Goal: Task Accomplishment & Management: Use online tool/utility

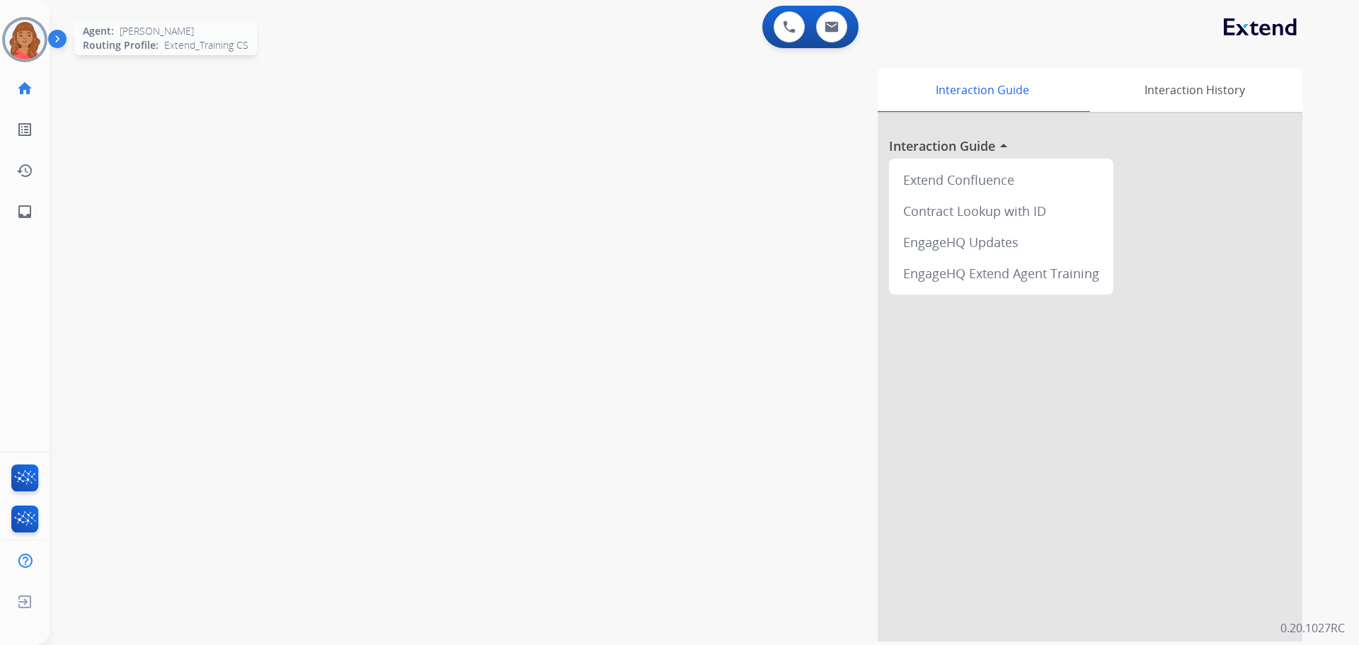
click at [23, 39] on img at bounding box center [25, 40] width 40 height 40
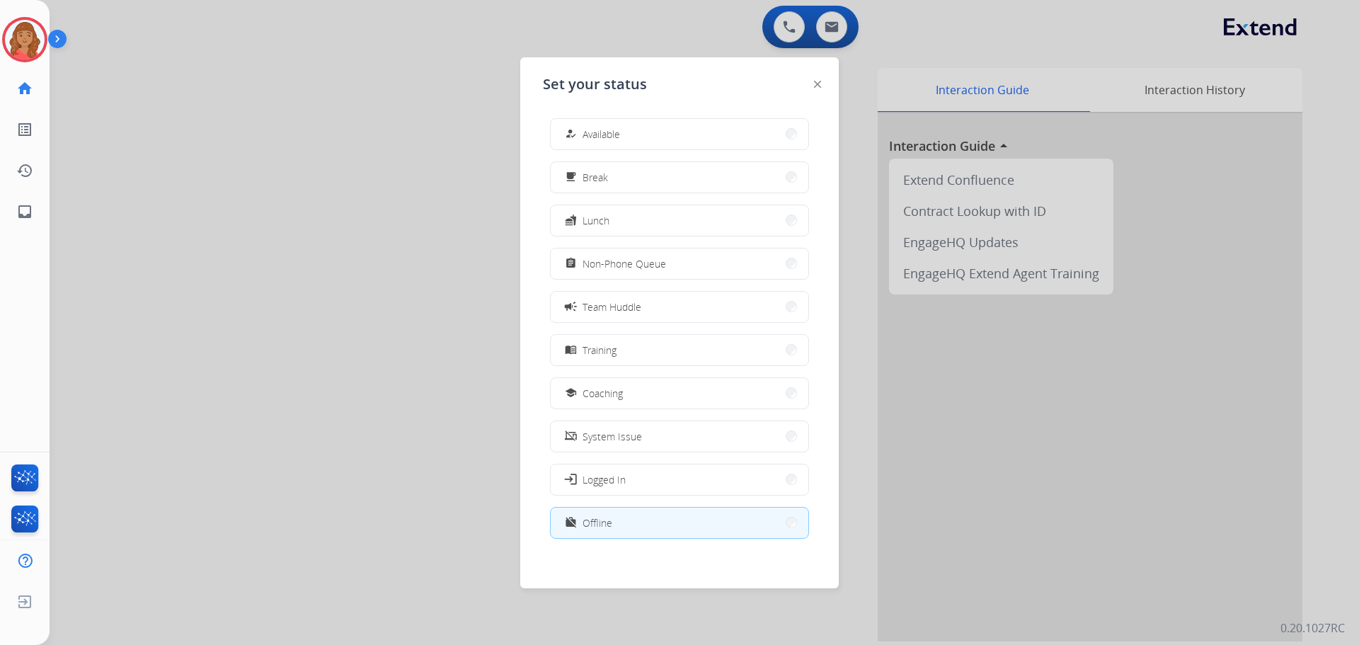
click at [654, 125] on button "how_to_reg Available" at bounding box center [680, 134] width 258 height 30
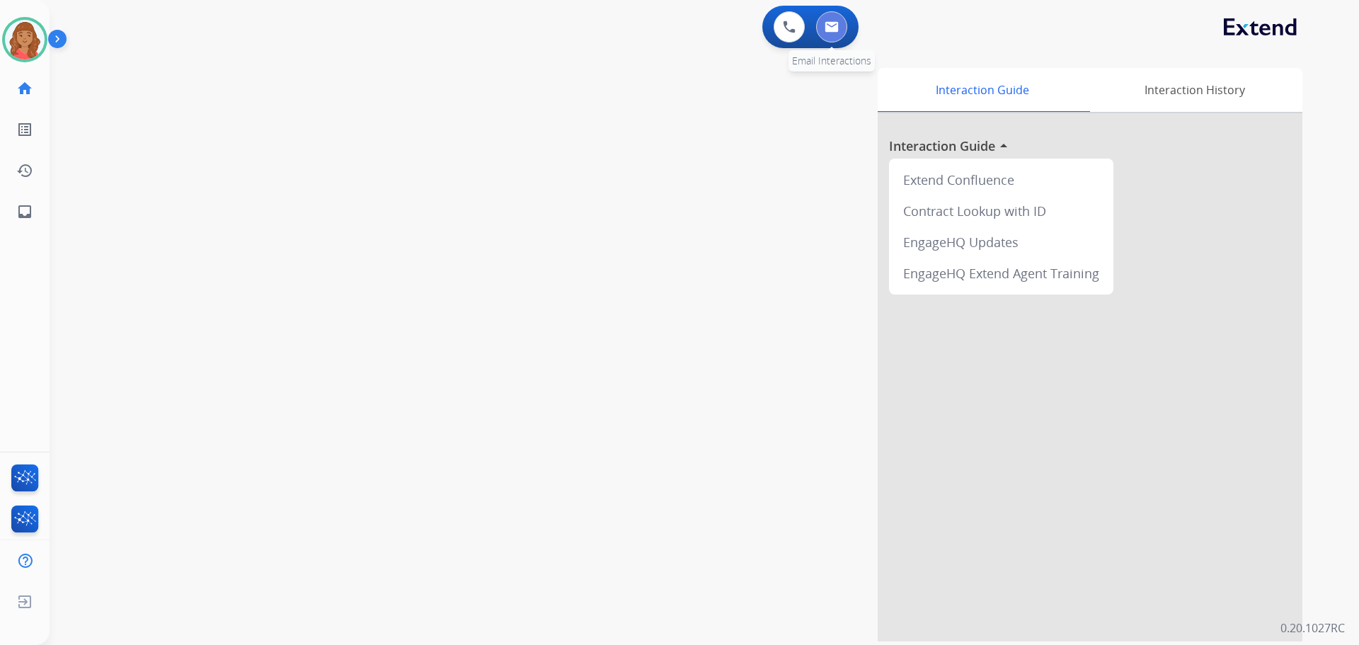
click at [826, 26] on img at bounding box center [832, 26] width 14 height 11
select select "**********"
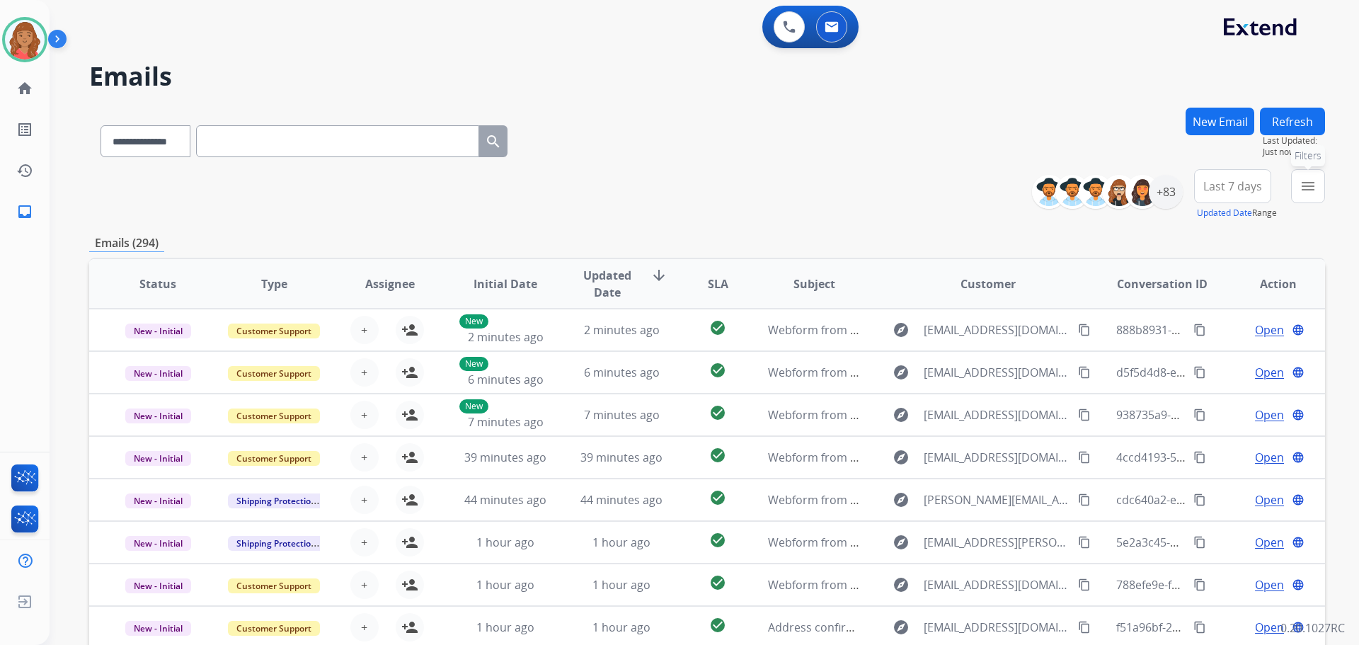
click at [1306, 188] on mat-icon "menu" at bounding box center [1308, 186] width 17 height 17
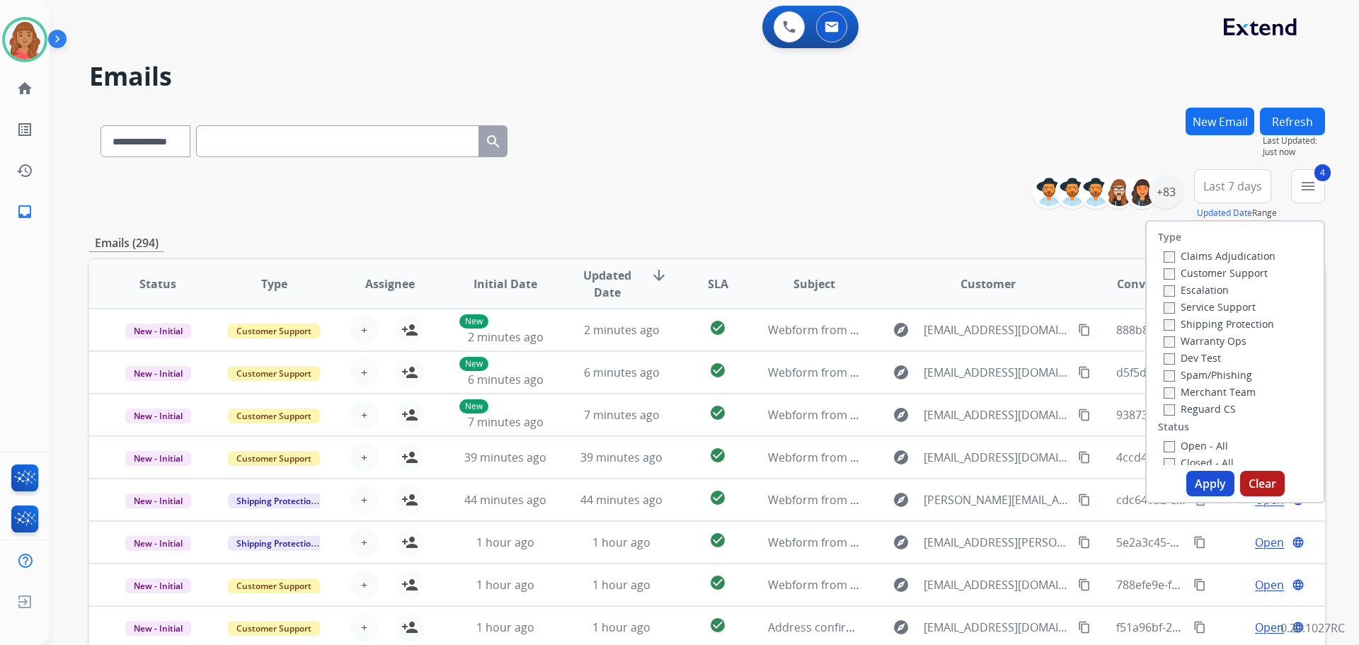
click at [1194, 485] on button "Apply" at bounding box center [1211, 483] width 48 height 25
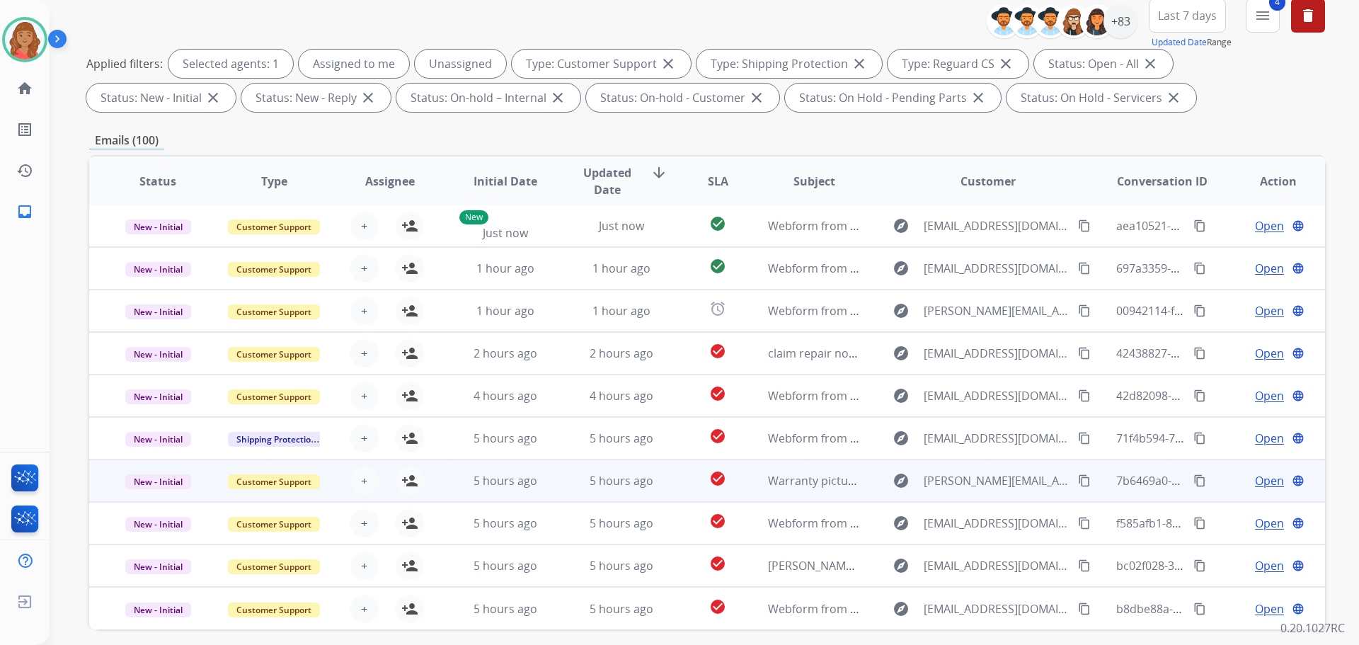
scroll to position [229, 0]
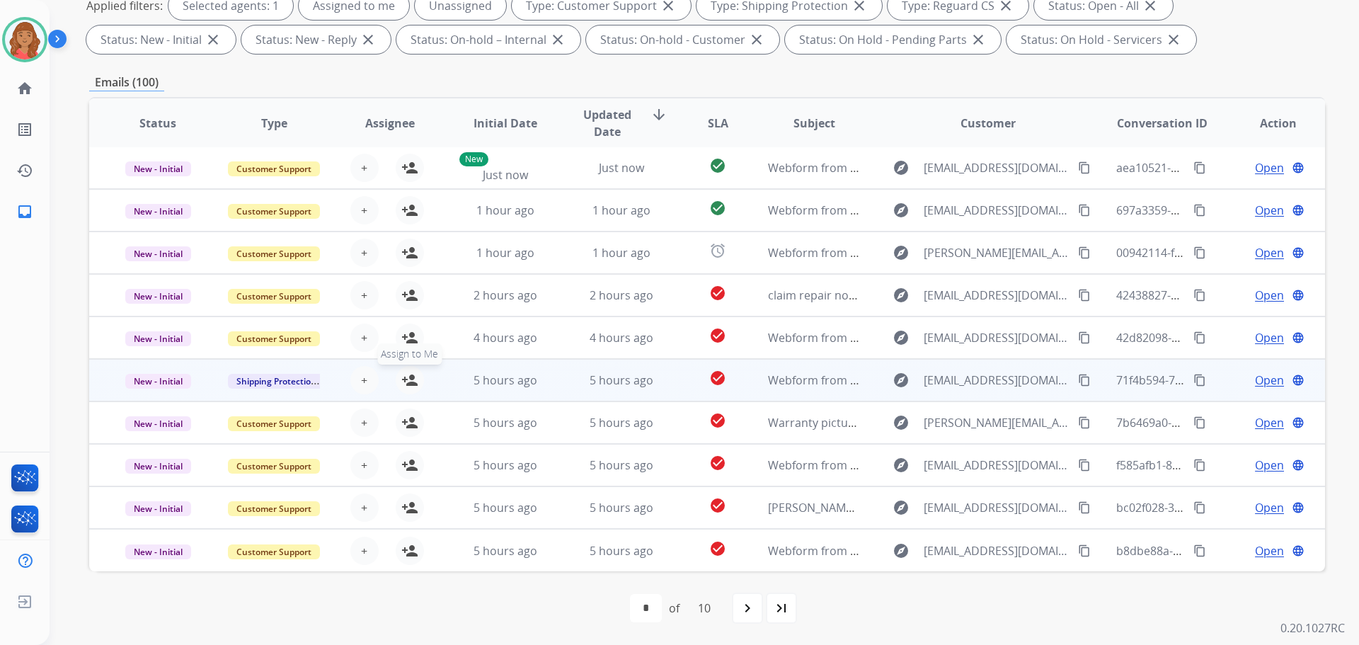
drag, startPoint x: 407, startPoint y: 380, endPoint x: 403, endPoint y: 386, distance: 7.7
click at [409, 380] on mat-icon "person_add" at bounding box center [409, 380] width 17 height 17
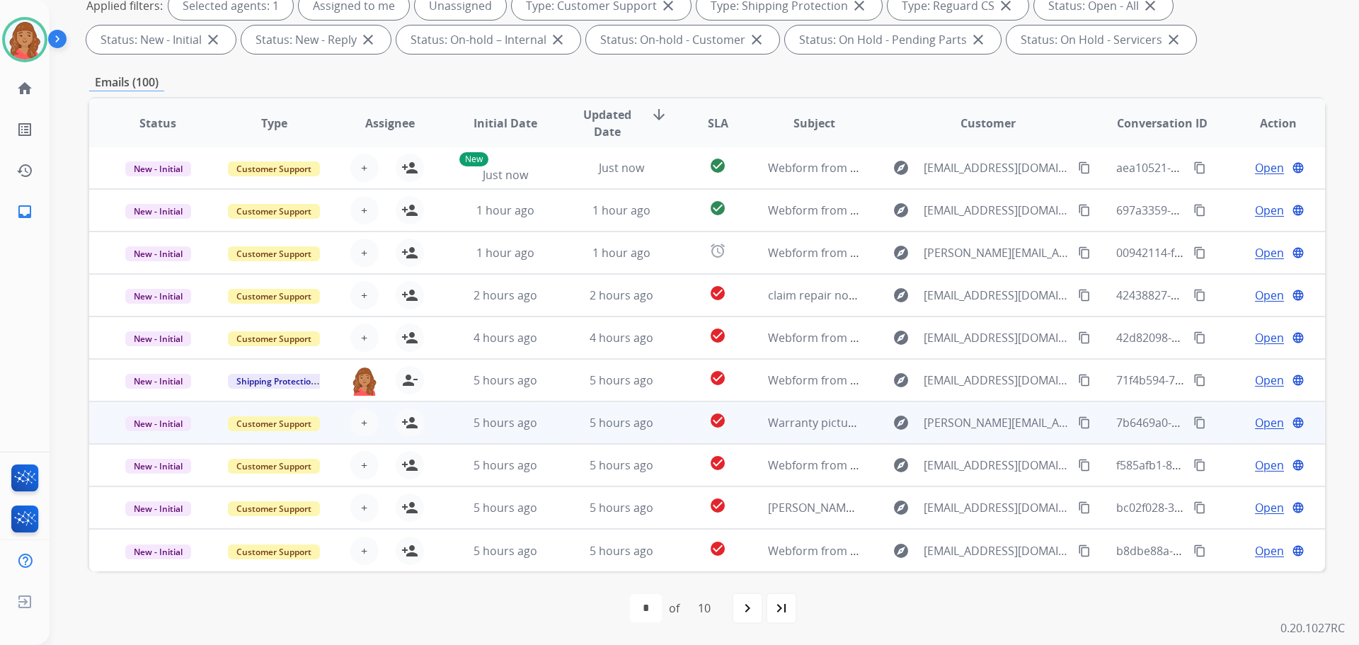
click at [507, 432] on td "5 hours ago" at bounding box center [495, 422] width 116 height 42
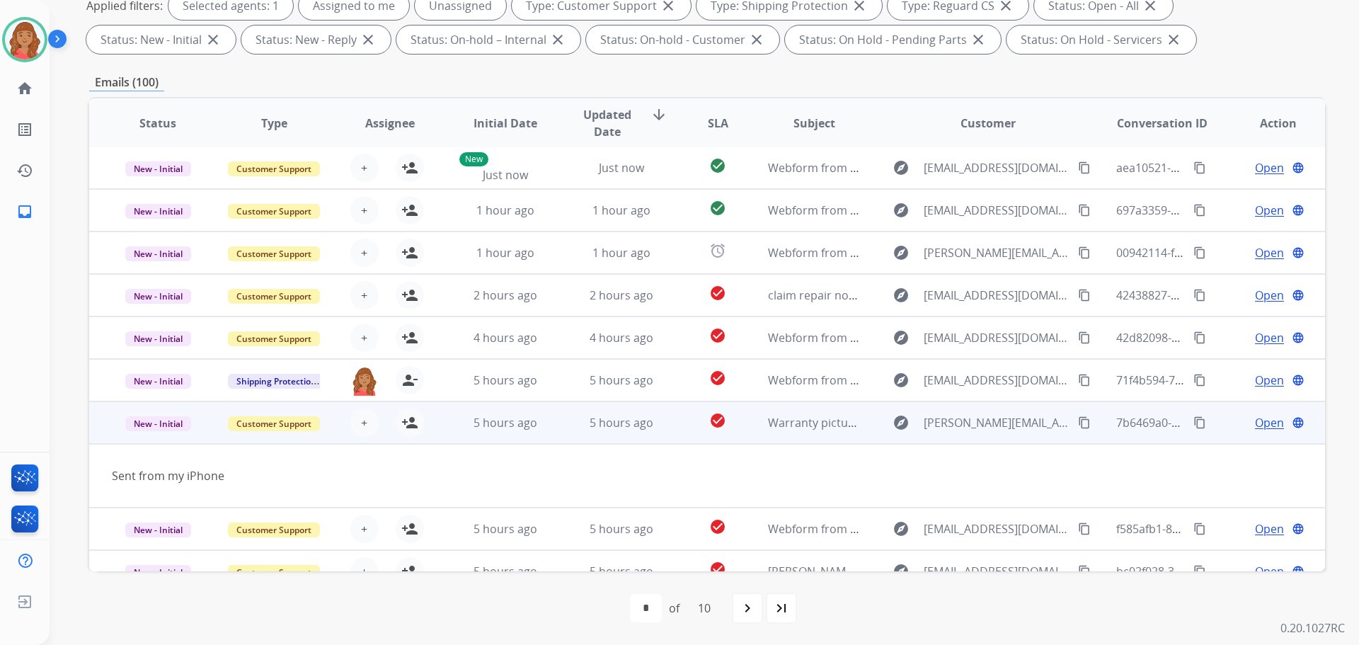
scroll to position [65, 0]
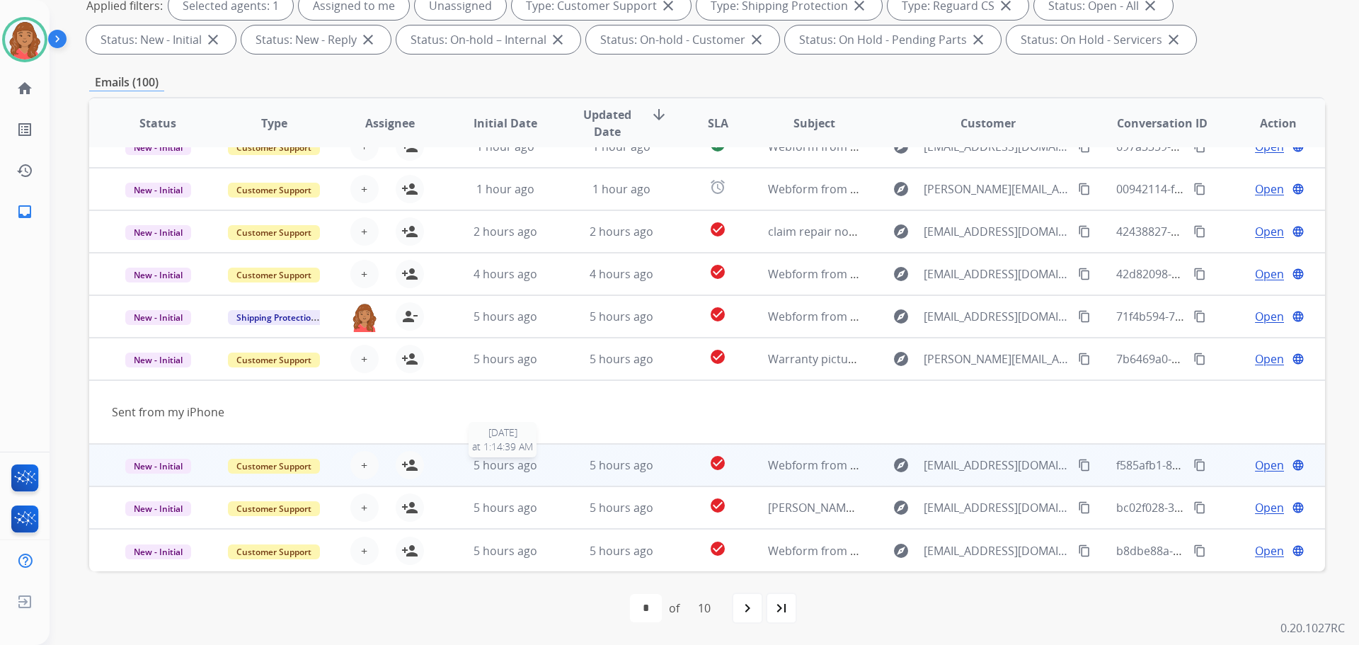
click at [498, 464] on span "5 hours ago" at bounding box center [506, 465] width 64 height 16
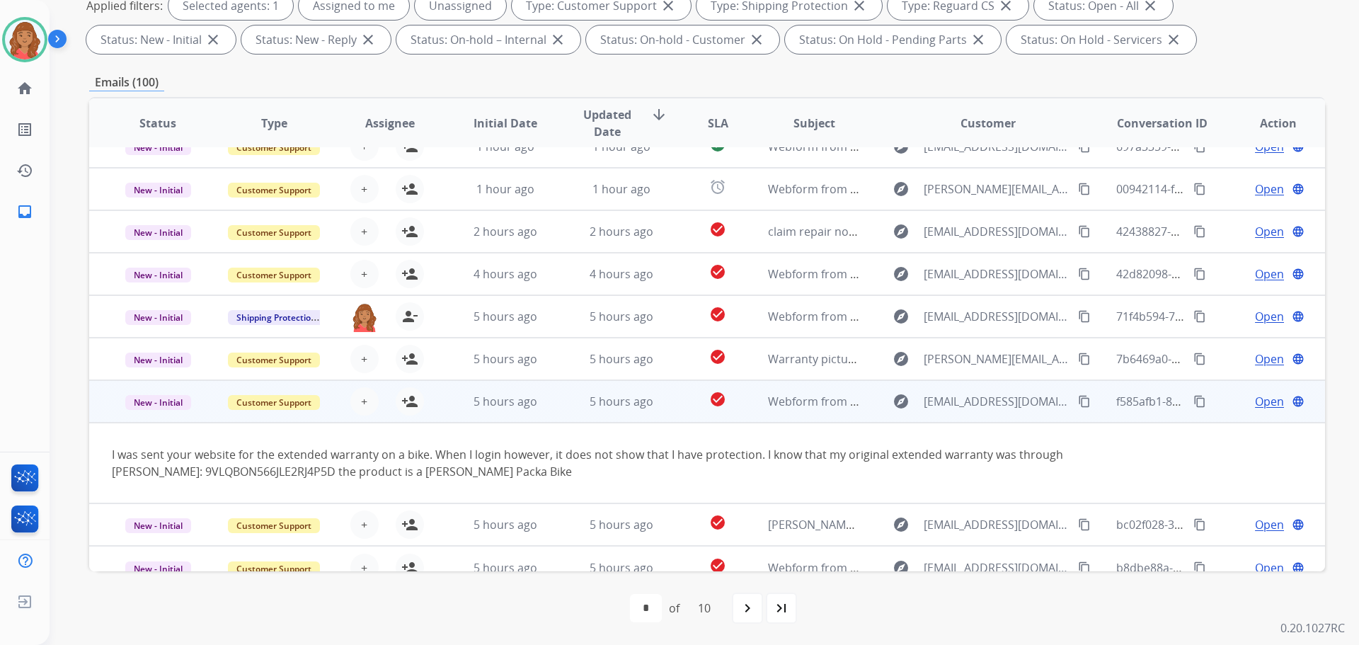
scroll to position [82, 0]
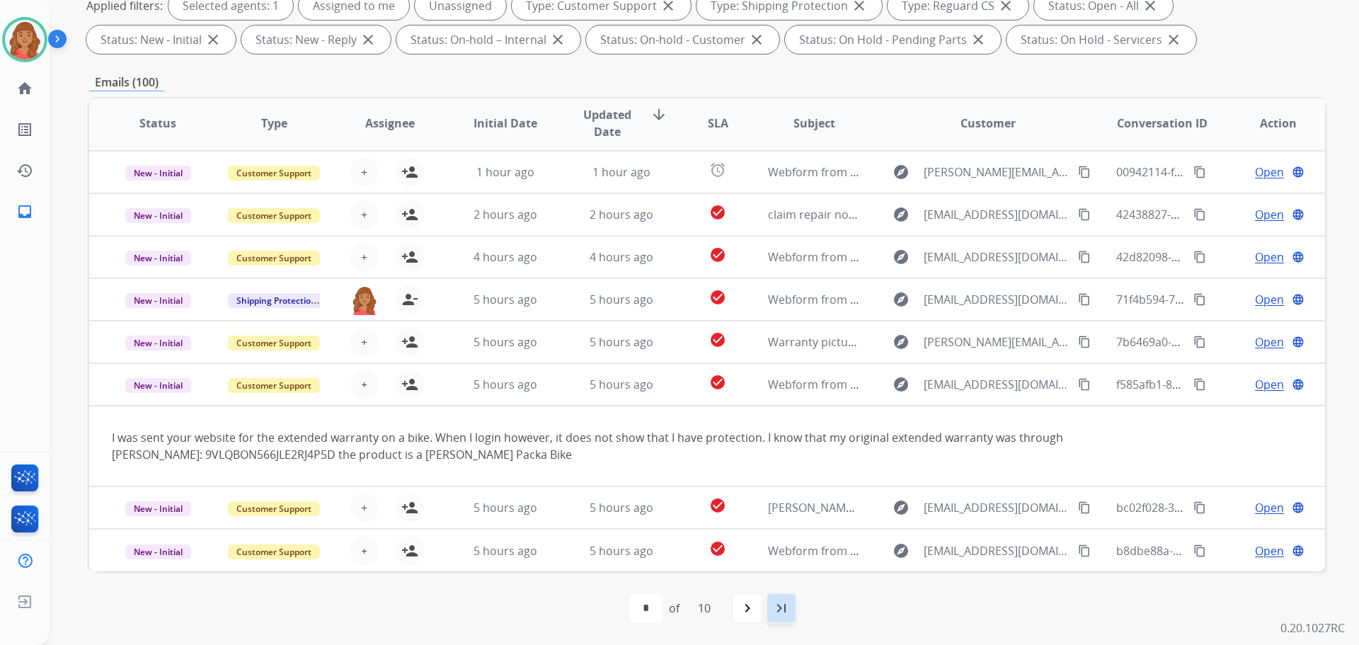
click at [781, 609] on mat-icon "last_page" at bounding box center [781, 608] width 17 height 17
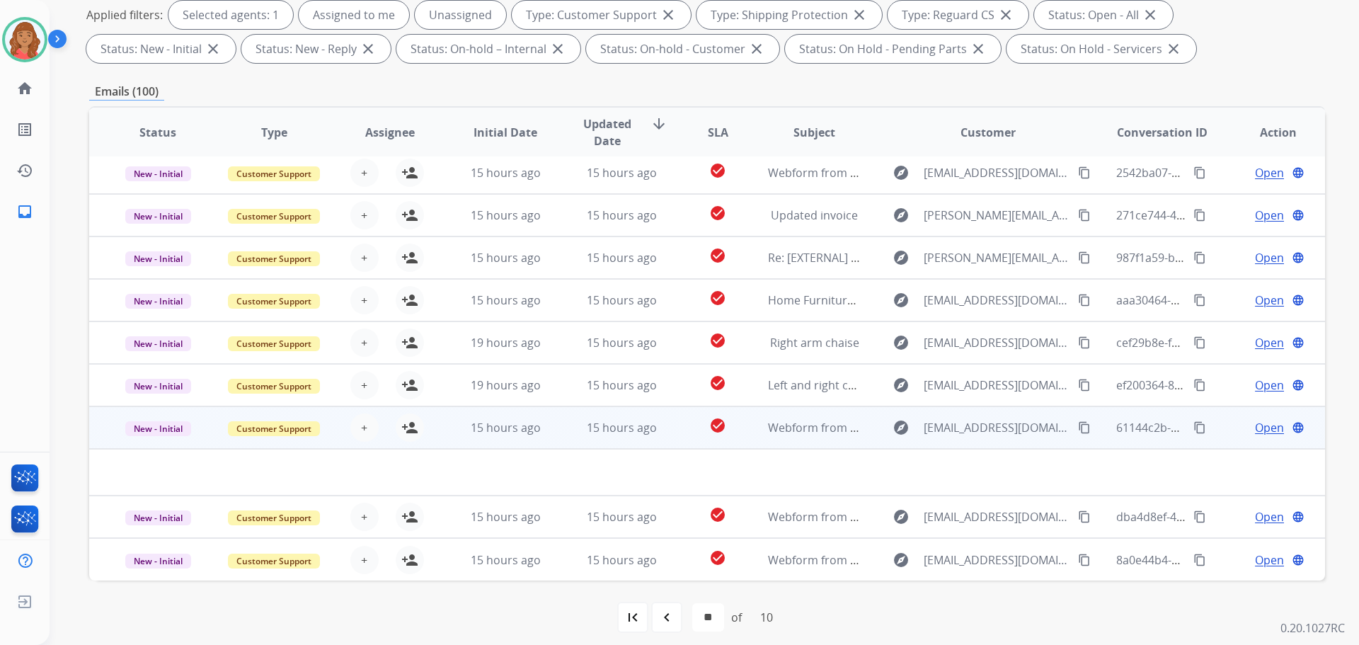
scroll to position [229, 0]
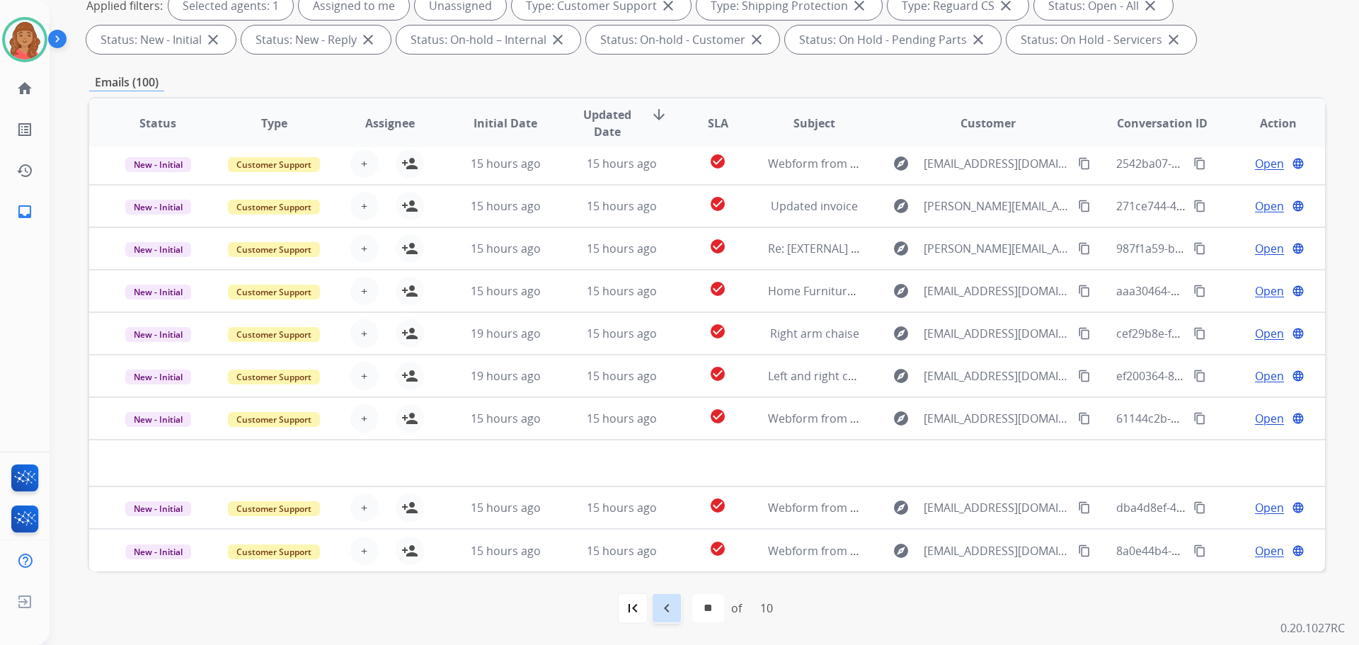
click at [659, 608] on mat-icon "navigate_before" at bounding box center [666, 608] width 17 height 17
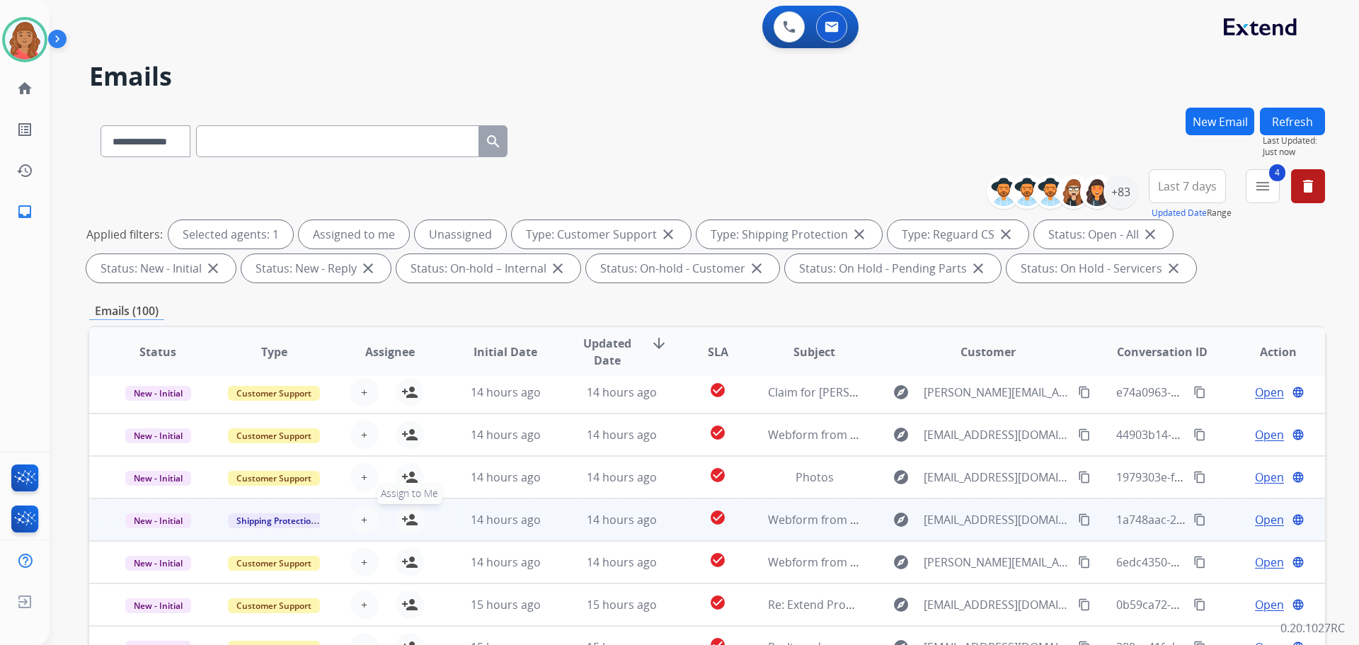
click at [409, 519] on mat-icon "person_add" at bounding box center [409, 519] width 17 height 17
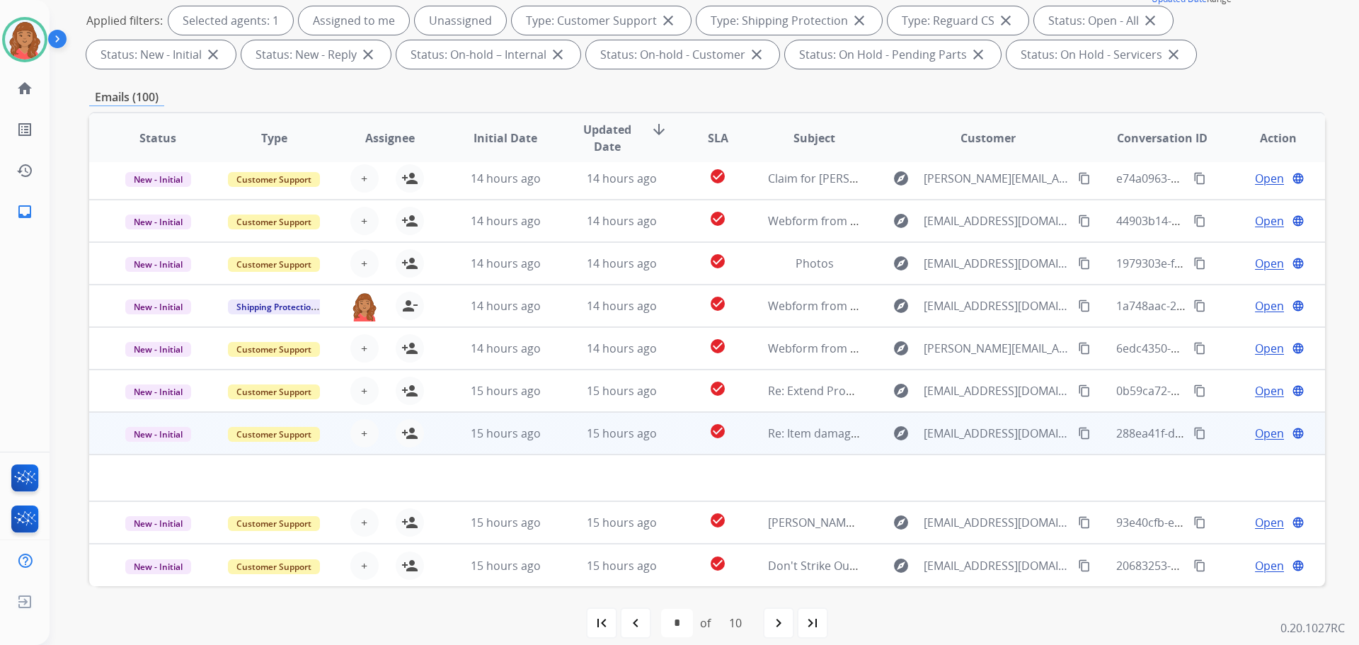
scroll to position [229, 0]
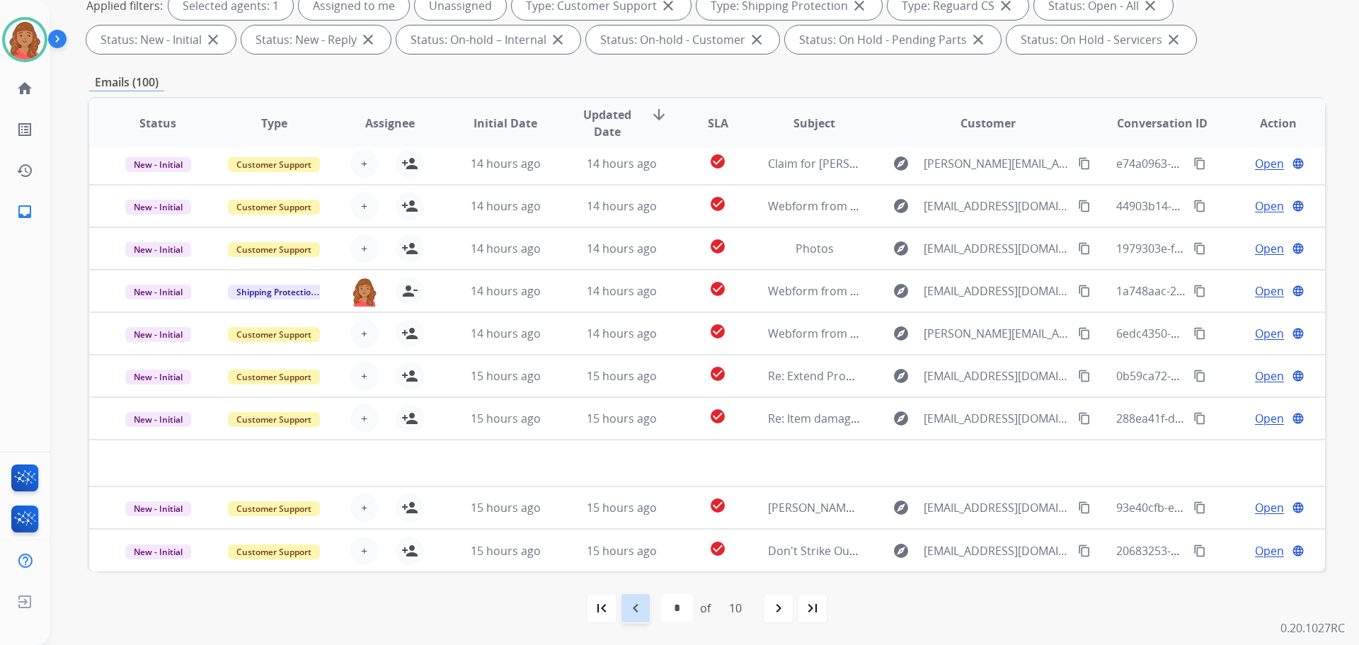
click at [639, 608] on mat-icon "navigate_before" at bounding box center [635, 608] width 17 height 17
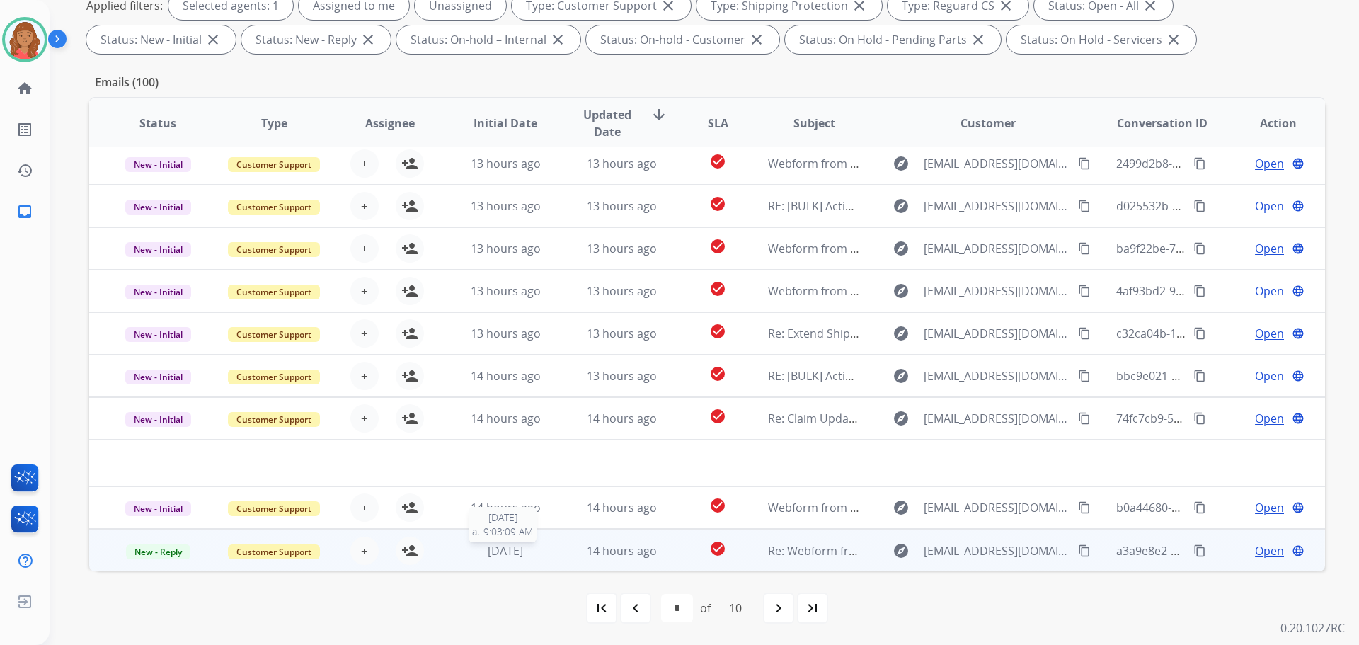
click at [506, 556] on span "[DATE]" at bounding box center [505, 551] width 35 height 16
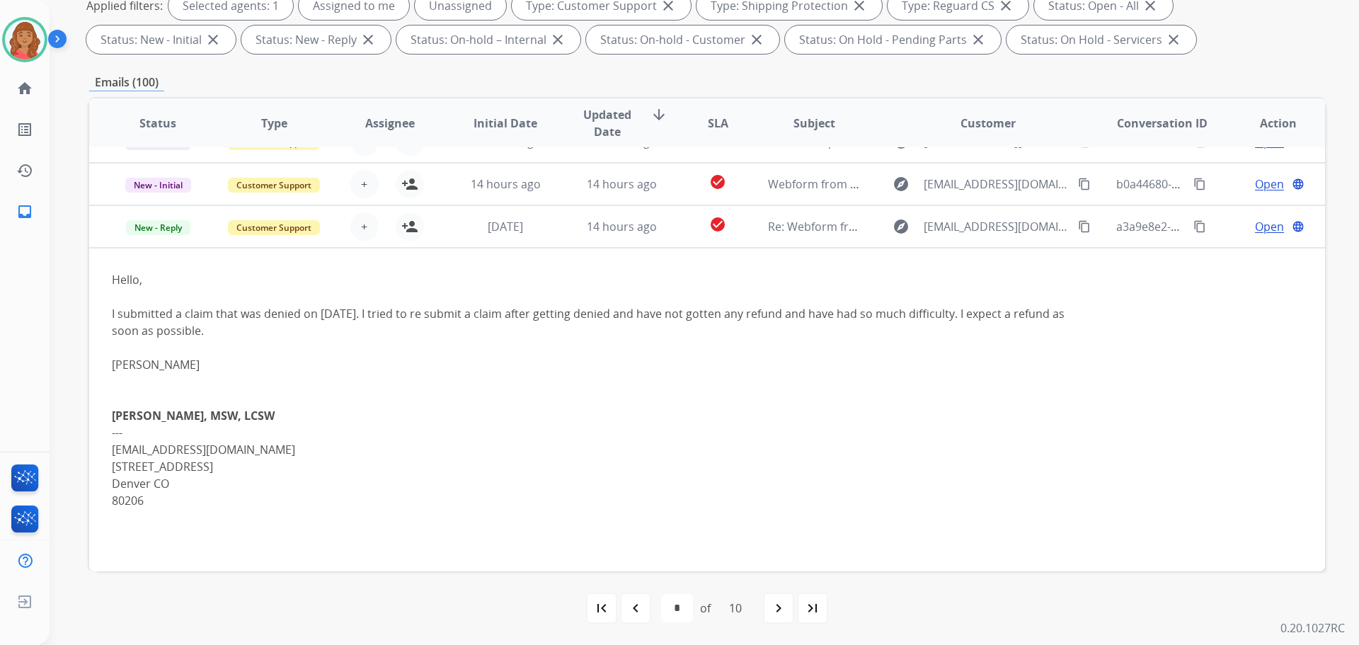
scroll to position [336, 0]
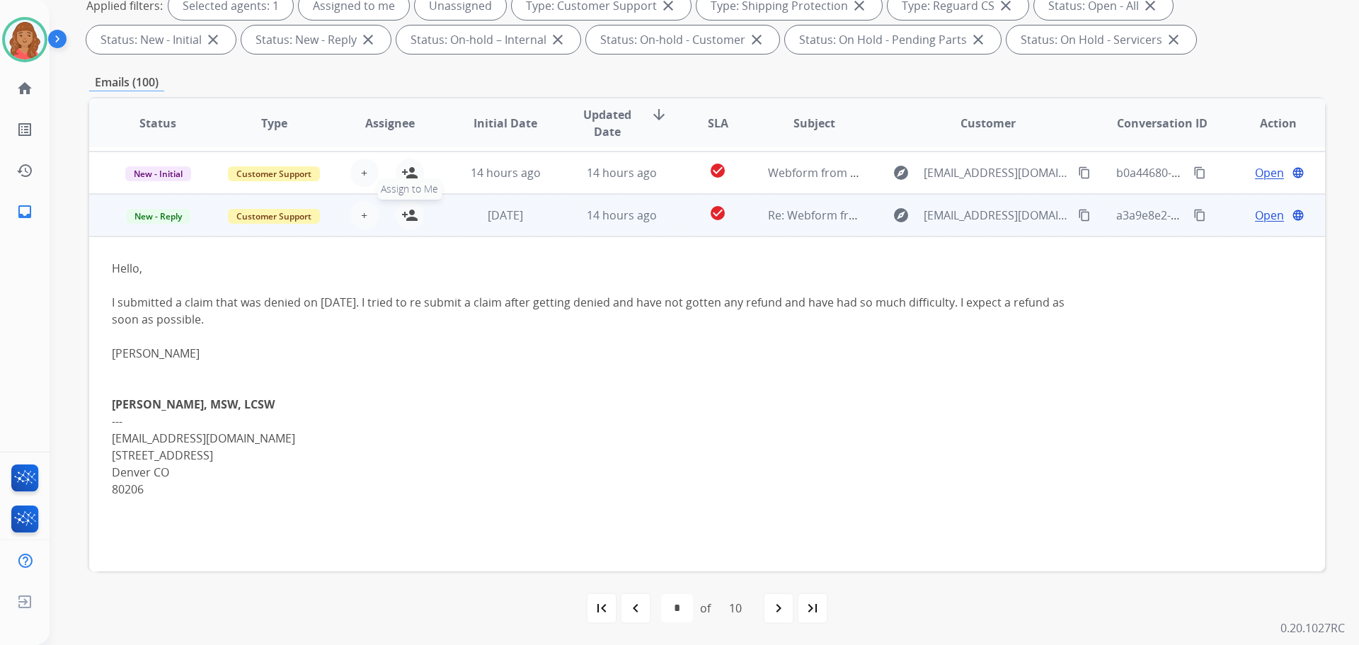
click at [402, 215] on mat-icon "person_add" at bounding box center [409, 215] width 17 height 17
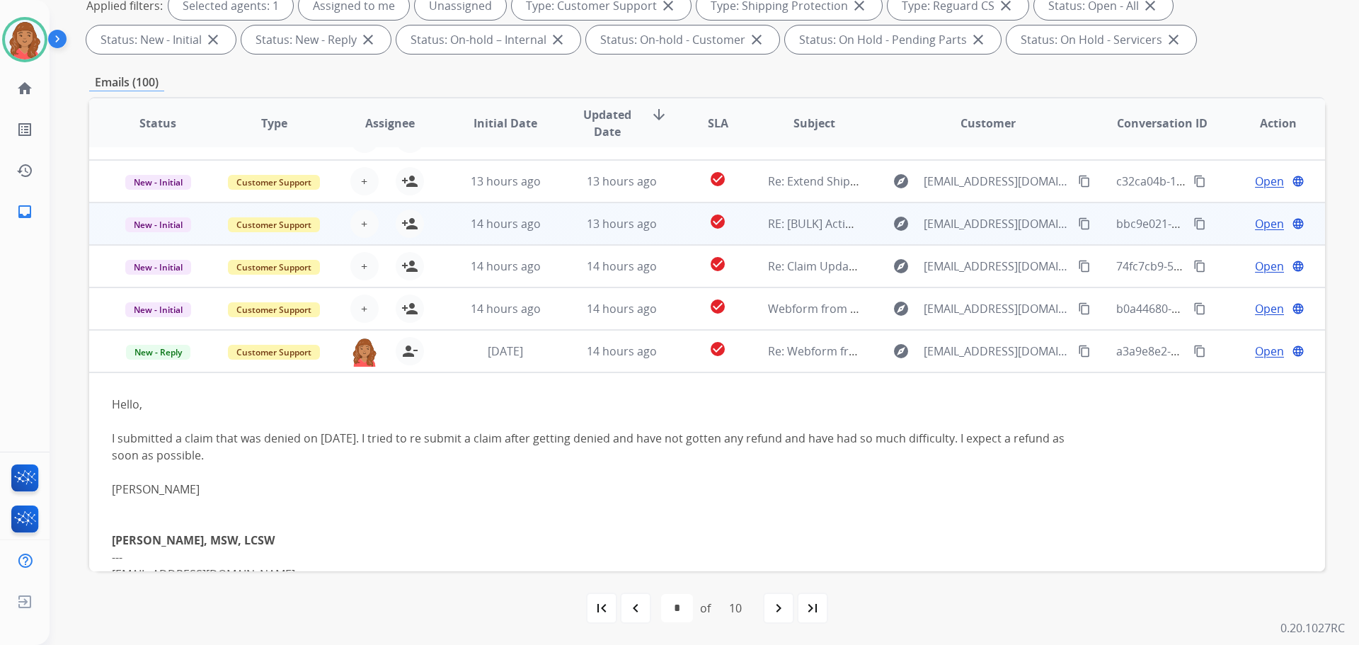
scroll to position [195, 0]
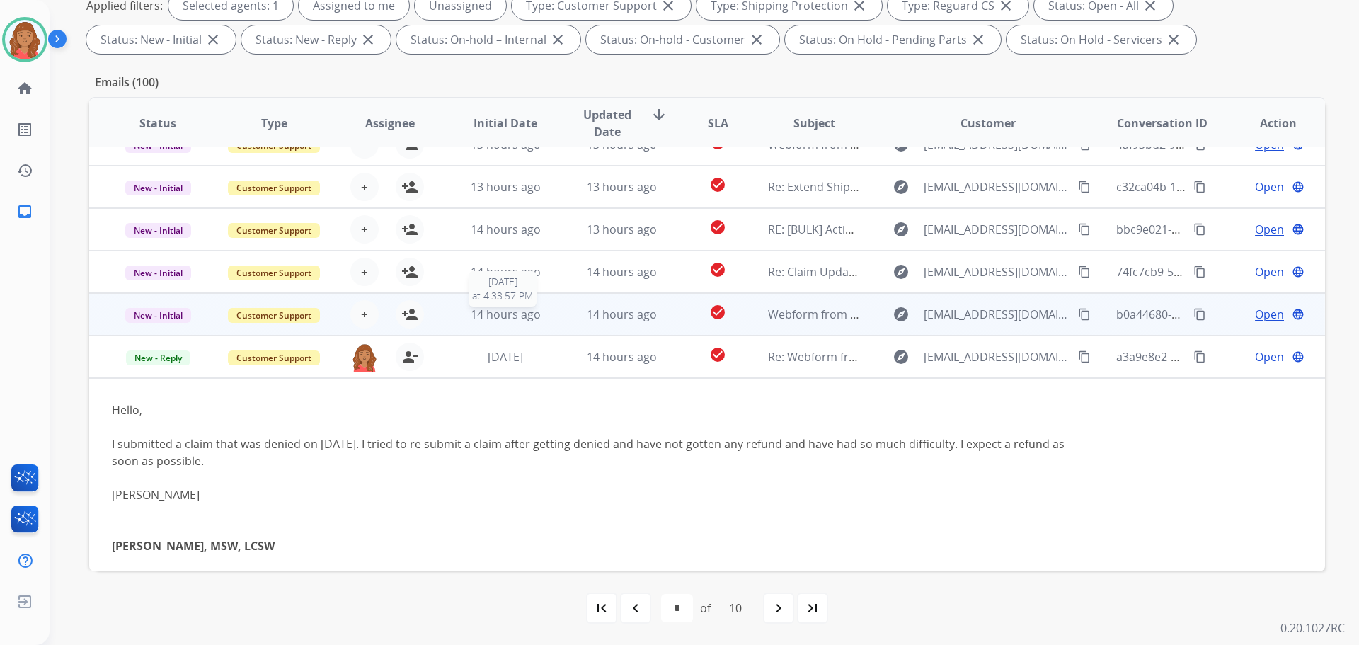
click at [474, 312] on span "14 hours ago" at bounding box center [506, 315] width 70 height 16
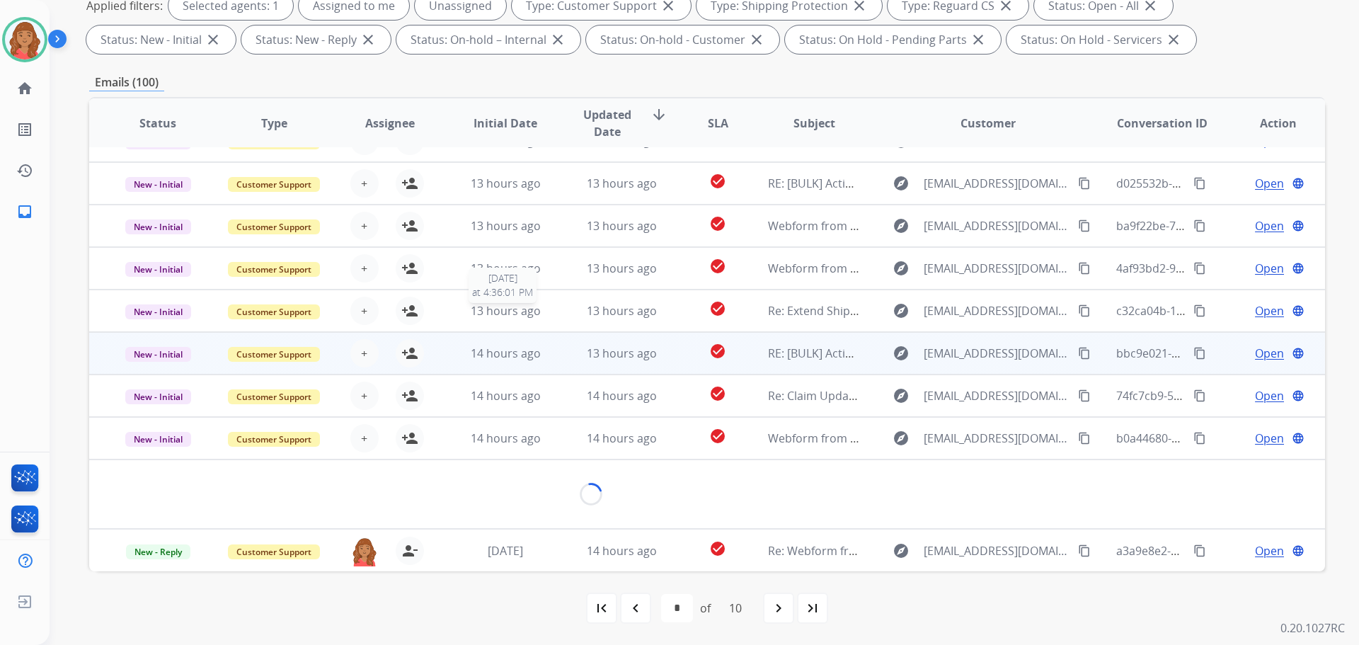
scroll to position [65, 0]
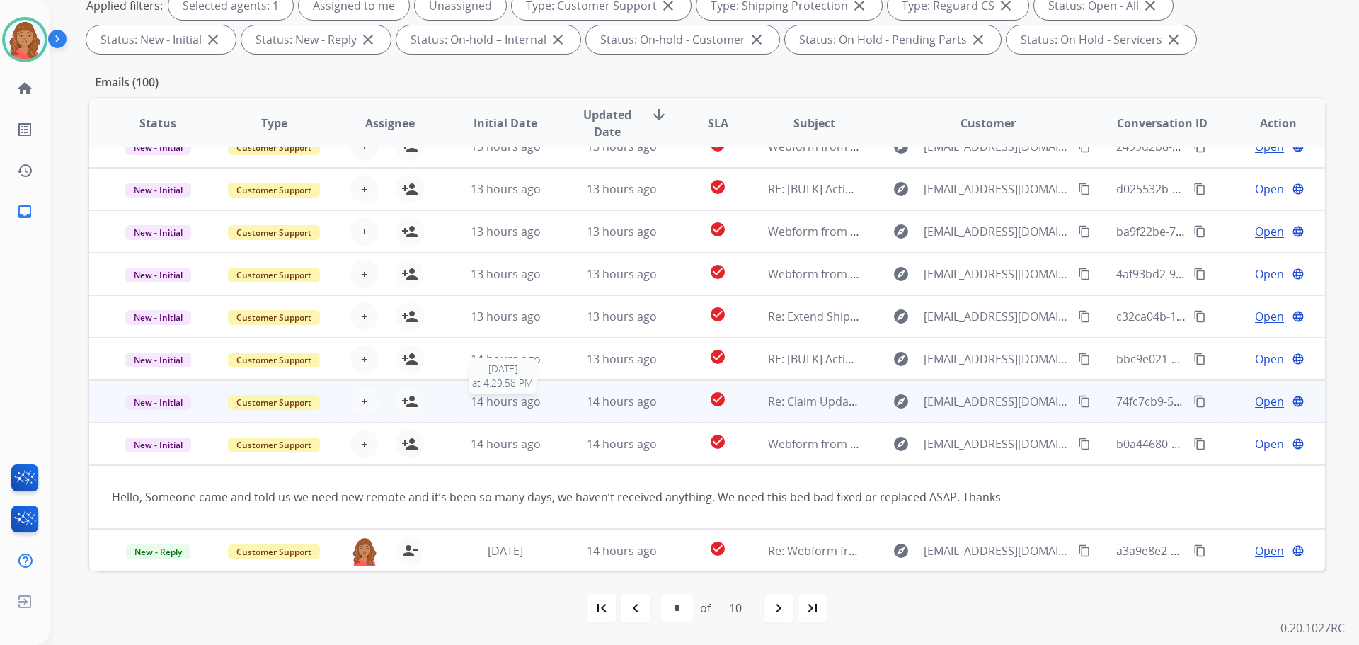
click at [488, 396] on span "14 hours ago" at bounding box center [506, 402] width 70 height 16
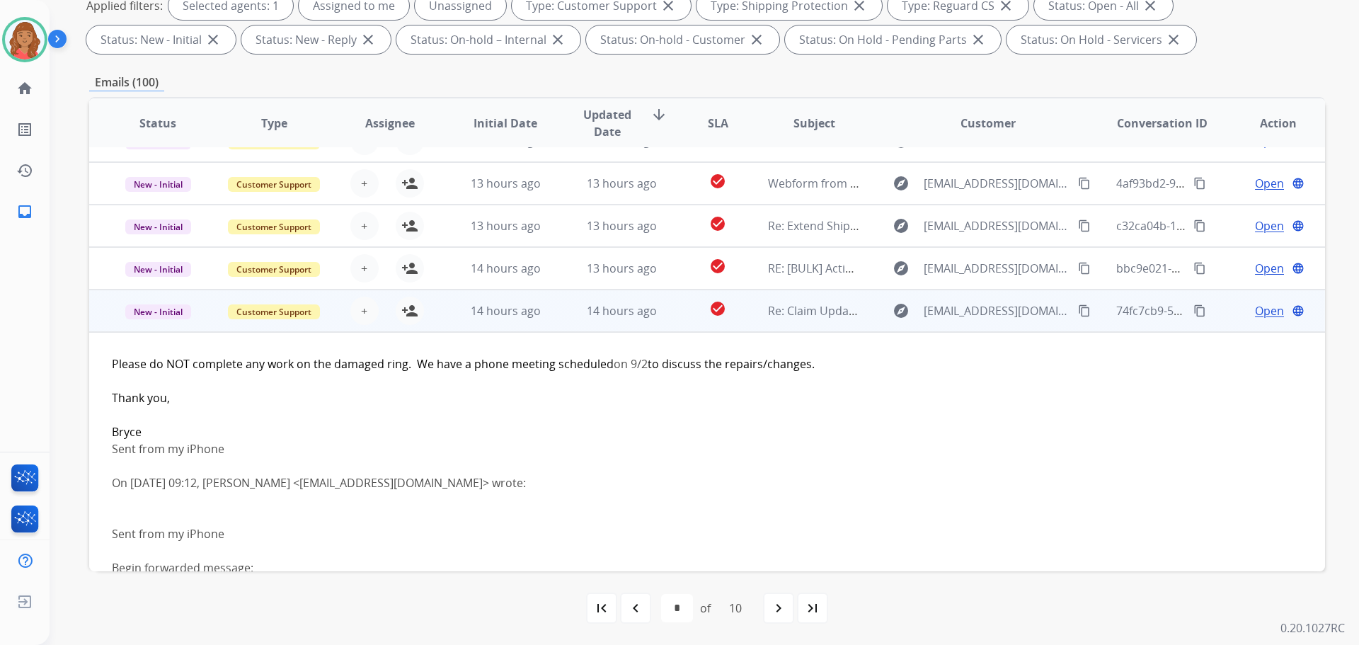
scroll to position [85, 0]
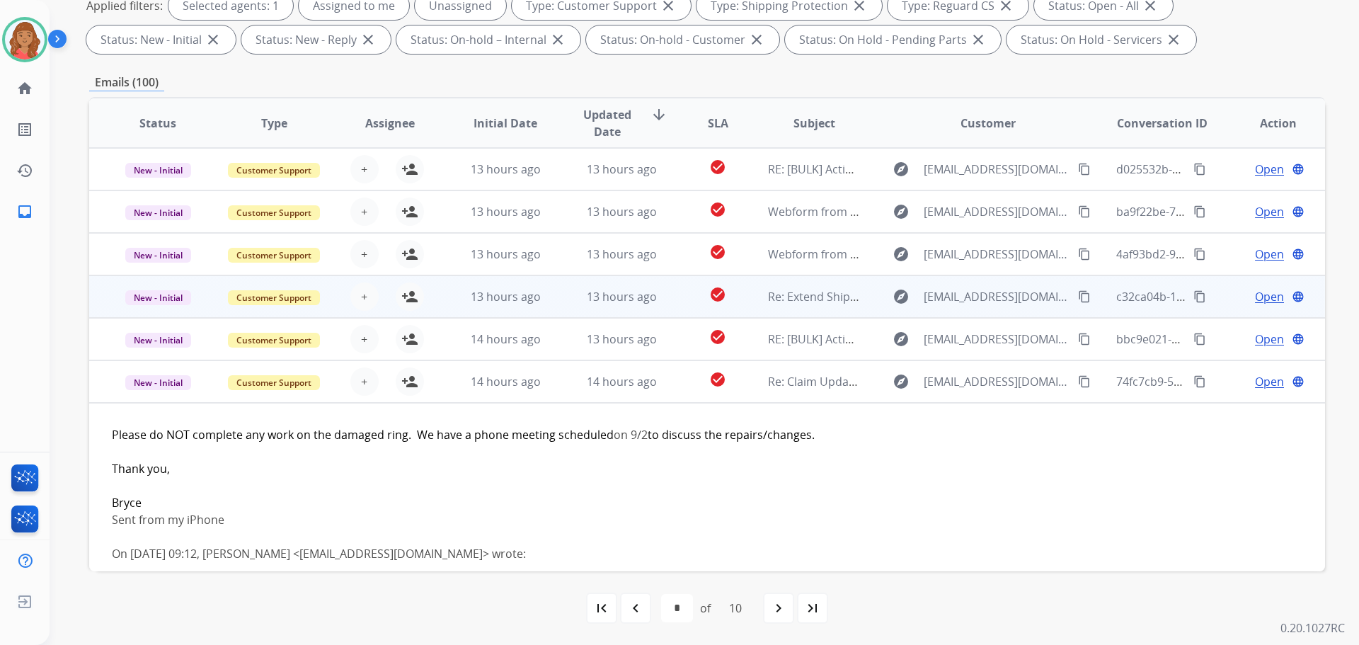
click at [491, 307] on td "13 hours ago" at bounding box center [495, 296] width 116 height 42
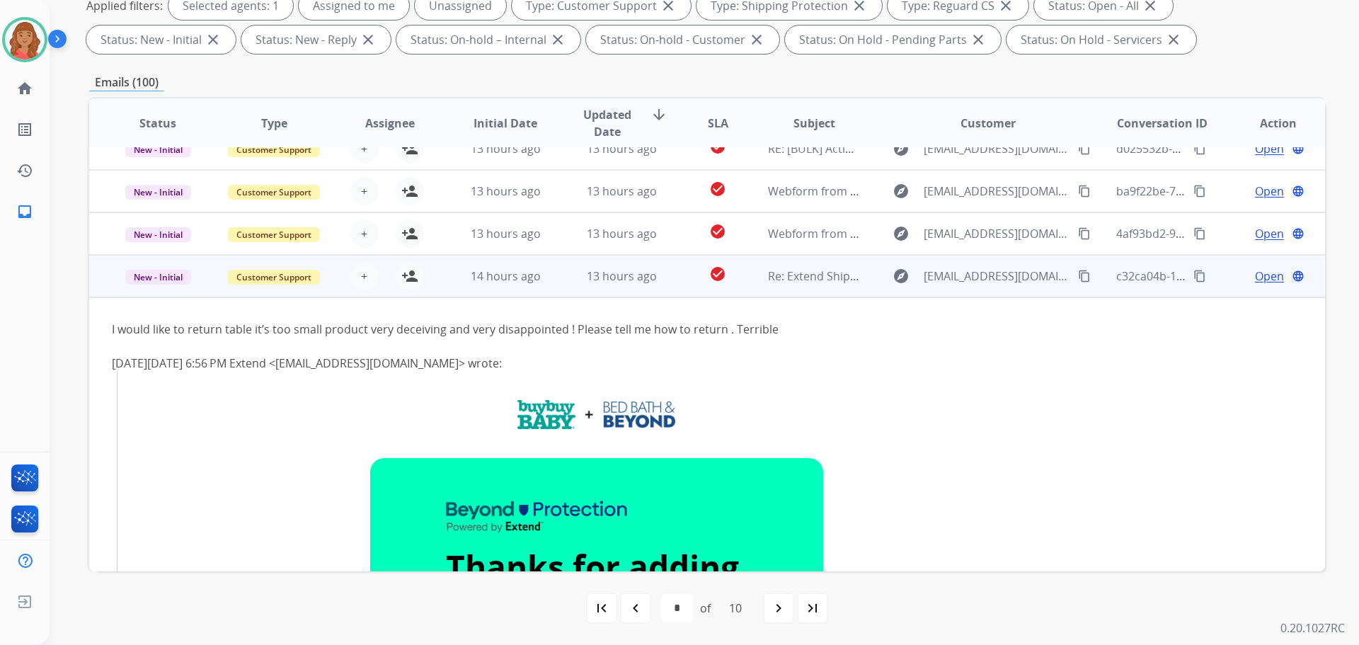
scroll to position [71, 0]
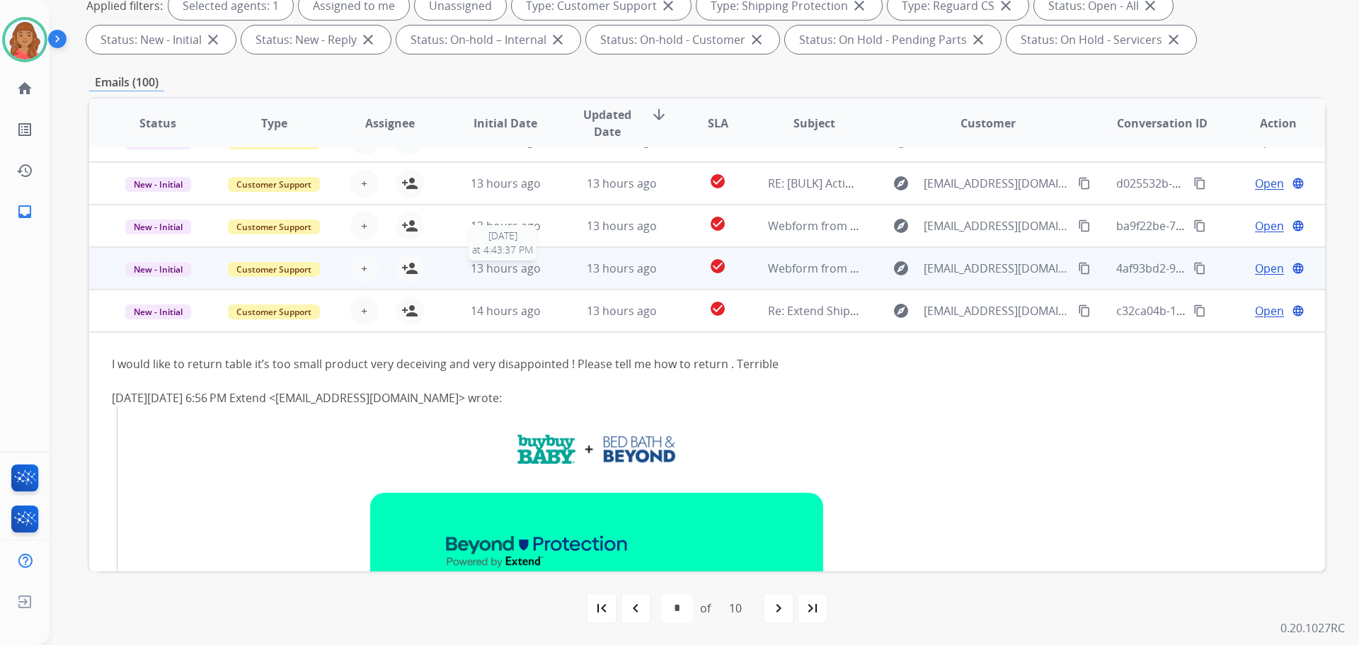
click at [500, 268] on span "13 hours ago" at bounding box center [506, 269] width 70 height 16
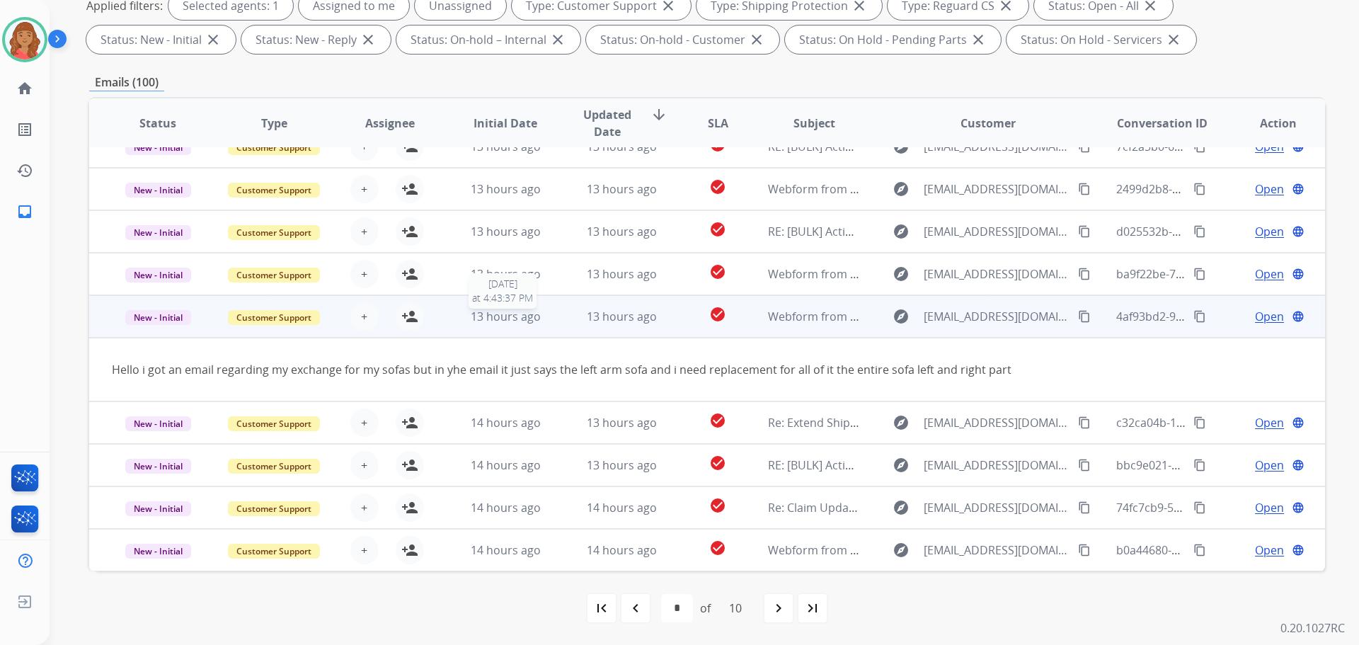
scroll to position [0, 0]
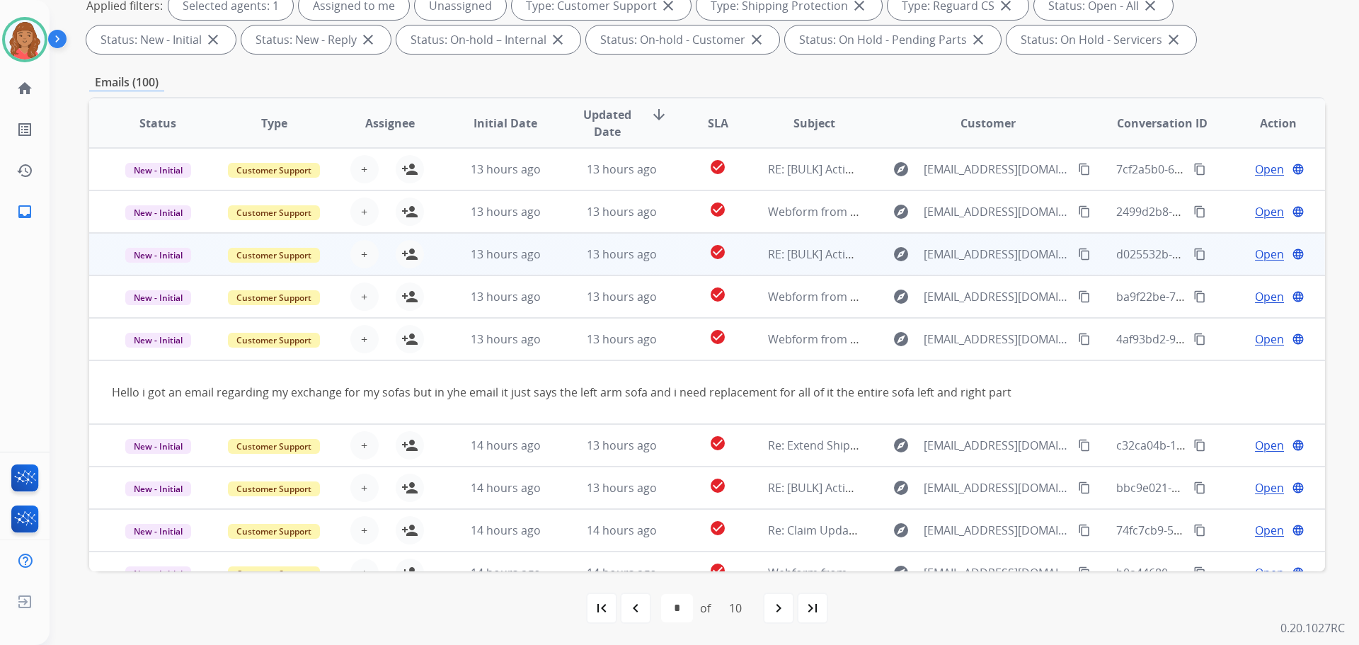
click at [495, 266] on td "13 hours ago" at bounding box center [495, 254] width 116 height 42
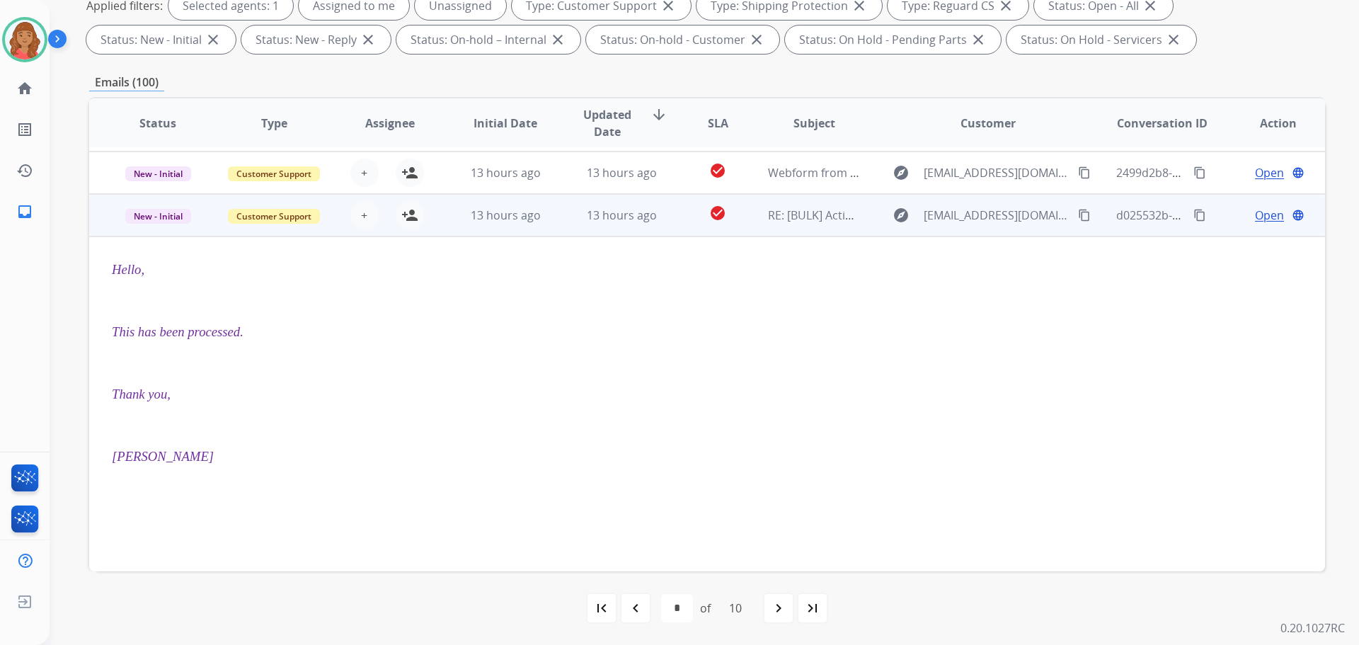
scroll to position [14, 0]
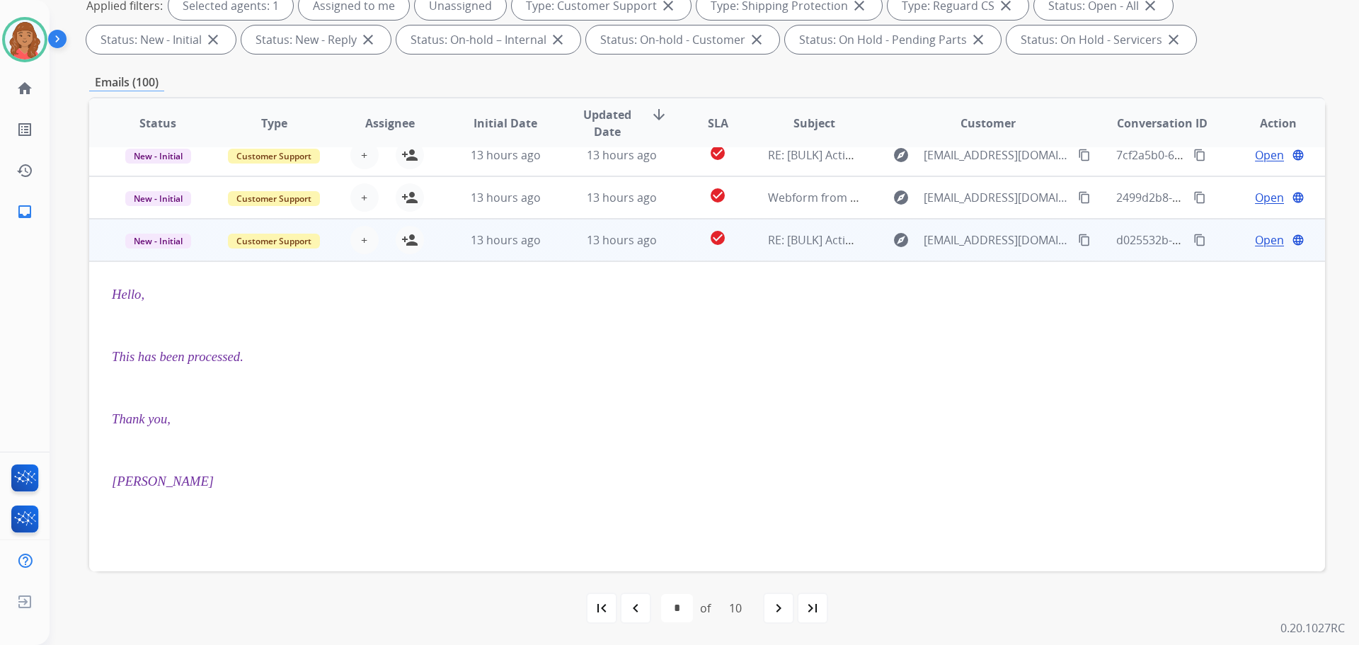
click at [416, 253] on div "+ Select agent person_add Assign to Me" at bounding box center [378, 240] width 91 height 28
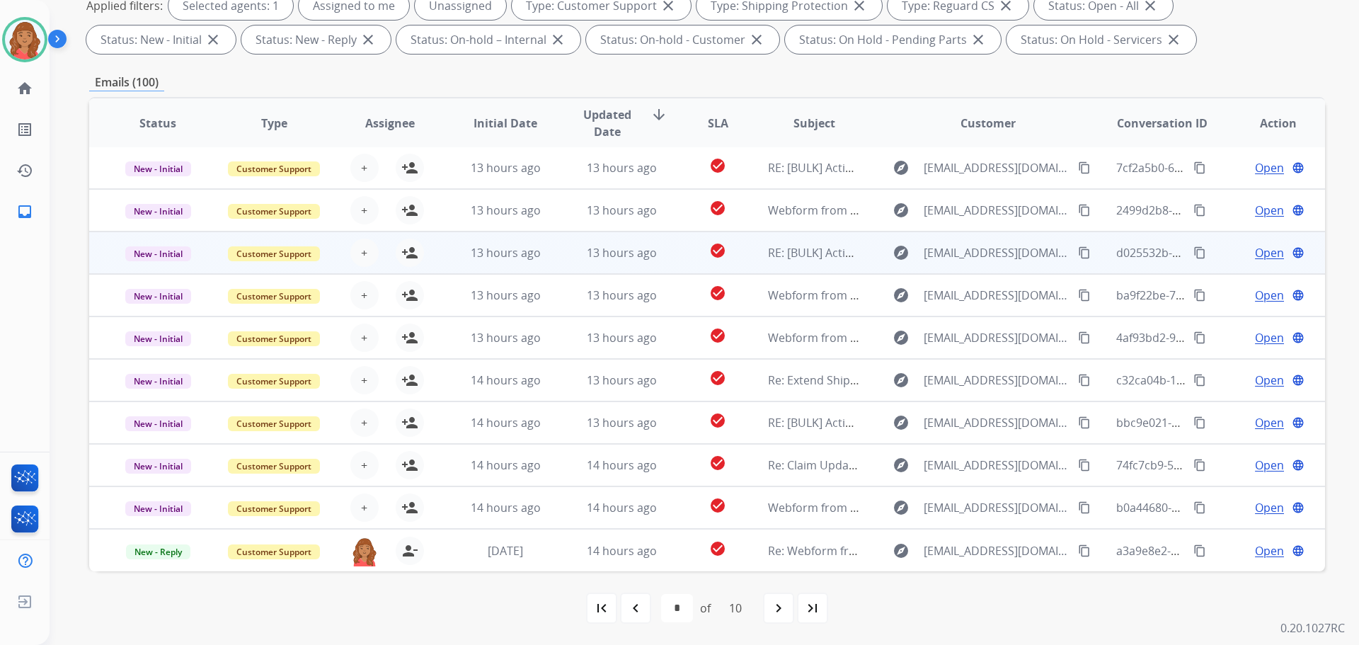
click at [449, 251] on td "13 hours ago" at bounding box center [495, 253] width 116 height 42
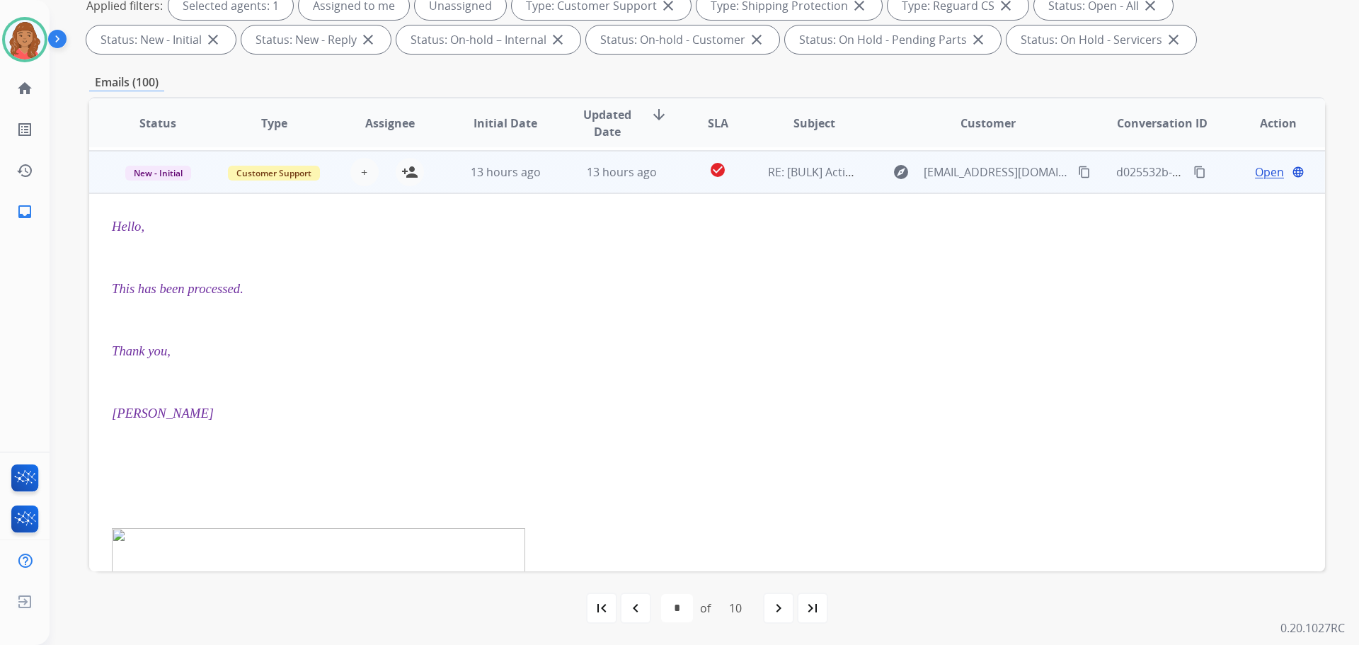
scroll to position [85, 0]
click at [403, 171] on mat-icon "person_add" at bounding box center [409, 169] width 17 height 17
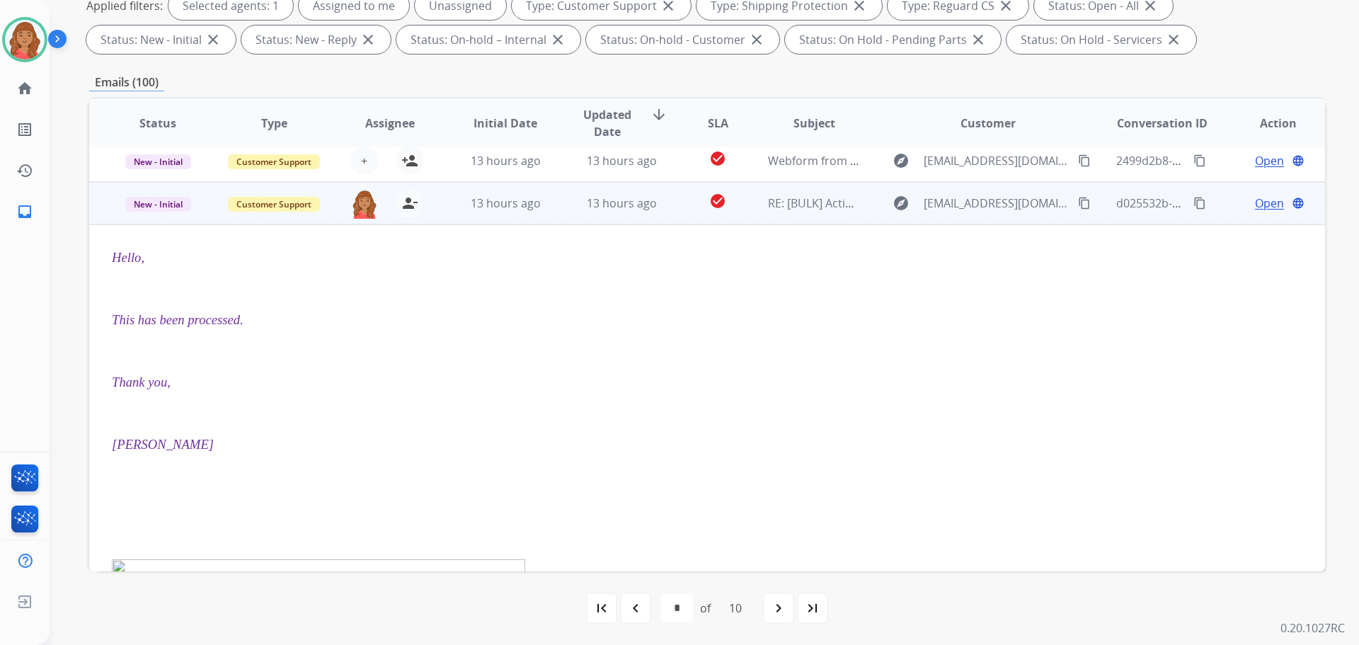
scroll to position [0, 0]
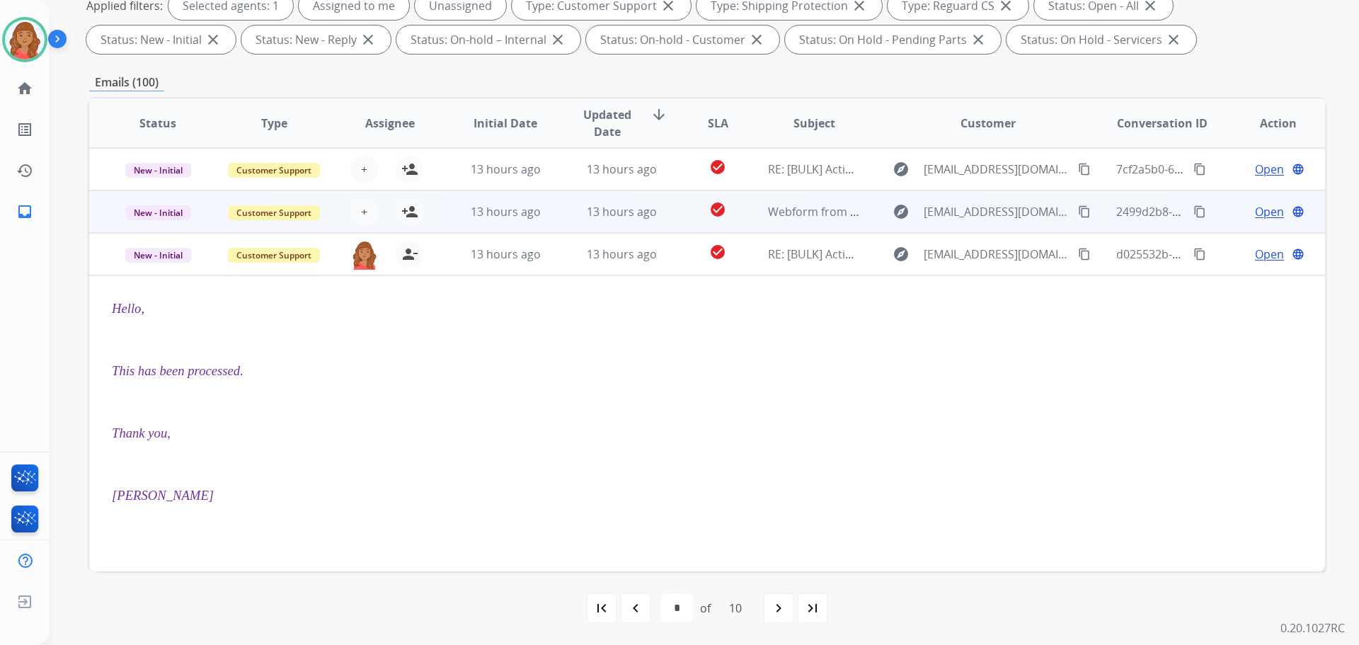
click at [460, 216] on div "13 hours ago" at bounding box center [506, 211] width 93 height 17
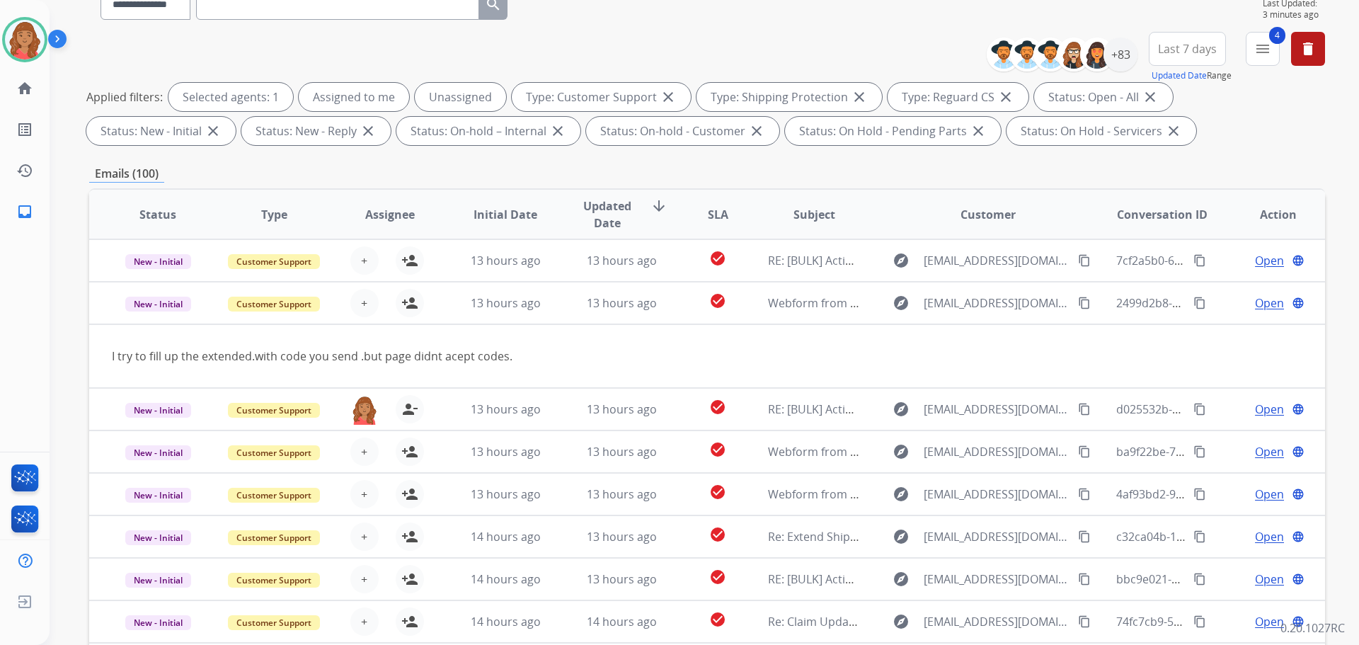
scroll to position [87, 0]
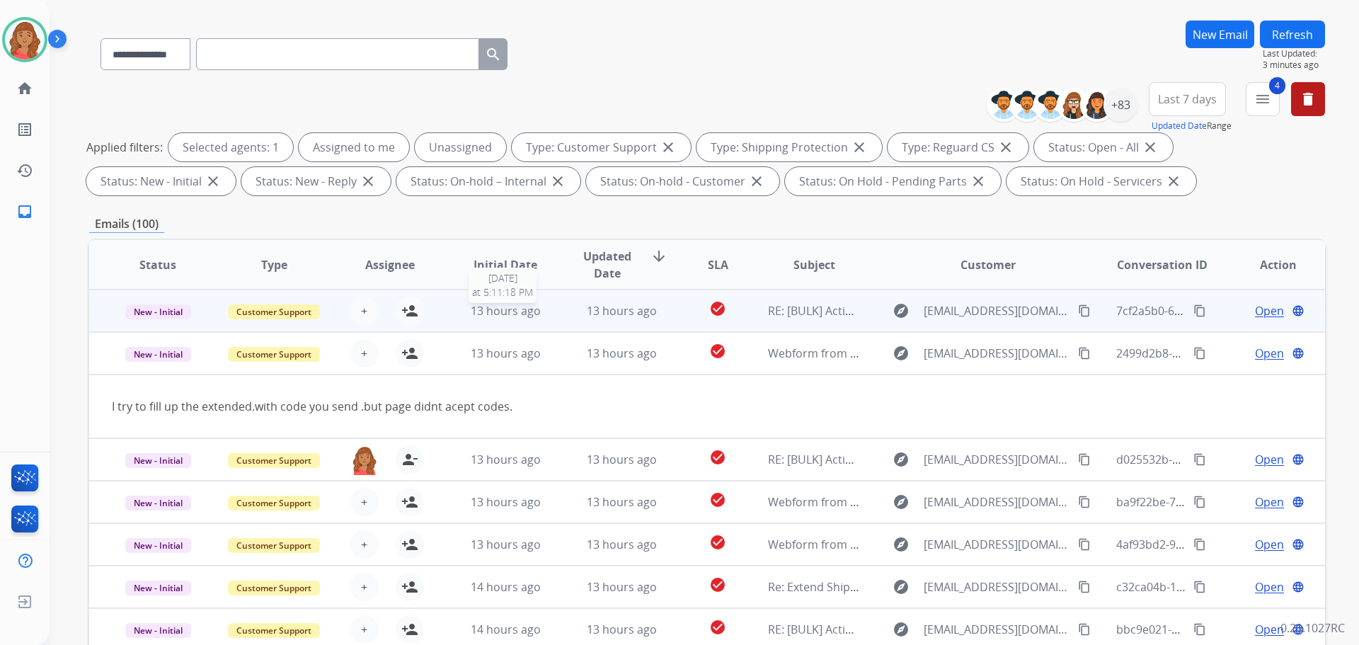
click at [508, 309] on span "13 hours ago" at bounding box center [506, 311] width 70 height 16
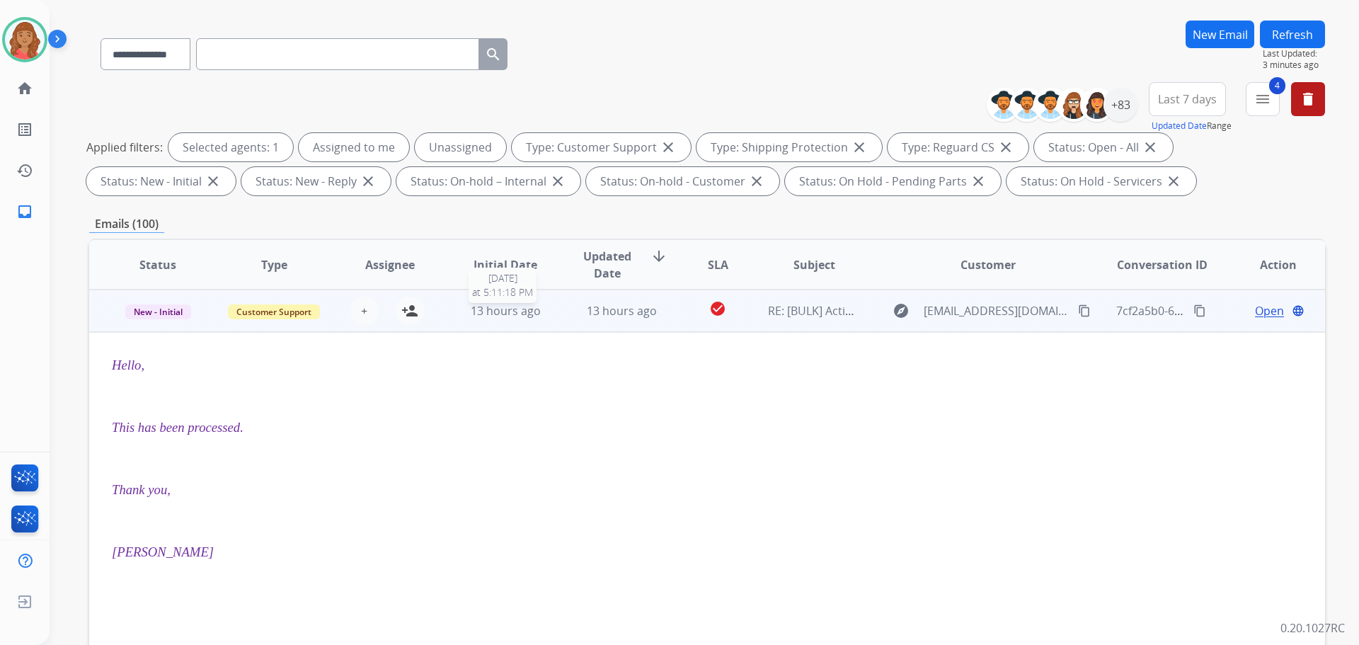
click at [493, 312] on span "13 hours ago" at bounding box center [506, 311] width 70 height 16
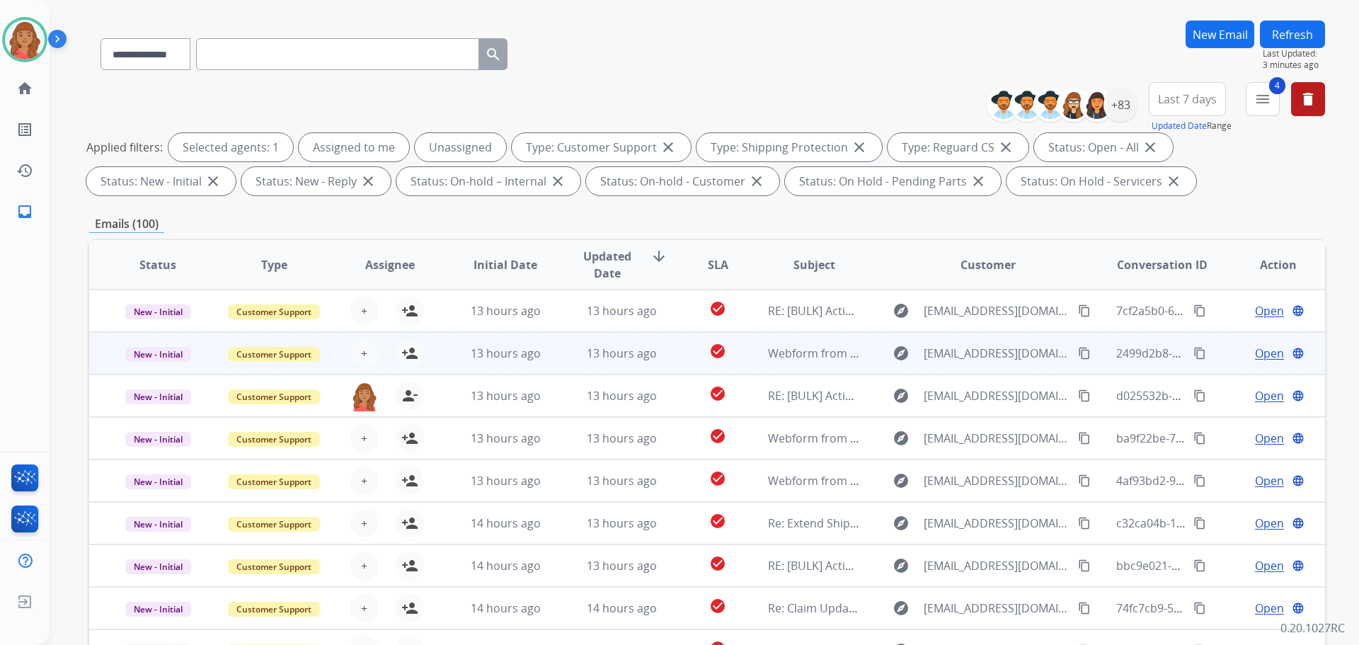
scroll to position [1, 0]
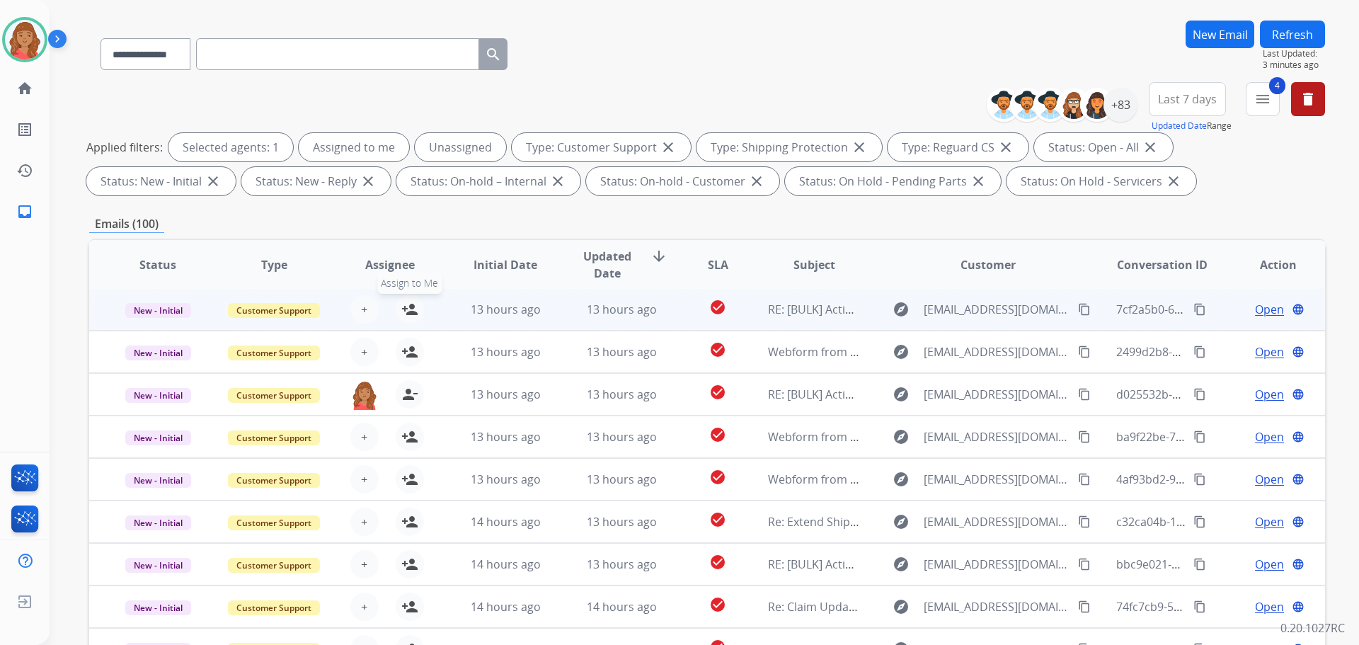
click at [407, 309] on mat-icon "person_add" at bounding box center [409, 309] width 17 height 17
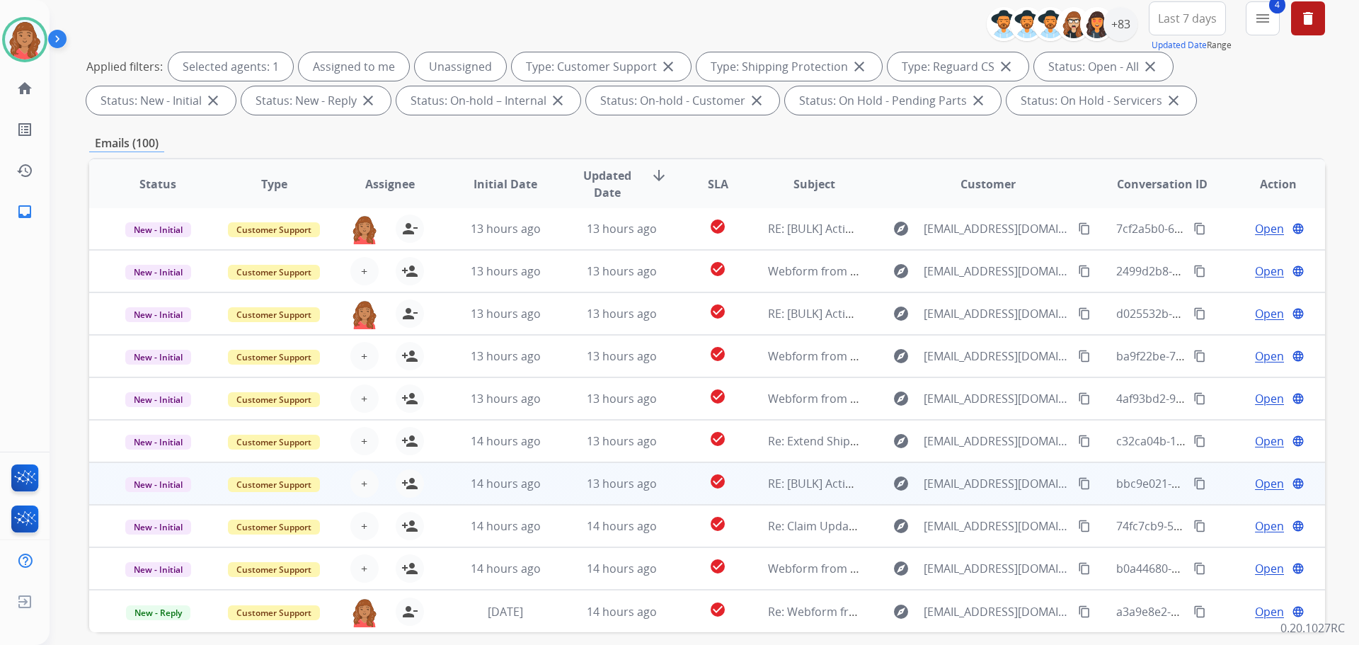
scroll to position [229, 0]
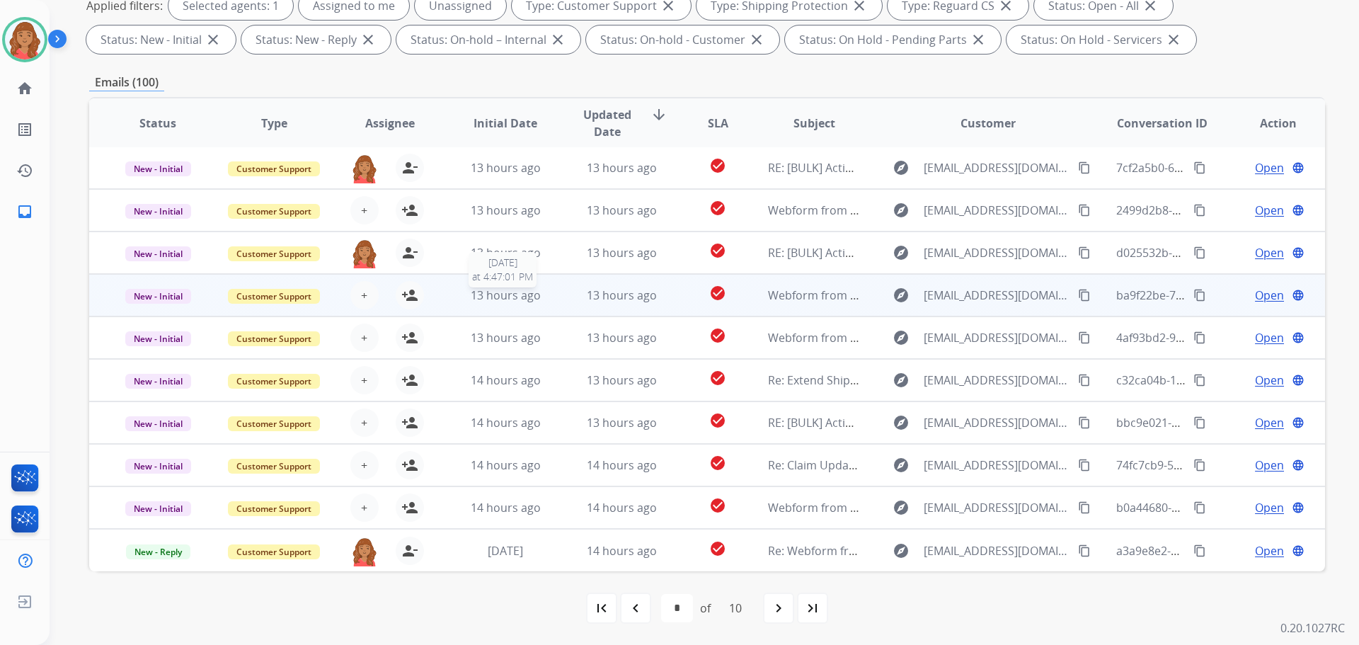
click at [471, 297] on span "13 hours ago" at bounding box center [506, 295] width 70 height 16
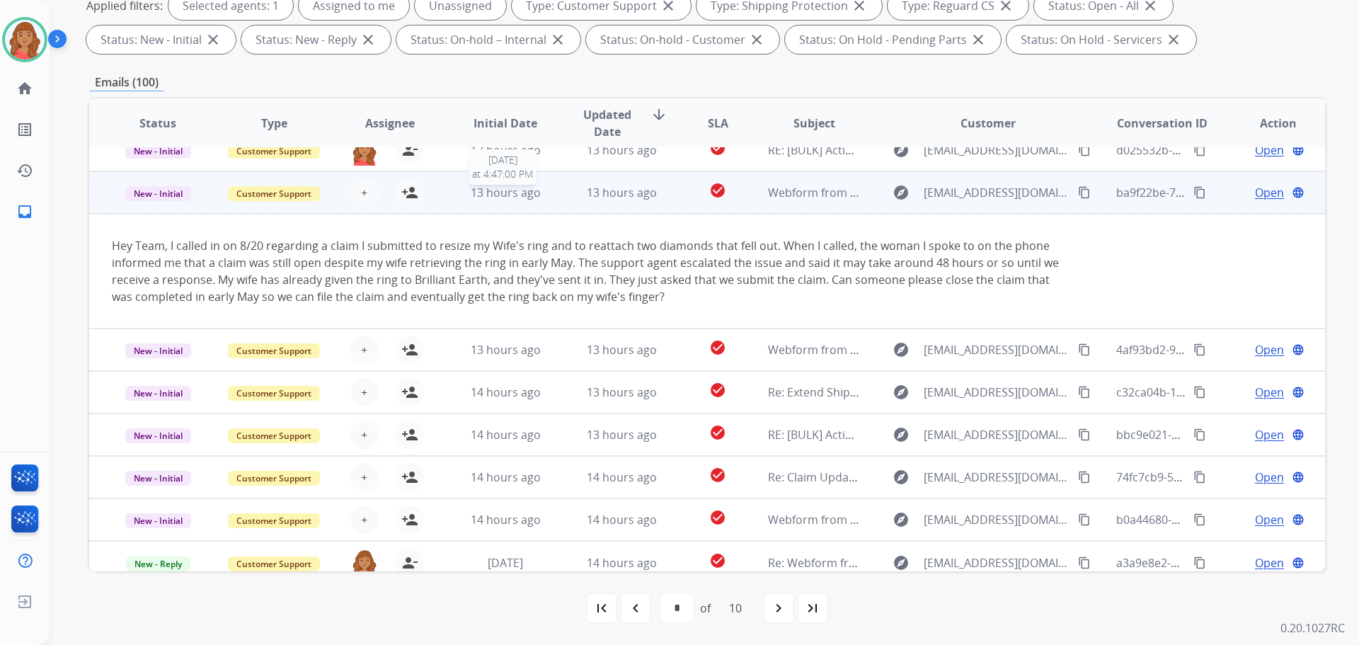
scroll to position [116, 0]
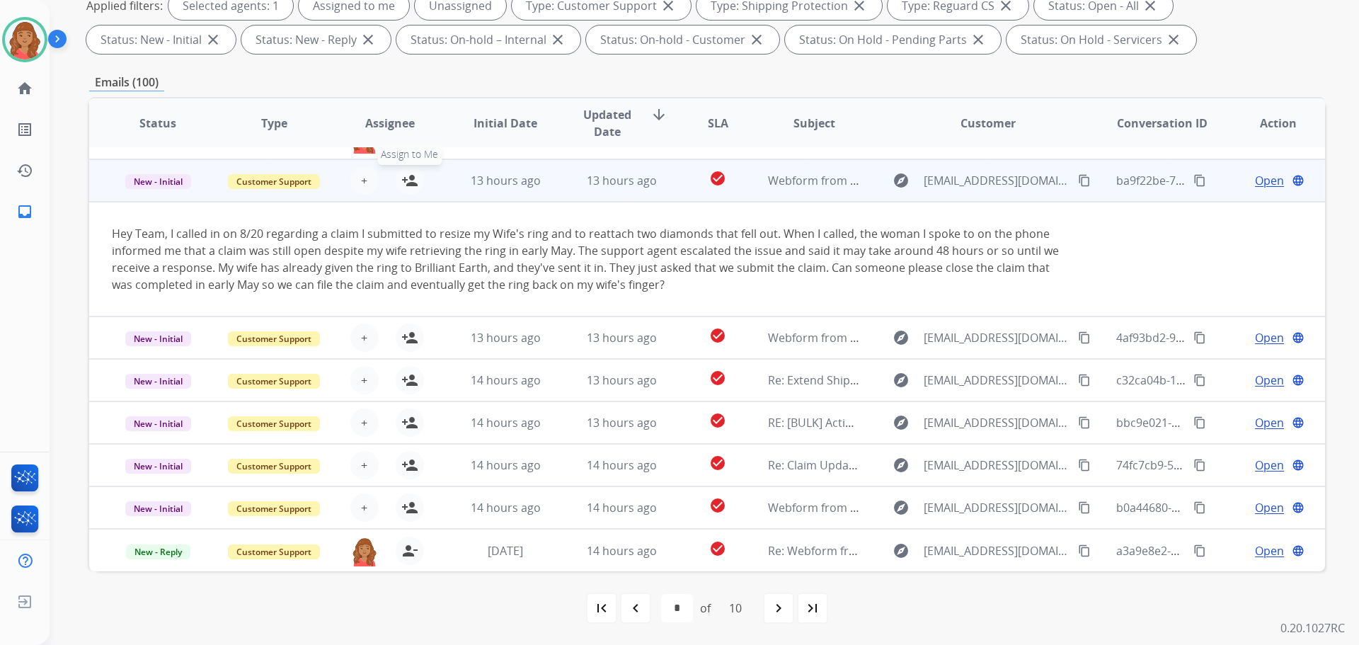
click at [415, 186] on mat-icon "person_add" at bounding box center [409, 180] width 17 height 17
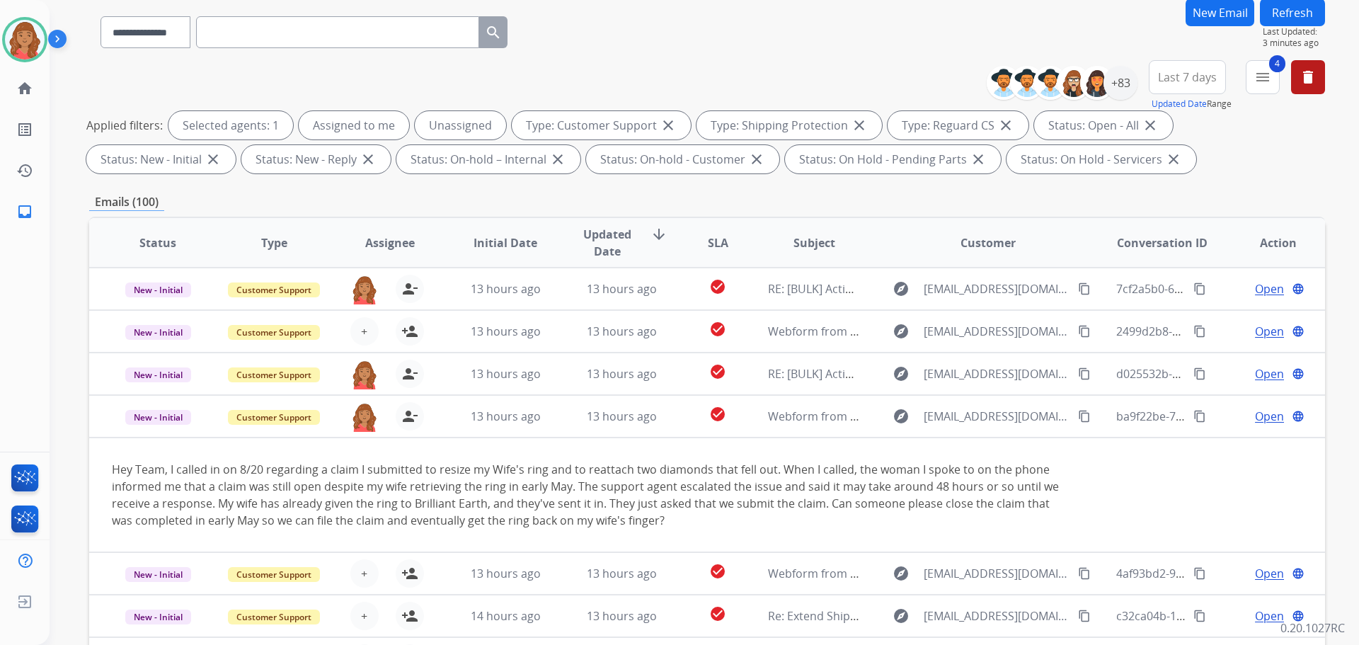
scroll to position [0, 0]
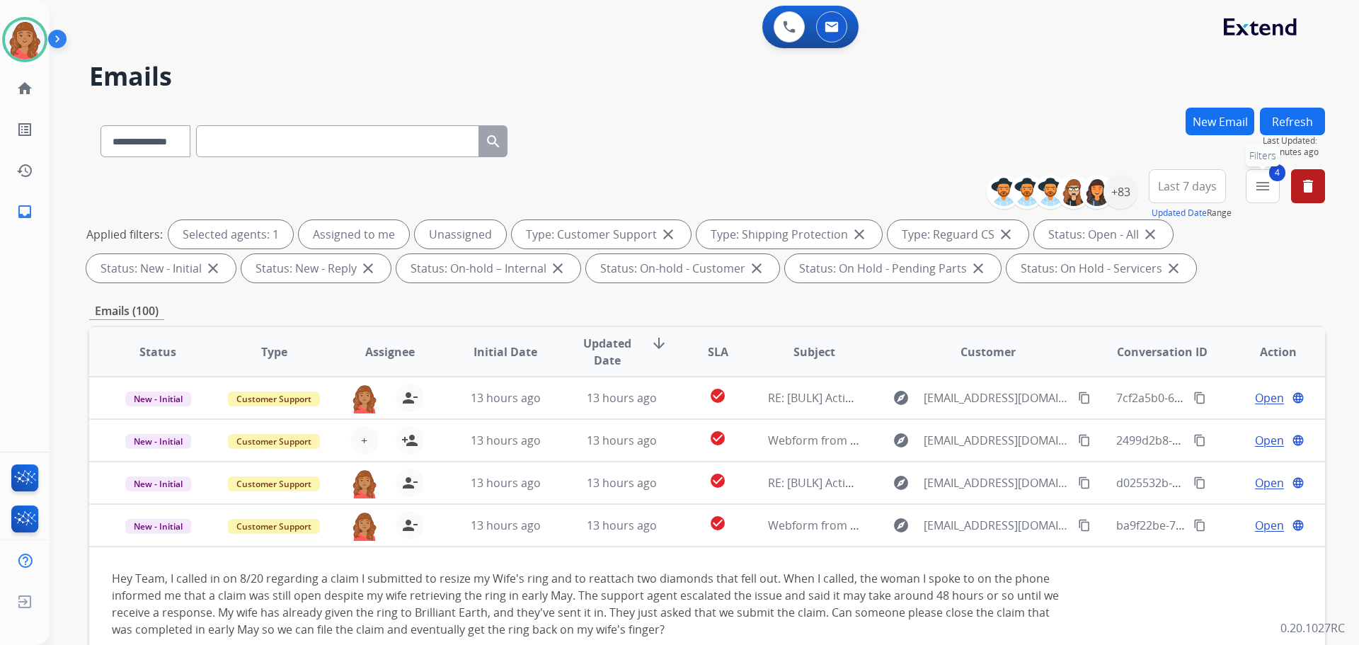
drag, startPoint x: 1262, startPoint y: 181, endPoint x: 1245, endPoint y: 229, distance: 50.4
click at [1264, 184] on mat-icon "menu" at bounding box center [1263, 186] width 17 height 17
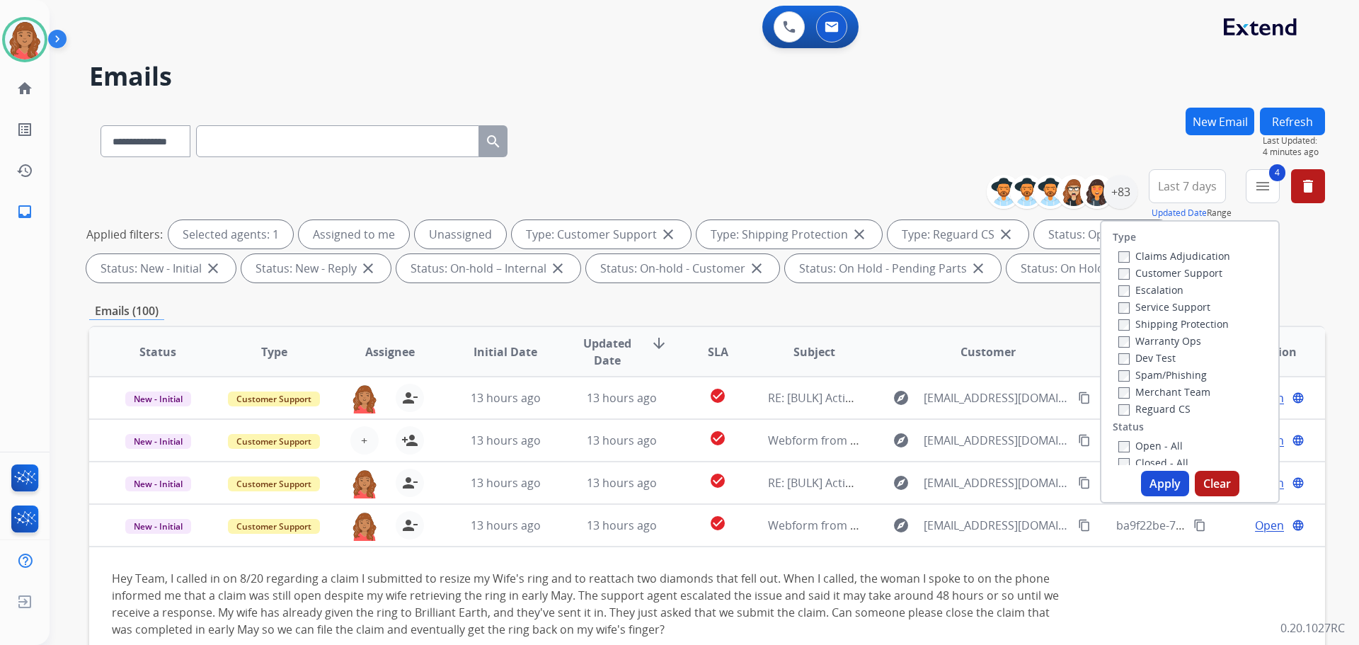
click at [1156, 475] on button "Apply" at bounding box center [1165, 483] width 48 height 25
select select "*"
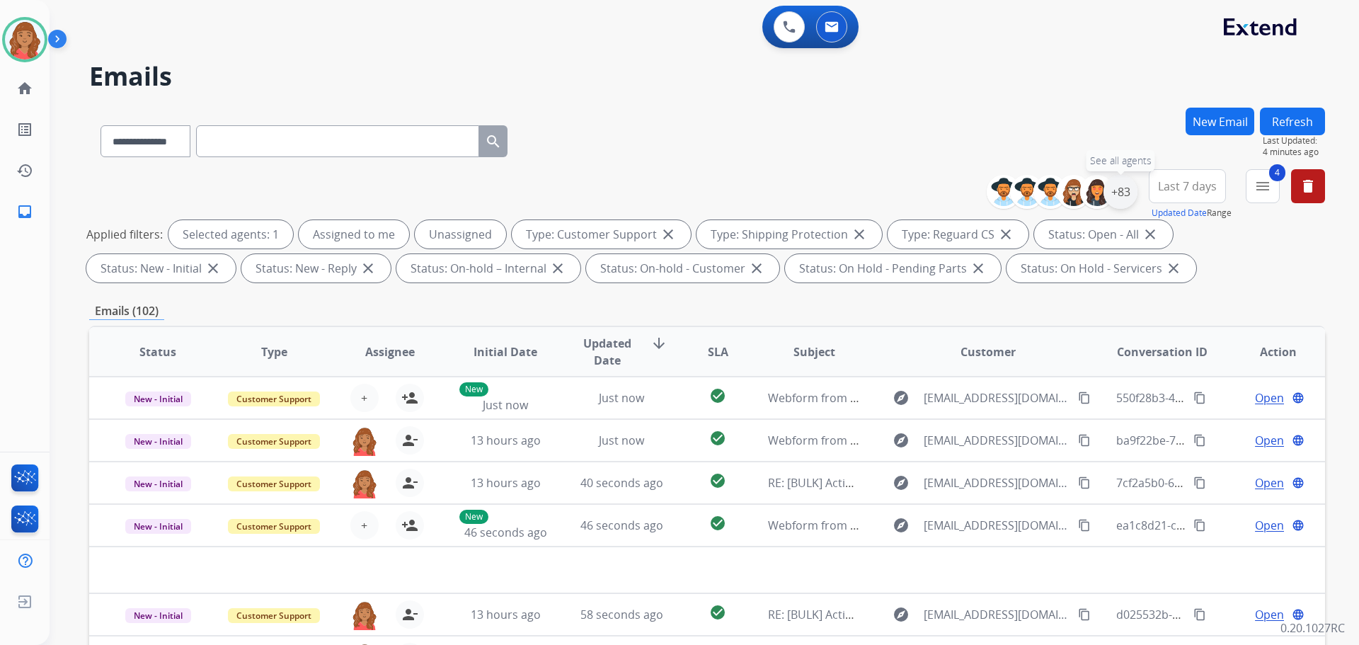
click at [1119, 203] on div "+83" at bounding box center [1121, 192] width 34 height 34
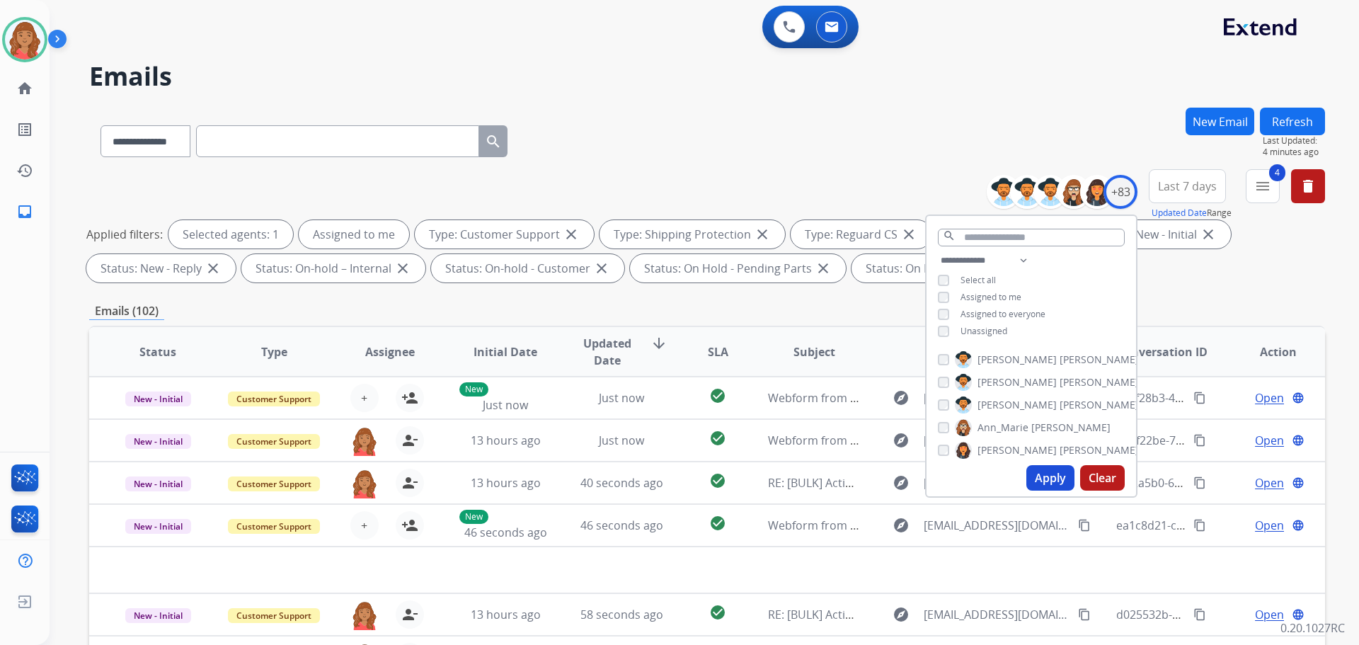
click at [1054, 479] on button "Apply" at bounding box center [1051, 477] width 48 height 25
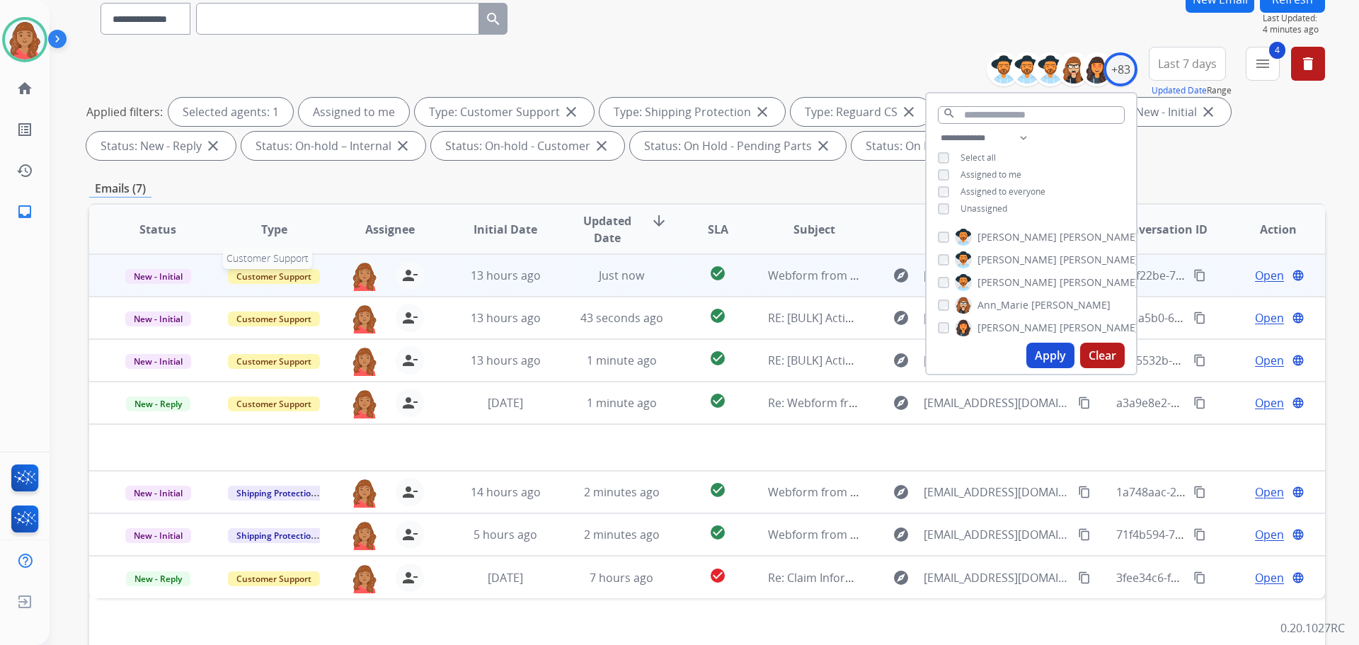
scroll to position [87, 0]
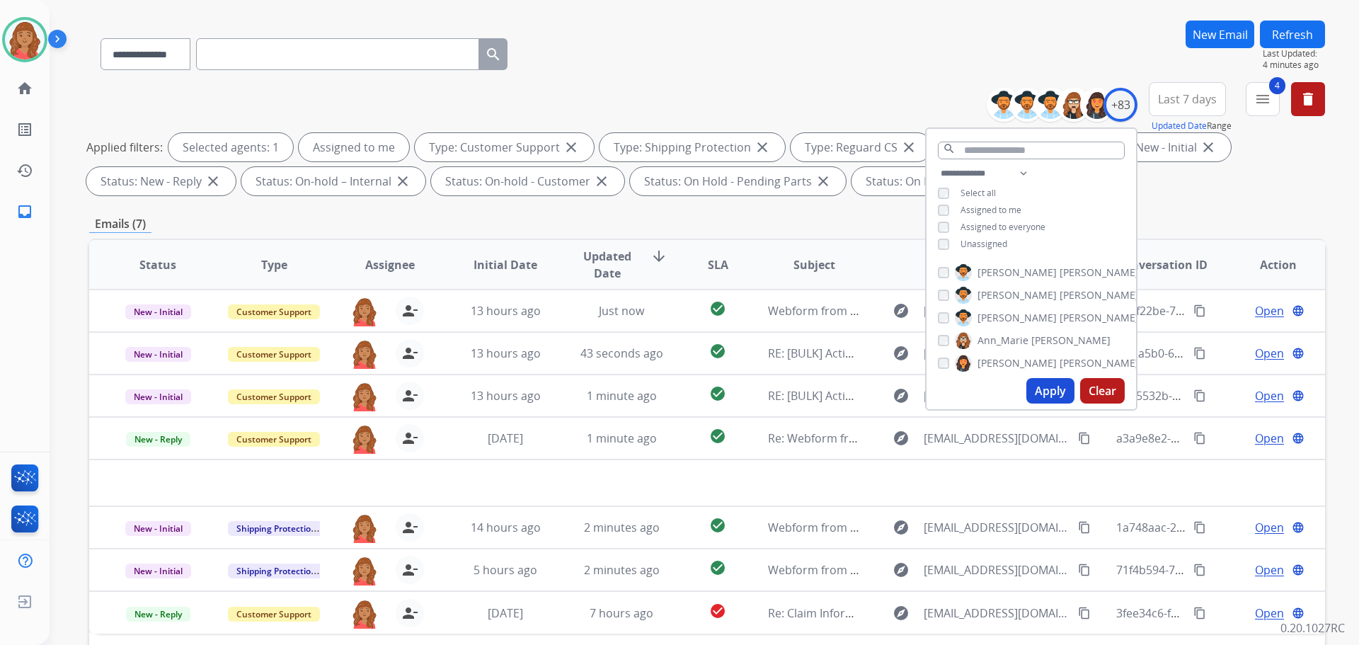
click at [1224, 226] on div "Emails (7)" at bounding box center [707, 224] width 1236 height 18
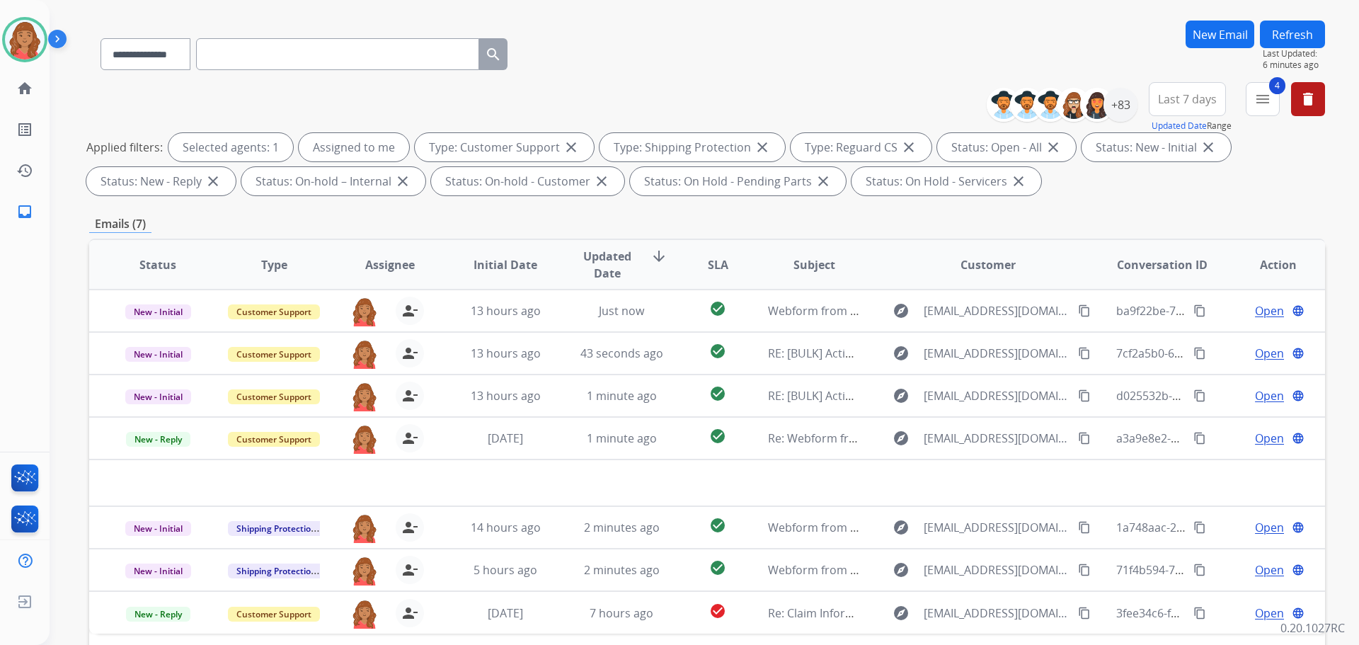
click at [1214, 38] on button "New Email" at bounding box center [1220, 35] width 69 height 28
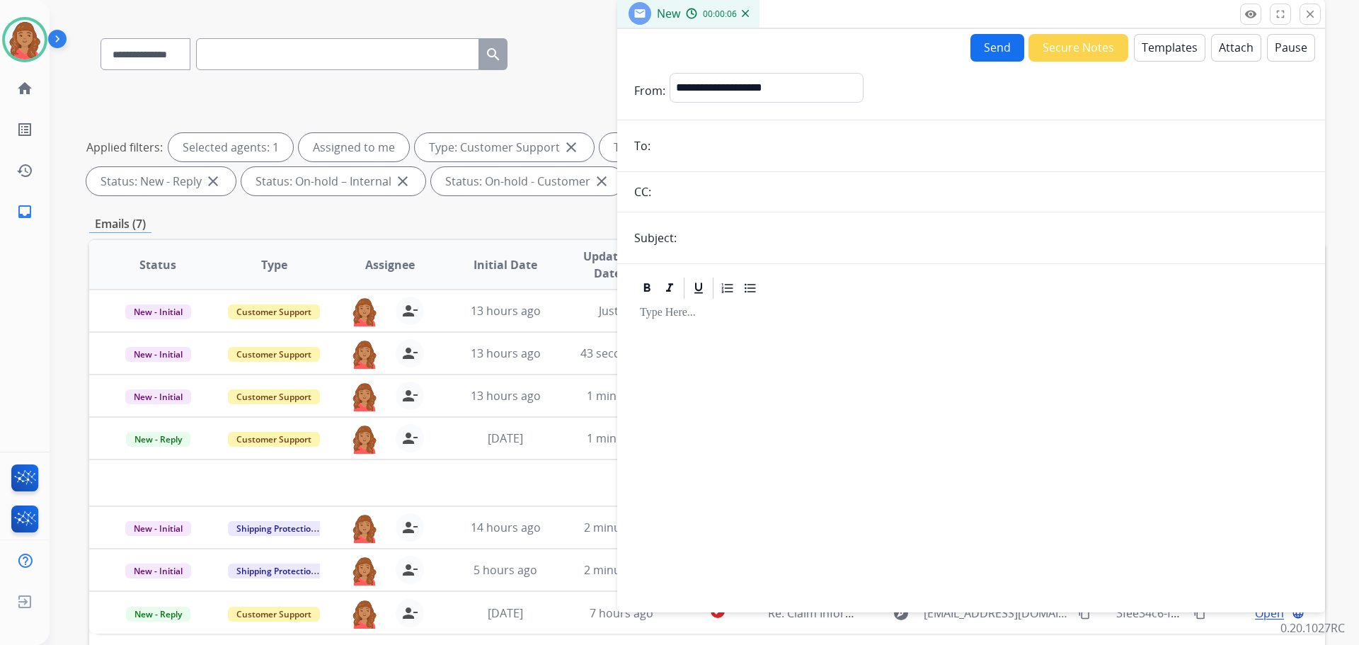
paste input "**********"
type input "**********"
click at [712, 90] on select "**********" at bounding box center [766, 87] width 193 height 28
select select "**********"
click at [670, 73] on select "**********" at bounding box center [766, 87] width 193 height 28
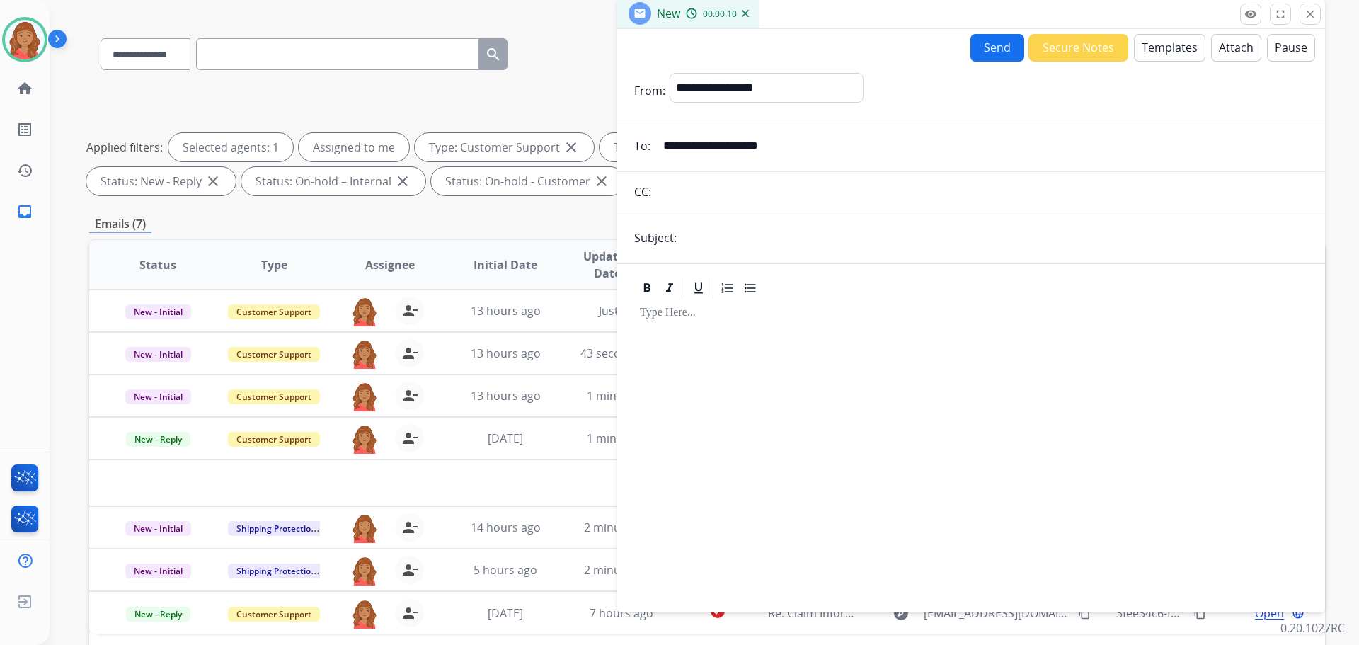
click at [1151, 42] on button "Templates" at bounding box center [1170, 48] width 72 height 28
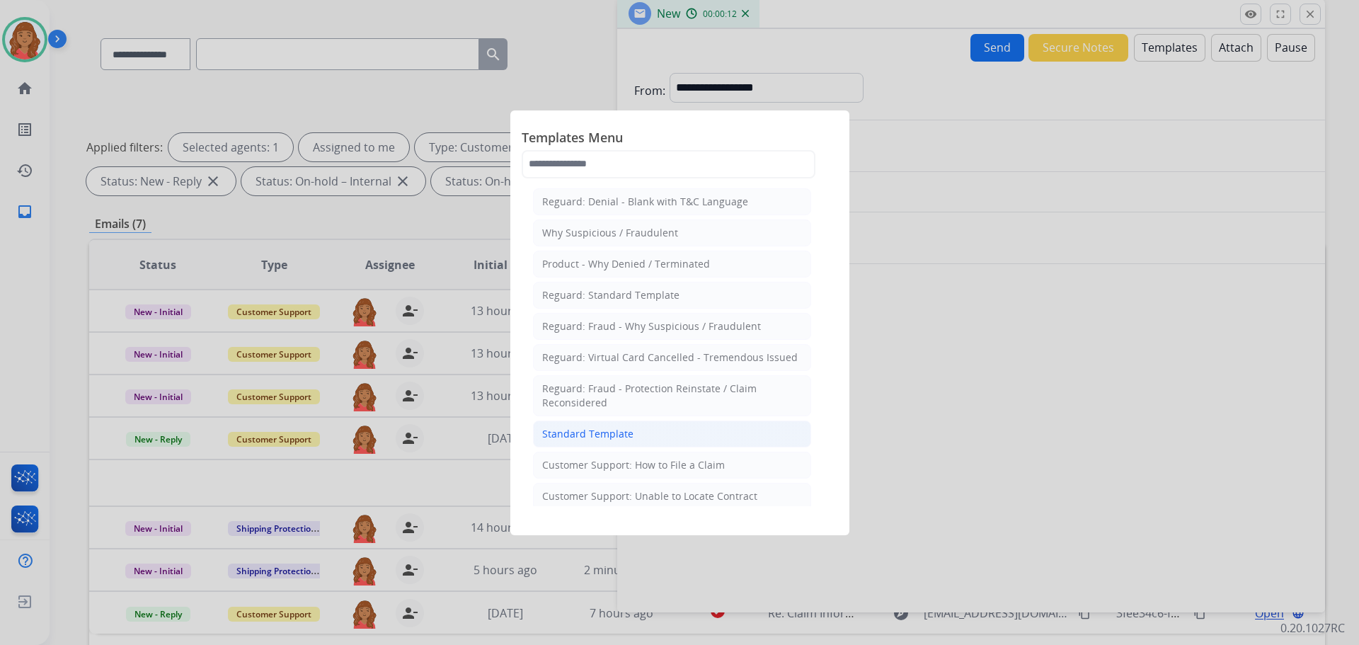
click at [594, 440] on div "Standard Template" at bounding box center [587, 434] width 91 height 14
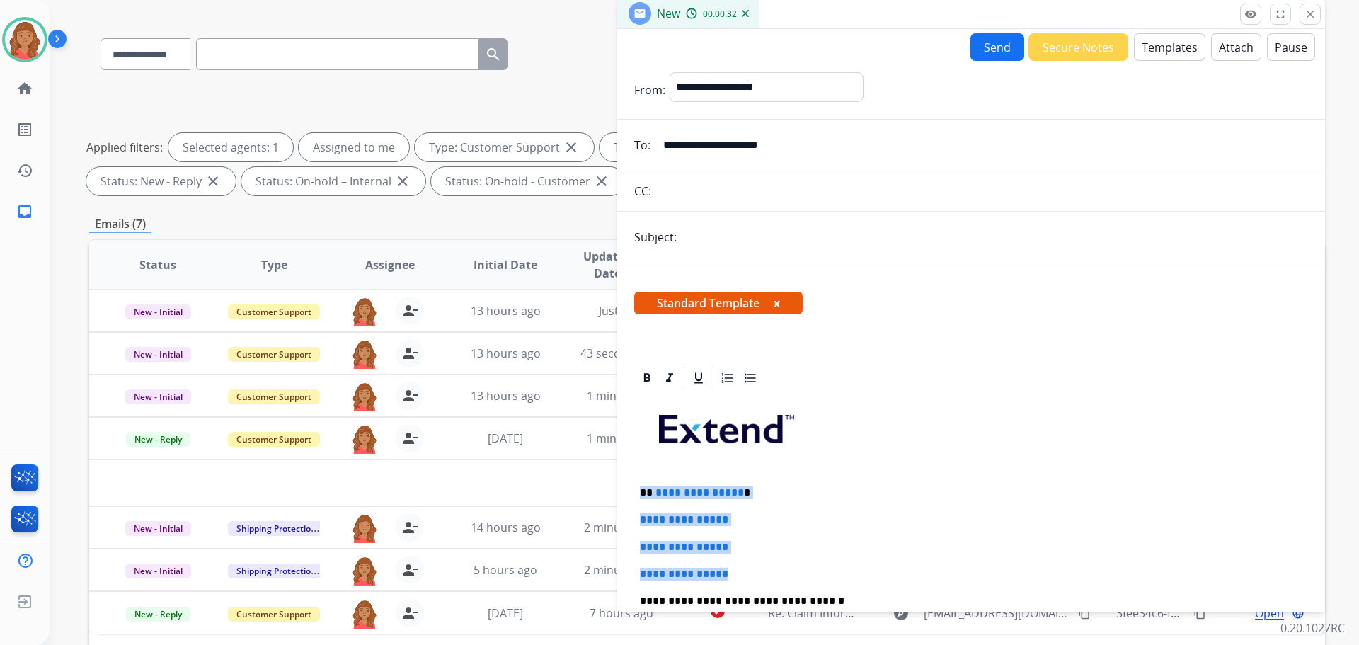
drag, startPoint x: 637, startPoint y: 492, endPoint x: 738, endPoint y: 574, distance: 130.9
click at [738, 574] on div "**********" at bounding box center [971, 634] width 674 height 487
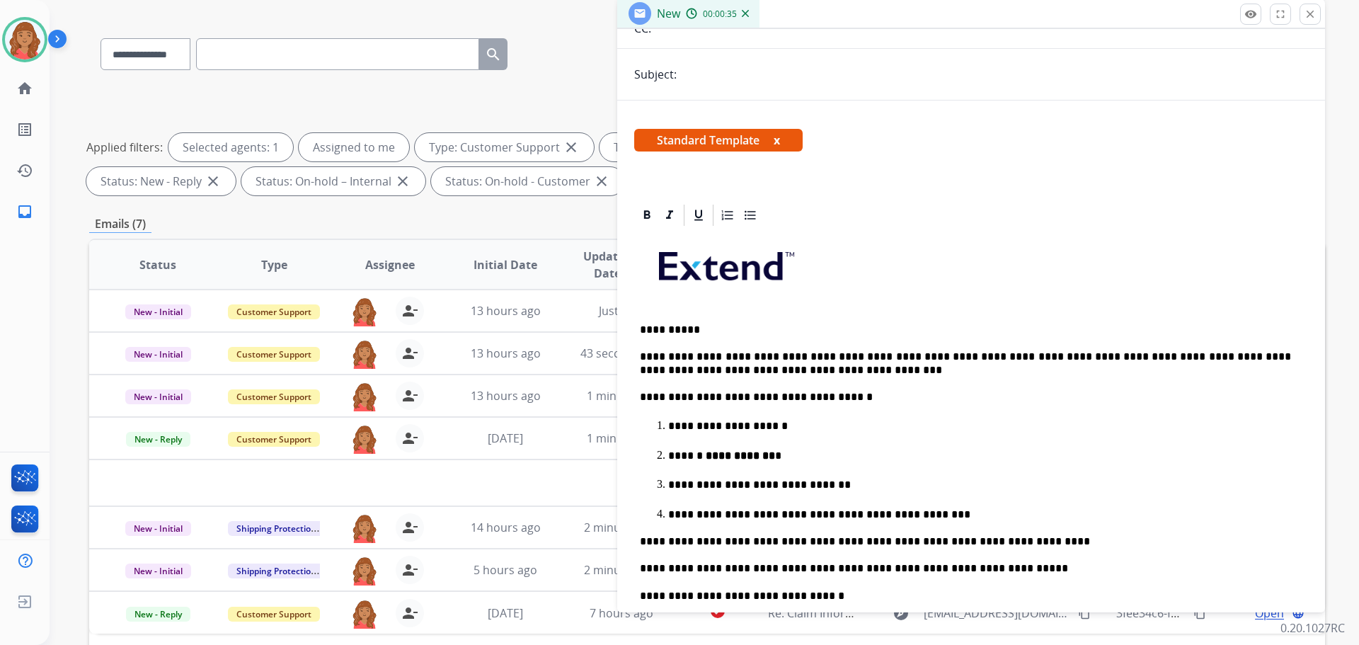
scroll to position [212, 0]
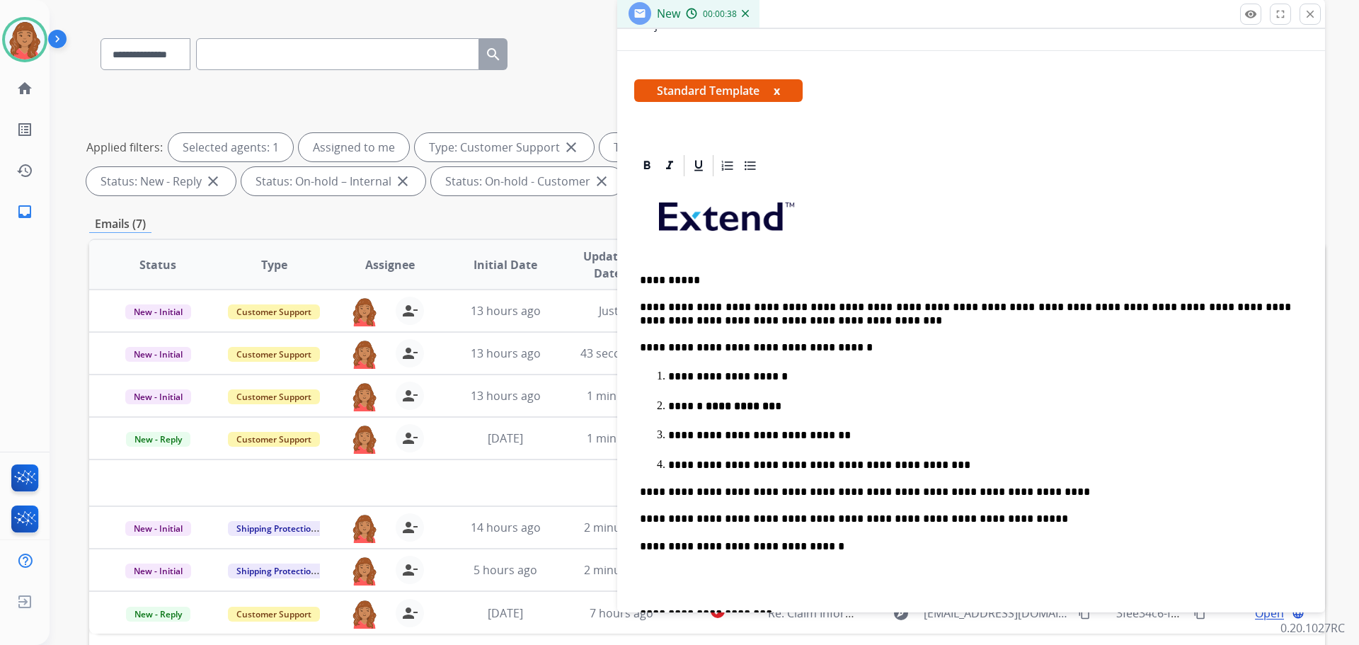
click at [841, 302] on p "**********" at bounding box center [965, 314] width 651 height 26
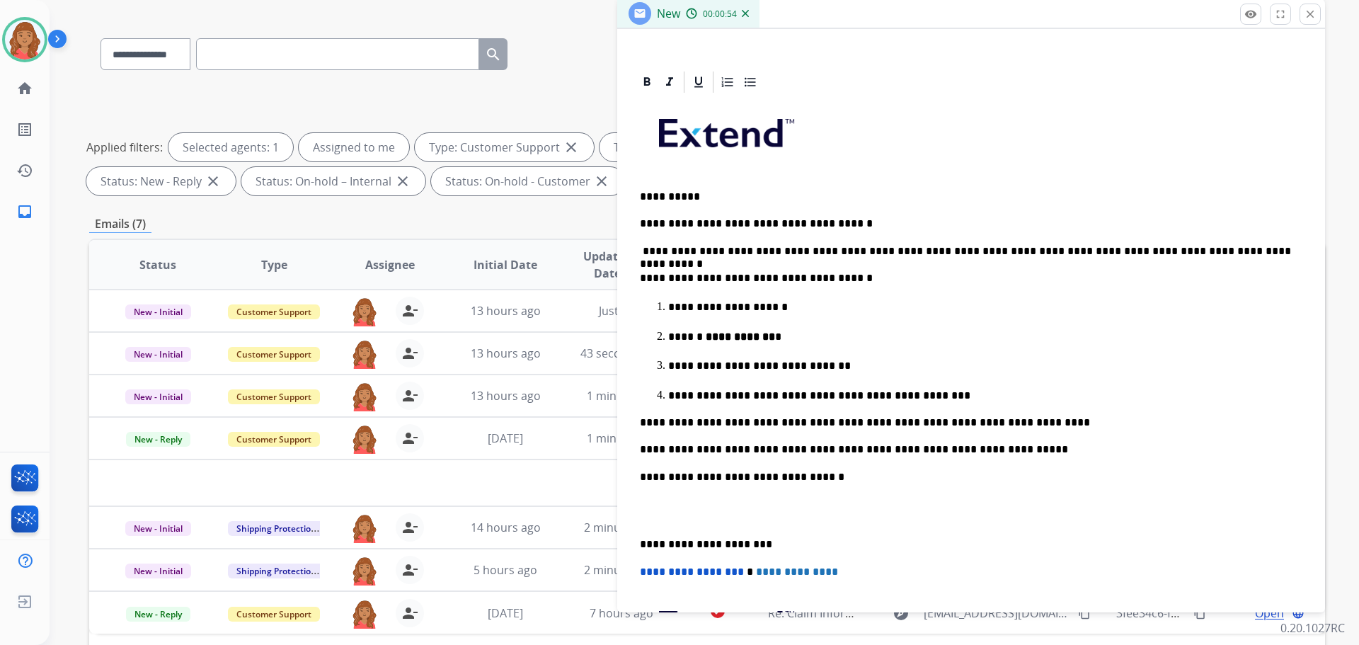
scroll to position [354, 0]
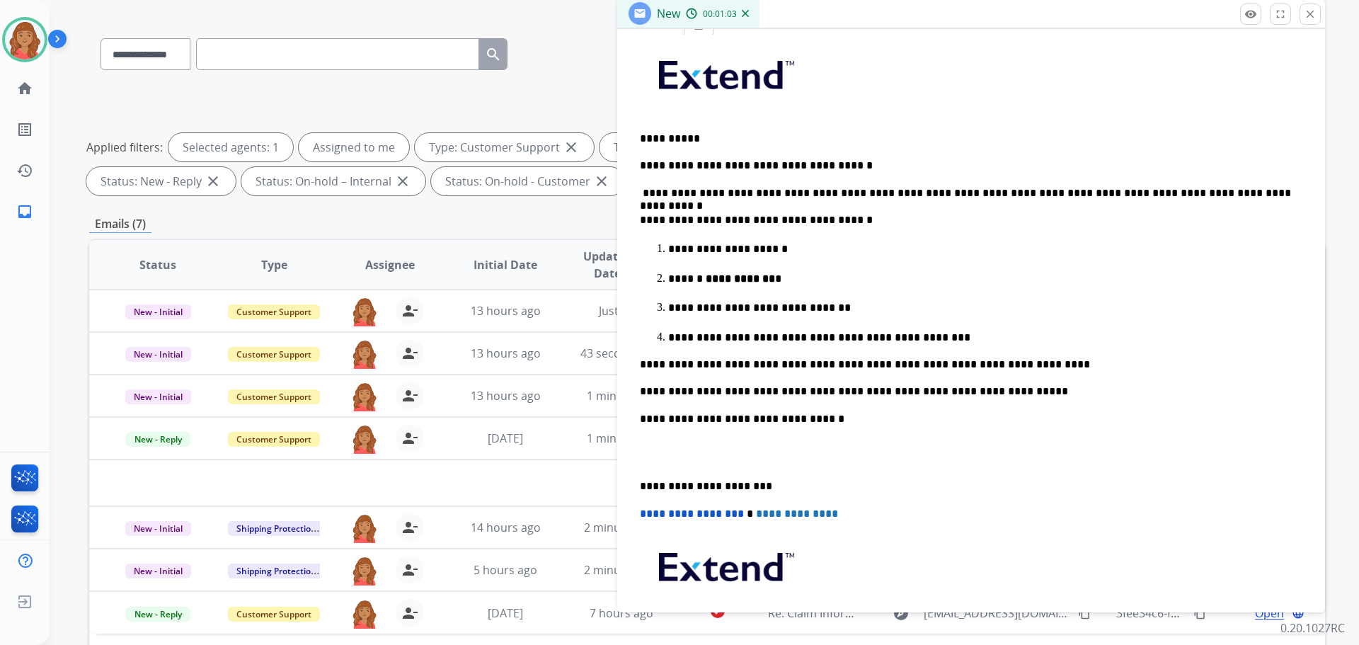
click at [641, 481] on p "**********" at bounding box center [965, 486] width 651 height 13
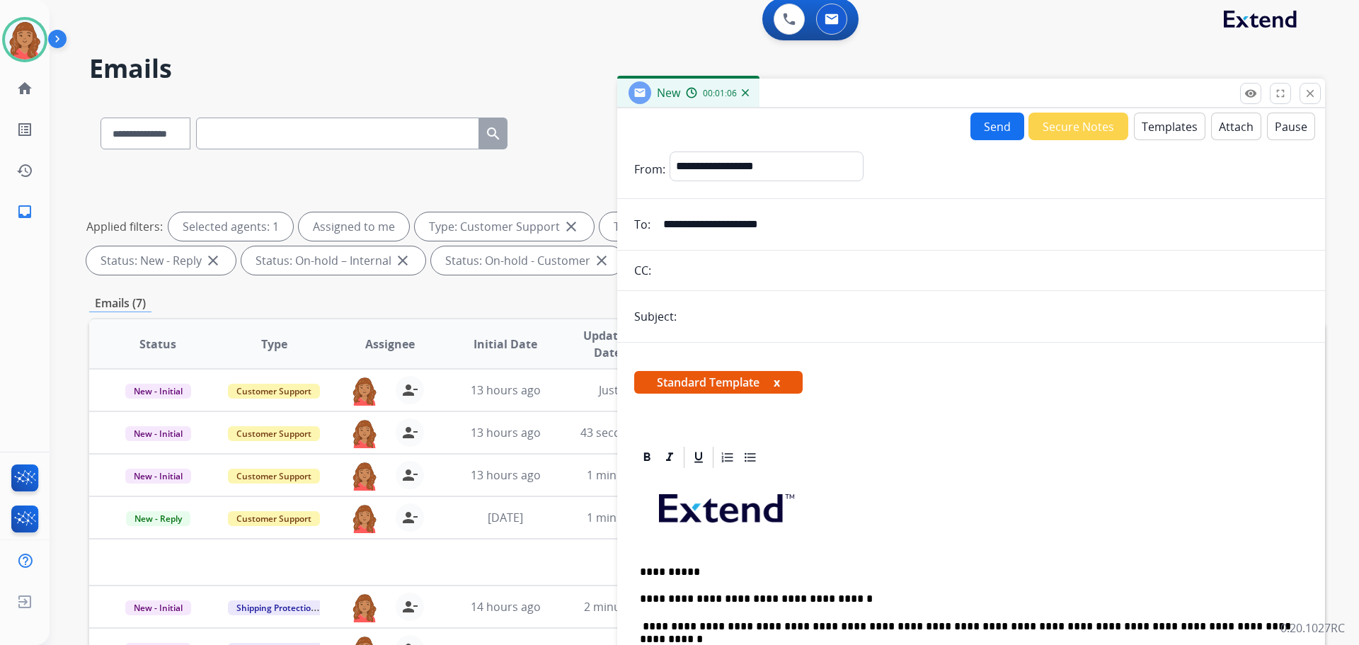
scroll to position [0, 0]
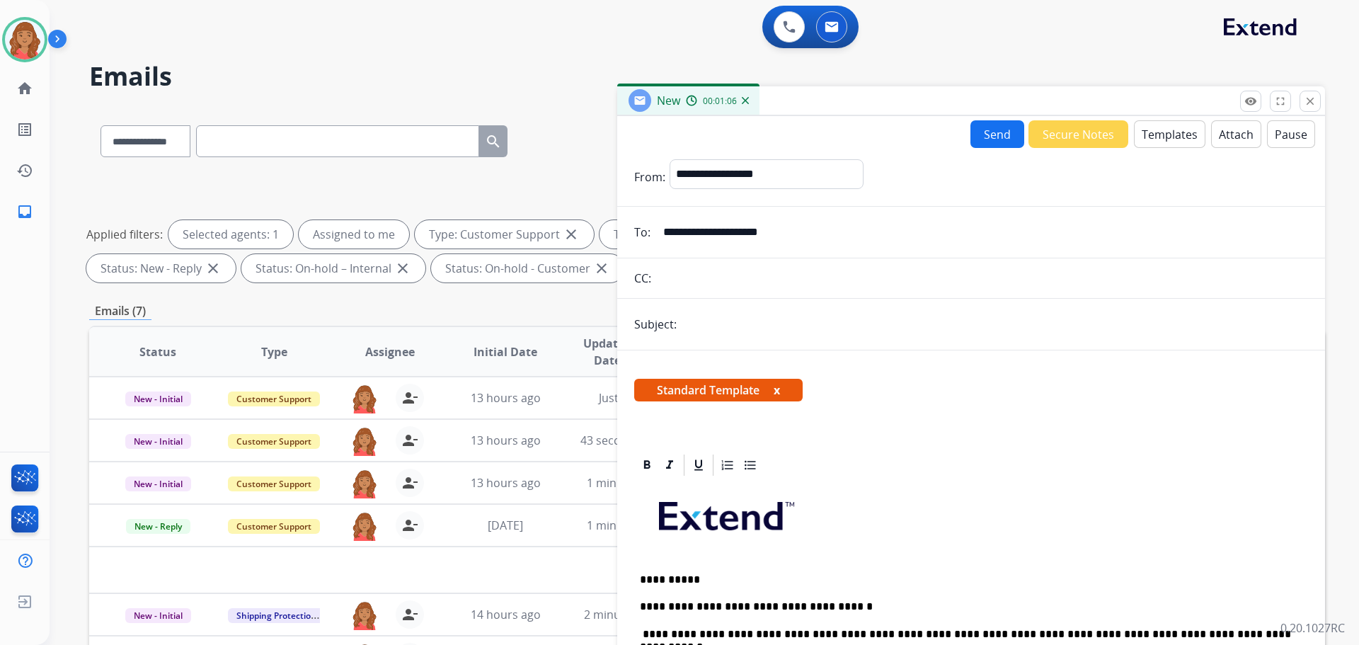
drag, startPoint x: 979, startPoint y: 135, endPoint x: 979, endPoint y: 143, distance: 8.5
click at [981, 139] on button "Send" at bounding box center [998, 134] width 54 height 28
click at [719, 333] on input "text" at bounding box center [994, 325] width 627 height 30
type input "**********"
click at [1000, 132] on button "Send" at bounding box center [998, 134] width 54 height 28
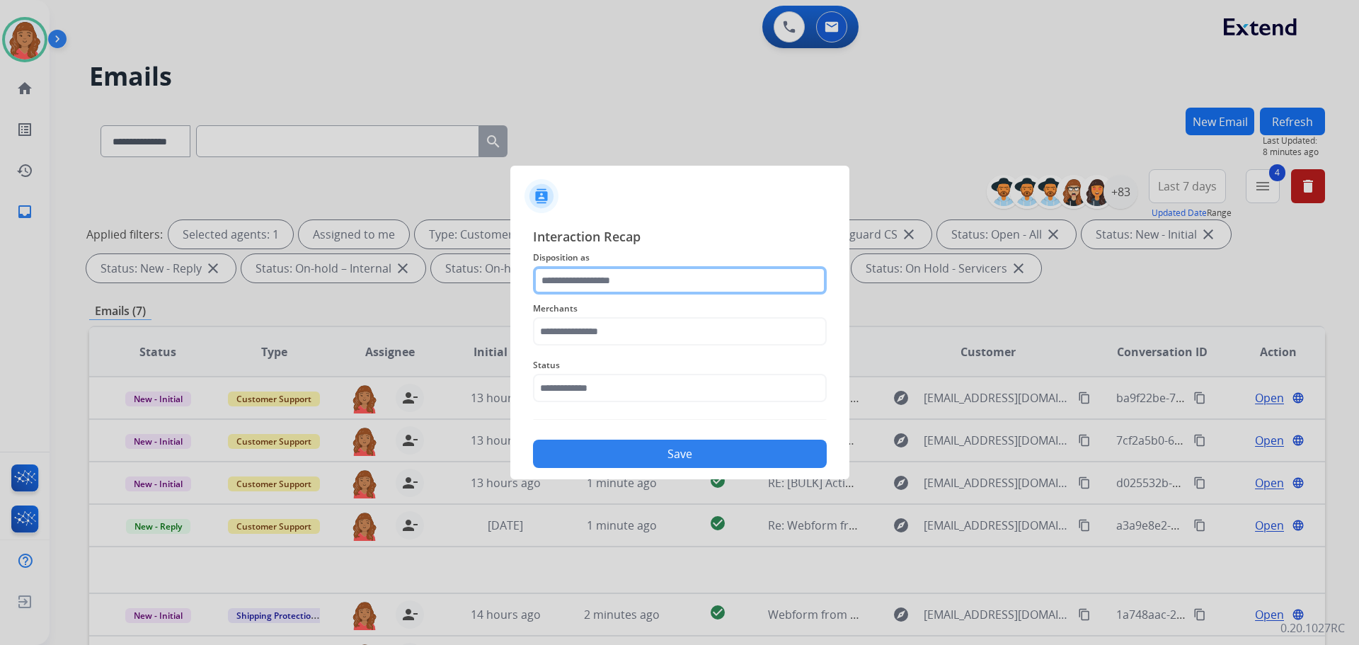
drag, startPoint x: 593, startPoint y: 275, endPoint x: 599, endPoint y: 284, distance: 10.2
click at [595, 279] on input "text" at bounding box center [680, 280] width 294 height 28
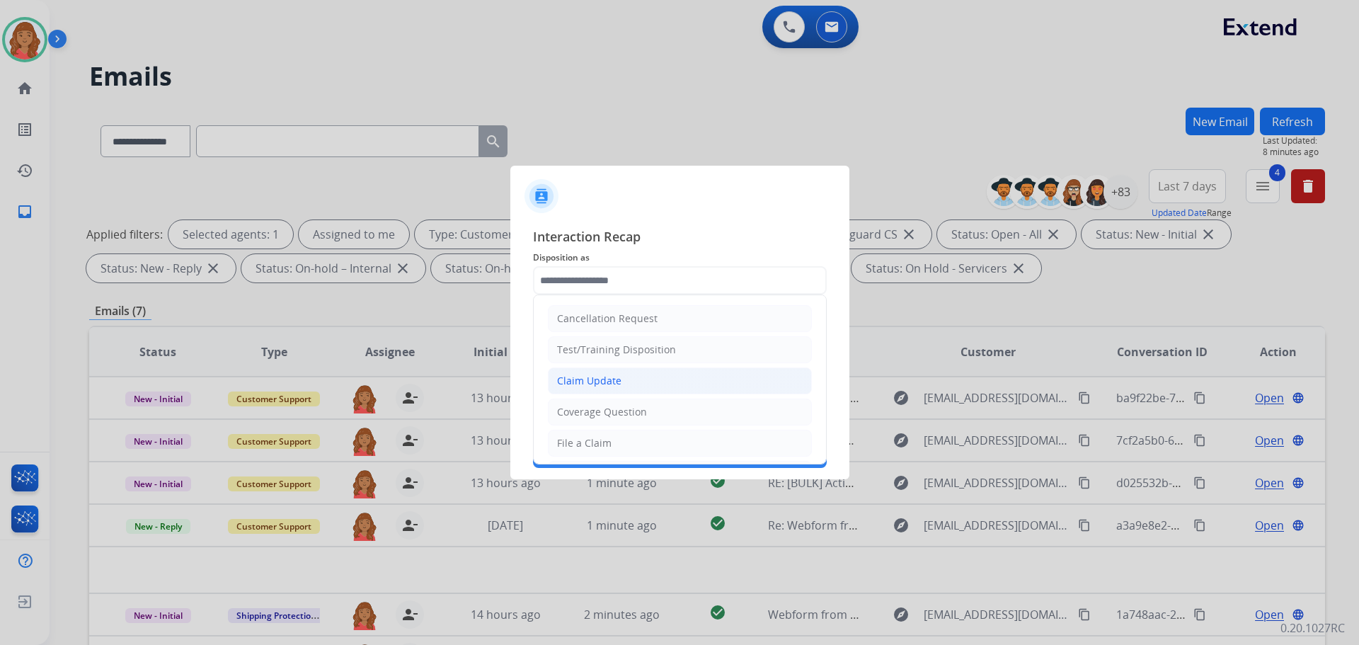
click at [606, 381] on div "Claim Update" at bounding box center [589, 381] width 64 height 14
type input "**********"
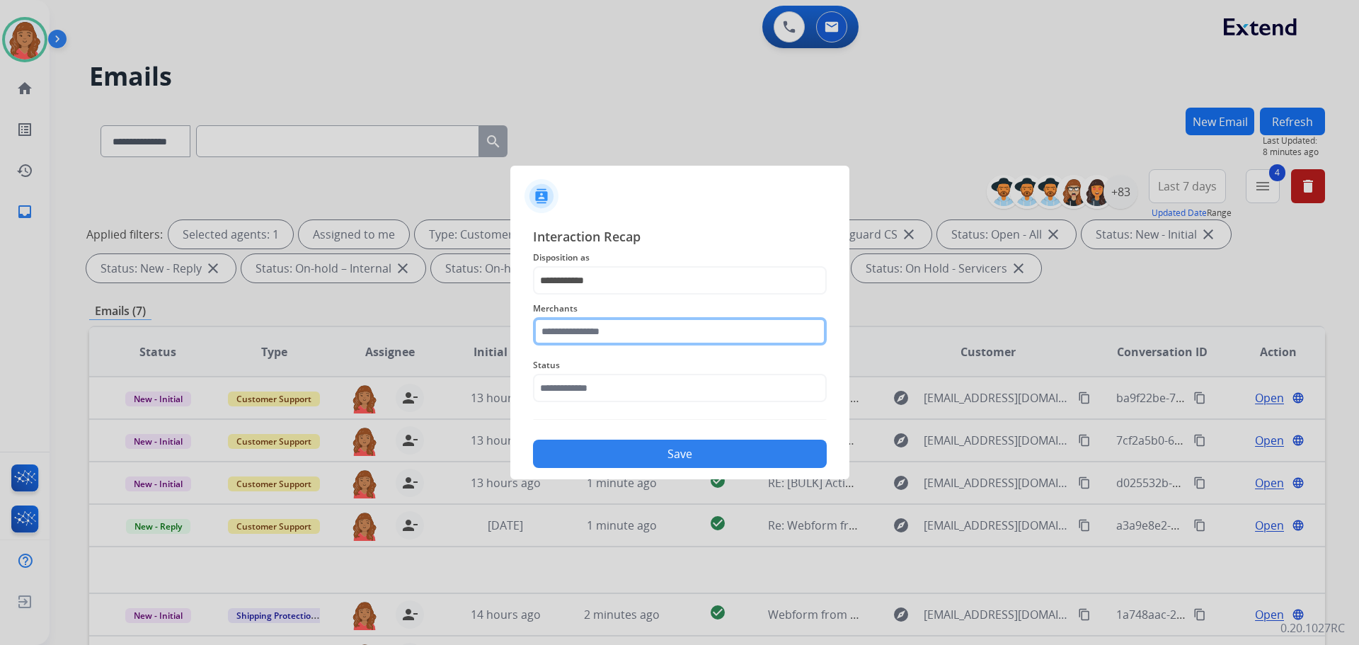
click at [605, 327] on input "text" at bounding box center [680, 331] width 294 height 28
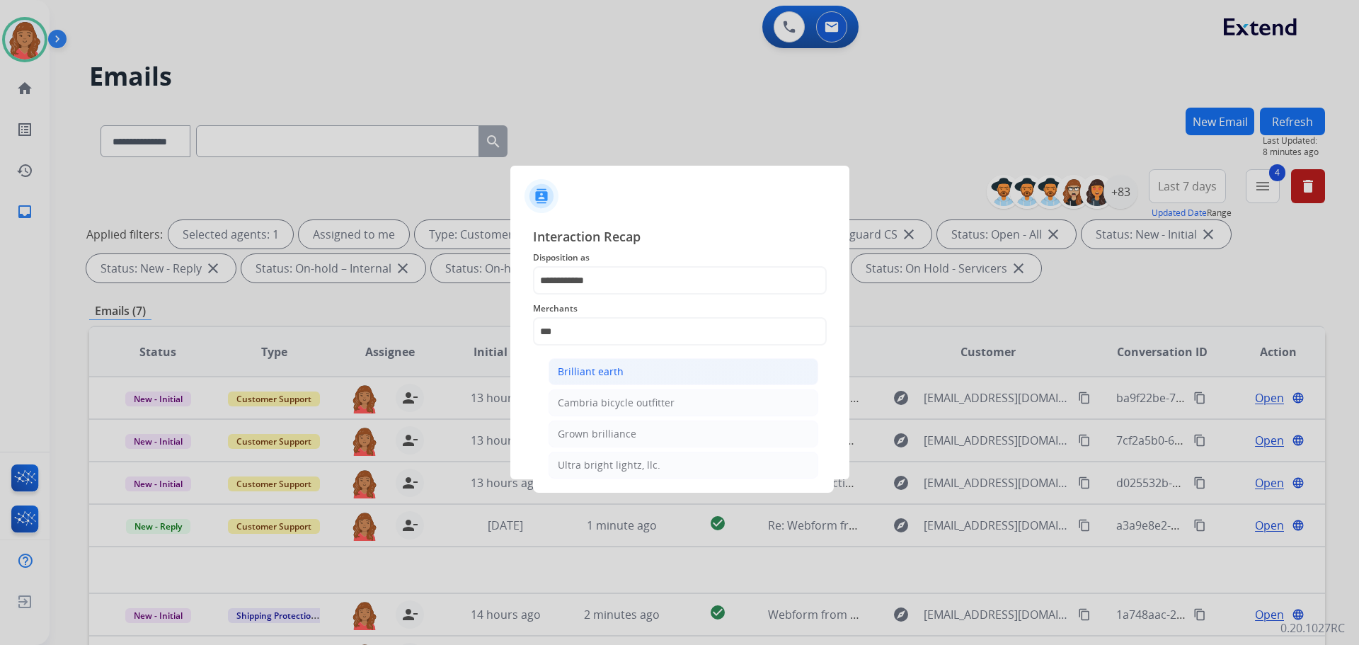
click at [596, 375] on div "Brilliant earth" at bounding box center [591, 372] width 66 height 14
type input "**********"
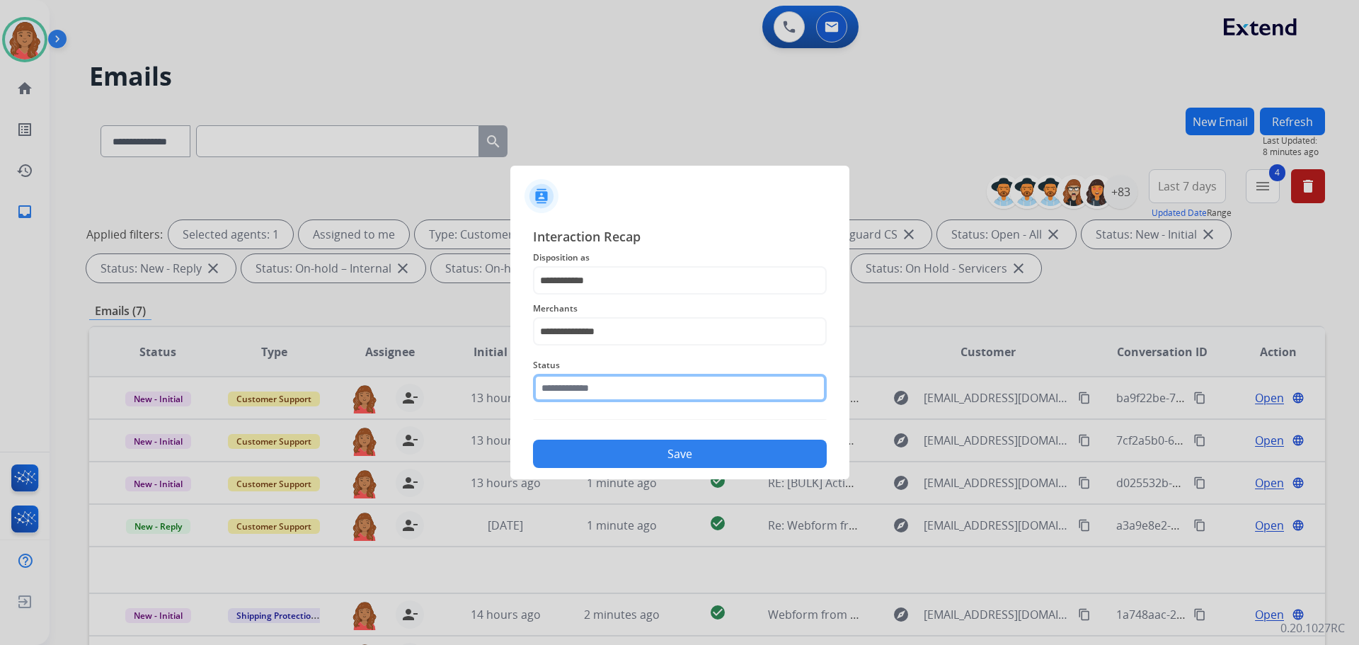
click at [597, 386] on input "text" at bounding box center [680, 388] width 294 height 28
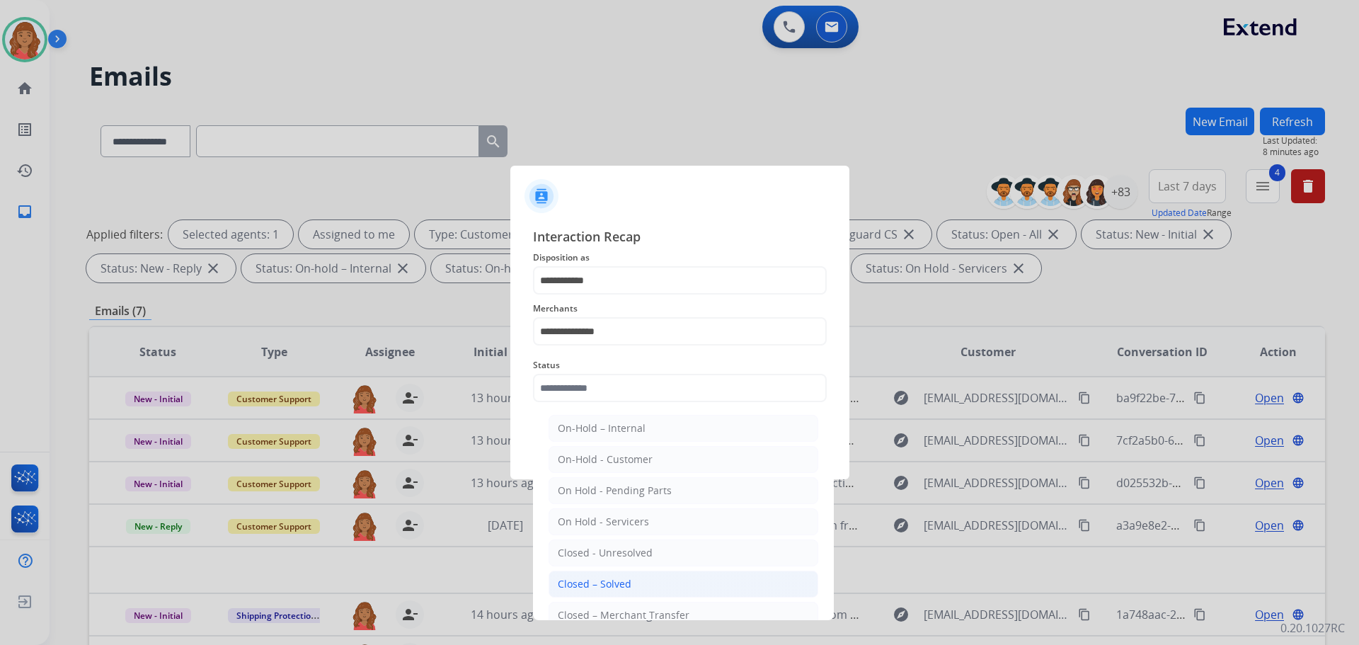
click at [612, 576] on li "Closed – Solved" at bounding box center [684, 584] width 270 height 27
type input "**********"
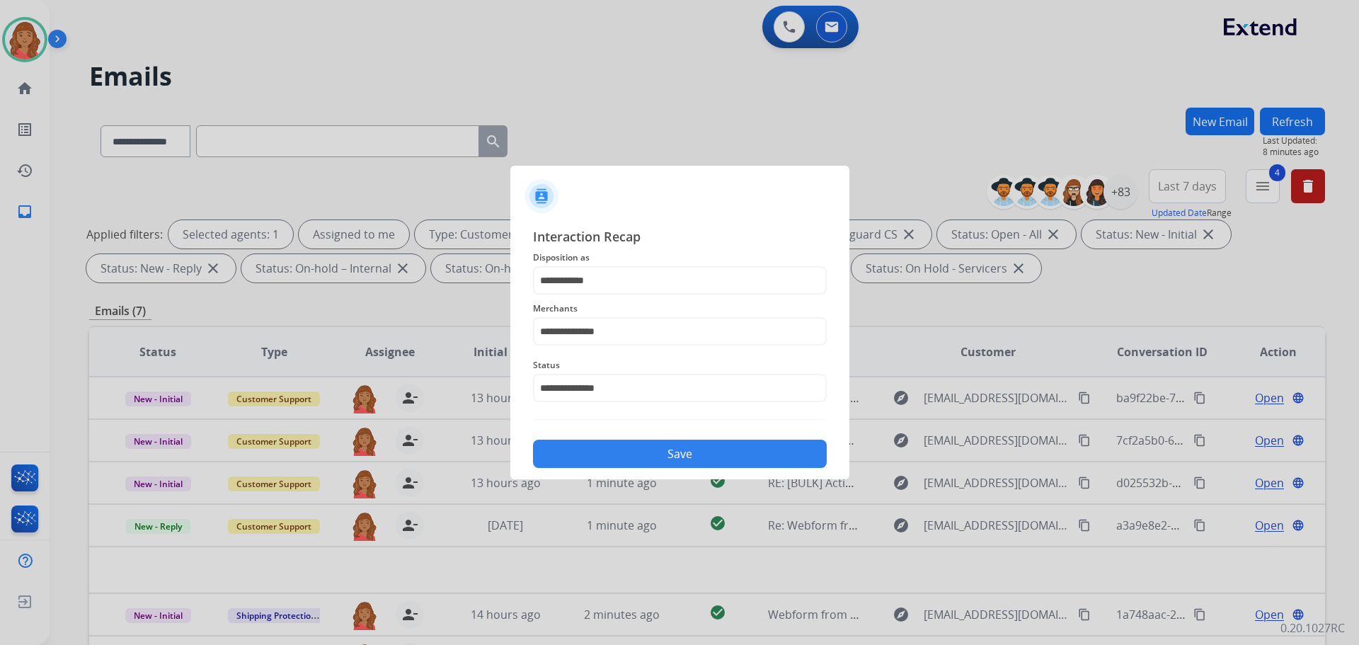
click at [657, 456] on button "Save" at bounding box center [680, 454] width 294 height 28
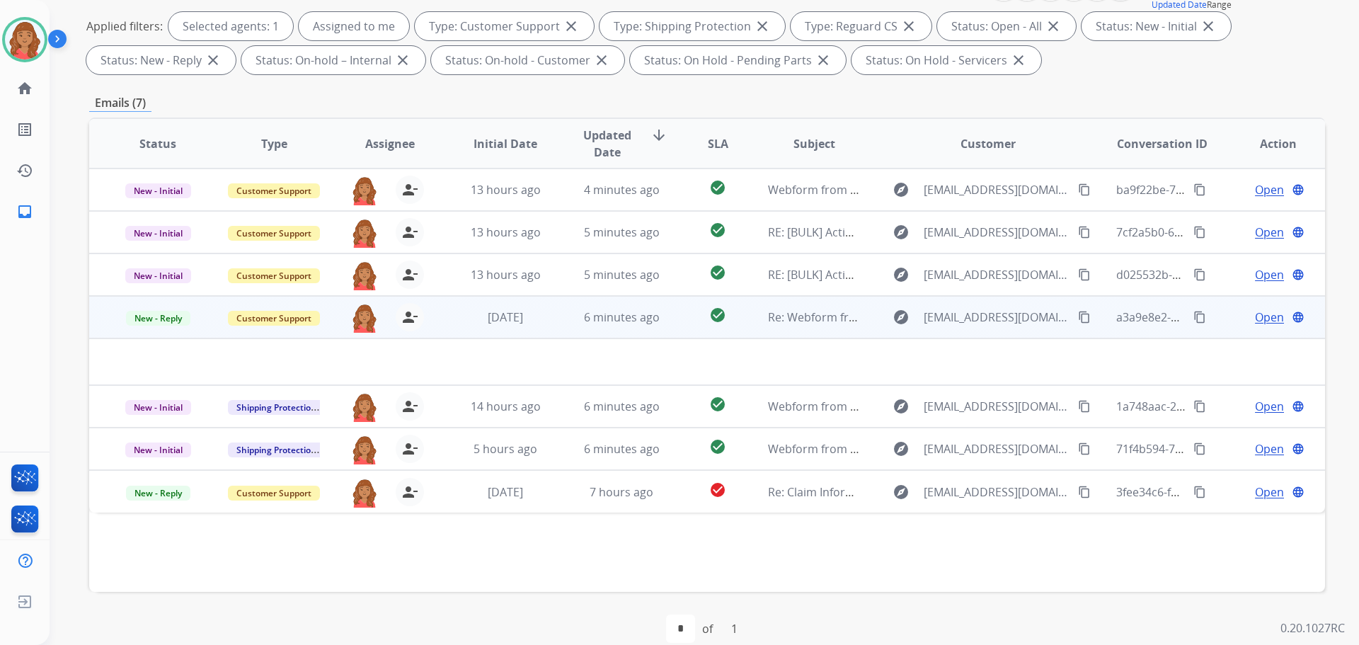
scroll to position [229, 0]
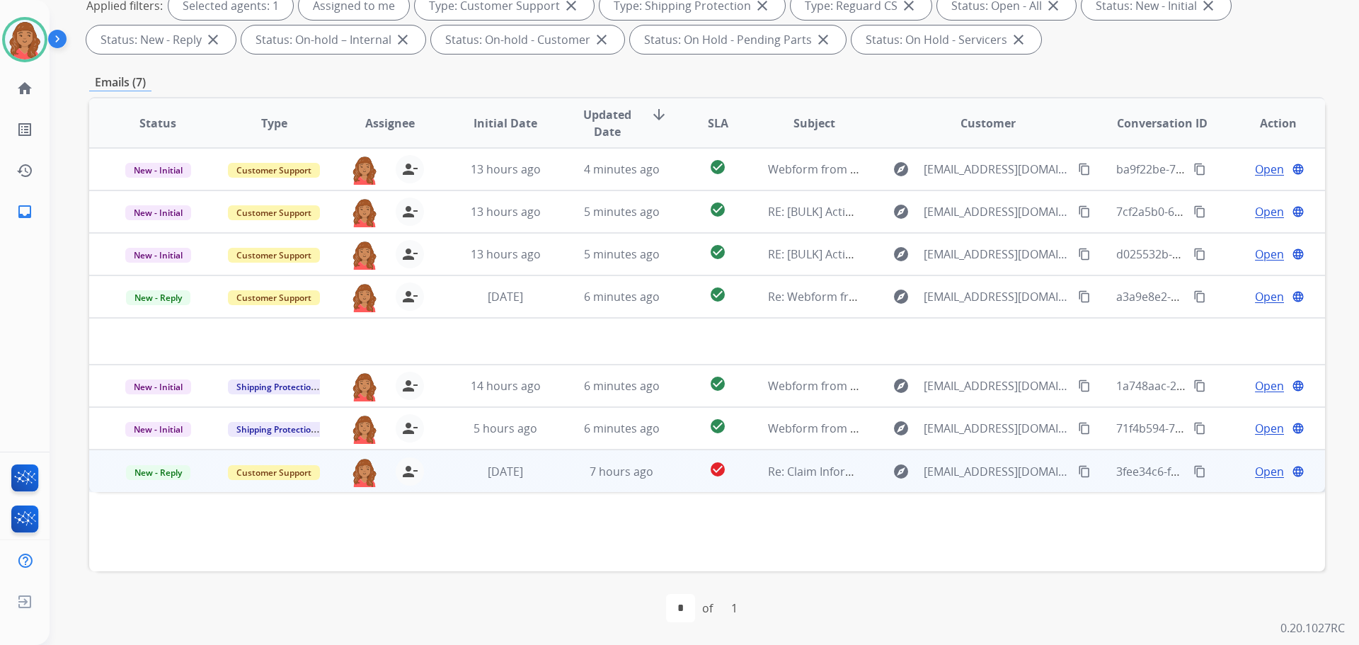
click at [556, 477] on td "7 hours ago" at bounding box center [611, 471] width 116 height 42
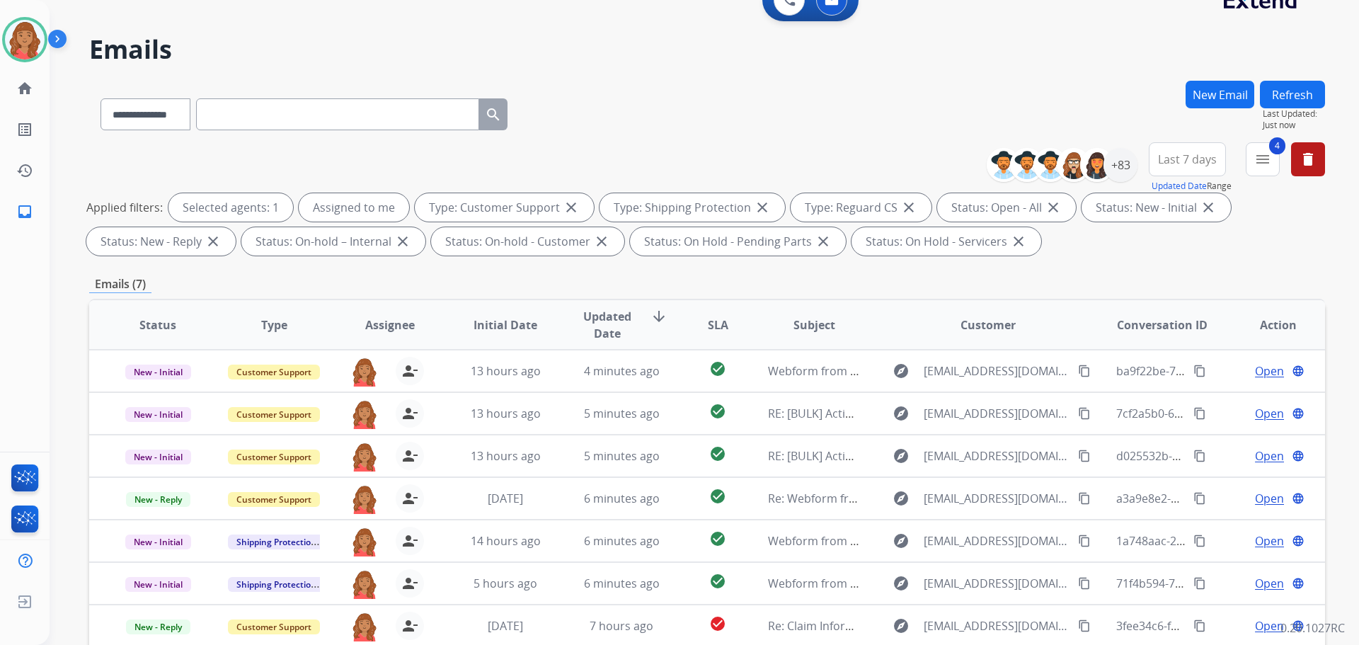
scroll to position [0, 0]
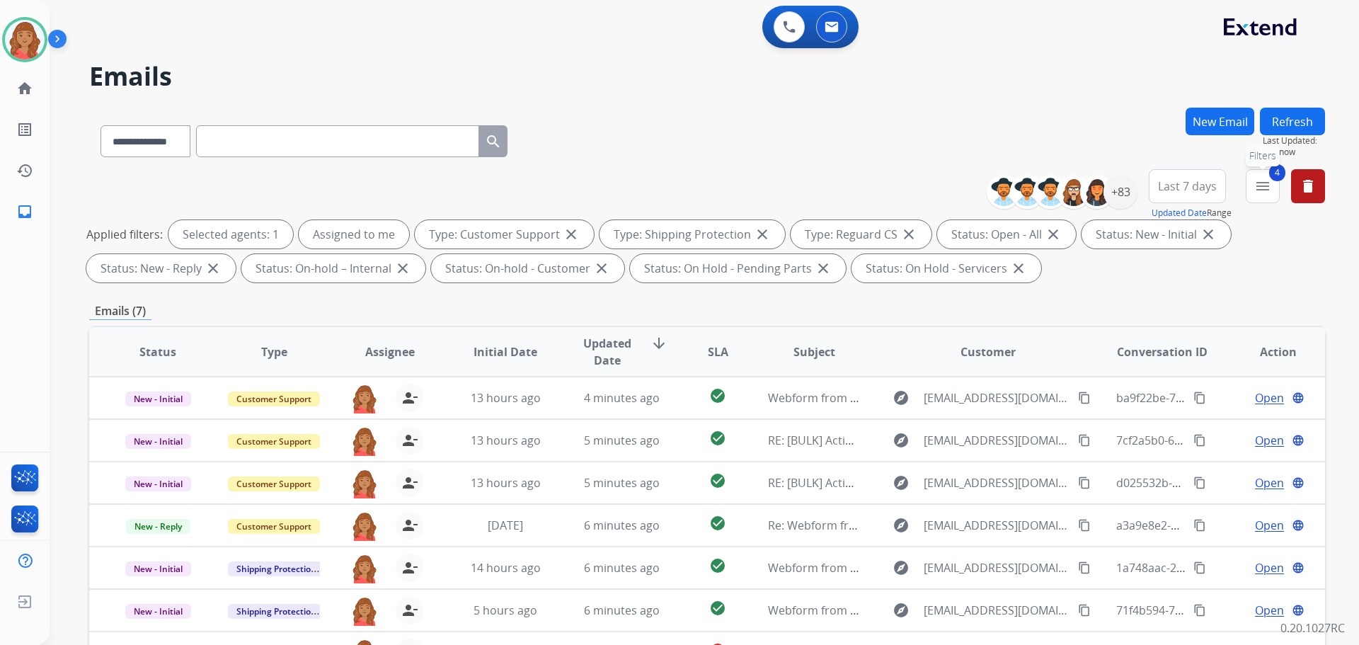
click at [1249, 181] on button "4 menu Filters" at bounding box center [1263, 186] width 34 height 34
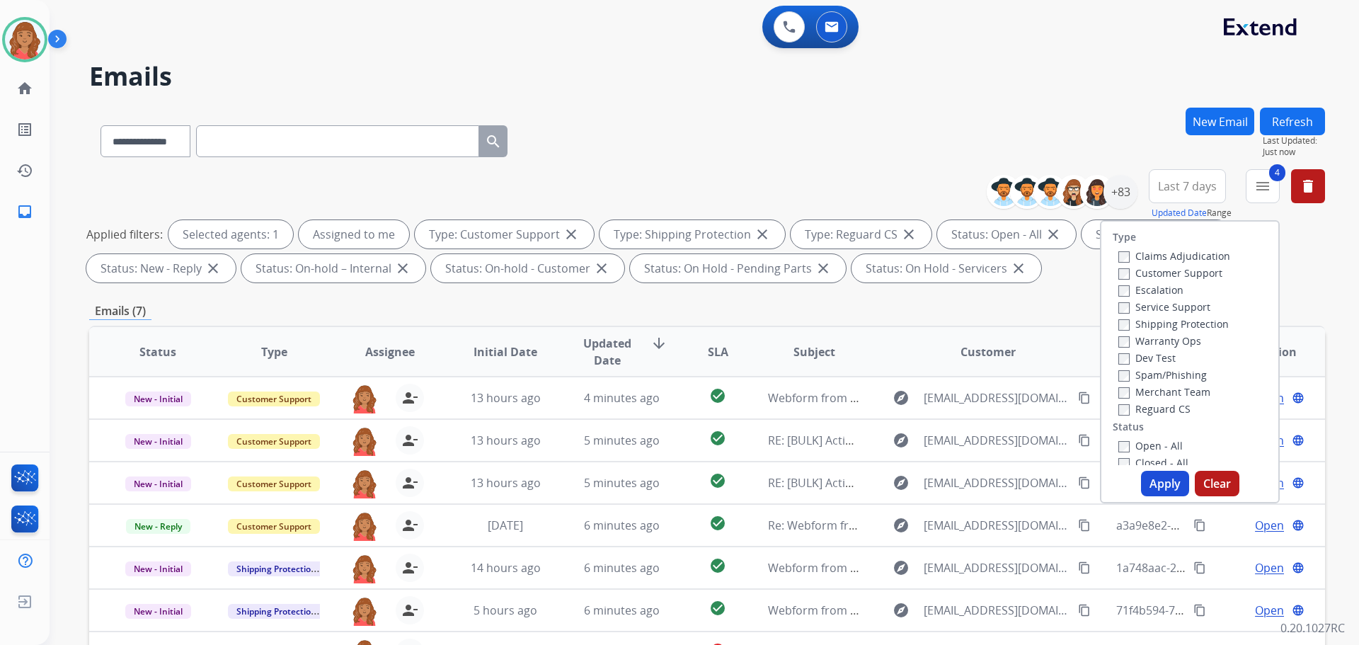
click at [1124, 462] on label "Closed - All" at bounding box center [1154, 462] width 70 height 13
click at [1148, 477] on button "Apply" at bounding box center [1165, 483] width 48 height 25
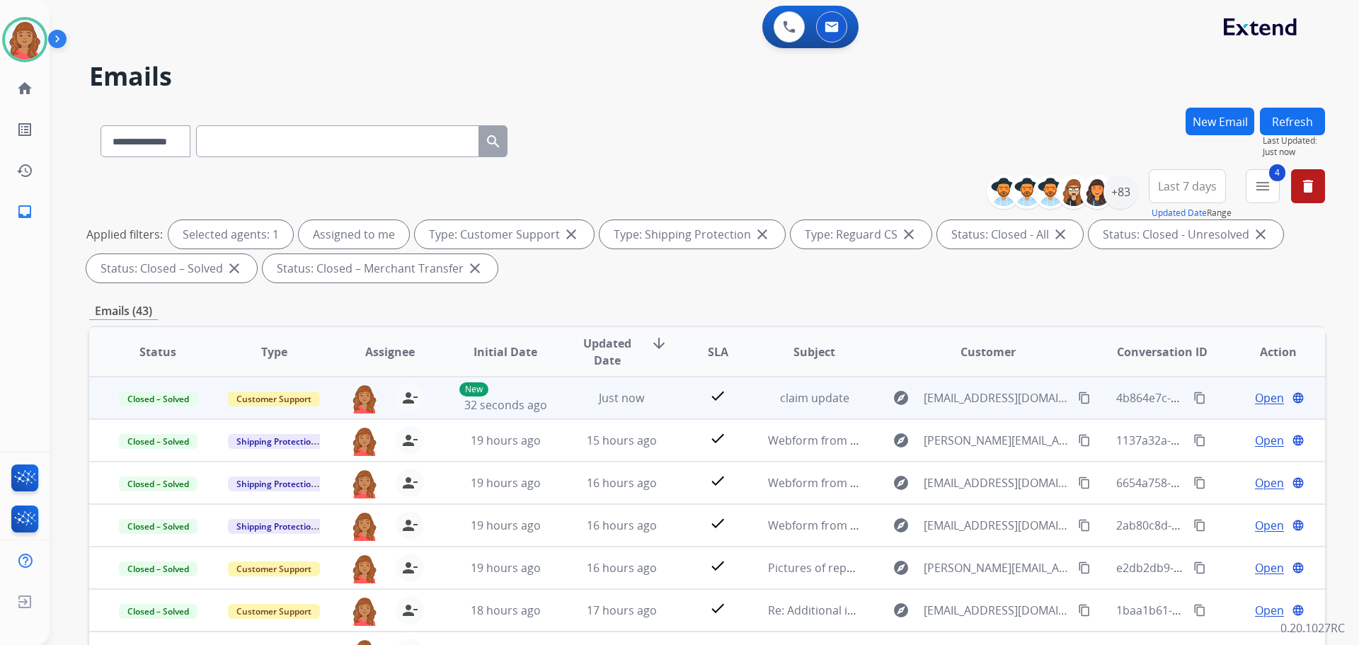
click at [1194, 394] on mat-icon "content_copy" at bounding box center [1200, 398] width 13 height 13
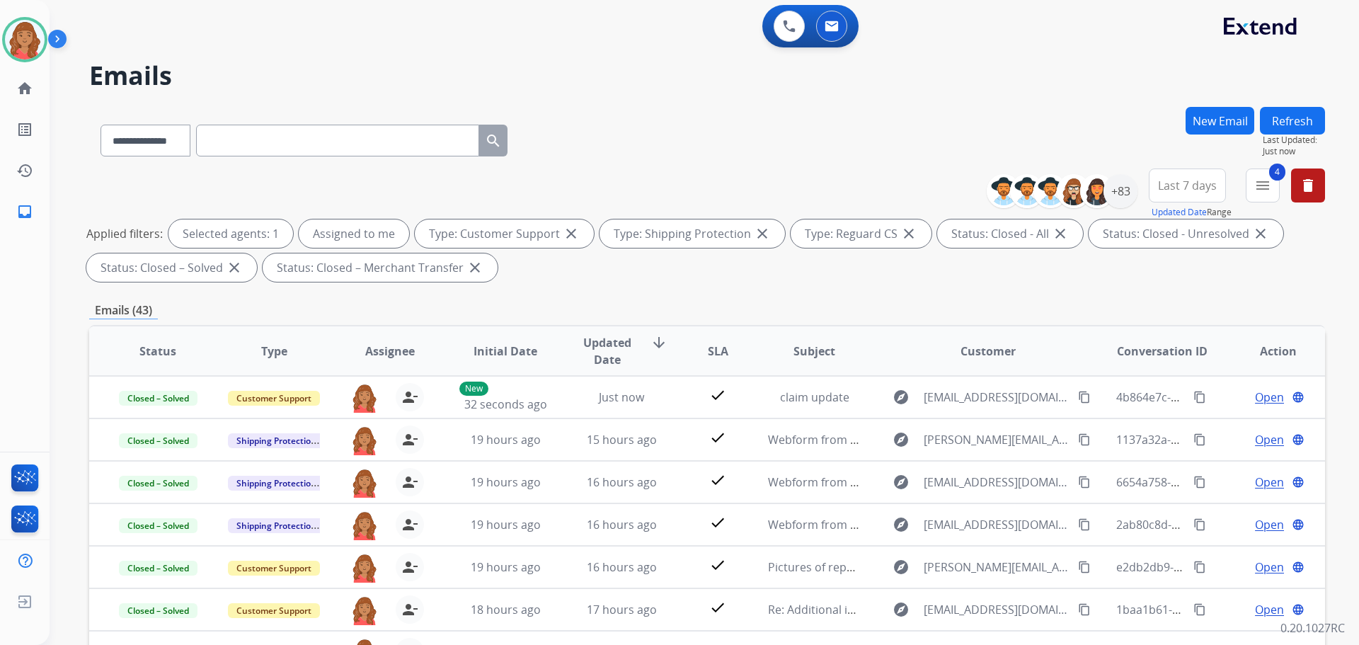
scroll to position [0, 0]
drag, startPoint x: 1263, startPoint y: 190, endPoint x: 1243, endPoint y: 220, distance: 35.7
click at [1263, 190] on mat-icon "menu" at bounding box center [1263, 186] width 17 height 17
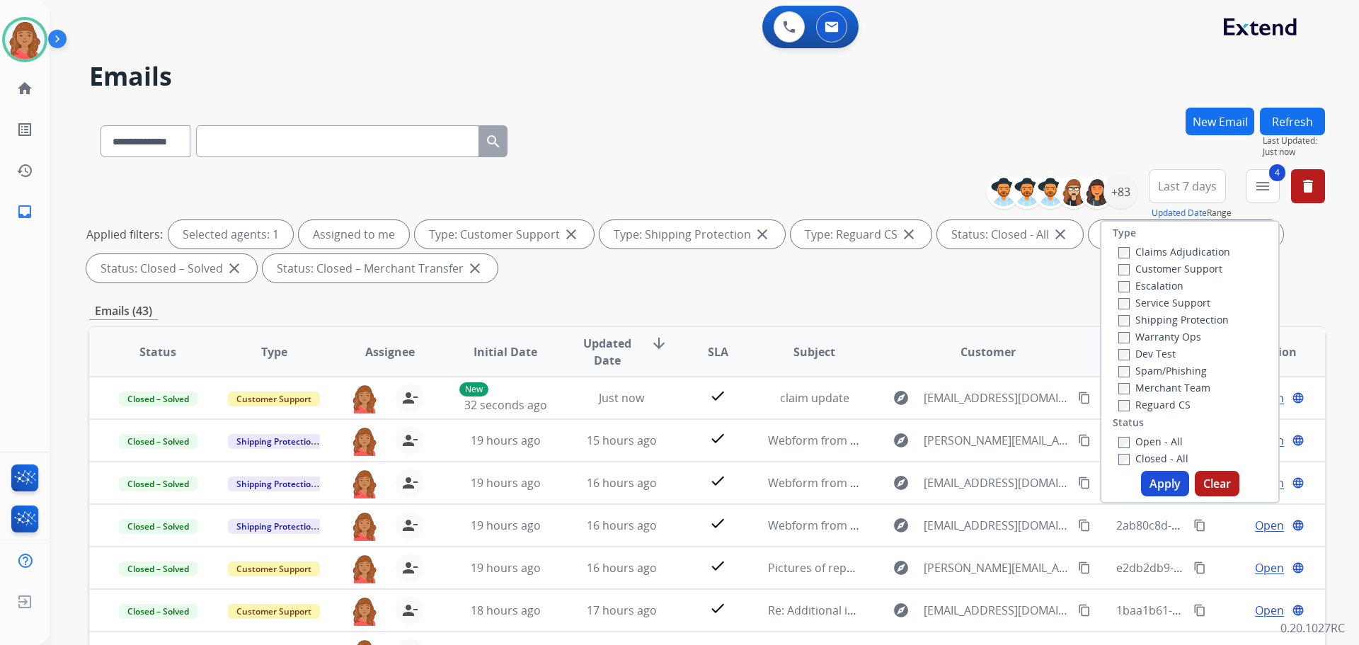
click at [1151, 476] on button "Apply" at bounding box center [1165, 483] width 48 height 25
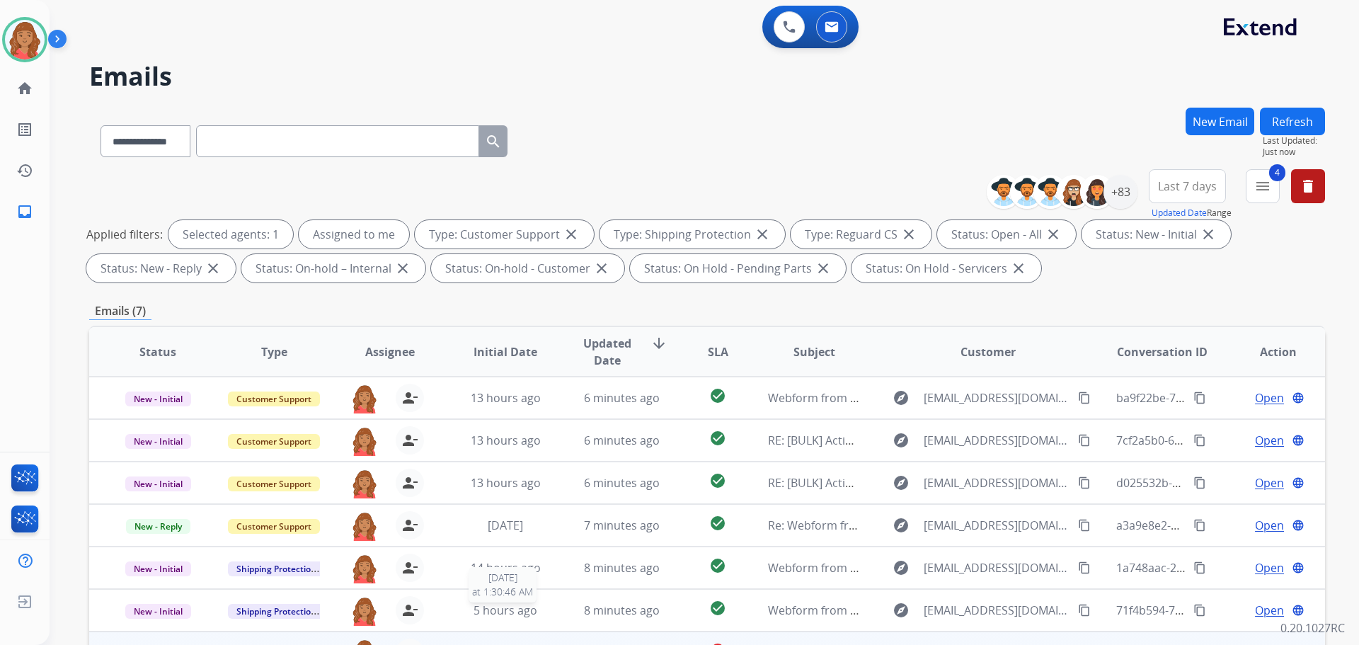
scroll to position [229, 0]
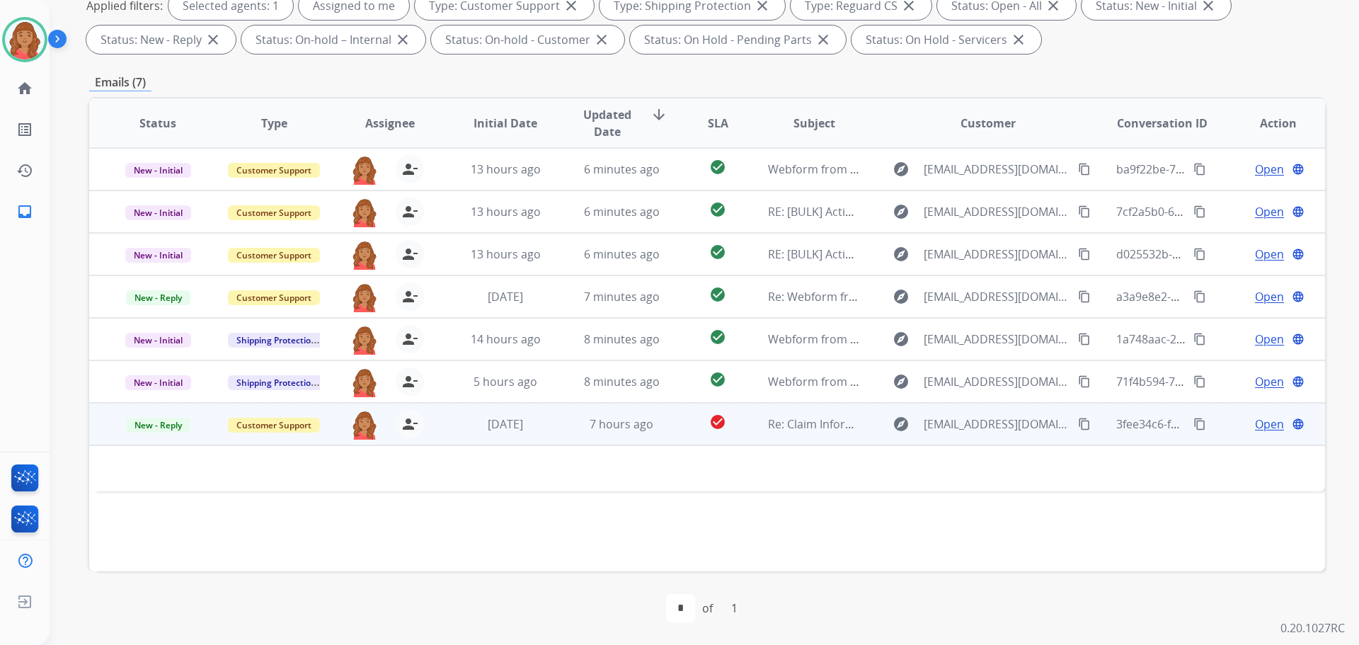
click at [521, 438] on td "[DATE]" at bounding box center [495, 424] width 116 height 42
click at [515, 430] on span "[DATE]" at bounding box center [505, 425] width 35 height 16
click at [1078, 422] on mat-icon "content_copy" at bounding box center [1084, 424] width 13 height 13
click at [1243, 422] on div "Open language" at bounding box center [1278, 424] width 93 height 17
click at [1268, 427] on span "Open" at bounding box center [1269, 424] width 29 height 17
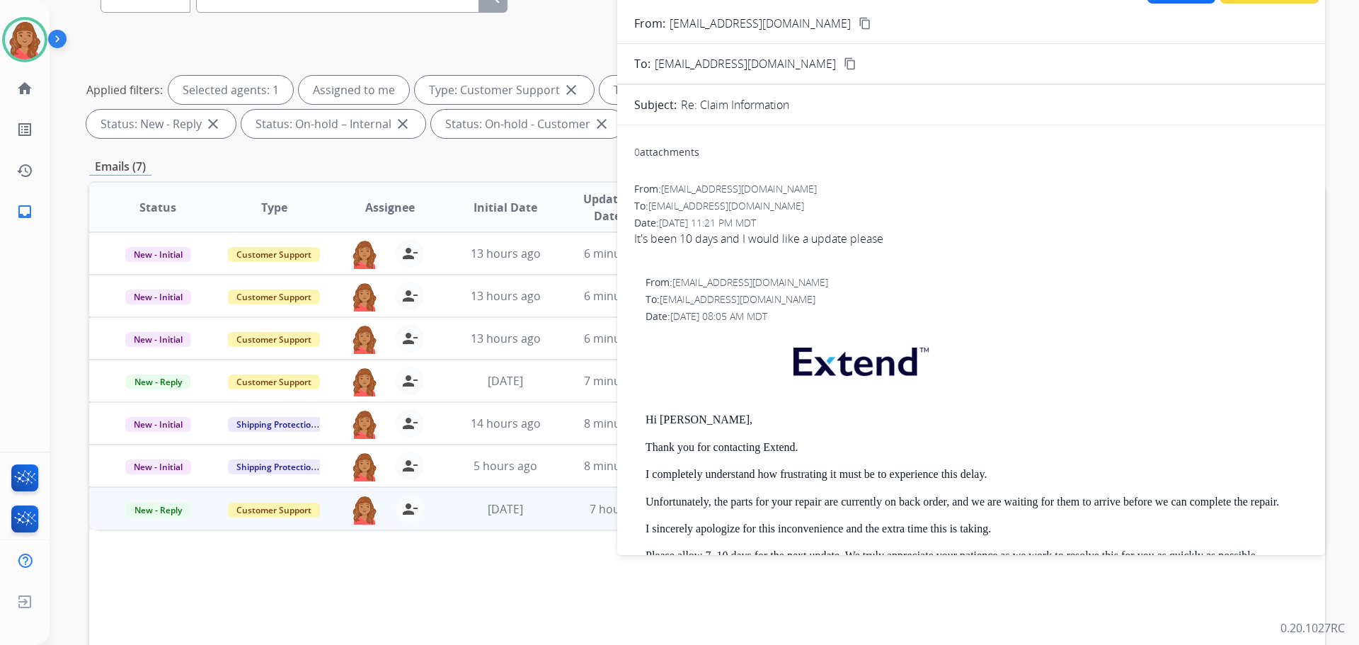
scroll to position [0, 0]
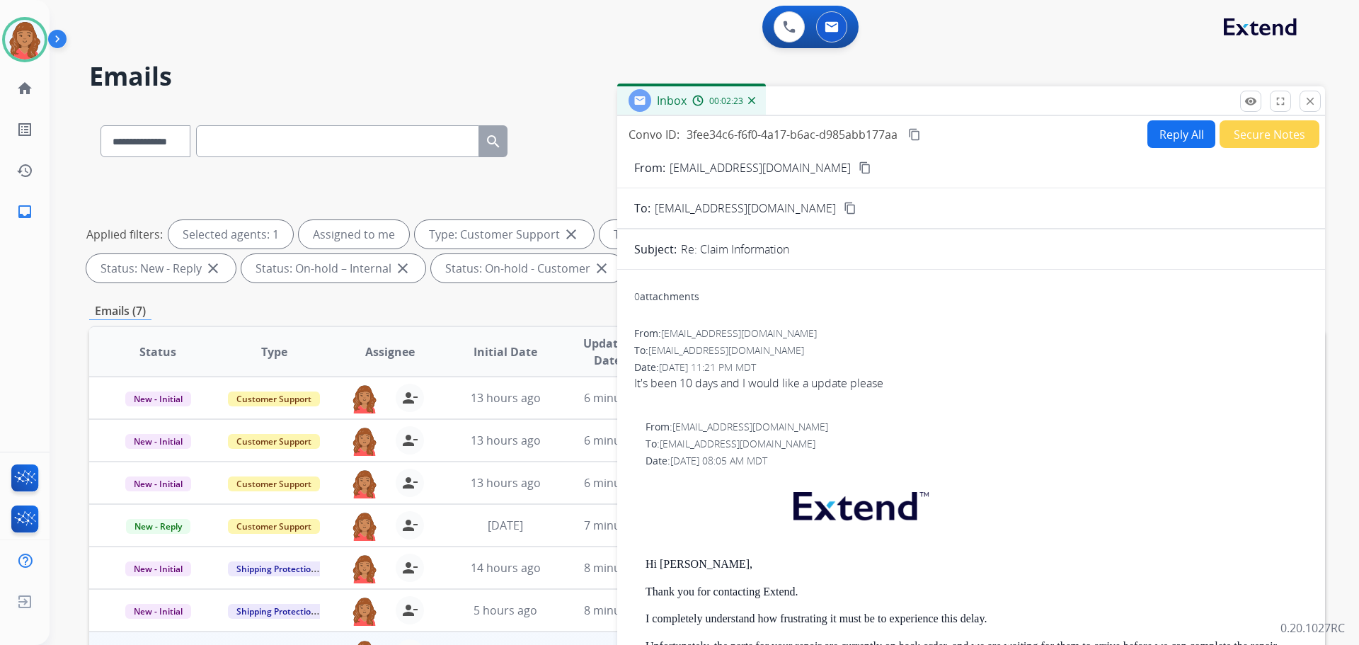
click at [1173, 143] on button "Reply All" at bounding box center [1182, 134] width 68 height 28
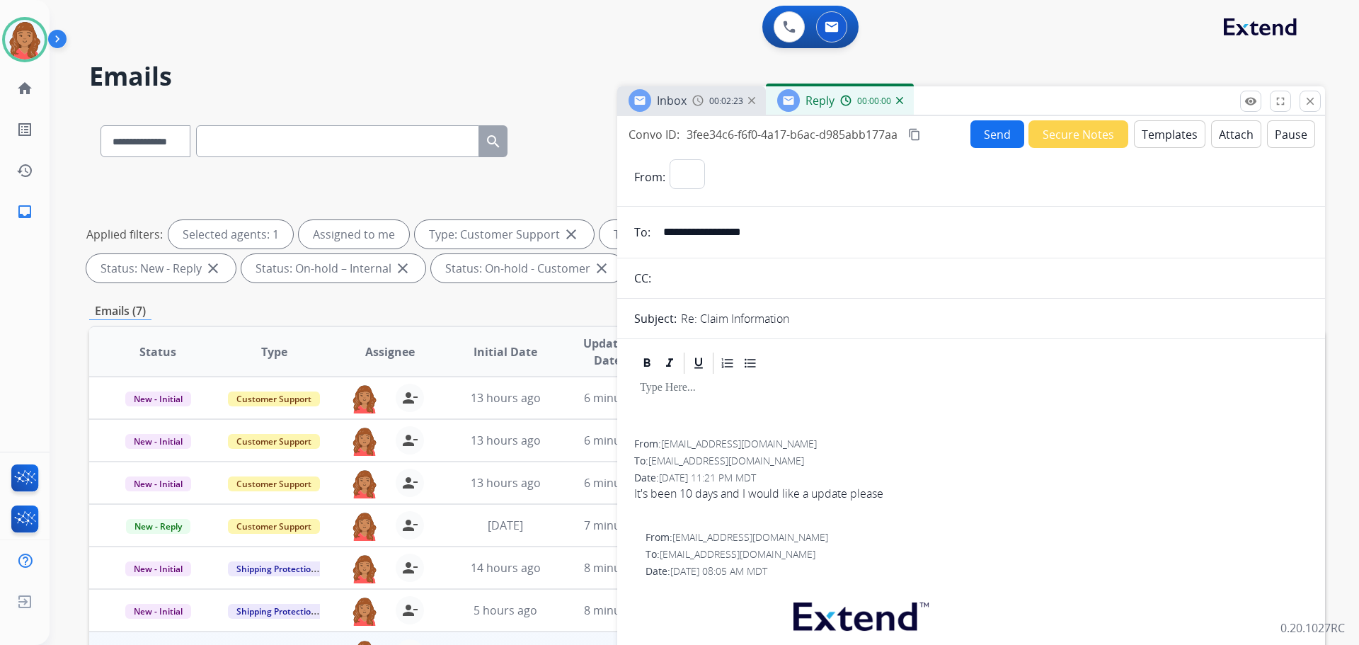
select select "**********"
click at [1153, 138] on button "Templates" at bounding box center [1170, 134] width 72 height 28
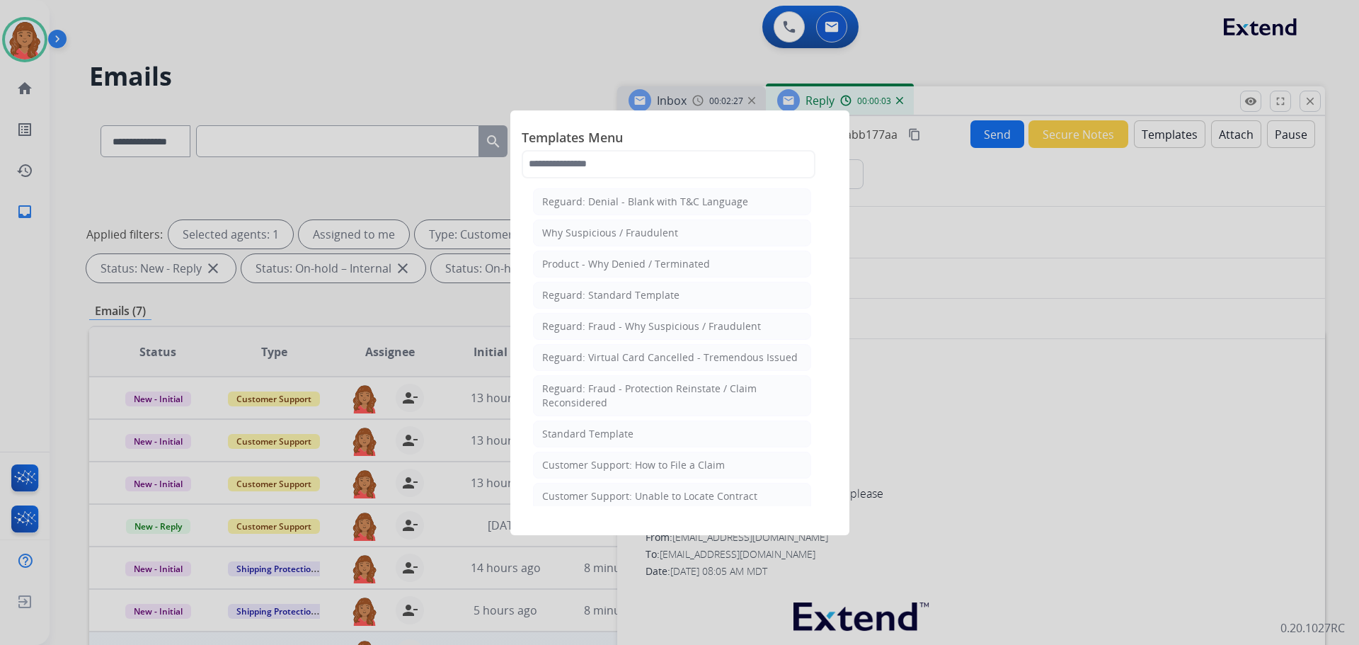
drag, startPoint x: 605, startPoint y: 434, endPoint x: 758, endPoint y: 447, distance: 153.5
click at [606, 433] on div "Standard Template" at bounding box center [587, 434] width 91 height 14
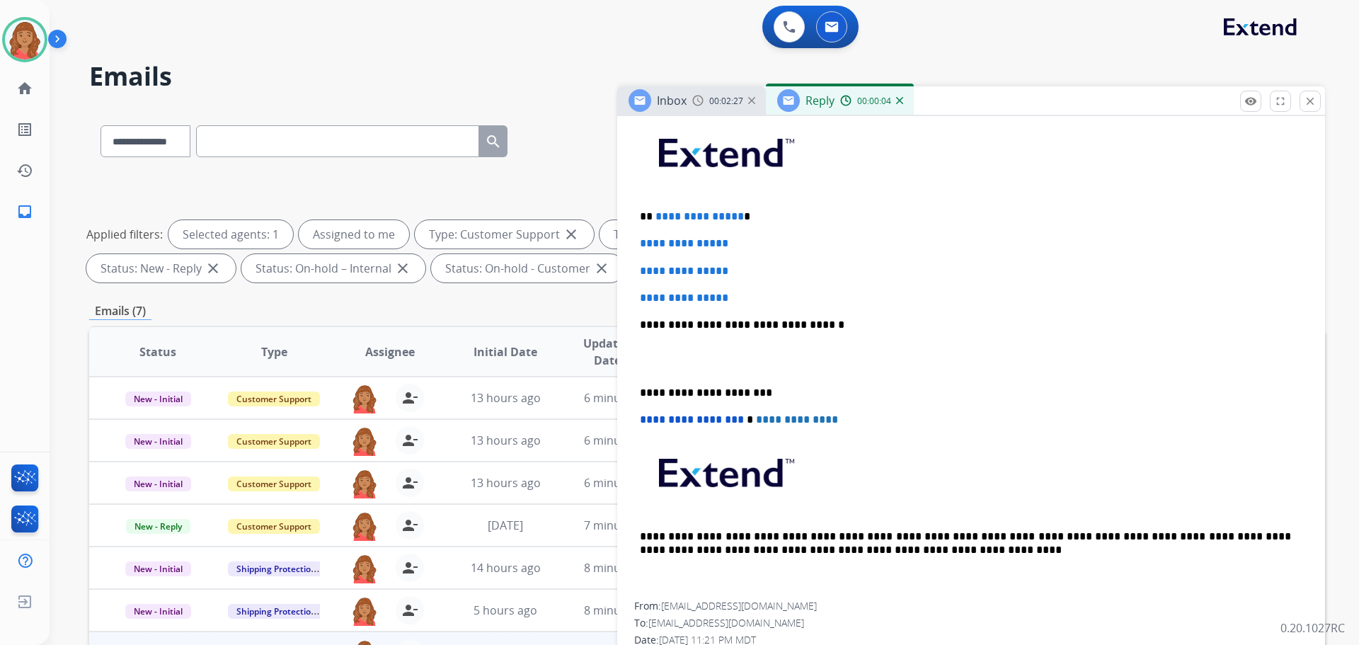
scroll to position [354, 0]
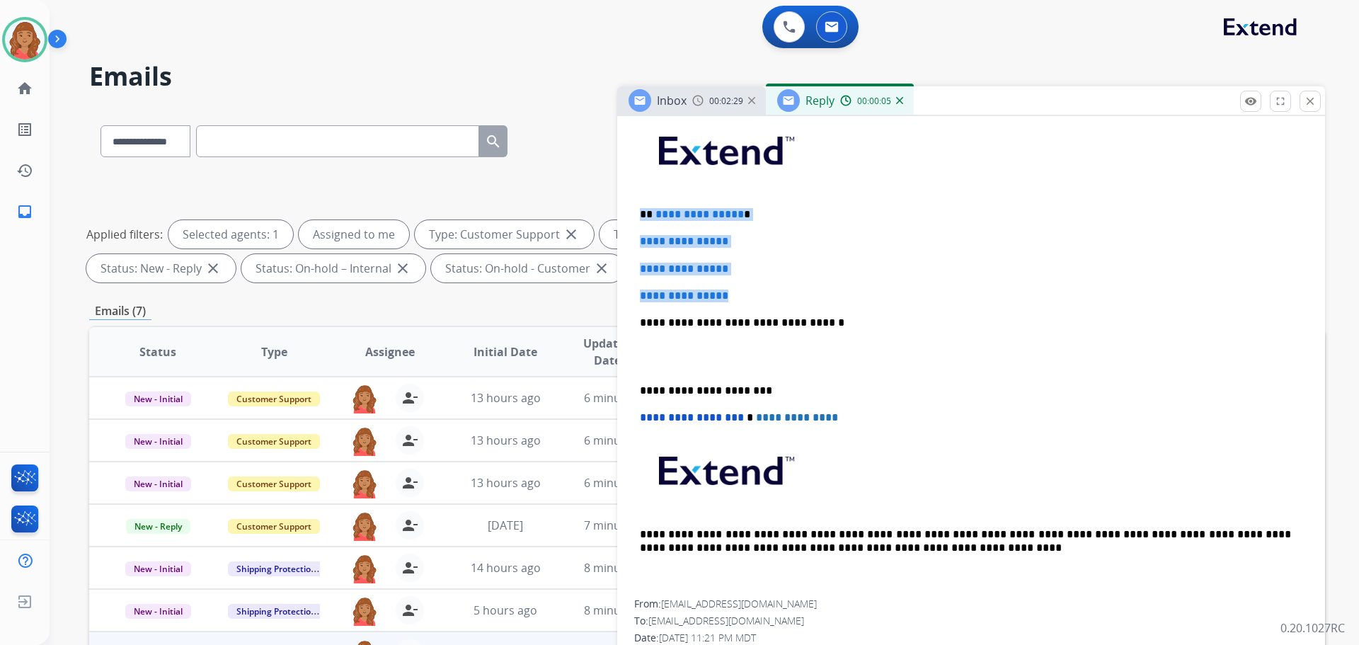
drag, startPoint x: 690, startPoint y: 277, endPoint x: 627, endPoint y: 205, distance: 95.4
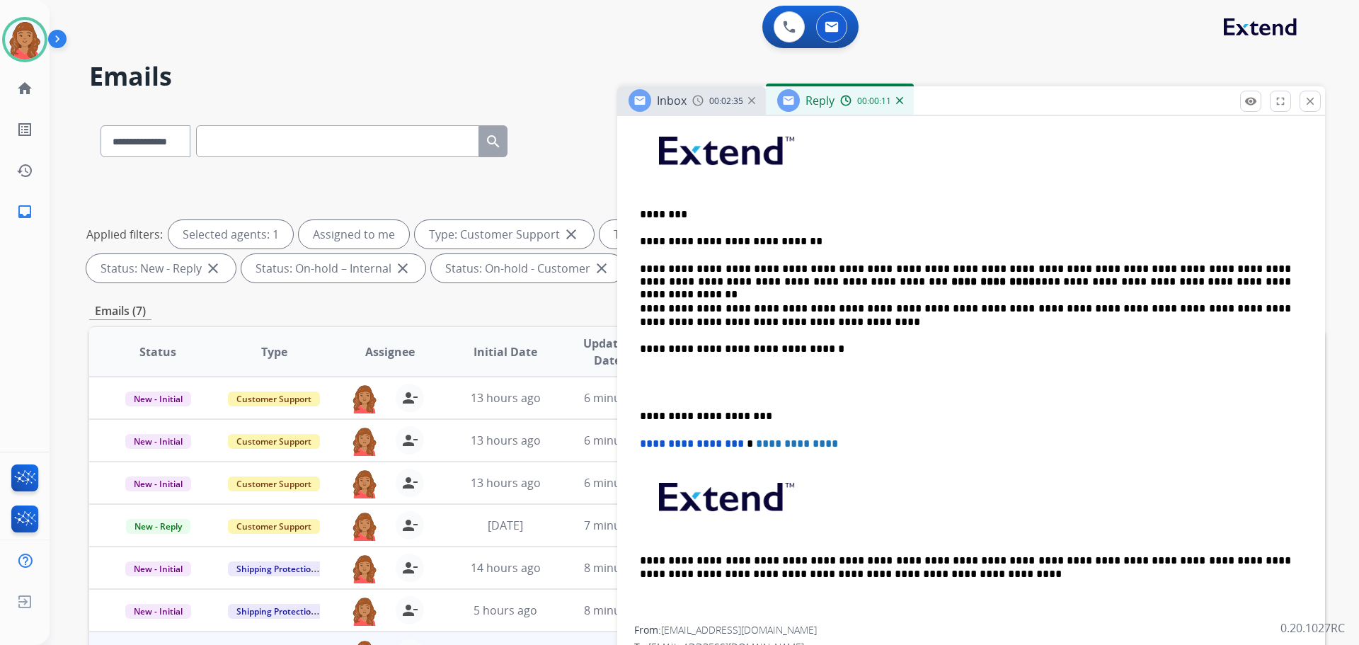
click at [882, 267] on p "**********" at bounding box center [965, 276] width 651 height 26
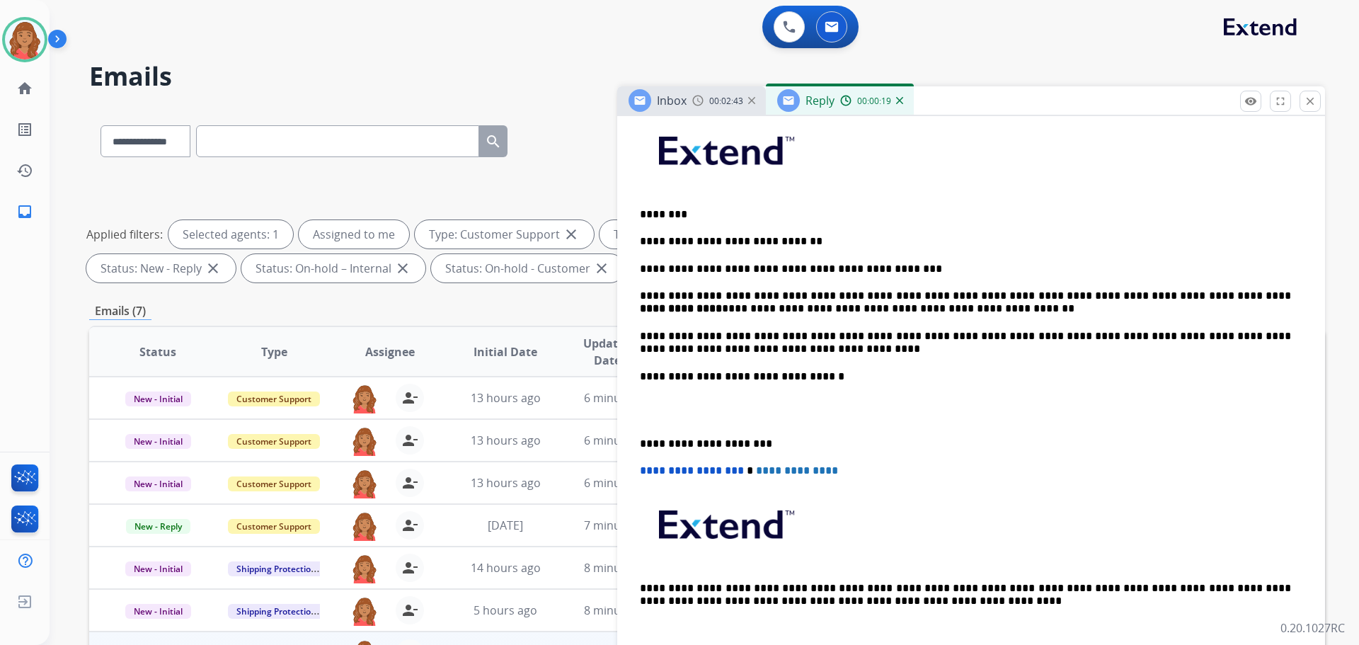
click at [637, 442] on div "**********" at bounding box center [971, 383] width 674 height 540
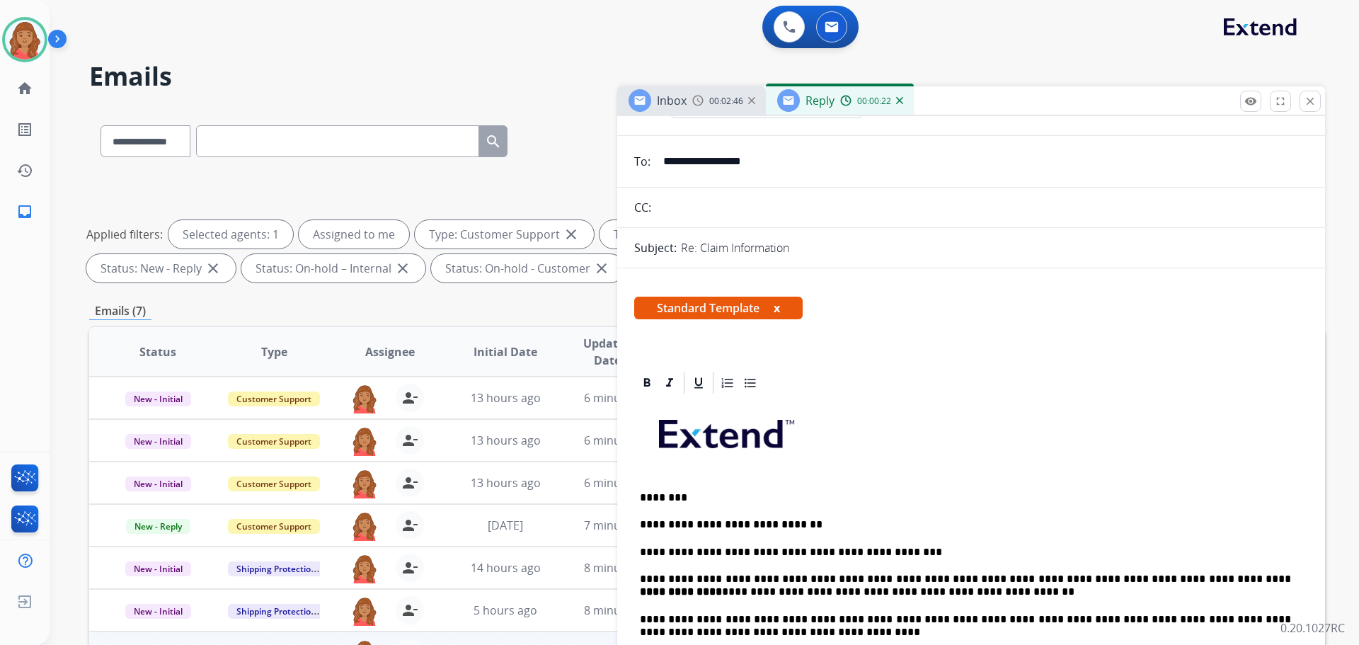
scroll to position [0, 0]
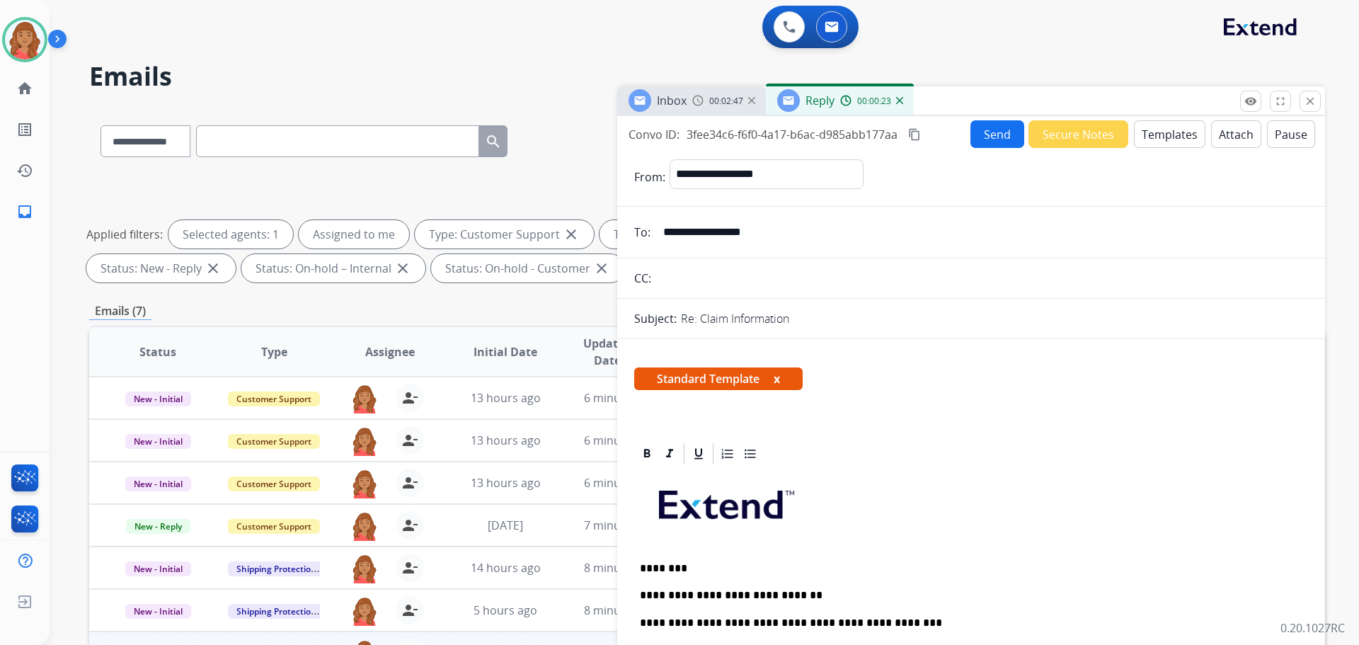
click at [928, 136] on div "Convo ID: 3fee34c6-f6f0-4a17-b6ac-d985abb177aa content_copy Send Secure Notes T…" at bounding box center [971, 134] width 708 height 28
click at [921, 136] on mat-icon "content_copy" at bounding box center [914, 134] width 13 height 13
click at [981, 139] on button "Send" at bounding box center [998, 134] width 54 height 28
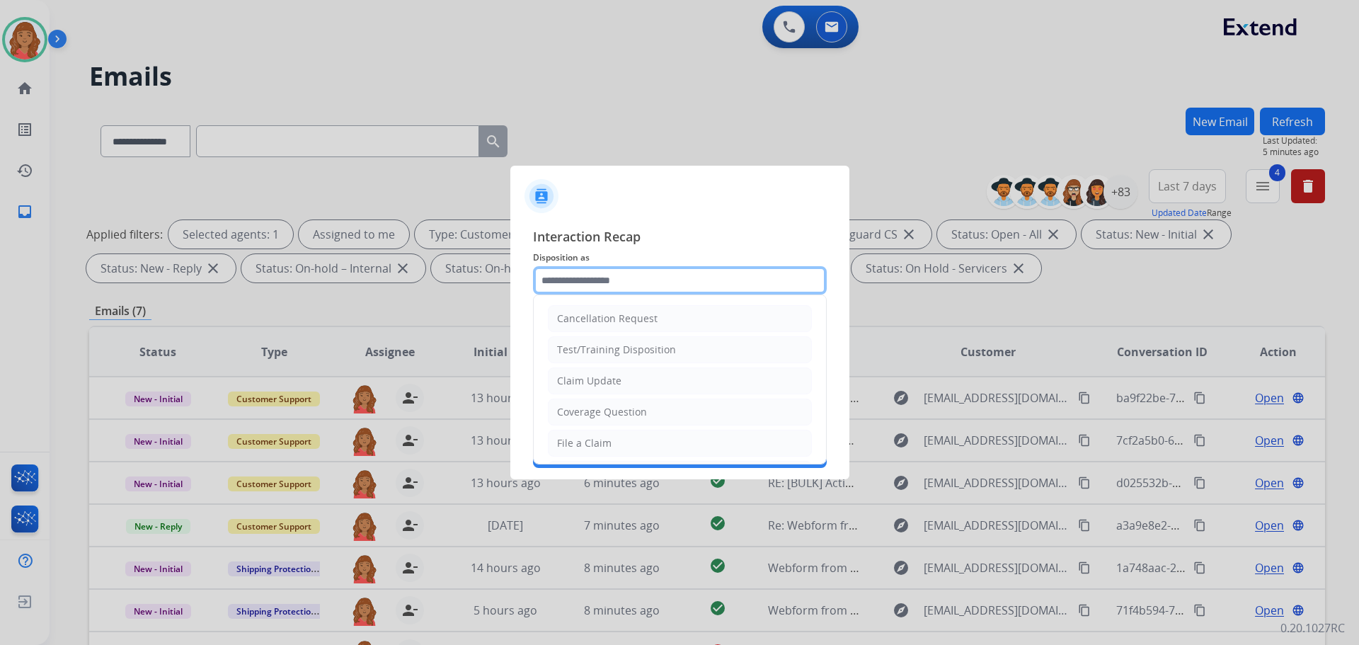
drag, startPoint x: 597, startPoint y: 276, endPoint x: 584, endPoint y: 304, distance: 30.4
click at [596, 278] on input "text" at bounding box center [680, 280] width 294 height 28
click at [583, 387] on div "Claim Update" at bounding box center [589, 381] width 64 height 14
type input "**********"
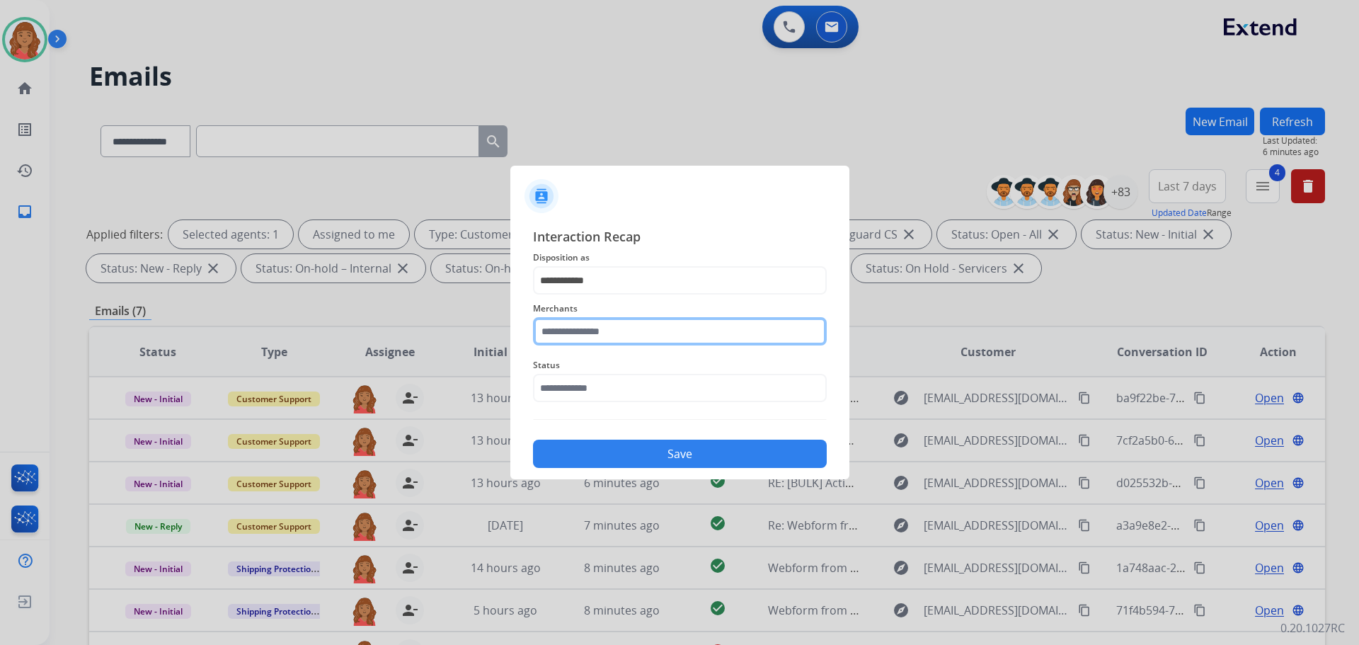
click at [578, 335] on input "text" at bounding box center [680, 331] width 294 height 28
click at [588, 375] on div "Voro motors" at bounding box center [586, 372] width 57 height 14
type input "**********"
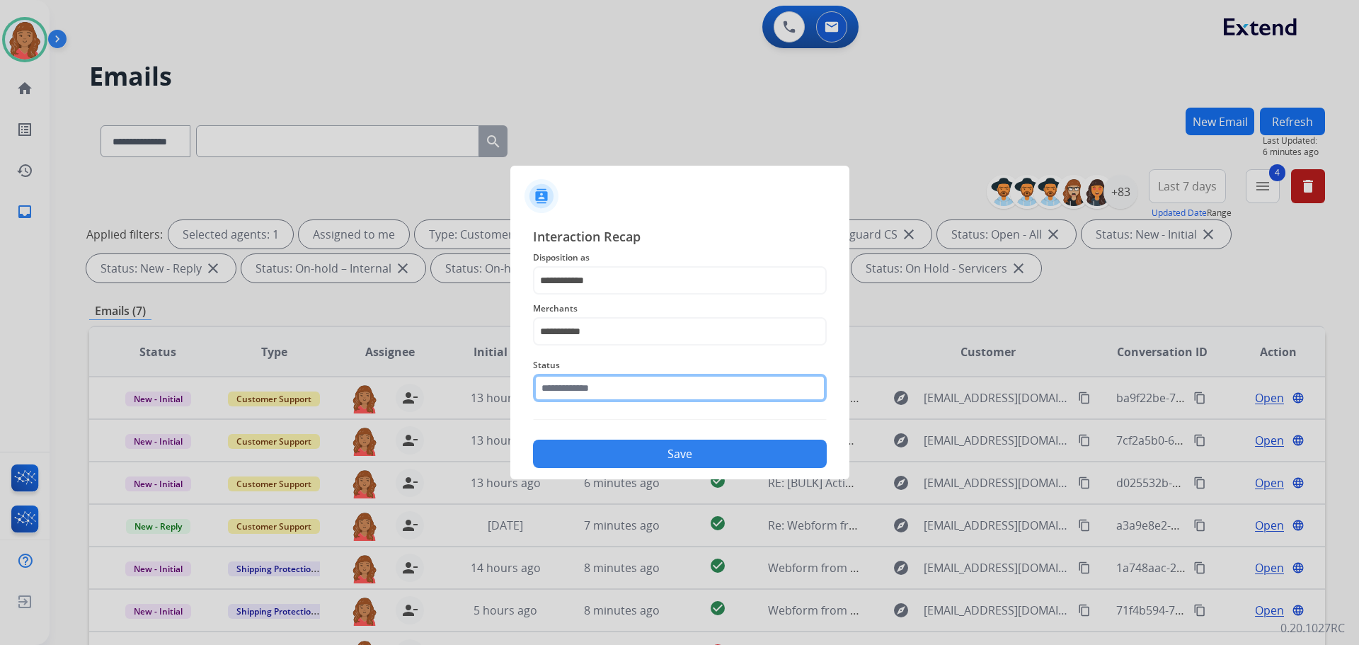
click at [581, 394] on input "text" at bounding box center [680, 388] width 294 height 28
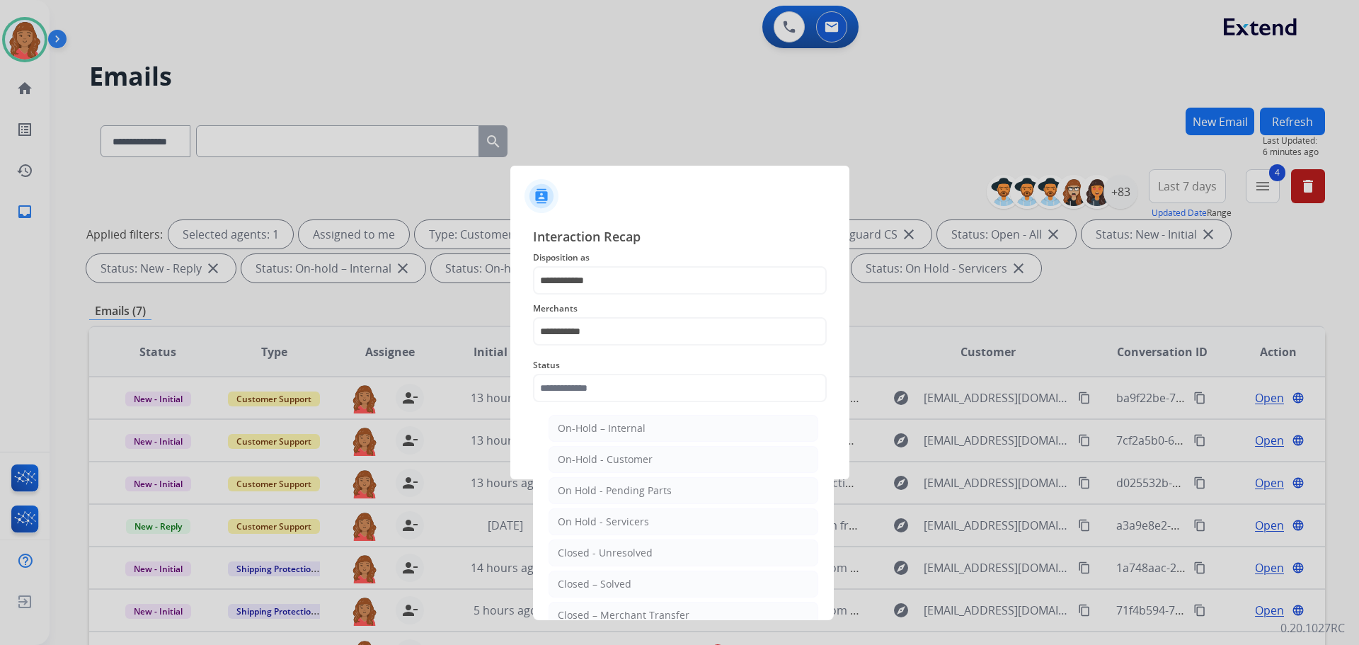
drag, startPoint x: 598, startPoint y: 583, endPoint x: 606, endPoint y: 569, distance: 17.1
click at [600, 581] on div "Closed – Solved" at bounding box center [595, 584] width 74 height 14
type input "**********"
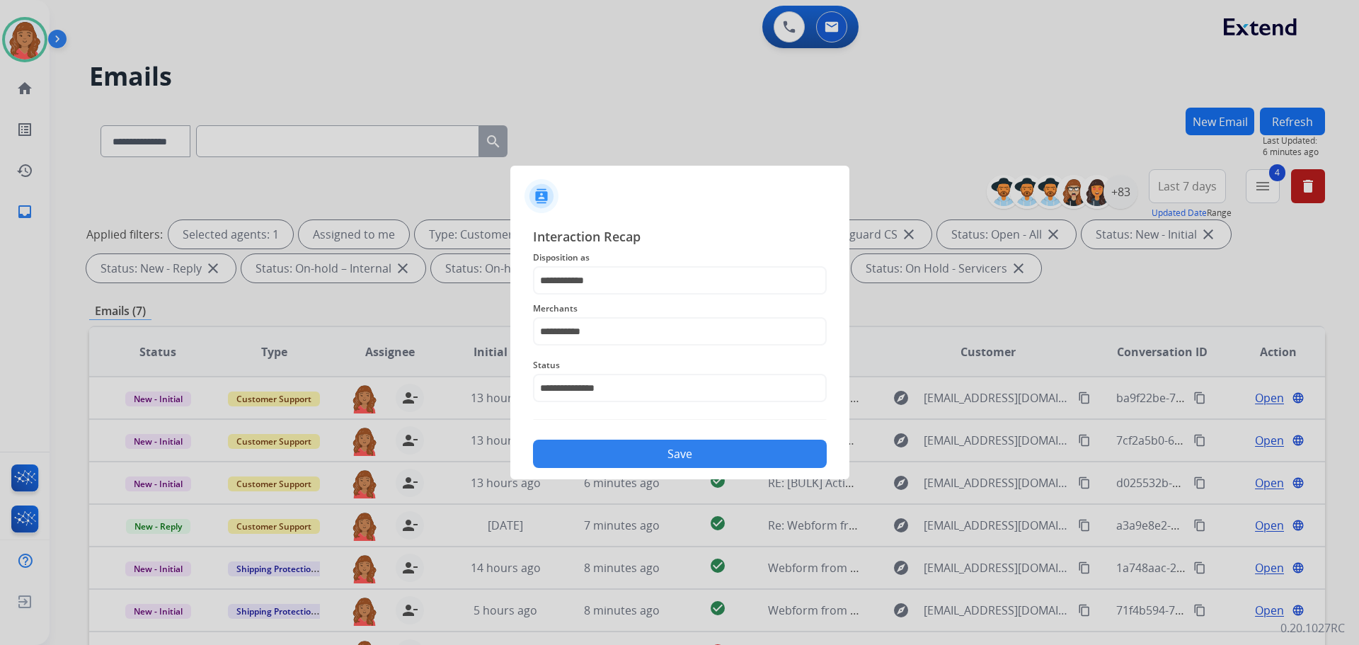
click at [617, 453] on button "Save" at bounding box center [680, 454] width 294 height 28
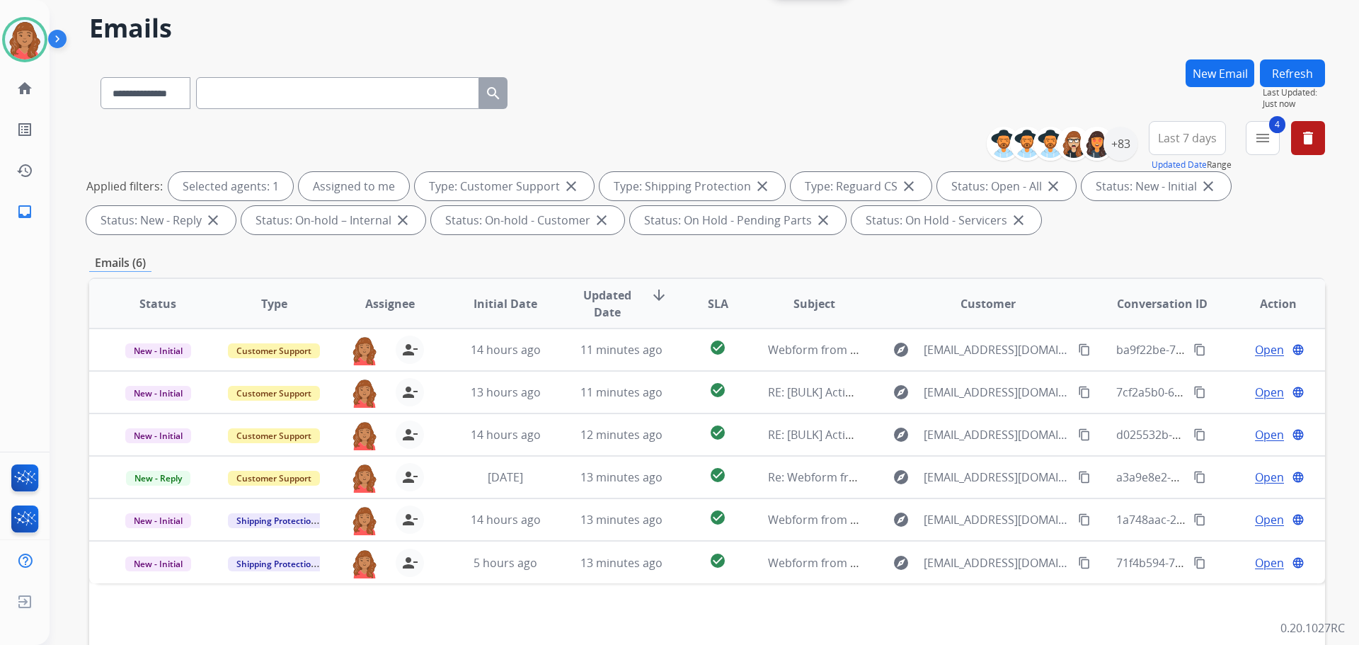
scroll to position [229, 0]
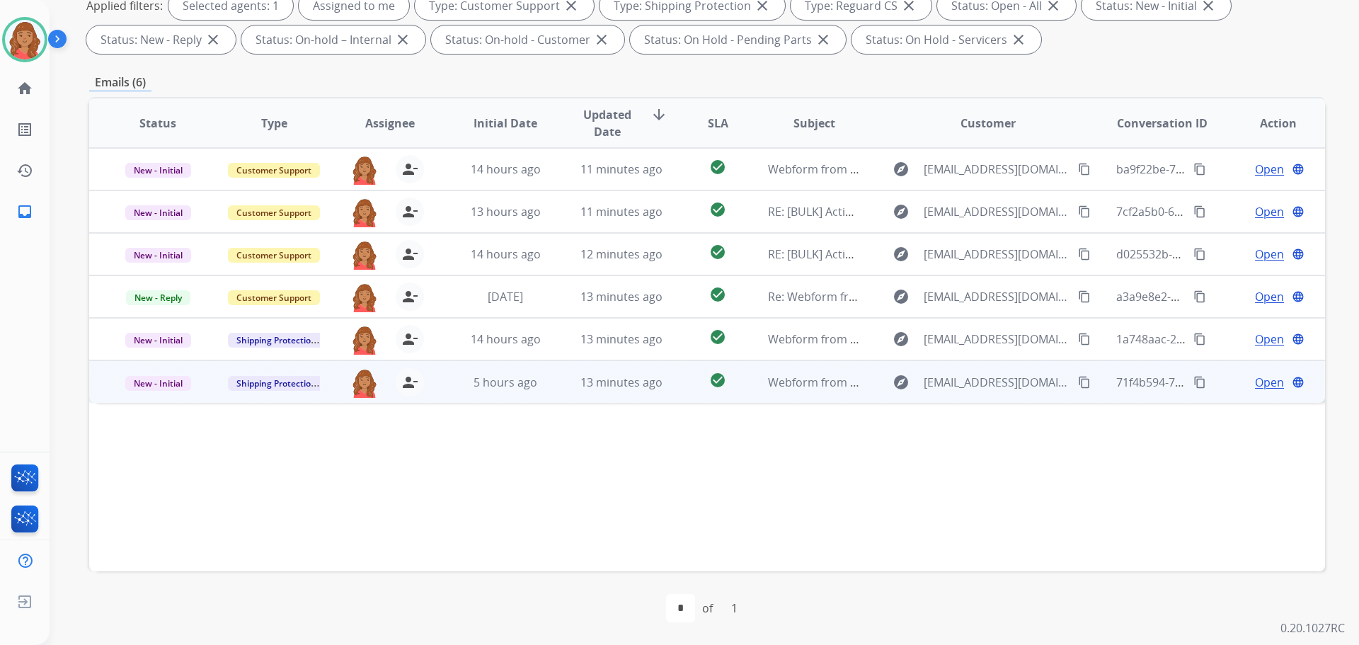
click at [576, 387] on div "13 minutes ago" at bounding box center [622, 382] width 93 height 17
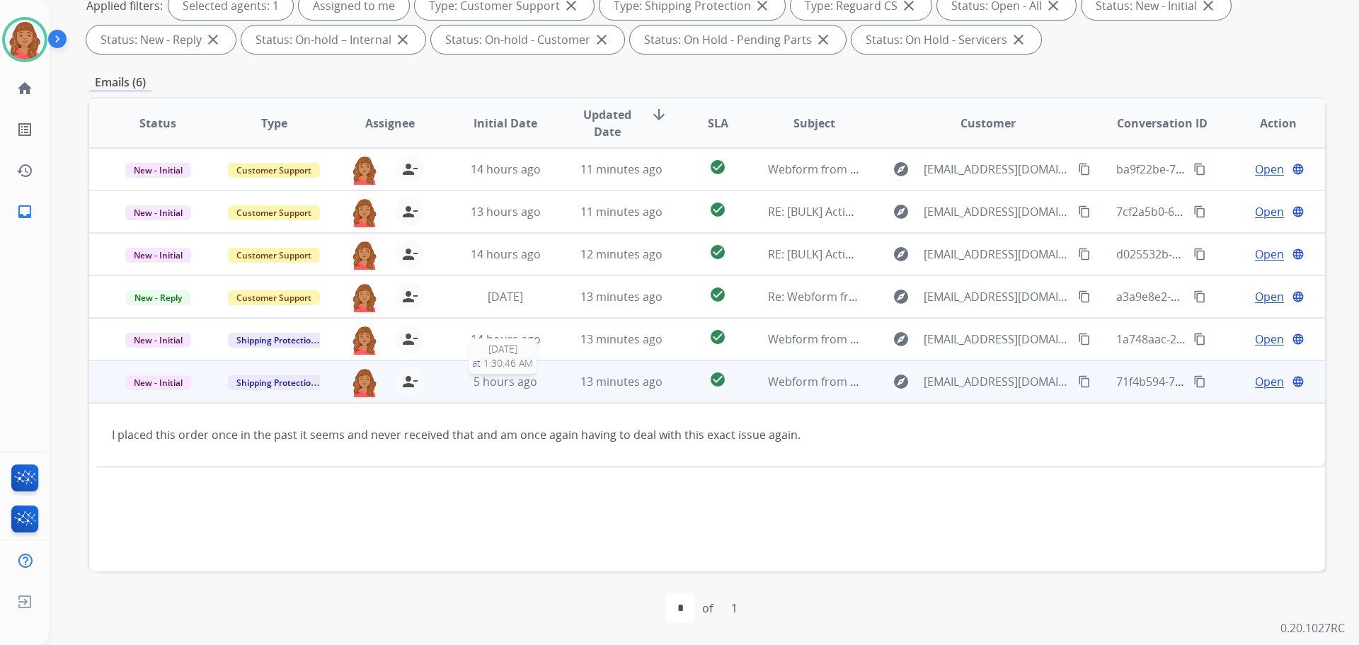
click at [501, 378] on span "5 hours ago" at bounding box center [506, 382] width 64 height 16
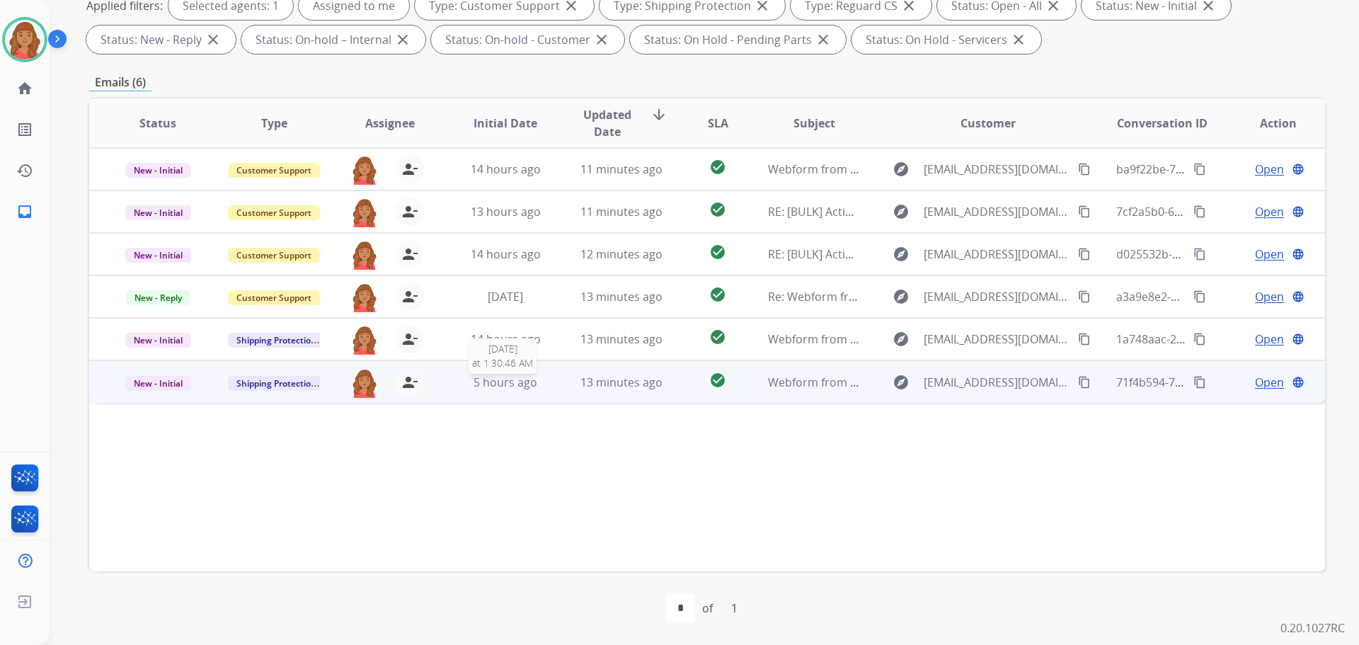
click at [501, 378] on span "5 hours ago" at bounding box center [506, 383] width 64 height 16
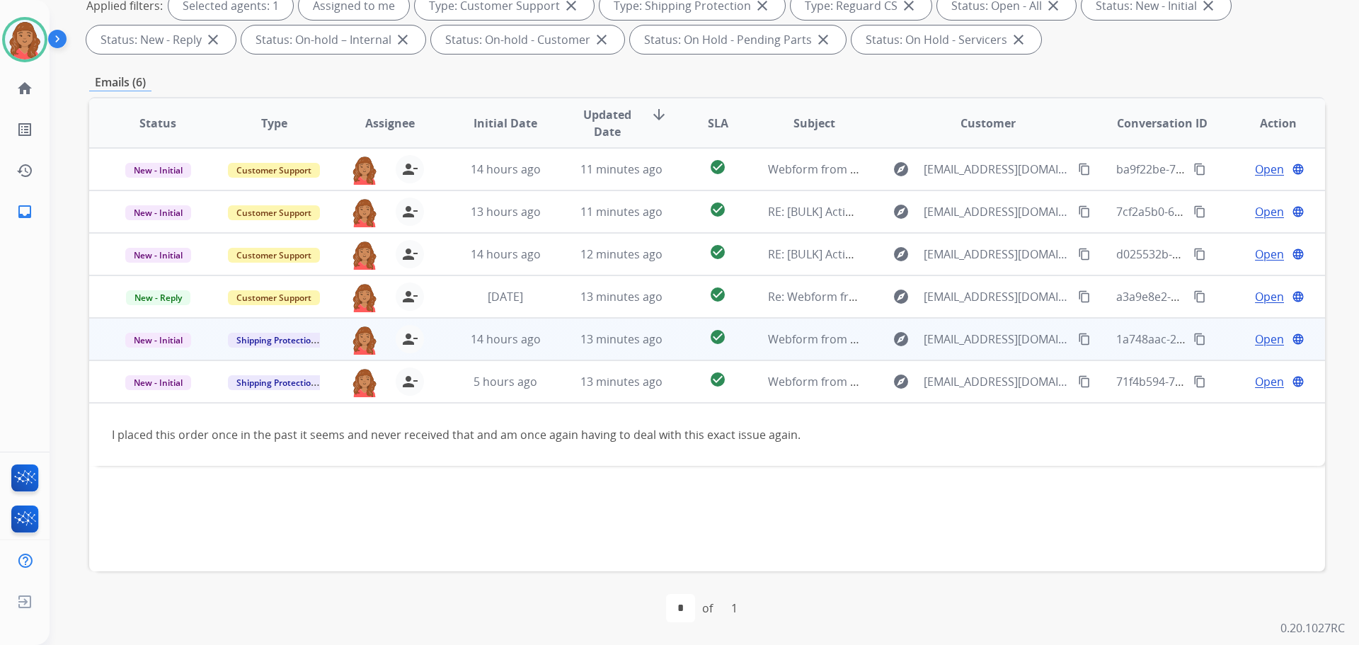
click at [493, 348] on td "14 hours ago" at bounding box center [495, 339] width 116 height 42
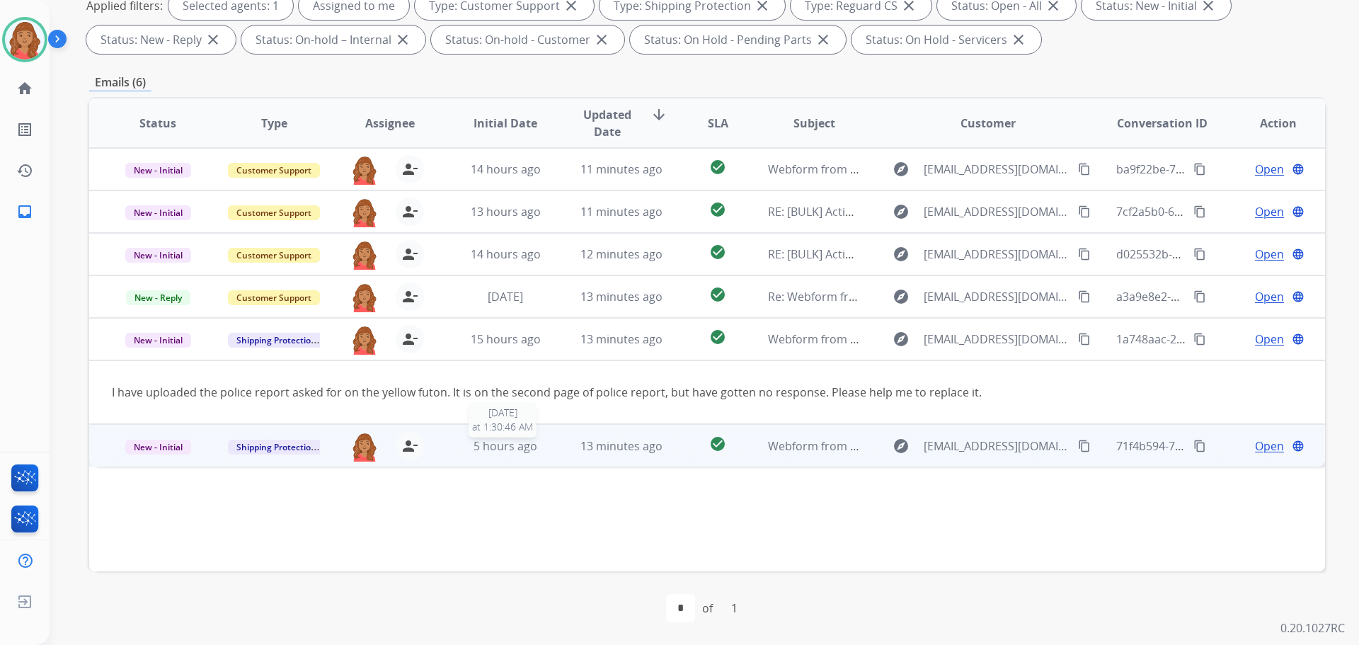
click at [526, 444] on span "5 hours ago" at bounding box center [506, 446] width 64 height 16
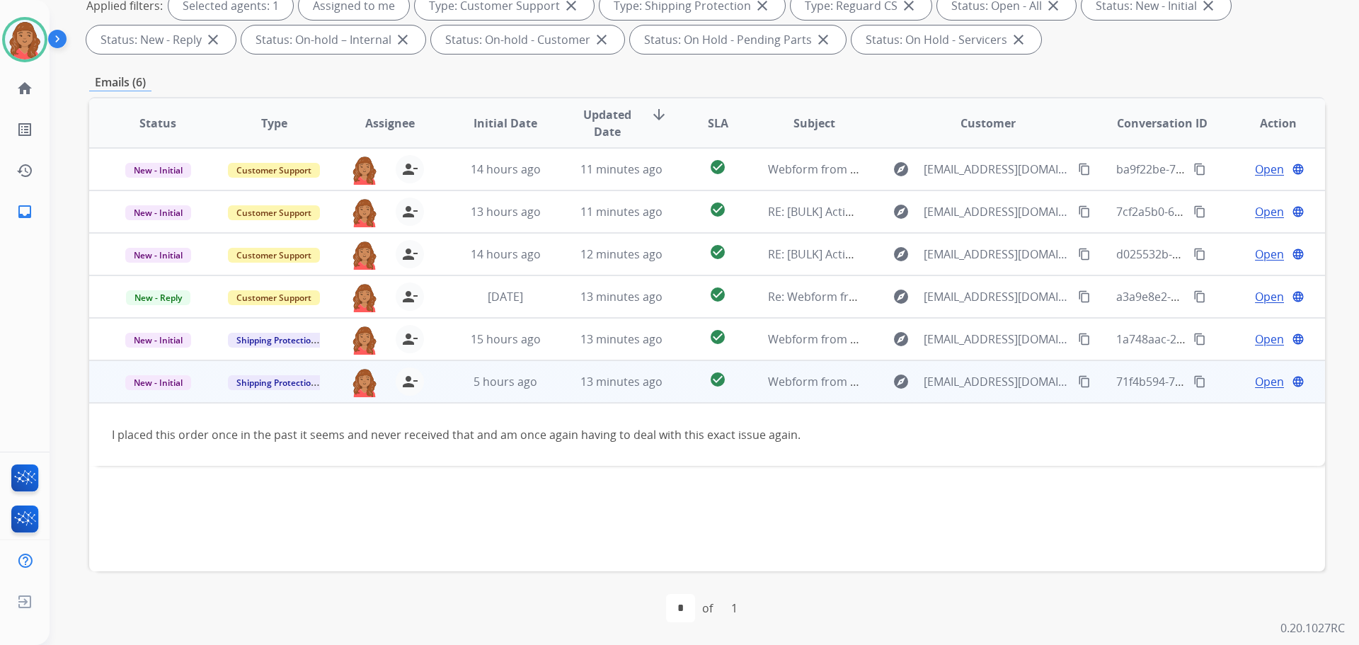
click at [1078, 381] on mat-icon "content_copy" at bounding box center [1084, 381] width 13 height 13
click at [1255, 383] on span "Open" at bounding box center [1269, 381] width 29 height 17
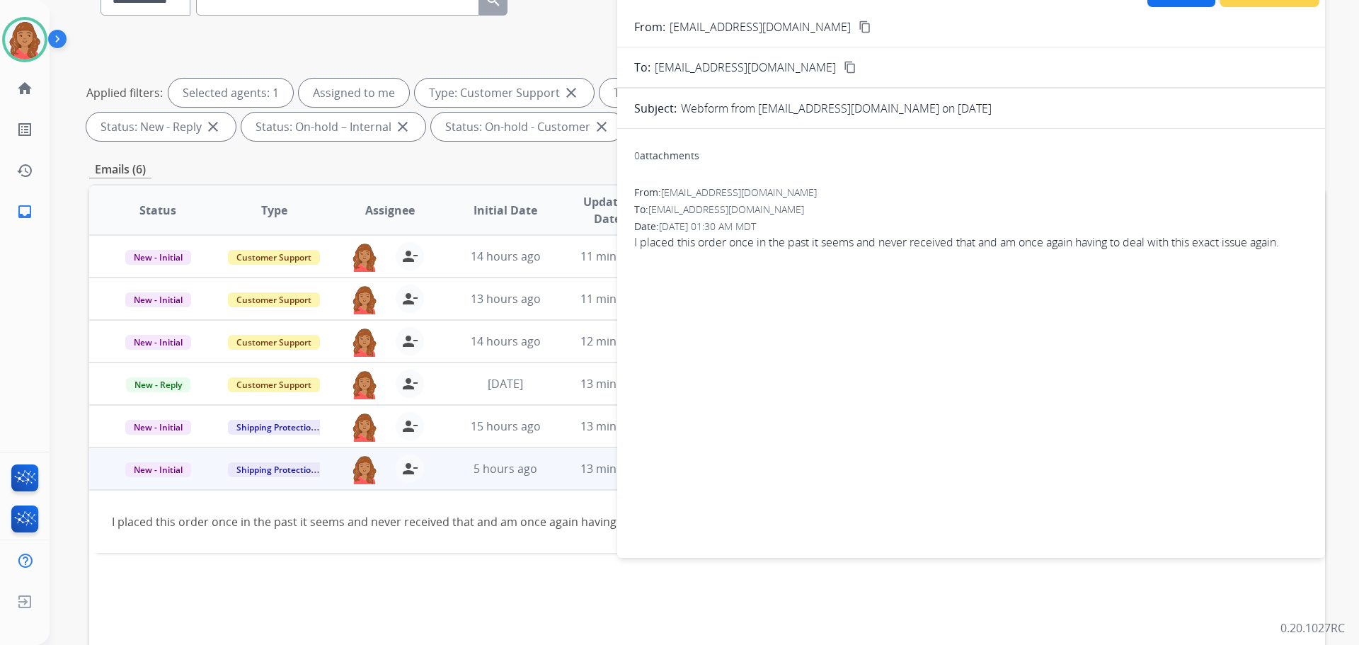
scroll to position [0, 0]
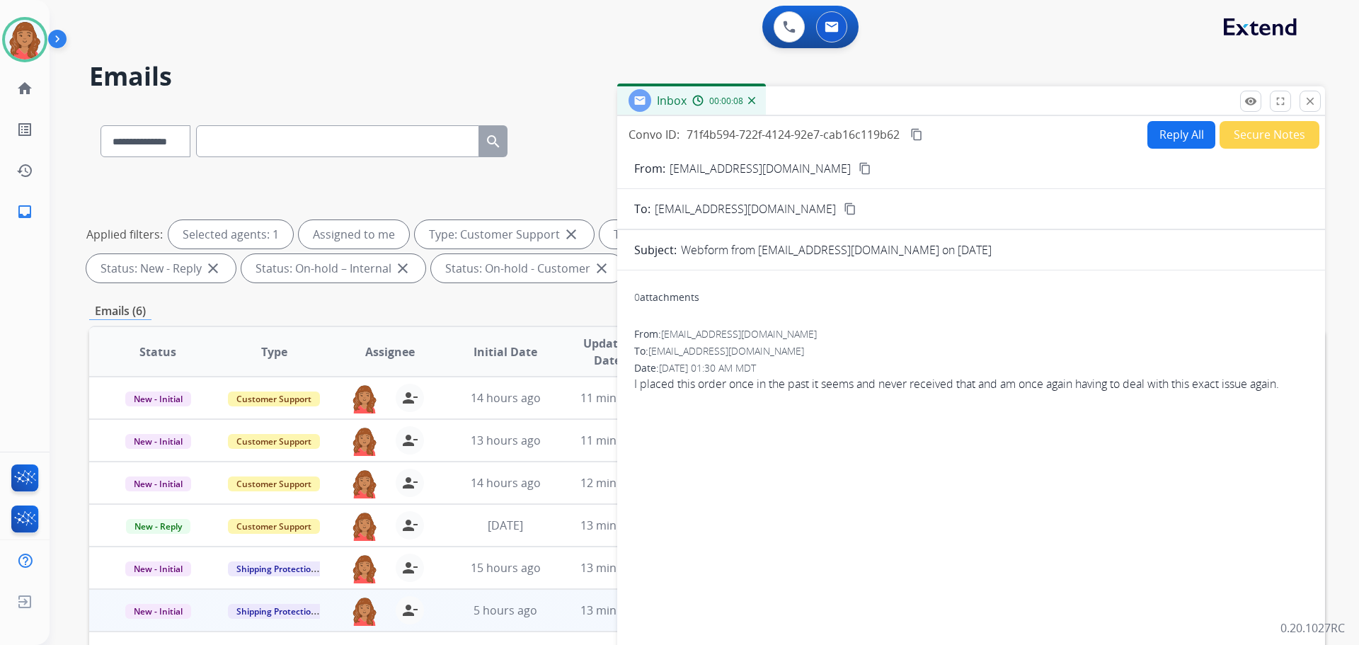
click at [1168, 138] on button "Reply All" at bounding box center [1182, 135] width 68 height 28
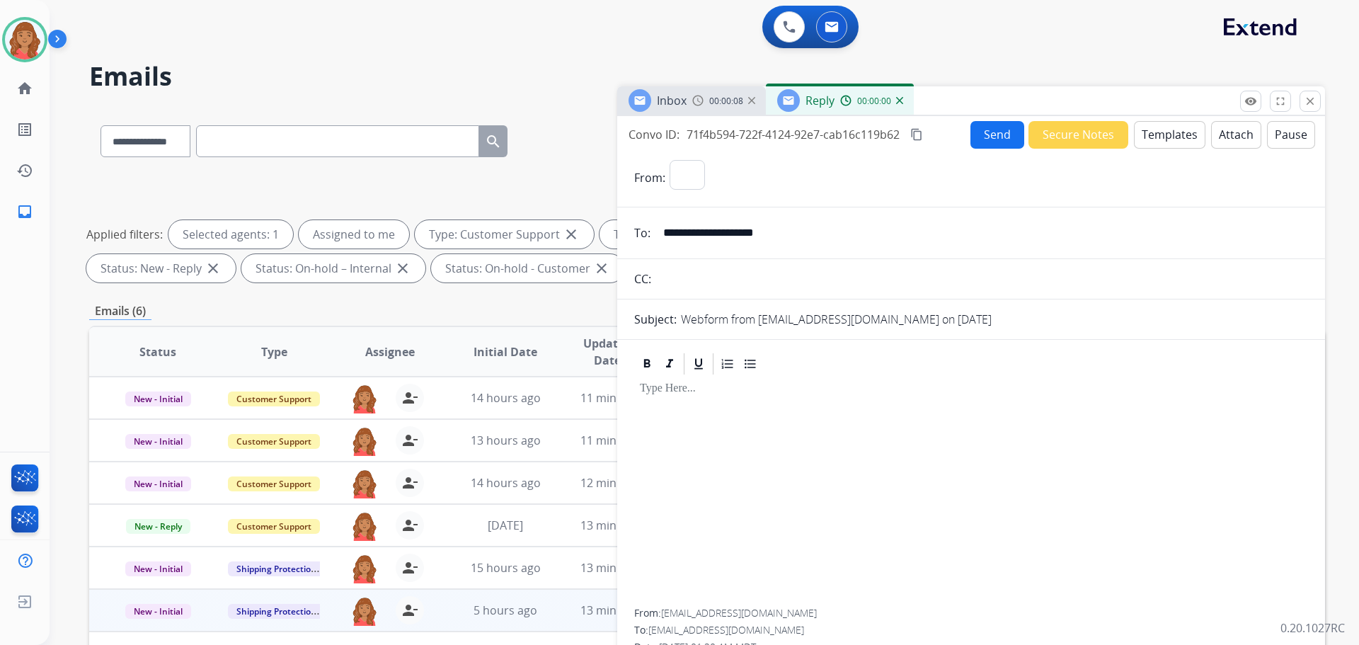
select select "**********"
click at [1164, 137] on button "Templates" at bounding box center [1170, 135] width 72 height 28
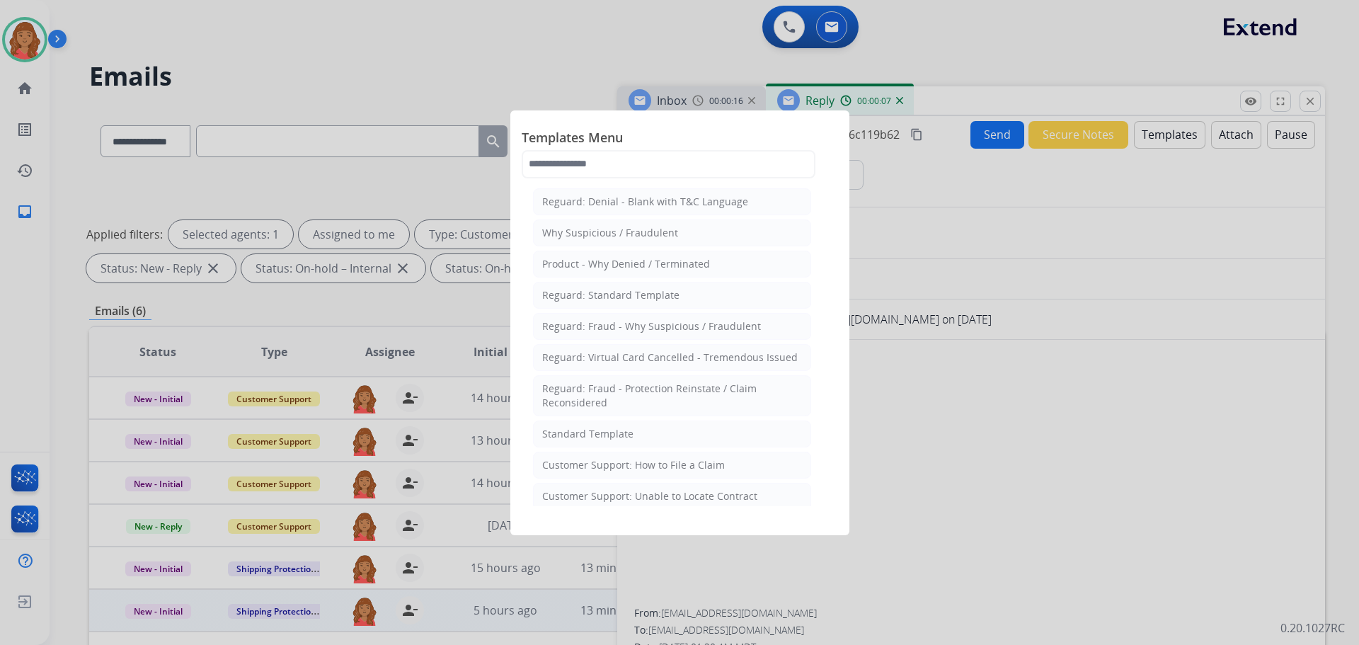
click at [973, 372] on div at bounding box center [679, 322] width 1359 height 645
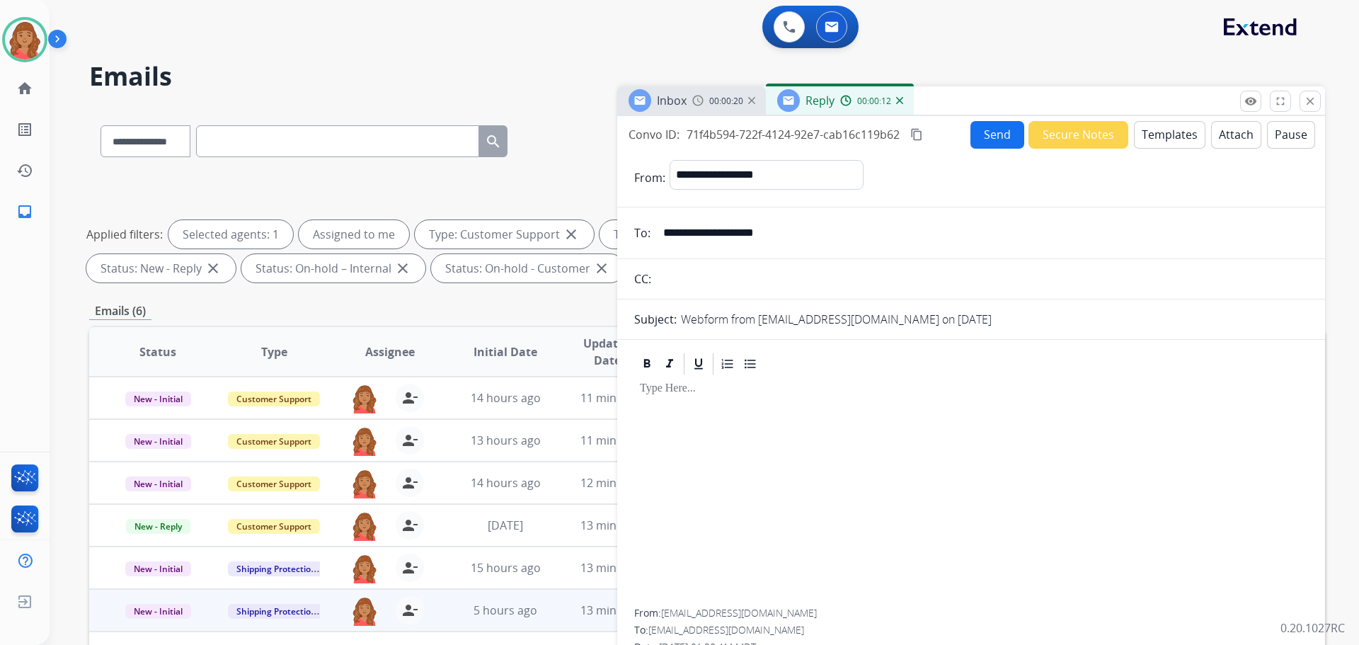
click at [1173, 139] on button "Templates" at bounding box center [1170, 135] width 72 height 28
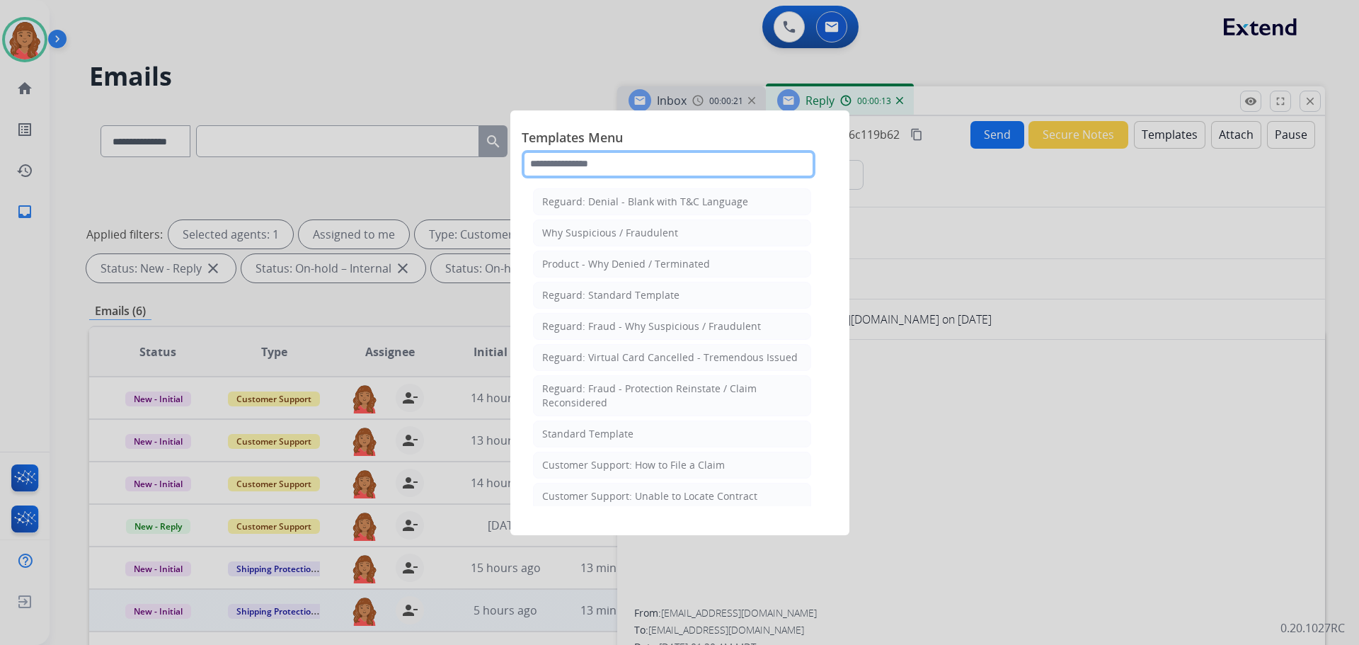
click at [666, 164] on input "text" at bounding box center [669, 164] width 294 height 28
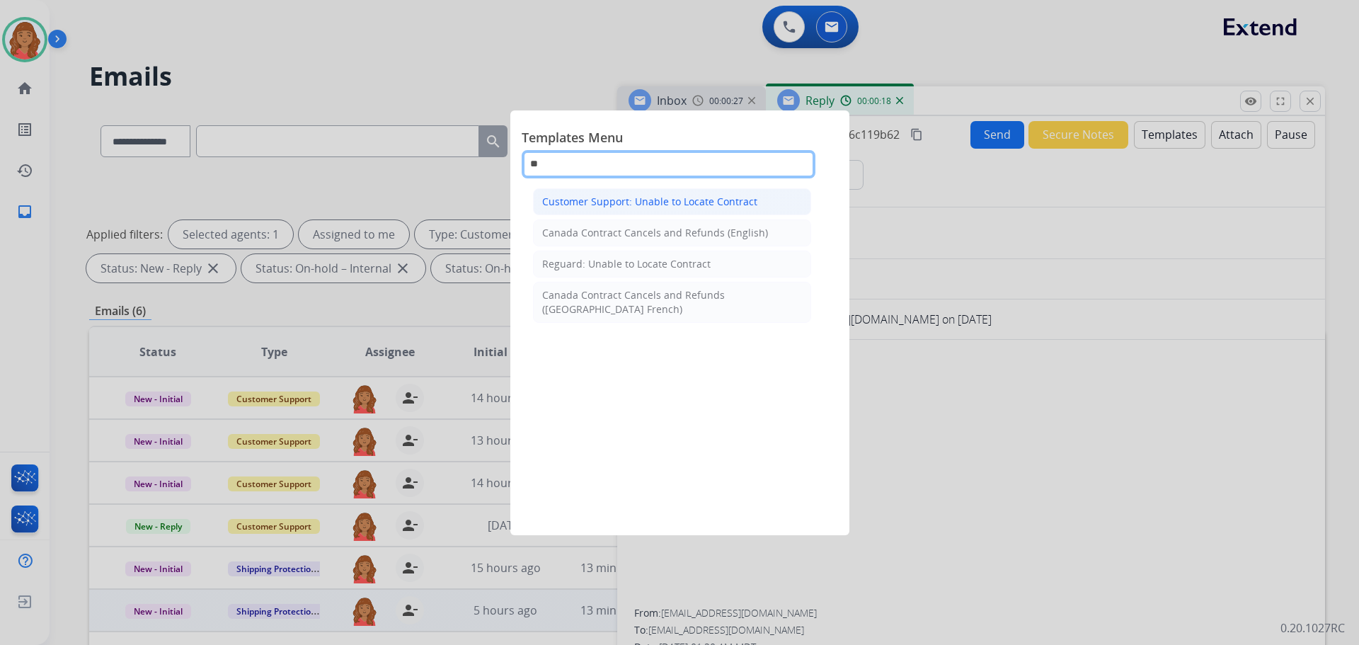
type input "**"
click at [599, 203] on div "Customer Support: Unable to Locate Contract" at bounding box center [649, 202] width 215 height 14
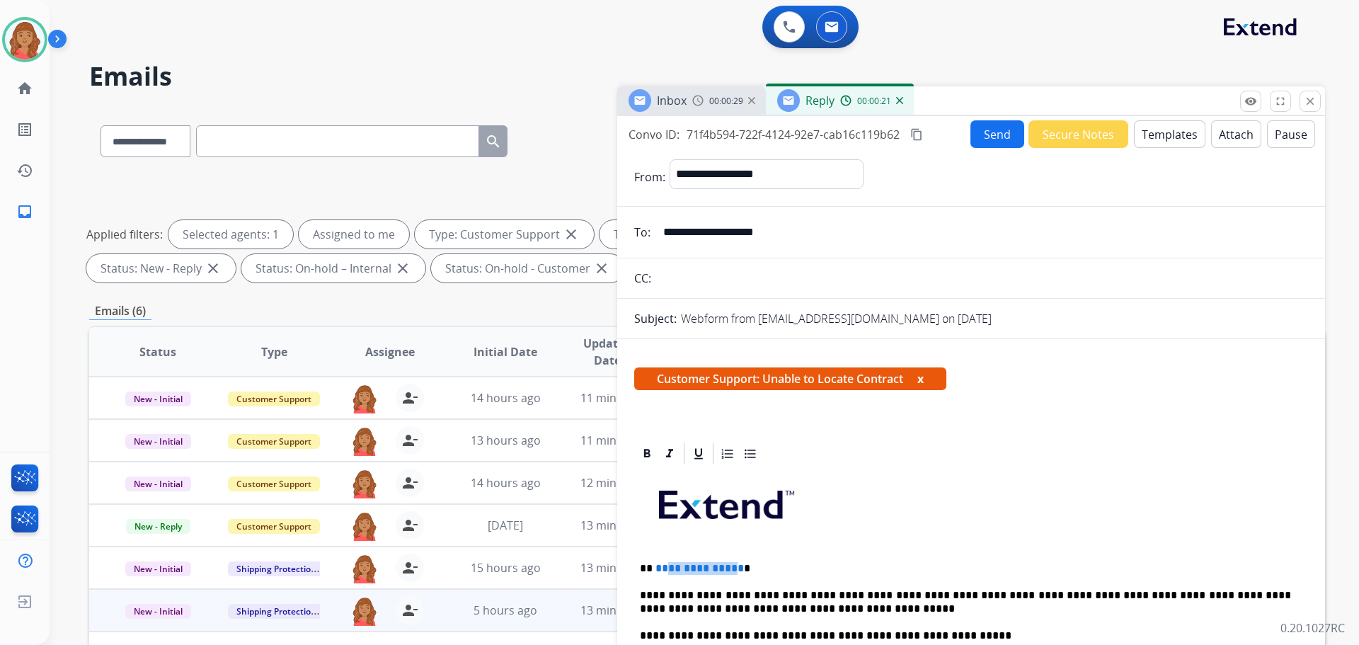
drag, startPoint x: 734, startPoint y: 570, endPoint x: 666, endPoint y: 571, distance: 68.0
click at [663, 569] on span "**********" at bounding box center [700, 568] width 89 height 11
click at [733, 572] on span "**********" at bounding box center [700, 568] width 89 height 11
drag, startPoint x: 734, startPoint y: 567, endPoint x: 654, endPoint y: 564, distance: 80.8
click at [654, 564] on p "**********" at bounding box center [965, 568] width 651 height 13
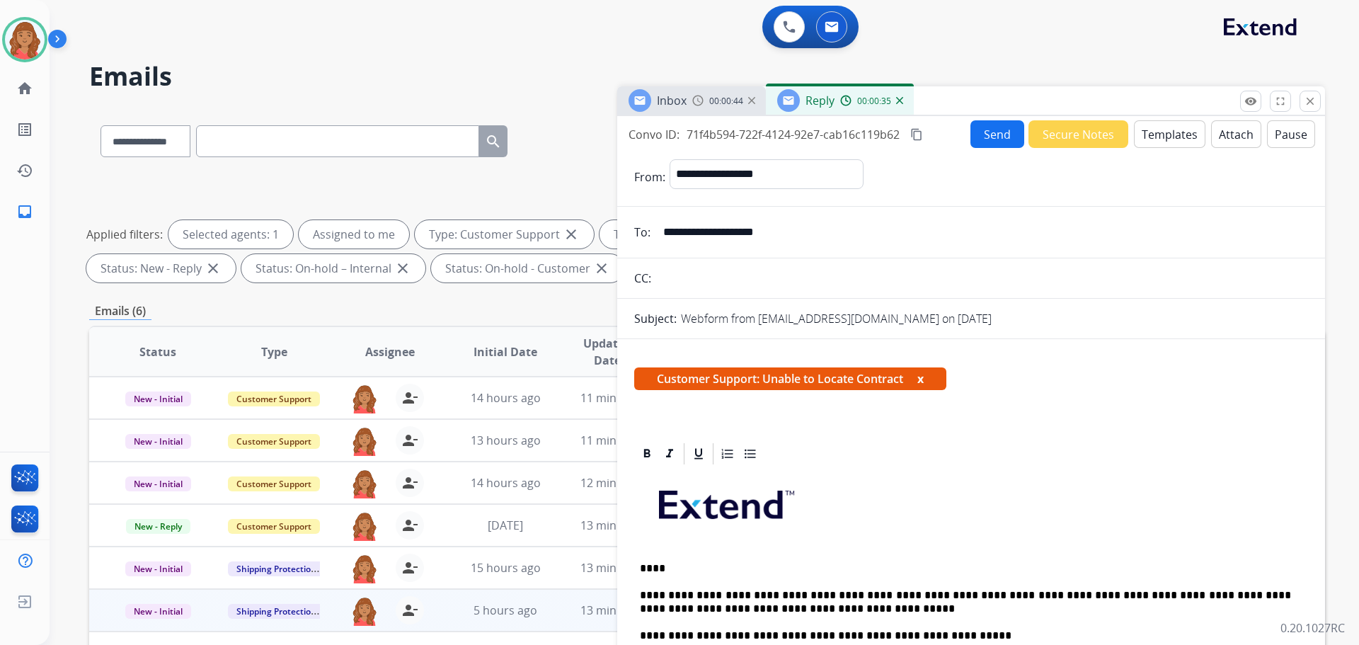
click at [651, 571] on p "****" at bounding box center [965, 568] width 651 height 13
click at [657, 569] on p "**********" at bounding box center [965, 568] width 651 height 13
click at [655, 569] on p "**********" at bounding box center [965, 568] width 651 height 13
drag, startPoint x: 679, startPoint y: 571, endPoint x: 692, endPoint y: 570, distance: 13.5
click at [692, 570] on p "**********" at bounding box center [965, 568] width 651 height 13
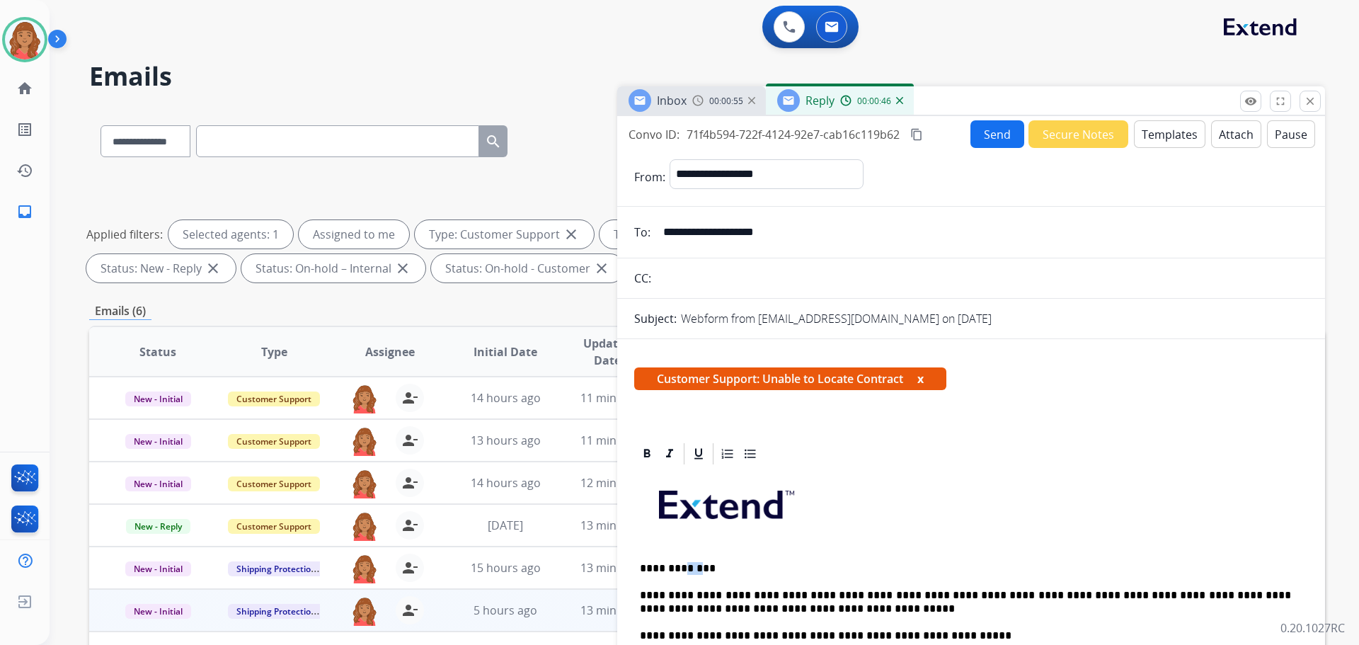
click at [692, 570] on p "**********" at bounding box center [965, 568] width 651 height 13
drag, startPoint x: 692, startPoint y: 569, endPoint x: 675, endPoint y: 568, distance: 16.3
click at [675, 568] on p "**********" at bounding box center [965, 568] width 651 height 13
click at [680, 571] on p "**********" at bounding box center [965, 568] width 651 height 13
click at [923, 136] on mat-icon "content_copy" at bounding box center [917, 134] width 13 height 13
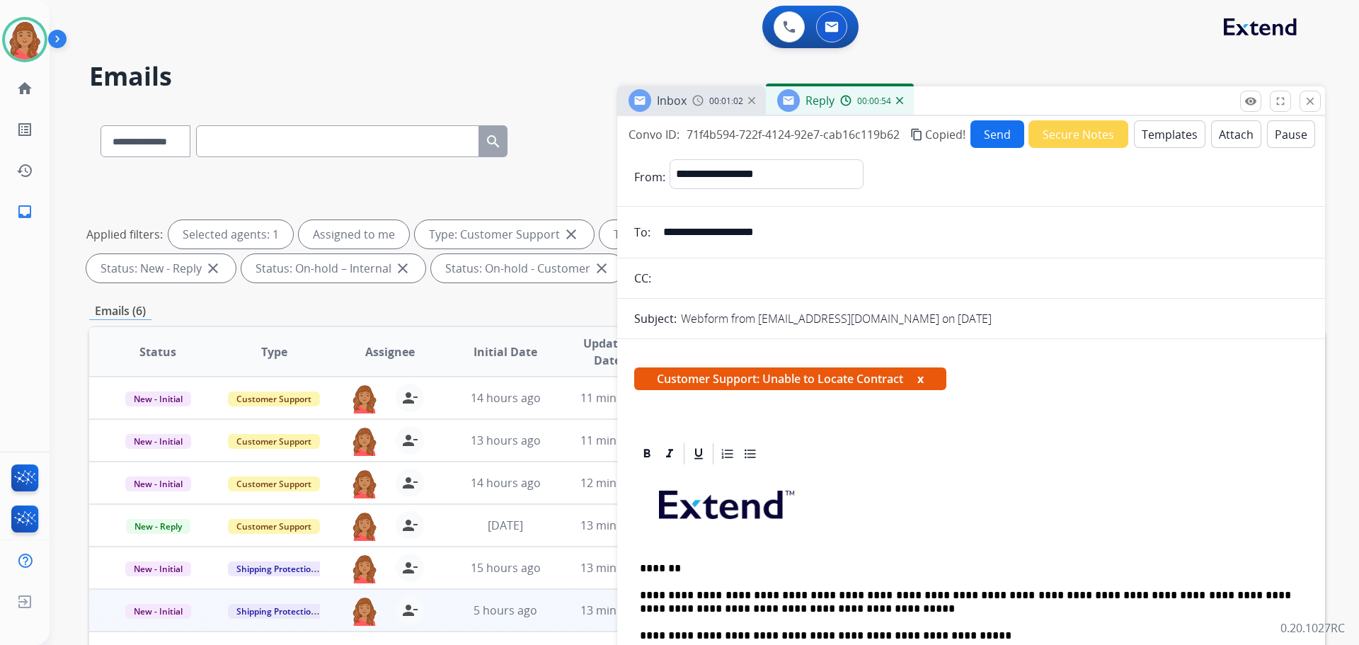
click at [979, 137] on button "Send" at bounding box center [998, 134] width 54 height 28
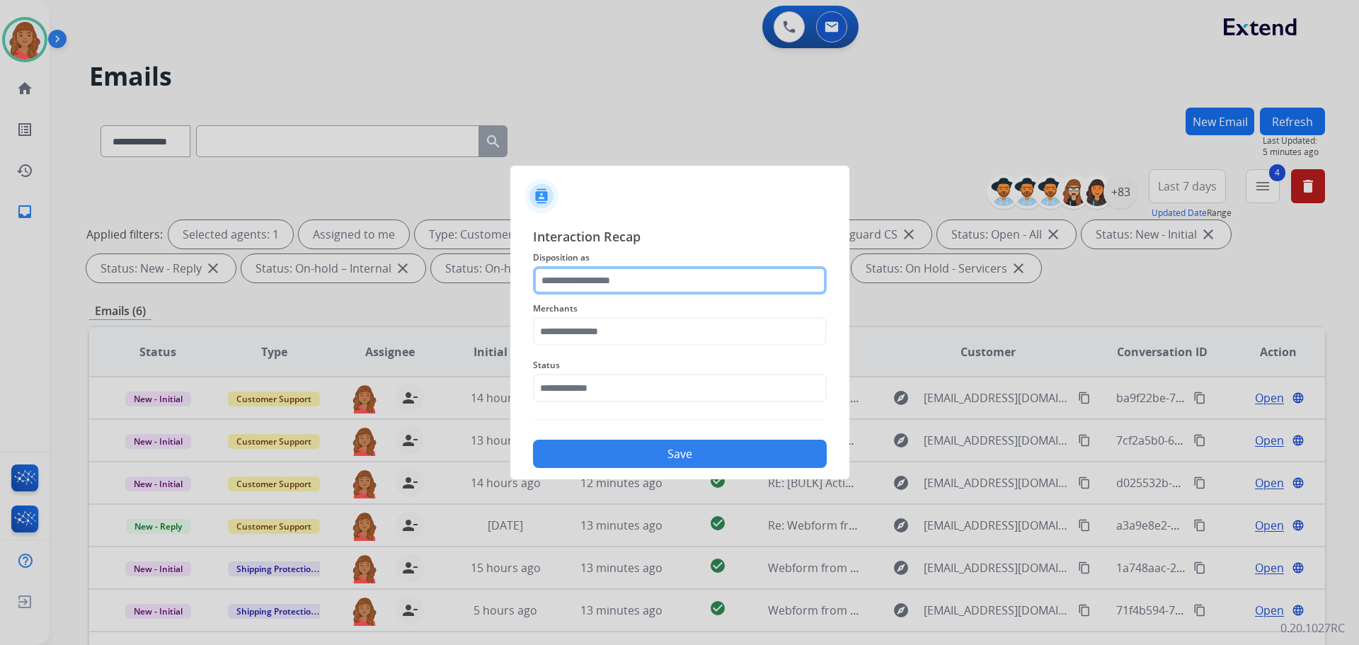
click at [593, 282] on input "text" at bounding box center [680, 280] width 294 height 28
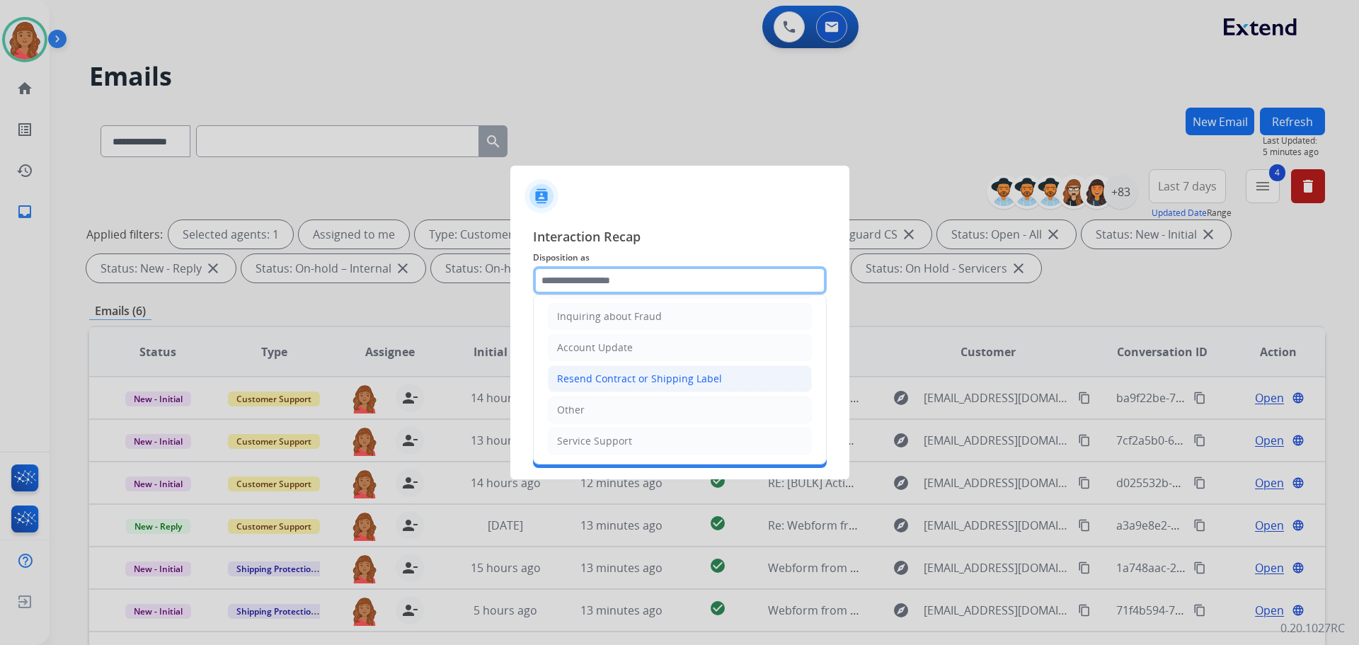
scroll to position [221, 0]
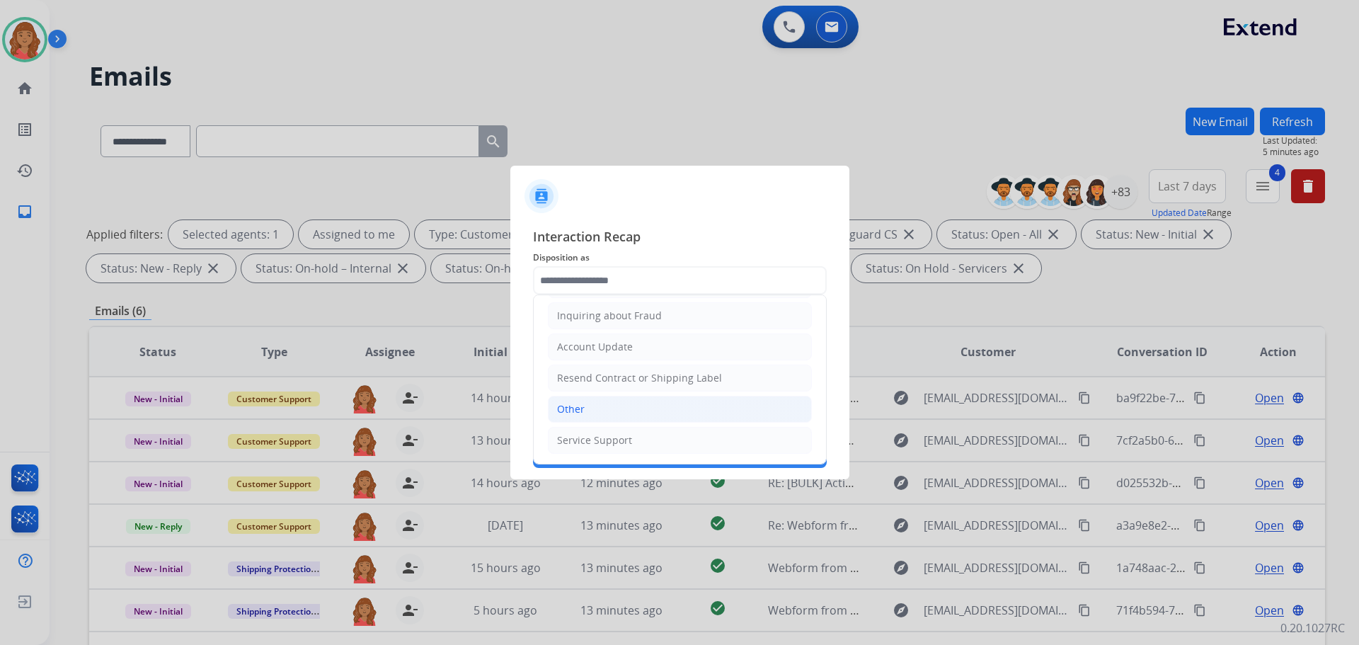
click at [586, 406] on li "Other" at bounding box center [680, 409] width 264 height 27
type input "*****"
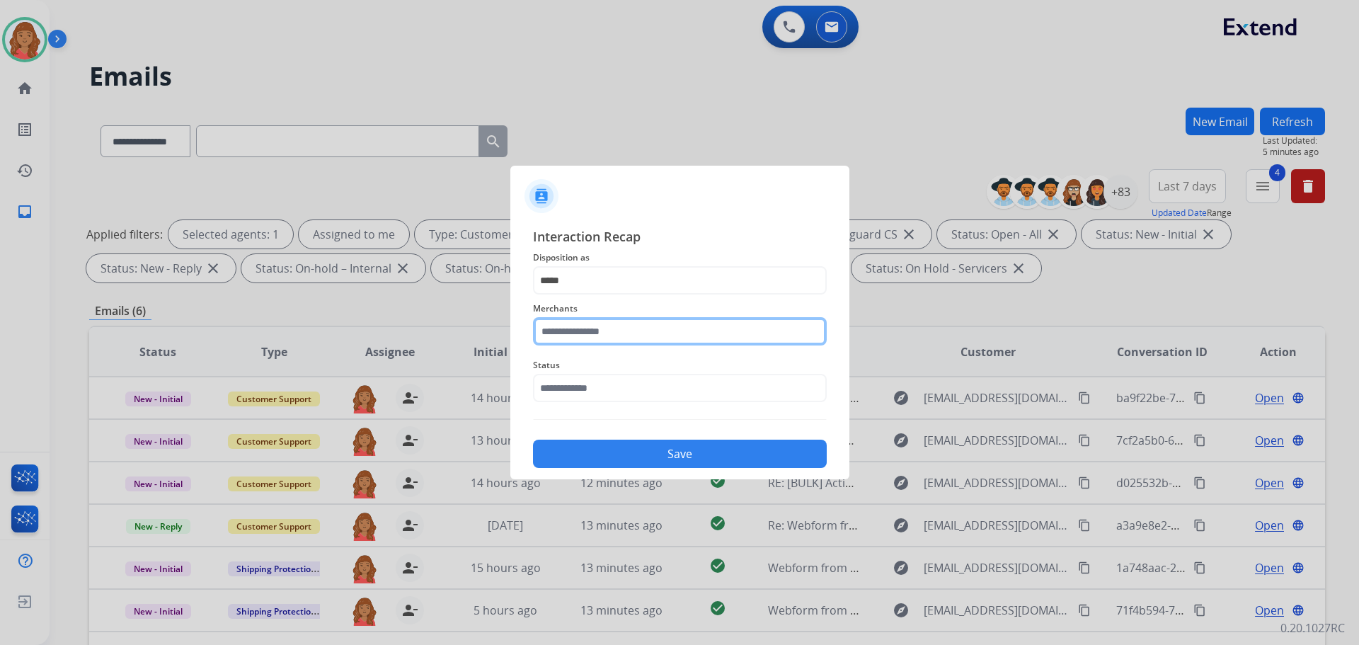
click at [597, 329] on input "text" at bounding box center [680, 331] width 294 height 28
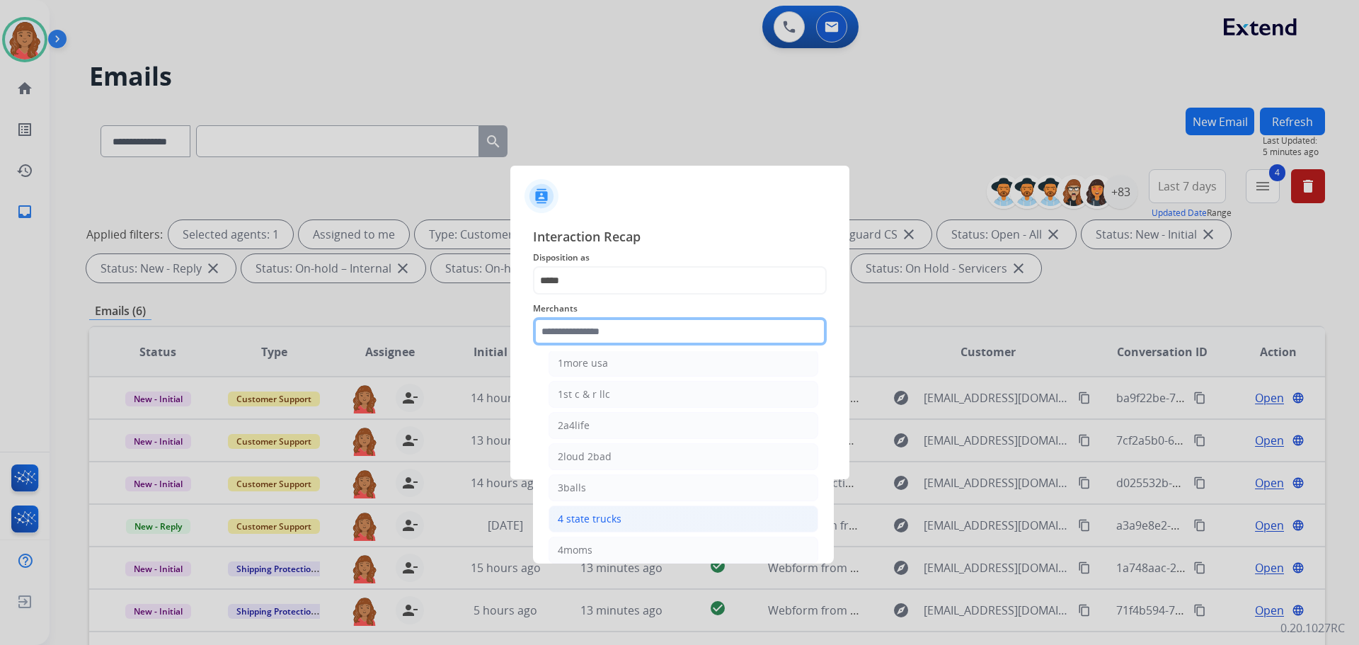
scroll to position [142, 0]
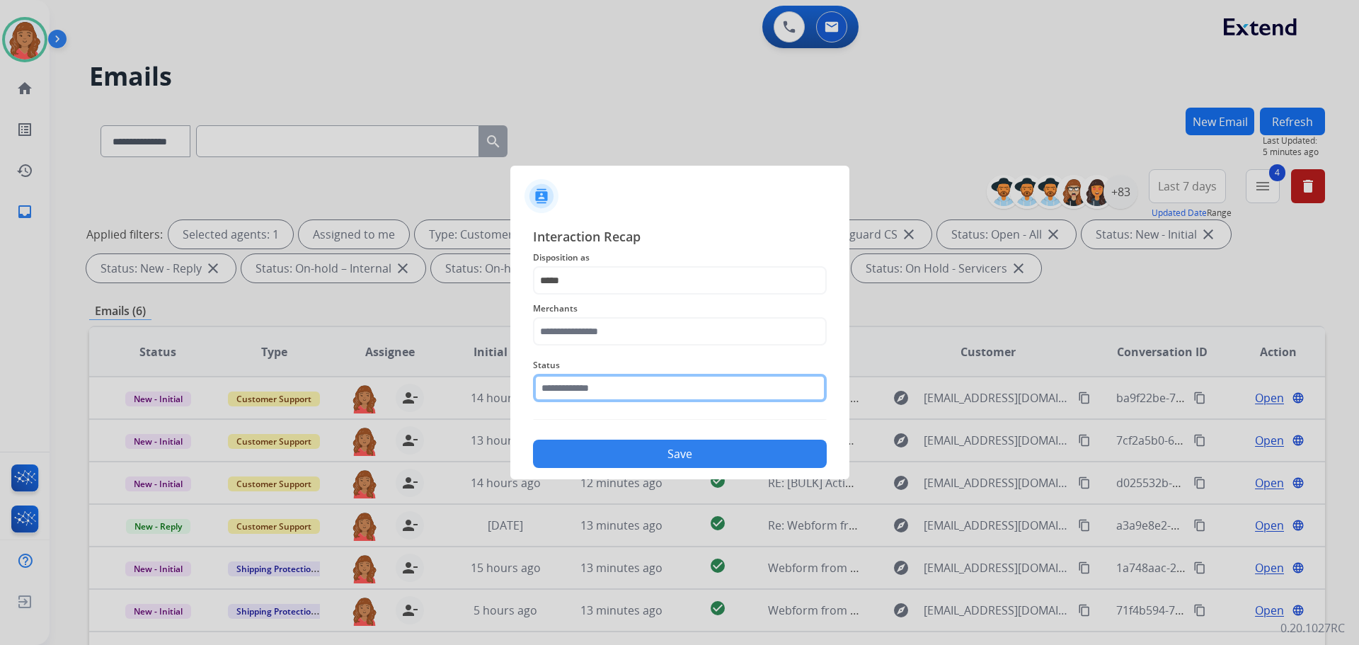
drag, startPoint x: 584, startPoint y: 387, endPoint x: 547, endPoint y: 392, distance: 37.2
click at [547, 392] on input "text" at bounding box center [680, 388] width 294 height 28
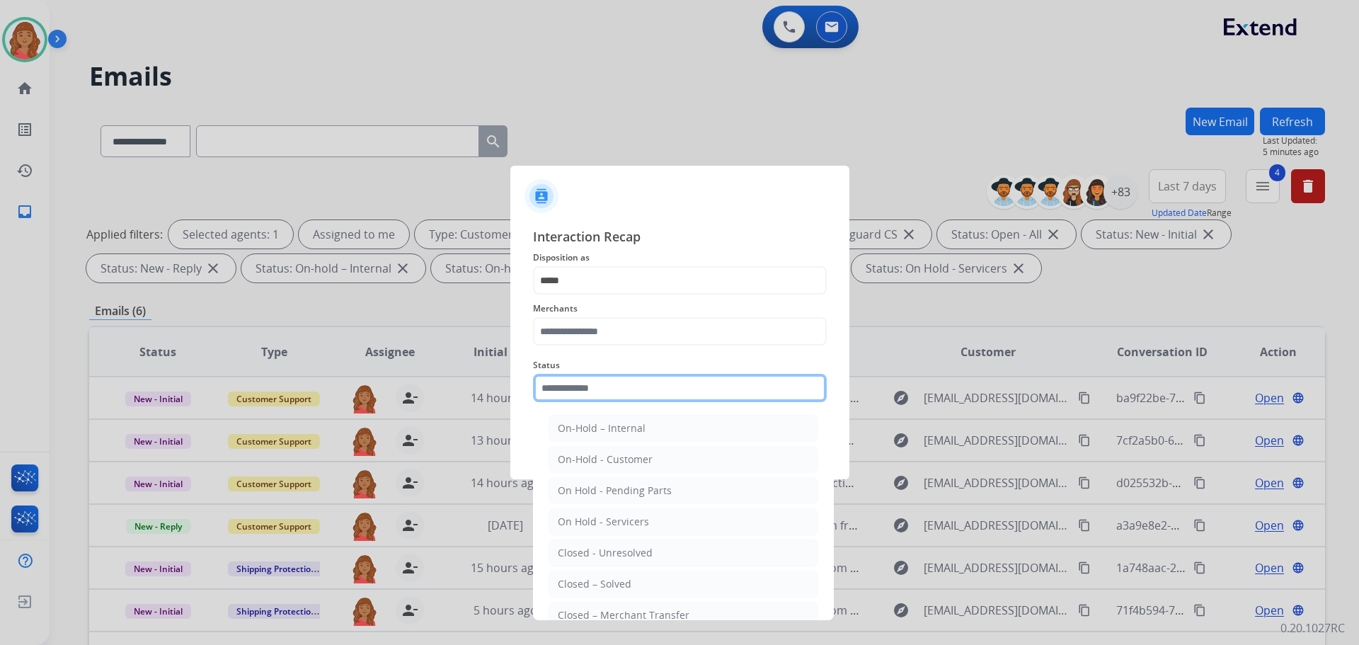
paste input "**********"
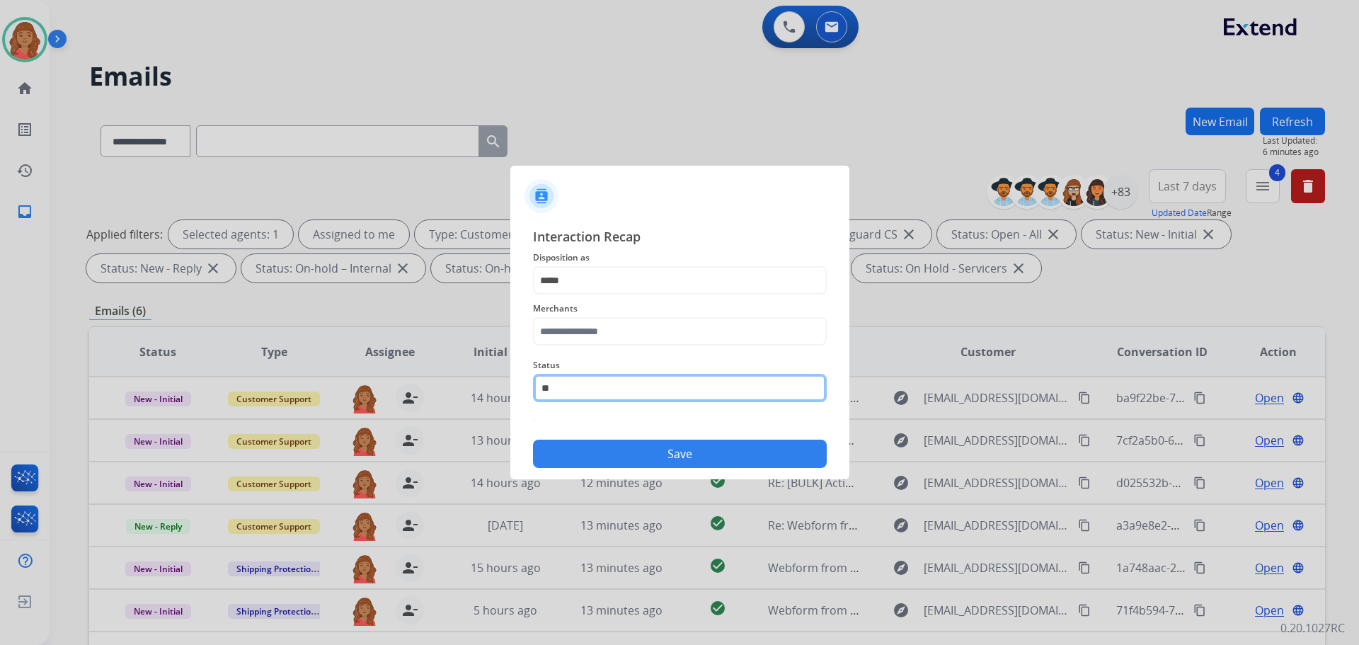
type input "*"
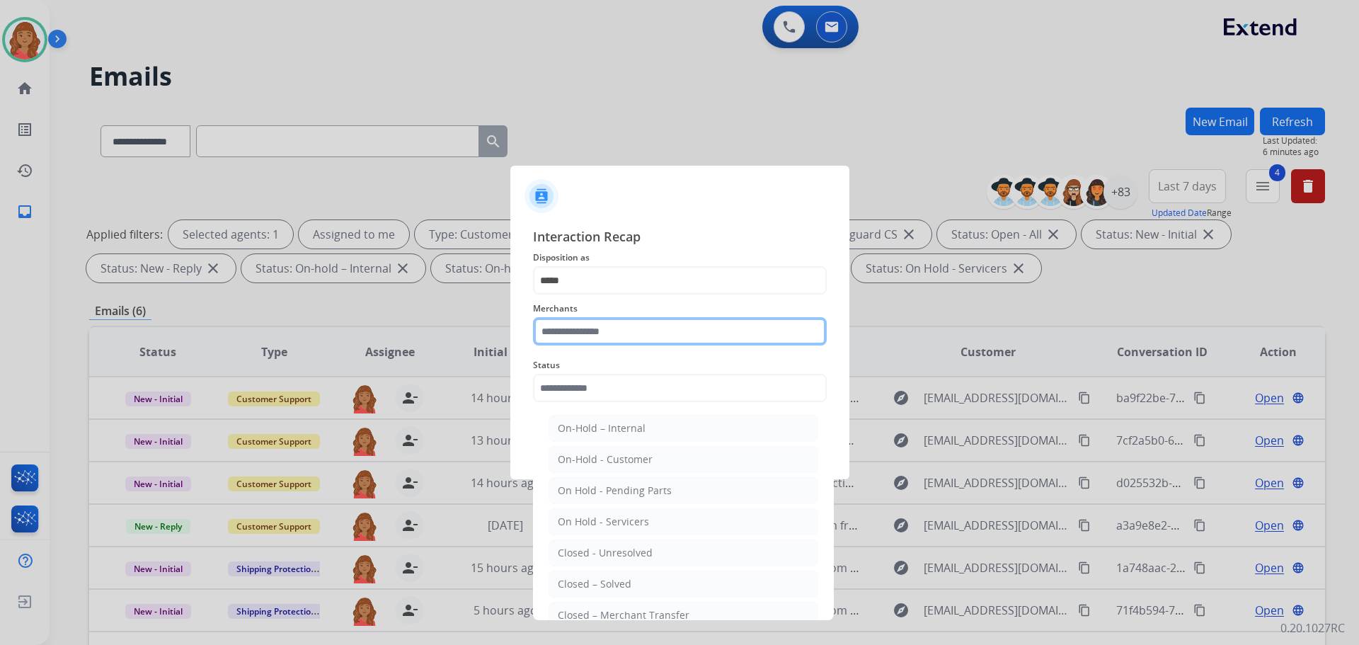
click at [601, 326] on input "text" at bounding box center [680, 331] width 294 height 28
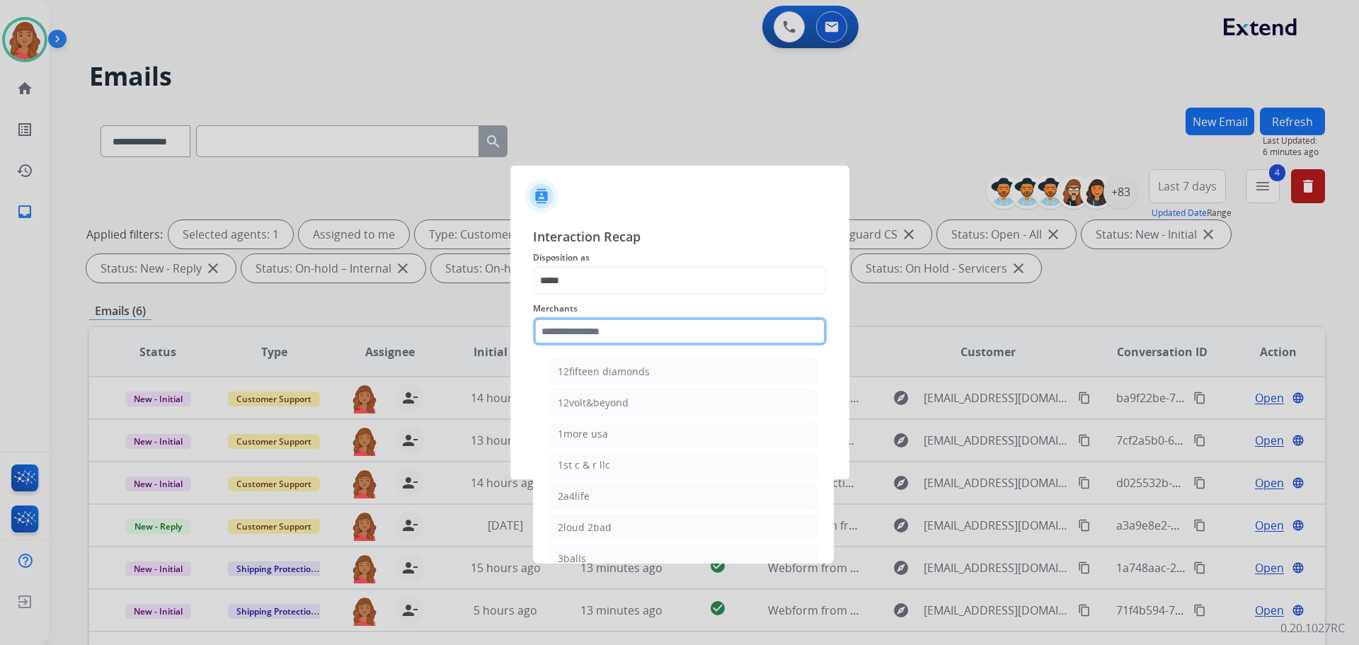
paste input "**********"
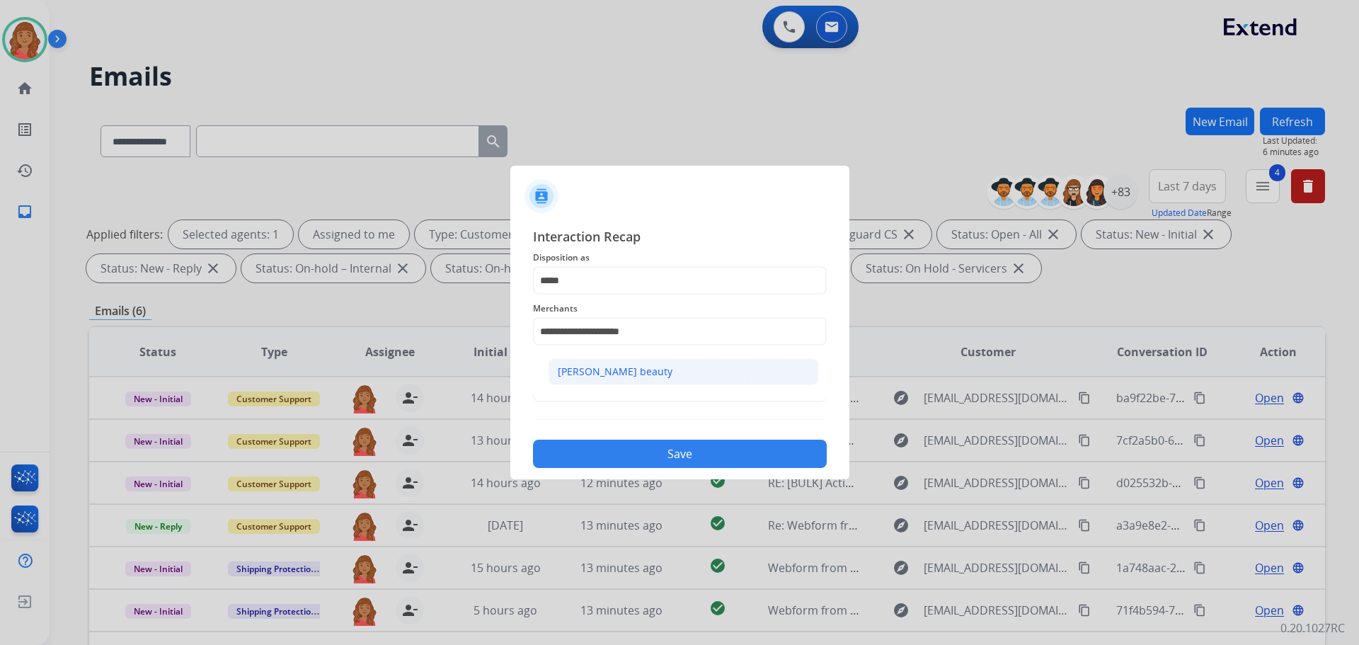
click at [629, 372] on div "[PERSON_NAME] beauty" at bounding box center [615, 372] width 115 height 14
type input "**********"
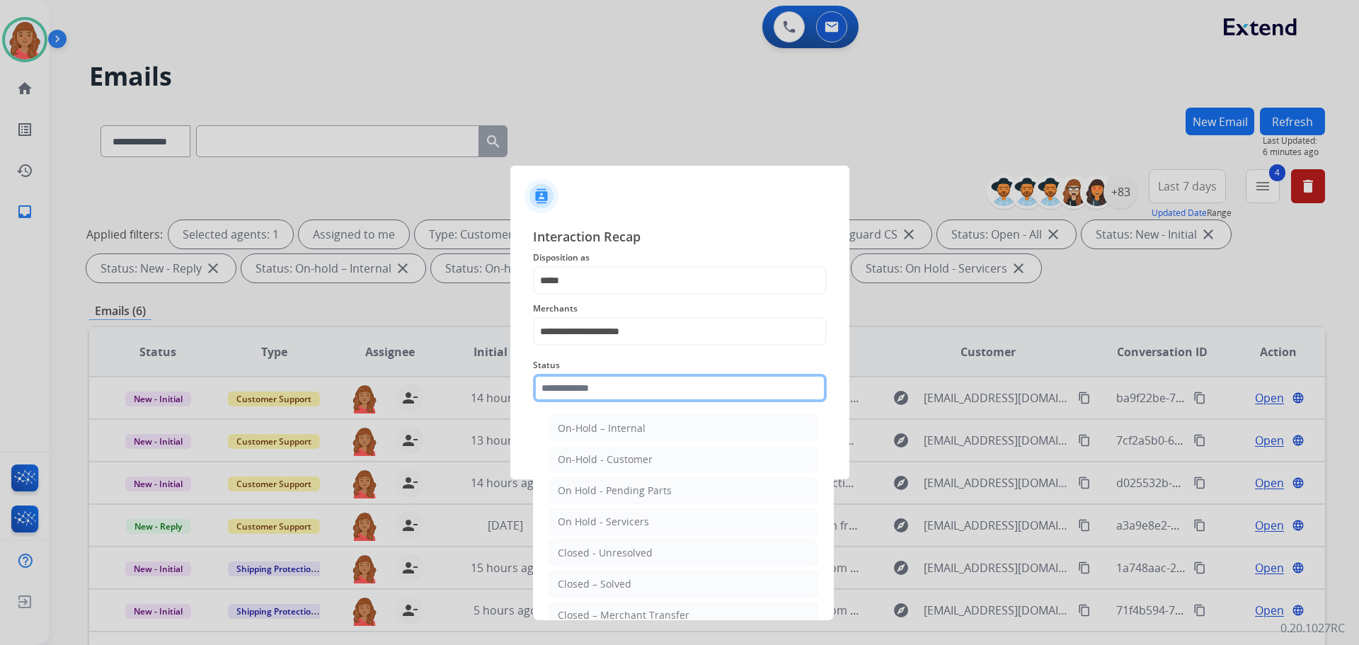
click at [595, 392] on input "text" at bounding box center [680, 388] width 294 height 28
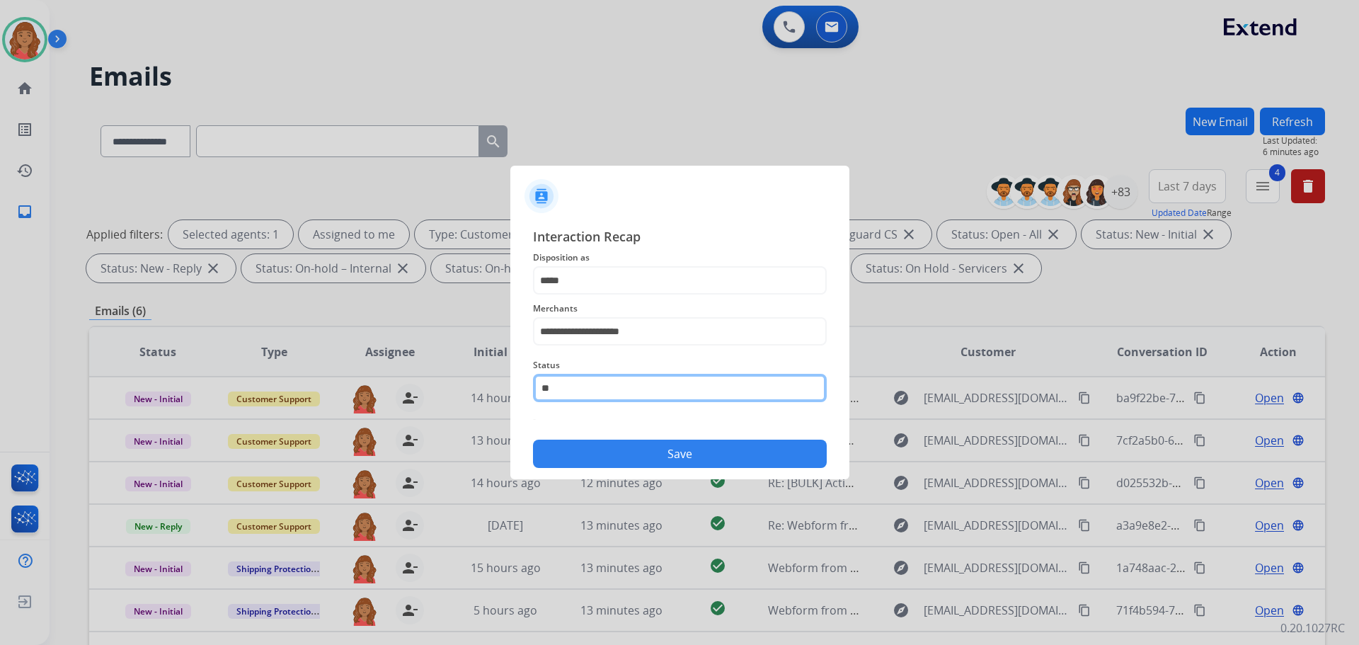
type input "*"
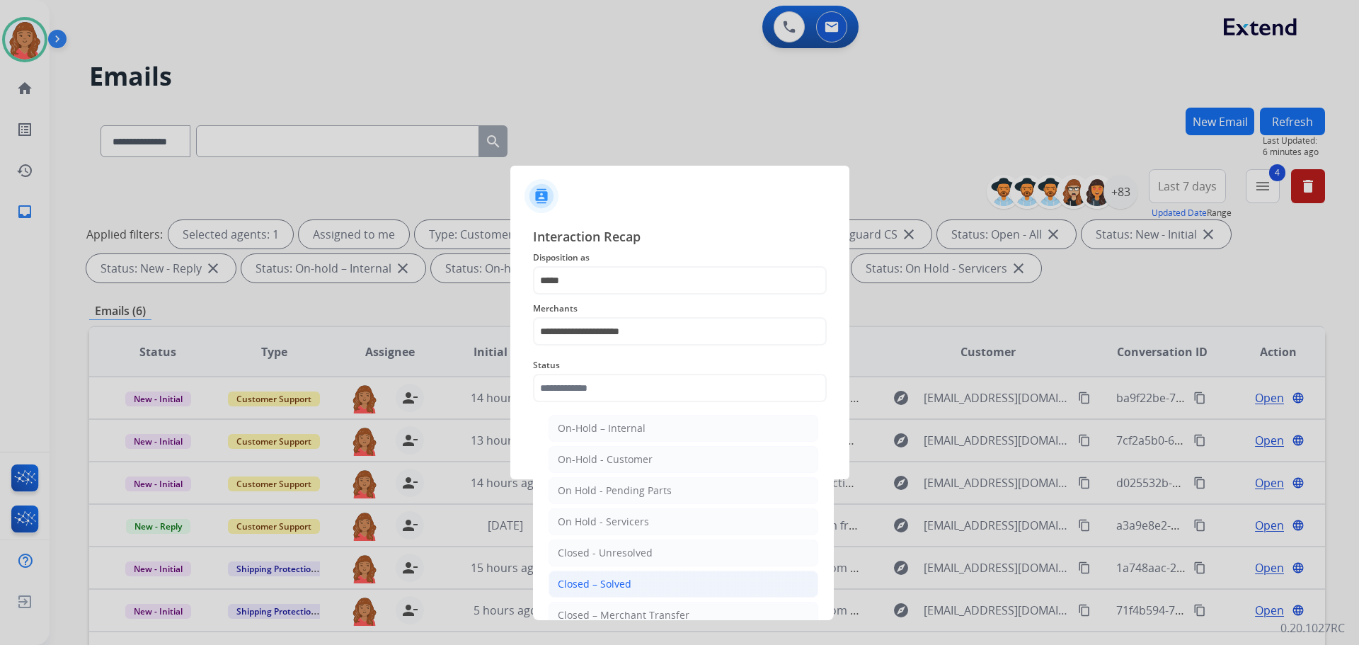
click at [590, 586] on div "Closed – Solved" at bounding box center [595, 584] width 74 height 14
type input "**********"
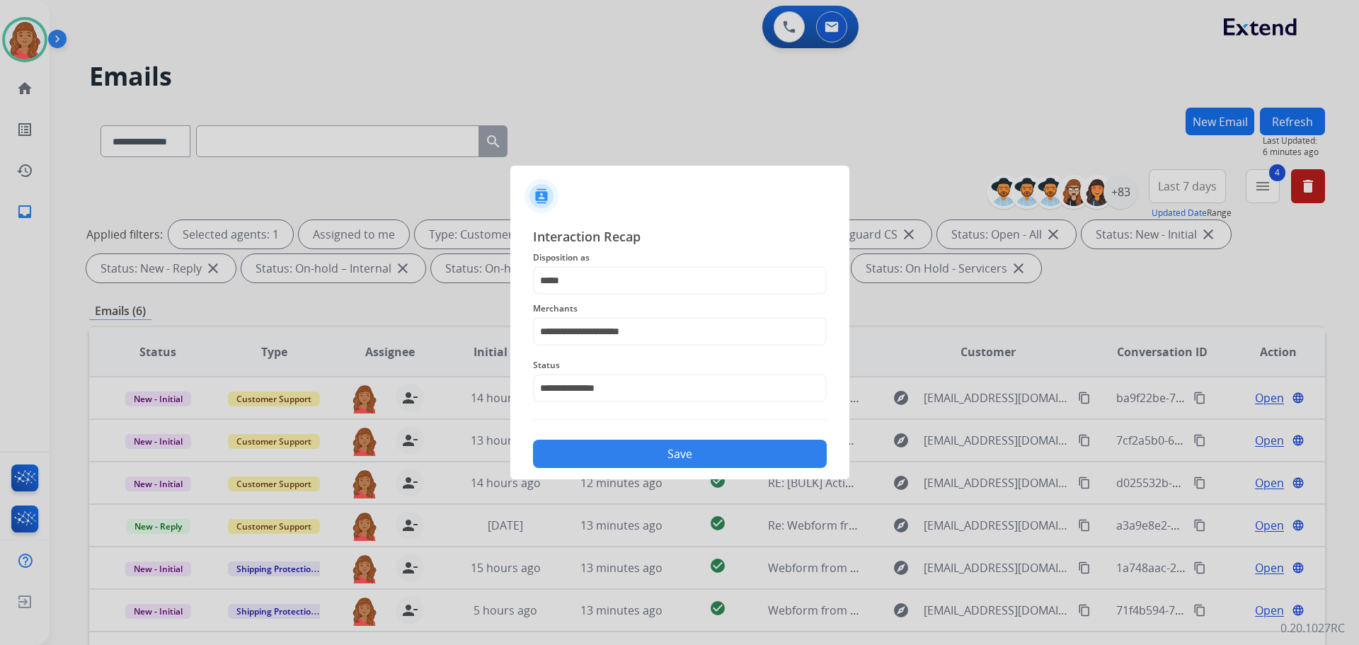
click at [632, 455] on button "Save" at bounding box center [680, 454] width 294 height 28
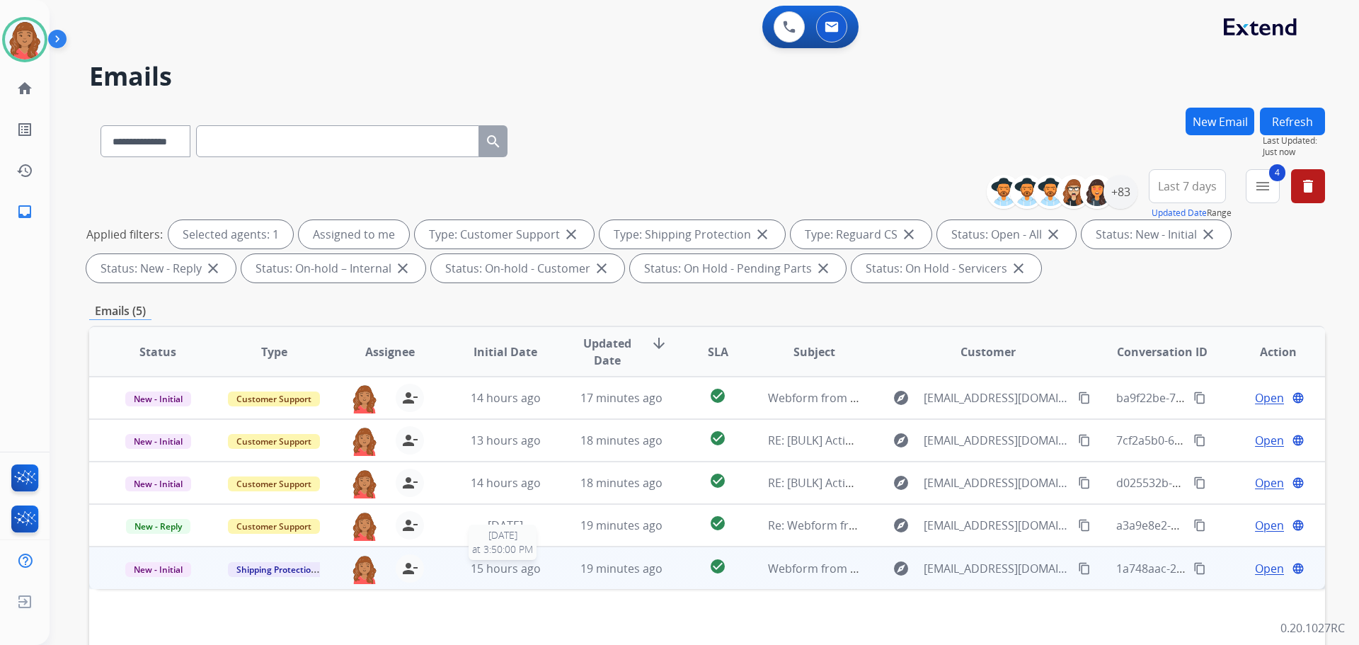
click at [480, 566] on span "15 hours ago" at bounding box center [506, 569] width 70 height 16
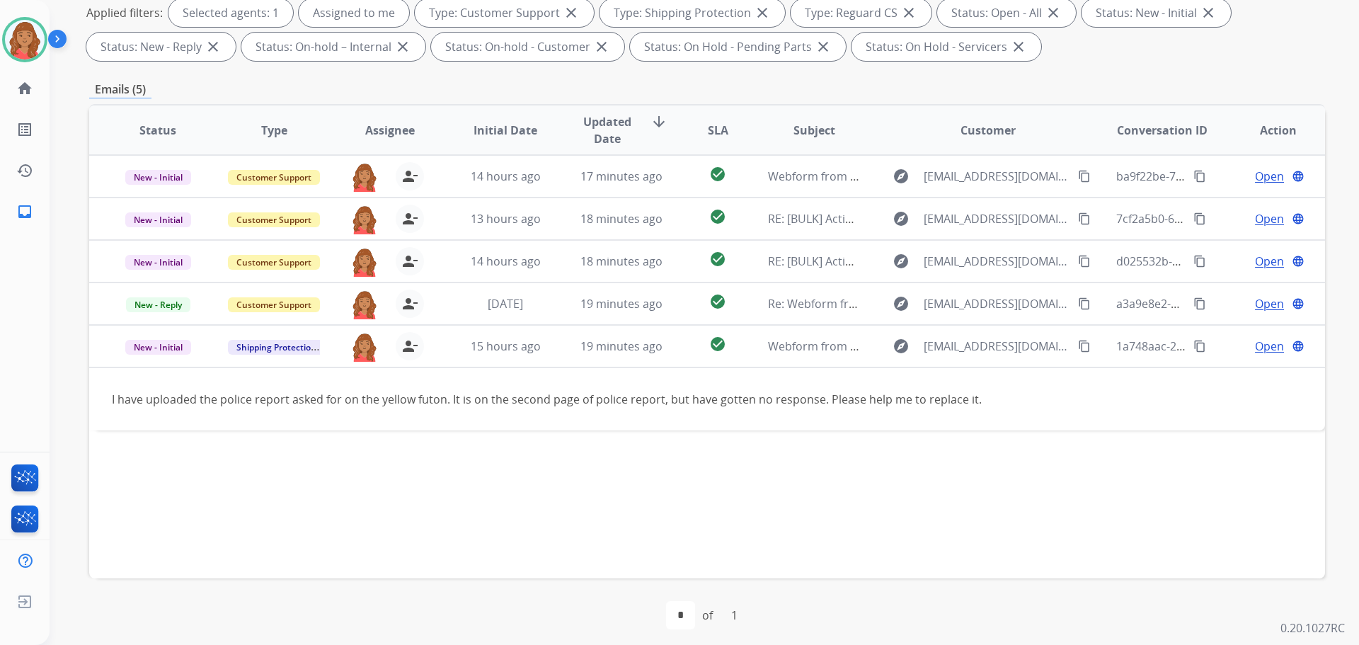
scroll to position [229, 0]
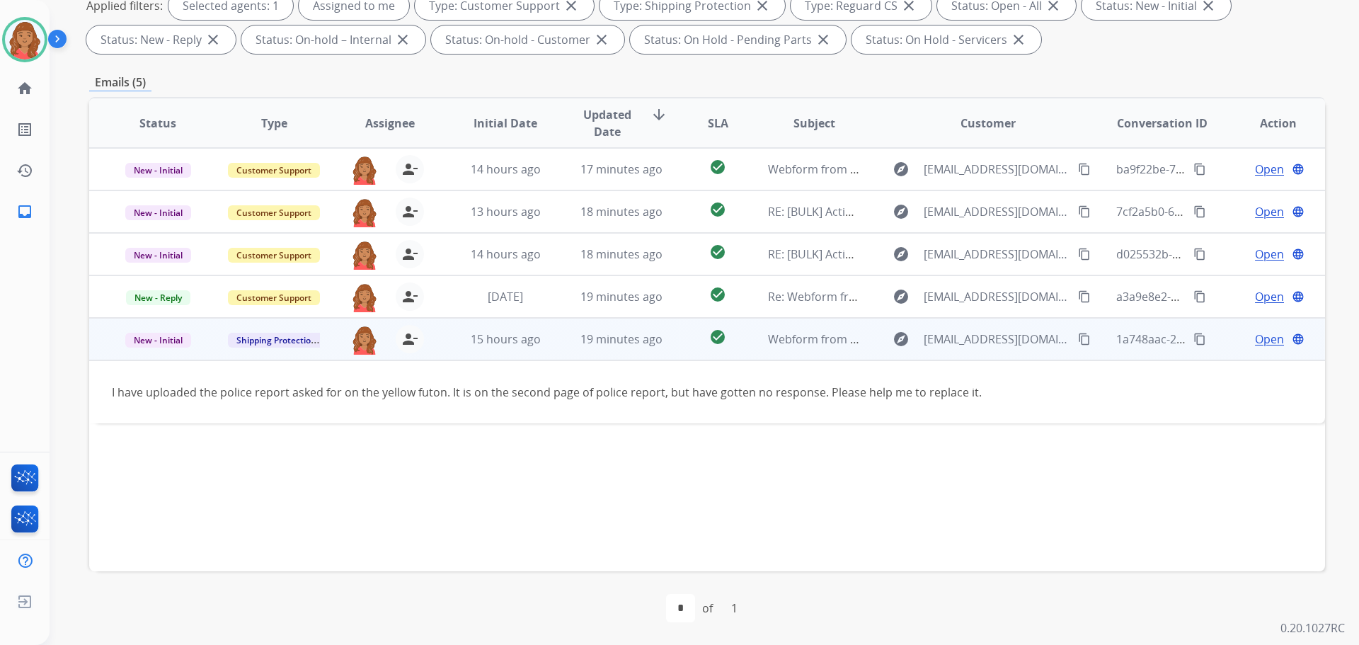
click at [1078, 343] on mat-icon "content_copy" at bounding box center [1084, 339] width 13 height 13
click at [401, 342] on mat-icon "person_remove" at bounding box center [409, 339] width 17 height 17
click at [367, 339] on button "+ Select agent" at bounding box center [364, 339] width 28 height 28
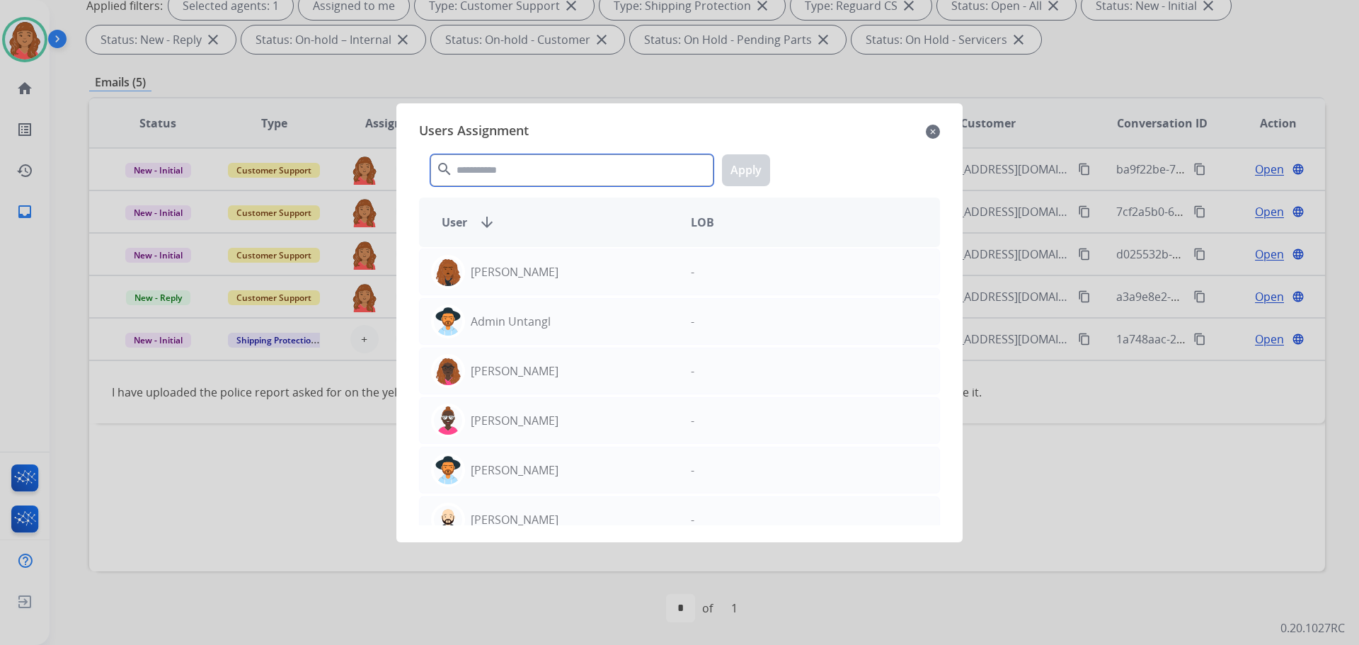
click at [490, 174] on input "text" at bounding box center [571, 170] width 283 height 32
click at [516, 169] on input "text" at bounding box center [571, 170] width 283 height 32
type input "**"
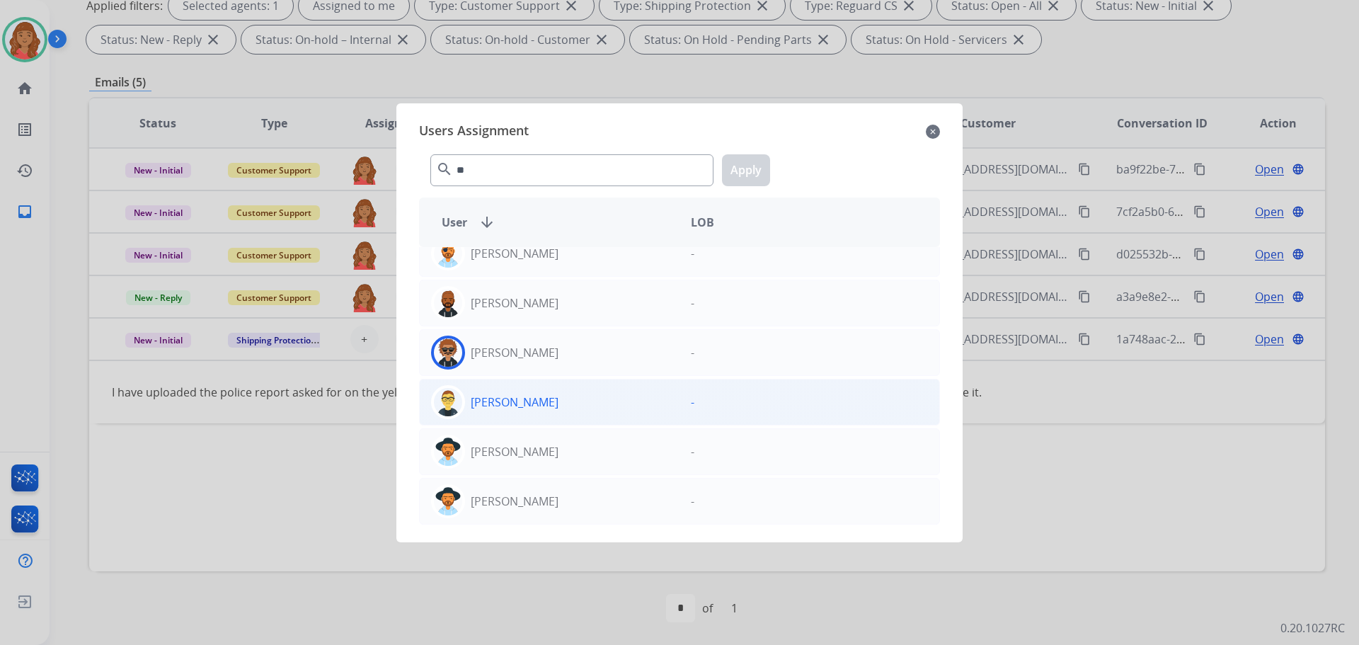
scroll to position [19, 0]
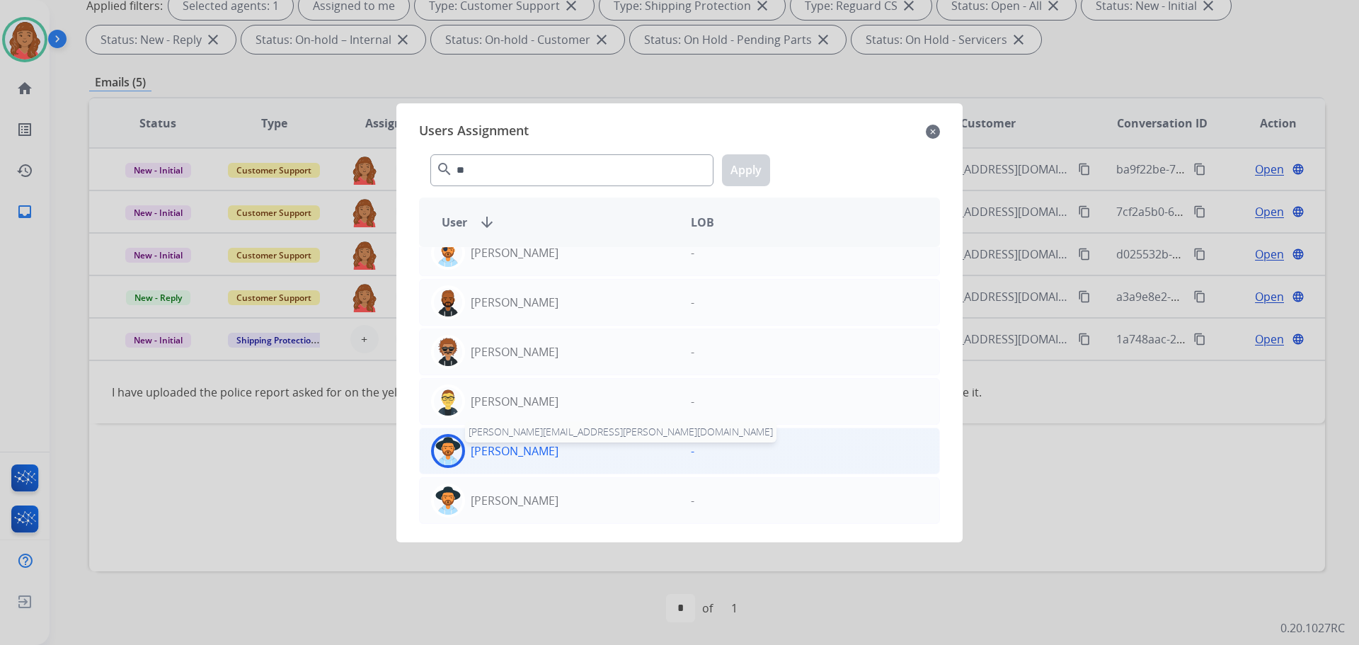
click at [515, 452] on p "[PERSON_NAME]" at bounding box center [515, 451] width 88 height 17
click at [744, 175] on button "Apply" at bounding box center [746, 170] width 48 height 32
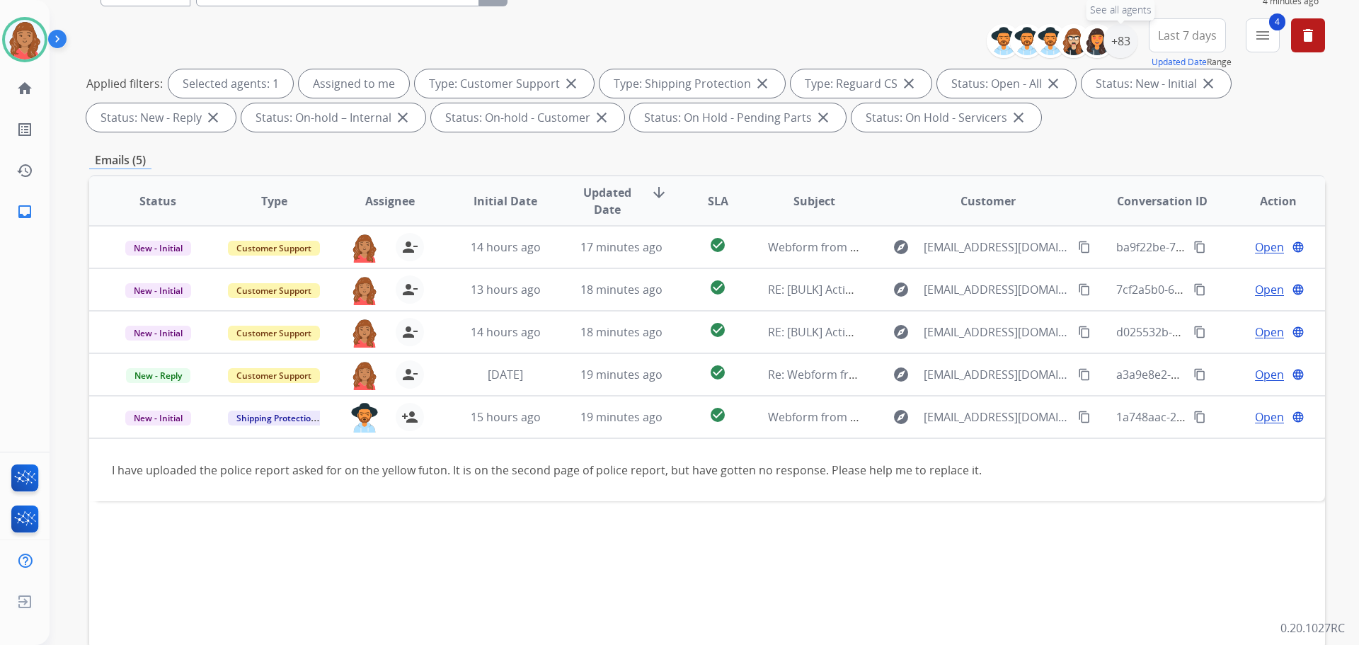
scroll to position [0, 0]
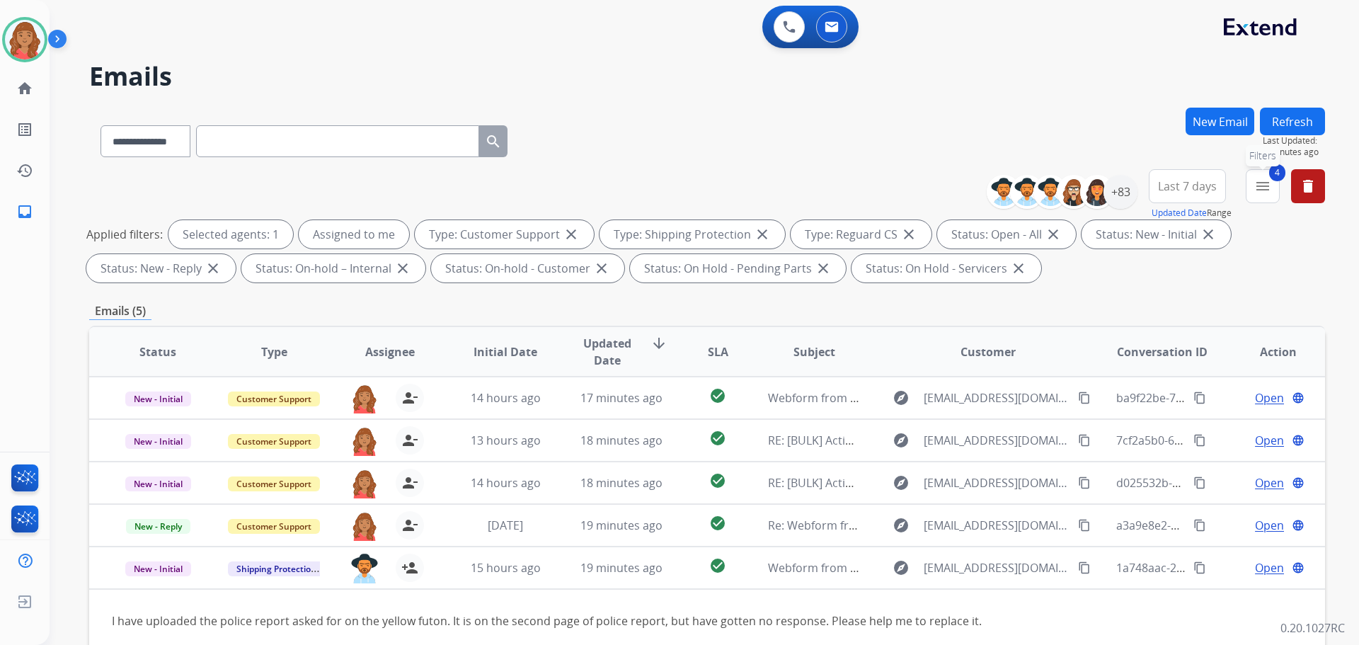
click at [1260, 186] on mat-icon "menu" at bounding box center [1263, 186] width 17 height 17
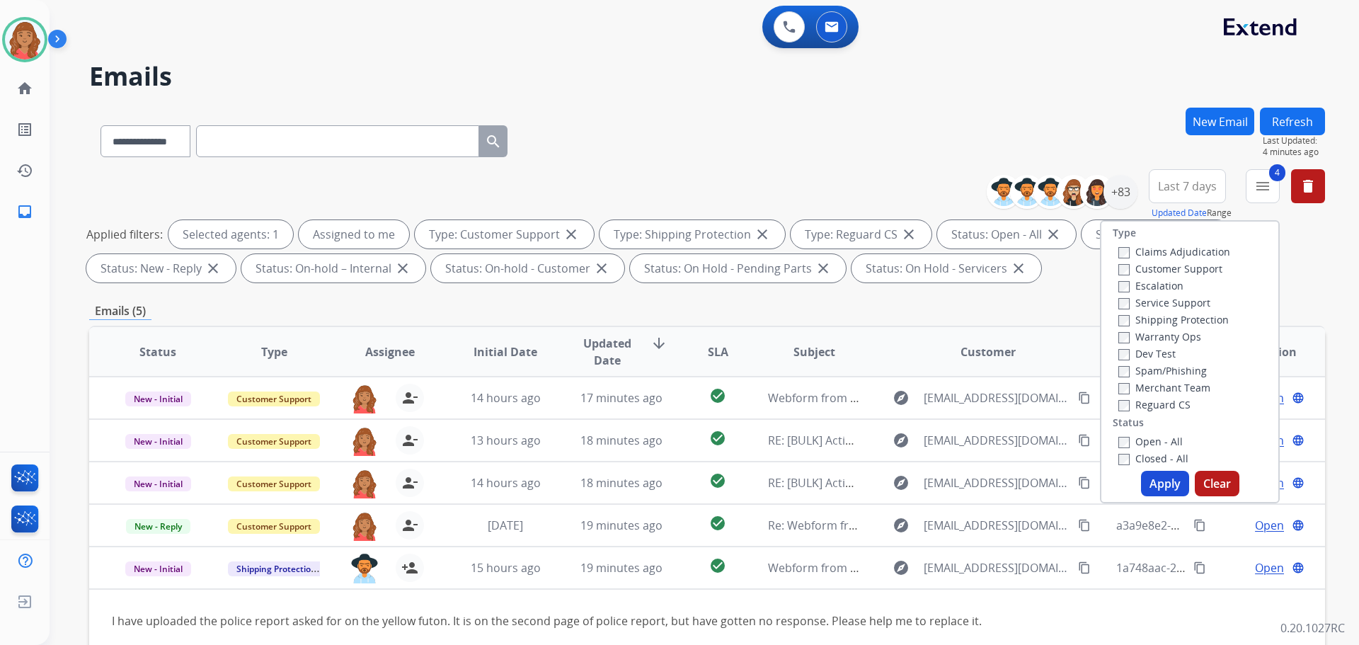
click at [1152, 480] on button "Apply" at bounding box center [1165, 483] width 48 height 25
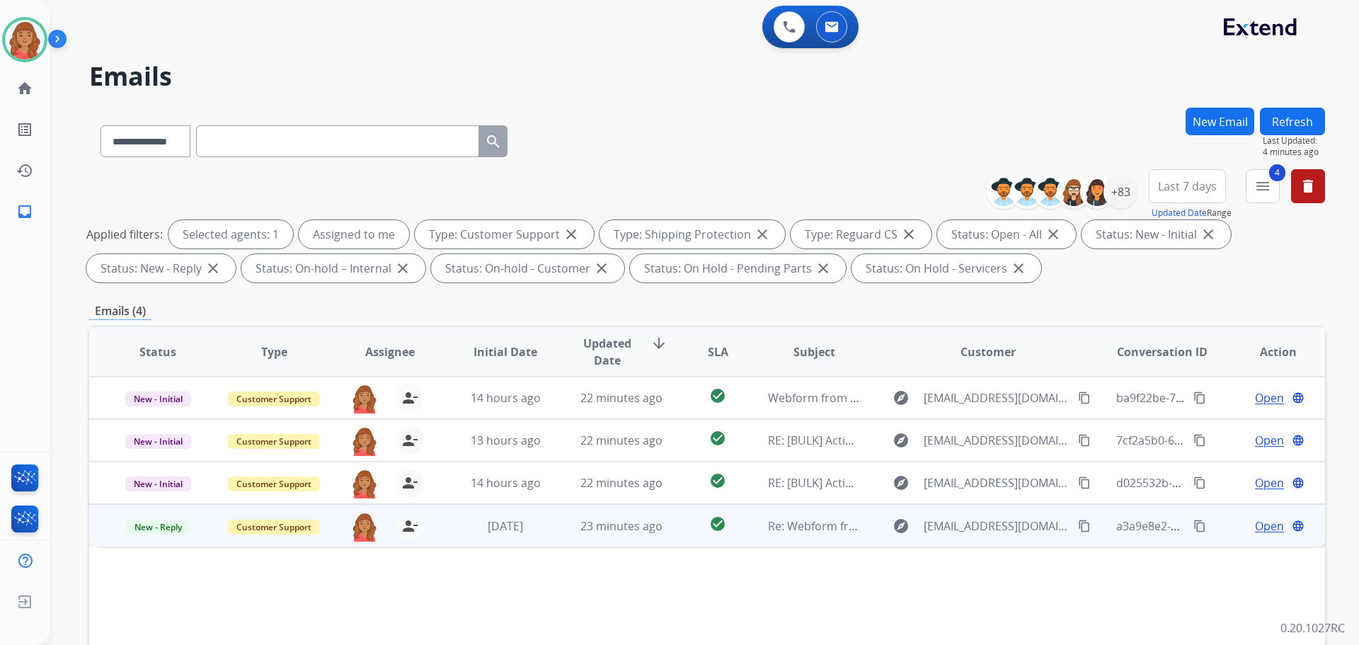
click at [548, 537] on tr "New - Reply Customer Support [PERSON_NAME][EMAIL_ADDRESS][PERSON_NAME][DOMAIN_N…" at bounding box center [707, 525] width 1236 height 42
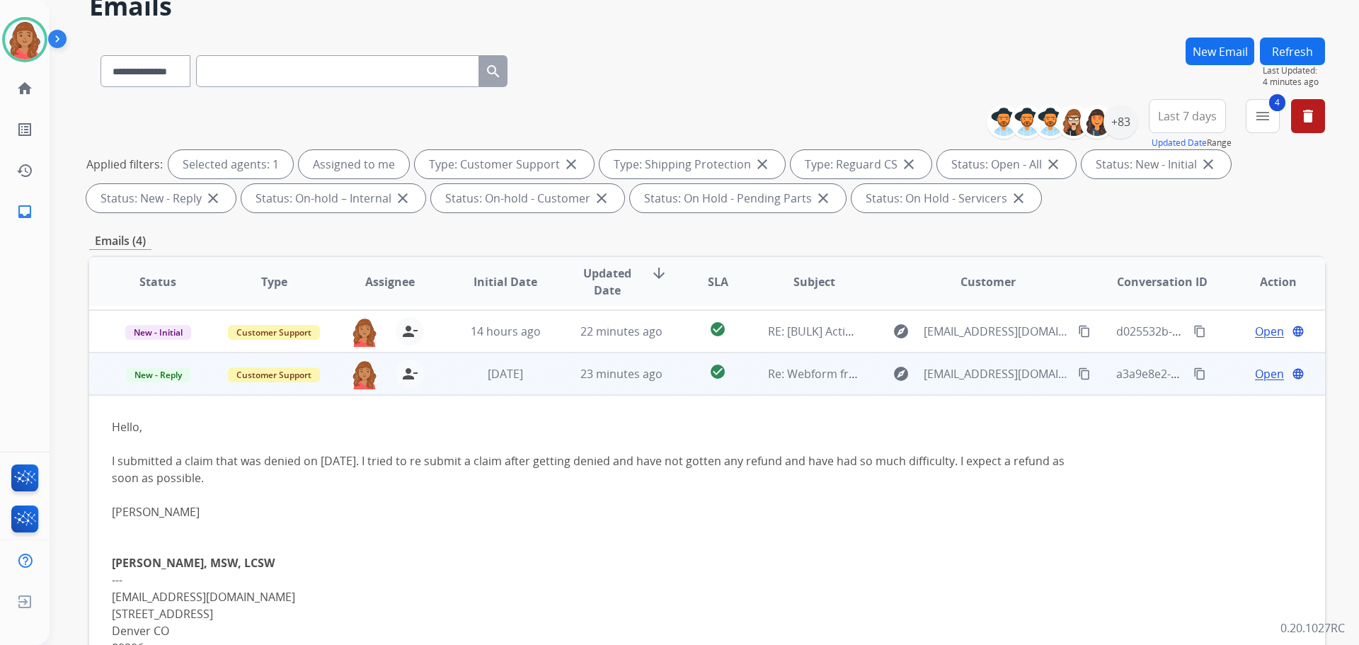
scroll to position [212, 0]
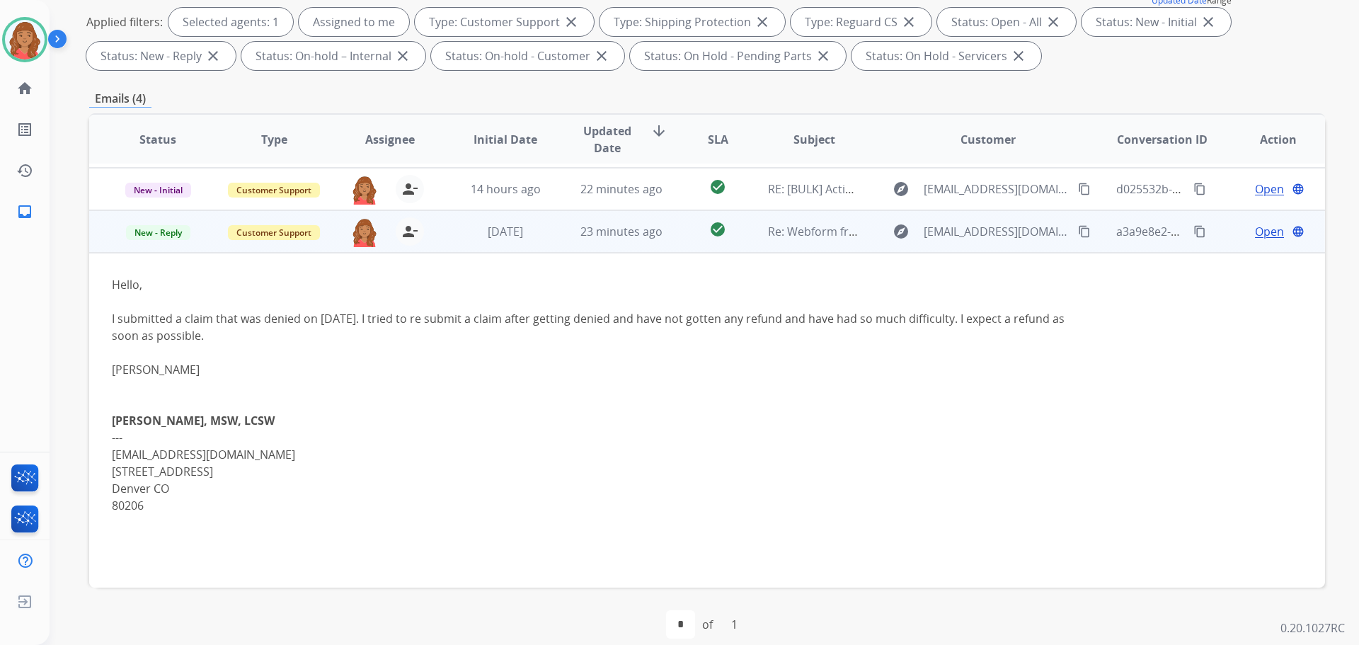
drag, startPoint x: 1079, startPoint y: 236, endPoint x: 994, endPoint y: 231, distance: 85.1
click at [1079, 235] on mat-icon "content_copy" at bounding box center [1084, 231] width 13 height 13
click at [1078, 228] on mat-icon "content_copy" at bounding box center [1084, 231] width 13 height 13
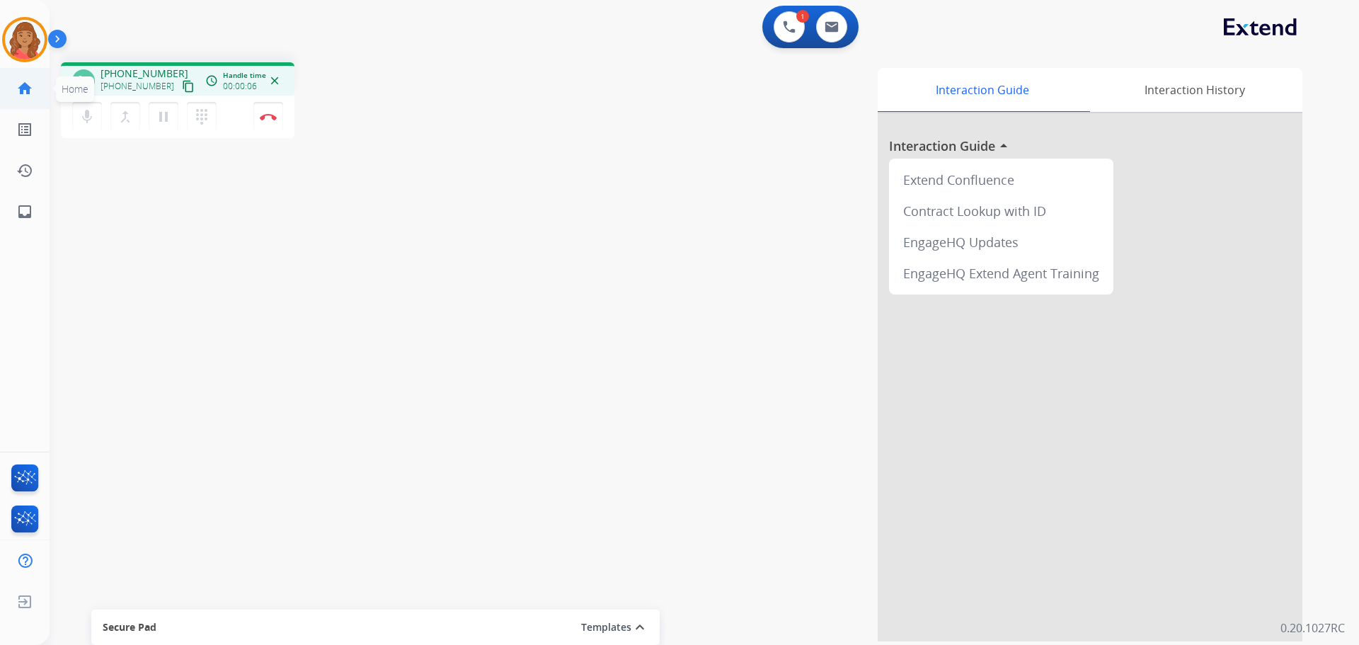
drag, startPoint x: 171, startPoint y: 89, endPoint x: 46, endPoint y: 76, distance: 125.2
click at [182, 87] on mat-icon "content_copy" at bounding box center [188, 86] width 13 height 13
click at [182, 85] on mat-icon "content_copy" at bounding box center [188, 86] width 13 height 13
click at [160, 120] on mat-icon "pause" at bounding box center [163, 116] width 17 height 17
click at [168, 118] on mat-icon "play_arrow" at bounding box center [163, 116] width 17 height 17
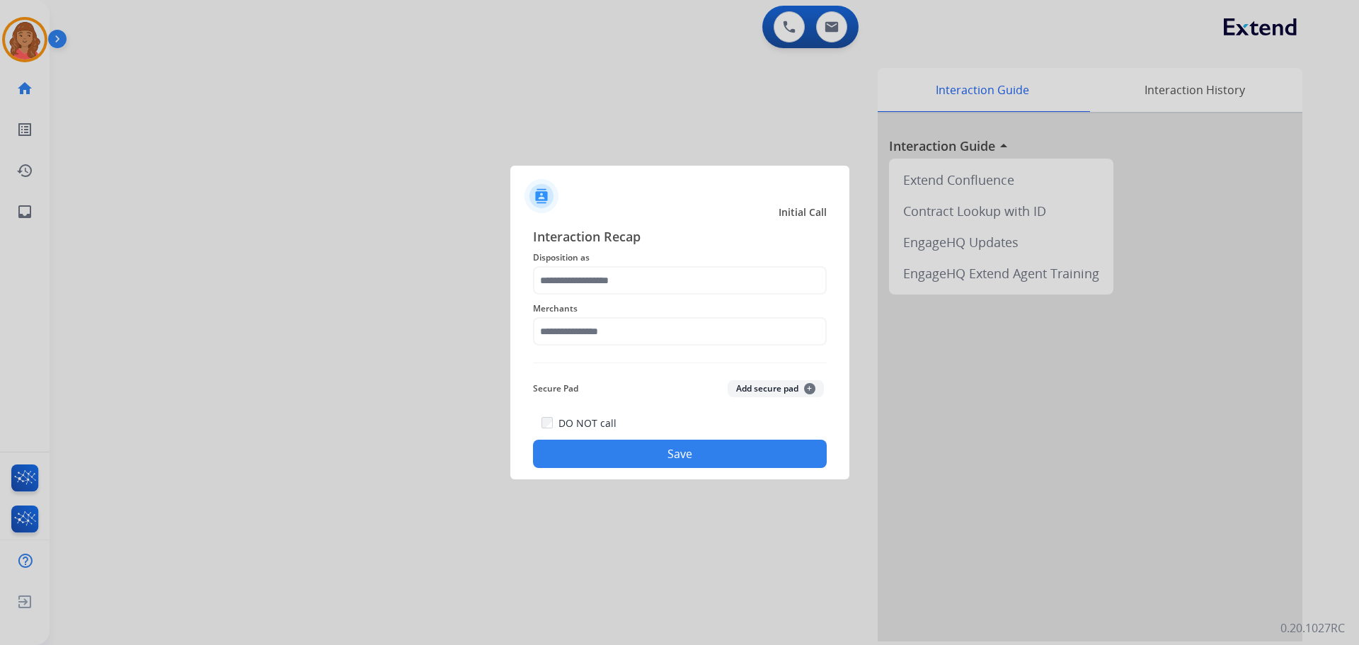
drag, startPoint x: 598, startPoint y: 300, endPoint x: 594, endPoint y: 292, distance: 7.9
click at [594, 292] on div "Interaction Recap Disposition as Merchants Secure Pad Add secure pad + DO NOT c…" at bounding box center [680, 347] width 294 height 241
click at [755, 281] on input "text" at bounding box center [680, 280] width 294 height 28
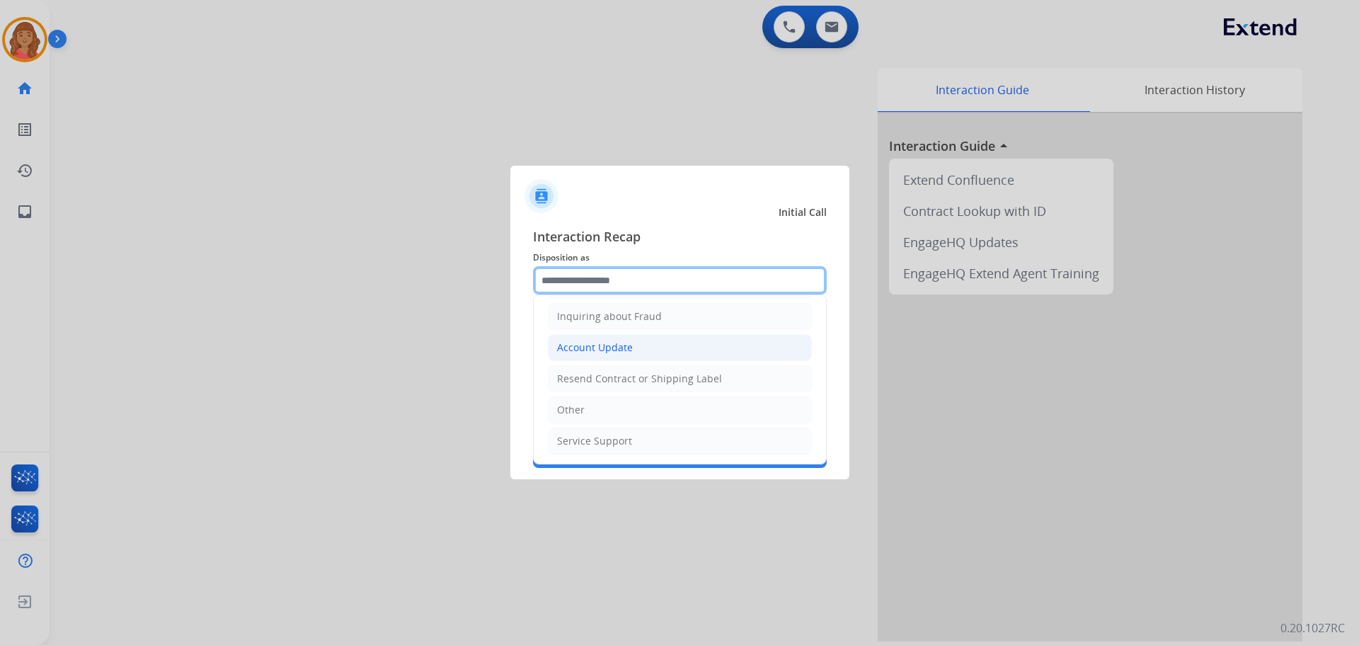
scroll to position [221, 0]
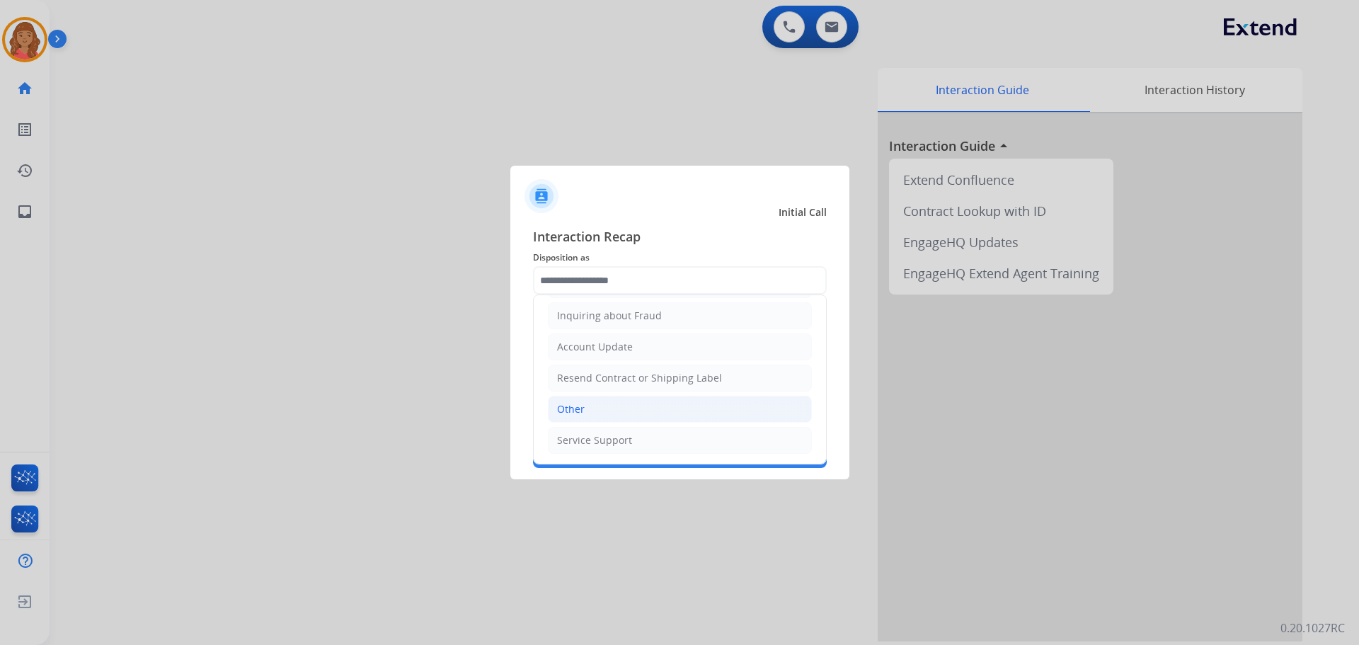
click at [576, 407] on div "Other" at bounding box center [571, 409] width 28 height 14
type input "*****"
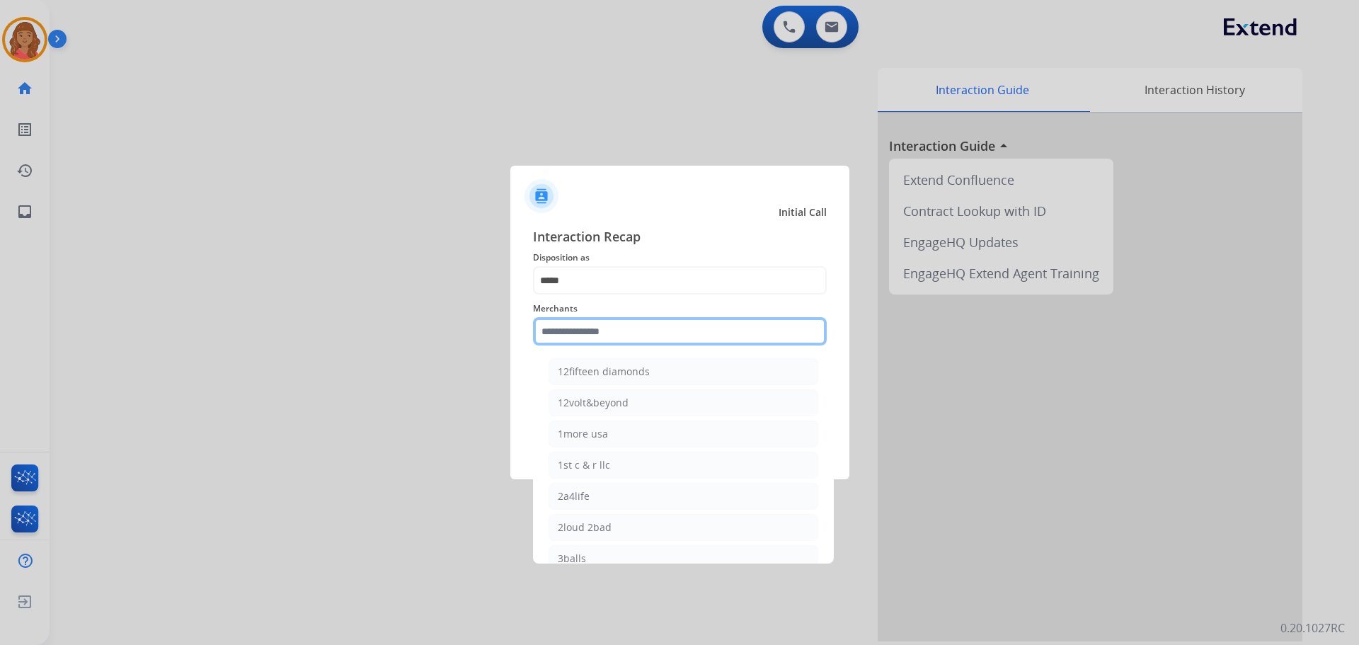
click at [574, 336] on input "text" at bounding box center [680, 331] width 294 height 28
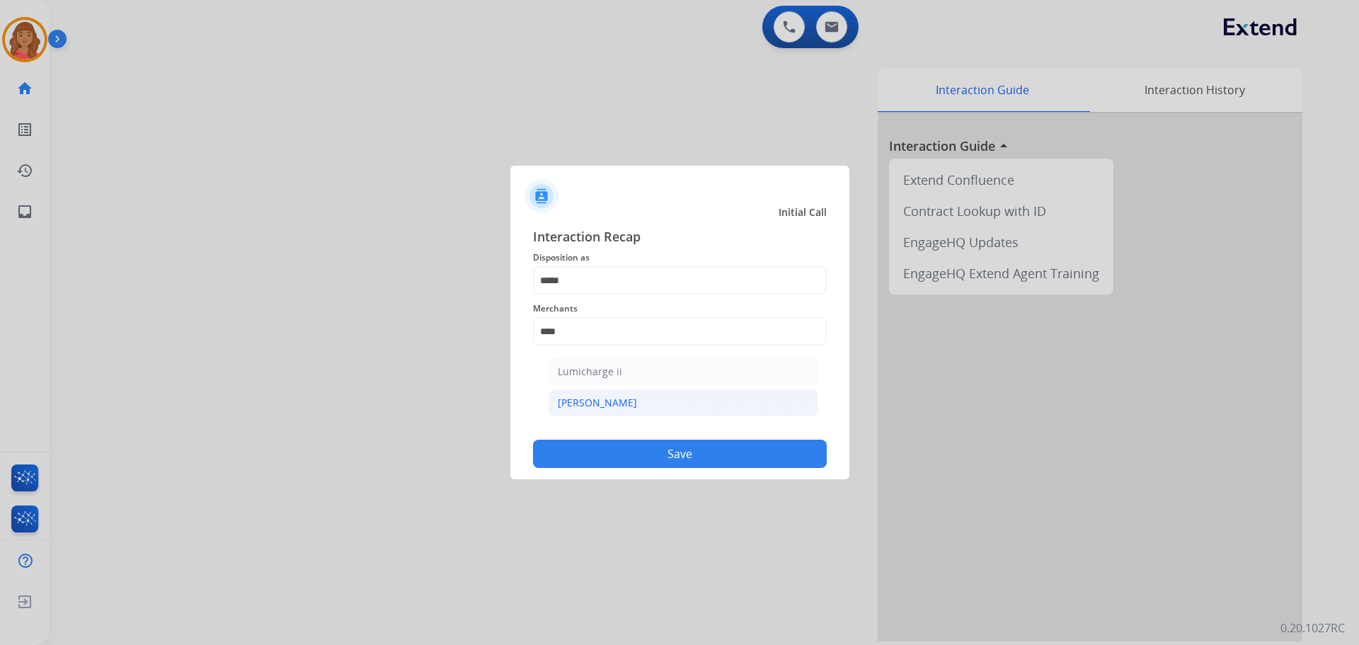
drag, startPoint x: 588, startPoint y: 402, endPoint x: 596, endPoint y: 411, distance: 12.1
click at [591, 402] on div "[PERSON_NAME]" at bounding box center [597, 403] width 79 height 14
type input "********"
click at [606, 441] on button "Save" at bounding box center [680, 454] width 294 height 28
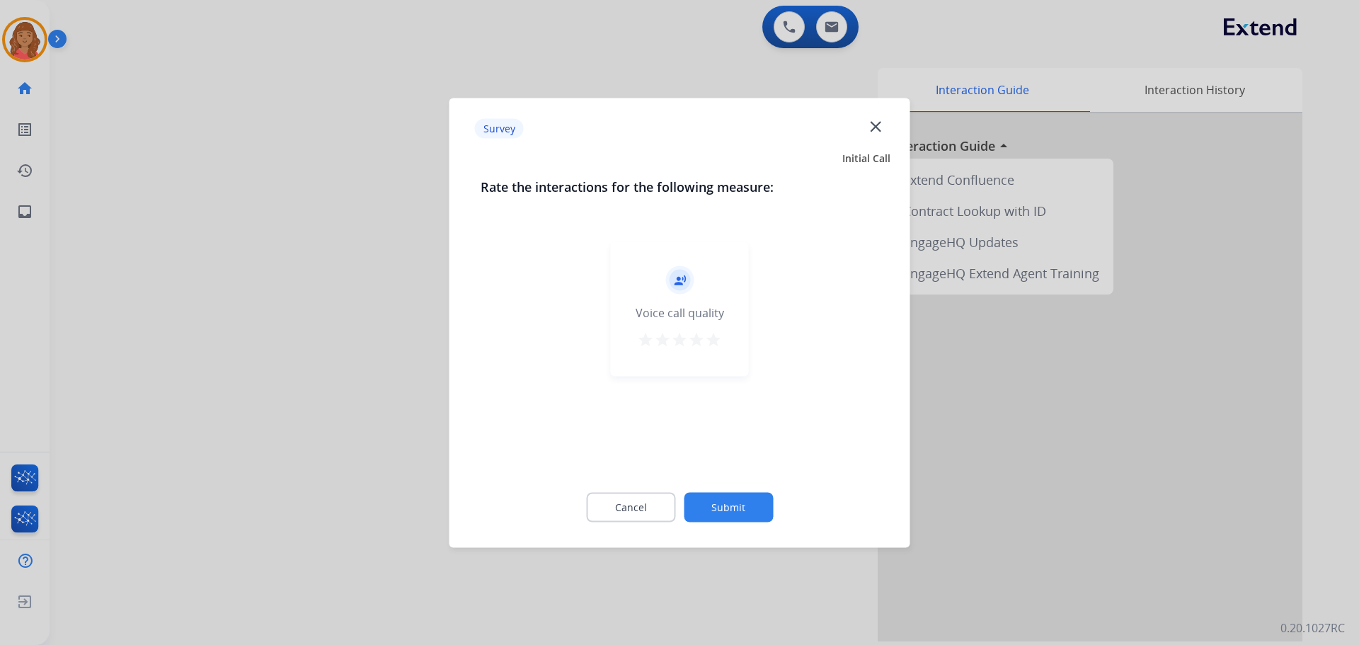
click at [719, 346] on mat-icon "star" at bounding box center [713, 339] width 17 height 17
click at [734, 493] on button "Submit" at bounding box center [728, 507] width 89 height 30
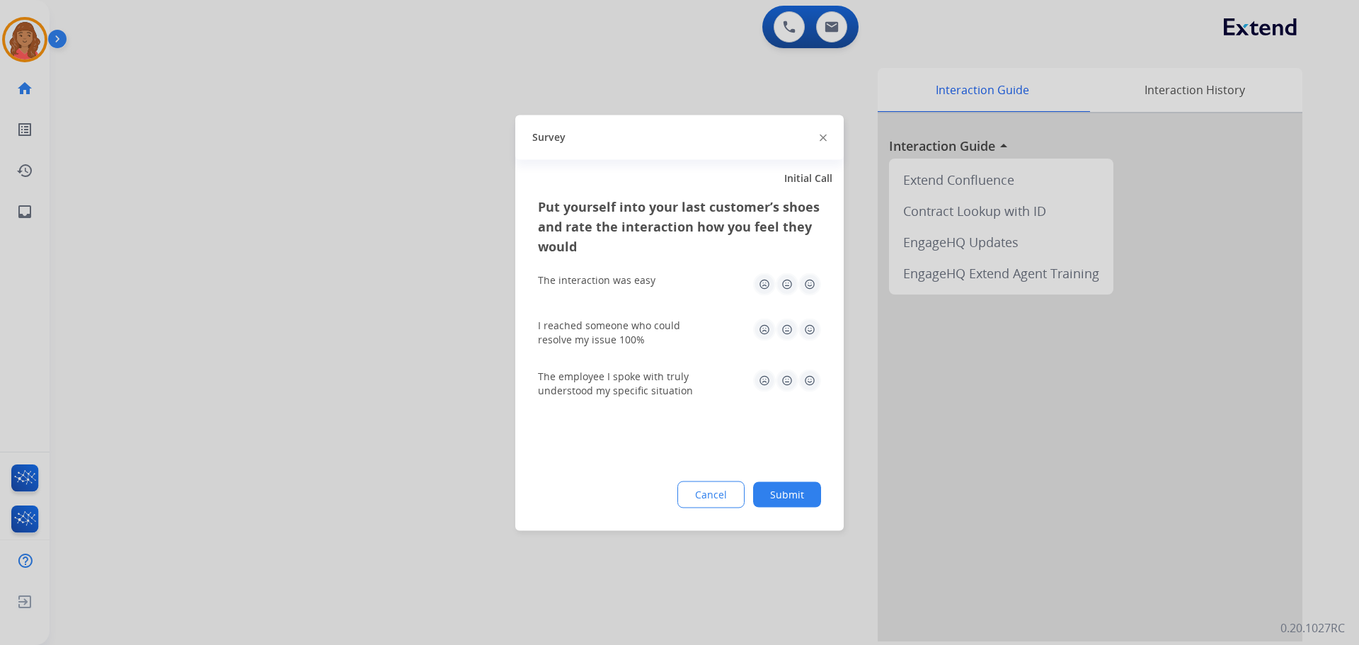
click at [806, 283] on img at bounding box center [810, 284] width 23 height 23
click at [807, 331] on img at bounding box center [810, 329] width 23 height 23
click at [803, 382] on img at bounding box center [810, 380] width 23 height 23
drag, startPoint x: 796, startPoint y: 494, endPoint x: 787, endPoint y: 491, distance: 9.6
click at [795, 494] on button "Submit" at bounding box center [787, 493] width 68 height 25
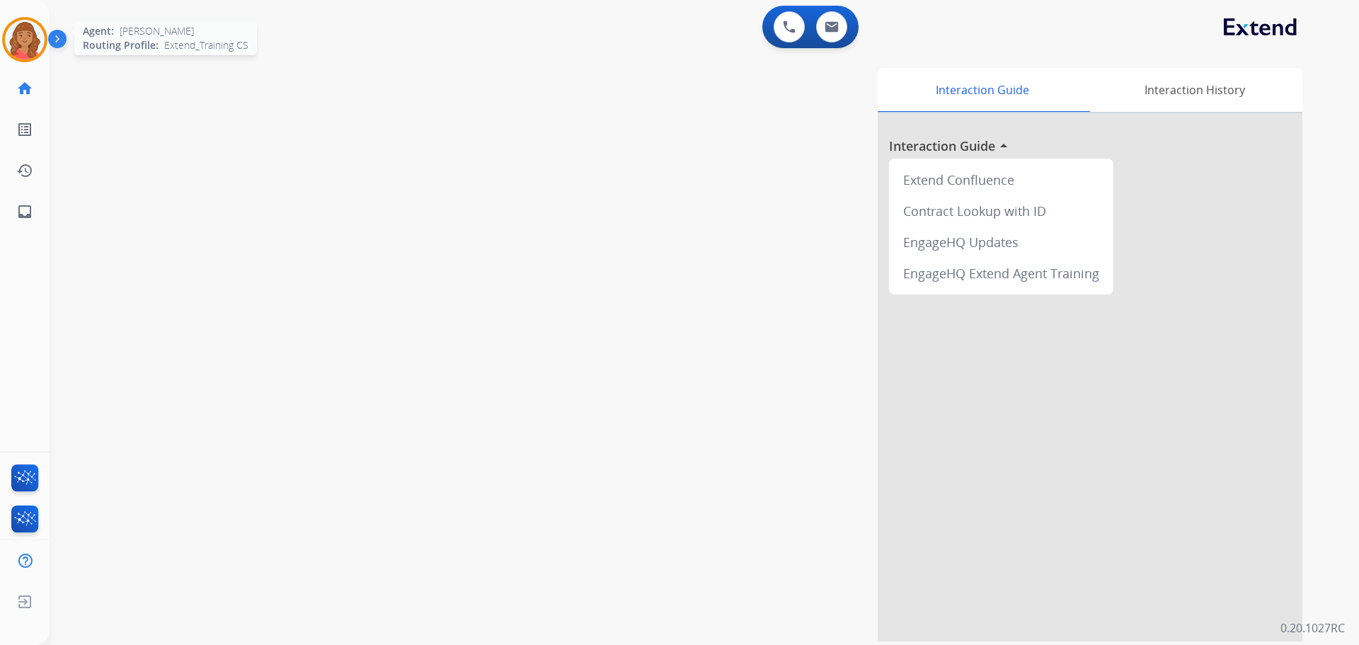
click at [24, 45] on img at bounding box center [25, 40] width 40 height 40
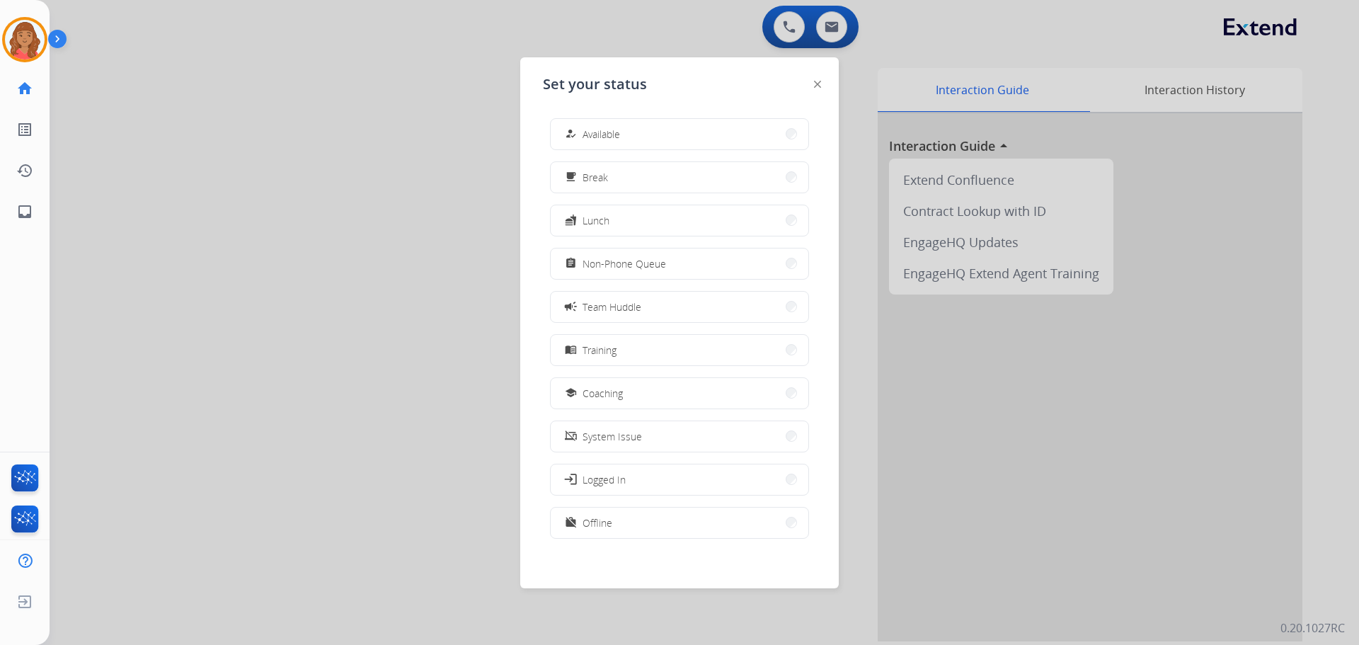
click at [603, 272] on button "assignment Non-Phone Queue" at bounding box center [680, 264] width 258 height 30
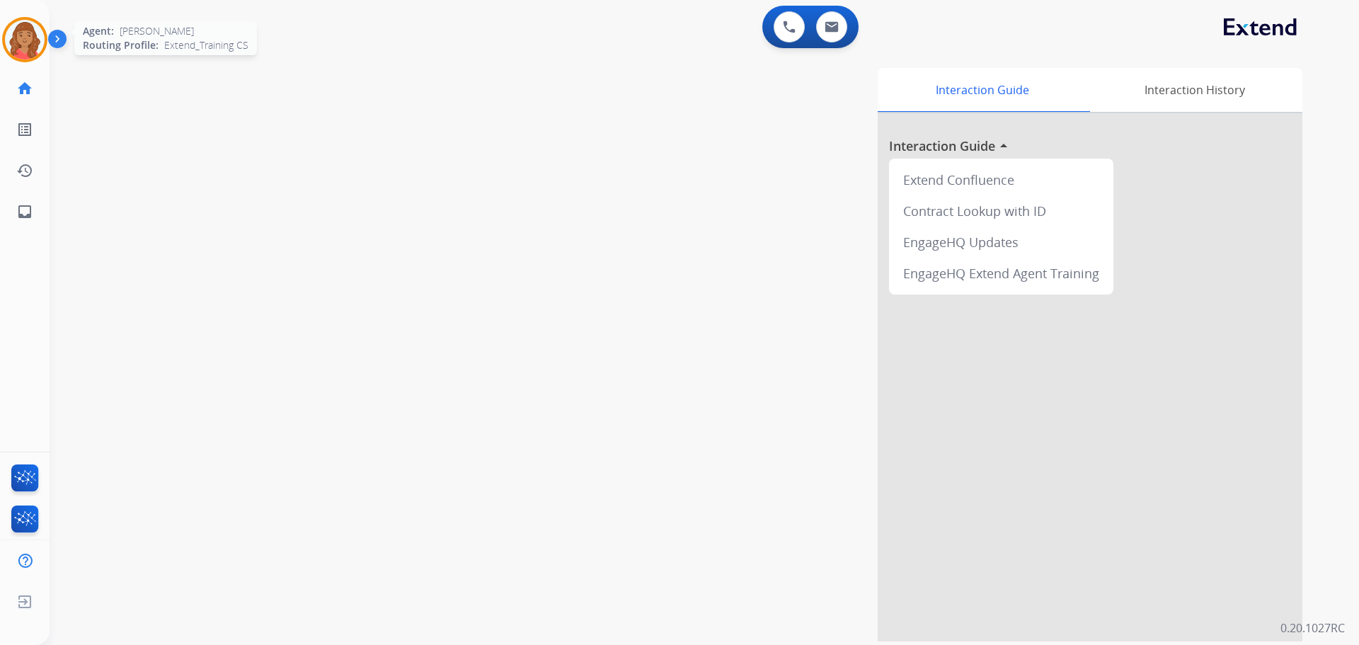
click at [23, 29] on img at bounding box center [25, 40] width 40 height 40
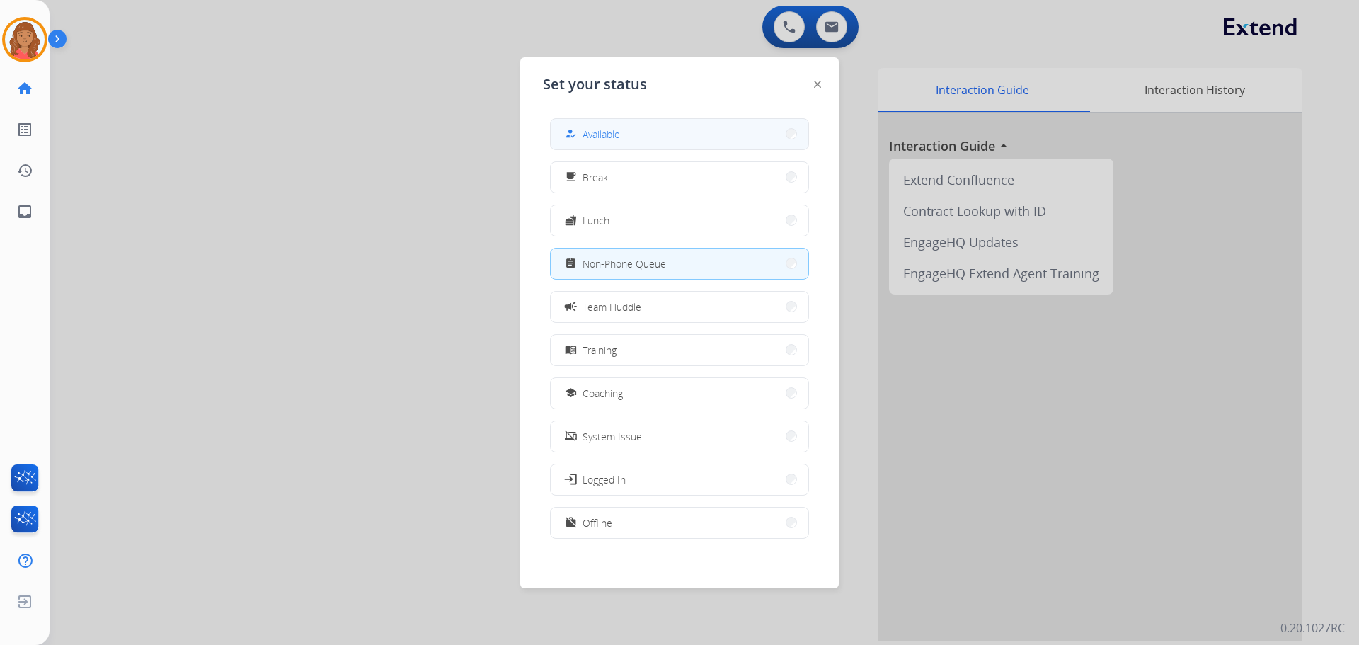
click at [646, 139] on button "how_to_reg Available" at bounding box center [680, 134] width 258 height 30
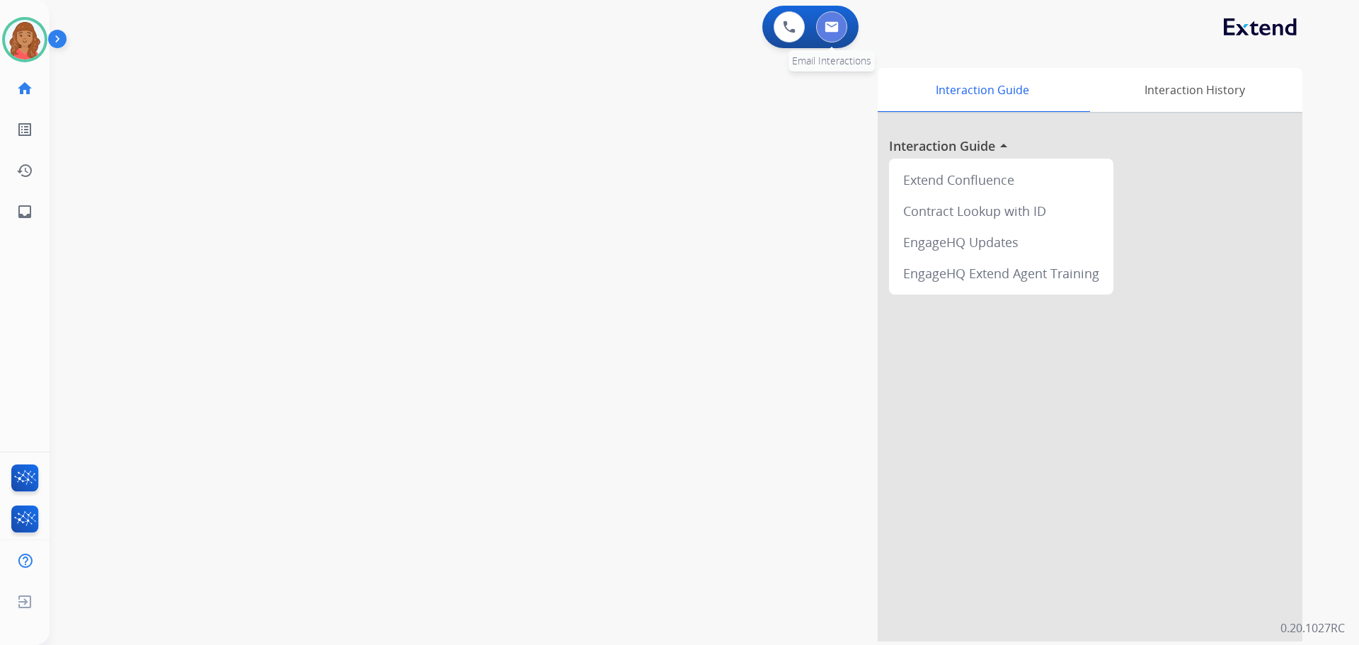
click at [840, 23] on button at bounding box center [831, 26] width 31 height 31
select select "**********"
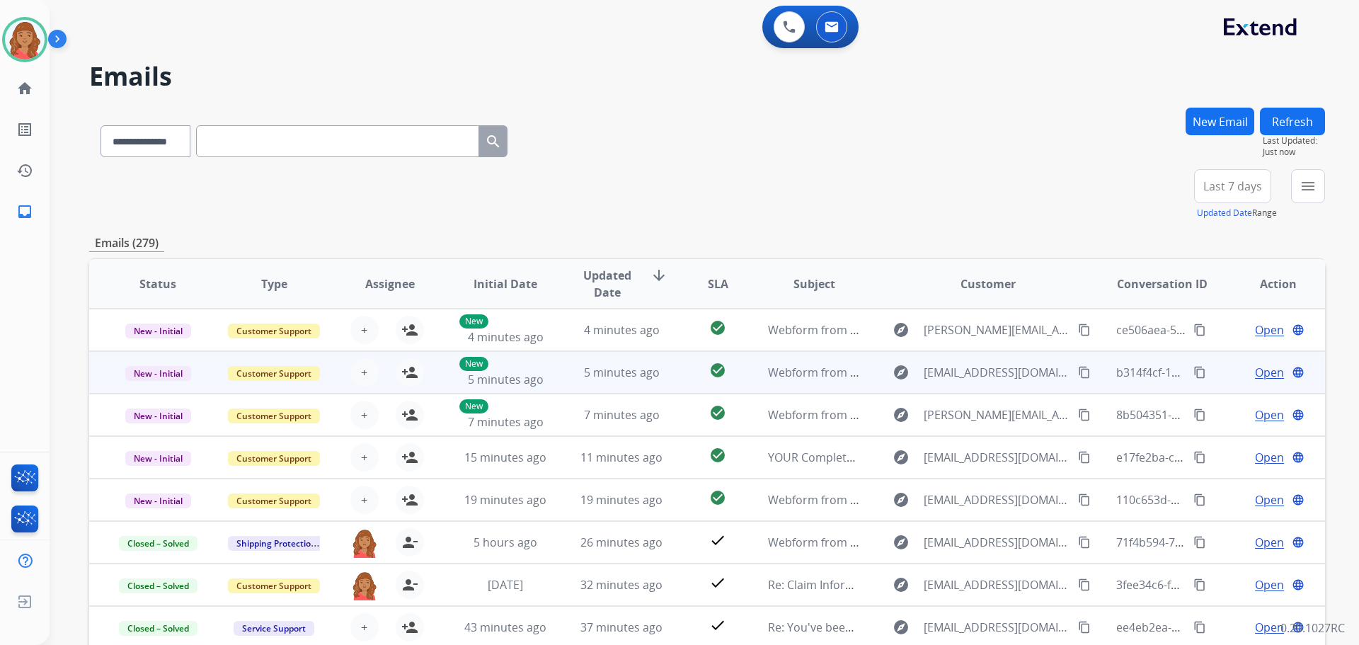
scroll to position [1, 0]
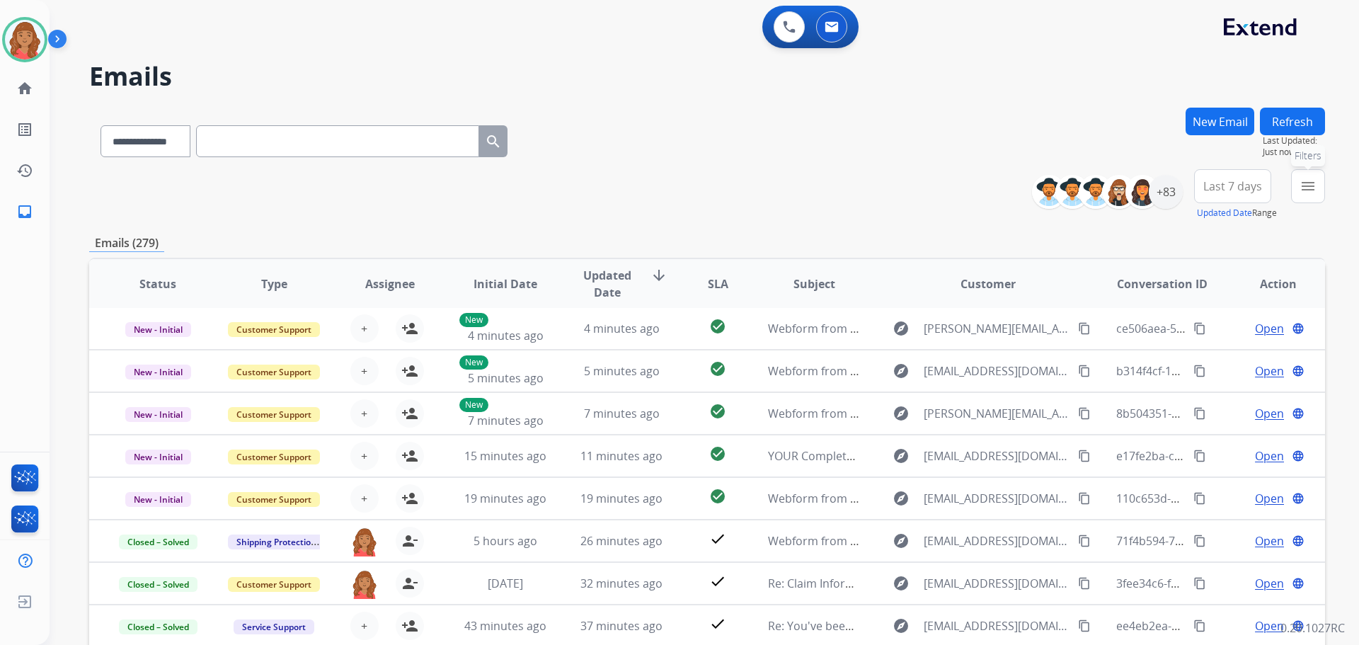
click at [1307, 187] on mat-icon "menu" at bounding box center [1308, 186] width 17 height 17
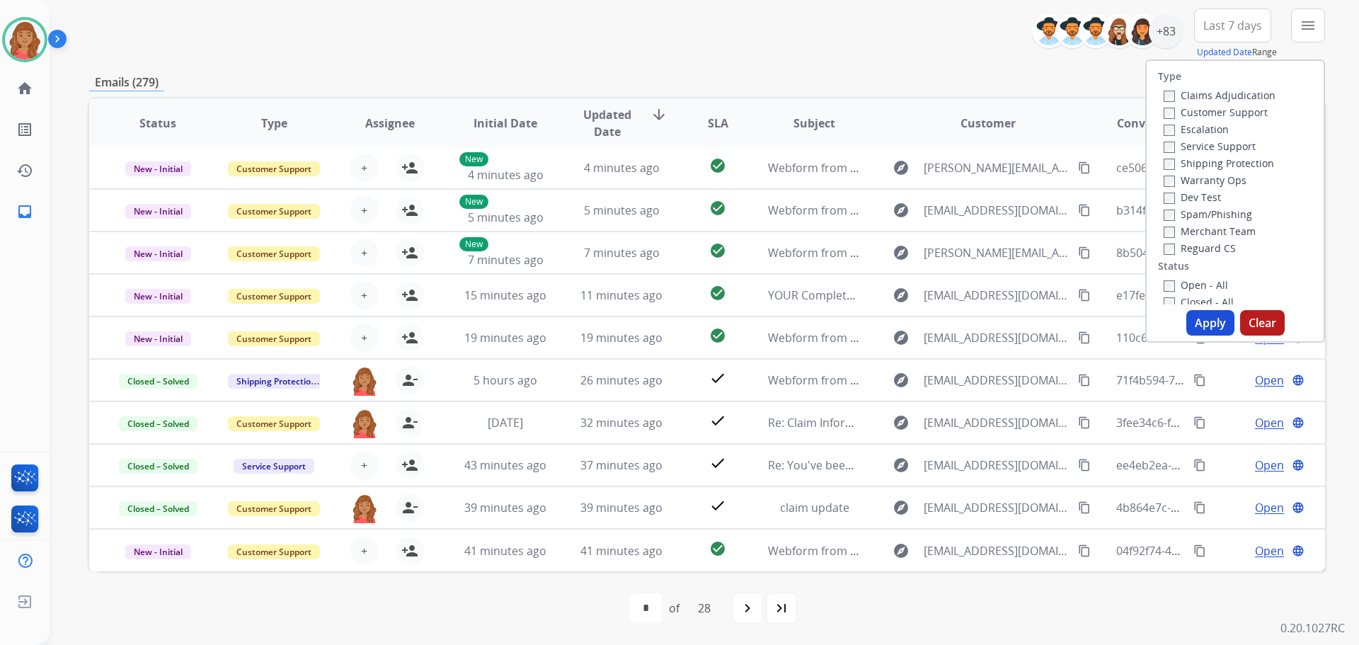
scroll to position [0, 0]
click at [1168, 166] on label "Shipping Protection" at bounding box center [1219, 162] width 110 height 13
click at [1189, 316] on button "Apply" at bounding box center [1211, 322] width 48 height 25
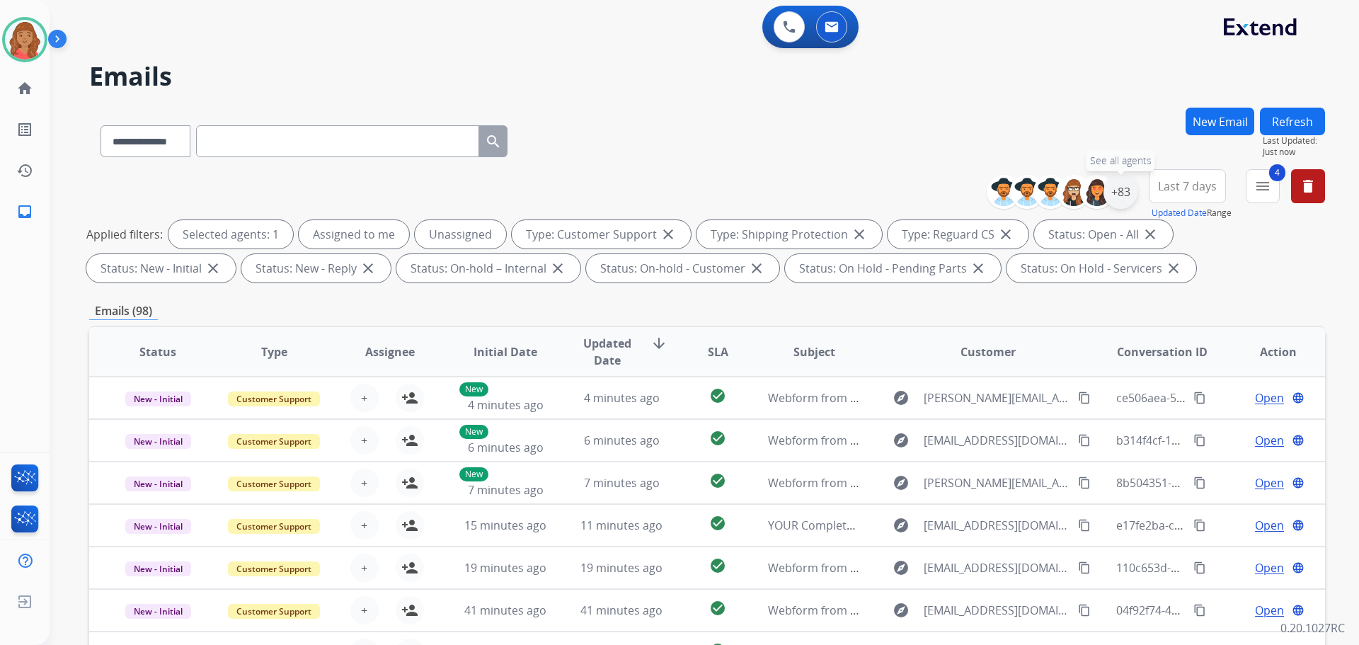
click at [1126, 200] on div "+83" at bounding box center [1121, 192] width 34 height 34
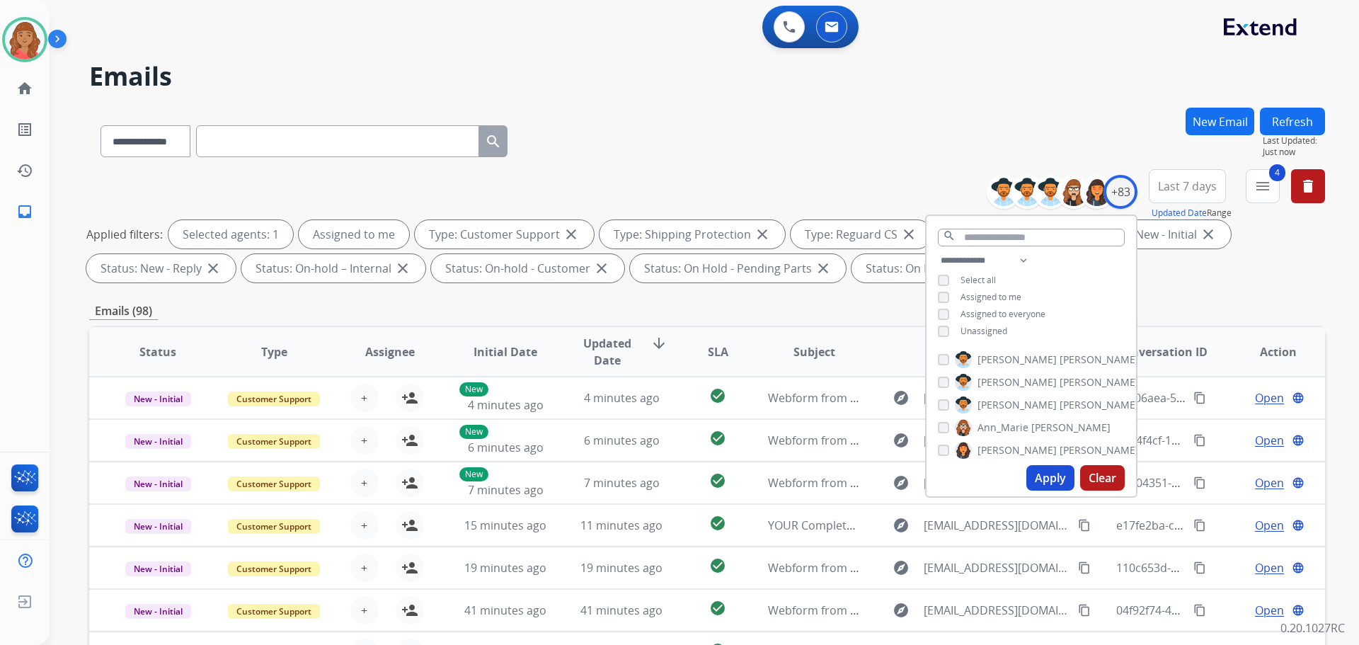
click at [1042, 479] on button "Apply" at bounding box center [1051, 477] width 48 height 25
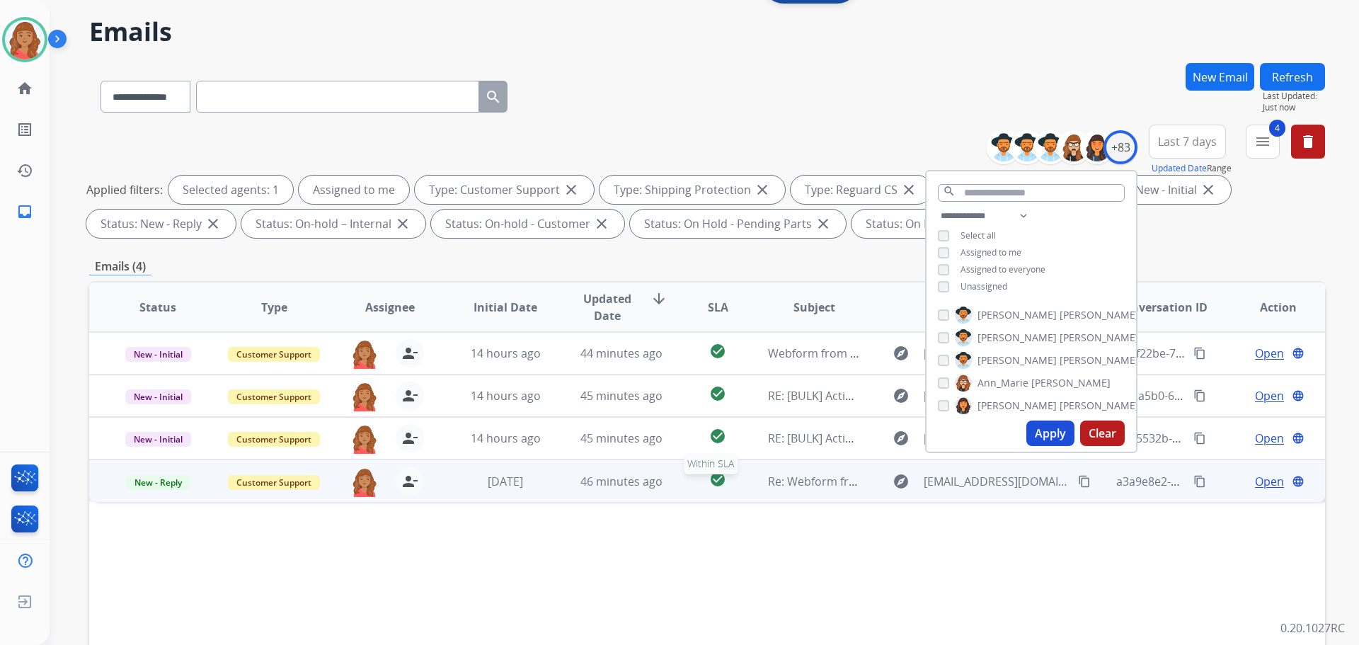
scroll to position [142, 0]
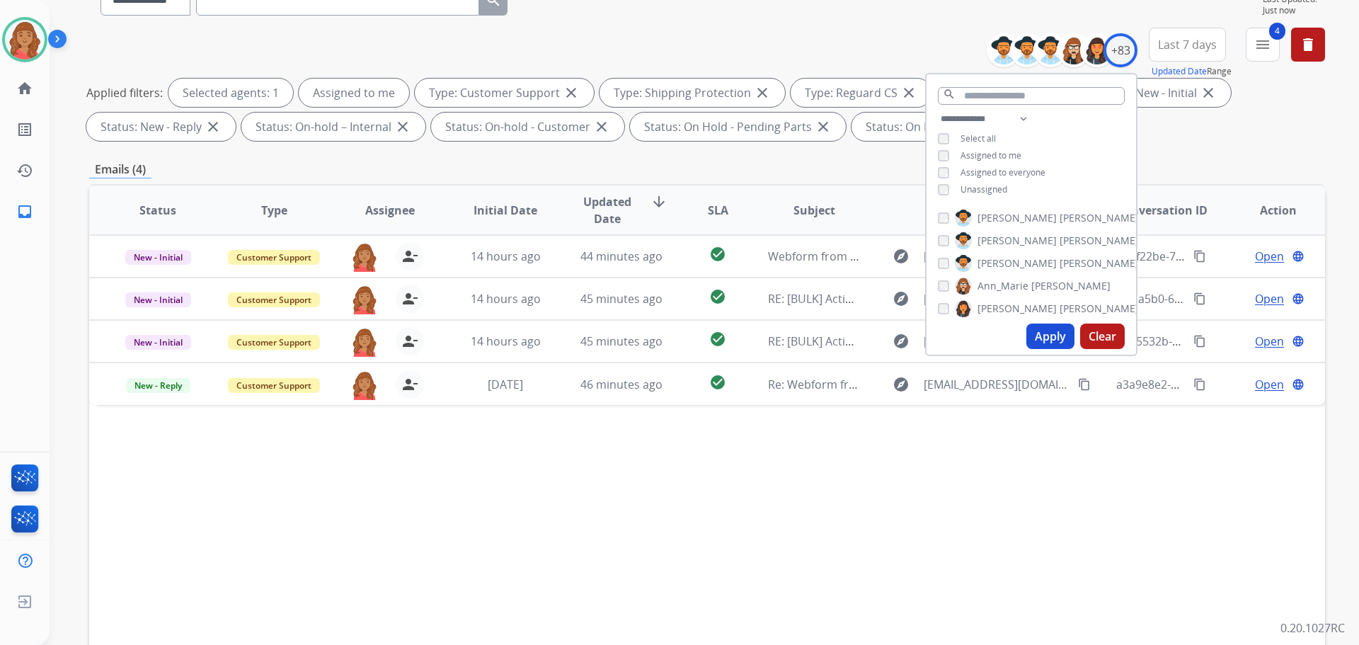
click at [481, 469] on div "Status Type Assignee Initial Date Updated Date arrow_downward SLA Subject Custo…" at bounding box center [707, 421] width 1236 height 474
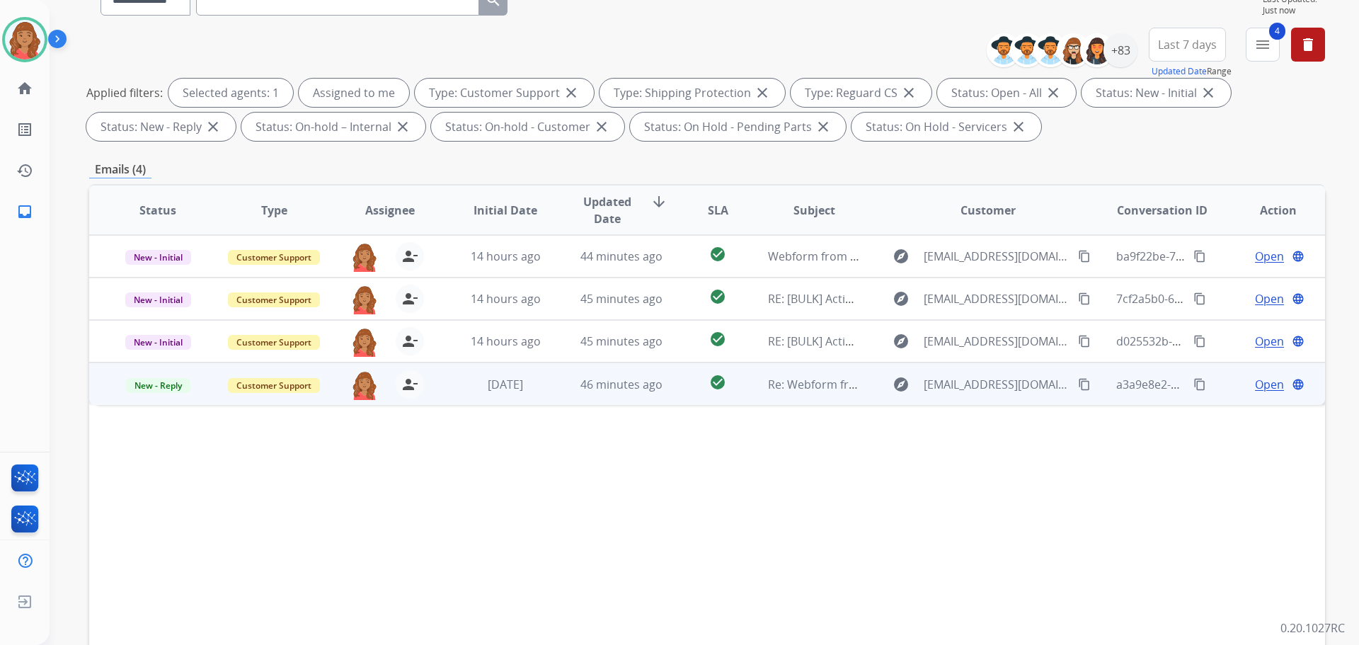
click at [489, 394] on td "[DATE]" at bounding box center [495, 384] width 116 height 42
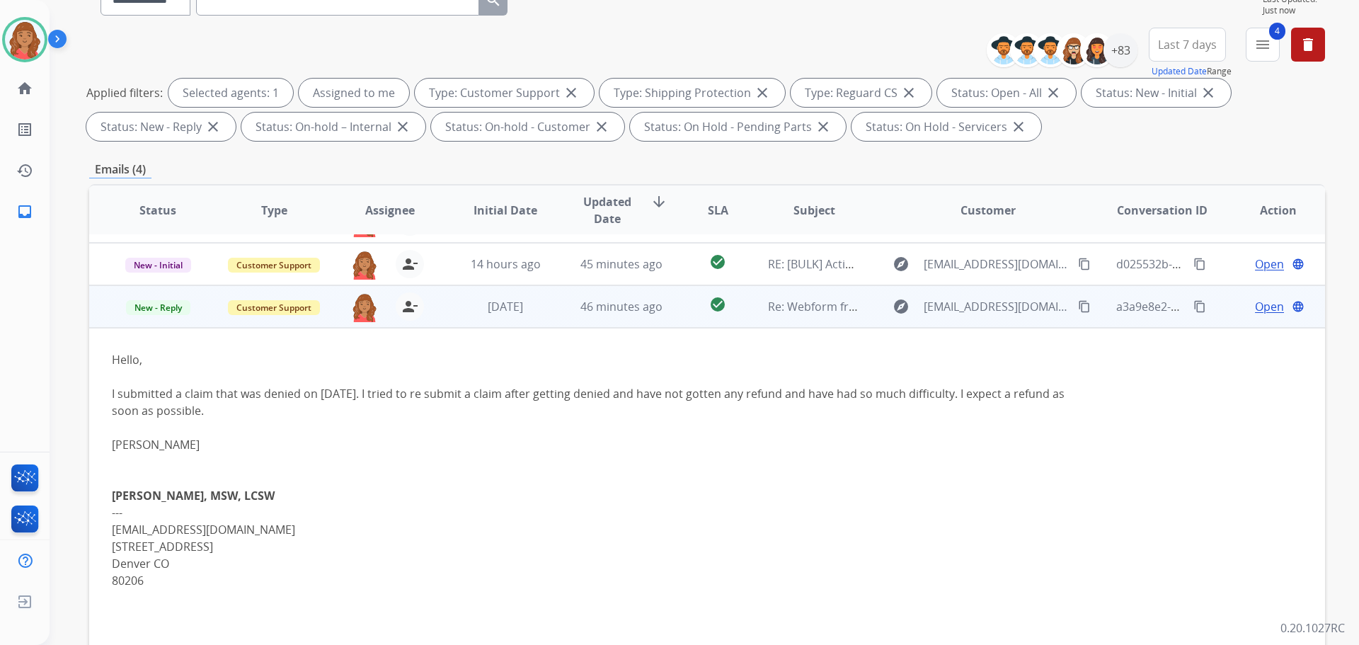
scroll to position [81, 0]
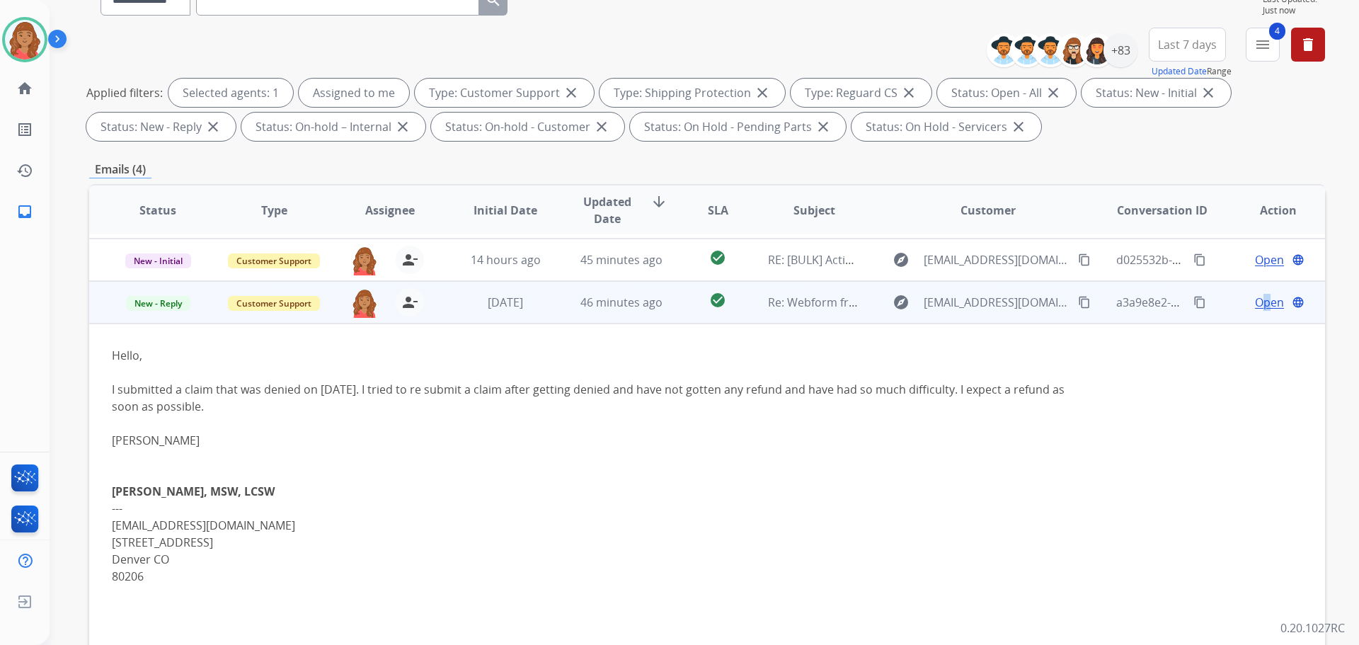
click at [1257, 297] on span "Open" at bounding box center [1269, 302] width 29 height 17
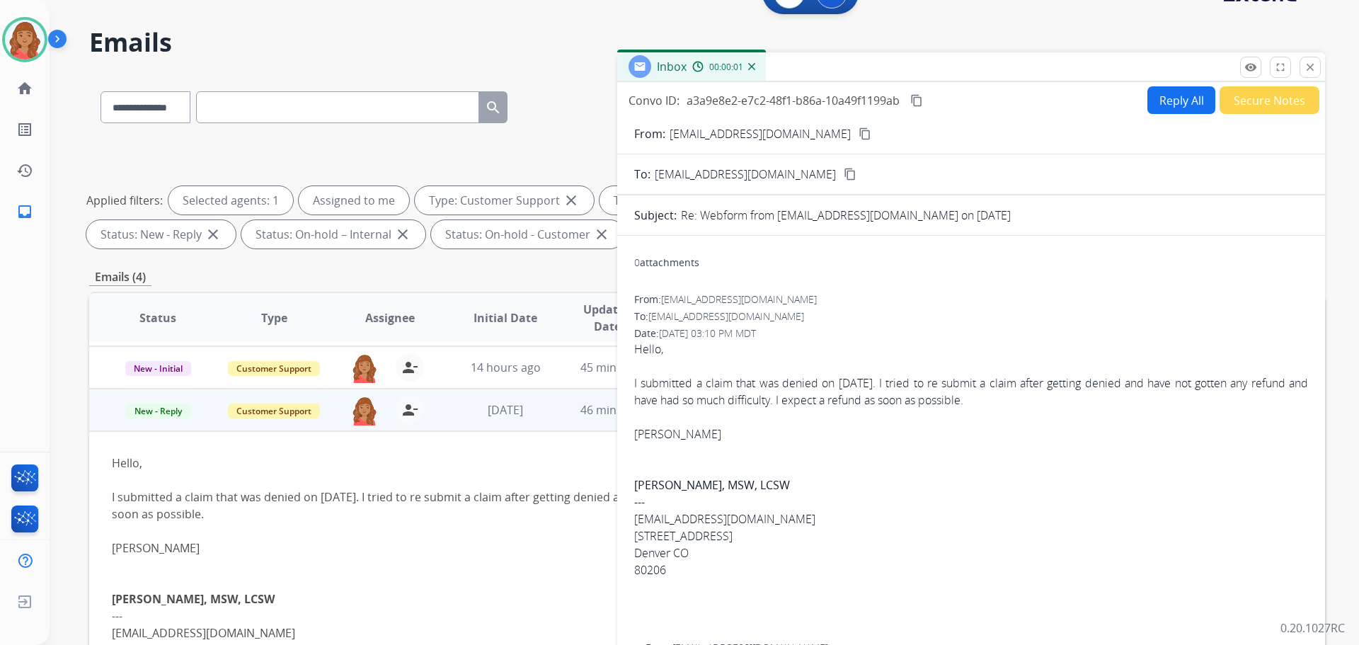
scroll to position [0, 0]
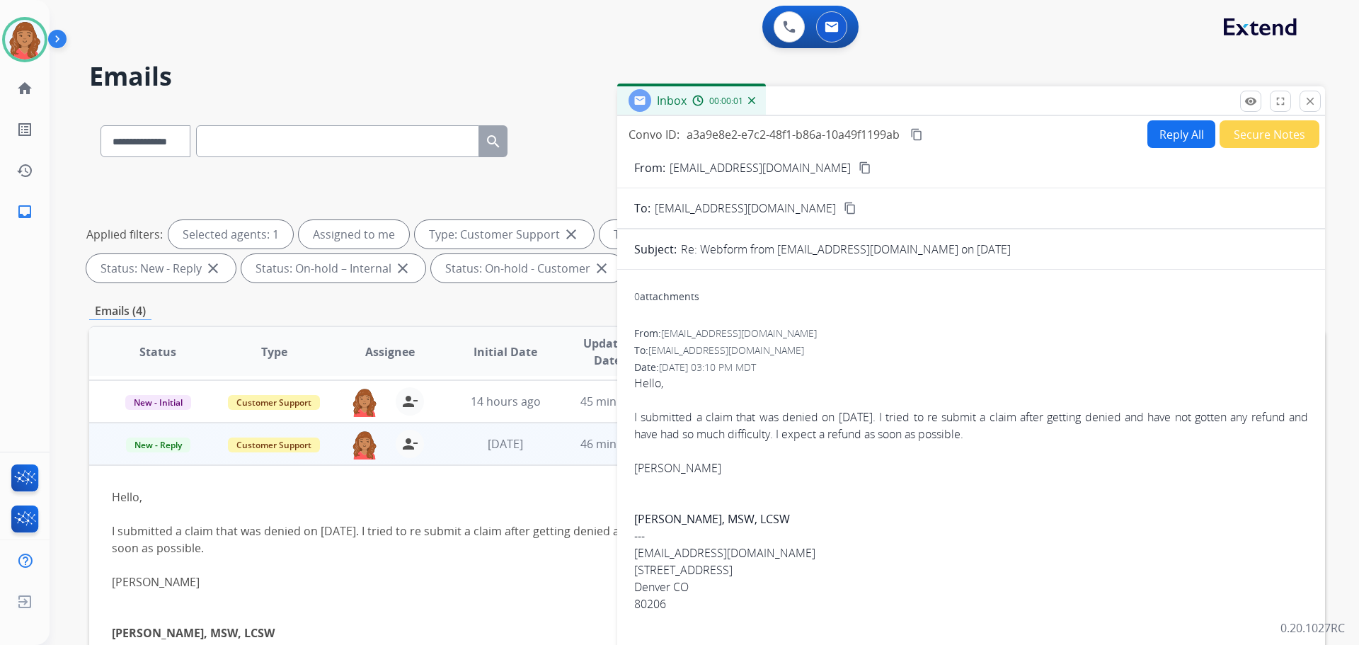
click at [1170, 135] on button "Reply All" at bounding box center [1182, 134] width 68 height 28
select select "**********"
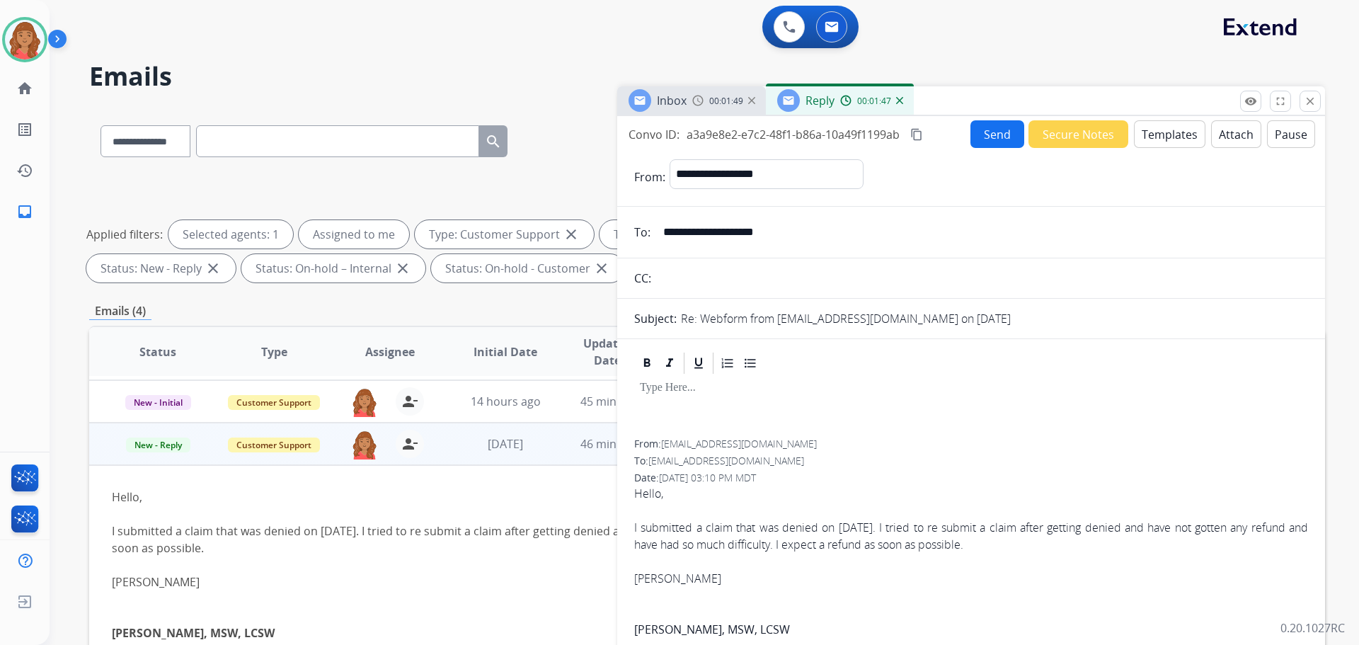
click at [1149, 135] on button "Templates" at bounding box center [1170, 134] width 72 height 28
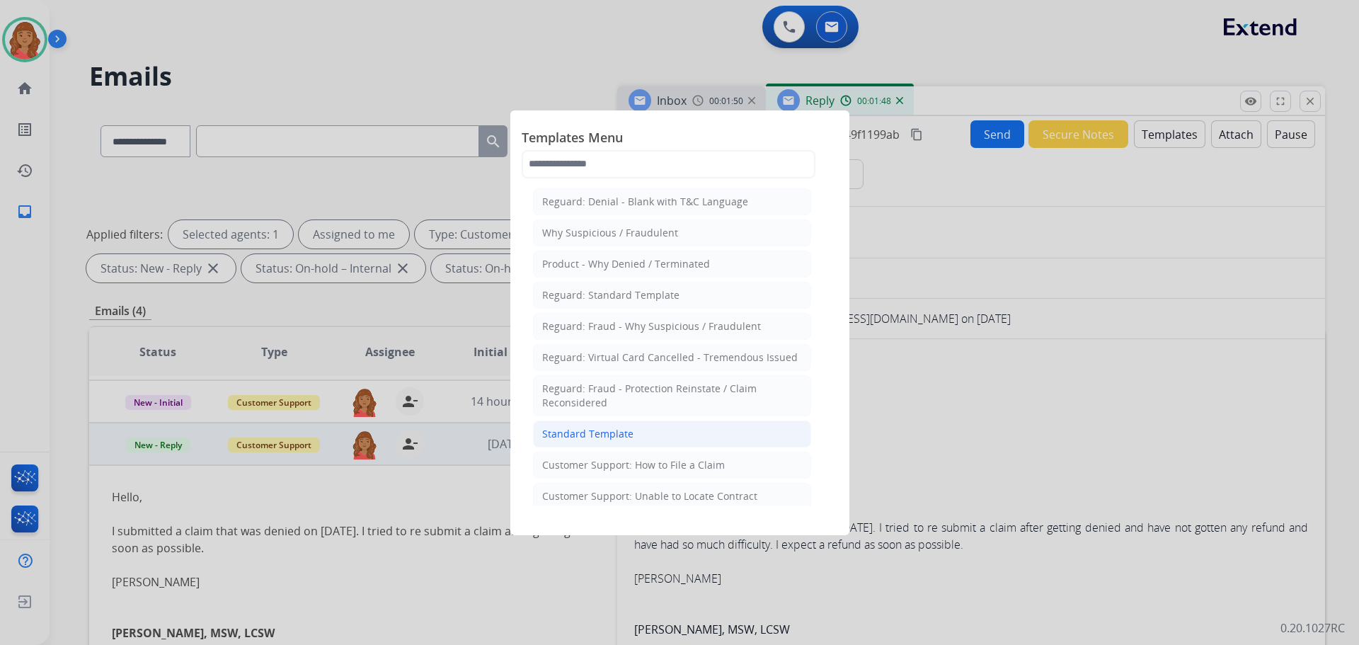
click at [602, 431] on div "Standard Template" at bounding box center [587, 434] width 91 height 14
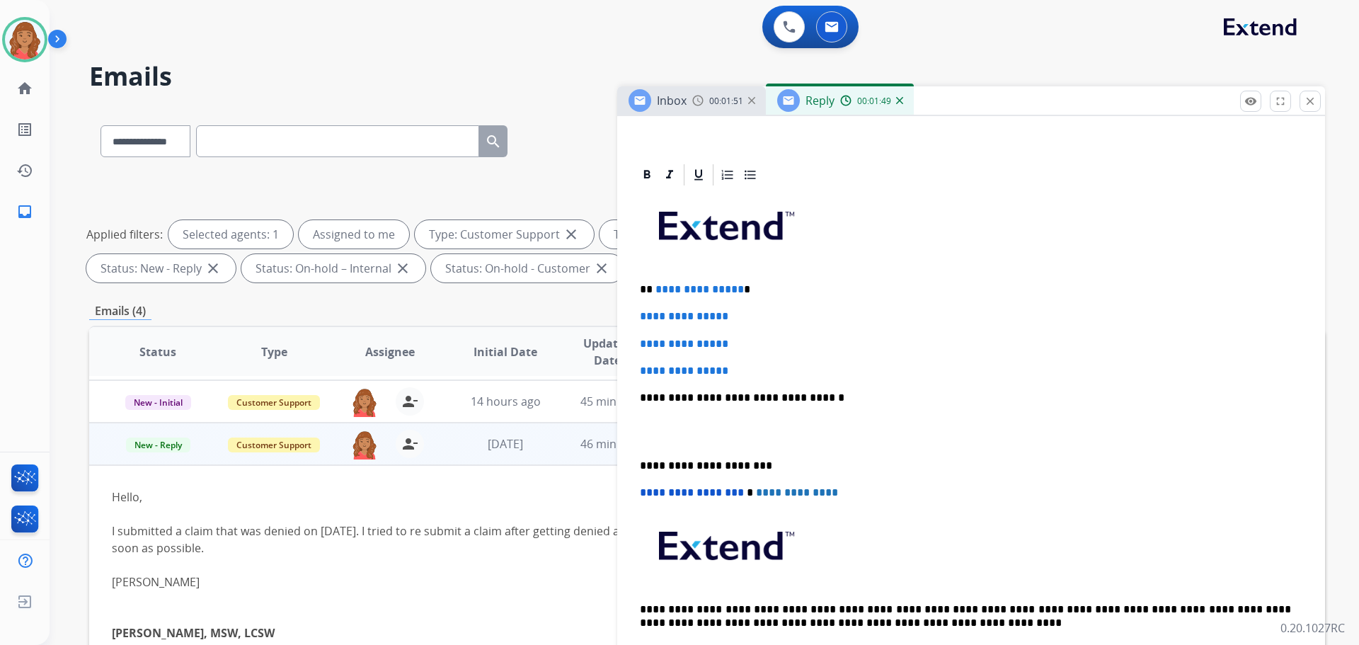
scroll to position [283, 0]
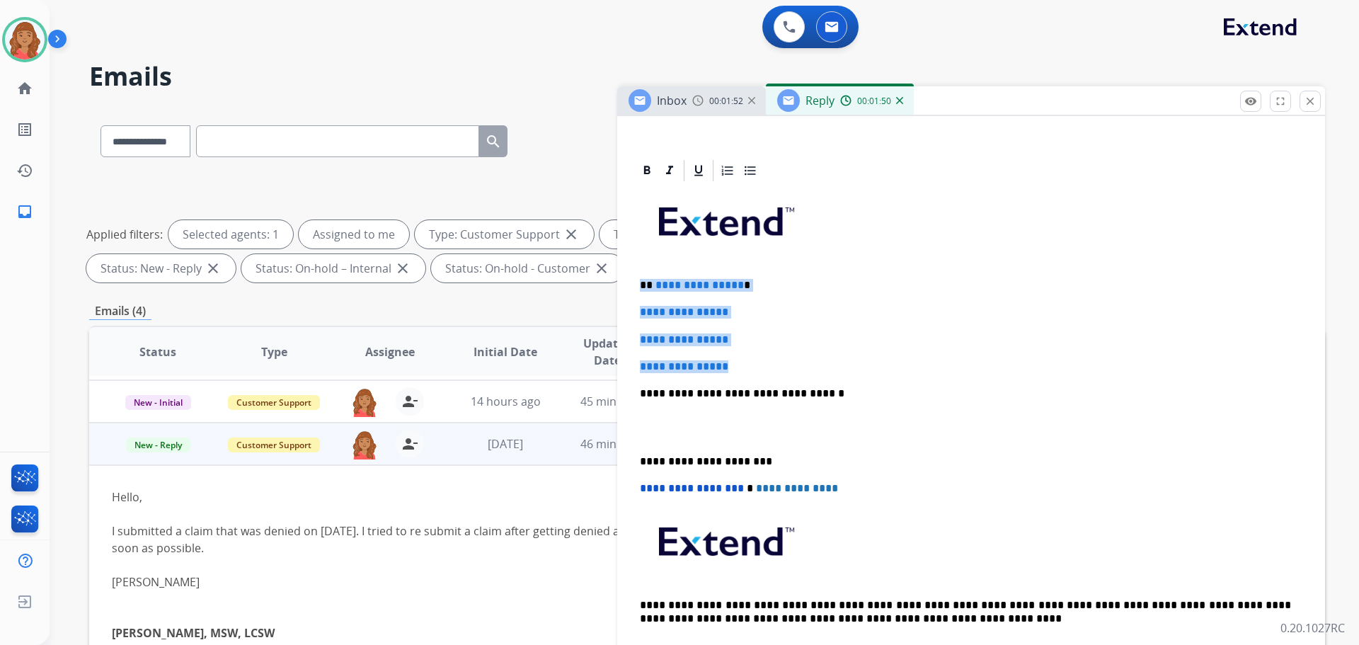
drag, startPoint x: 683, startPoint y: 348, endPoint x: 639, endPoint y: 275, distance: 84.2
click at [638, 276] on div "**********" at bounding box center [971, 426] width 674 height 487
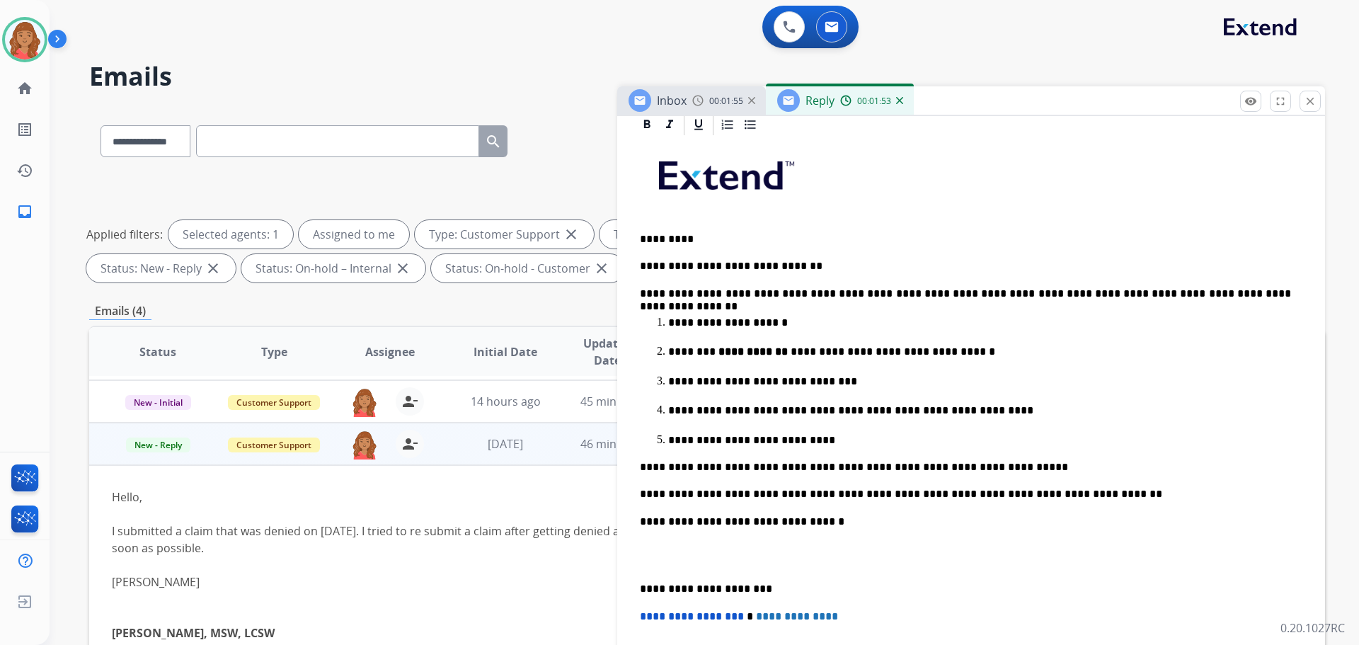
scroll to position [354, 0]
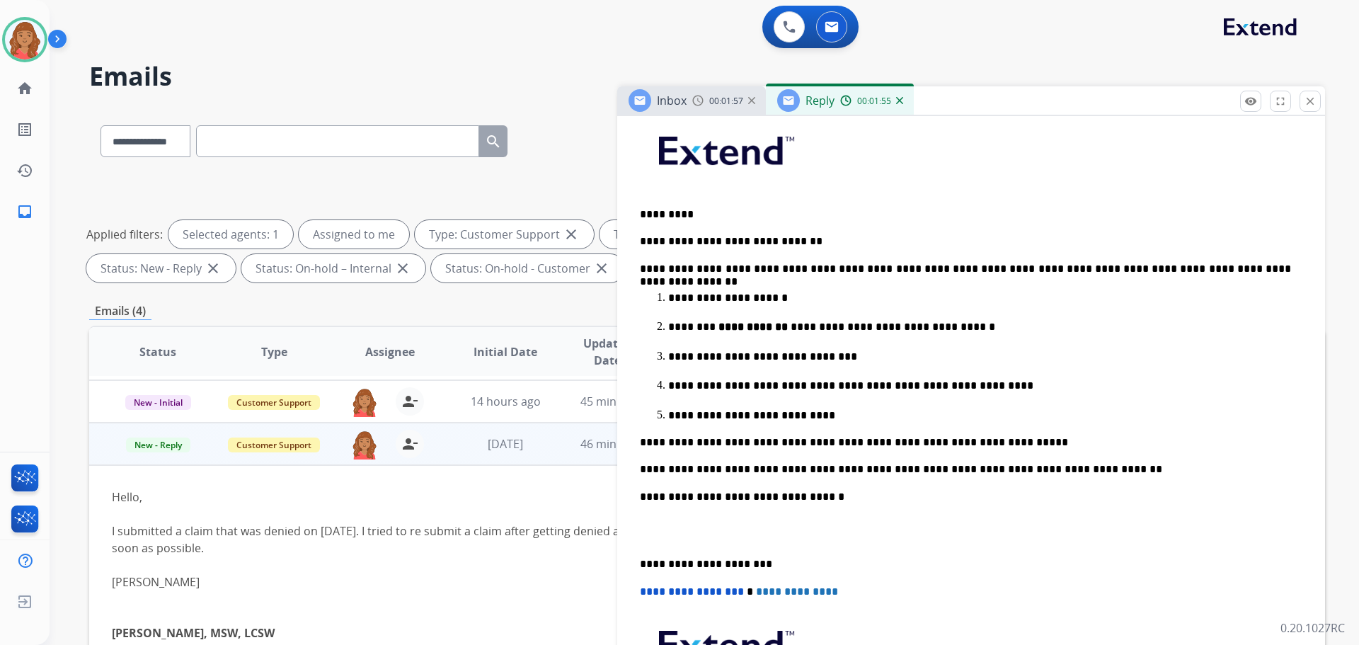
click at [639, 561] on div "**********" at bounding box center [971, 443] width 674 height 661
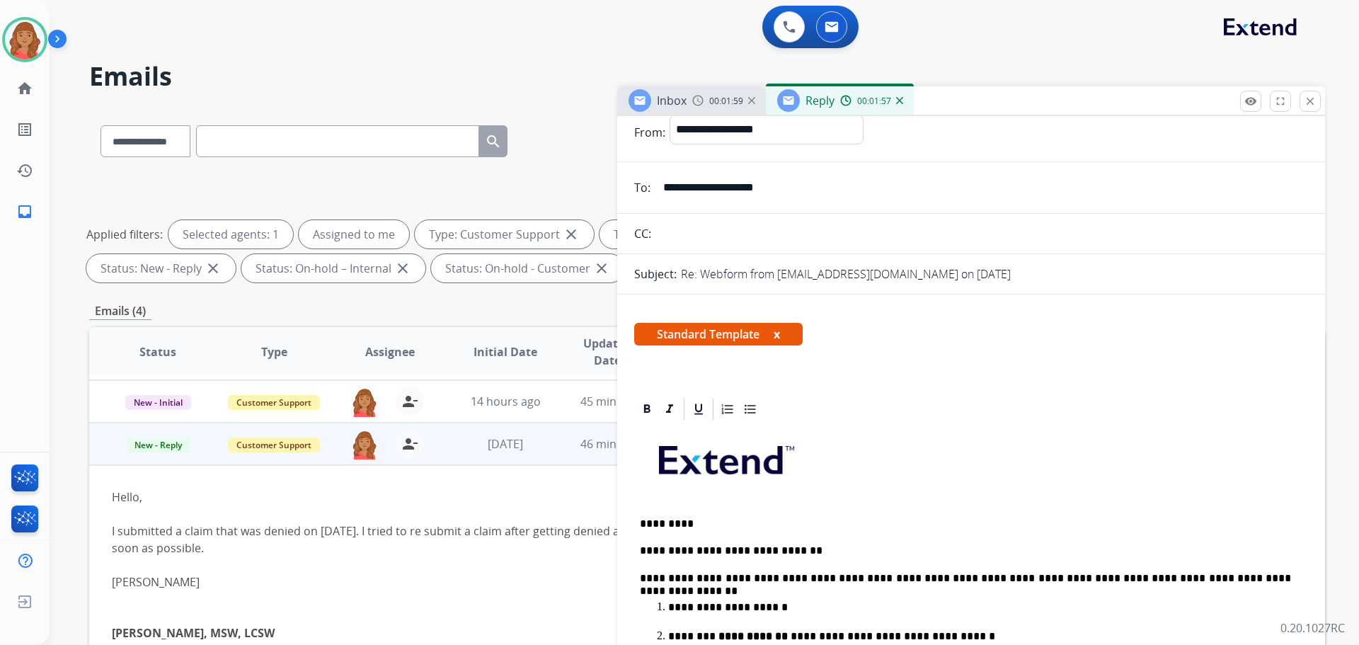
scroll to position [0, 0]
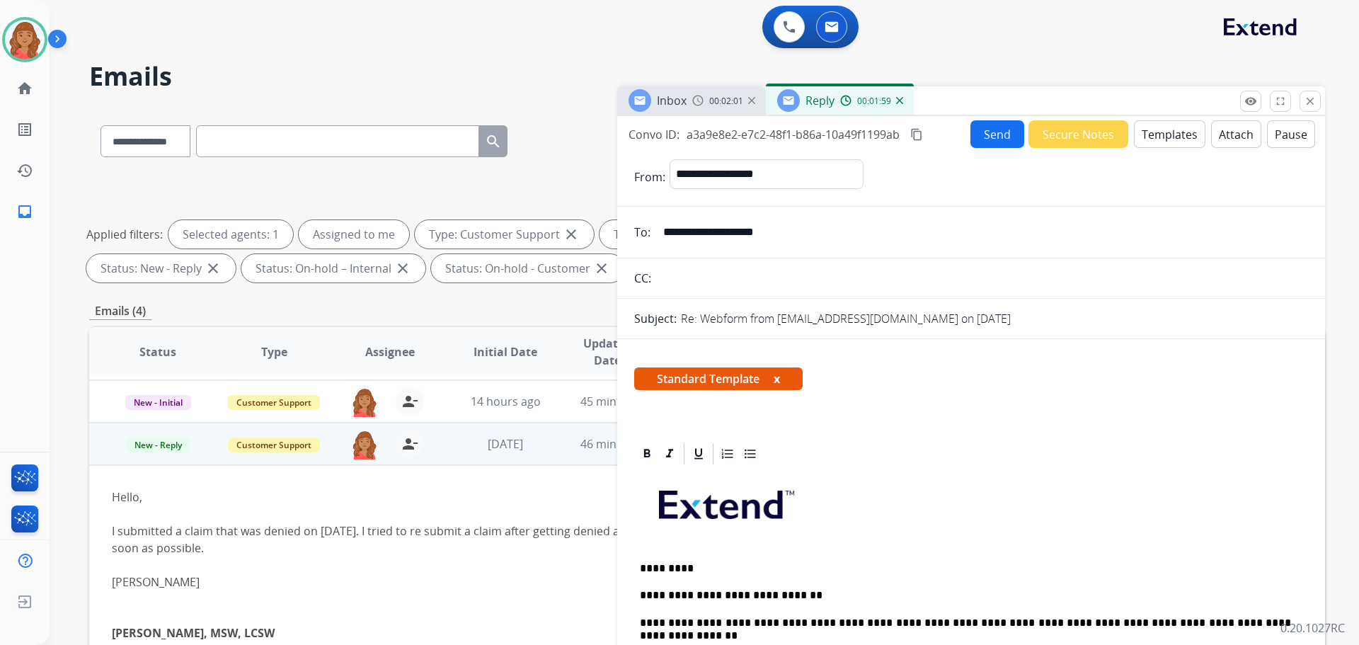
click at [922, 138] on mat-icon "content_copy" at bounding box center [917, 134] width 13 height 13
click at [991, 129] on button "Send" at bounding box center [998, 134] width 54 height 28
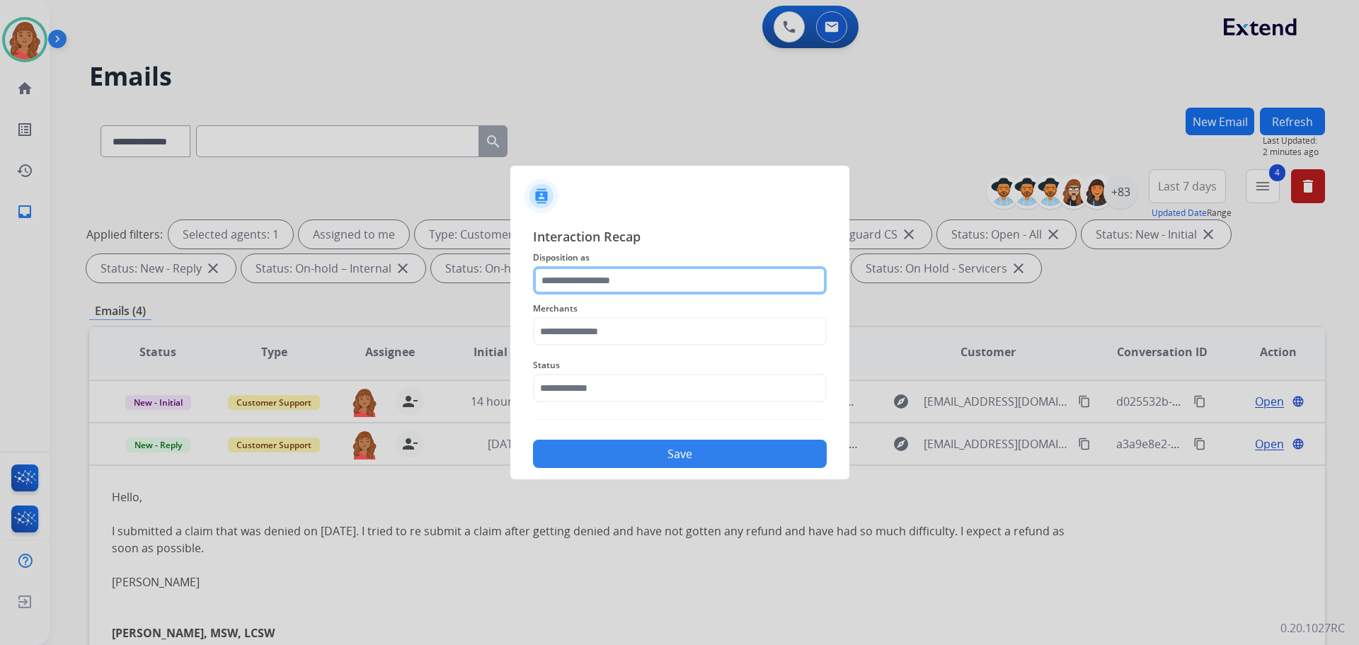
click at [641, 283] on input "text" at bounding box center [680, 280] width 294 height 28
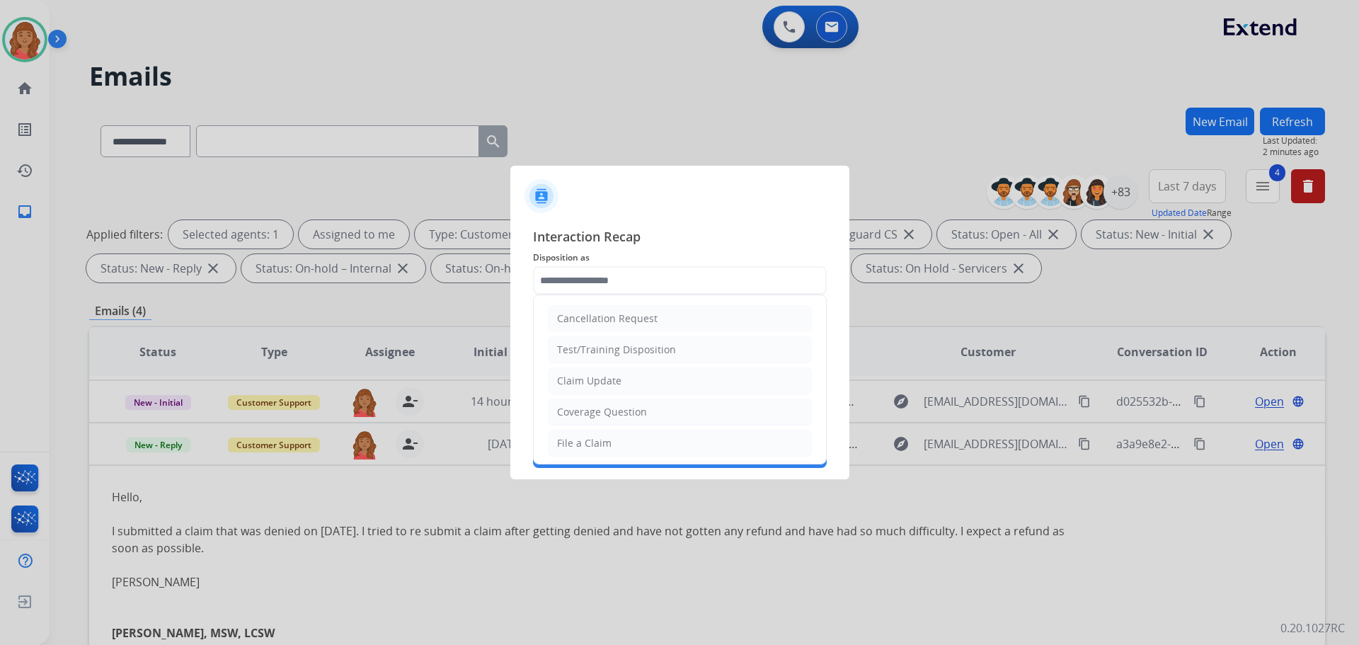
click at [608, 380] on div "Claim Update" at bounding box center [589, 381] width 64 height 14
type input "**********"
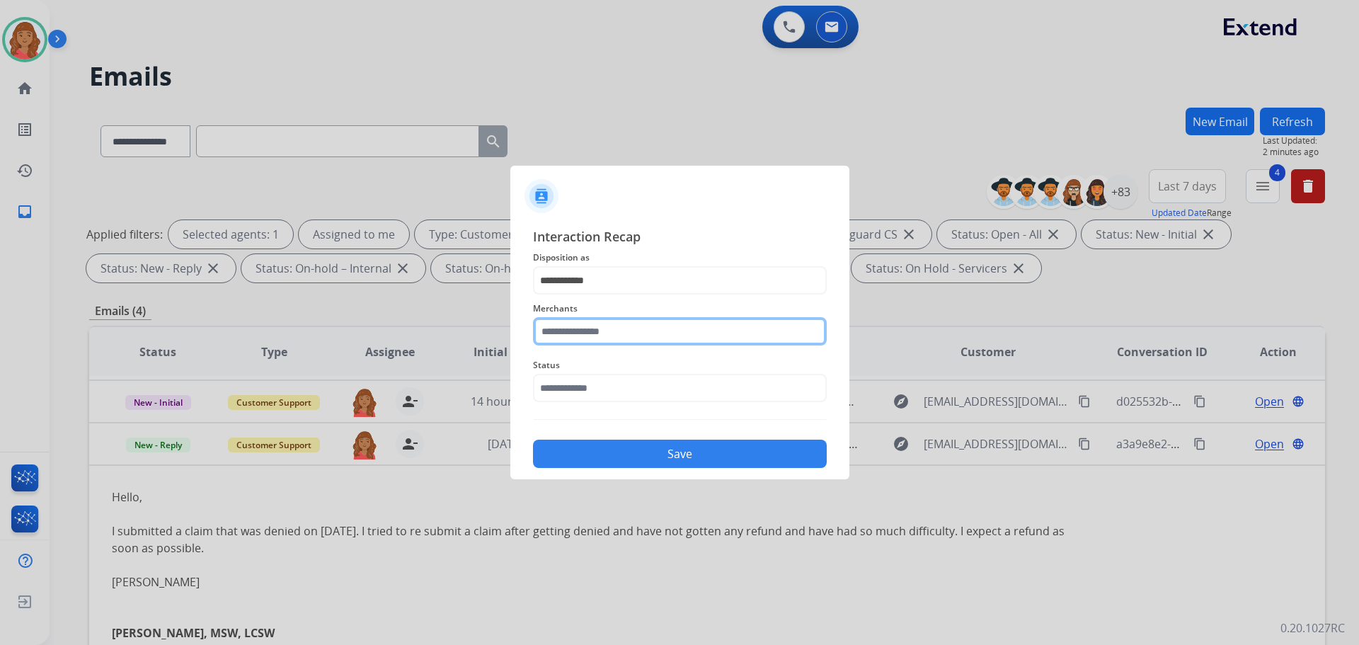
click at [590, 334] on input "text" at bounding box center [680, 331] width 294 height 28
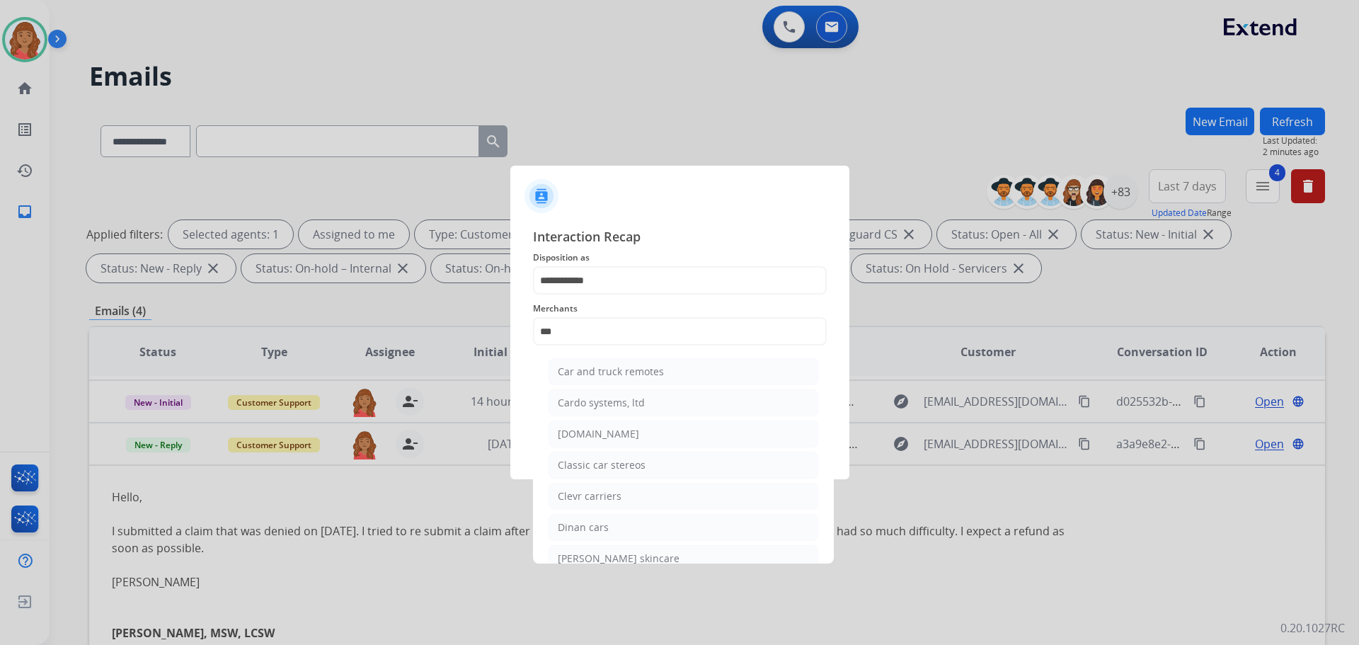
drag, startPoint x: 600, startPoint y: 430, endPoint x: 600, endPoint y: 421, distance: 8.5
click at [600, 426] on li "[DOMAIN_NAME]" at bounding box center [684, 434] width 270 height 27
type input "**********"
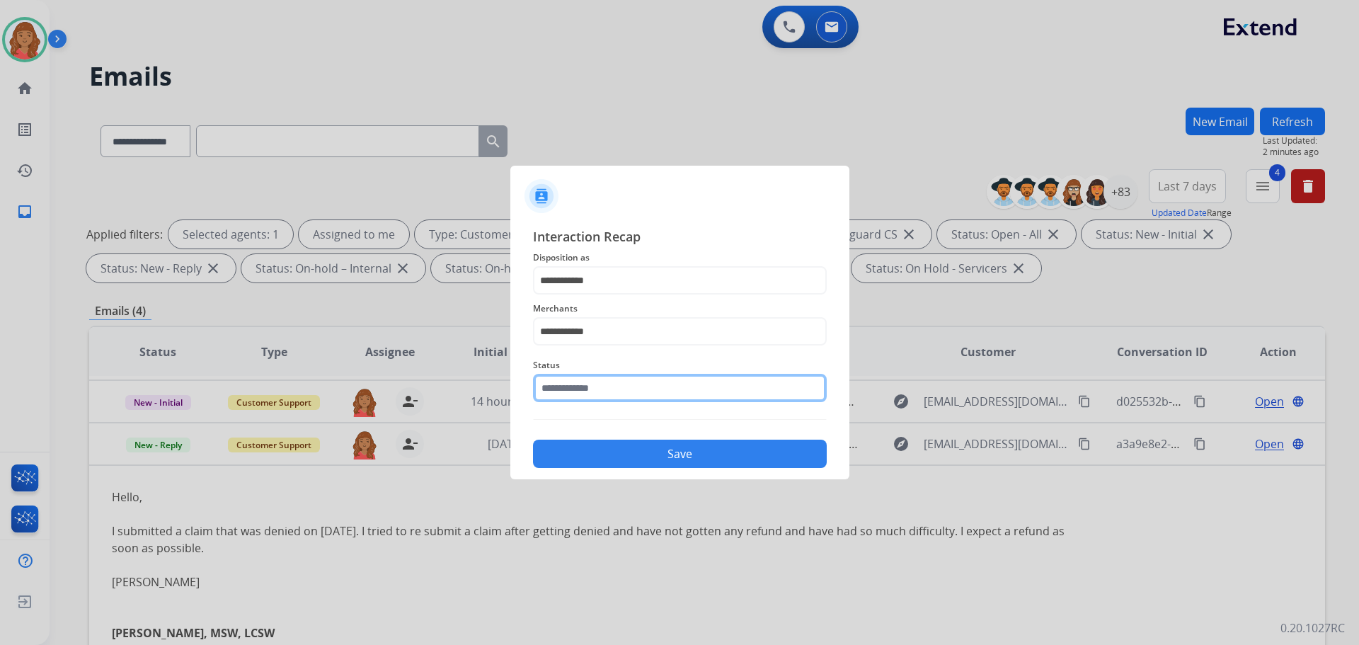
click at [595, 392] on input "text" at bounding box center [680, 388] width 294 height 28
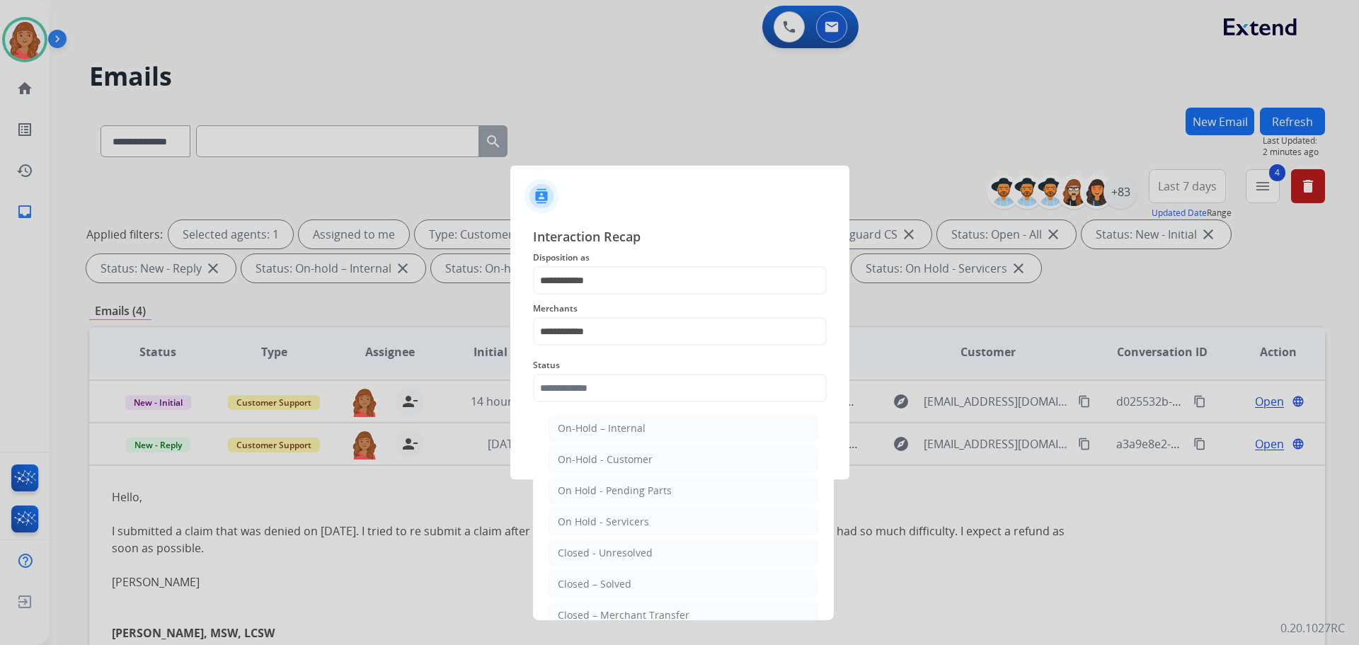
drag, startPoint x: 599, startPoint y: 581, endPoint x: 608, endPoint y: 557, distance: 26.4
click at [601, 581] on div "Closed – Solved" at bounding box center [595, 584] width 74 height 14
type input "**********"
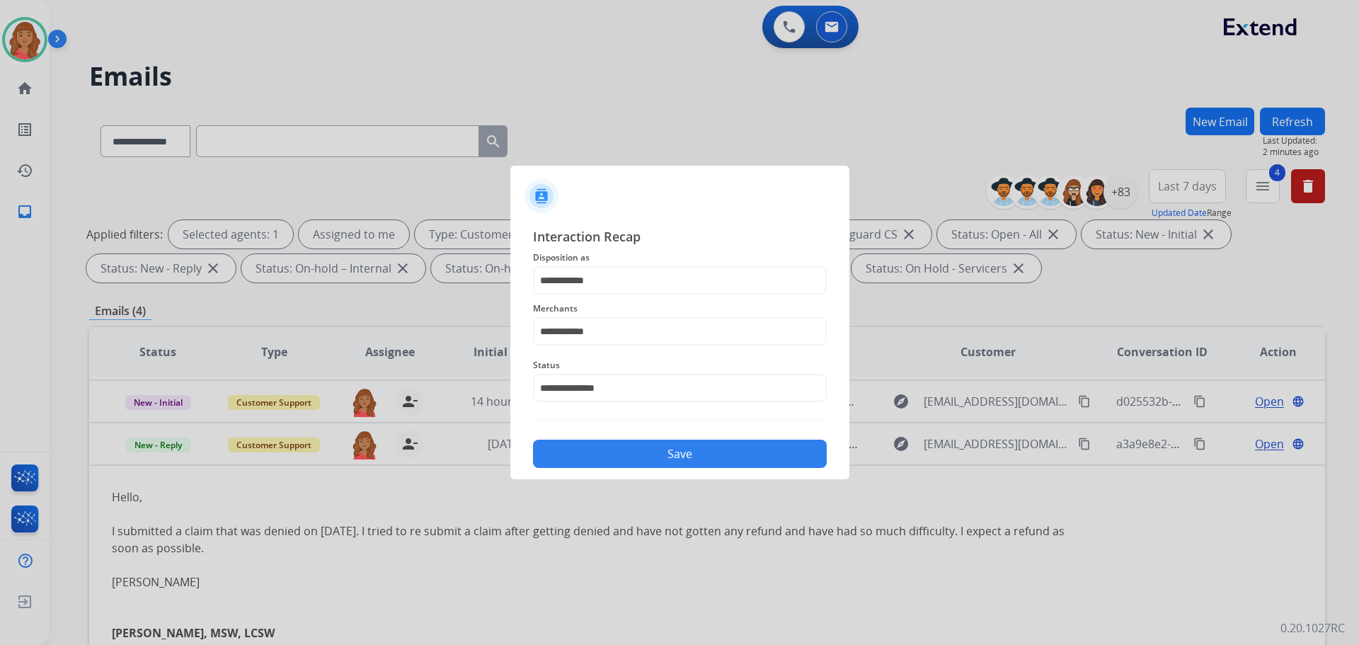
click at [639, 464] on button "Save" at bounding box center [680, 454] width 294 height 28
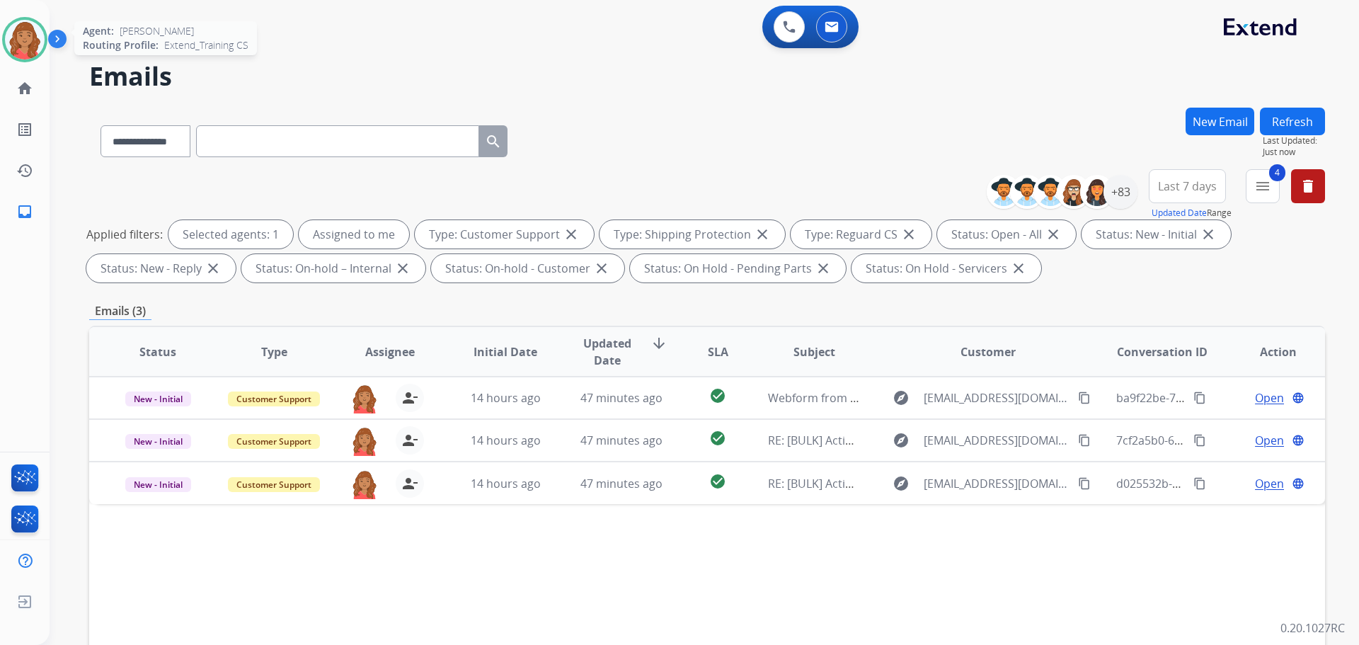
click at [27, 32] on img at bounding box center [25, 40] width 40 height 40
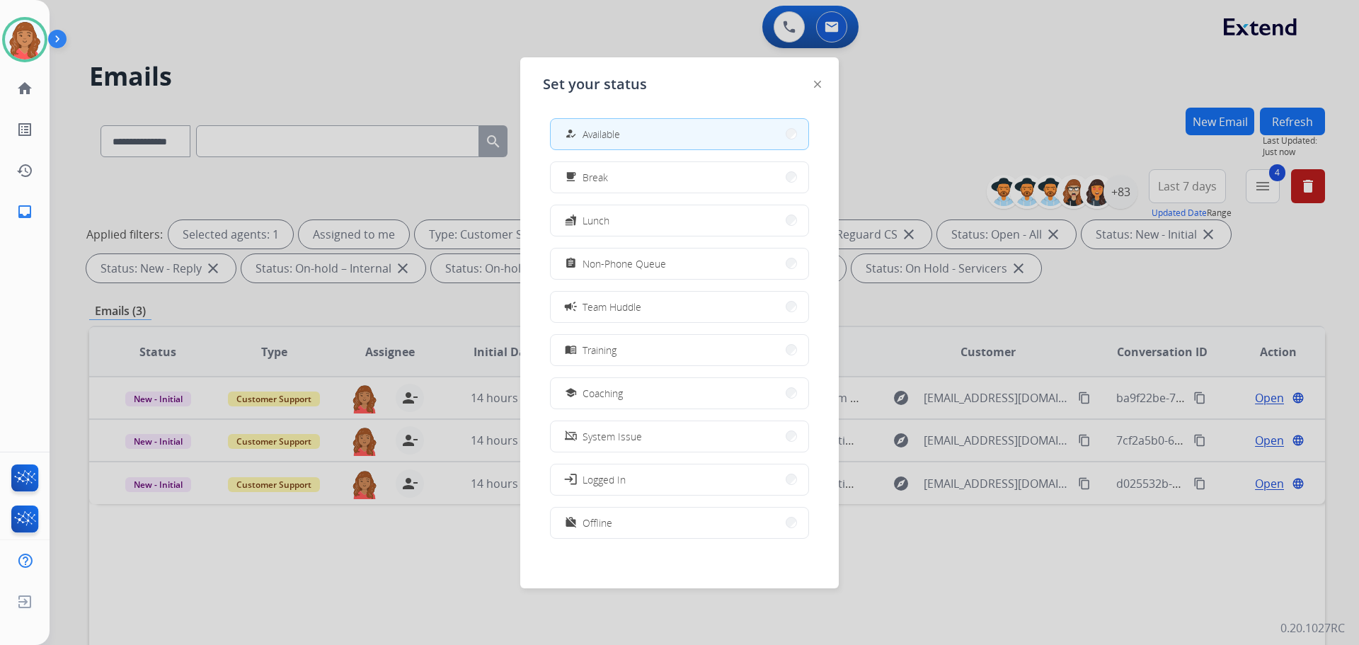
drag, startPoint x: 219, startPoint y: 57, endPoint x: 321, endPoint y: 79, distance: 104.3
click at [221, 57] on div at bounding box center [679, 322] width 1359 height 645
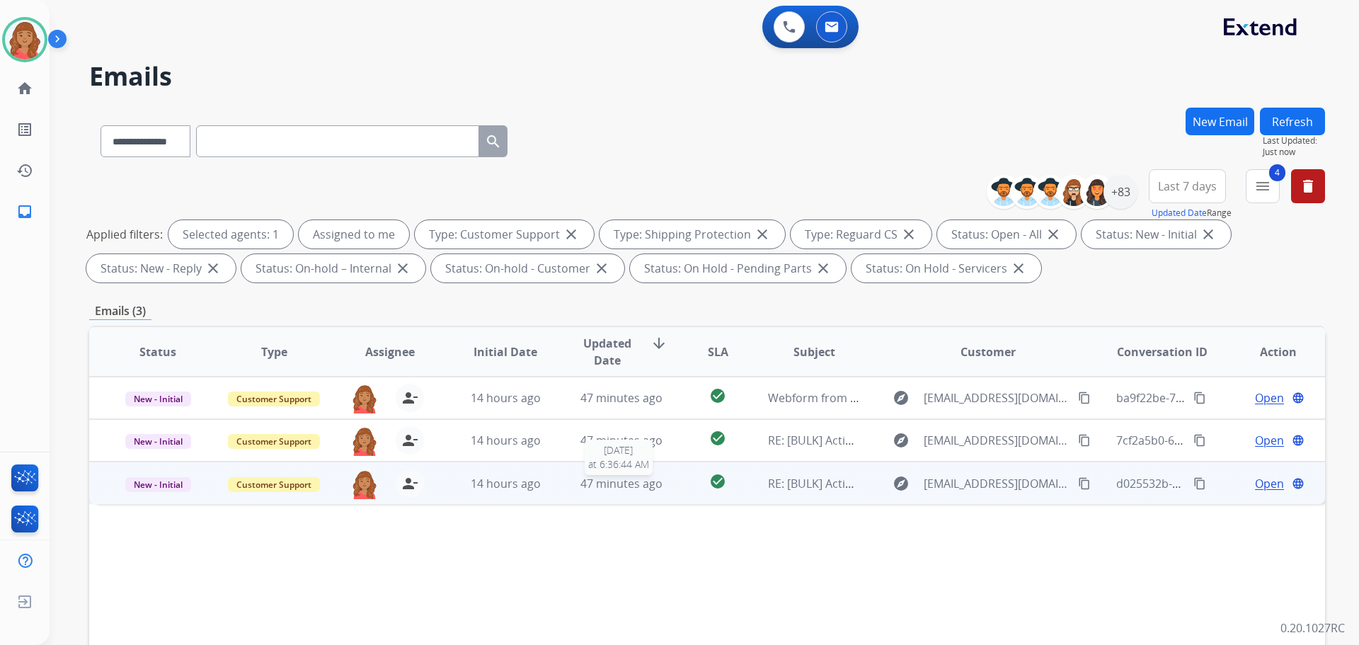
click at [583, 488] on span "47 minutes ago" at bounding box center [622, 484] width 82 height 16
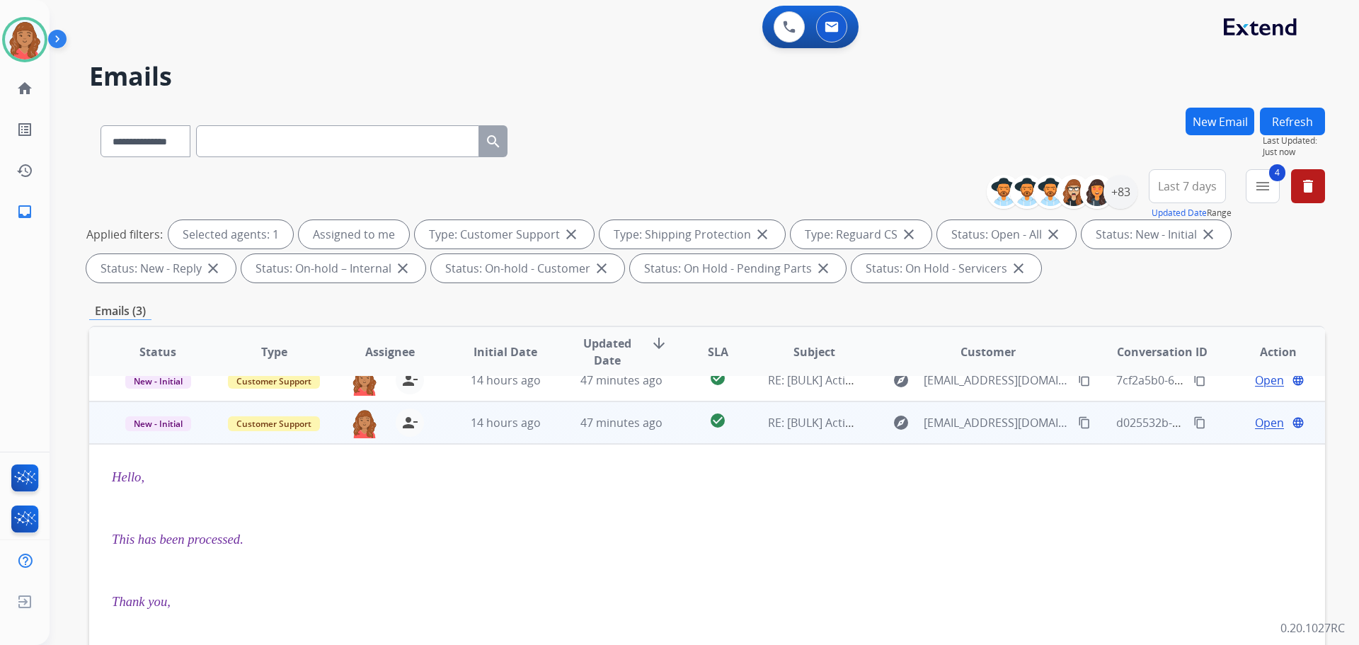
scroll to position [85, 0]
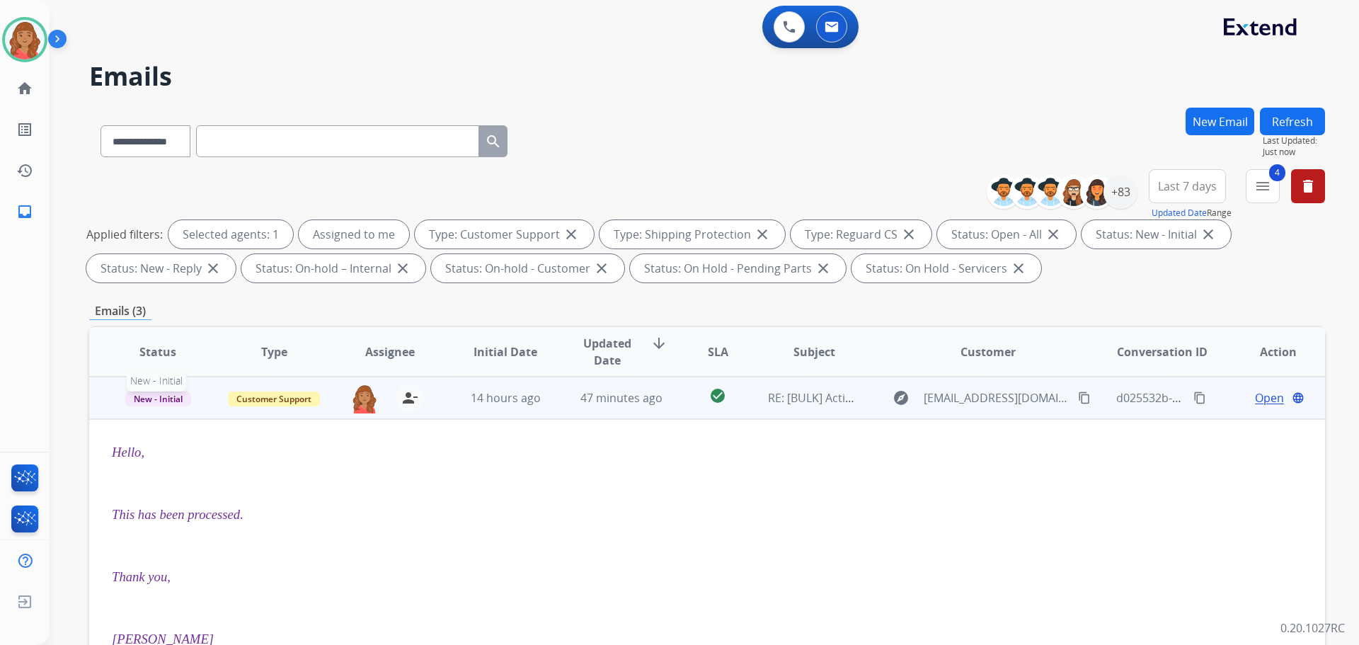
click at [164, 397] on span "New - Initial" at bounding box center [158, 399] width 66 height 15
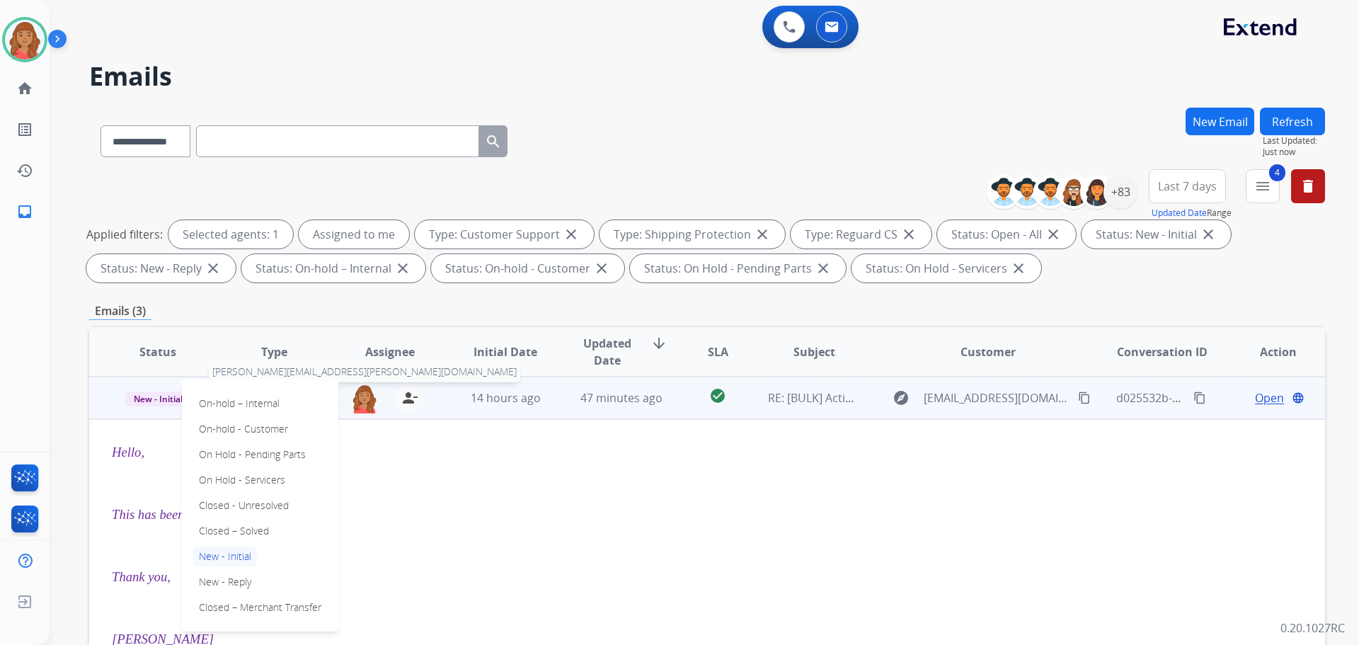
click at [370, 399] on img at bounding box center [364, 399] width 28 height 30
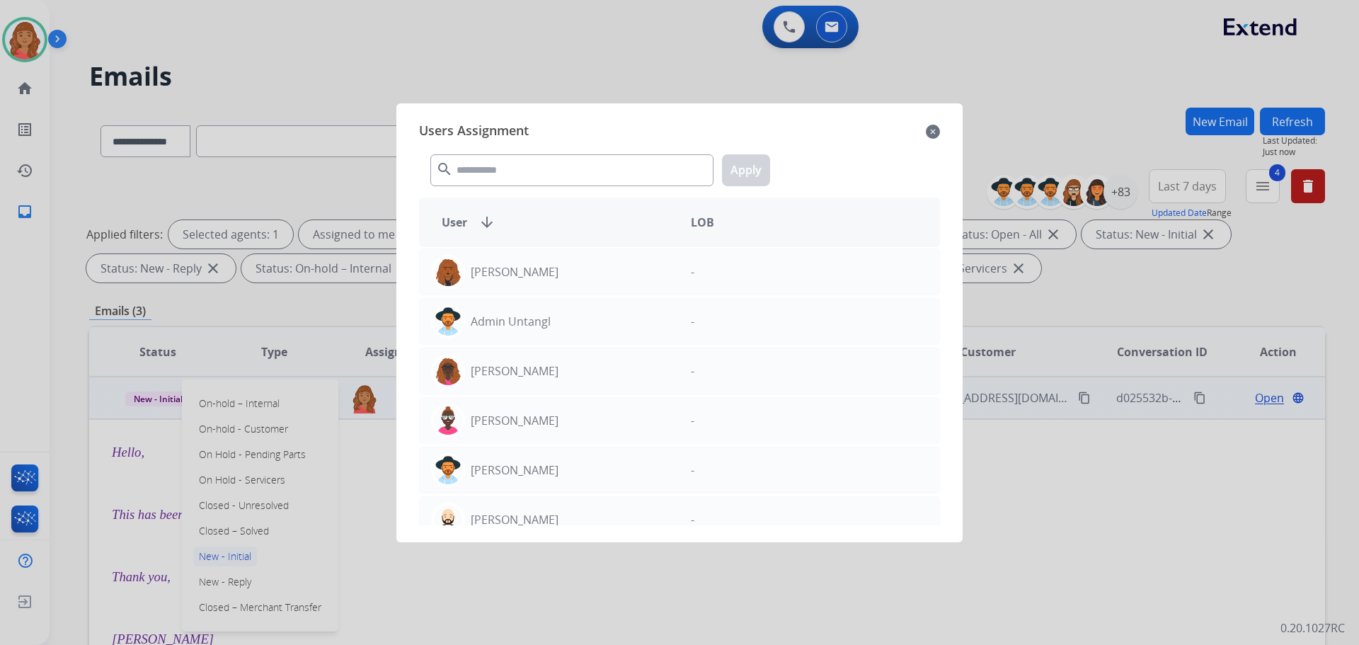
click at [356, 452] on div at bounding box center [679, 322] width 1359 height 645
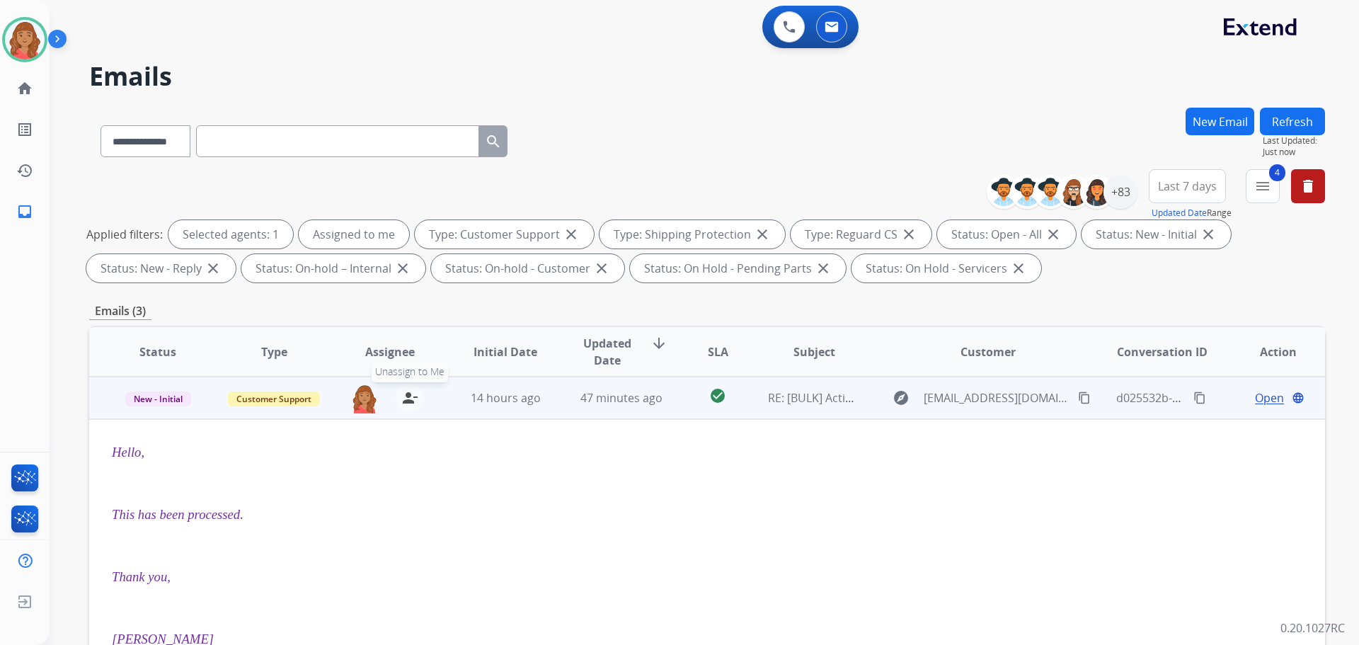
click at [405, 394] on mat-icon "person_remove" at bounding box center [409, 397] width 17 height 17
click at [264, 401] on span "Customer Support" at bounding box center [274, 399] width 92 height 15
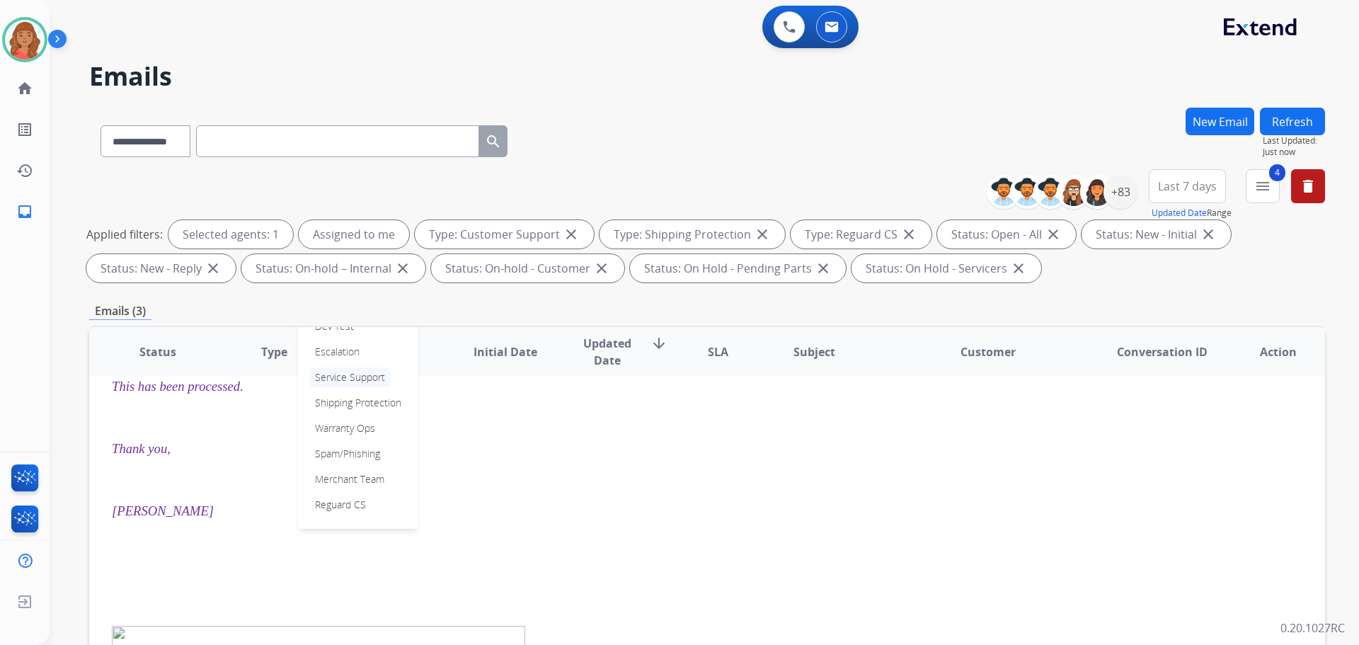
scroll to position [227, 0]
click at [338, 466] on p "Merchant Team" at bounding box center [349, 466] width 81 height 20
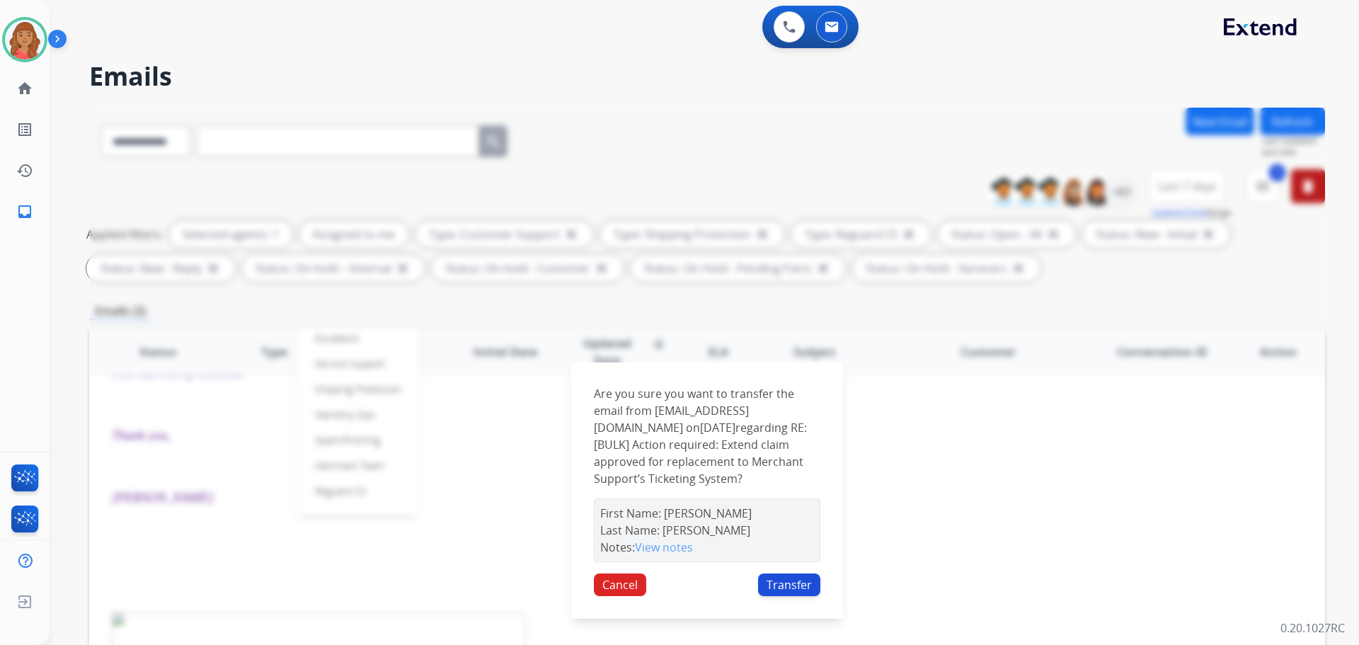
click at [792, 591] on button "Transfer" at bounding box center [789, 585] width 62 height 23
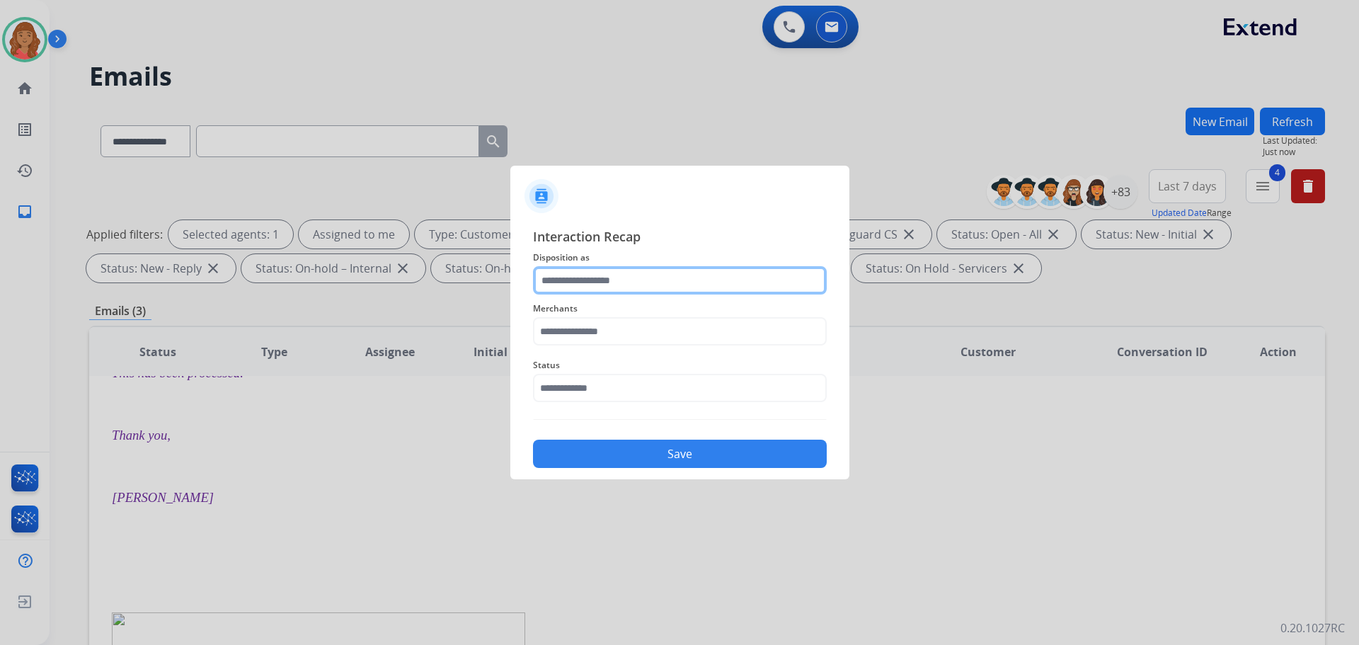
drag, startPoint x: 640, startPoint y: 275, endPoint x: 620, endPoint y: 292, distance: 26.7
click at [639, 276] on input "text" at bounding box center [680, 280] width 294 height 28
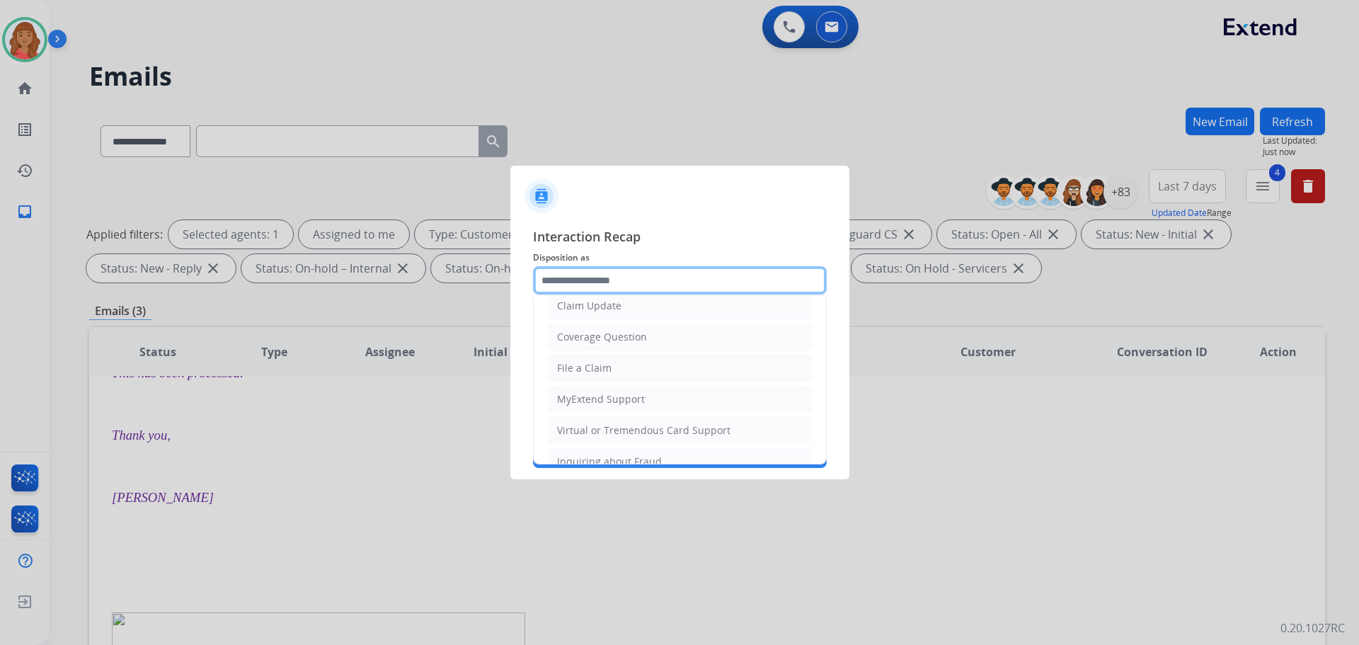
scroll to position [212, 0]
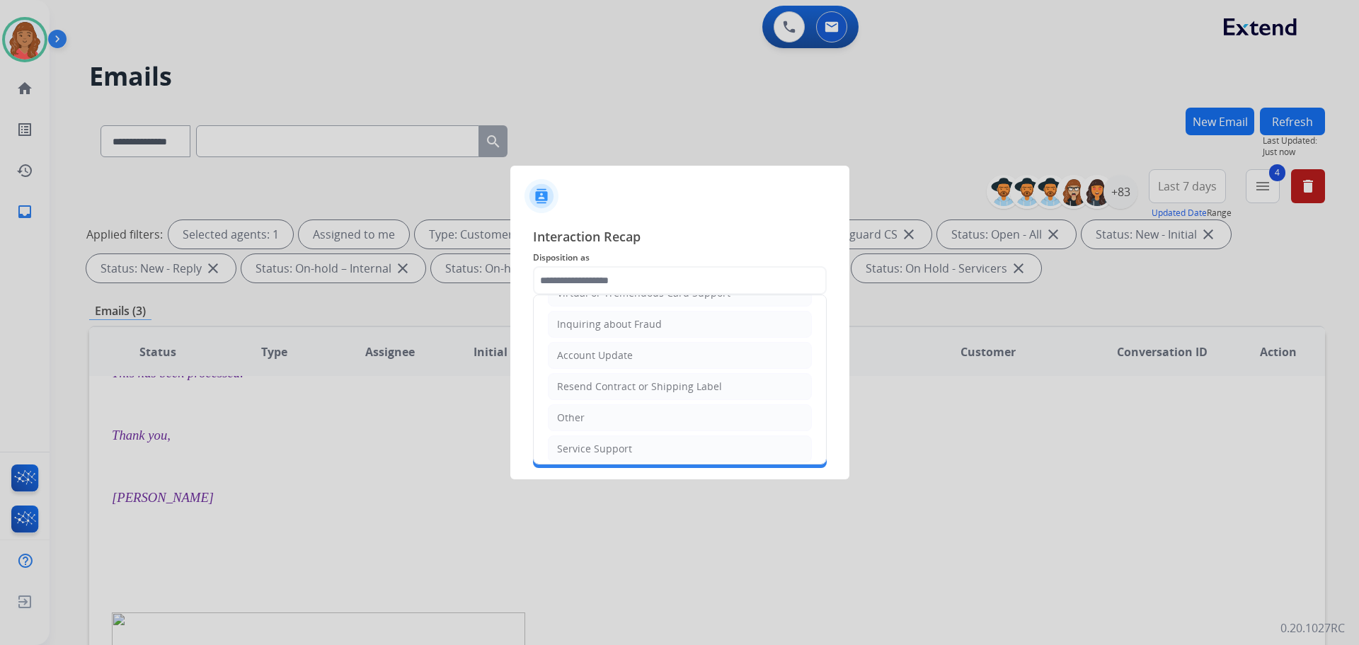
click at [576, 413] on div "Other" at bounding box center [571, 418] width 28 height 14
type input "*****"
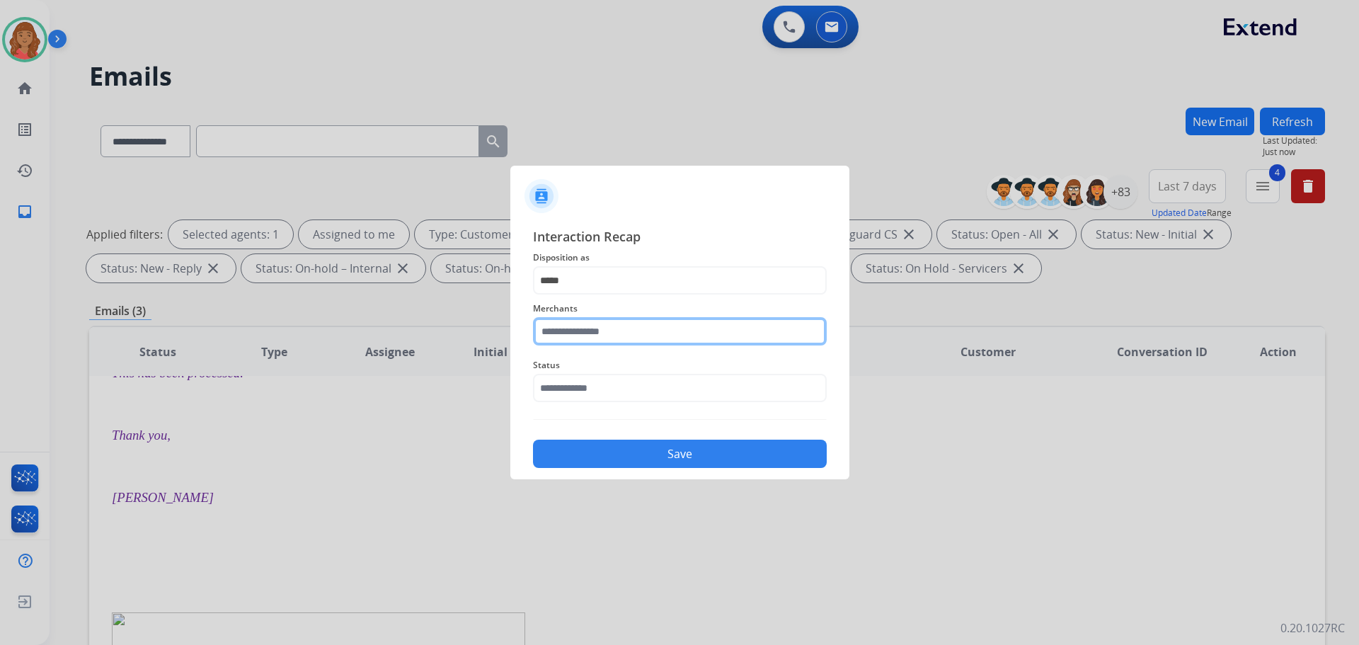
click at [588, 331] on input "text" at bounding box center [680, 331] width 294 height 28
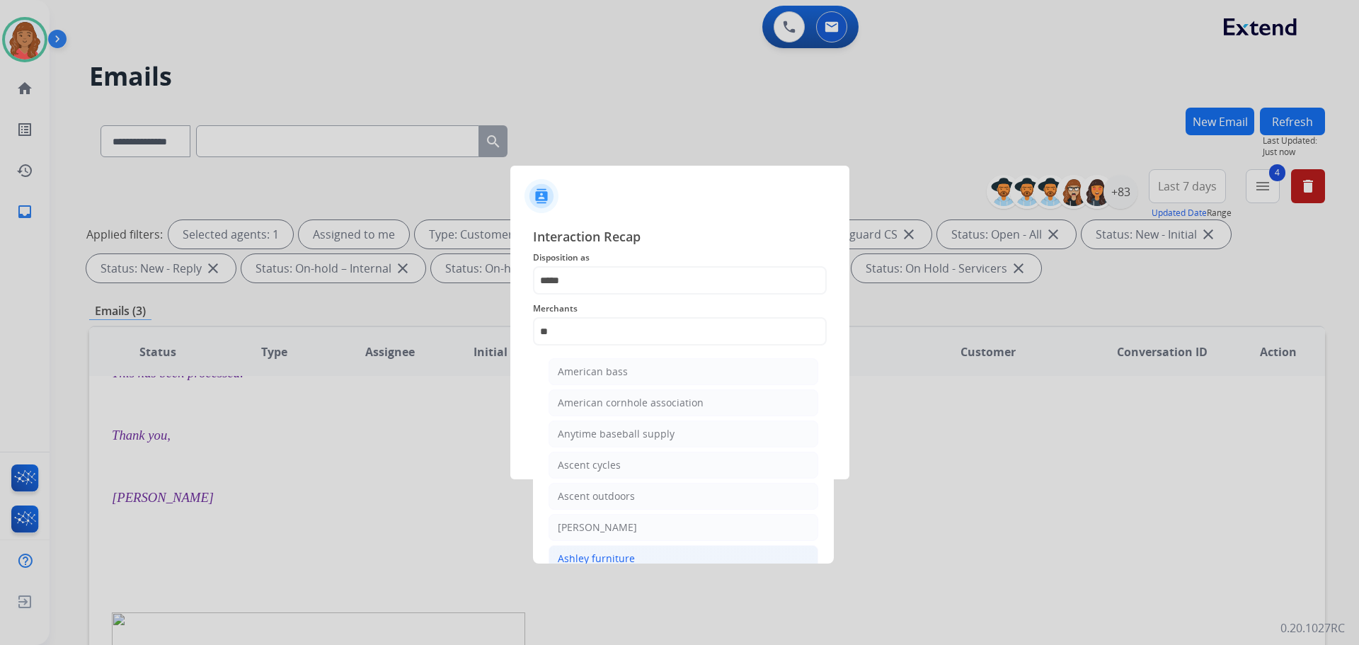
click at [588, 552] on div "Ashley furniture" at bounding box center [596, 559] width 77 height 14
type input "**********"
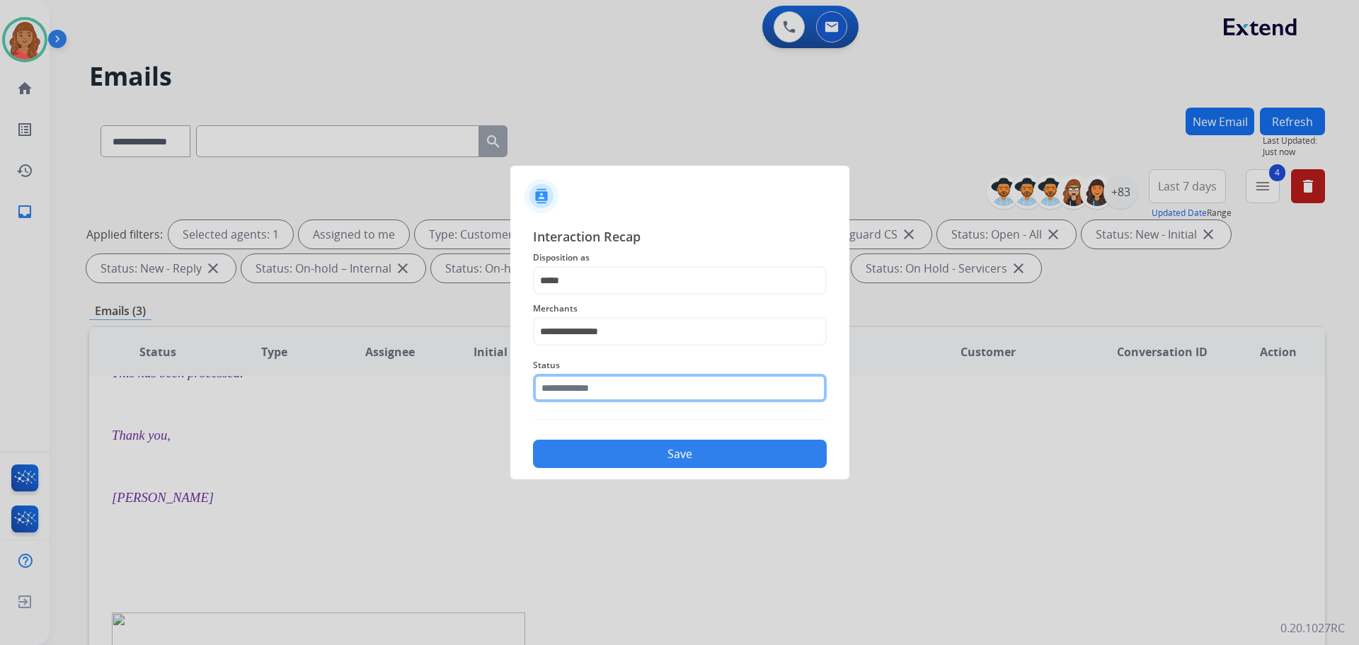
drag, startPoint x: 590, startPoint y: 389, endPoint x: 591, endPoint y: 402, distance: 13.5
click at [591, 390] on input "text" at bounding box center [680, 388] width 294 height 28
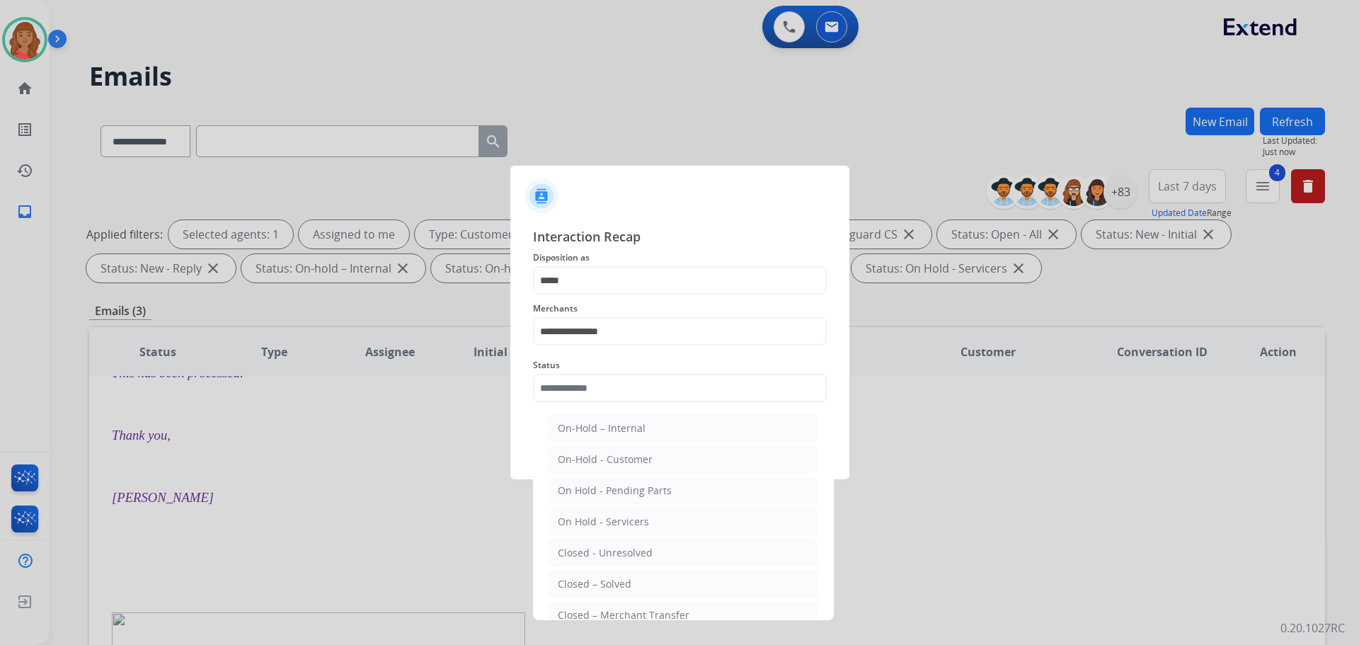
drag, startPoint x: 588, startPoint y: 593, endPoint x: 609, endPoint y: 530, distance: 66.3
click at [592, 591] on li "Closed – Solved" at bounding box center [684, 584] width 270 height 27
type input "**********"
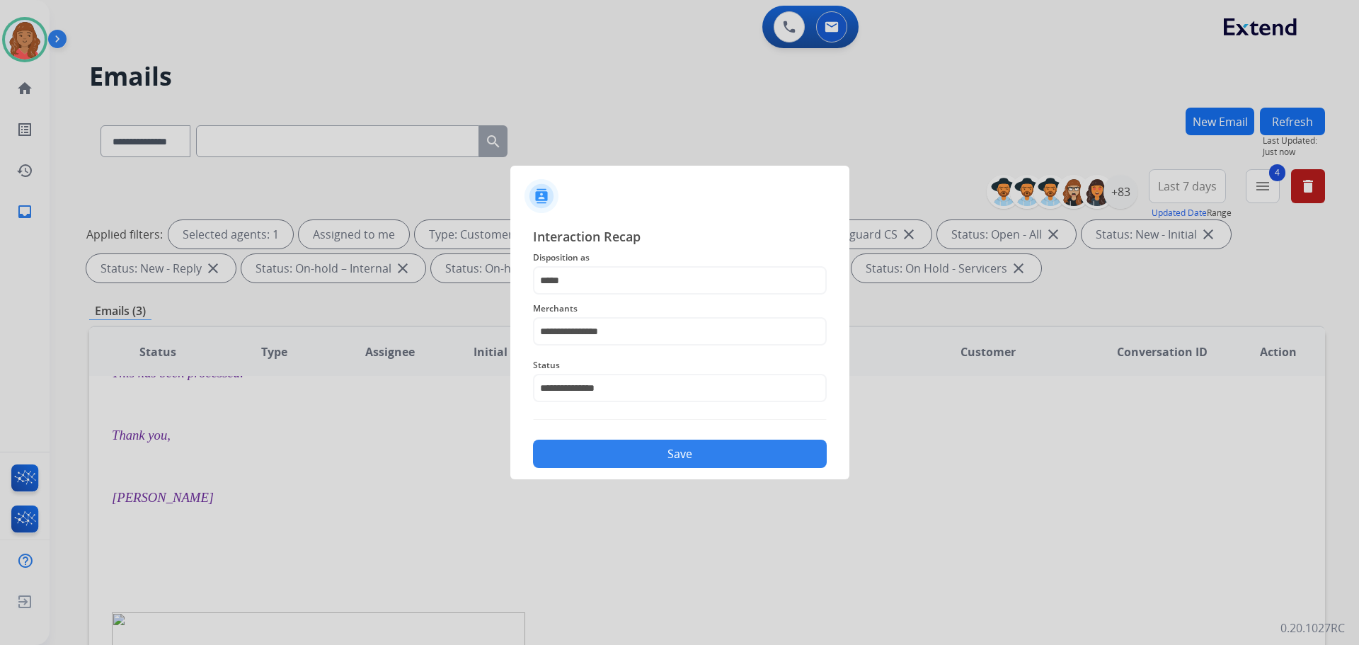
click at [635, 463] on button "Save" at bounding box center [680, 454] width 294 height 28
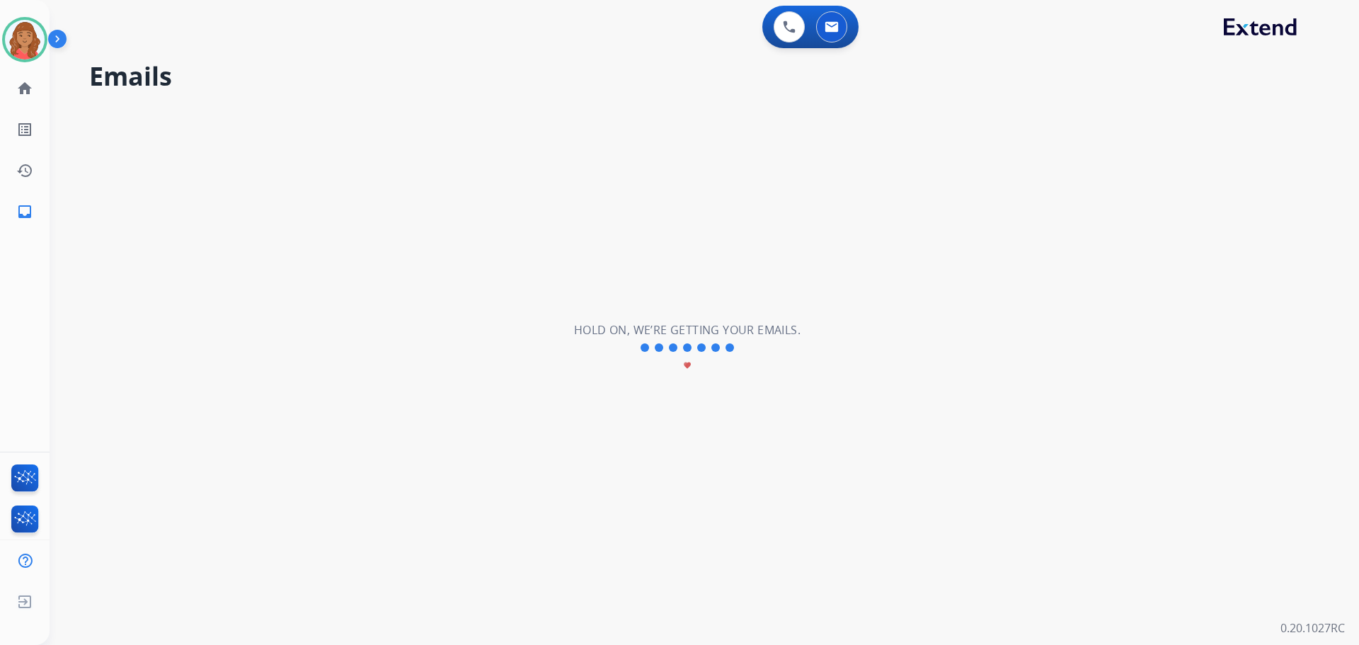
scroll to position [0, 0]
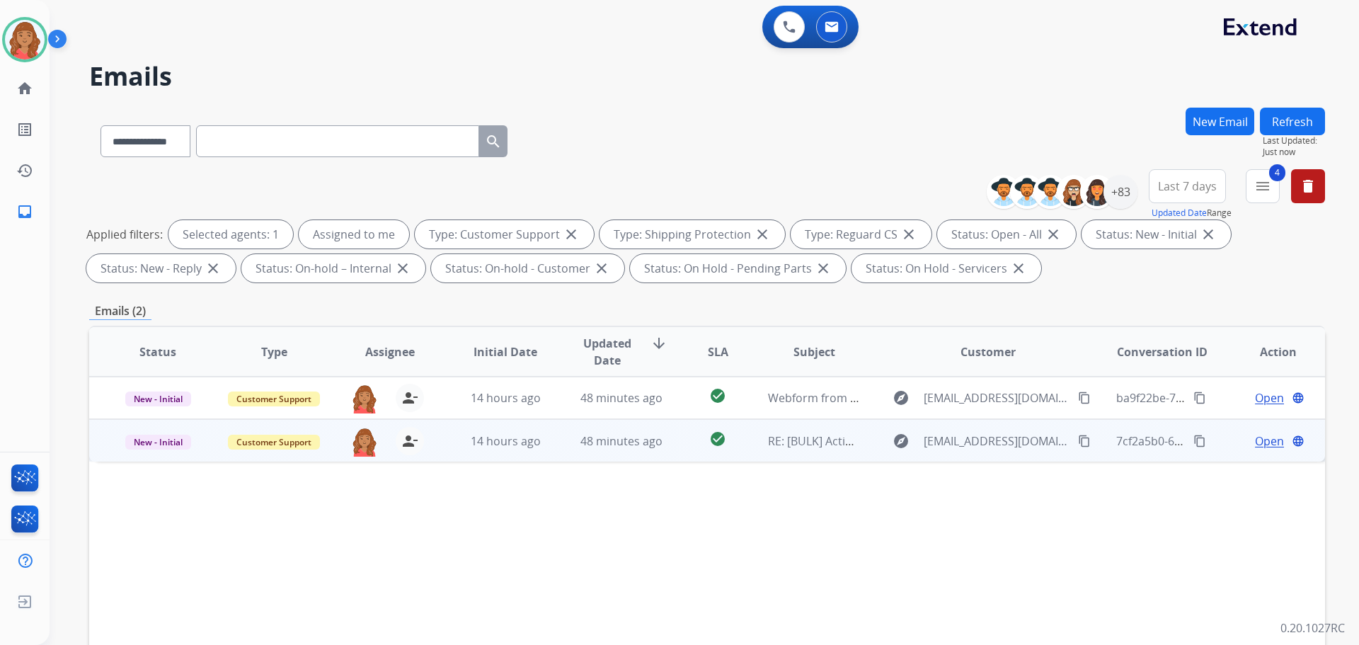
click at [557, 444] on td "48 minutes ago" at bounding box center [611, 440] width 116 height 42
click at [416, 441] on button "person_remove [PERSON_NAME] to Me" at bounding box center [410, 440] width 28 height 28
click at [284, 445] on span "Customer Support" at bounding box center [274, 441] width 92 height 15
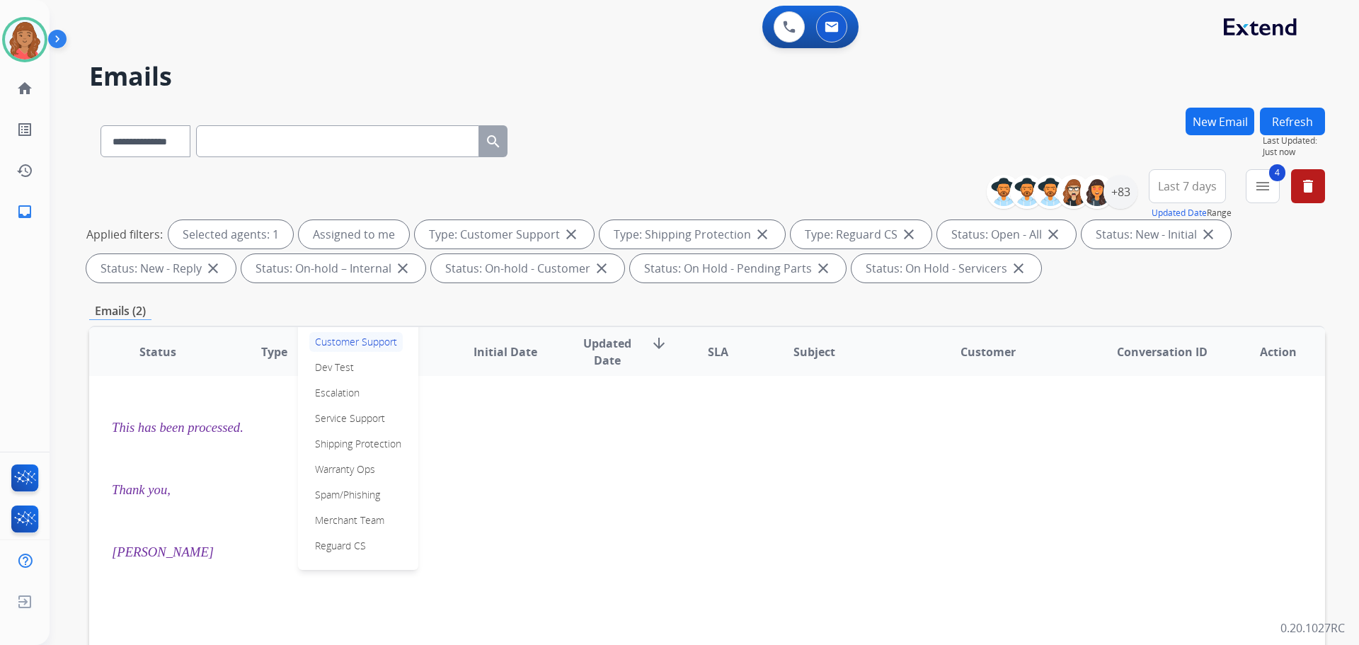
scroll to position [142, 0]
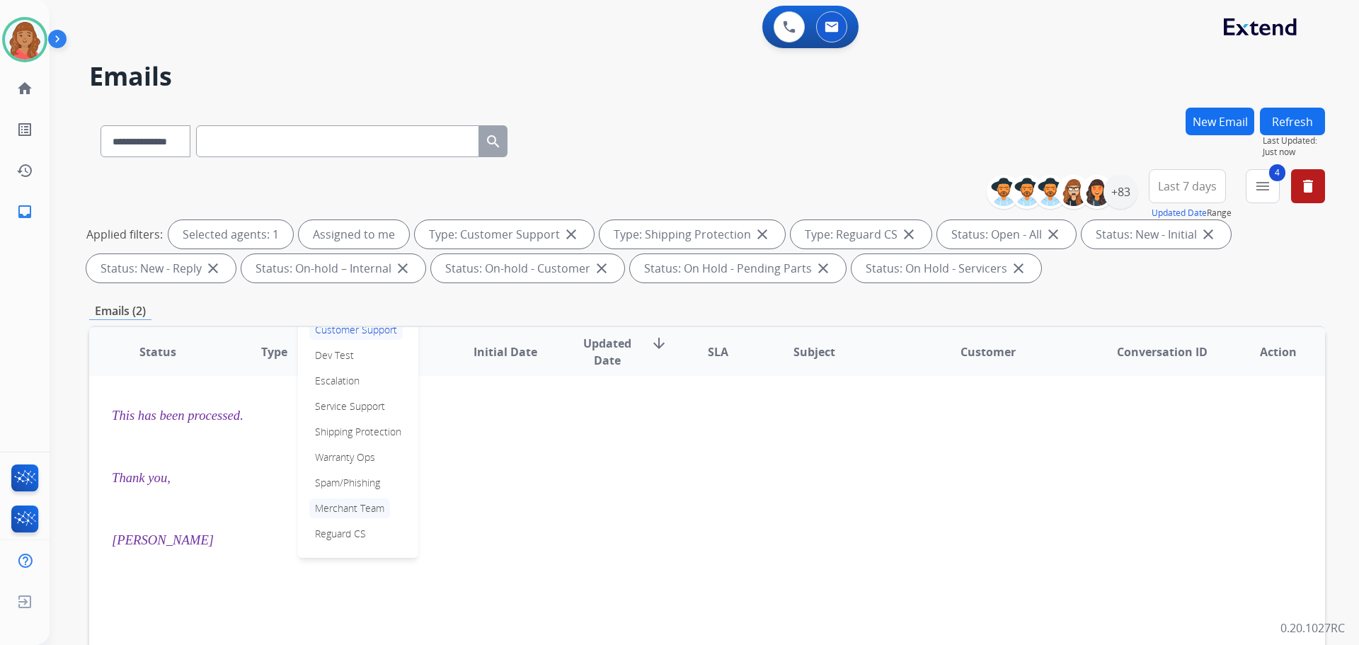
click at [343, 508] on p "Merchant Team" at bounding box center [349, 508] width 81 height 20
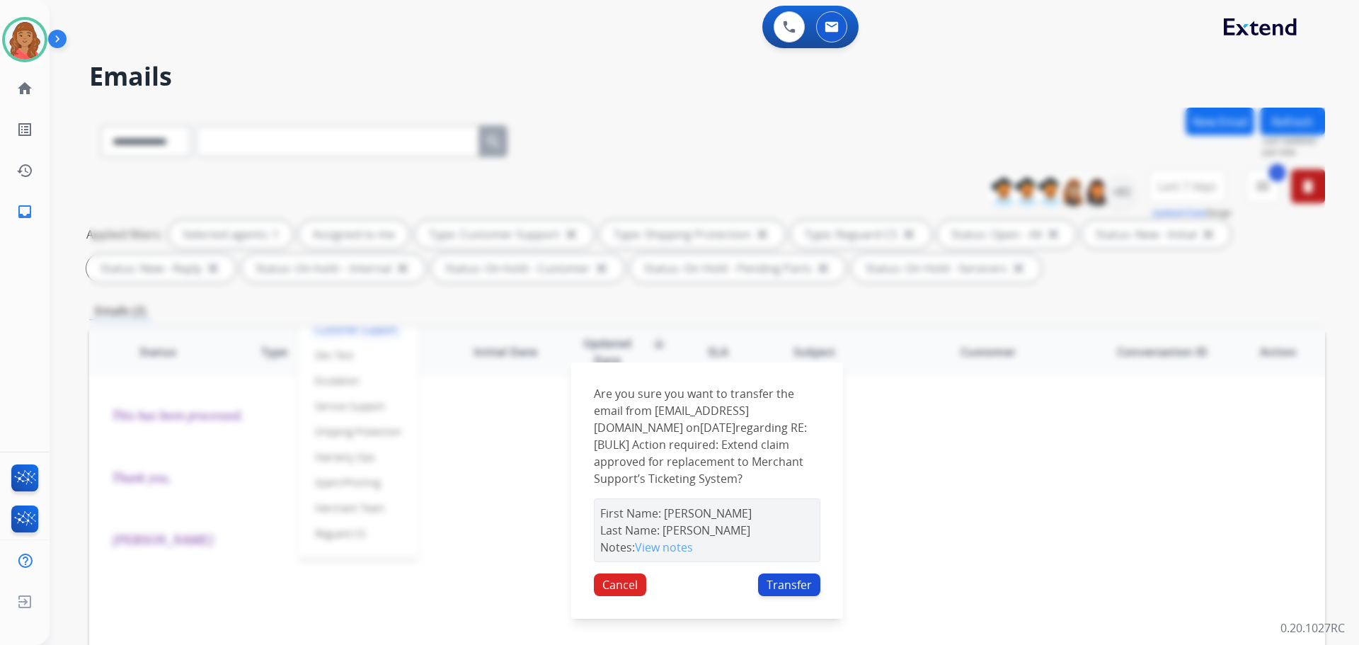
click at [789, 596] on button "Transfer" at bounding box center [789, 585] width 62 height 23
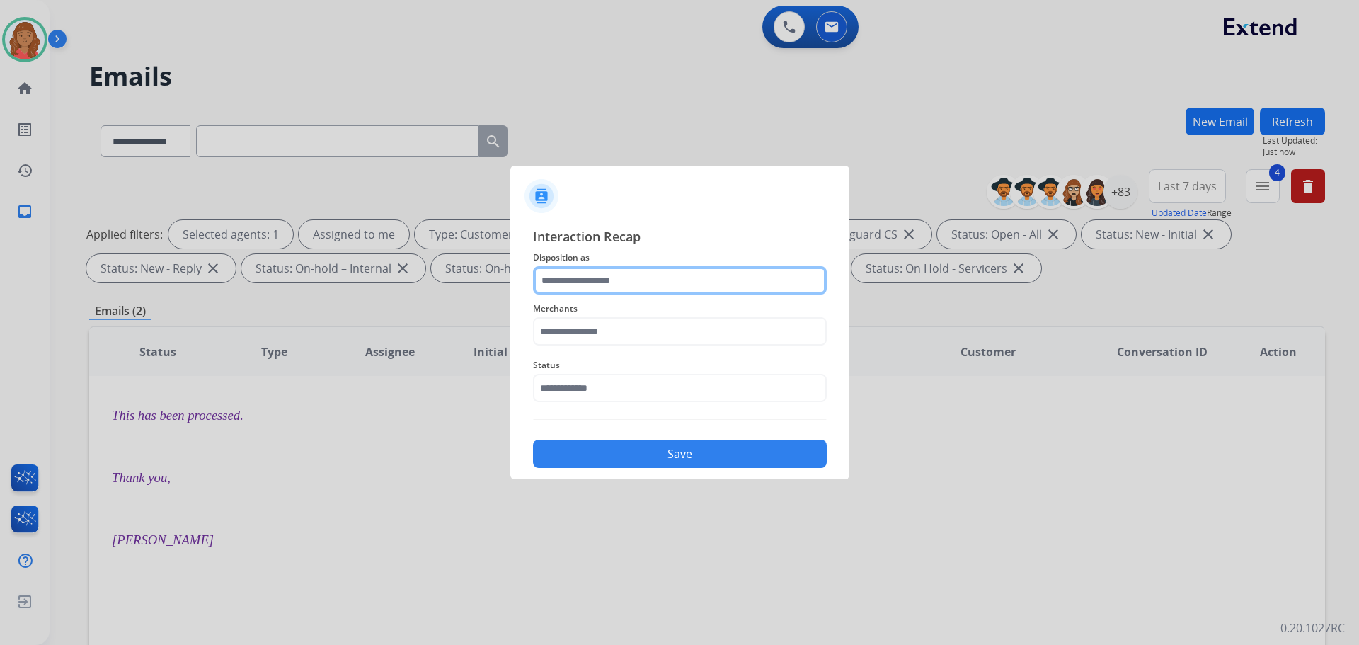
click at [641, 284] on input "text" at bounding box center [680, 280] width 294 height 28
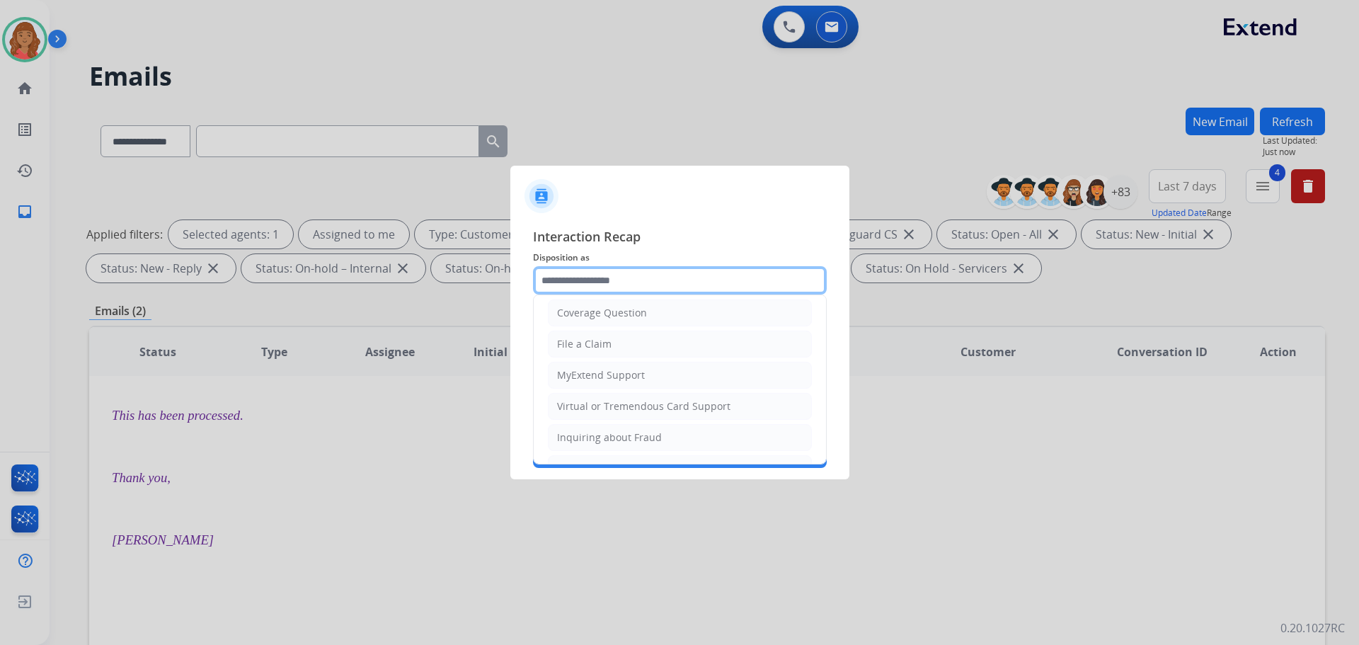
scroll to position [221, 0]
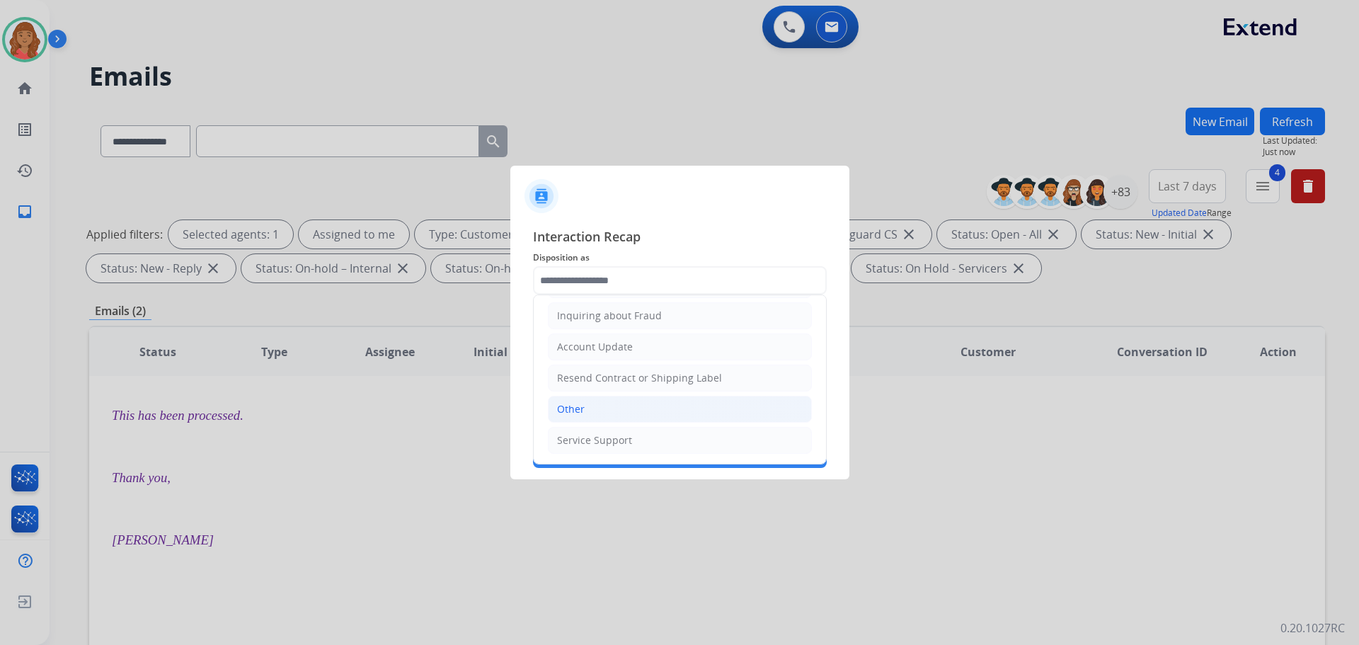
click at [595, 403] on li "Other" at bounding box center [680, 409] width 264 height 27
type input "*****"
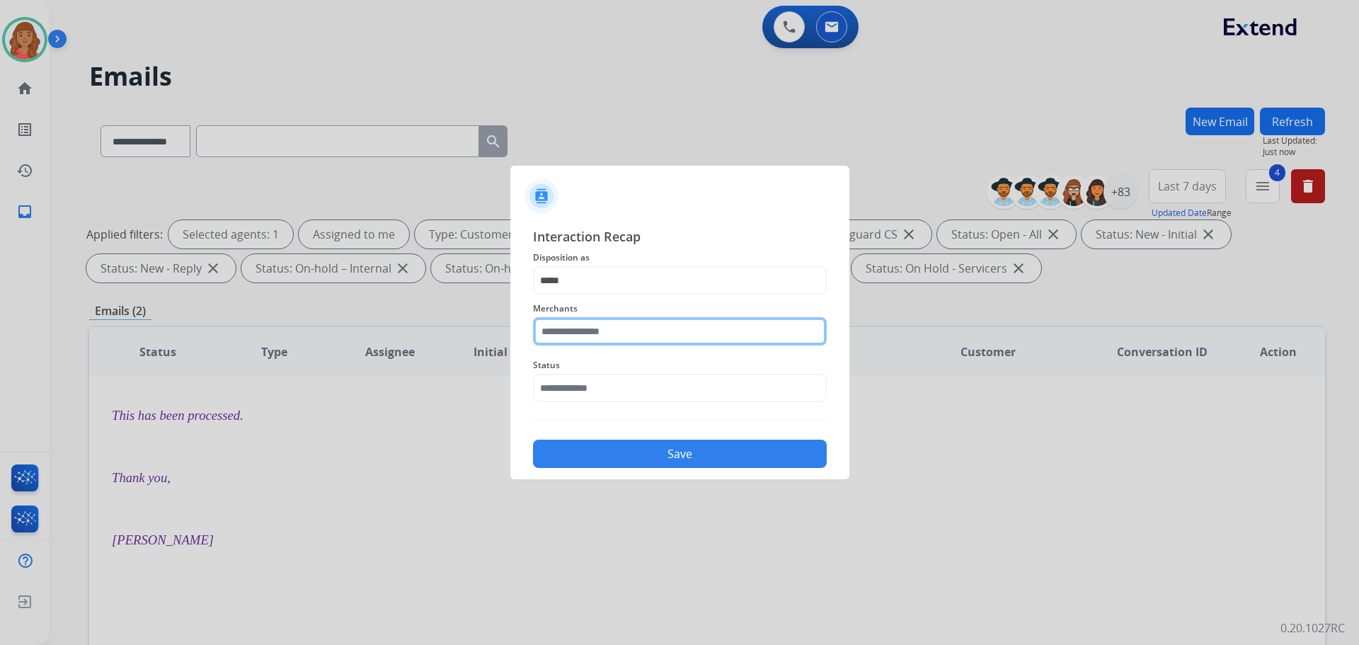
click at [603, 326] on input "text" at bounding box center [680, 331] width 294 height 28
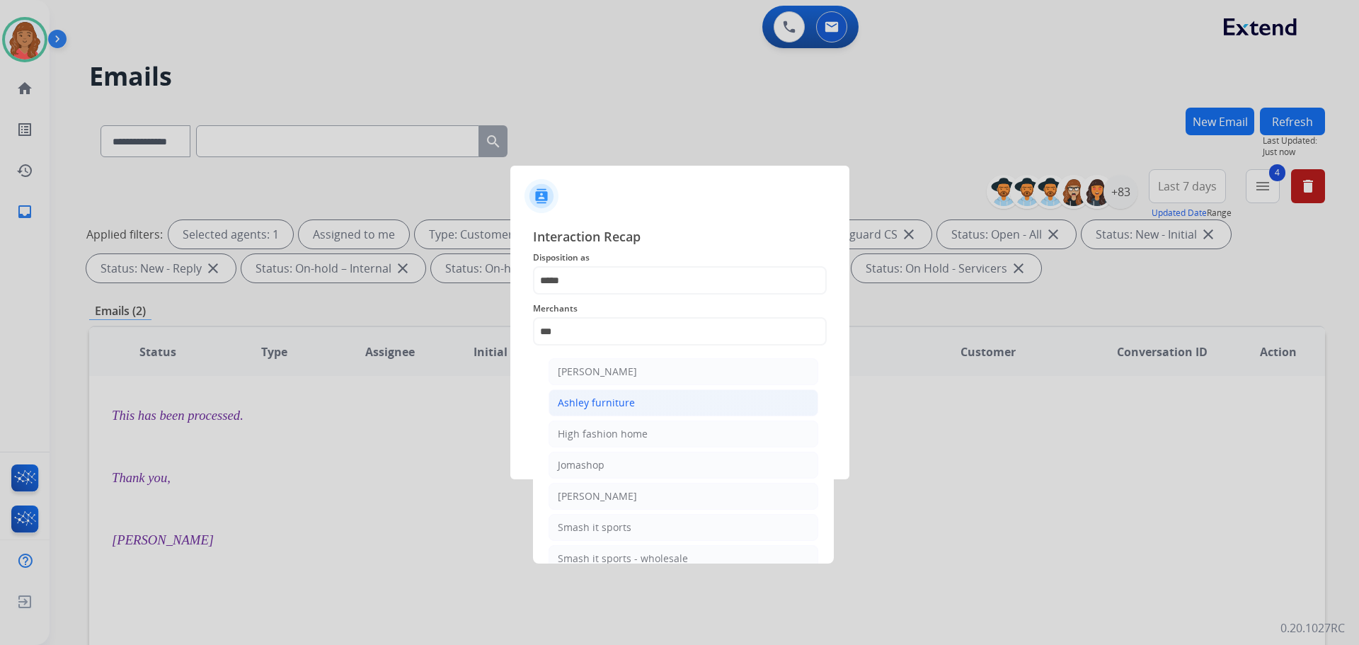
click at [607, 406] on div "Ashley furniture" at bounding box center [596, 403] width 77 height 14
type input "**********"
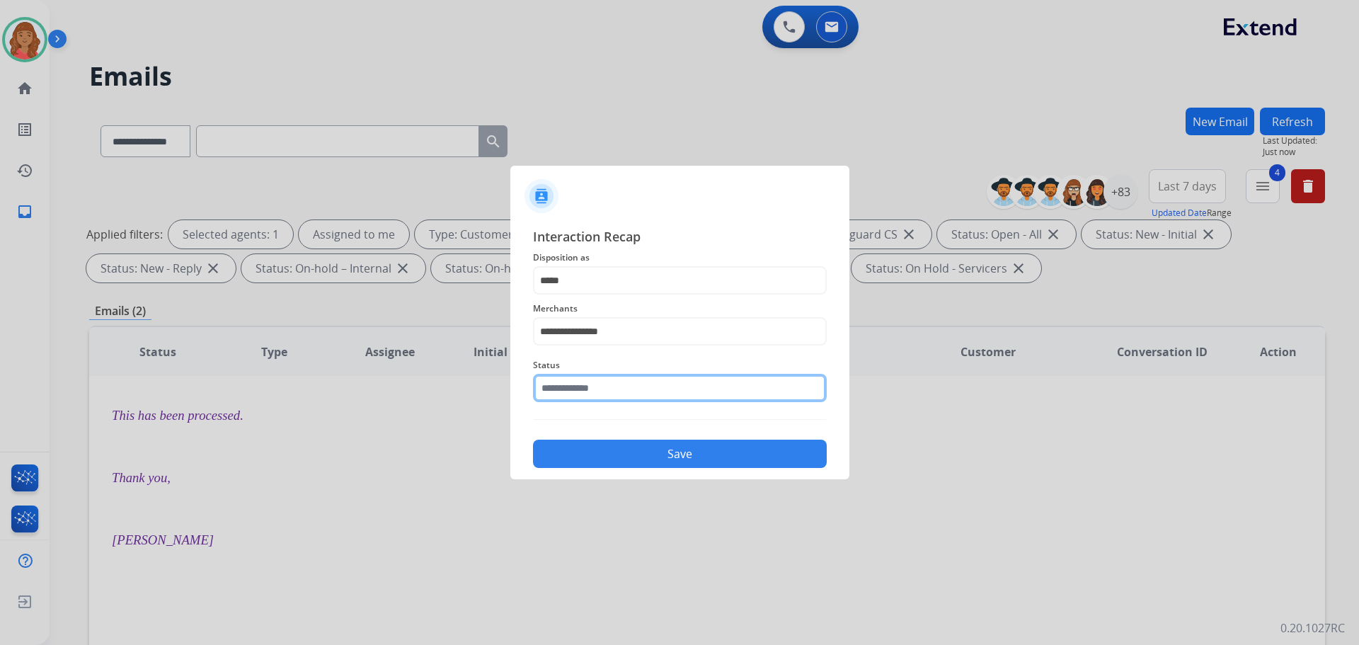
click at [593, 386] on input "text" at bounding box center [680, 388] width 294 height 28
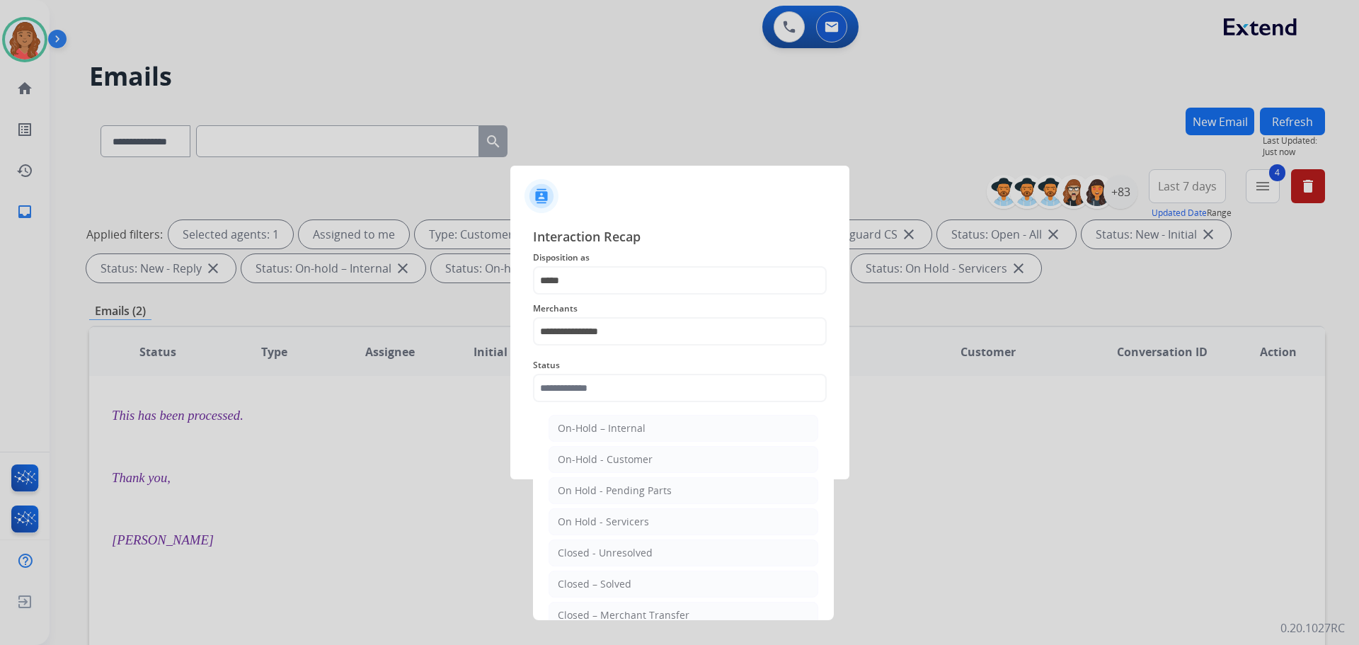
drag, startPoint x: 591, startPoint y: 578, endPoint x: 627, endPoint y: 521, distance: 67.4
click at [594, 576] on li "Closed – Solved" at bounding box center [684, 584] width 270 height 27
type input "**********"
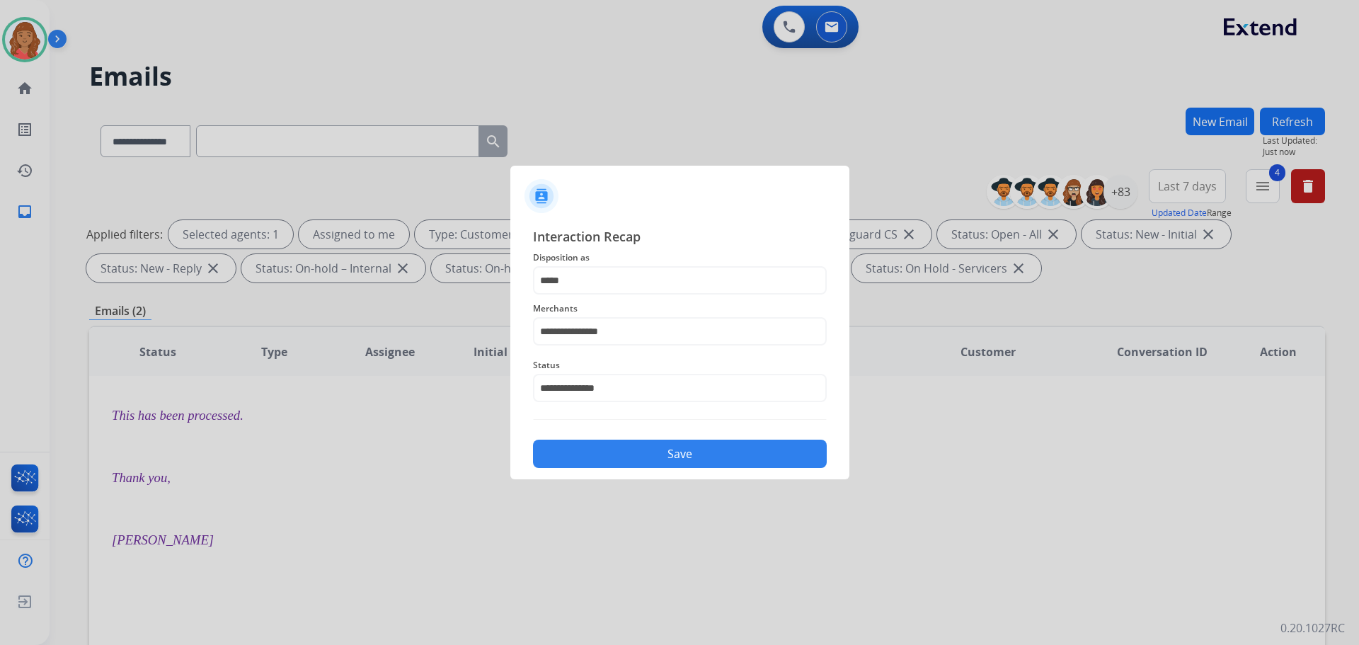
click at [633, 454] on button "Save" at bounding box center [680, 454] width 294 height 28
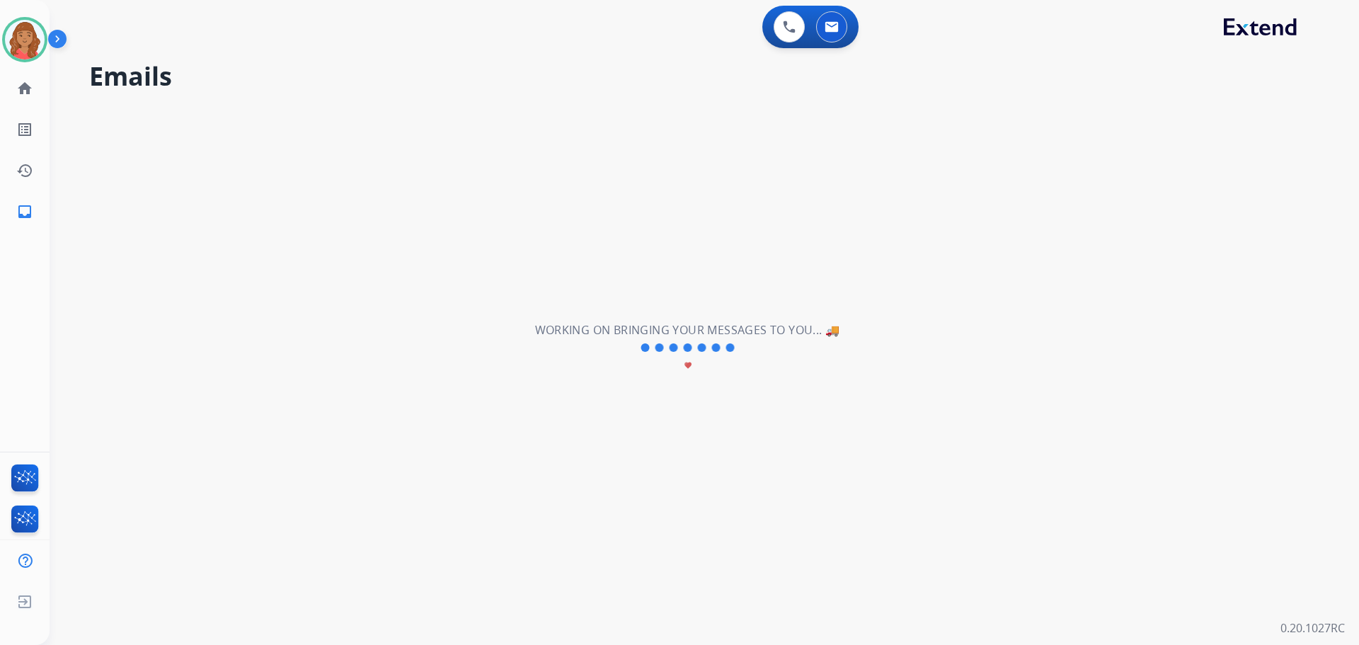
scroll to position [0, 0]
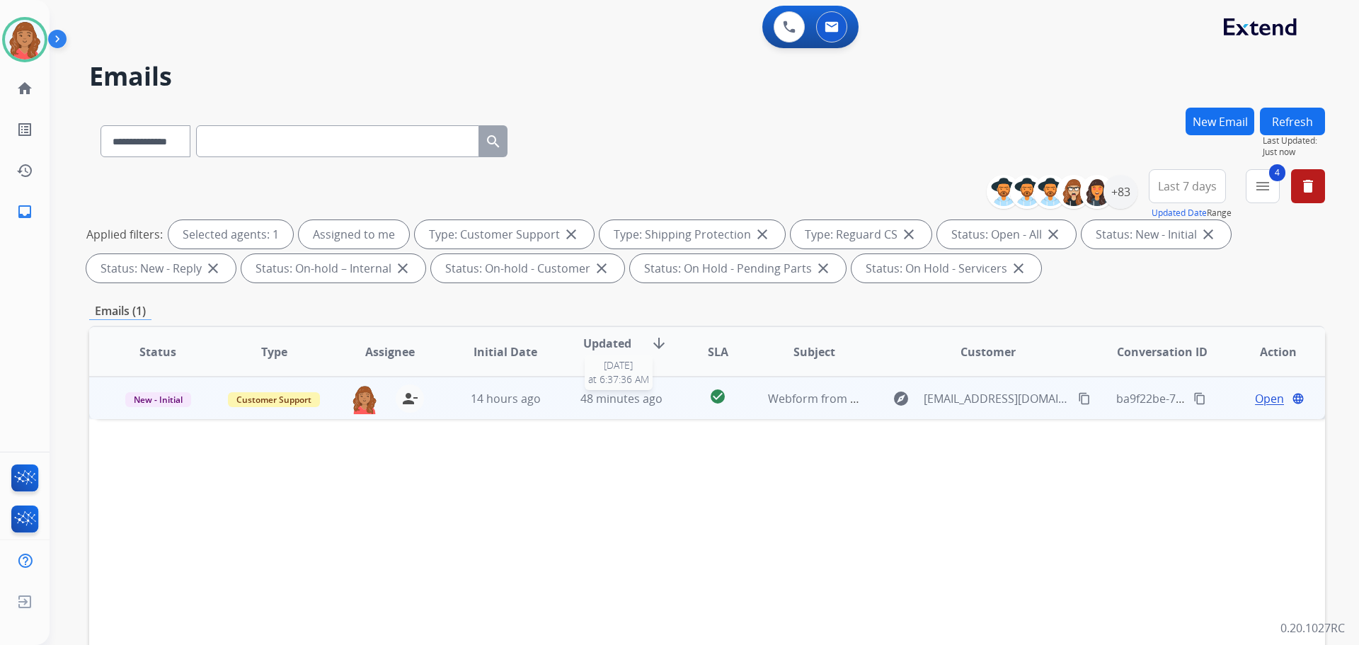
click at [576, 403] on div "48 minutes ago" at bounding box center [622, 398] width 93 height 17
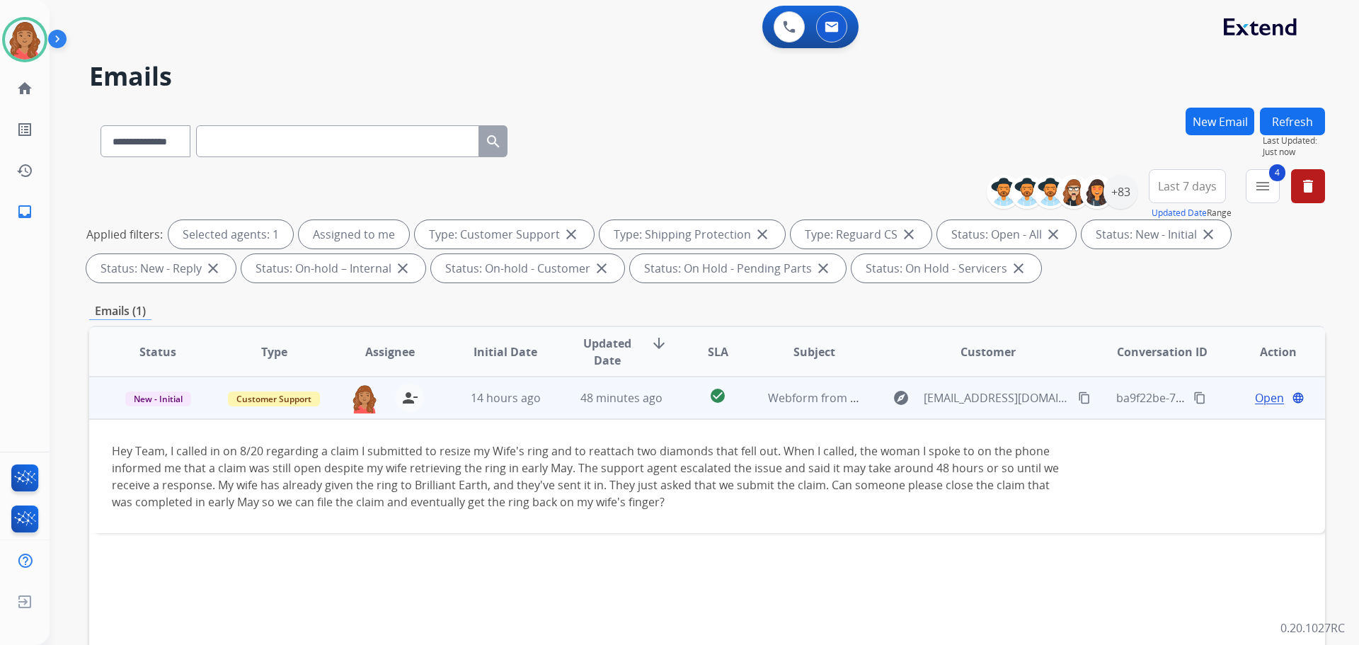
click at [1078, 401] on mat-icon "content_copy" at bounding box center [1084, 398] width 13 height 13
click at [1261, 401] on span "Open" at bounding box center [1269, 397] width 29 height 17
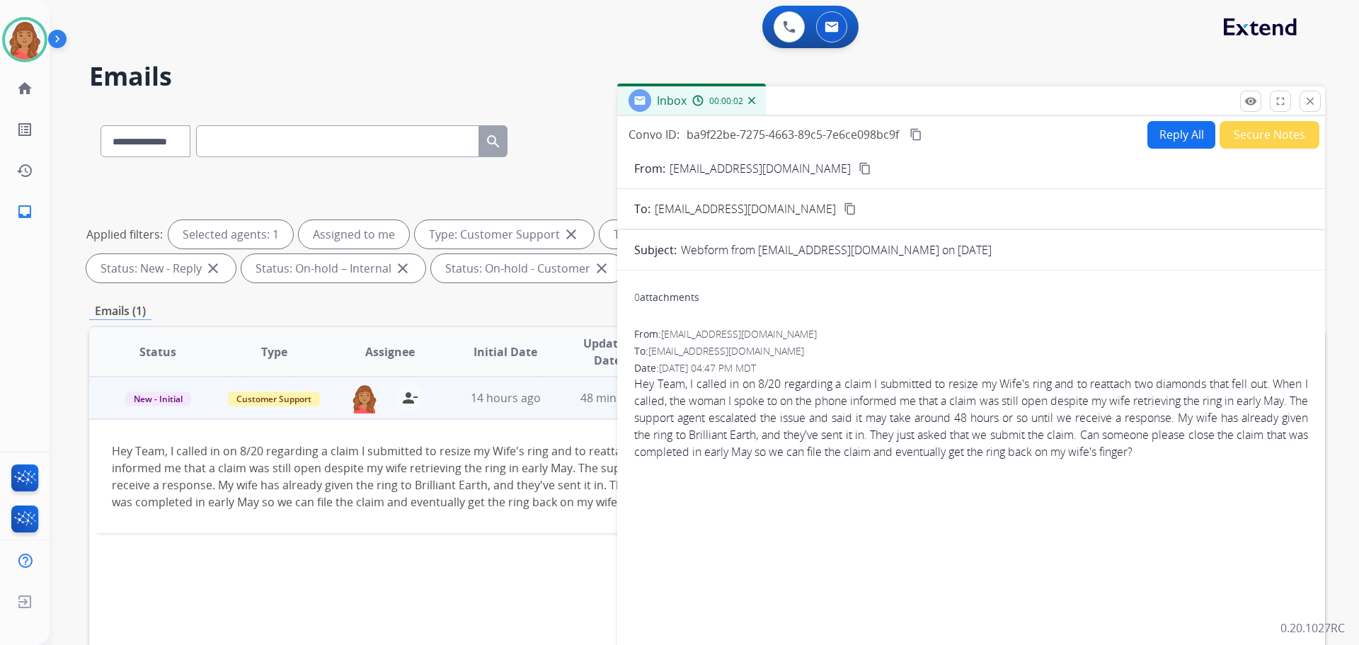
click at [1179, 135] on button "Reply All" at bounding box center [1182, 135] width 68 height 28
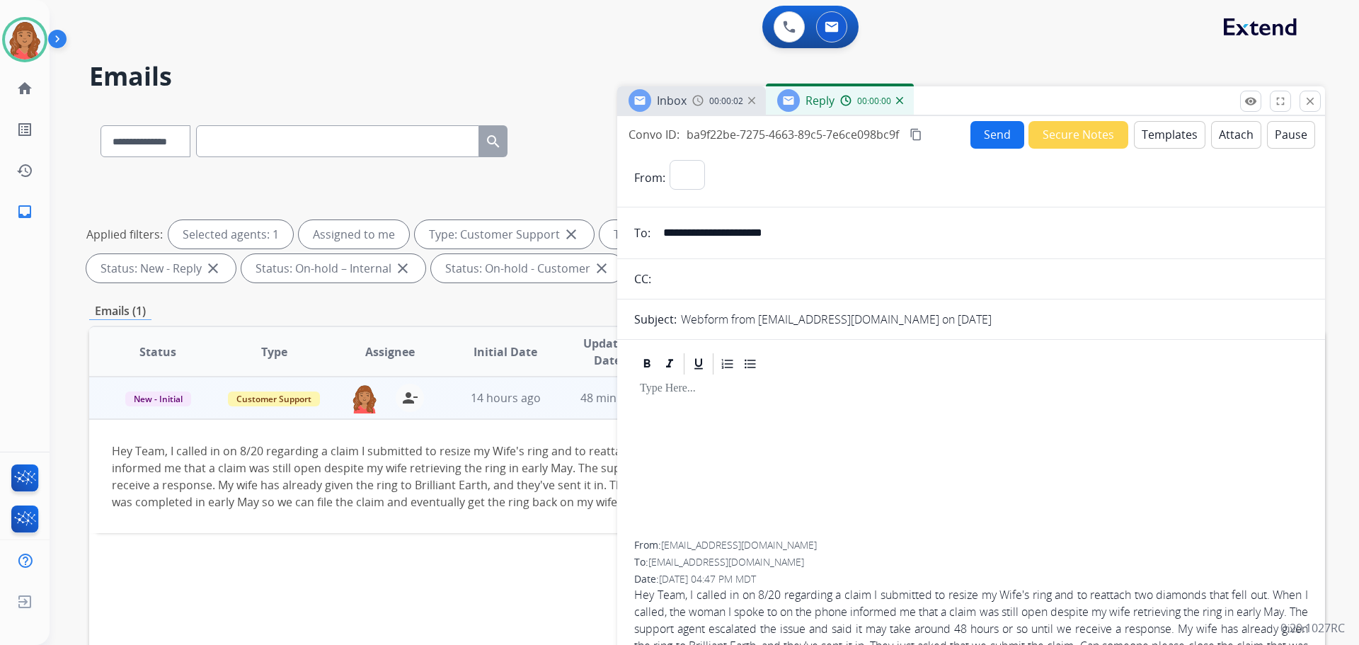
select select "**********"
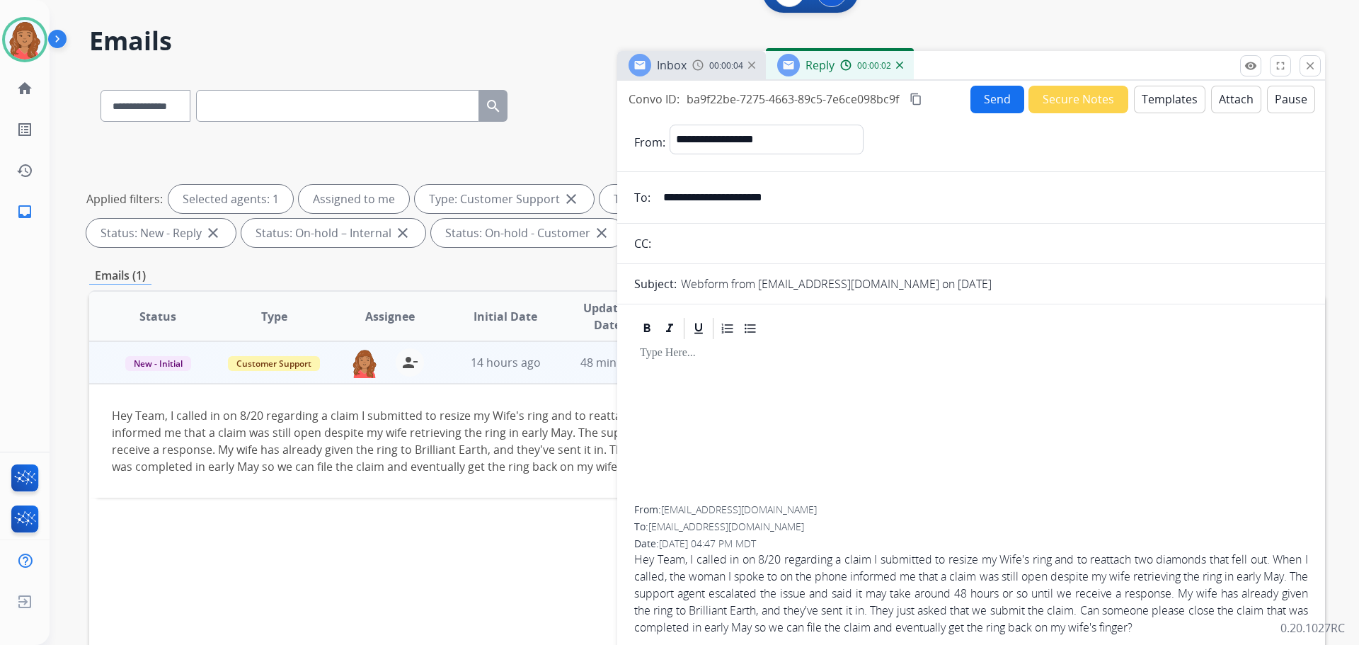
scroll to position [16, 0]
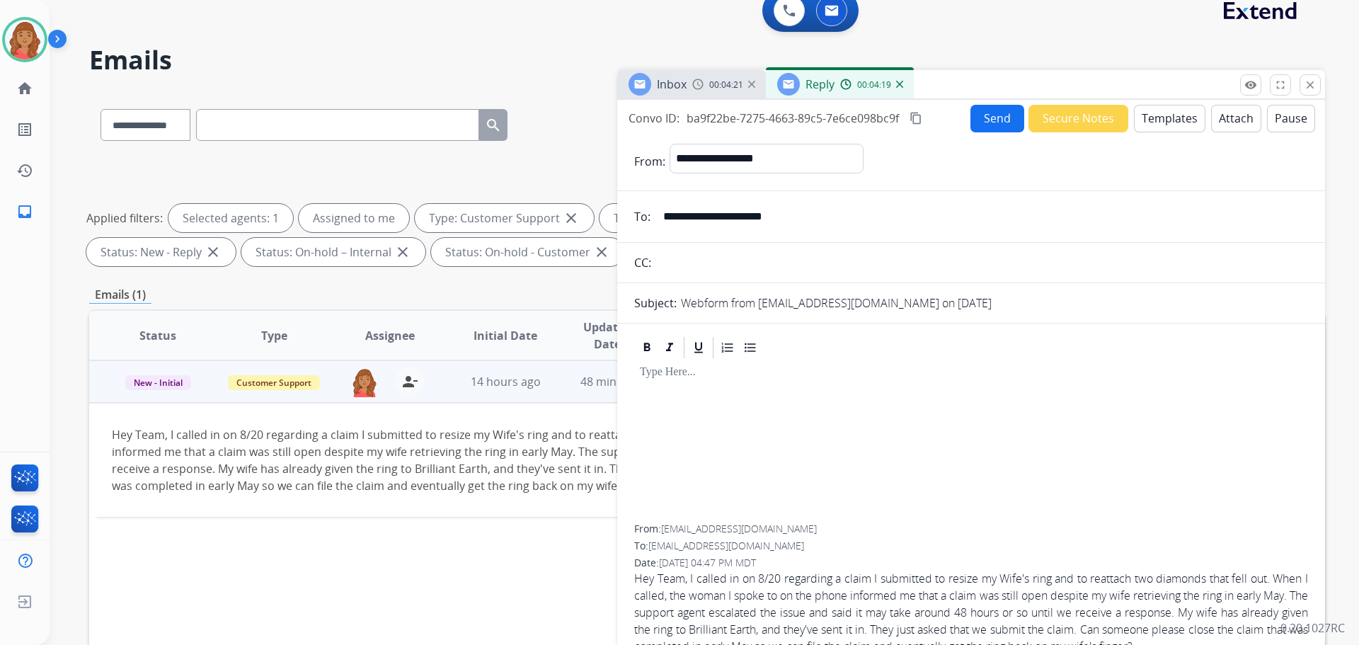
click at [971, 448] on div at bounding box center [971, 442] width 674 height 164
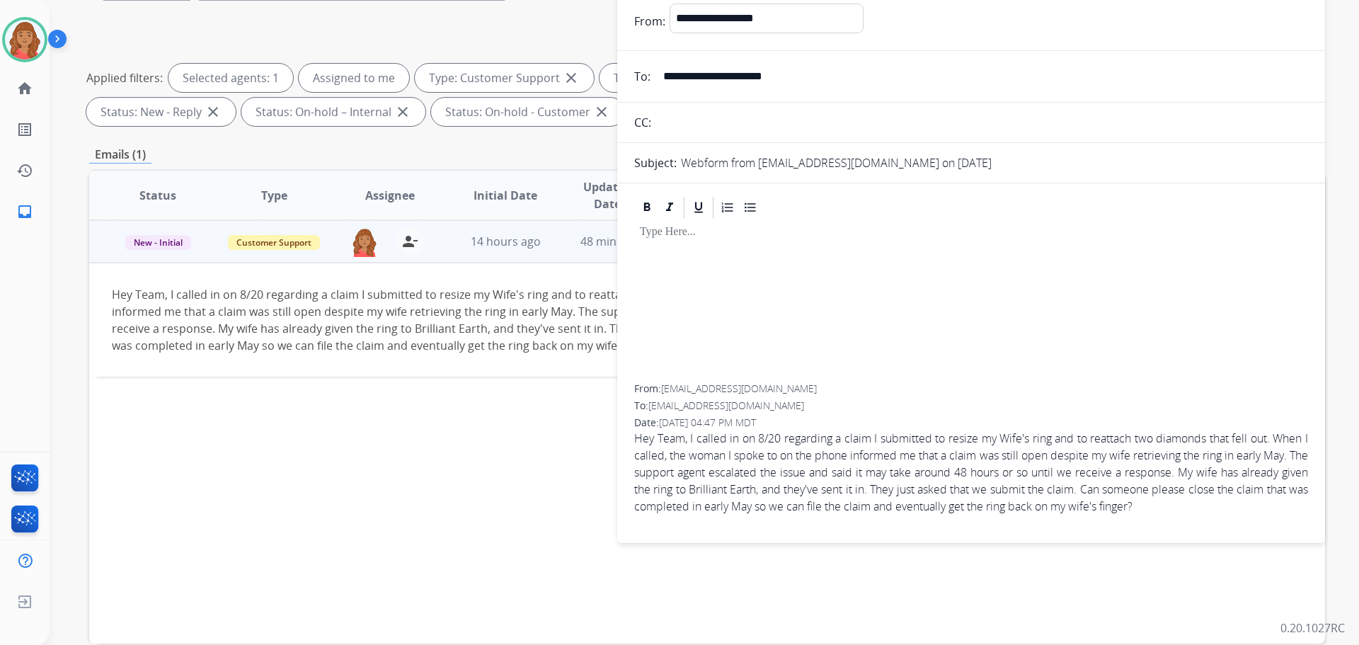
scroll to position [87, 0]
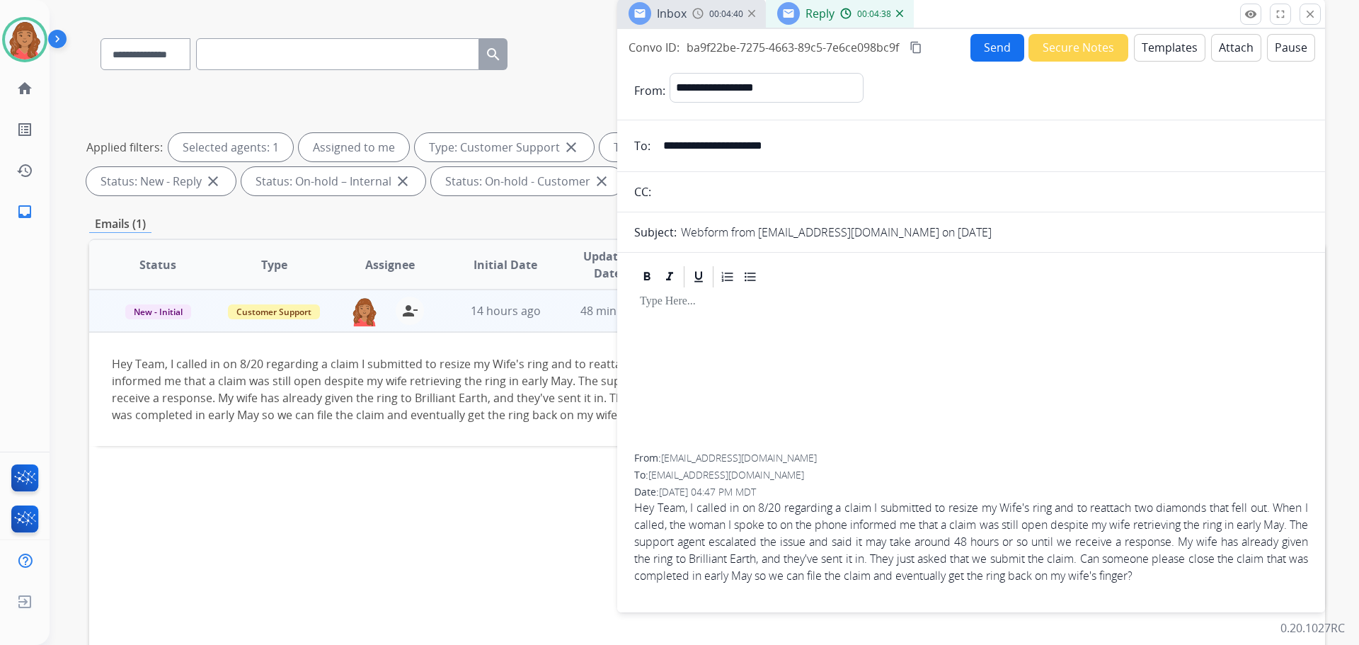
click at [1168, 50] on button "Templates" at bounding box center [1170, 48] width 72 height 28
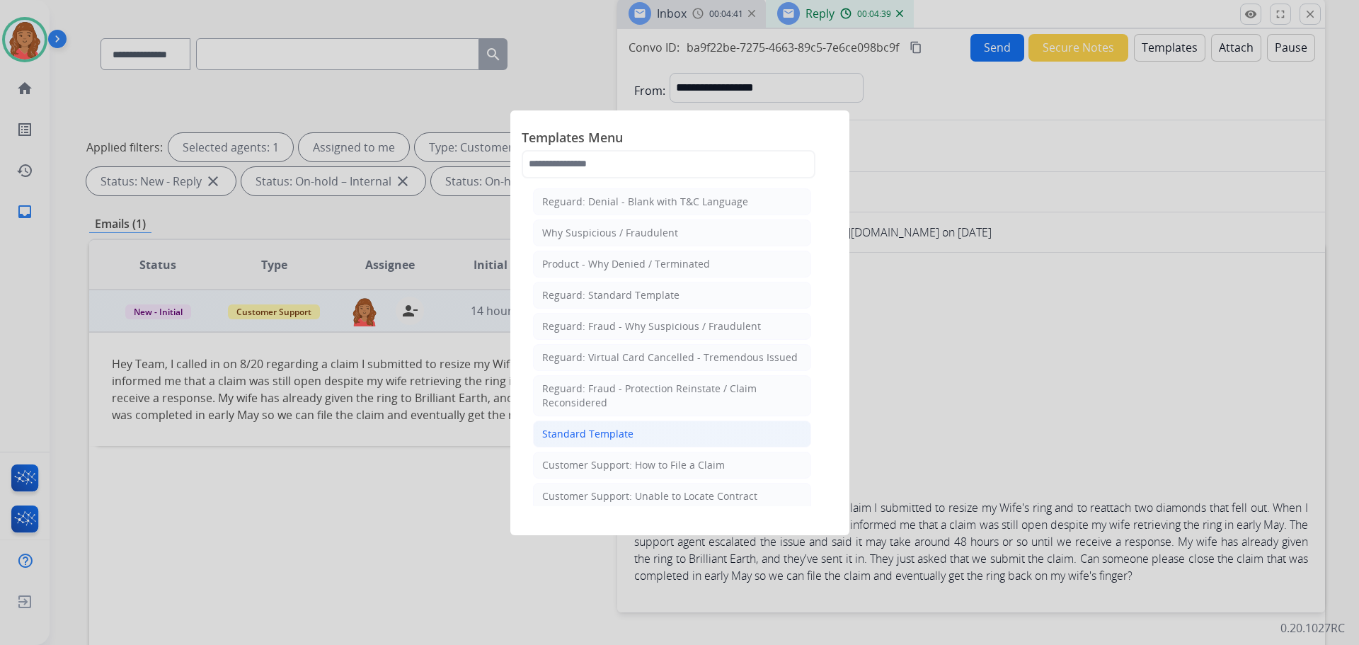
drag, startPoint x: 588, startPoint y: 439, endPoint x: 602, endPoint y: 438, distance: 13.5
click at [589, 439] on div "Standard Template" at bounding box center [587, 434] width 91 height 14
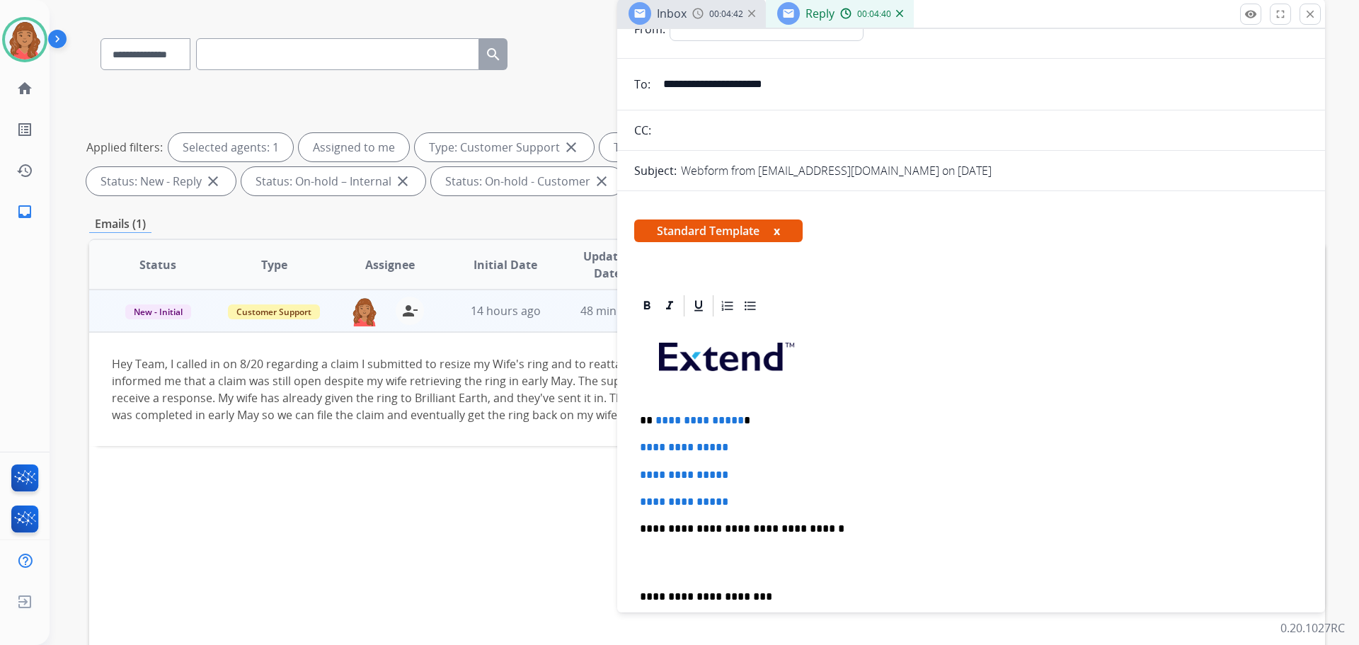
scroll to position [142, 0]
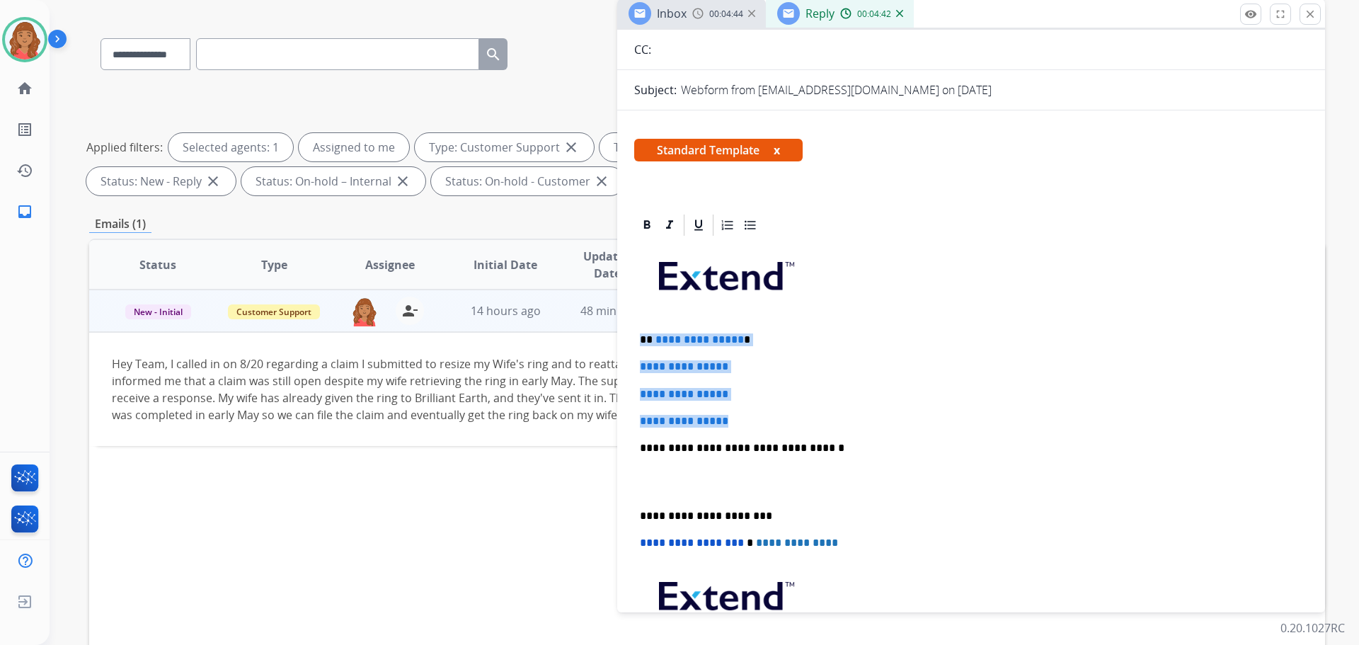
drag, startPoint x: 723, startPoint y: 422, endPoint x: 637, endPoint y: 340, distance: 118.7
click at [637, 340] on div "**********" at bounding box center [971, 481] width 674 height 487
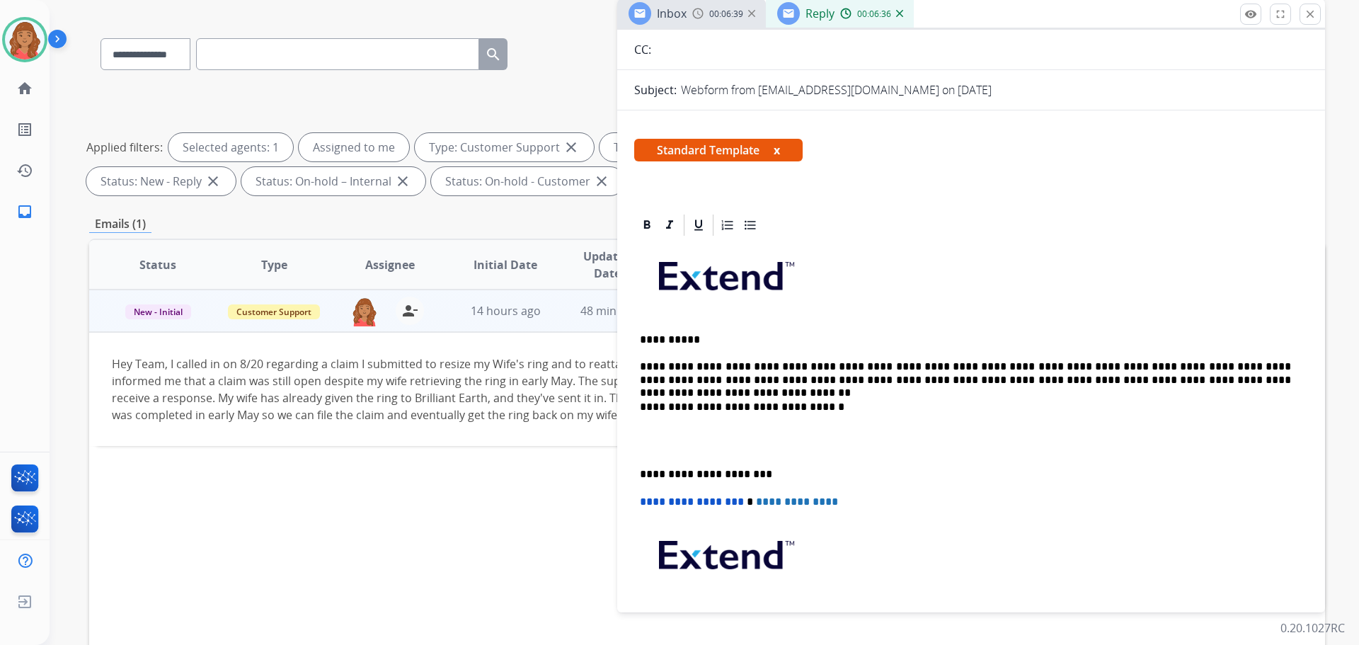
click at [932, 365] on p "**********" at bounding box center [965, 373] width 651 height 26
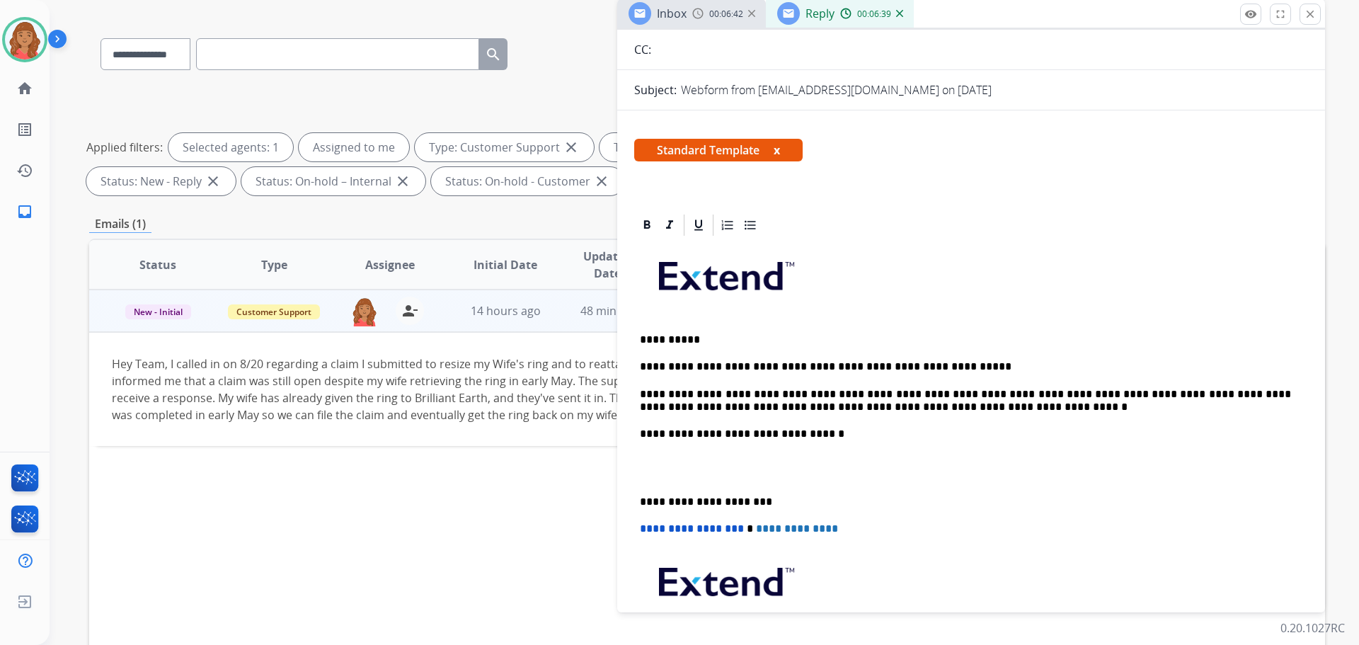
click at [1042, 394] on p "**********" at bounding box center [965, 401] width 651 height 26
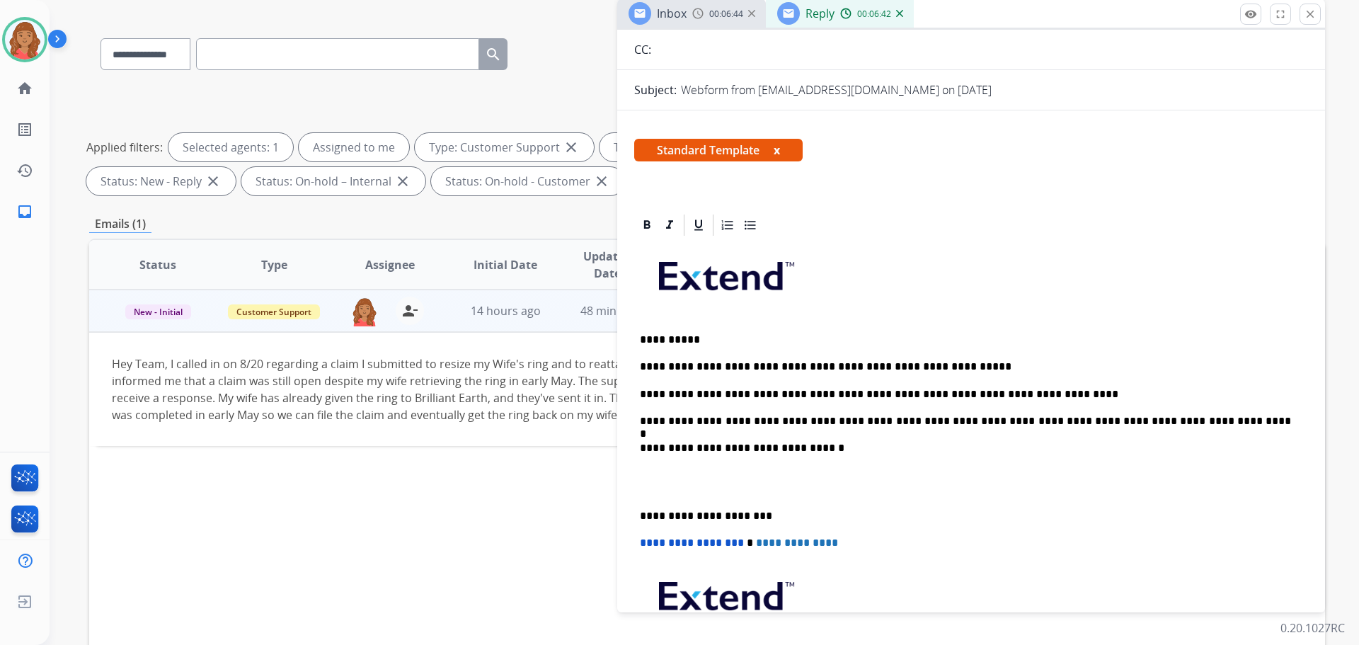
click at [703, 345] on p "**********" at bounding box center [965, 339] width 651 height 13
click at [704, 348] on div "**********" at bounding box center [971, 481] width 674 height 487
click at [644, 353] on div "**********" at bounding box center [971, 481] width 674 height 487
click at [700, 341] on p "**********" at bounding box center [965, 339] width 651 height 13
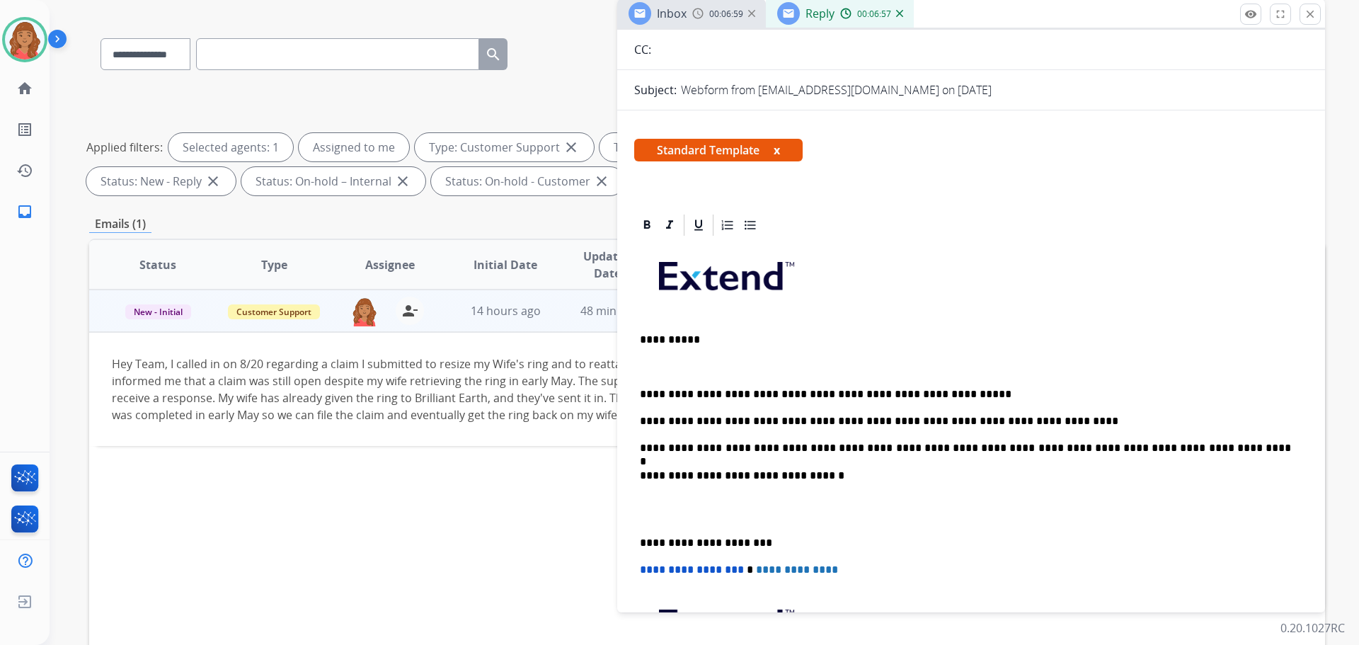
drag, startPoint x: 655, startPoint y: 373, endPoint x: 646, endPoint y: 367, distance: 10.8
click at [646, 367] on p at bounding box center [971, 366] width 663 height 13
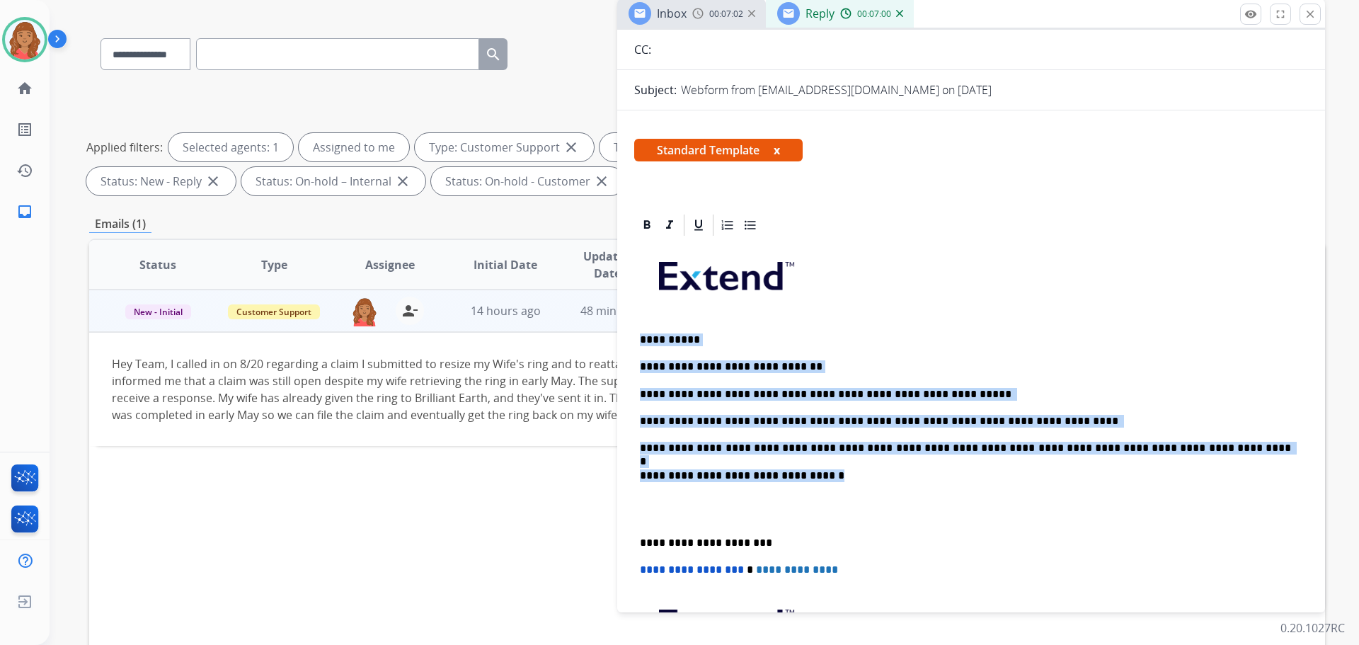
drag, startPoint x: 824, startPoint y: 477, endPoint x: 639, endPoint y: 341, distance: 229.8
click at [620, 333] on div "**********" at bounding box center [971, 553] width 708 height 682
copy div "**********"
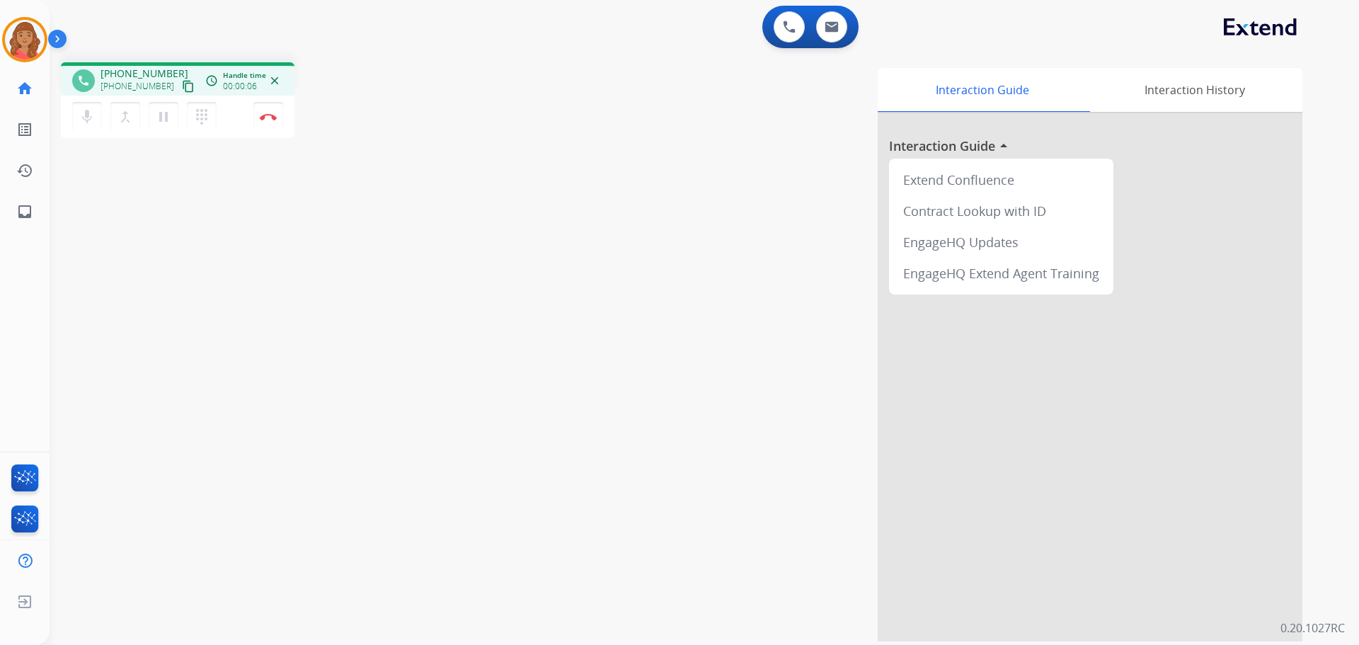
drag, startPoint x: 176, startPoint y: 89, endPoint x: 239, endPoint y: 203, distance: 130.9
click at [182, 89] on mat-icon "content_copy" at bounding box center [188, 86] width 13 height 13
click at [182, 84] on mat-icon "content_copy" at bounding box center [188, 86] width 13 height 13
click at [273, 120] on button "Disconnect" at bounding box center [268, 117] width 30 height 30
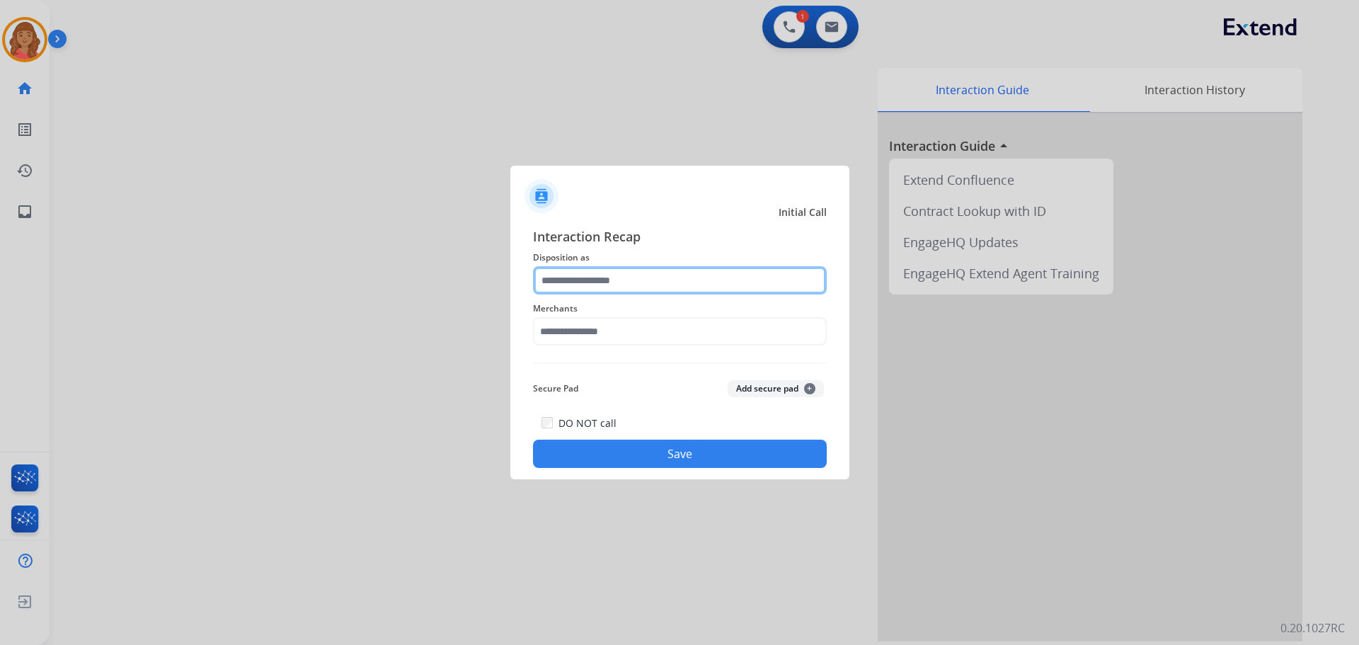
click at [601, 287] on input "text" at bounding box center [680, 280] width 294 height 28
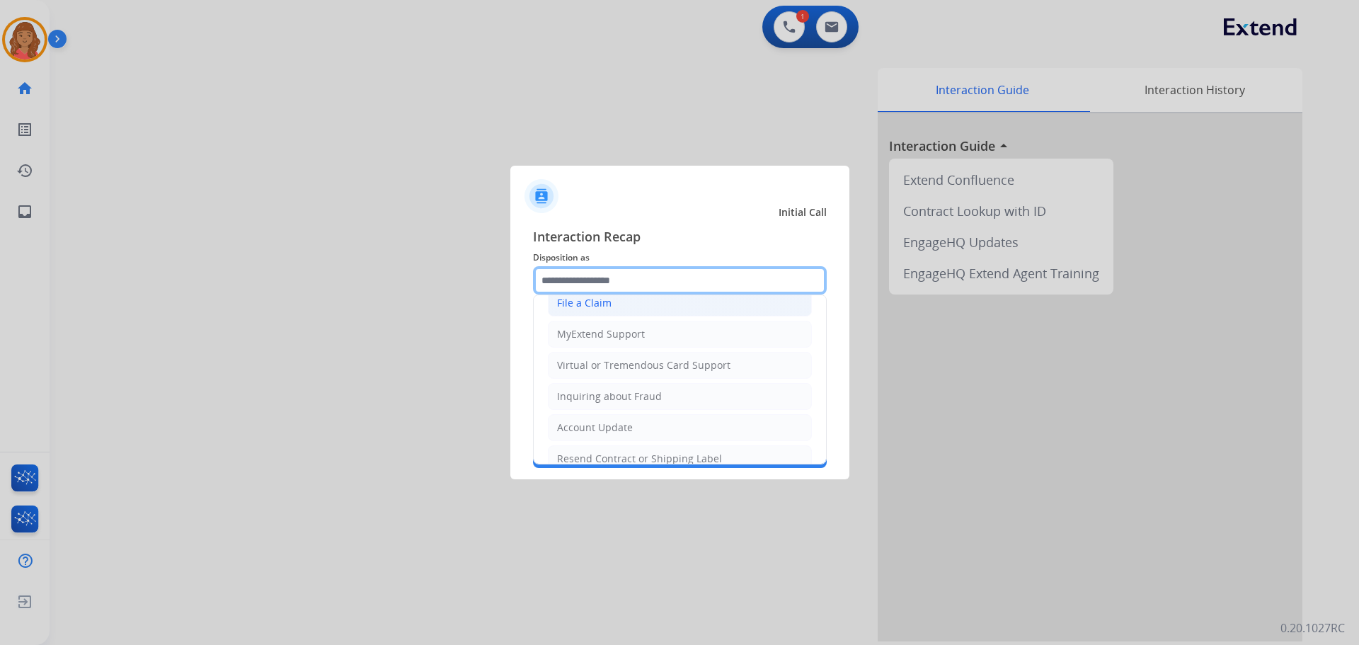
scroll to position [71, 0]
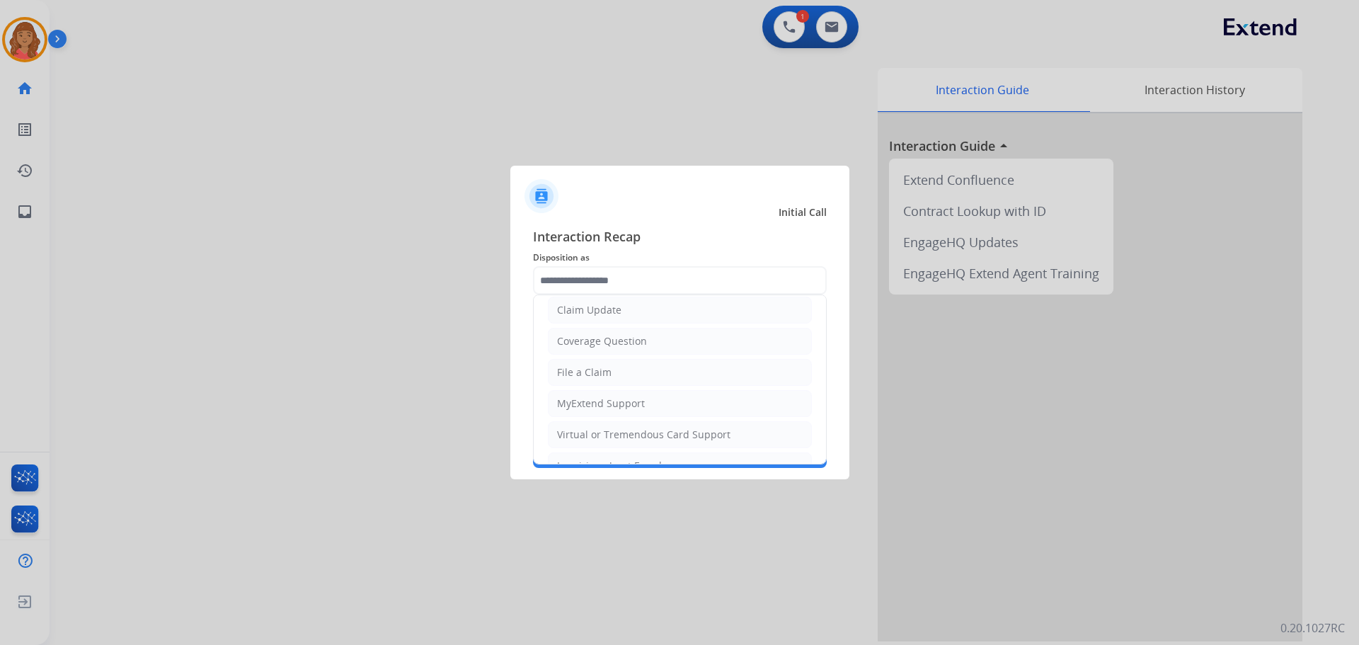
click at [588, 369] on div "File a Claim" at bounding box center [584, 372] width 55 height 14
type input "**********"
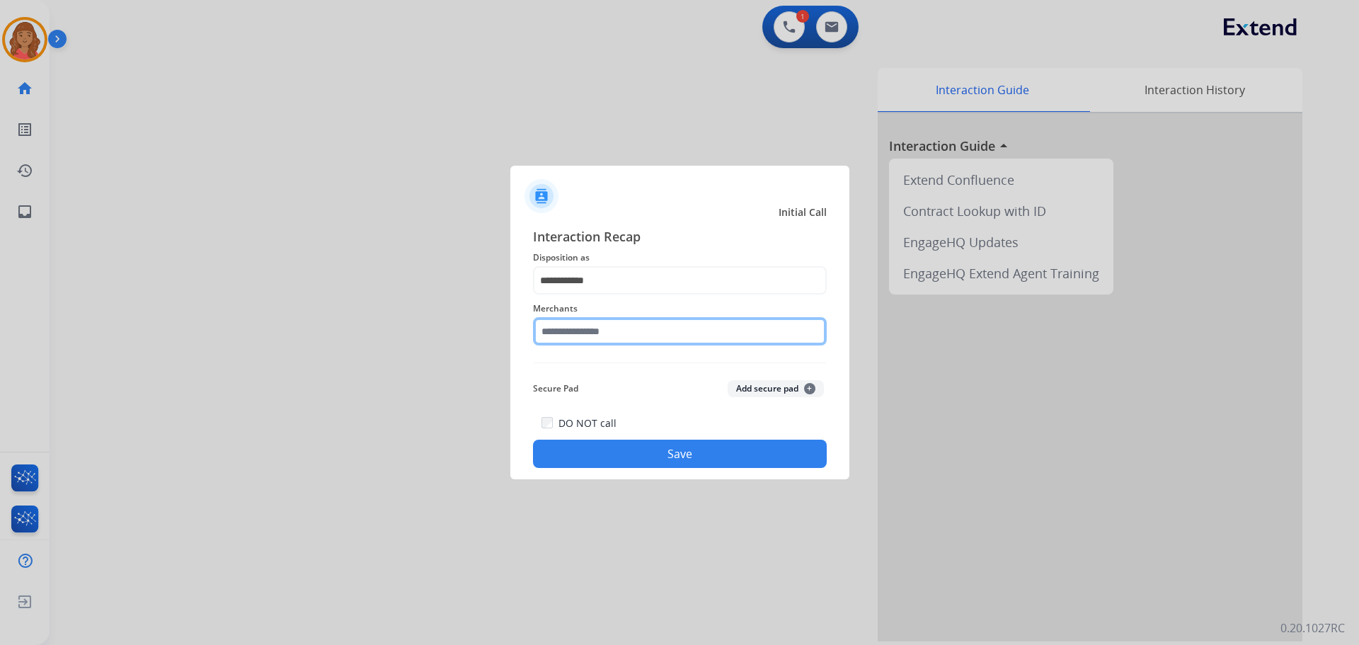
click at [579, 336] on input "text" at bounding box center [680, 331] width 294 height 28
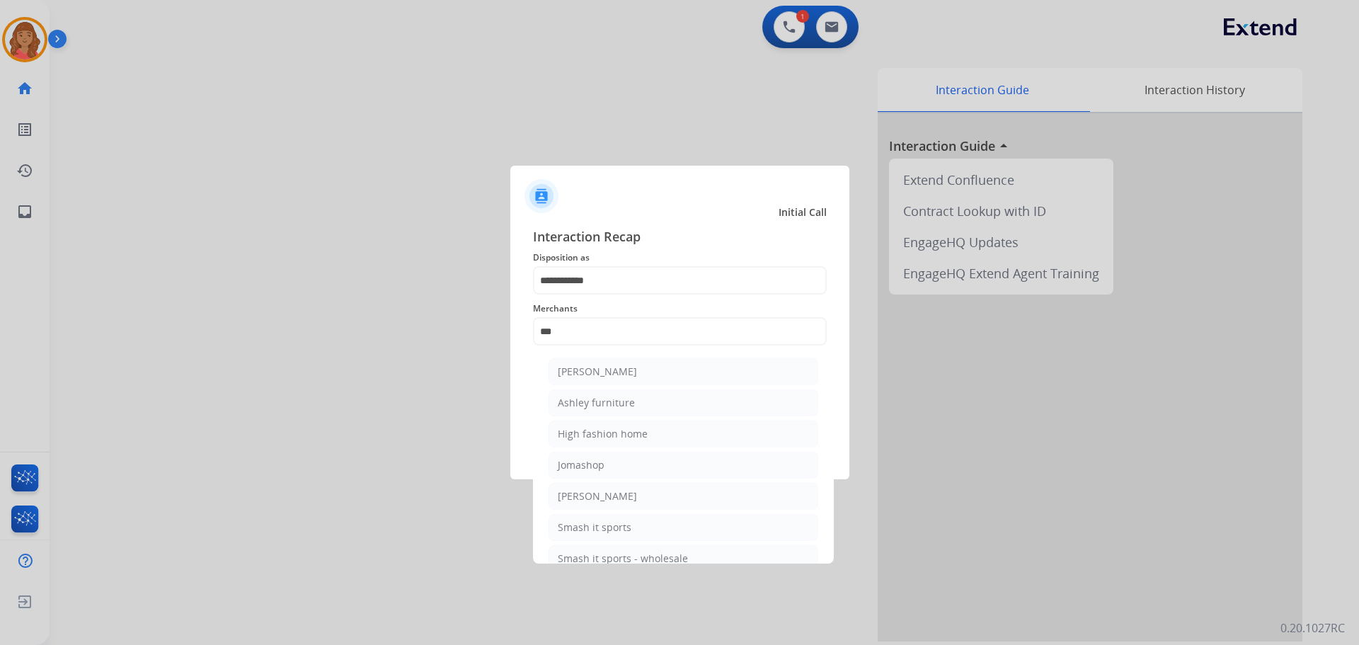
drag, startPoint x: 596, startPoint y: 369, endPoint x: 639, endPoint y: 406, distance: 56.7
click at [600, 369] on div "[PERSON_NAME]" at bounding box center [597, 372] width 79 height 14
type input "**********"
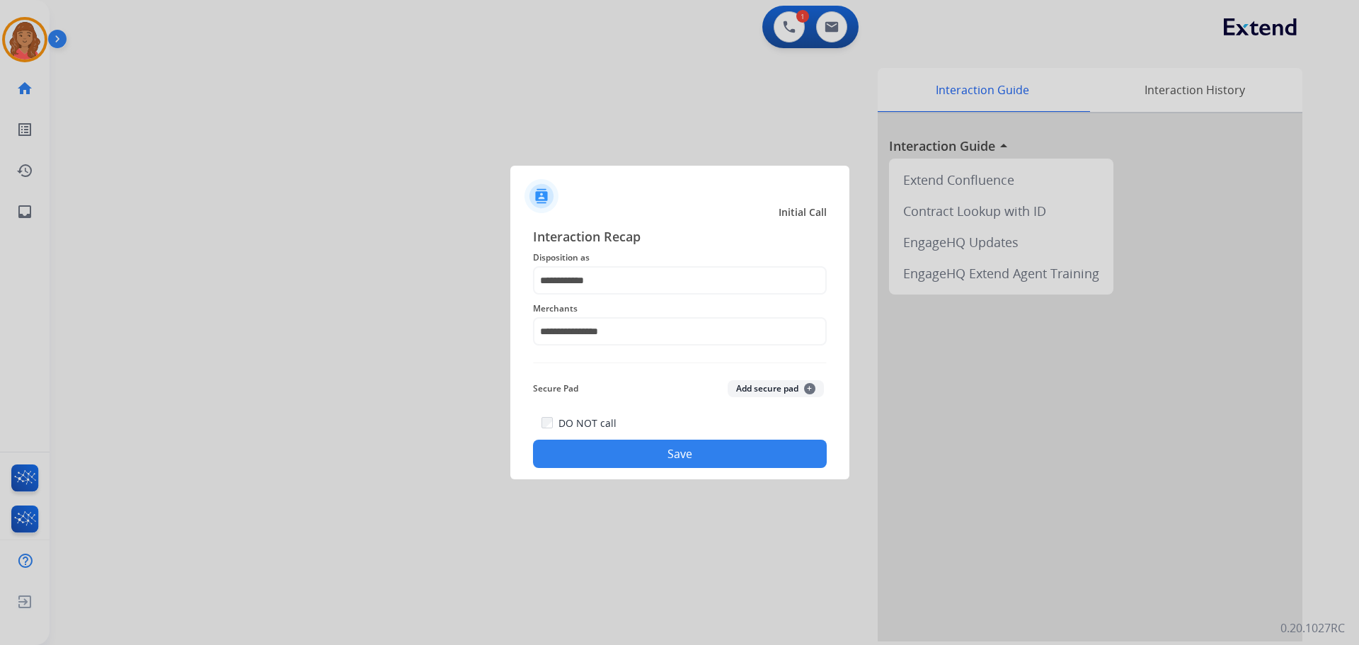
click at [662, 445] on button "Save" at bounding box center [680, 454] width 294 height 28
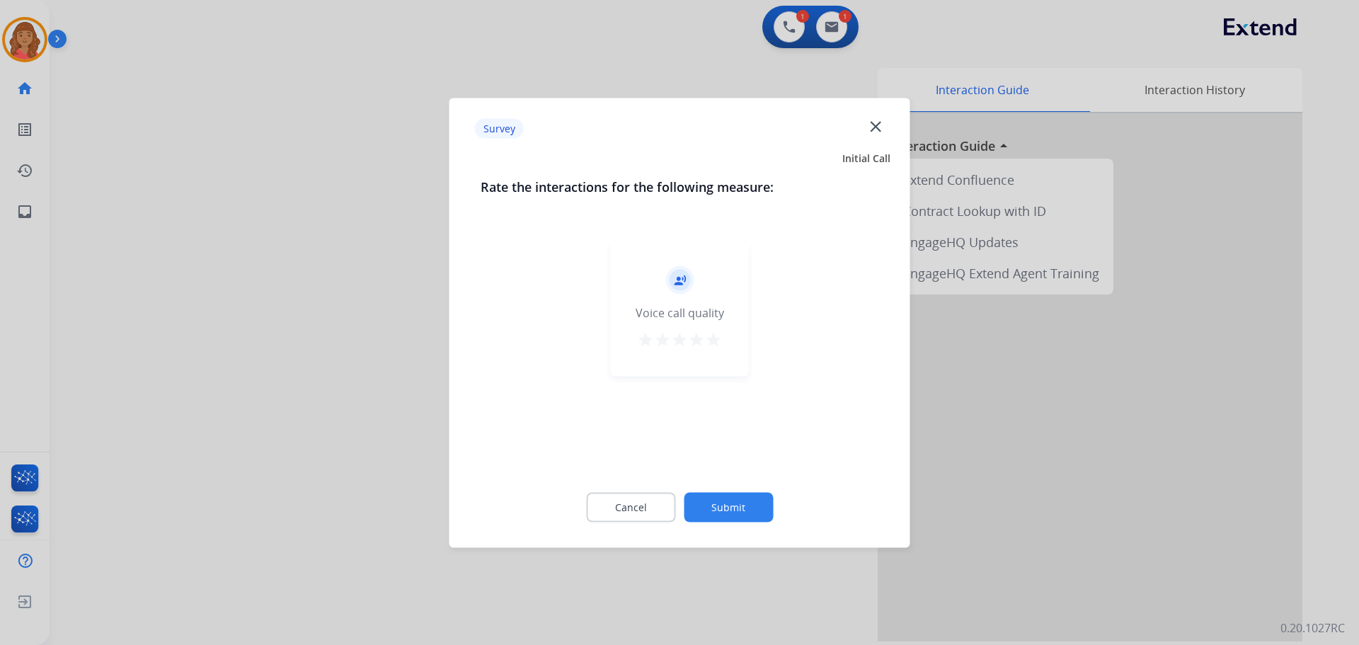
drag, startPoint x: 713, startPoint y: 337, endPoint x: 724, endPoint y: 355, distance: 21.6
click at [718, 340] on mat-icon "star" at bounding box center [713, 339] width 17 height 17
click at [739, 494] on button "Submit" at bounding box center [728, 507] width 89 height 30
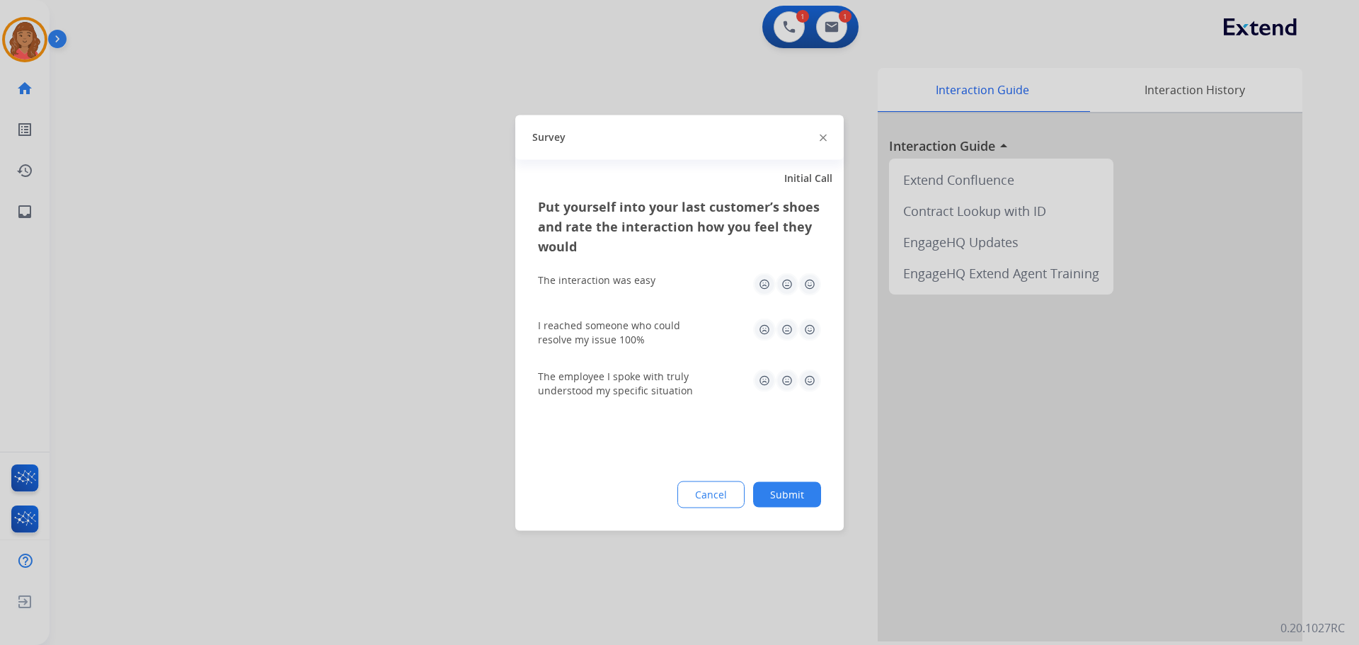
click at [808, 281] on img at bounding box center [810, 284] width 23 height 23
drag, startPoint x: 814, startPoint y: 325, endPoint x: 815, endPoint y: 342, distance: 17.1
click at [813, 325] on img at bounding box center [810, 329] width 23 height 23
click at [811, 376] on img at bounding box center [810, 380] width 23 height 23
drag, startPoint x: 801, startPoint y: 474, endPoint x: 784, endPoint y: 505, distance: 34.9
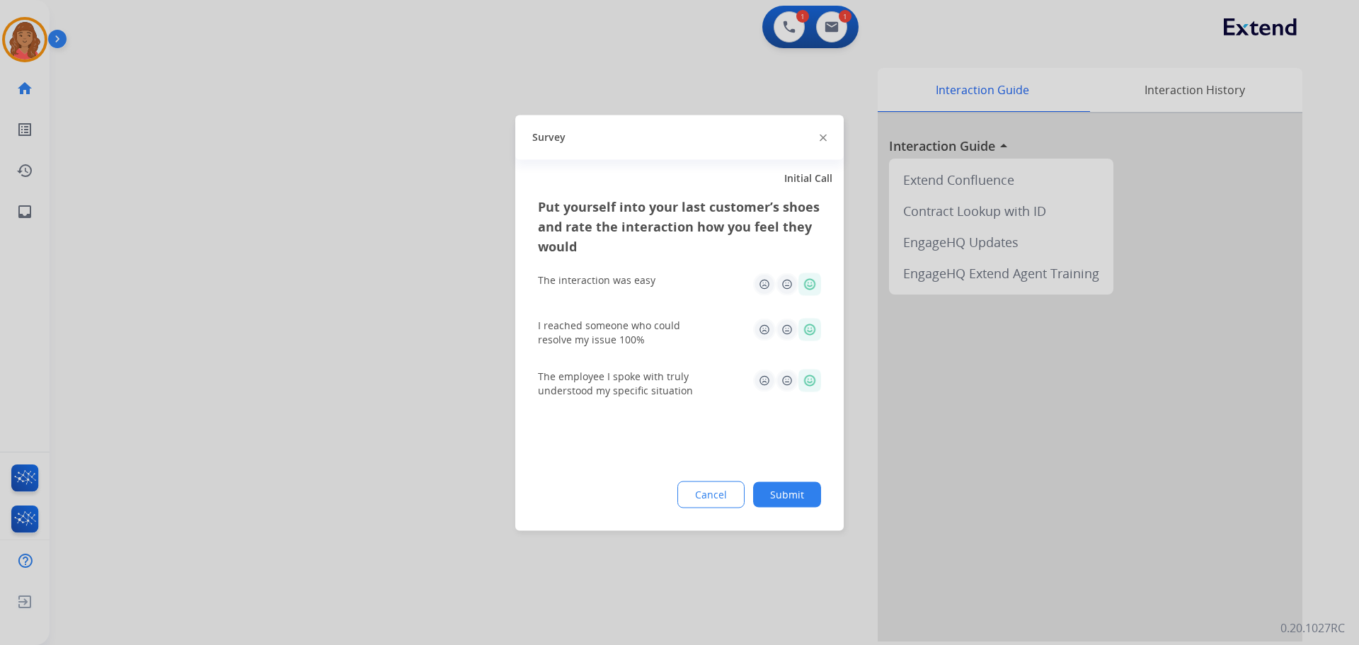
click at [801, 475] on div "Put yourself into your last customer’s shoes and rate the interaction how you f…" at bounding box center [679, 363] width 329 height 334
drag, startPoint x: 792, startPoint y: 496, endPoint x: 700, endPoint y: 627, distance: 160.1
click at [792, 498] on button "Submit" at bounding box center [787, 493] width 68 height 25
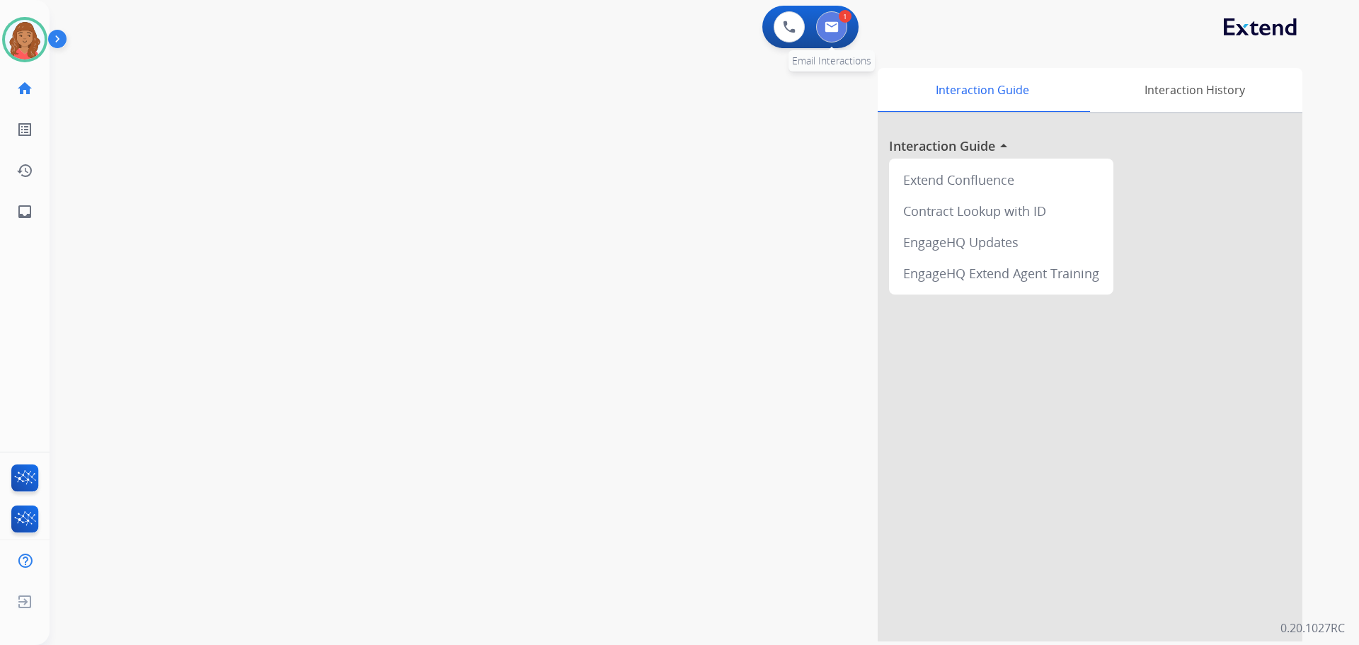
click at [827, 30] on img at bounding box center [832, 26] width 14 height 11
select select "**********"
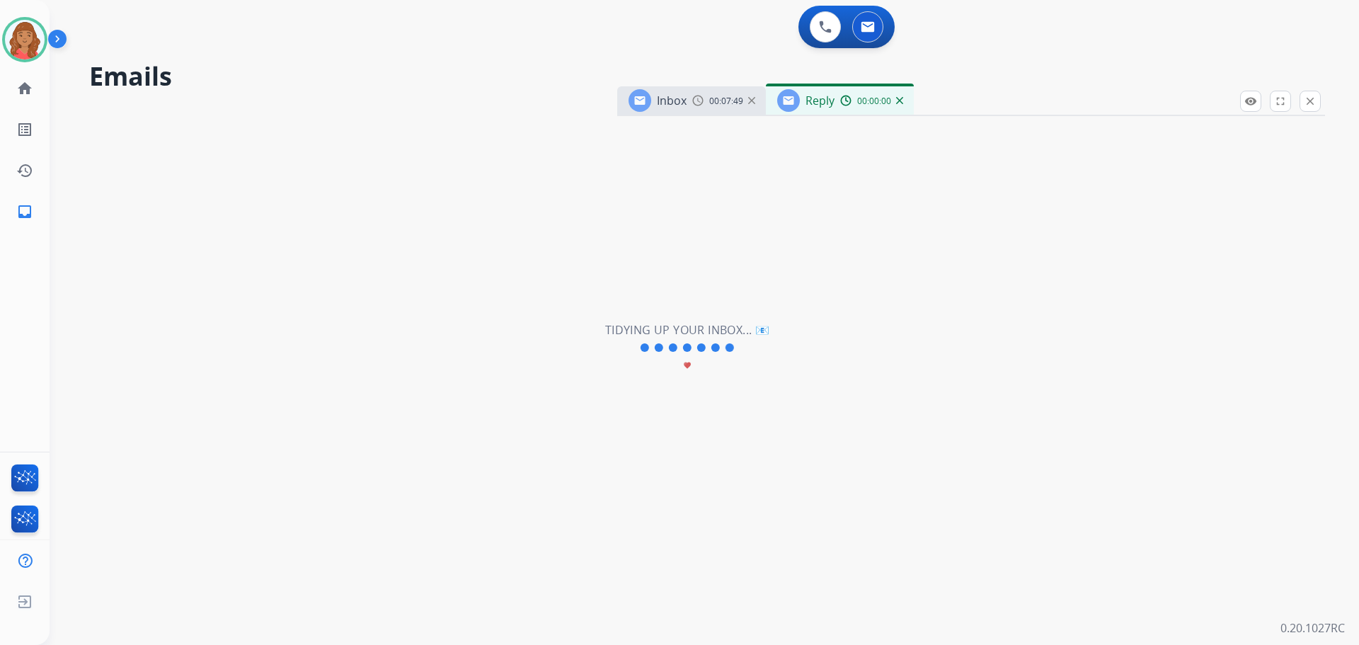
select select "**********"
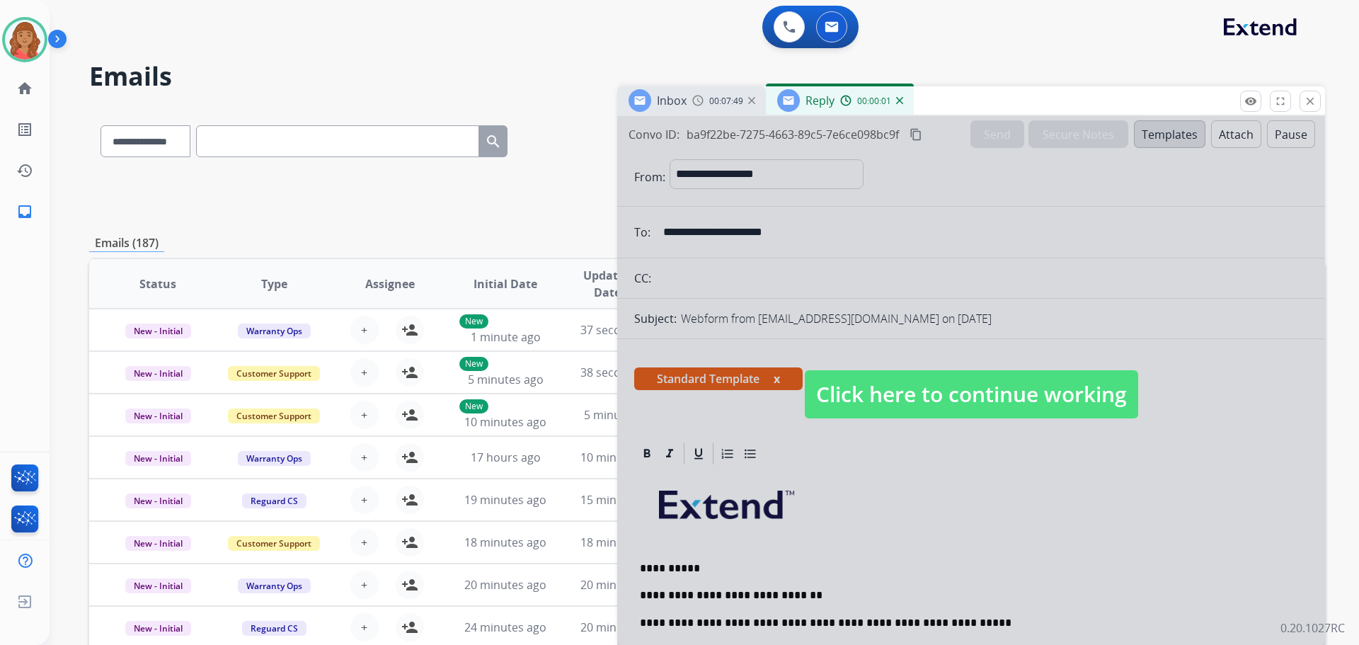
click at [874, 377] on span "Click here to continue working" at bounding box center [971, 394] width 333 height 48
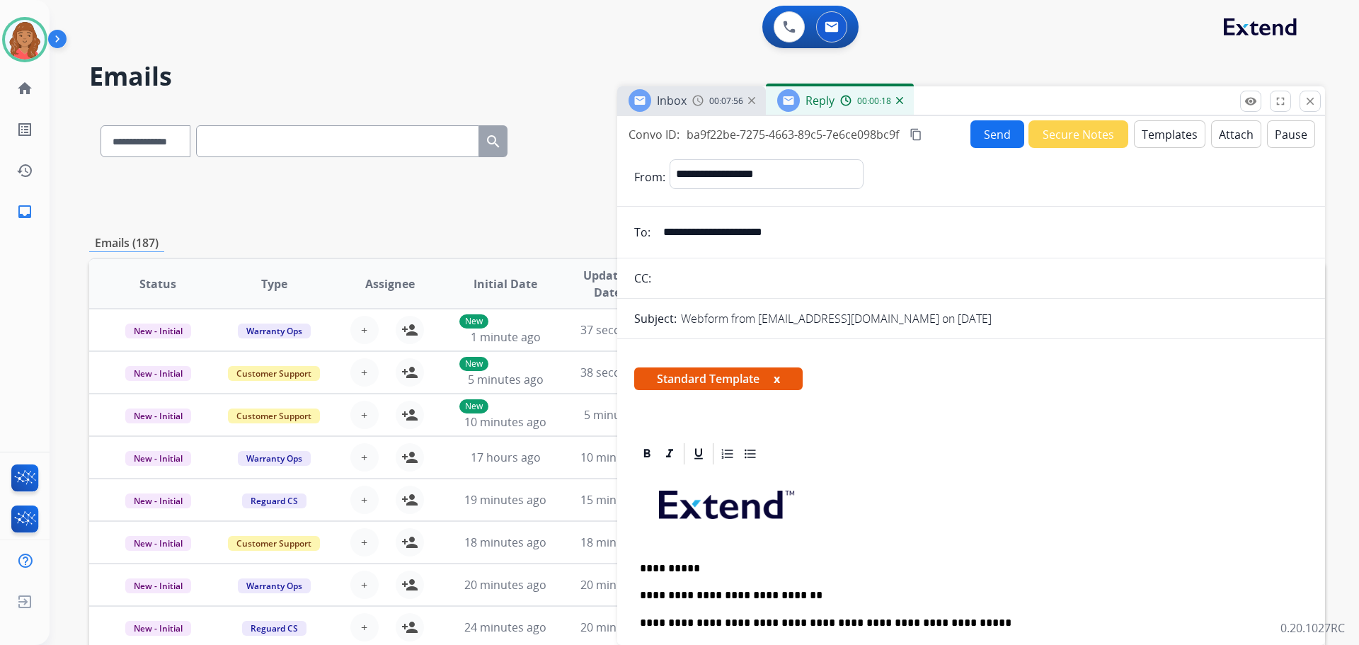
drag, startPoint x: 794, startPoint y: 241, endPoint x: 657, endPoint y: 241, distance: 136.7
click at [657, 241] on input "**********" at bounding box center [982, 232] width 654 height 28
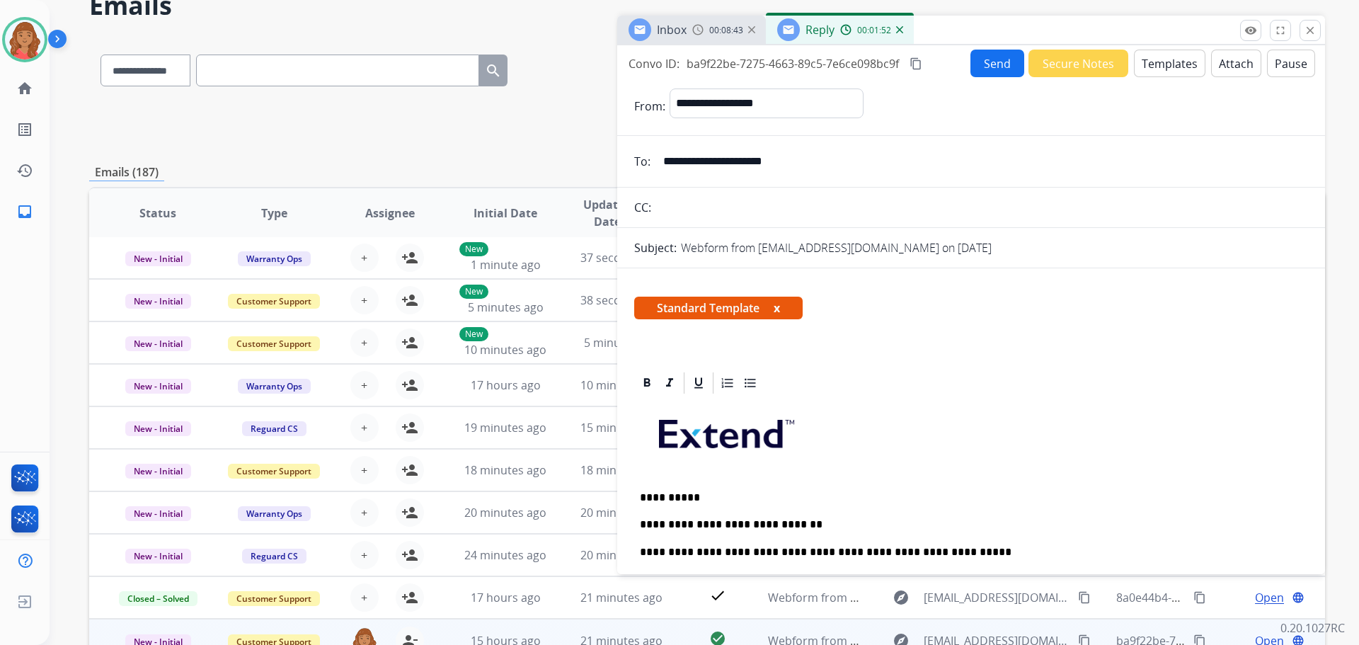
click at [923, 67] on mat-icon "content_copy" at bounding box center [916, 63] width 13 height 13
click at [975, 64] on button "Send" at bounding box center [998, 64] width 54 height 28
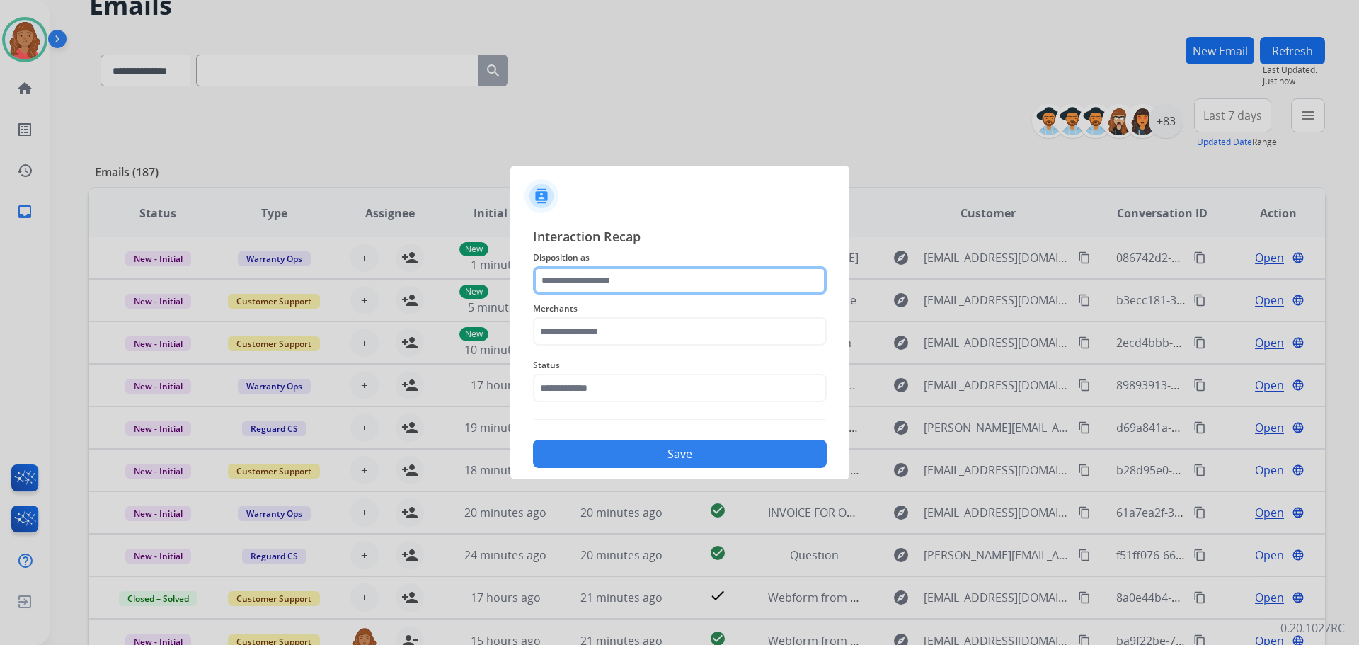
click at [600, 271] on input "text" at bounding box center [680, 280] width 294 height 28
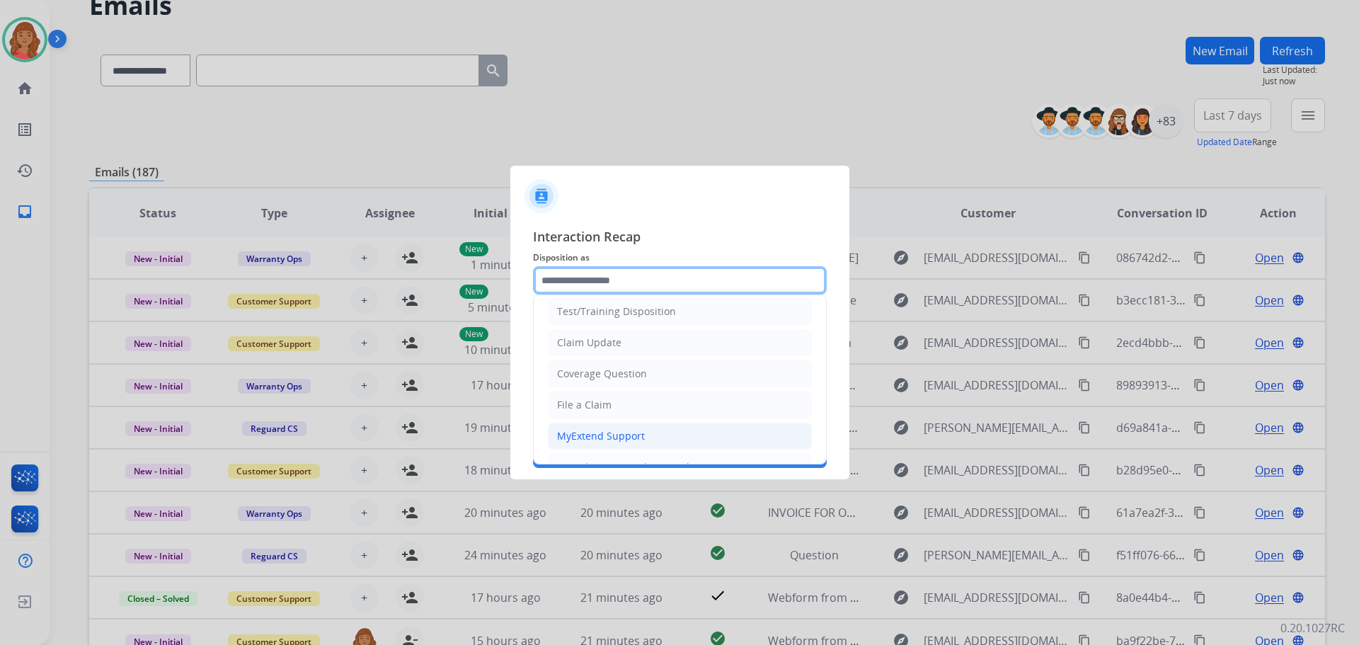
scroll to position [71, 0]
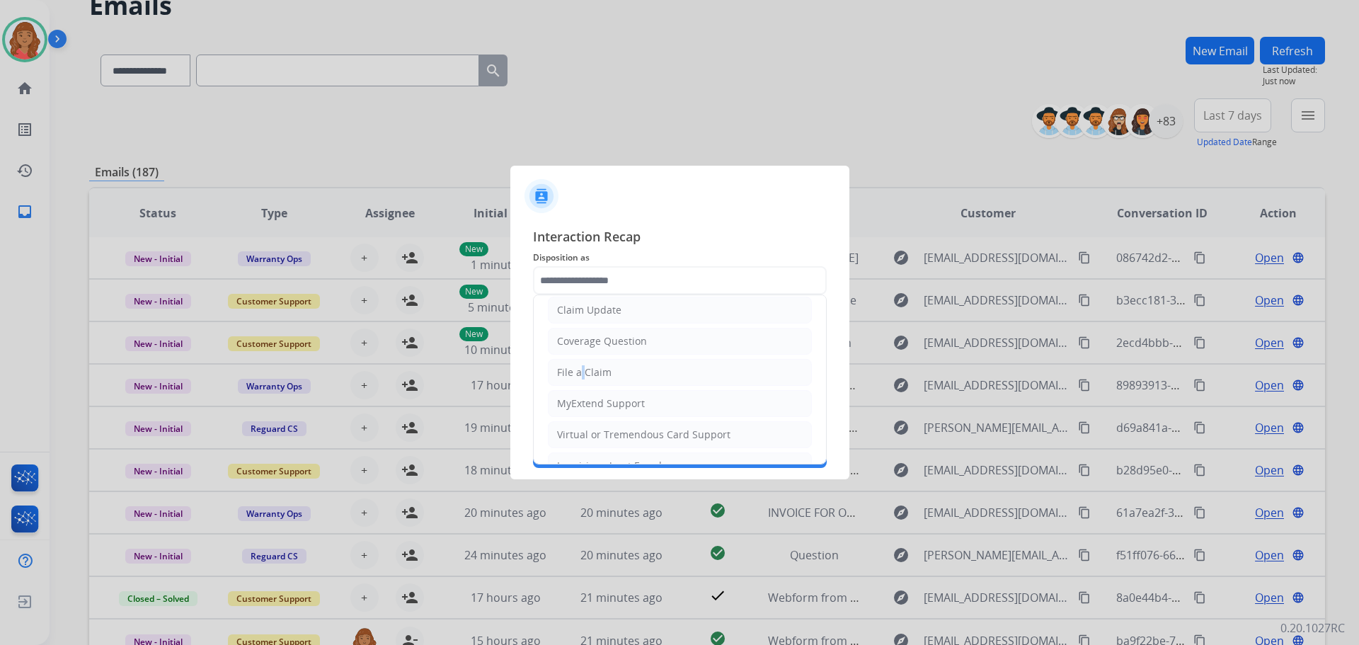
click at [578, 370] on div "File a Claim" at bounding box center [584, 372] width 55 height 14
type input "**********"
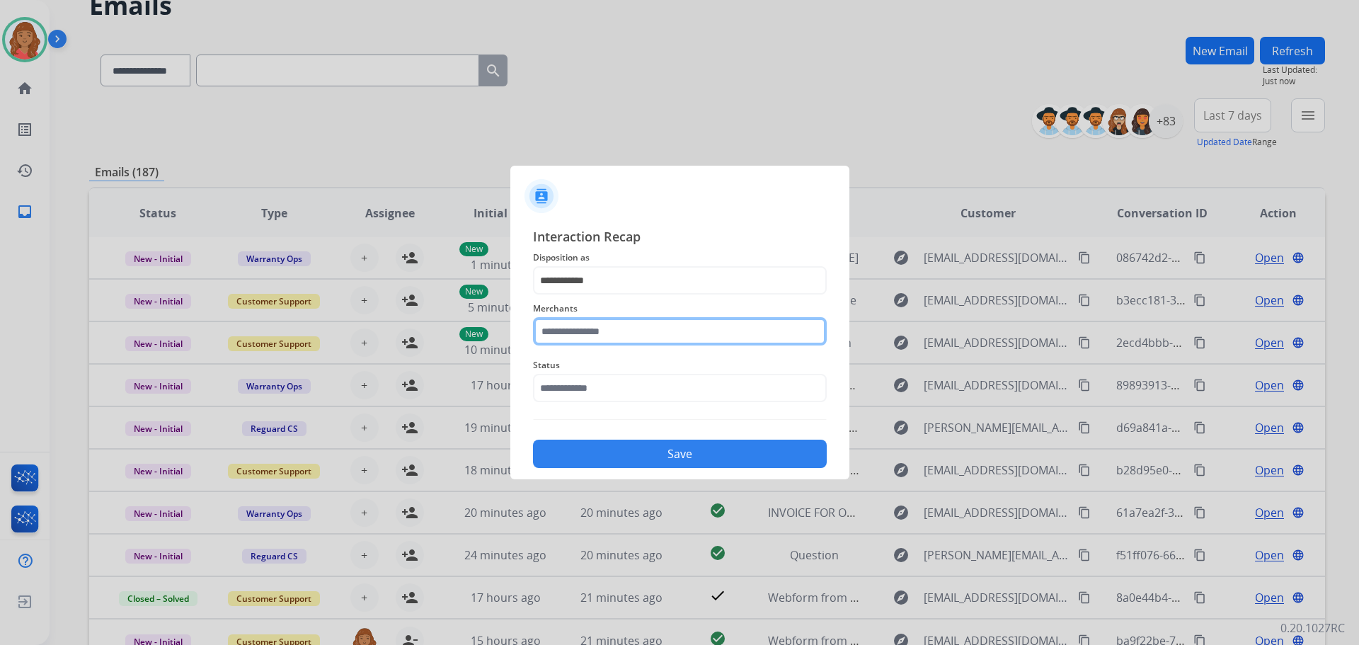
click at [586, 331] on input "text" at bounding box center [680, 331] width 294 height 28
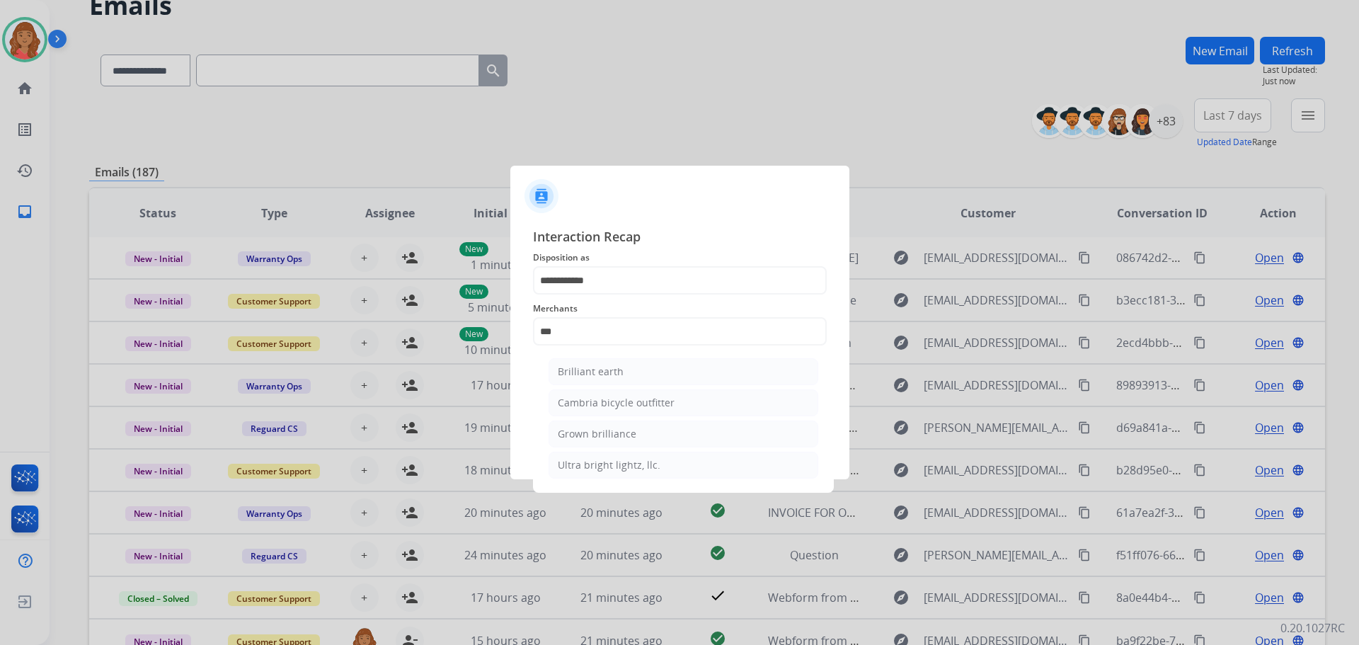
drag, startPoint x: 589, startPoint y: 365, endPoint x: 595, endPoint y: 371, distance: 8.5
click at [591, 366] on div "Brilliant earth" at bounding box center [591, 372] width 66 height 14
type input "**********"
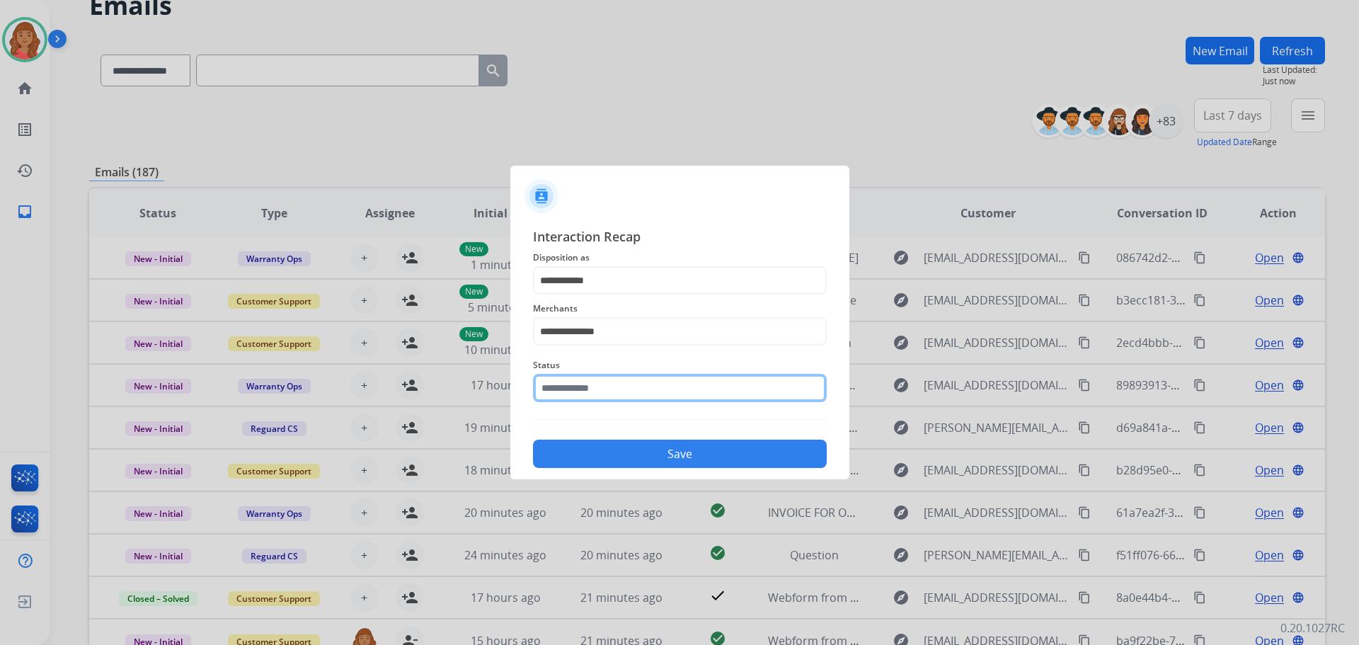
click at [595, 397] on input "text" at bounding box center [680, 388] width 294 height 28
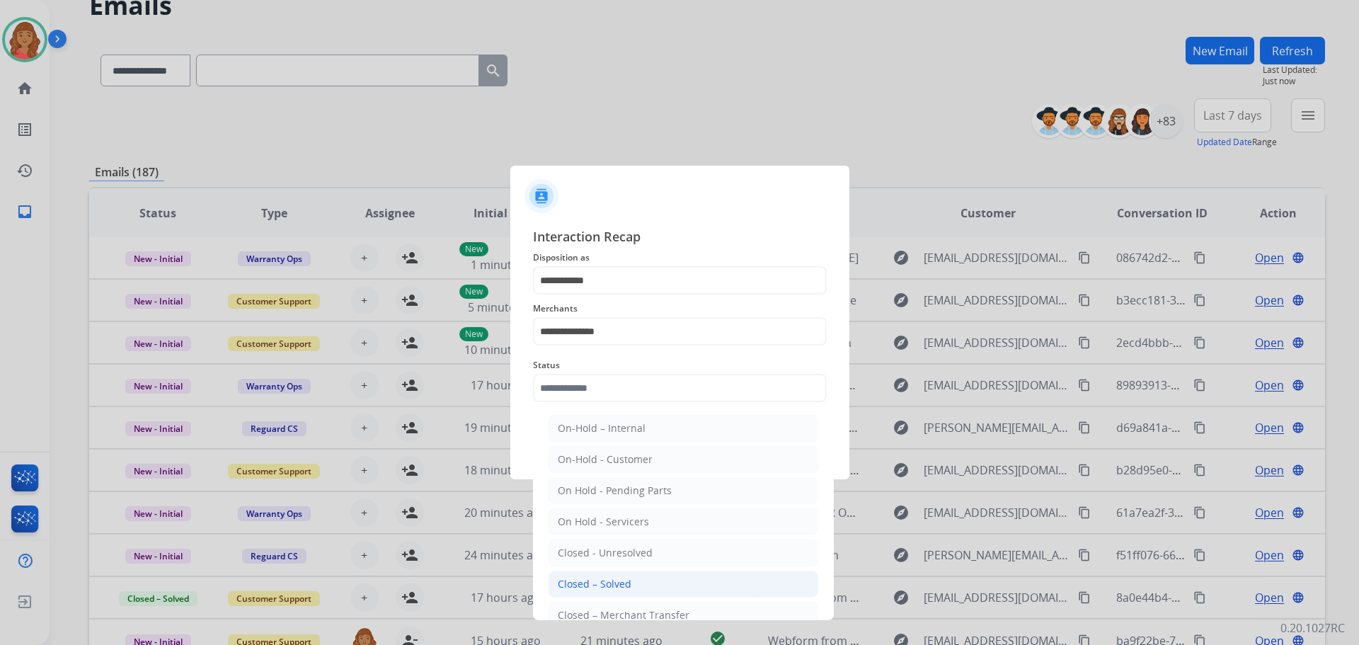
drag, startPoint x: 586, startPoint y: 578, endPoint x: 612, endPoint y: 527, distance: 56.4
click at [586, 578] on div "Closed – Solved" at bounding box center [595, 584] width 74 height 14
type input "**********"
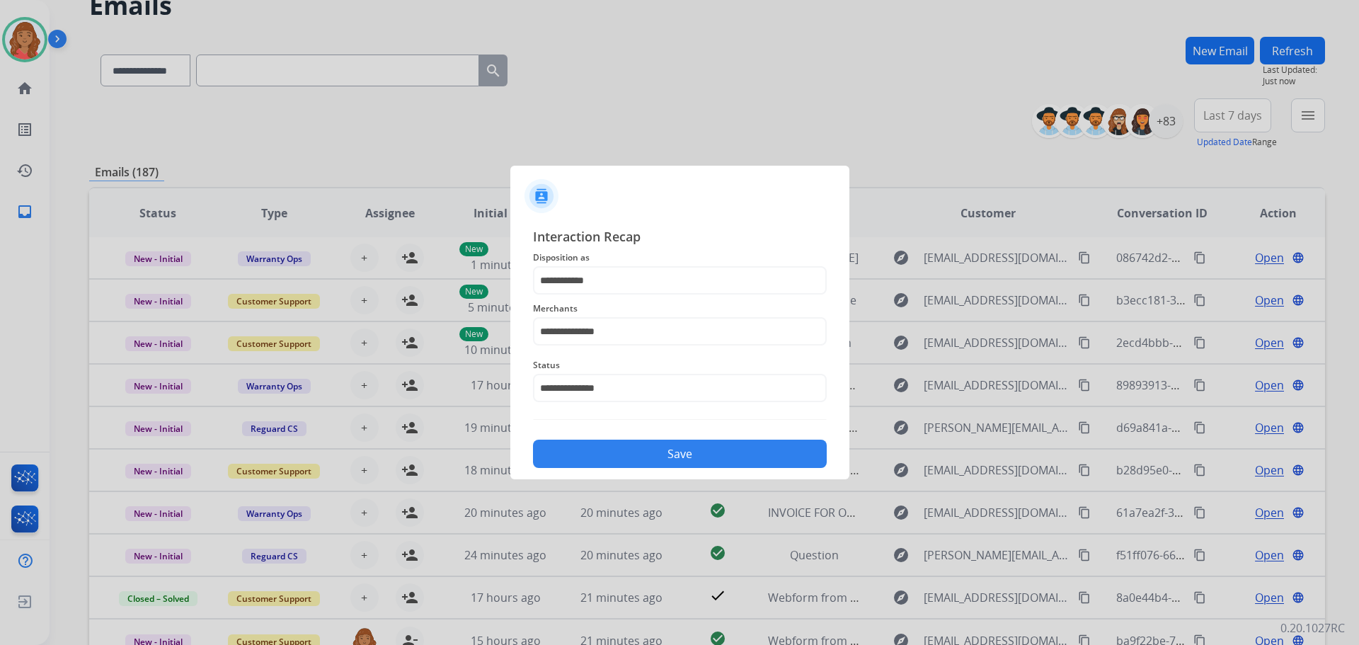
click at [642, 457] on button "Save" at bounding box center [680, 454] width 294 height 28
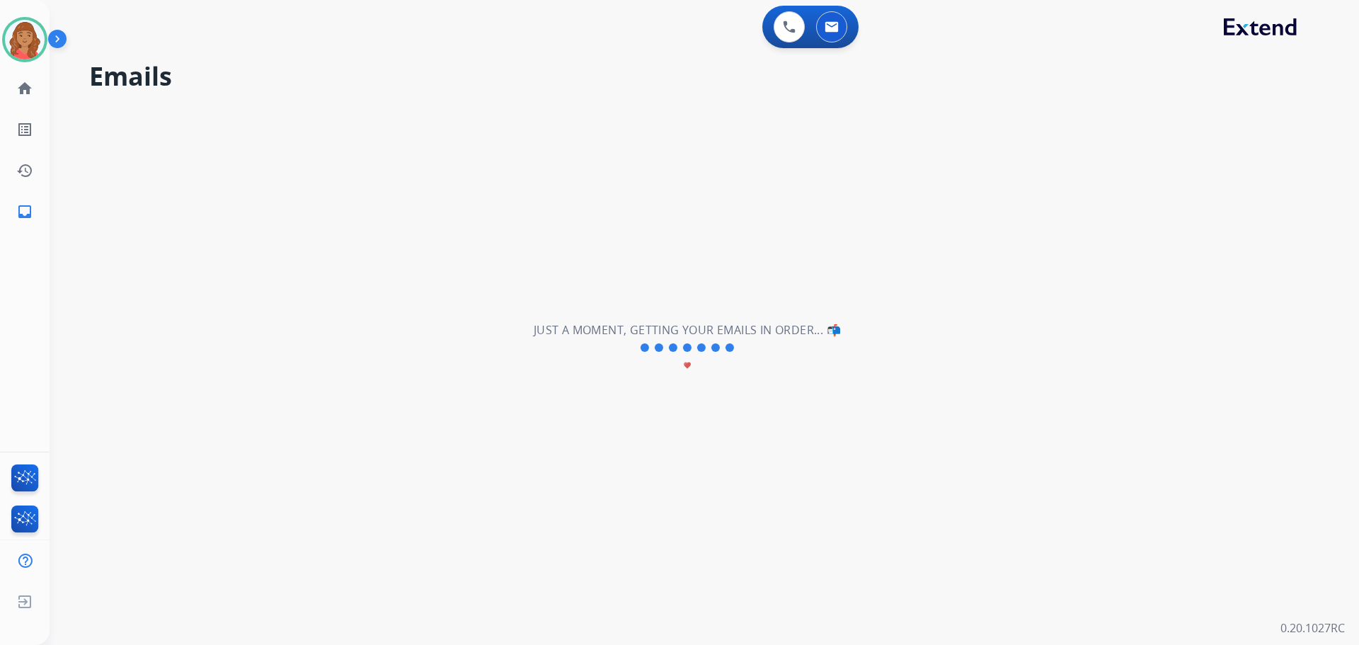
scroll to position [0, 0]
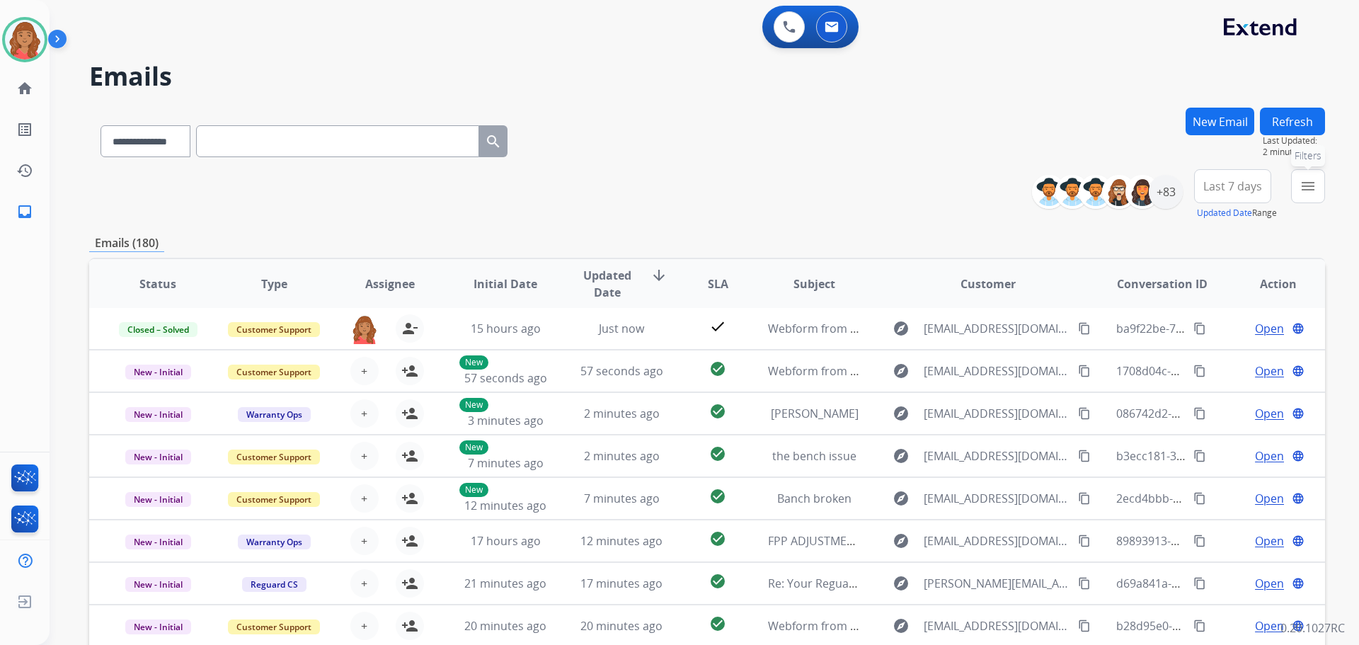
click at [1317, 183] on button "menu Filters" at bounding box center [1308, 186] width 34 height 34
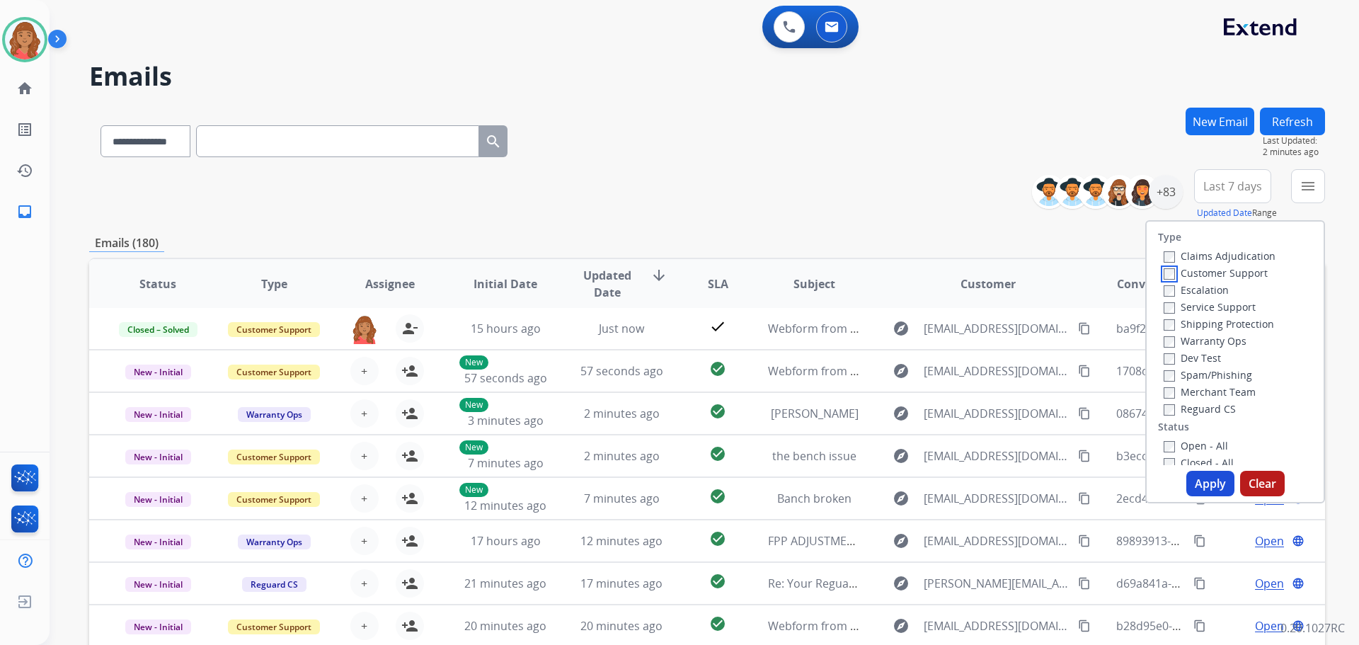
click at [1167, 278] on label "Customer Support" at bounding box center [1216, 272] width 104 height 13
click at [1166, 325] on label "Shipping Protection" at bounding box center [1219, 323] width 110 height 13
click at [1190, 481] on button "Apply" at bounding box center [1211, 483] width 48 height 25
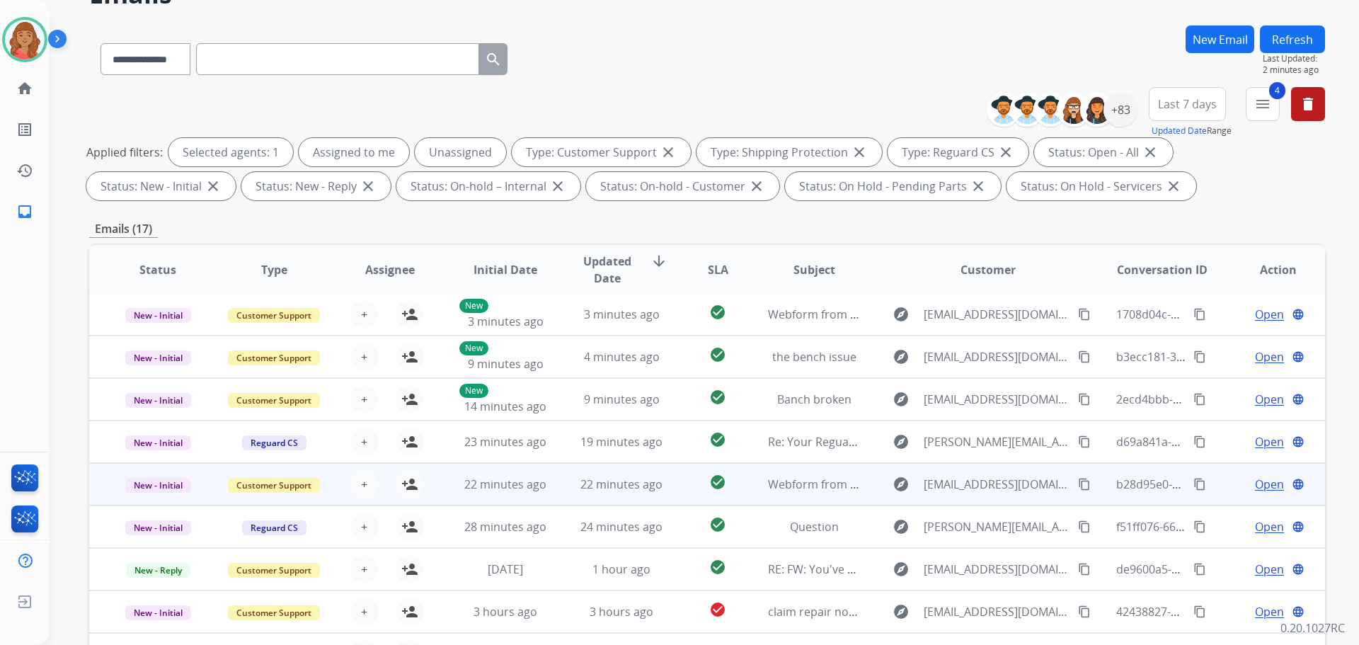
scroll to position [229, 0]
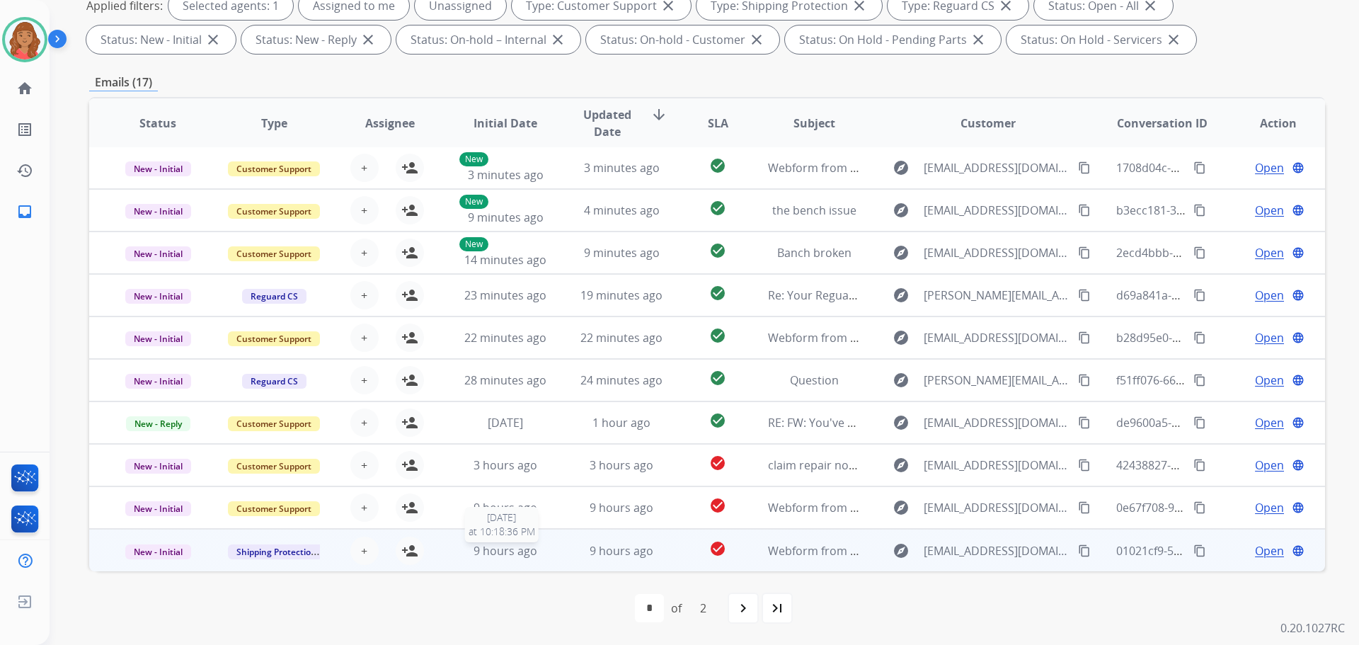
click at [511, 551] on span "9 hours ago" at bounding box center [506, 551] width 64 height 16
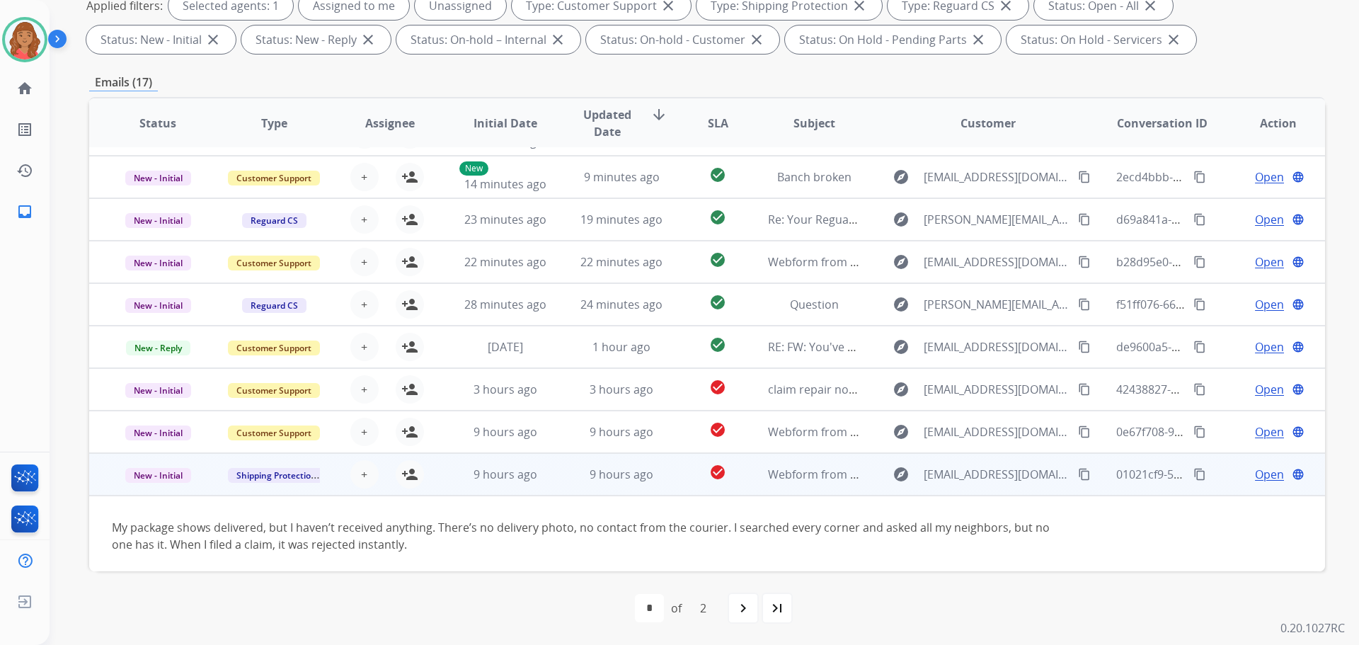
scroll to position [81, 0]
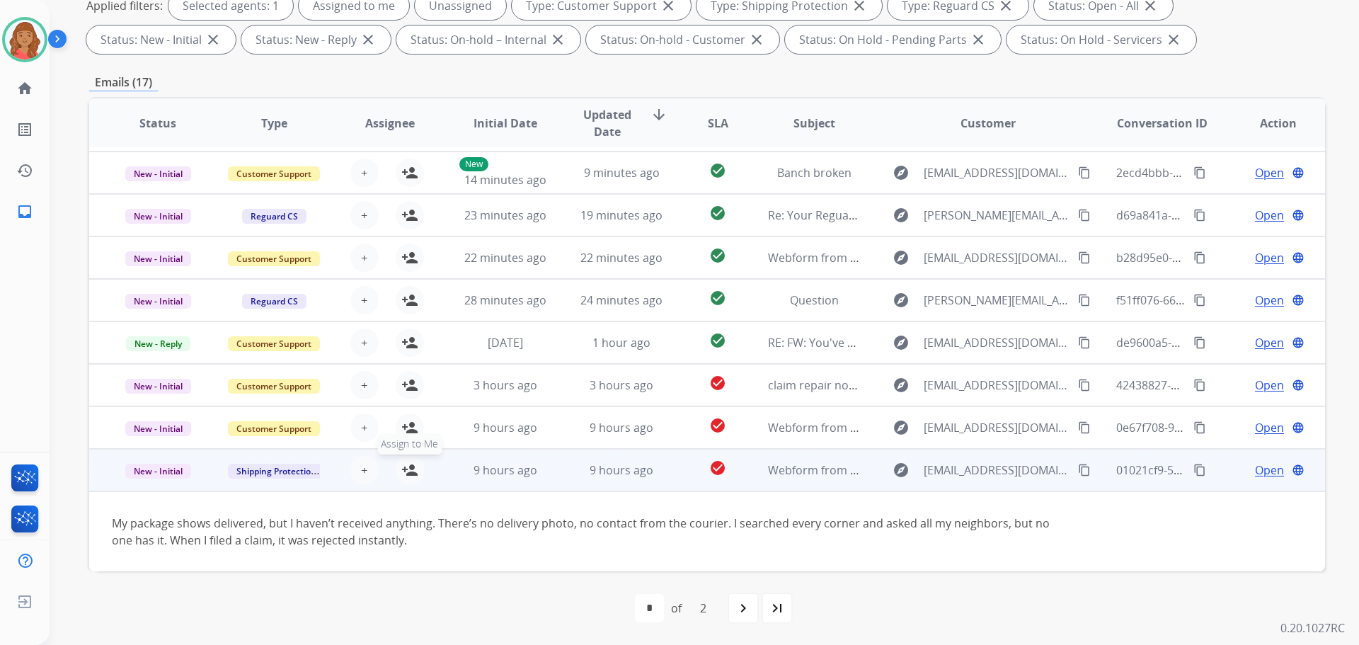
click at [407, 473] on mat-icon "person_add" at bounding box center [409, 470] width 17 height 17
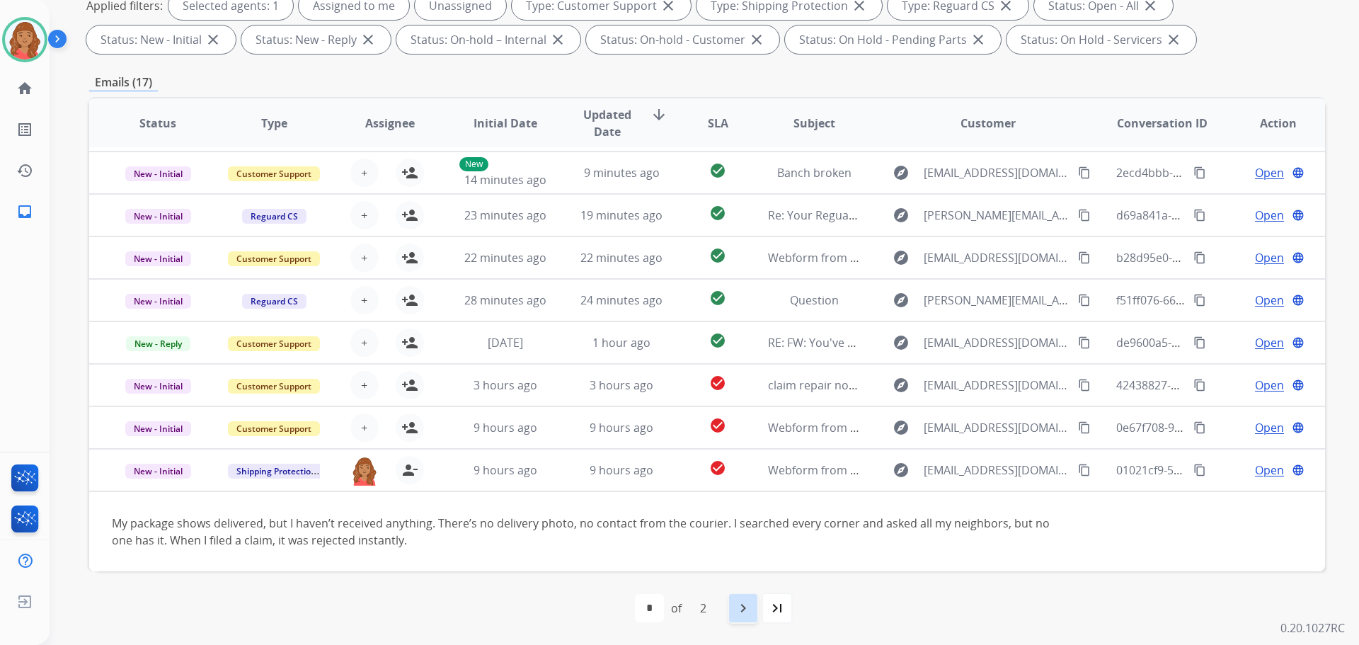
click at [748, 609] on mat-icon "navigate_next" at bounding box center [743, 608] width 17 height 17
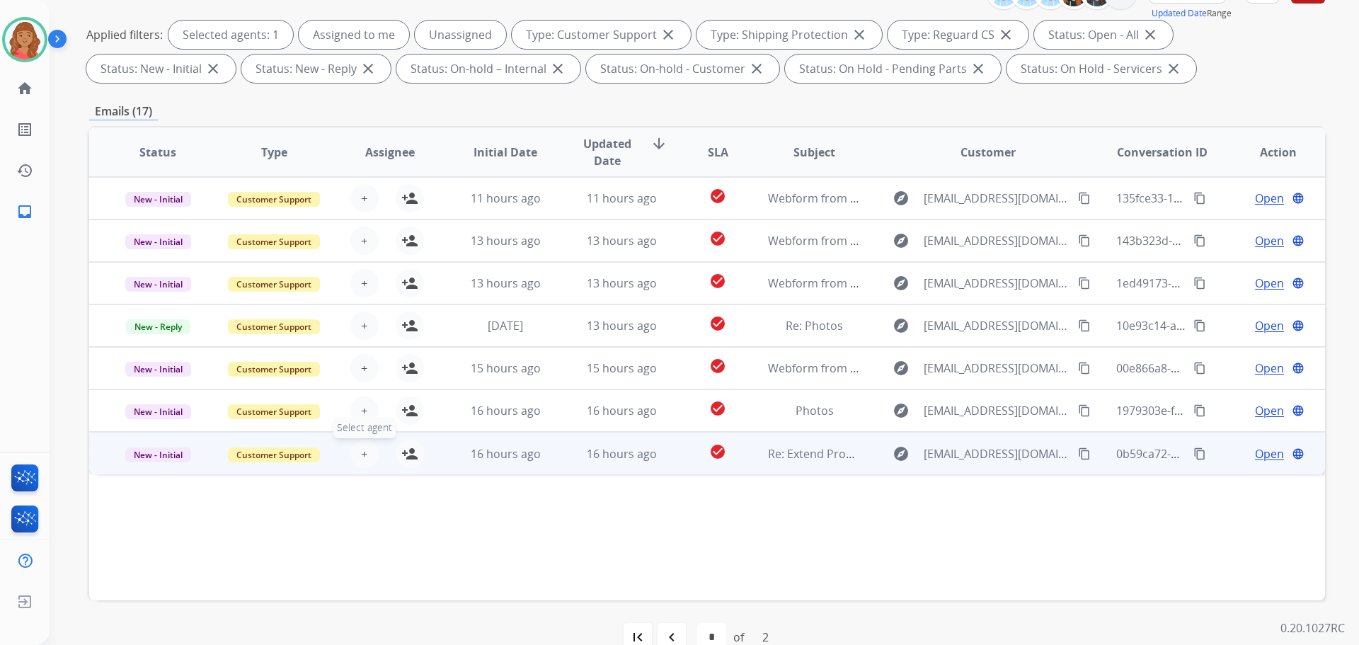
scroll to position [229, 0]
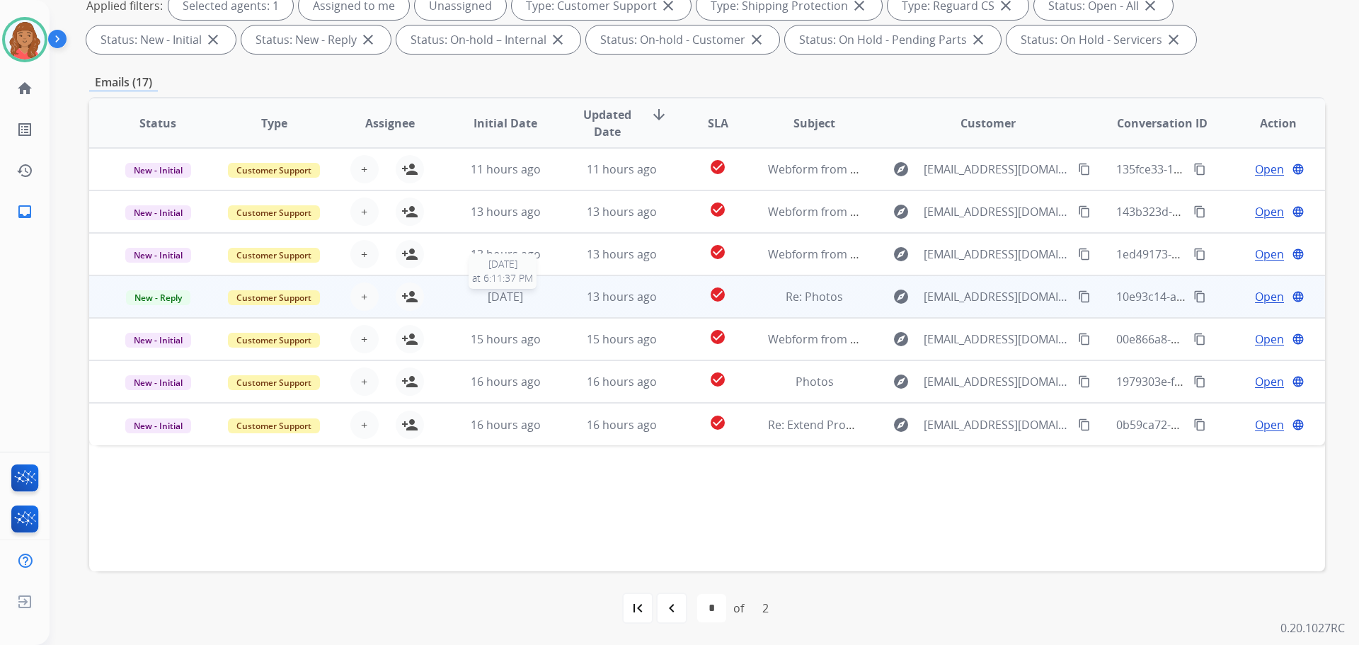
click at [510, 297] on span "[DATE]" at bounding box center [505, 297] width 35 height 16
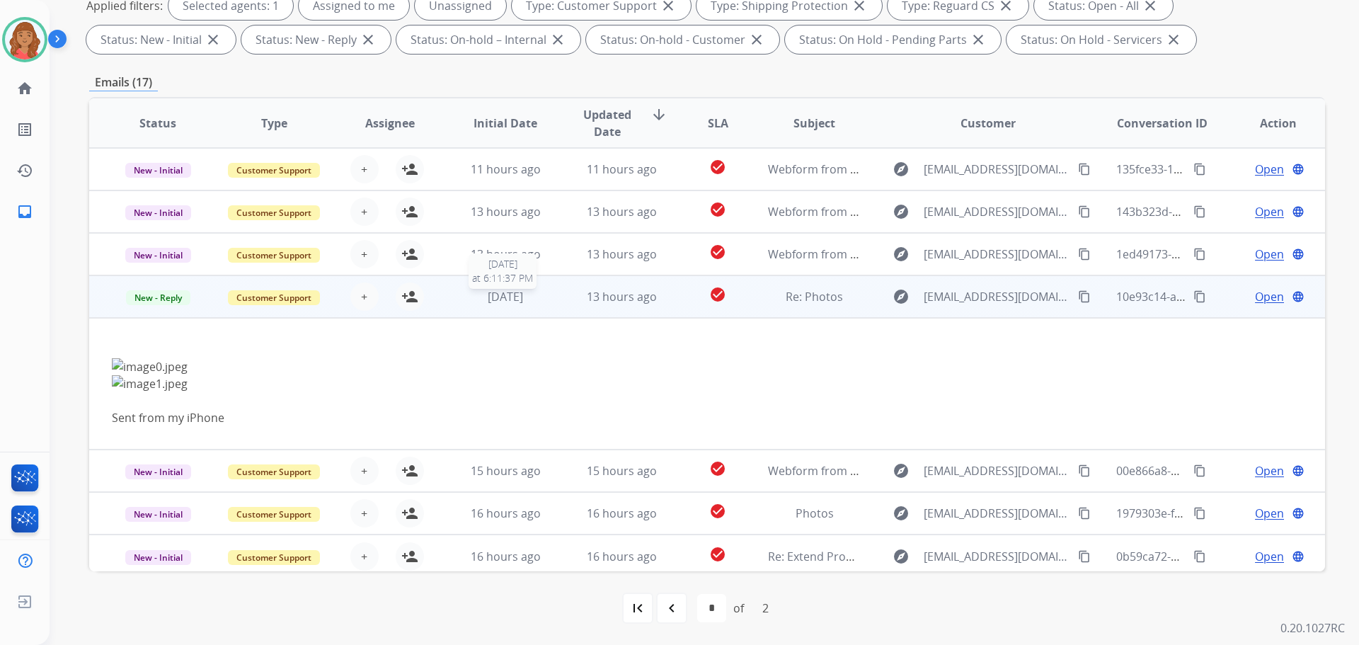
scroll to position [6, 0]
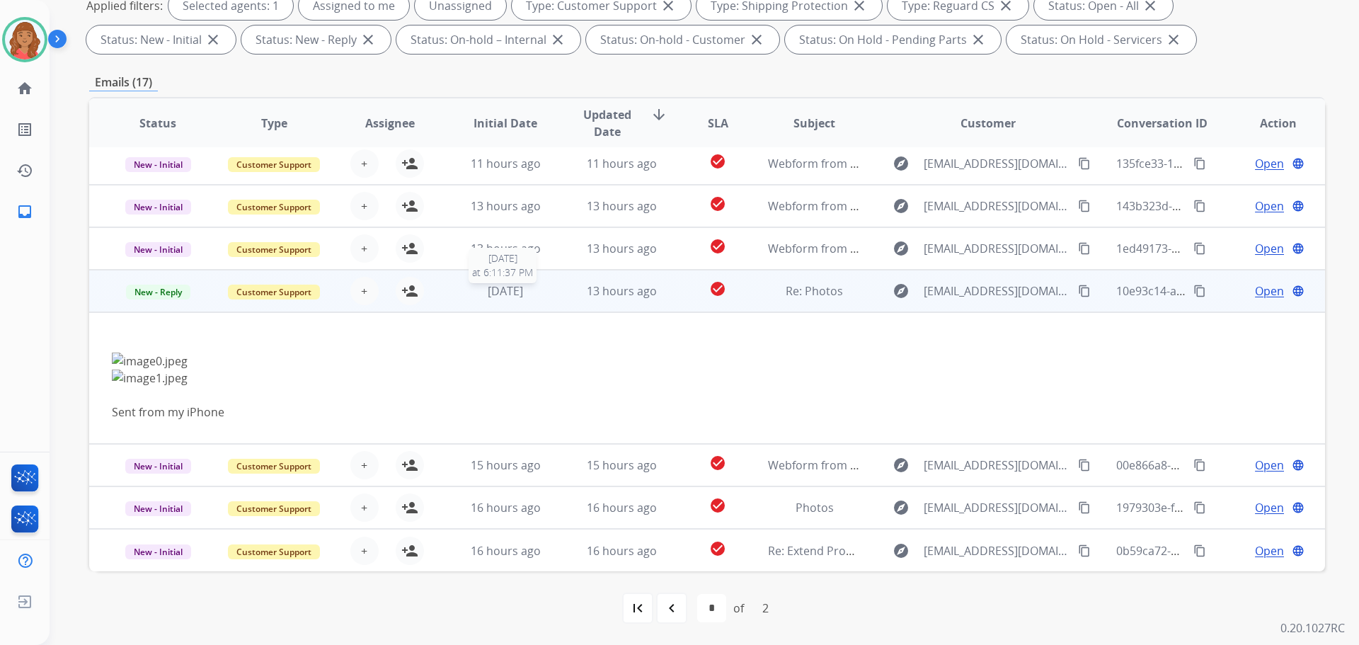
click at [494, 292] on span "[DATE]" at bounding box center [505, 291] width 35 height 16
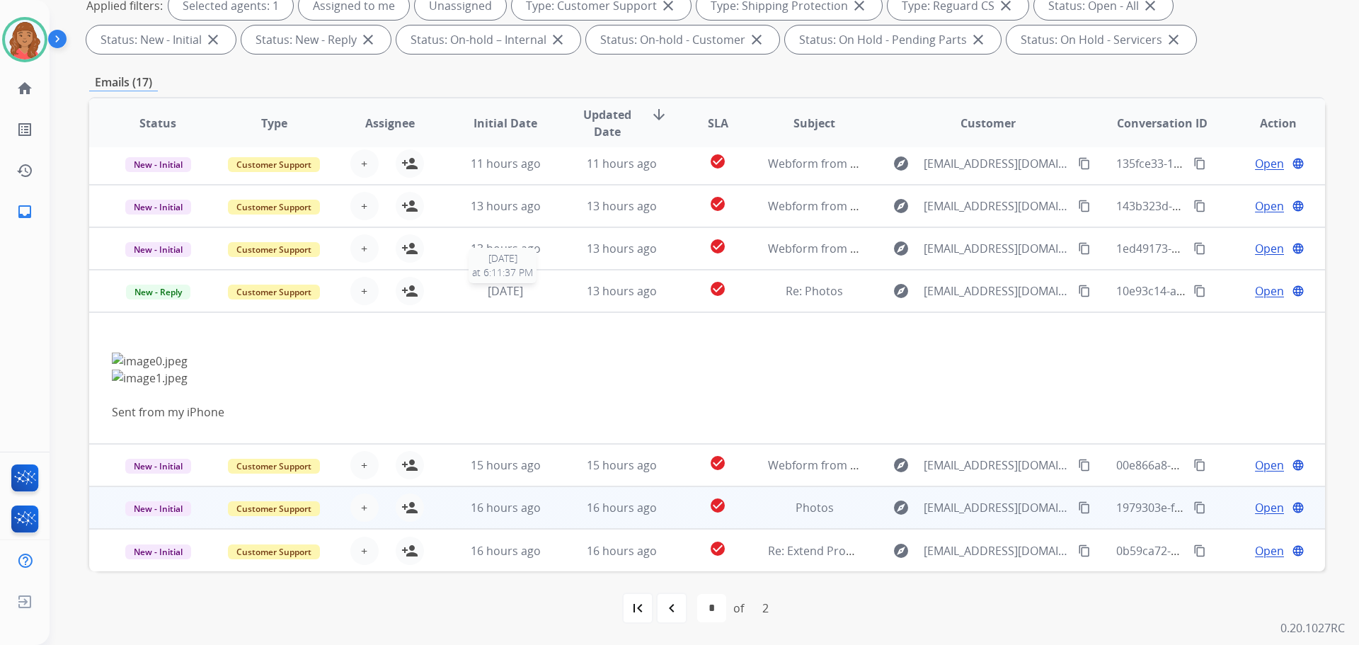
scroll to position [0, 0]
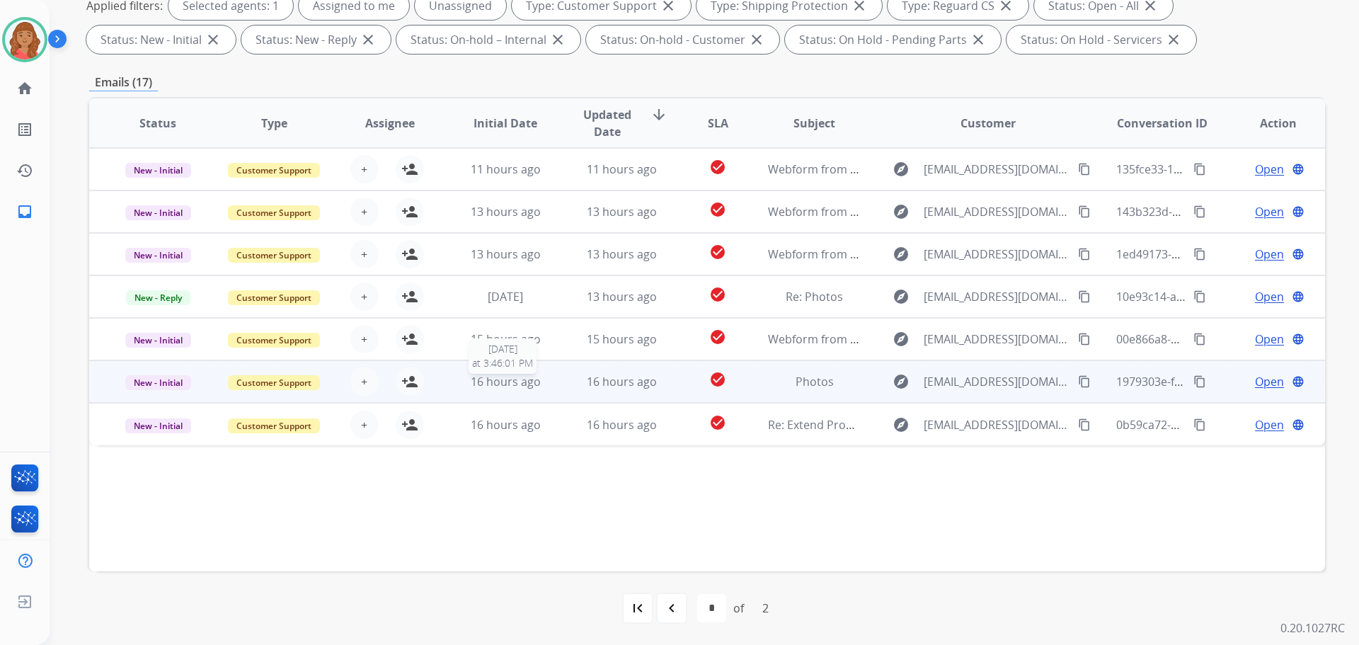
click at [493, 385] on span "16 hours ago" at bounding box center [506, 382] width 70 height 16
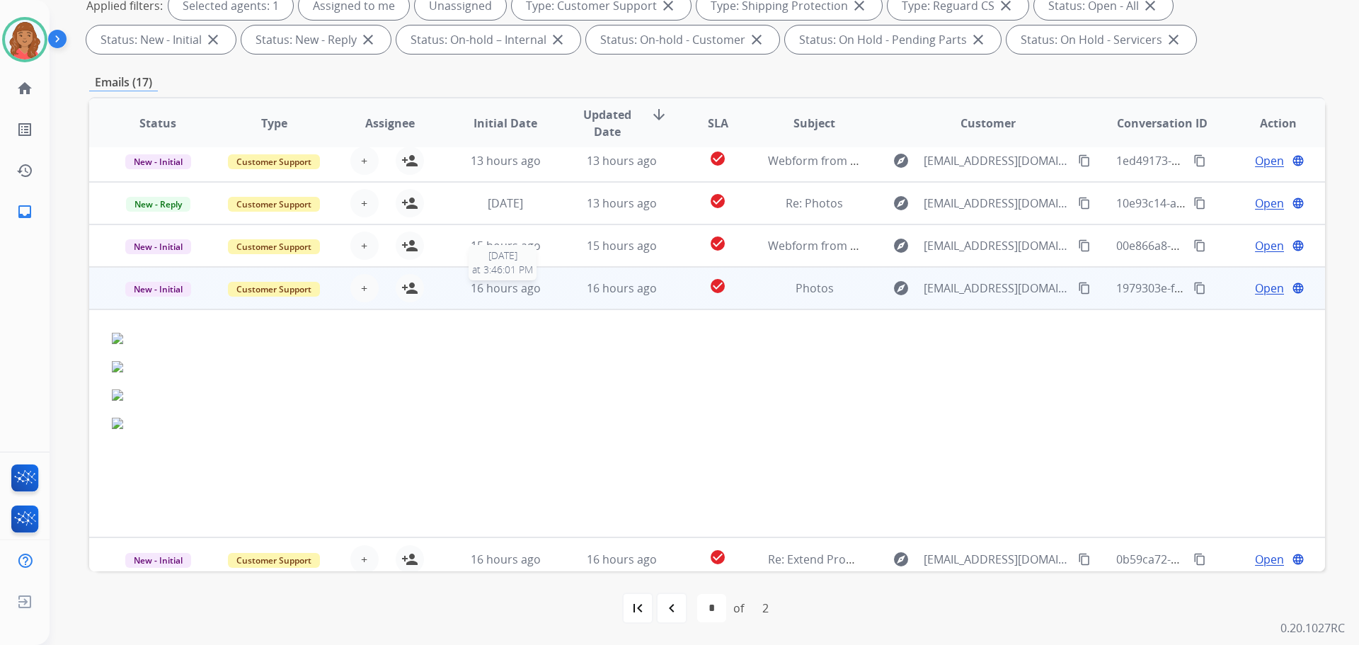
scroll to position [102, 0]
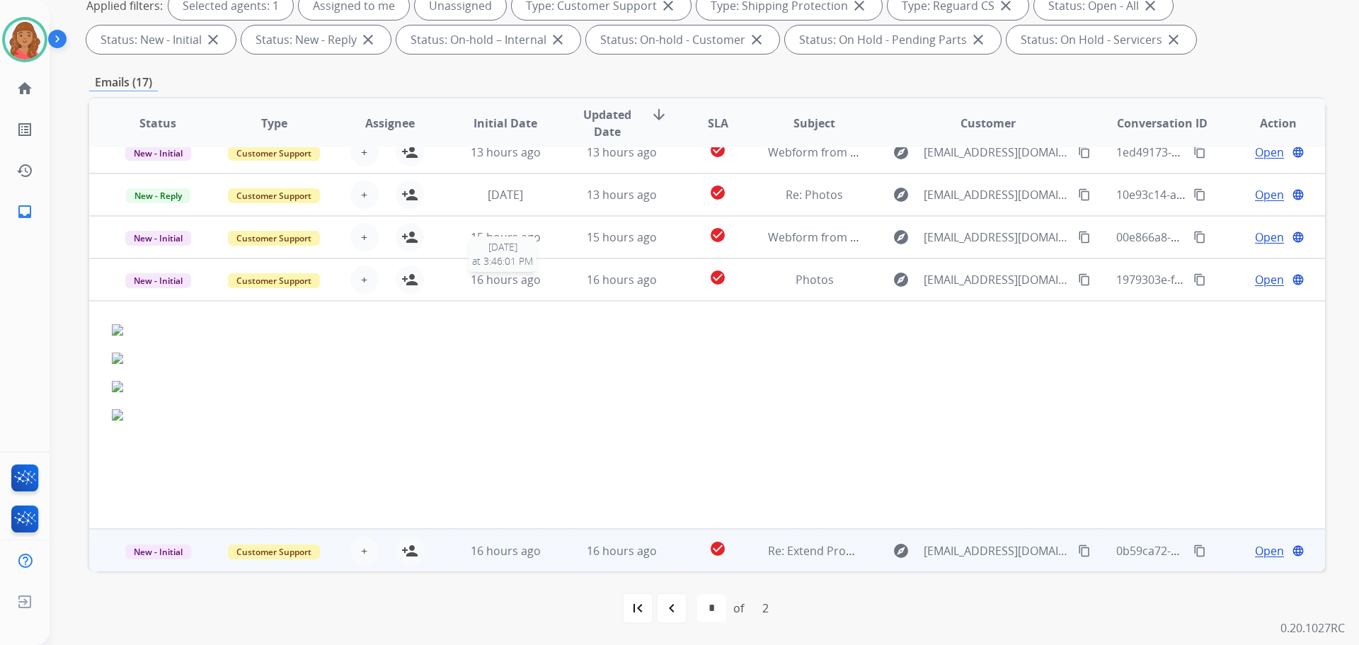
drag, startPoint x: 504, startPoint y: 286, endPoint x: 495, endPoint y: 421, distance: 135.5
click at [506, 290] on td "16 hours ago [DATE] 3:46:01 PM" at bounding box center [495, 279] width 116 height 42
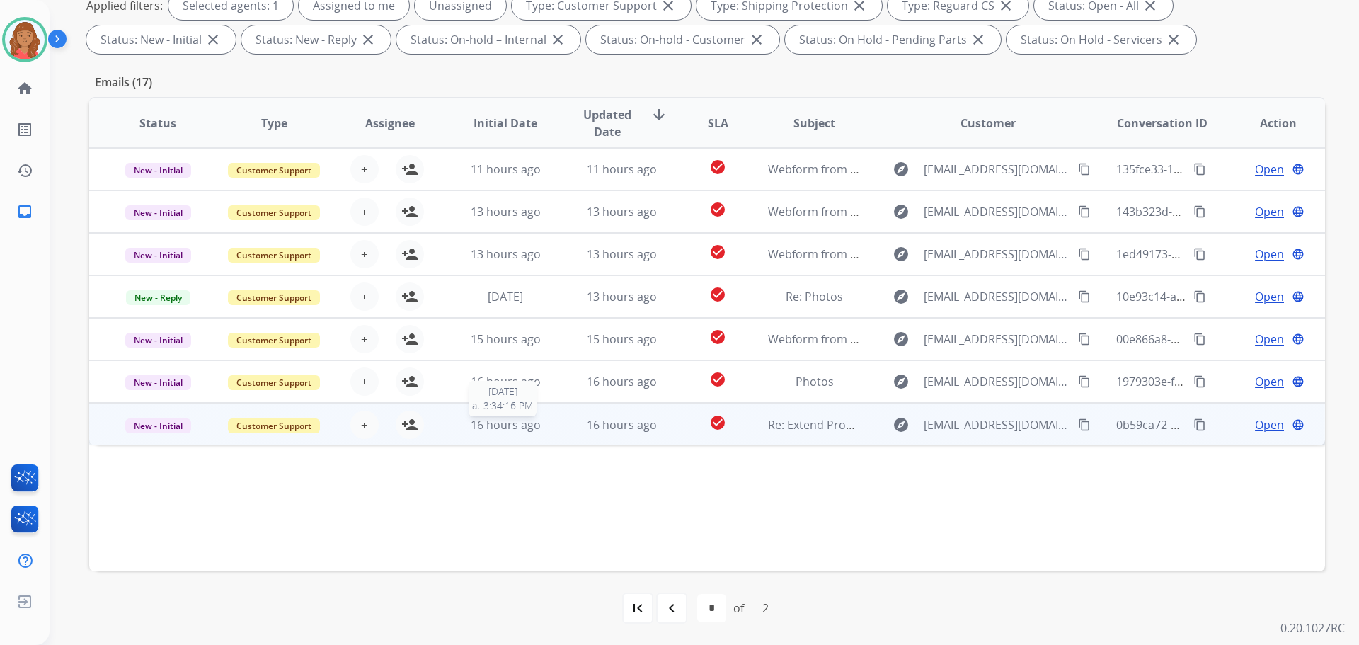
click at [491, 427] on span "16 hours ago" at bounding box center [506, 425] width 70 height 16
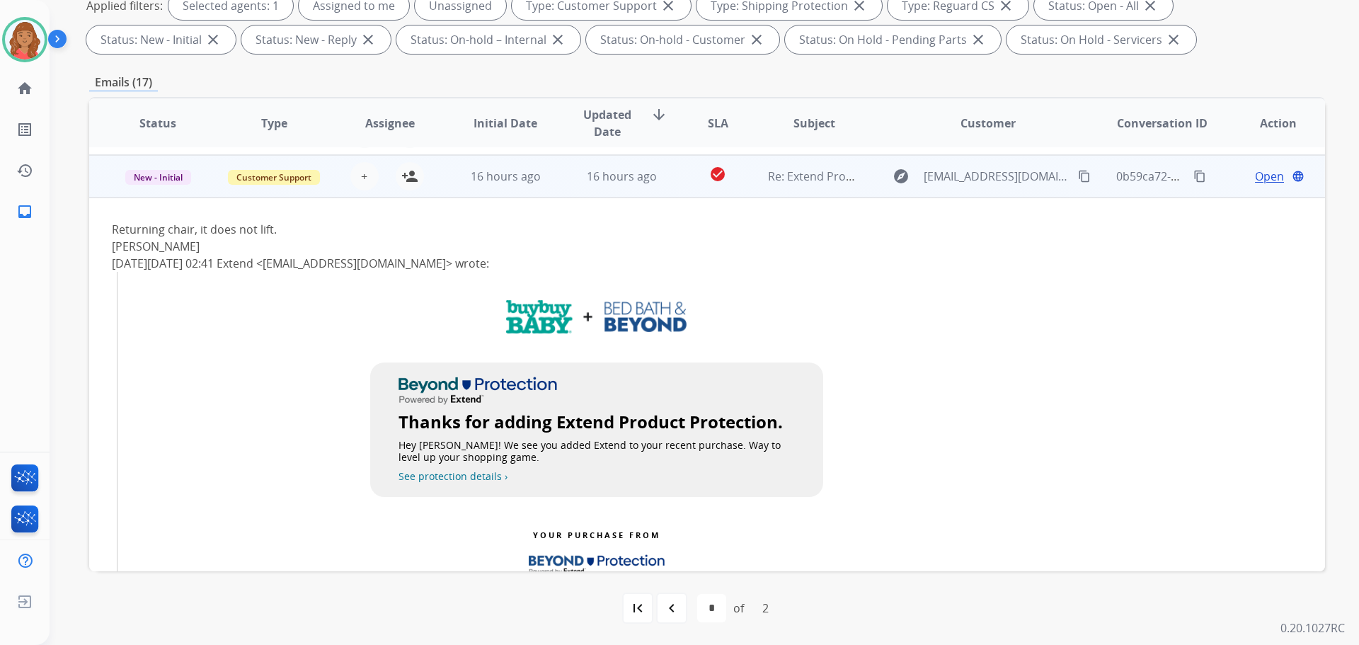
scroll to position [255, 0]
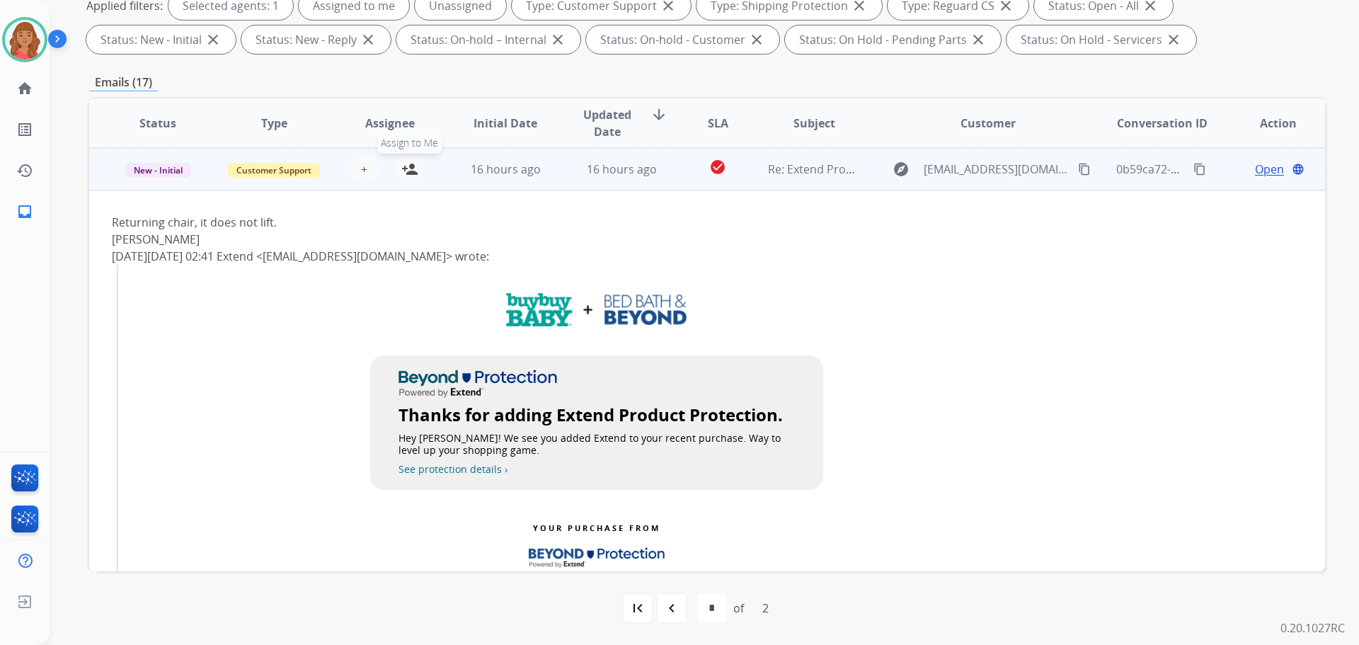
click at [410, 176] on mat-icon "person_add" at bounding box center [409, 169] width 17 height 17
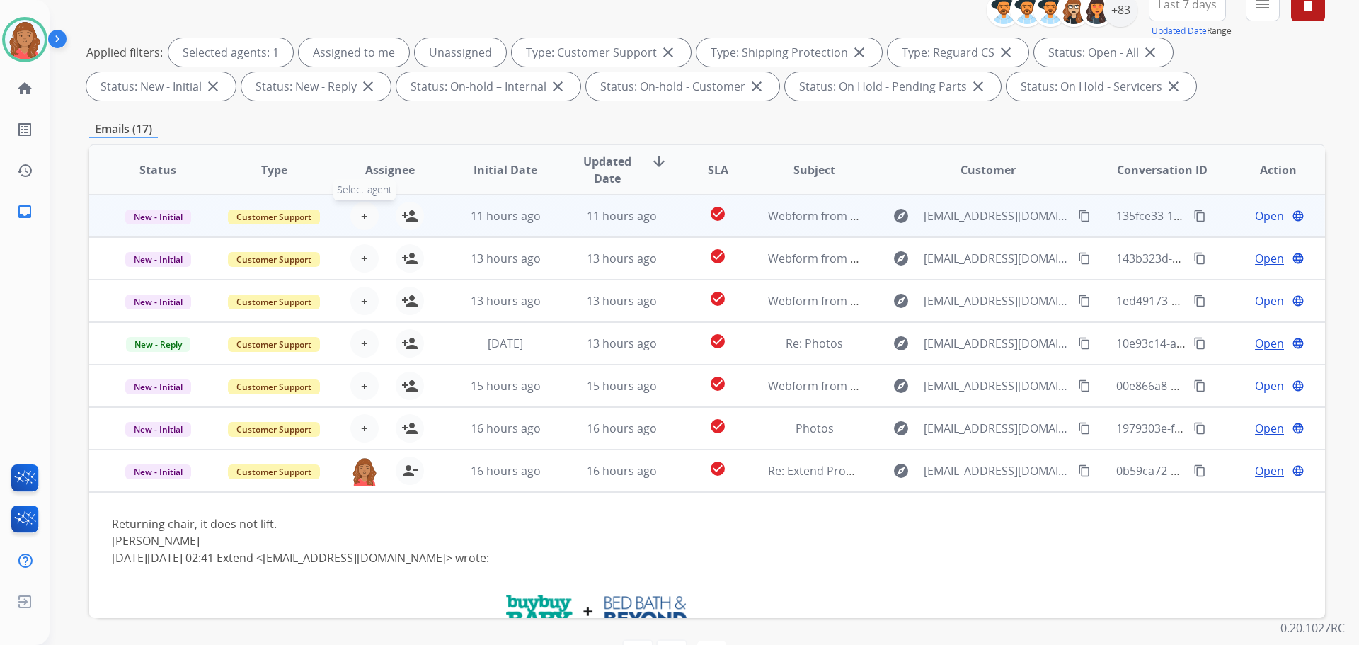
scroll to position [158, 0]
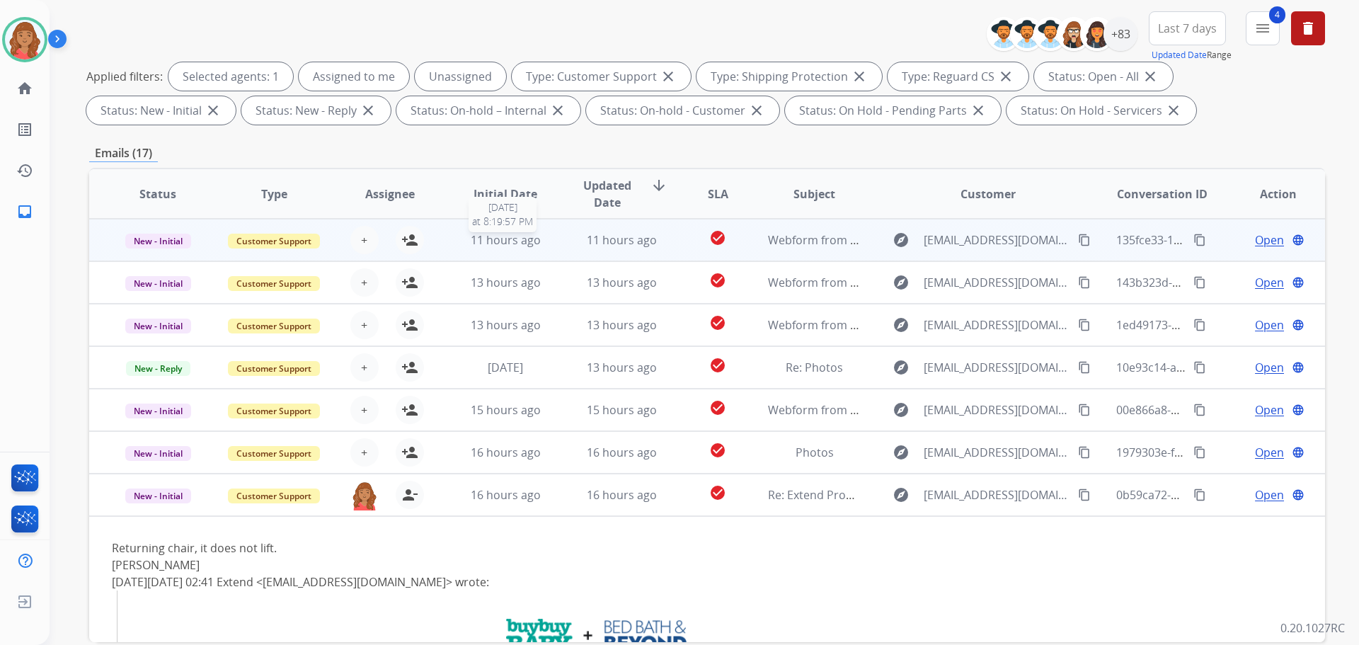
click at [479, 241] on span "11 hours ago" at bounding box center [506, 240] width 70 height 16
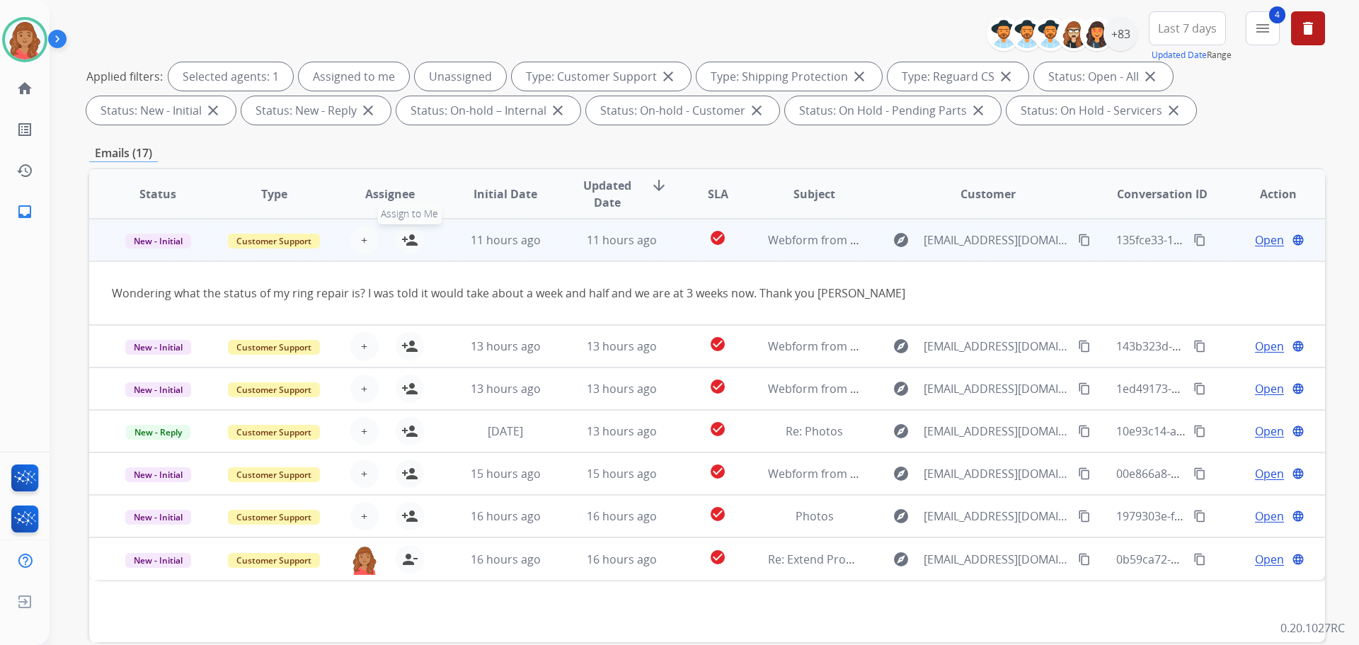
click at [413, 239] on mat-icon "person_add" at bounding box center [409, 240] width 17 height 17
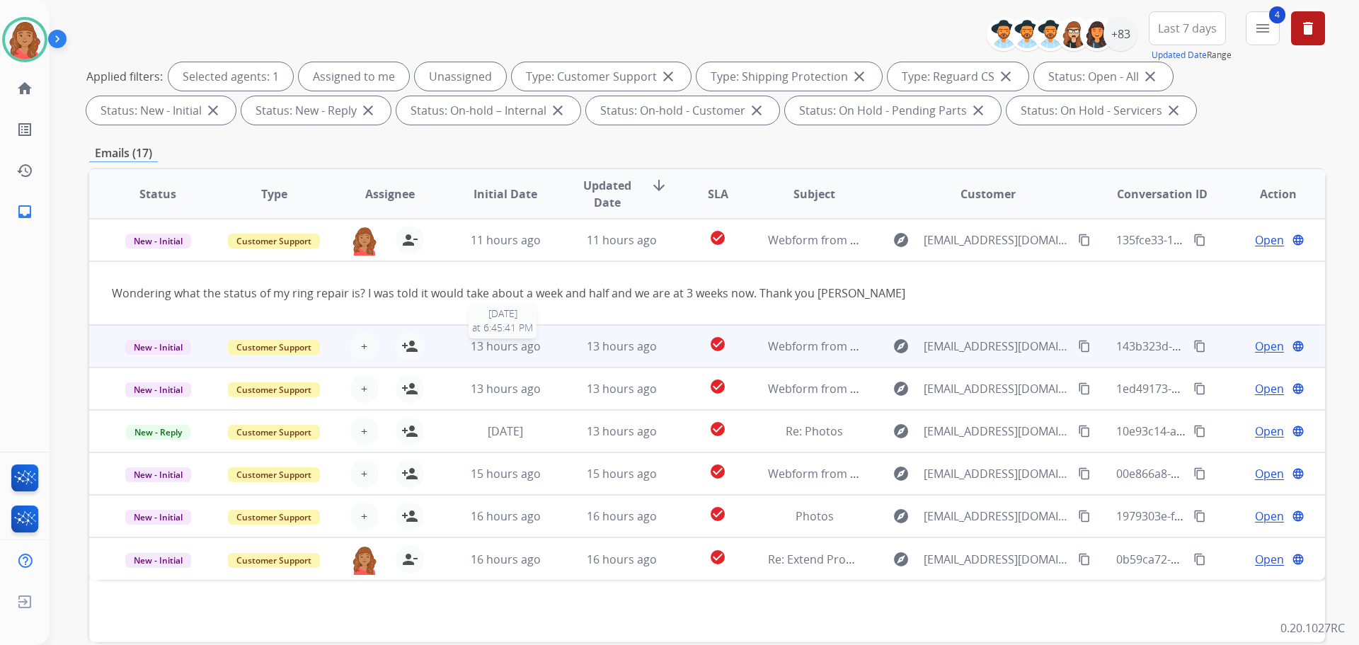
click at [494, 346] on span "13 hours ago" at bounding box center [506, 346] width 70 height 16
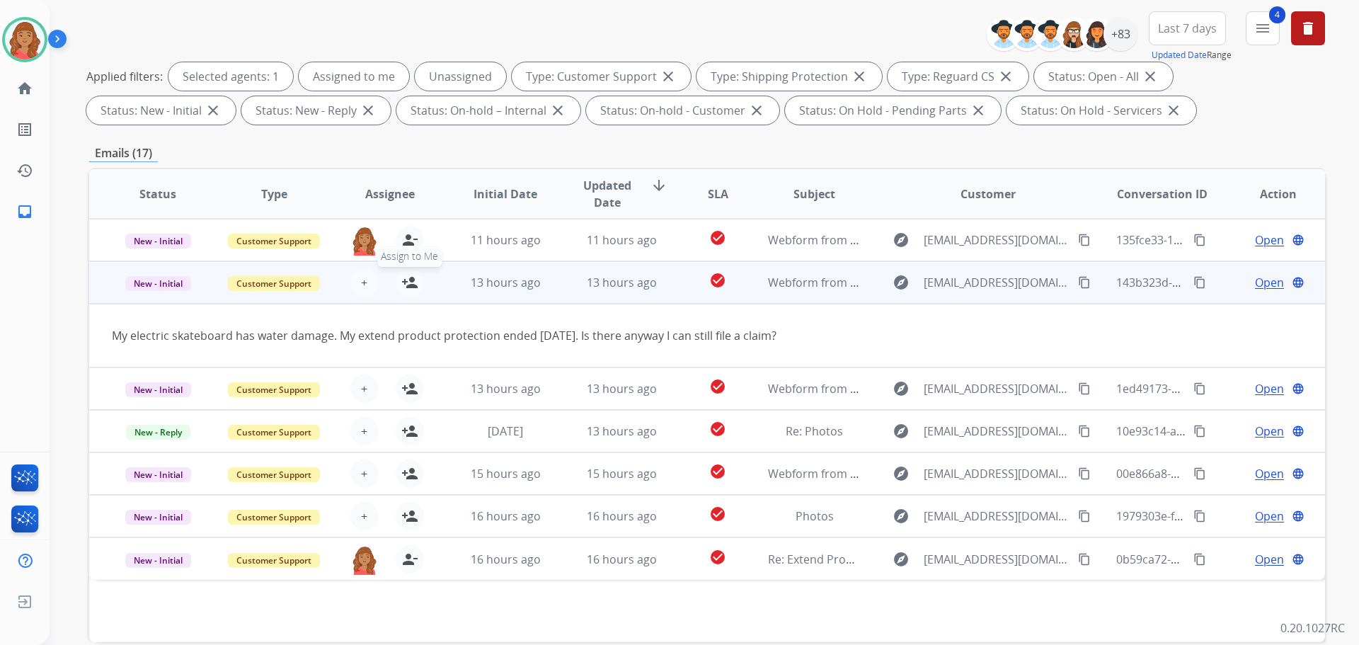
click at [406, 288] on mat-icon "person_add" at bounding box center [409, 282] width 17 height 17
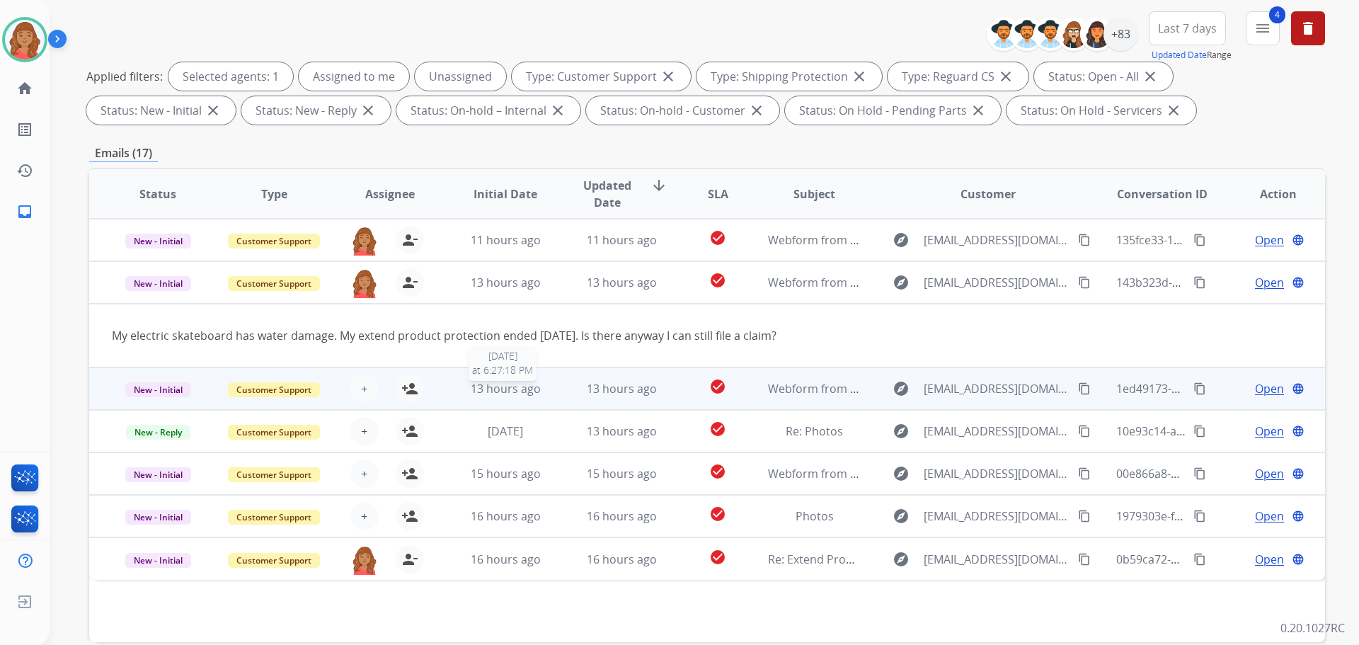
click at [494, 381] on span "13 hours ago" at bounding box center [506, 389] width 70 height 16
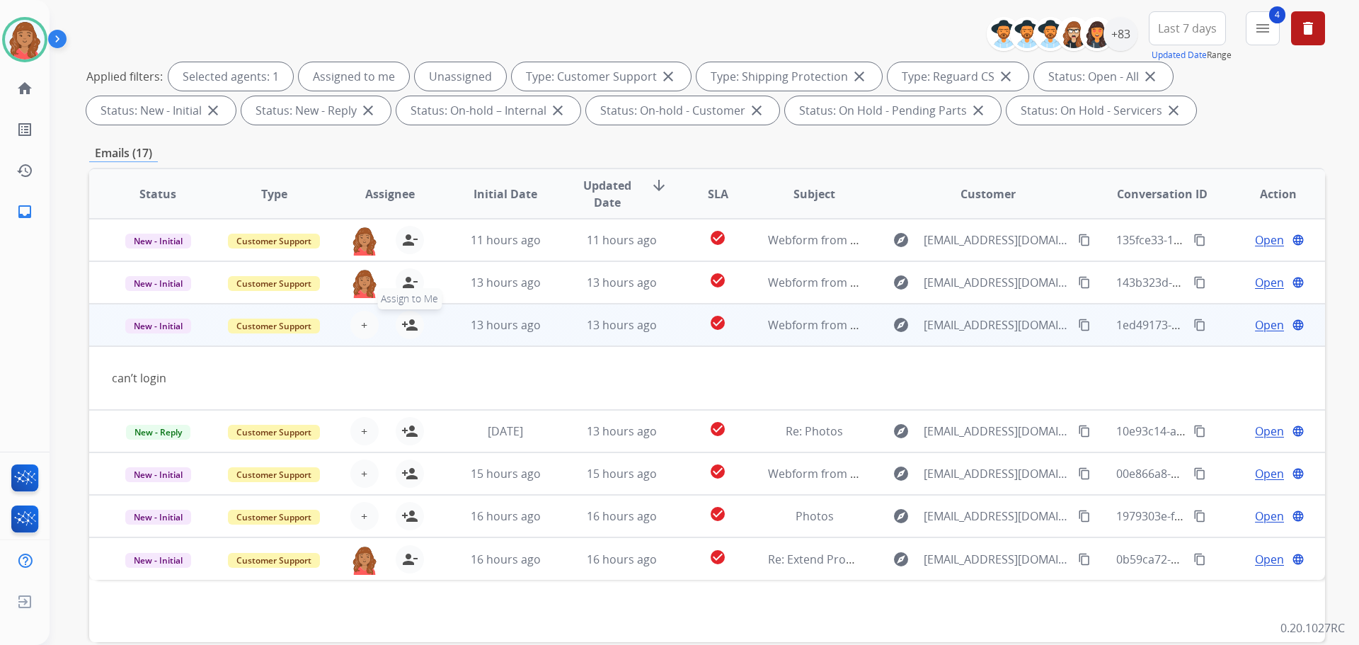
click at [411, 324] on mat-icon "person_add" at bounding box center [409, 324] width 17 height 17
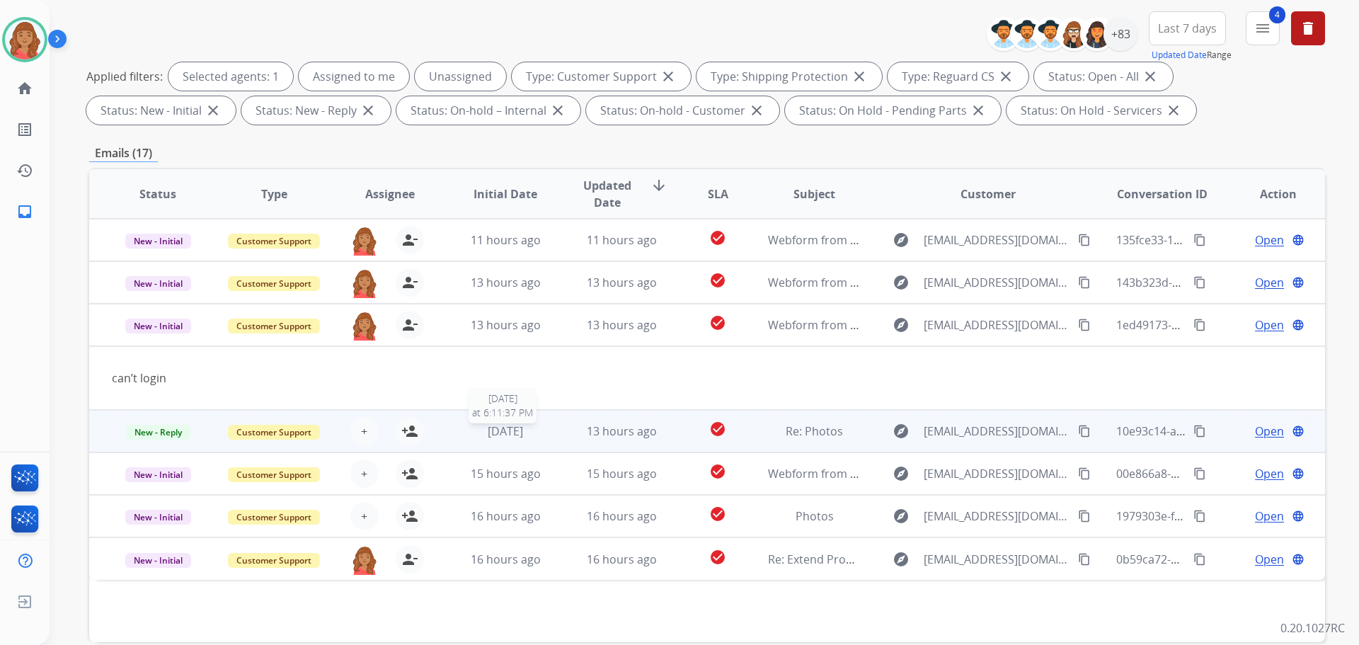
click at [510, 427] on span "[DATE]" at bounding box center [505, 431] width 35 height 16
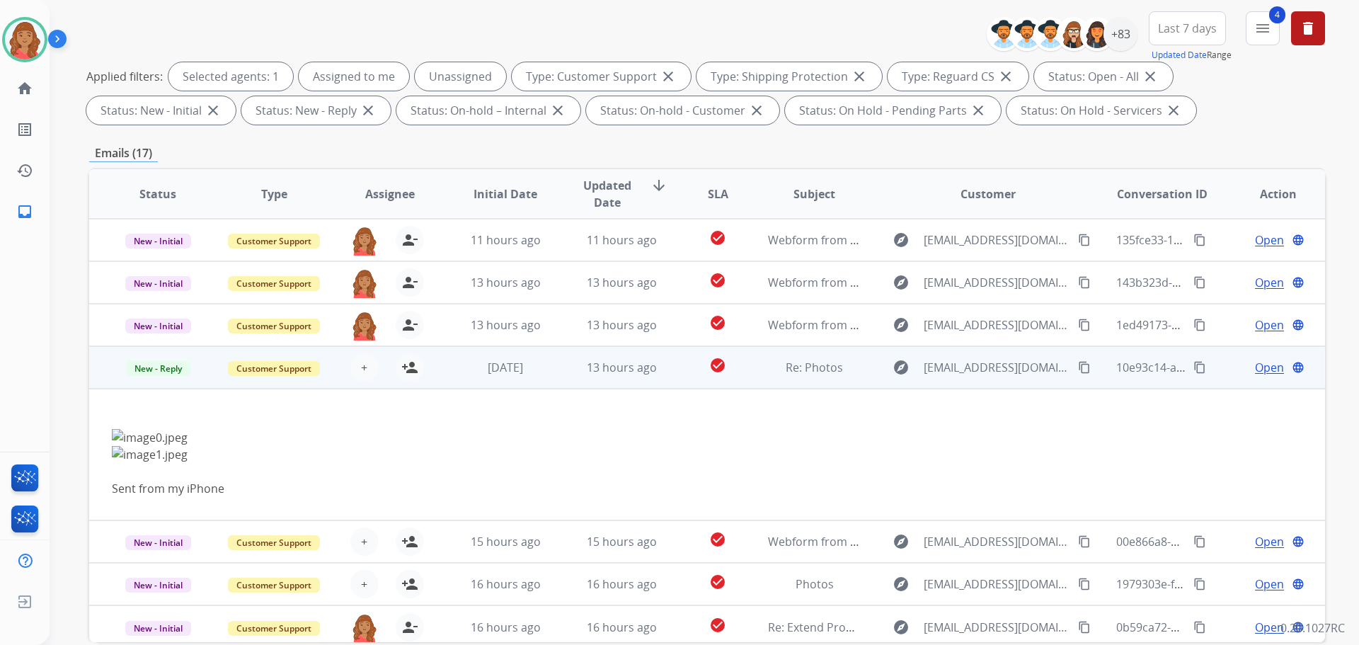
scroll to position [6, 0]
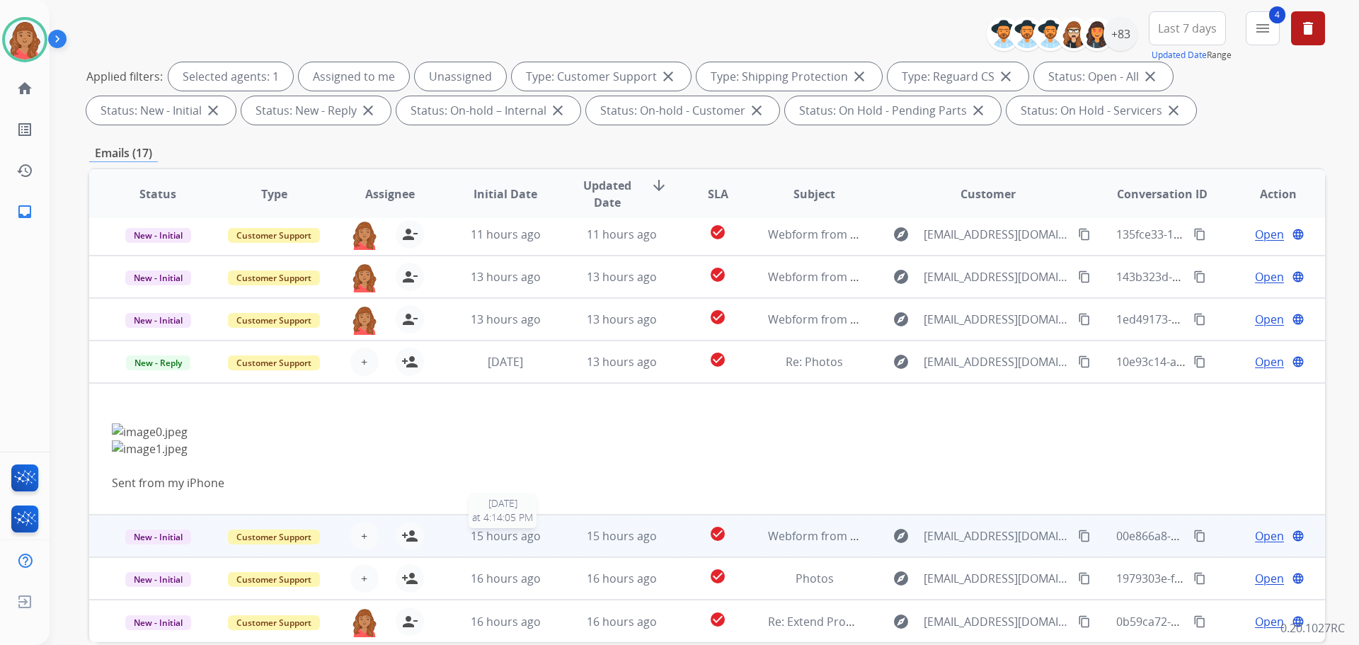
click at [462, 536] on div "15 hours ago" at bounding box center [506, 535] width 93 height 17
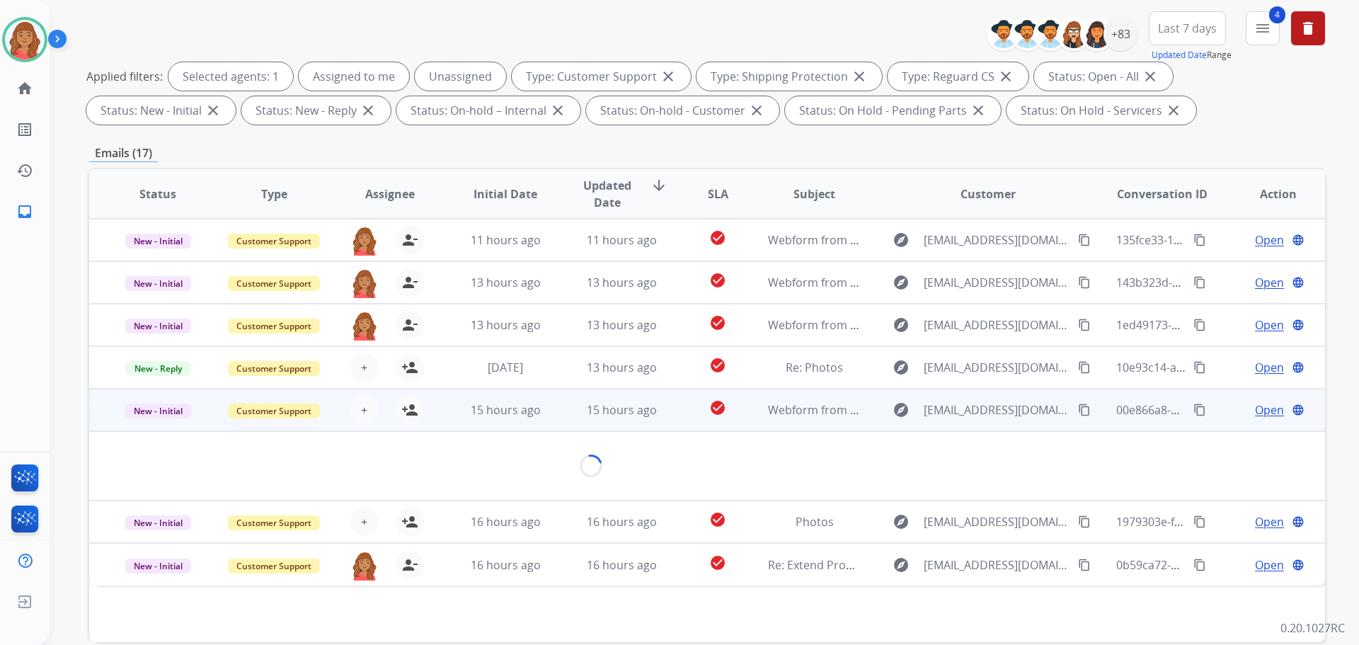
scroll to position [0, 0]
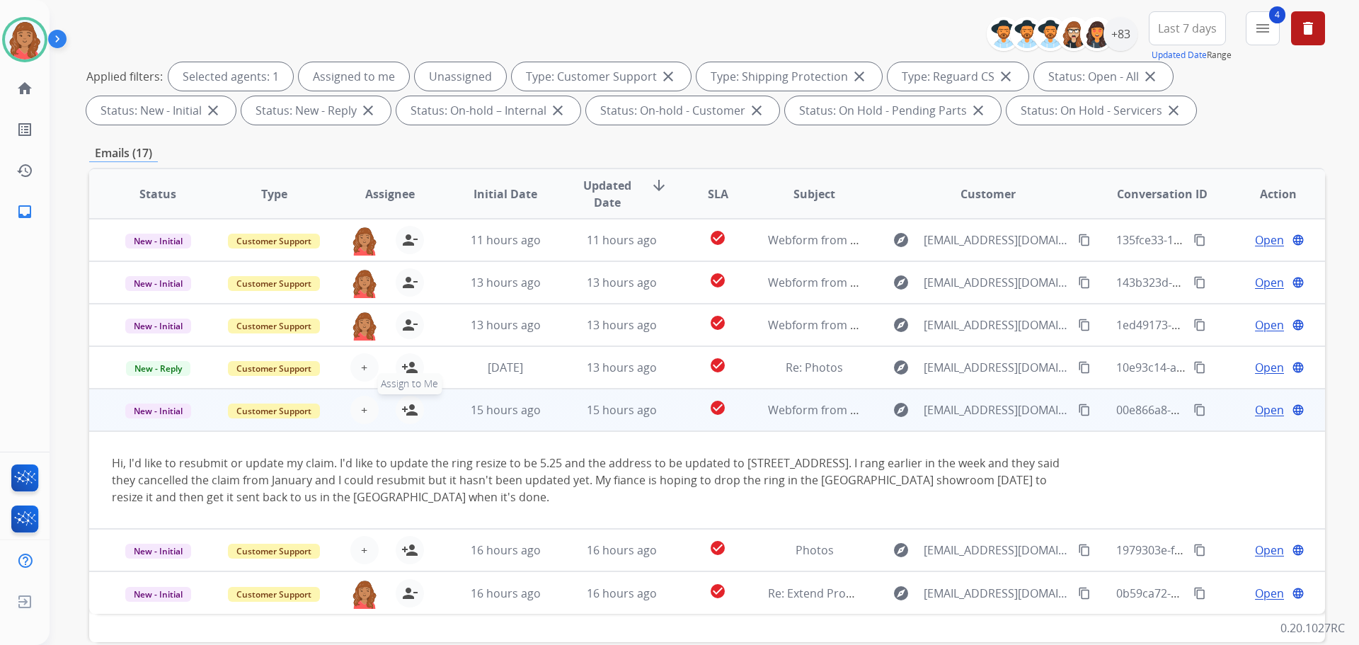
click at [410, 409] on mat-icon "person_add" at bounding box center [409, 409] width 17 height 17
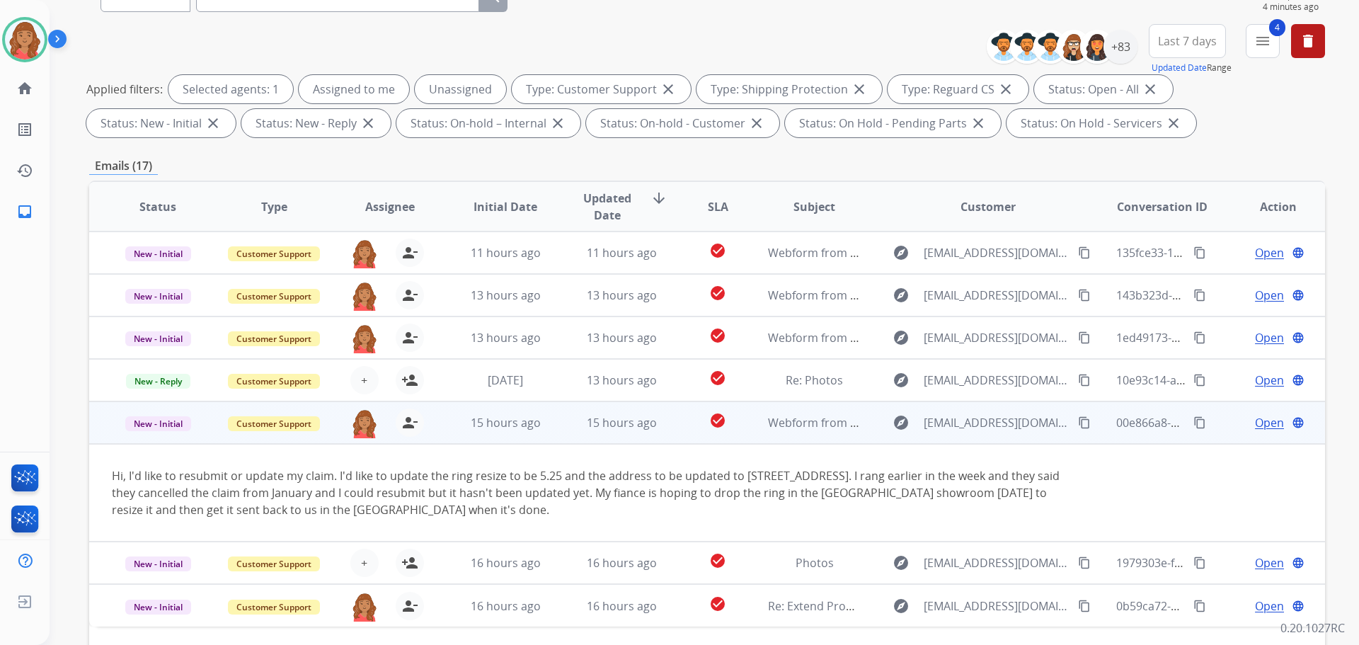
scroll to position [229, 0]
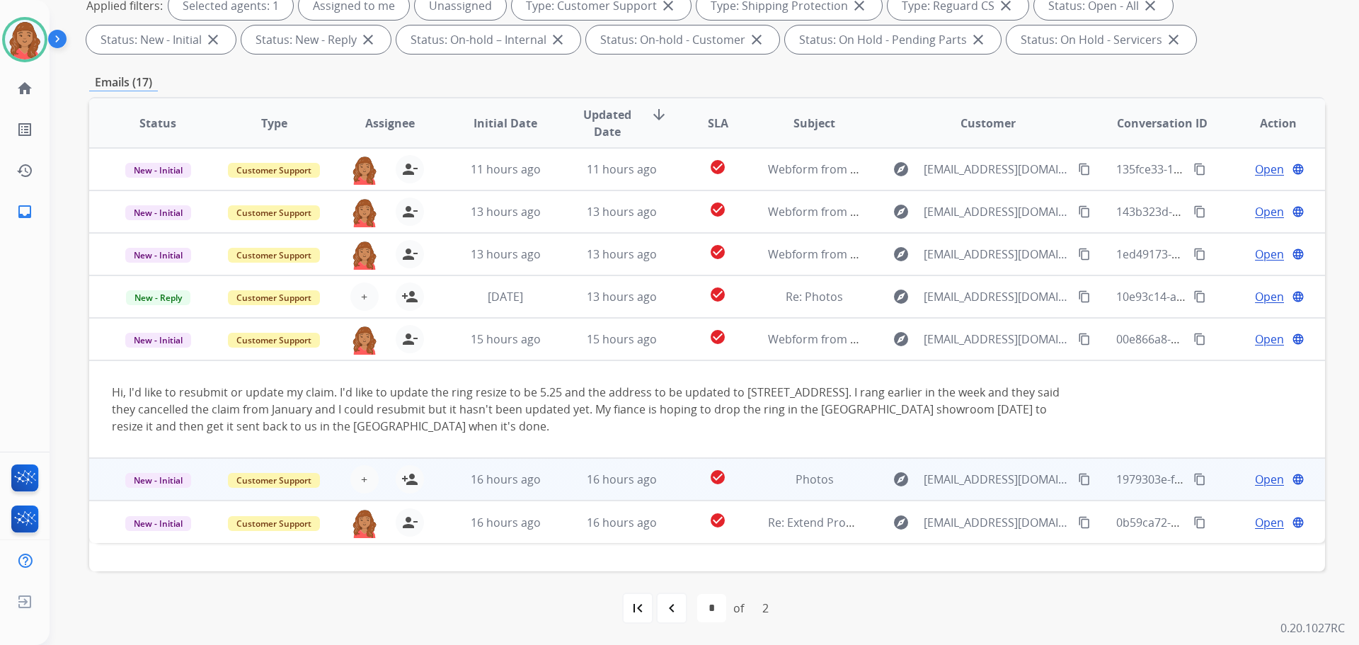
click at [517, 488] on td "16 hours ago" at bounding box center [495, 479] width 116 height 42
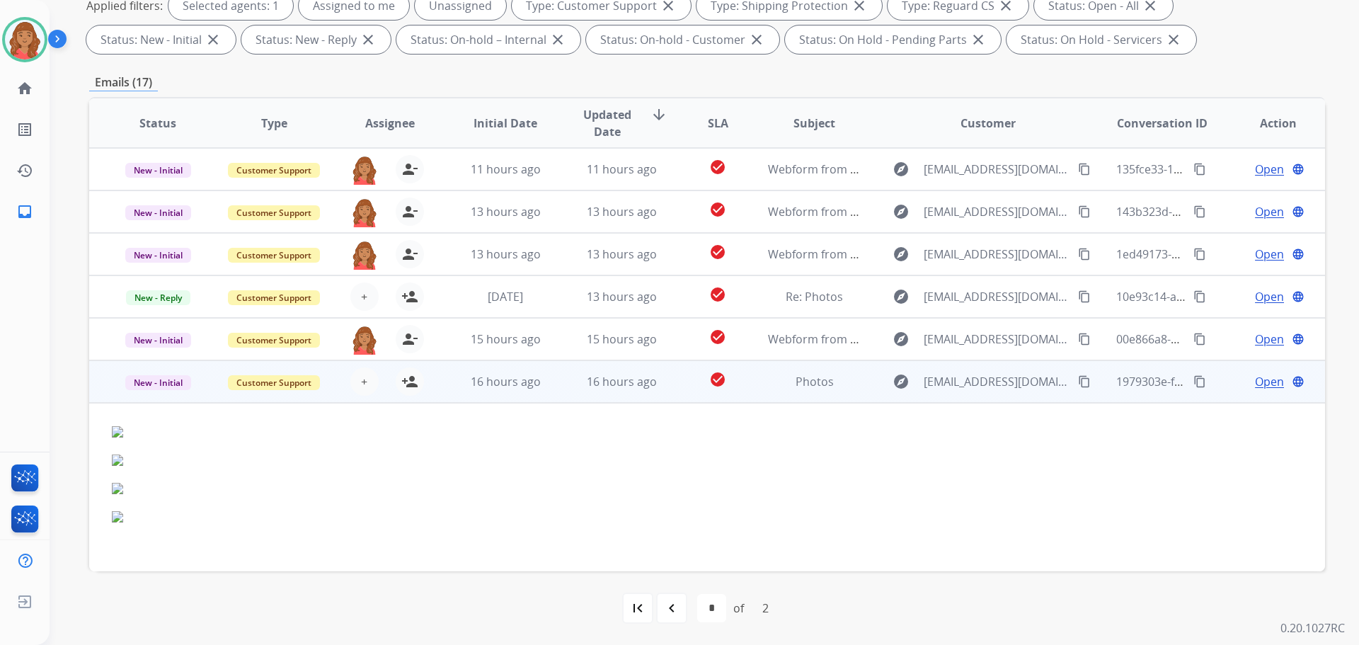
scroll to position [102, 0]
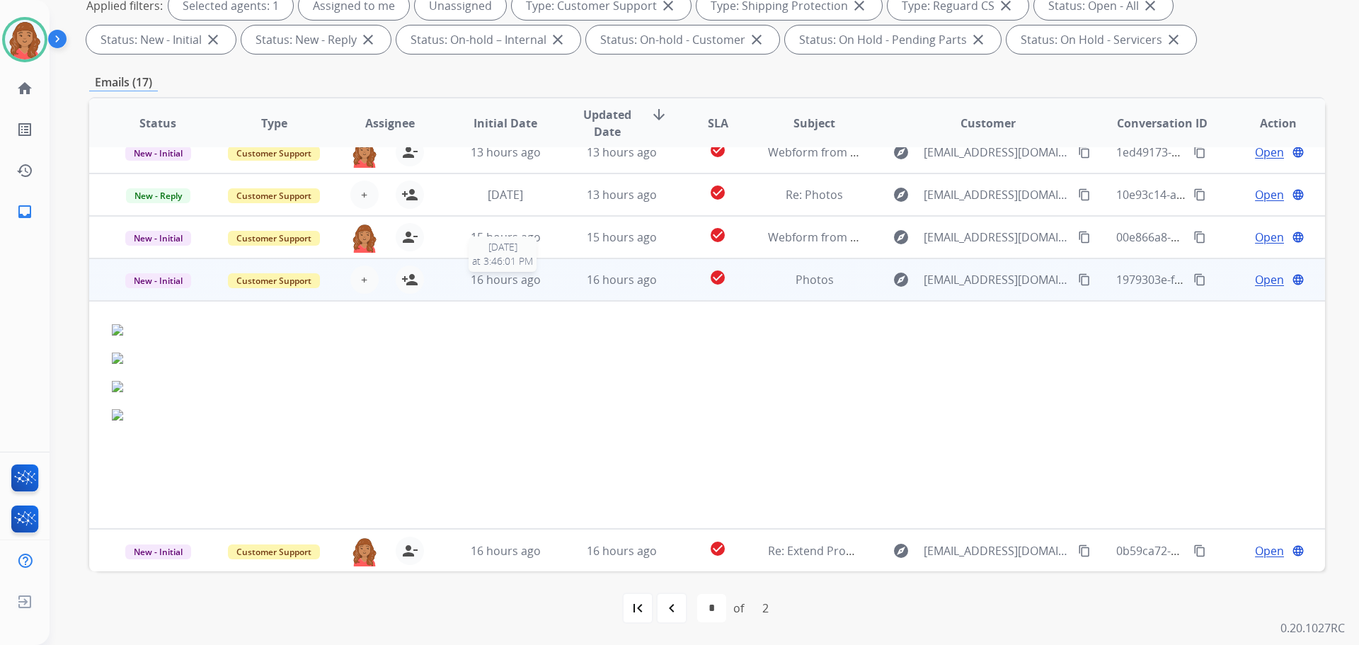
click at [526, 282] on span "16 hours ago" at bounding box center [506, 280] width 70 height 16
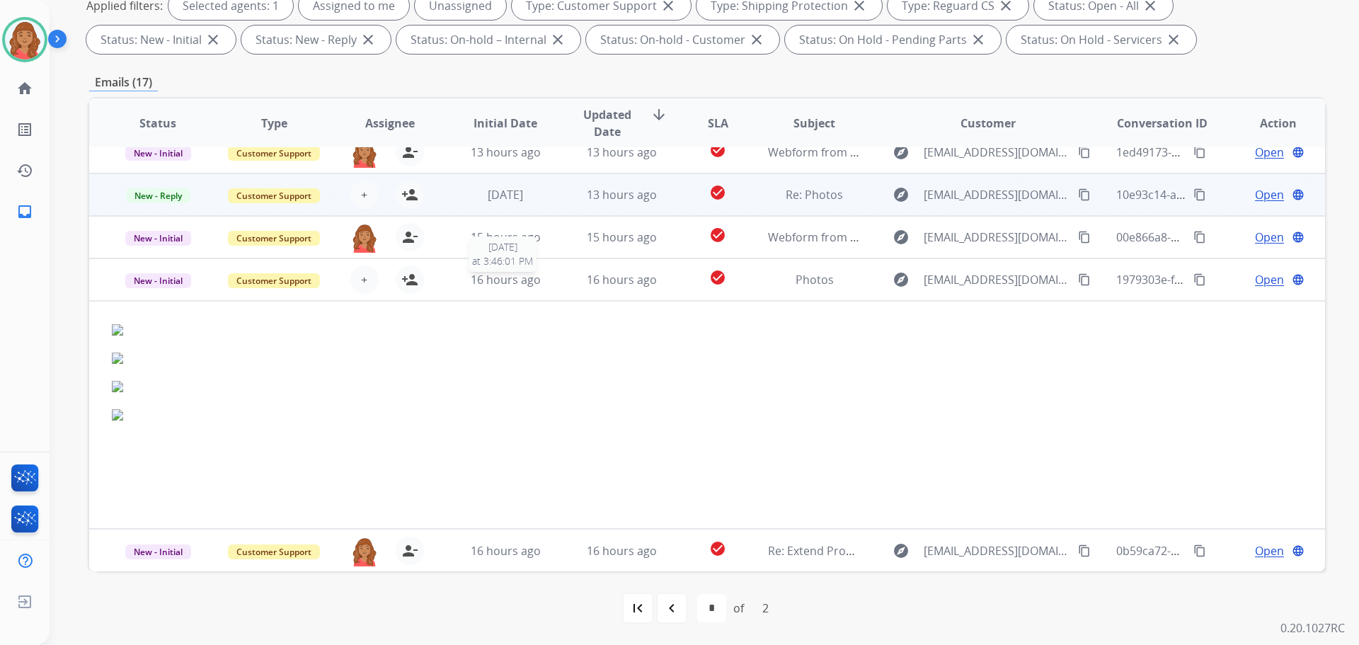
scroll to position [0, 0]
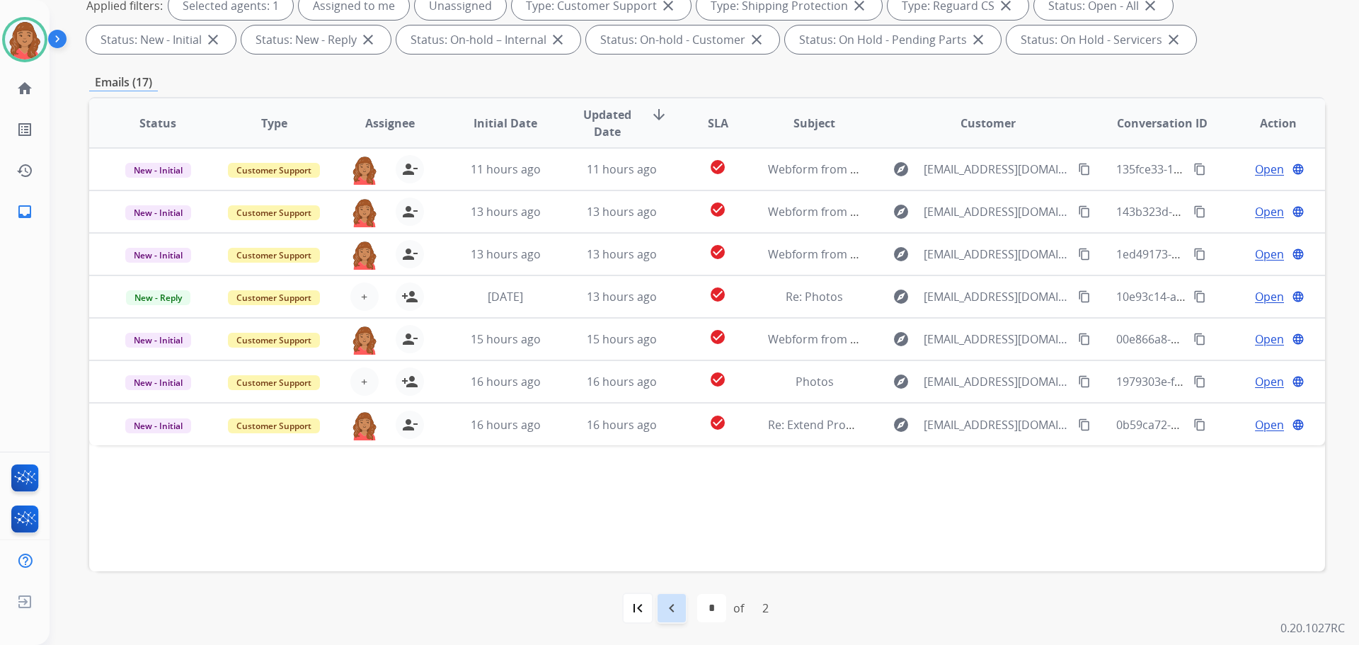
click at [670, 607] on mat-icon "navigate_before" at bounding box center [671, 608] width 17 height 17
select select "*"
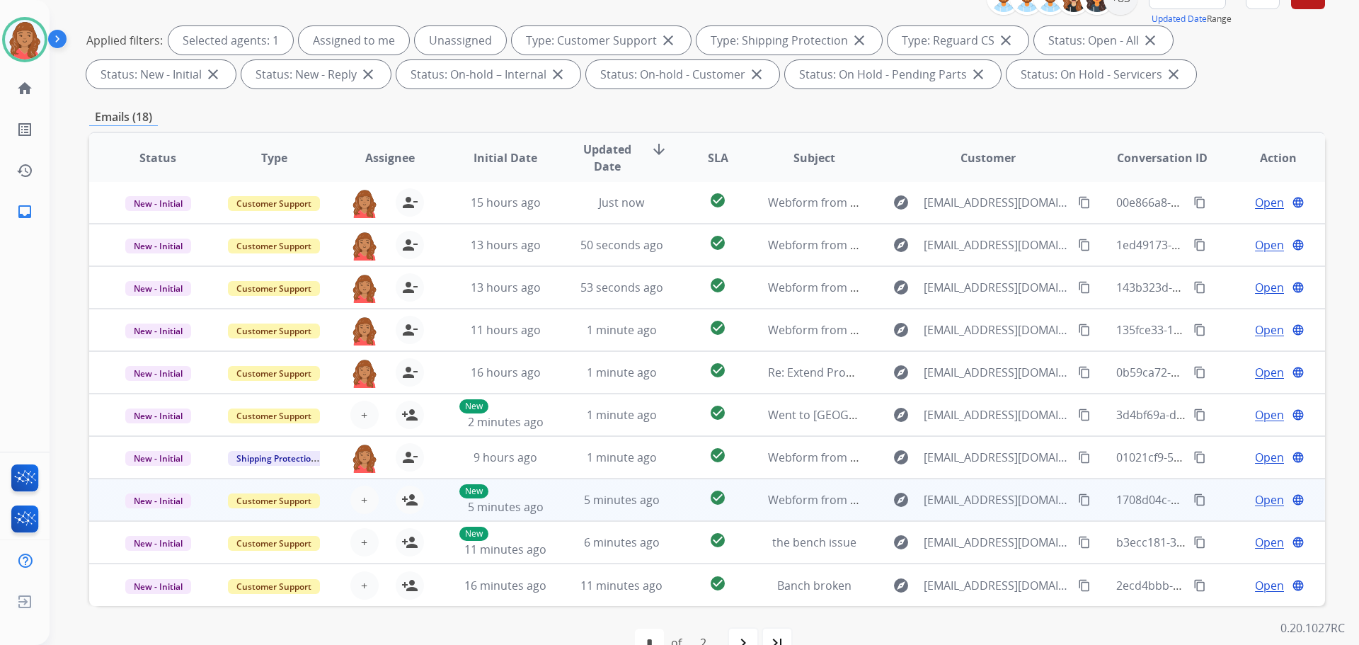
scroll to position [212, 0]
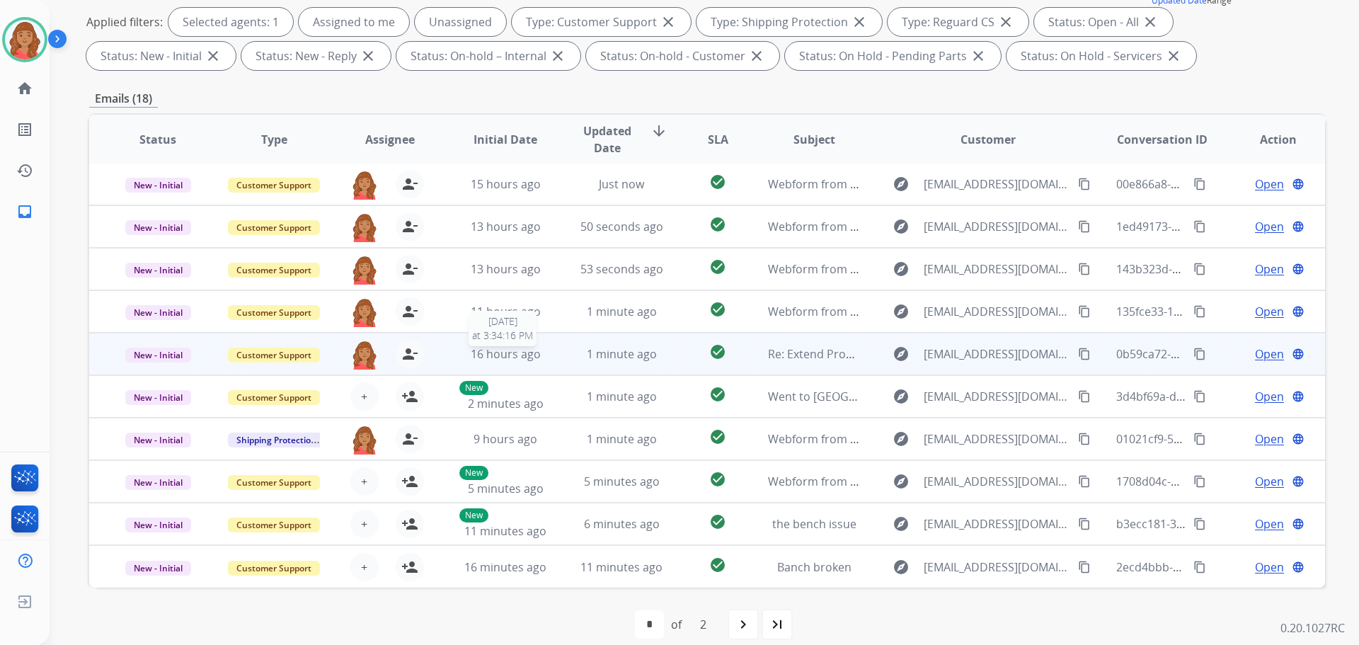
click at [490, 349] on span "16 hours ago" at bounding box center [506, 354] width 70 height 16
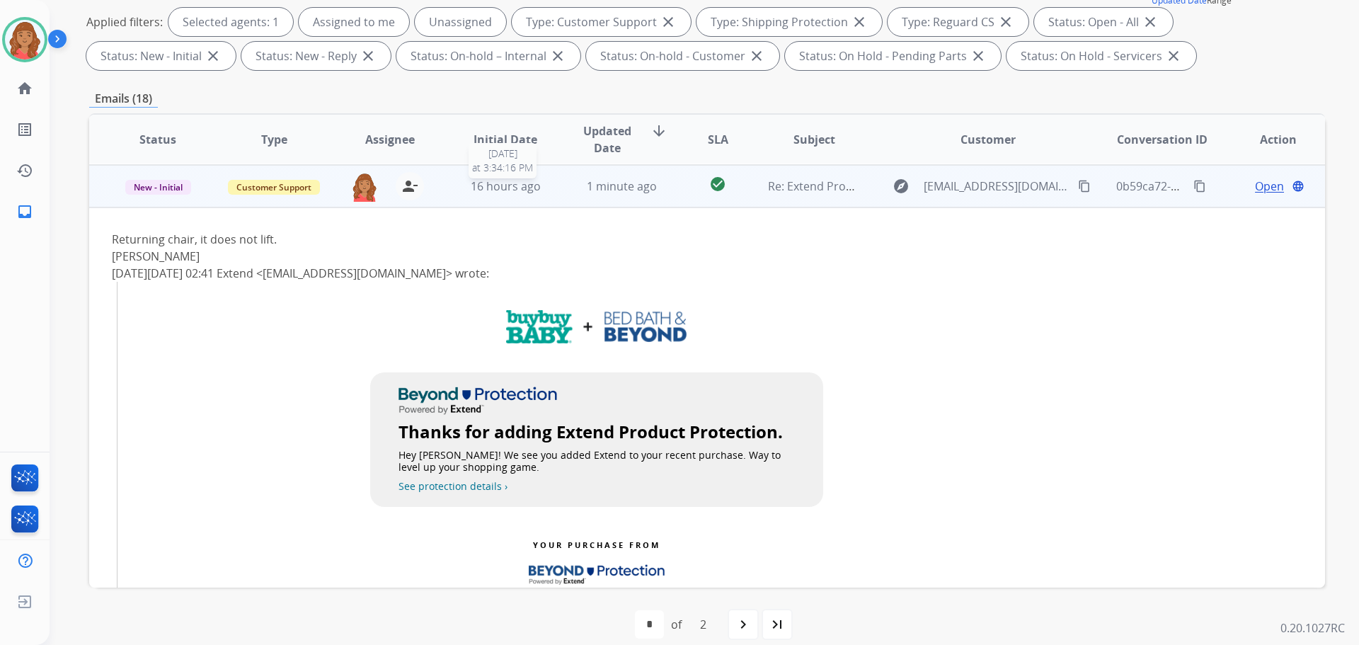
scroll to position [170, 0]
drag, startPoint x: 481, startPoint y: 253, endPoint x: 487, endPoint y: 249, distance: 7.5
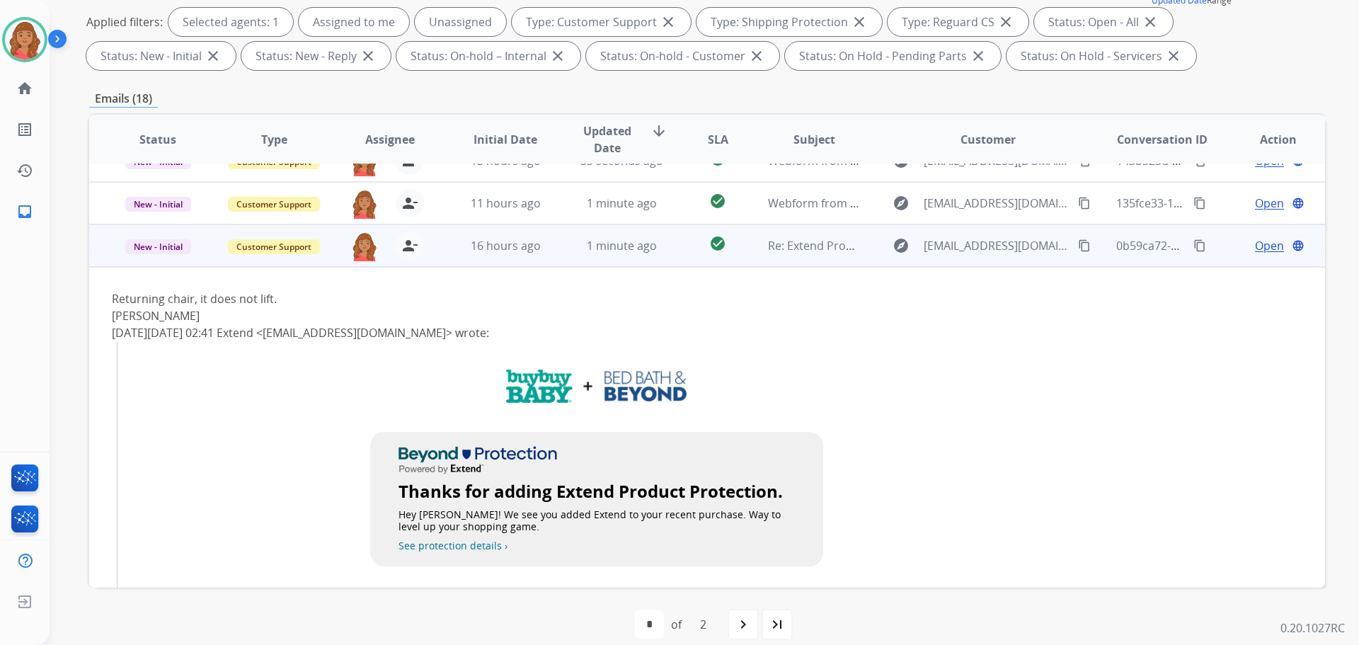
scroll to position [28, 0]
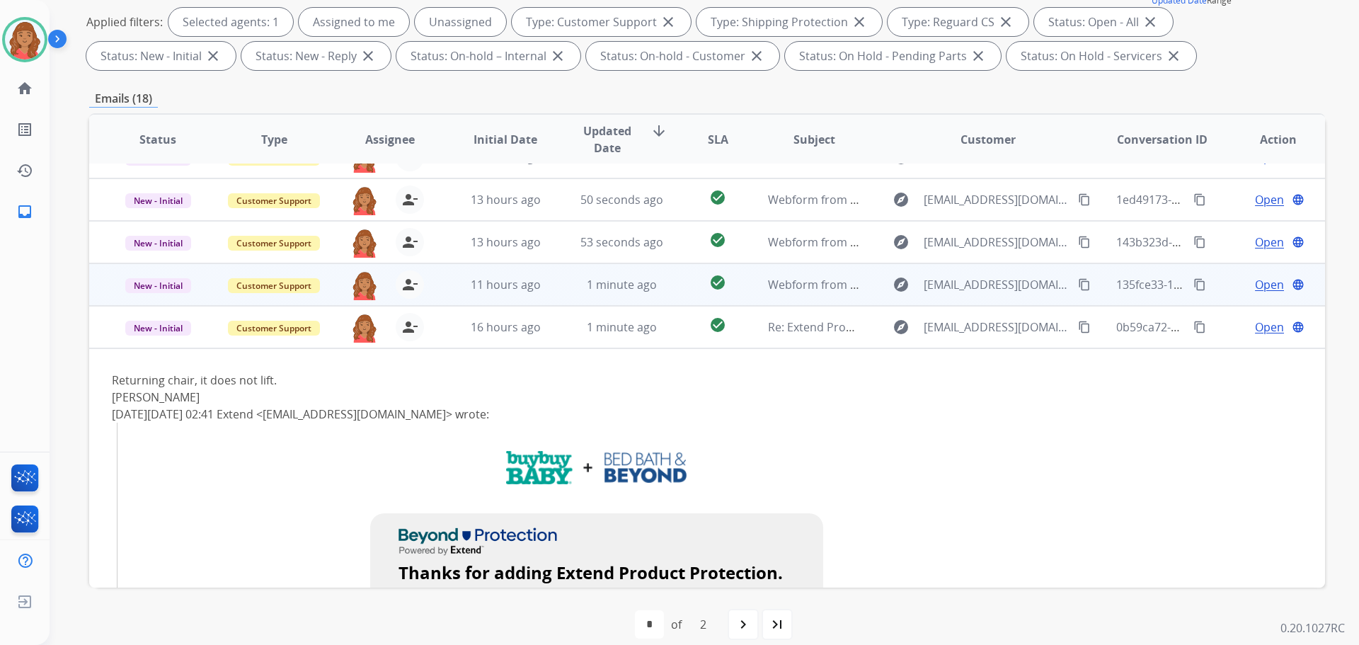
click at [489, 275] on td "11 hours ago" at bounding box center [495, 284] width 116 height 42
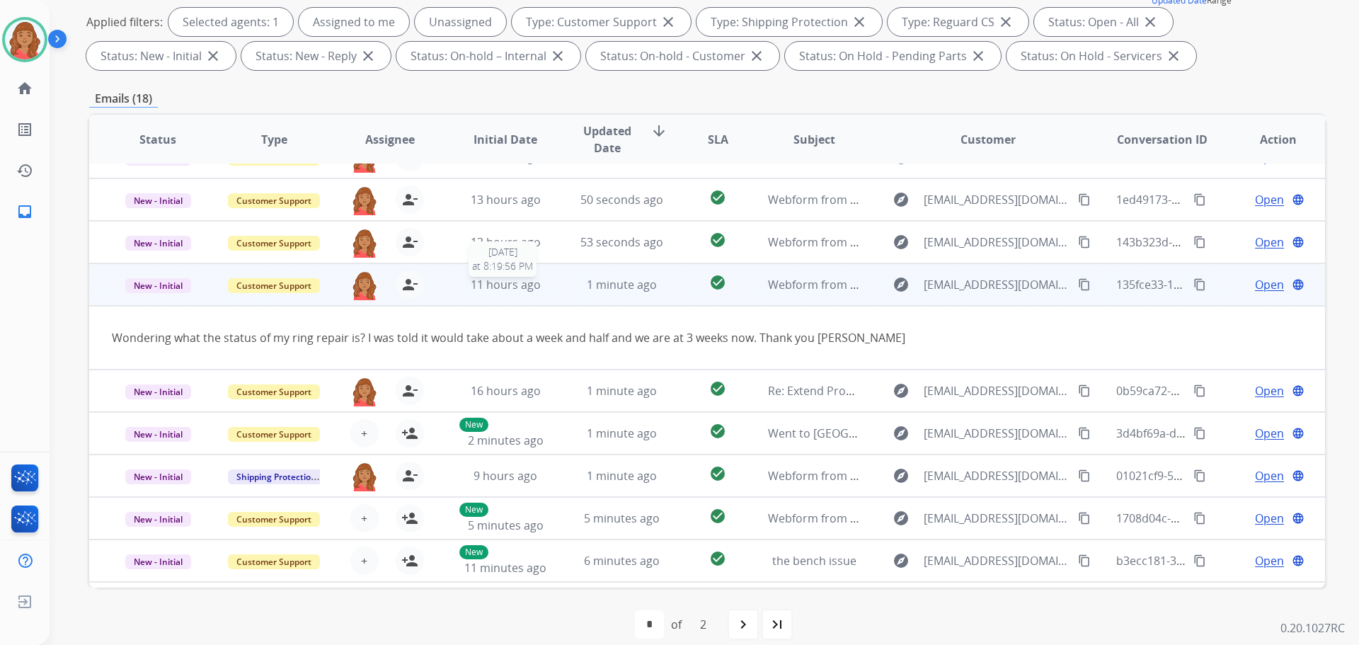
scroll to position [65, 0]
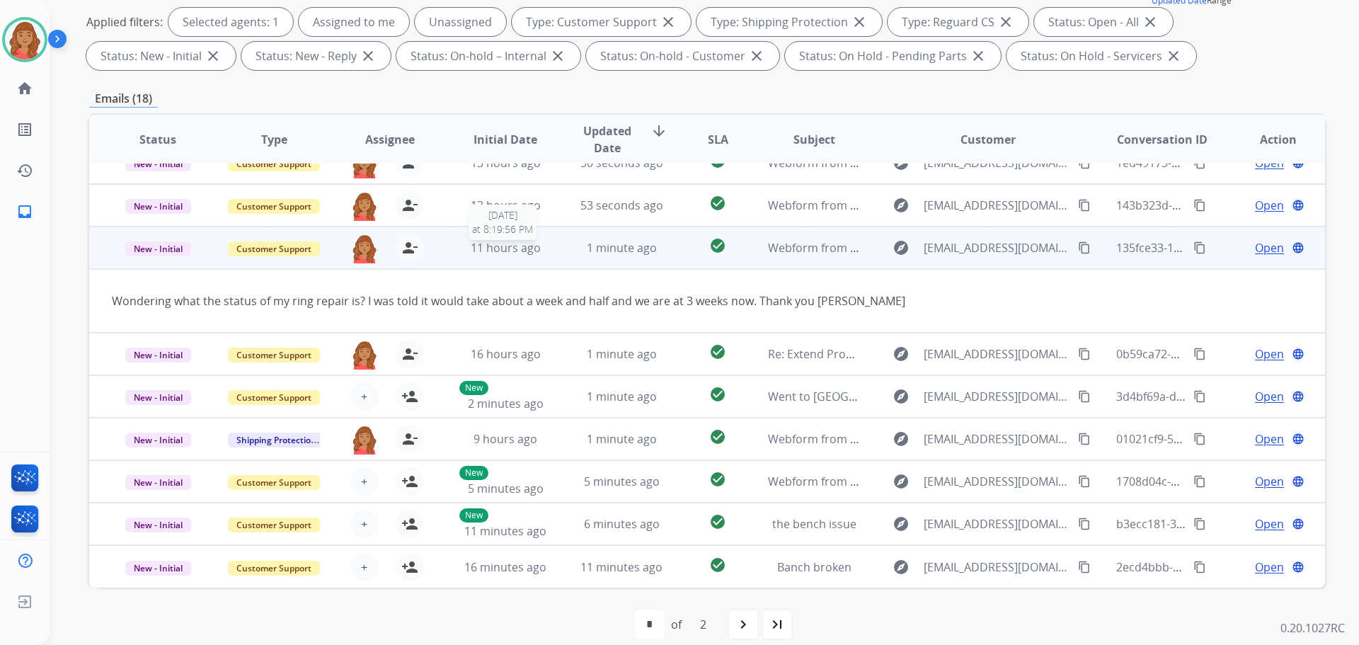
click at [535, 245] on span "11 hours ago" at bounding box center [506, 248] width 70 height 16
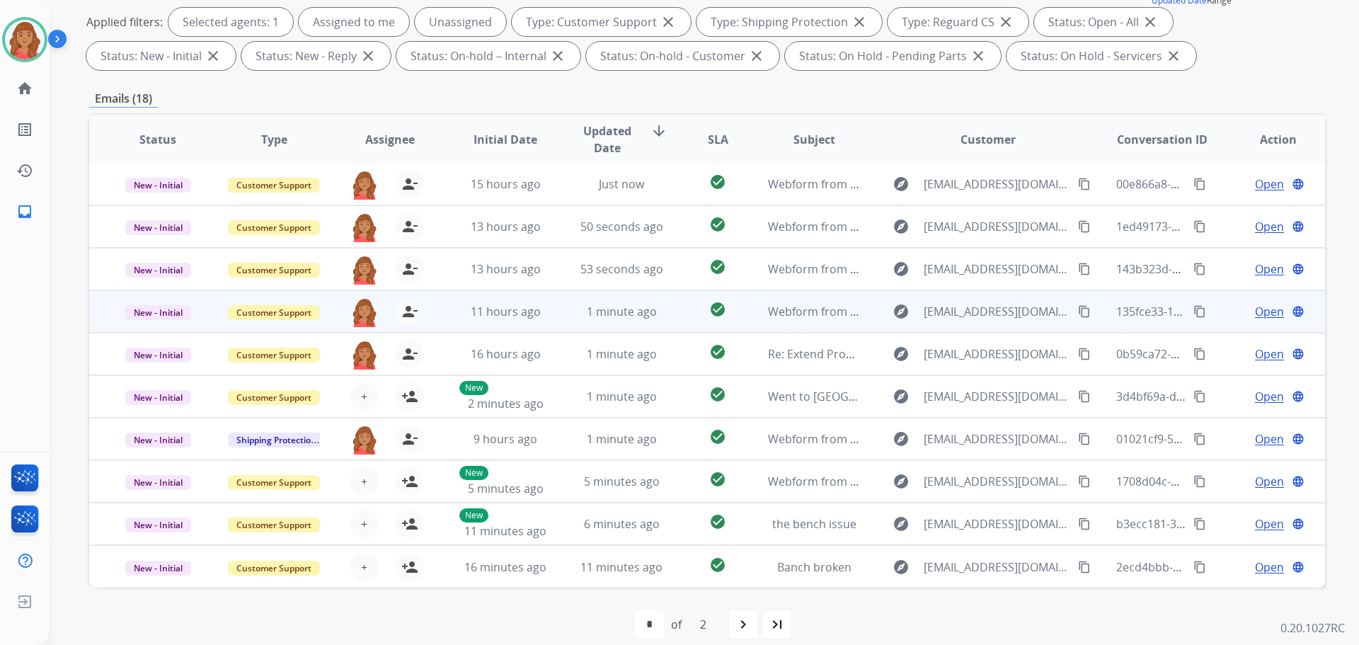
scroll to position [1, 0]
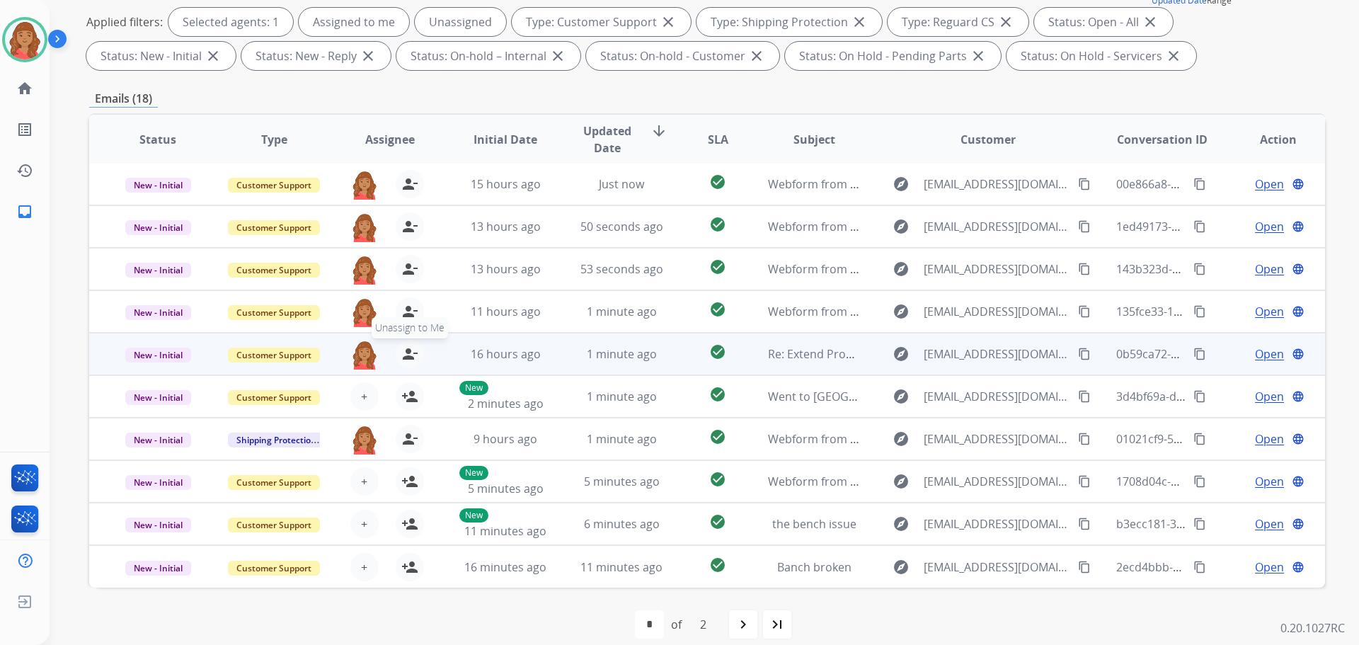
click at [402, 355] on mat-icon "person_remove" at bounding box center [409, 354] width 17 height 17
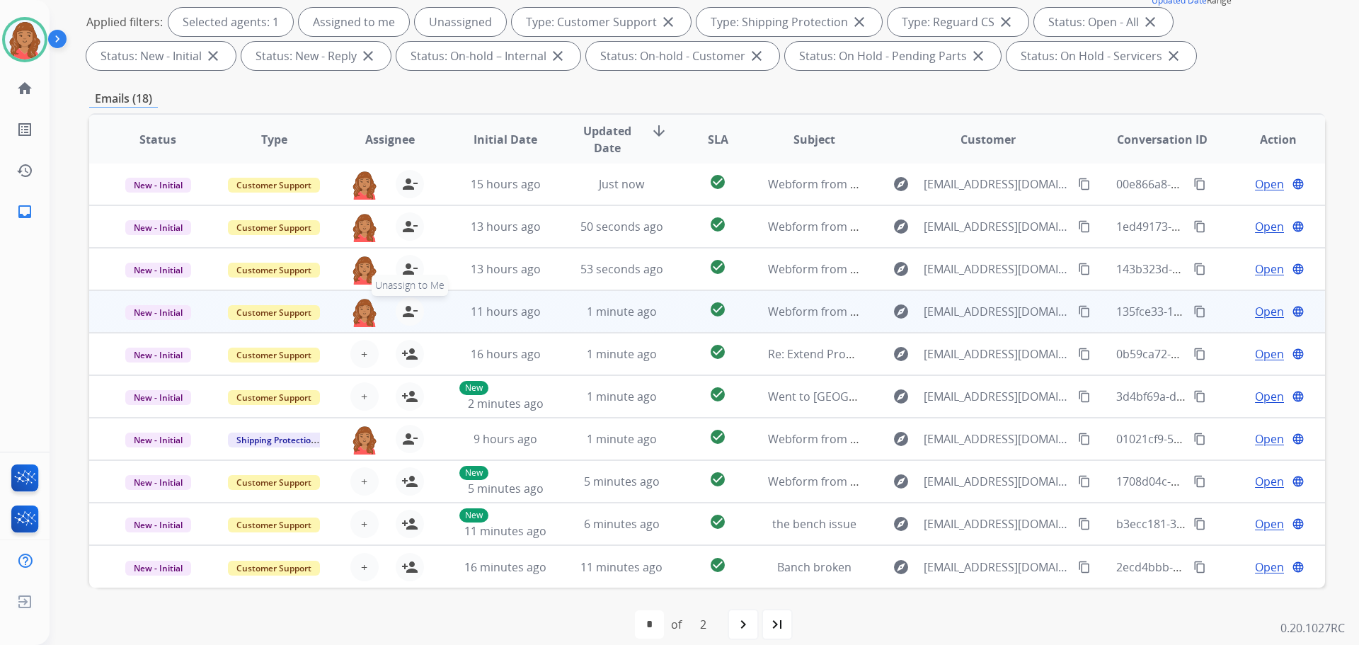
click at [404, 307] on mat-icon "person_remove" at bounding box center [409, 311] width 17 height 17
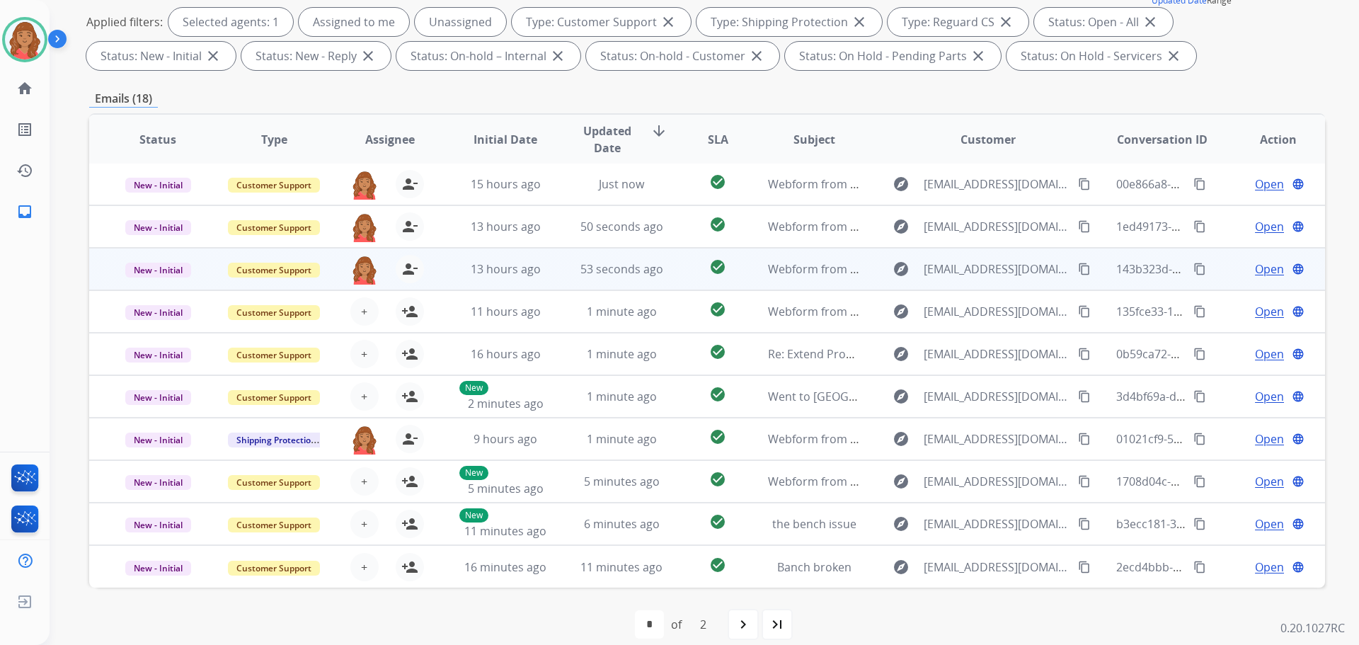
drag, startPoint x: 406, startPoint y: 268, endPoint x: 415, endPoint y: 253, distance: 16.5
click at [407, 268] on mat-icon "person_remove" at bounding box center [409, 269] width 17 height 17
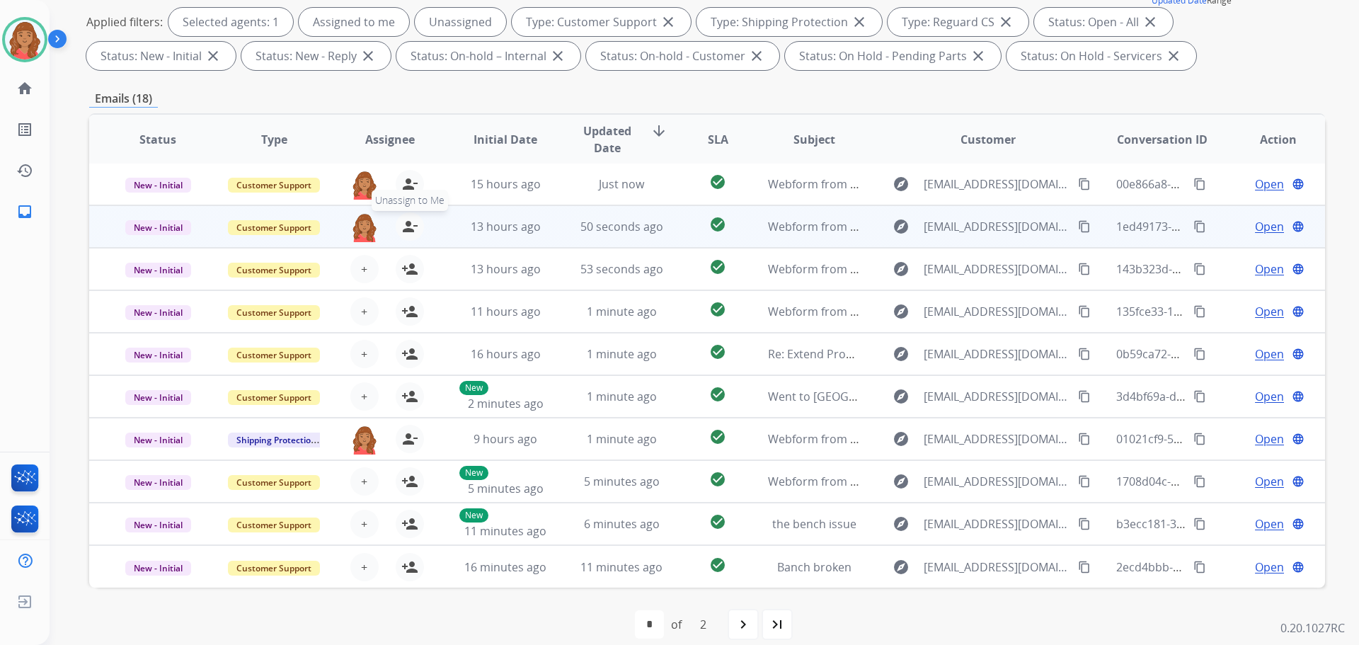
click at [411, 228] on mat-icon "person_remove" at bounding box center [409, 226] width 17 height 17
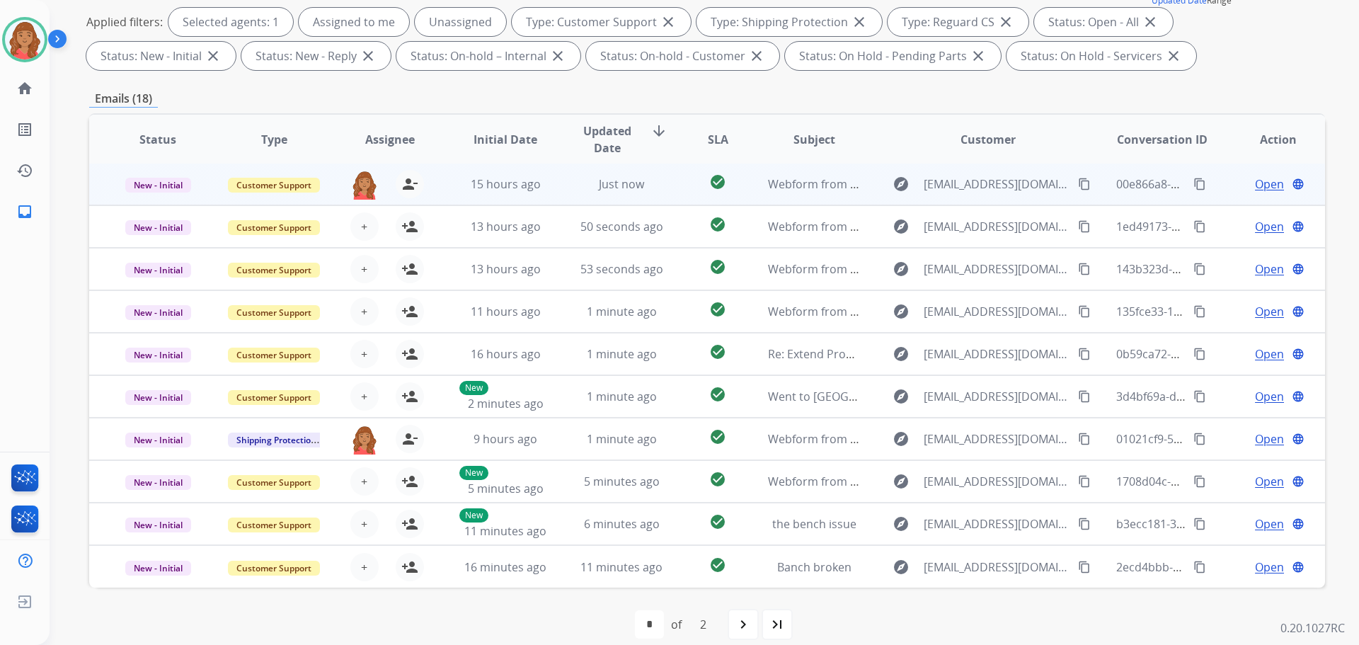
drag, startPoint x: 409, startPoint y: 188, endPoint x: 416, endPoint y: 198, distance: 12.6
click at [409, 186] on mat-icon "person_remove" at bounding box center [409, 184] width 17 height 17
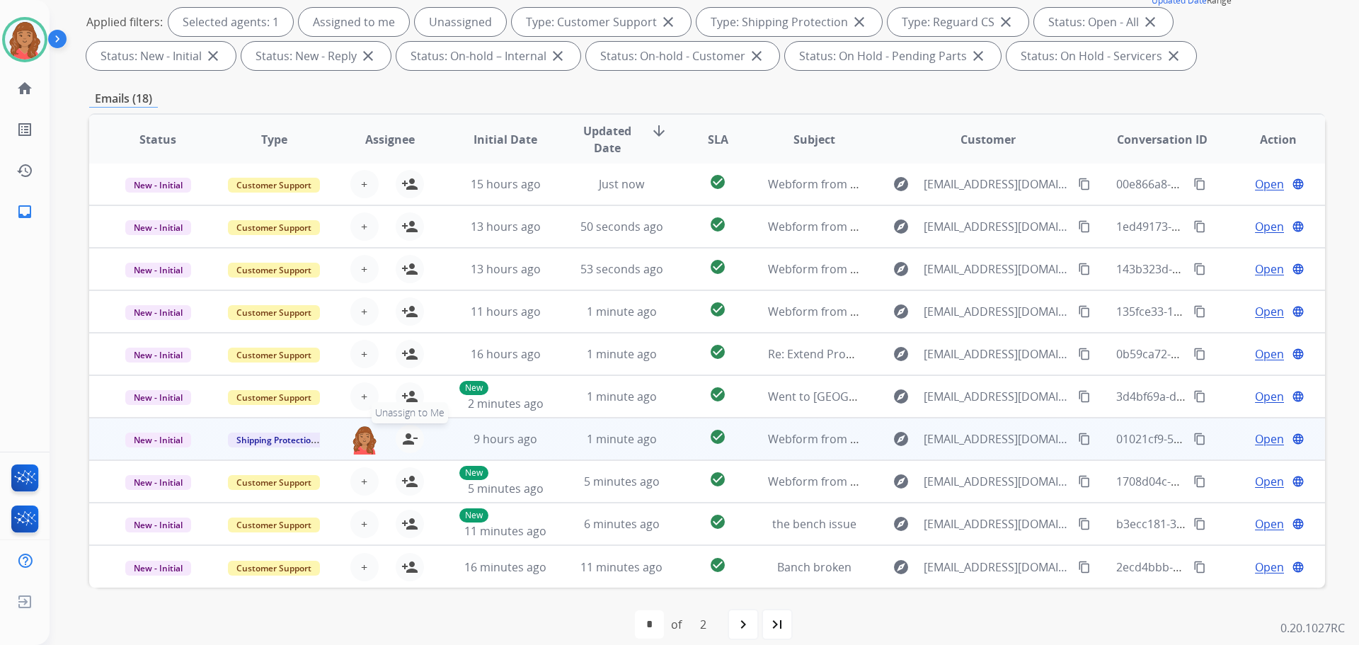
click at [401, 435] on mat-icon "person_remove" at bounding box center [409, 438] width 17 height 17
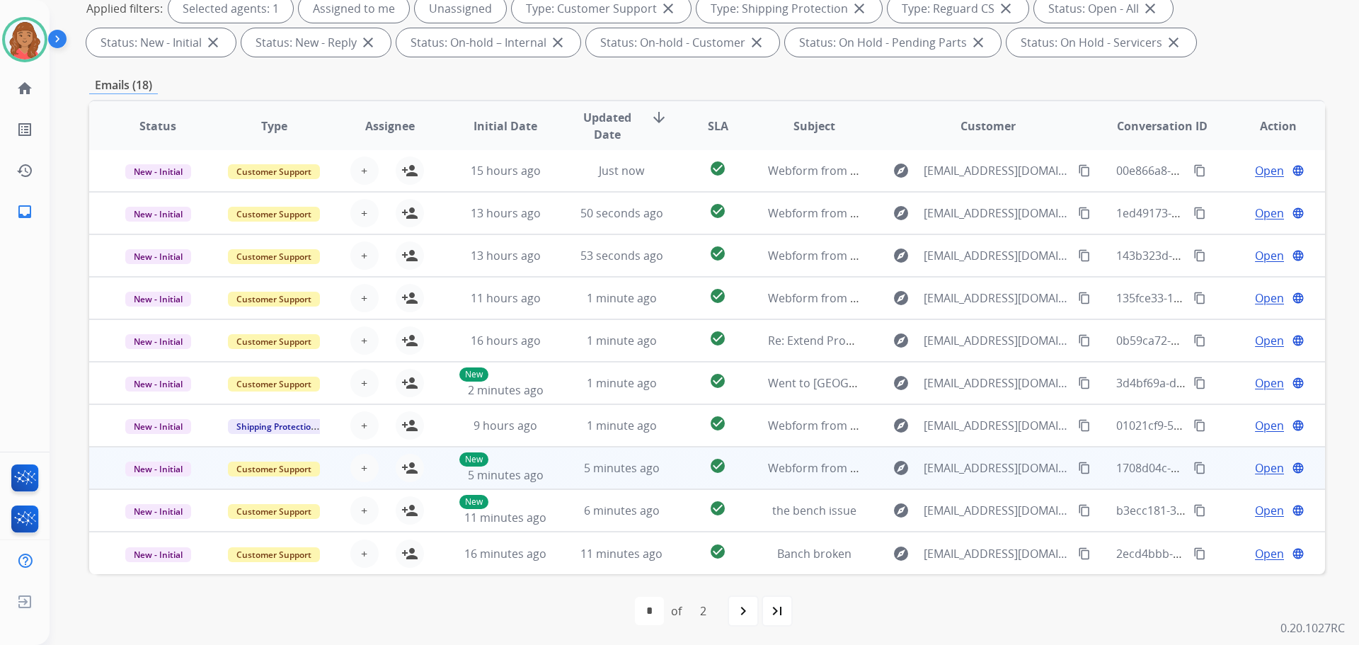
scroll to position [229, 0]
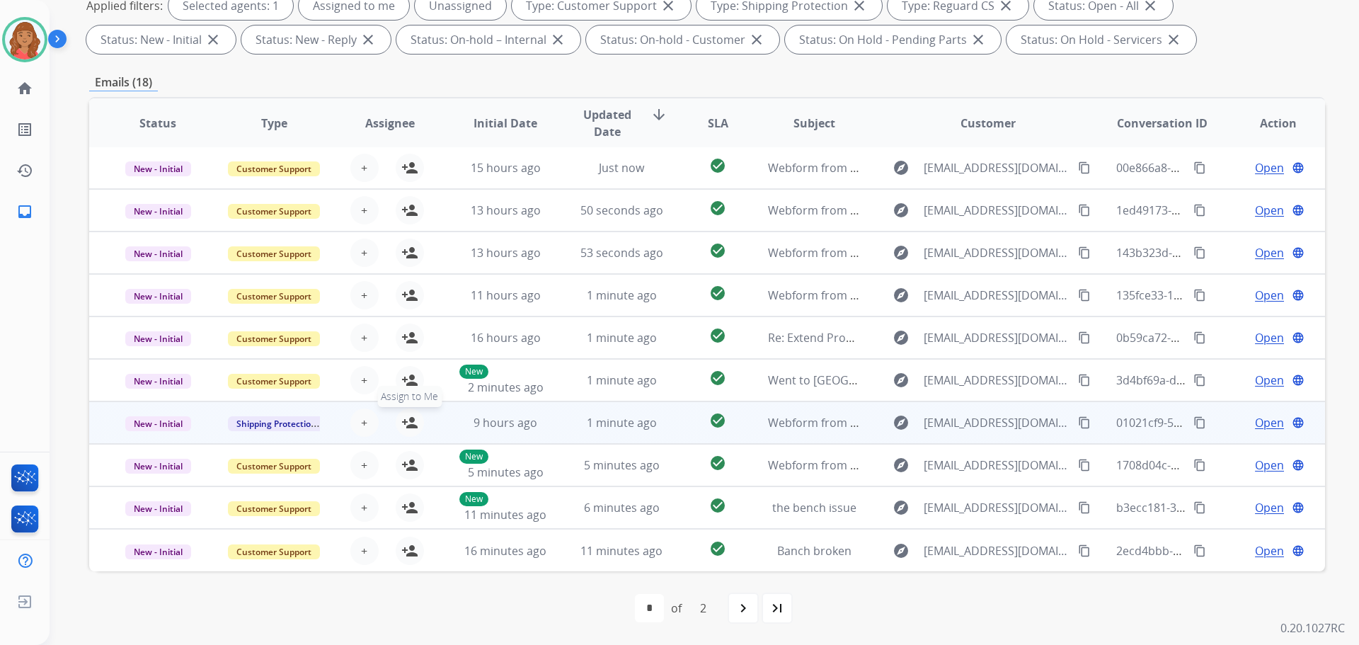
click at [405, 423] on mat-icon "person_add" at bounding box center [409, 422] width 17 height 17
click at [525, 425] on span "9 hours ago" at bounding box center [506, 423] width 64 height 16
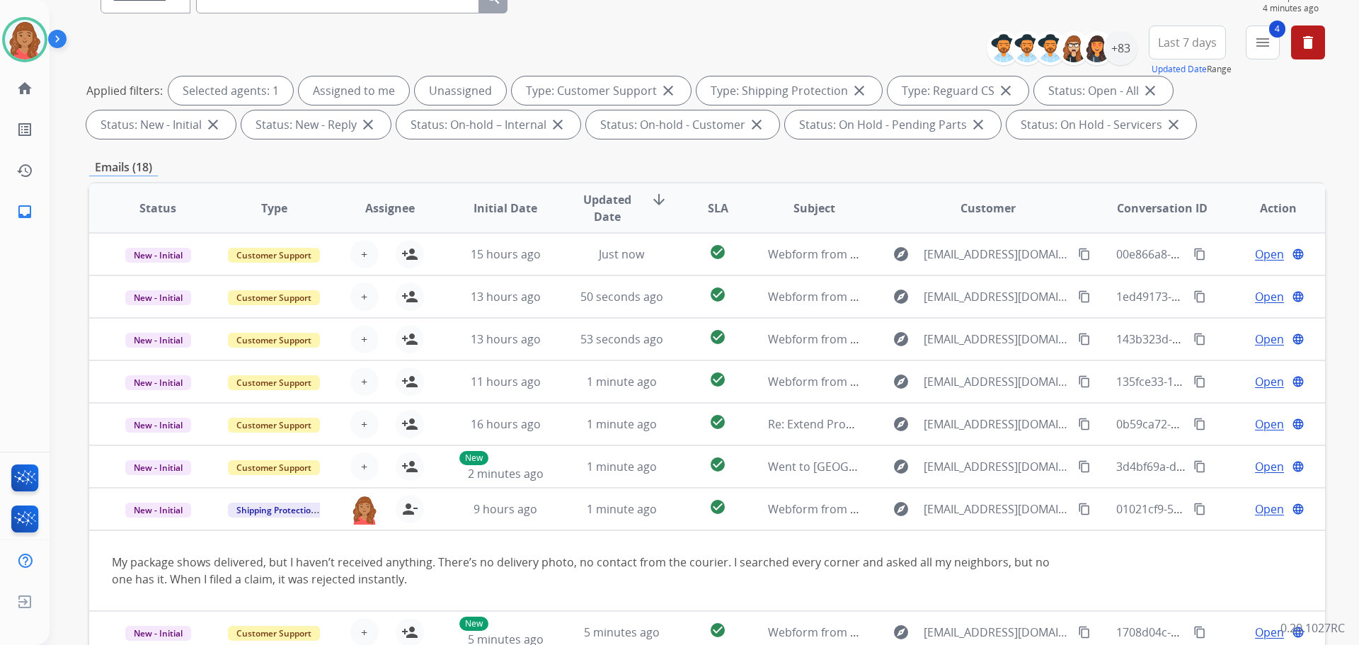
scroll to position [16, 0]
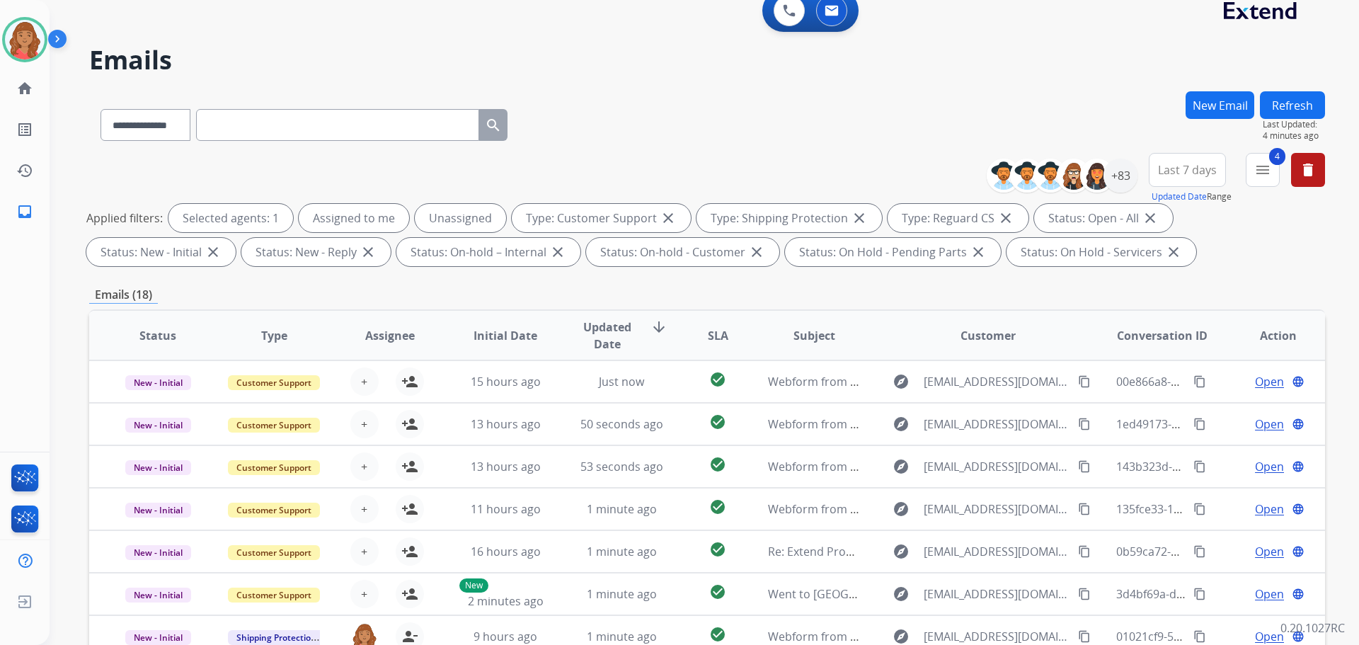
drag, startPoint x: 1270, startPoint y: 187, endPoint x: 1265, endPoint y: 178, distance: 9.8
click at [1269, 187] on div "4 menu Type Claims Adjudication Customer Support Escalation Service Support Shi…" at bounding box center [1263, 178] width 34 height 51
click at [1272, 168] on button "4 menu Filters" at bounding box center [1263, 170] width 34 height 34
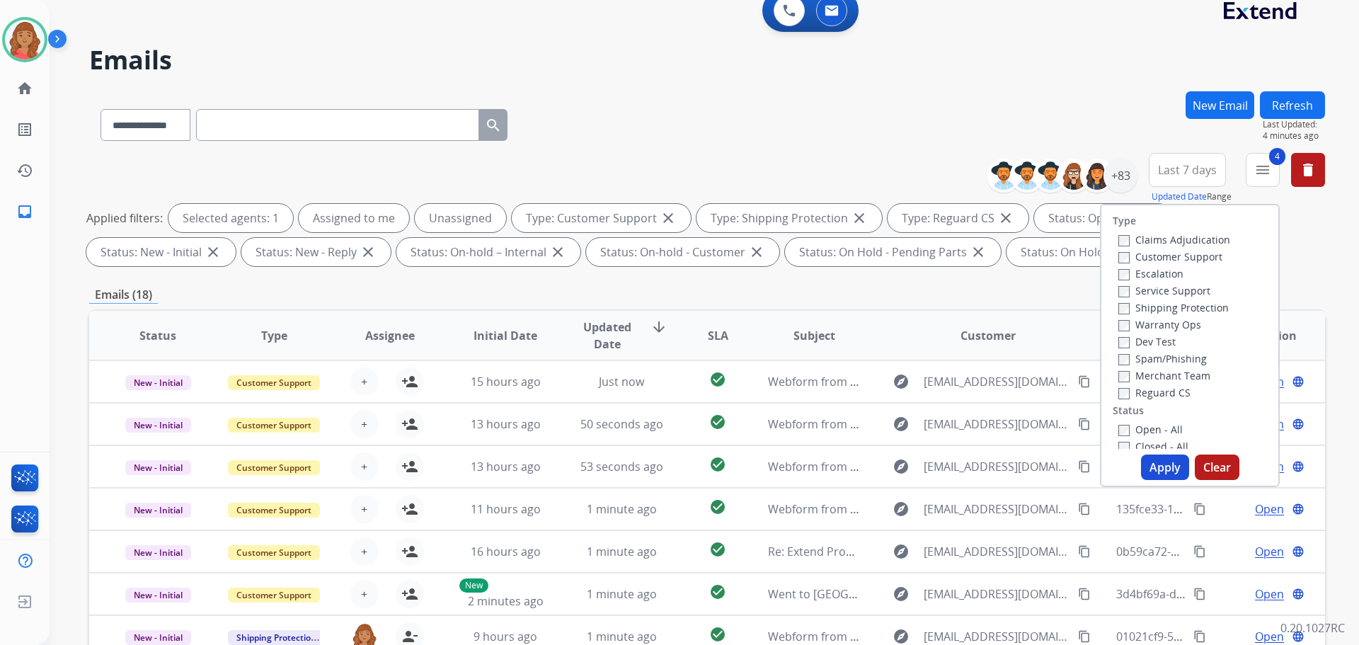
click at [1158, 468] on button "Apply" at bounding box center [1165, 467] width 48 height 25
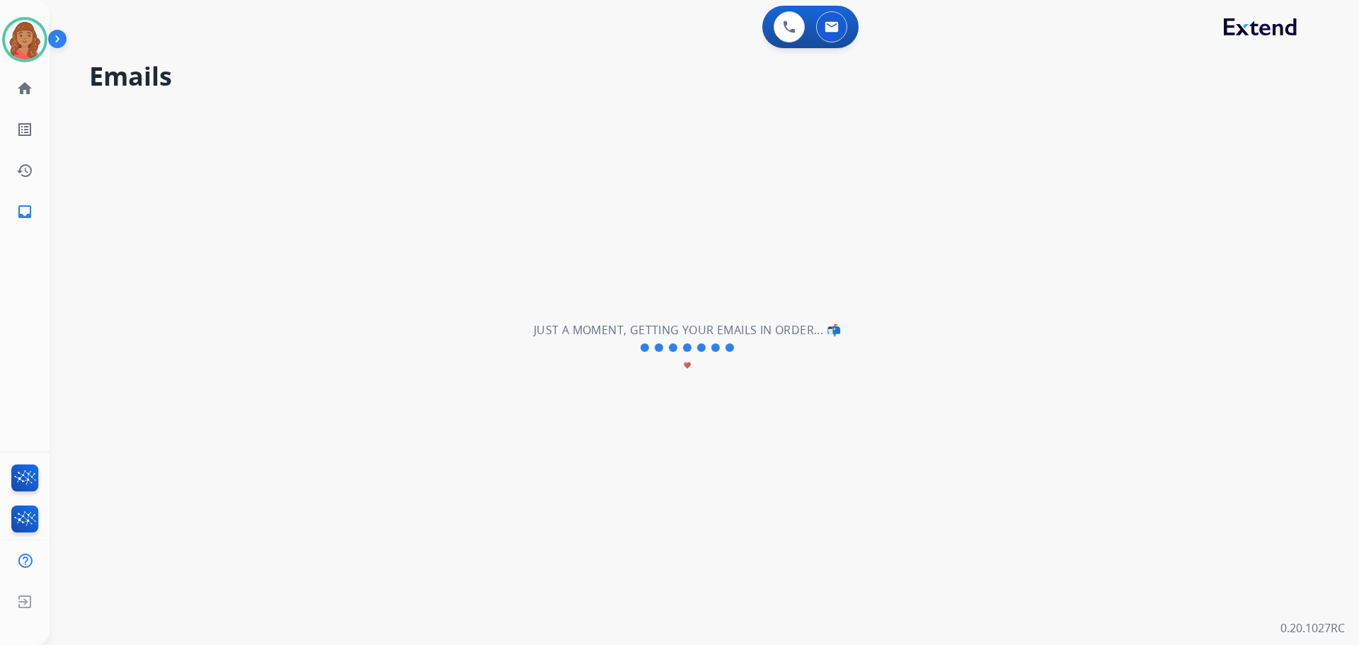
scroll to position [0, 0]
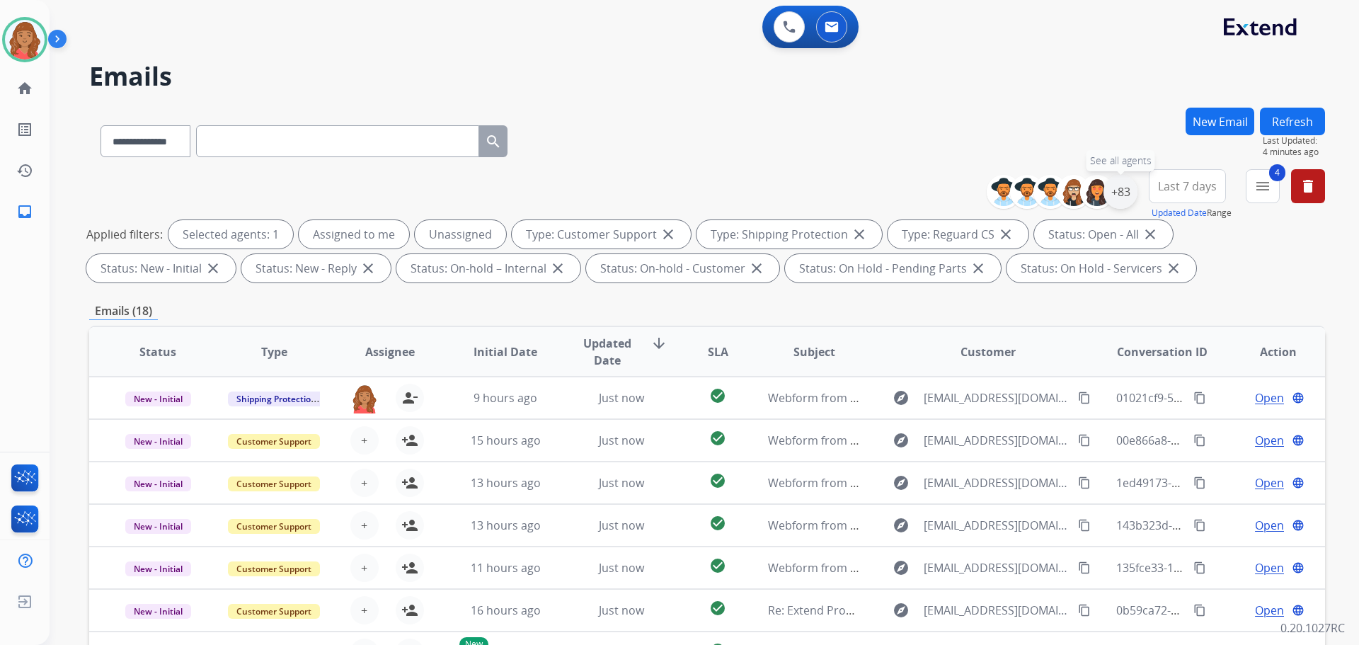
click at [1121, 198] on div "+83" at bounding box center [1121, 192] width 34 height 34
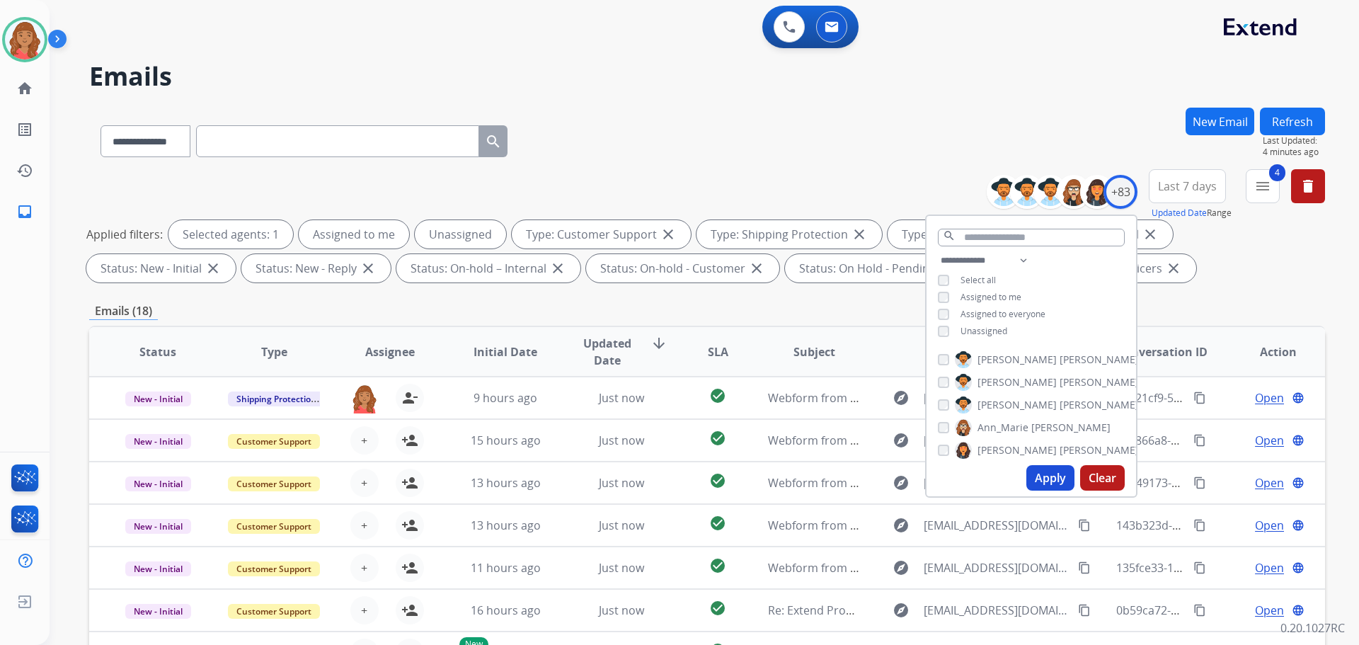
click at [937, 336] on div "**********" at bounding box center [1032, 297] width 210 height 91
click at [940, 336] on div "**********" at bounding box center [1032, 297] width 210 height 91
click at [1055, 481] on button "Apply" at bounding box center [1051, 477] width 48 height 25
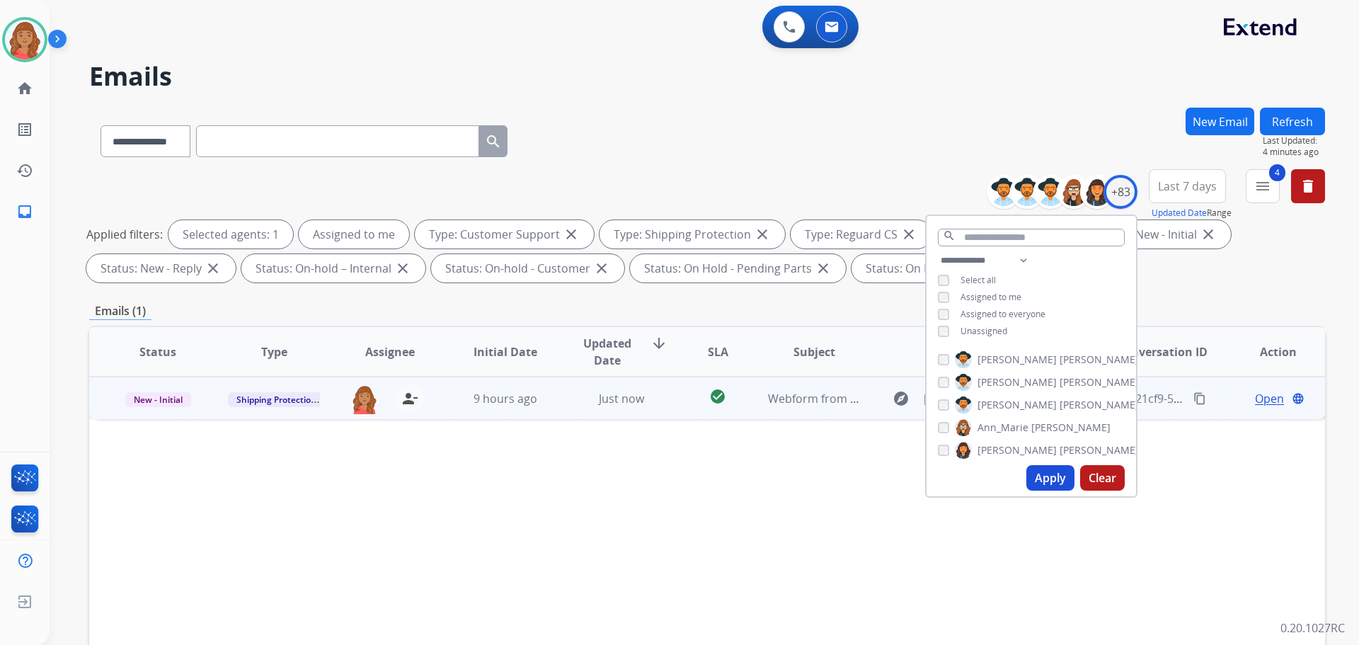
click at [557, 395] on td "Just now" at bounding box center [611, 398] width 116 height 42
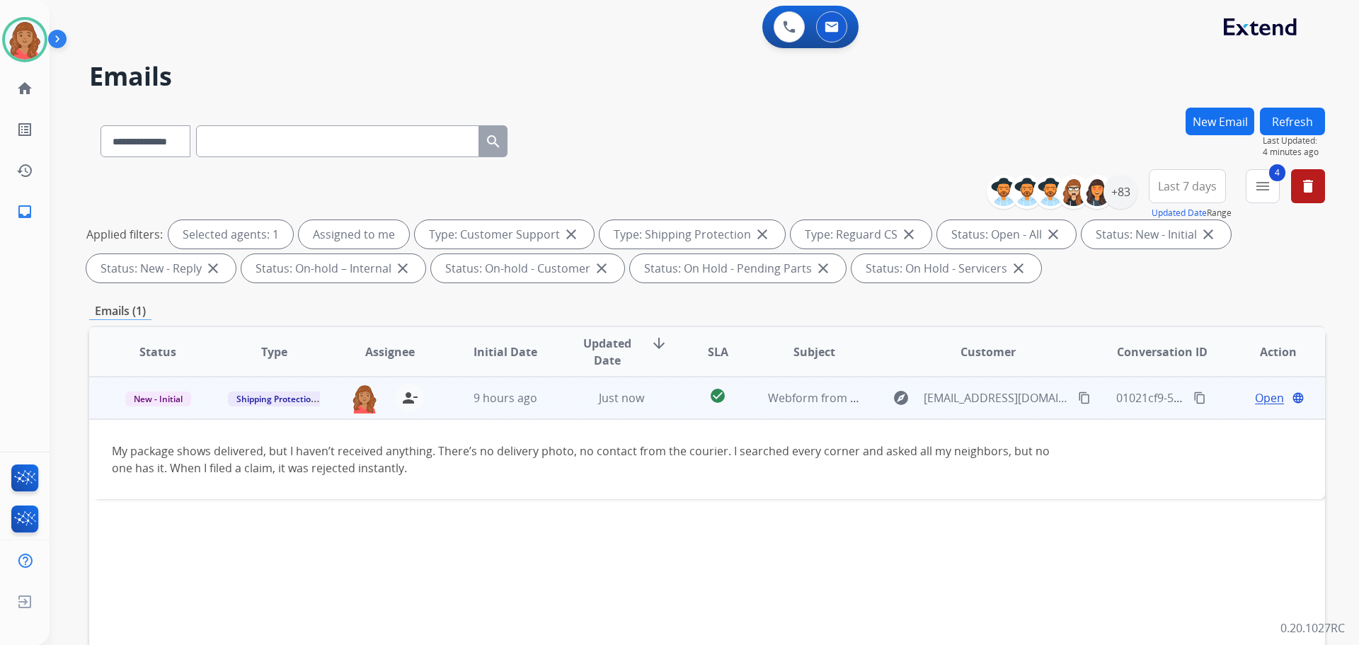
click at [1078, 399] on mat-icon "content_copy" at bounding box center [1084, 398] width 13 height 13
click at [1255, 397] on span "Open" at bounding box center [1269, 397] width 29 height 17
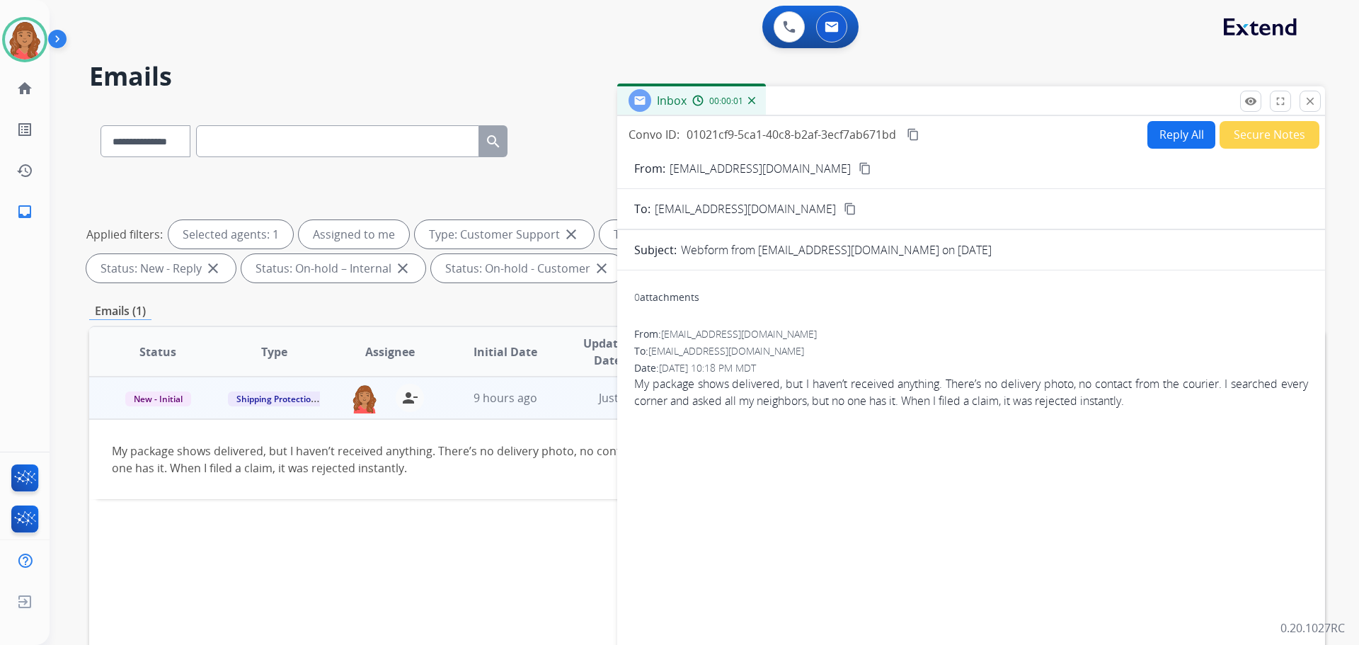
click at [1155, 135] on button "Reply All" at bounding box center [1182, 135] width 68 height 28
select select "**********"
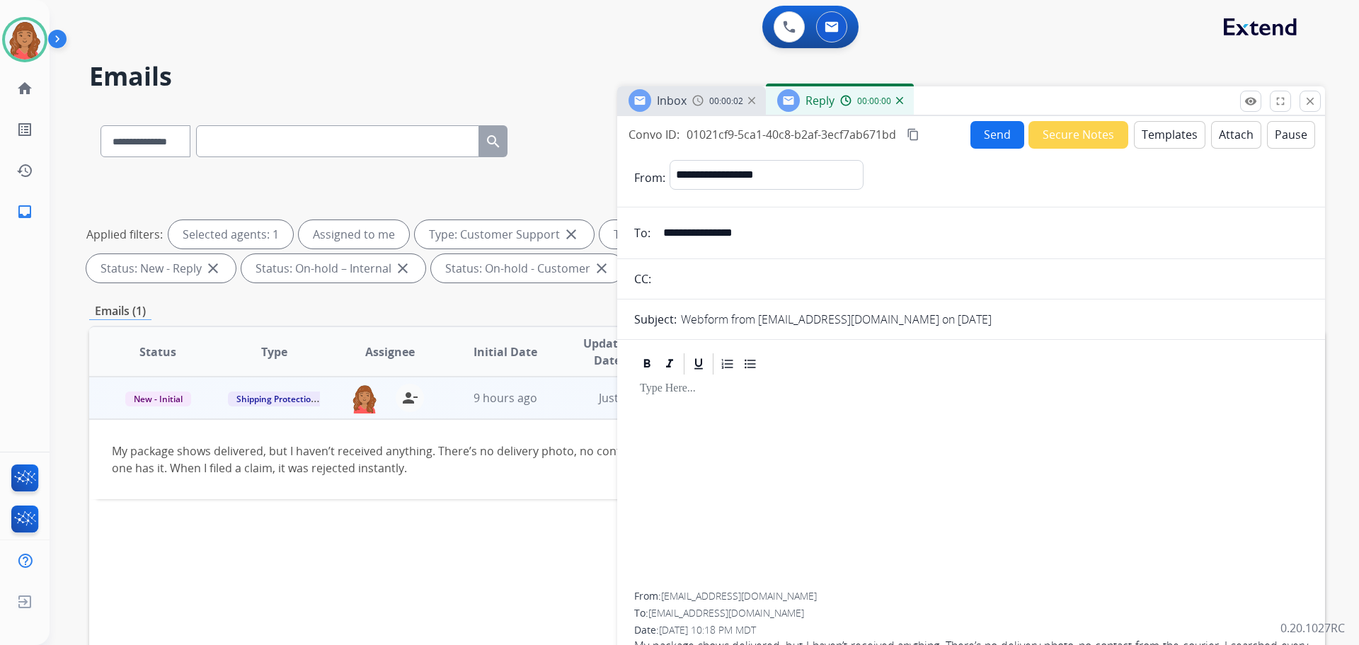
click at [1143, 131] on button "Templates" at bounding box center [1170, 135] width 72 height 28
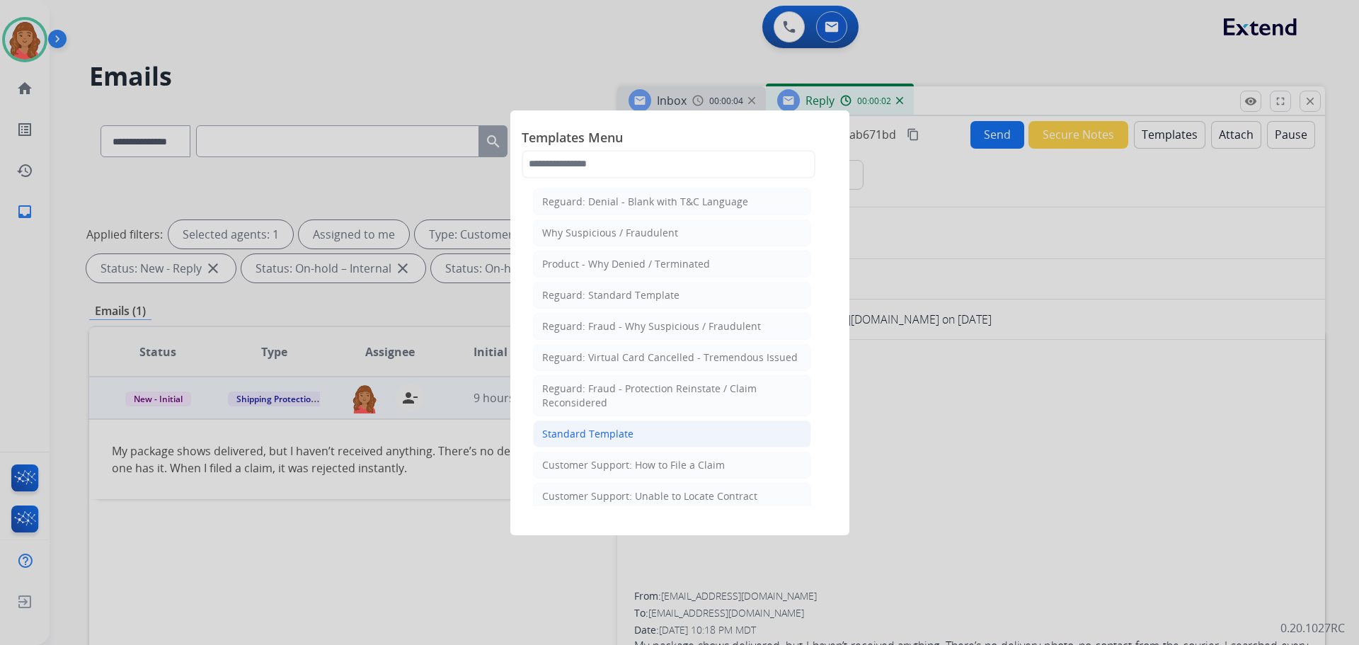
click at [623, 433] on div "Standard Template" at bounding box center [587, 434] width 91 height 14
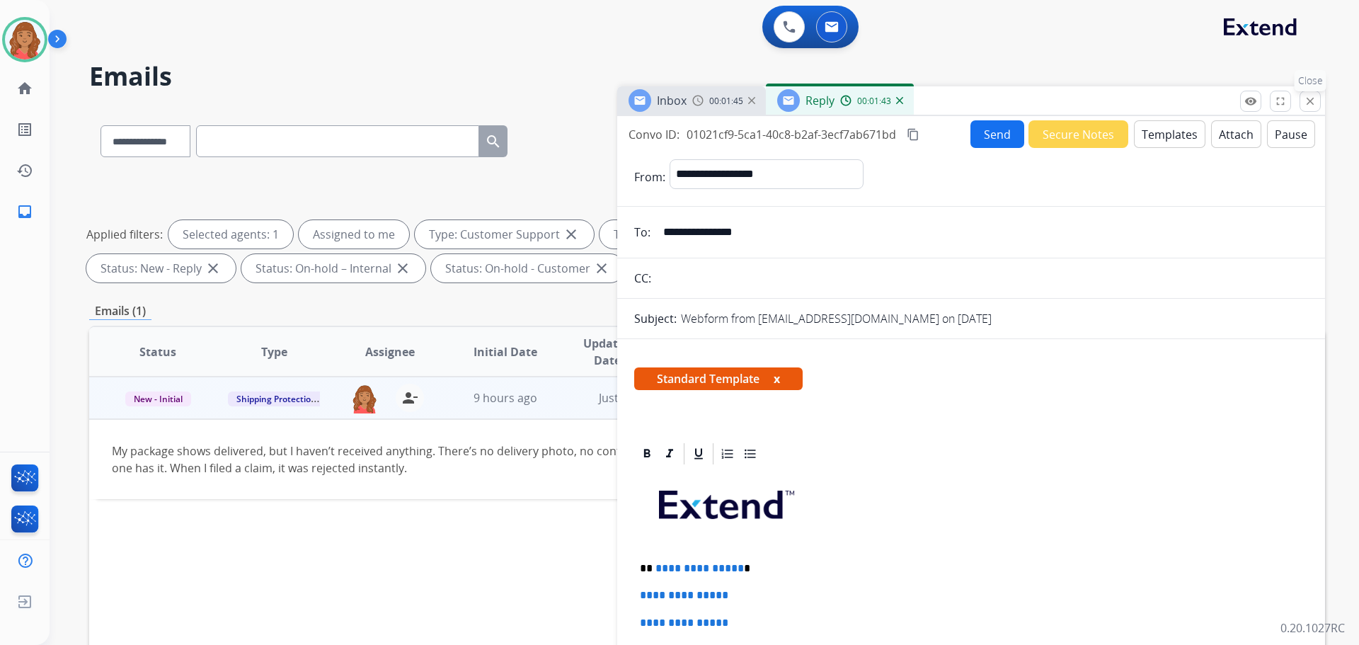
click at [1319, 104] on button "close Close" at bounding box center [1310, 101] width 21 height 21
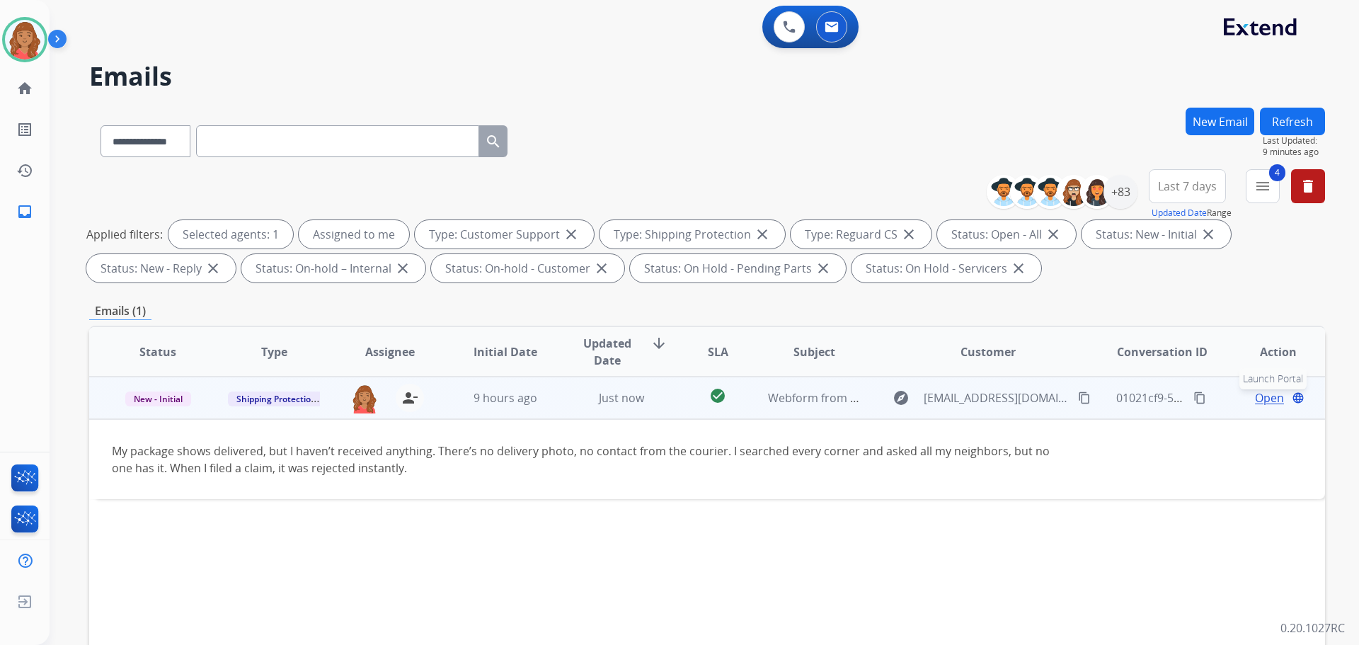
click at [1290, 392] on button "language Launch Portal" at bounding box center [1298, 397] width 17 height 17
click at [1258, 404] on span "Open" at bounding box center [1269, 397] width 29 height 17
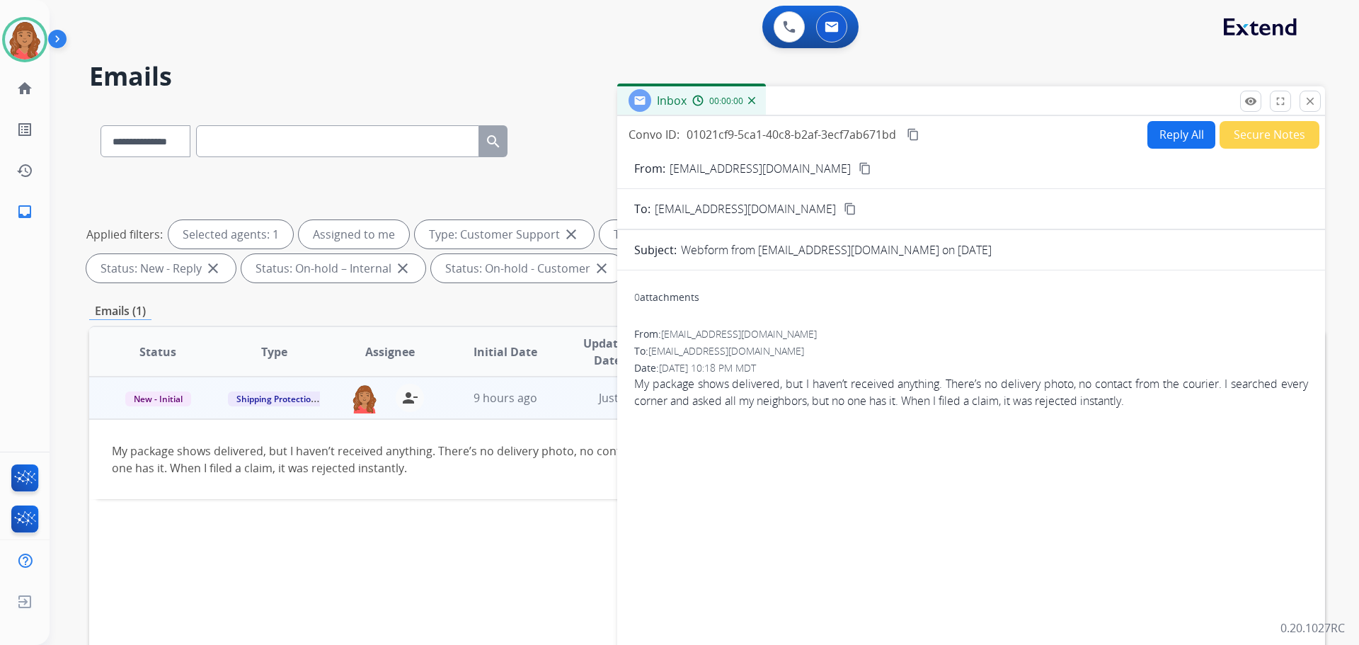
click at [1163, 126] on button "Reply All" at bounding box center [1182, 135] width 68 height 28
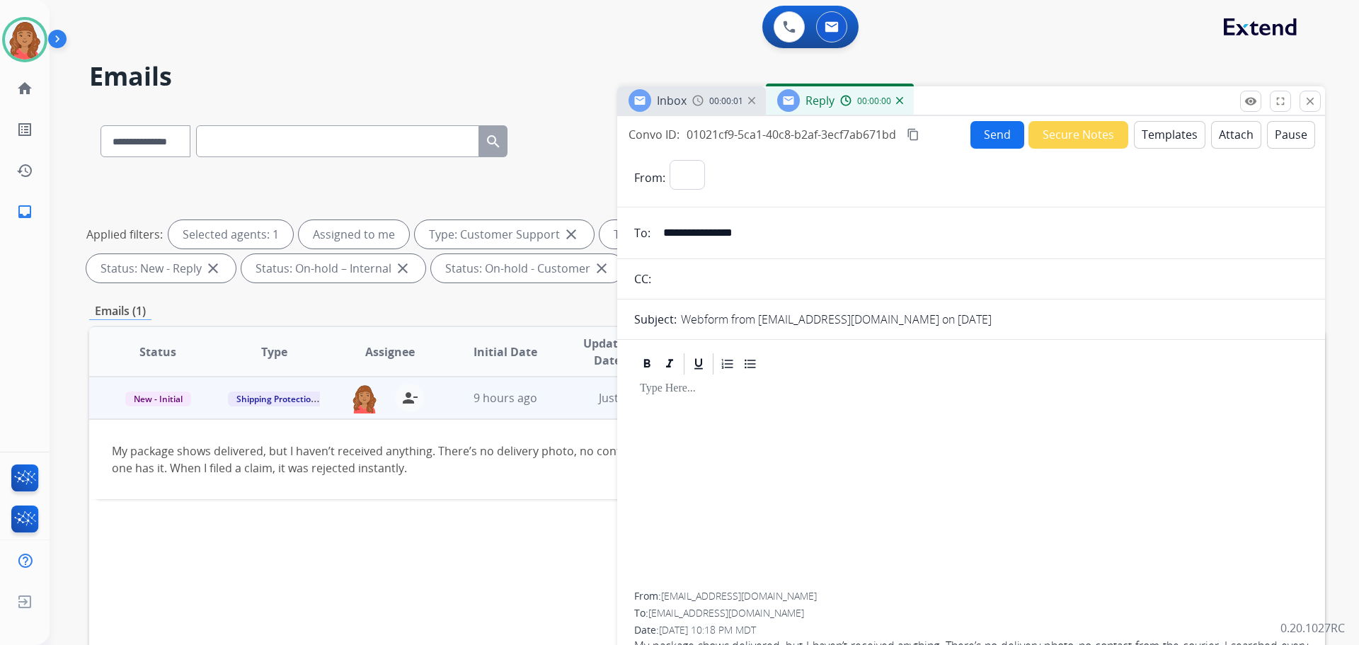
select select "**********"
click at [1154, 139] on button "Templates" at bounding box center [1170, 135] width 72 height 28
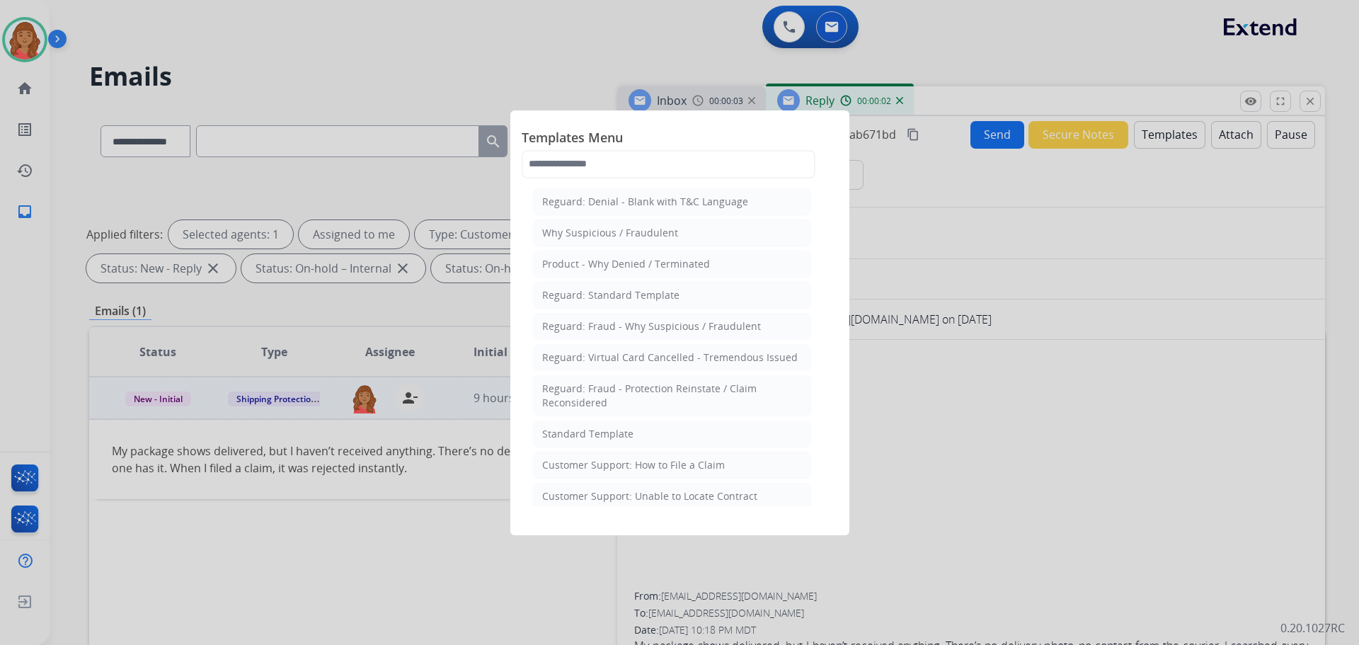
click at [581, 438] on div "Standard Template" at bounding box center [587, 434] width 91 height 14
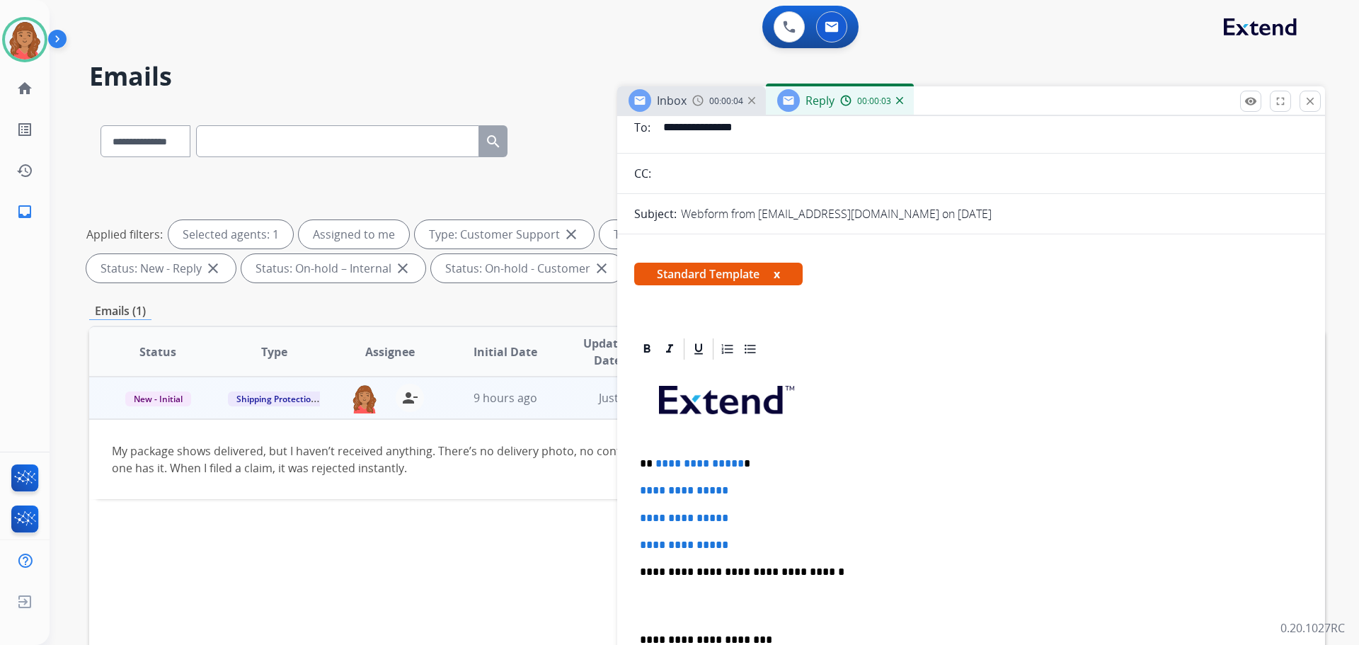
scroll to position [354, 0]
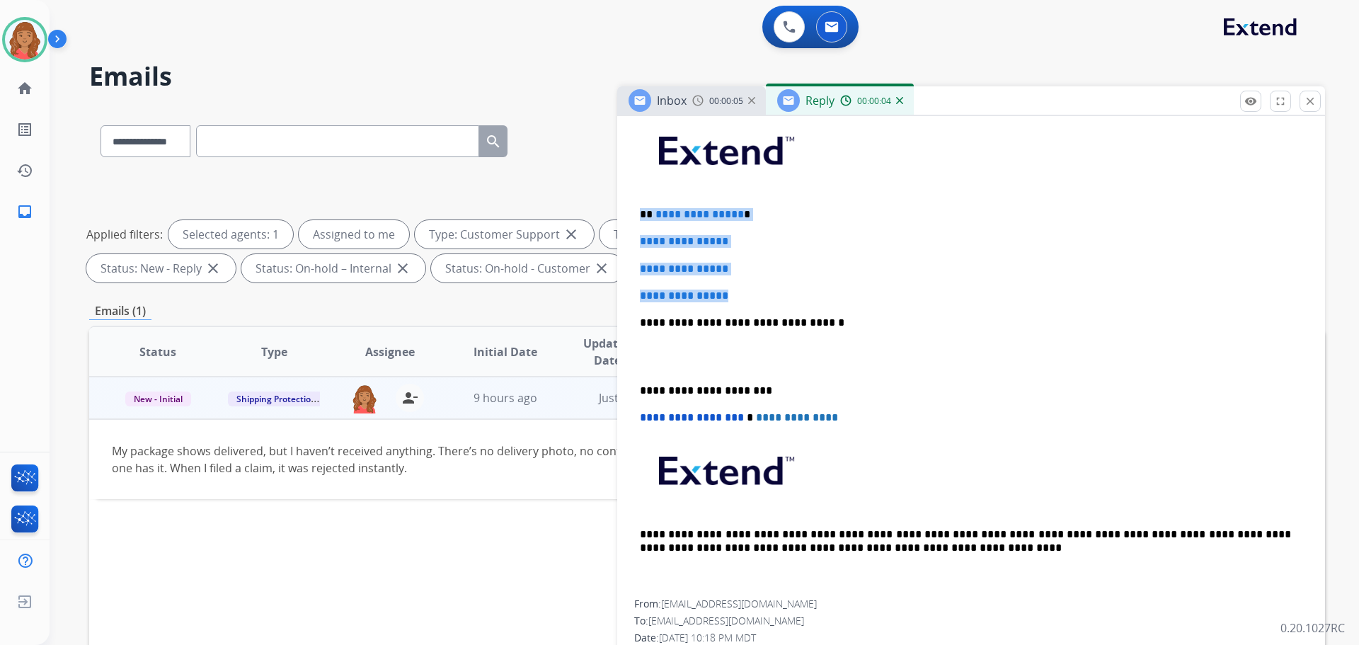
drag, startPoint x: 731, startPoint y: 289, endPoint x: 660, endPoint y: 217, distance: 100.6
click at [629, 198] on div "**********" at bounding box center [971, 388] width 708 height 603
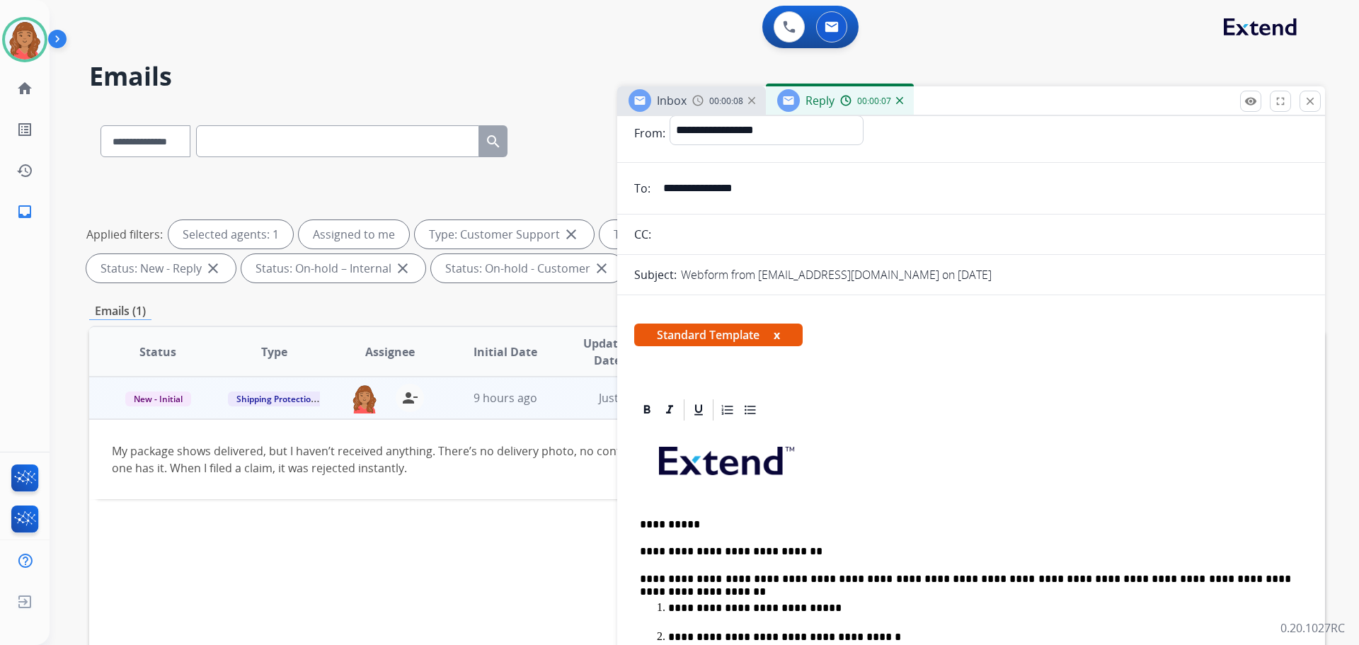
scroll to position [0, 0]
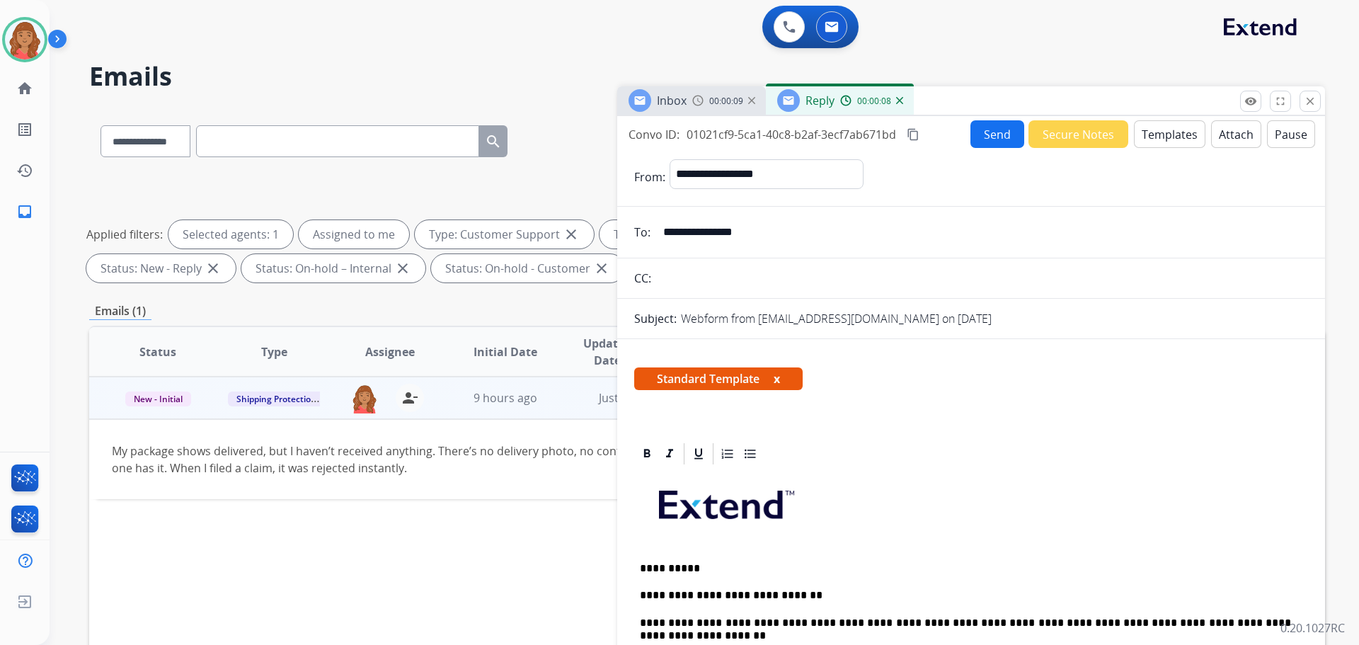
click at [915, 135] on mat-icon "content_copy" at bounding box center [913, 134] width 13 height 13
click at [984, 128] on button "Send" at bounding box center [998, 134] width 54 height 28
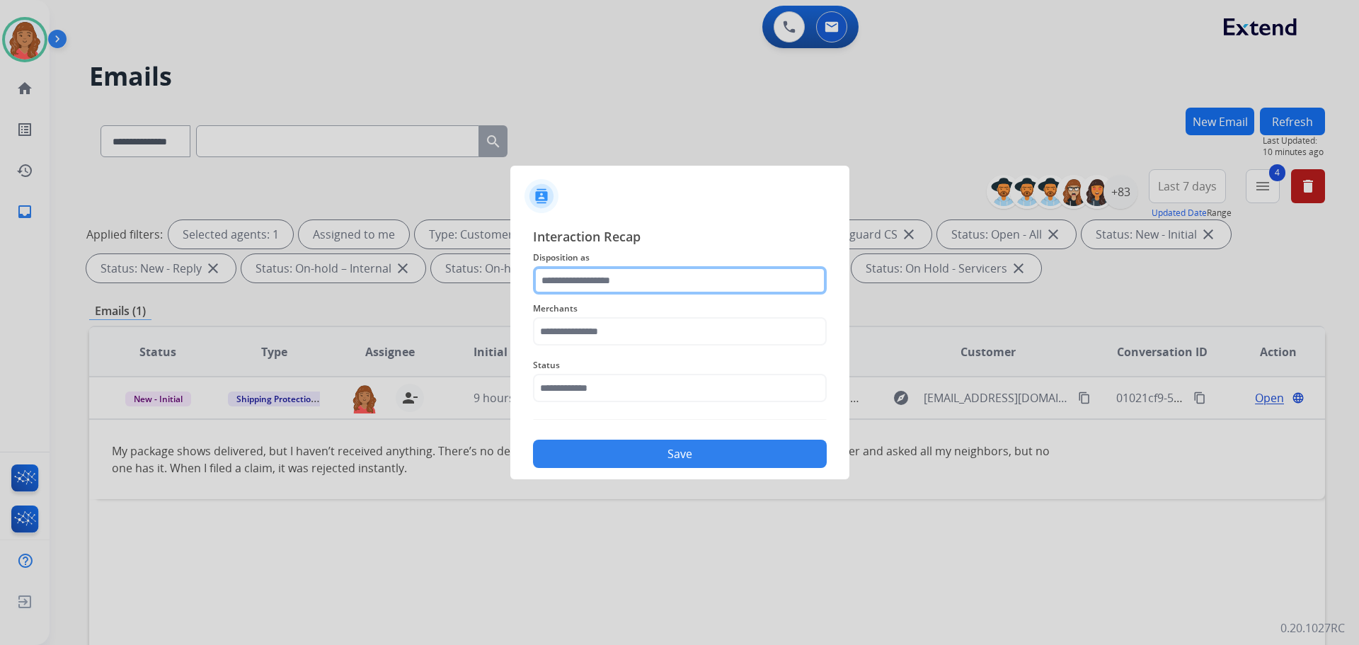
click at [617, 290] on input "text" at bounding box center [680, 280] width 294 height 28
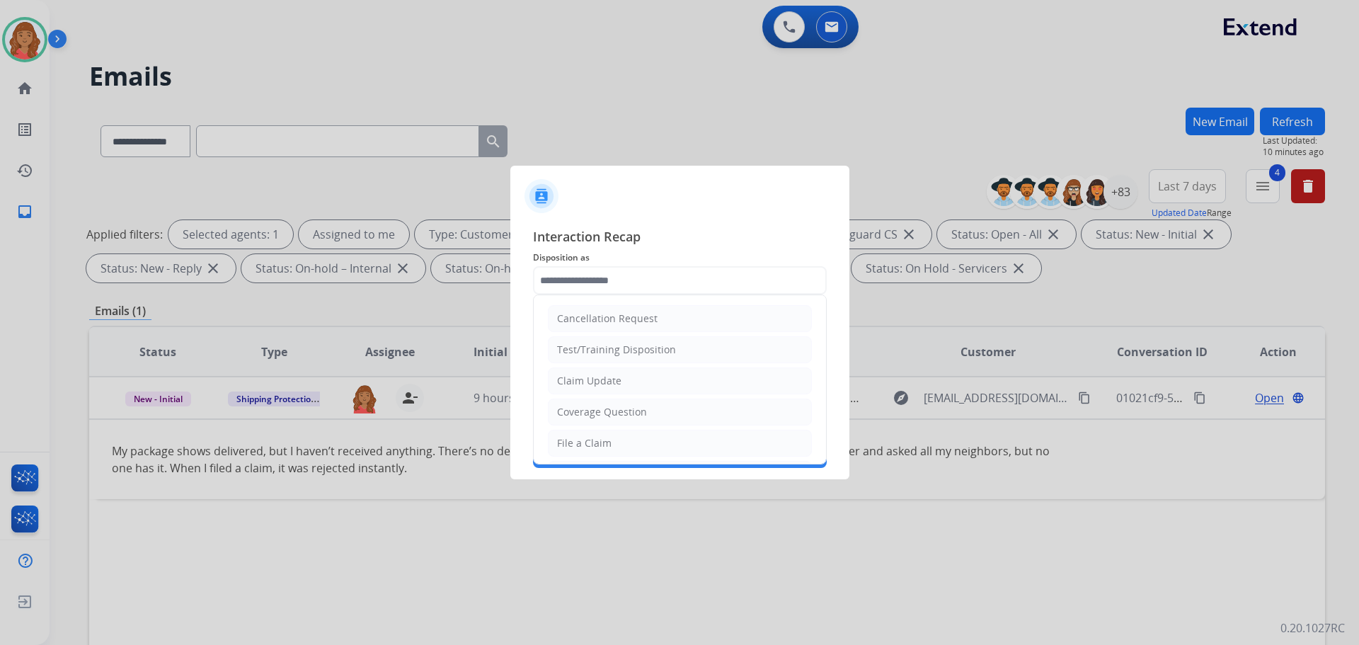
click at [591, 433] on li "File a Claim" at bounding box center [680, 443] width 264 height 27
type input "**********"
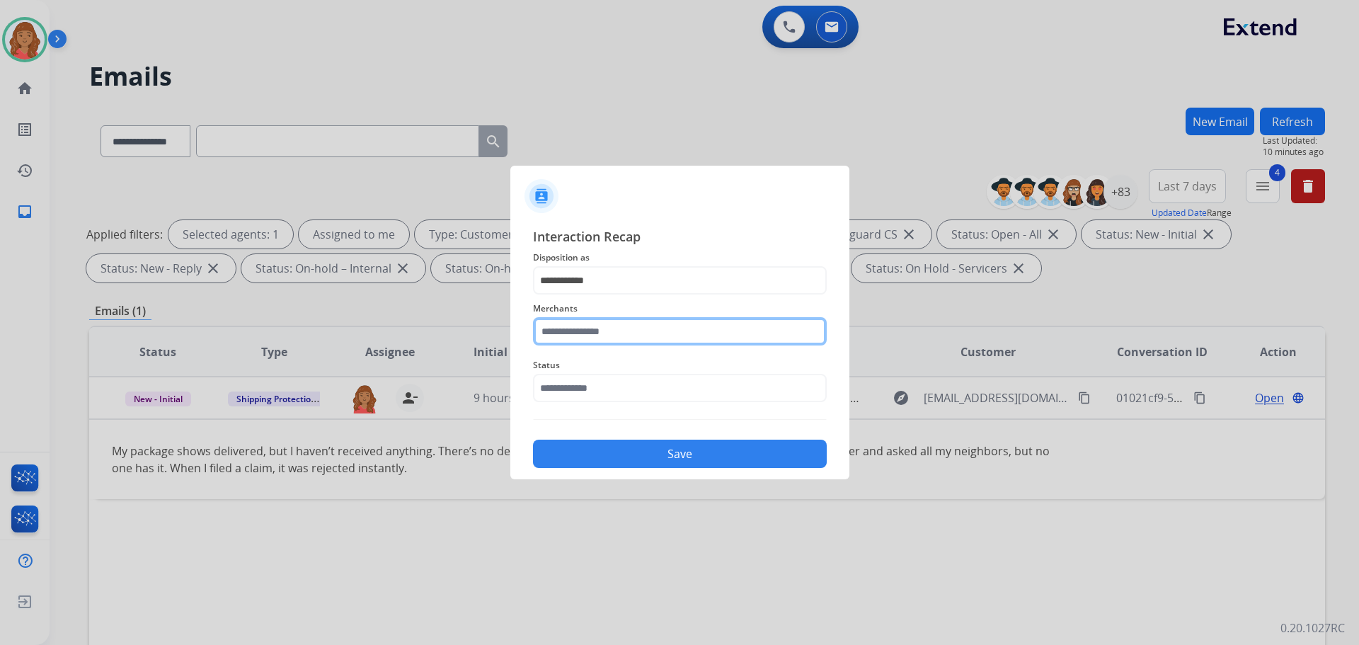
click at [593, 331] on input "text" at bounding box center [680, 331] width 294 height 28
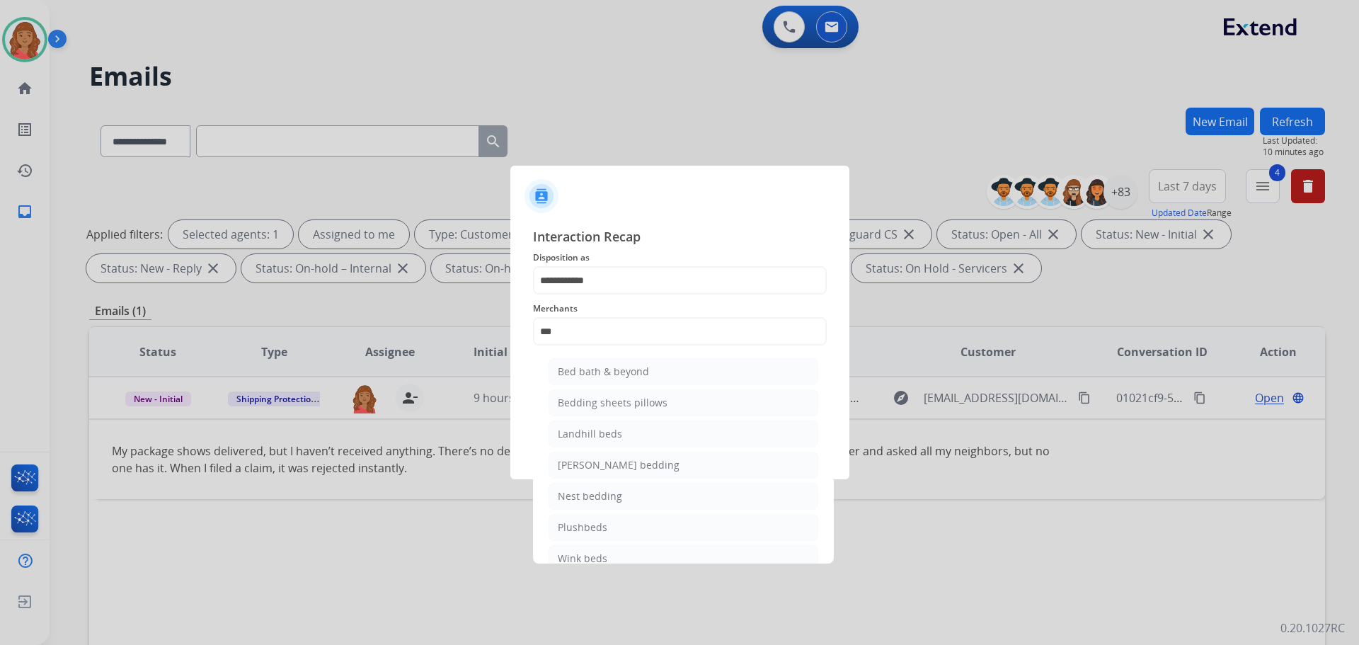
click at [586, 370] on div "Bed bath & beyond" at bounding box center [603, 372] width 91 height 14
type input "**********"
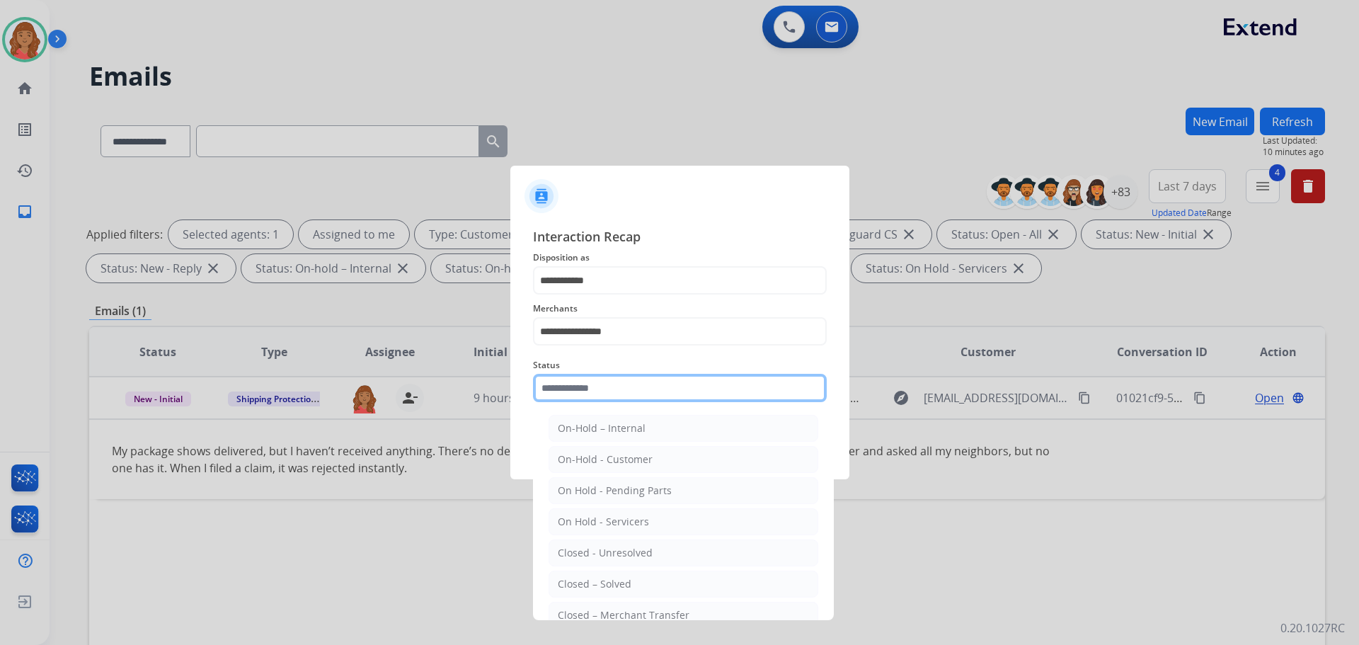
click at [576, 388] on input "text" at bounding box center [680, 388] width 294 height 28
drag, startPoint x: 576, startPoint y: 579, endPoint x: 607, endPoint y: 520, distance: 67.1
click at [578, 578] on div "Closed – Solved" at bounding box center [595, 584] width 74 height 14
type input "**********"
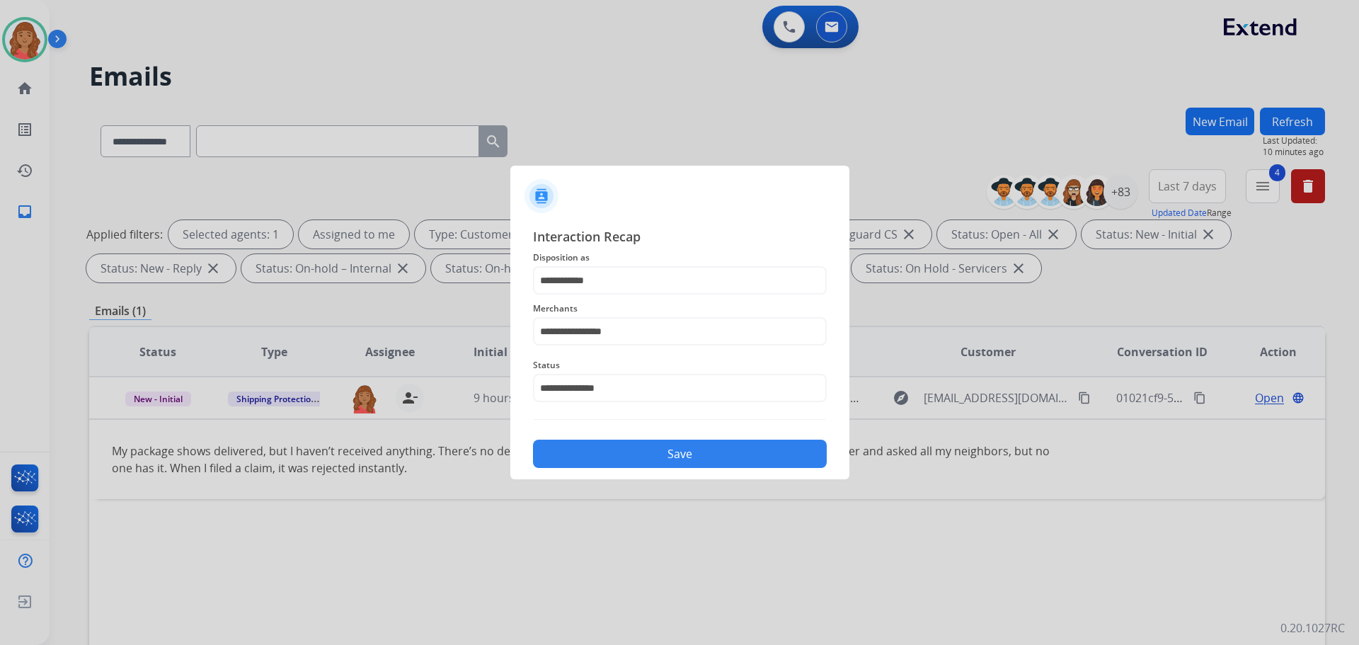
click at [658, 443] on button "Save" at bounding box center [680, 454] width 294 height 28
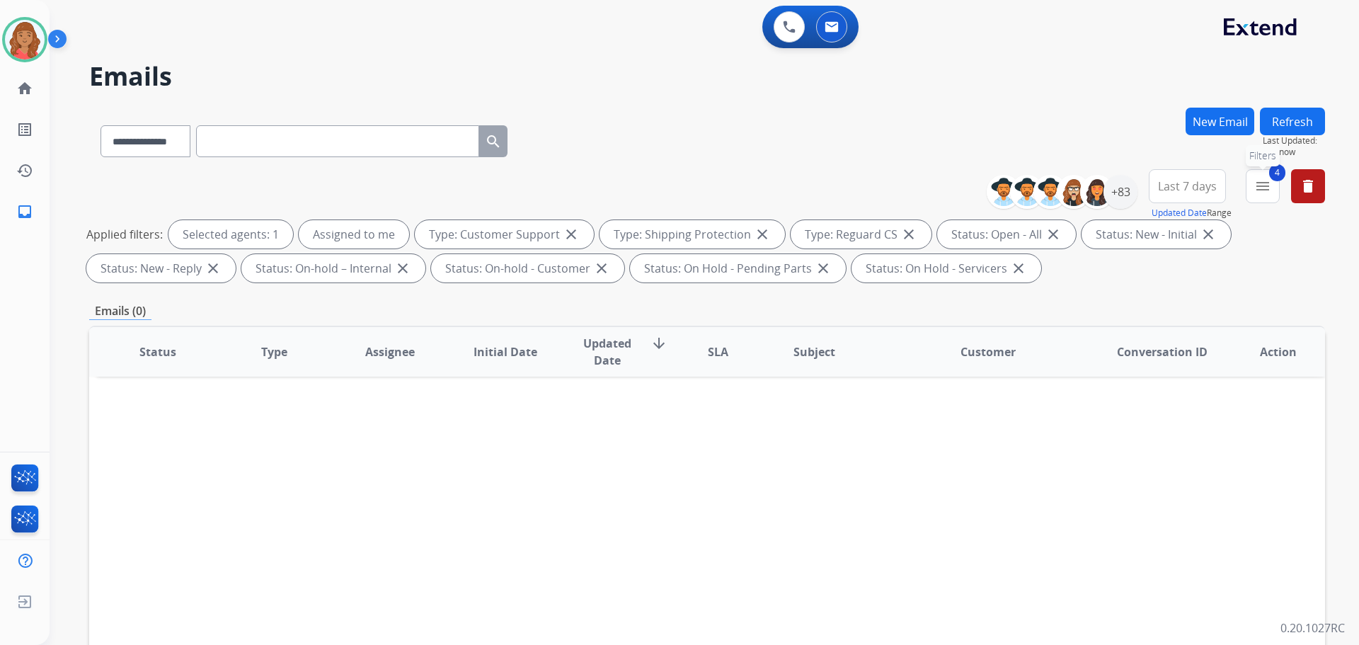
click at [1263, 187] on mat-icon "menu" at bounding box center [1263, 186] width 17 height 17
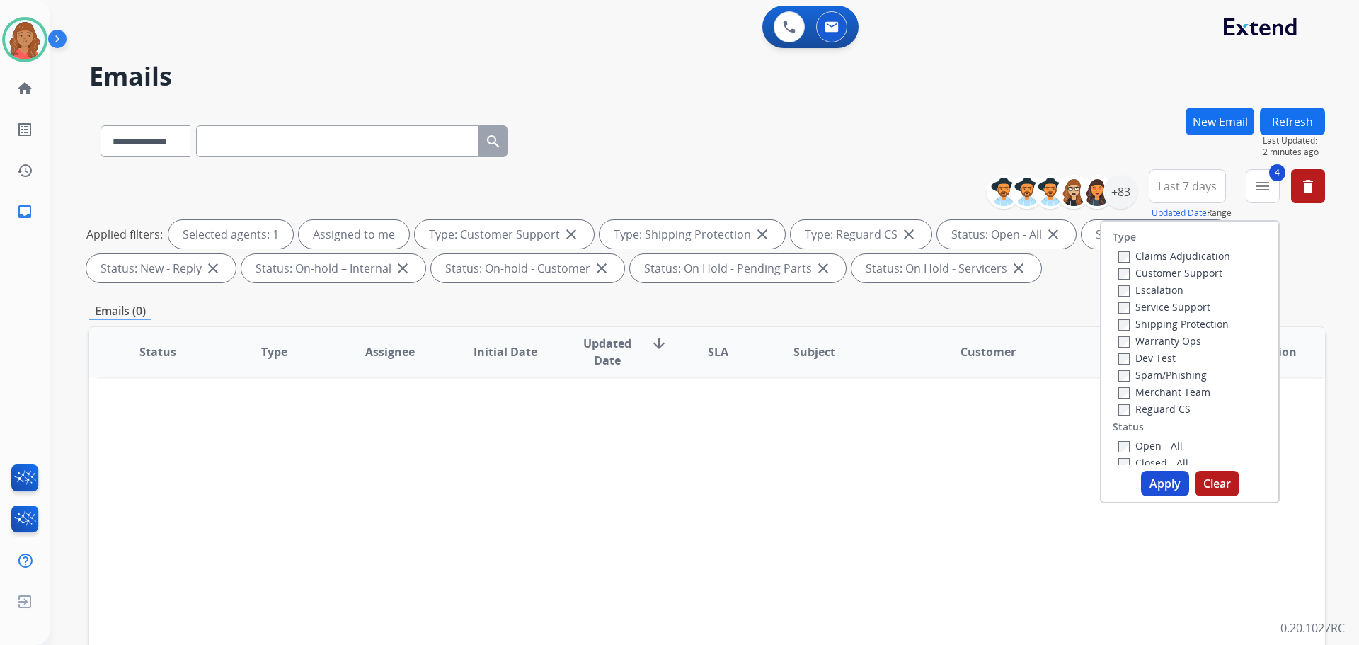
click at [1153, 482] on button "Apply" at bounding box center [1165, 483] width 48 height 25
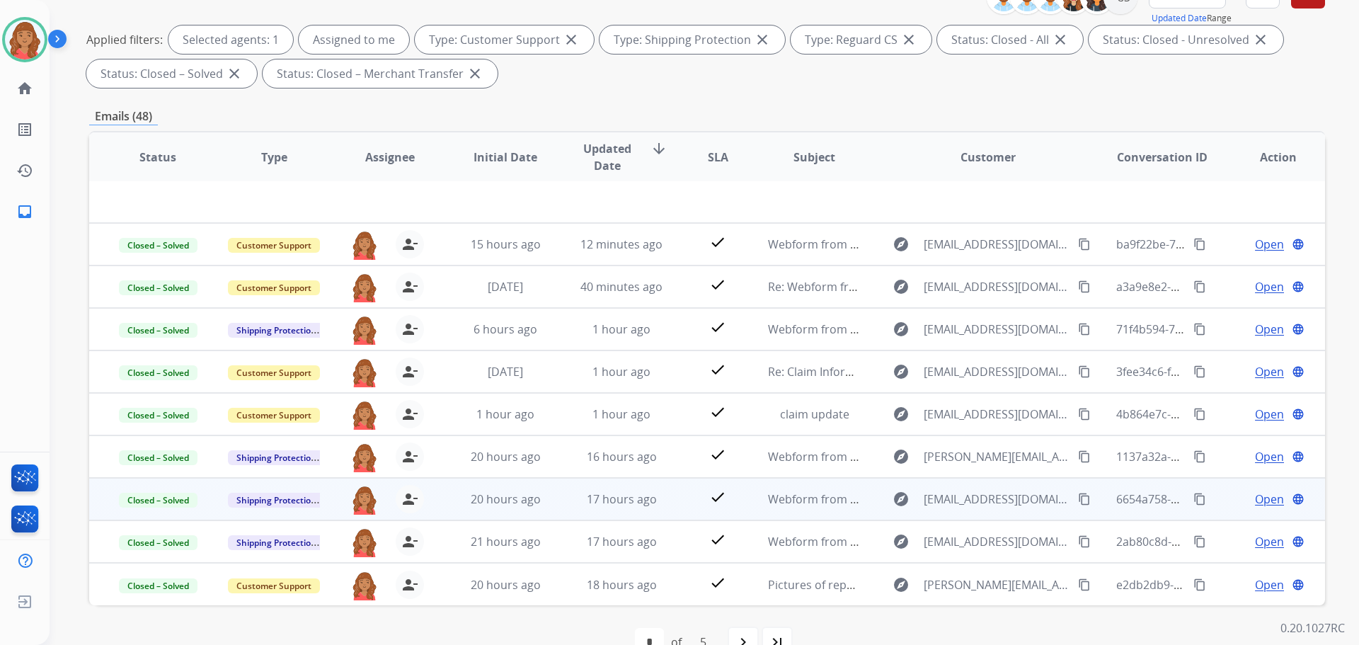
scroll to position [229, 0]
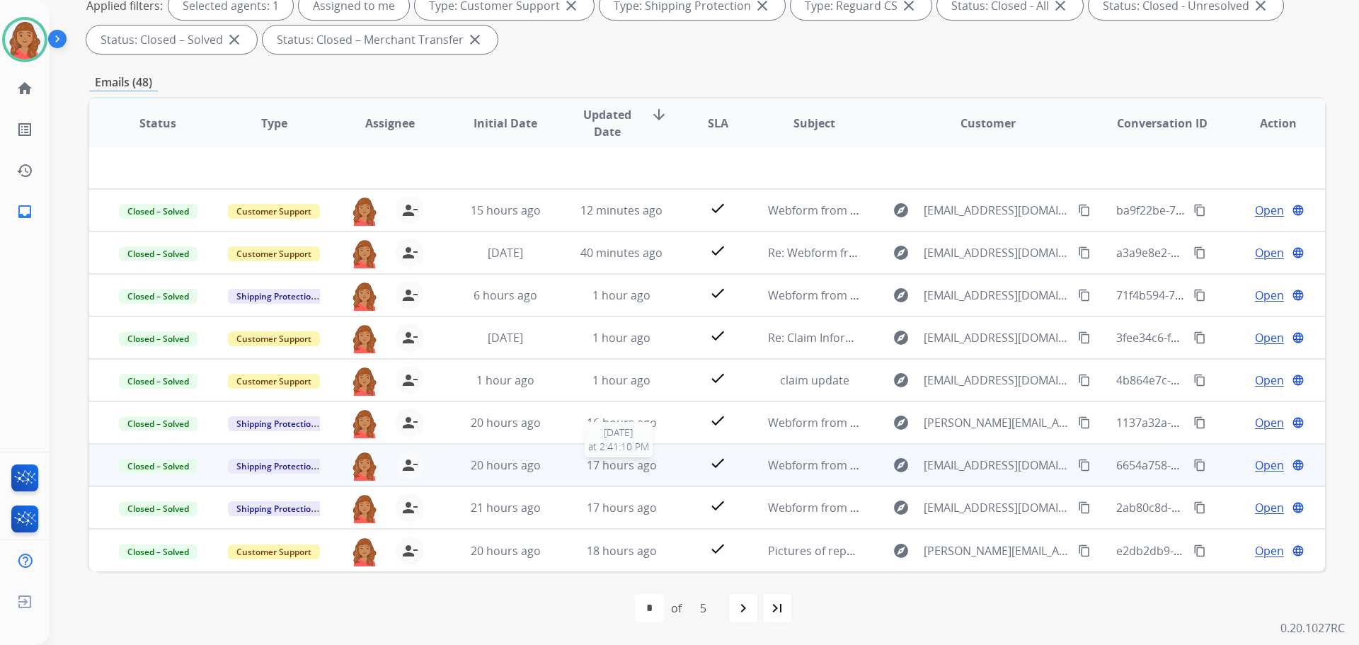
click at [606, 467] on span "17 hours ago" at bounding box center [622, 465] width 70 height 16
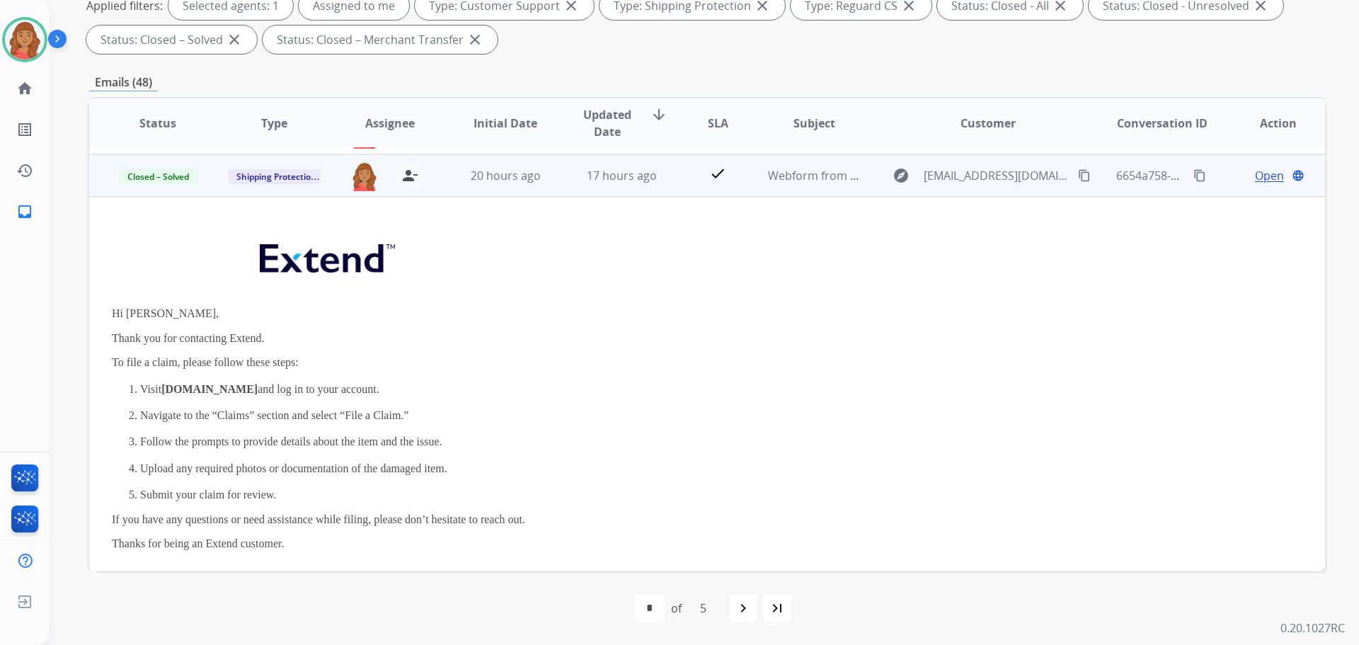
scroll to position [297, 0]
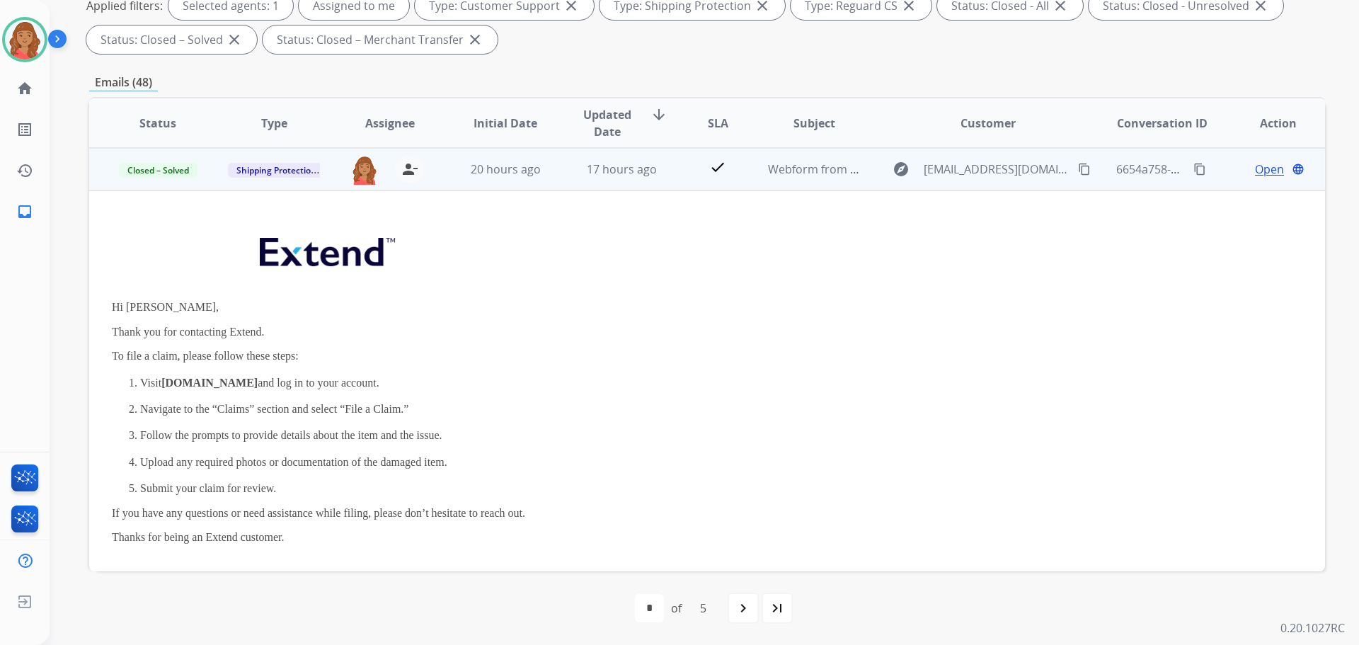
click at [604, 178] on td "17 hours ago" at bounding box center [611, 169] width 116 height 42
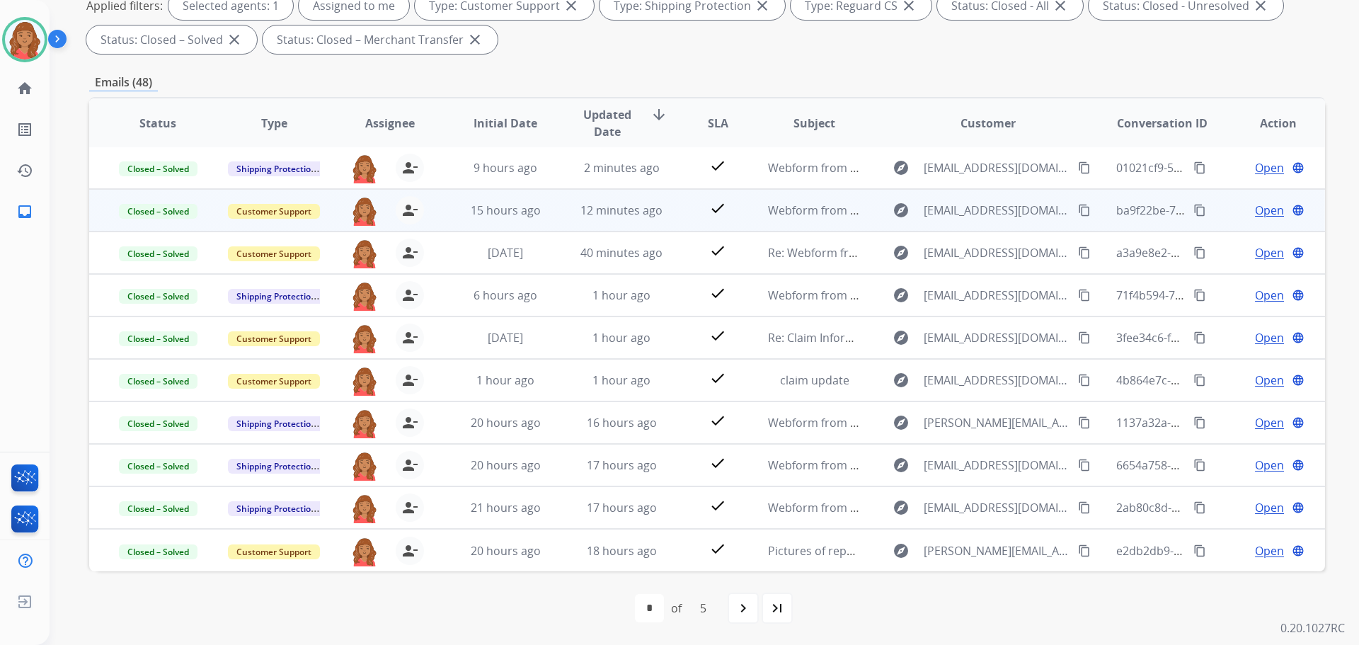
scroll to position [1, 0]
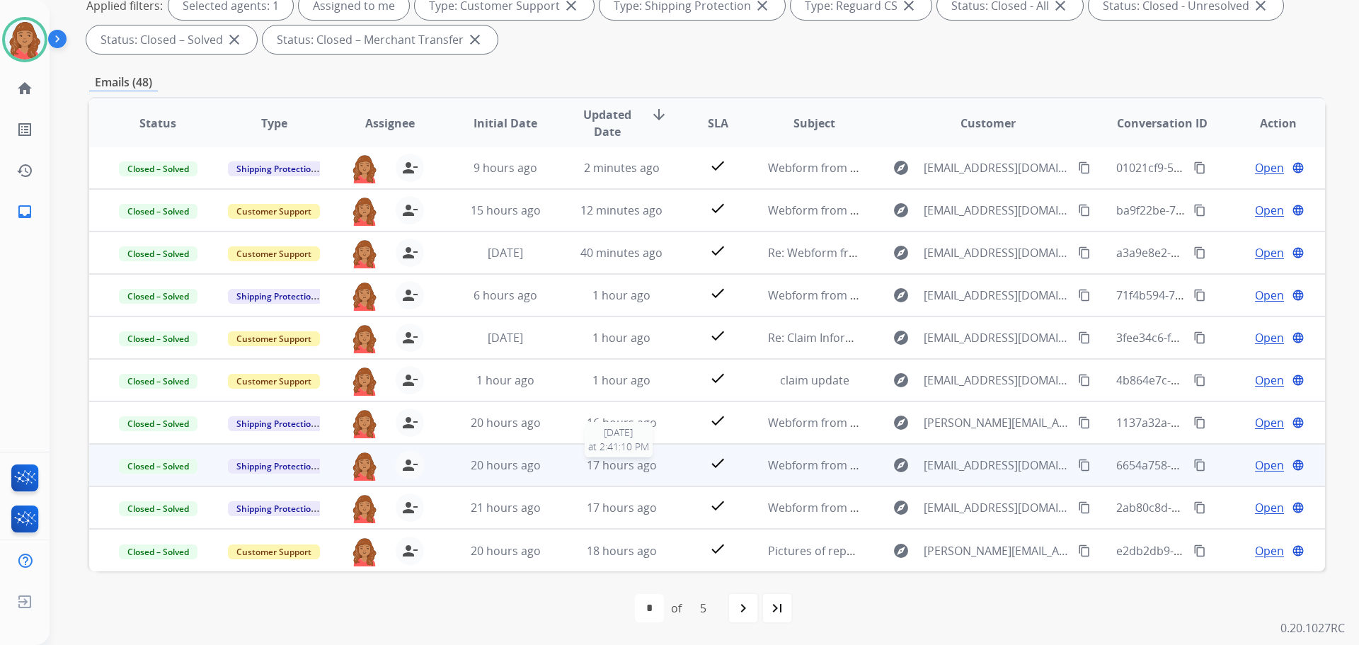
click at [612, 462] on span "17 hours ago" at bounding box center [622, 465] width 70 height 16
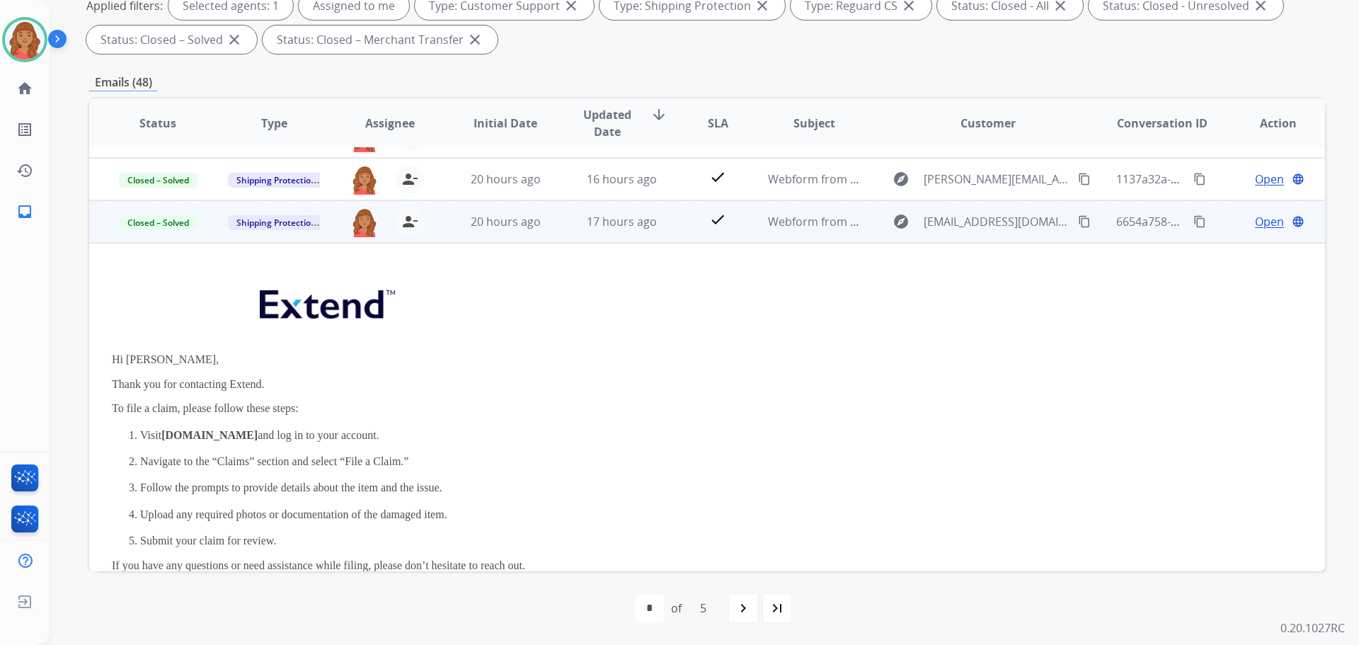
scroll to position [85, 0]
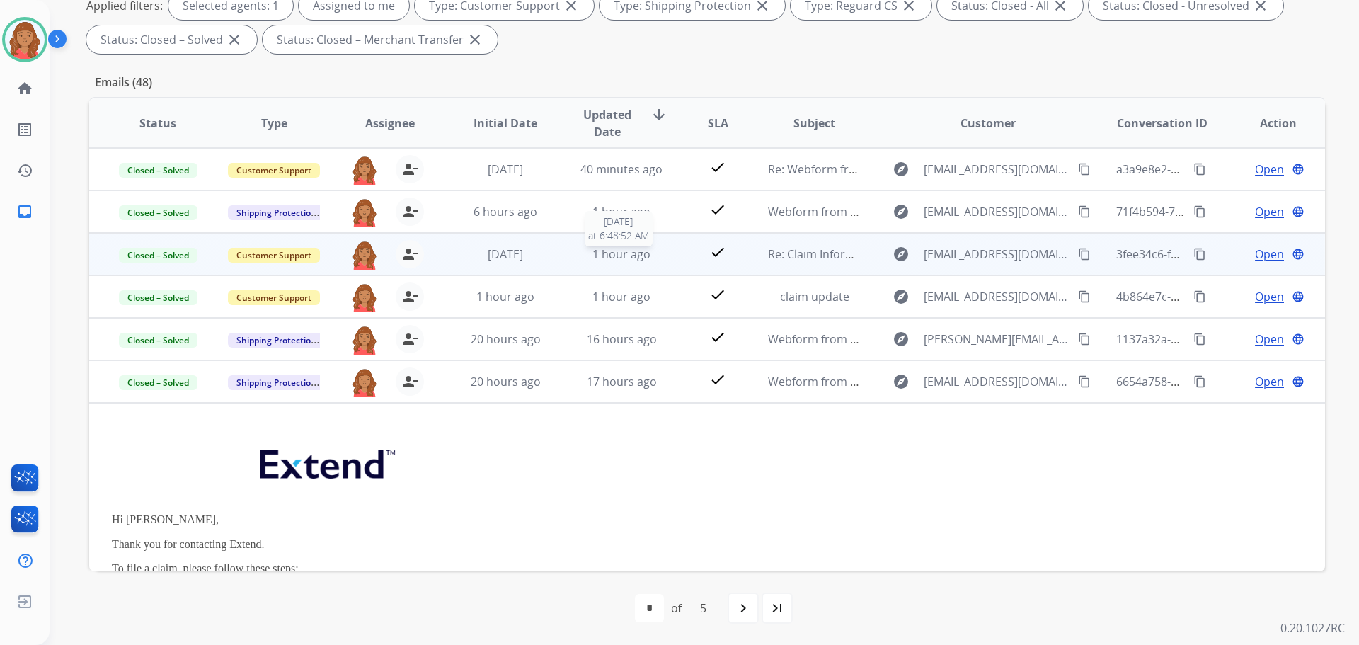
click at [619, 260] on span "1 hour ago" at bounding box center [622, 254] width 58 height 16
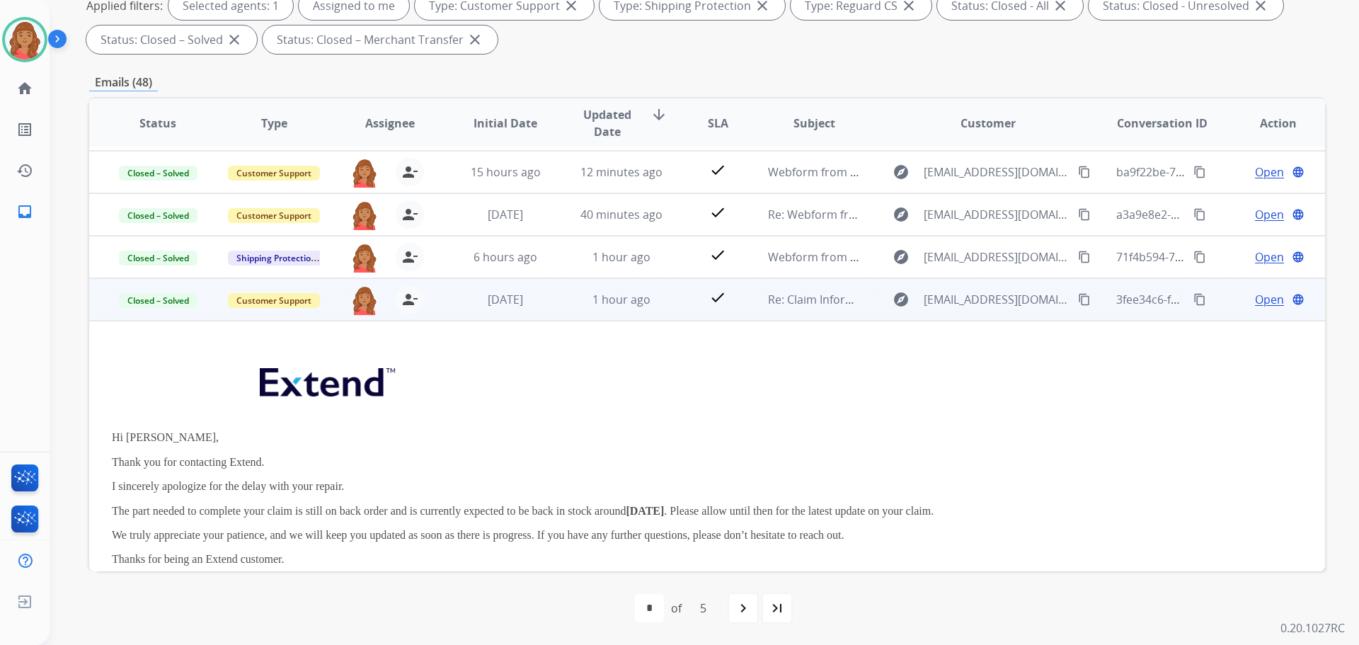
scroll to position [0, 0]
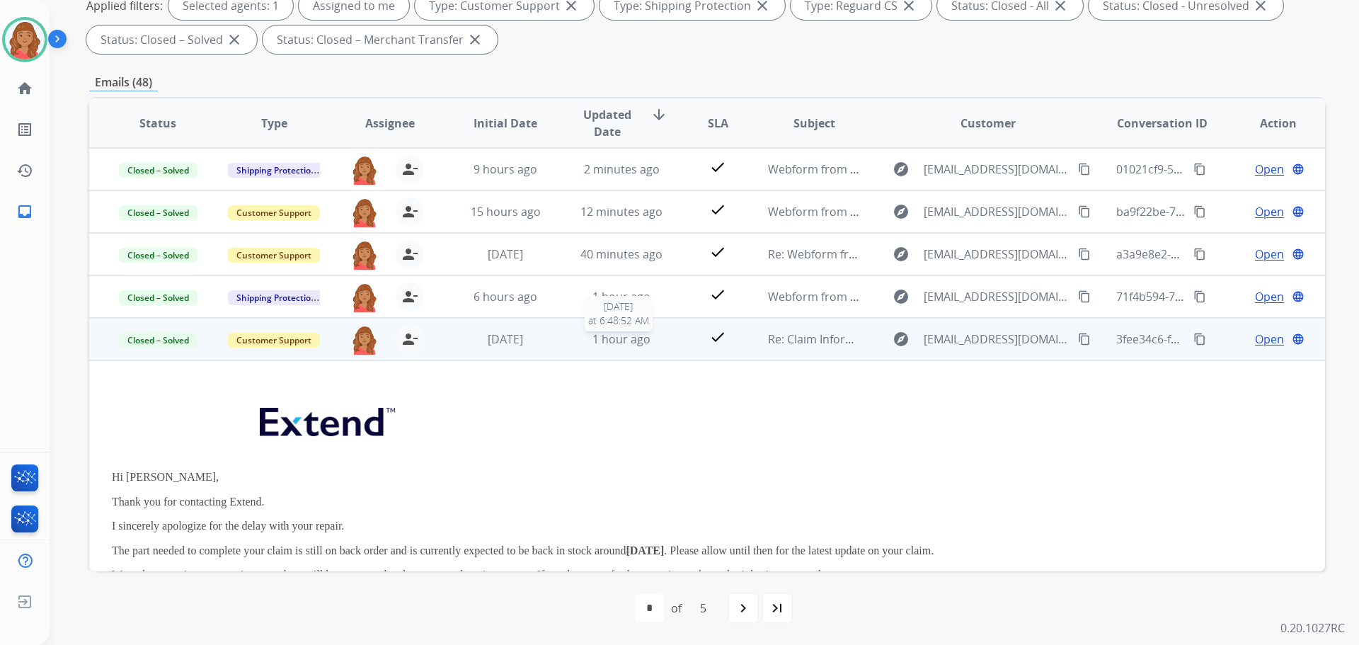
click at [603, 343] on span "1 hour ago" at bounding box center [622, 339] width 58 height 16
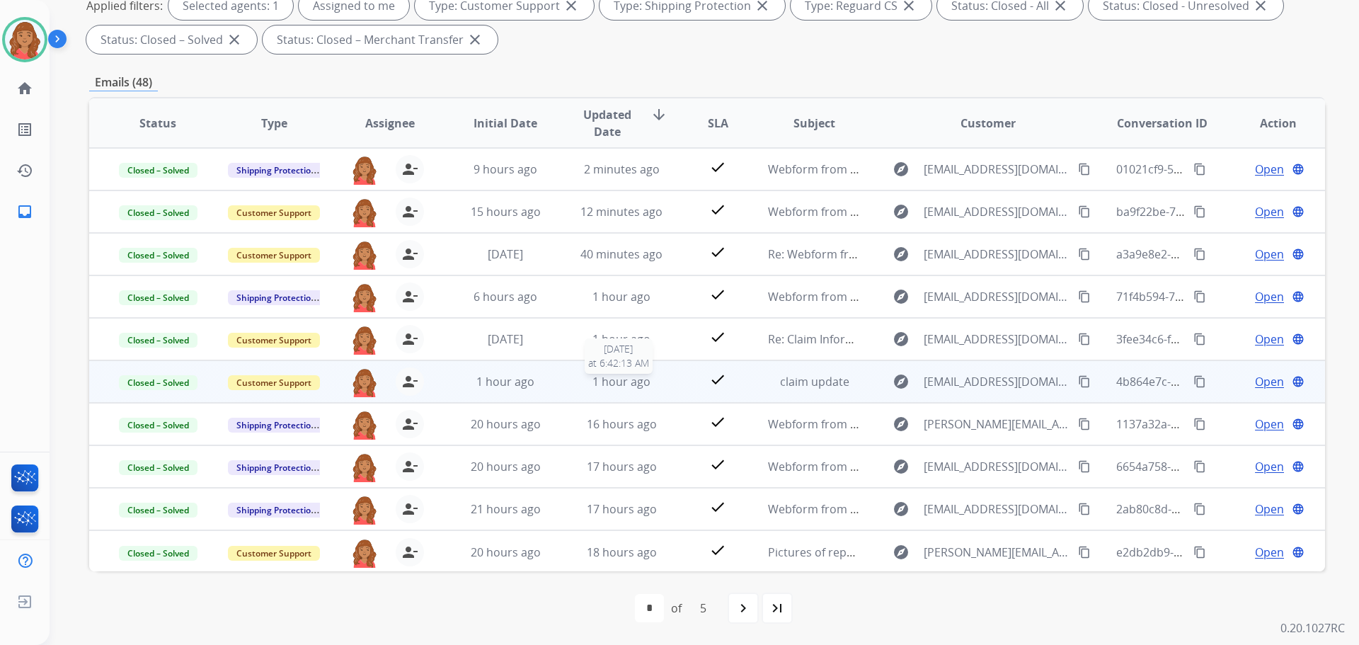
click at [602, 383] on span "1 hour ago" at bounding box center [622, 382] width 58 height 16
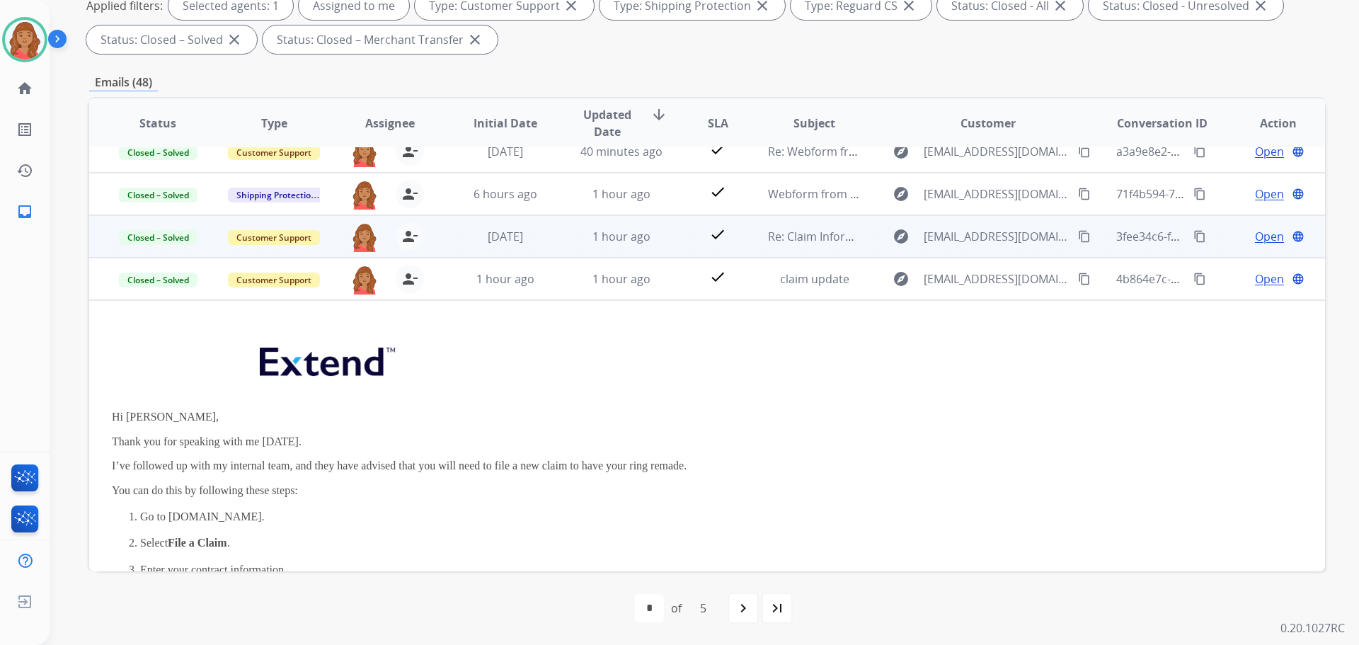
scroll to position [71, 0]
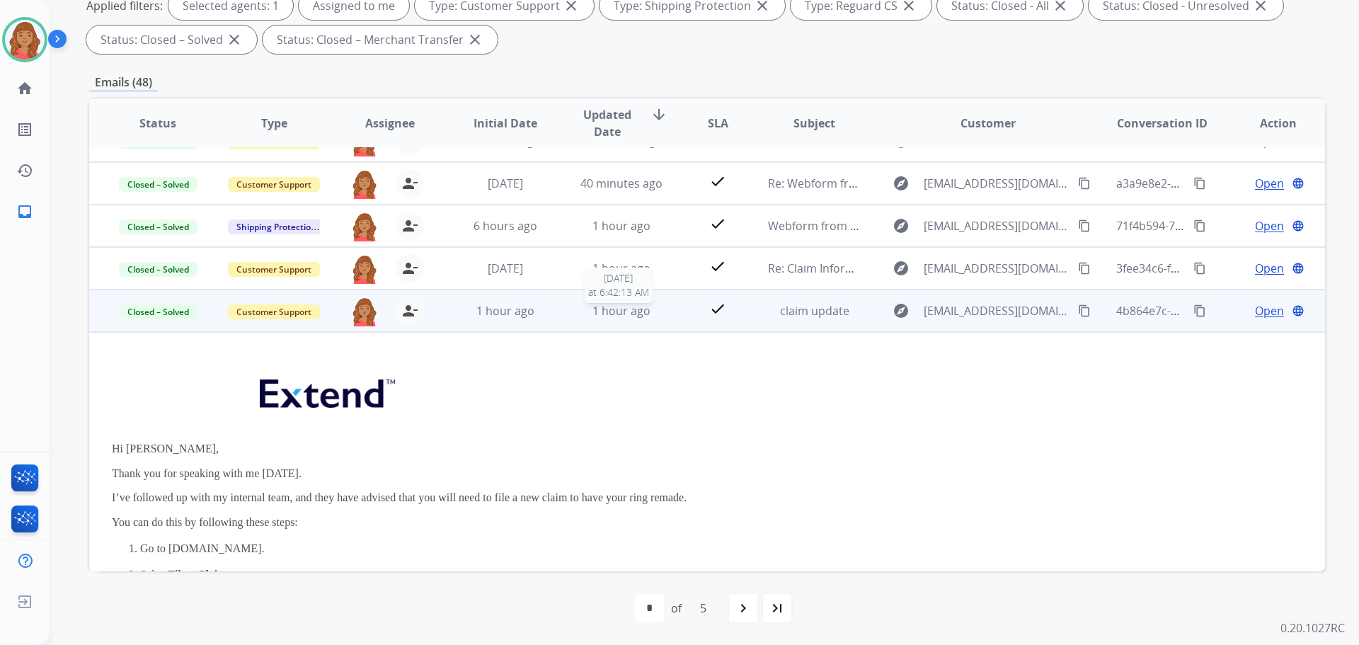
click at [603, 306] on span "1 hour ago" at bounding box center [622, 311] width 58 height 16
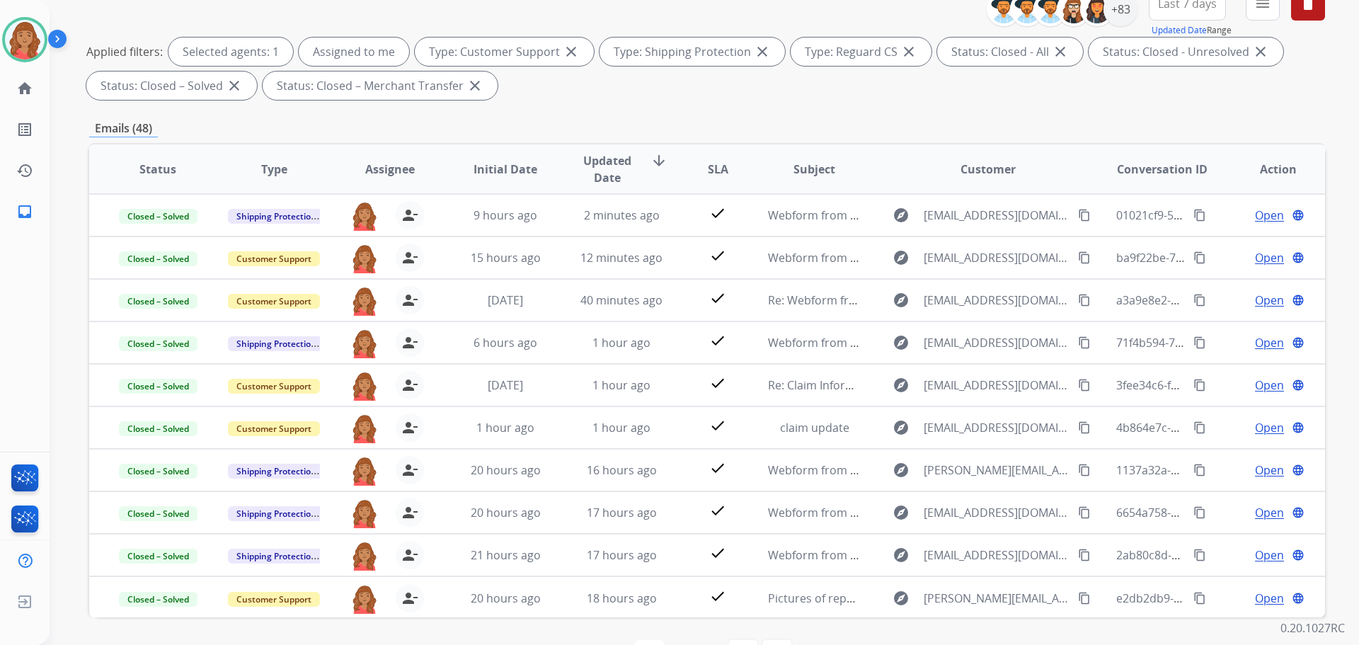
scroll to position [158, 0]
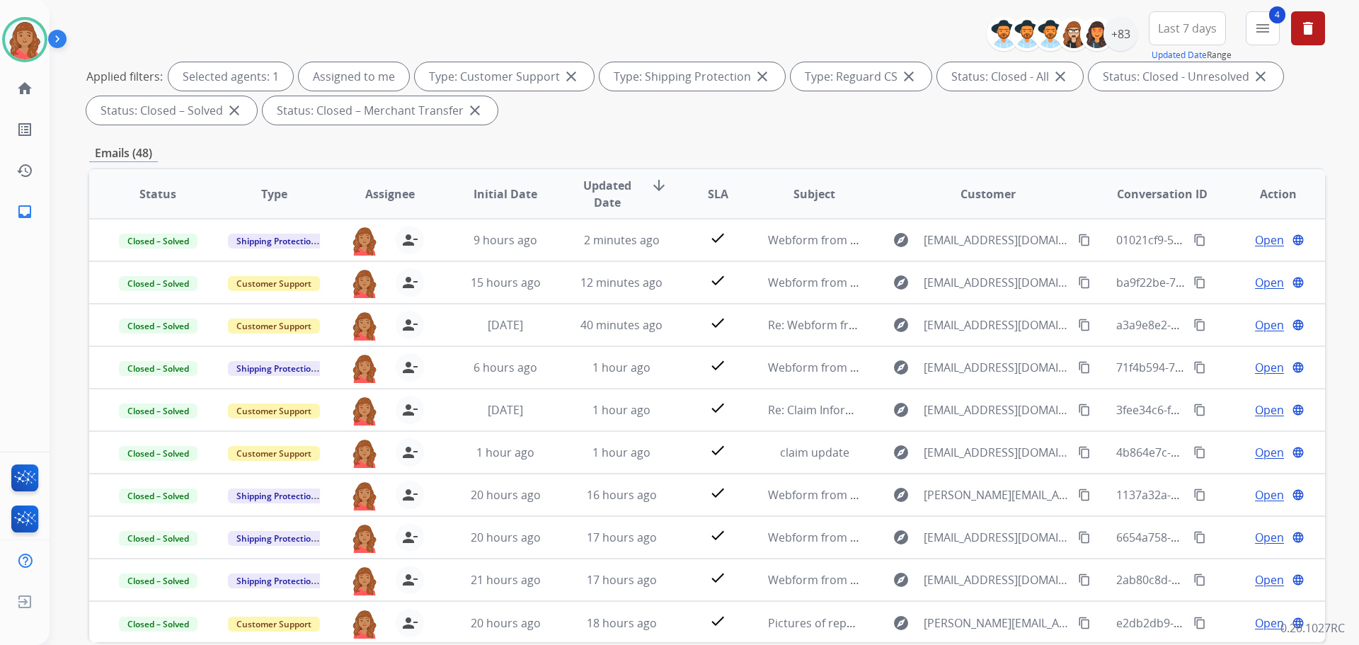
drag, startPoint x: 949, startPoint y: 126, endPoint x: 1076, endPoint y: 136, distance: 127.1
click at [954, 127] on div "**********" at bounding box center [707, 70] width 1236 height 119
drag, startPoint x: 1257, startPoint y: 39, endPoint x: 1257, endPoint y: 51, distance: 12.0
click at [1259, 40] on button "4 menu Filters" at bounding box center [1263, 28] width 34 height 34
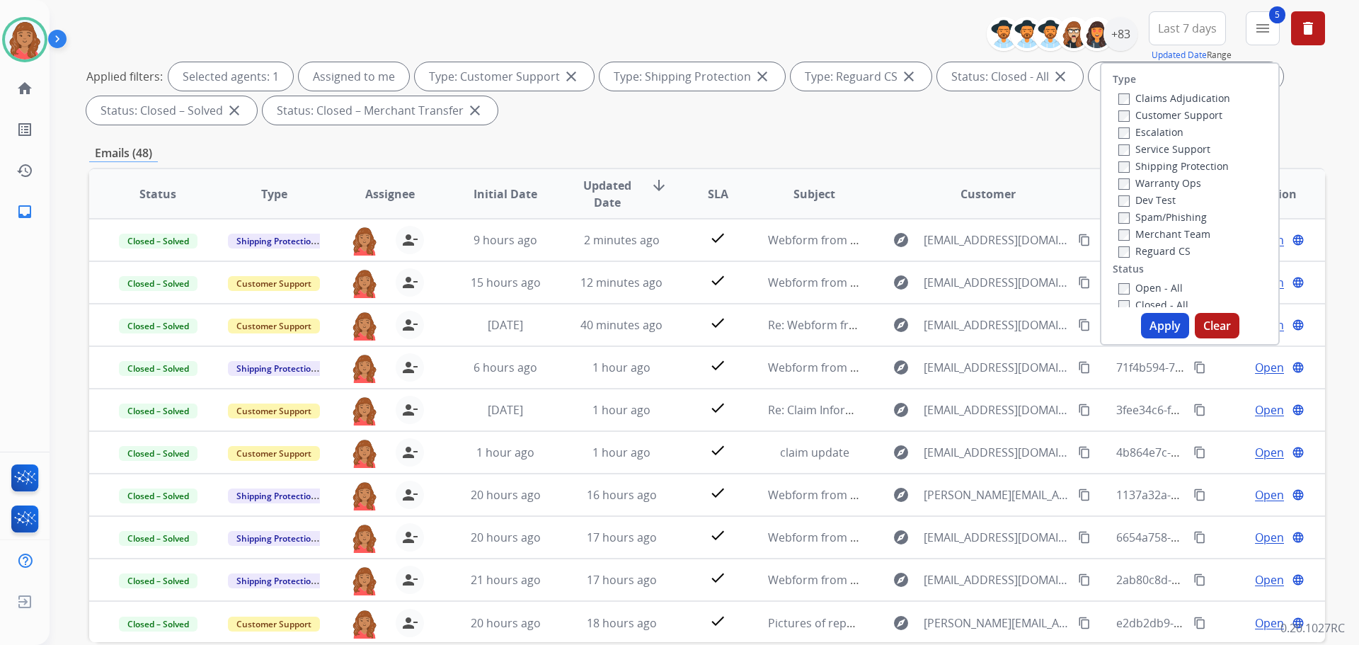
click at [1116, 311] on div "Type Claims Adjudication Customer Support Escalation Service Support Shipping P…" at bounding box center [1190, 203] width 180 height 283
click at [1156, 319] on button "Apply" at bounding box center [1165, 325] width 48 height 25
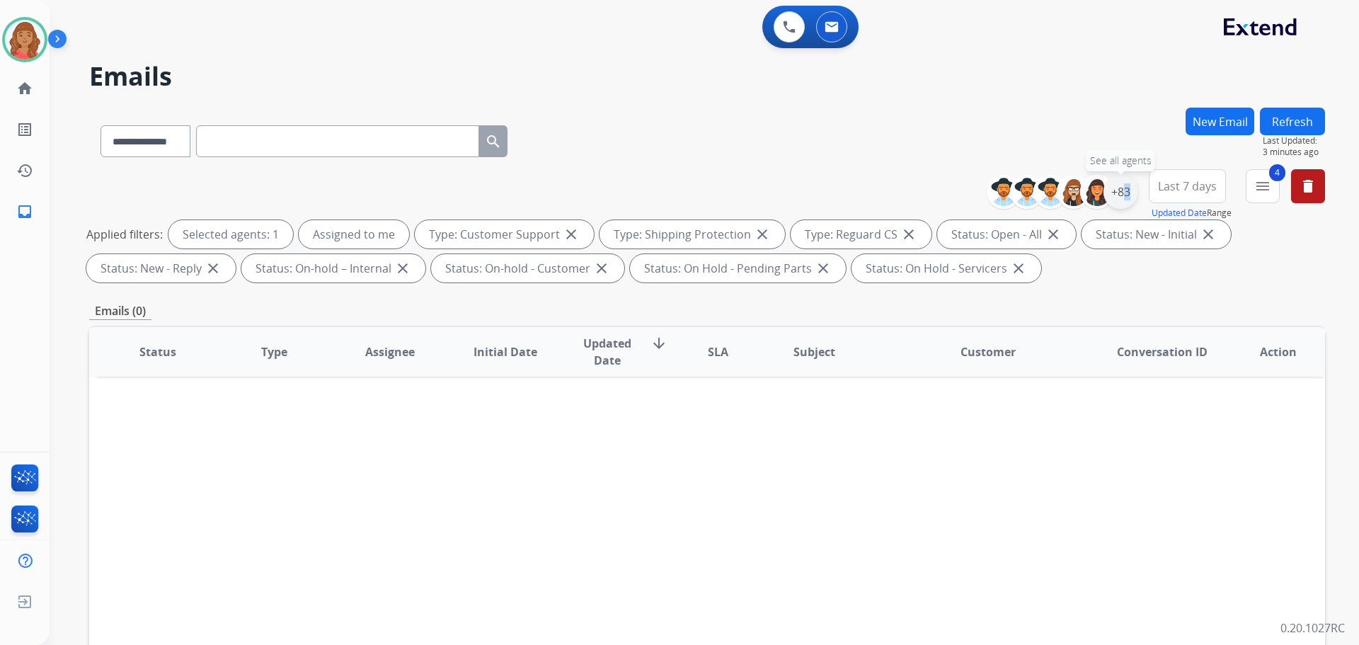
click at [1118, 197] on div "+83" at bounding box center [1121, 192] width 34 height 34
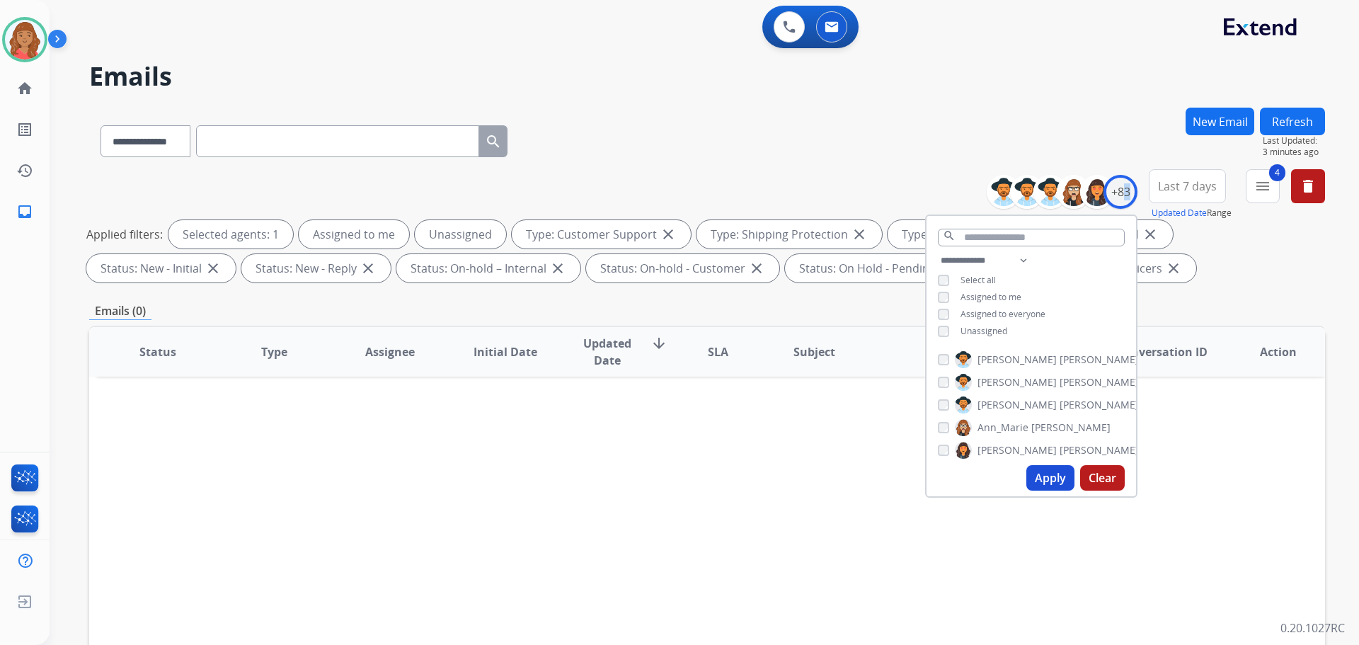
click at [1046, 483] on button "Apply" at bounding box center [1051, 477] width 48 height 25
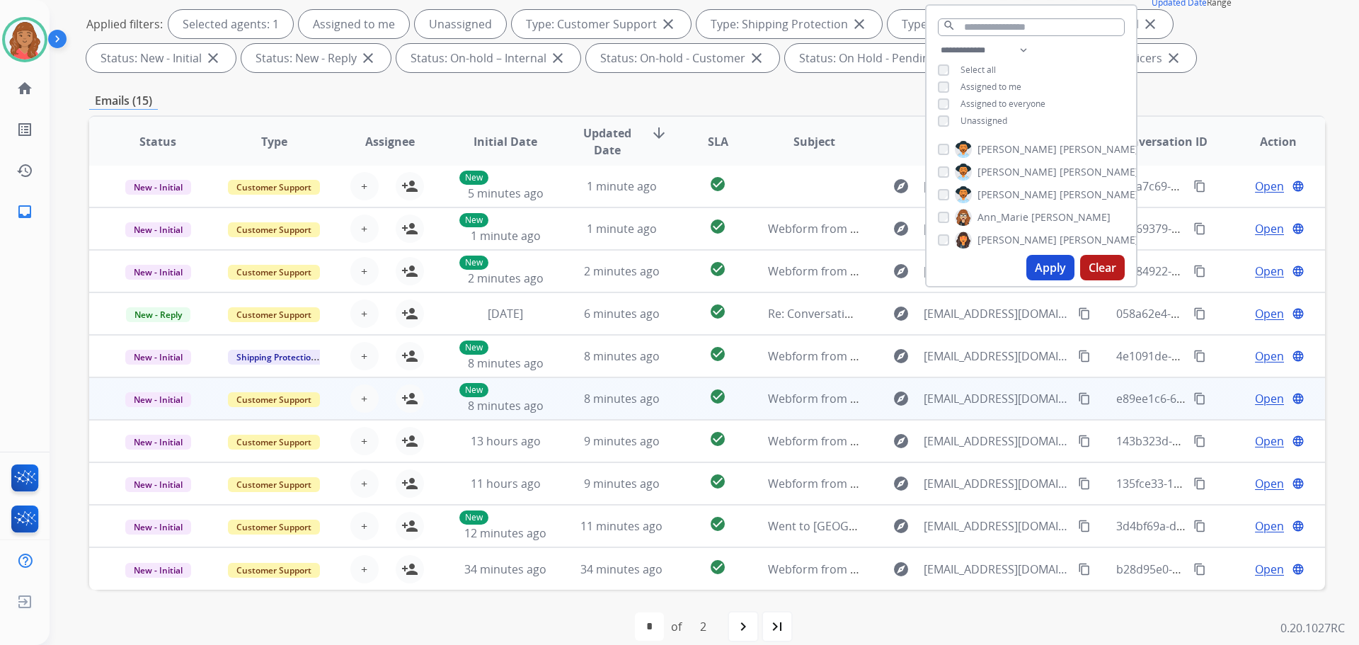
scroll to position [229, 0]
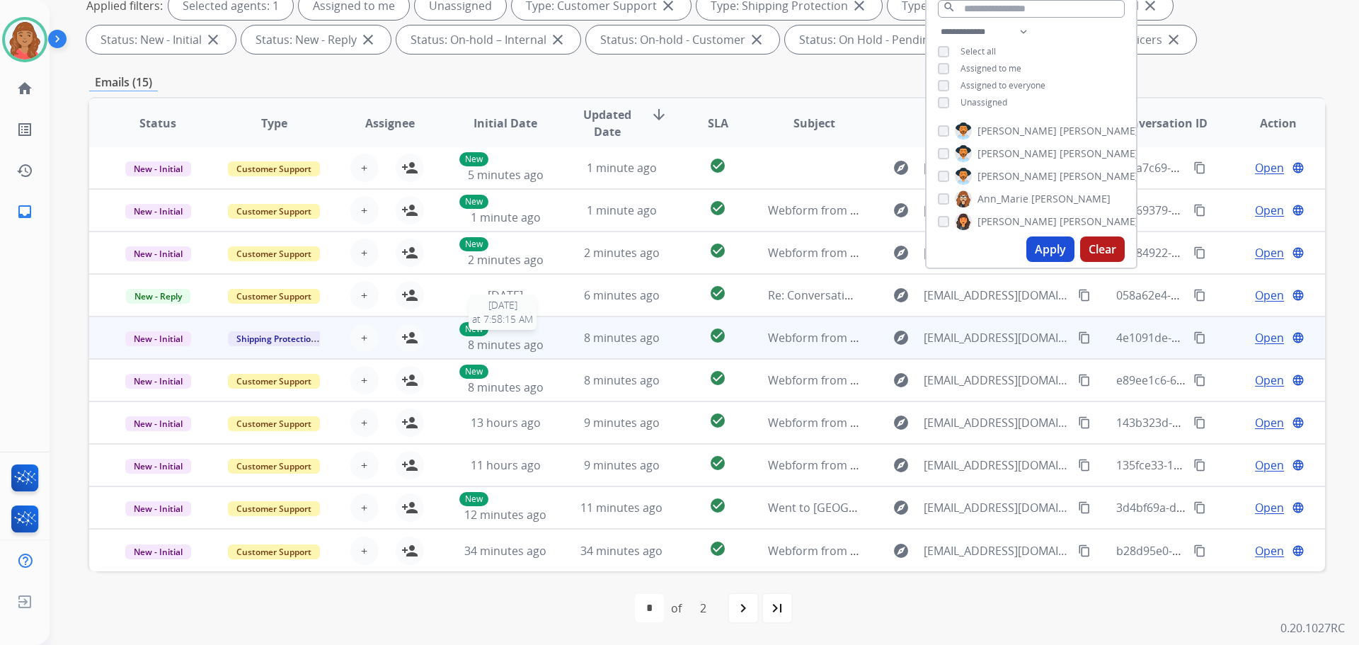
click at [533, 344] on span "8 minutes ago" at bounding box center [506, 345] width 76 height 16
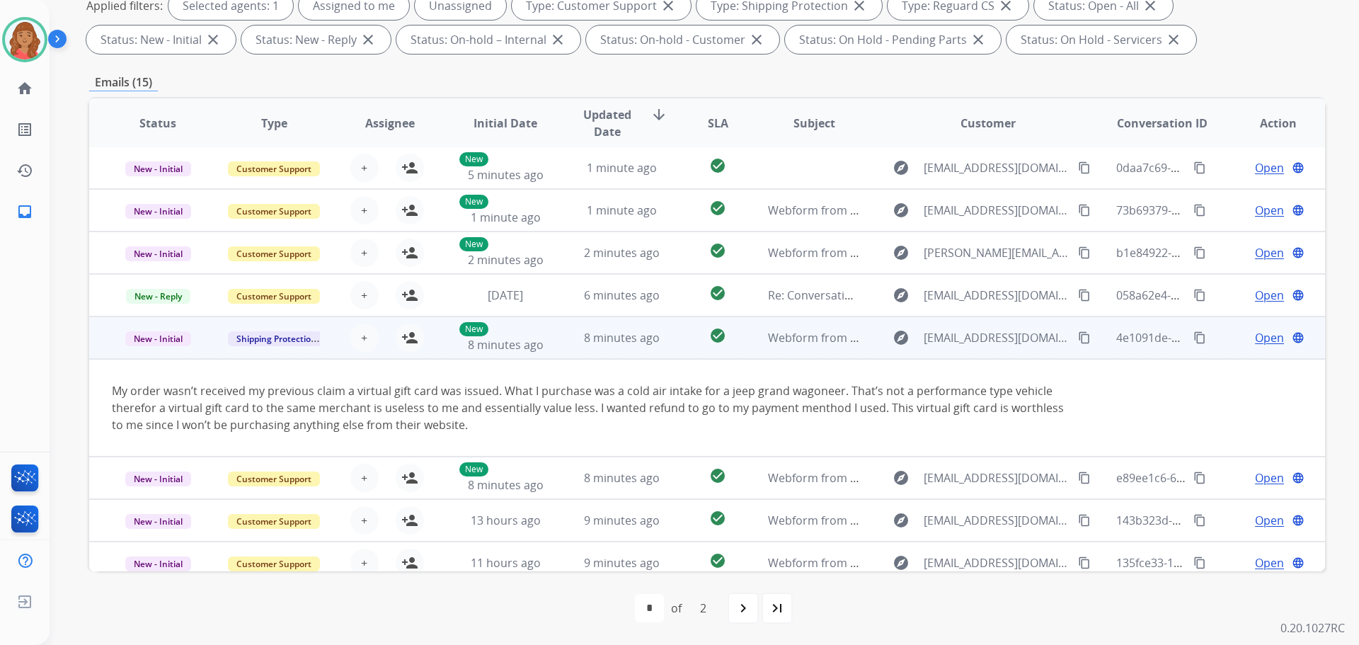
scroll to position [99, 0]
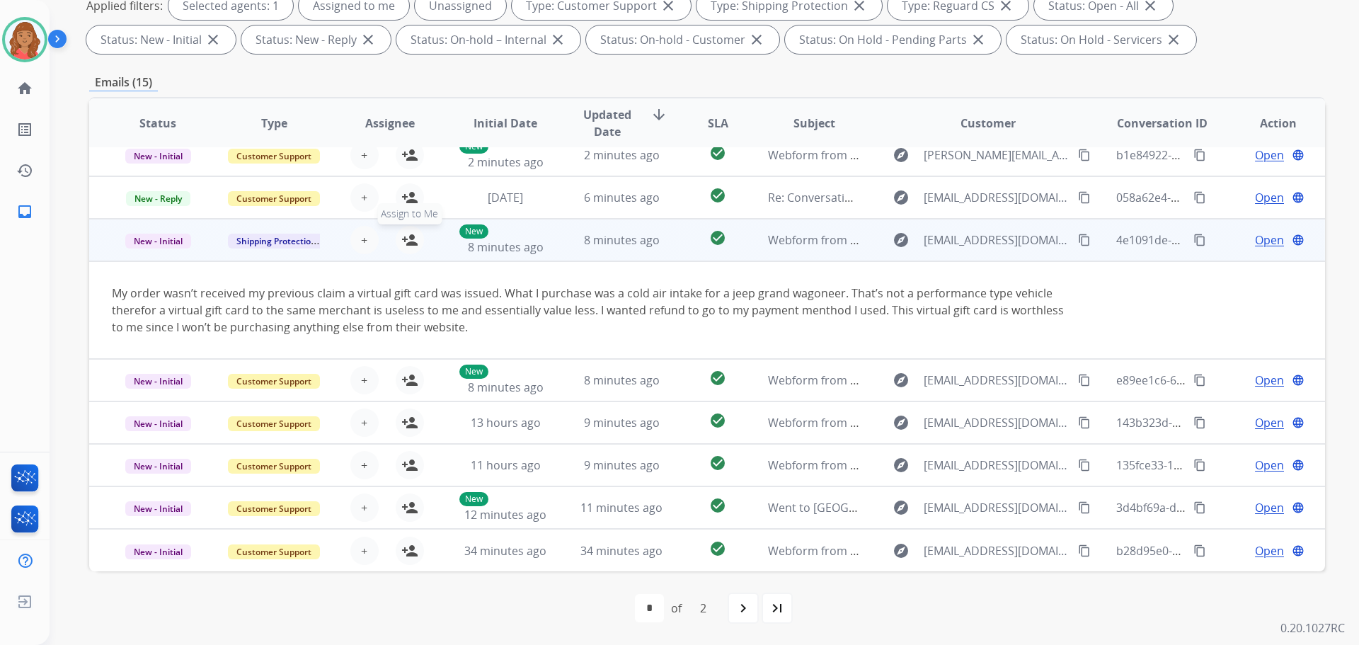
drag, startPoint x: 417, startPoint y: 245, endPoint x: 414, endPoint y: 269, distance: 24.2
click at [418, 246] on button "person_add Assign to Me" at bounding box center [410, 240] width 28 height 28
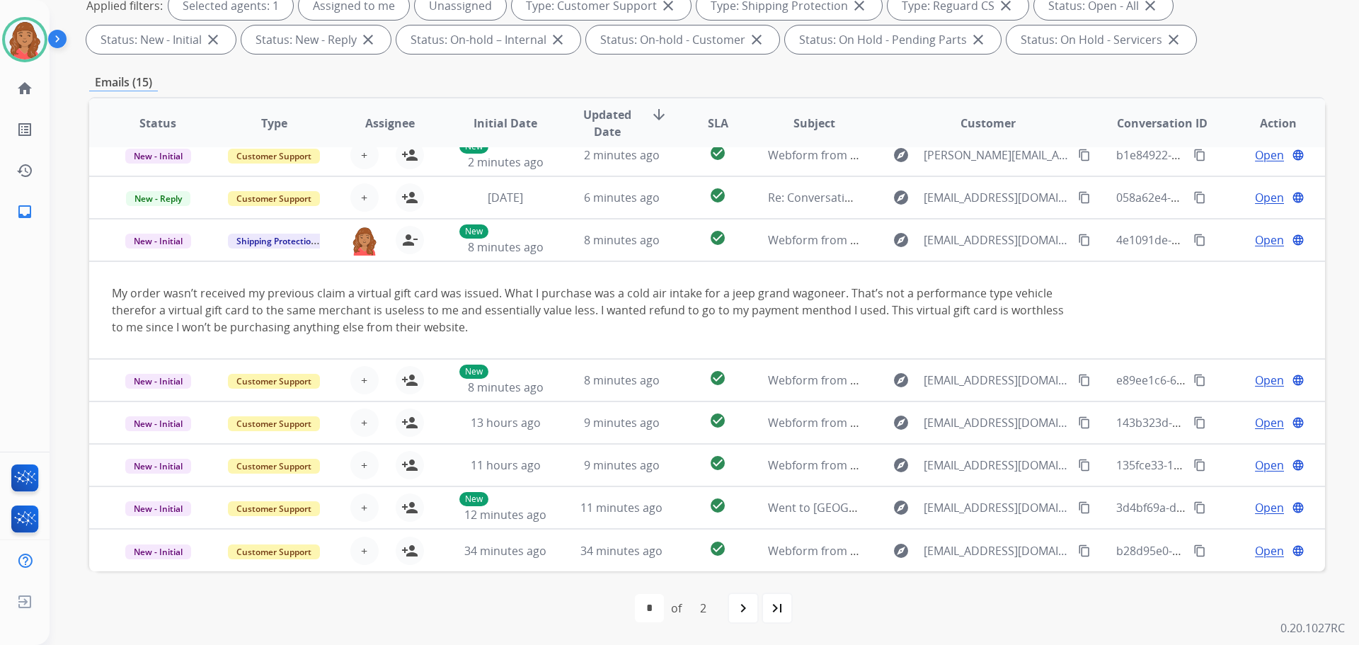
drag, startPoint x: 745, startPoint y: 609, endPoint x: 734, endPoint y: 615, distance: 12.4
click at [744, 609] on mat-icon "navigate_next" at bounding box center [743, 608] width 17 height 17
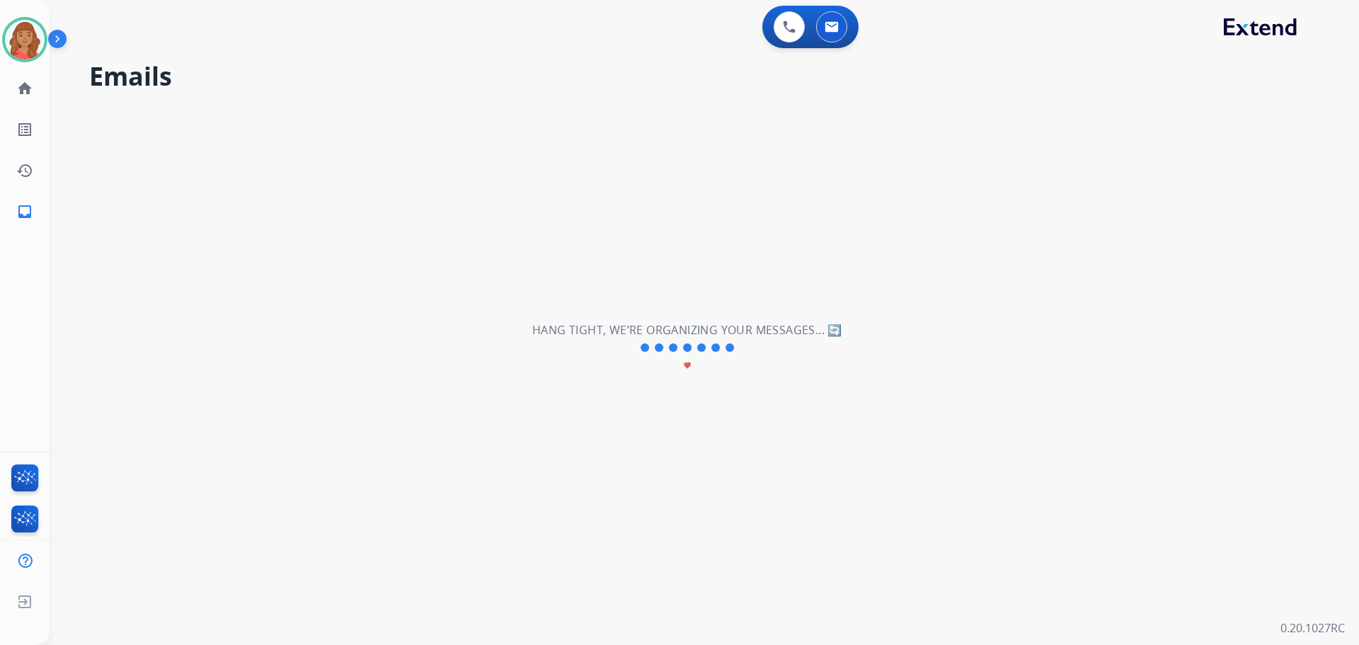
scroll to position [0, 0]
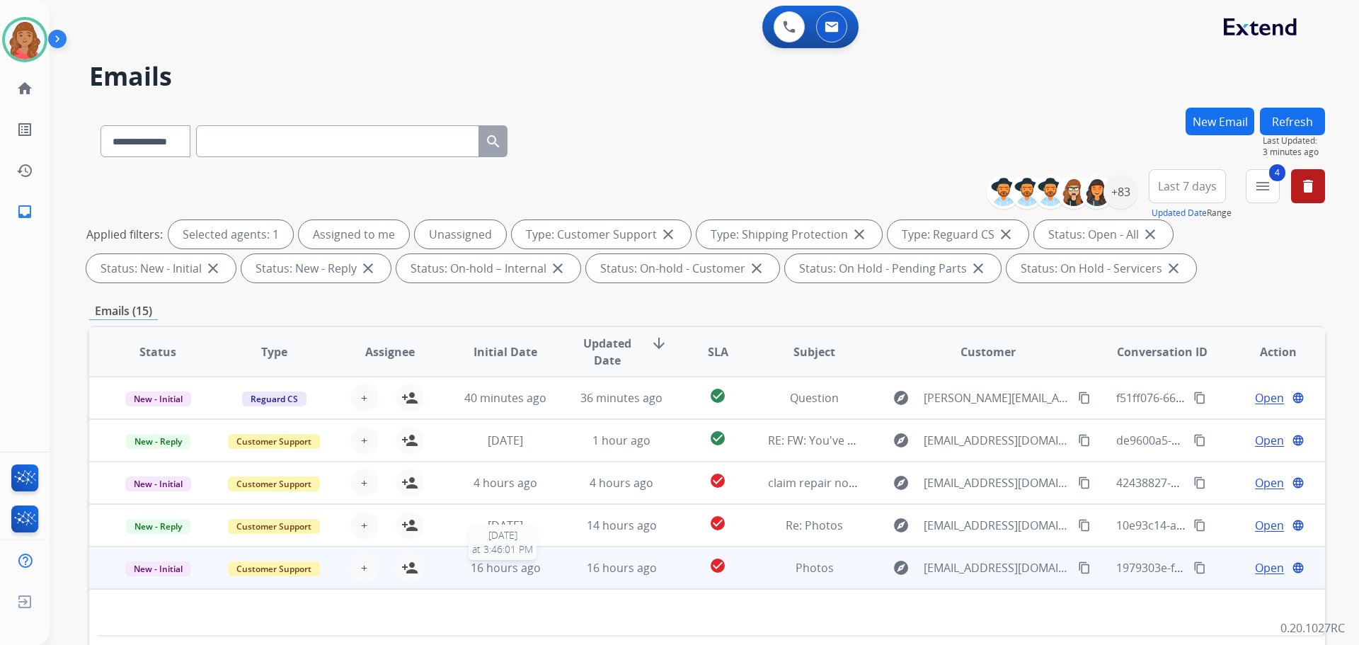
click at [487, 566] on span "16 hours ago" at bounding box center [506, 568] width 70 height 16
click at [473, 562] on span "16 hours ago" at bounding box center [506, 569] width 70 height 16
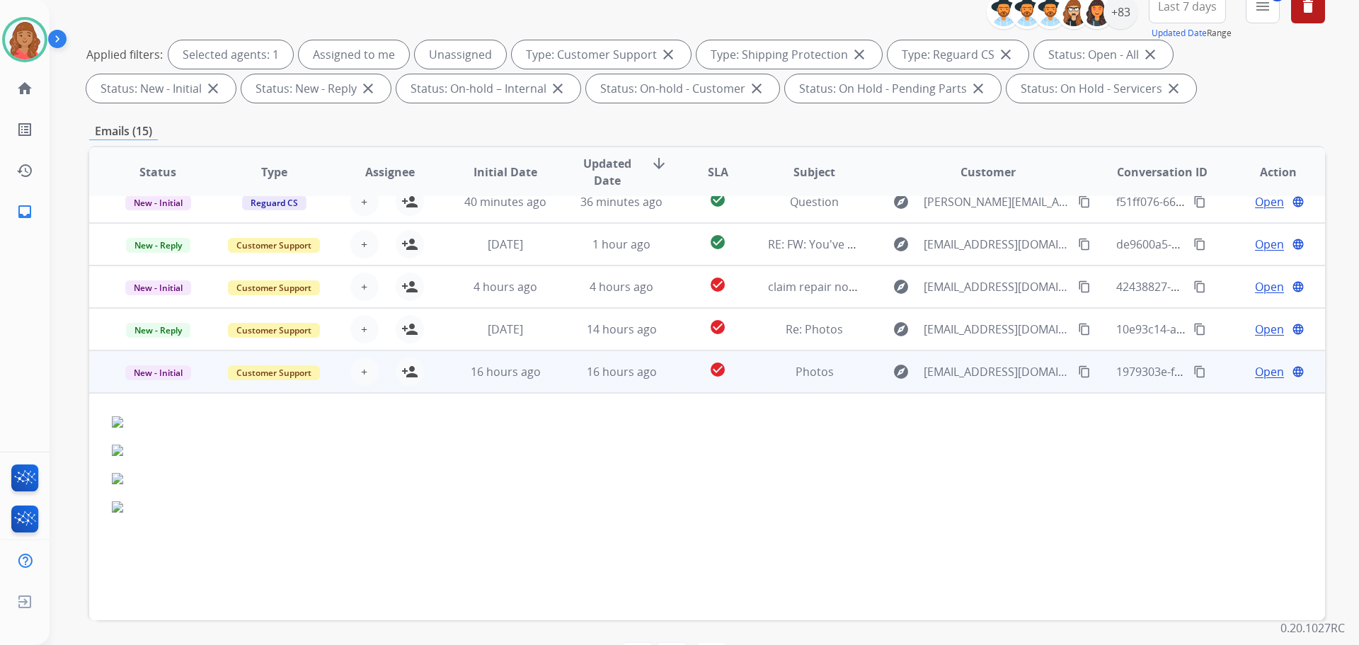
scroll to position [212, 0]
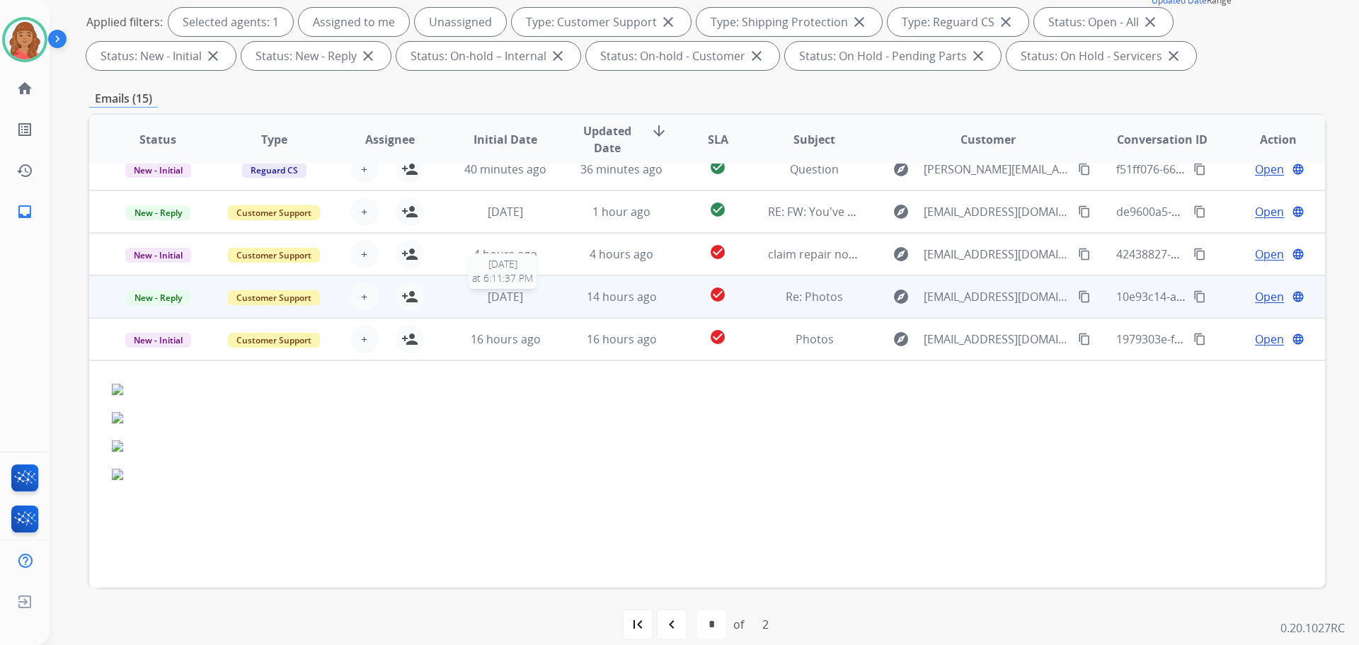
click at [491, 292] on span "[DATE]" at bounding box center [505, 297] width 35 height 16
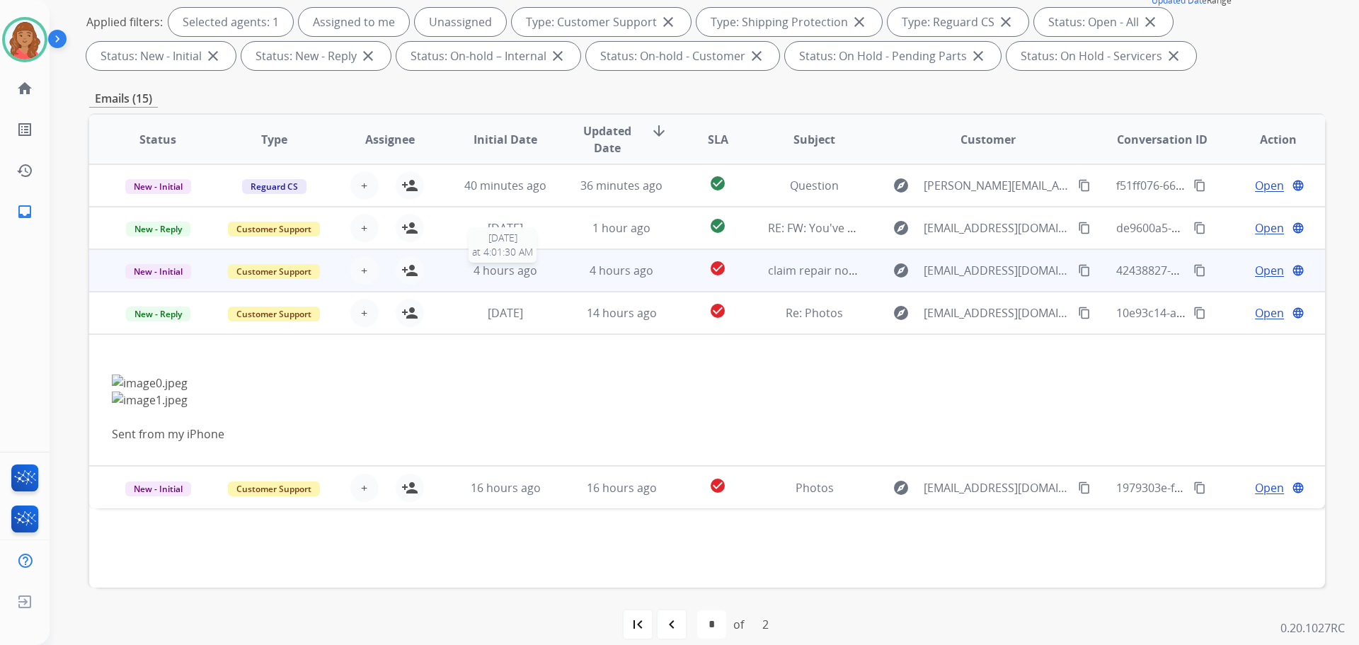
click at [489, 272] on span "4 hours ago" at bounding box center [506, 271] width 64 height 16
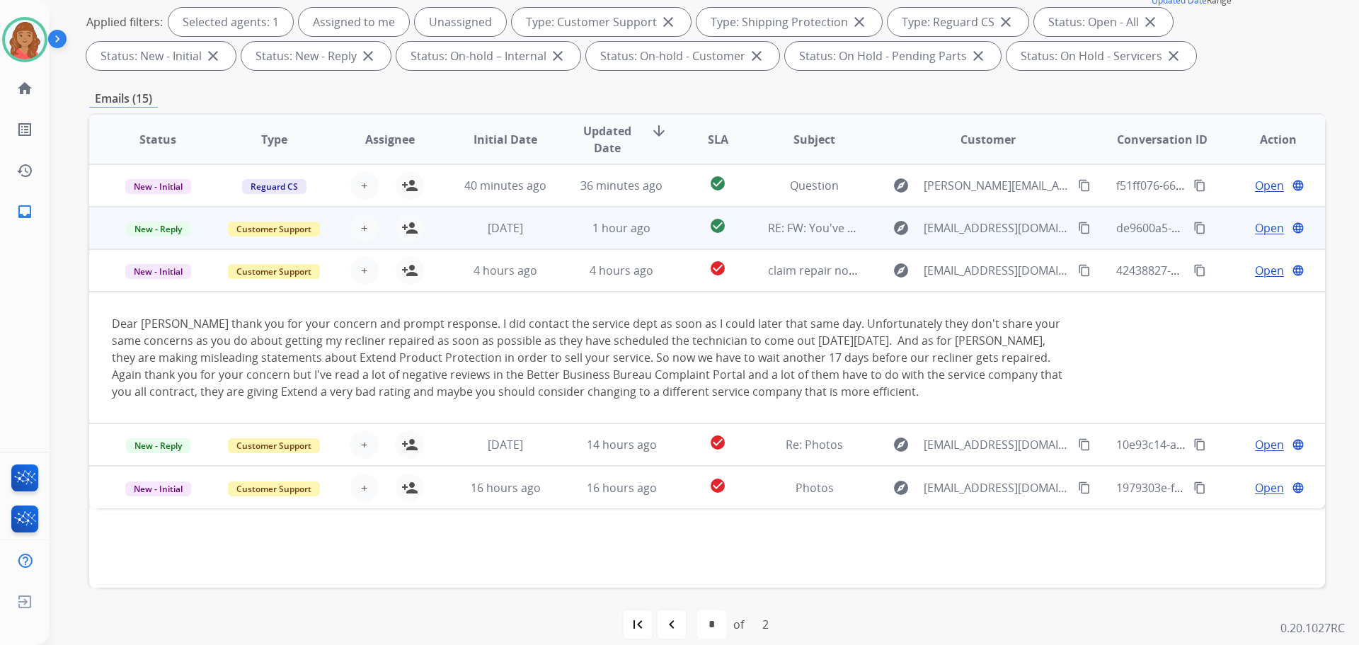
click at [560, 219] on td "1 hour ago" at bounding box center [611, 228] width 116 height 42
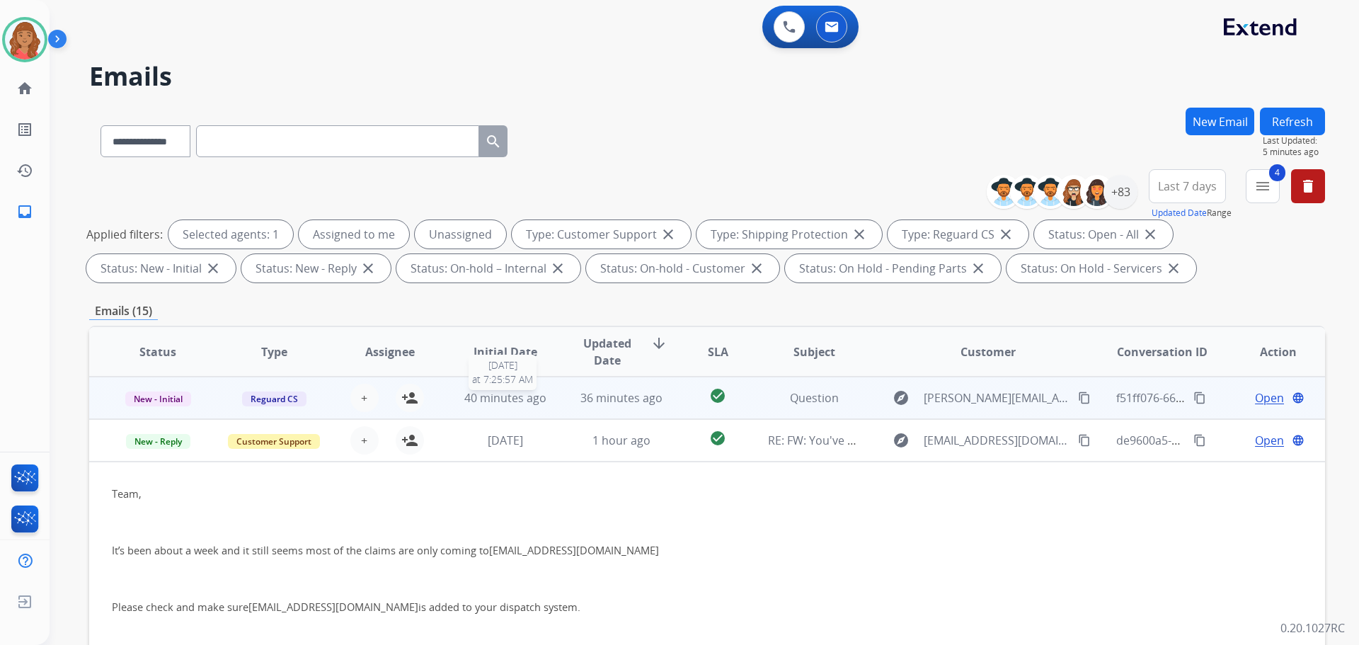
click at [518, 391] on span "40 minutes ago" at bounding box center [505, 398] width 82 height 16
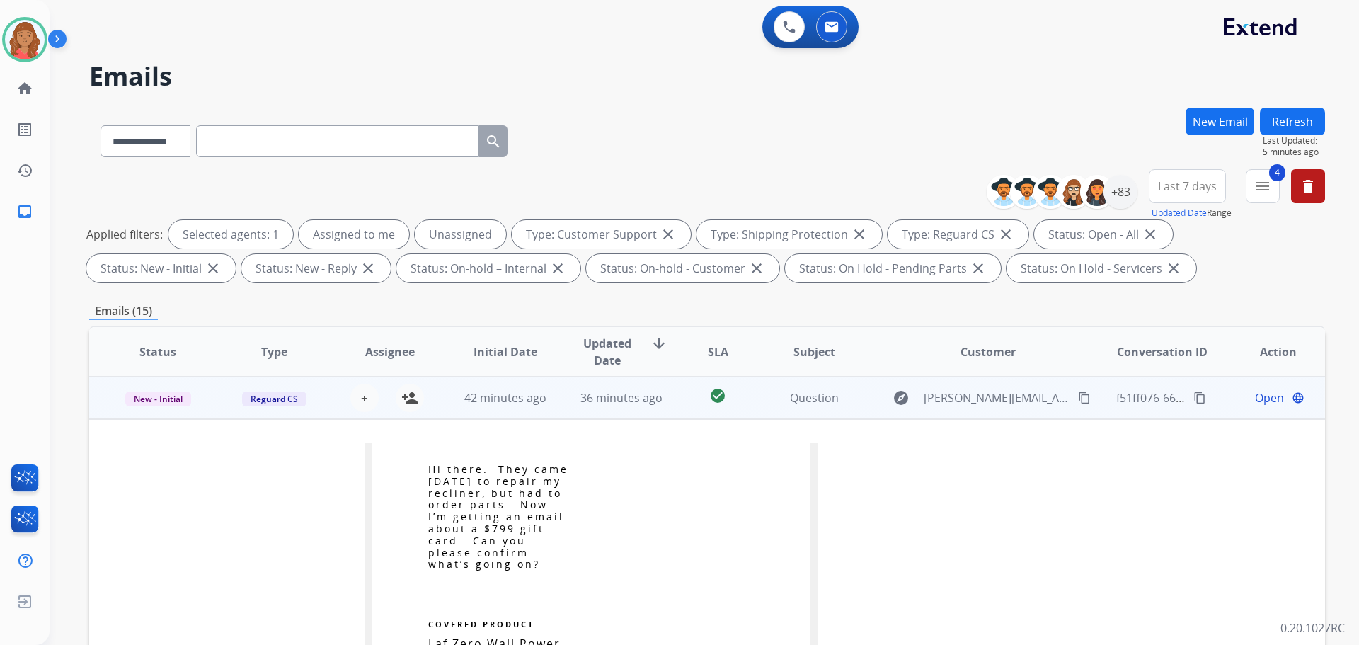
drag, startPoint x: 1074, startPoint y: 399, endPoint x: 1012, endPoint y: 398, distance: 62.3
click at [1078, 399] on mat-icon "content_copy" at bounding box center [1084, 398] width 13 height 13
click at [415, 405] on mat-icon "person_add" at bounding box center [409, 397] width 17 height 17
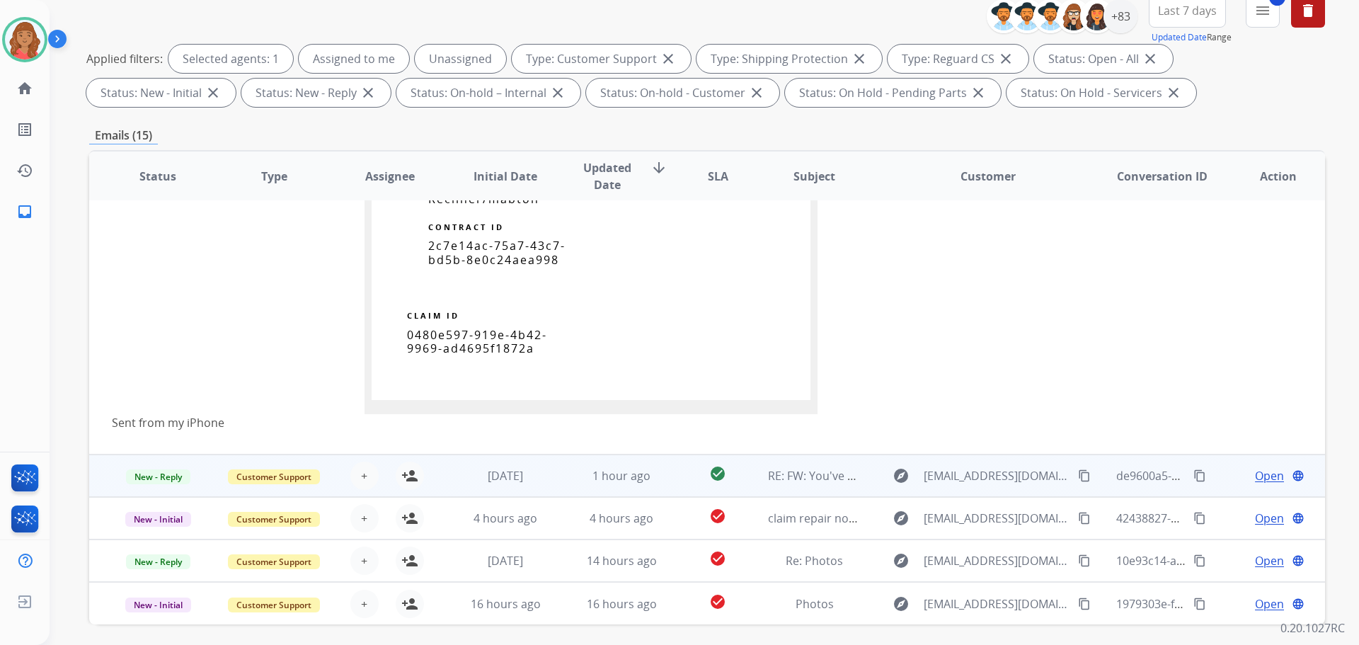
scroll to position [229, 0]
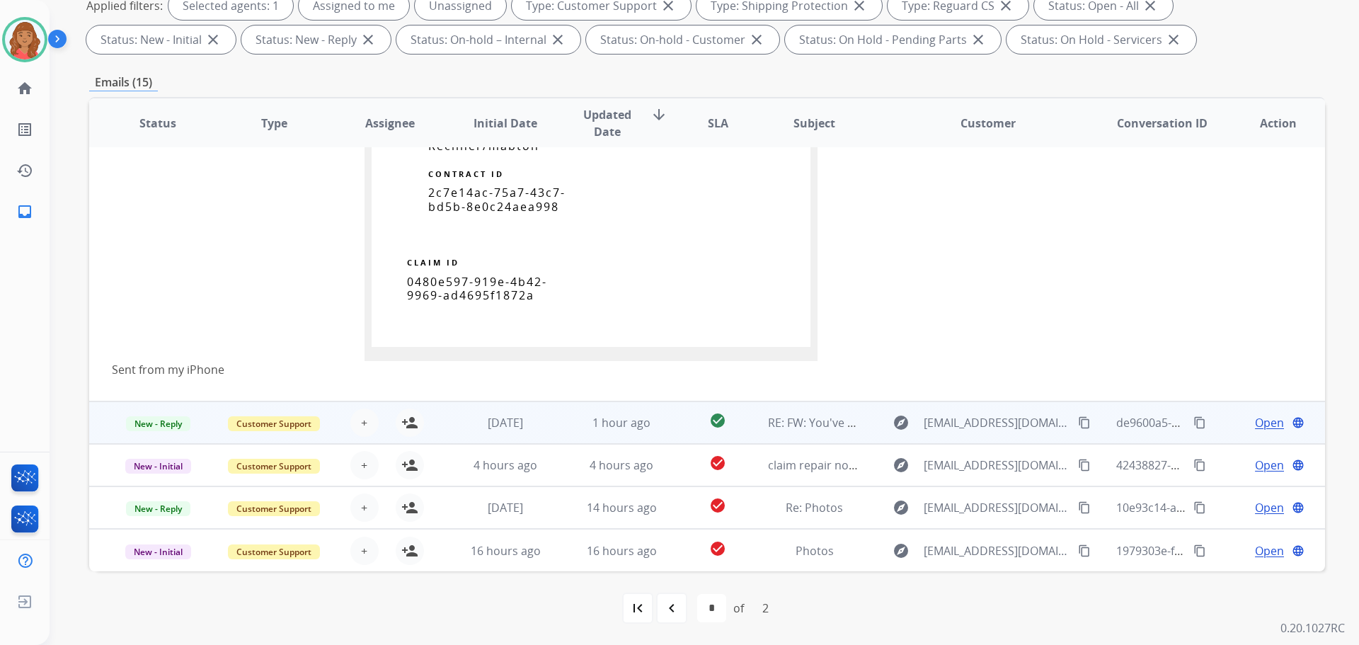
click at [481, 432] on td "[DATE]" at bounding box center [495, 422] width 116 height 42
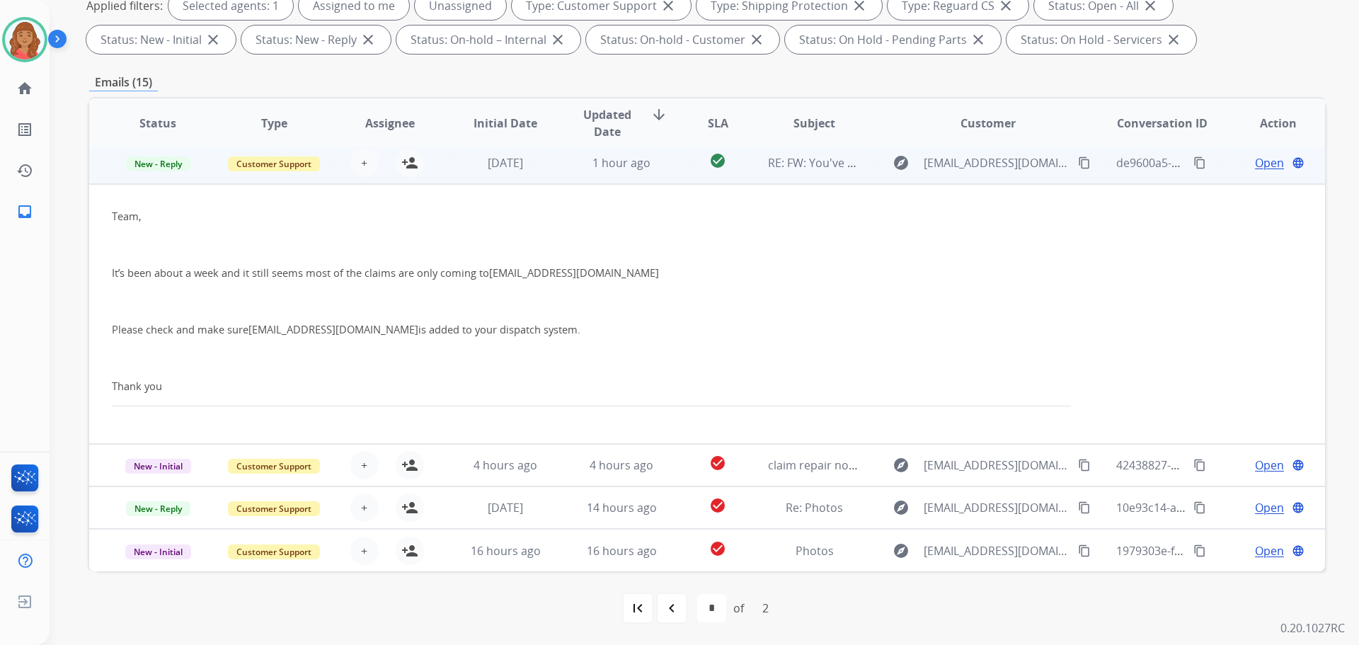
scroll to position [42, 0]
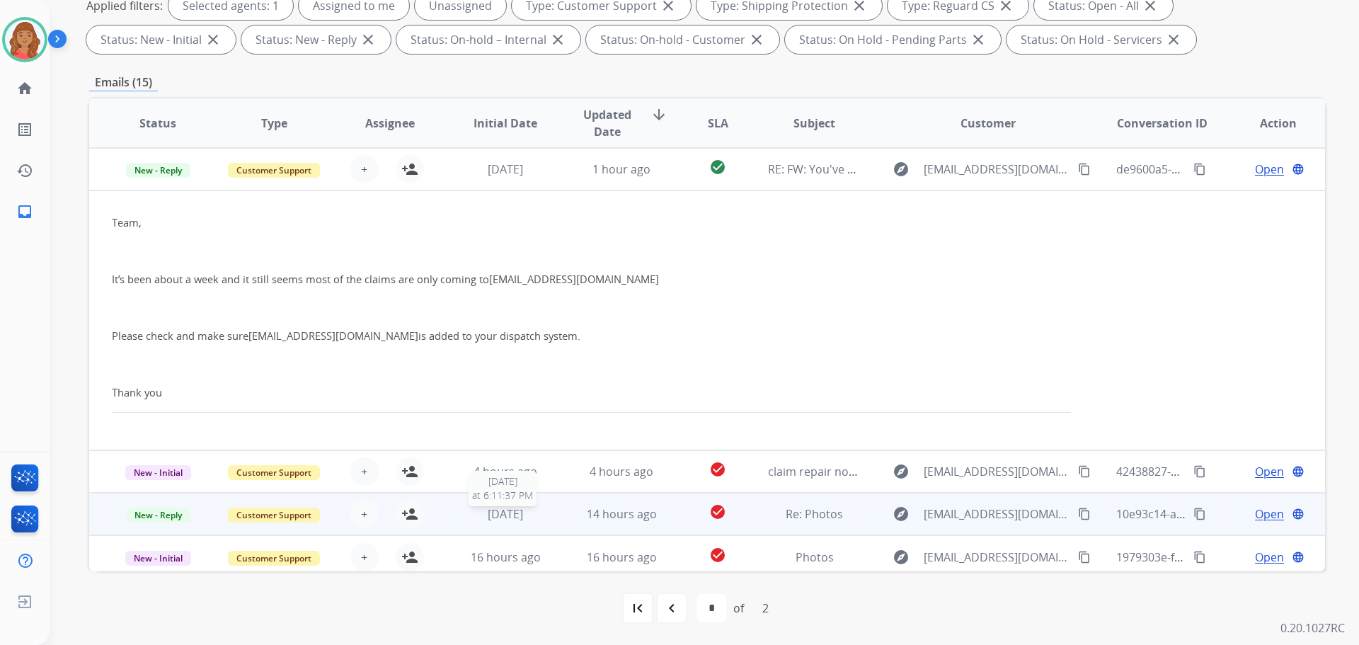
click at [518, 516] on span "[DATE]" at bounding box center [505, 514] width 35 height 16
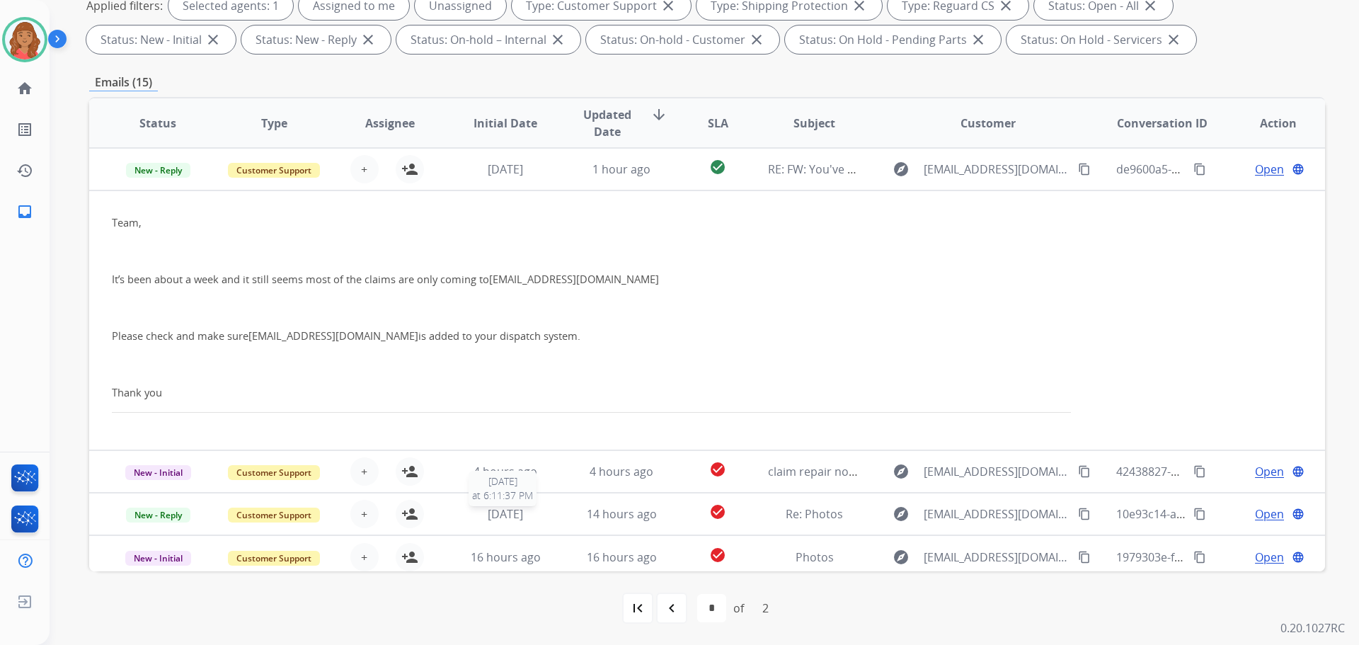
scroll to position [0, 0]
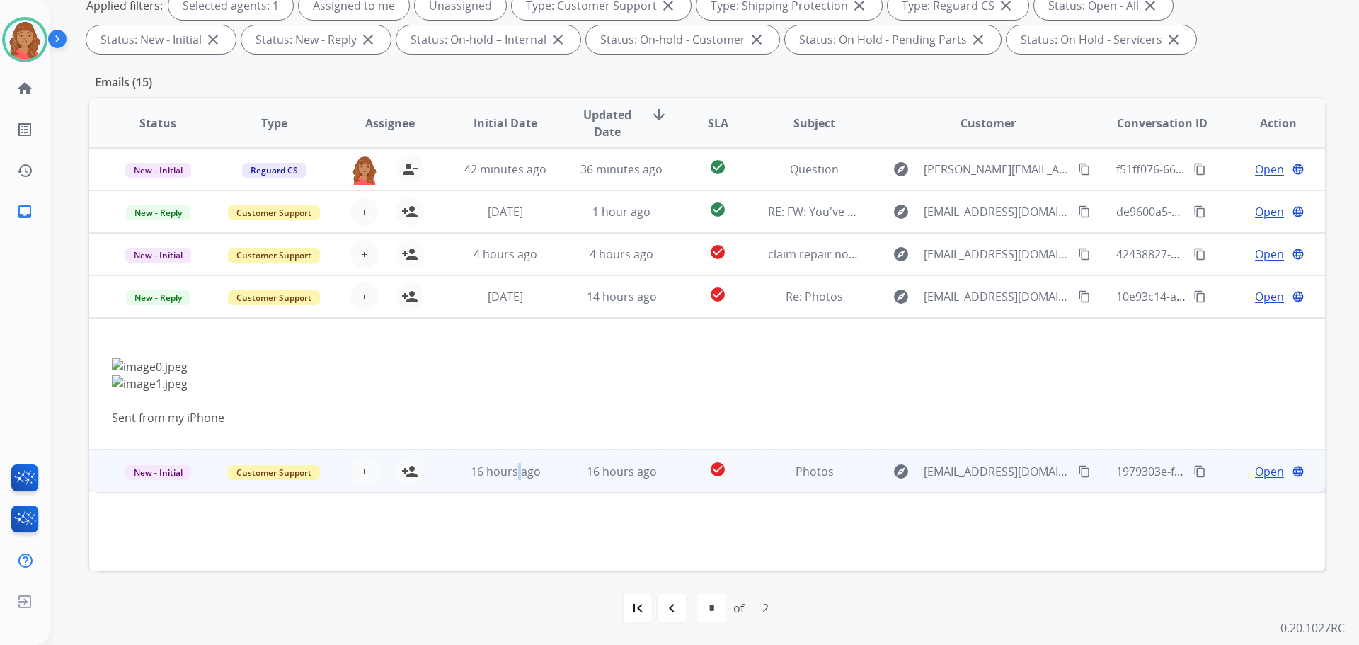
click at [517, 476] on span "16 hours ago" at bounding box center [506, 472] width 70 height 16
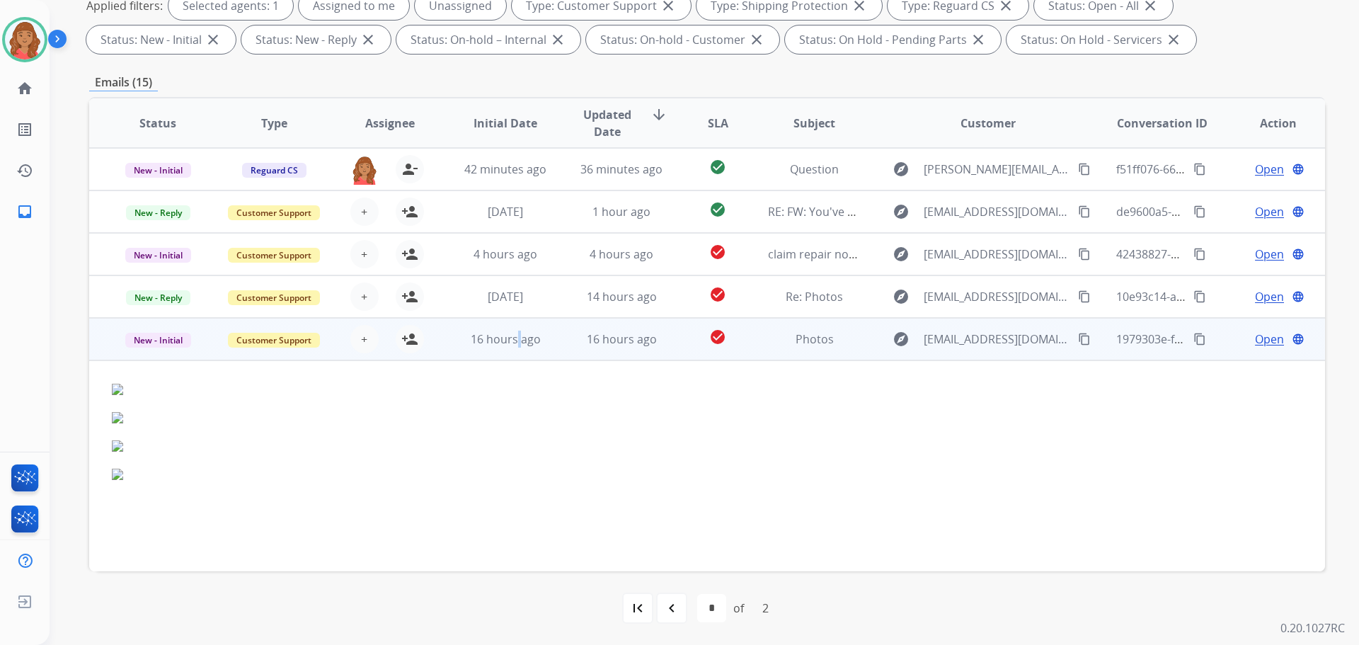
scroll to position [16, 0]
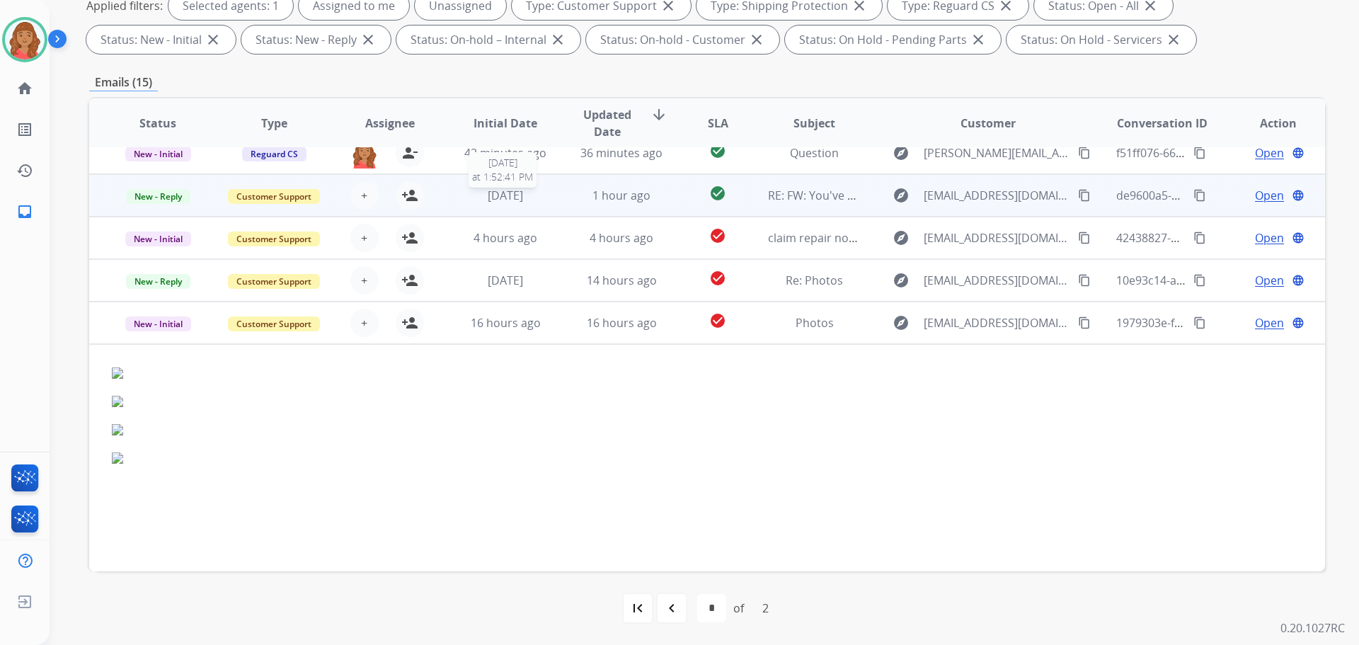
click at [532, 195] on div "[DATE]" at bounding box center [506, 195] width 93 height 17
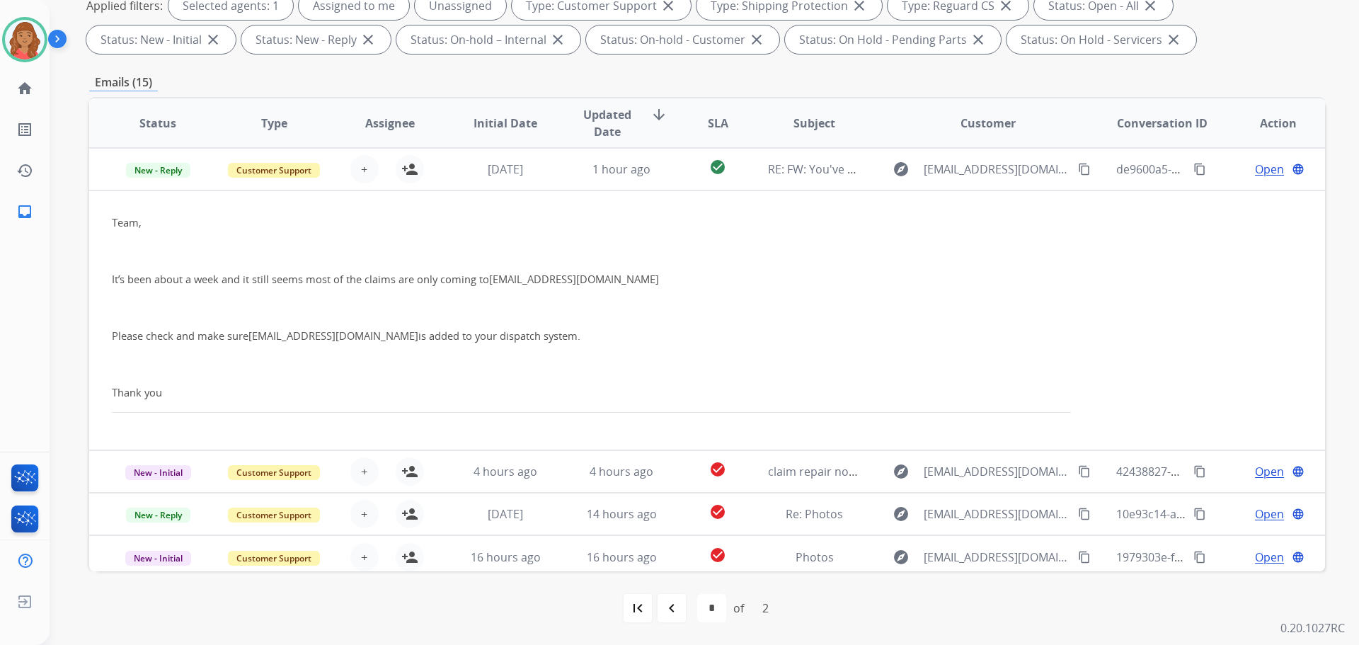
click at [666, 608] on mat-icon "navigate_before" at bounding box center [671, 608] width 17 height 17
select select "*"
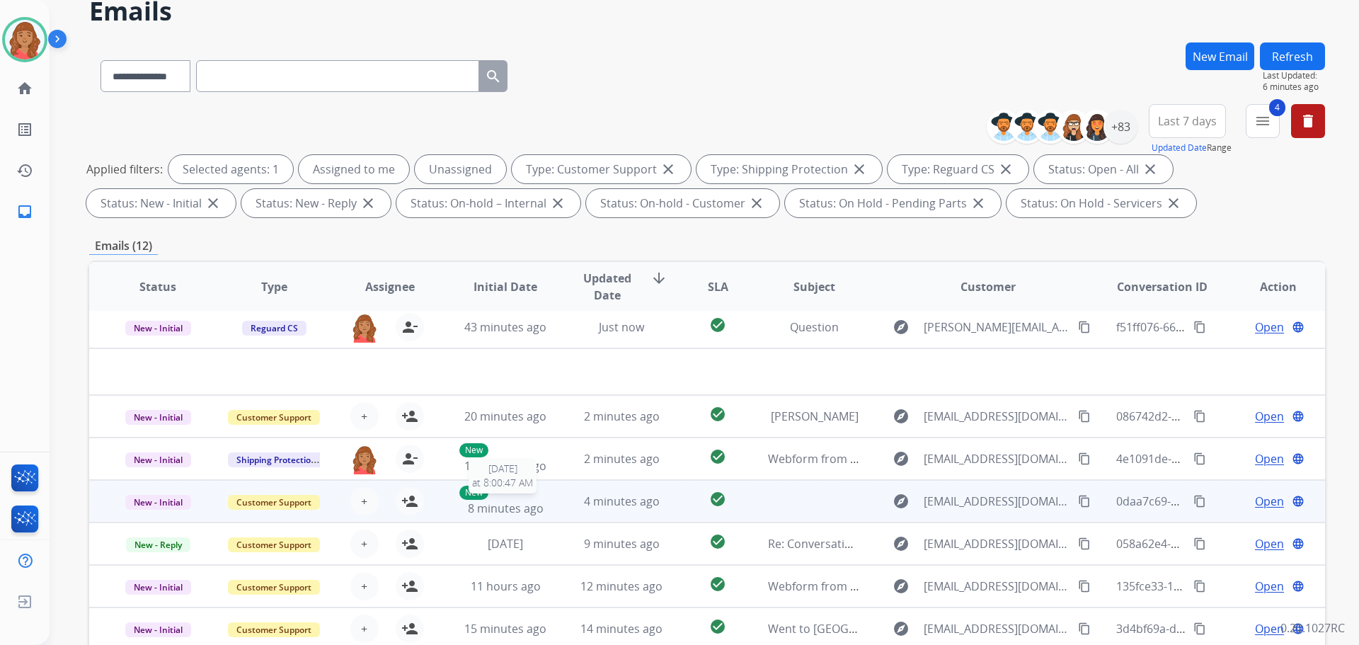
scroll to position [71, 0]
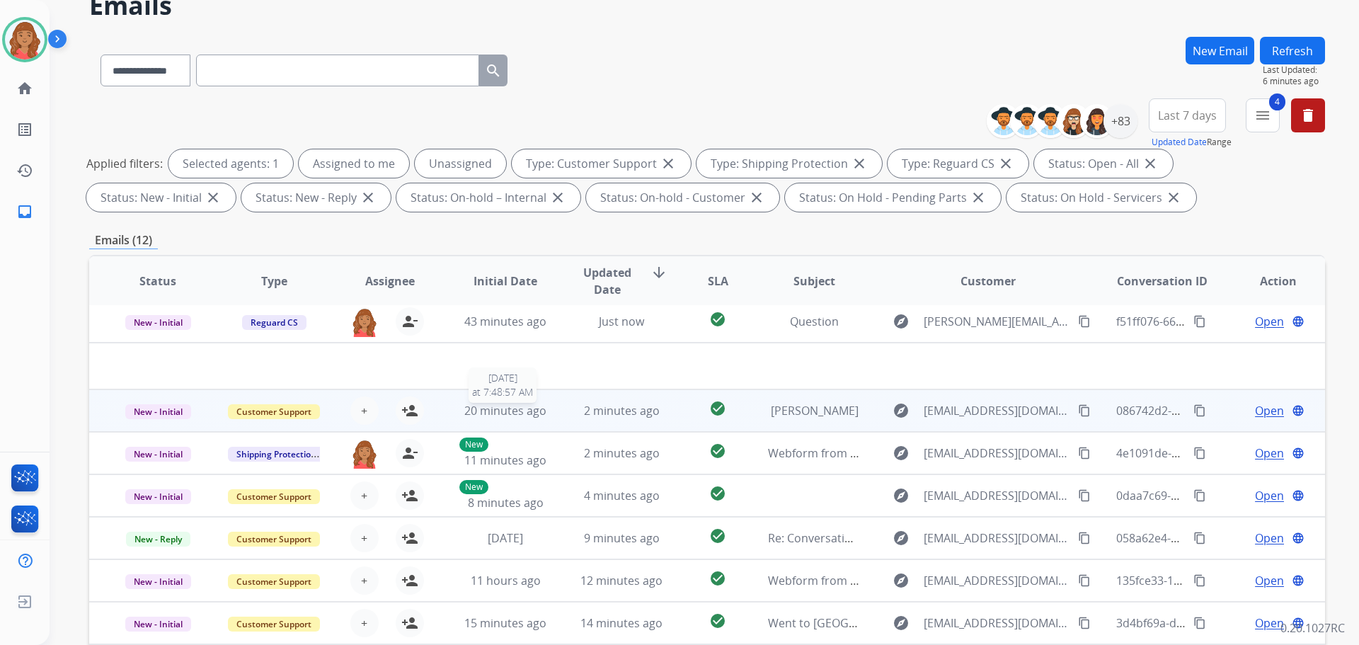
click at [521, 412] on span "20 minutes ago" at bounding box center [505, 411] width 82 height 16
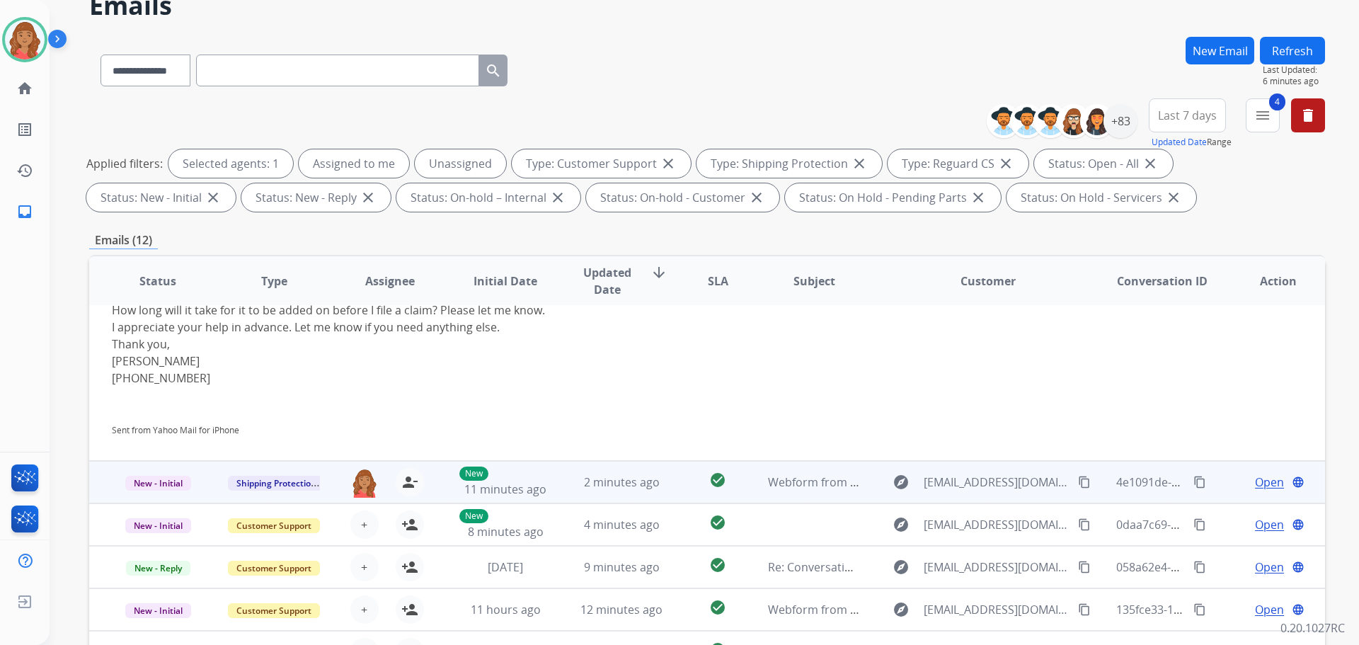
scroll to position [286, 0]
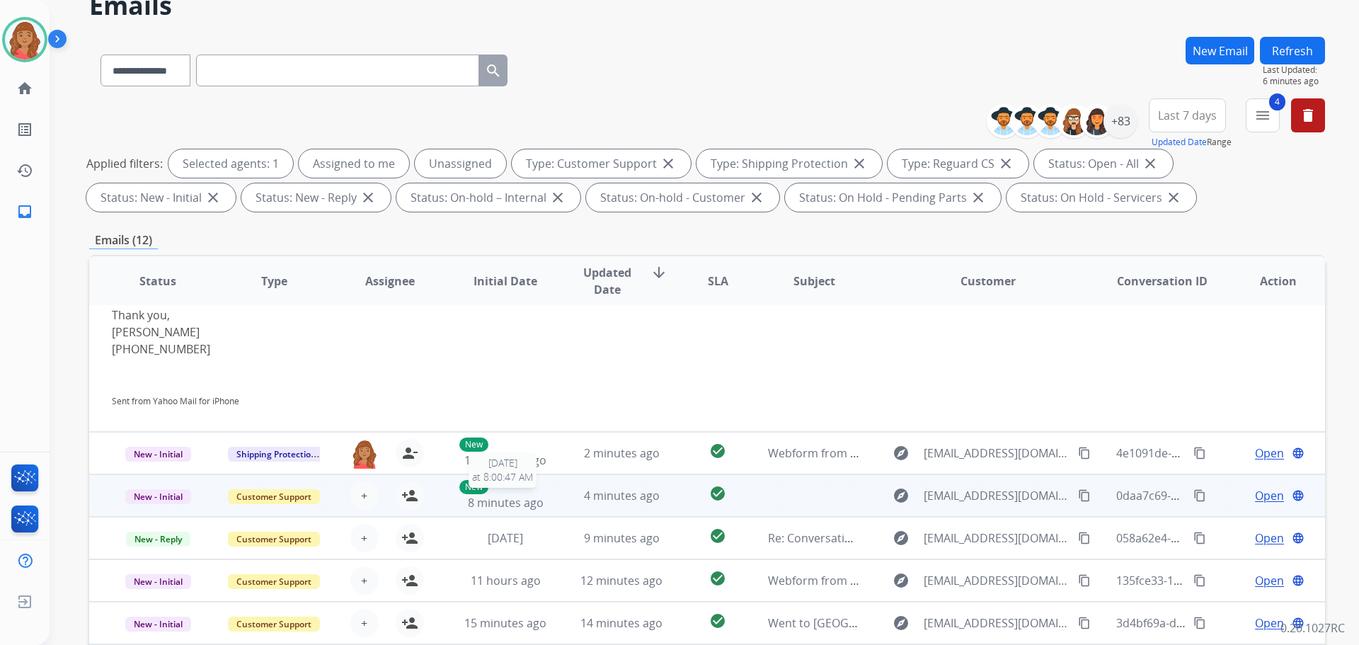
click at [483, 501] on span "8 minutes ago" at bounding box center [506, 503] width 76 height 16
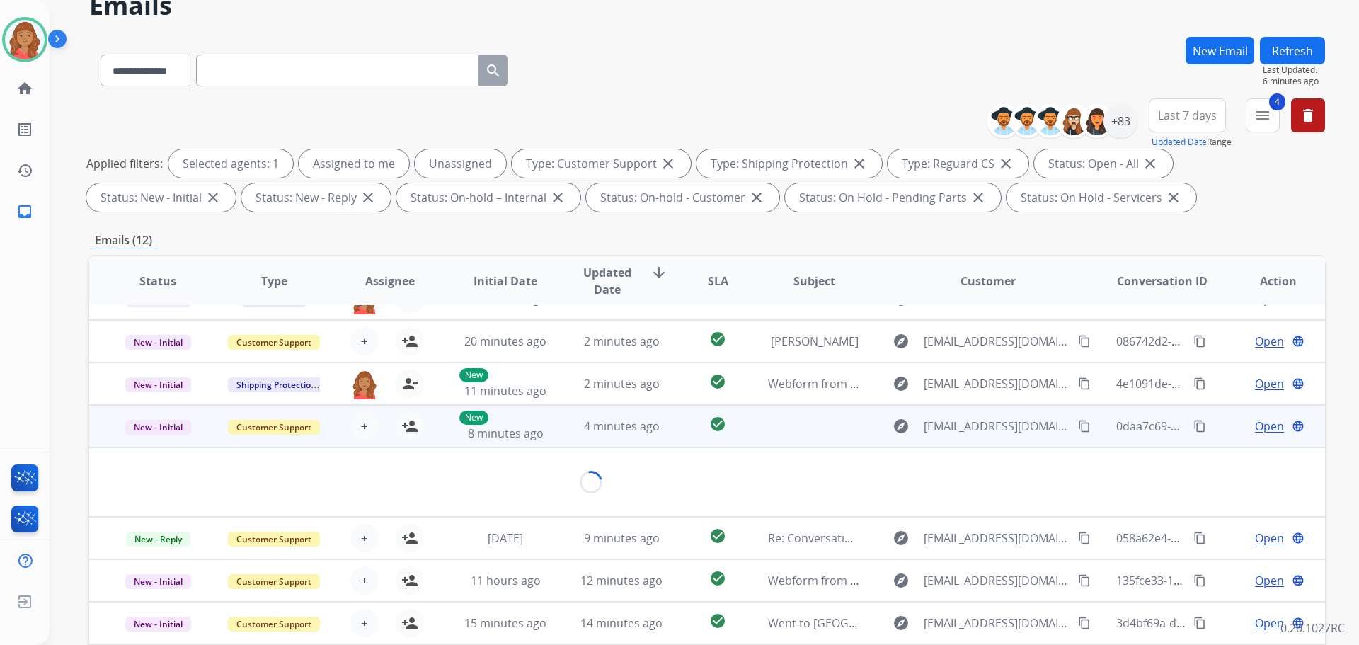
scroll to position [48, 0]
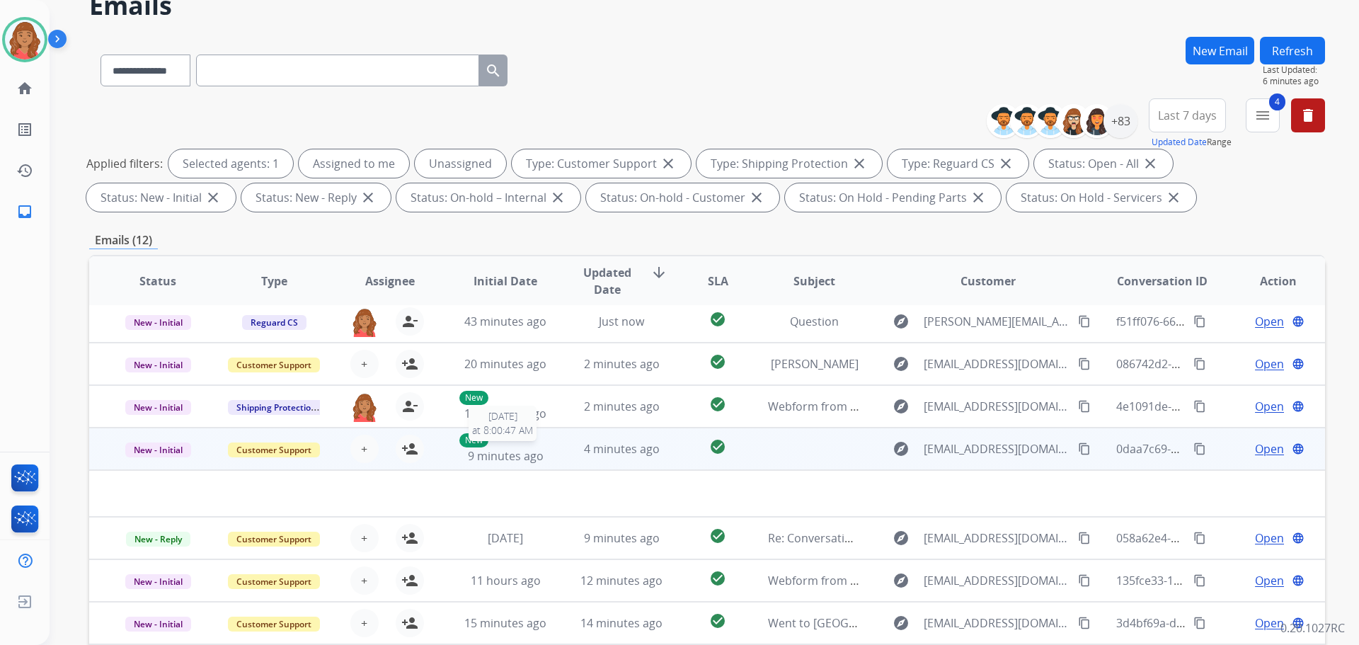
click at [531, 460] on span "9 minutes ago" at bounding box center [506, 456] width 76 height 16
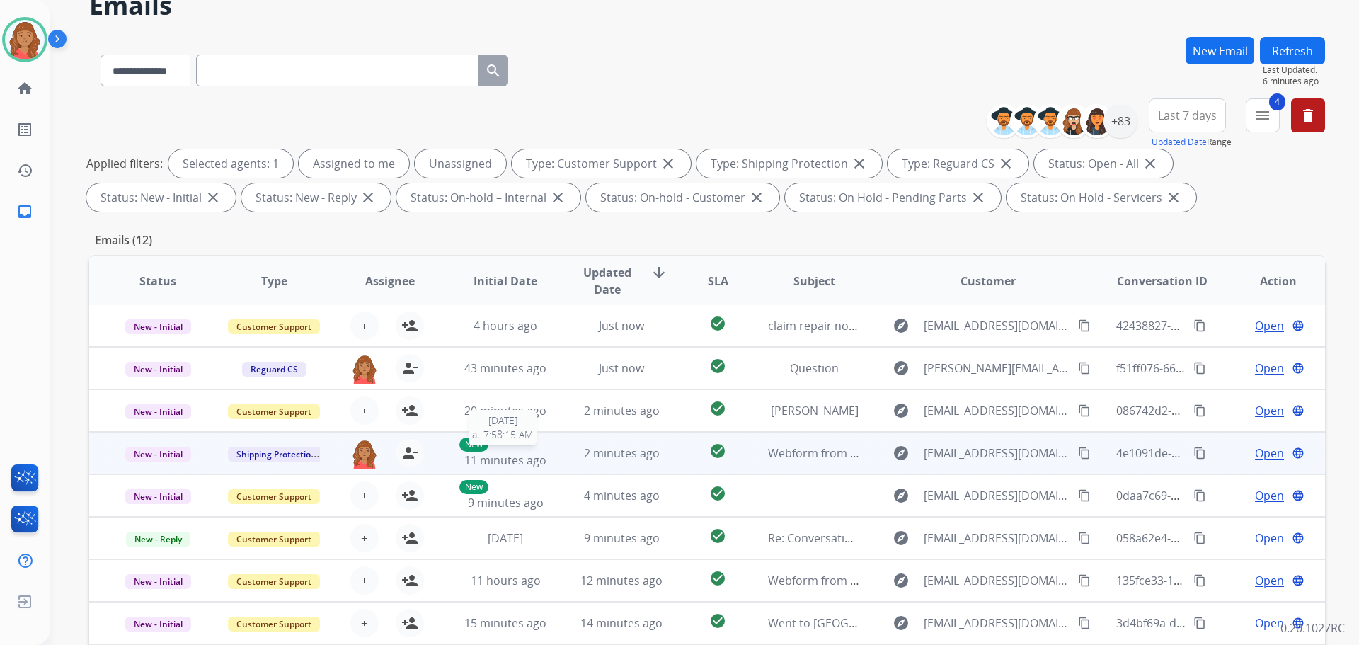
scroll to position [1, 0]
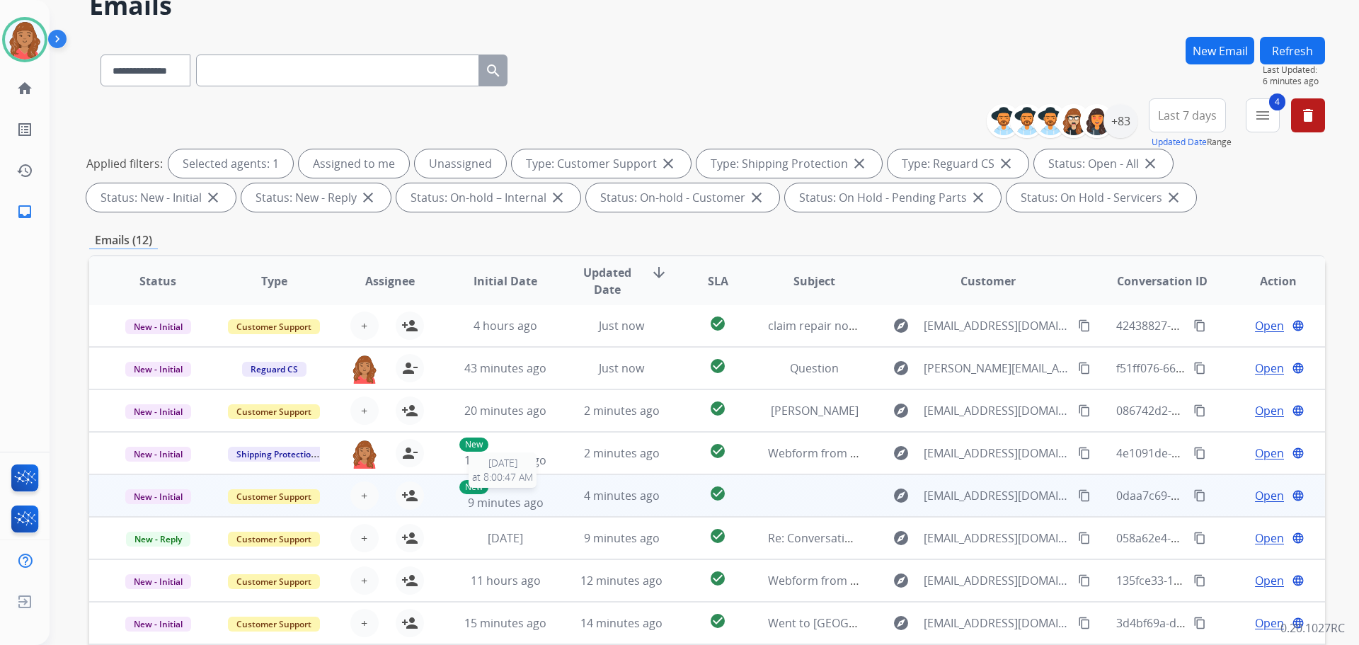
click at [507, 498] on span "9 minutes ago" at bounding box center [506, 503] width 76 height 16
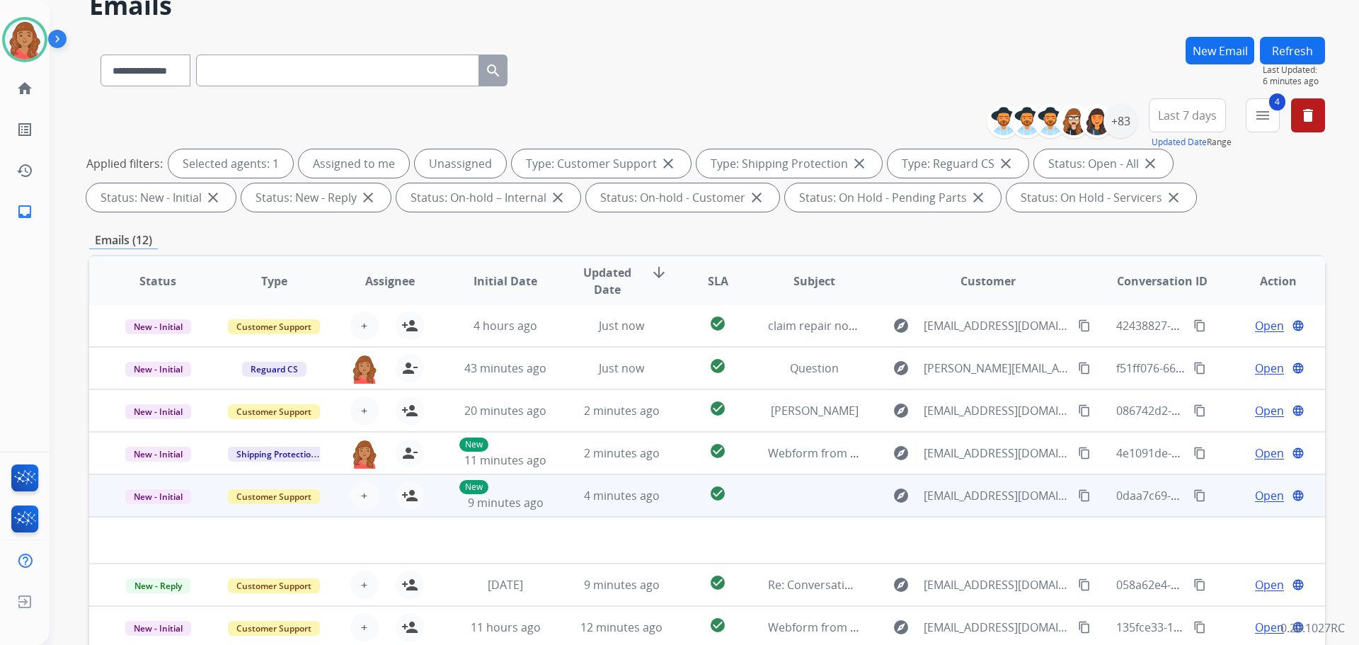
scroll to position [48, 0]
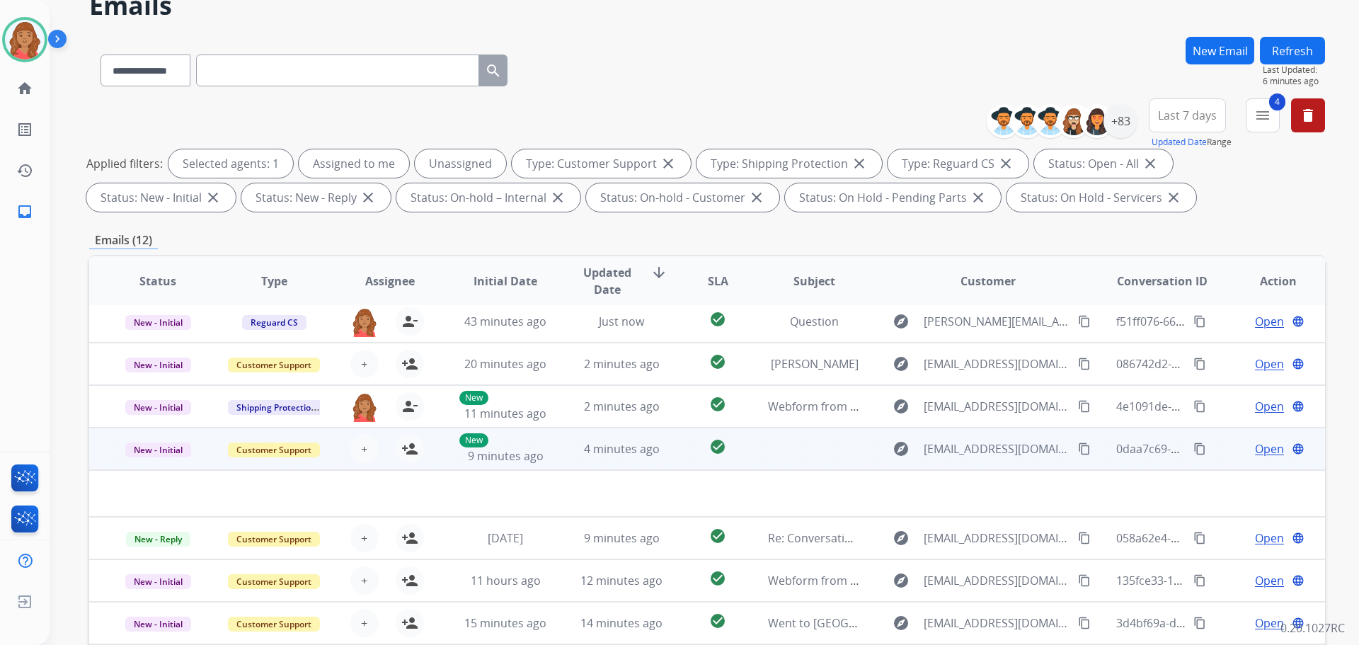
click at [1255, 447] on span "Open" at bounding box center [1269, 448] width 29 height 17
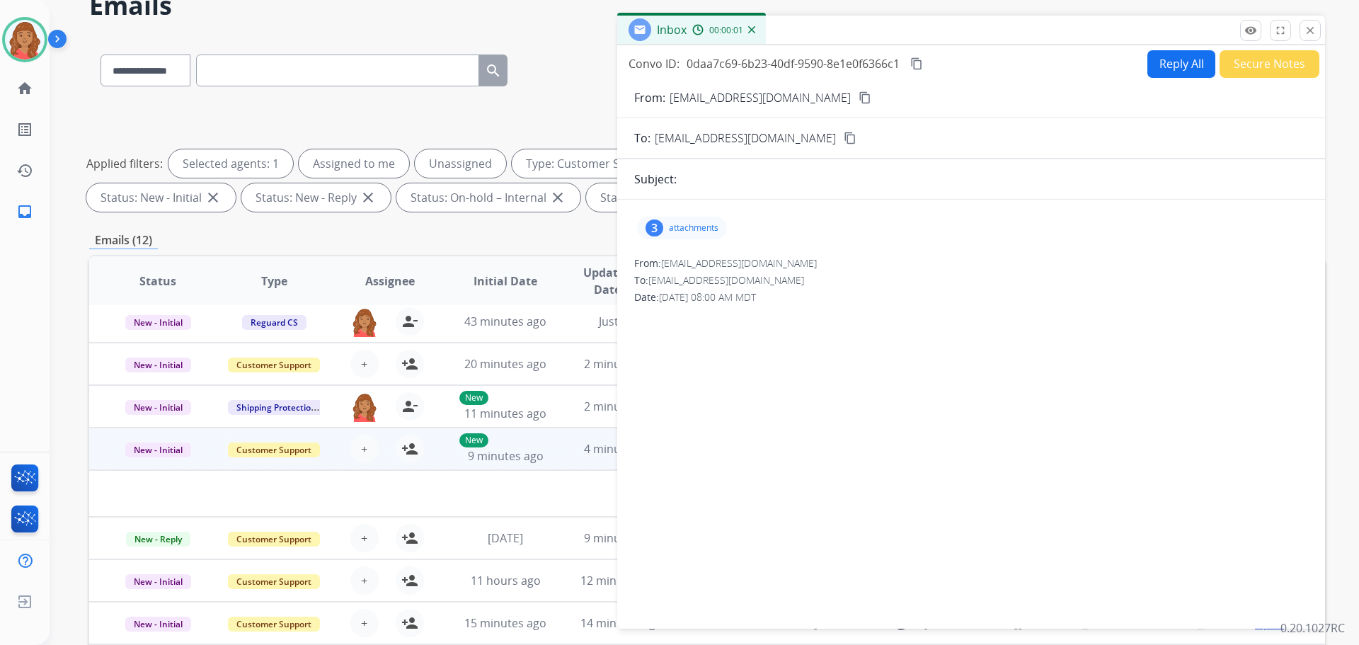
click at [707, 235] on div "3 attachments" at bounding box center [682, 228] width 90 height 23
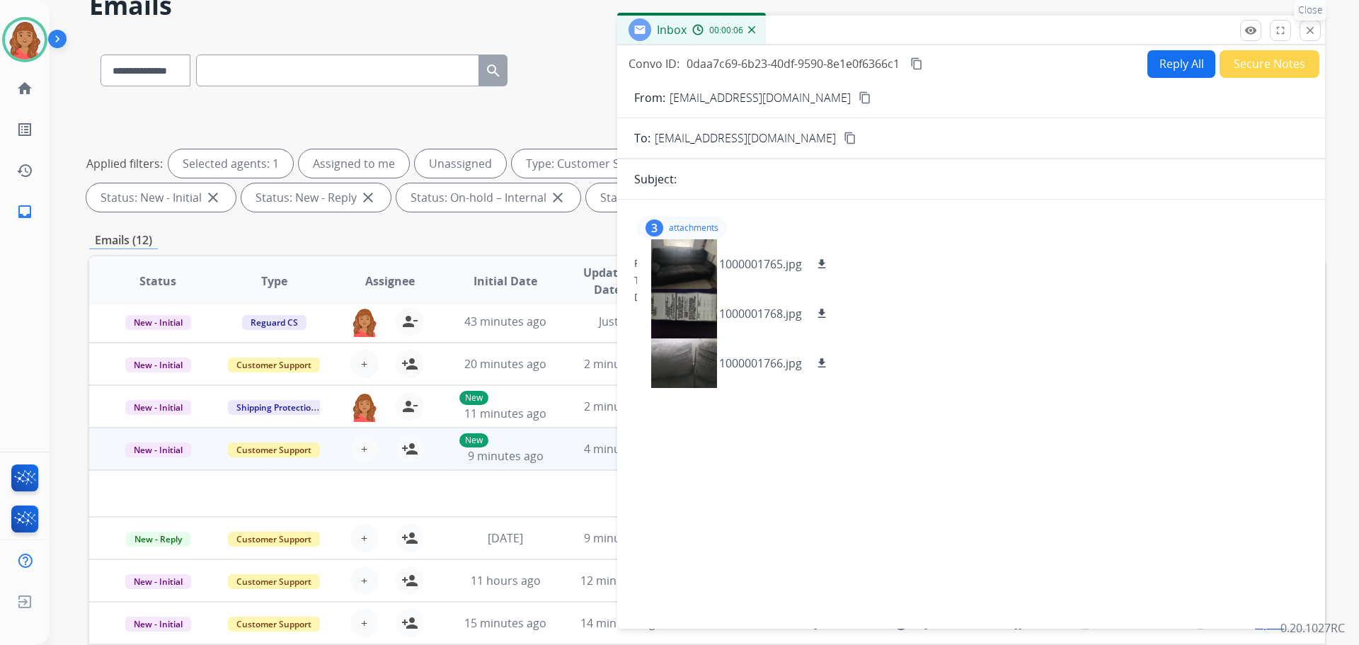
click at [1307, 35] on mat-icon "close" at bounding box center [1310, 30] width 13 height 13
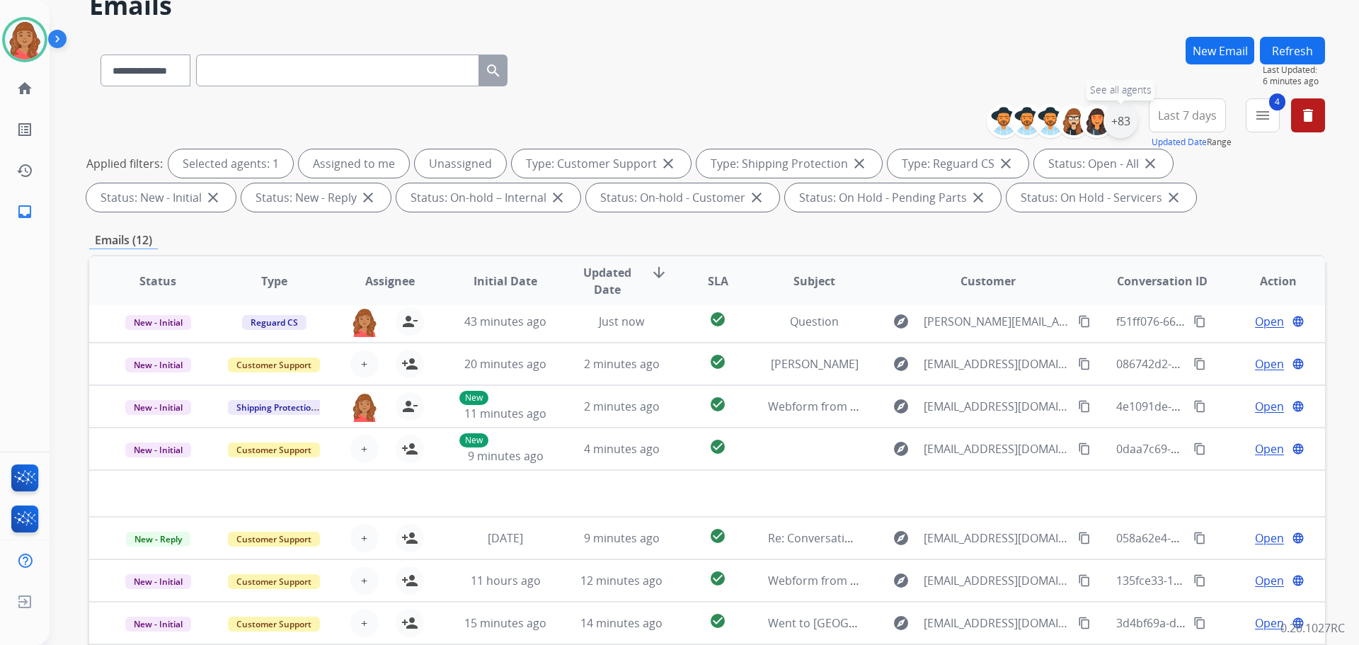
drag, startPoint x: 1122, startPoint y: 126, endPoint x: 1116, endPoint y: 130, distance: 7.7
click at [1122, 127] on div "+83" at bounding box center [1121, 121] width 34 height 34
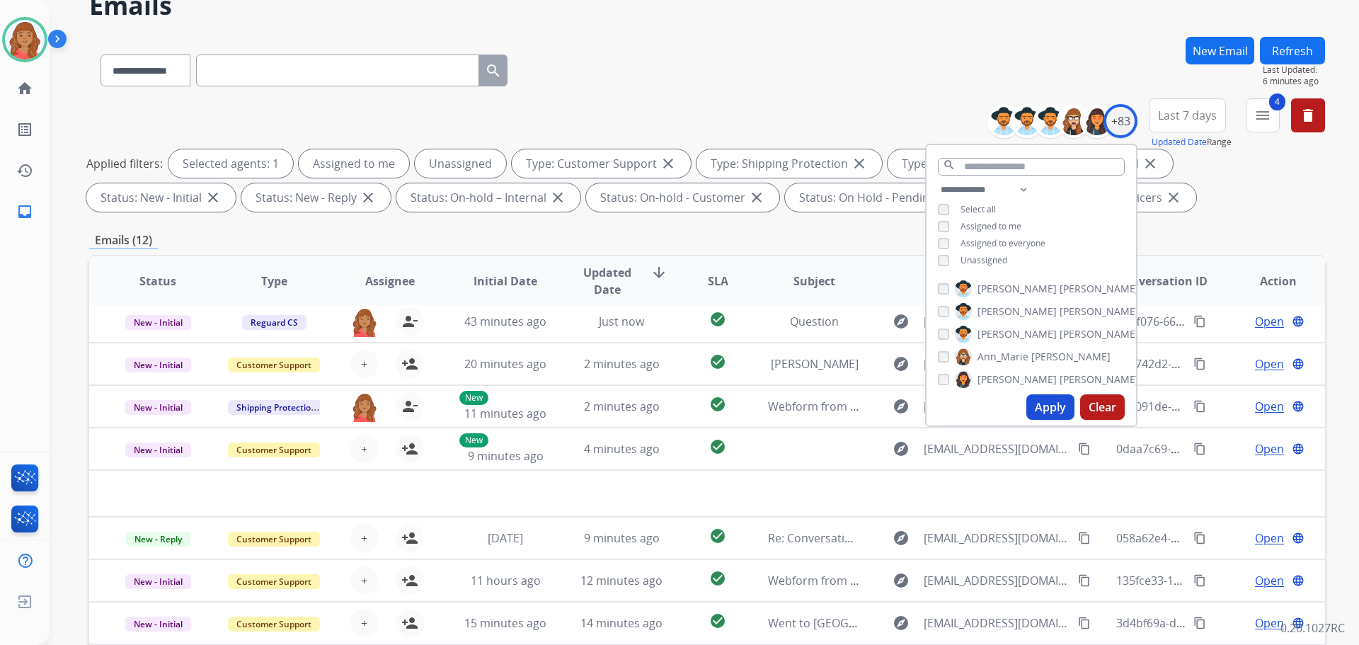
click at [937, 256] on div "**********" at bounding box center [1032, 226] width 210 height 91
click at [1043, 410] on button "Apply" at bounding box center [1051, 406] width 48 height 25
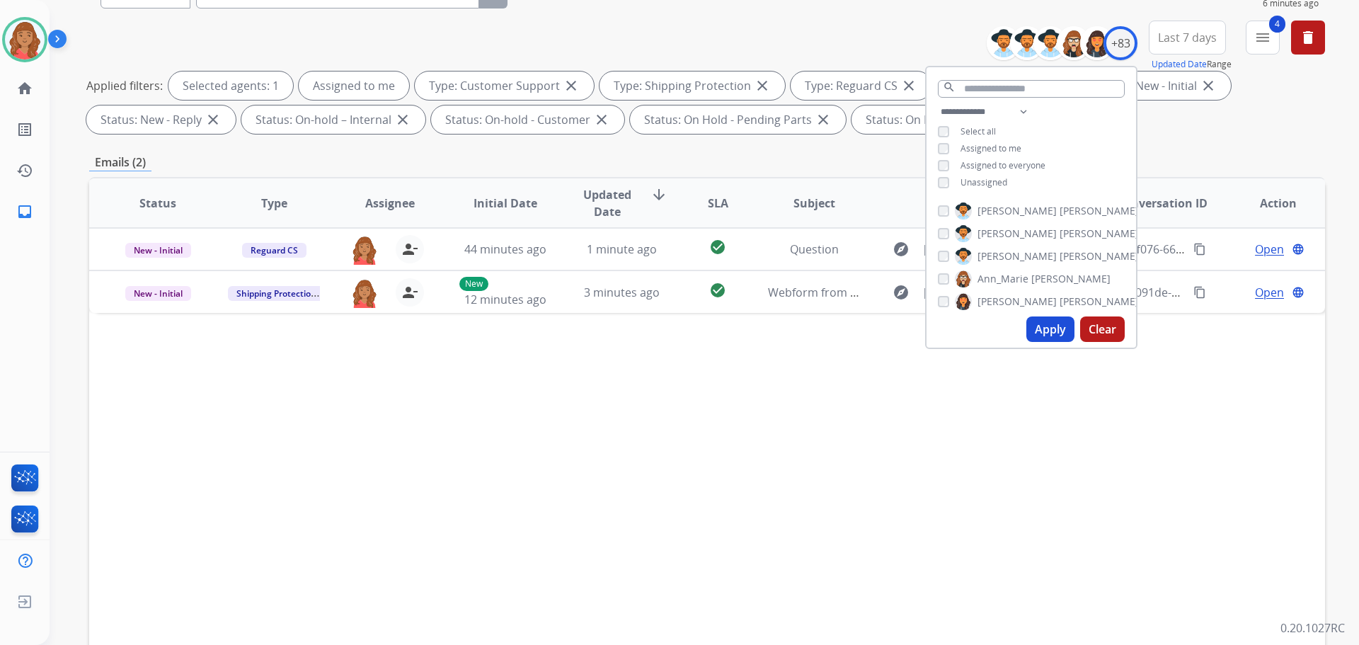
scroll to position [229, 0]
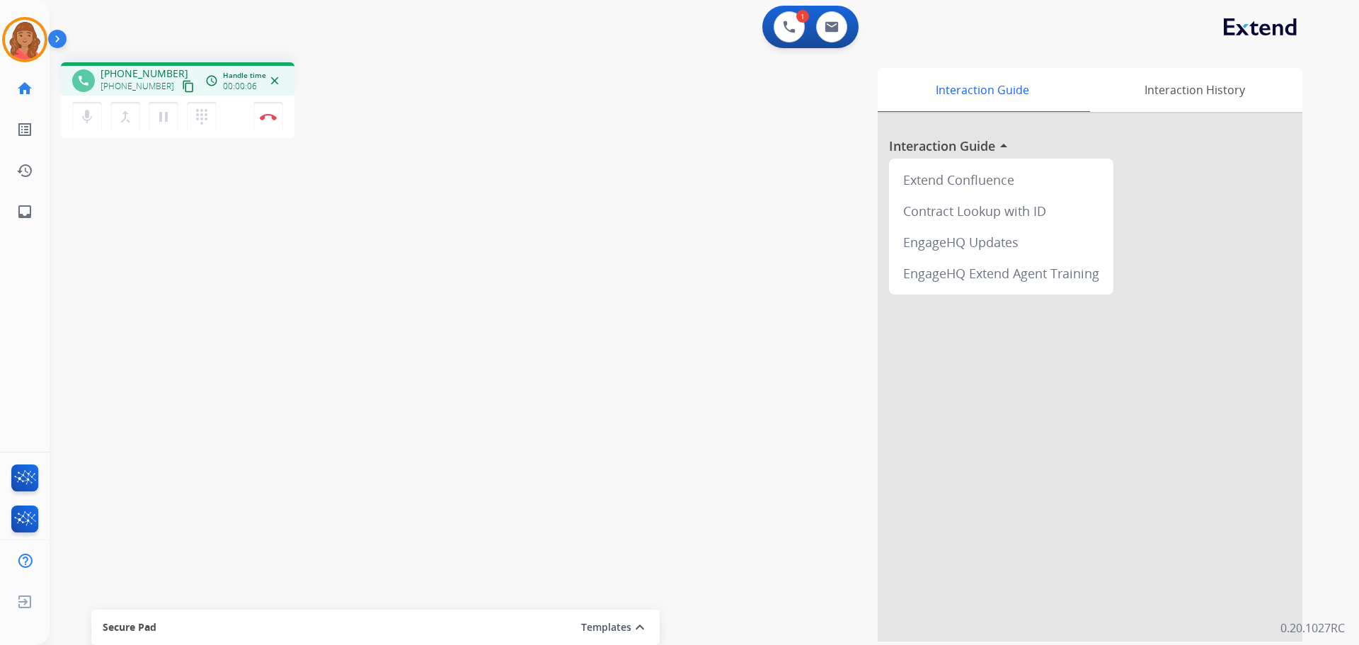
drag, startPoint x: 176, startPoint y: 87, endPoint x: 145, endPoint y: 91, distance: 30.7
click at [182, 87] on mat-icon "content_copy" at bounding box center [188, 86] width 13 height 13
click at [161, 116] on mat-icon "pause" at bounding box center [163, 116] width 17 height 17
click at [198, 124] on mat-icon "dialpad" at bounding box center [201, 116] width 17 height 17
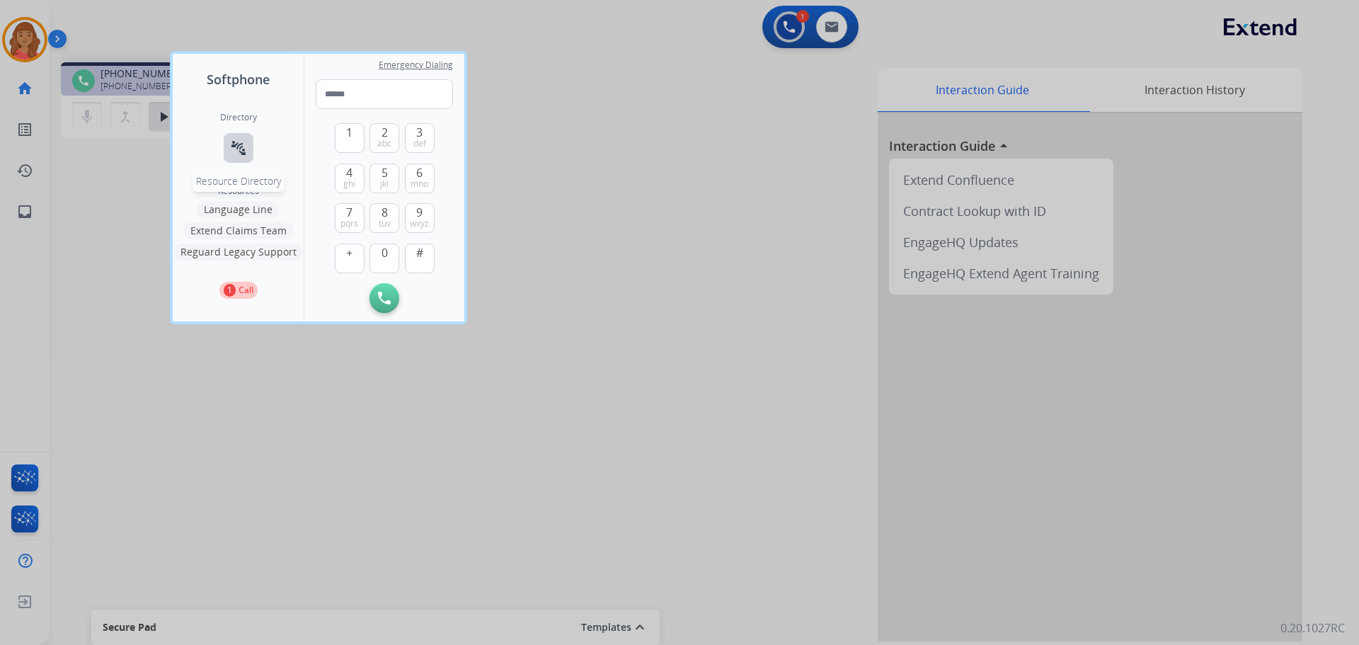
click at [234, 140] on mat-icon "connect_without_contact" at bounding box center [238, 147] width 17 height 17
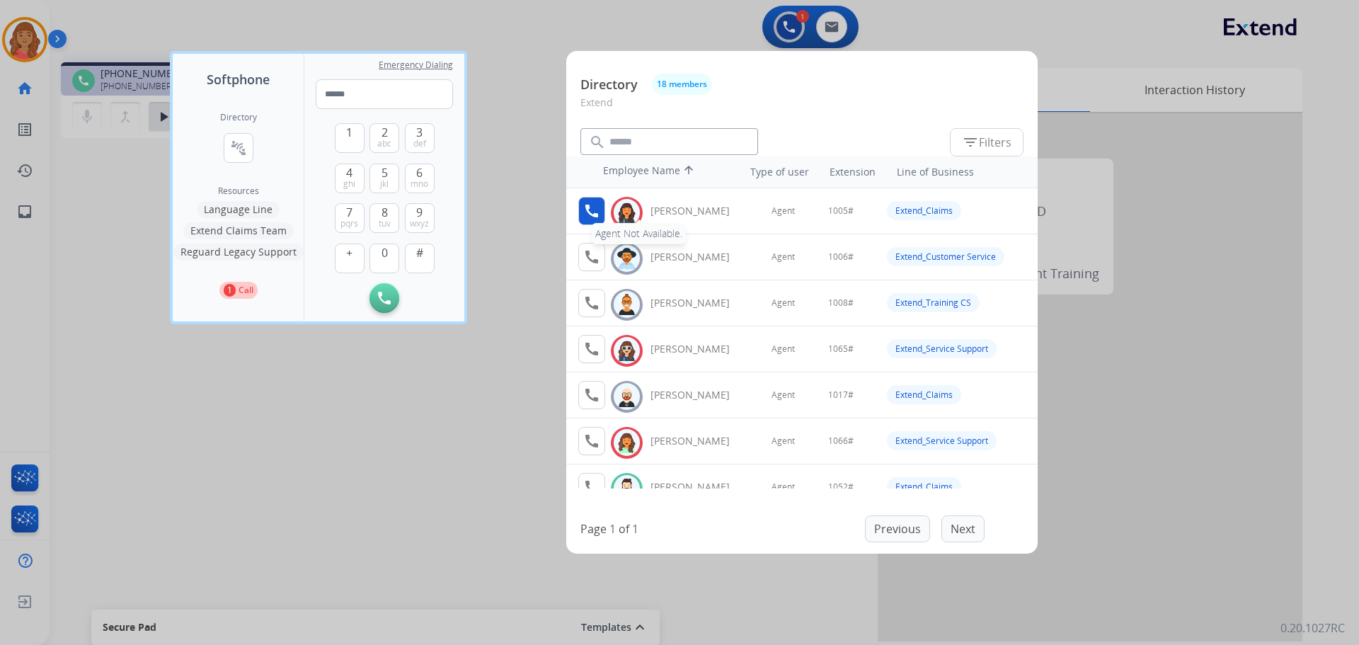
click at [602, 210] on button "call Agent Not Available." at bounding box center [591, 211] width 27 height 28
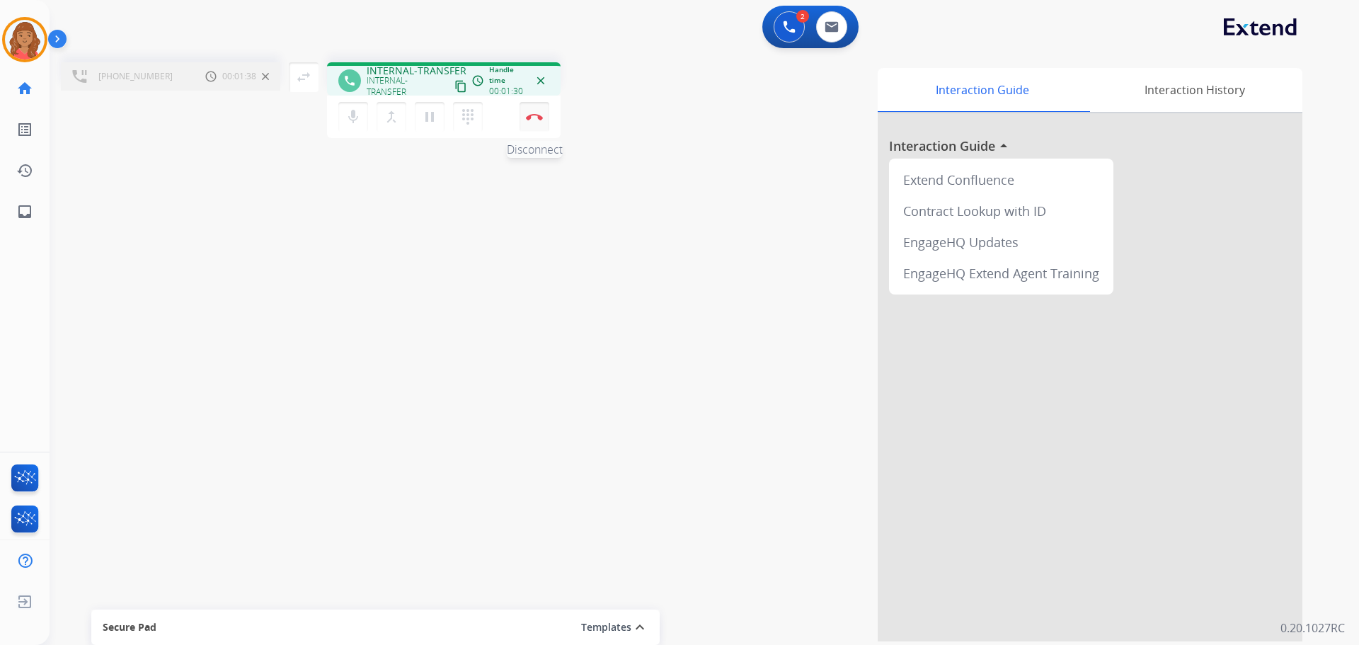
click at [531, 126] on button "Disconnect" at bounding box center [535, 117] width 30 height 30
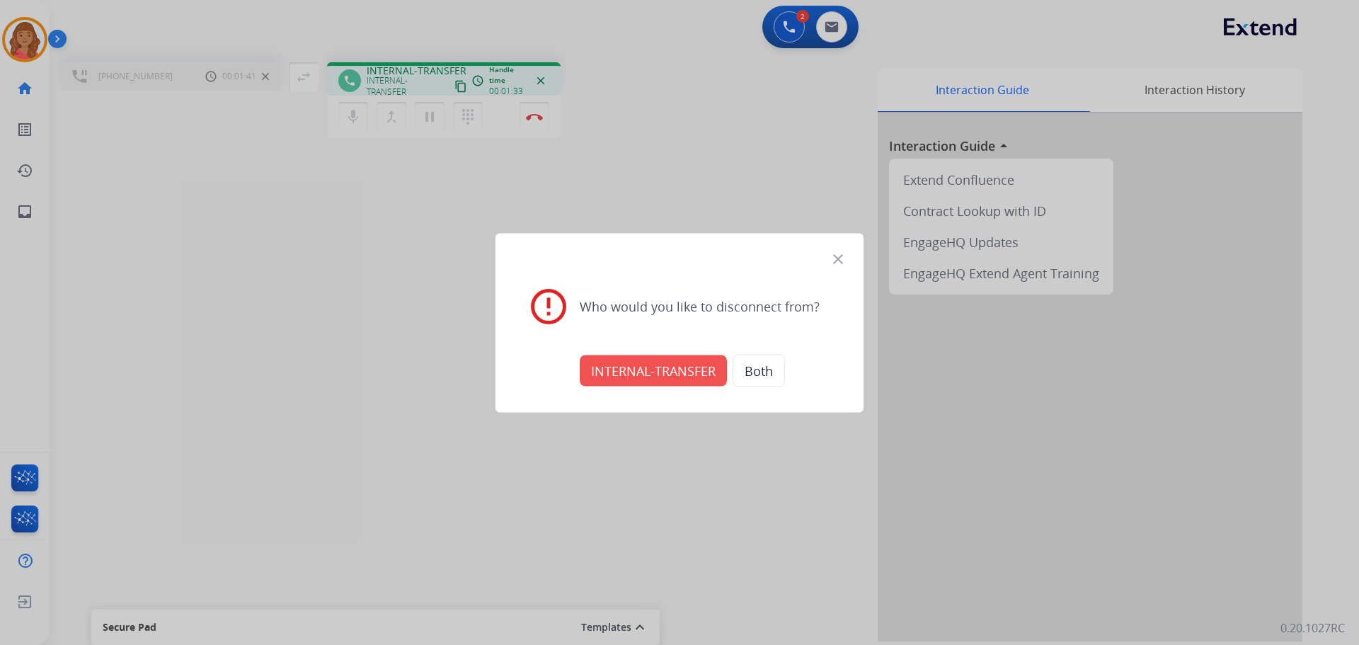
click at [675, 367] on button "INTERNAL-TRANSFER" at bounding box center [653, 370] width 147 height 31
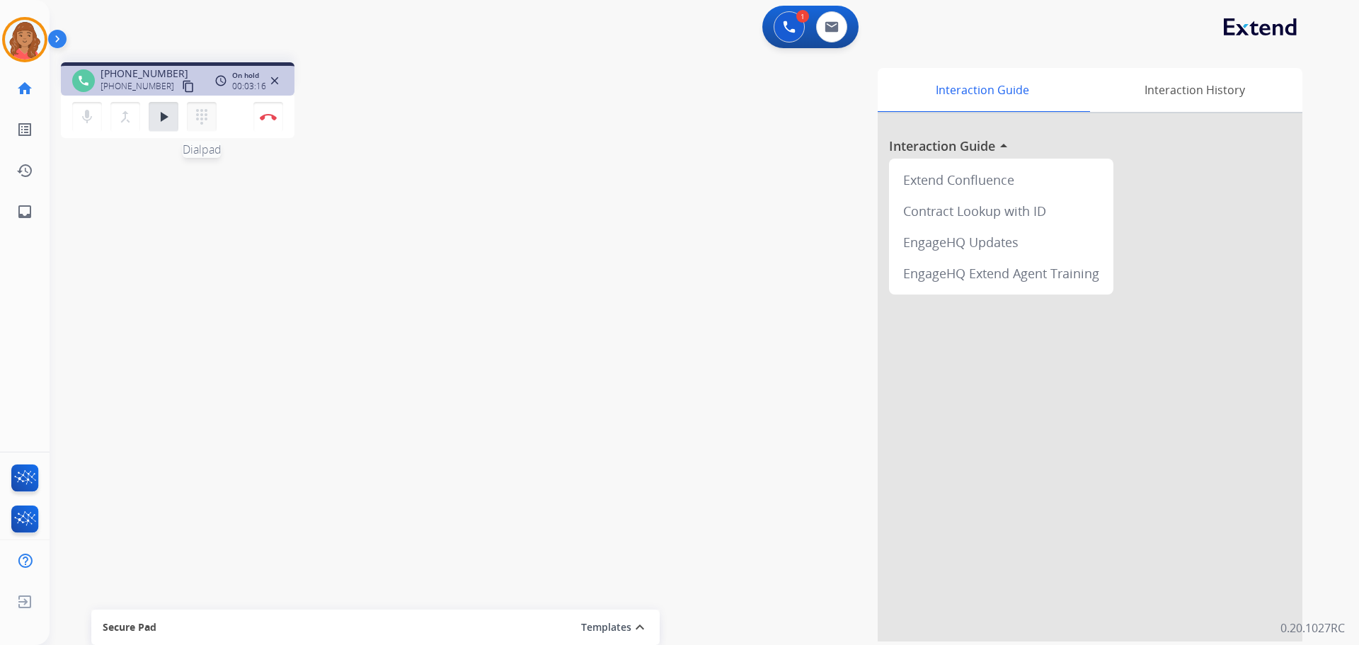
click at [206, 116] on mat-icon "dialpad" at bounding box center [201, 116] width 17 height 17
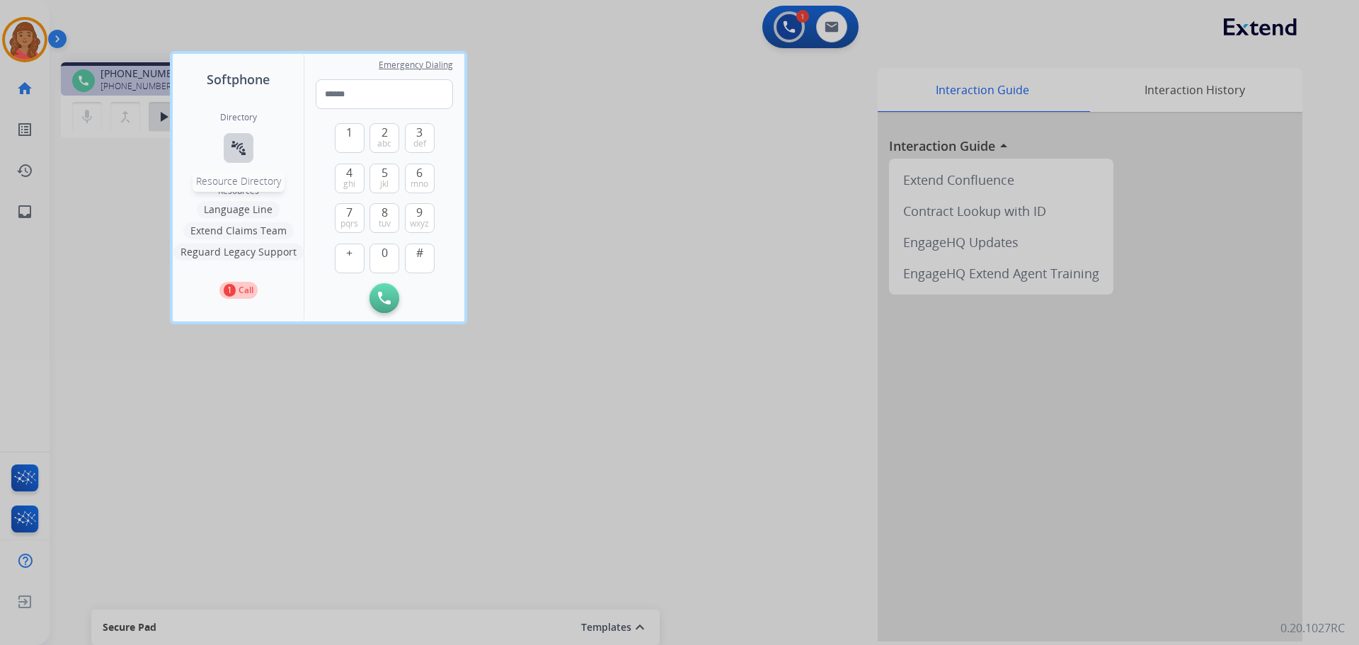
click at [241, 142] on mat-icon "connect_without_contact" at bounding box center [238, 147] width 17 height 17
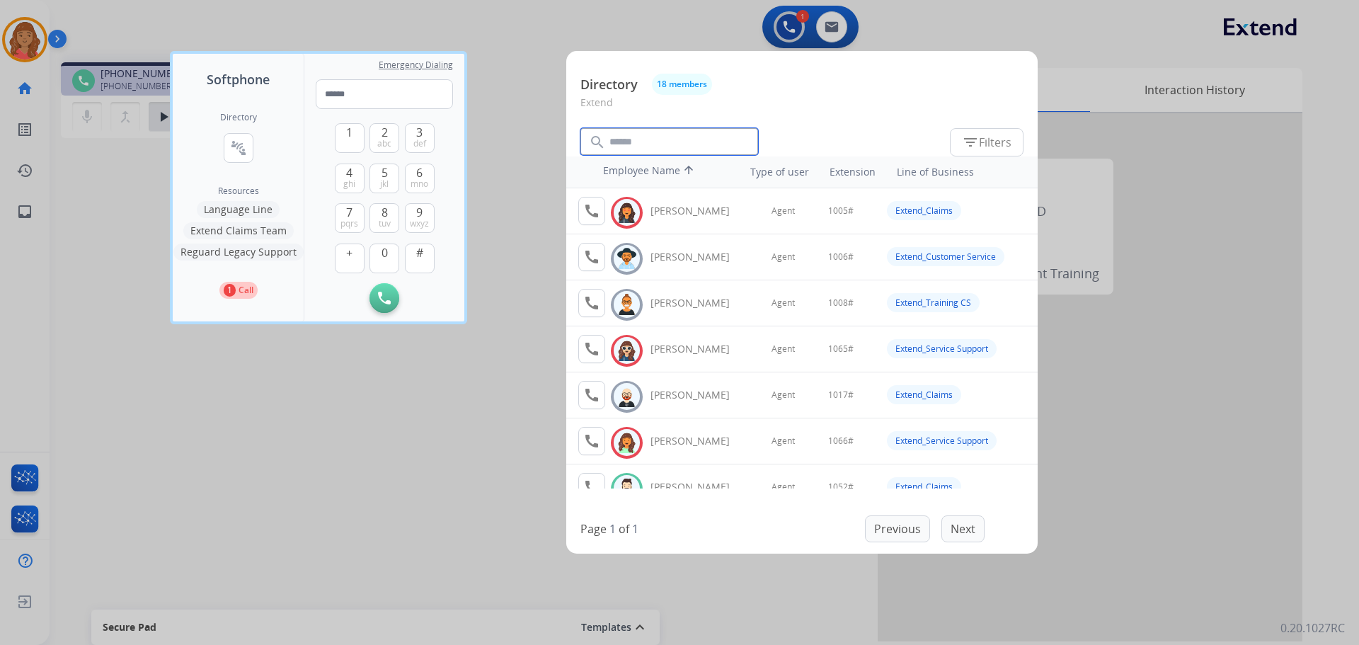
click at [635, 142] on input "text" at bounding box center [670, 141] width 178 height 27
click at [633, 144] on input "text" at bounding box center [670, 141] width 178 height 27
click at [616, 188] on img at bounding box center [608, 187] width 21 height 22
type input "*****"
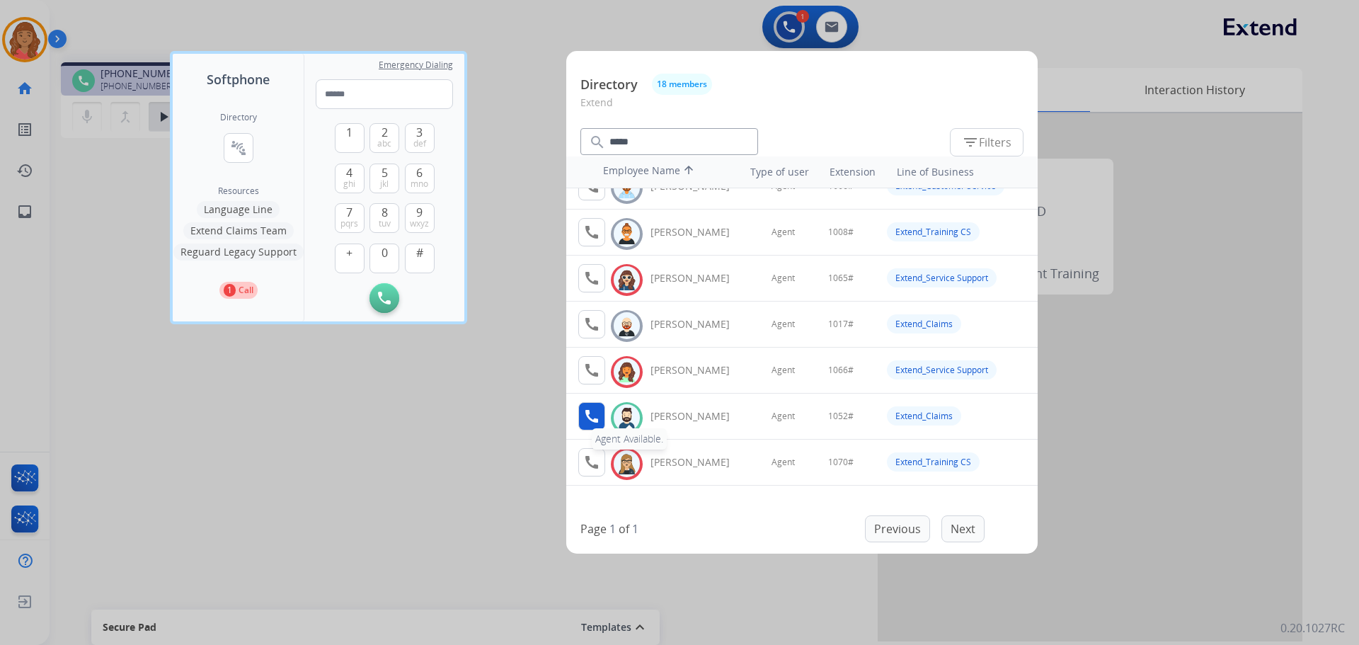
click at [600, 412] on mat-icon "call" at bounding box center [591, 416] width 17 height 17
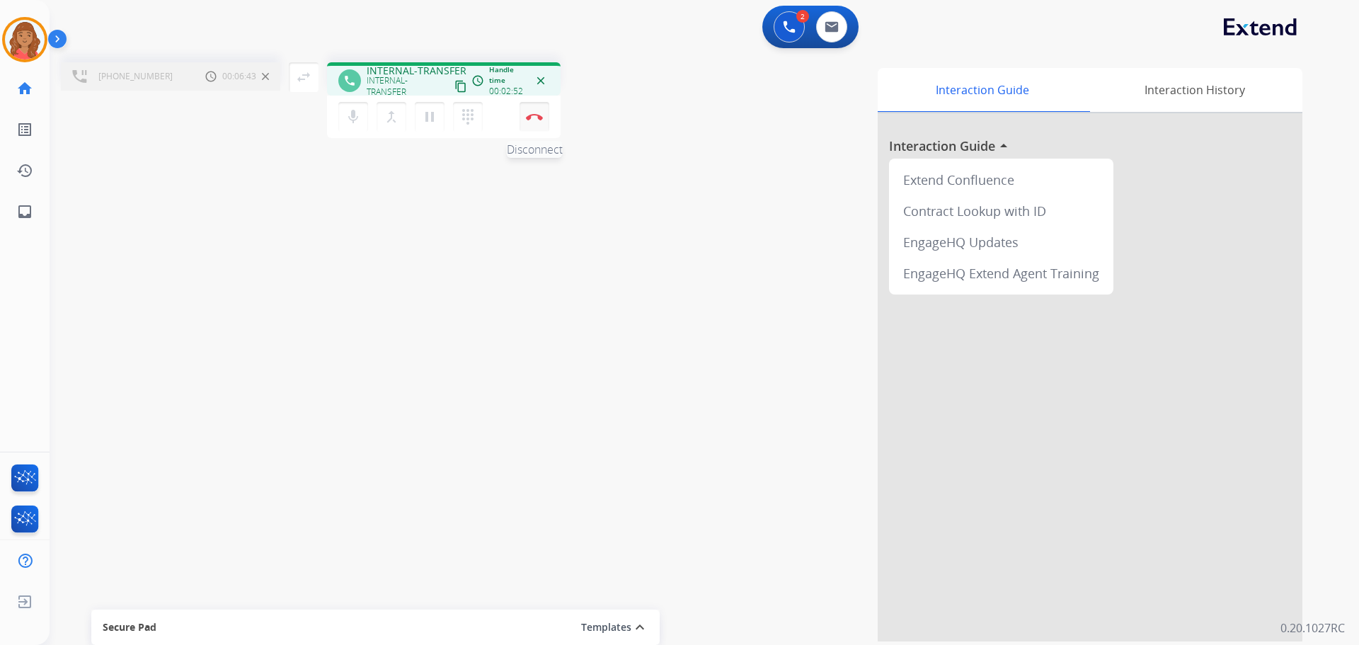
click at [537, 119] on img at bounding box center [534, 116] width 17 height 7
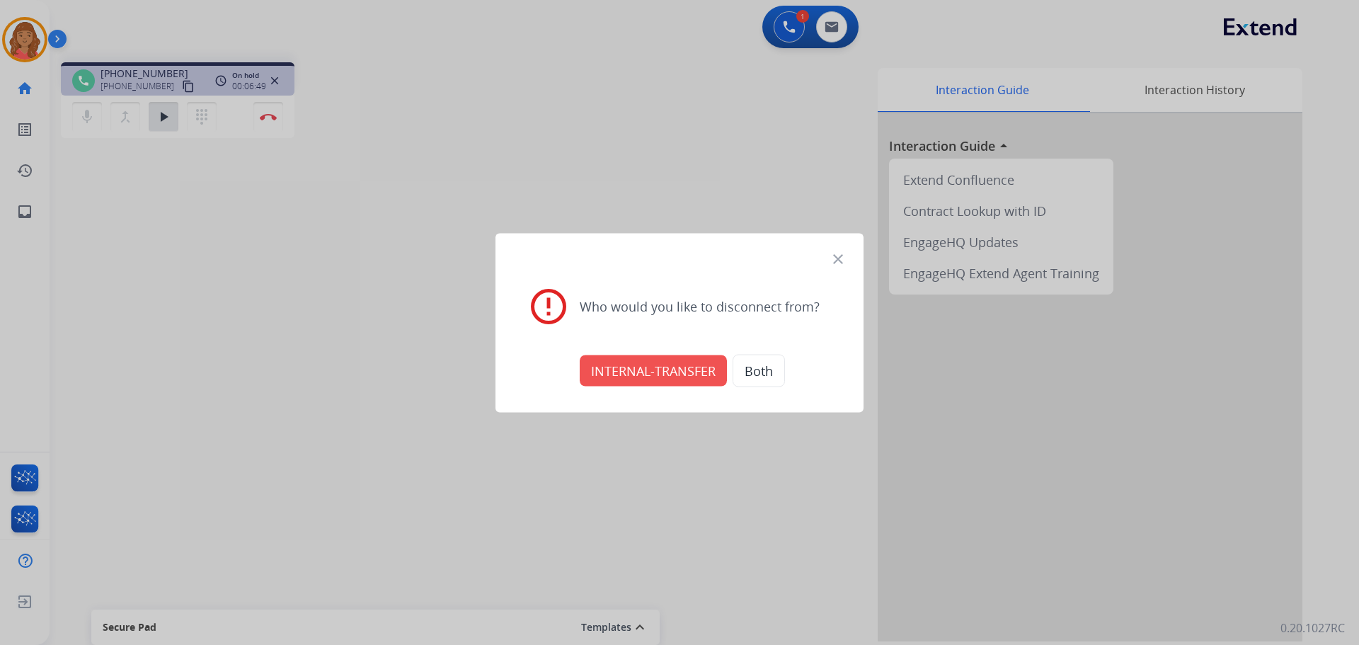
drag, startPoint x: 170, startPoint y: 106, endPoint x: 178, endPoint y: 126, distance: 21.6
click at [171, 108] on div at bounding box center [679, 322] width 1359 height 645
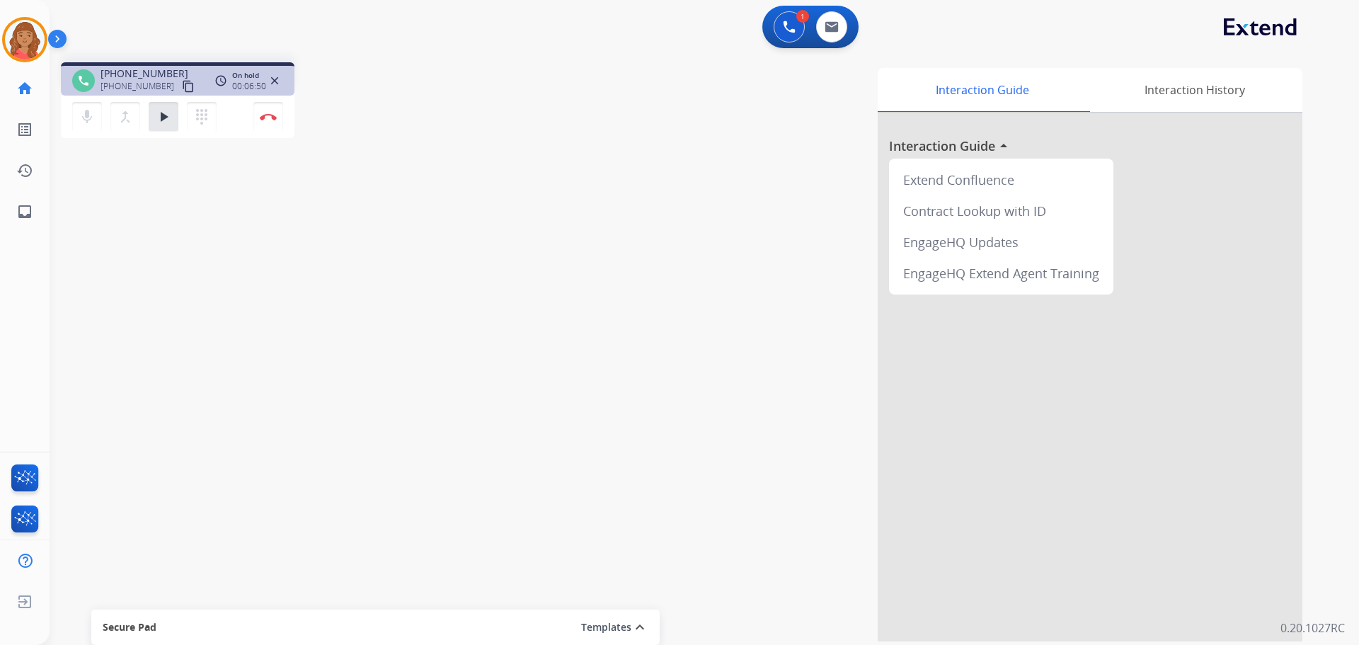
drag, startPoint x: 159, startPoint y: 119, endPoint x: 165, endPoint y: 133, distance: 15.5
click at [160, 118] on mat-icon "play_arrow" at bounding box center [163, 116] width 17 height 17
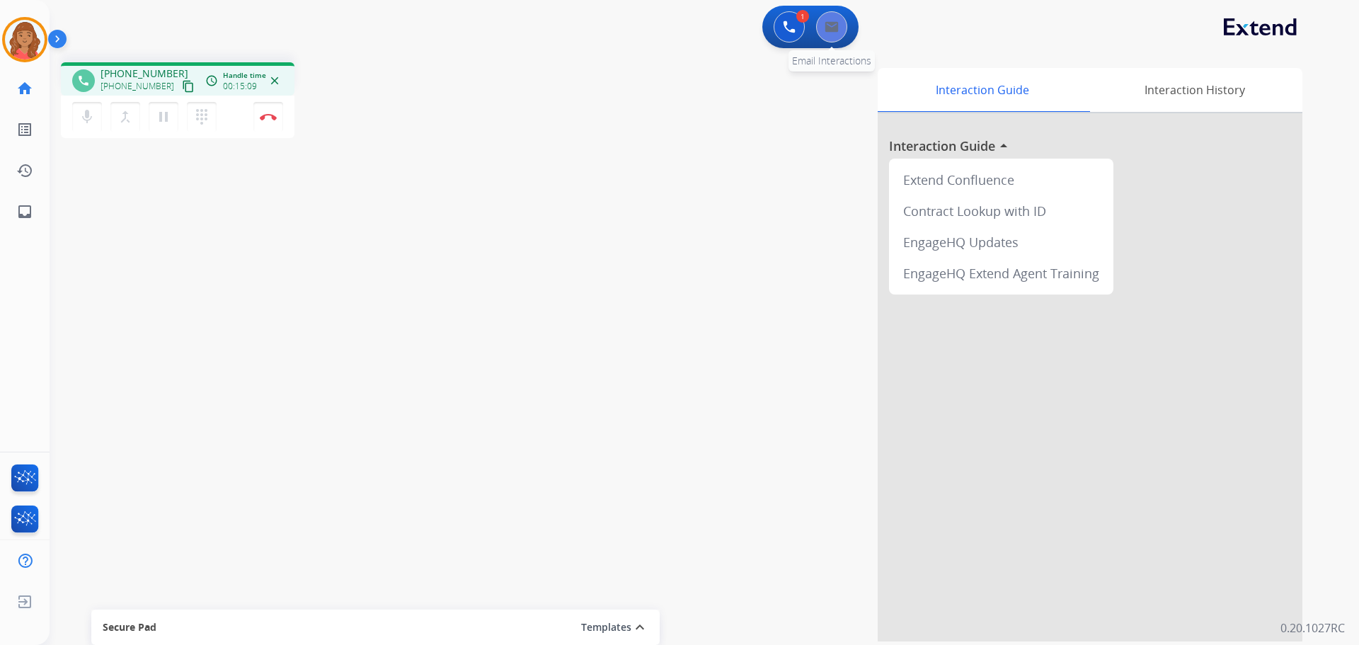
click at [823, 39] on button at bounding box center [831, 26] width 31 height 31
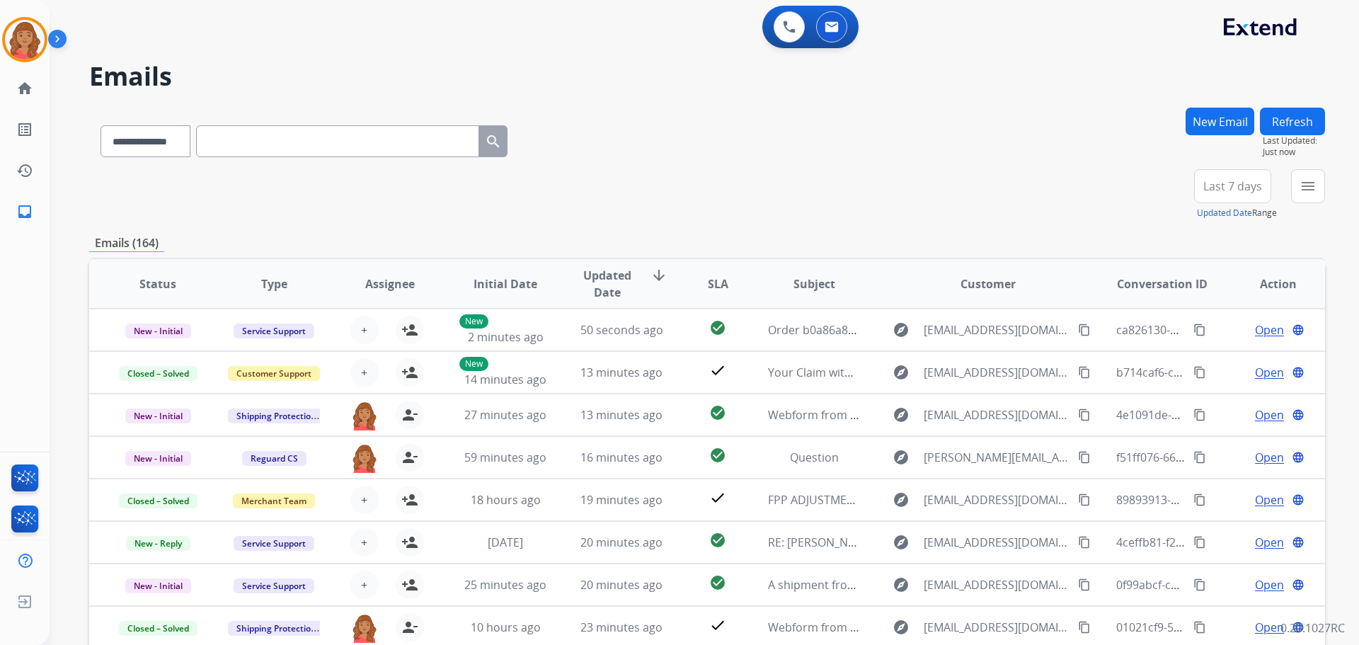
click at [119, 157] on div "**********" at bounding box center [304, 138] width 430 height 49
click at [144, 152] on select "**********" at bounding box center [145, 141] width 89 height 32
select select "**********"
click at [101, 125] on select "**********" at bounding box center [145, 141] width 89 height 32
paste input "**********"
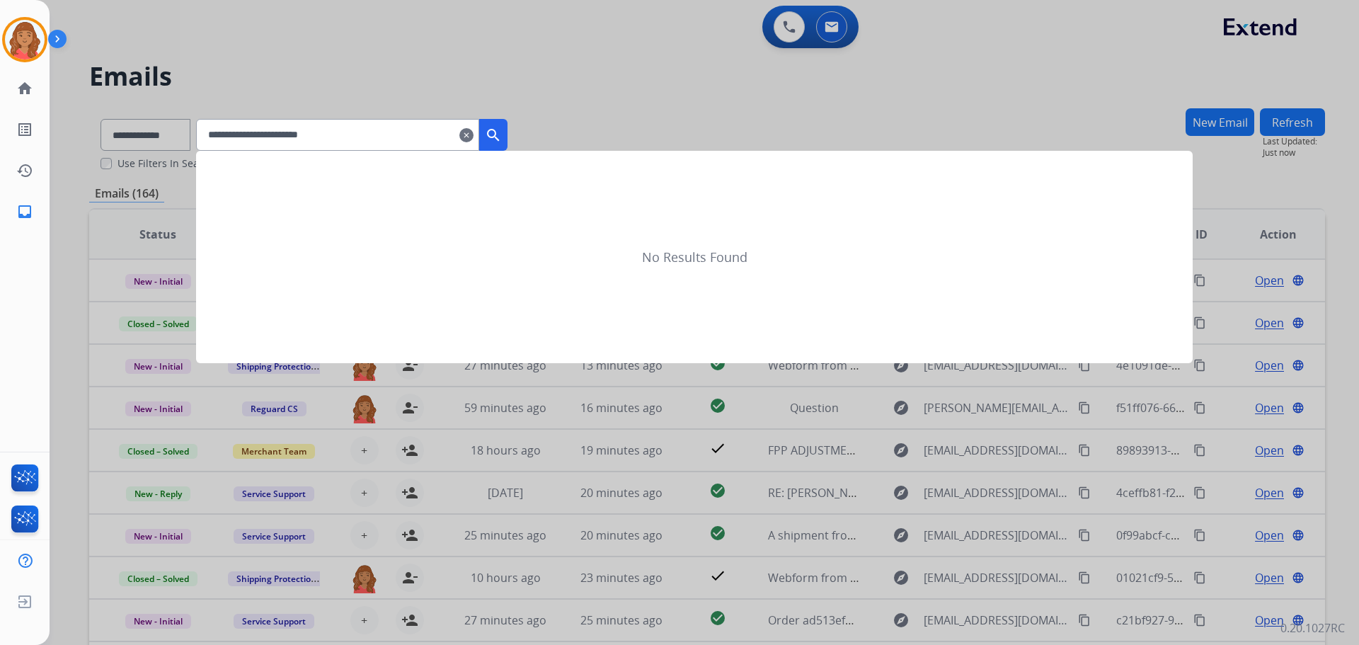
type input "**********"
drag, startPoint x: 510, startPoint y: 132, endPoint x: 486, endPoint y: 188, distance: 60.2
click at [502, 132] on mat-icon "search" at bounding box center [493, 135] width 17 height 17
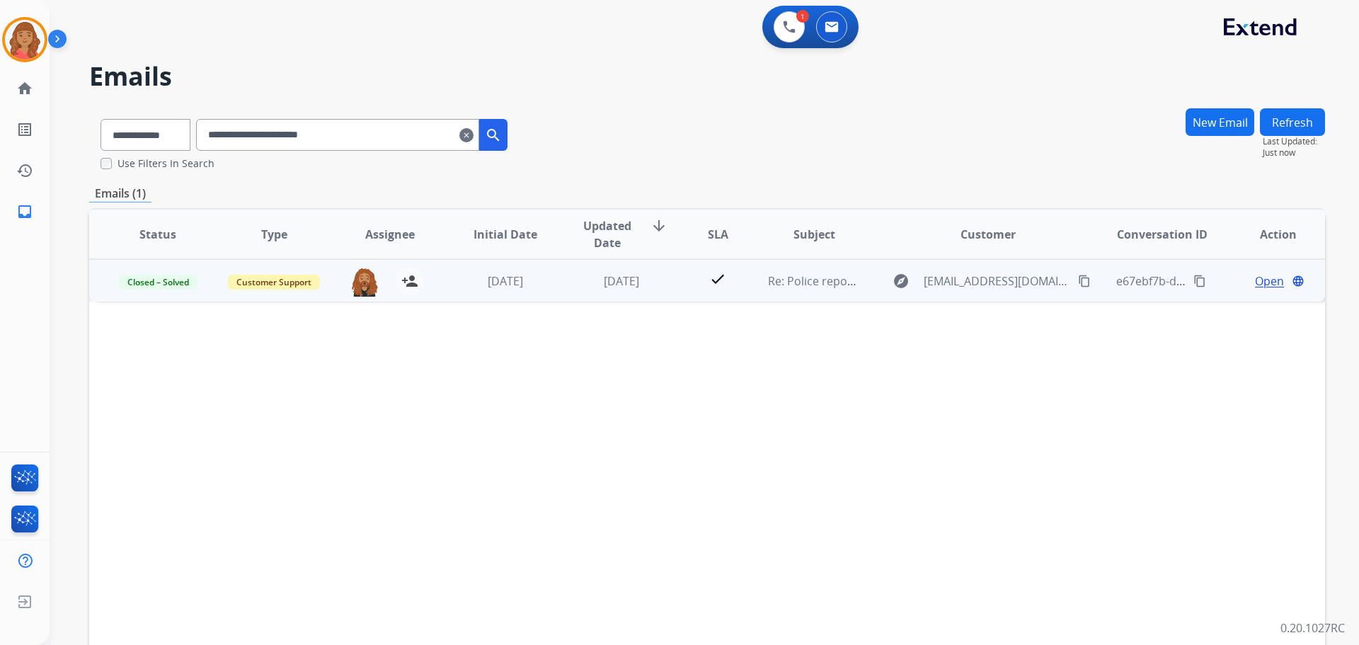
click at [547, 290] on td "[DATE]" at bounding box center [495, 280] width 116 height 42
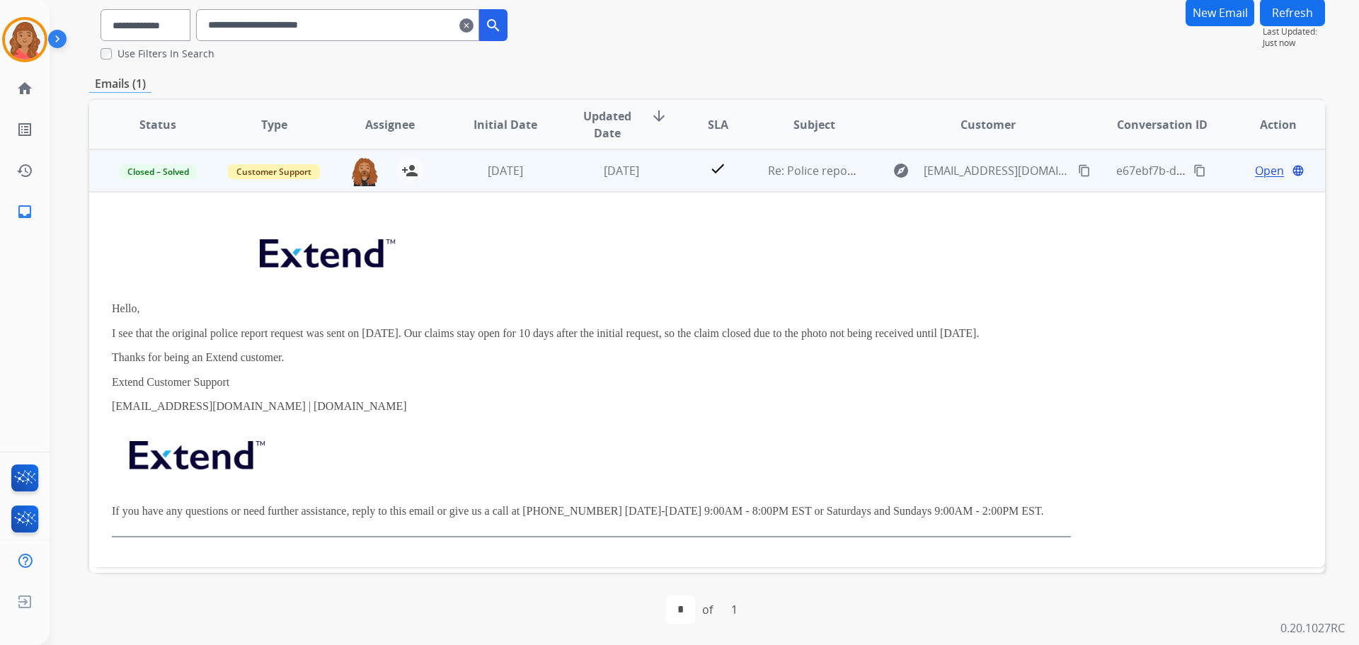
scroll to position [111, 0]
click at [1256, 172] on span "Open" at bounding box center [1269, 169] width 29 height 17
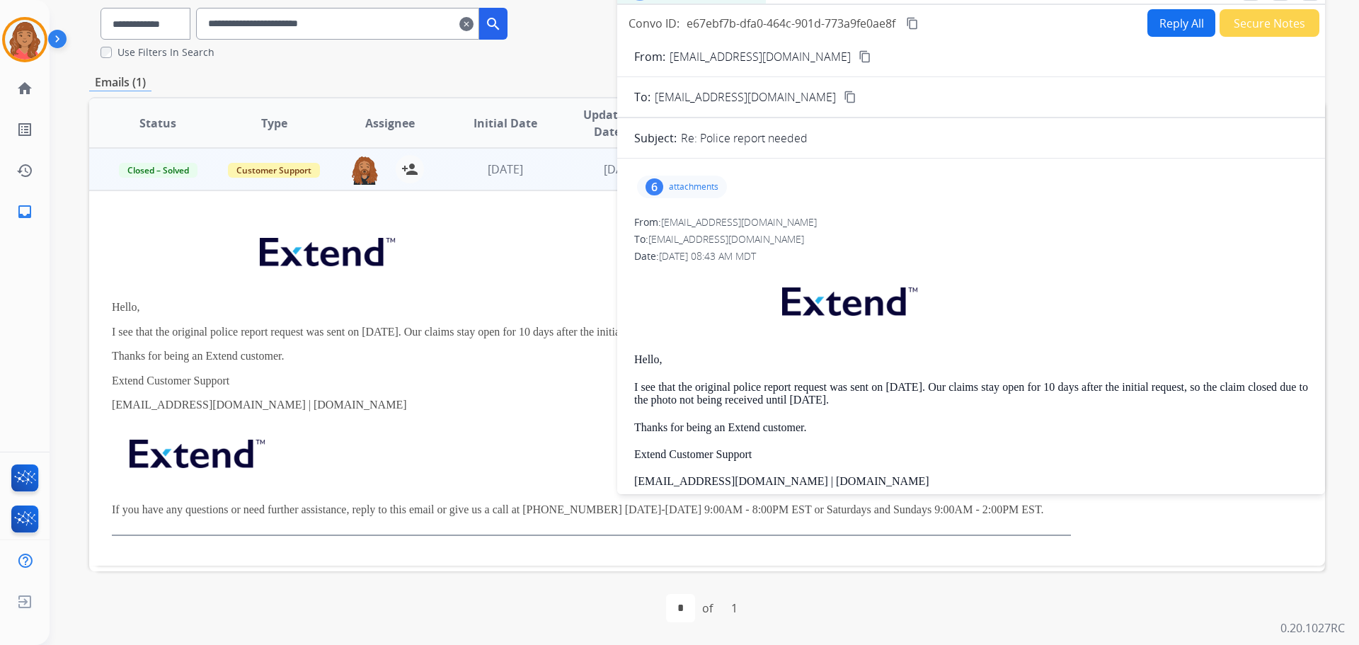
click at [678, 188] on p "attachments" at bounding box center [694, 186] width 50 height 11
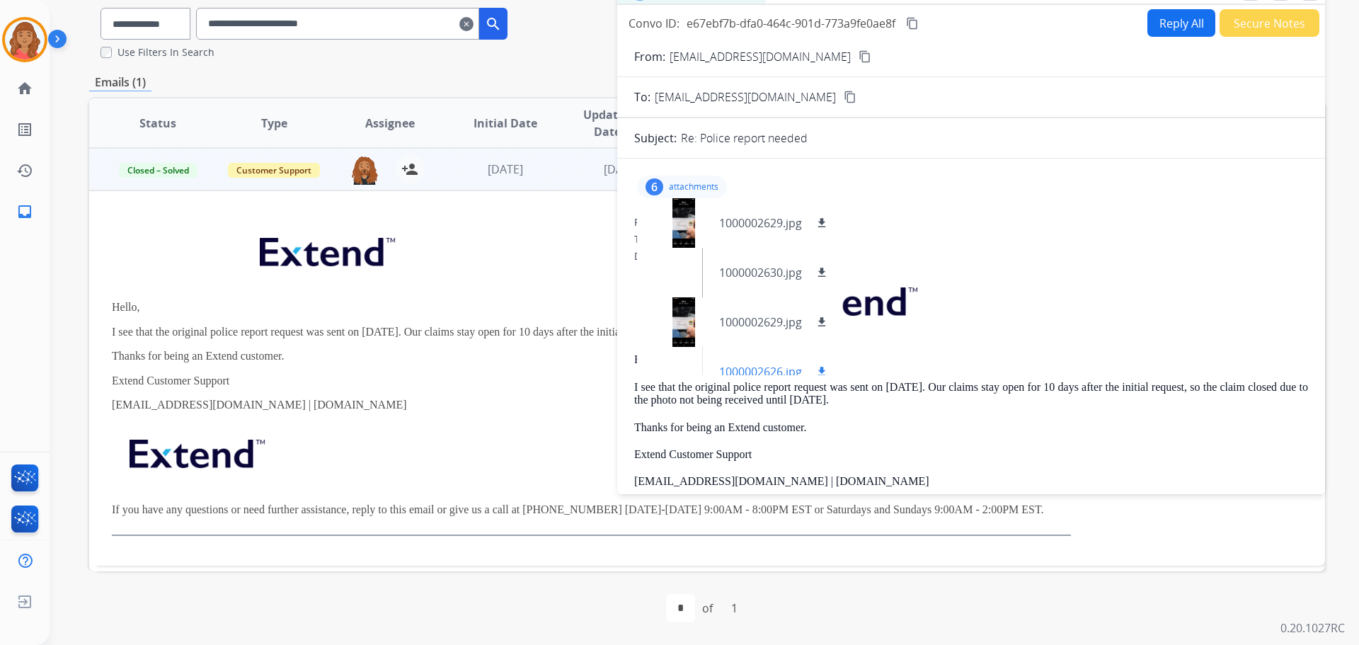
scroll to position [71, 0]
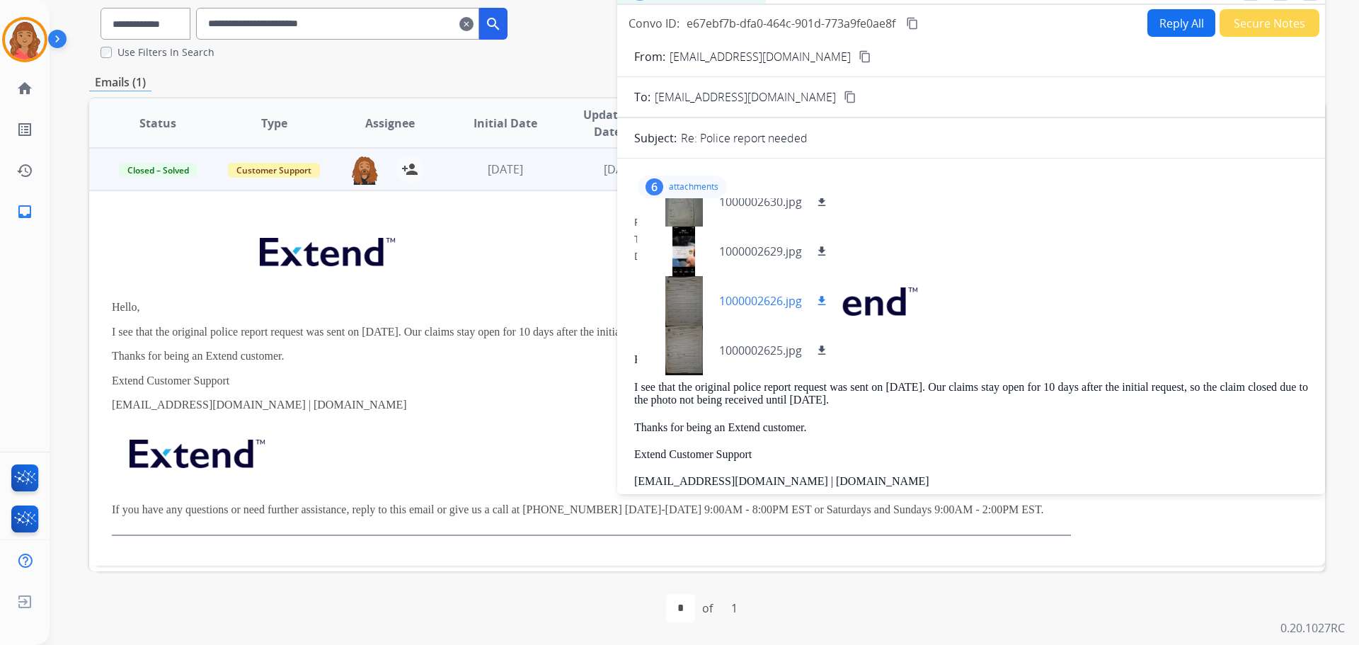
click at [680, 306] on div at bounding box center [684, 301] width 71 height 50
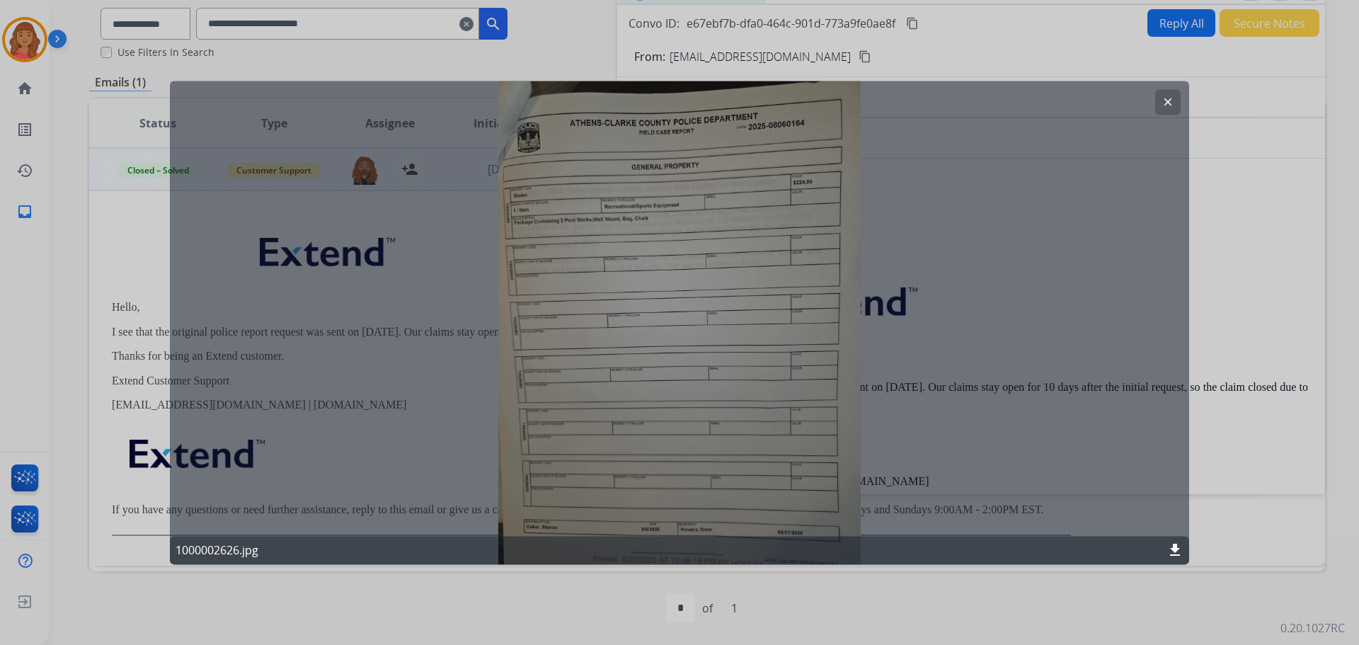
drag, startPoint x: 1171, startPoint y: 101, endPoint x: 1107, endPoint y: 137, distance: 74.2
click at [1170, 101] on mat-icon "clear" at bounding box center [1168, 102] width 13 height 13
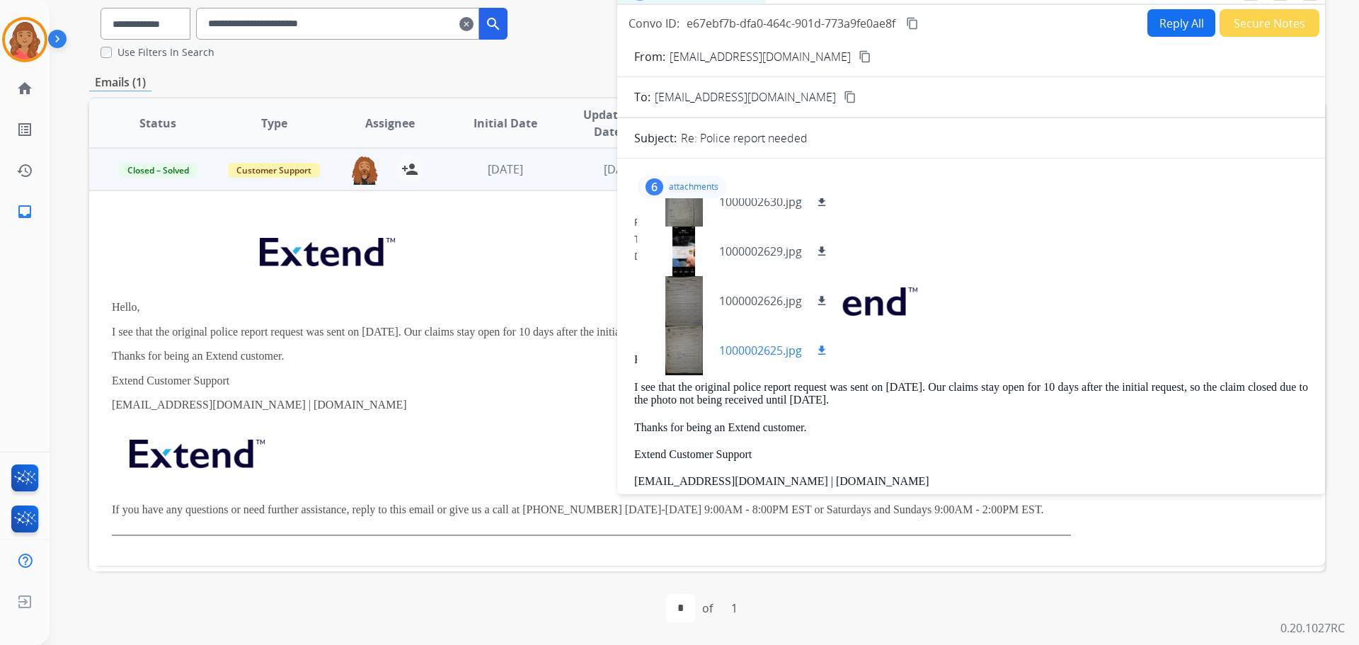
click at [692, 360] on div at bounding box center [684, 351] width 71 height 50
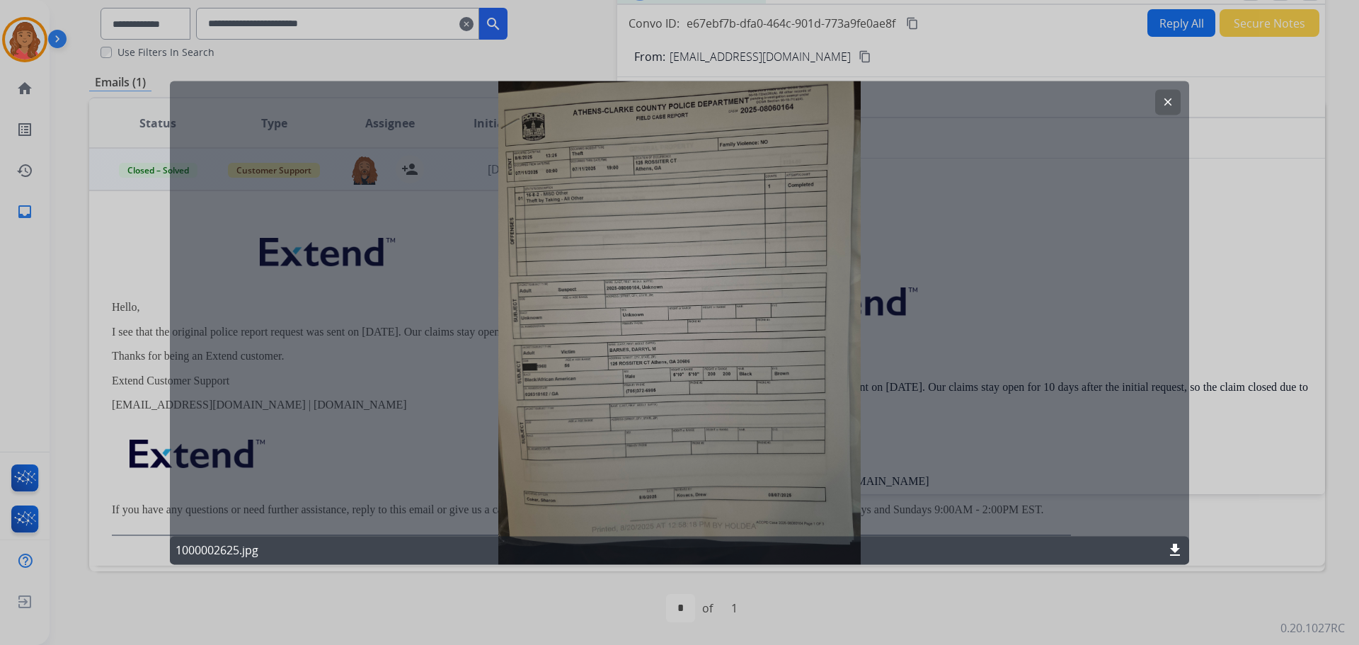
click at [1166, 101] on mat-icon "clear" at bounding box center [1168, 102] width 13 height 13
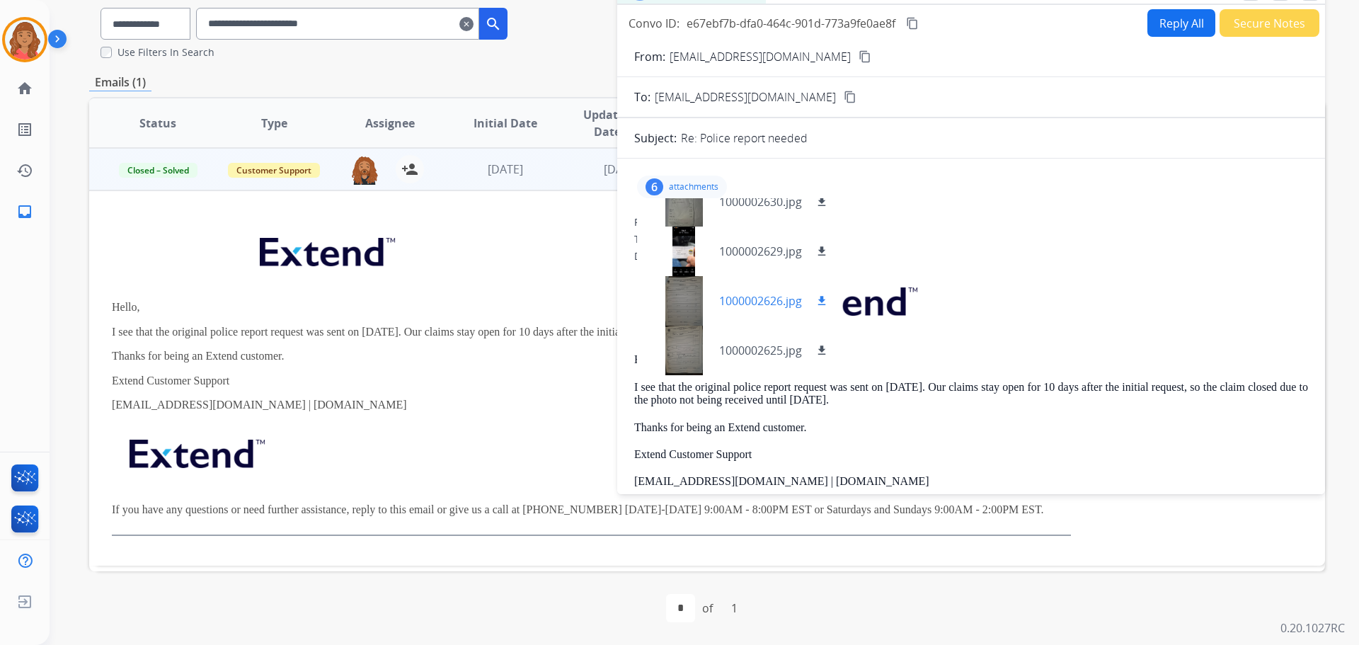
click at [680, 297] on div at bounding box center [684, 301] width 71 height 50
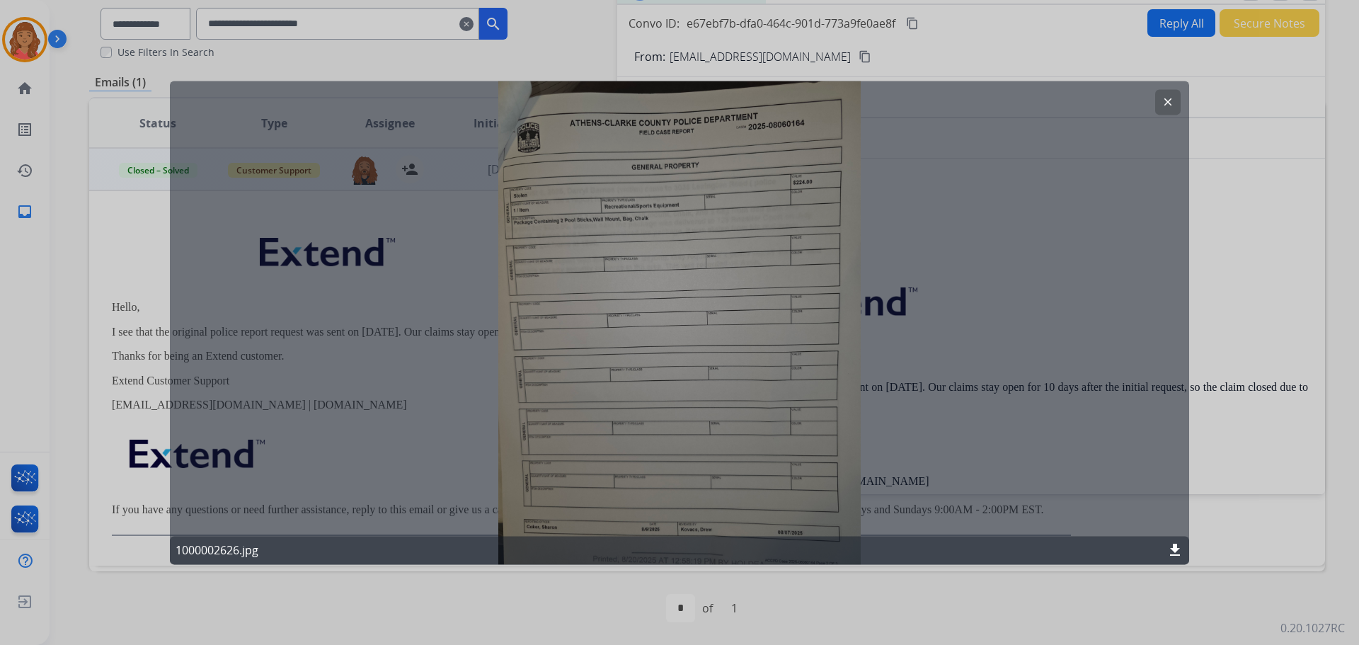
click at [1170, 102] on mat-icon "clear" at bounding box center [1168, 102] width 13 height 13
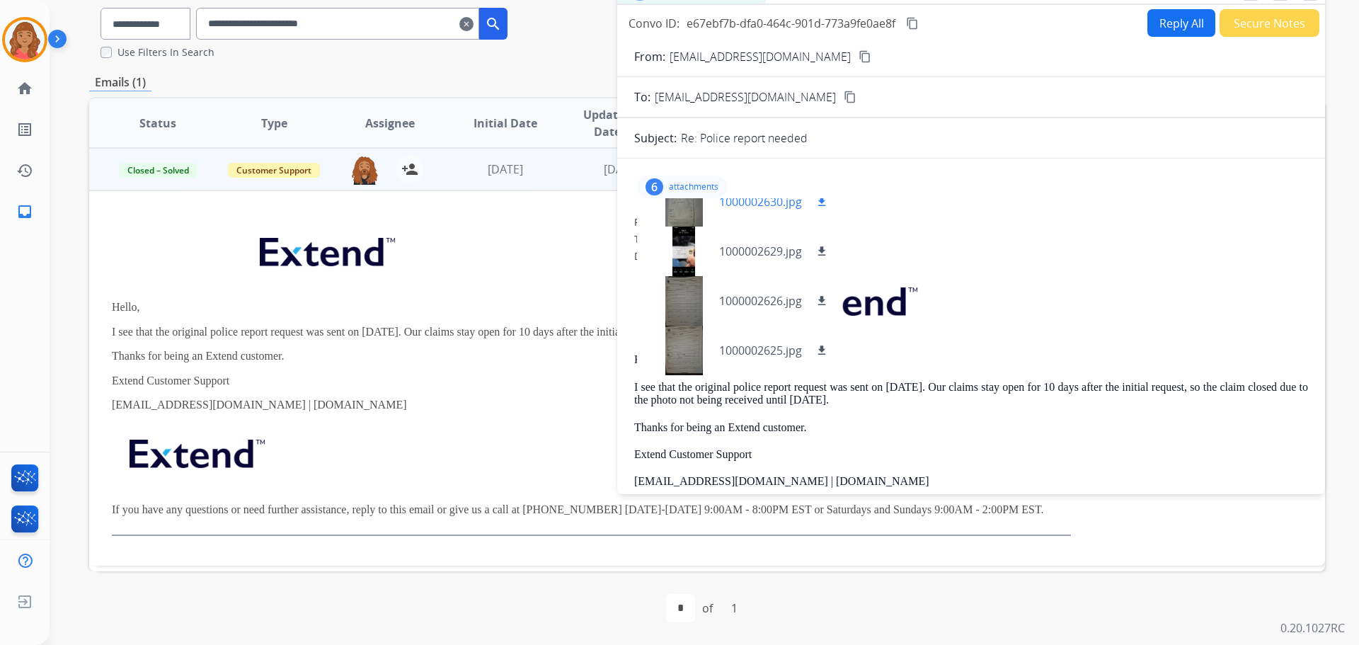
click at [680, 213] on div at bounding box center [684, 202] width 71 height 50
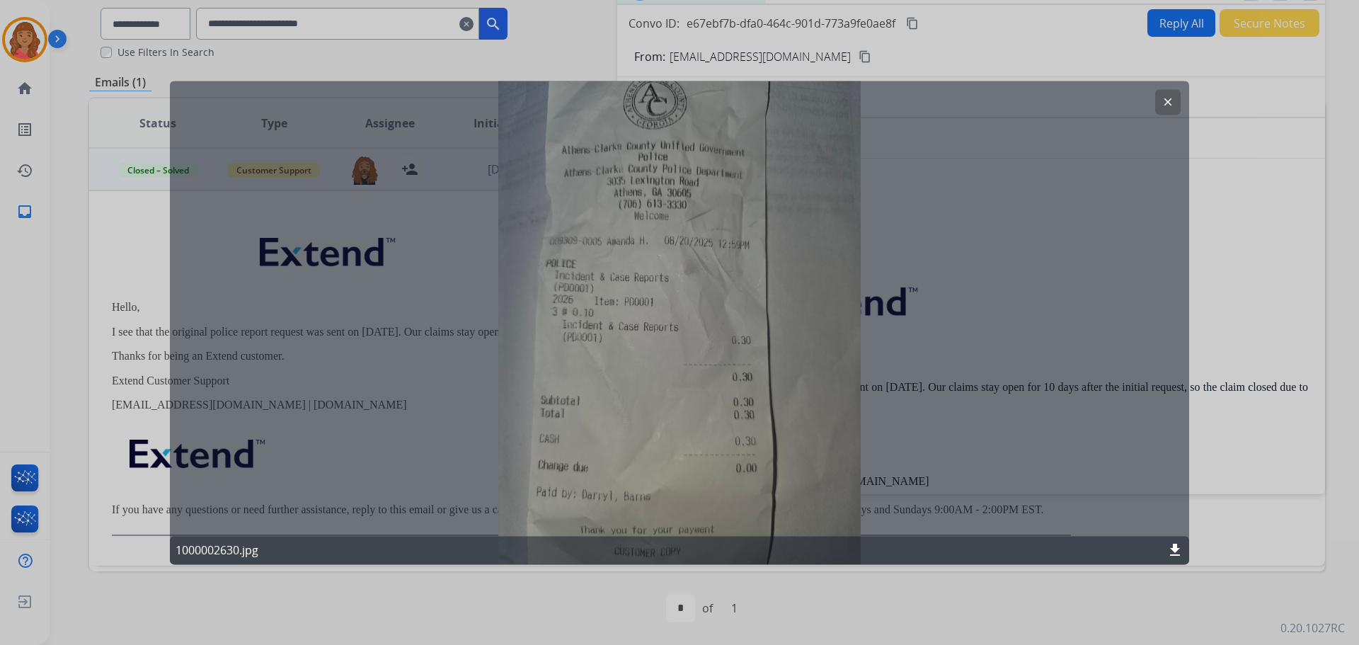
click at [1163, 97] on mat-icon "clear" at bounding box center [1168, 102] width 13 height 13
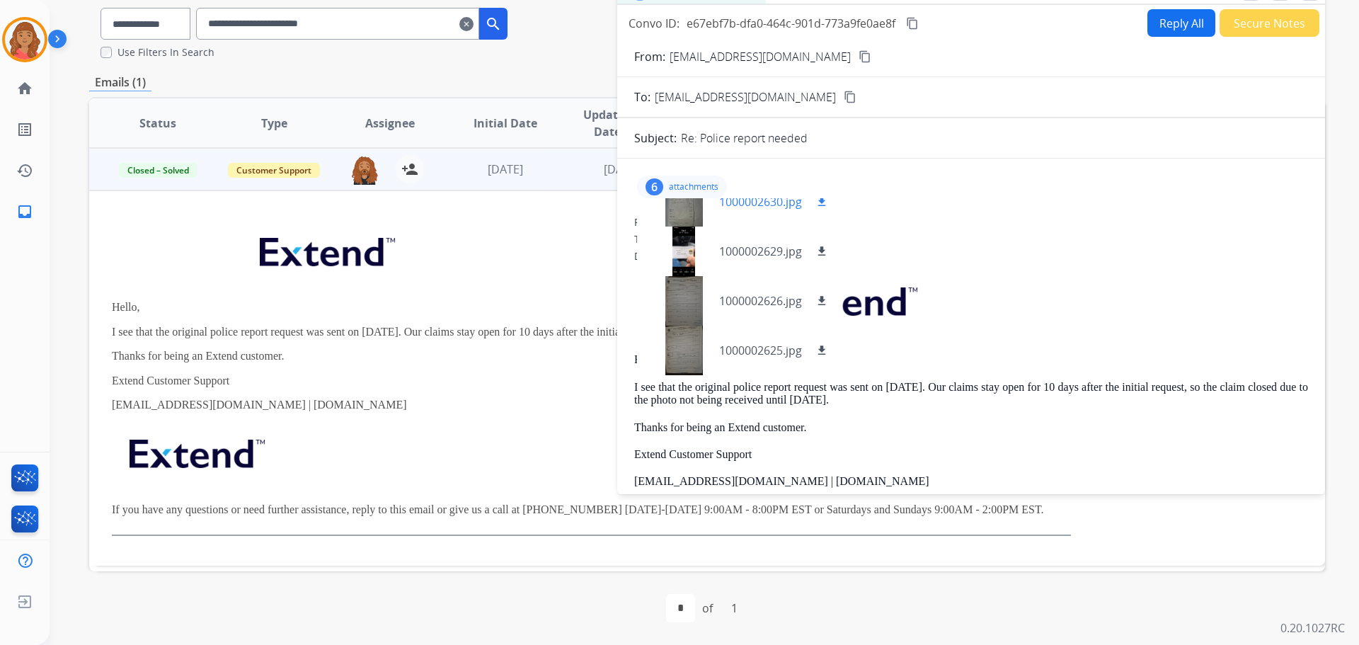
click at [694, 217] on div at bounding box center [684, 202] width 71 height 50
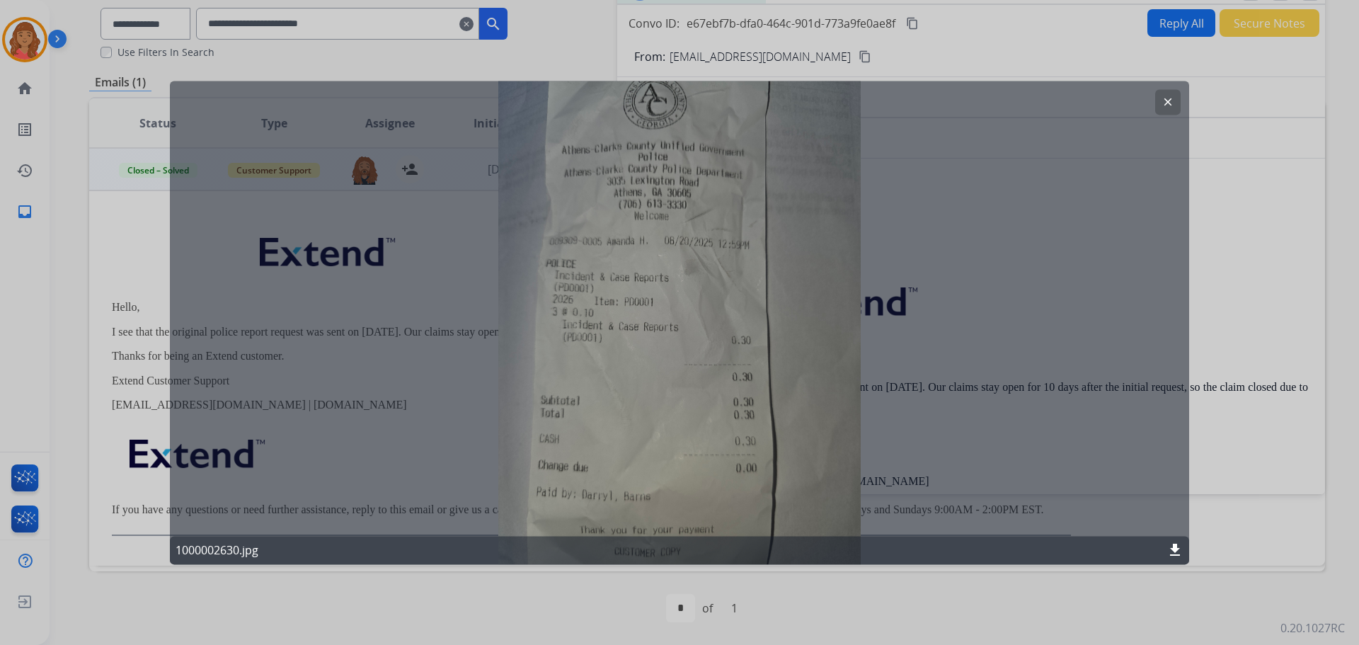
drag, startPoint x: 1176, startPoint y: 99, endPoint x: 931, endPoint y: 151, distance: 250.4
click at [1169, 99] on button "clear" at bounding box center [1168, 101] width 25 height 25
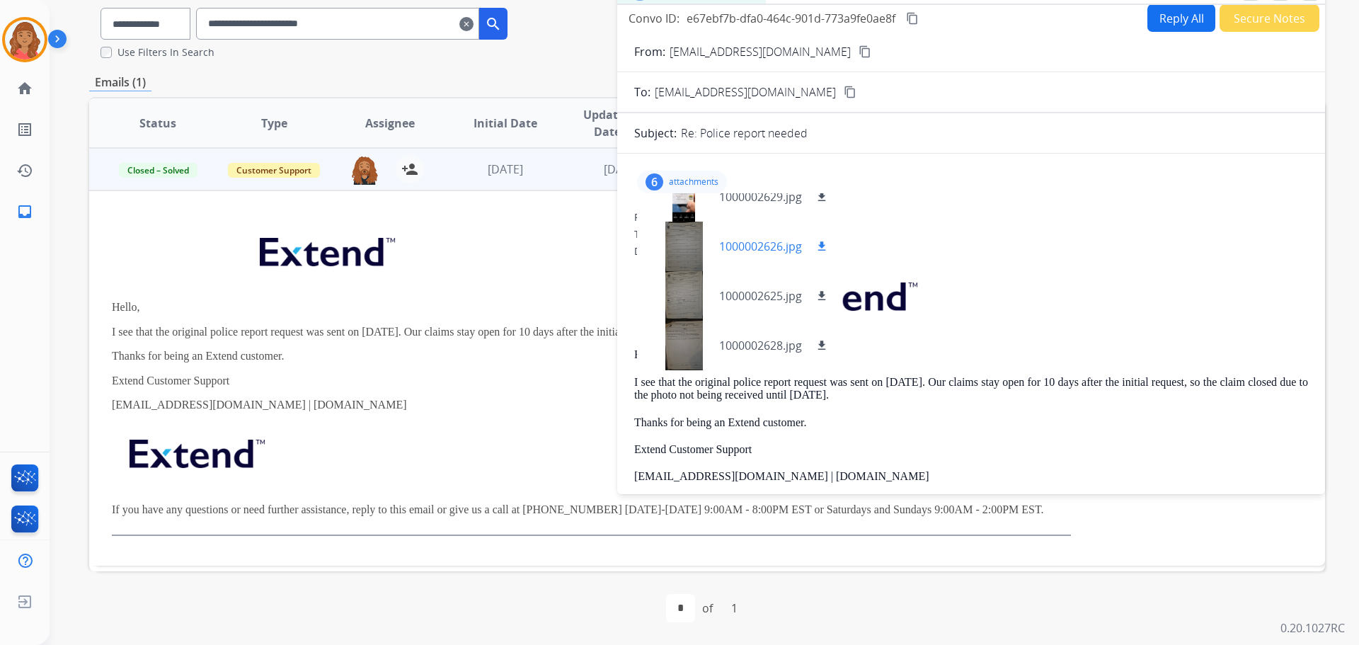
scroll to position [0, 0]
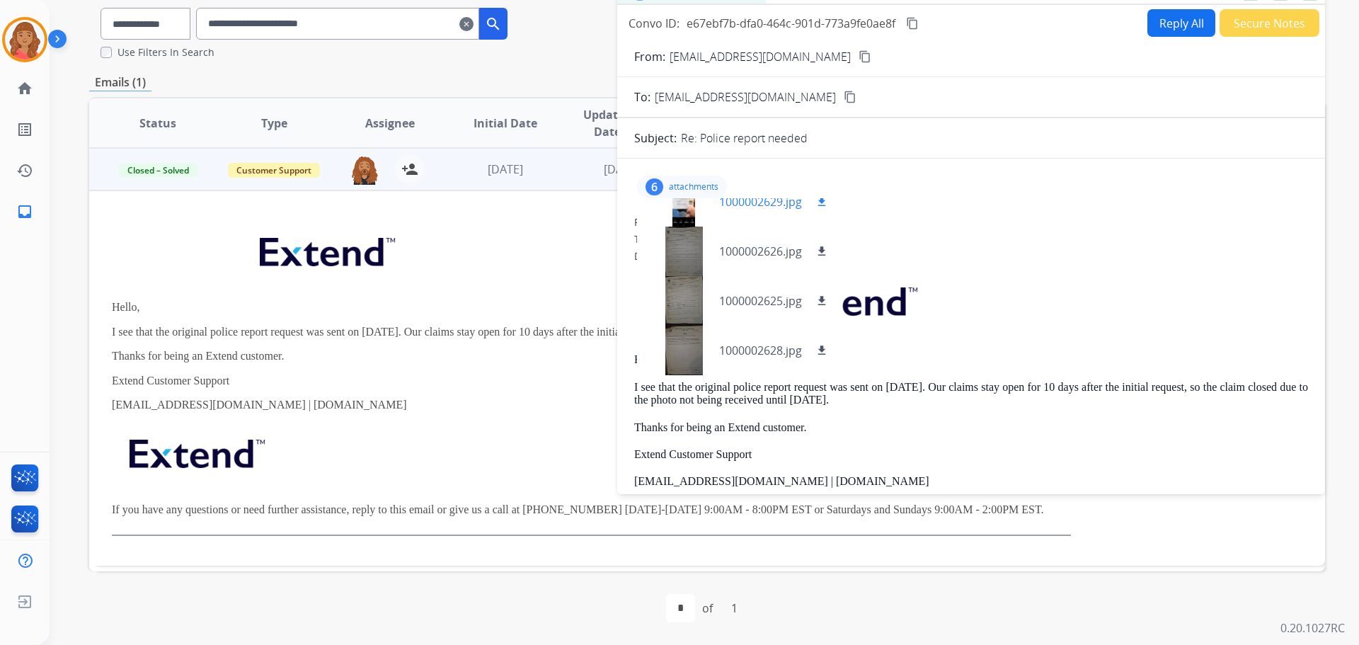
click at [687, 210] on div at bounding box center [684, 202] width 71 height 50
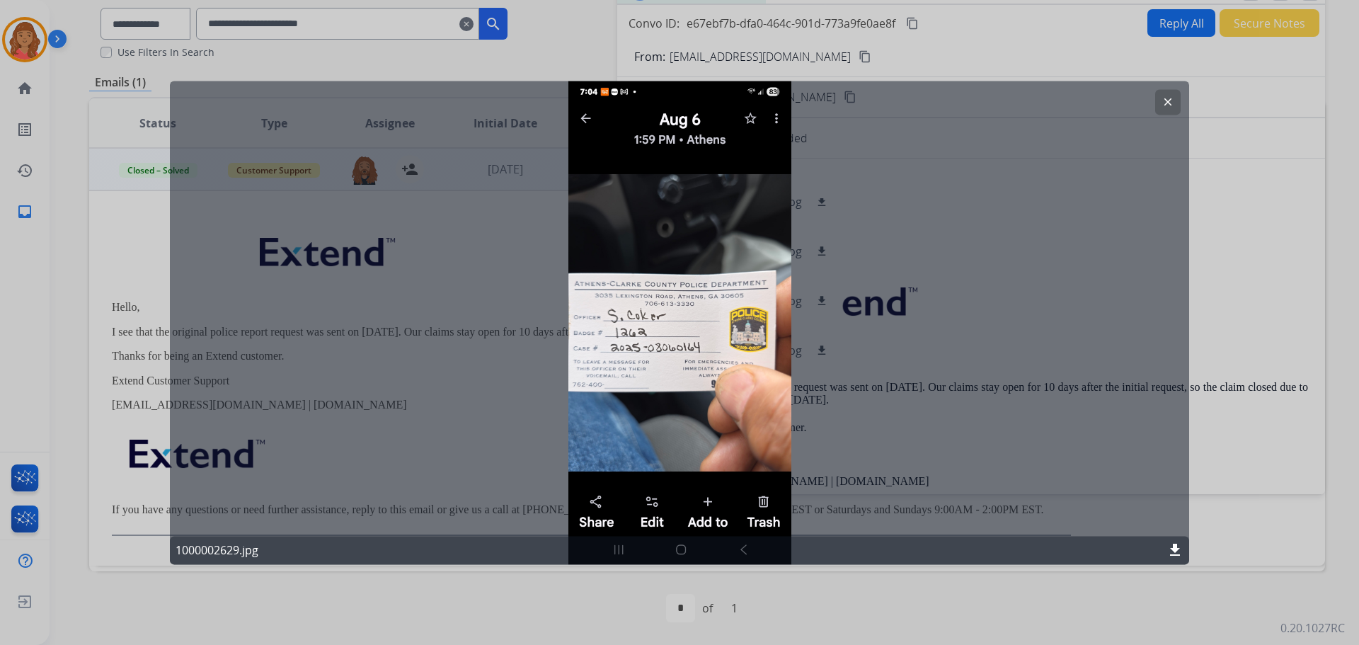
drag, startPoint x: 1164, startPoint y: 104, endPoint x: 1049, endPoint y: 154, distance: 125.6
click at [1164, 107] on mat-icon "clear" at bounding box center [1168, 102] width 13 height 13
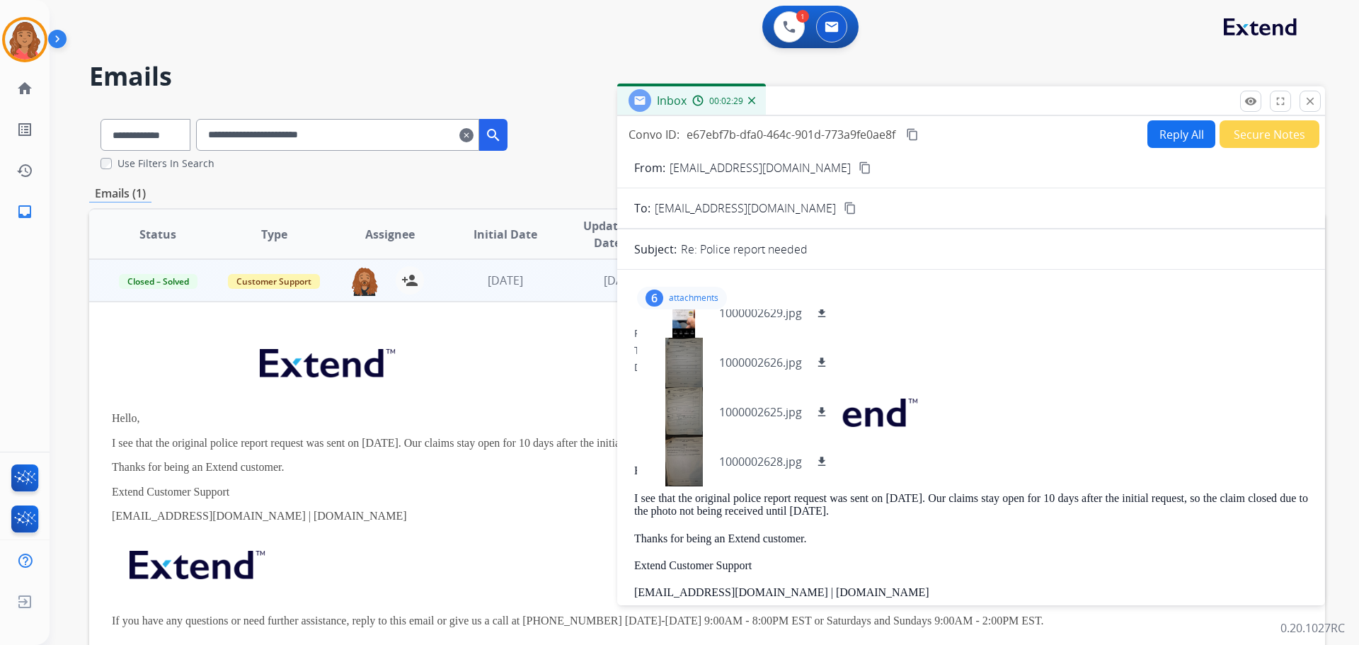
drag, startPoint x: 1308, startPoint y: 97, endPoint x: 1299, endPoint y: 98, distance: 9.2
click at [1308, 98] on mat-icon "close" at bounding box center [1310, 101] width 13 height 13
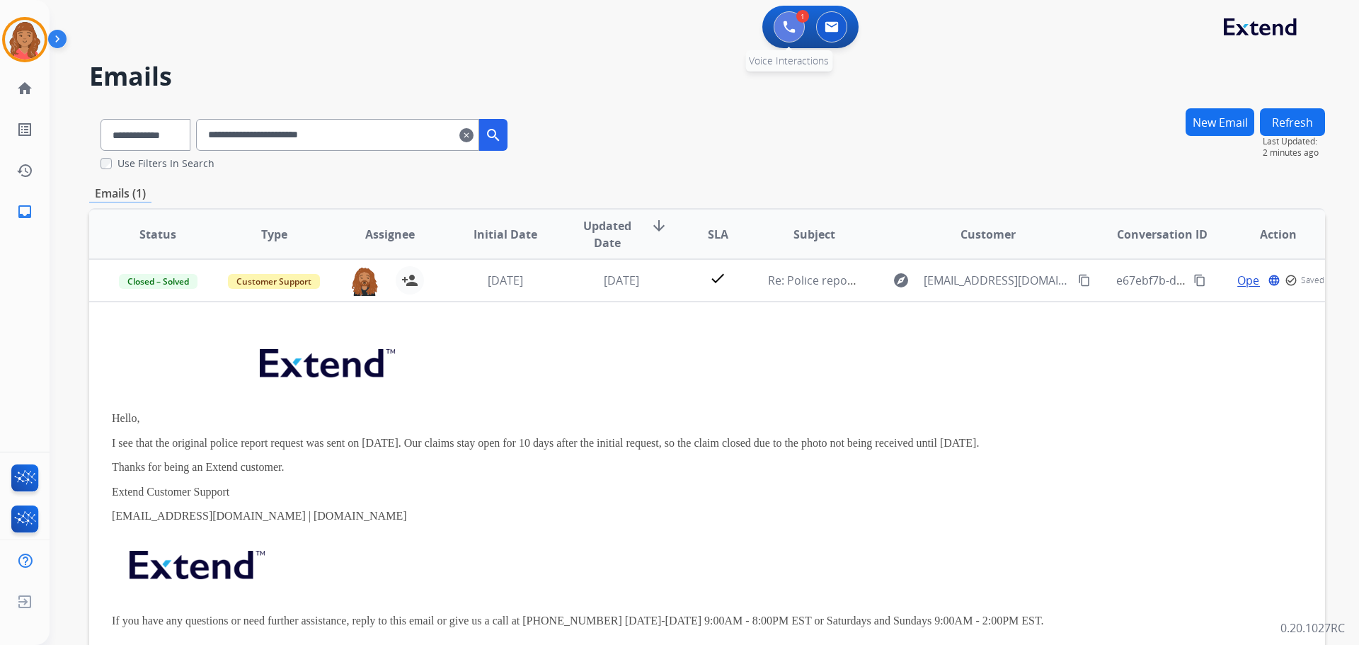
click at [779, 34] on button at bounding box center [789, 26] width 31 height 31
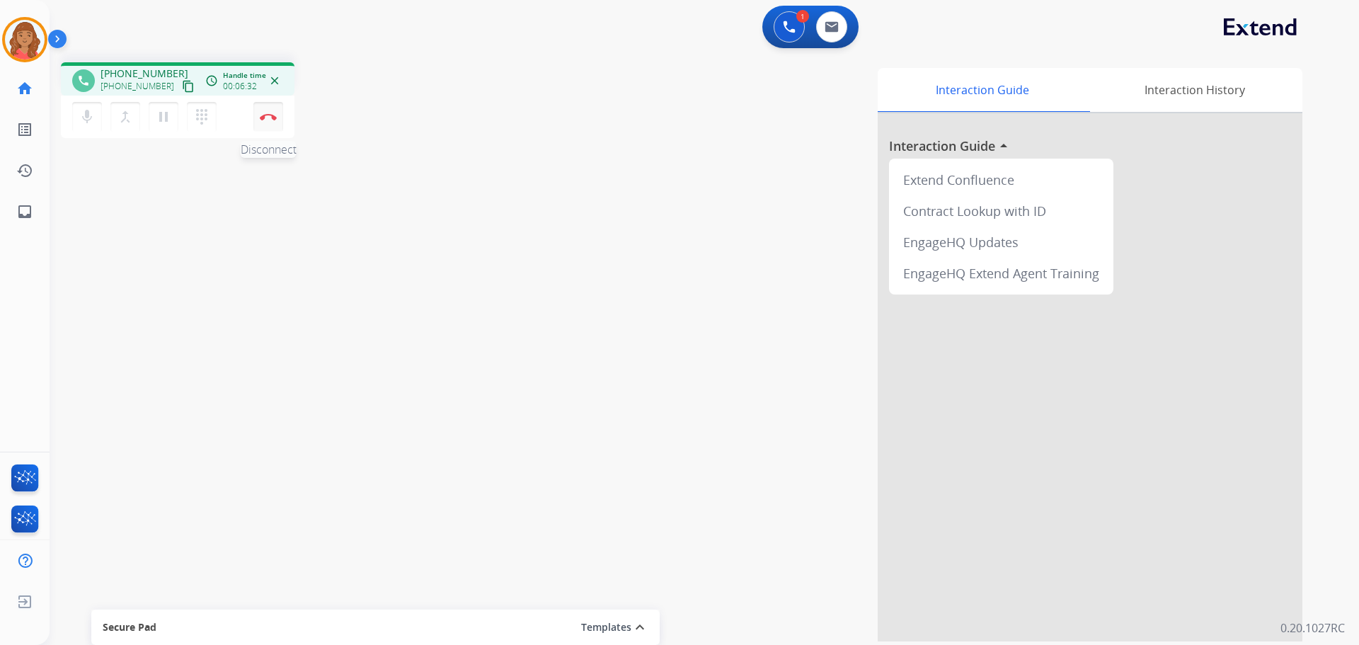
click at [267, 113] on button "Disconnect" at bounding box center [268, 117] width 30 height 30
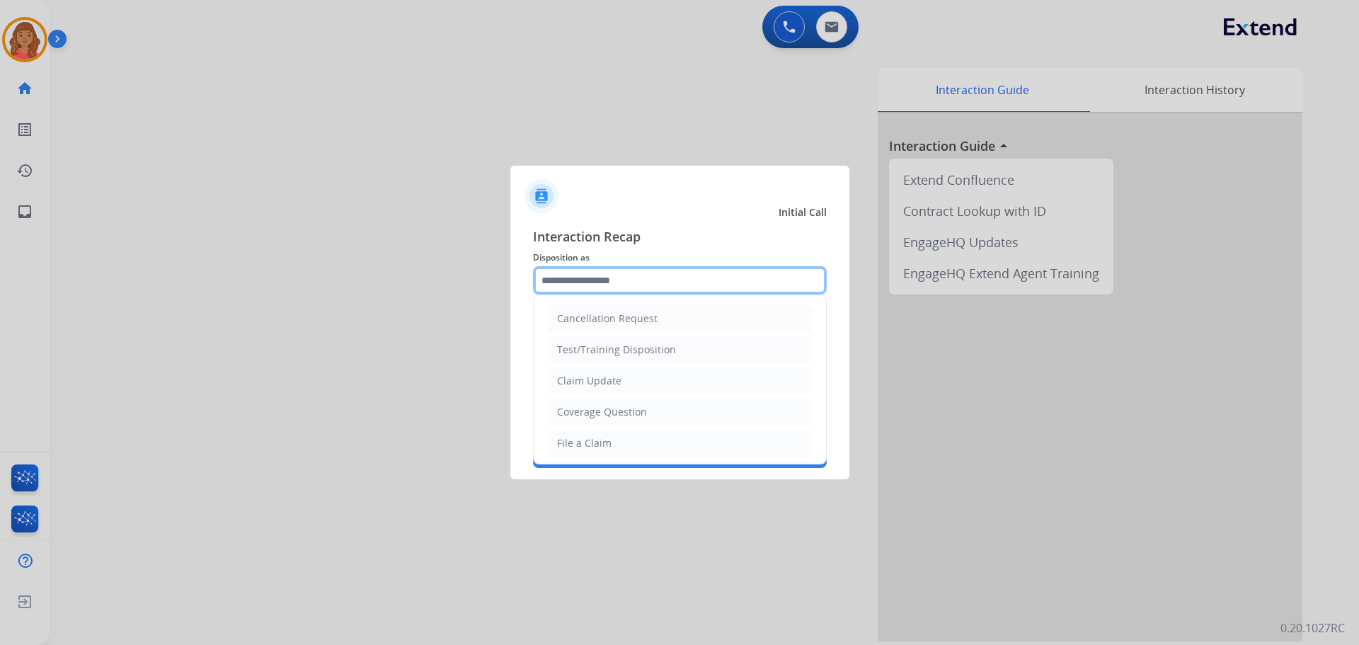
drag, startPoint x: 620, startPoint y: 282, endPoint x: 617, endPoint y: 292, distance: 11.0
click at [619, 289] on input "text" at bounding box center [680, 280] width 294 height 28
click at [600, 384] on div "Claim Update" at bounding box center [589, 381] width 64 height 14
type input "**********"
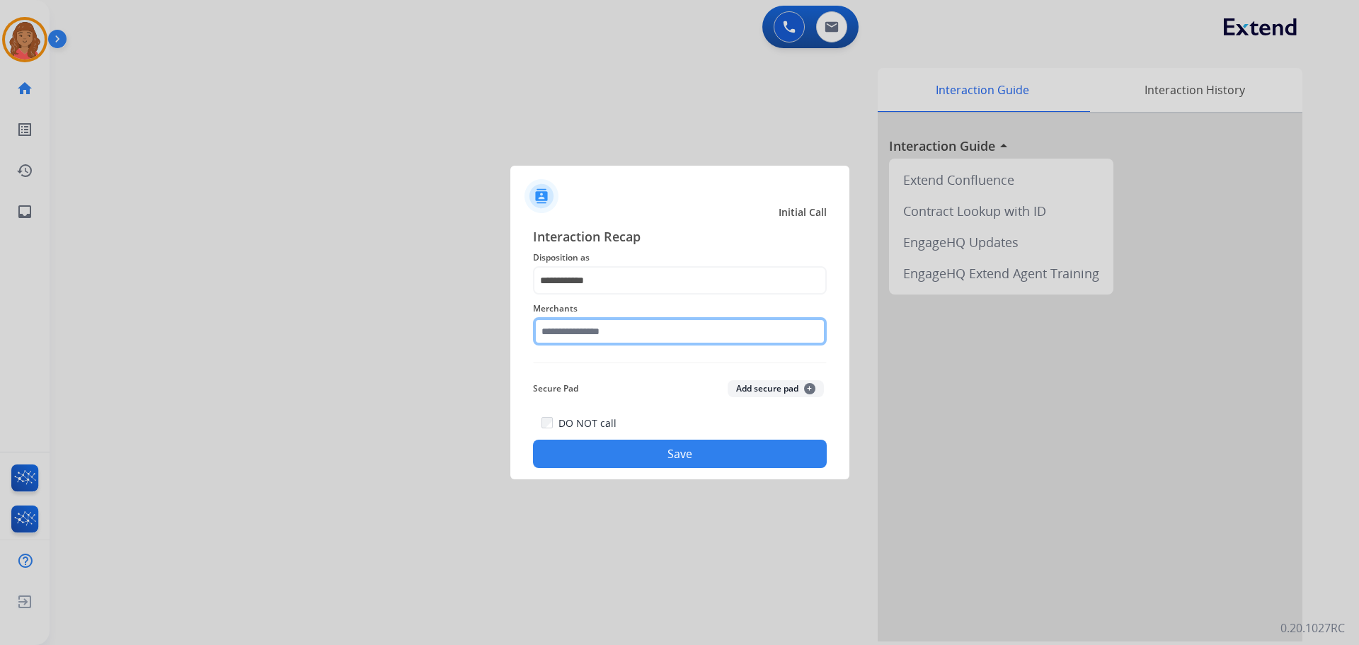
click at [581, 335] on input "text" at bounding box center [680, 331] width 294 height 28
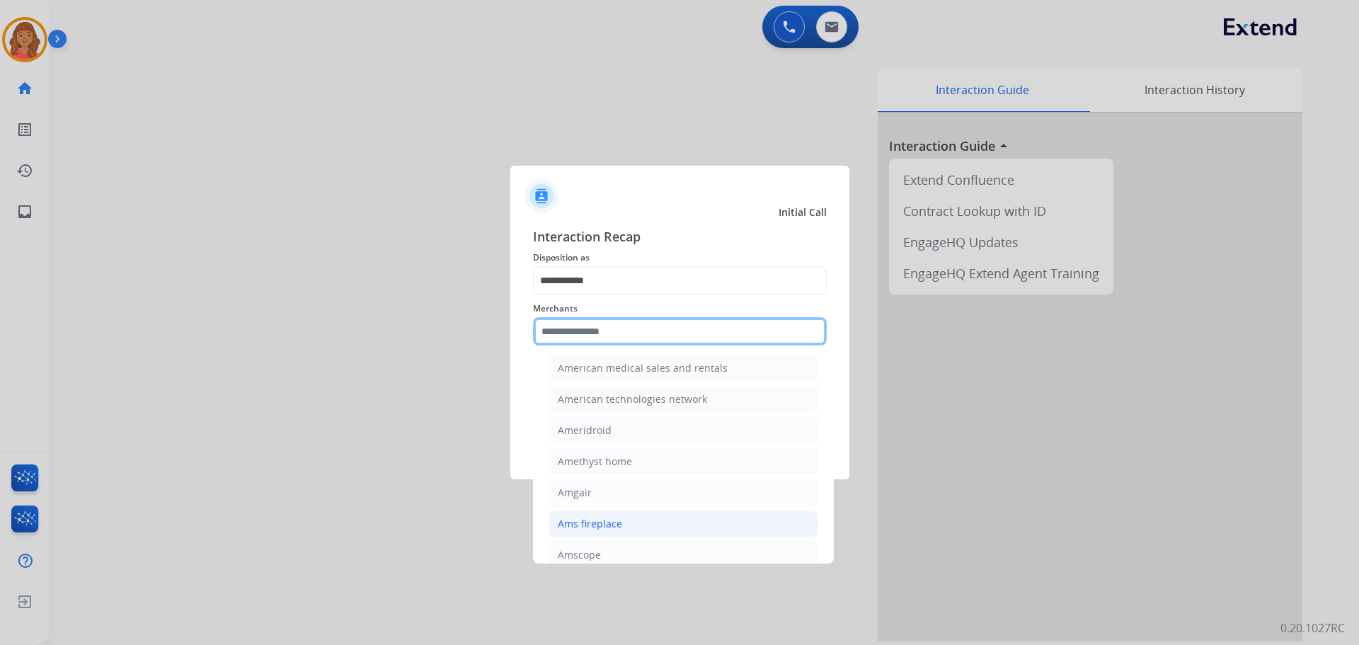
scroll to position [1345, 0]
click at [562, 329] on input "text" at bounding box center [680, 331] width 294 height 28
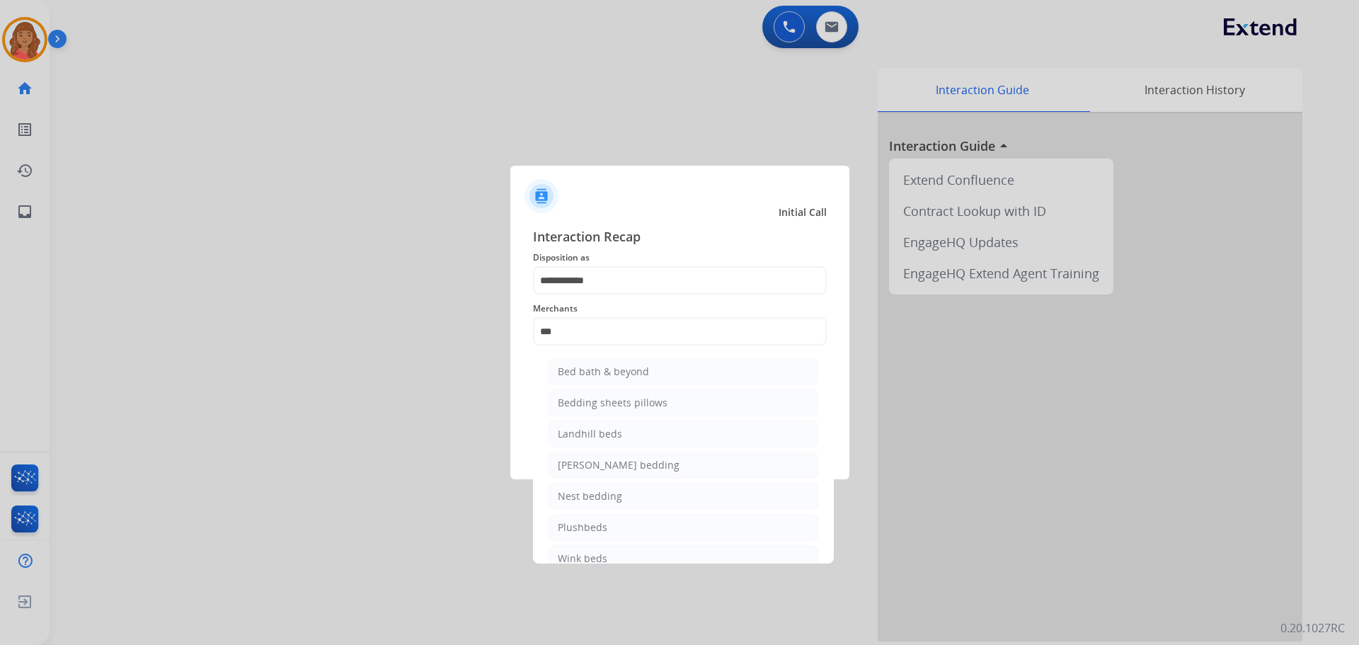
click at [601, 354] on ul "Bed bath & beyond Bedding sheets pillows Landhill beds [PERSON_NAME] bedding Ne…" at bounding box center [683, 468] width 278 height 235
click at [603, 366] on div "Bed bath & beyond" at bounding box center [603, 372] width 91 height 14
type input "**********"
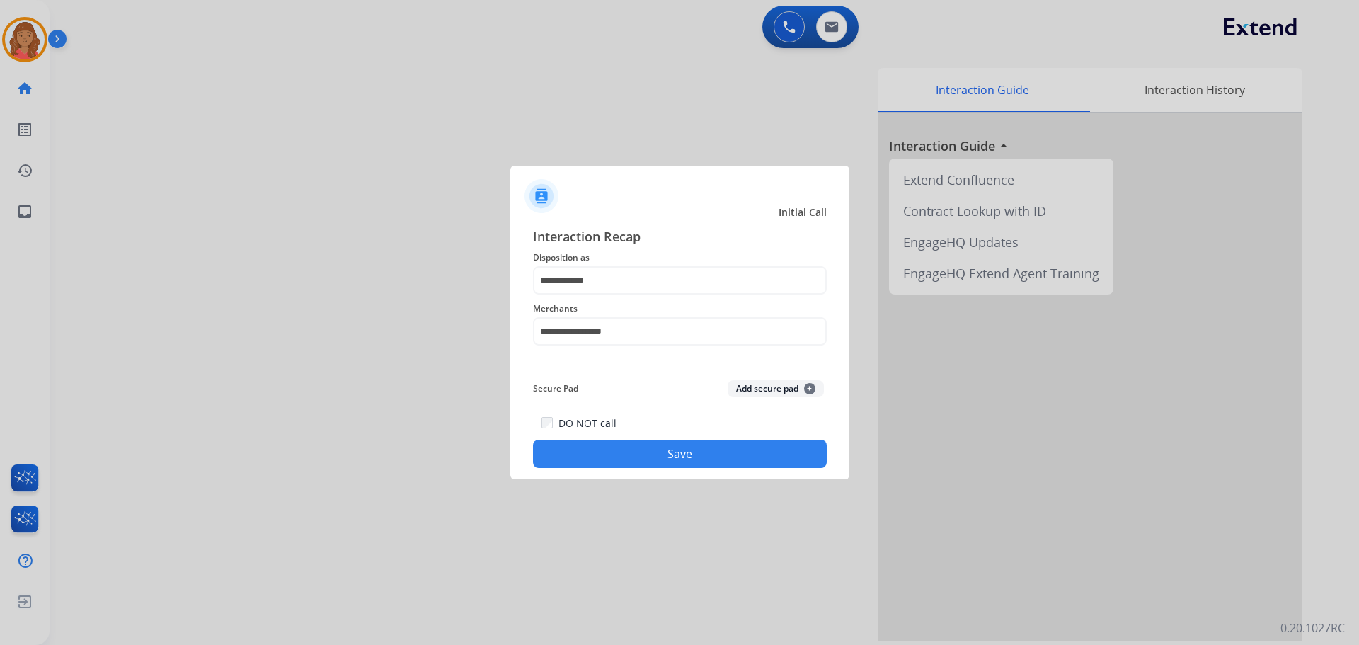
click at [618, 454] on button "Save" at bounding box center [680, 454] width 294 height 28
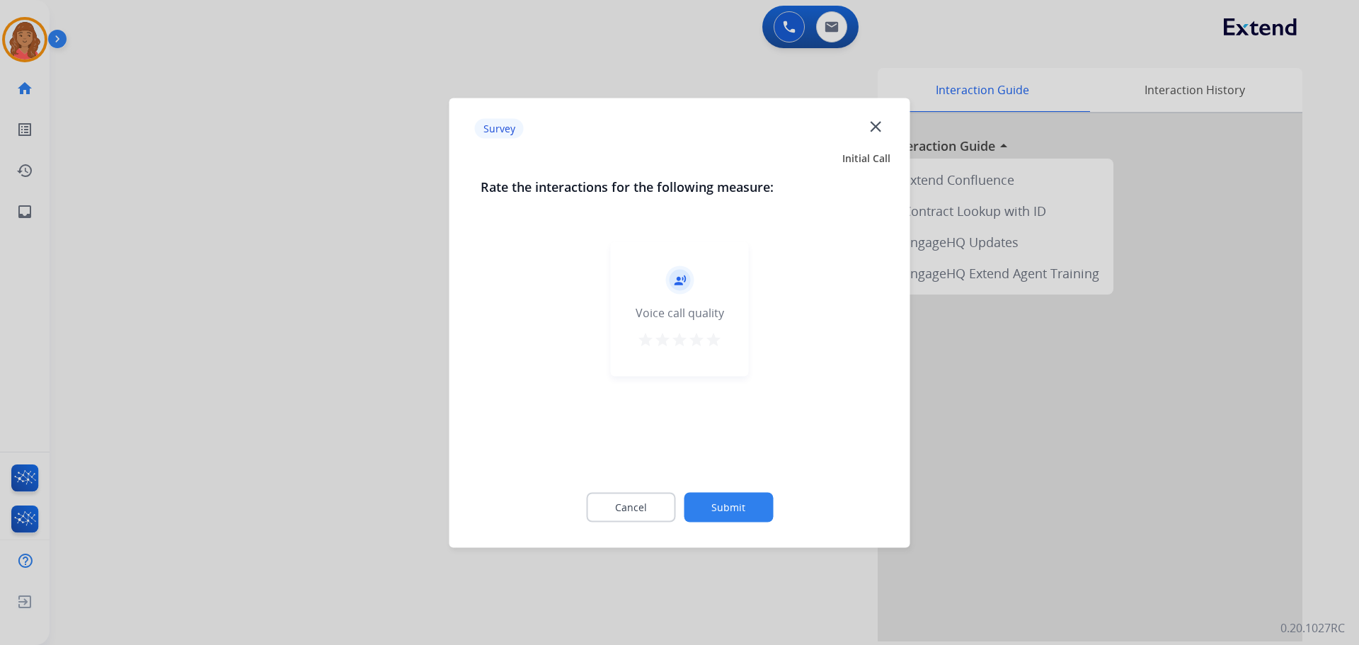
click at [708, 341] on mat-icon "star" at bounding box center [713, 339] width 17 height 17
click at [719, 527] on div "Cancel Submit" at bounding box center [680, 507] width 399 height 64
click at [734, 498] on button "Submit" at bounding box center [728, 507] width 89 height 30
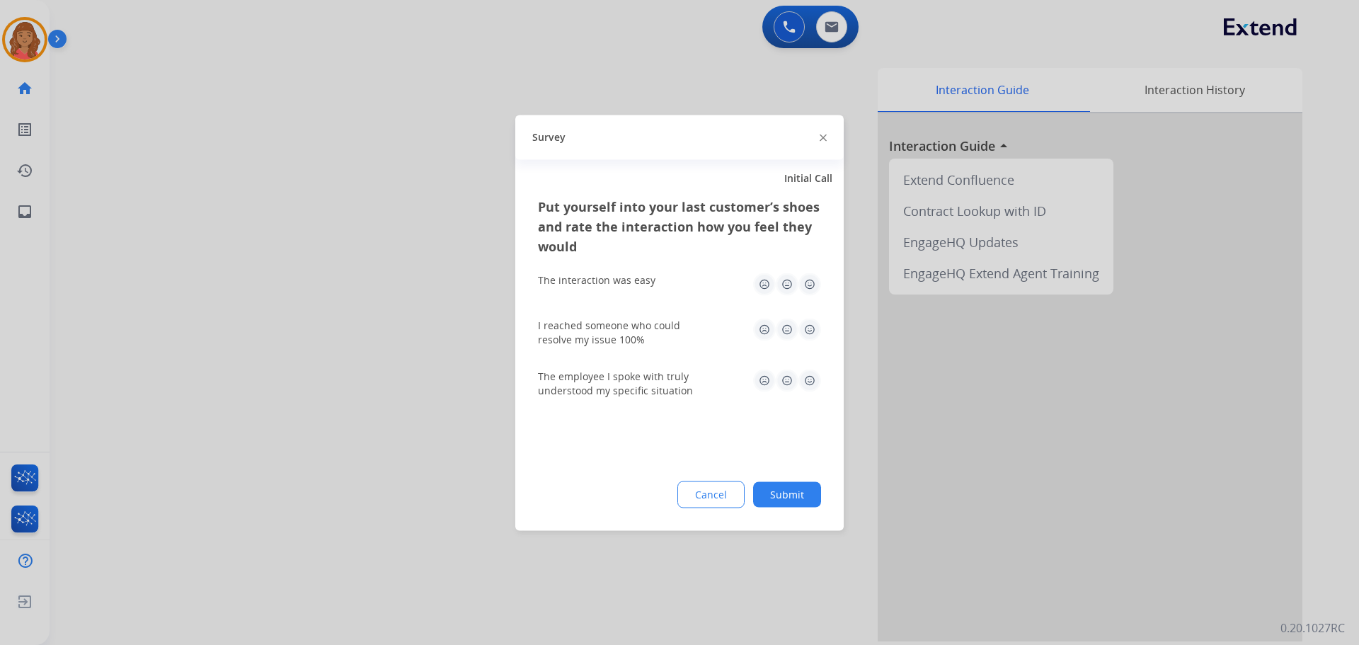
click at [805, 283] on img at bounding box center [810, 284] width 23 height 23
drag, startPoint x: 806, startPoint y: 332, endPoint x: 811, endPoint y: 358, distance: 26.0
click at [806, 334] on img at bounding box center [810, 329] width 23 height 23
drag, startPoint x: 811, startPoint y: 381, endPoint x: 814, endPoint y: 397, distance: 16.0
click at [811, 382] on img at bounding box center [810, 380] width 23 height 23
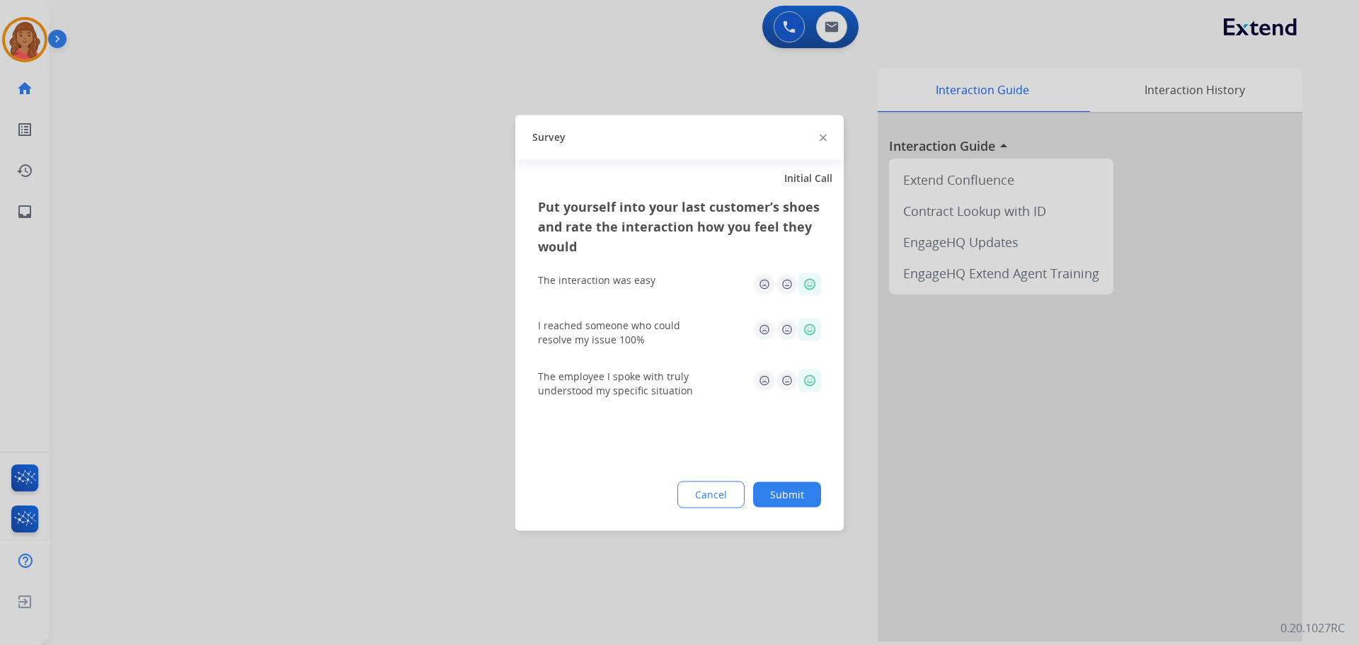
click at [797, 510] on div "Put yourself into your last customer’s shoes and rate the interaction how you f…" at bounding box center [679, 363] width 329 height 334
drag, startPoint x: 797, startPoint y: 502, endPoint x: 629, endPoint y: 464, distance: 172.0
click at [796, 502] on button "Submit" at bounding box center [787, 493] width 68 height 25
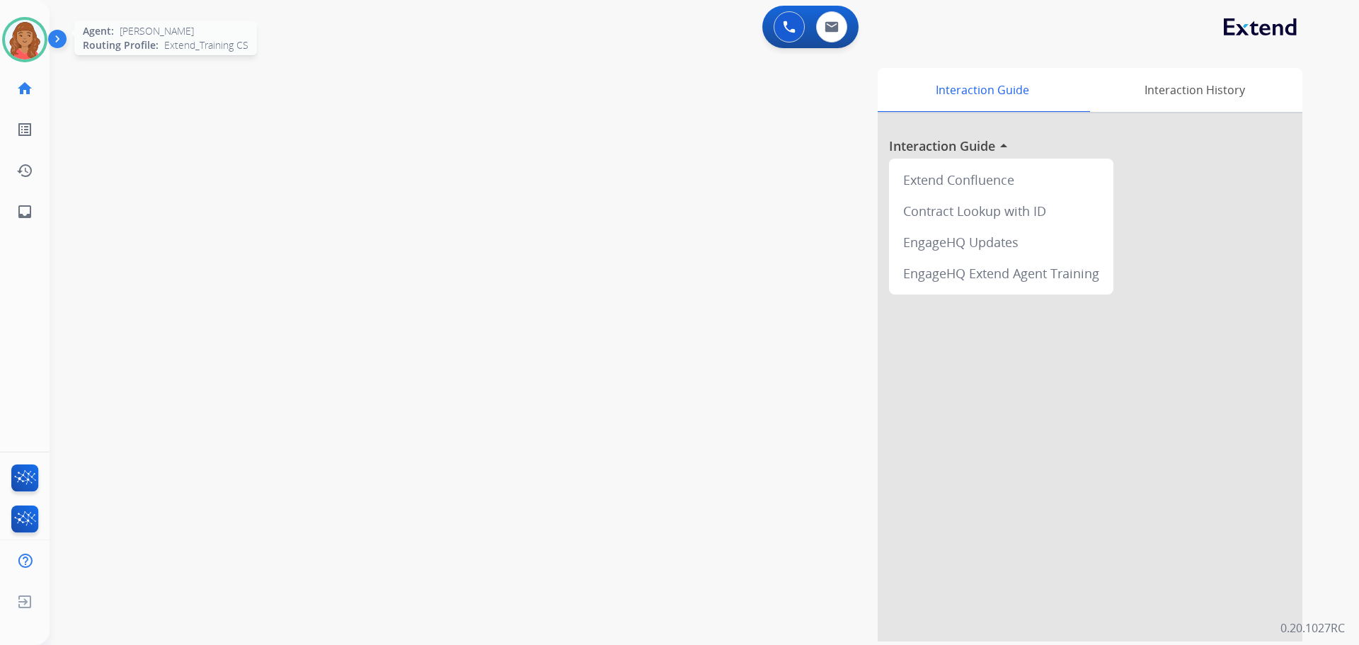
click at [24, 47] on img at bounding box center [25, 40] width 40 height 40
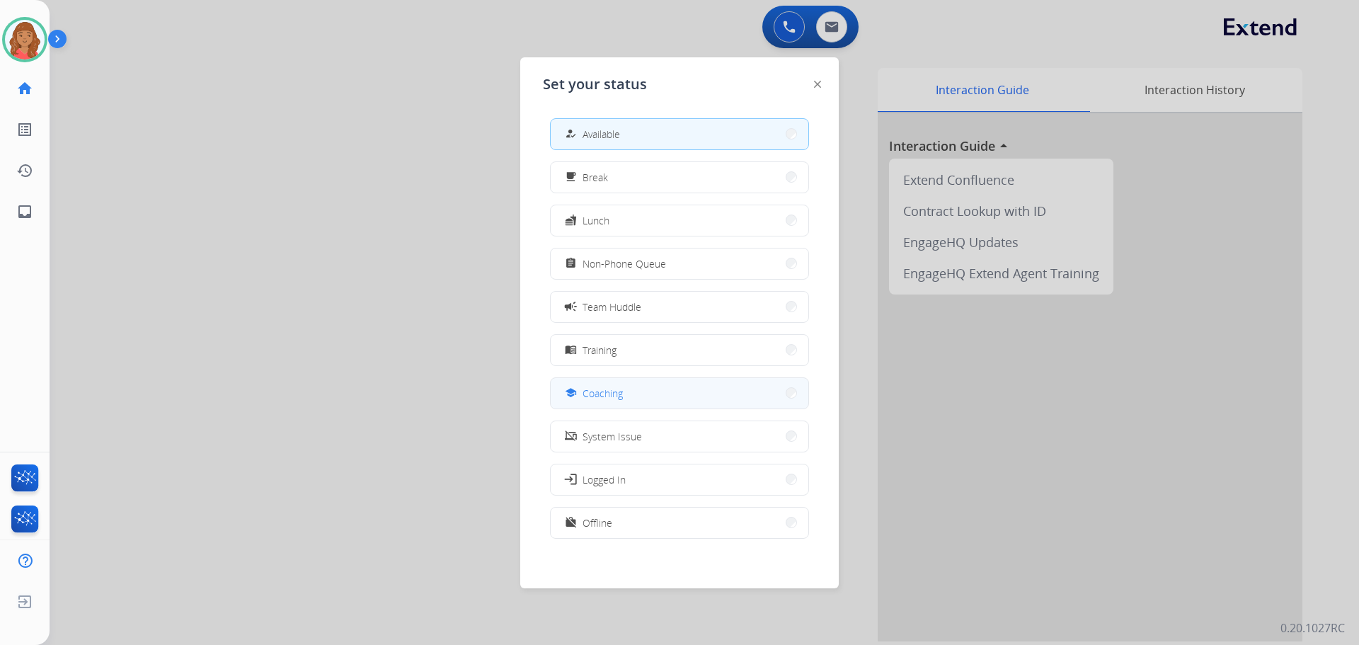
click at [611, 393] on span "Coaching" at bounding box center [603, 393] width 40 height 15
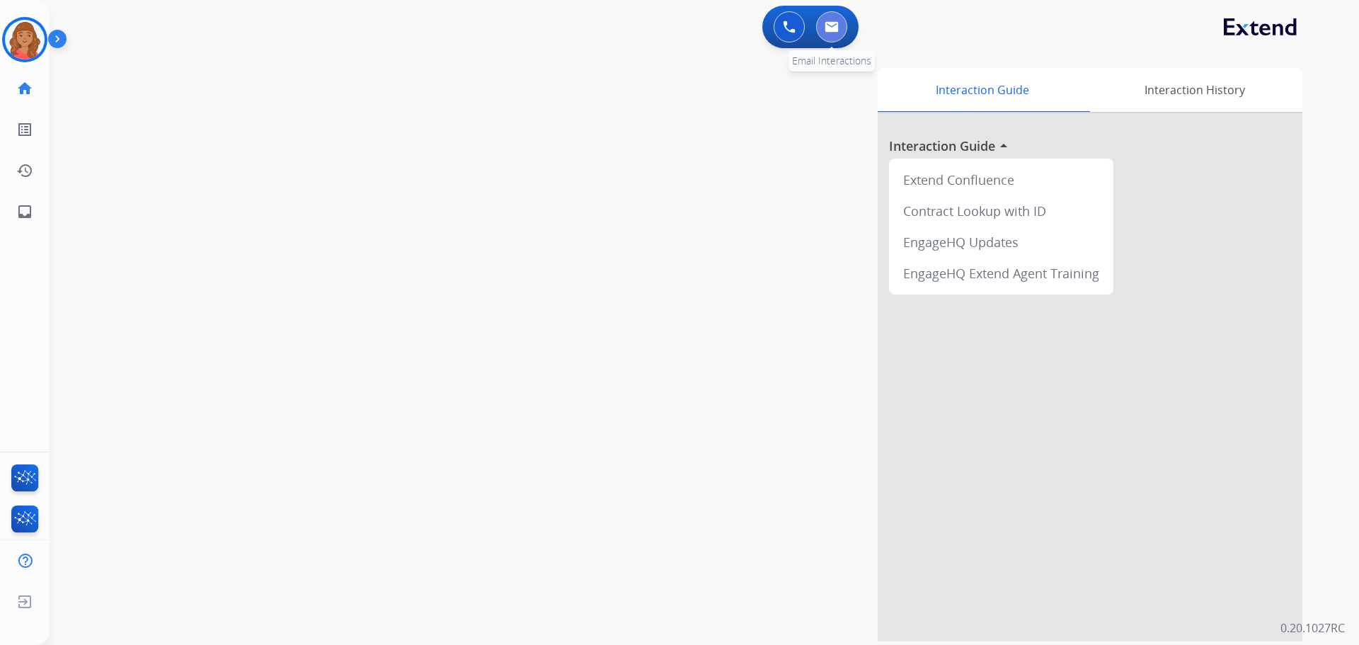
click at [838, 21] on img at bounding box center [832, 26] width 14 height 11
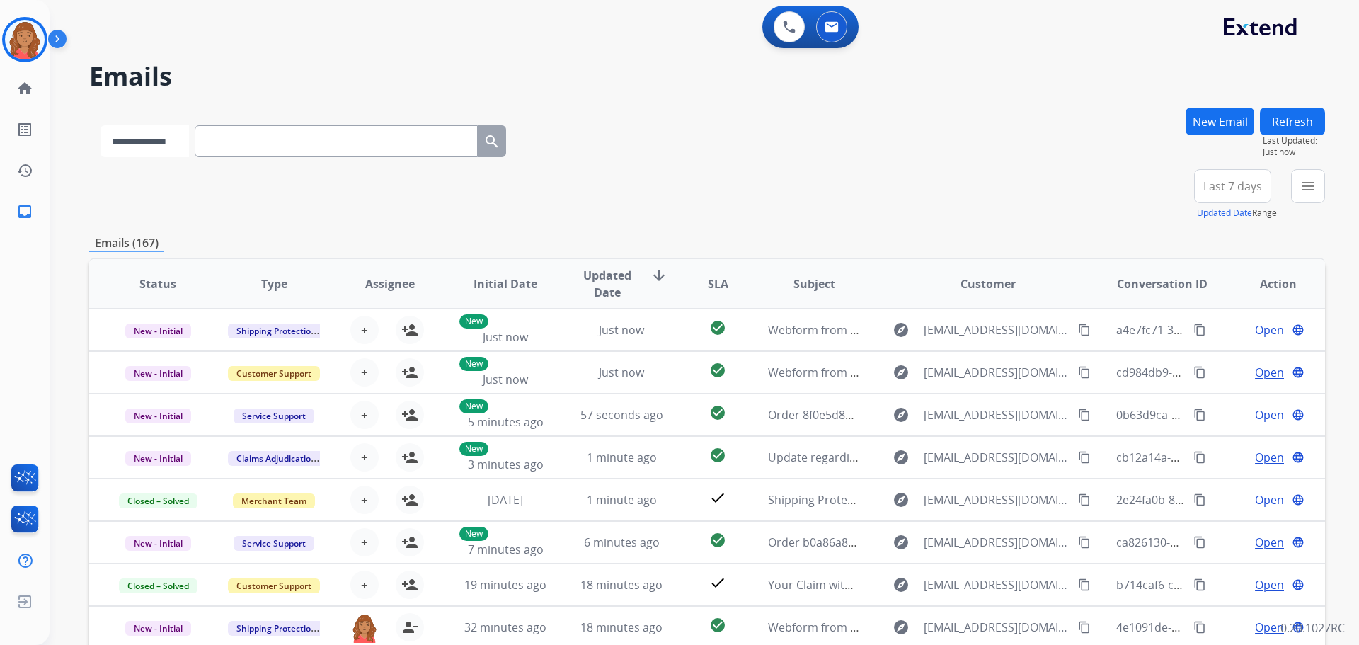
click at [189, 146] on select "**********" at bounding box center [145, 141] width 89 height 32
select select "**********"
click at [101, 125] on select "**********" at bounding box center [145, 141] width 89 height 32
paste input "**********"
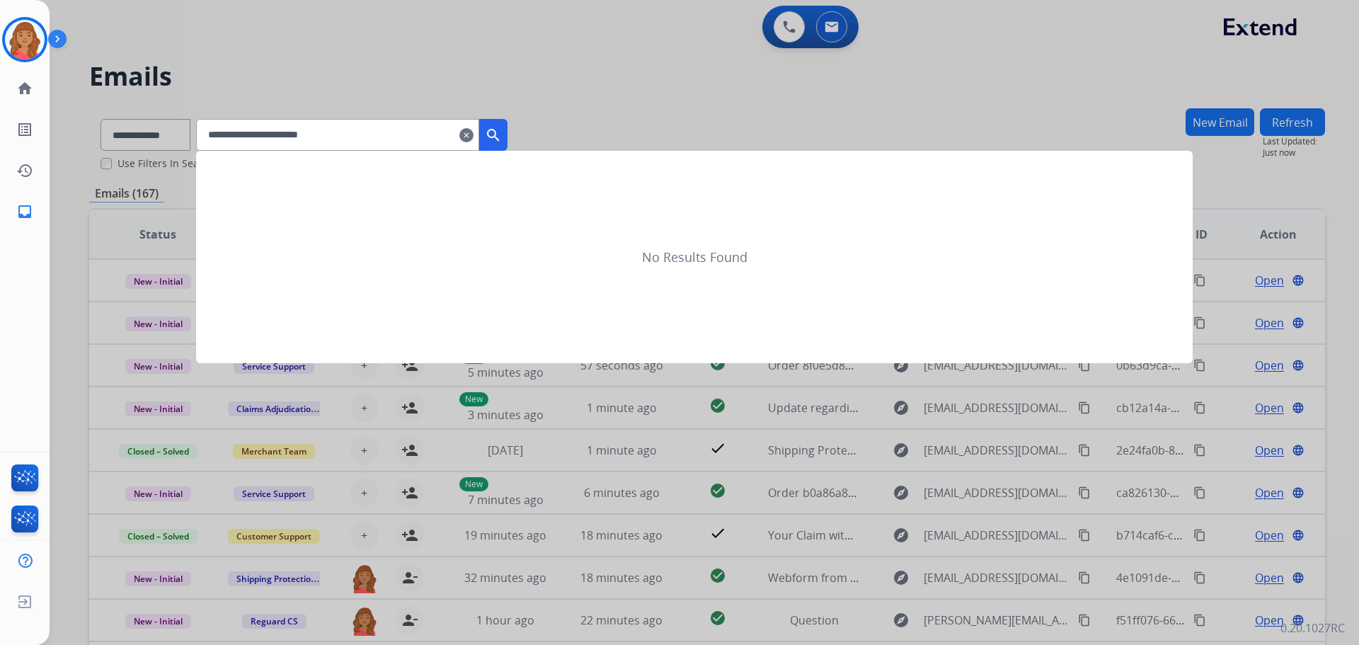
type input "**********"
drag, startPoint x: 515, startPoint y: 135, endPoint x: 503, endPoint y: 165, distance: 32.1
click at [502, 136] on mat-icon "search" at bounding box center [493, 135] width 17 height 17
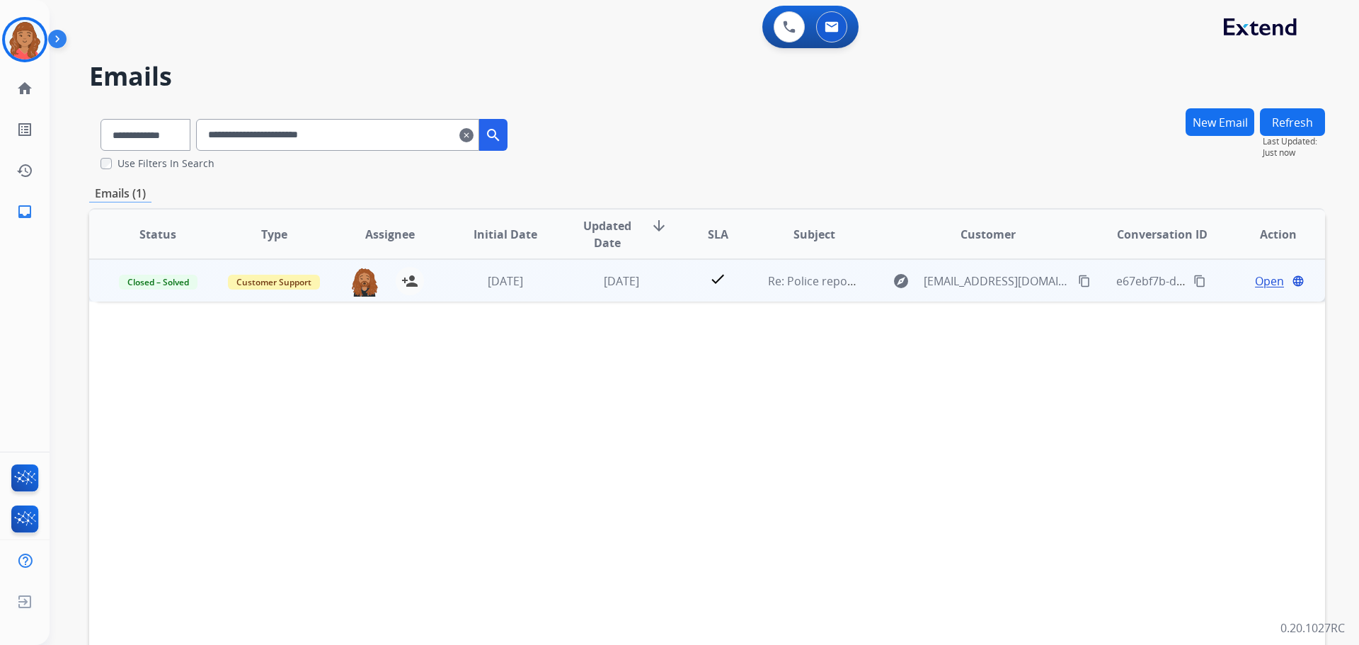
click at [593, 265] on td "[DATE]" at bounding box center [611, 280] width 116 height 42
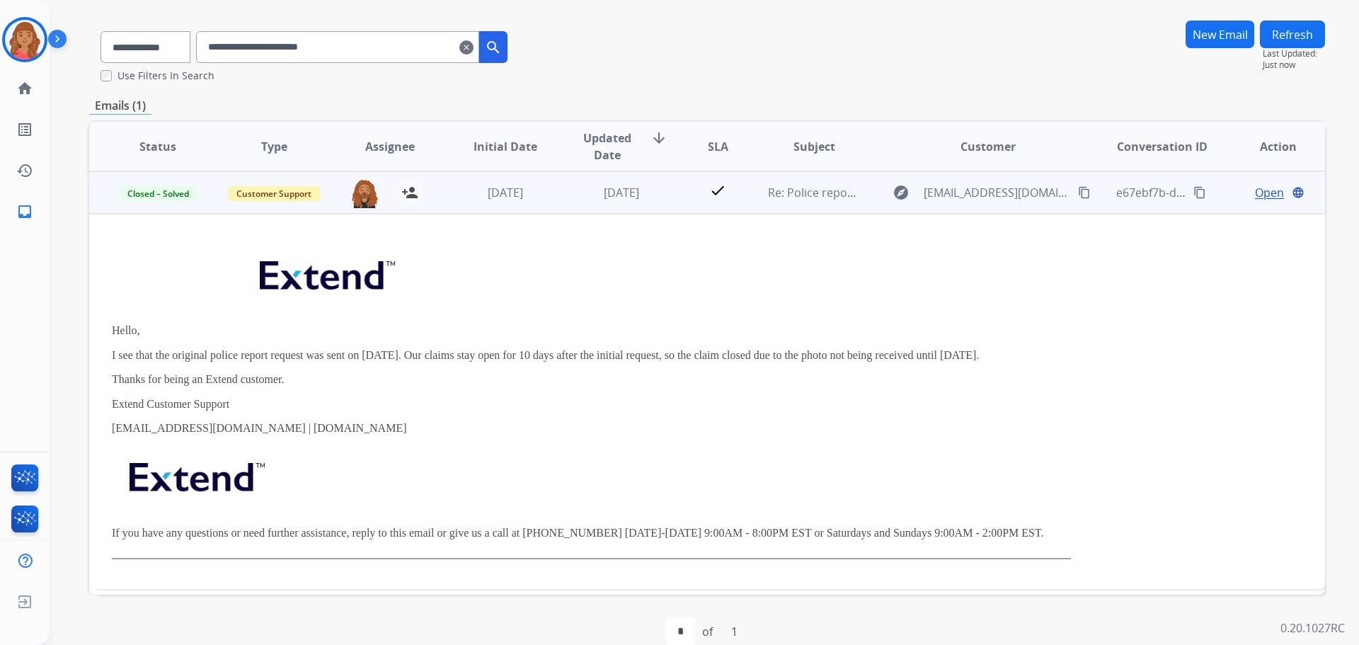
scroll to position [111, 0]
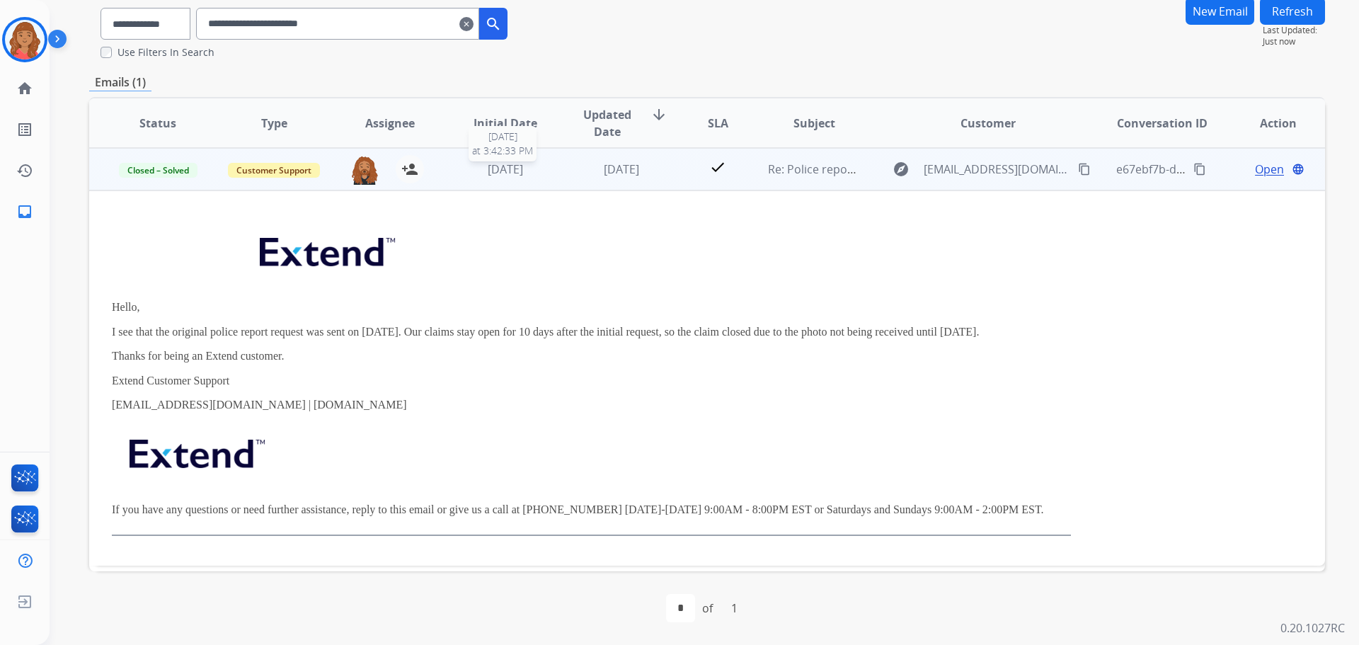
click at [507, 168] on span "[DATE]" at bounding box center [505, 169] width 35 height 16
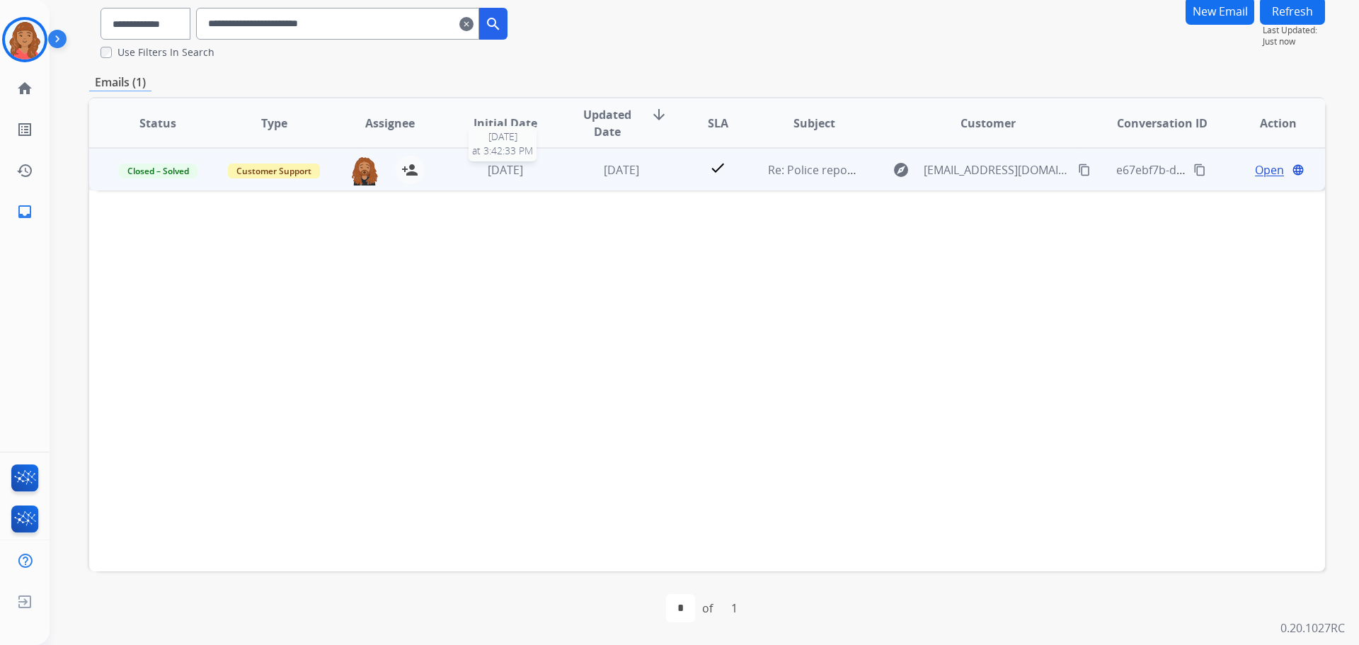
click at [508, 169] on span "[DATE]" at bounding box center [505, 170] width 35 height 16
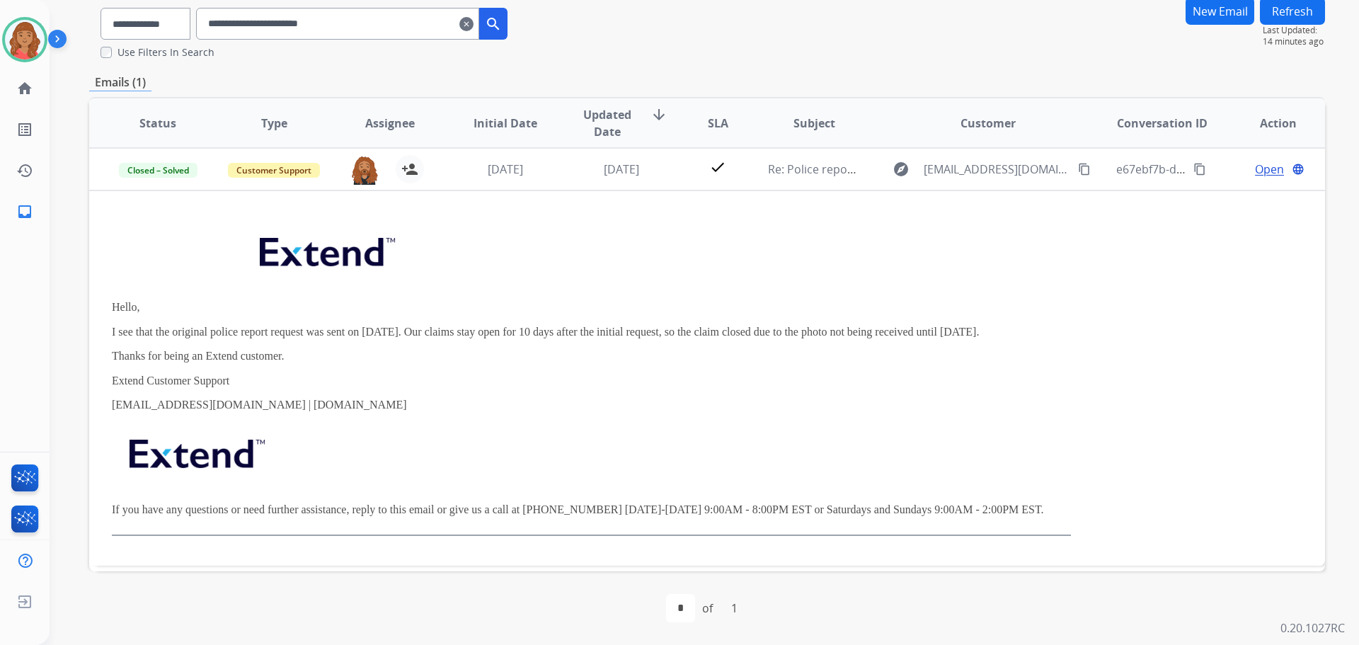
click at [474, 23] on mat-icon "clear" at bounding box center [467, 24] width 14 height 17
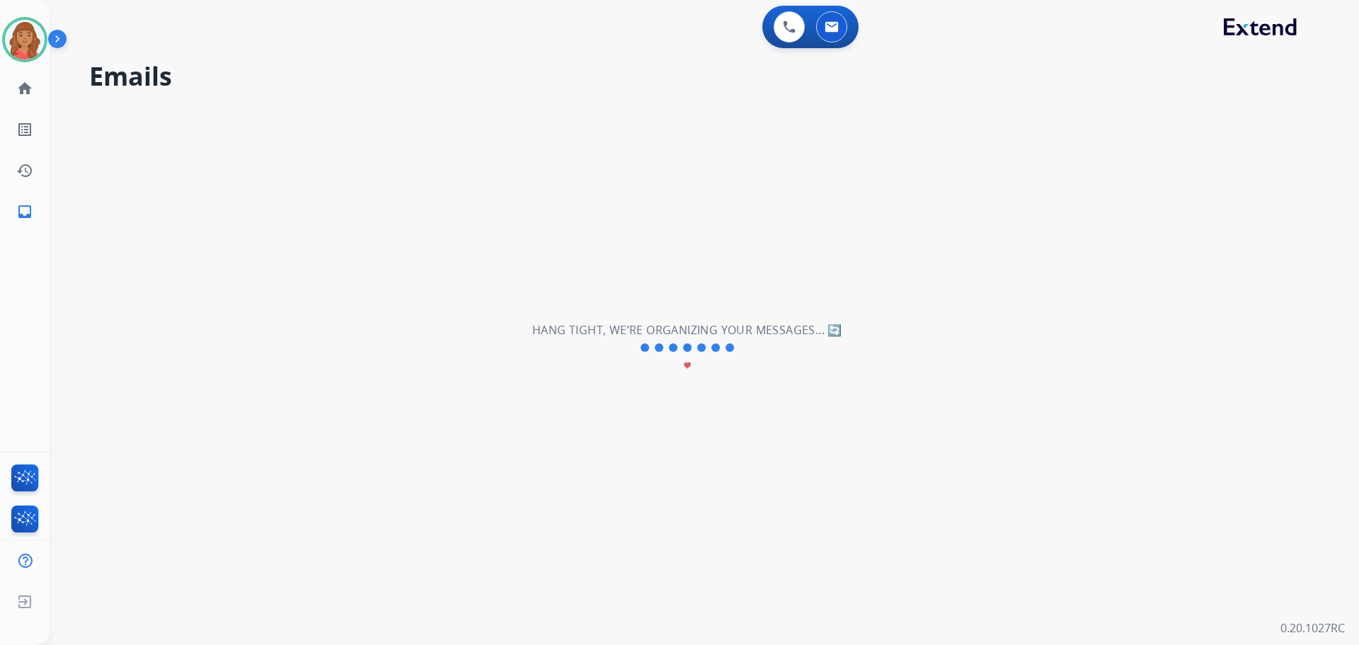
select select "**********"
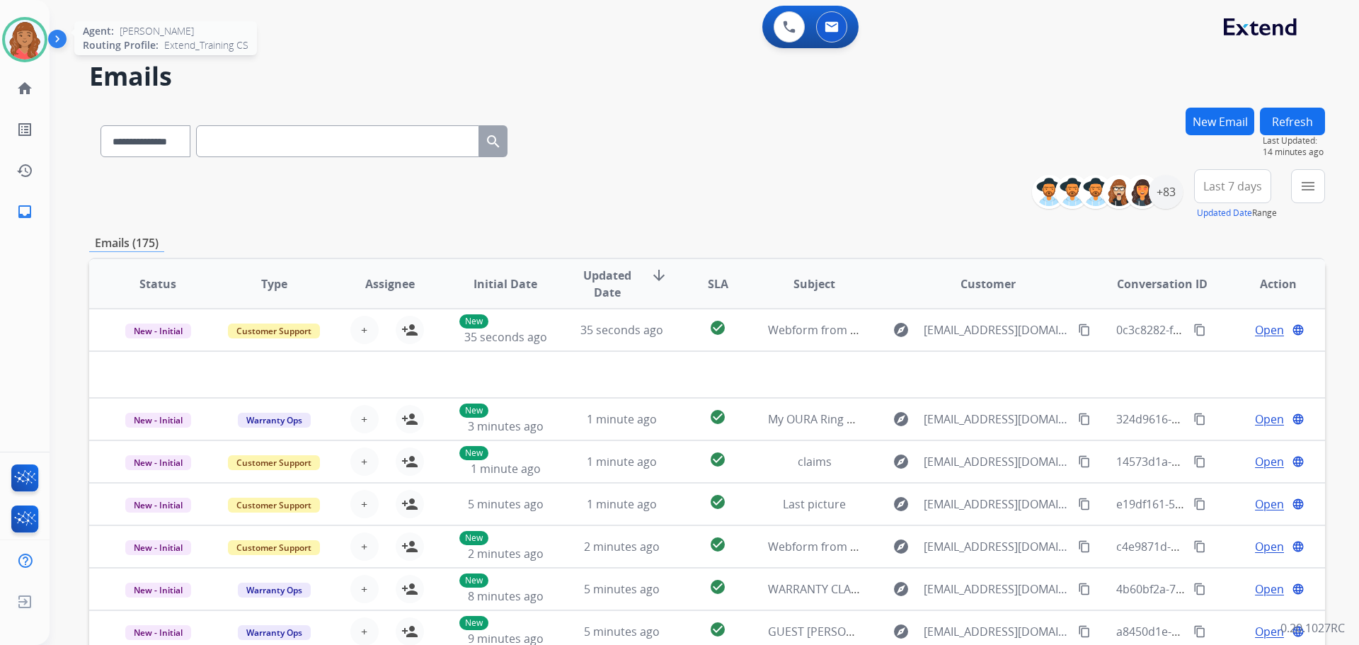
drag, startPoint x: 18, startPoint y: 59, endPoint x: 18, endPoint y: 47, distance: 12.0
click at [19, 52] on div at bounding box center [24, 39] width 45 height 45
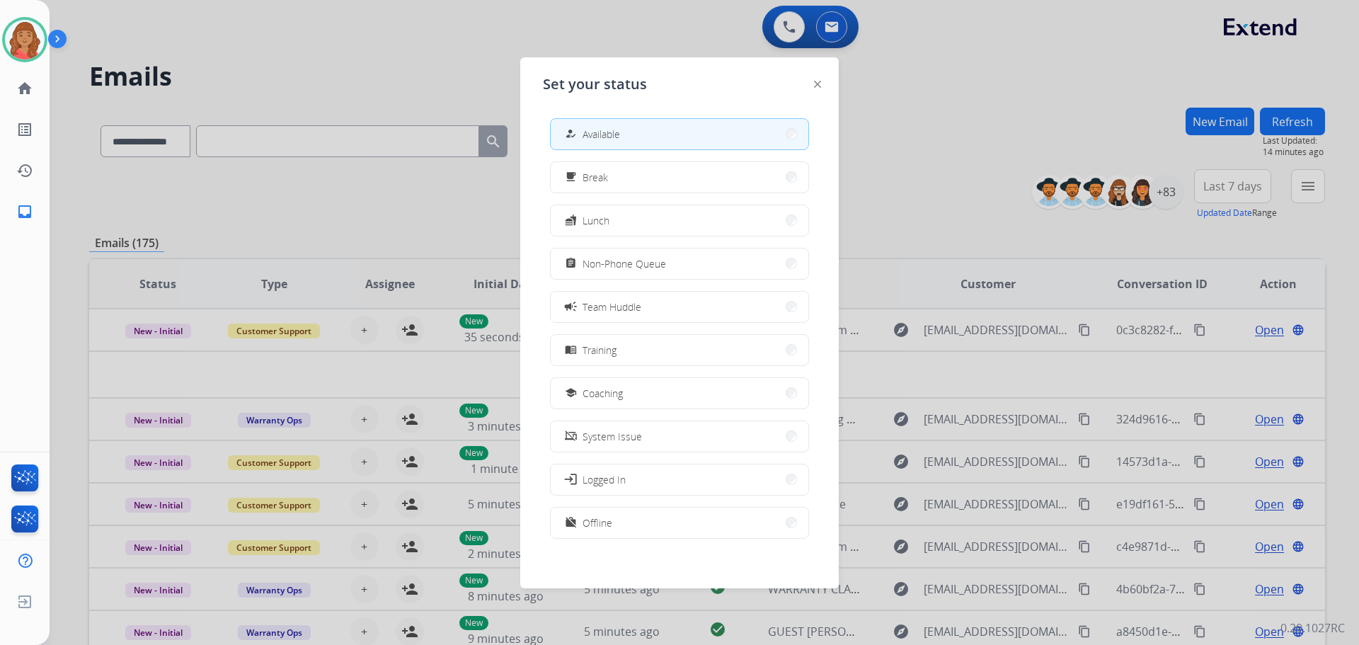
click at [820, 86] on img at bounding box center [817, 84] width 7 height 7
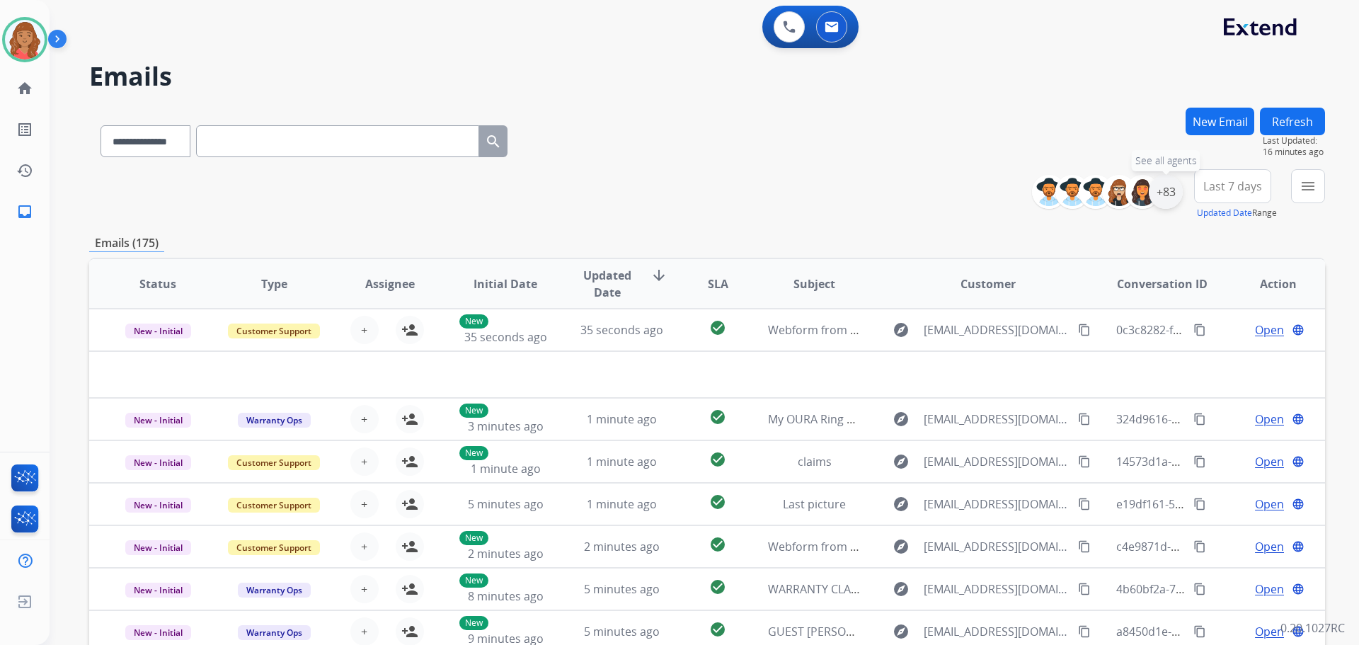
click at [1166, 199] on div "+83" at bounding box center [1166, 192] width 34 height 34
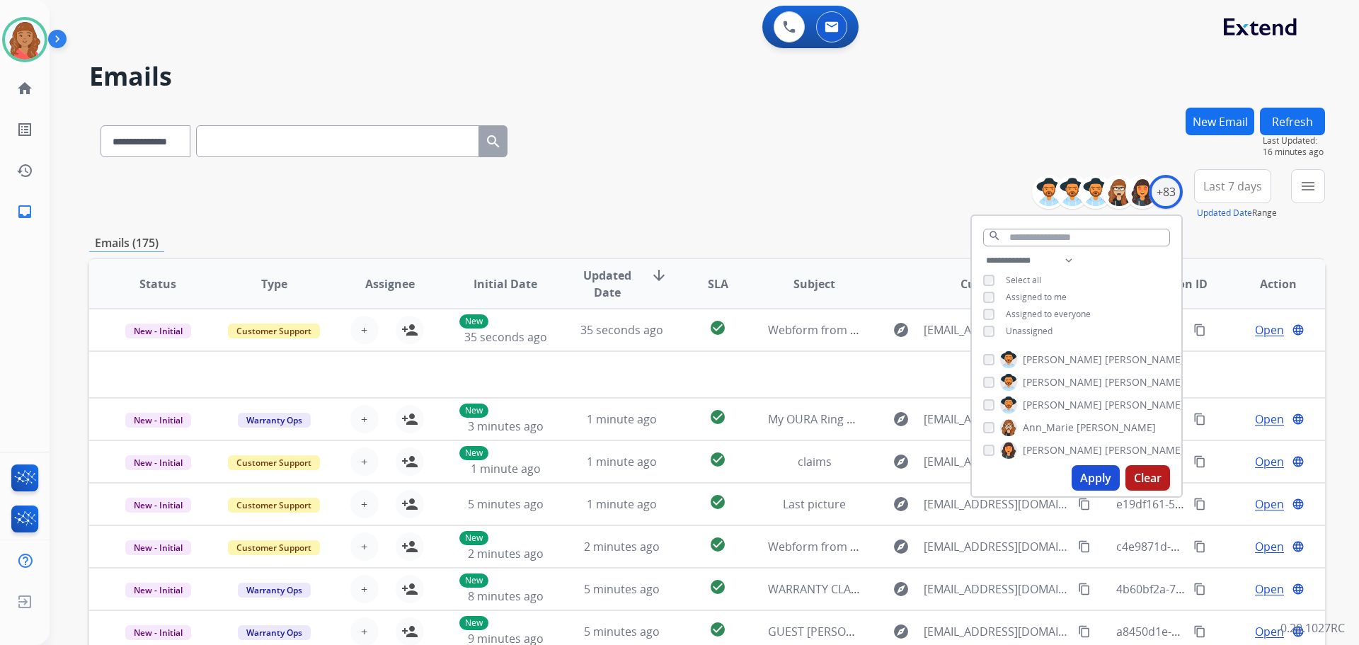
click at [1083, 479] on button "Apply" at bounding box center [1096, 477] width 48 height 25
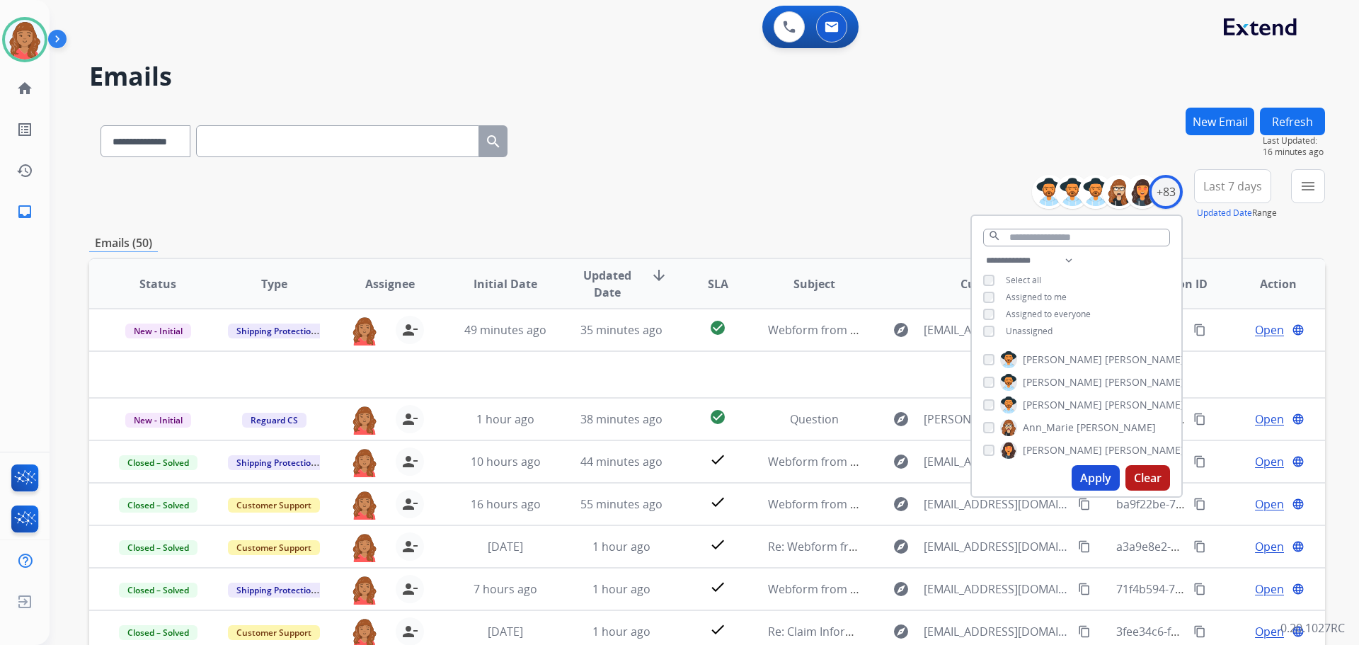
click at [617, 236] on div "Emails (50)" at bounding box center [707, 243] width 1236 height 18
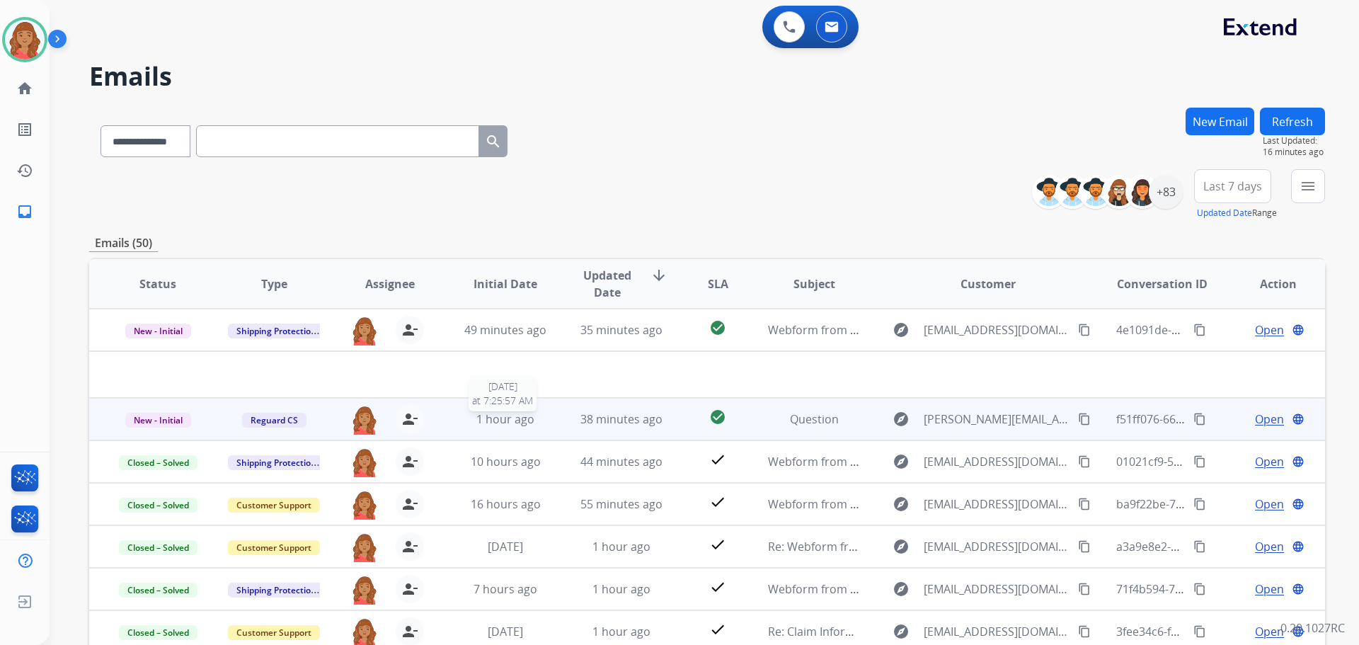
click at [494, 421] on span "1 hour ago" at bounding box center [506, 419] width 58 height 16
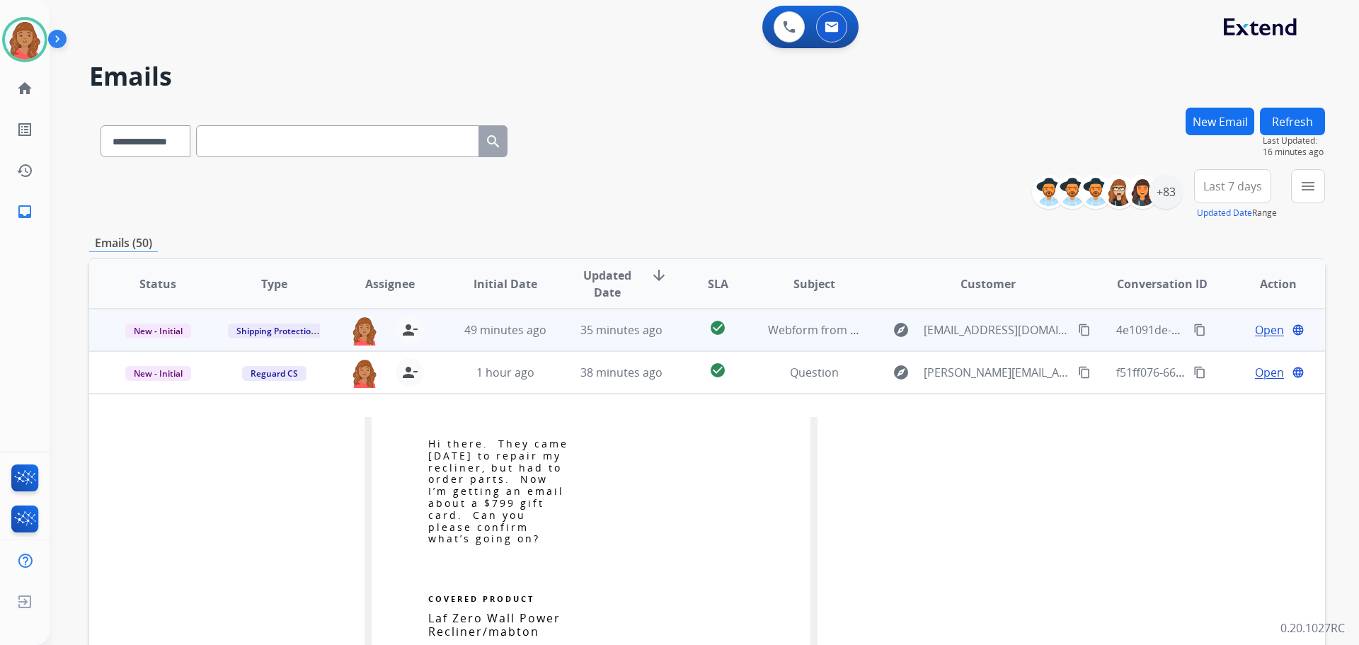
click at [578, 338] on td "35 minutes ago" at bounding box center [611, 330] width 116 height 42
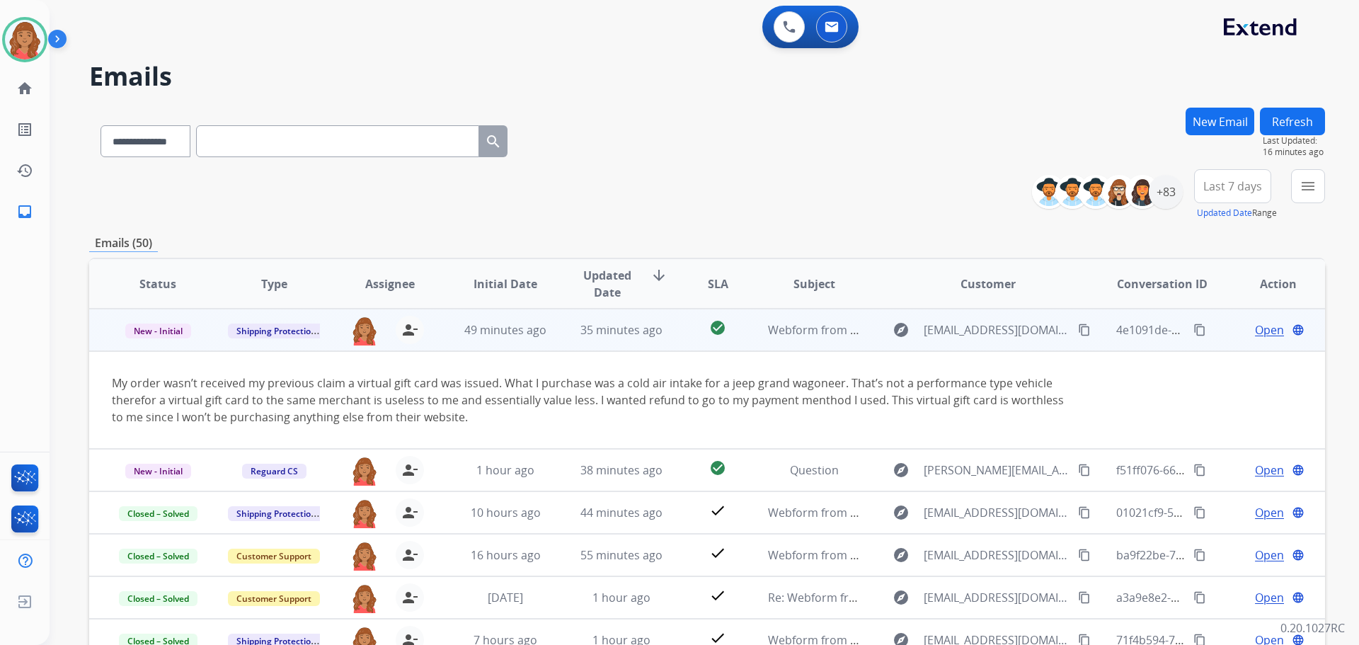
click at [1078, 330] on mat-icon "content_copy" at bounding box center [1084, 330] width 13 height 13
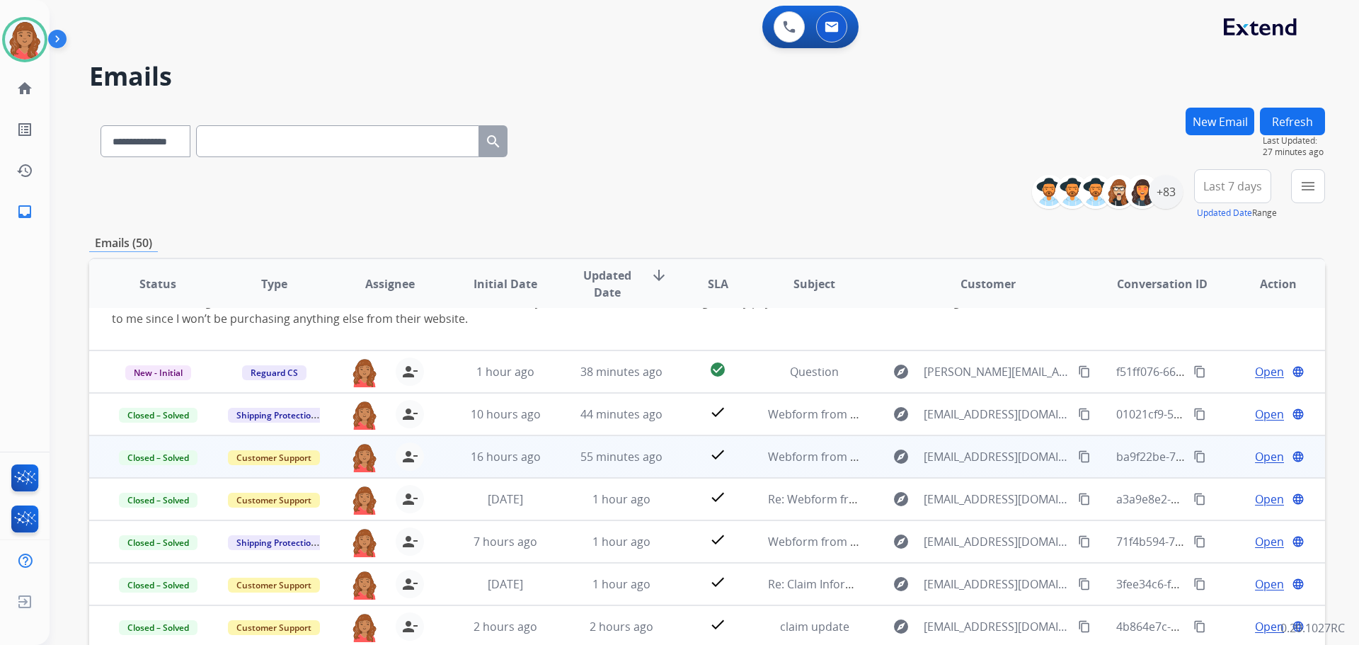
scroll to position [99, 0]
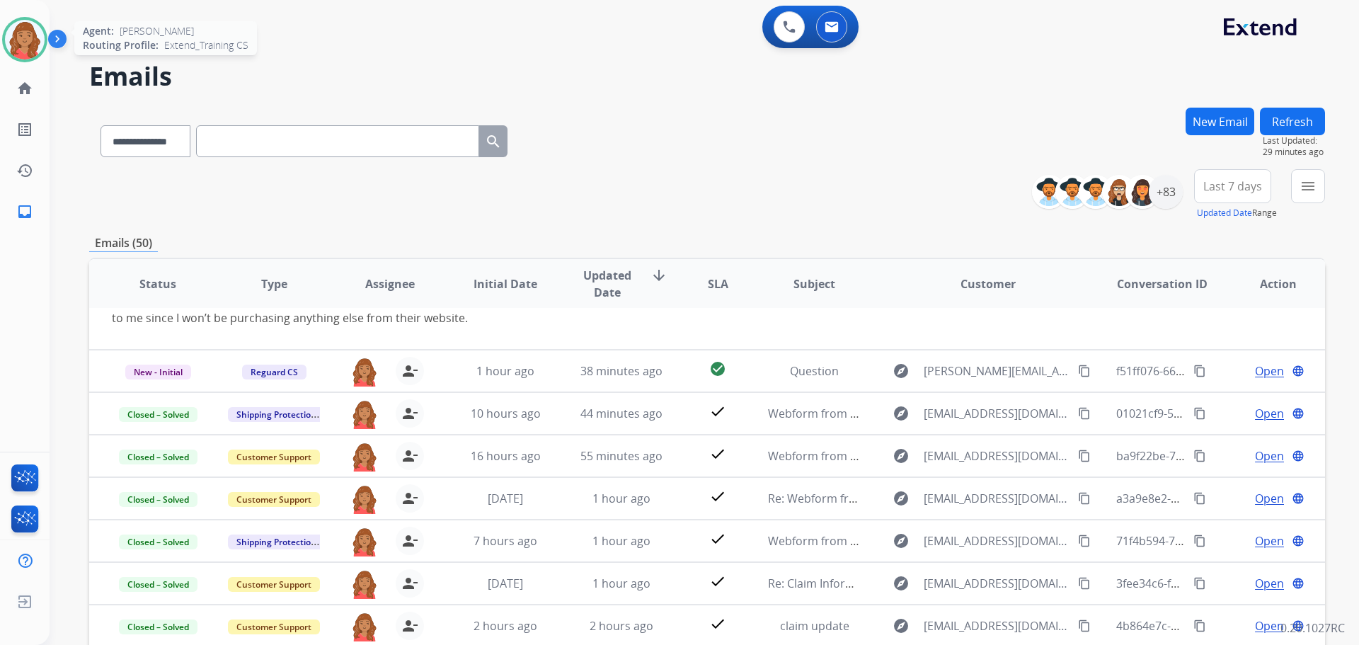
click at [31, 33] on img at bounding box center [25, 40] width 40 height 40
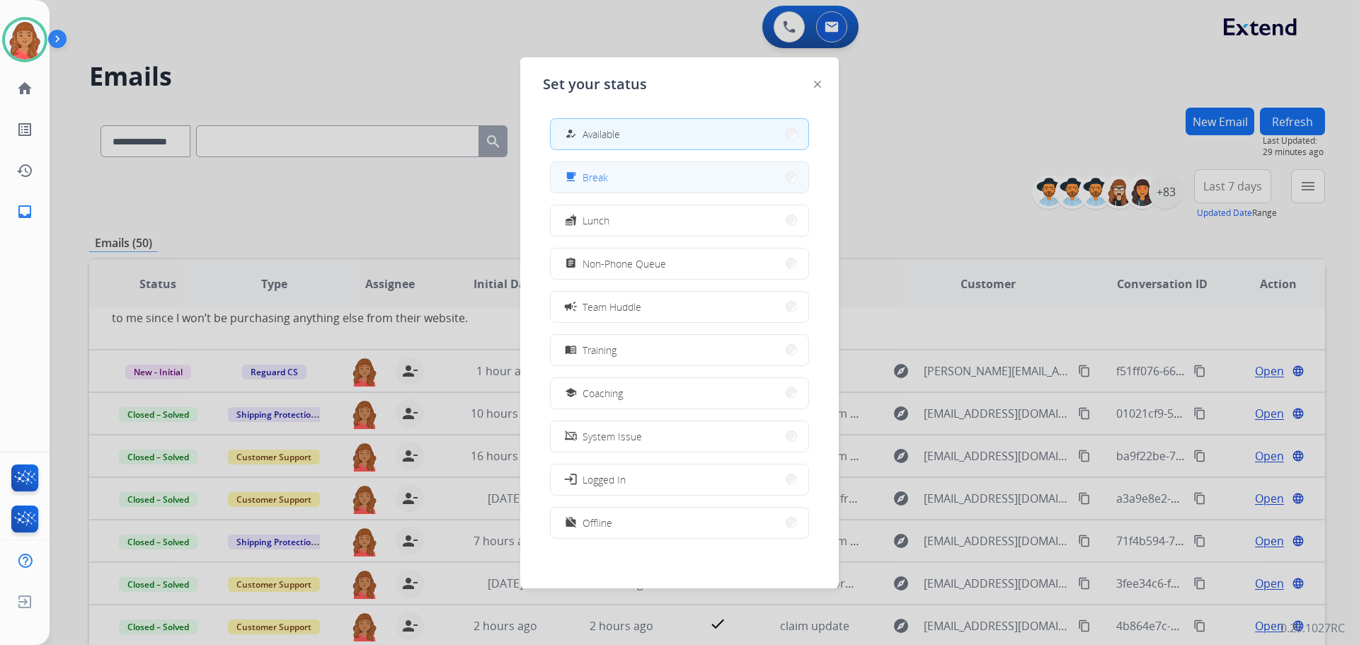
click at [601, 170] on span "Break" at bounding box center [595, 177] width 25 height 15
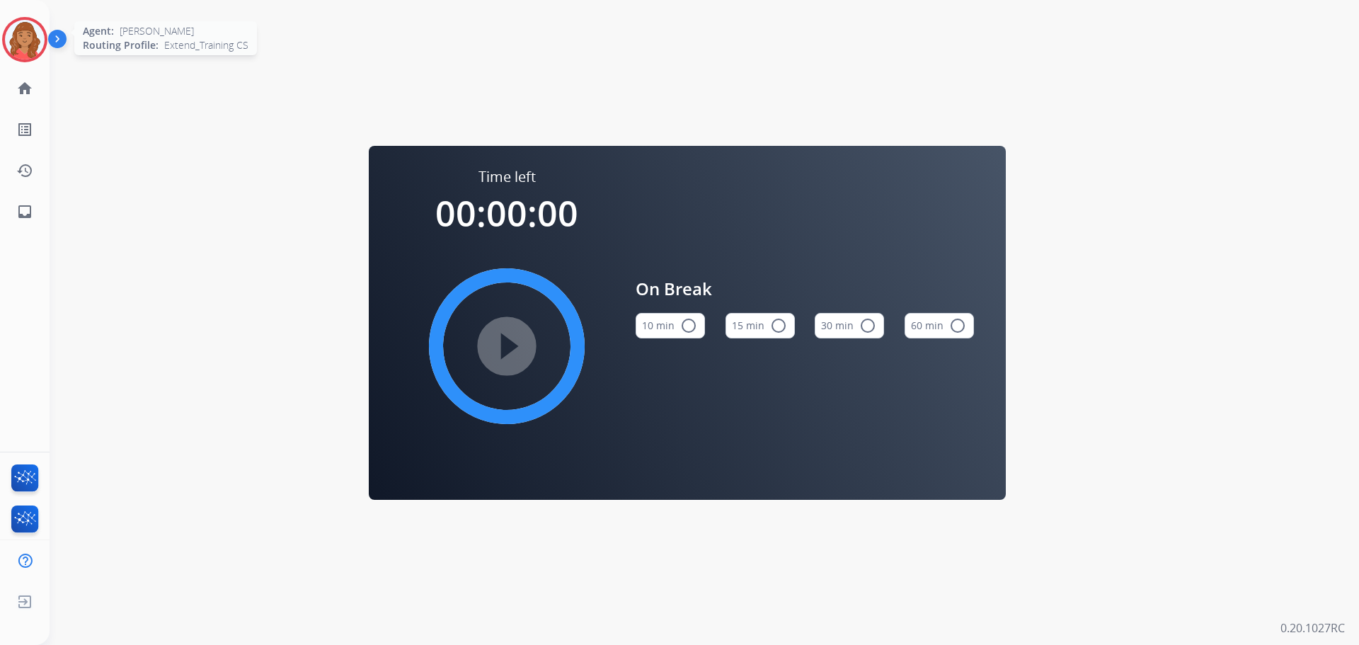
click at [29, 30] on img at bounding box center [25, 40] width 40 height 40
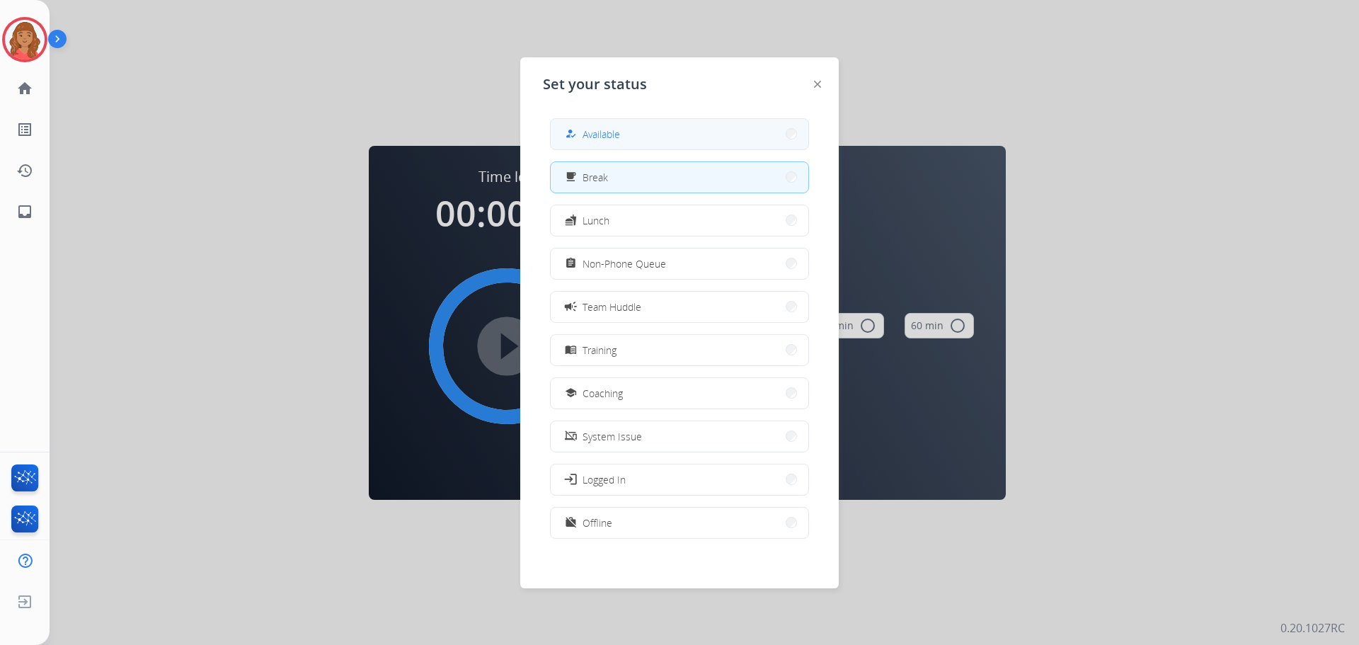
click at [598, 132] on span "Available" at bounding box center [602, 134] width 38 height 15
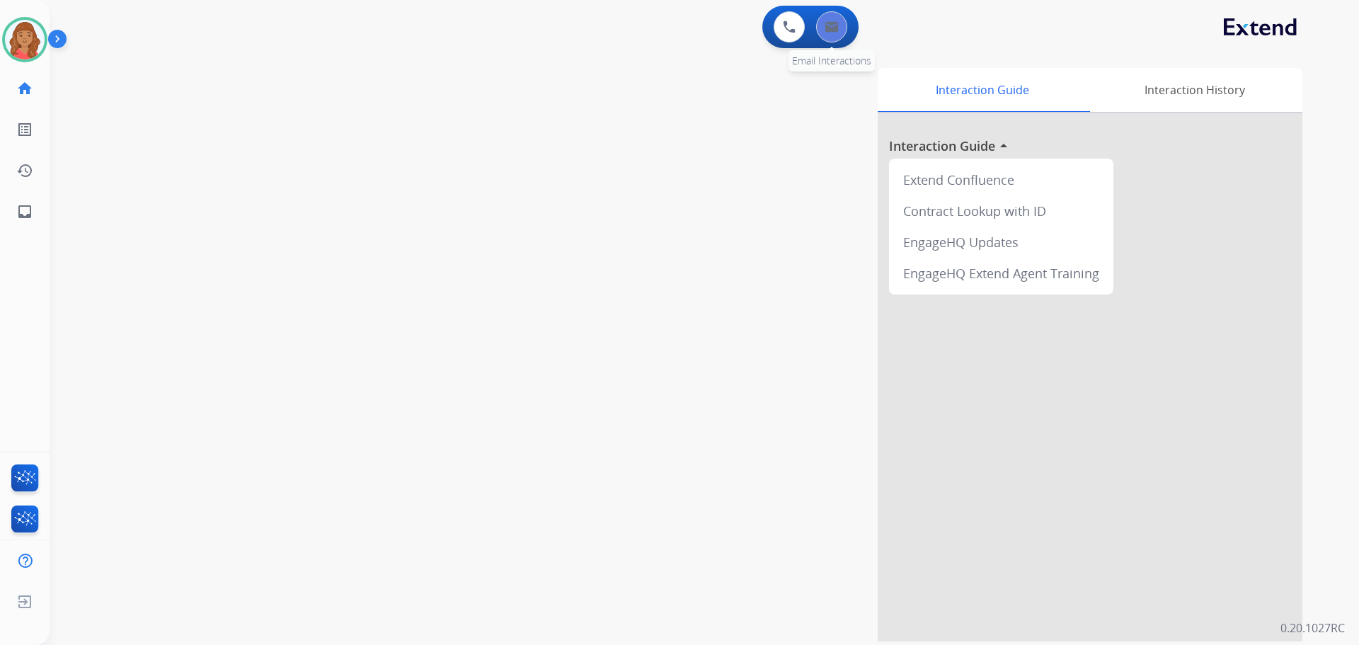
click at [833, 28] on img at bounding box center [832, 26] width 14 height 11
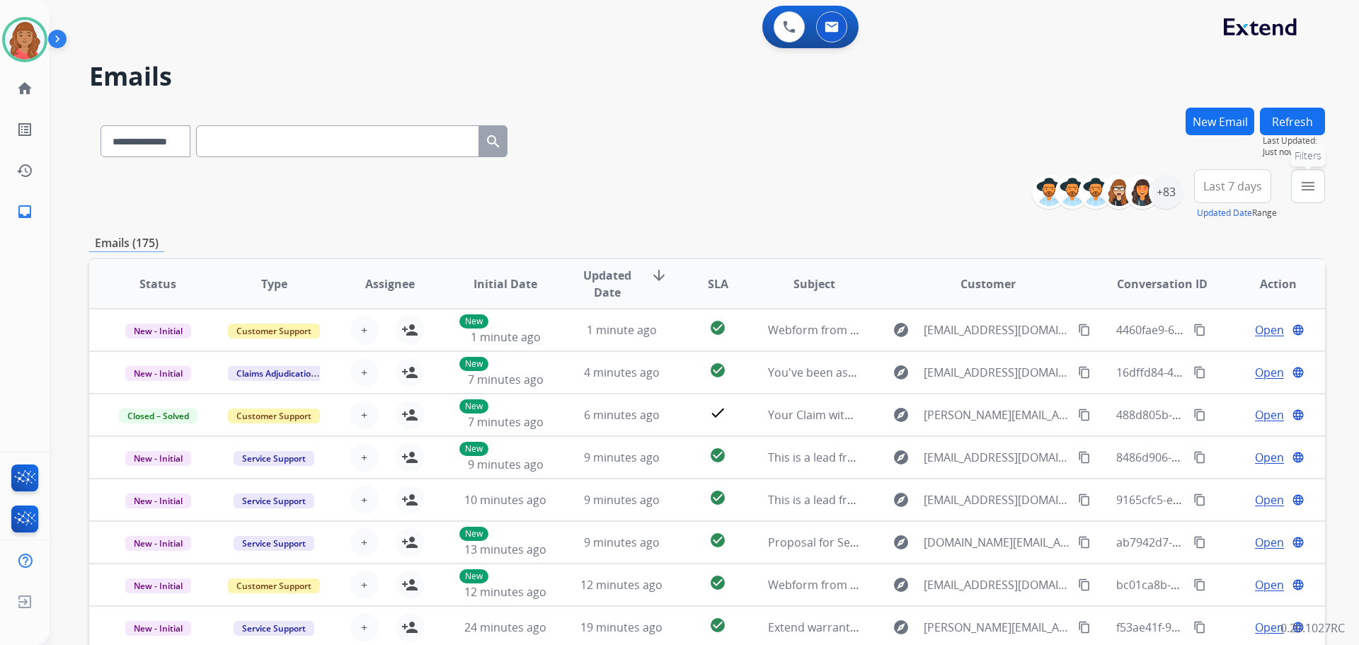
click at [1305, 183] on mat-icon "menu" at bounding box center [1308, 186] width 17 height 17
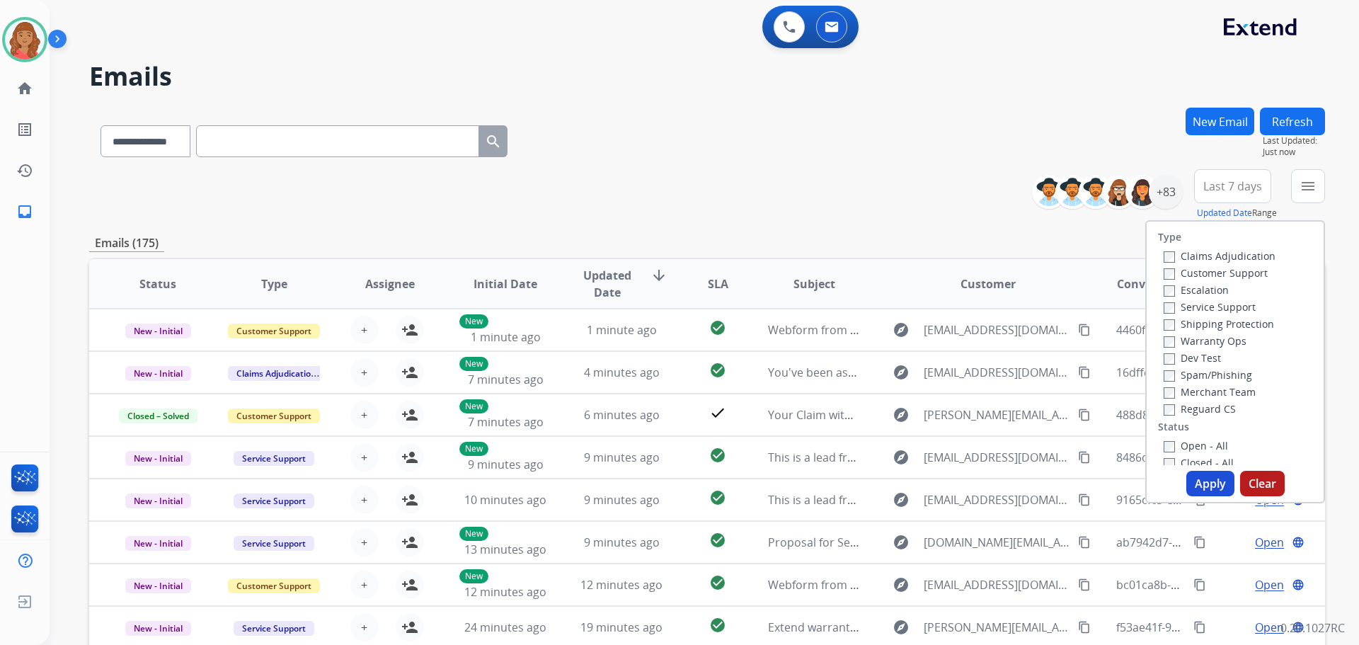
click at [1165, 268] on label "Customer Support" at bounding box center [1216, 272] width 104 height 13
click at [1199, 481] on button "Apply" at bounding box center [1211, 483] width 48 height 25
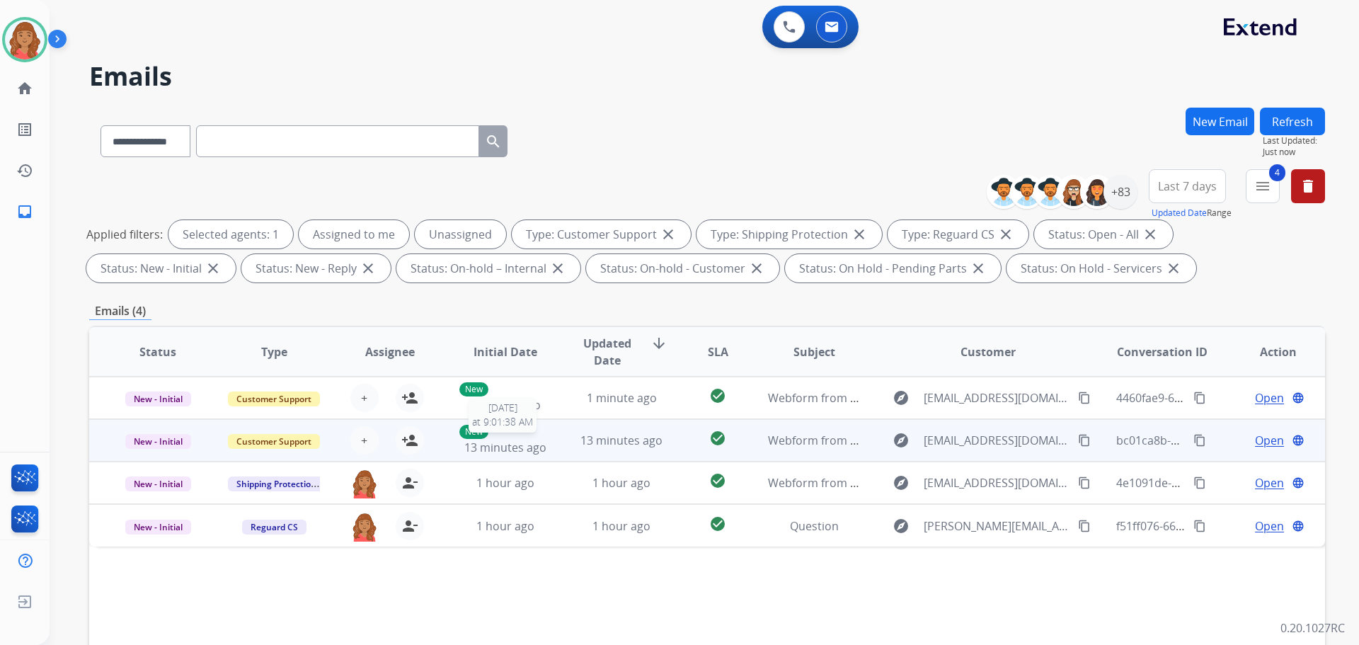
click at [520, 446] on span "13 minutes ago" at bounding box center [505, 448] width 82 height 16
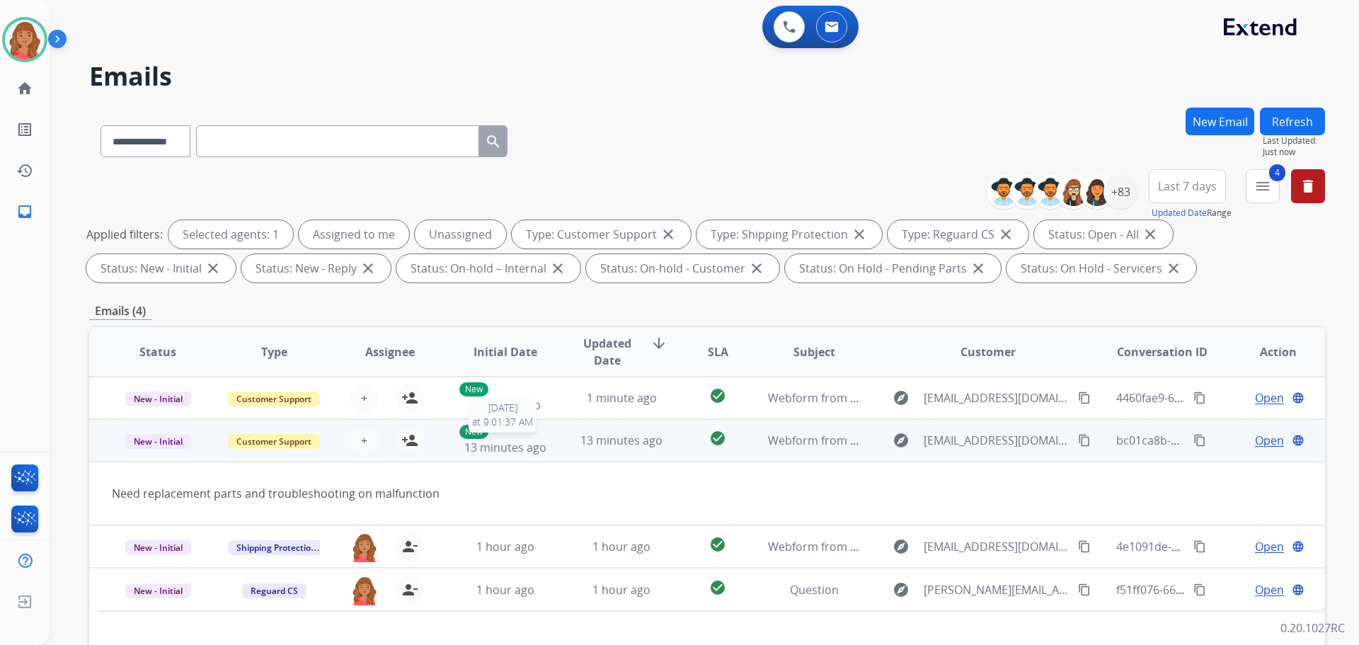
click at [520, 445] on span "13 minutes ago" at bounding box center [505, 448] width 82 height 16
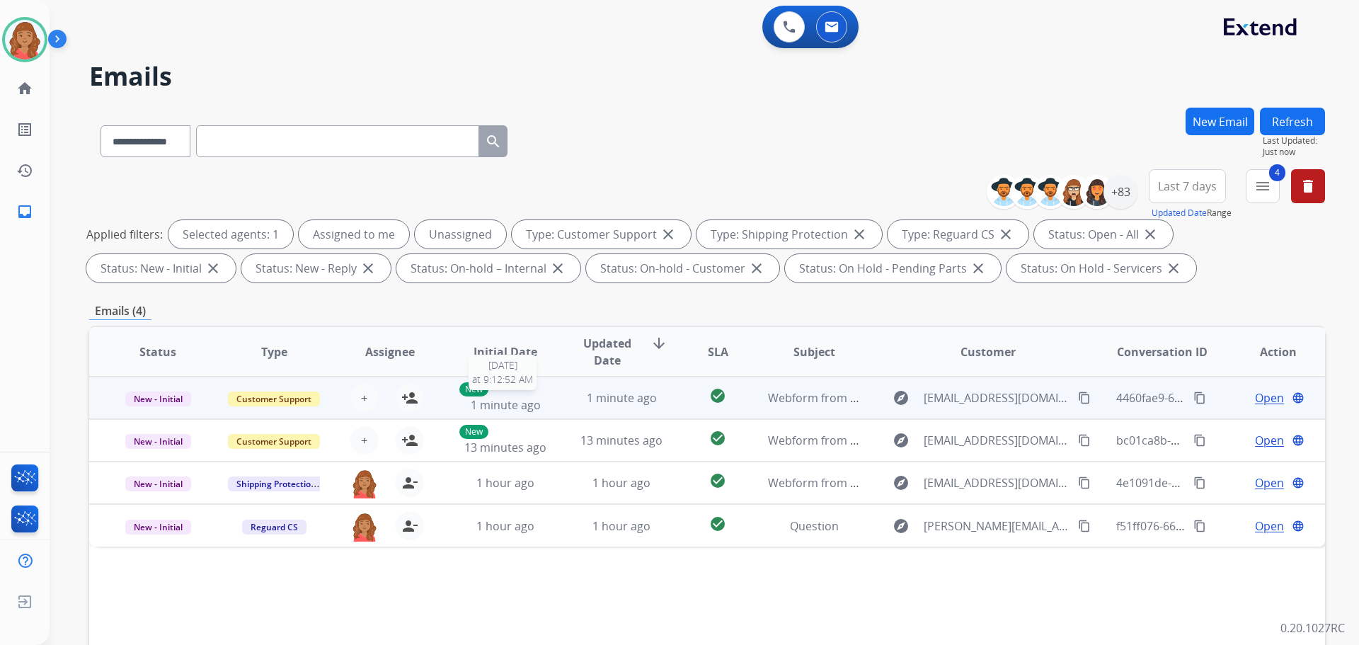
click at [530, 401] on span "1 minute ago" at bounding box center [506, 405] width 70 height 16
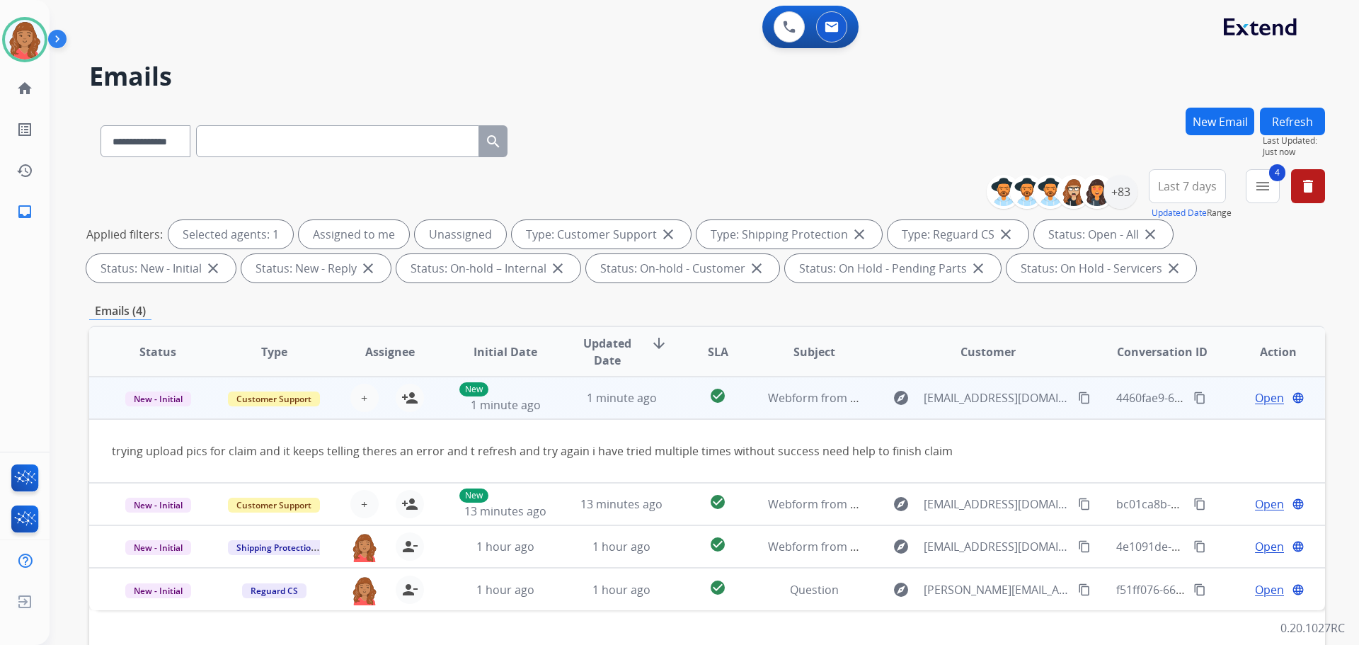
click at [566, 389] on td "1 minute ago" at bounding box center [611, 398] width 116 height 42
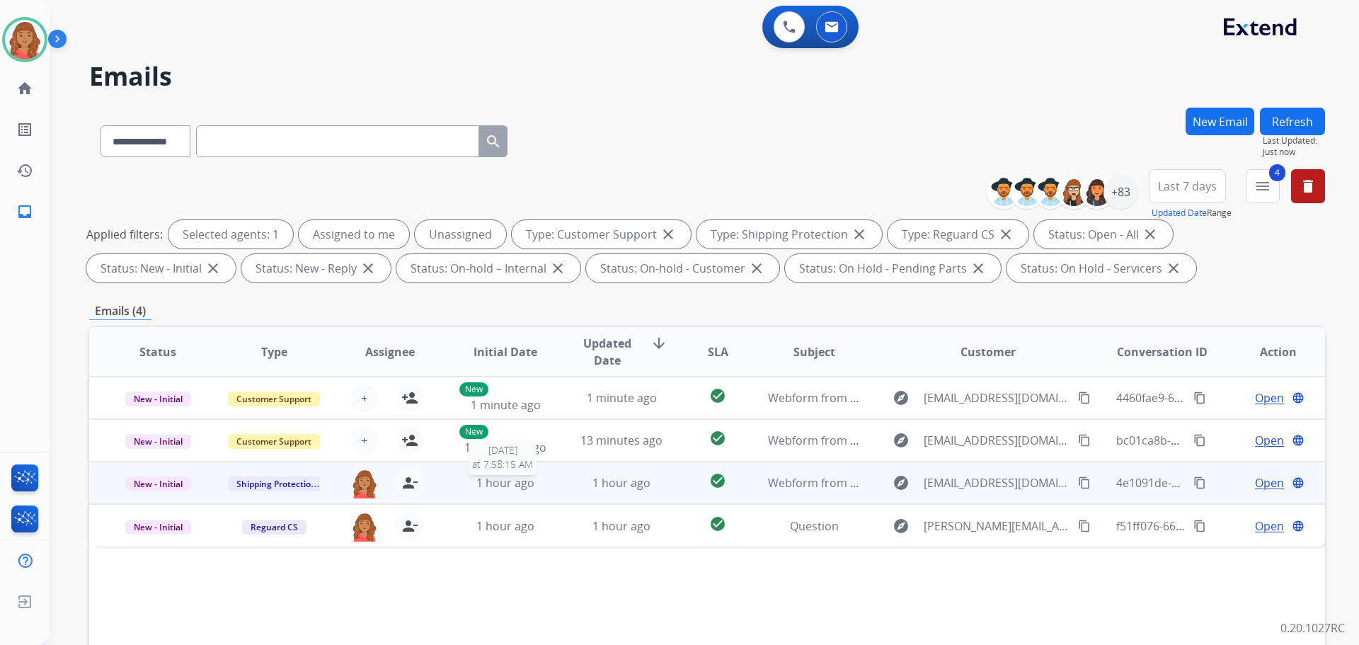
click at [506, 484] on span "1 hour ago" at bounding box center [506, 483] width 58 height 16
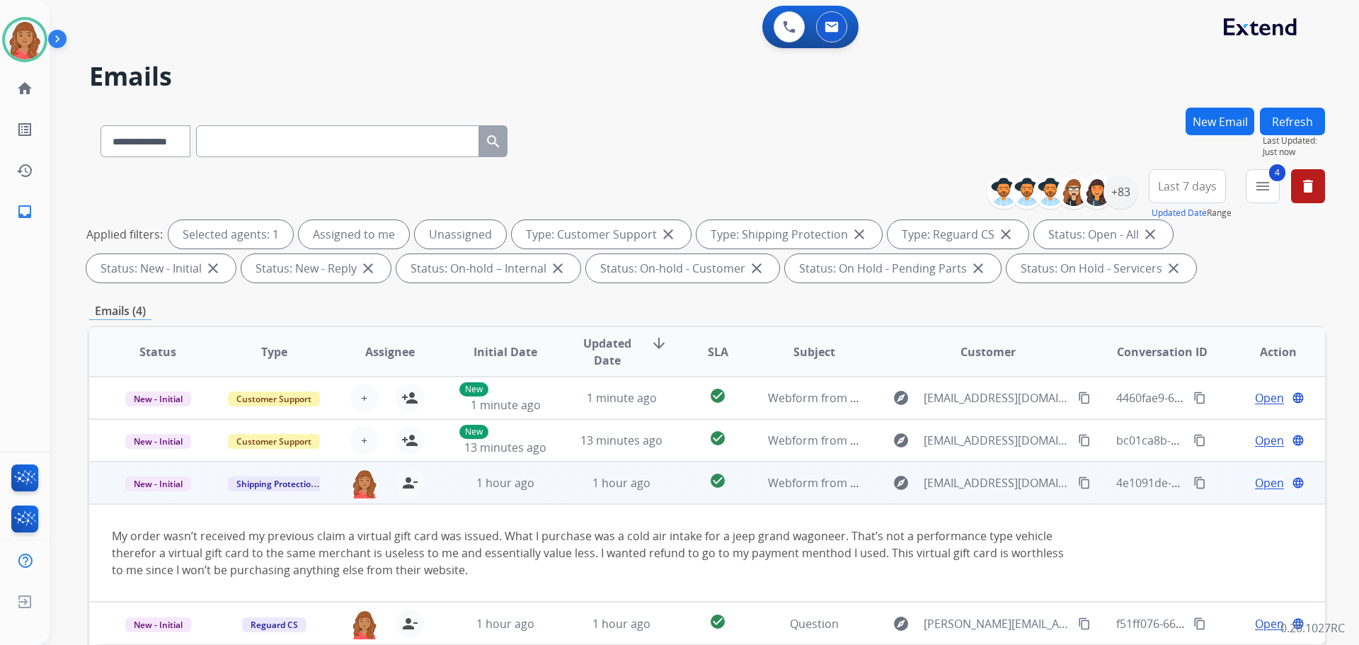
scroll to position [229, 0]
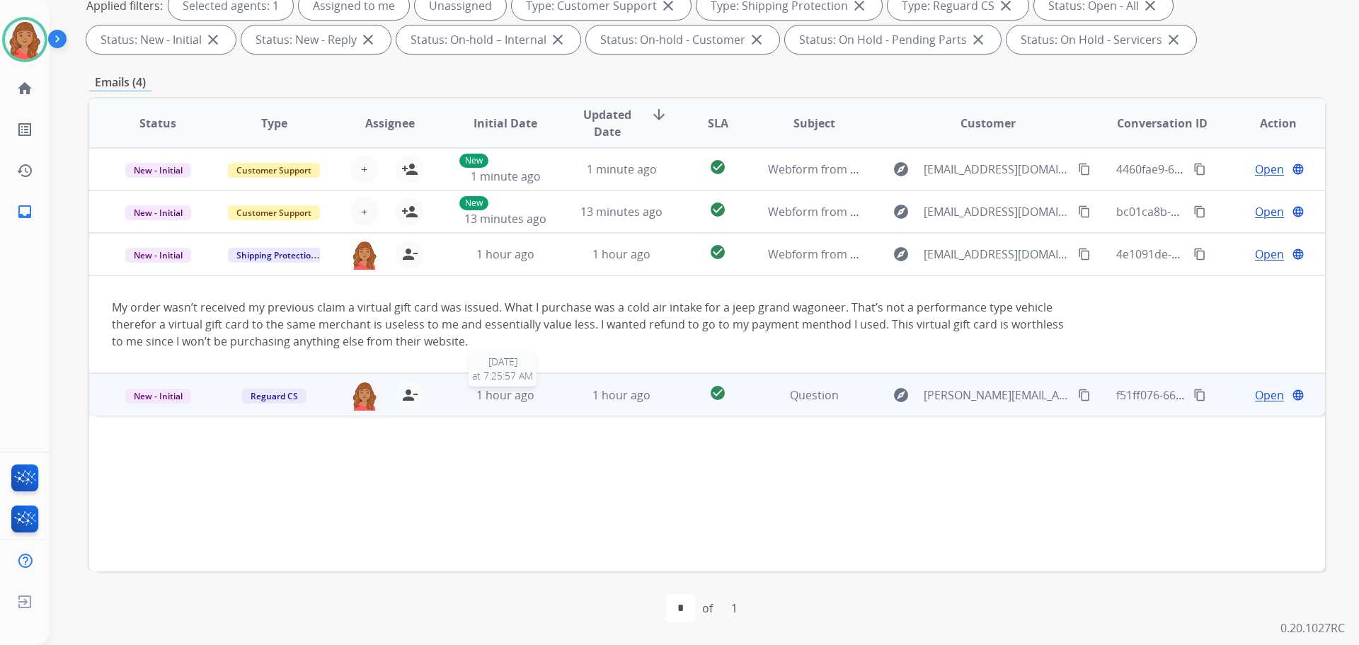
click at [498, 402] on span "1 hour ago" at bounding box center [506, 395] width 58 height 16
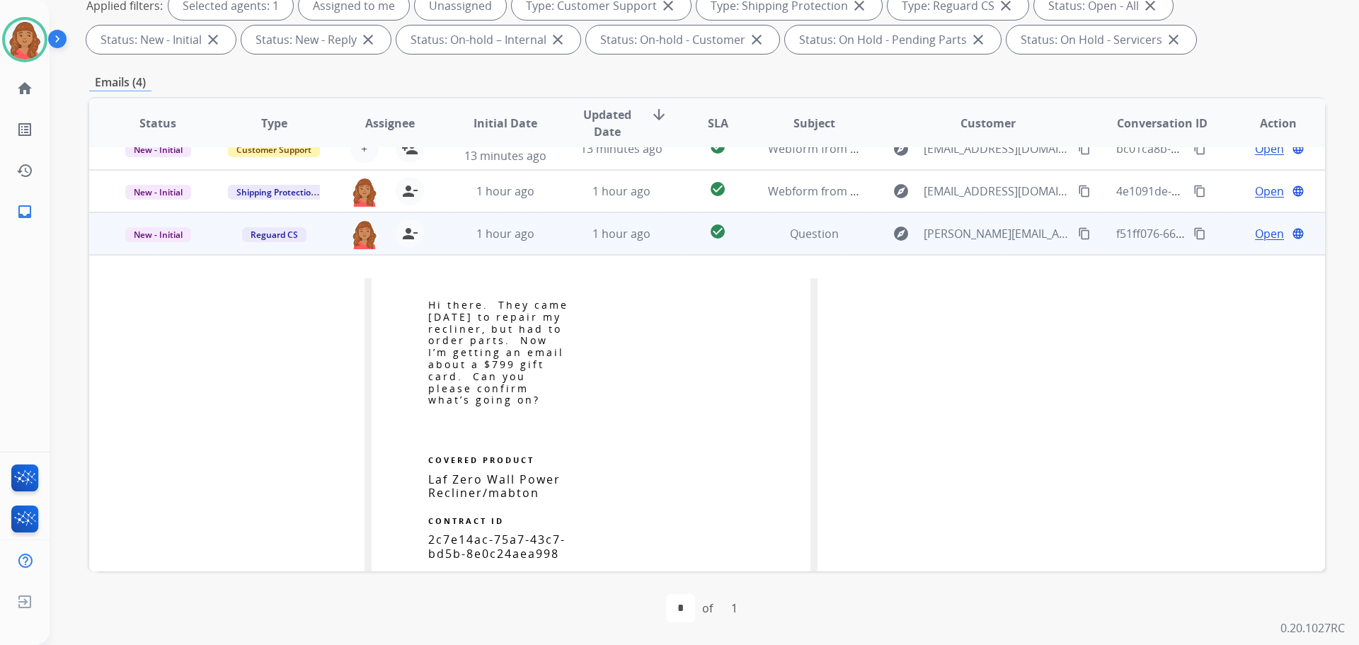
scroll to position [0, 0]
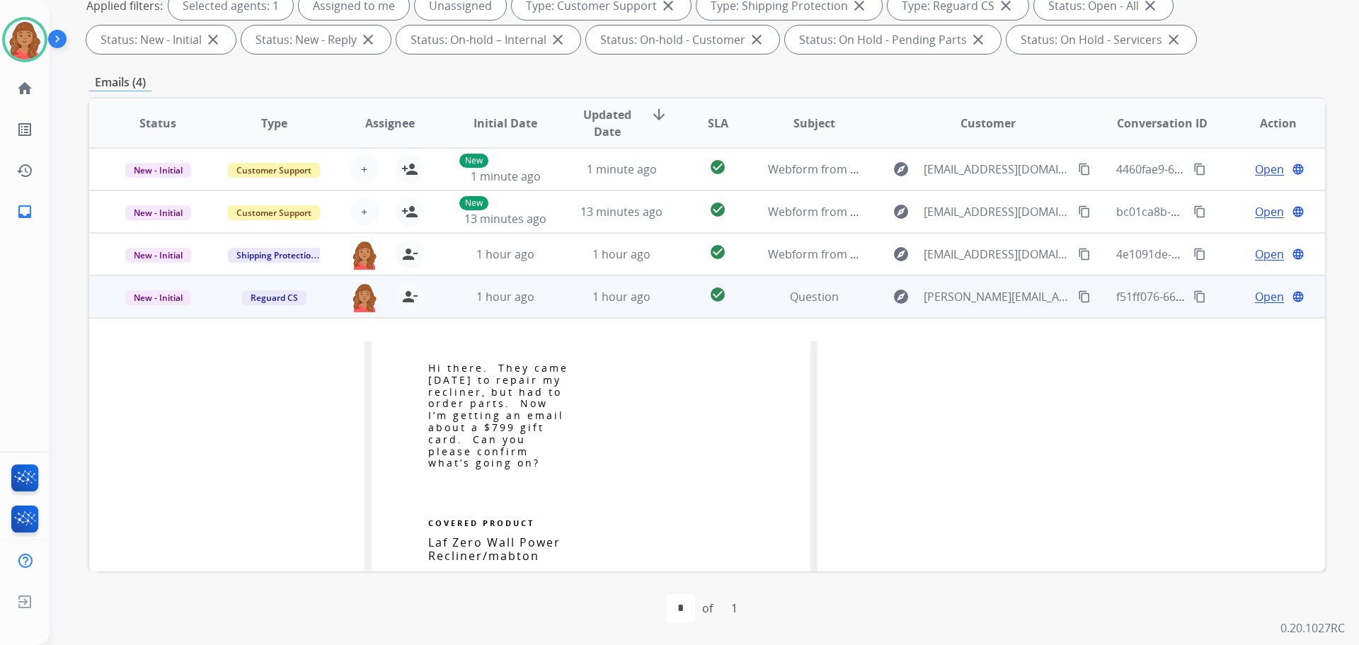
click at [1194, 296] on mat-icon "content_copy" at bounding box center [1200, 296] width 13 height 13
drag, startPoint x: 1079, startPoint y: 292, endPoint x: 1048, endPoint y: 294, distance: 31.2
click at [1078, 292] on mat-icon "content_copy" at bounding box center [1084, 296] width 13 height 13
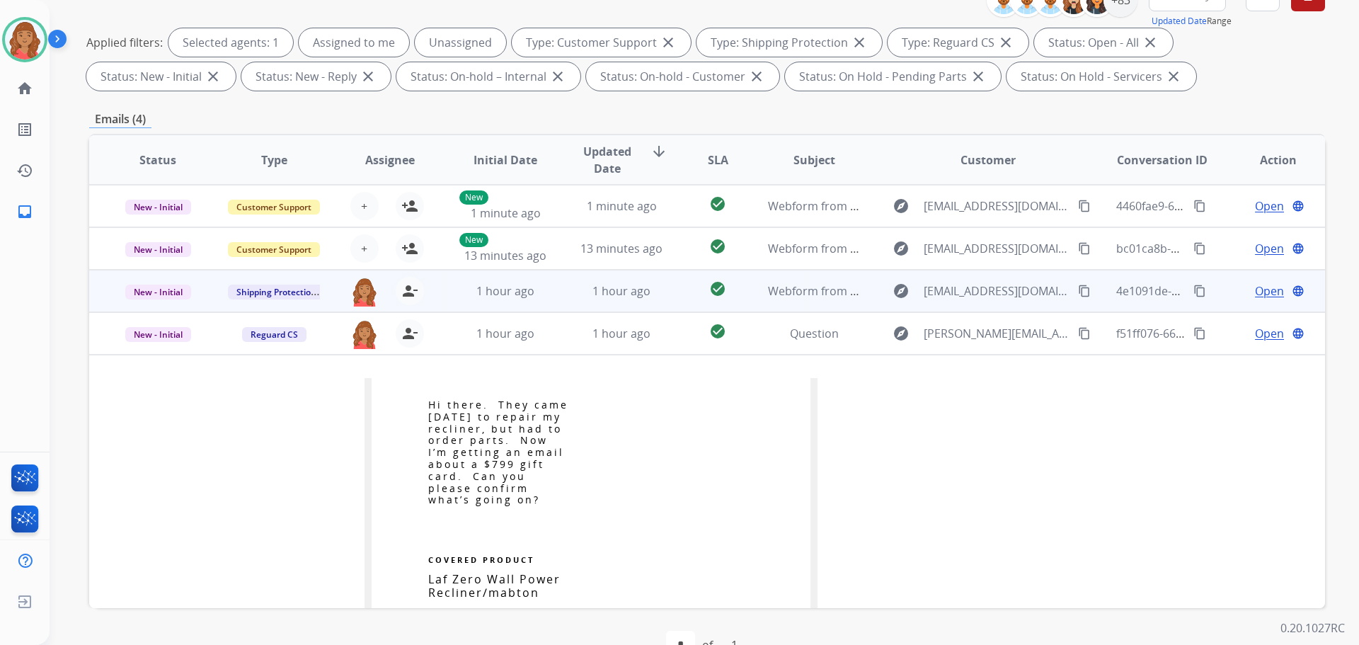
scroll to position [158, 0]
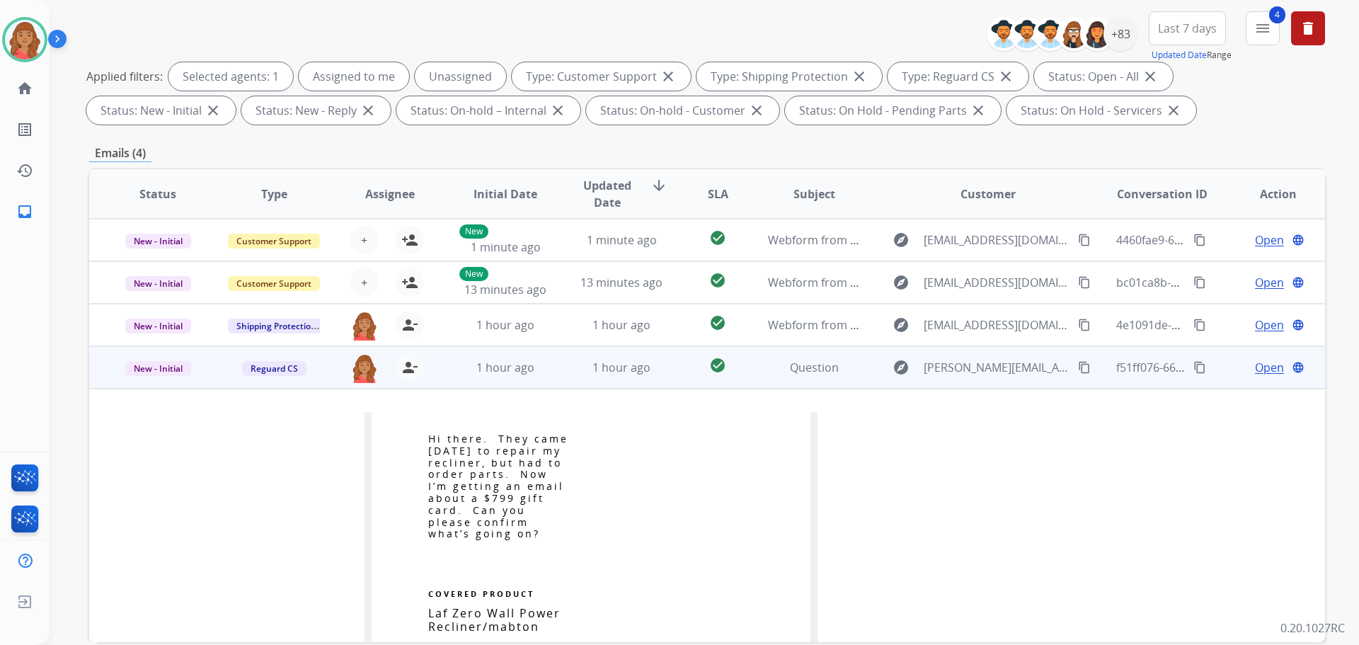
click at [1257, 375] on span "Open" at bounding box center [1269, 367] width 29 height 17
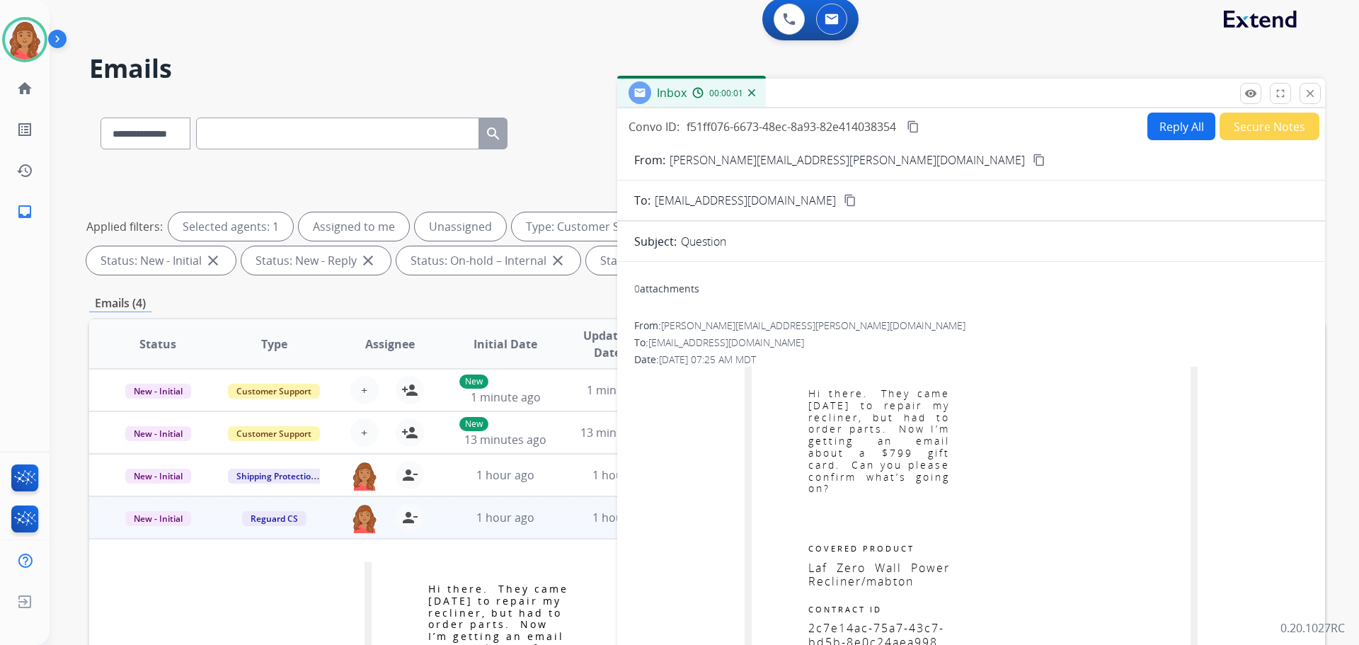
scroll to position [0, 0]
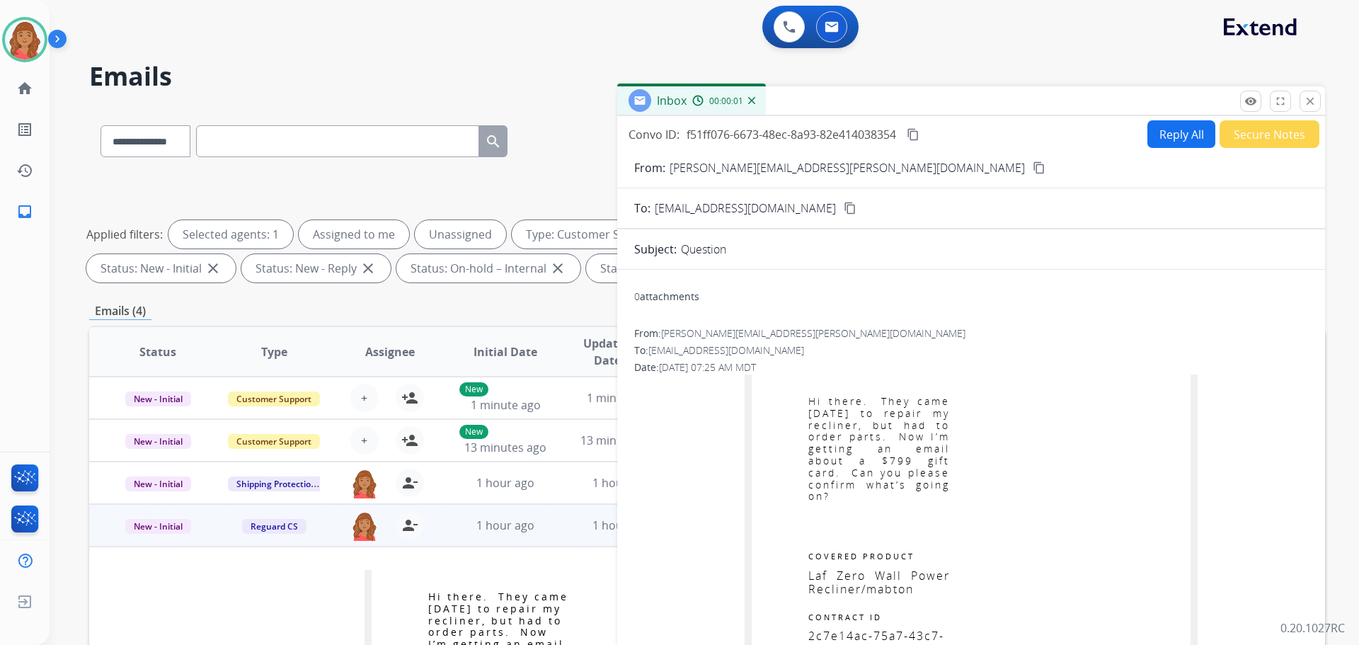
click at [1176, 135] on button "Reply All" at bounding box center [1182, 134] width 68 height 28
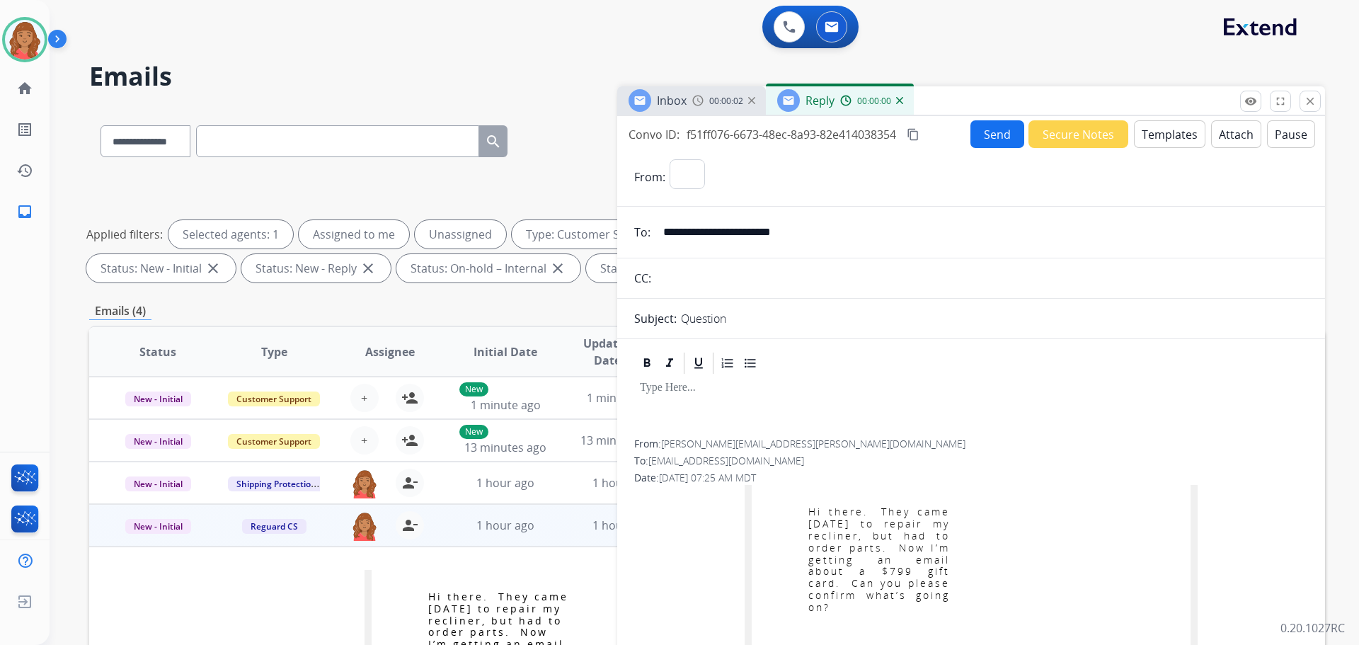
select select "**********"
drag, startPoint x: 908, startPoint y: 509, endPoint x: 889, endPoint y: 486, distance: 30.2
click at [908, 509] on p "Hi there. They came [DATE] to repair my recliner, but had to order parts. Now I…" at bounding box center [880, 559] width 142 height 107
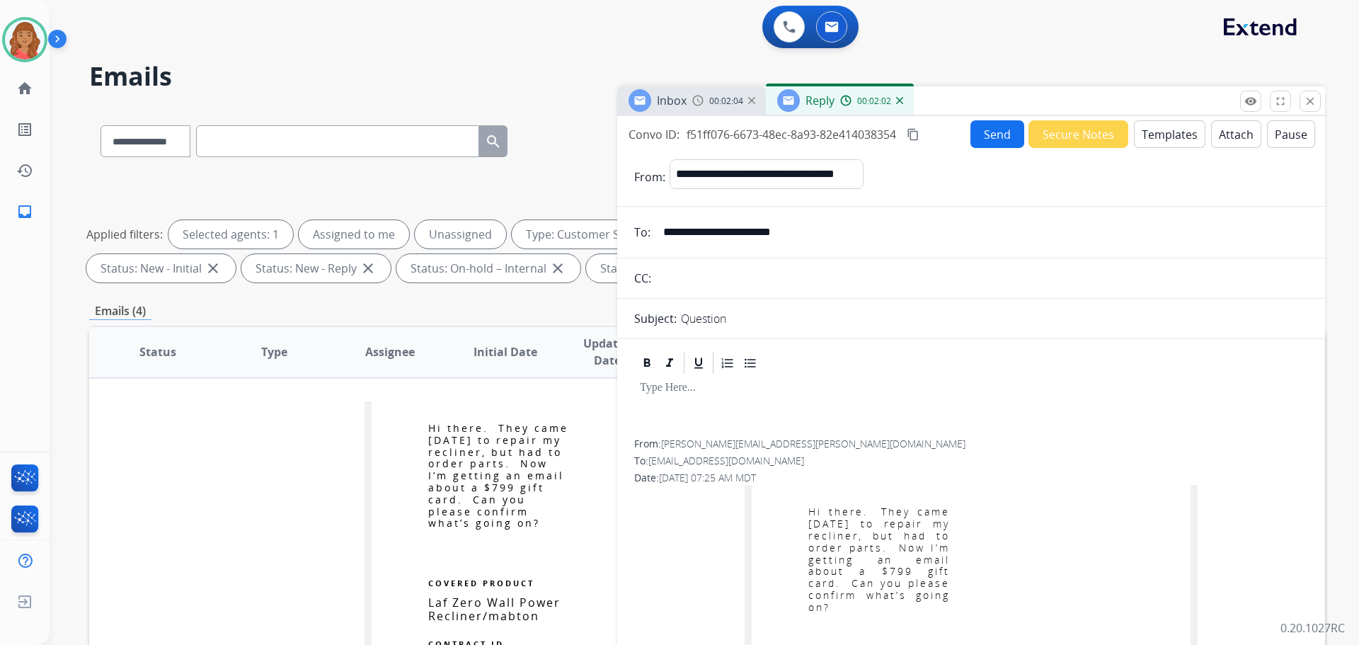
click at [1164, 131] on button "Templates" at bounding box center [1170, 134] width 72 height 28
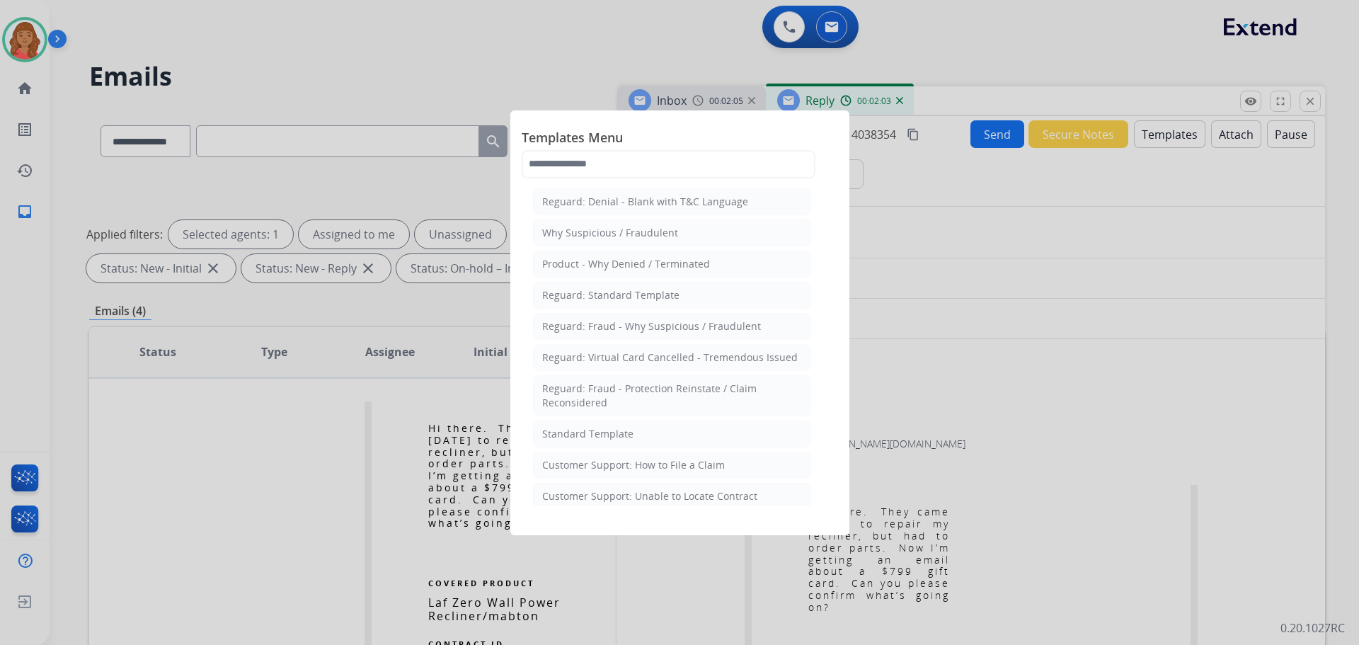
drag, startPoint x: 589, startPoint y: 429, endPoint x: 616, endPoint y: 438, distance: 28.4
click at [590, 430] on div "Standard Template" at bounding box center [587, 434] width 91 height 14
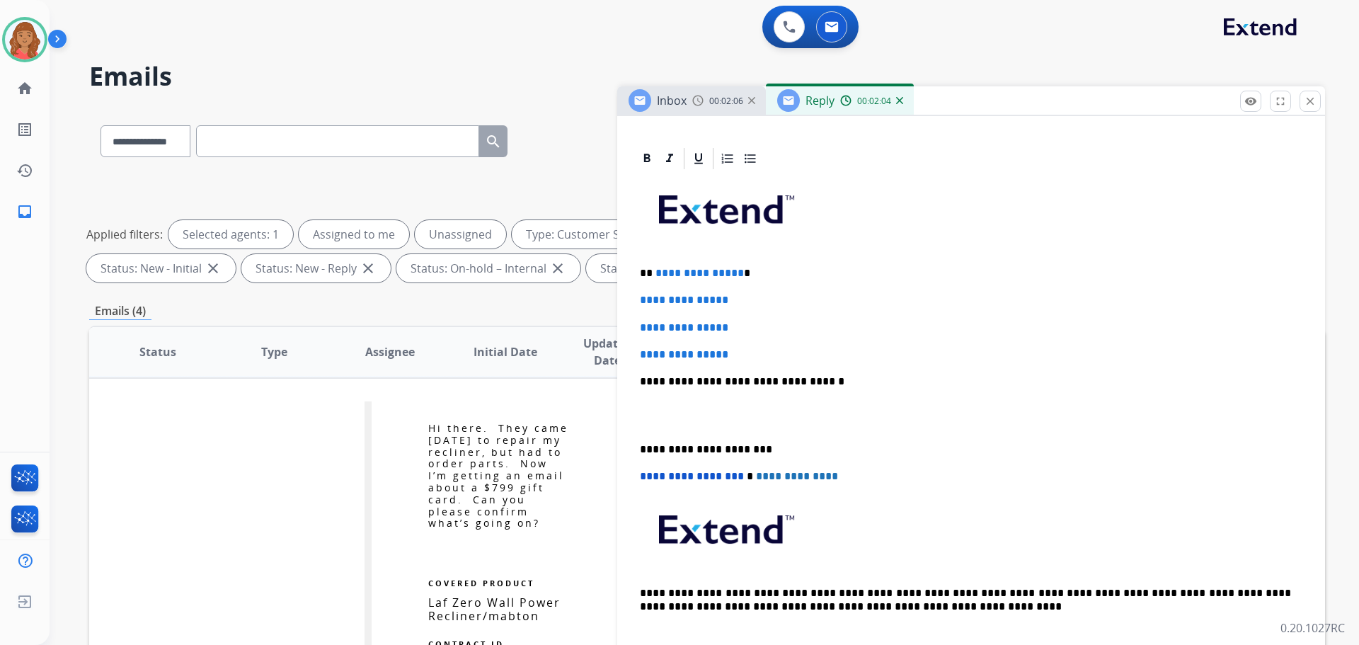
scroll to position [283, 0]
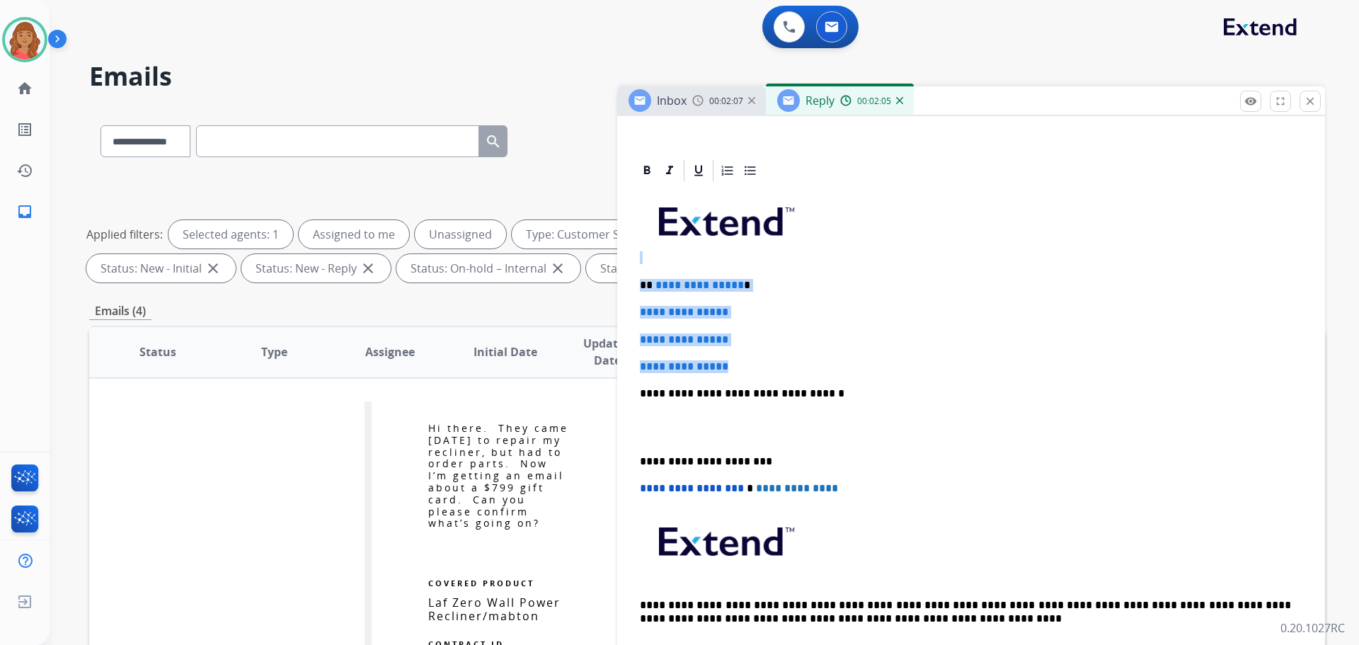
drag, startPoint x: 751, startPoint y: 367, endPoint x: 651, endPoint y: 290, distance: 125.8
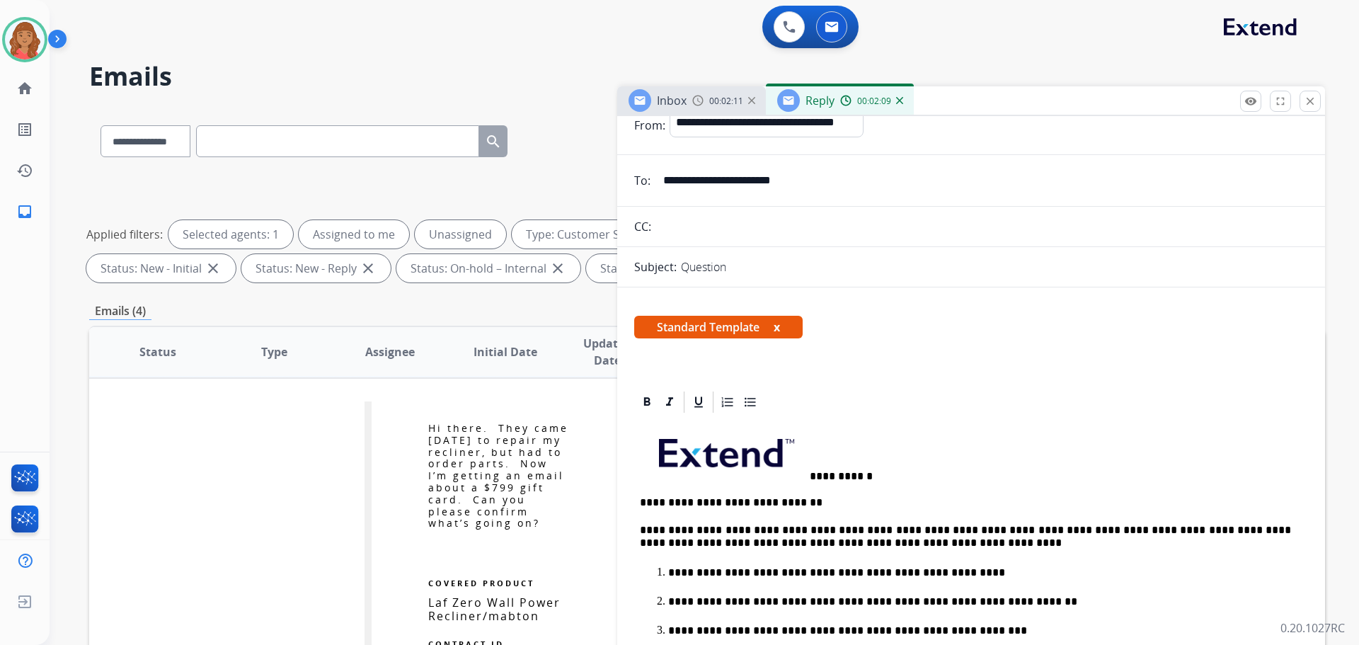
scroll to position [0, 0]
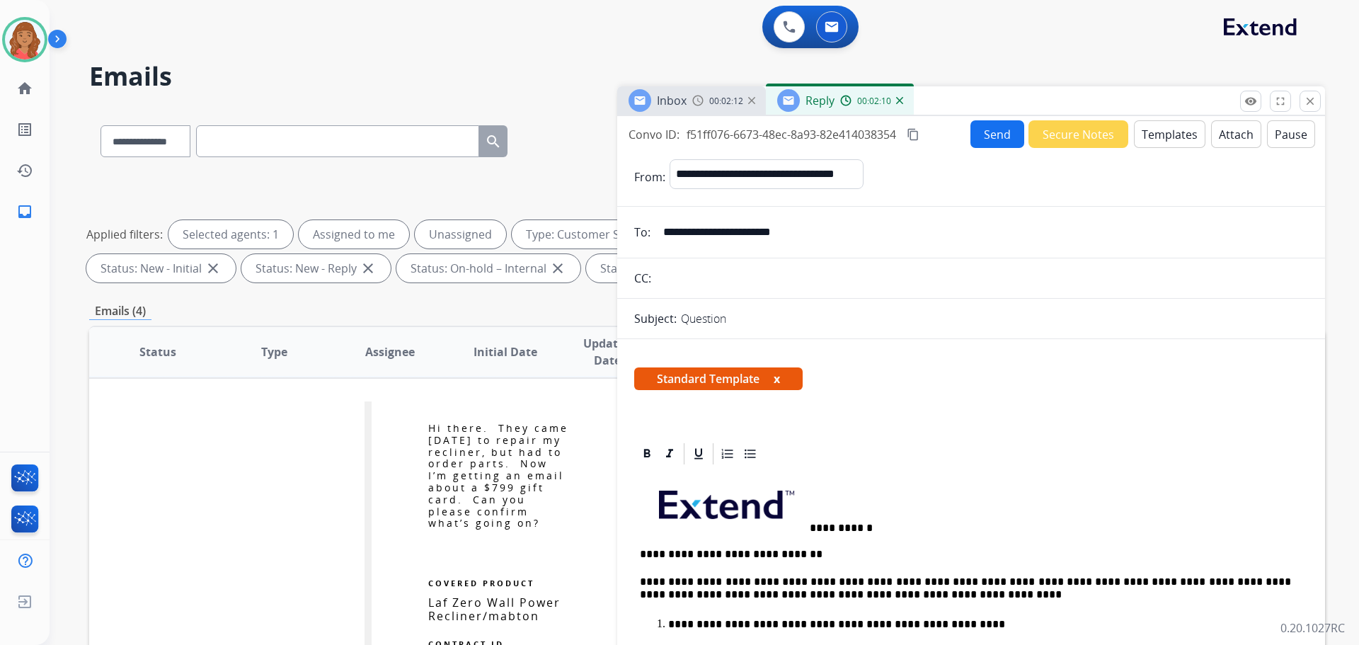
drag, startPoint x: 916, startPoint y: 133, endPoint x: 923, endPoint y: 132, distance: 7.2
click at [922, 132] on button "content_copy" at bounding box center [913, 134] width 17 height 17
click at [978, 135] on button "Send" at bounding box center [998, 134] width 54 height 28
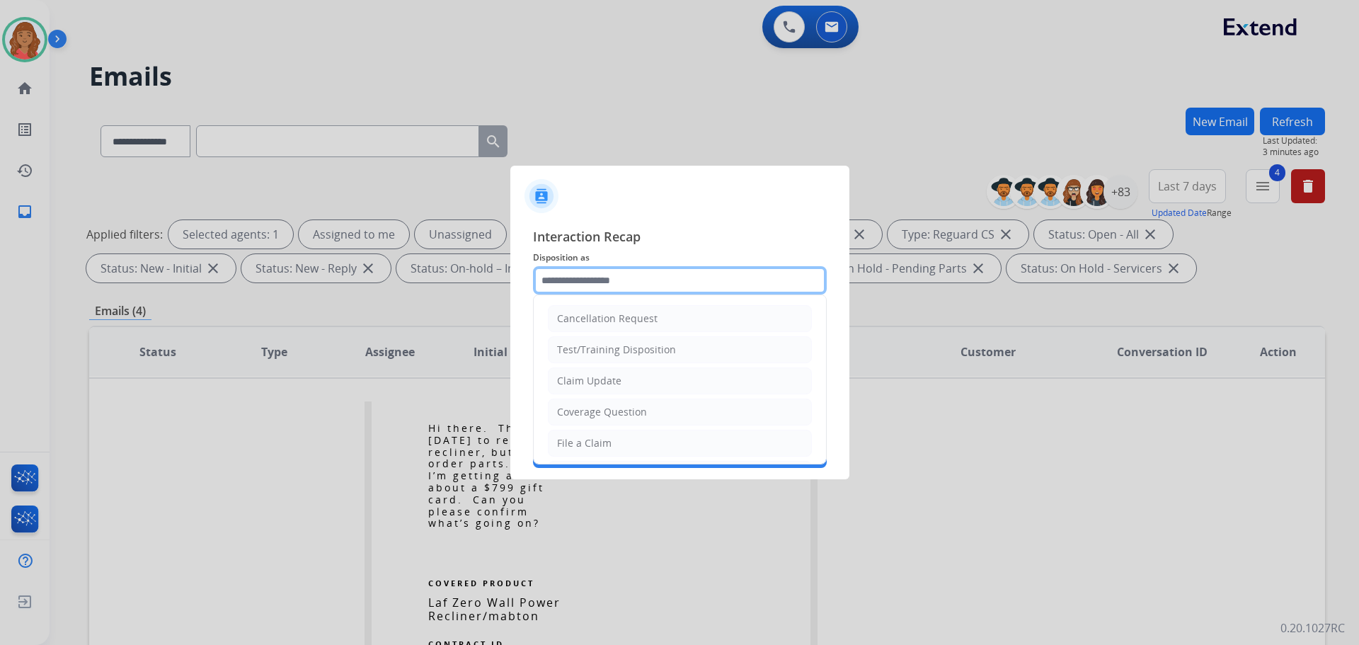
click at [600, 283] on input "text" at bounding box center [680, 280] width 294 height 28
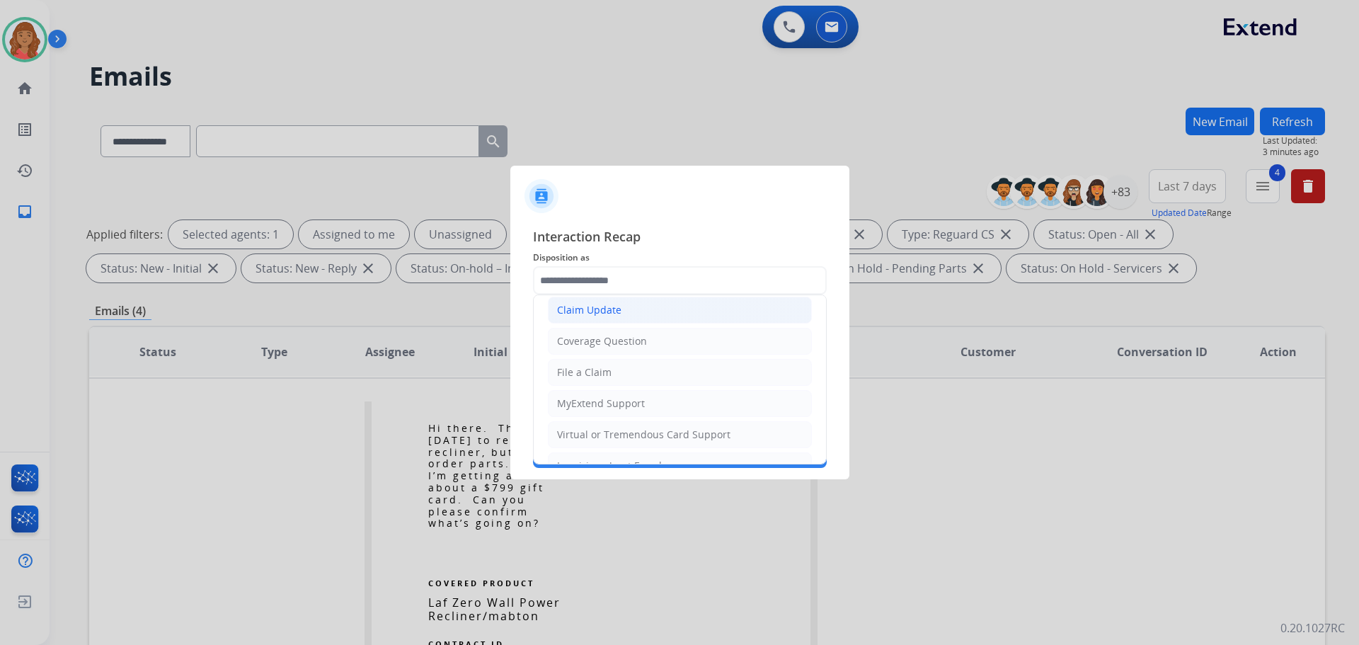
click at [581, 314] on div "Claim Update" at bounding box center [589, 310] width 64 height 14
type input "**********"
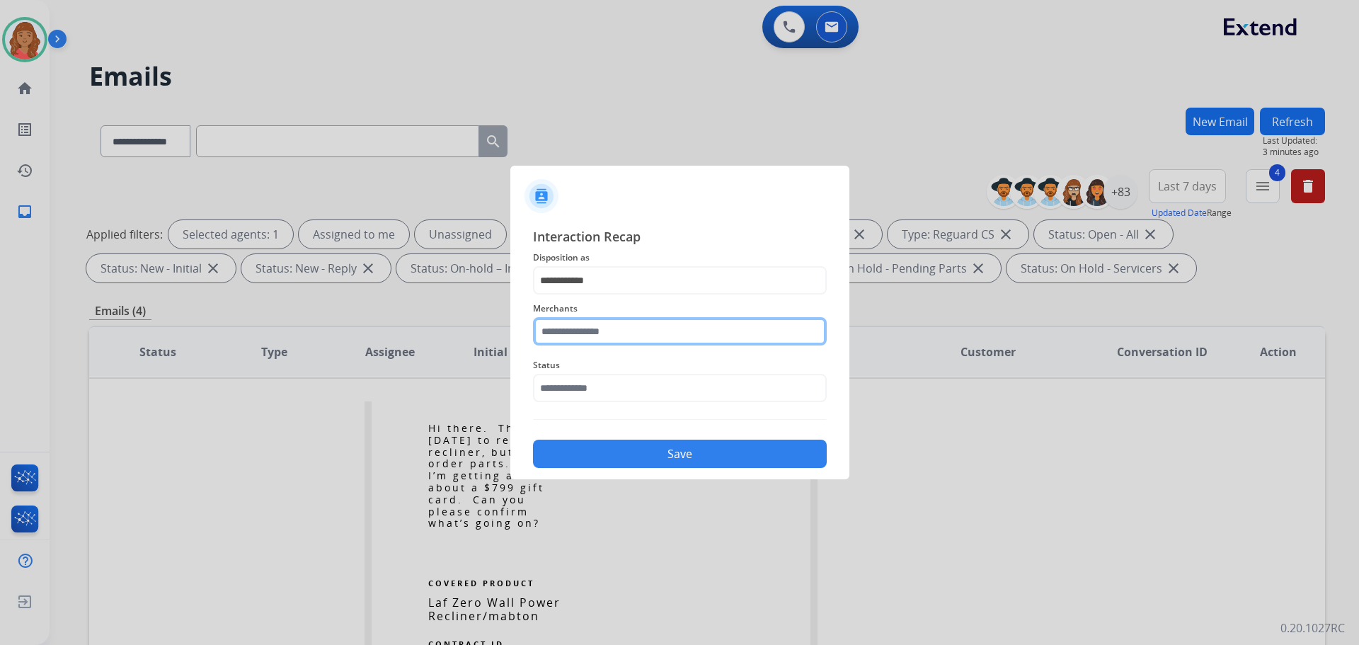
click at [591, 331] on input "text" at bounding box center [680, 331] width 294 height 28
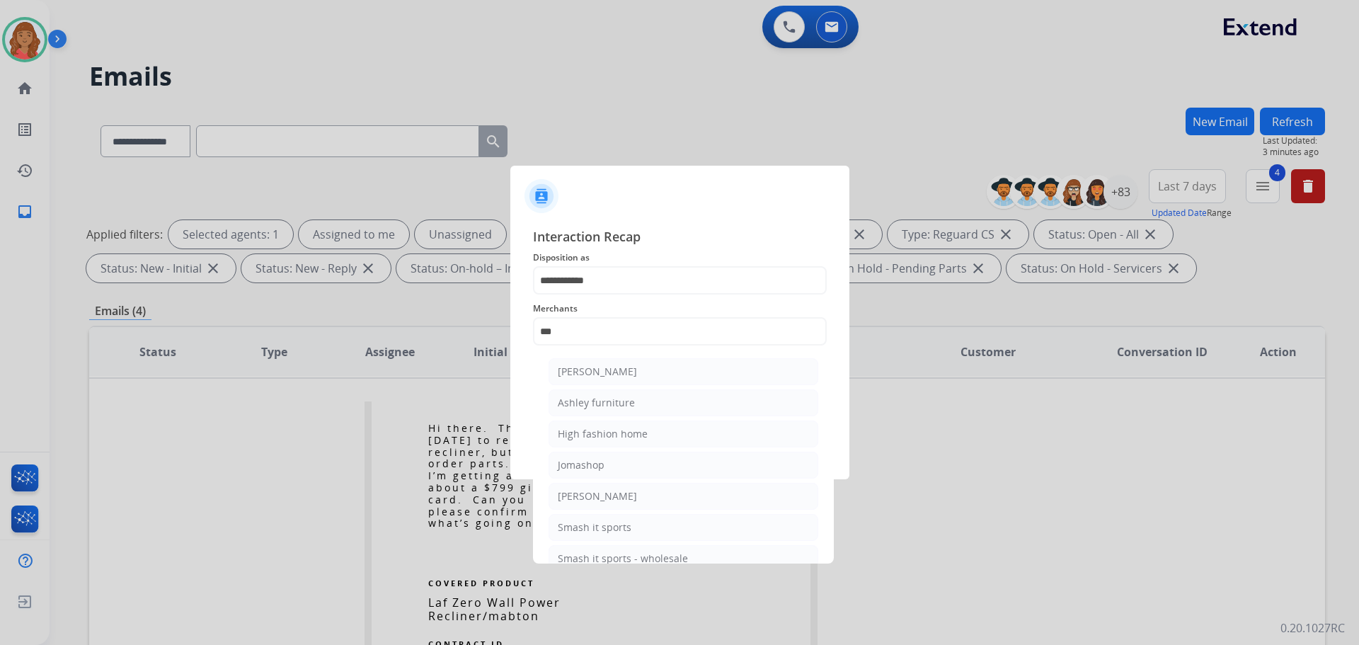
click at [580, 376] on div "[PERSON_NAME]" at bounding box center [597, 372] width 79 height 14
type input "**********"
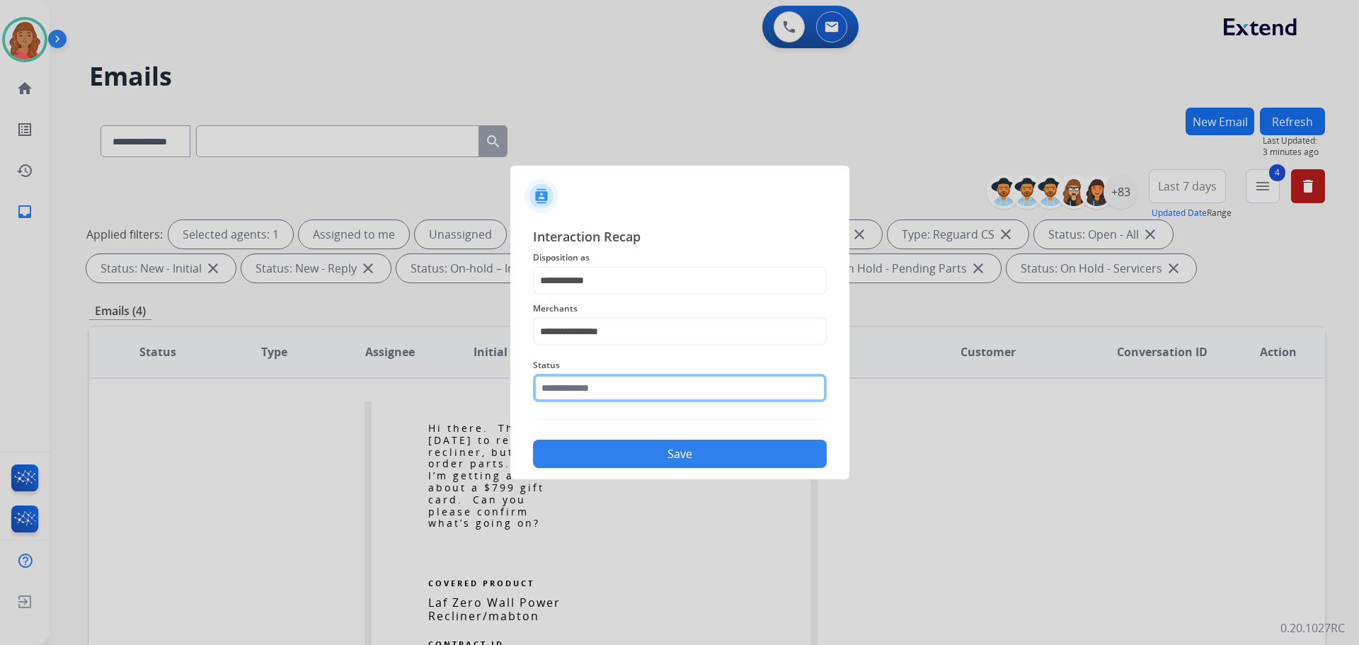
click at [576, 397] on input "text" at bounding box center [680, 388] width 294 height 28
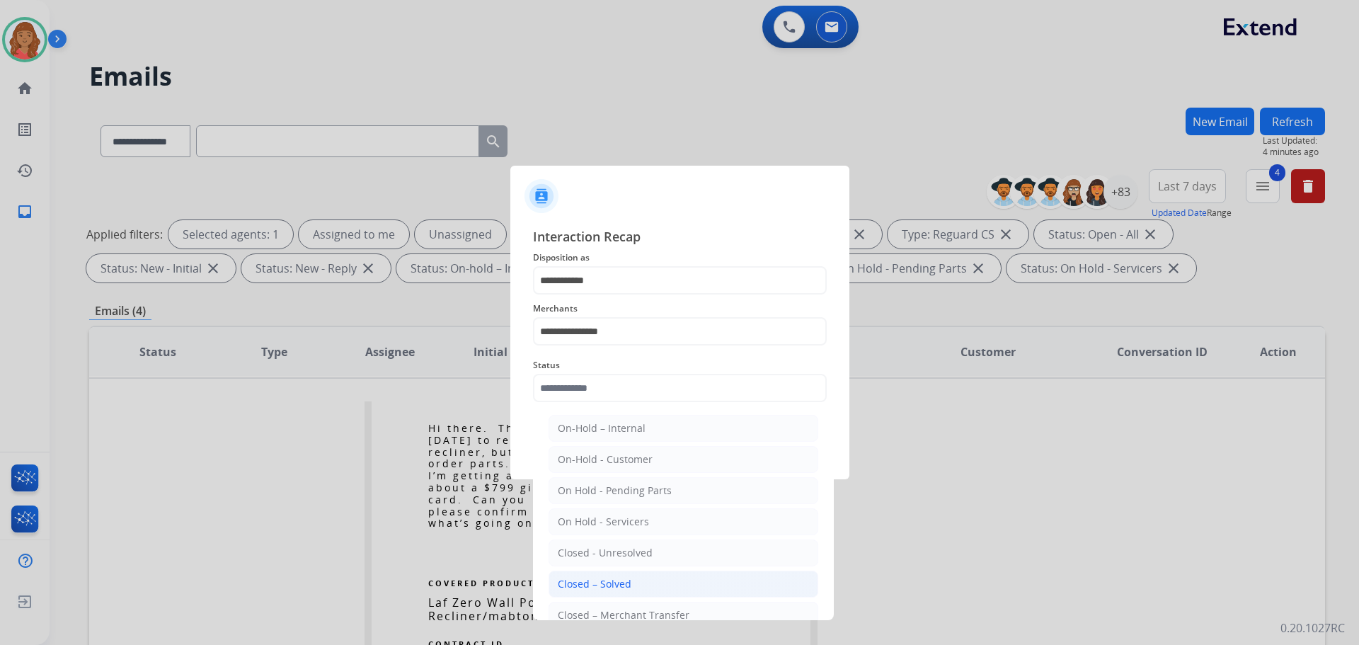
click at [573, 574] on li "Closed – Solved" at bounding box center [684, 584] width 270 height 27
type input "**********"
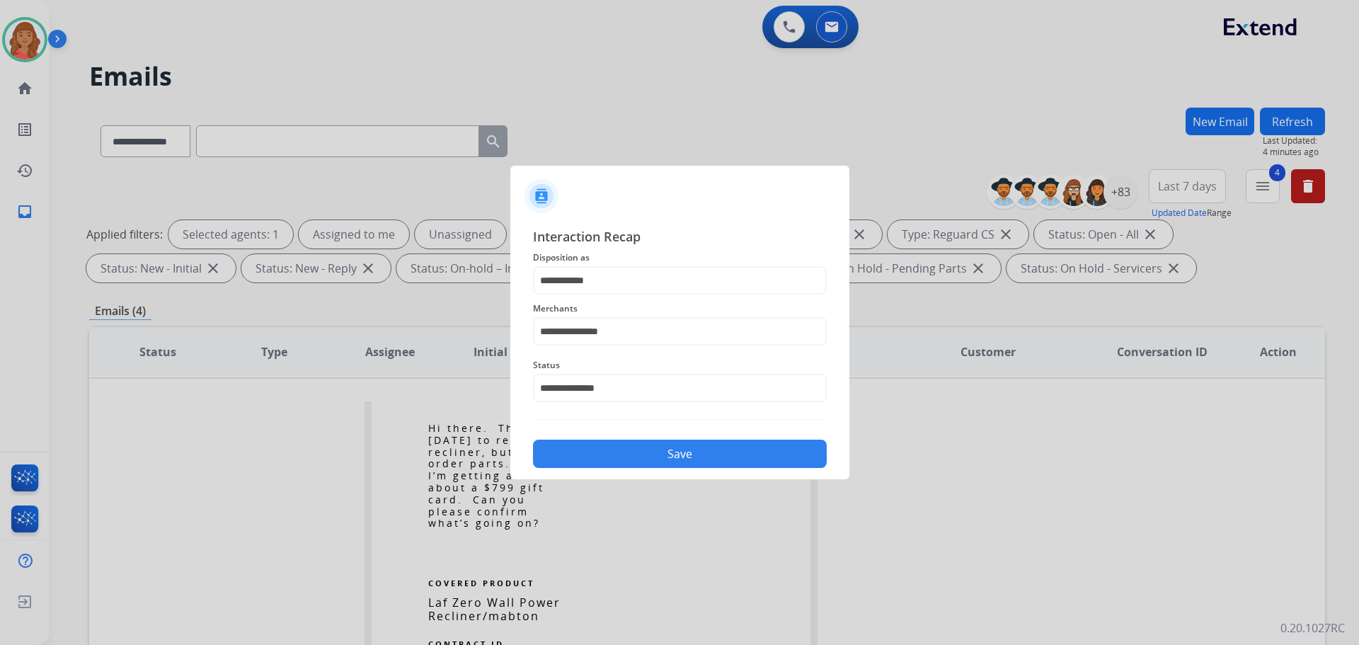
click at [623, 450] on button "Save" at bounding box center [680, 454] width 294 height 28
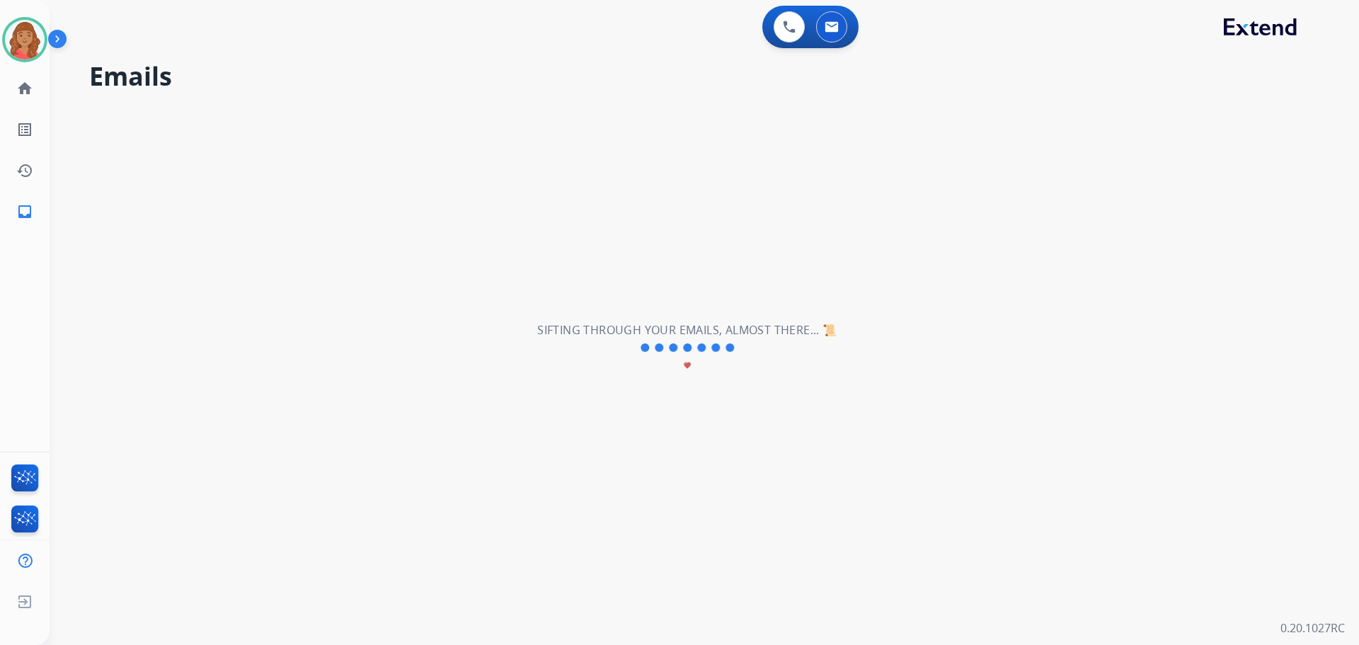
scroll to position [0, 0]
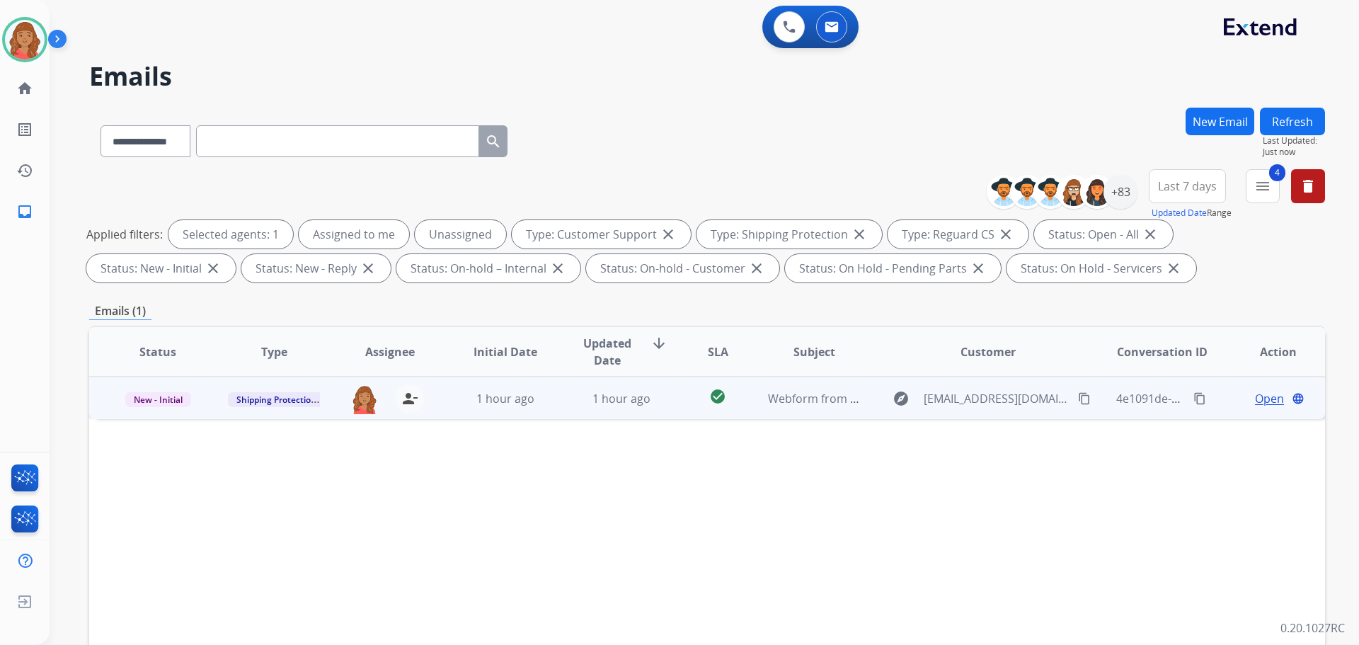
drag, startPoint x: 1063, startPoint y: 401, endPoint x: 1025, endPoint y: 388, distance: 39.6
click at [1078, 401] on mat-icon "content_copy" at bounding box center [1084, 398] width 13 height 13
drag, startPoint x: 1254, startPoint y: 395, endPoint x: 1214, endPoint y: 403, distance: 40.4
click at [1242, 398] on div "Open language" at bounding box center [1278, 398] width 93 height 17
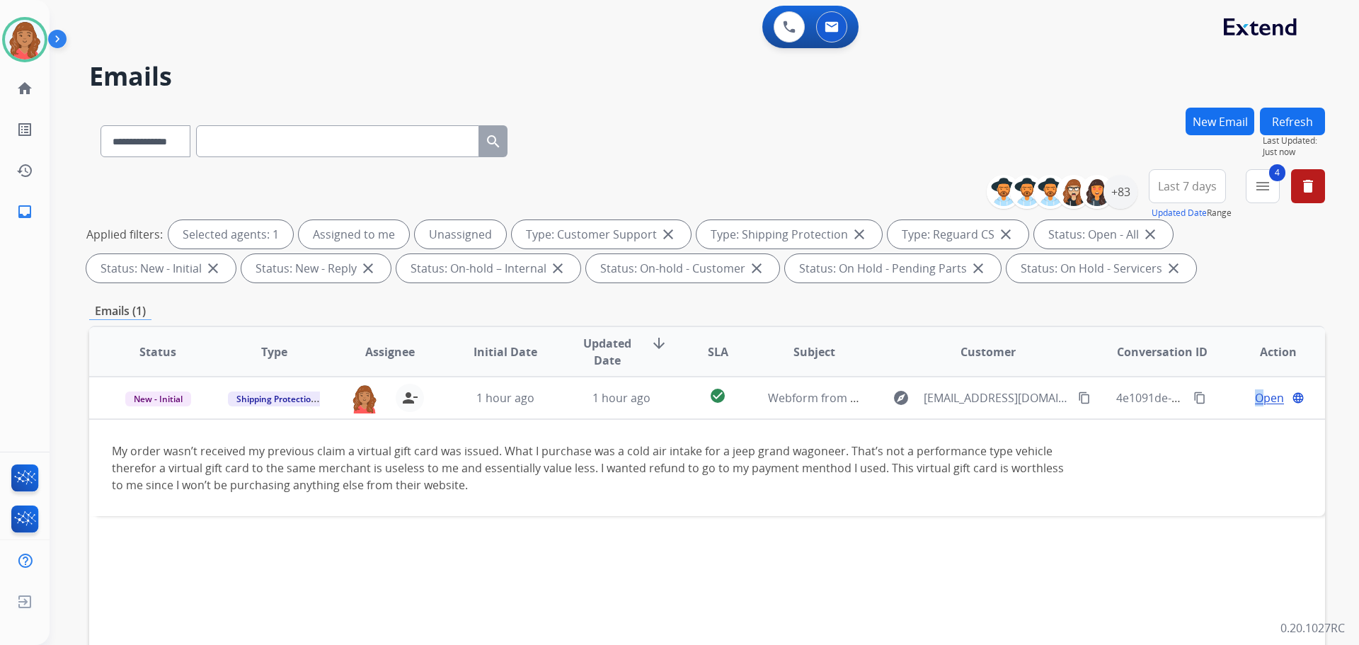
click at [979, 501] on td "My order wasn’t received my previous claim a virtual gift card was issued. What…" at bounding box center [591, 467] width 1005 height 97
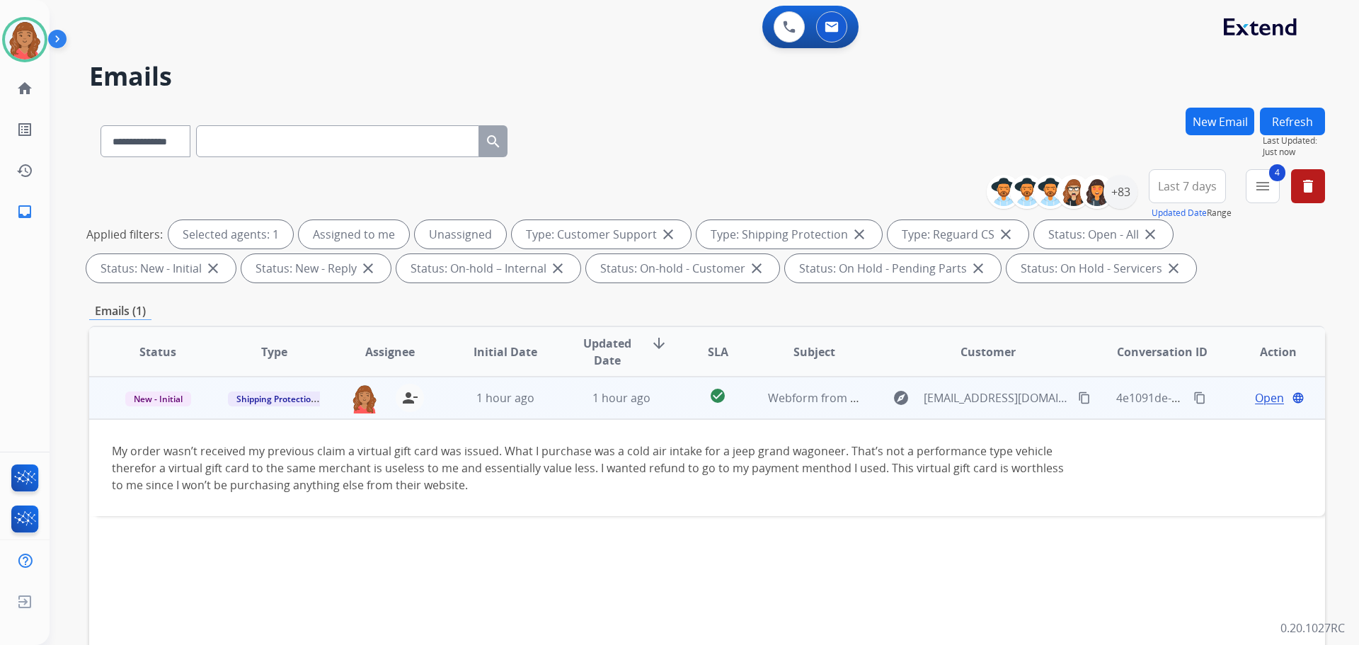
click at [1262, 390] on span "Open" at bounding box center [1269, 397] width 29 height 17
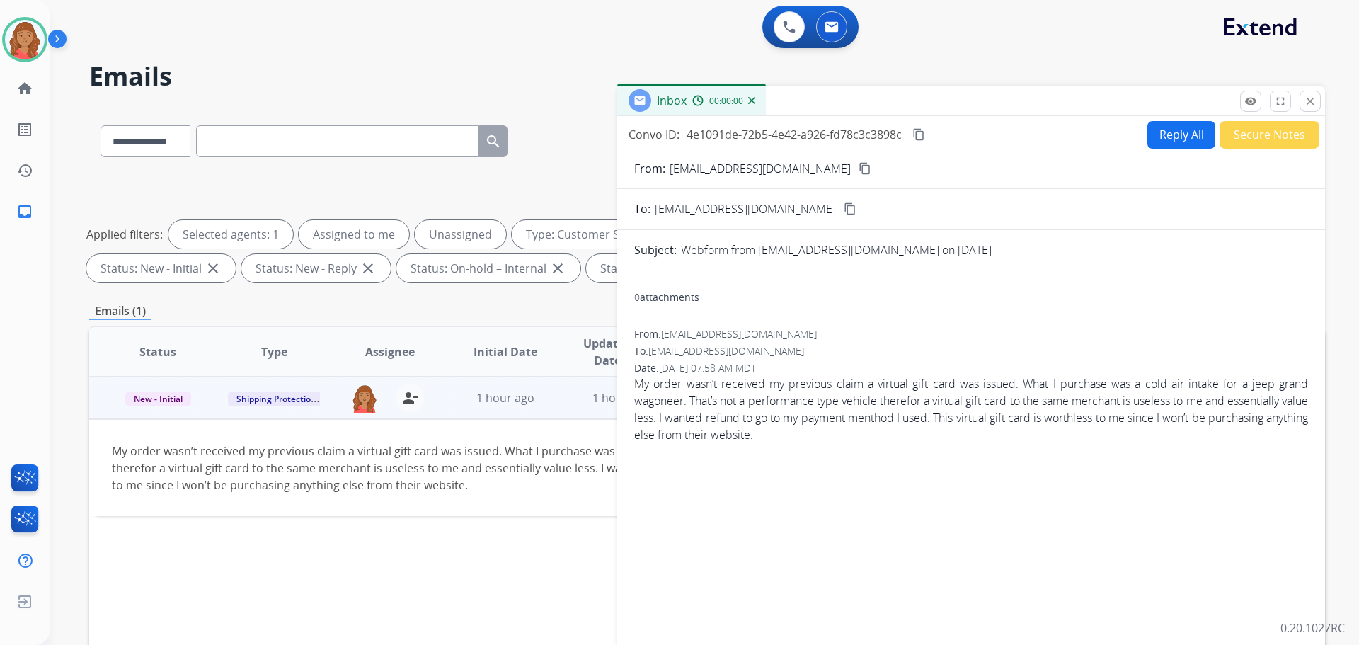
click at [1163, 133] on button "Reply All" at bounding box center [1182, 135] width 68 height 28
select select "**********"
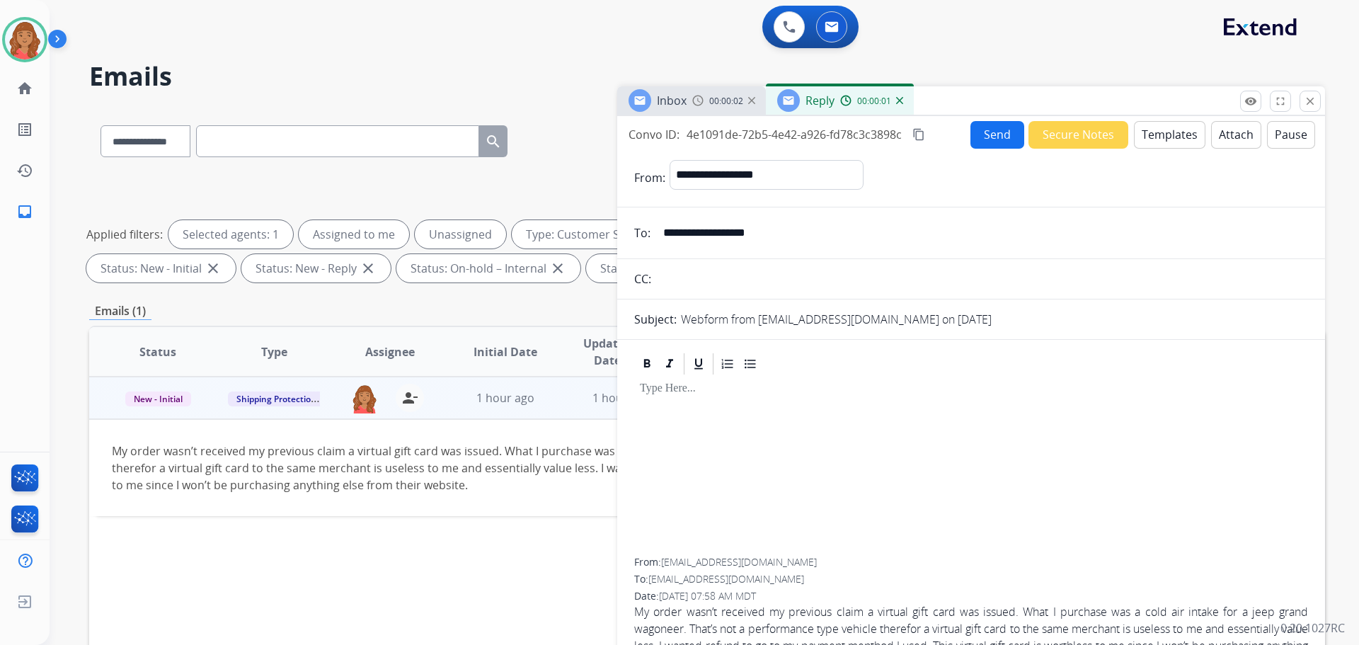
click at [1170, 140] on button "Templates" at bounding box center [1170, 135] width 72 height 28
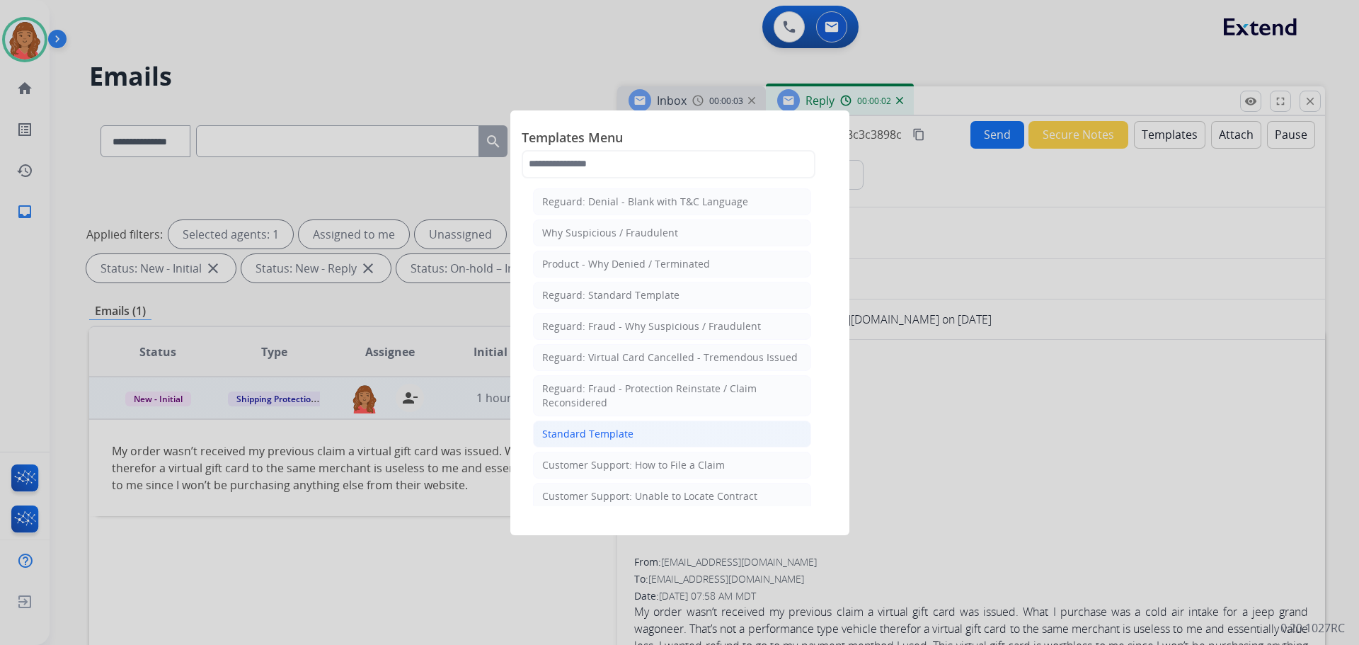
click at [593, 435] on div "Standard Template" at bounding box center [587, 434] width 91 height 14
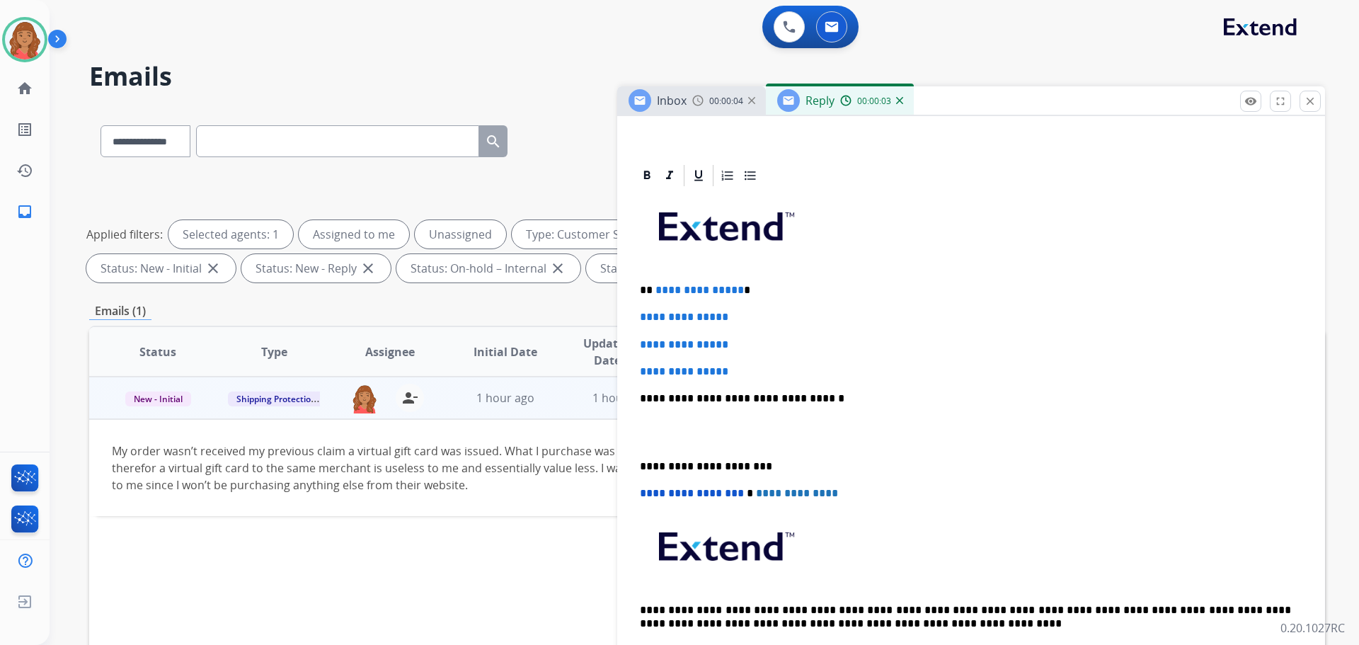
scroll to position [283, 0]
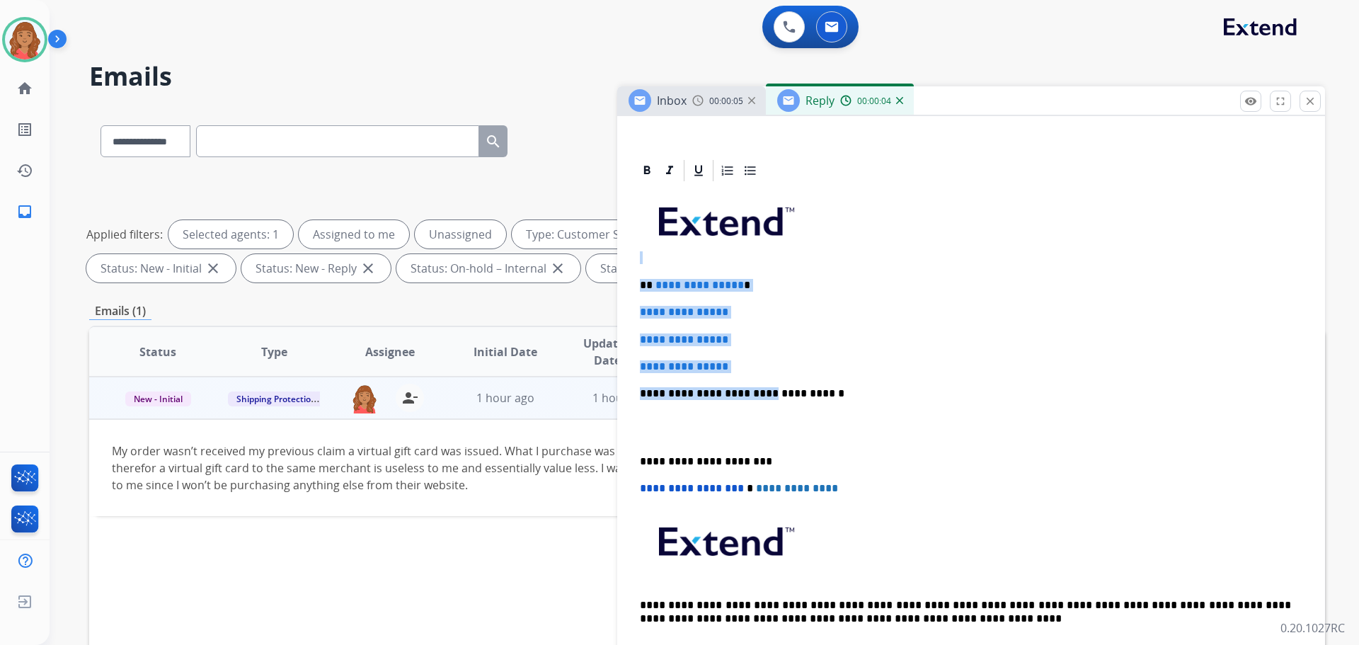
drag, startPoint x: 671, startPoint y: 347, endPoint x: 634, endPoint y: 264, distance: 90.9
click at [616, 253] on div "**********" at bounding box center [707, 491] width 1236 height 766
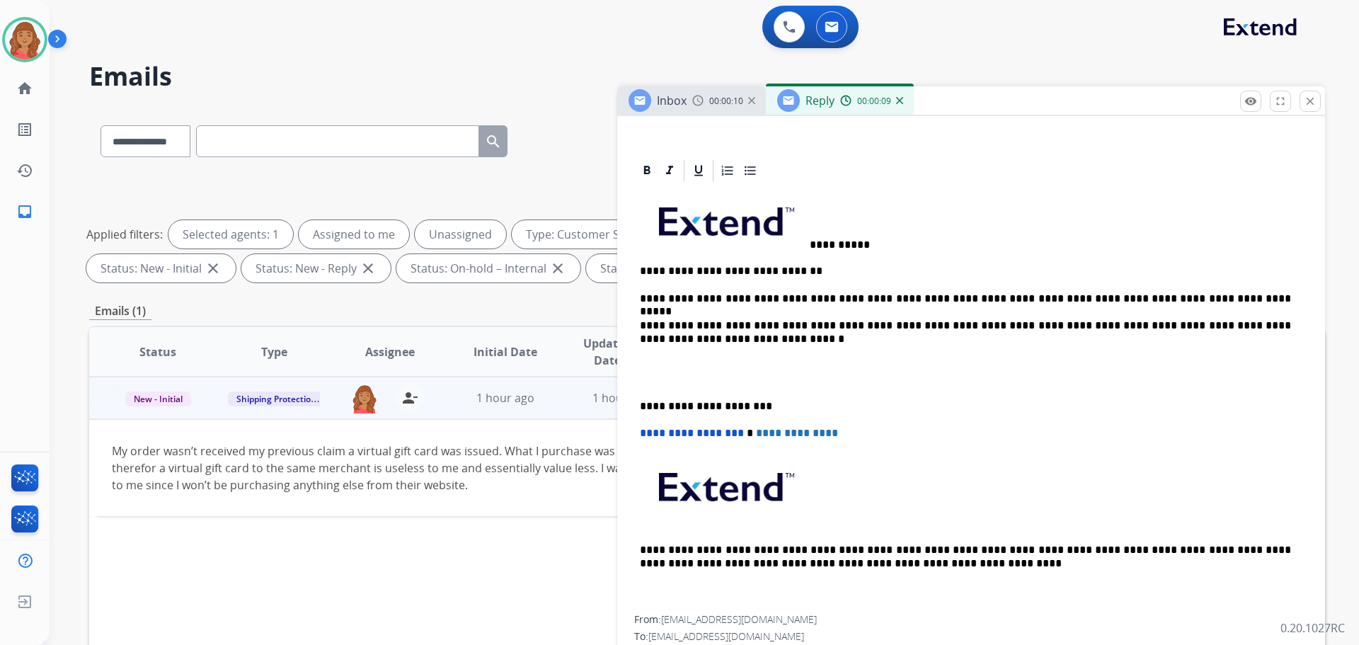
click at [891, 297] on p "**********" at bounding box center [965, 298] width 651 height 13
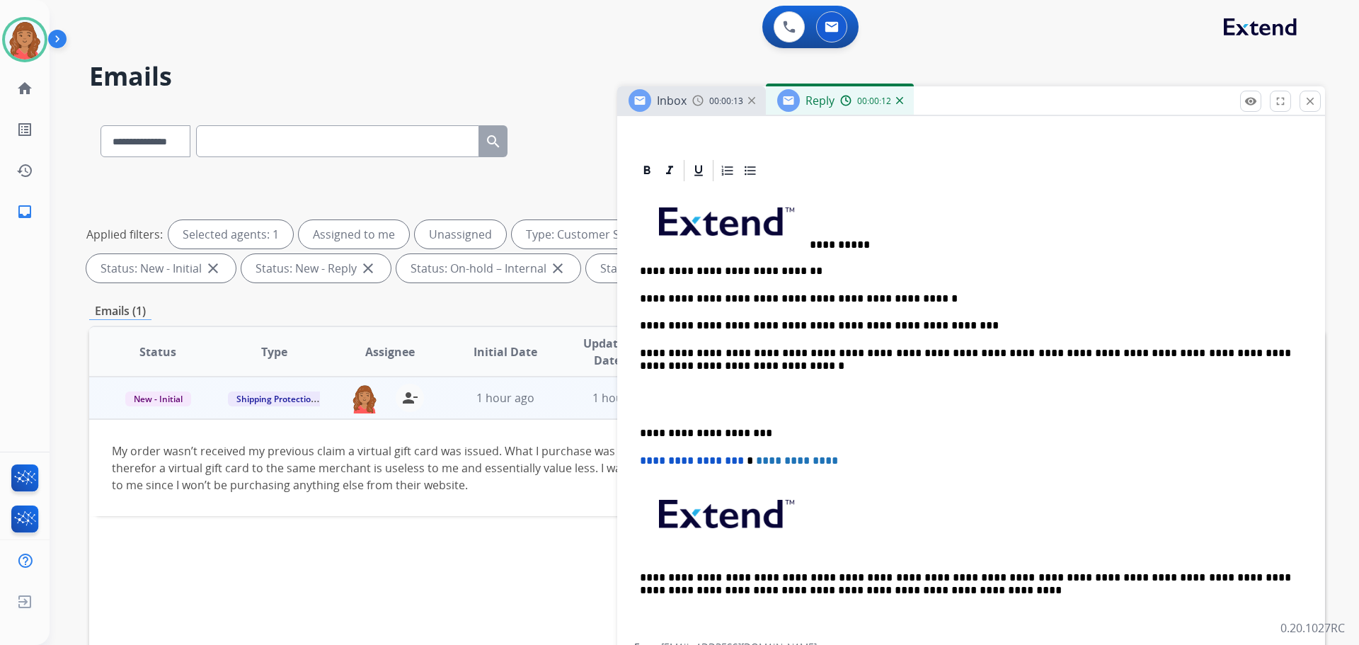
click at [809, 242] on span at bounding box center [725, 218] width 170 height 59
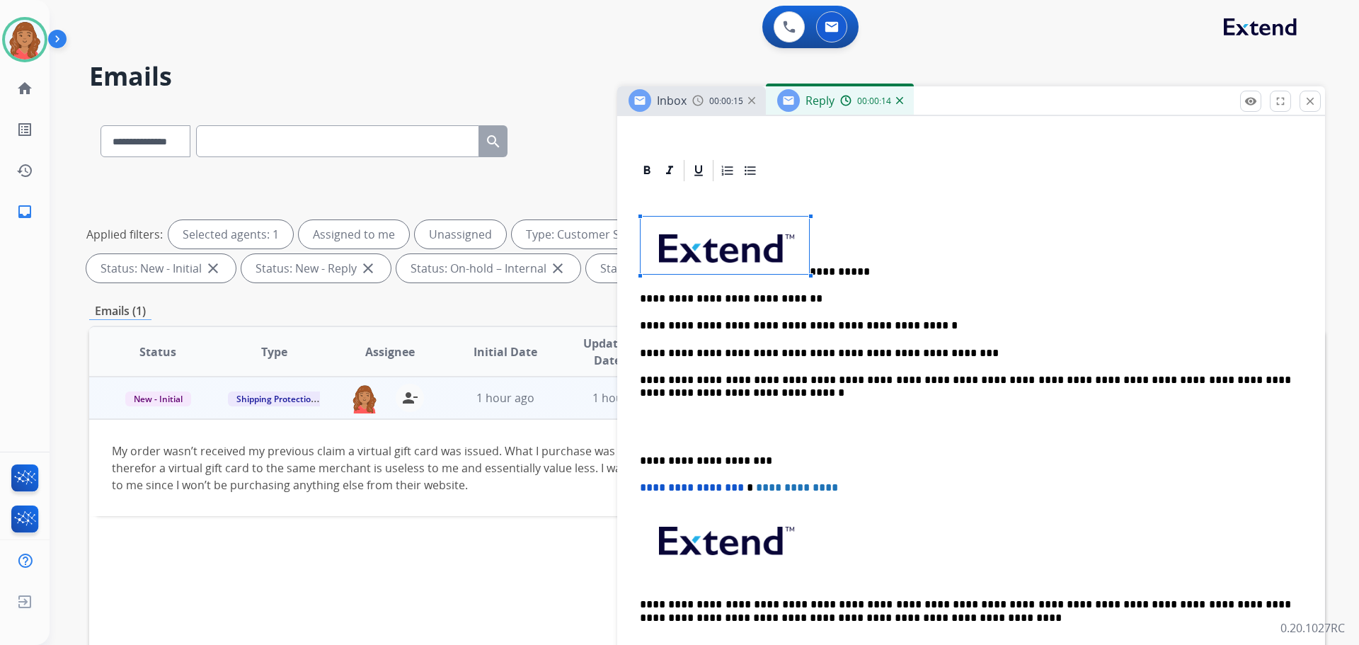
click at [811, 269] on p "**********" at bounding box center [965, 247] width 651 height 62
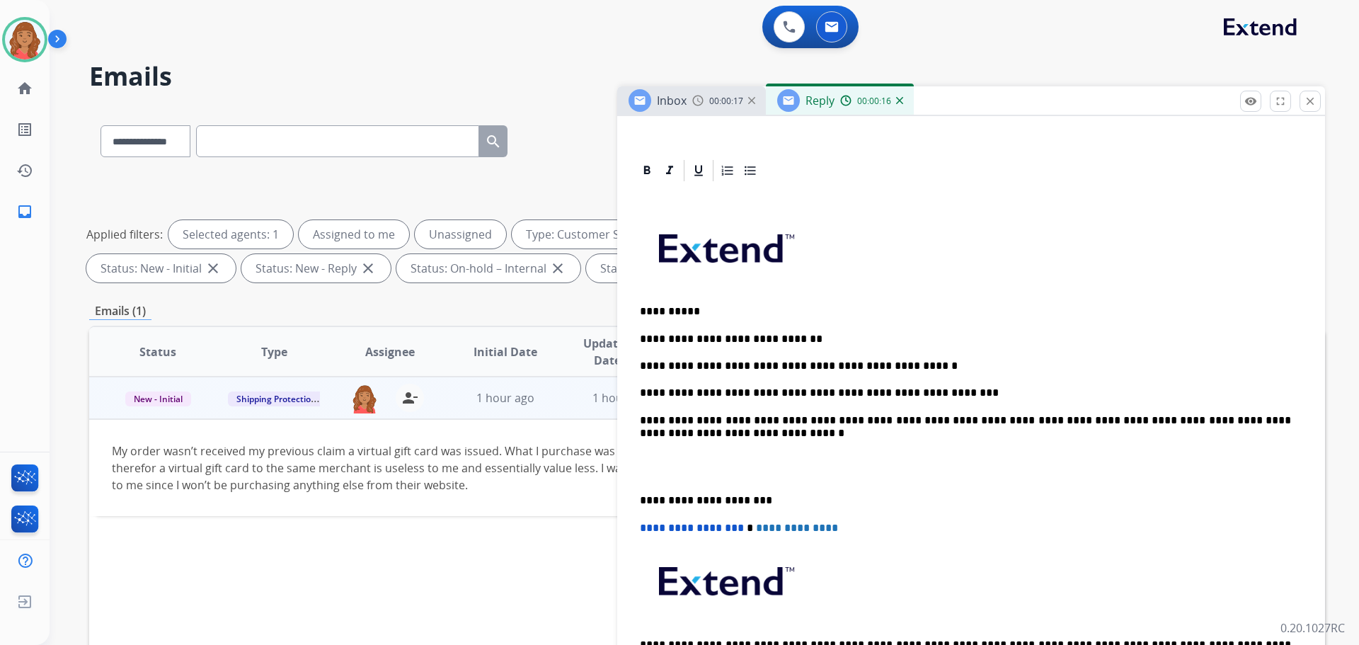
click at [639, 501] on div "**********" at bounding box center [971, 446] width 674 height 527
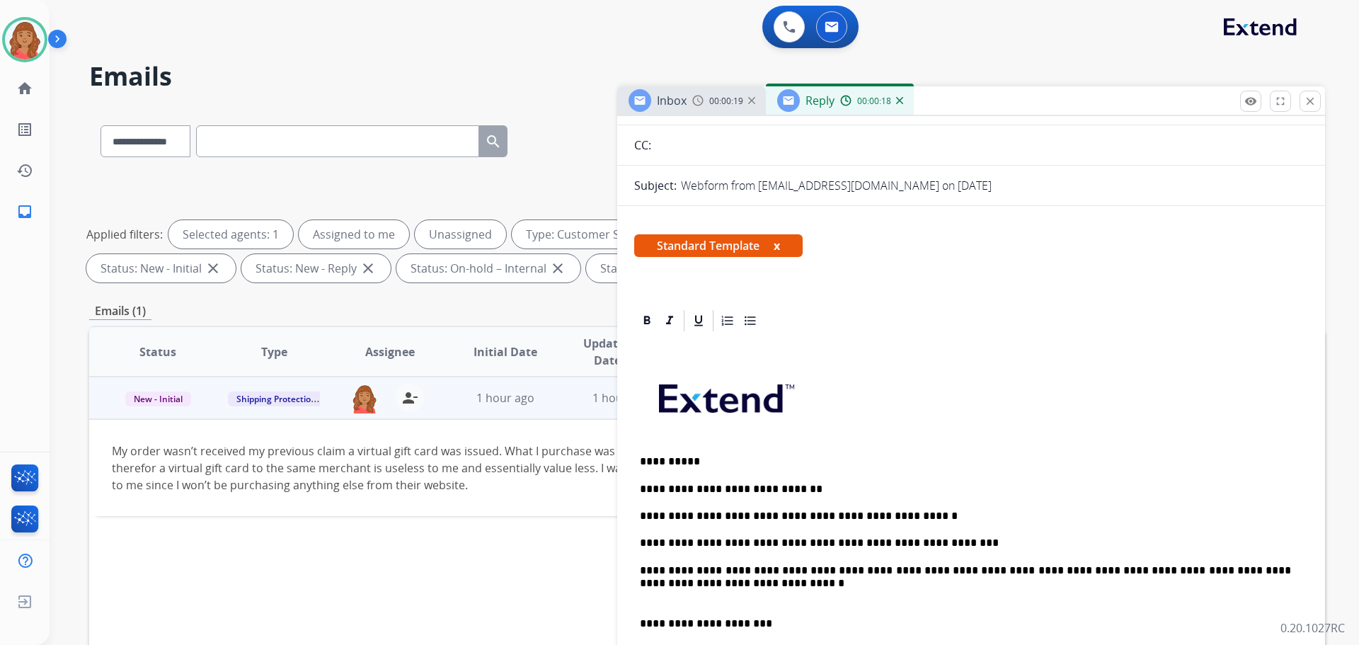
scroll to position [0, 0]
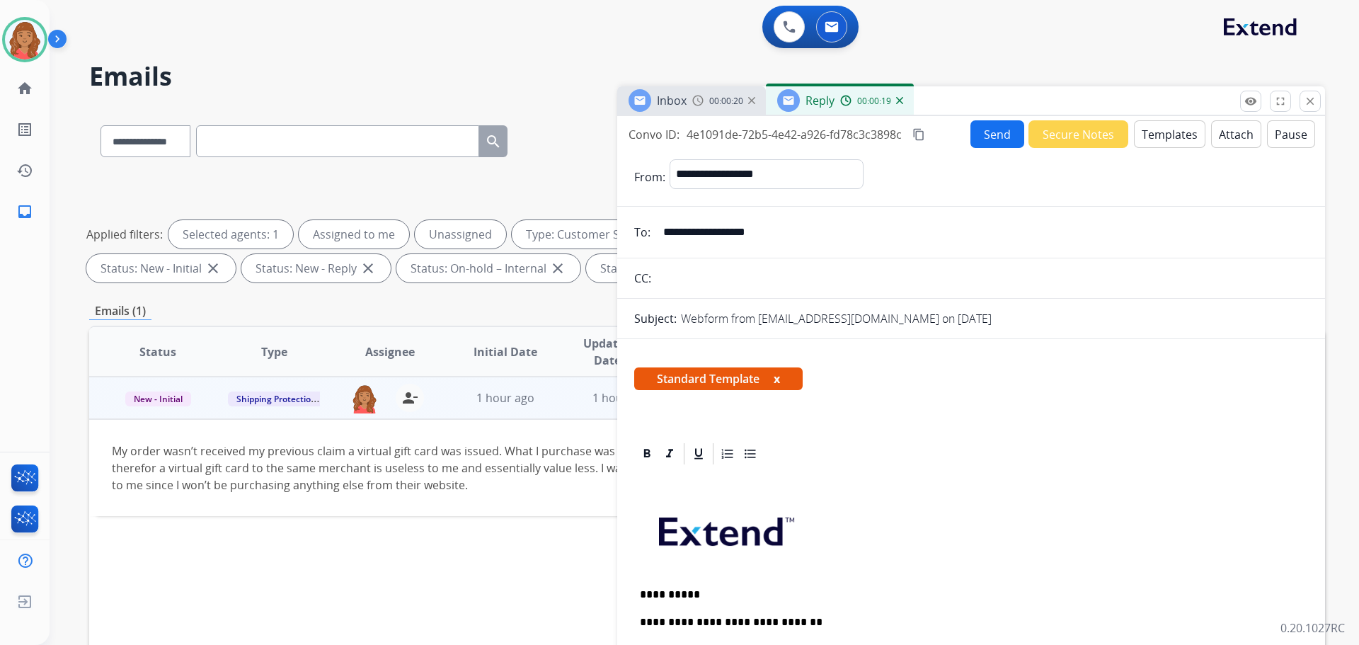
drag, startPoint x: 911, startPoint y: 132, endPoint x: 930, endPoint y: 136, distance: 19.6
click at [911, 133] on div "Convo ID: 4e1091de-72b5-4e42-a926-fd78c3c3898c content_copy" at bounding box center [778, 134] width 299 height 17
click at [924, 135] on mat-icon "content_copy" at bounding box center [919, 134] width 13 height 13
click at [985, 130] on button "Send" at bounding box center [998, 134] width 54 height 28
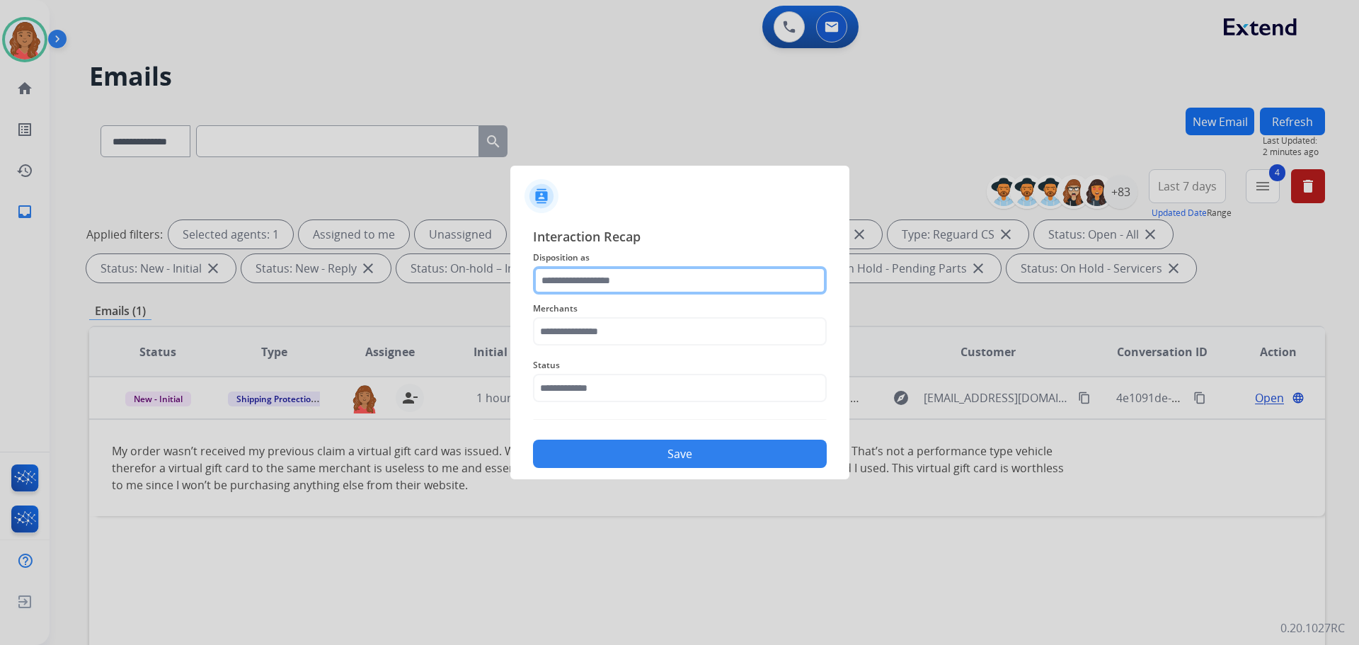
click at [566, 268] on input "text" at bounding box center [680, 280] width 294 height 28
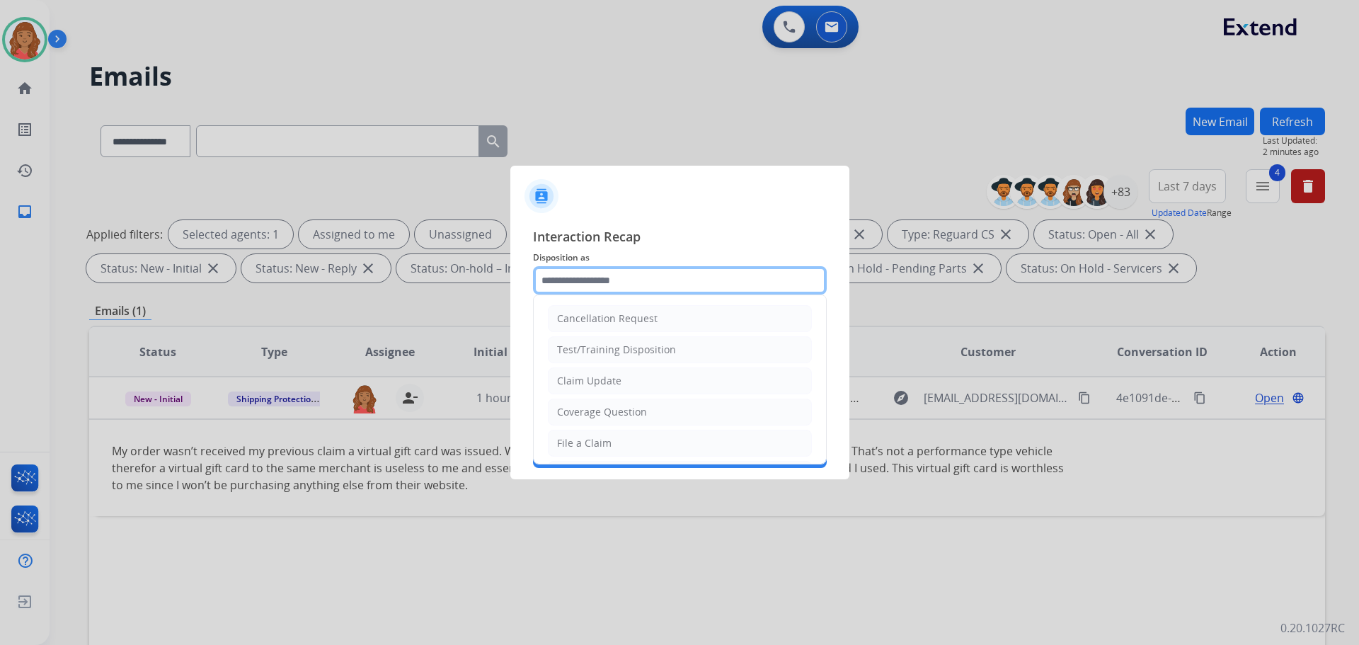
click at [582, 282] on input "text" at bounding box center [680, 280] width 294 height 28
click at [577, 377] on div "Claim Update" at bounding box center [589, 381] width 64 height 14
type input "**********"
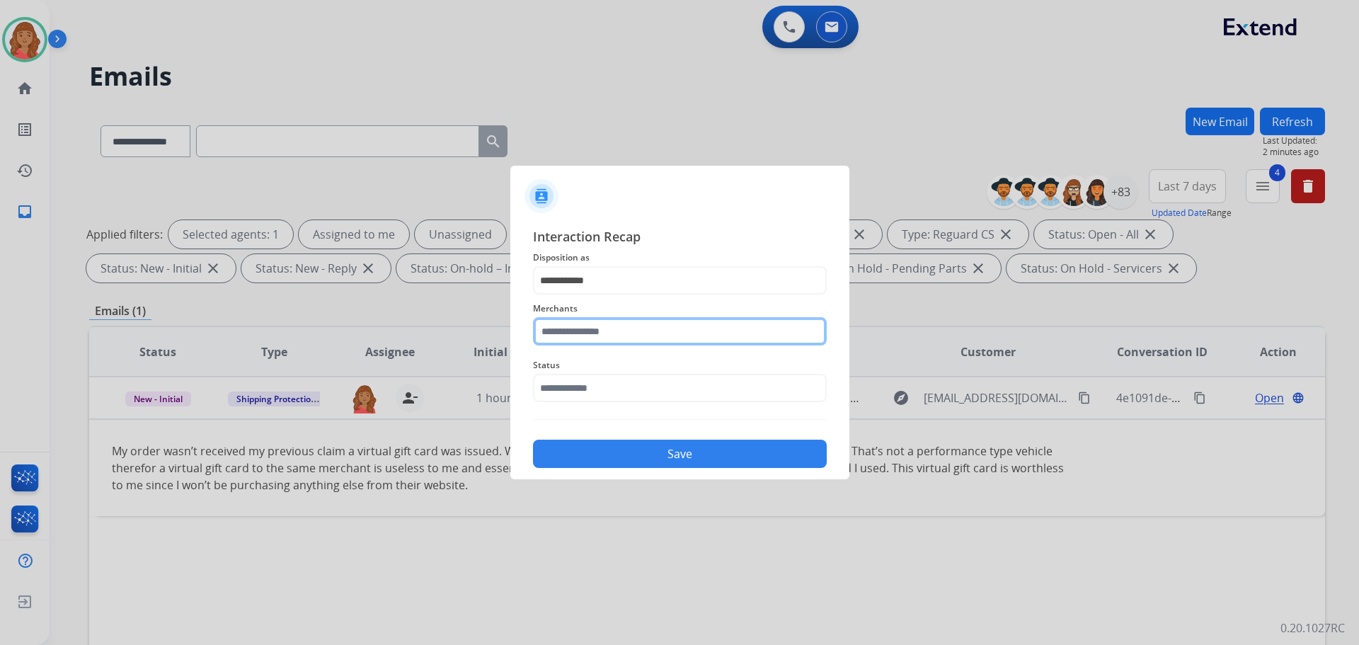
click at [575, 333] on input "text" at bounding box center [680, 331] width 294 height 28
drag, startPoint x: 586, startPoint y: 329, endPoint x: 597, endPoint y: 347, distance: 21.3
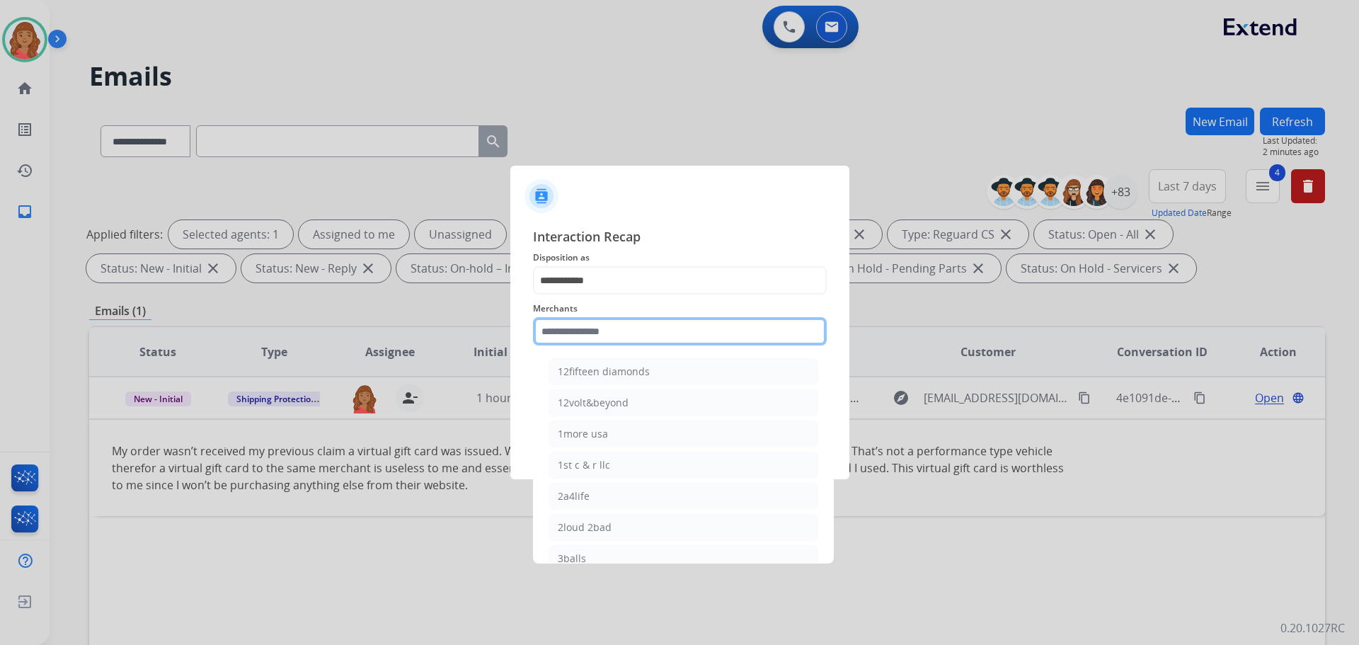
paste input "**********"
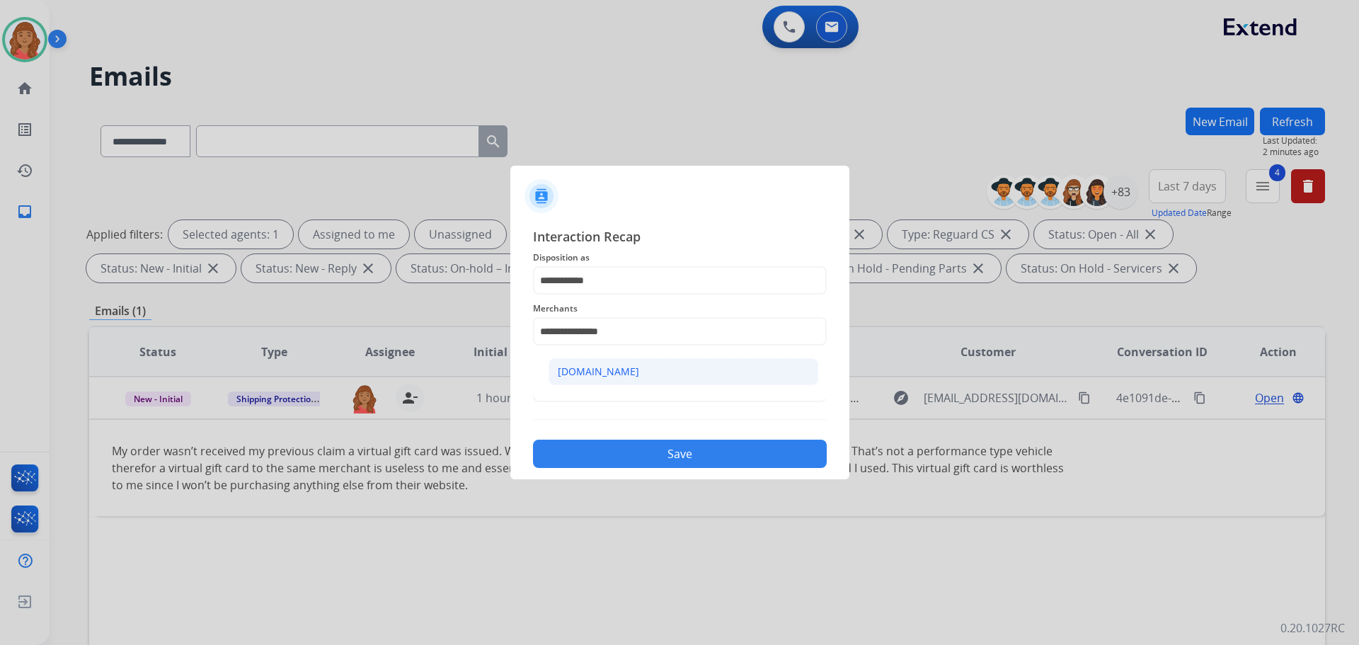
click at [595, 374] on div "[DOMAIN_NAME]" at bounding box center [598, 372] width 81 height 14
type input "**********"
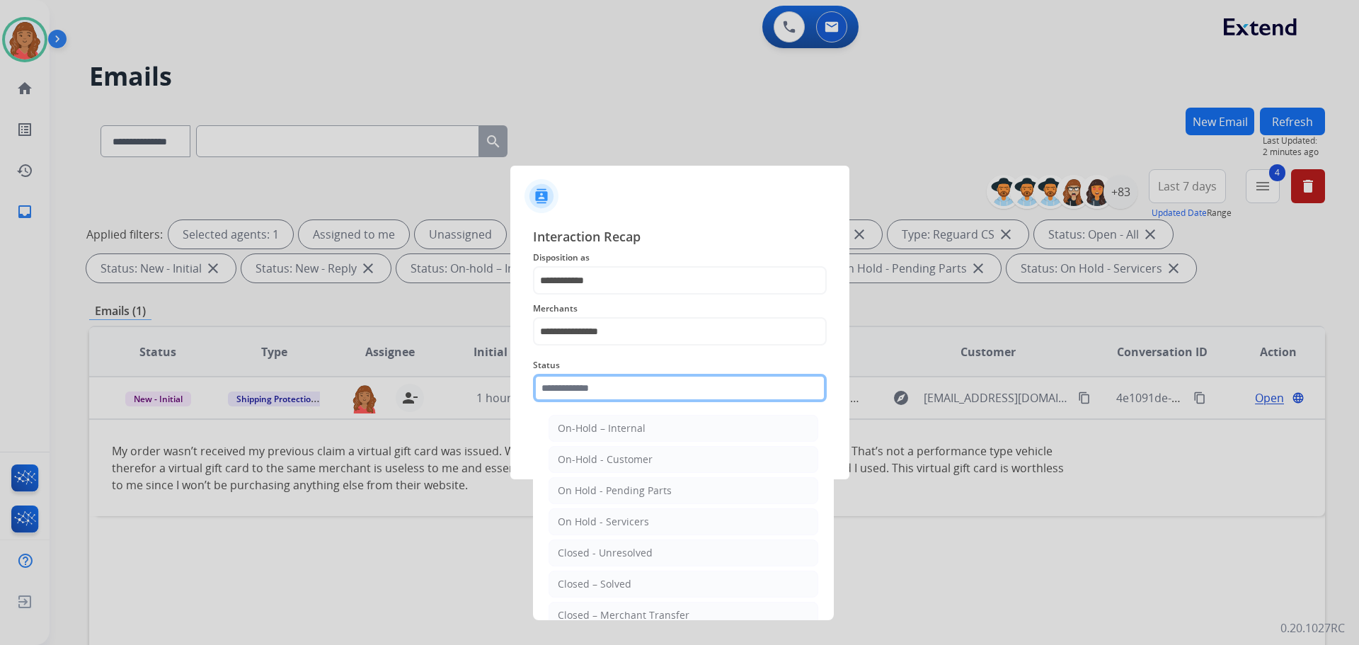
click at [588, 388] on input "text" at bounding box center [680, 388] width 294 height 28
click at [590, 583] on div "Closed – Solved" at bounding box center [595, 584] width 74 height 14
type input "**********"
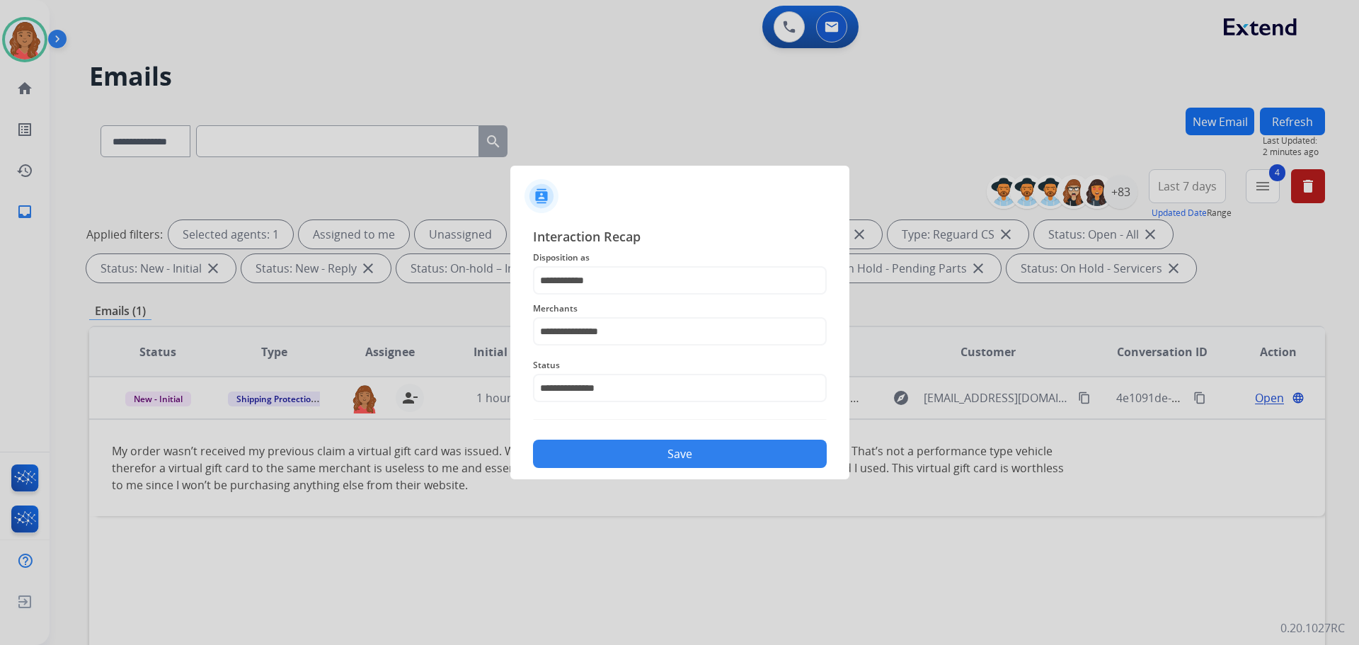
click at [639, 455] on button "Save" at bounding box center [680, 454] width 294 height 28
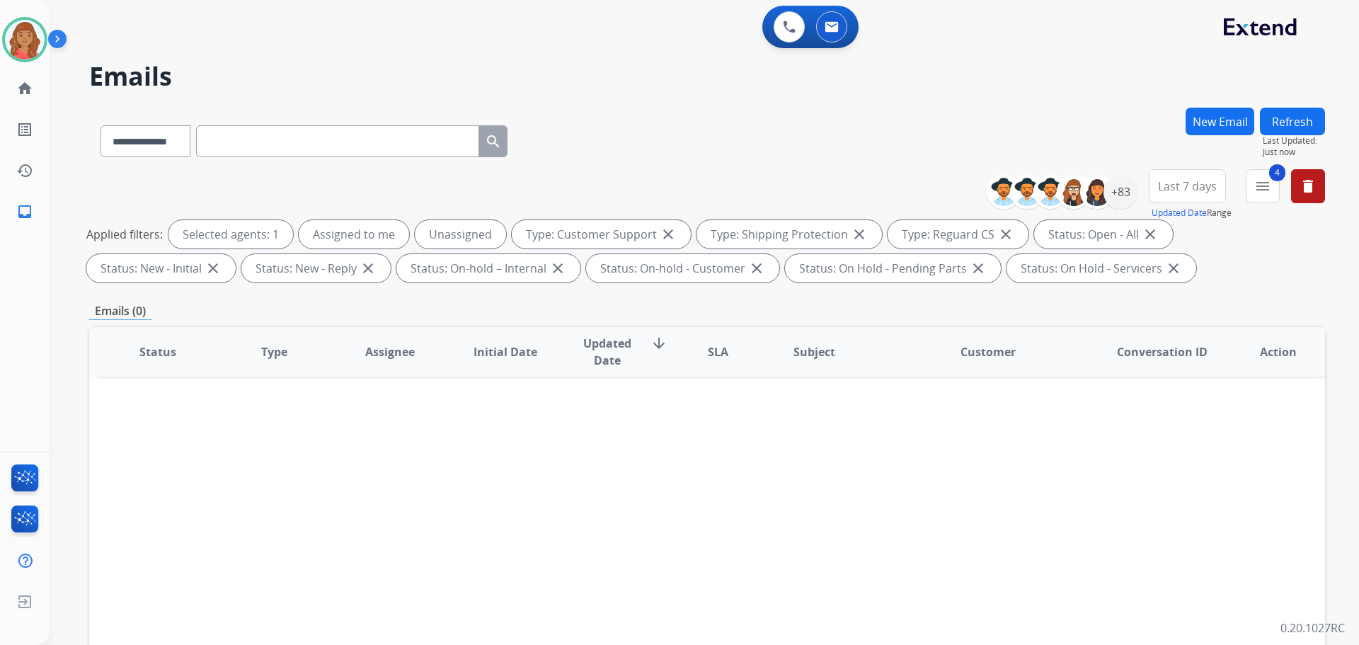
click at [1284, 186] on div "**********" at bounding box center [1162, 194] width 328 height 51
click at [1257, 192] on mat-icon "menu" at bounding box center [1263, 186] width 17 height 17
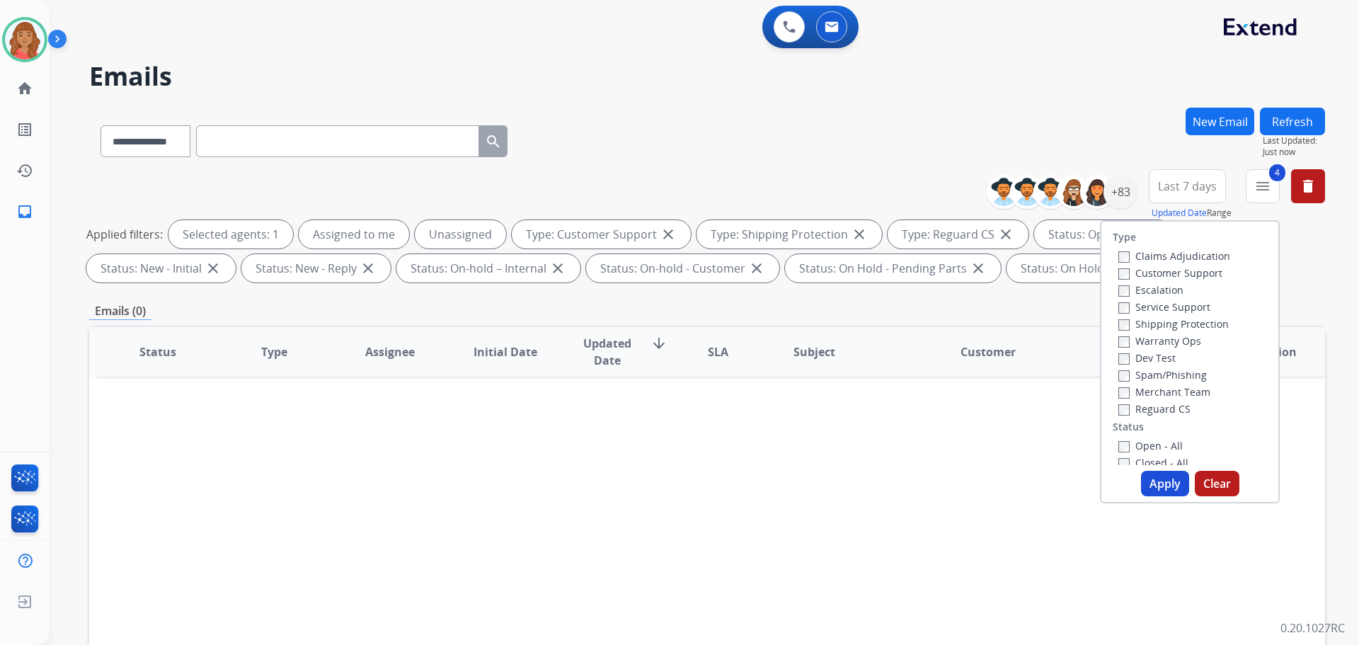
drag, startPoint x: 1165, startPoint y: 483, endPoint x: 1139, endPoint y: 377, distance: 108.5
click at [1164, 482] on button "Apply" at bounding box center [1165, 483] width 48 height 25
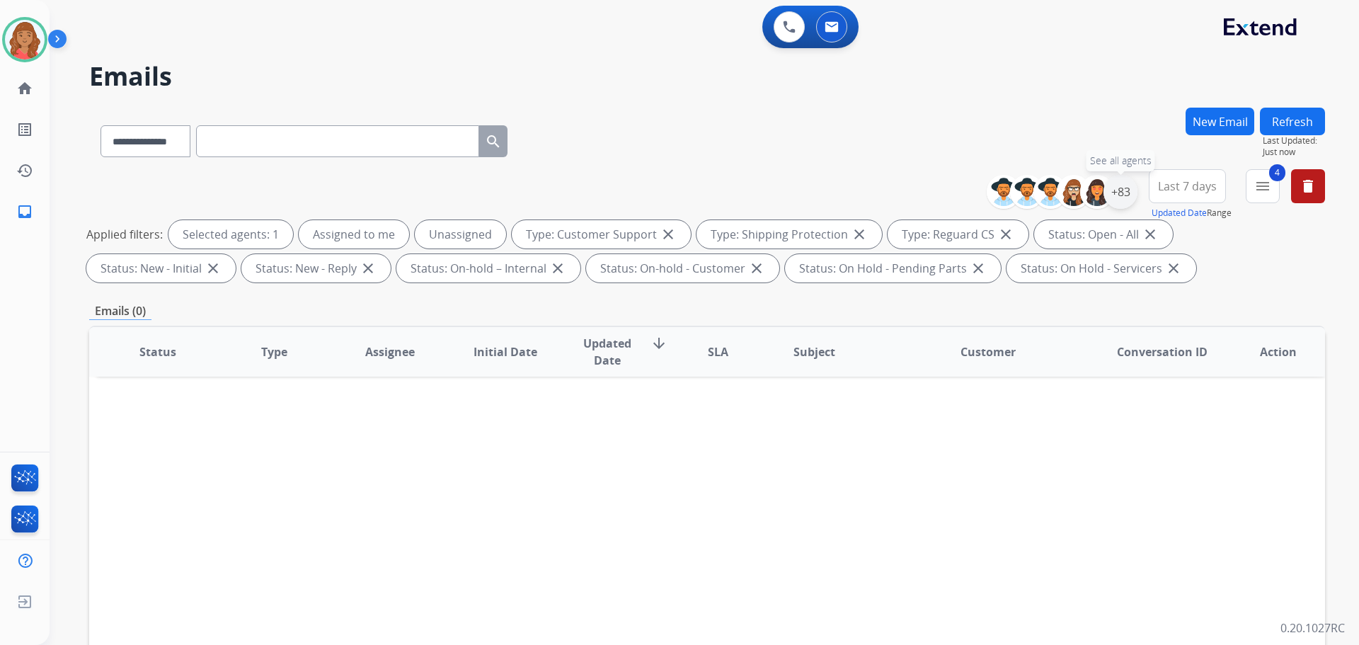
drag, startPoint x: 1129, startPoint y: 196, endPoint x: 1117, endPoint y: 202, distance: 13.9
click at [1129, 197] on div "+83" at bounding box center [1121, 192] width 34 height 34
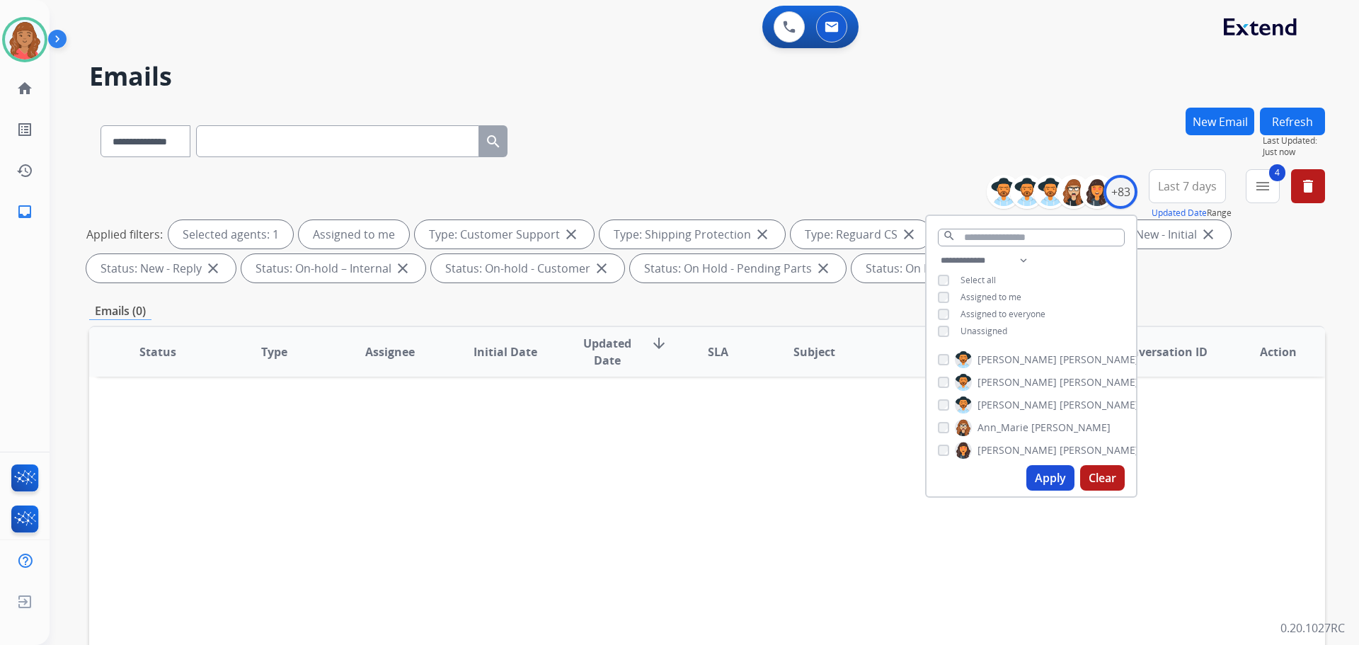
click at [1040, 473] on button "Apply" at bounding box center [1051, 477] width 48 height 25
click at [1045, 481] on button "Apply" at bounding box center [1051, 477] width 48 height 25
drag, startPoint x: 840, startPoint y: 399, endPoint x: 819, endPoint y: 406, distance: 21.7
click at [840, 401] on div "Status Type Assignee Initial Date Updated Date arrow_downward SLA Subject Custo…" at bounding box center [707, 563] width 1236 height 474
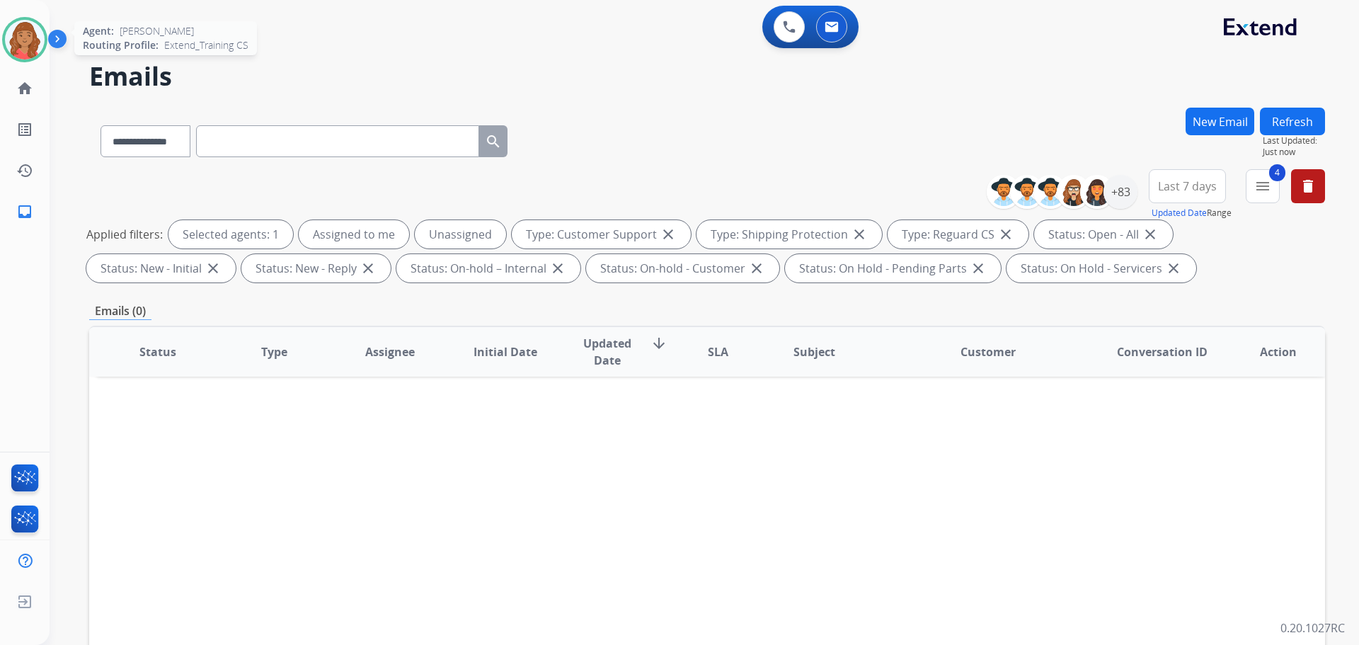
click at [26, 46] on img at bounding box center [25, 40] width 40 height 40
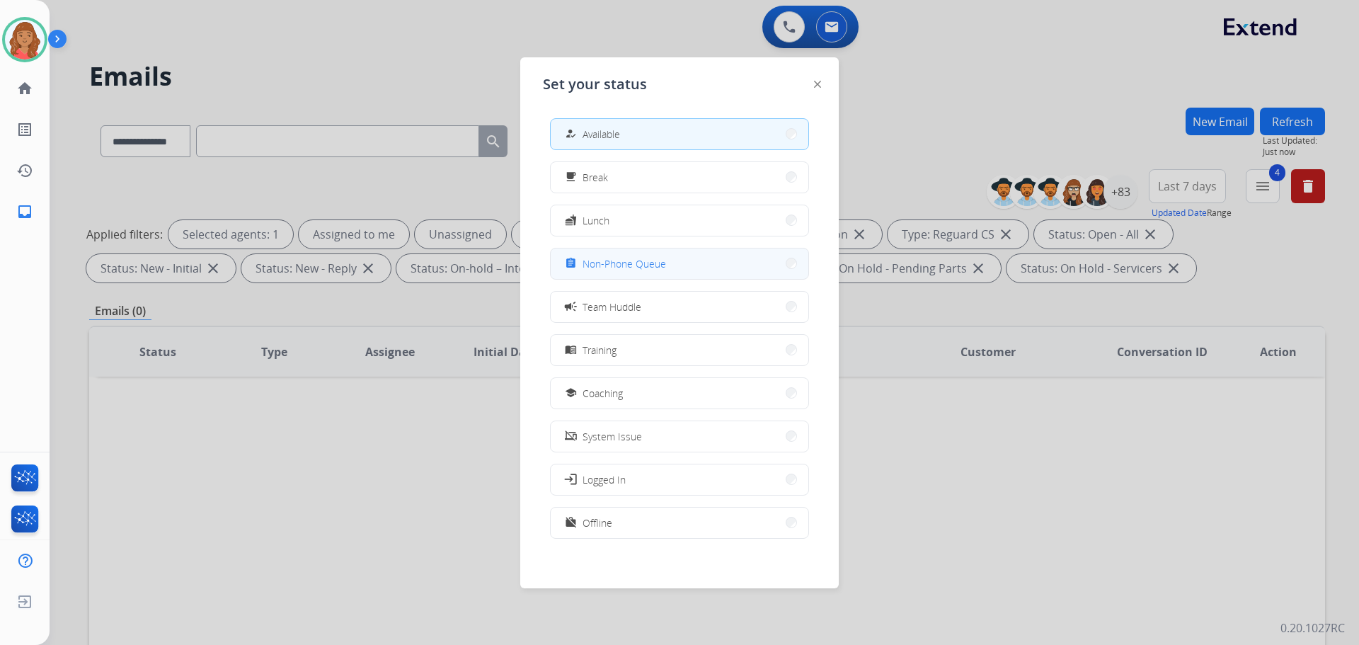
click at [604, 266] on span "Non-Phone Queue" at bounding box center [625, 263] width 84 height 15
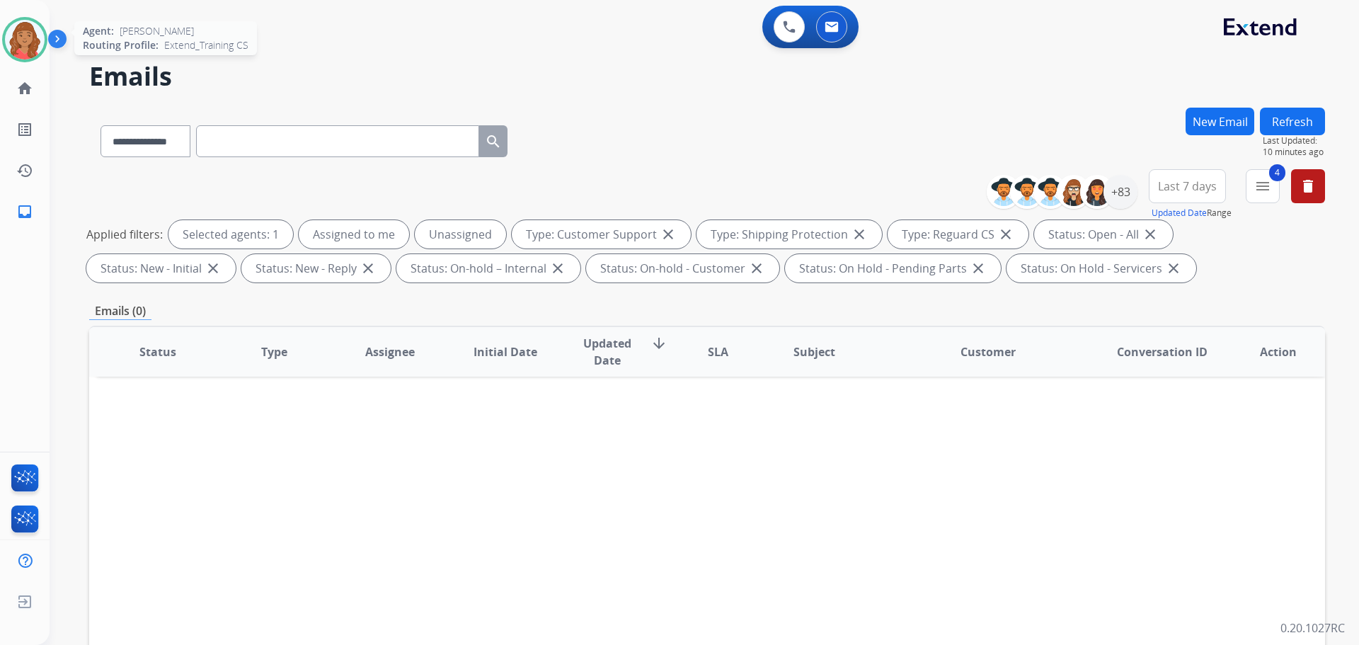
click at [31, 44] on img at bounding box center [25, 40] width 40 height 40
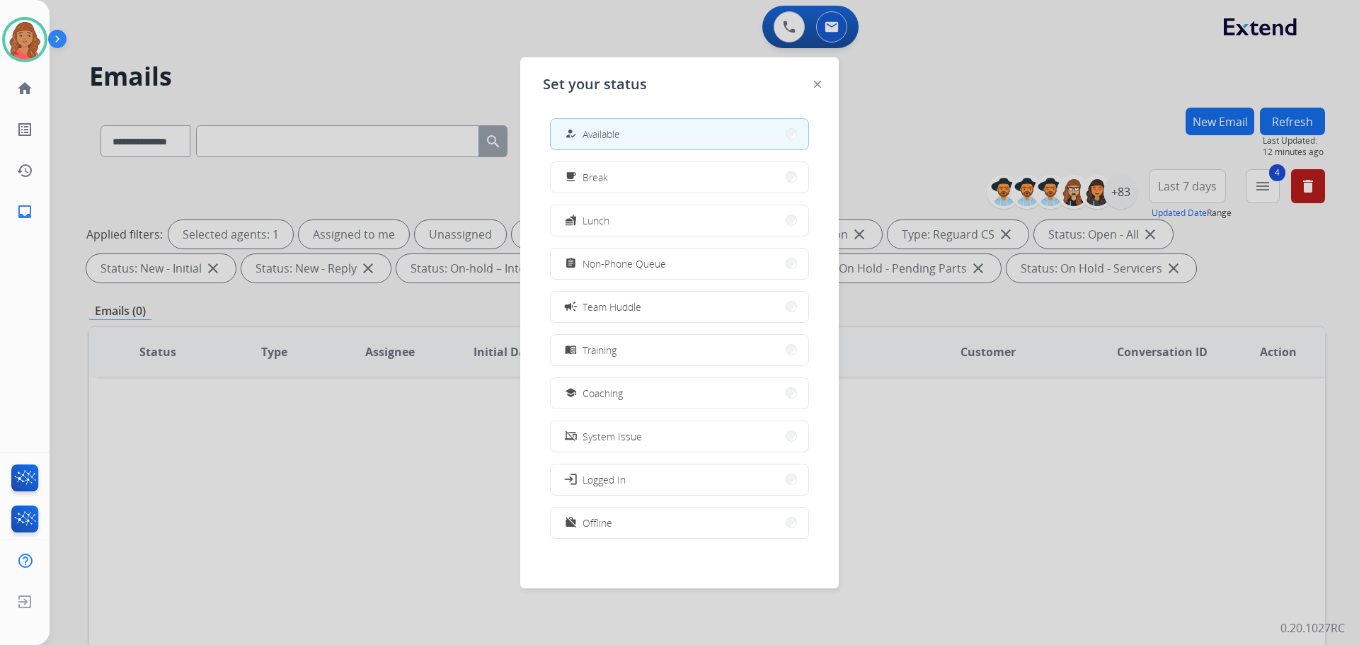
drag, startPoint x: 1032, startPoint y: 472, endPoint x: 1008, endPoint y: 480, distance: 26.2
click at [1032, 473] on div at bounding box center [679, 322] width 1359 height 645
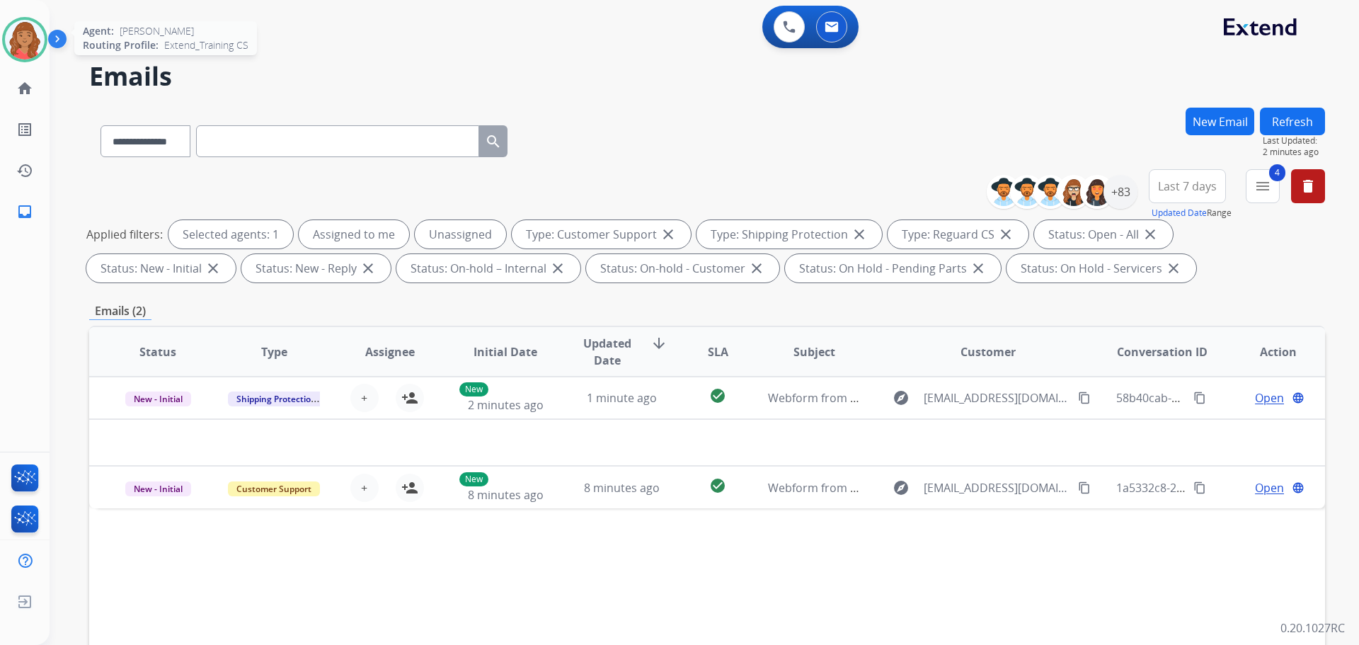
drag, startPoint x: 24, startPoint y: 40, endPoint x: 36, endPoint y: 53, distance: 18.1
click at [25, 40] on img at bounding box center [25, 40] width 40 height 40
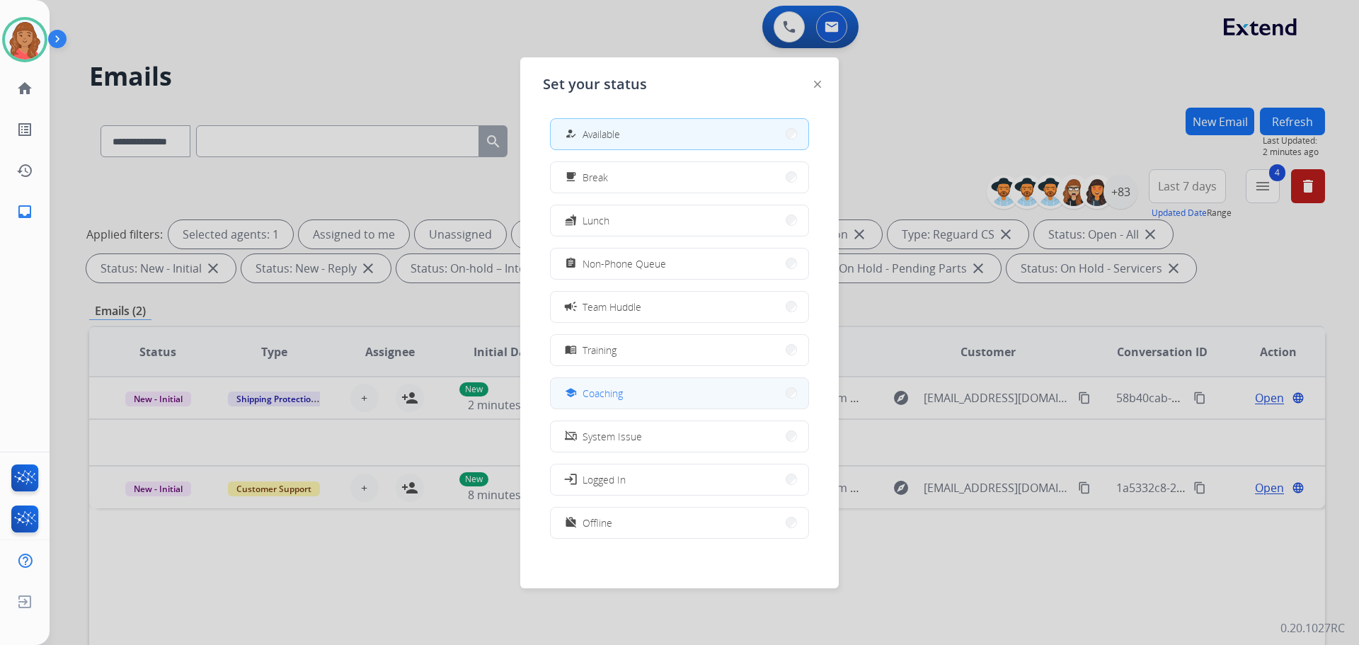
click at [591, 388] on span "Coaching" at bounding box center [603, 393] width 40 height 15
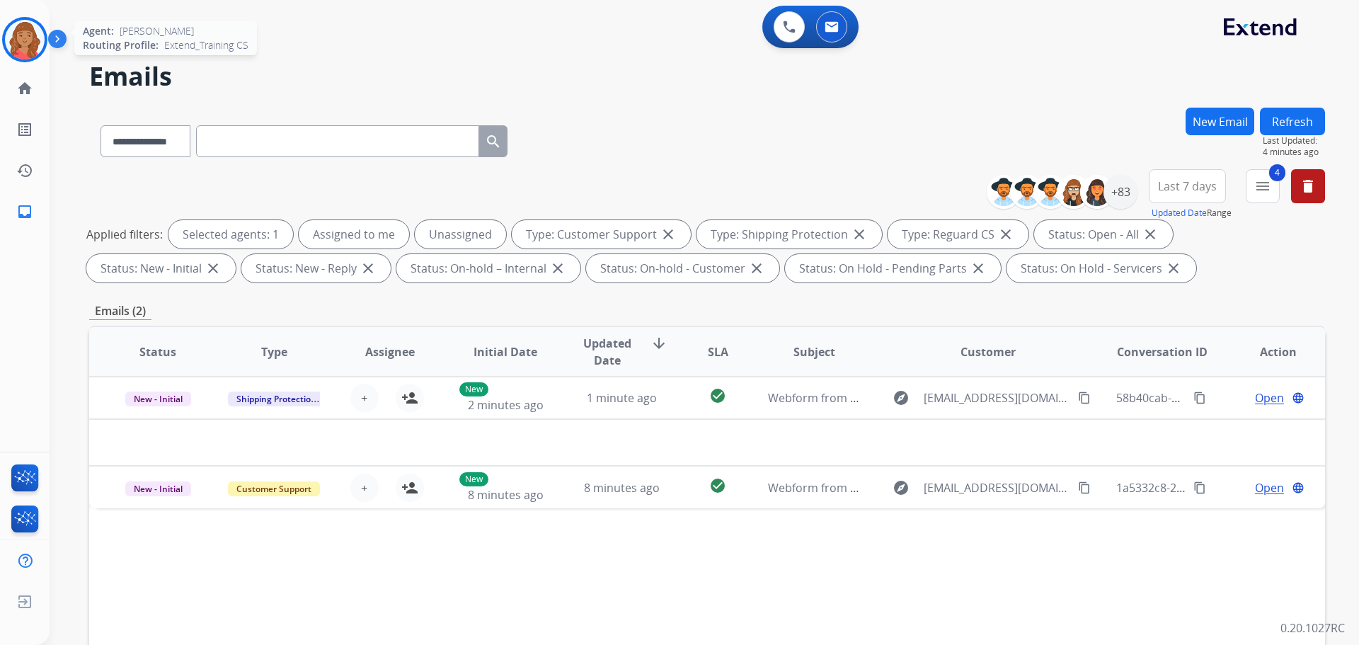
click at [23, 57] on div at bounding box center [24, 39] width 45 height 45
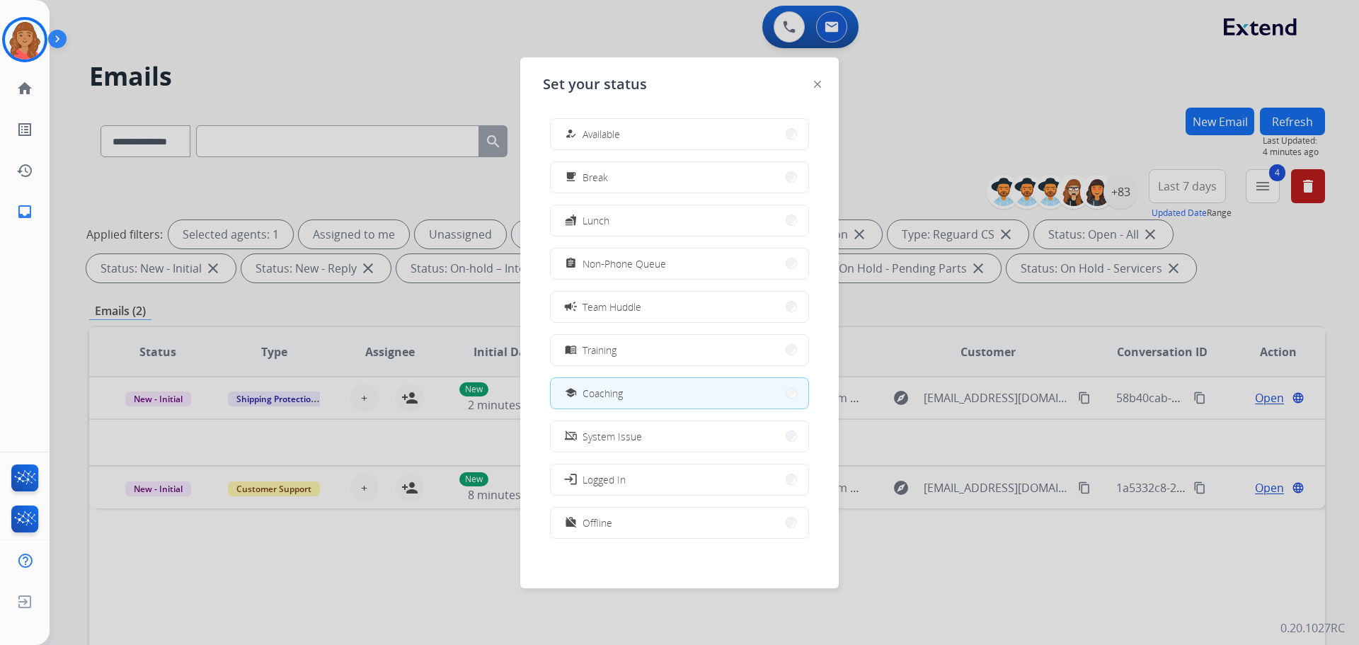
click at [617, 135] on span "Available" at bounding box center [602, 134] width 38 height 15
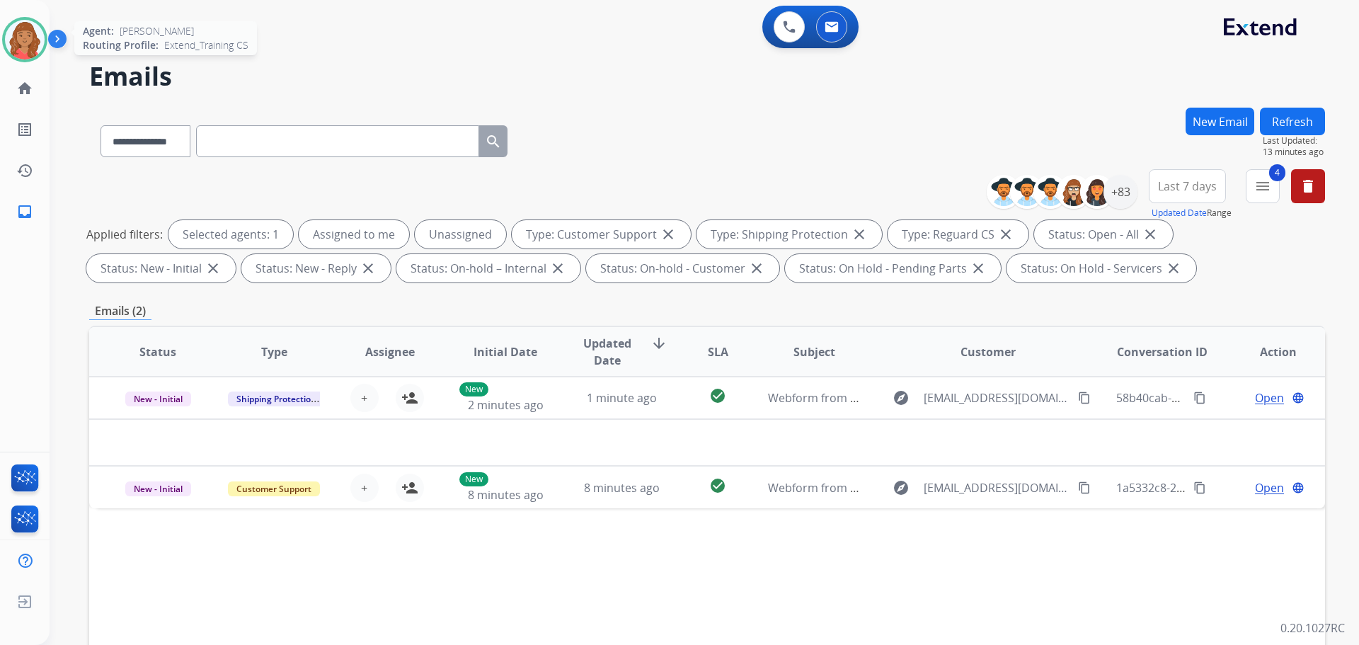
click at [28, 40] on img at bounding box center [25, 40] width 40 height 40
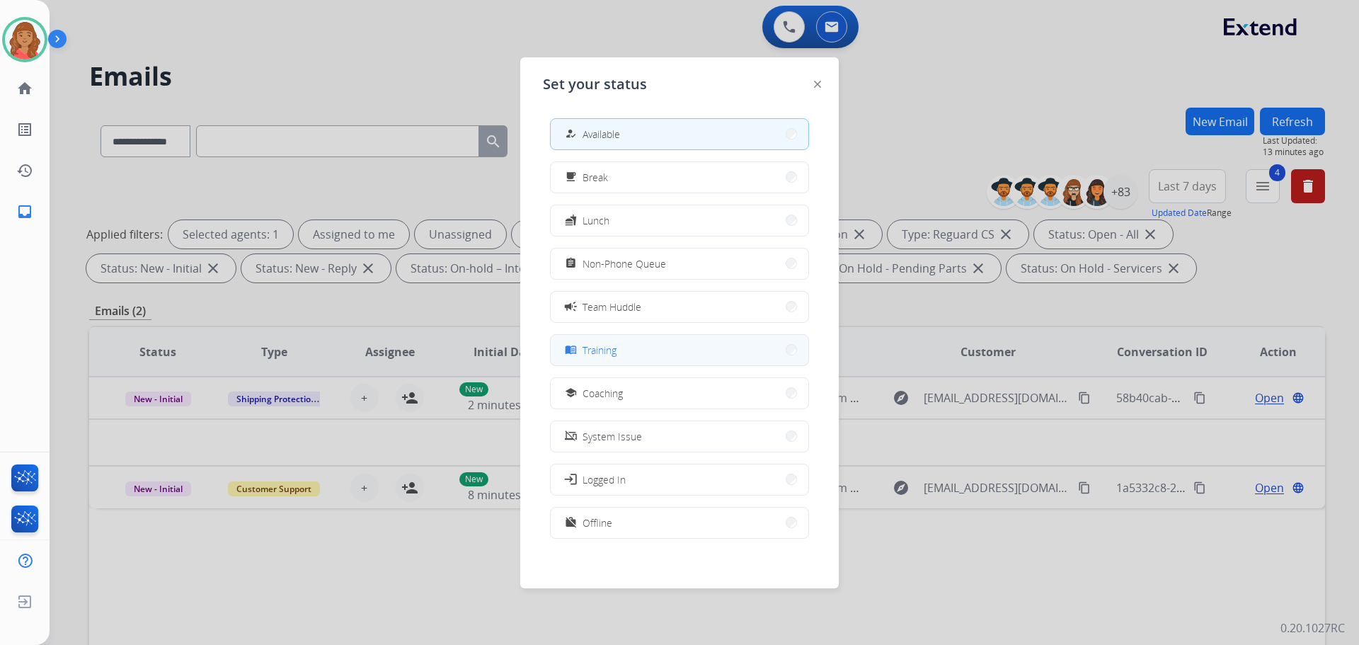
click at [595, 350] on span "Training" at bounding box center [600, 350] width 34 height 15
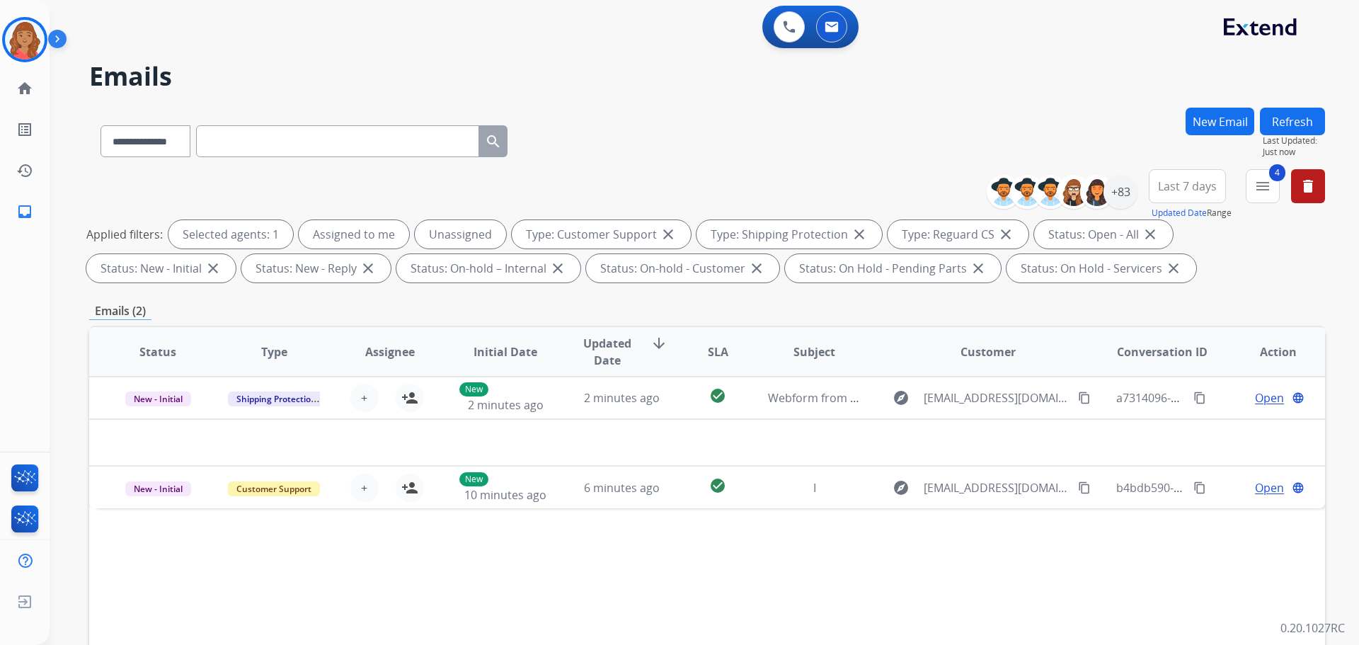
select select "**********"
click at [33, 25] on img at bounding box center [25, 40] width 40 height 40
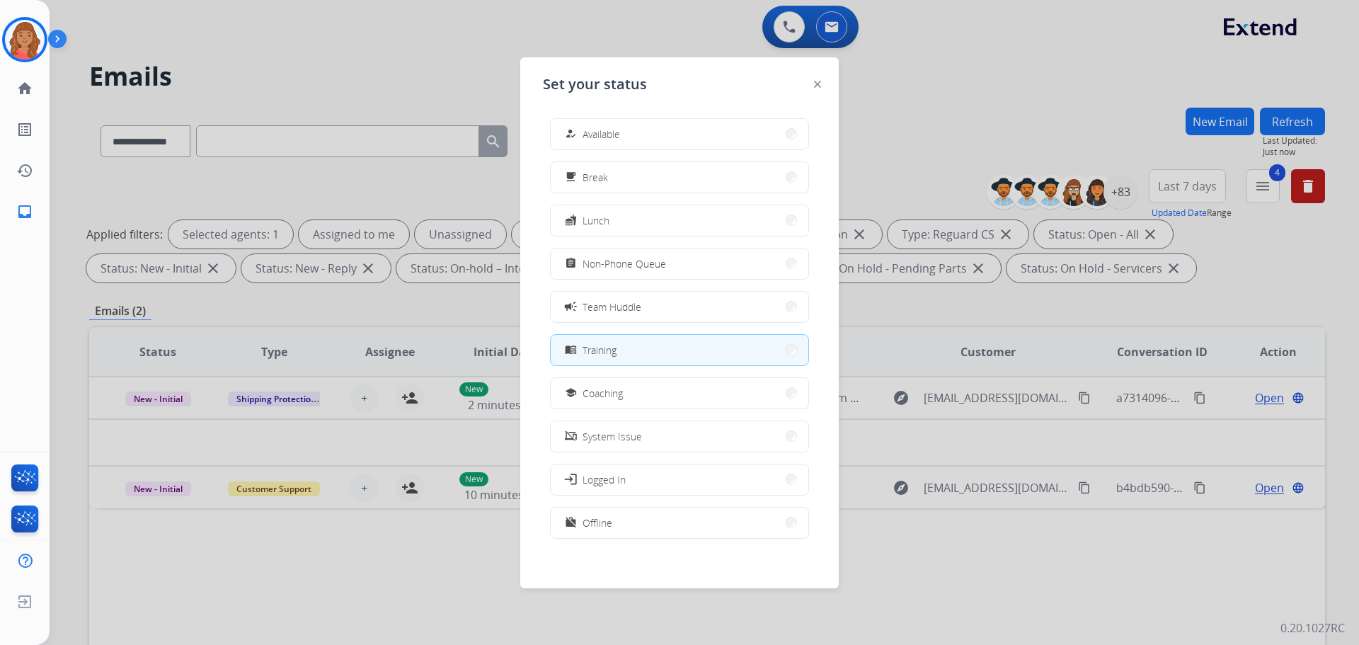
click at [622, 132] on button "how_to_reg Available" at bounding box center [680, 134] width 258 height 30
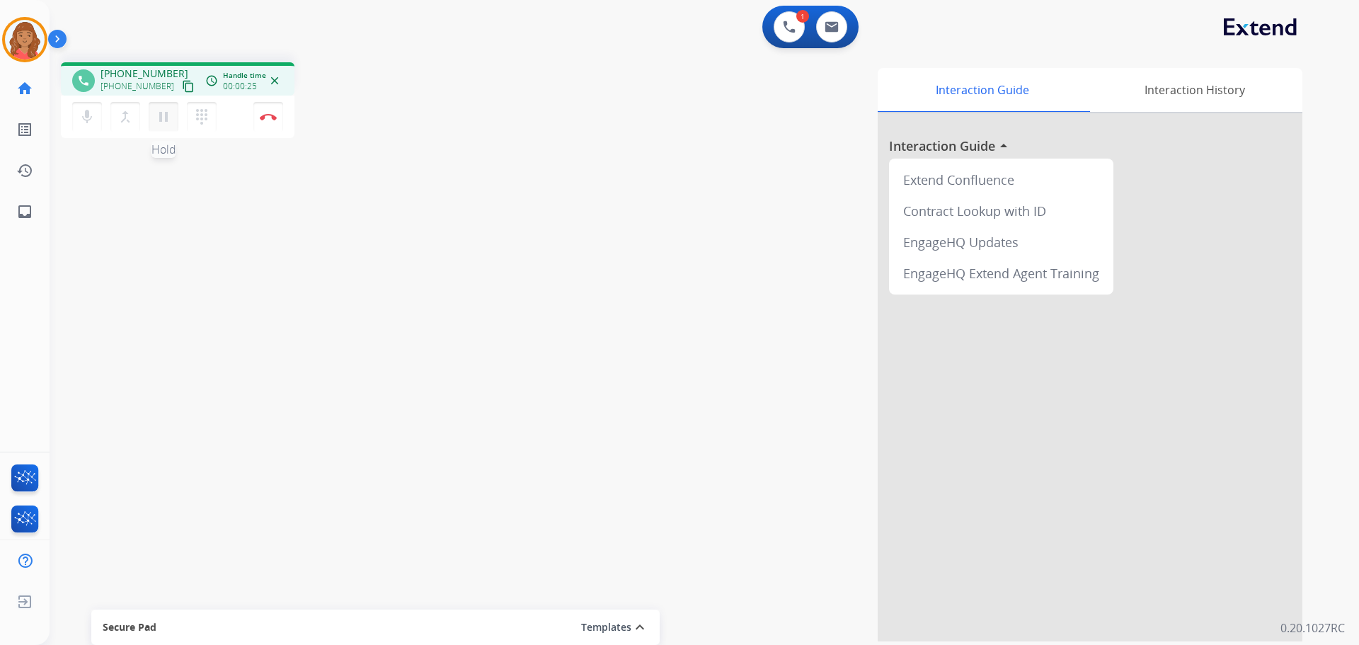
click at [164, 118] on mat-icon "pause" at bounding box center [163, 116] width 17 height 17
click at [195, 119] on mat-icon "dialpad" at bounding box center [201, 116] width 17 height 17
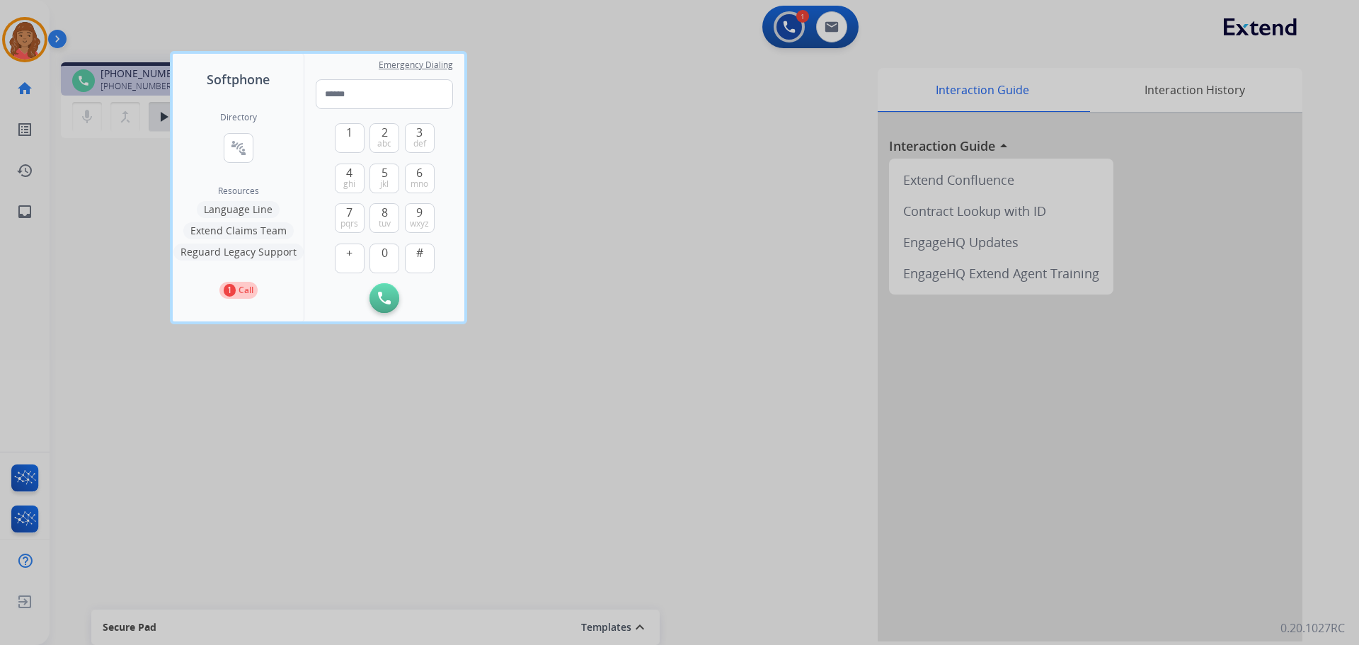
click at [251, 205] on button "Language Line" at bounding box center [238, 209] width 83 height 17
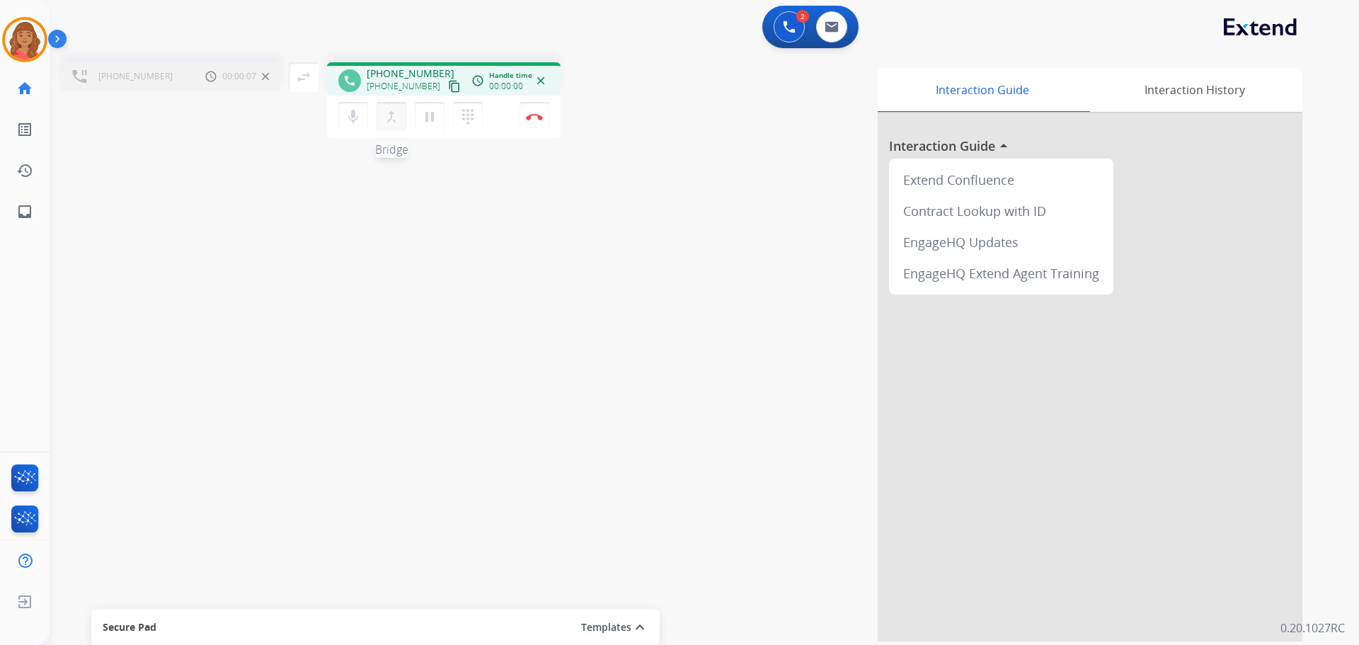
drag, startPoint x: 384, startPoint y: 108, endPoint x: 380, endPoint y: 115, distance: 7.3
click at [389, 109] on mat-icon "merge_type" at bounding box center [391, 116] width 17 height 17
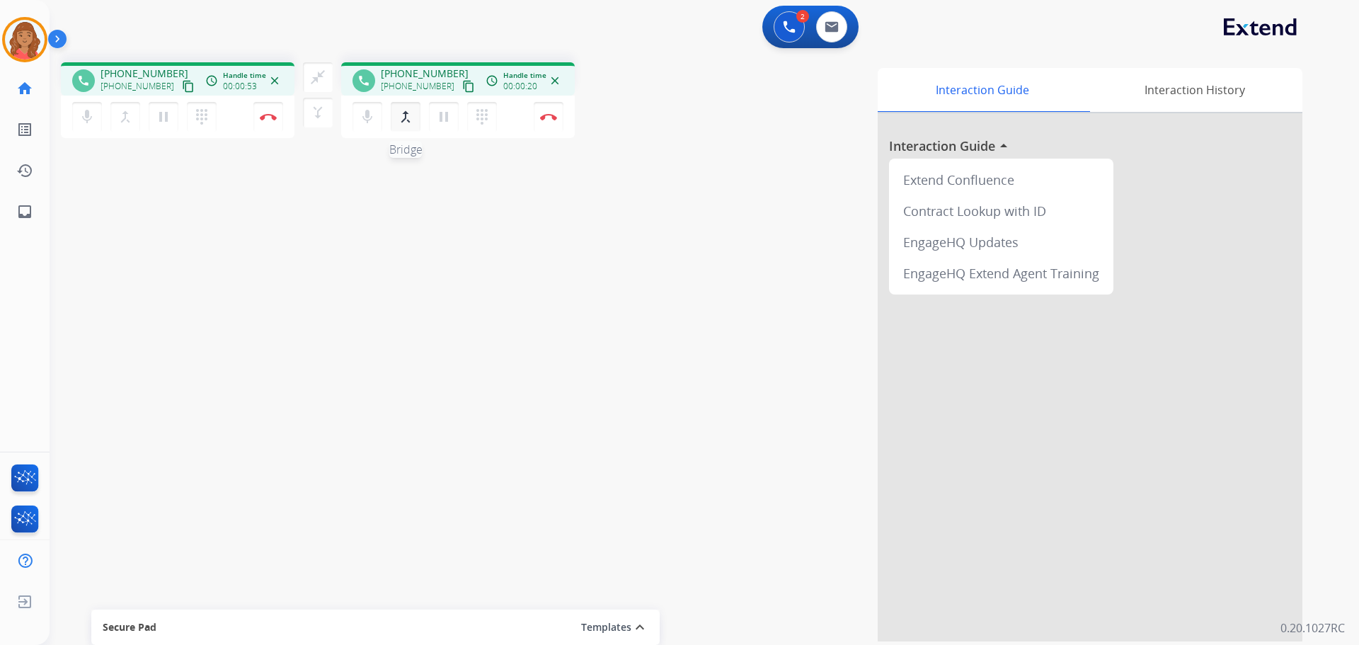
click at [411, 119] on mat-icon "merge_type" at bounding box center [405, 116] width 17 height 17
click at [283, 122] on button "Disconnect" at bounding box center [268, 117] width 30 height 30
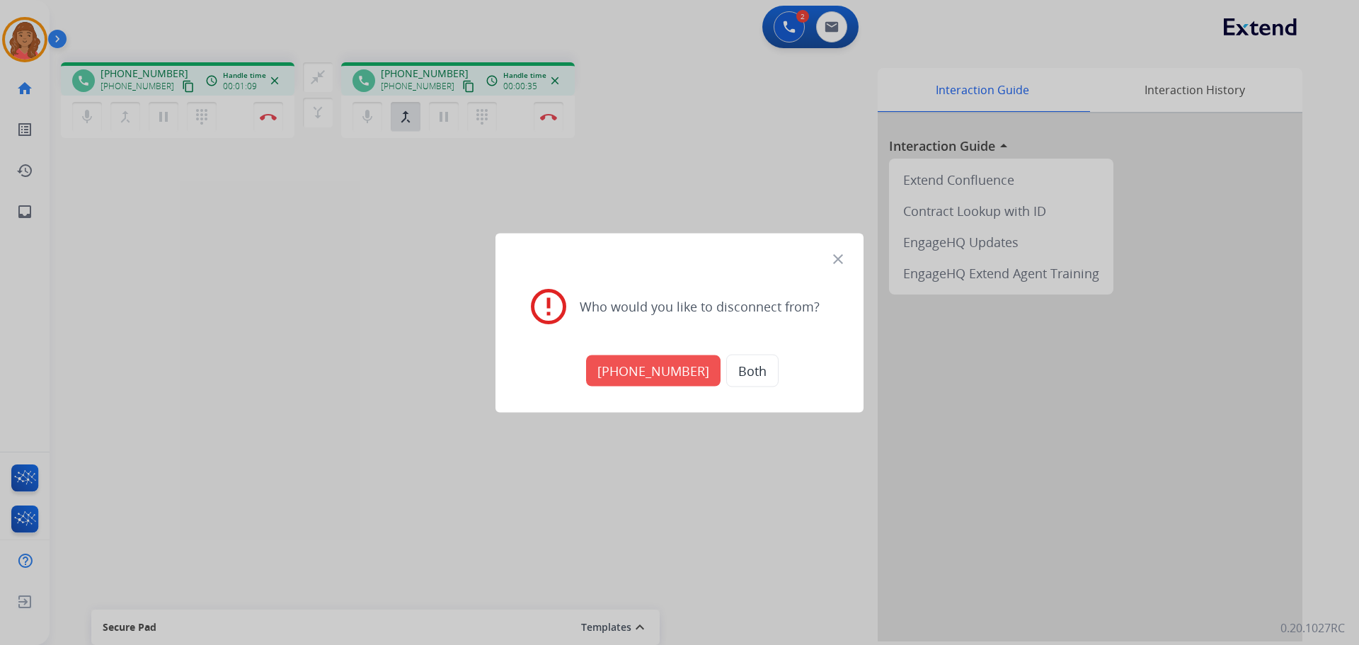
click at [840, 254] on mat-icon "close" at bounding box center [838, 258] width 17 height 17
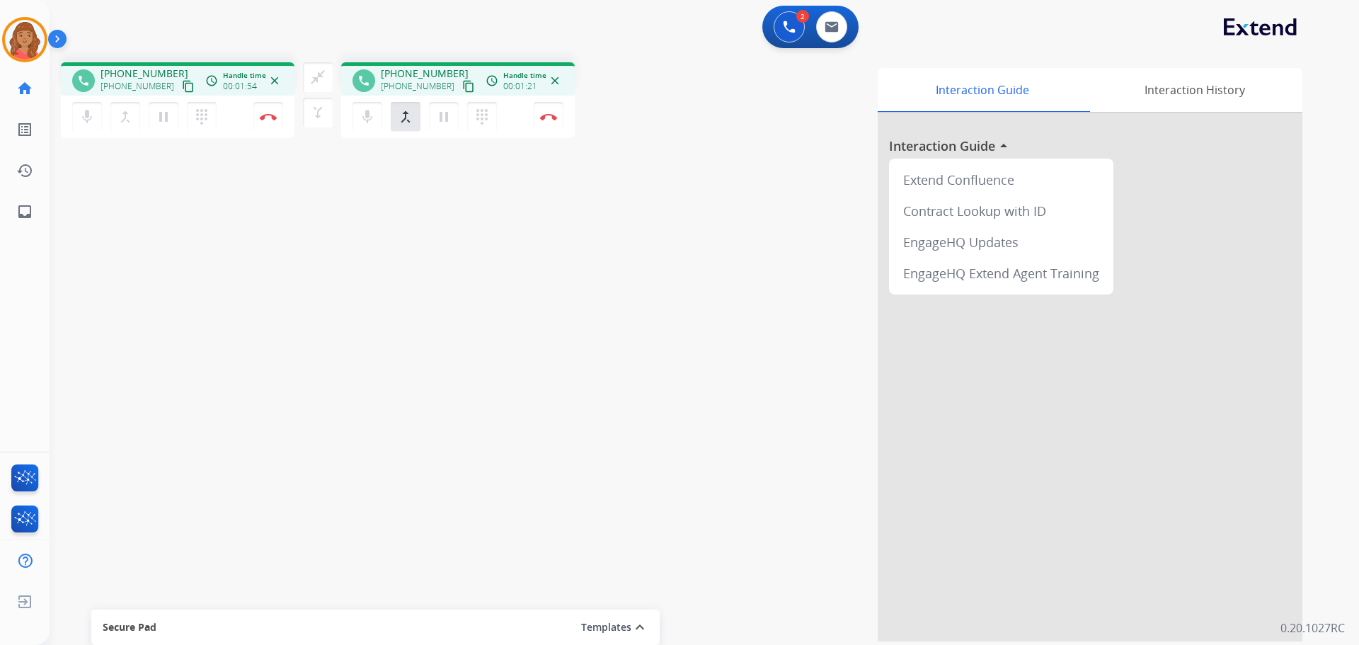
click at [182, 90] on mat-icon "content_copy" at bounding box center [188, 86] width 13 height 13
click at [838, 23] on img at bounding box center [832, 26] width 14 height 11
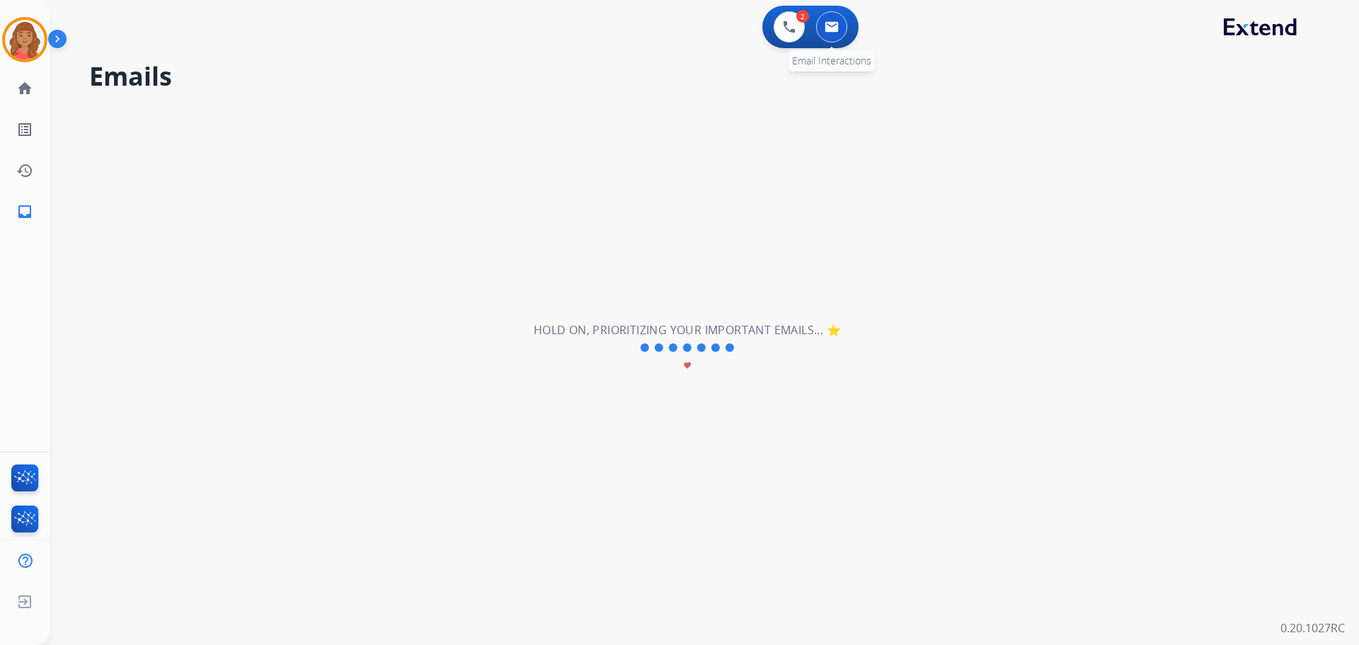
click at [827, 31] on img at bounding box center [832, 26] width 14 height 11
click at [787, 35] on button at bounding box center [789, 26] width 31 height 31
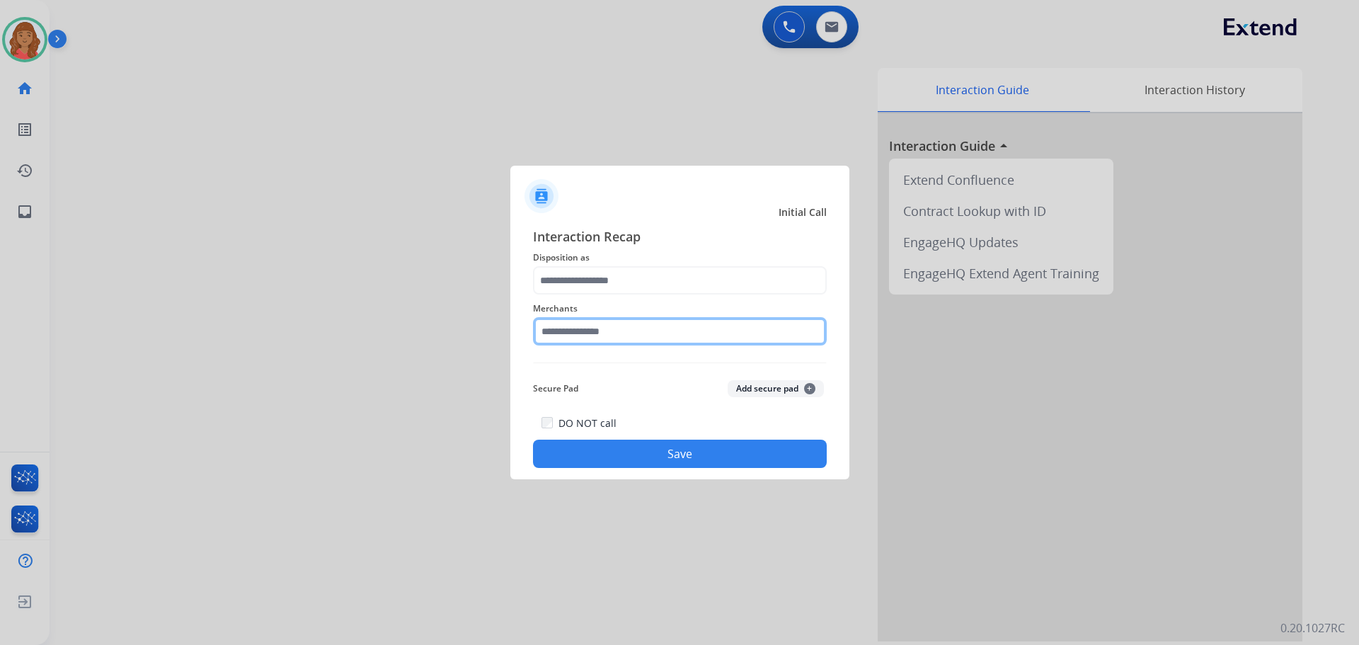
click at [589, 312] on div "Merchants" at bounding box center [680, 323] width 294 height 57
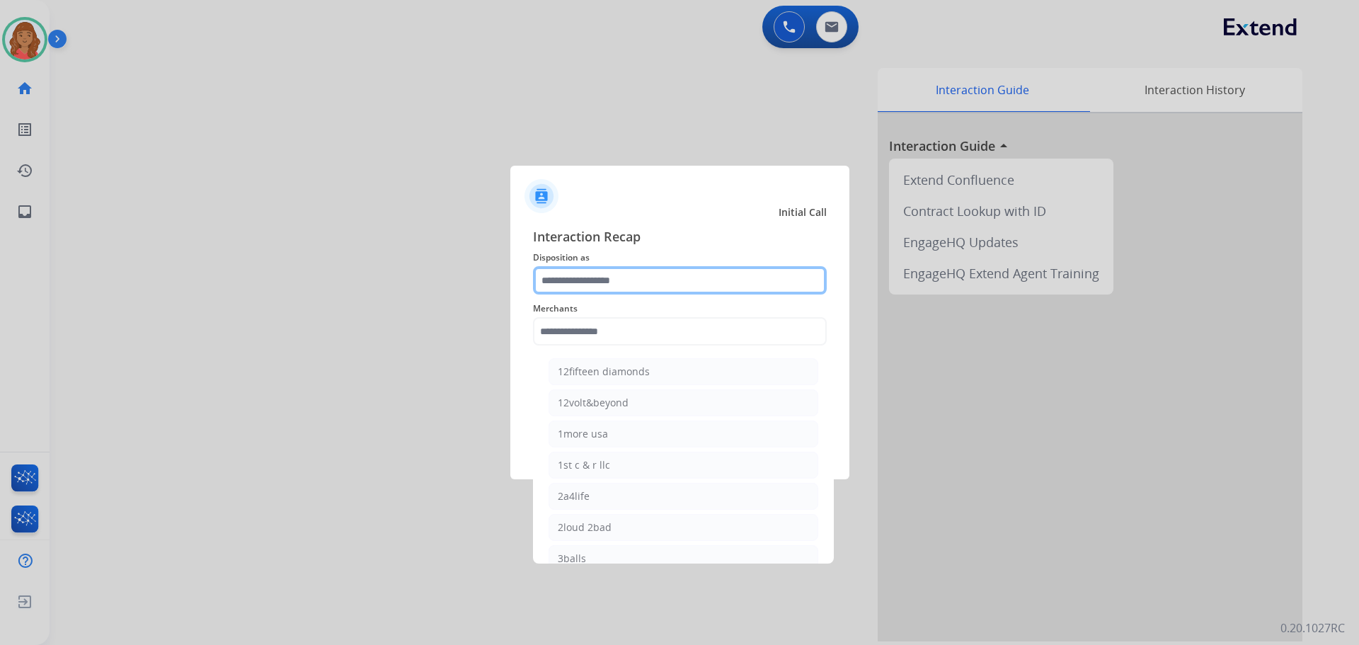
click at [602, 290] on input "text" at bounding box center [680, 280] width 294 height 28
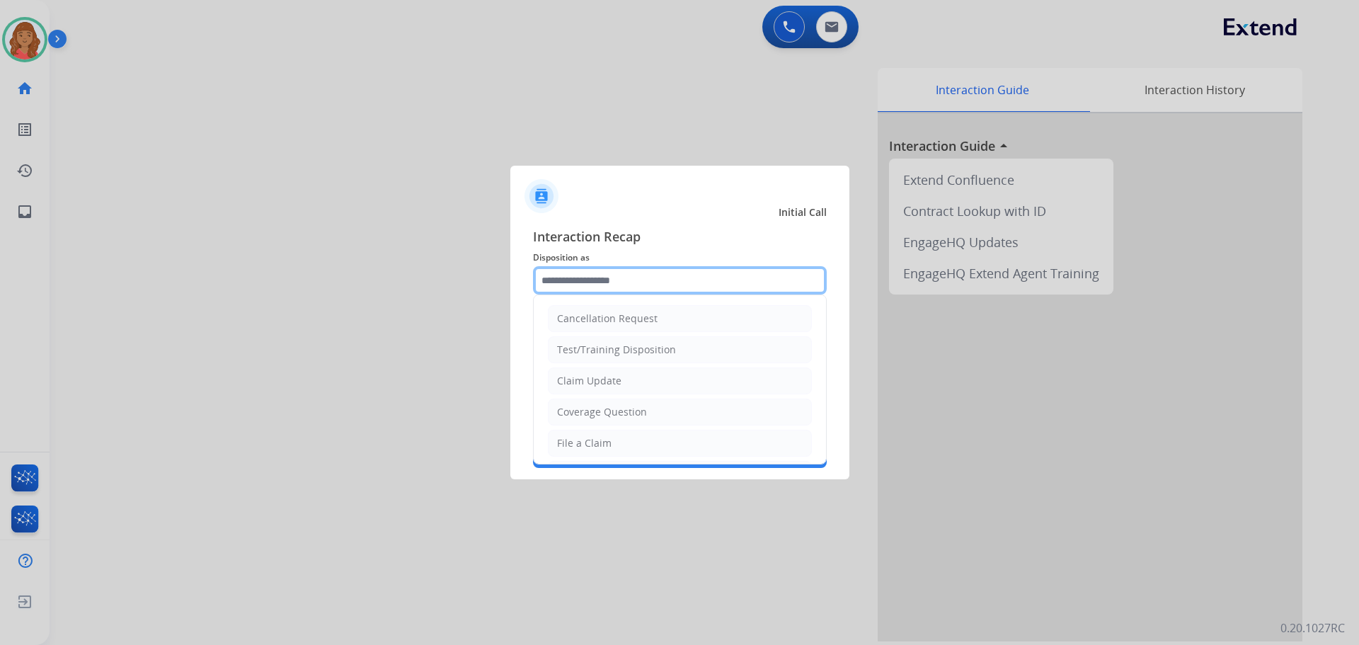
click at [569, 280] on input "text" at bounding box center [680, 280] width 294 height 28
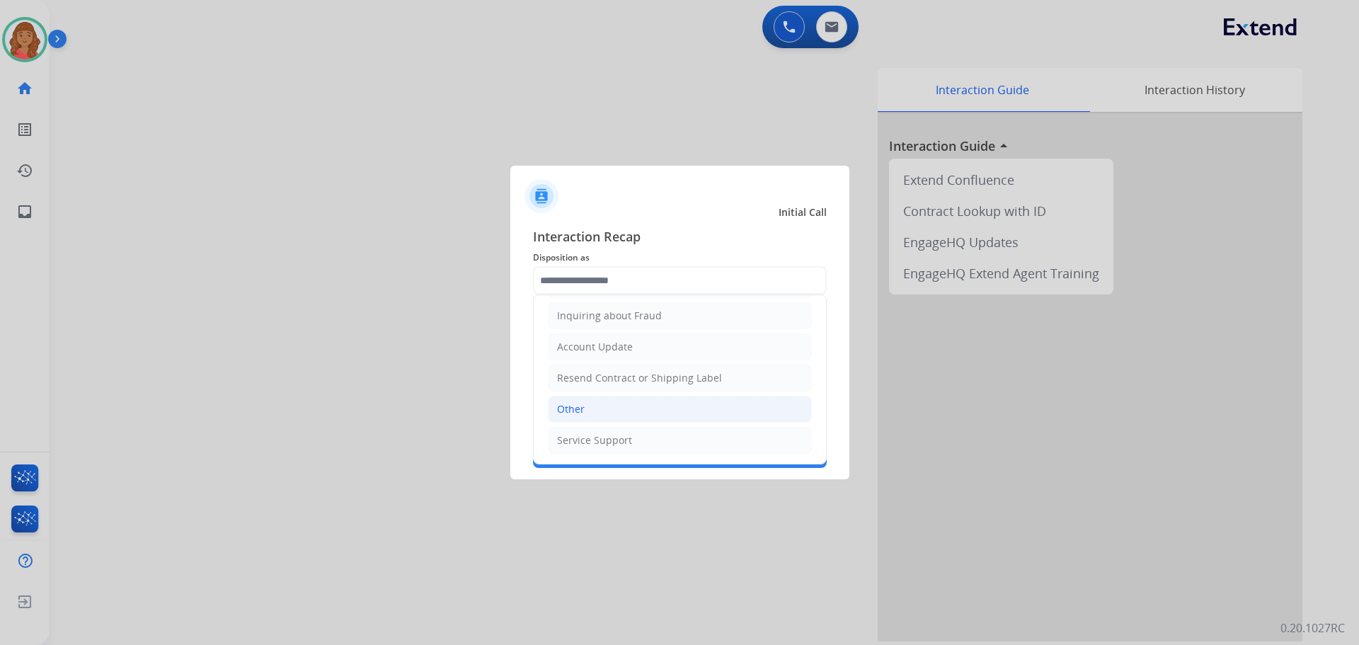
click at [573, 407] on div "Other" at bounding box center [571, 409] width 28 height 14
type input "*****"
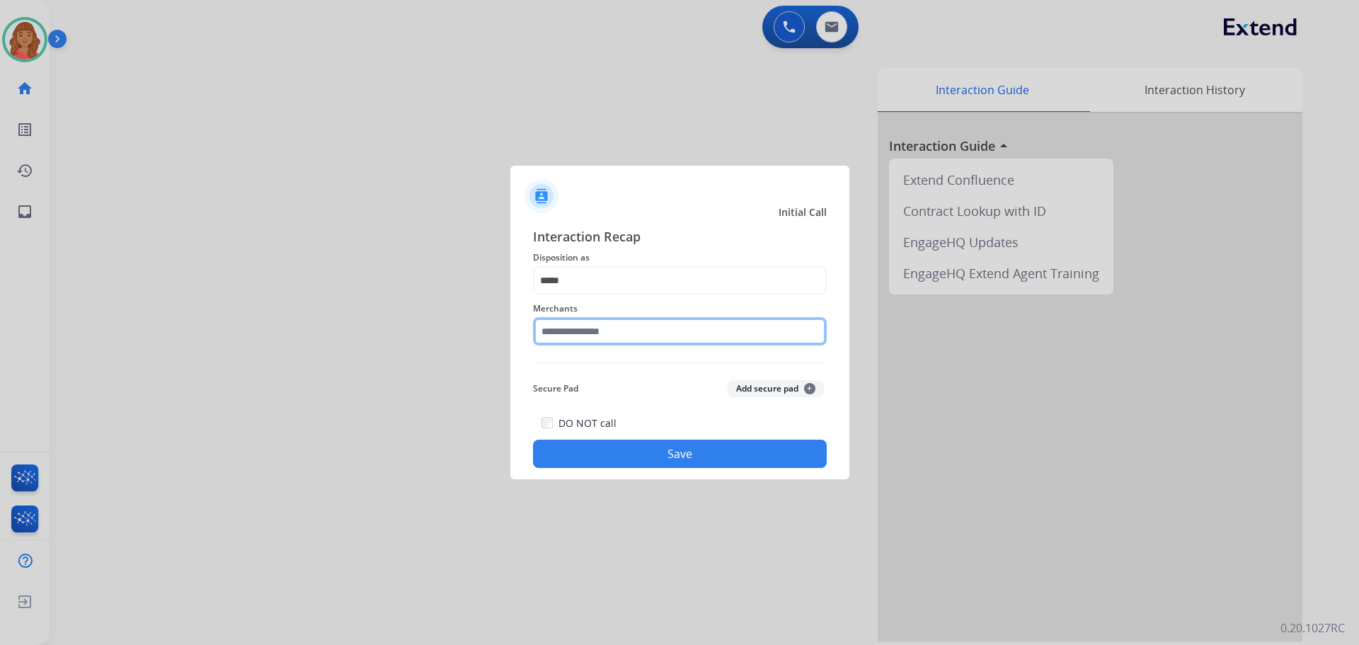
click at [582, 338] on input "text" at bounding box center [680, 331] width 294 height 28
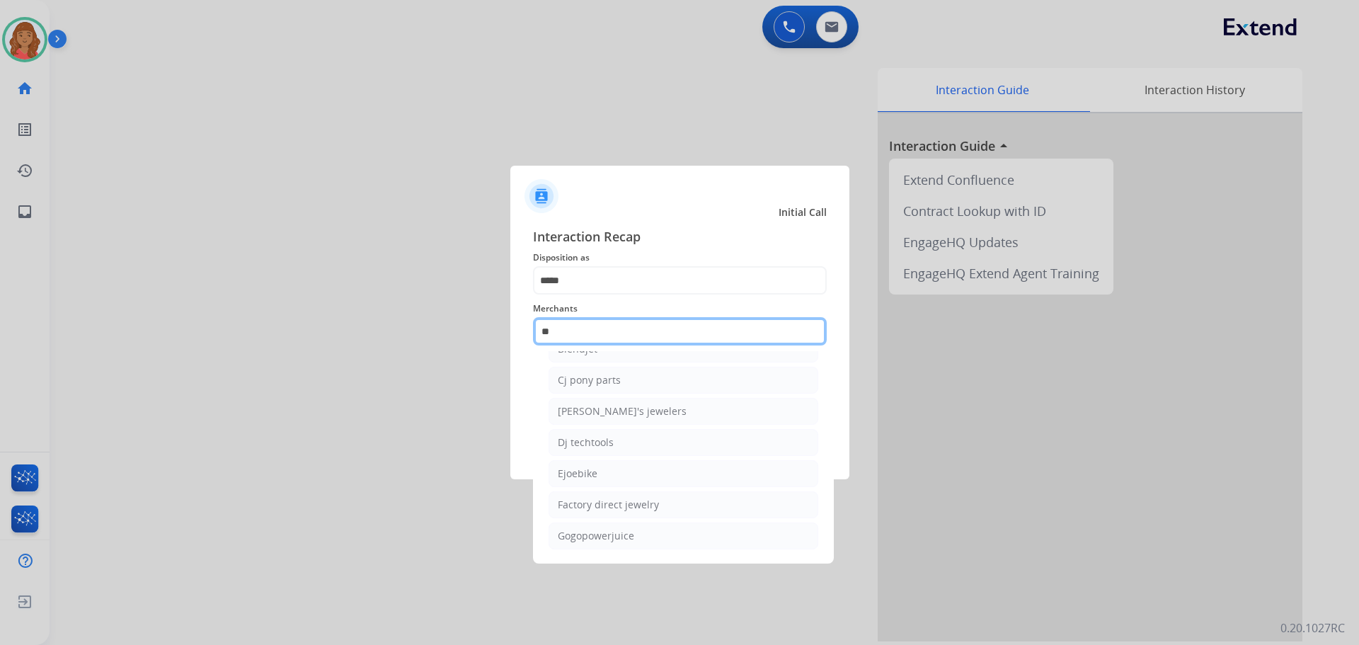
scroll to position [0, 0]
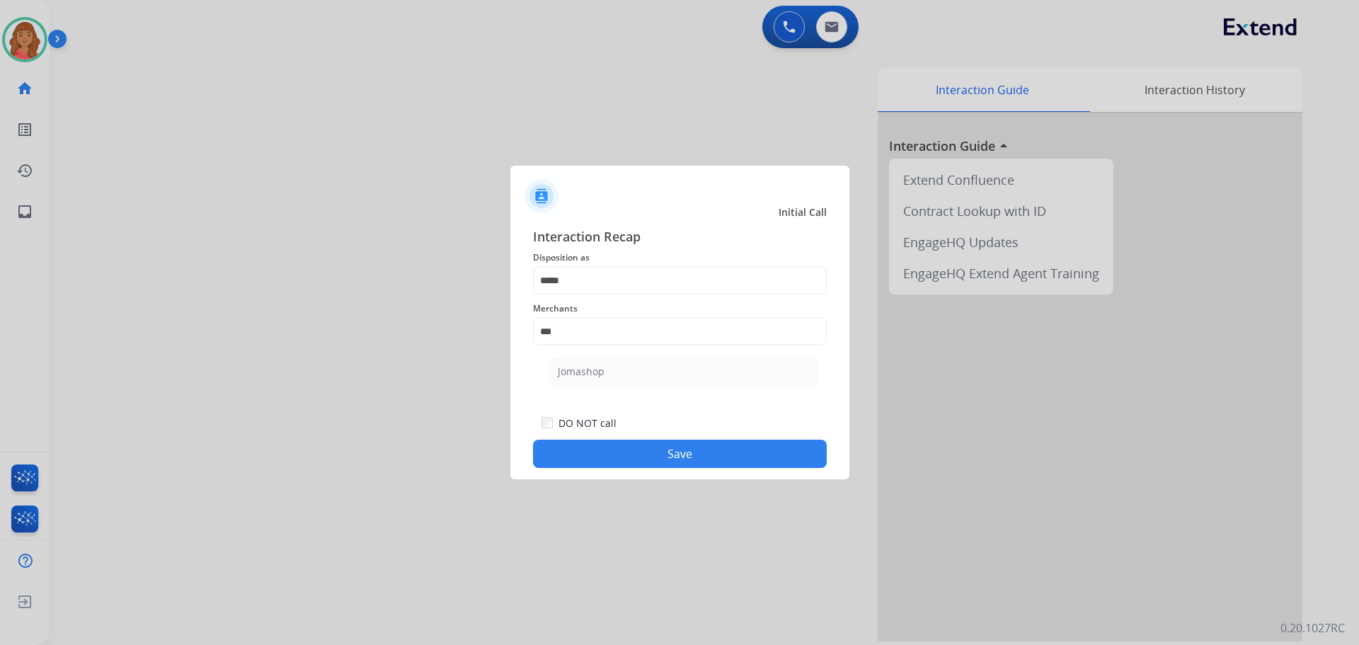
drag, startPoint x: 598, startPoint y: 361, endPoint x: 605, endPoint y: 377, distance: 17.1
click at [598, 362] on li "Jomashop" at bounding box center [684, 371] width 270 height 27
type input "********"
click at [619, 450] on button "Save" at bounding box center [680, 454] width 294 height 28
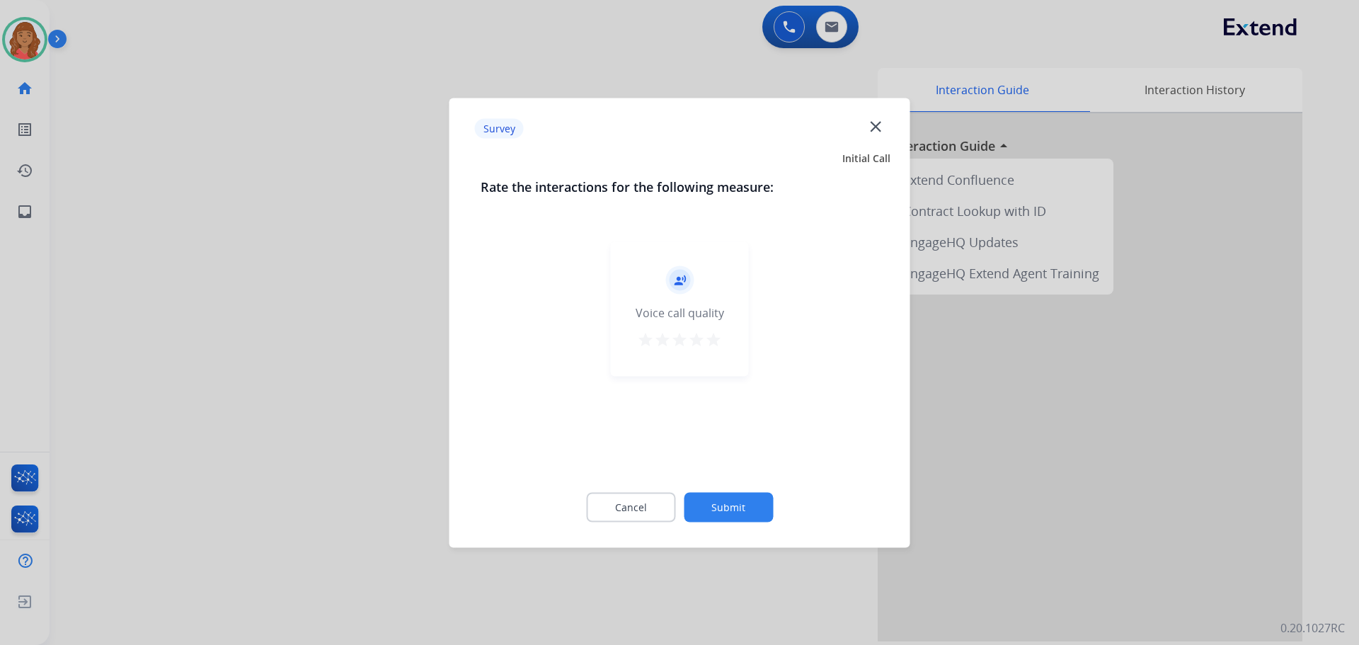
drag, startPoint x: 709, startPoint y: 333, endPoint x: 717, endPoint y: 384, distance: 51.5
click at [709, 334] on mat-icon "star" at bounding box center [713, 339] width 17 height 17
drag, startPoint x: 736, startPoint y: 491, endPoint x: 705, endPoint y: 487, distance: 32.1
click at [736, 492] on div "Cancel Submit" at bounding box center [680, 507] width 399 height 64
click at [720, 511] on button "Submit" at bounding box center [728, 507] width 89 height 30
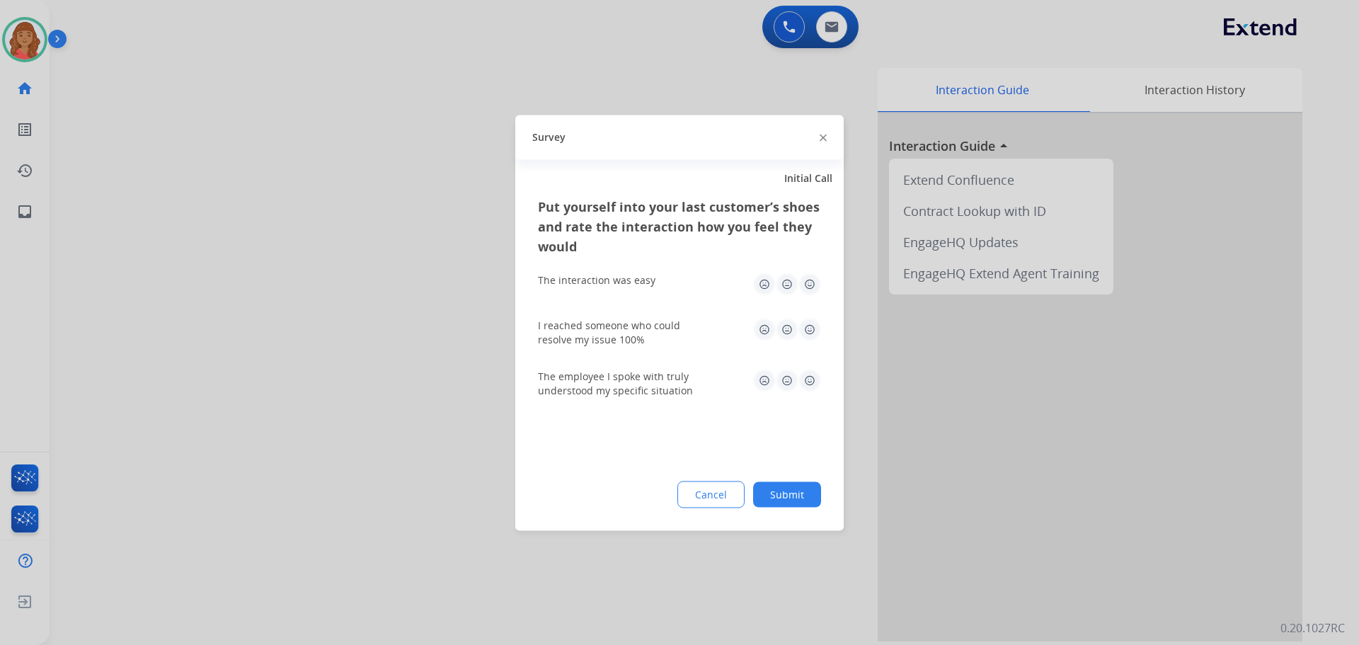
click at [792, 489] on button "Submit" at bounding box center [787, 493] width 68 height 25
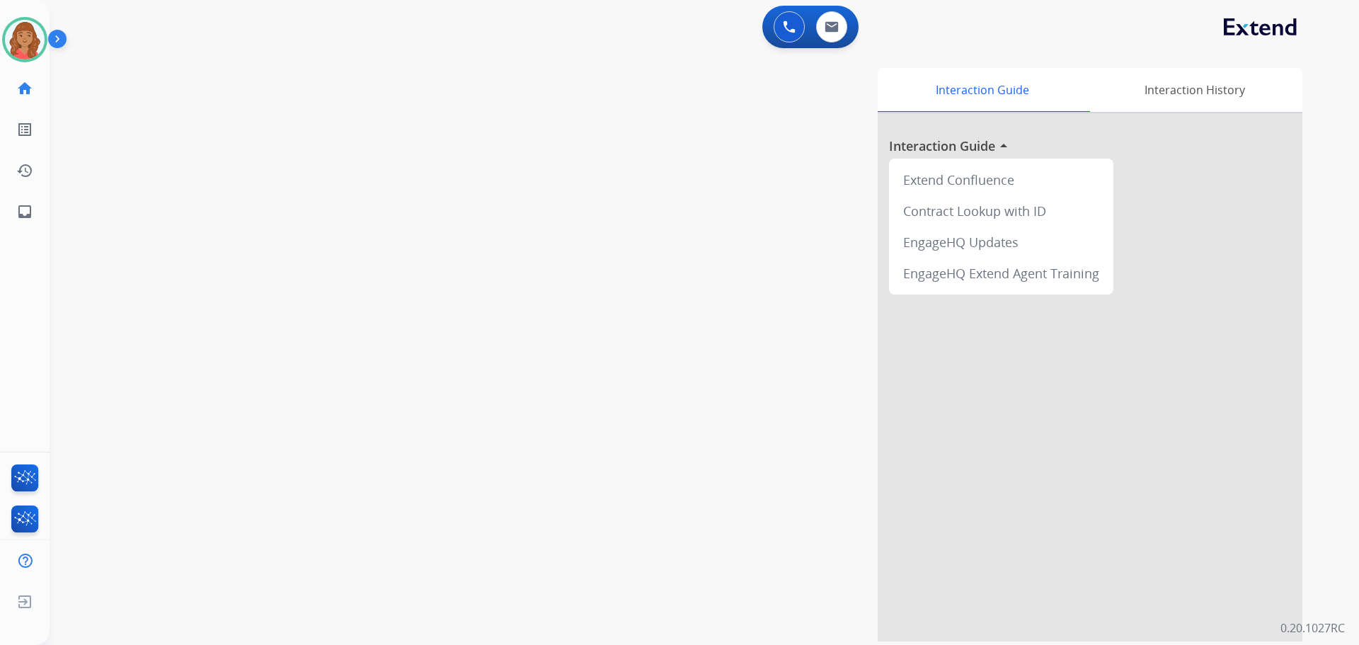
drag, startPoint x: 34, startPoint y: 40, endPoint x: 52, endPoint y: 56, distance: 24.1
click at [34, 40] on img at bounding box center [25, 40] width 40 height 40
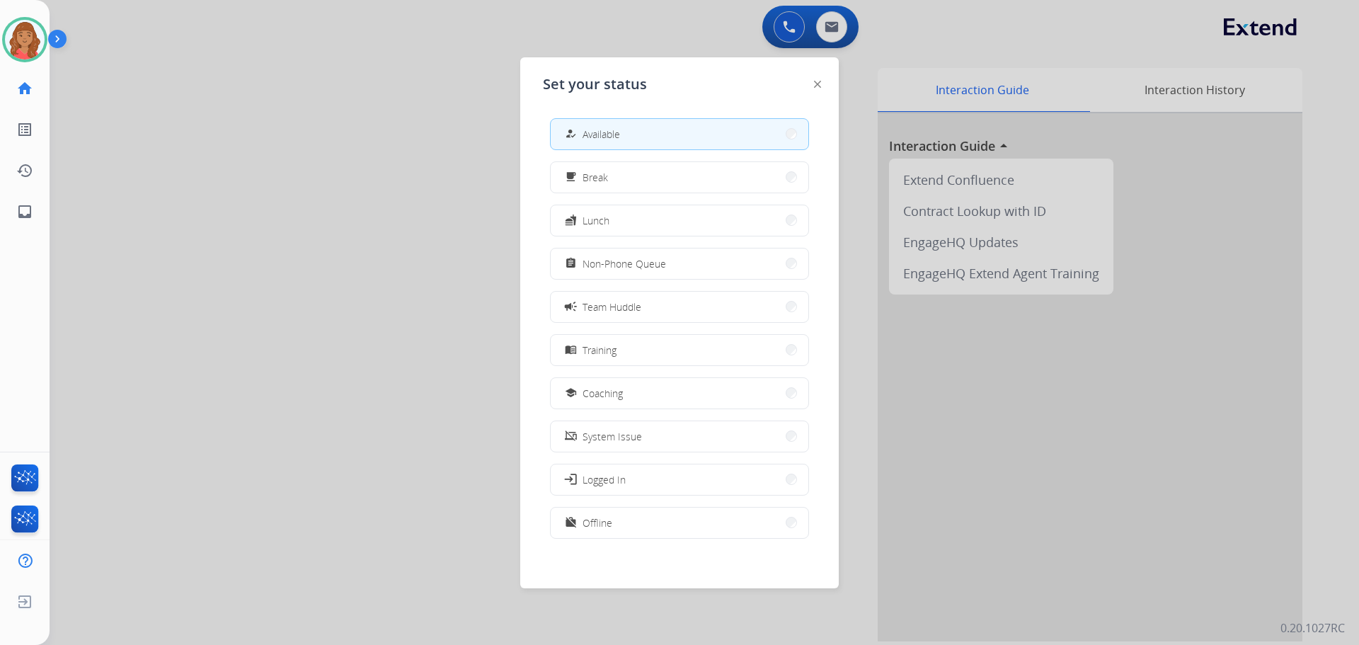
click at [609, 304] on span "Team Huddle" at bounding box center [612, 307] width 59 height 15
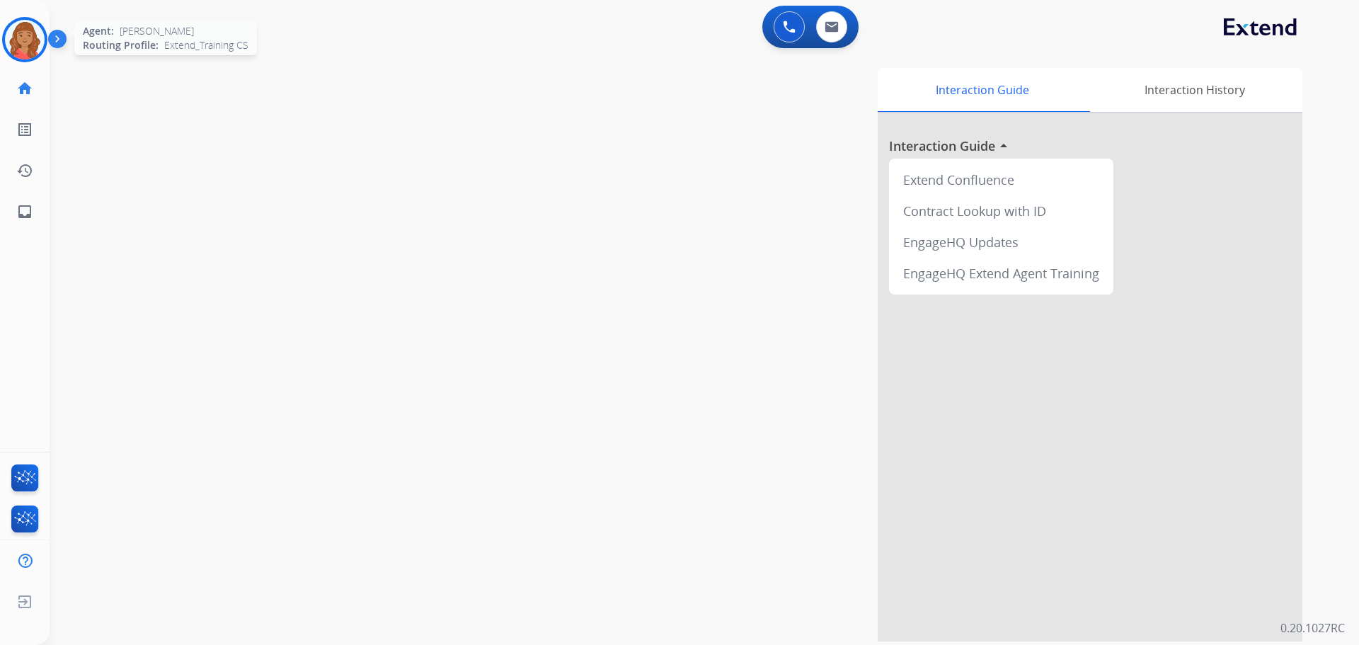
click at [20, 42] on img at bounding box center [25, 40] width 40 height 40
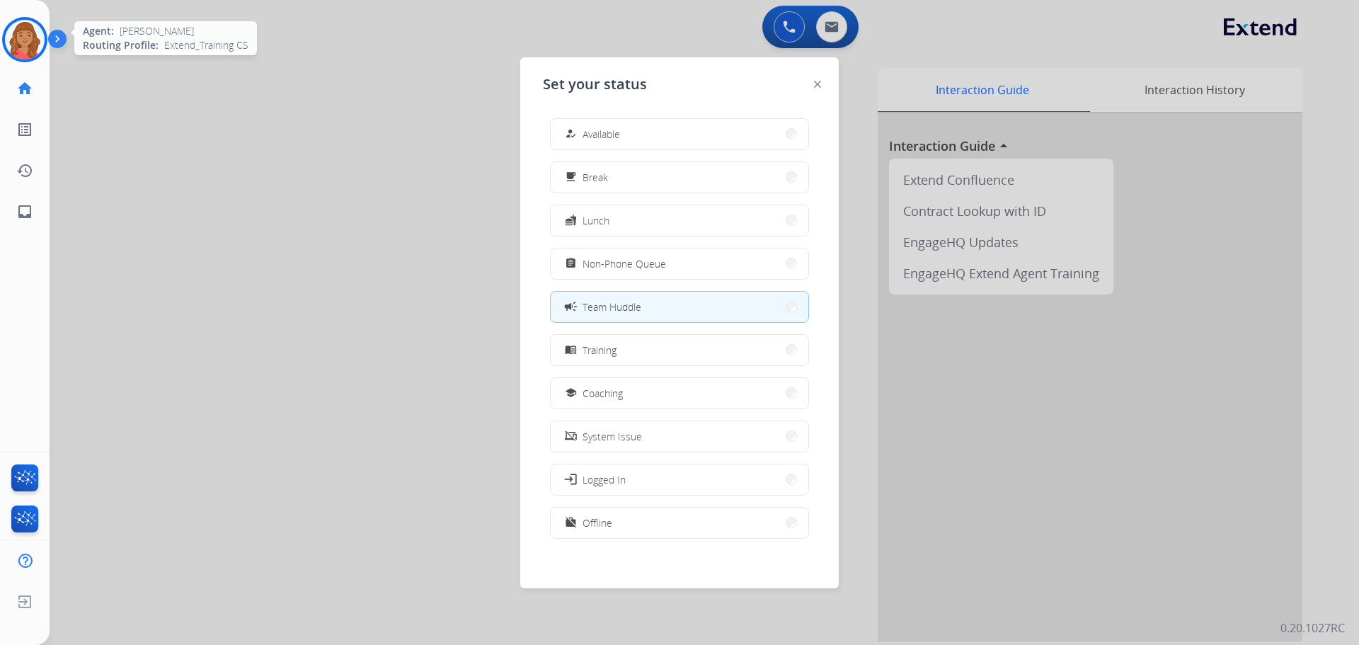
click at [23, 36] on img at bounding box center [25, 40] width 40 height 40
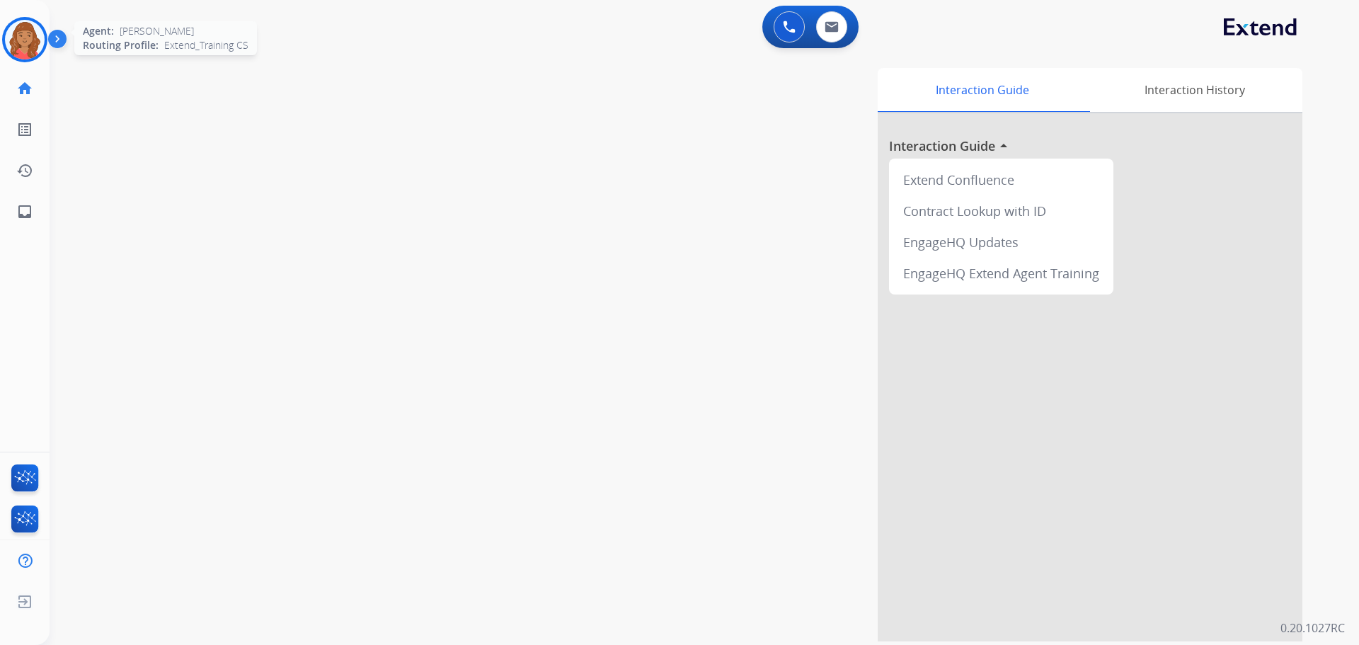
click at [28, 26] on img at bounding box center [25, 40] width 40 height 40
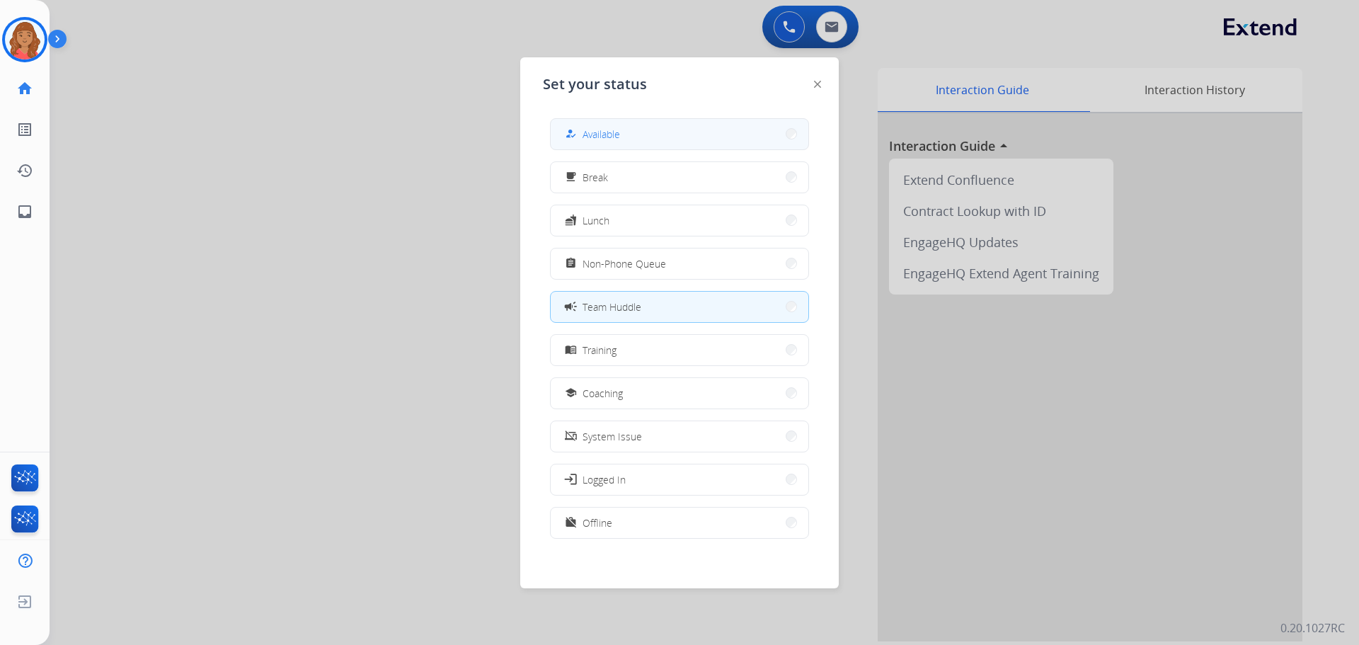
drag, startPoint x: 587, startPoint y: 135, endPoint x: 799, endPoint y: 69, distance: 222.4
click at [587, 135] on span "Available" at bounding box center [602, 134] width 38 height 15
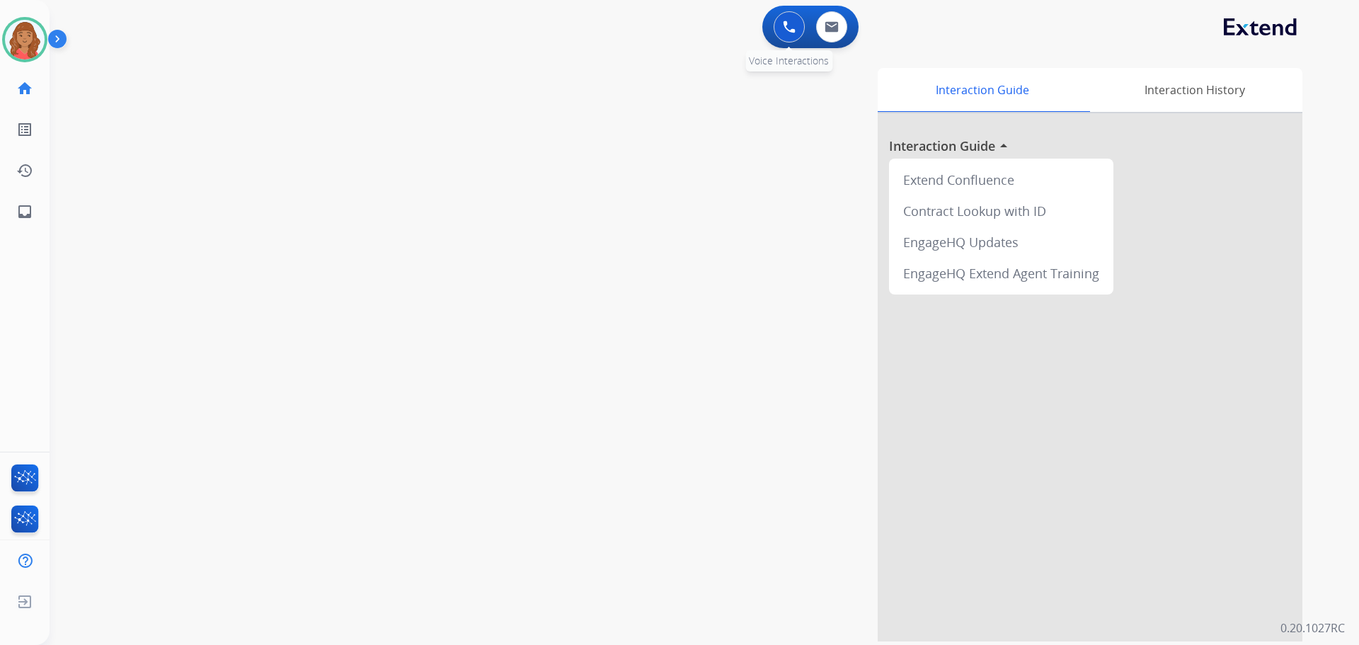
click at [772, 26] on div "0 Voice Interactions" at bounding box center [789, 26] width 42 height 31
click at [794, 27] on button at bounding box center [789, 26] width 31 height 31
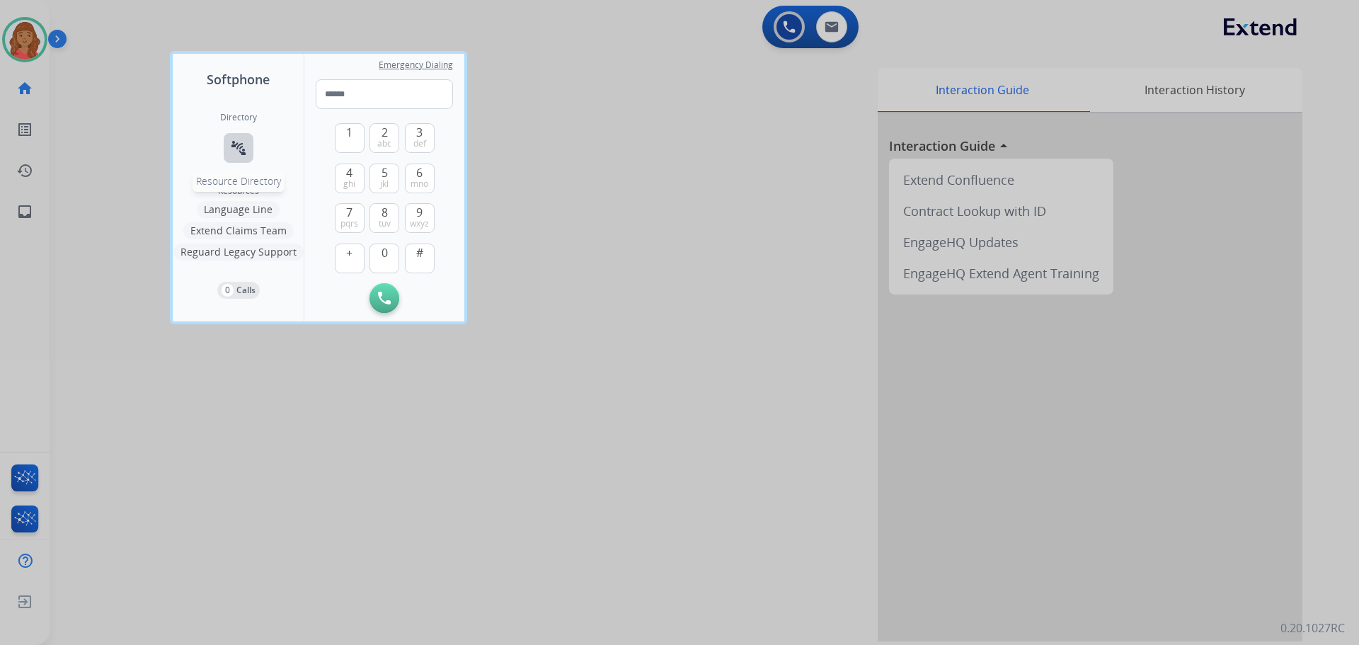
click at [239, 143] on mat-icon "connect_without_contact" at bounding box center [238, 147] width 17 height 17
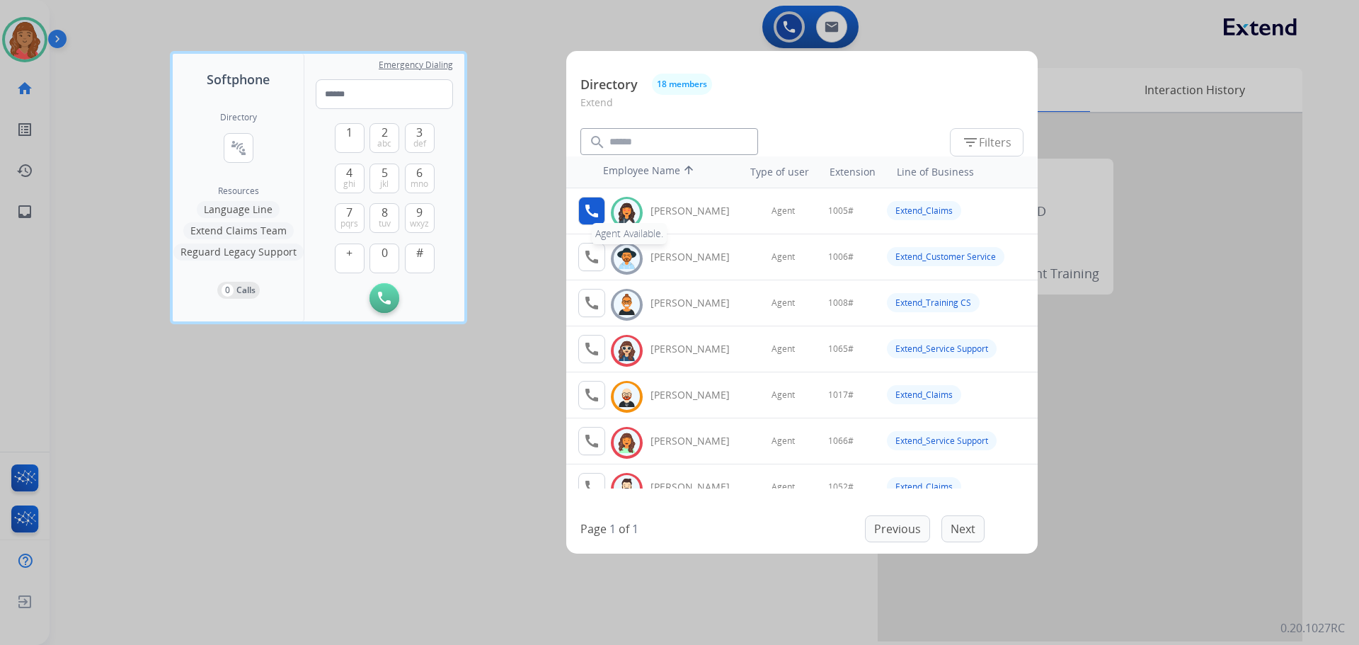
click at [592, 208] on mat-icon "call" at bounding box center [591, 211] width 17 height 17
click at [341, 139] on button "1" at bounding box center [350, 138] width 30 height 30
click at [386, 264] on button "0" at bounding box center [385, 259] width 30 height 30
click at [386, 262] on button "0" at bounding box center [385, 259] width 30 height 30
click at [372, 178] on button "5 jkl" at bounding box center [385, 179] width 30 height 30
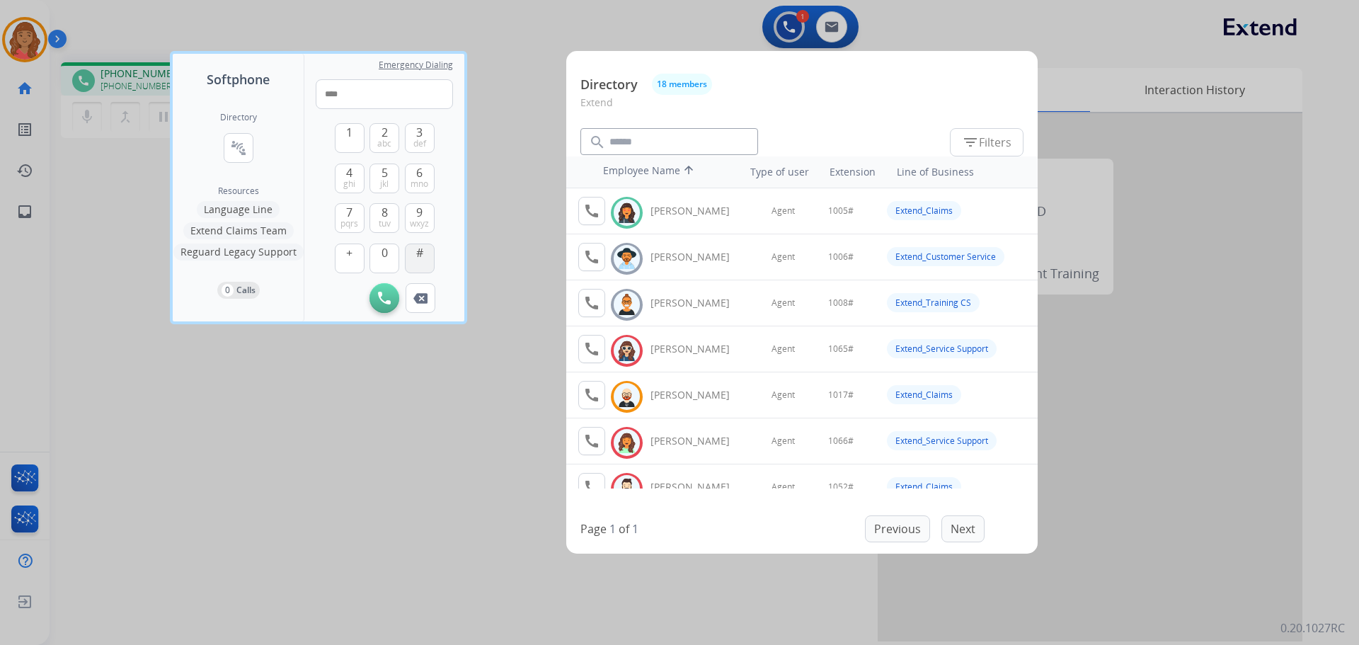
click at [414, 256] on button "#" at bounding box center [420, 259] width 30 height 30
type input "*****"
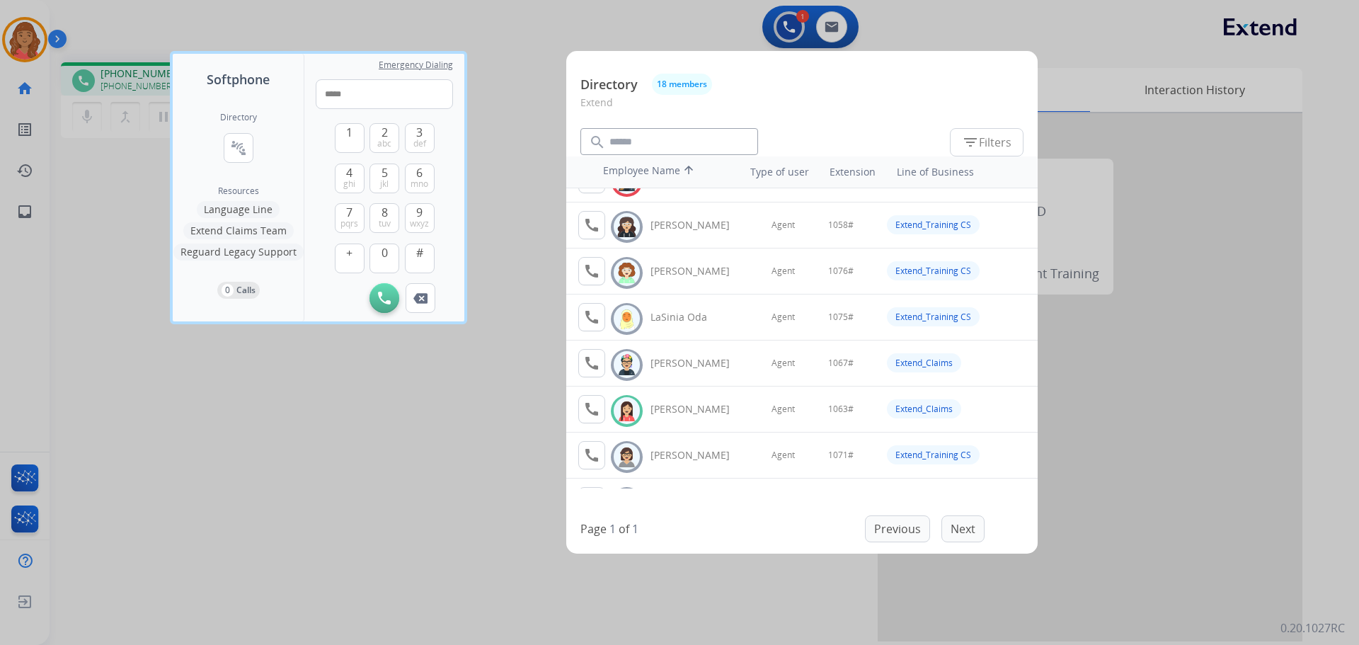
scroll to position [540, 0]
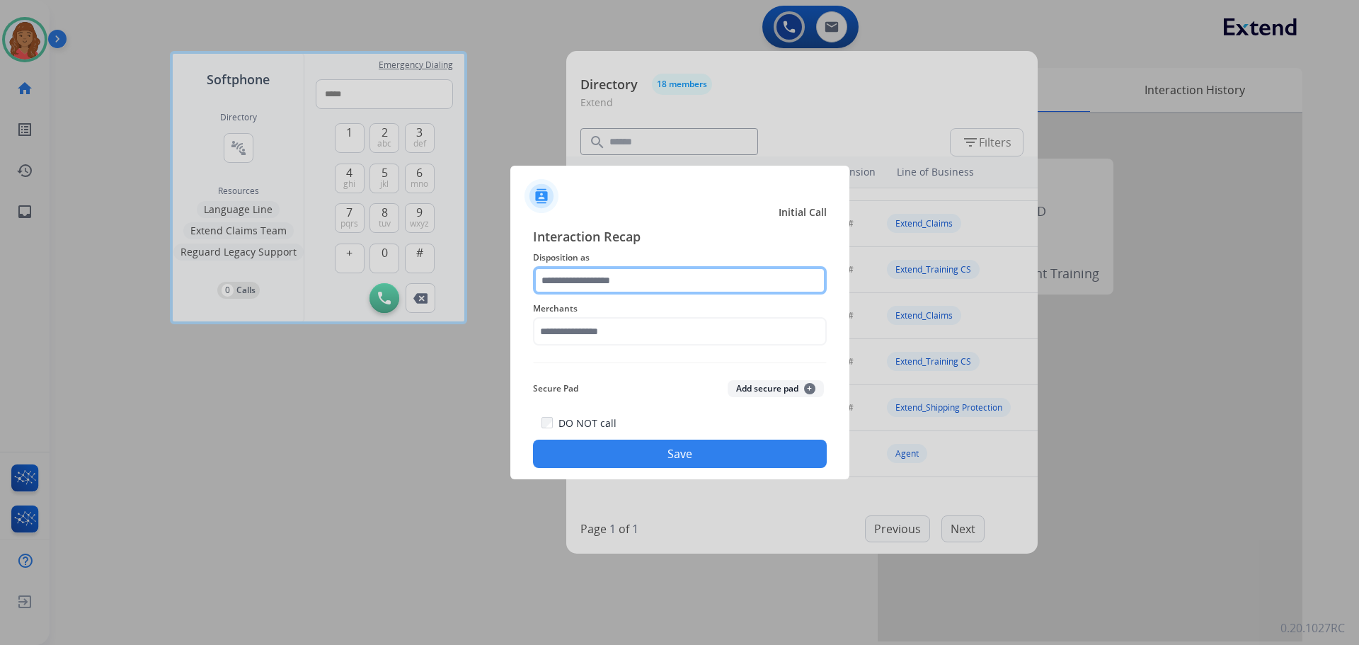
click at [583, 288] on input "text" at bounding box center [680, 280] width 294 height 28
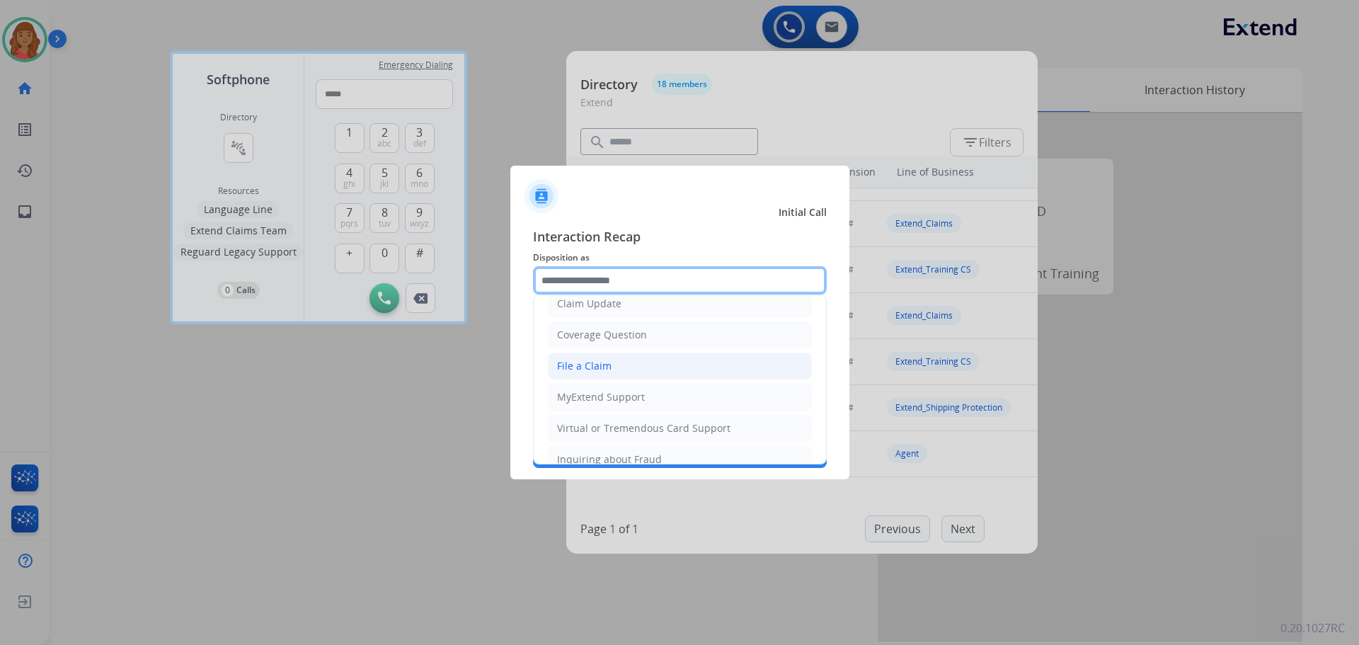
scroll to position [283, 0]
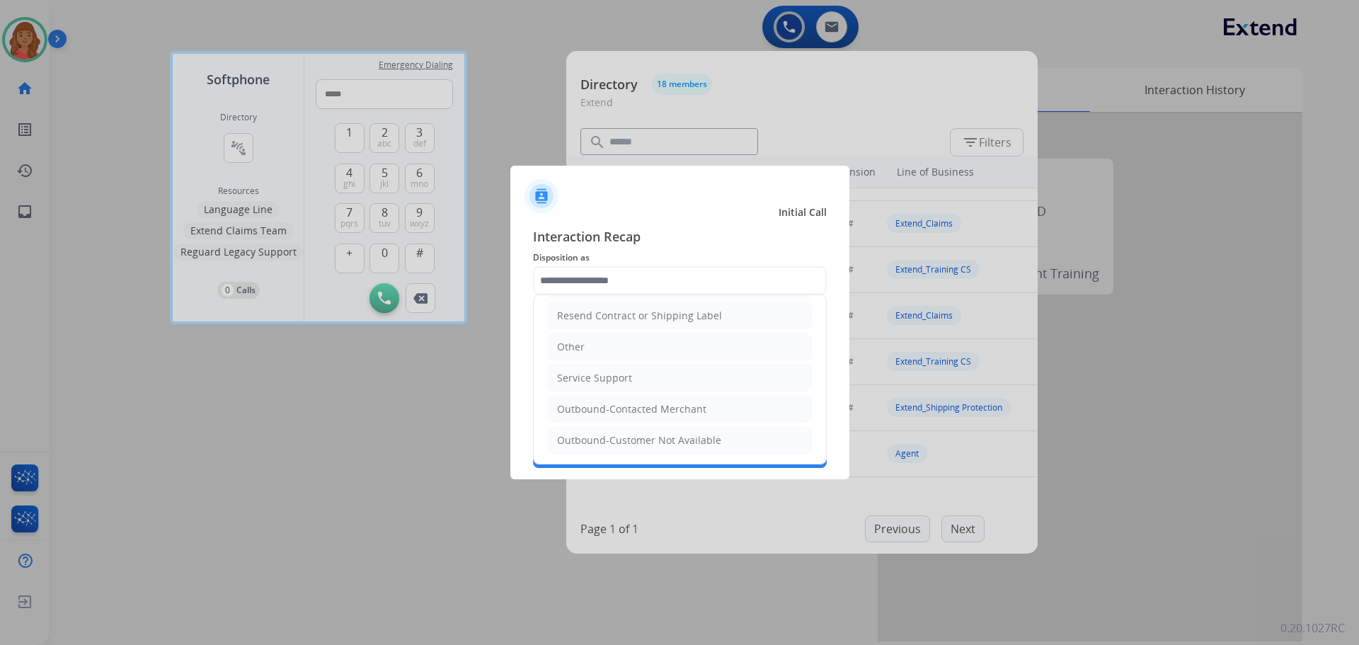
click at [580, 348] on div "Other" at bounding box center [571, 347] width 28 height 14
type input "*****"
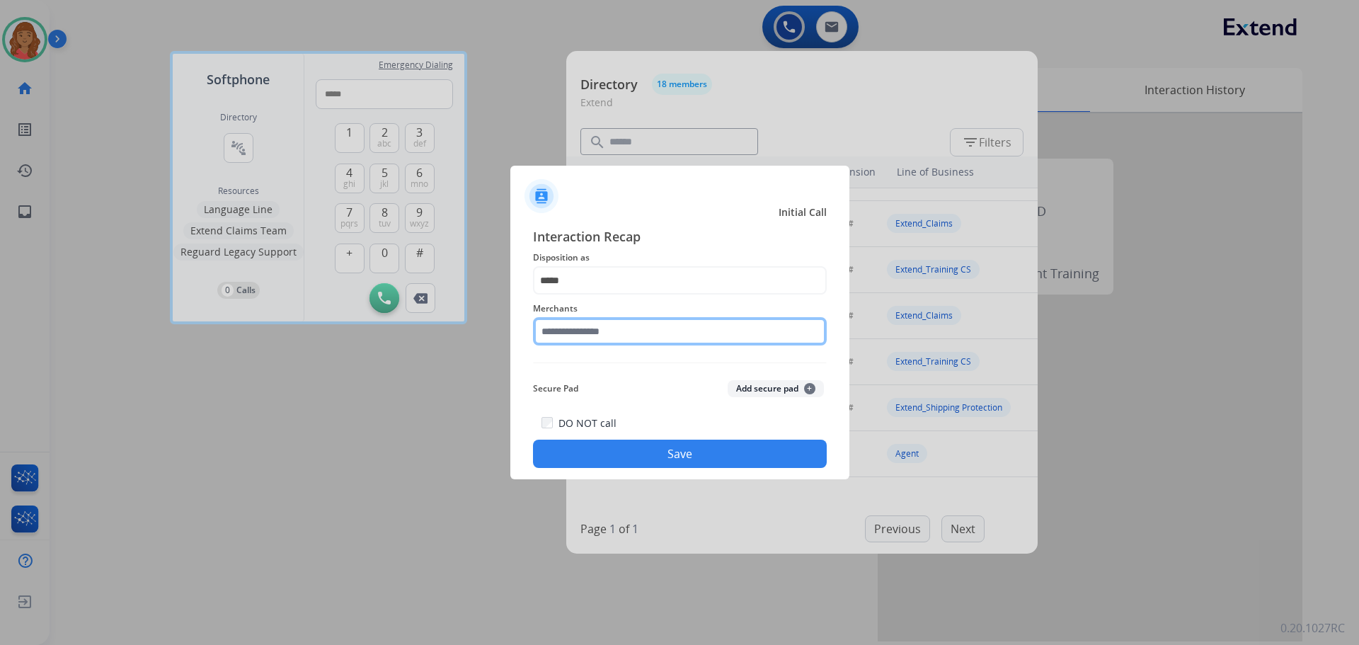
click at [597, 331] on input "text" at bounding box center [680, 331] width 294 height 28
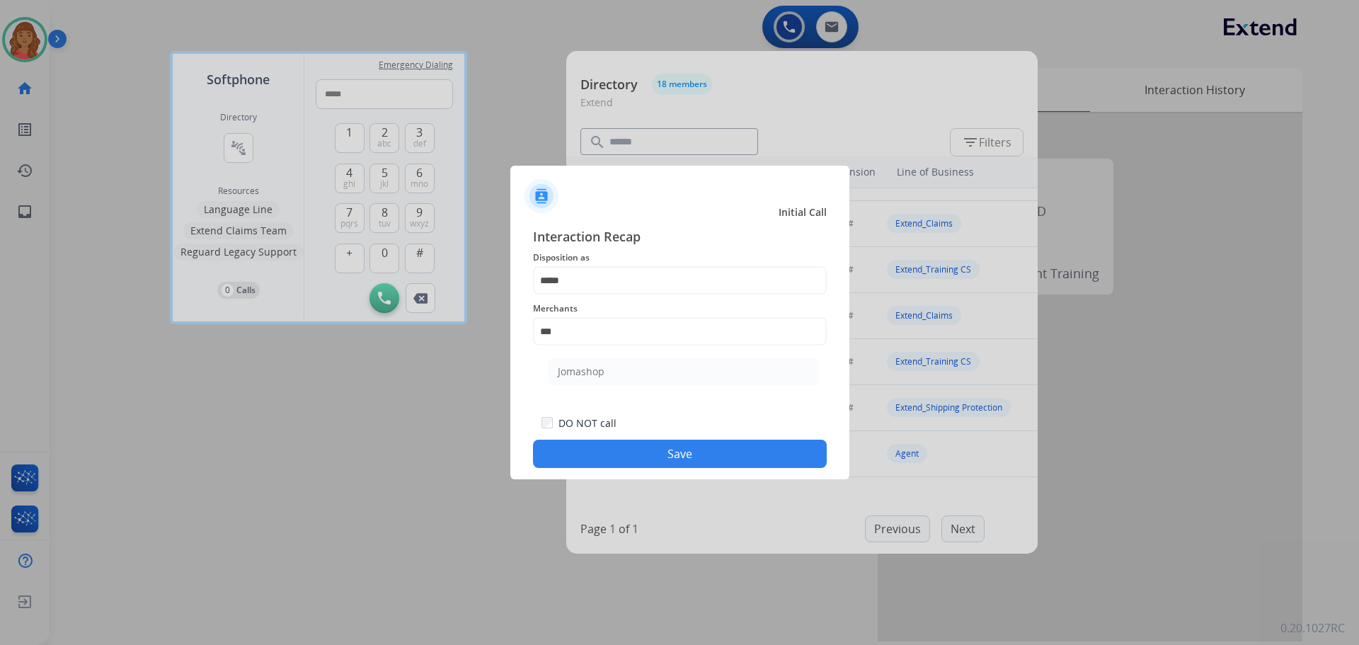
drag, startPoint x: 598, startPoint y: 375, endPoint x: 628, endPoint y: 409, distance: 45.2
click at [608, 377] on li "Jomashop" at bounding box center [684, 371] width 270 height 27
type input "********"
click at [656, 482] on div at bounding box center [679, 322] width 1359 height 645
click at [674, 443] on button "Save" at bounding box center [680, 454] width 294 height 28
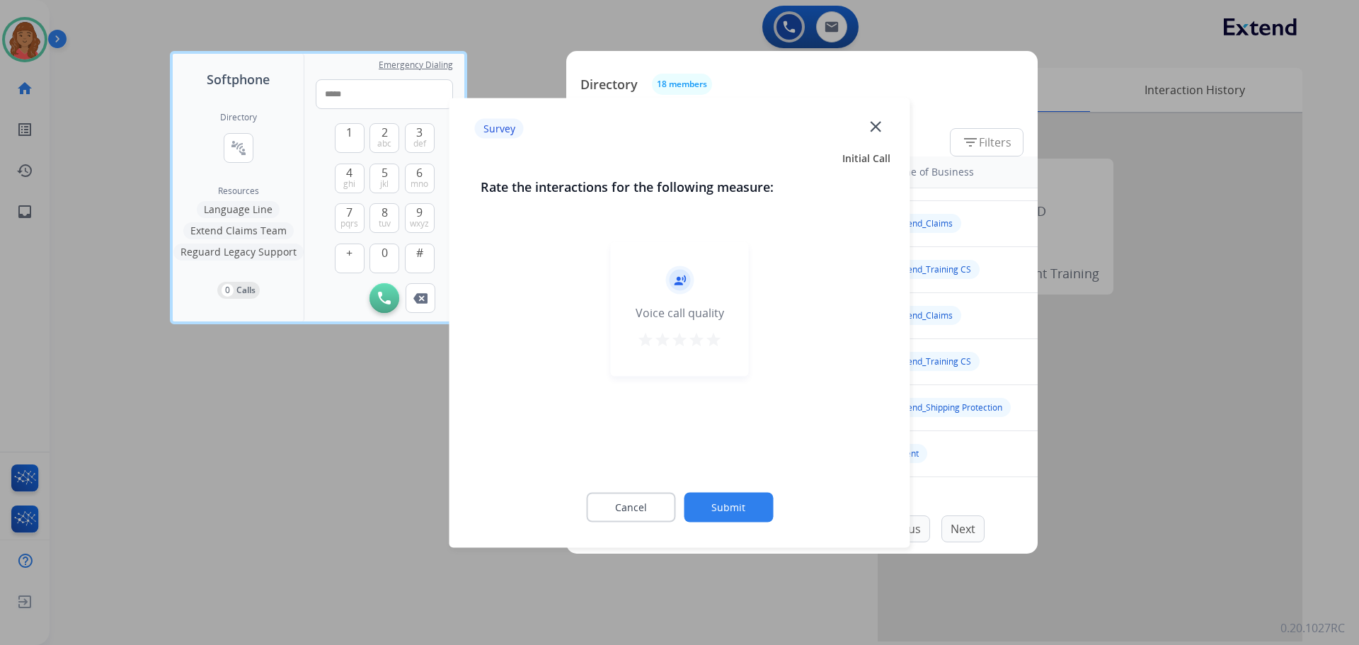
click at [720, 334] on mat-icon "star" at bounding box center [713, 339] width 17 height 17
drag, startPoint x: 748, startPoint y: 510, endPoint x: 755, endPoint y: 444, distance: 66.3
click at [748, 508] on button "Submit" at bounding box center [728, 507] width 89 height 30
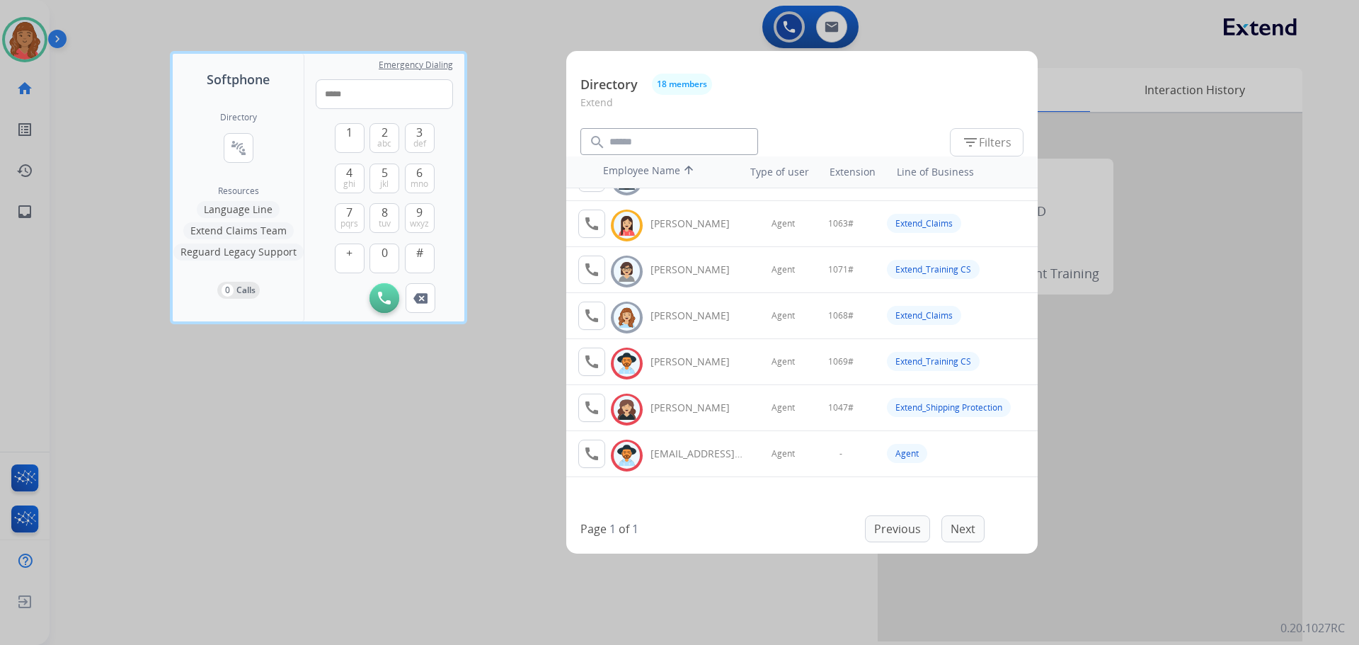
click at [949, 534] on div "Previous Next" at bounding box center [925, 528] width 120 height 27
click at [950, 533] on div "Previous Next" at bounding box center [925, 528] width 120 height 27
click at [474, 401] on div at bounding box center [679, 322] width 1359 height 645
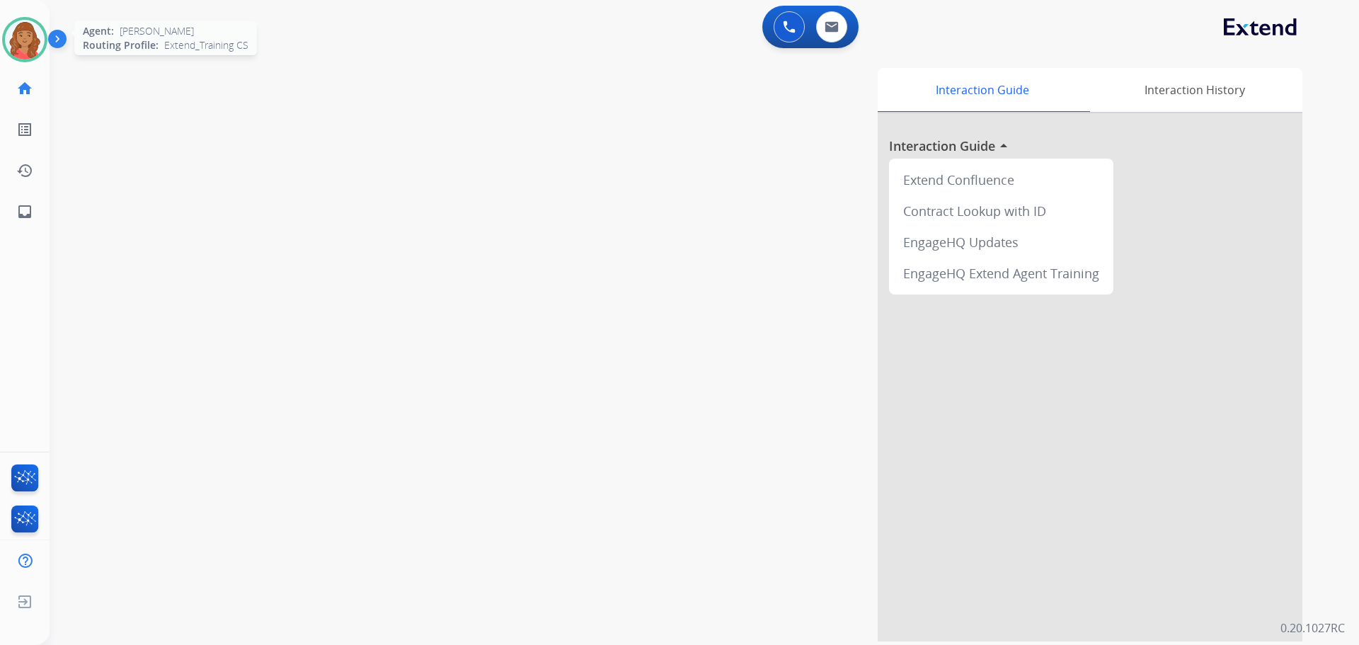
click at [14, 39] on img at bounding box center [25, 40] width 40 height 40
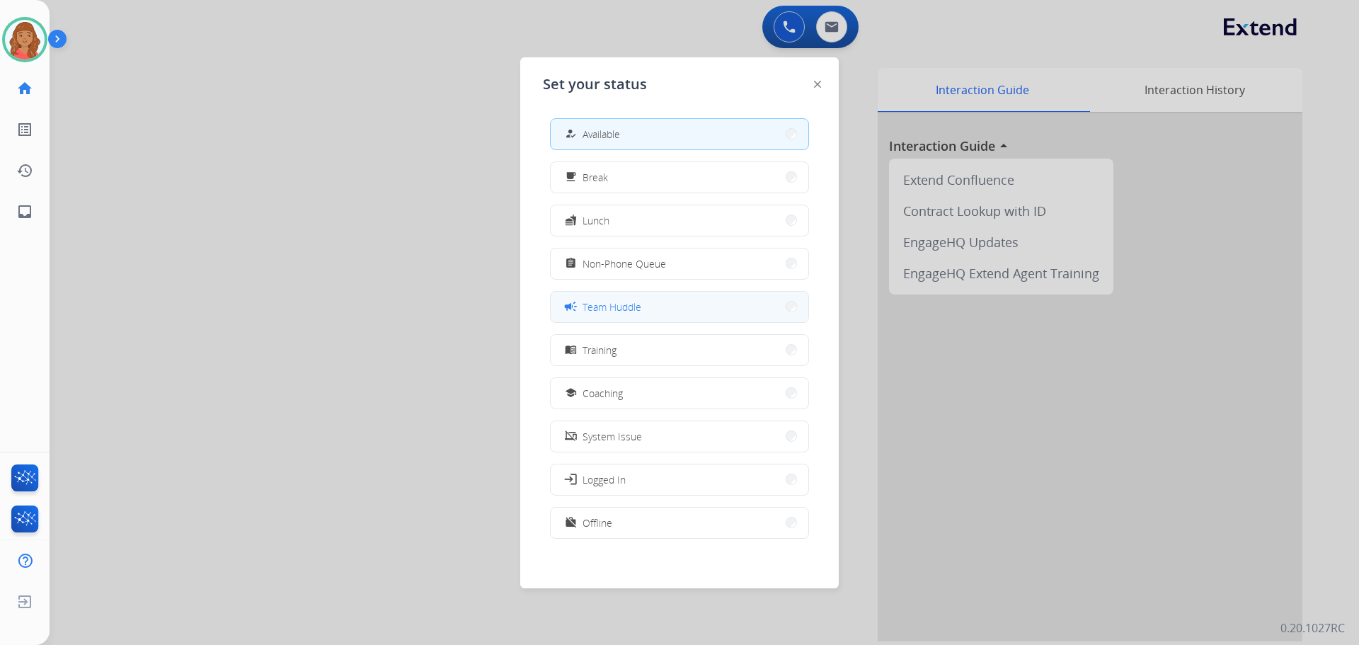
click at [594, 307] on span "Team Huddle" at bounding box center [612, 307] width 59 height 15
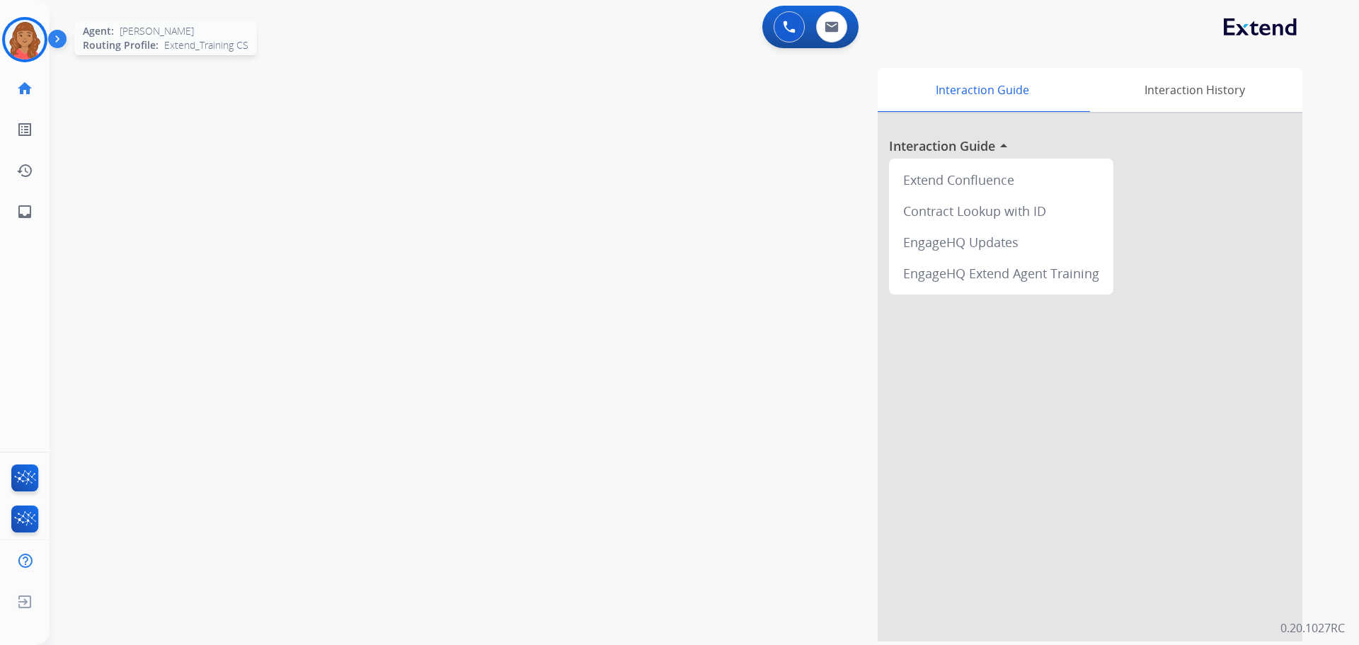
click at [18, 35] on img at bounding box center [25, 40] width 40 height 40
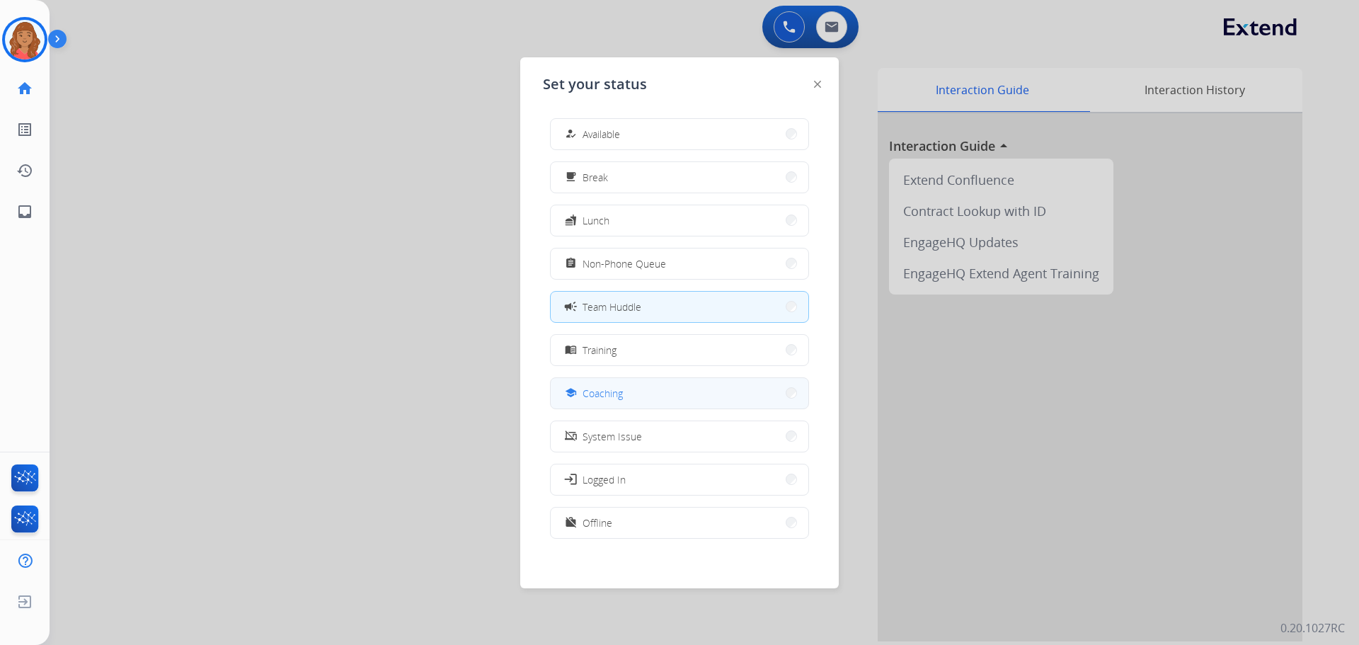
click at [613, 394] on span "Coaching" at bounding box center [603, 393] width 40 height 15
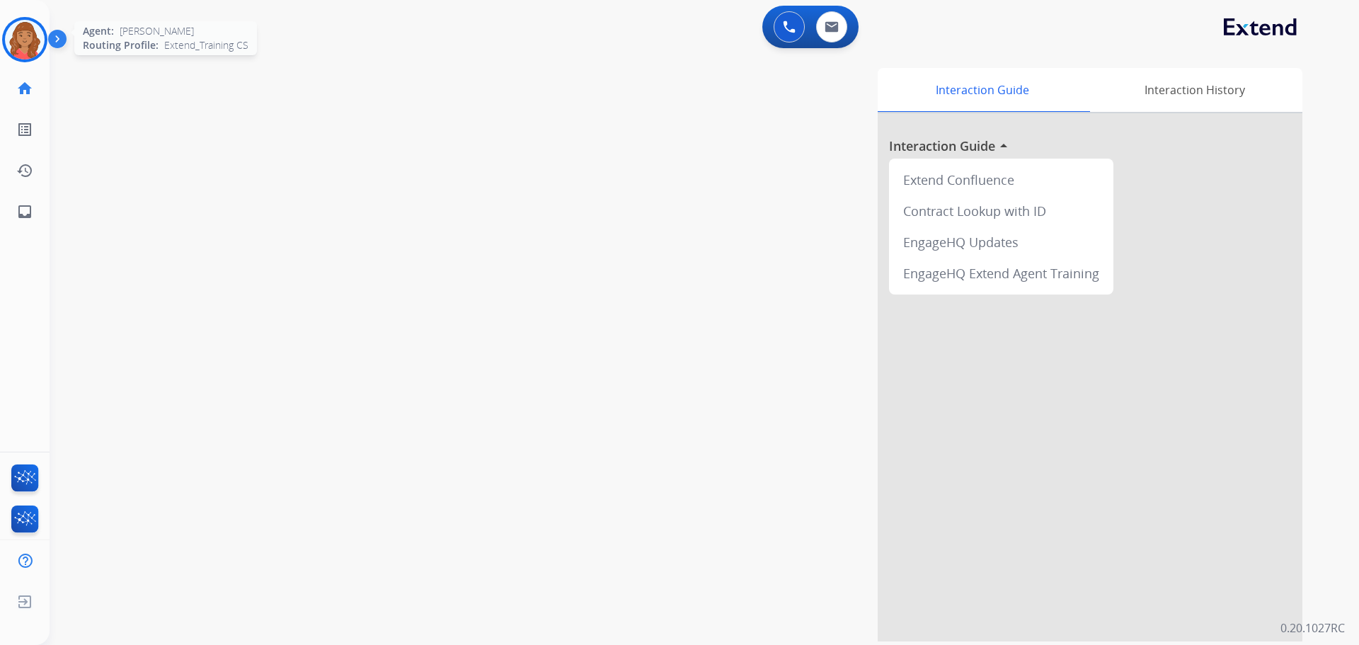
click at [37, 42] on img at bounding box center [25, 40] width 40 height 40
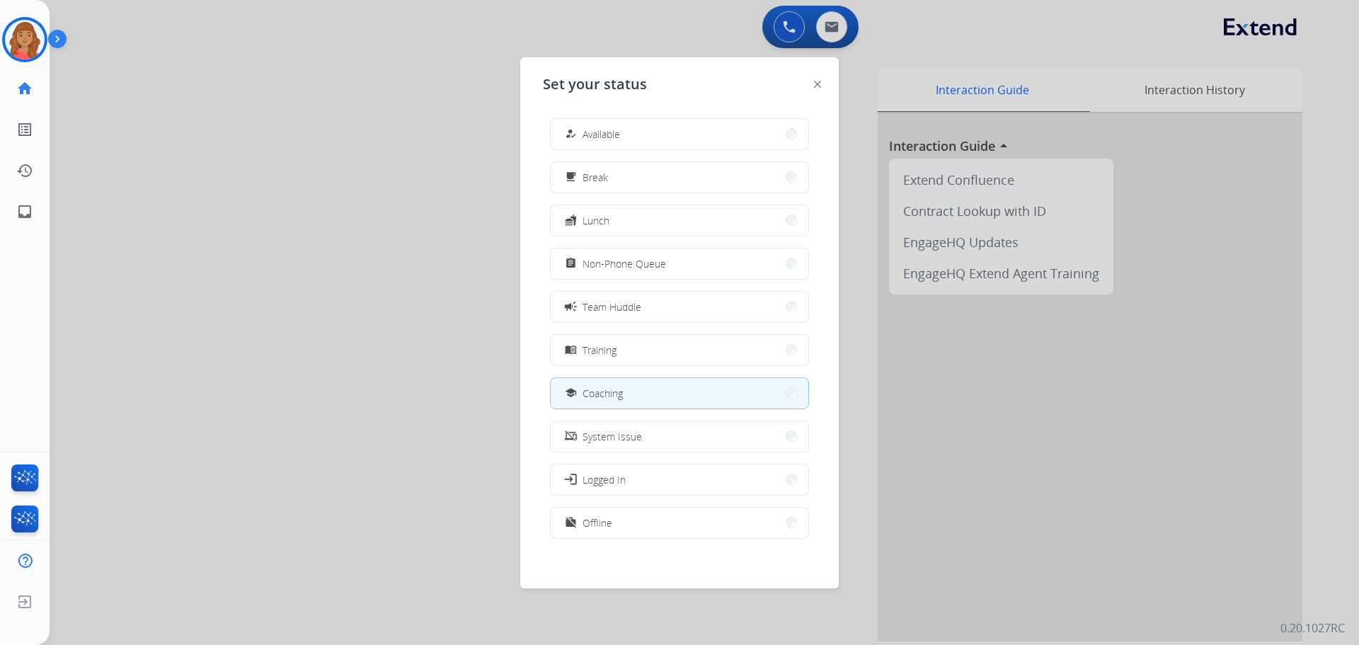
click at [598, 137] on span "Available" at bounding box center [602, 134] width 38 height 15
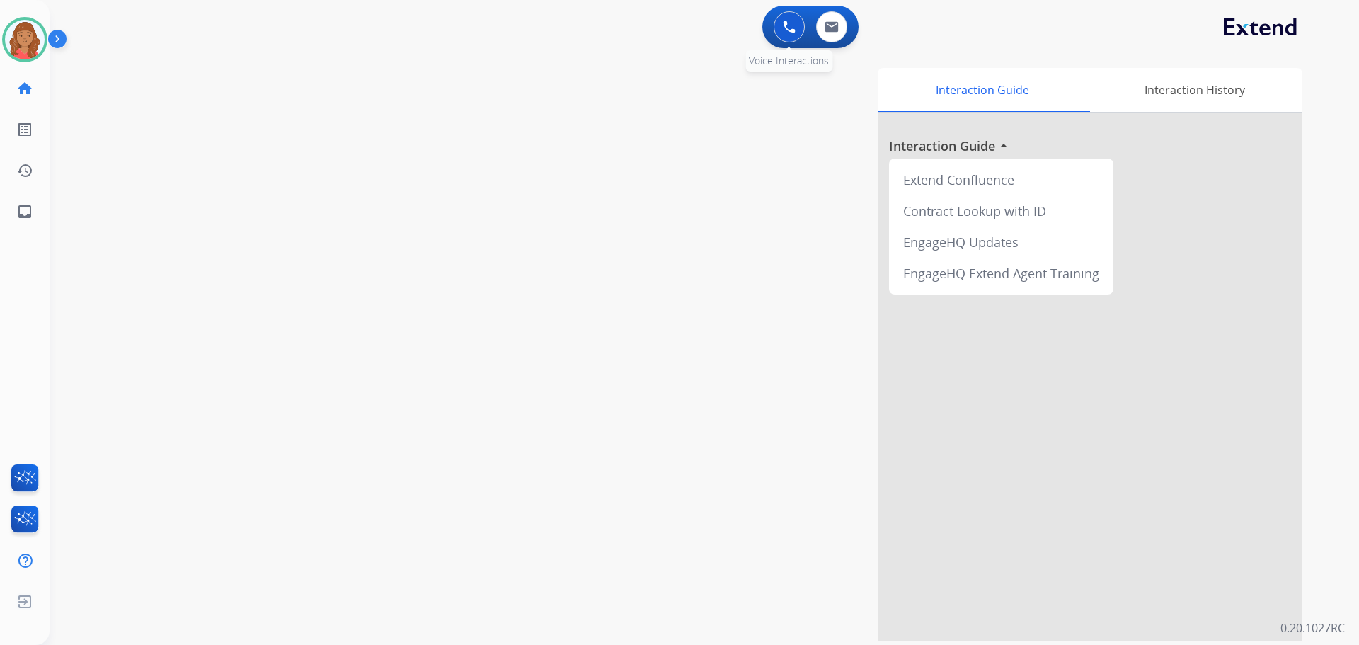
click at [787, 35] on button at bounding box center [789, 26] width 31 height 31
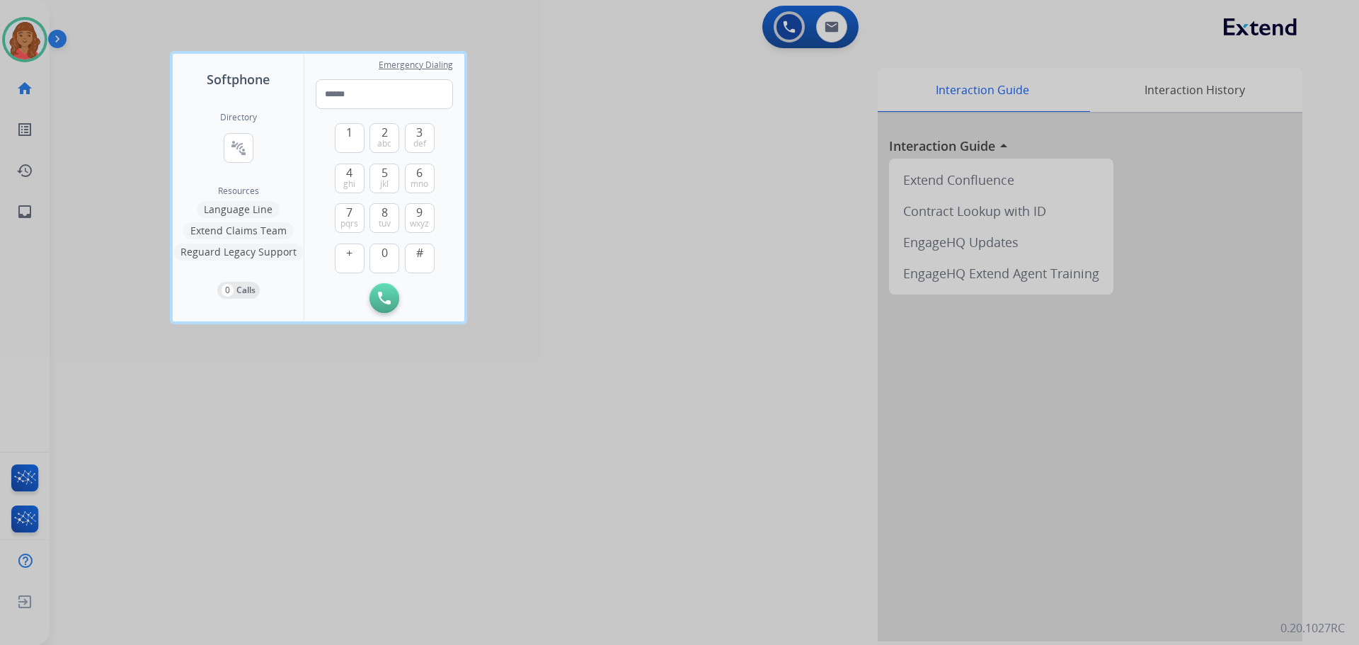
click at [626, 72] on div at bounding box center [679, 322] width 1359 height 645
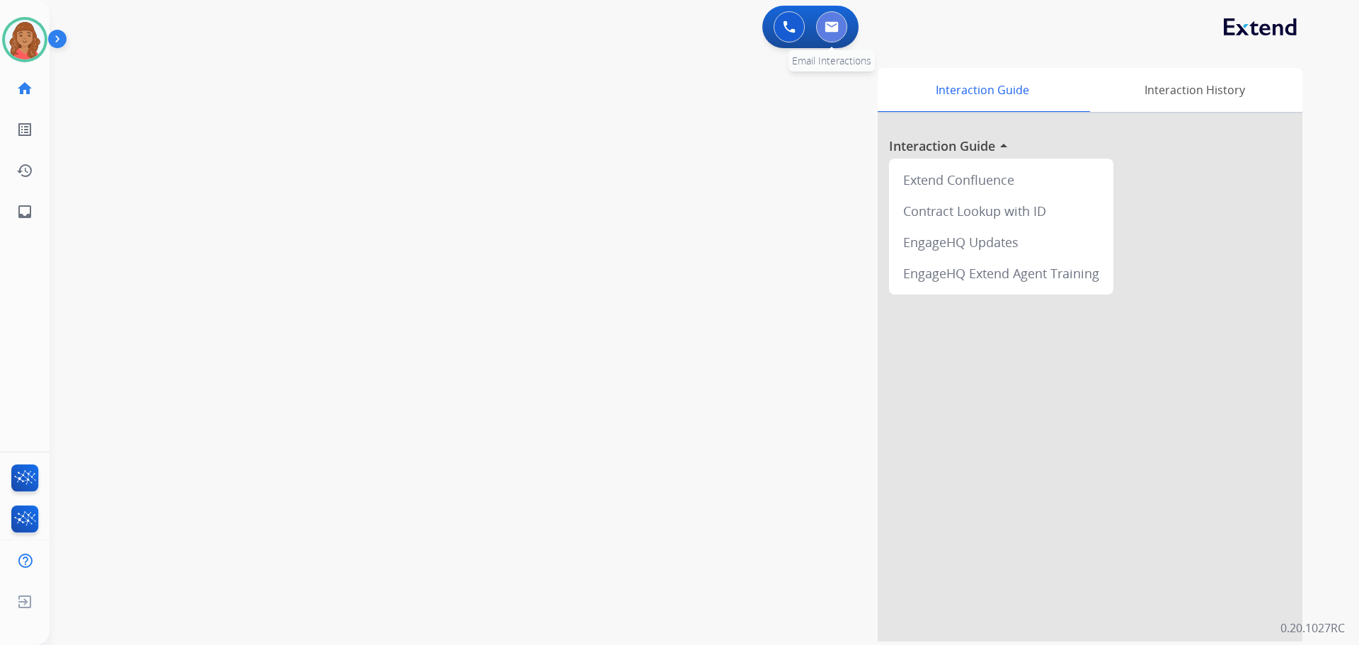
click at [831, 20] on button at bounding box center [831, 26] width 31 height 31
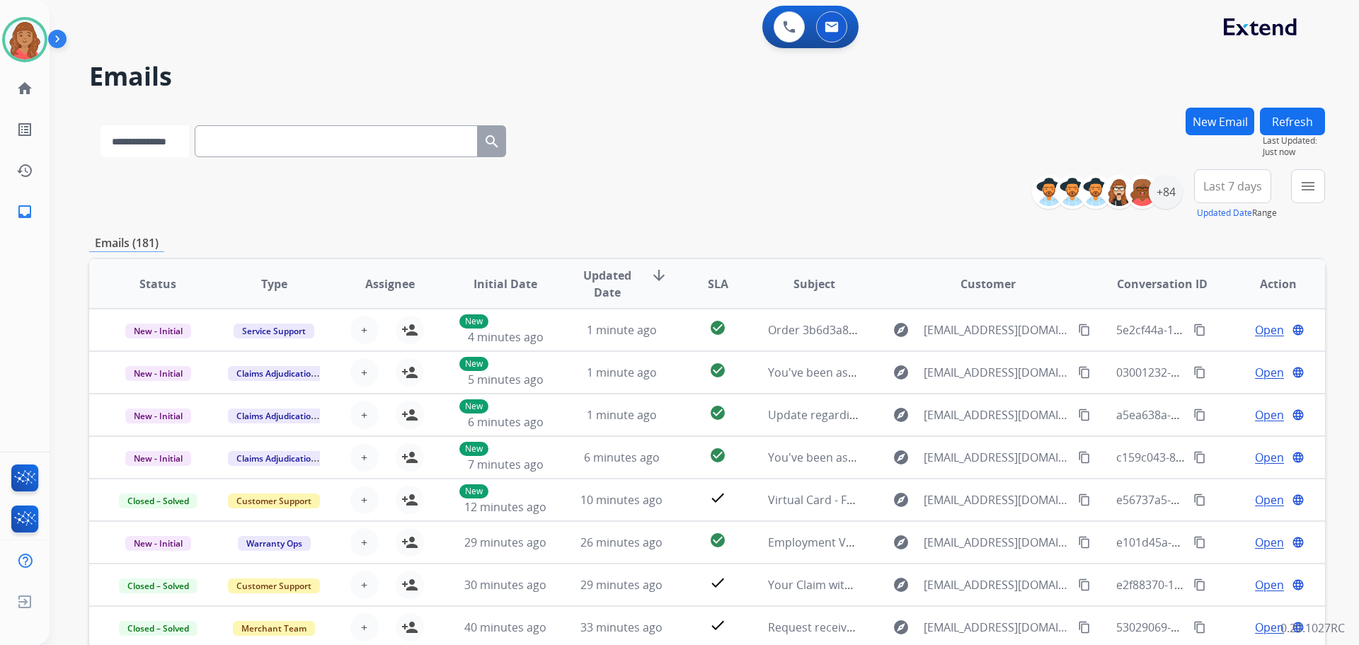
click at [172, 144] on select "**********" at bounding box center [145, 141] width 89 height 32
select select "**********"
click at [101, 125] on select "**********" at bounding box center [145, 141] width 89 height 32
paste input "**********"
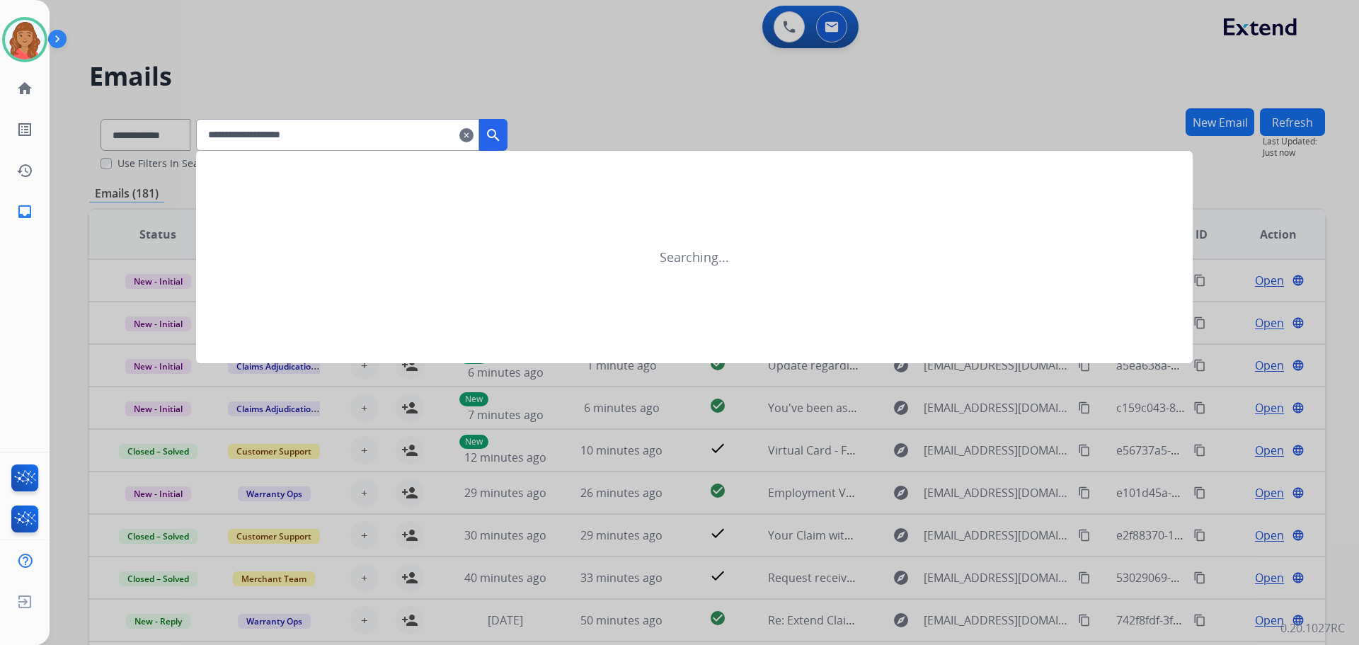
type input "**********"
click at [502, 135] on mat-icon "search" at bounding box center [493, 135] width 17 height 17
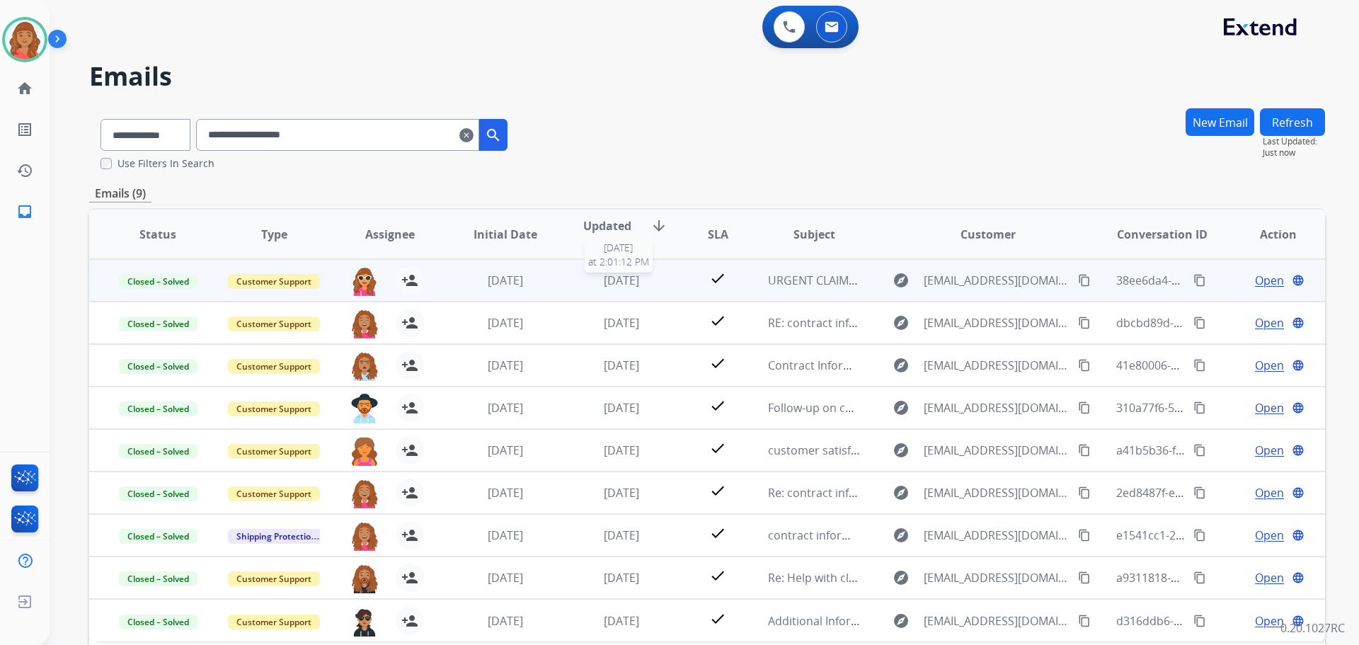
click at [620, 287] on span "[DATE]" at bounding box center [621, 281] width 35 height 16
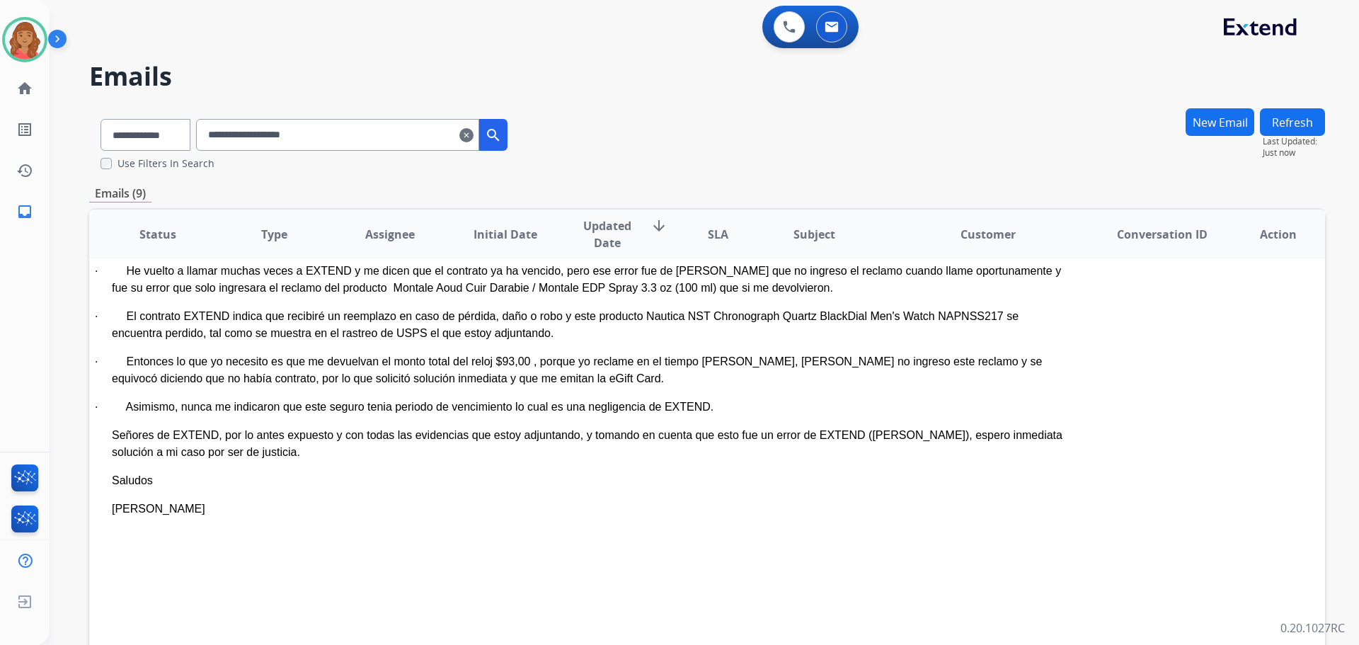
scroll to position [1204, 0]
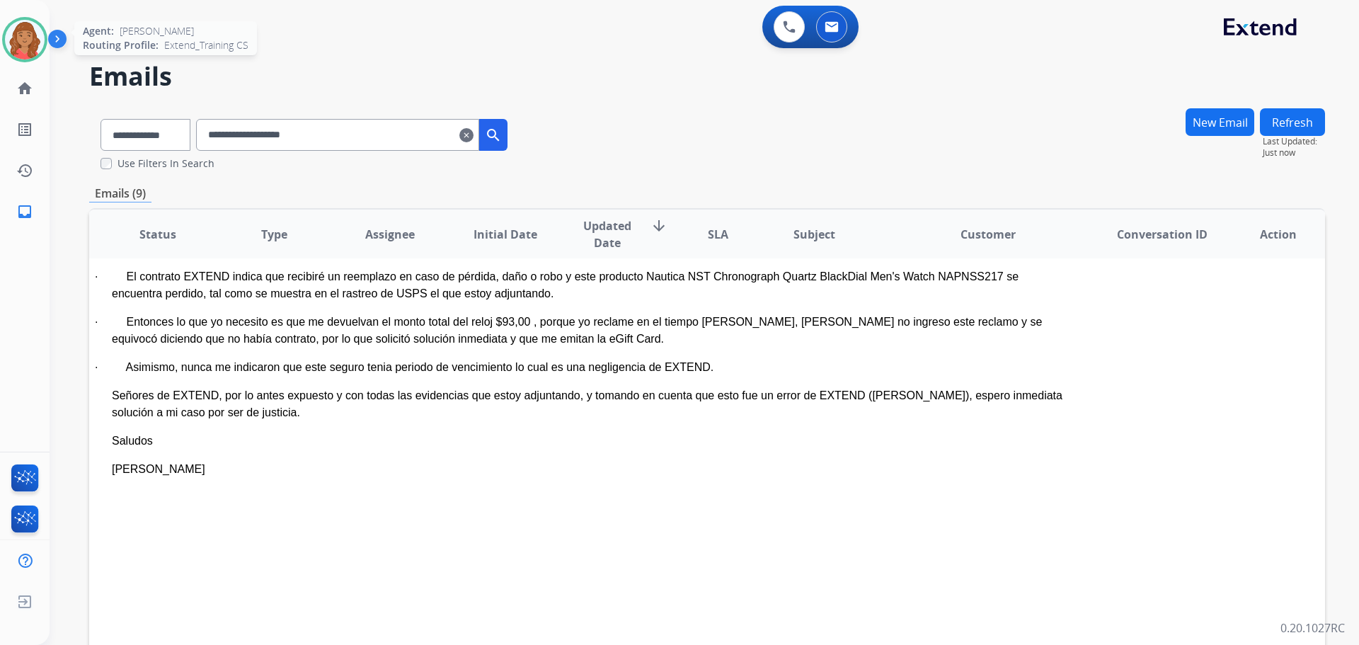
click at [30, 37] on img at bounding box center [25, 40] width 40 height 40
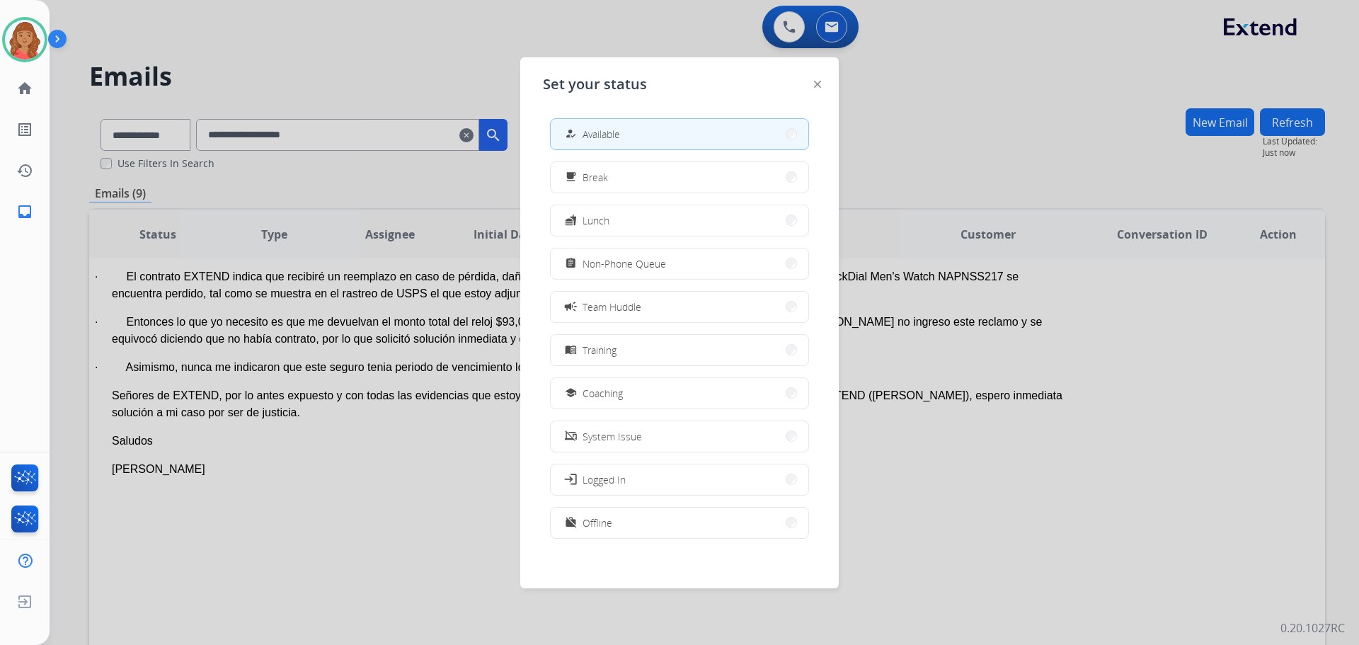
click at [623, 349] on button "menu_book Training" at bounding box center [680, 350] width 258 height 30
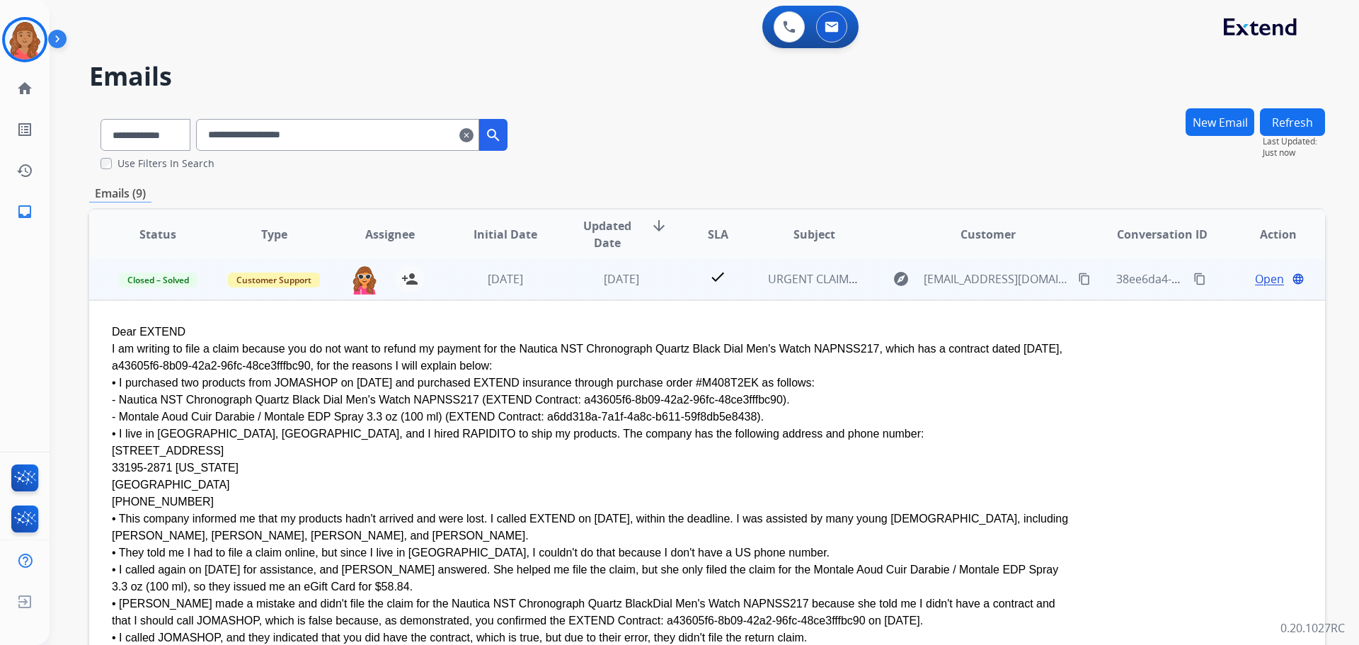
scroll to position [0, 0]
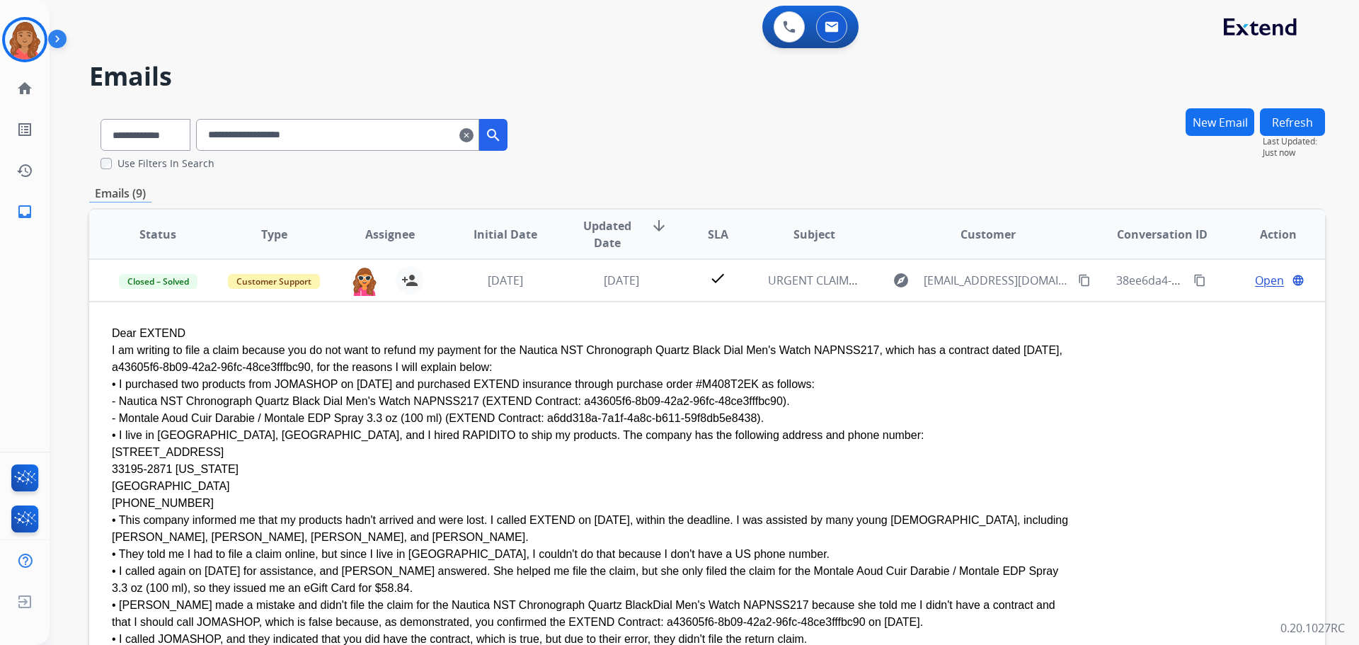
drag, startPoint x: 1187, startPoint y: 283, endPoint x: 1159, endPoint y: 302, distance: 34.0
click at [1194, 281] on mat-icon "content_copy" at bounding box center [1200, 280] width 13 height 13
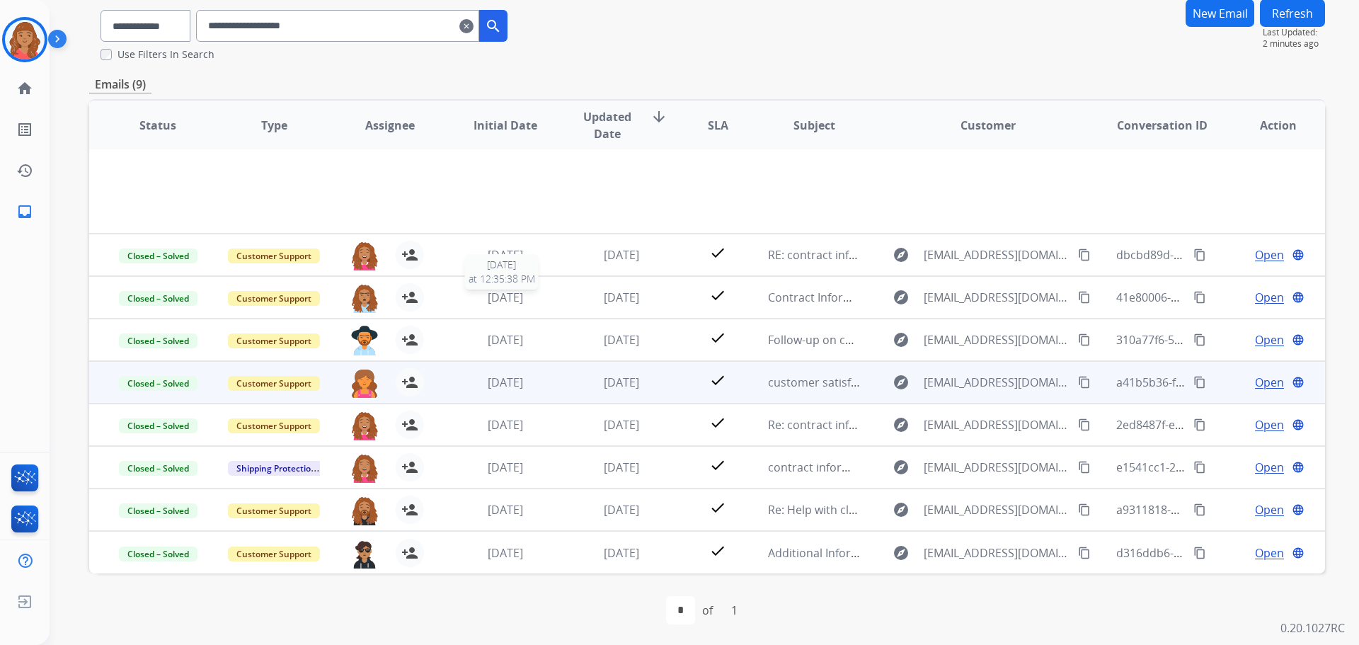
scroll to position [111, 0]
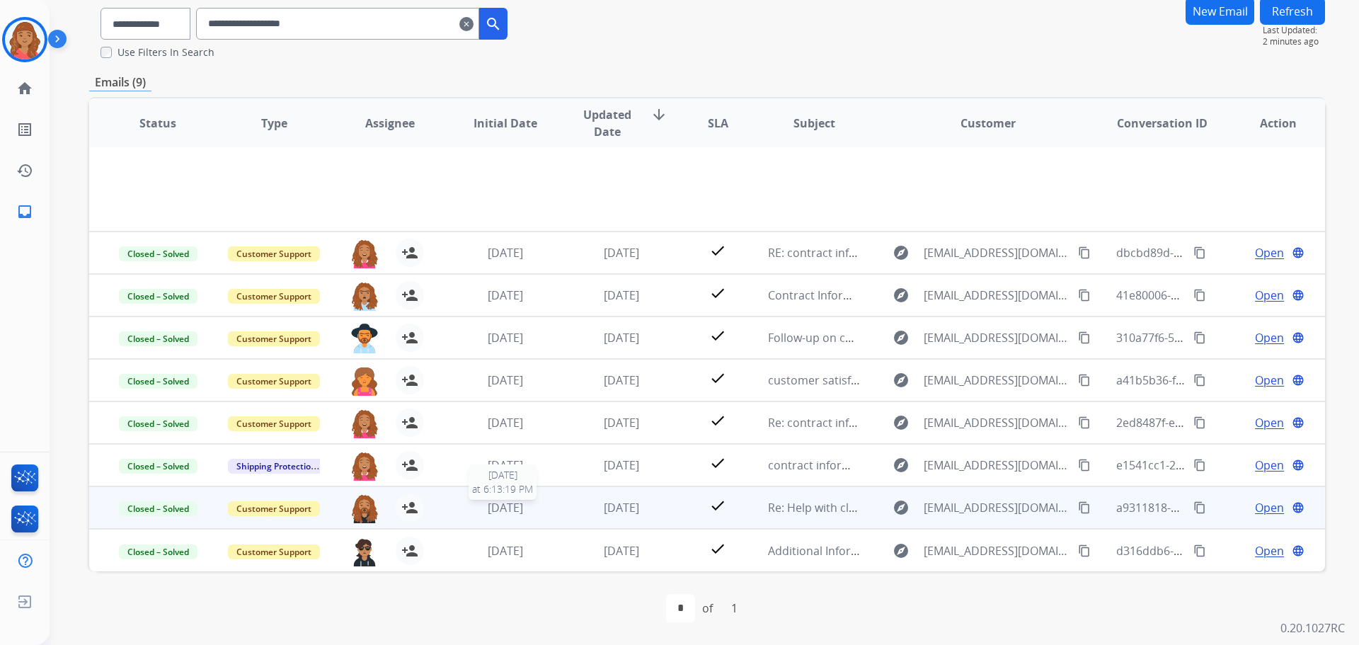
click at [488, 506] on span "3 weeks ago" at bounding box center [505, 508] width 35 height 16
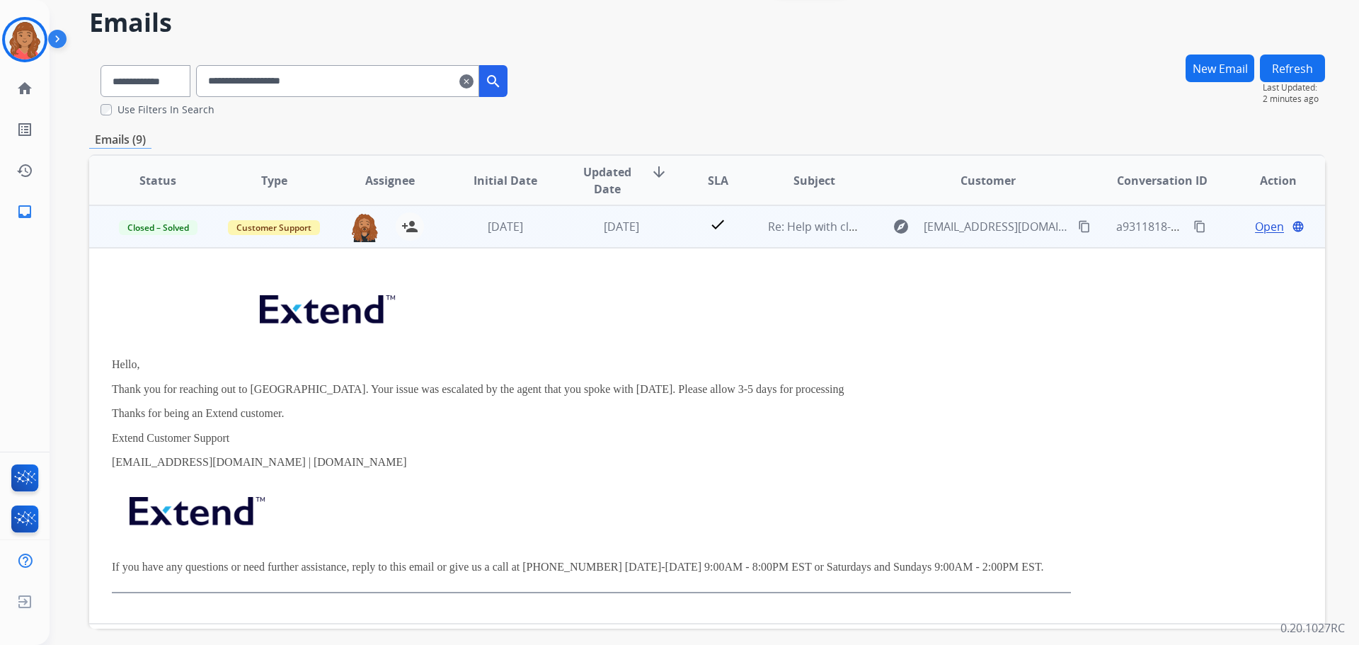
scroll to position [0, 0]
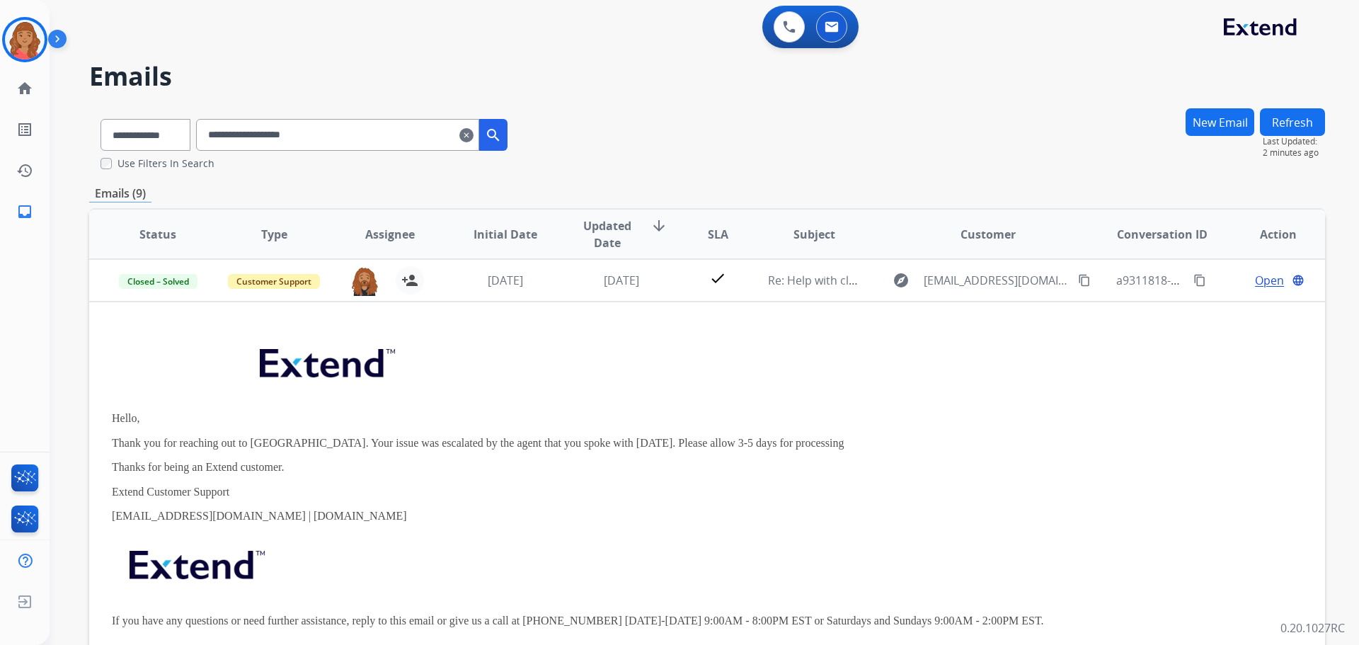
click at [531, 290] on td "3 weeks ago" at bounding box center [495, 280] width 116 height 42
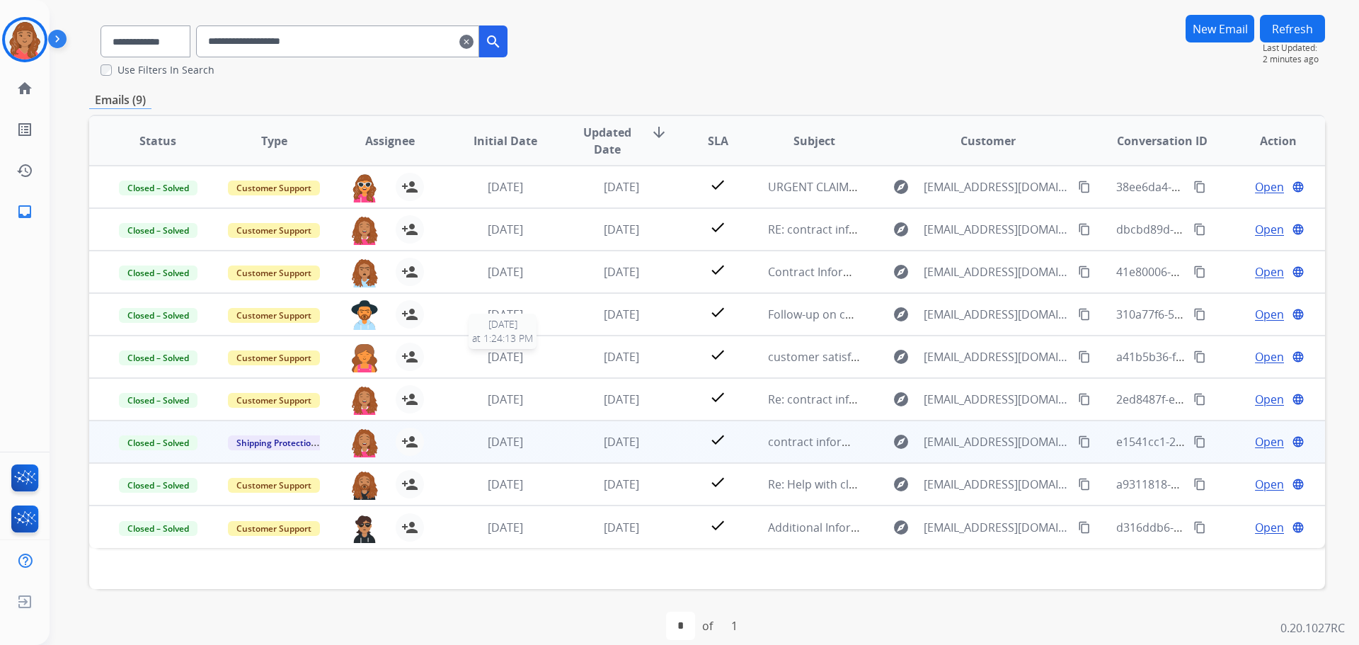
scroll to position [111, 0]
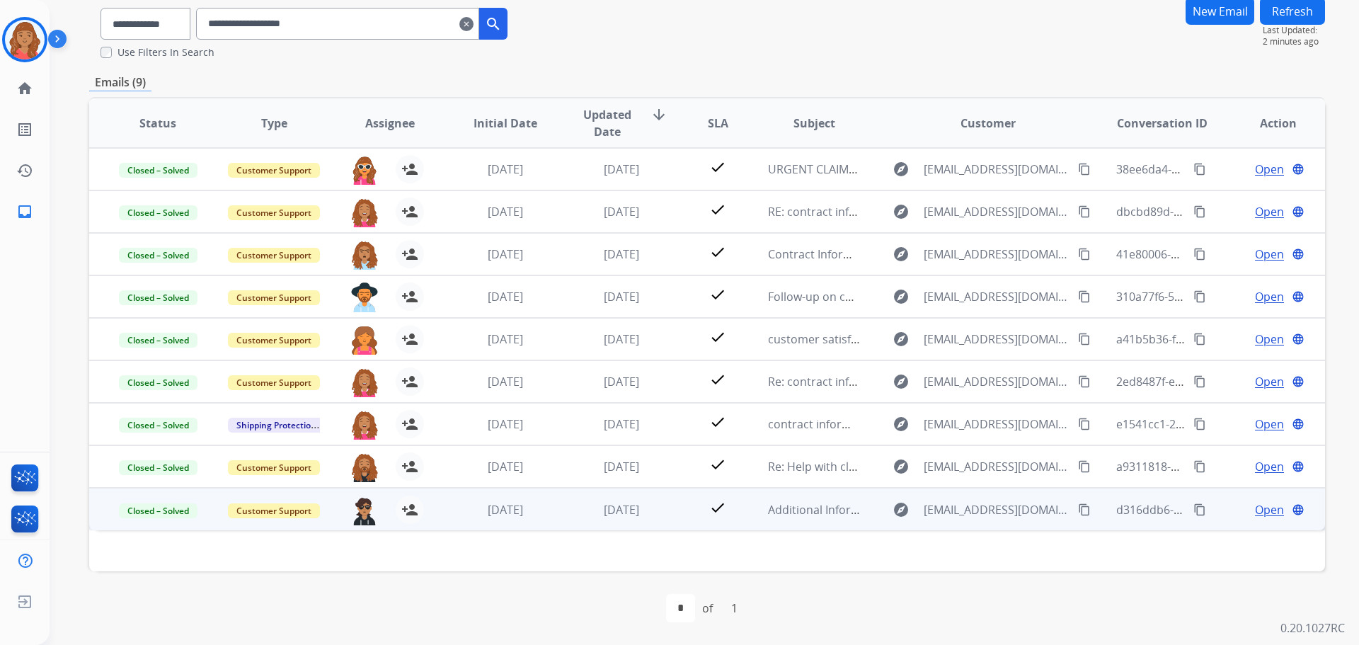
click at [553, 518] on td "1 month ago" at bounding box center [611, 509] width 116 height 42
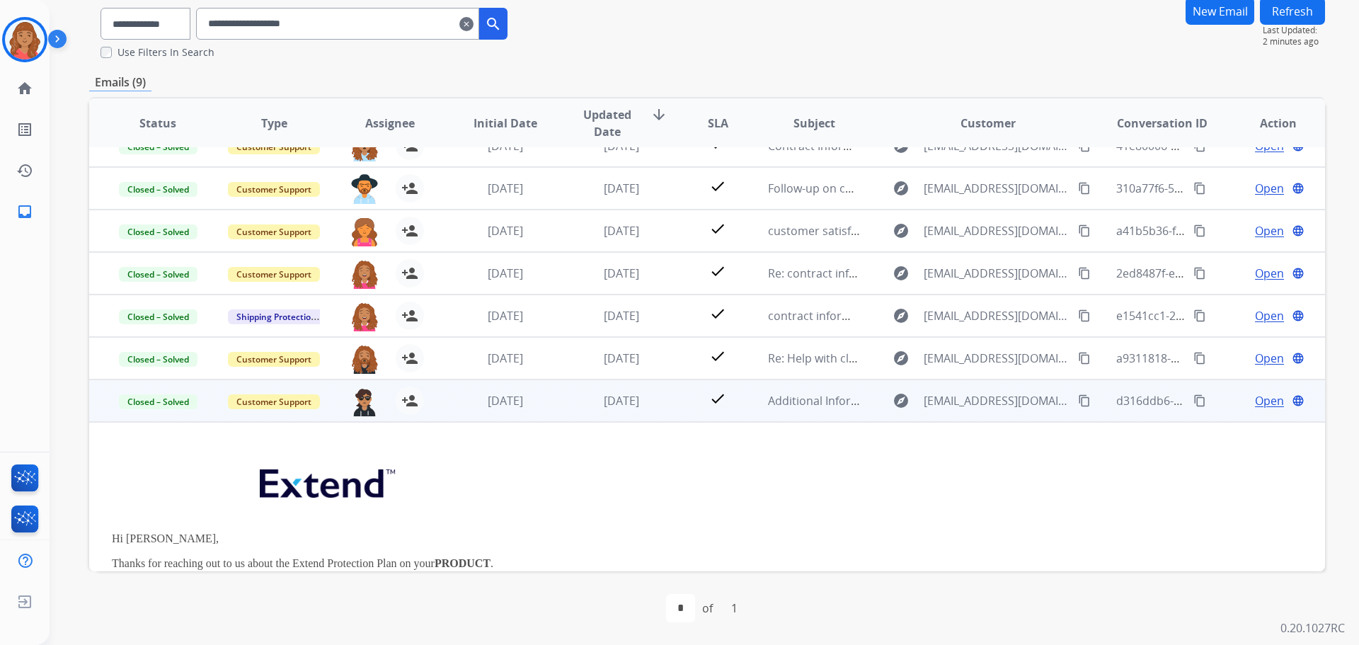
scroll to position [76, 0]
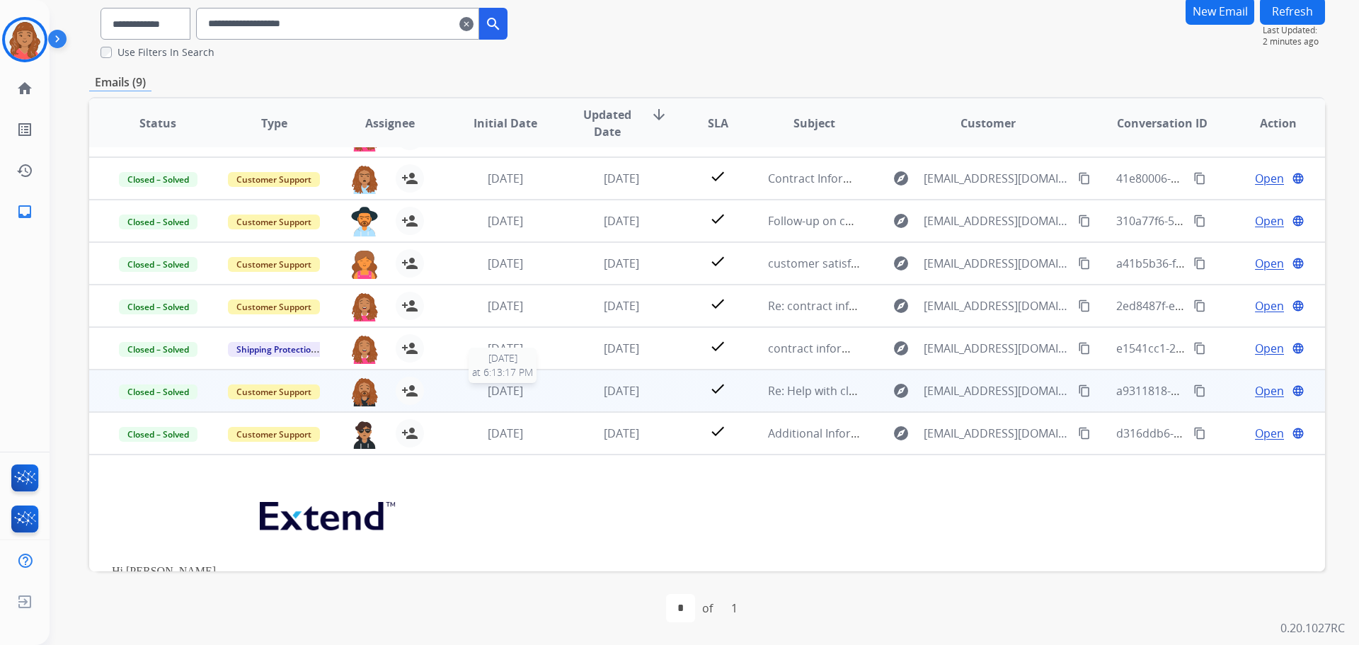
click at [496, 399] on div "3 weeks ago" at bounding box center [506, 390] width 93 height 17
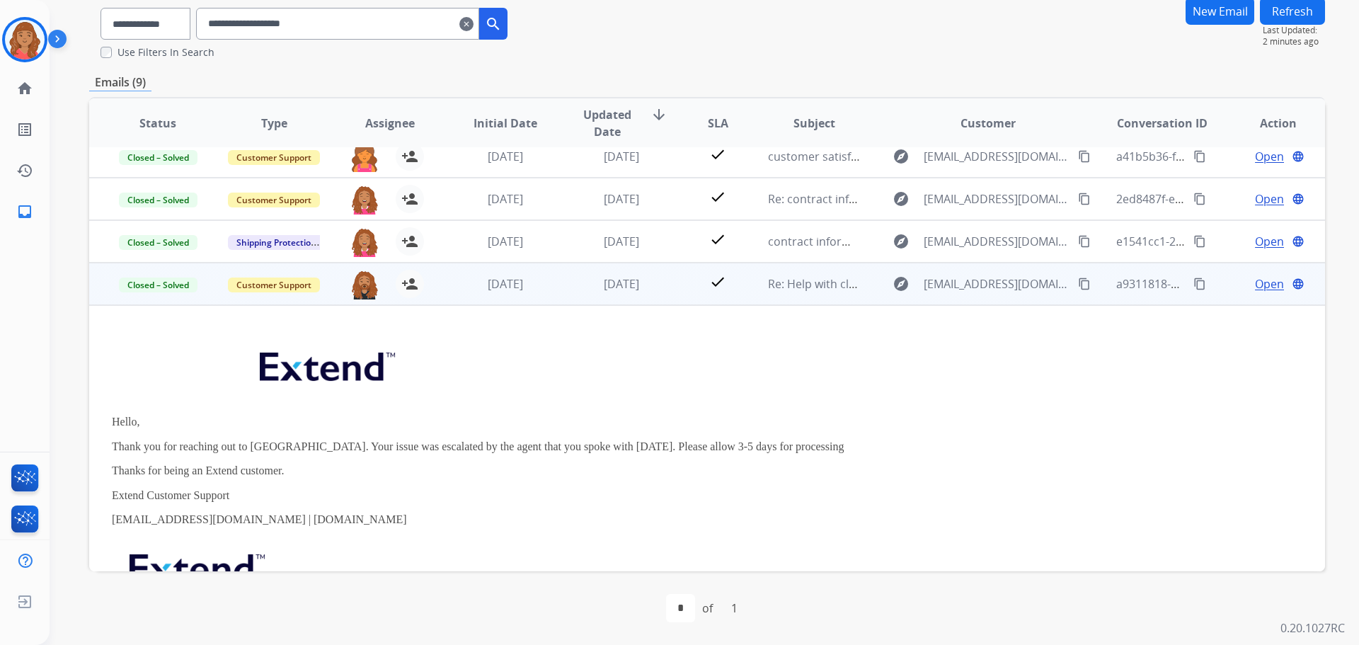
scroll to position [335, 0]
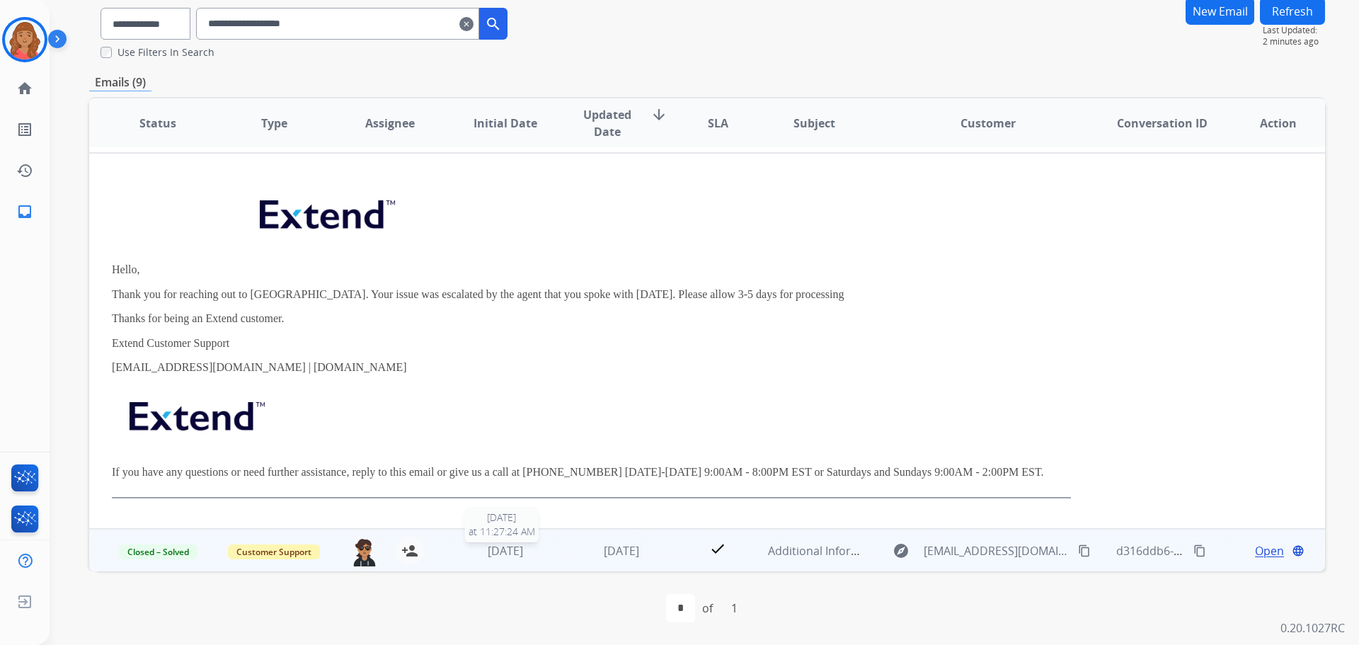
click at [545, 553] on div "1 month ago" at bounding box center [506, 550] width 93 height 17
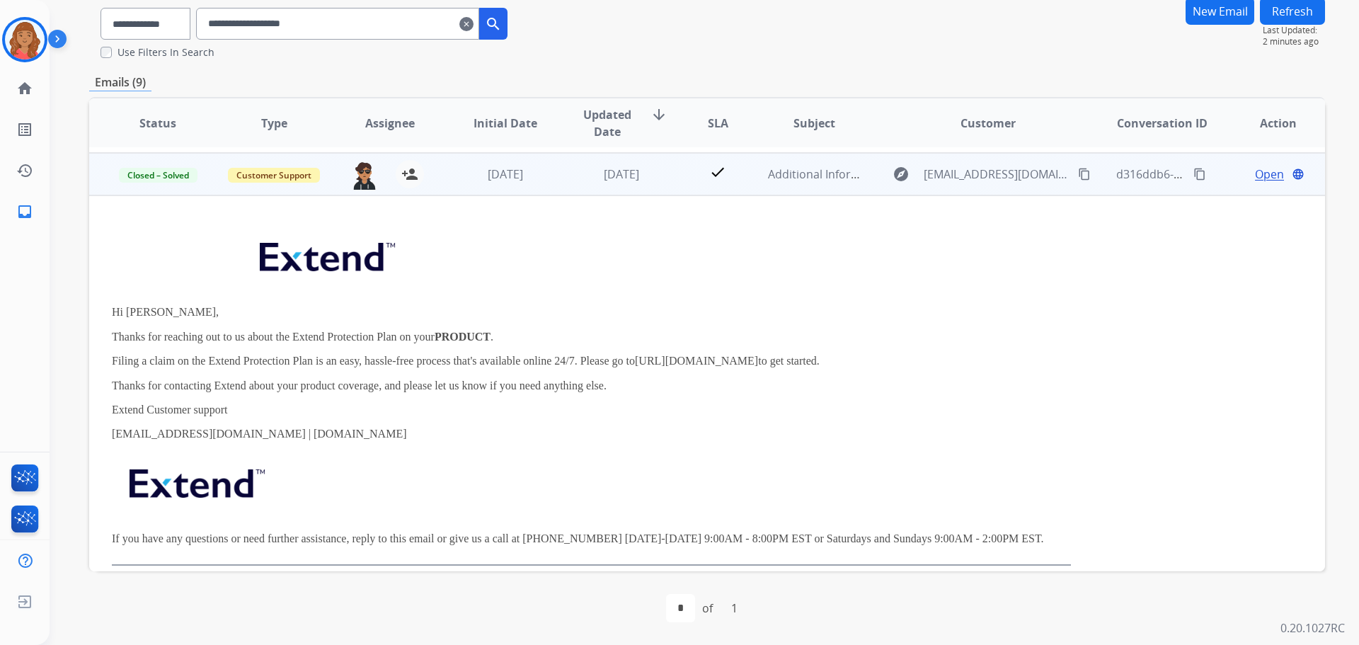
scroll to position [340, 0]
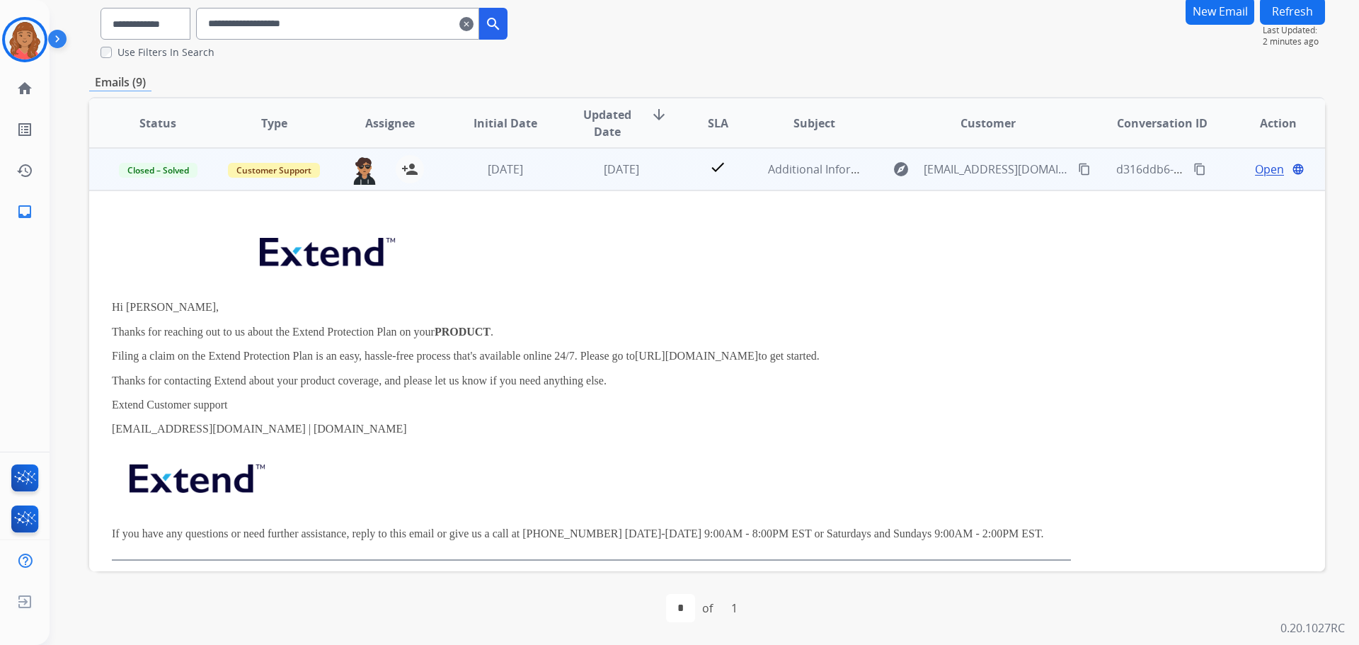
click at [1262, 168] on span "Open" at bounding box center [1269, 169] width 29 height 17
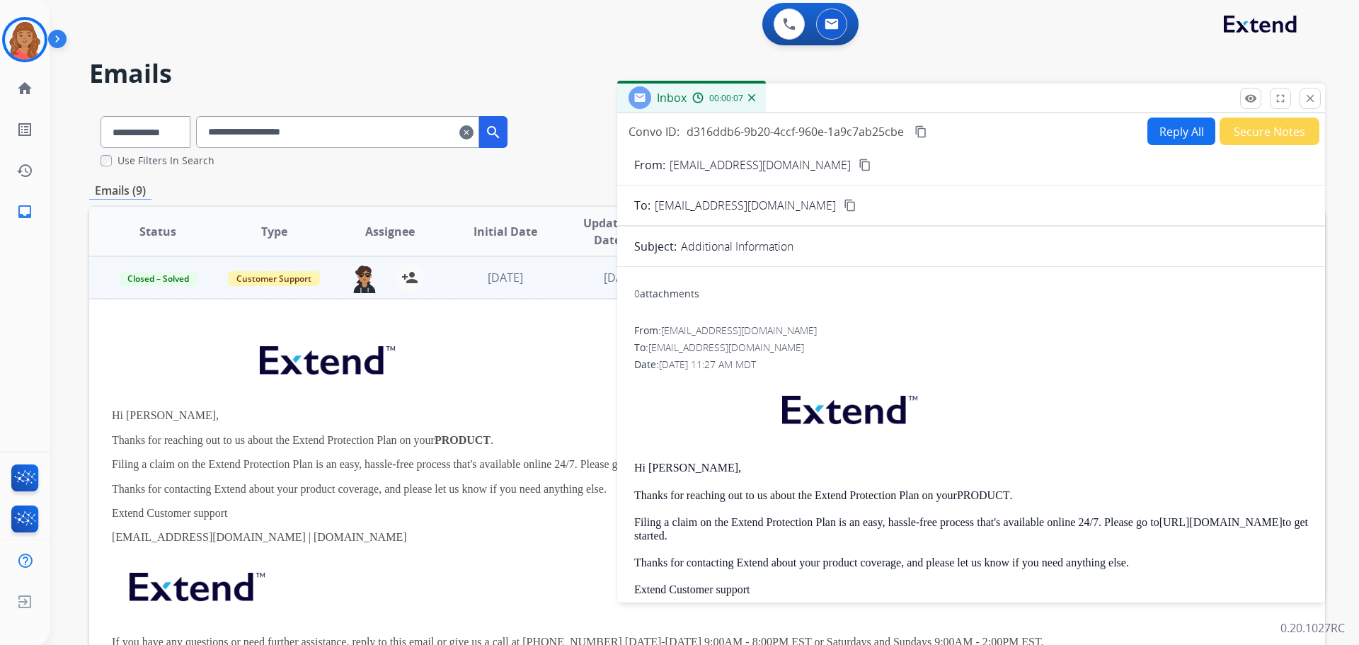
scroll to position [0, 0]
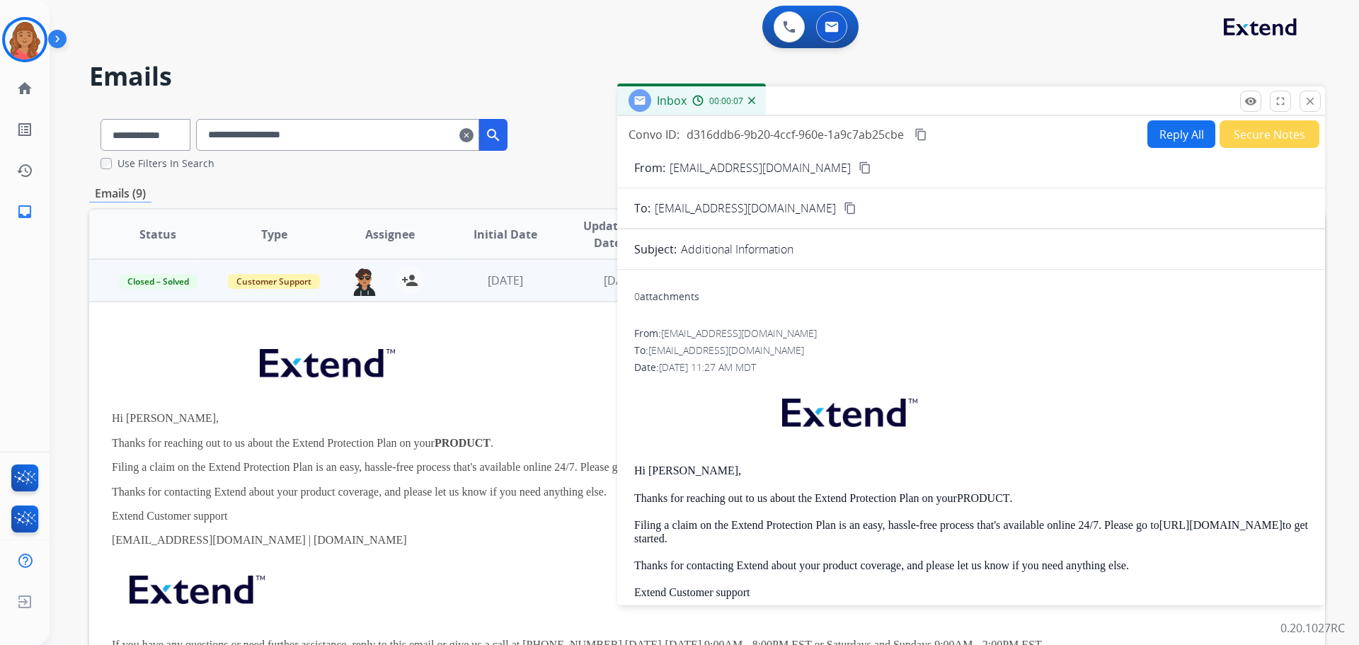
drag, startPoint x: 1314, startPoint y: 97, endPoint x: 1243, endPoint y: 117, distance: 73.5
click at [1314, 98] on mat-icon "close" at bounding box center [1310, 101] width 13 height 13
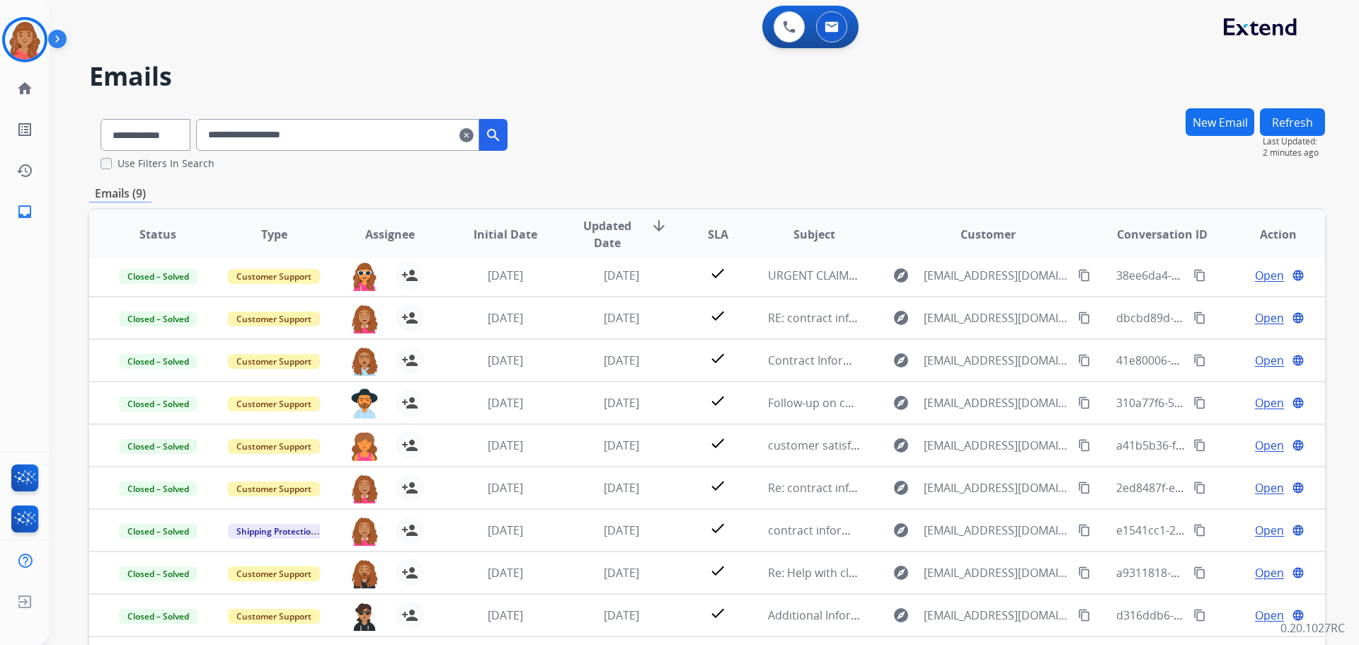
scroll to position [5, 0]
click at [38, 27] on img at bounding box center [25, 40] width 40 height 40
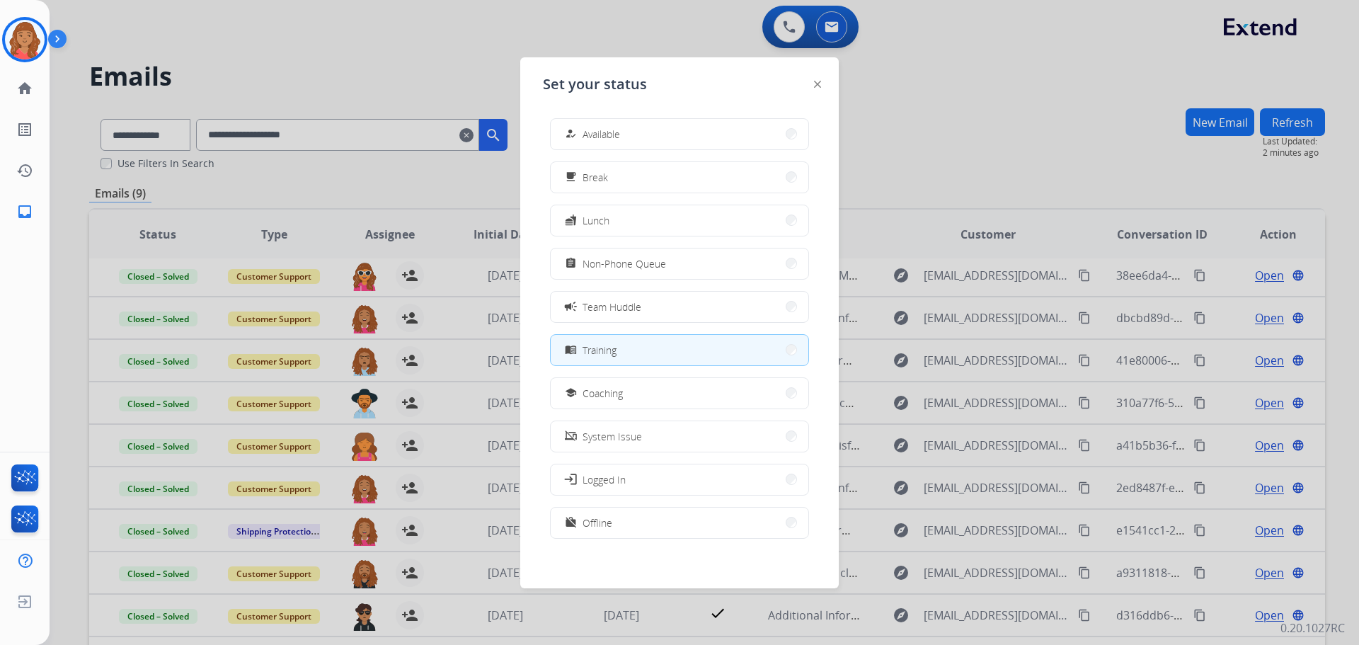
drag, startPoint x: 421, startPoint y: 71, endPoint x: 418, endPoint y: 144, distance: 73.7
click at [421, 69] on div at bounding box center [679, 322] width 1359 height 645
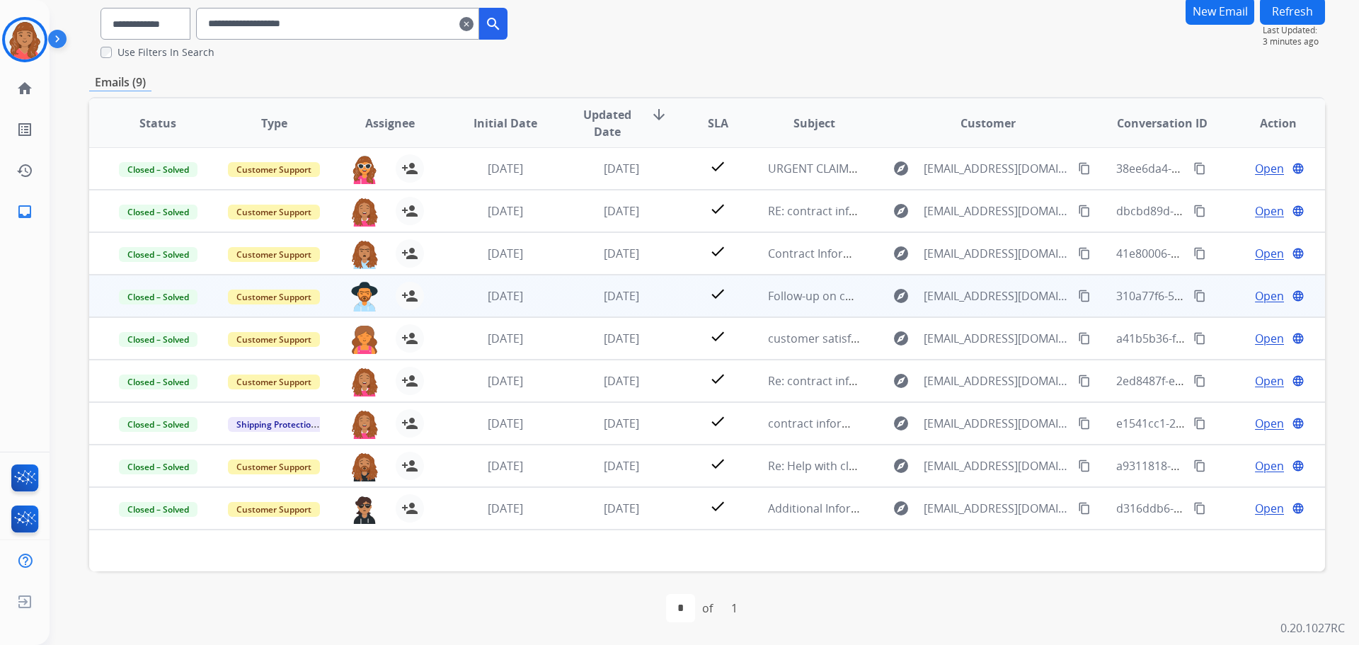
scroll to position [0, 0]
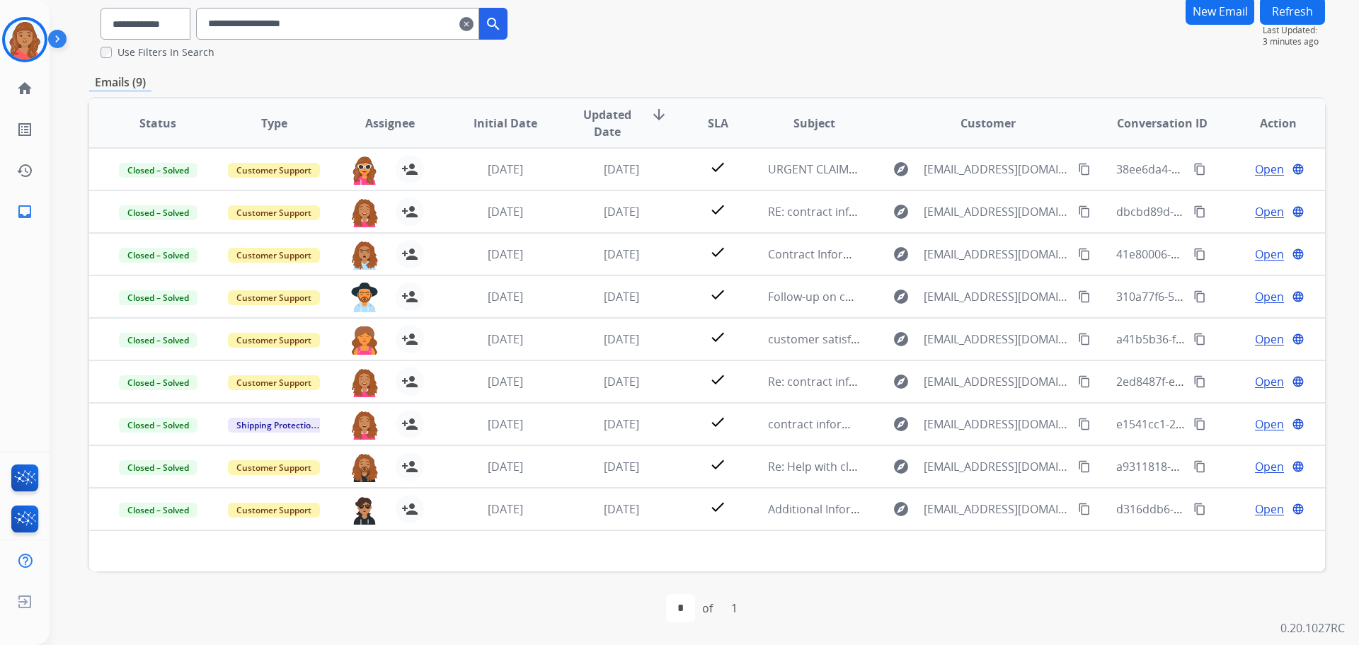
click at [84, 105] on div "**********" at bounding box center [688, 262] width 1276 height 645
click at [33, 43] on img at bounding box center [25, 40] width 40 height 40
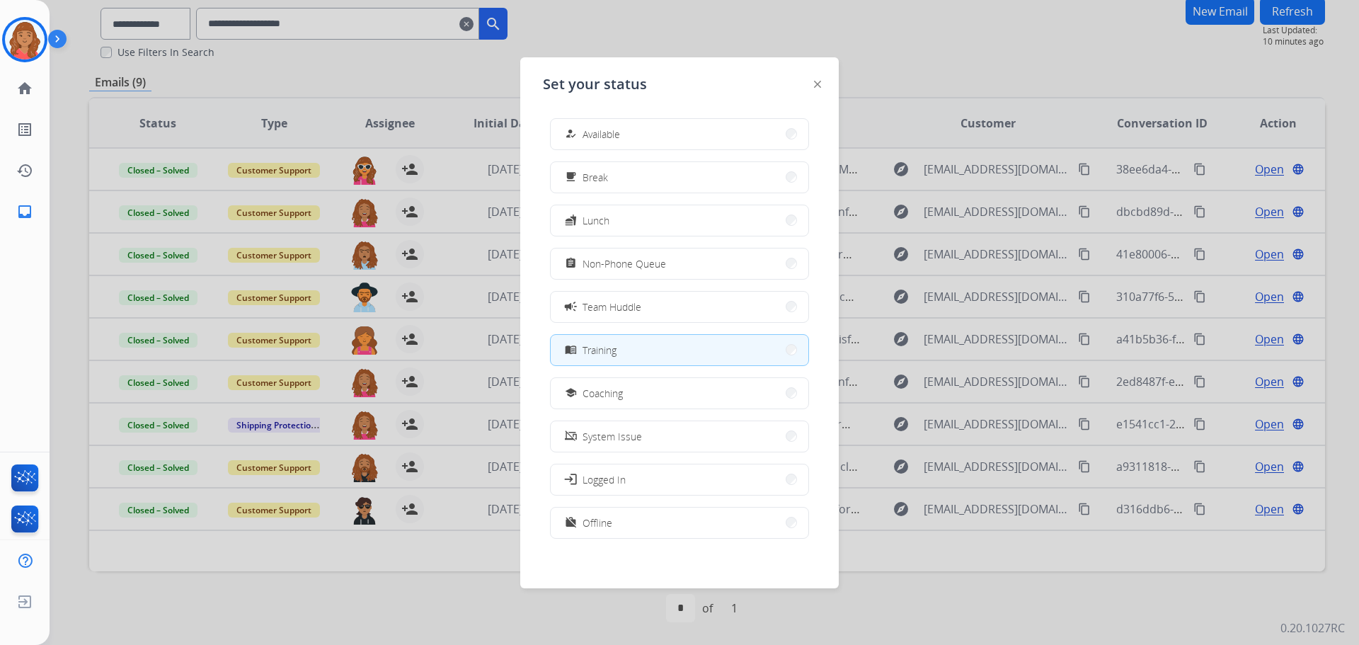
click at [681, 133] on button "how_to_reg Available" at bounding box center [680, 134] width 258 height 30
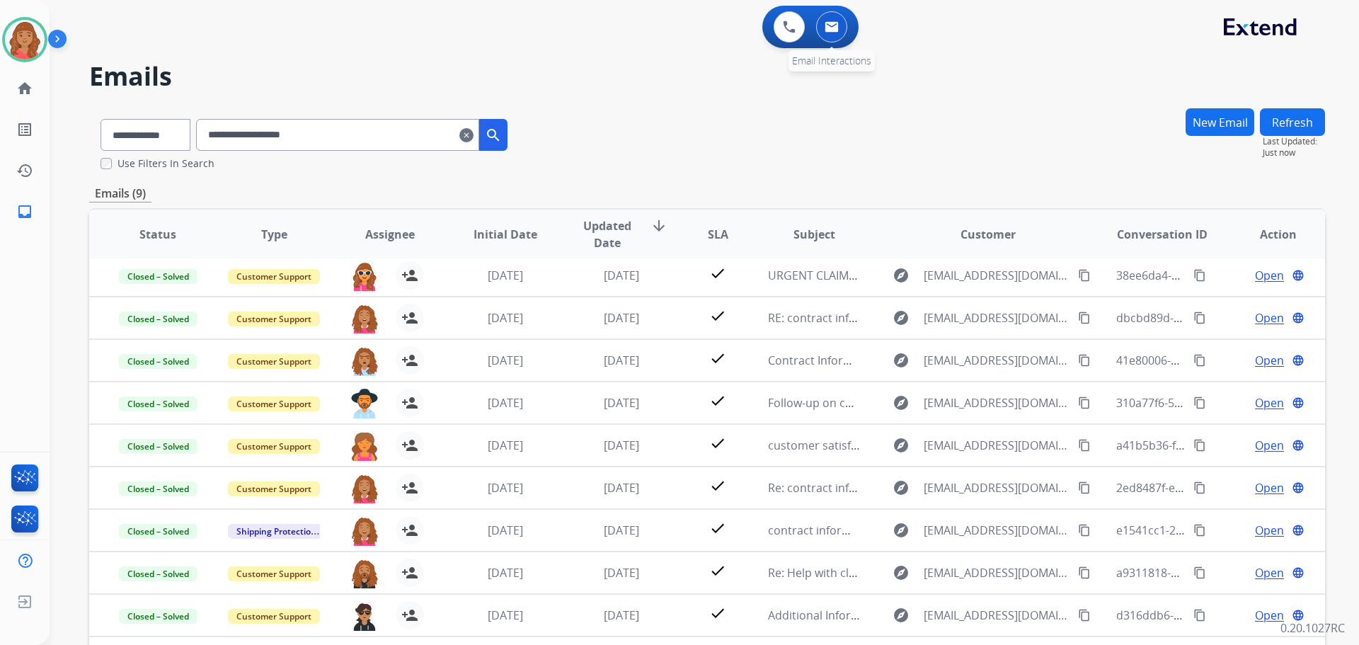
click at [828, 28] on img at bounding box center [832, 26] width 14 height 11
click at [840, 21] on button at bounding box center [831, 26] width 31 height 31
click at [833, 25] on img at bounding box center [832, 26] width 14 height 11
click at [1290, 116] on button "Refresh" at bounding box center [1292, 122] width 65 height 28
drag, startPoint x: 20, startPoint y: 430, endPoint x: 1359, endPoint y: 62, distance: 1388.6
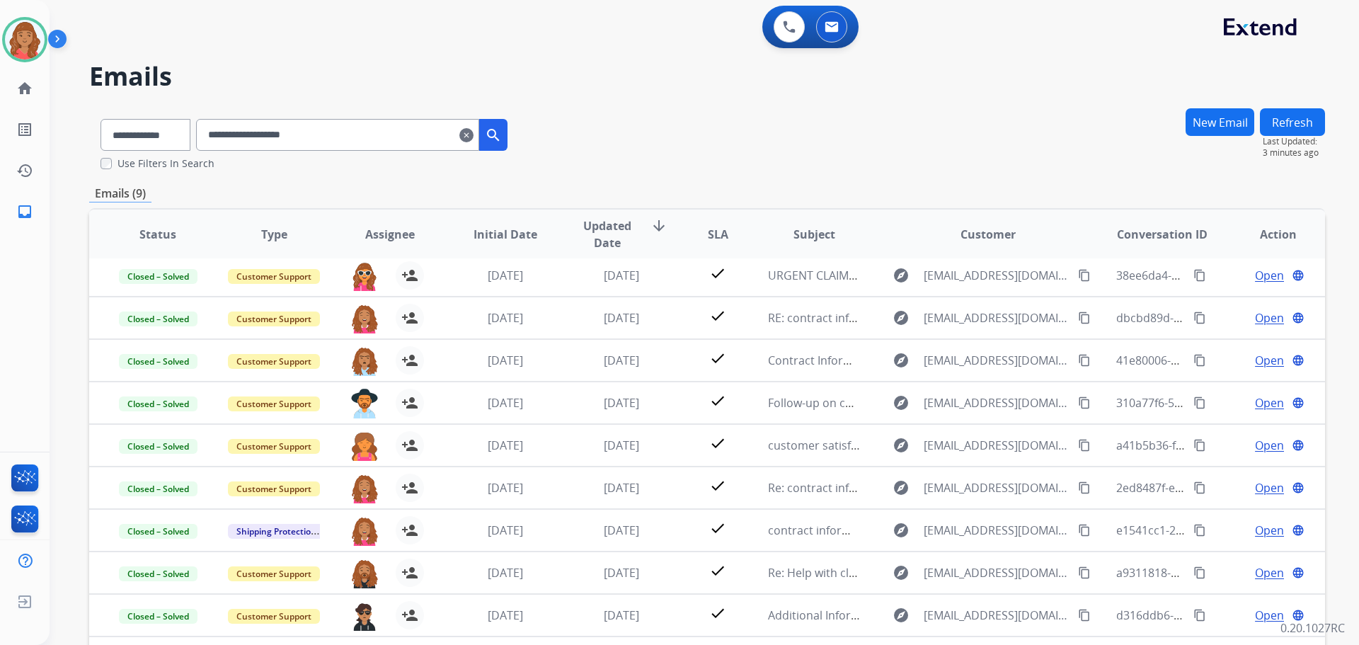
click at [1359, 190] on div "**********" at bounding box center [705, 322] width 1310 height 645
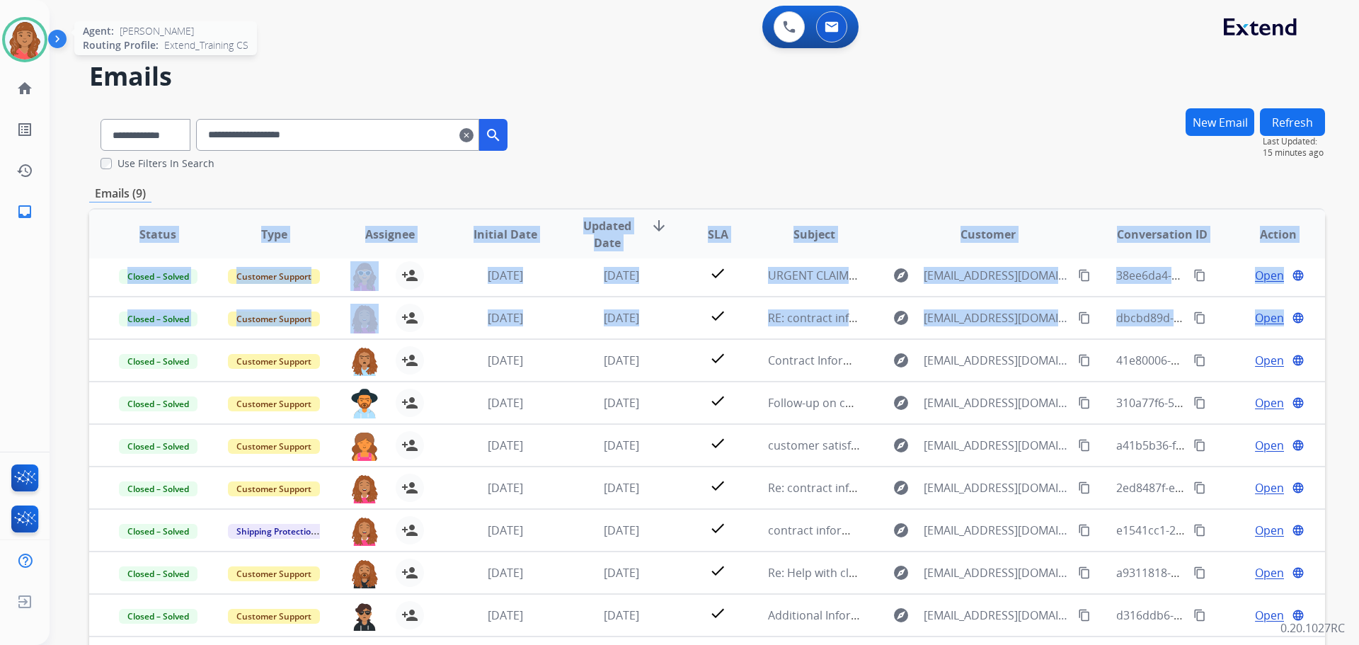
click at [21, 25] on img at bounding box center [25, 40] width 40 height 40
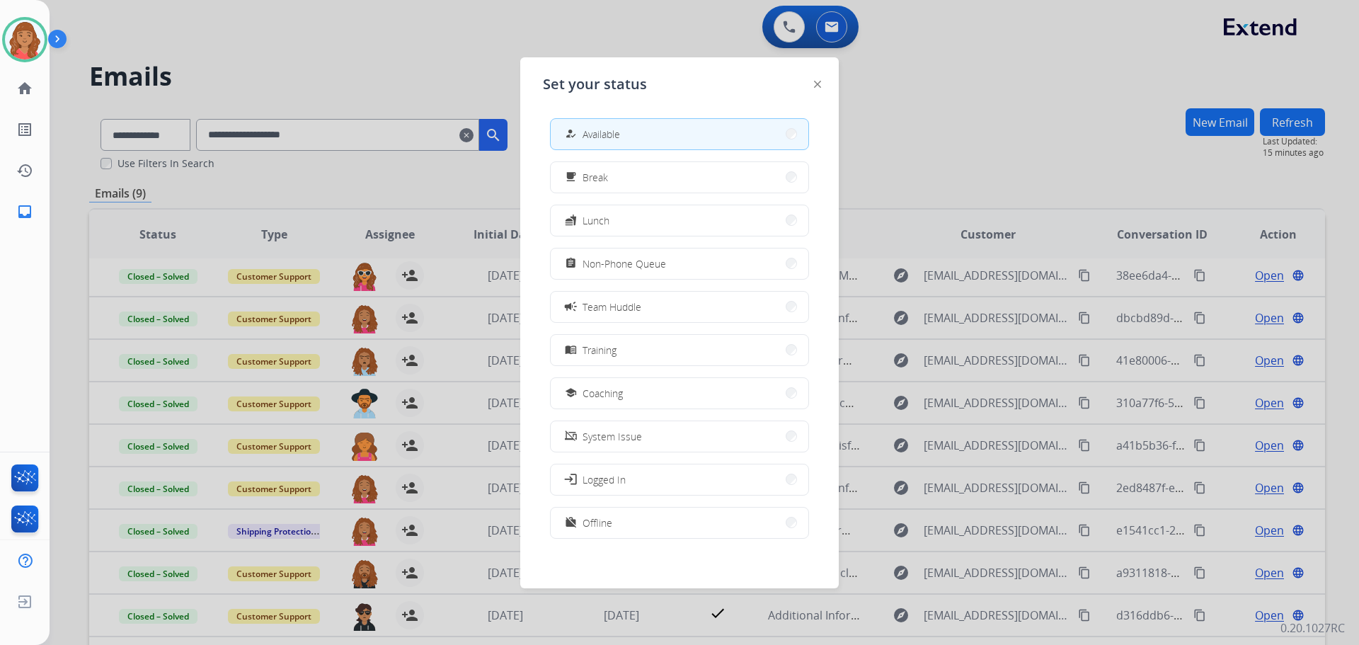
drag, startPoint x: 355, startPoint y: 67, endPoint x: 333, endPoint y: 69, distance: 22.0
click at [356, 67] on div at bounding box center [679, 322] width 1359 height 645
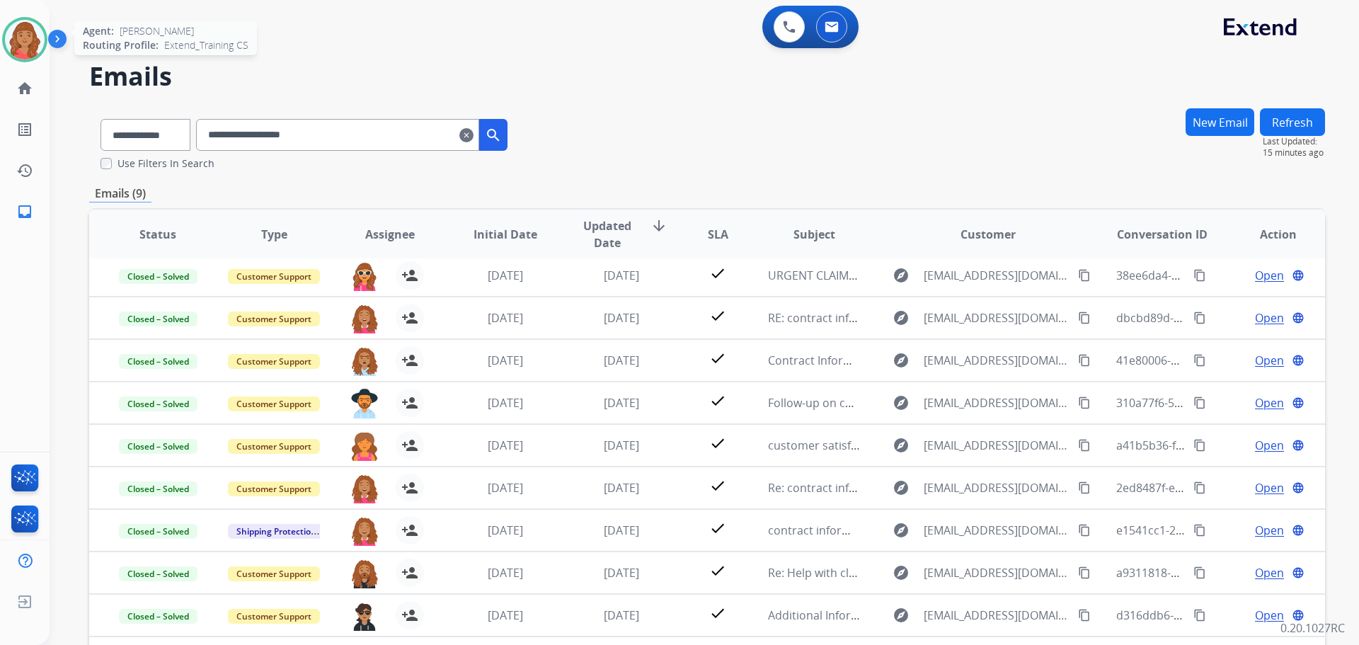
click at [40, 35] on img at bounding box center [25, 40] width 40 height 40
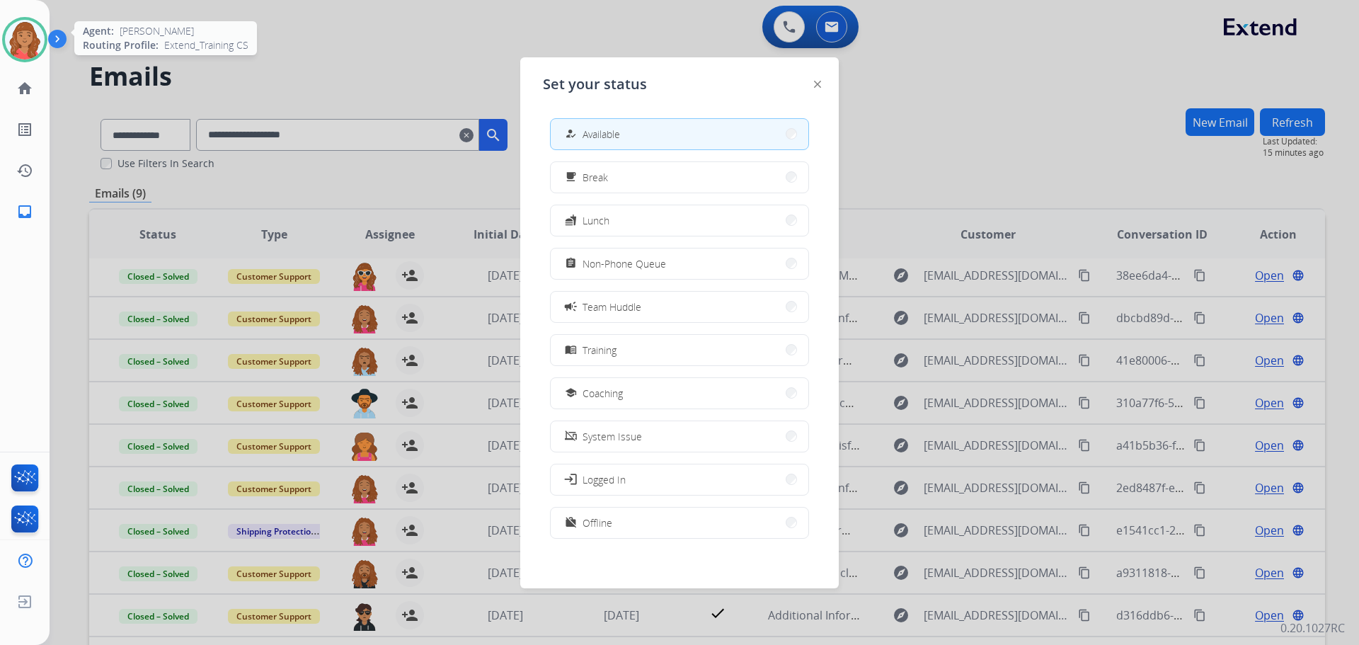
click at [45, 36] on div at bounding box center [24, 39] width 45 height 45
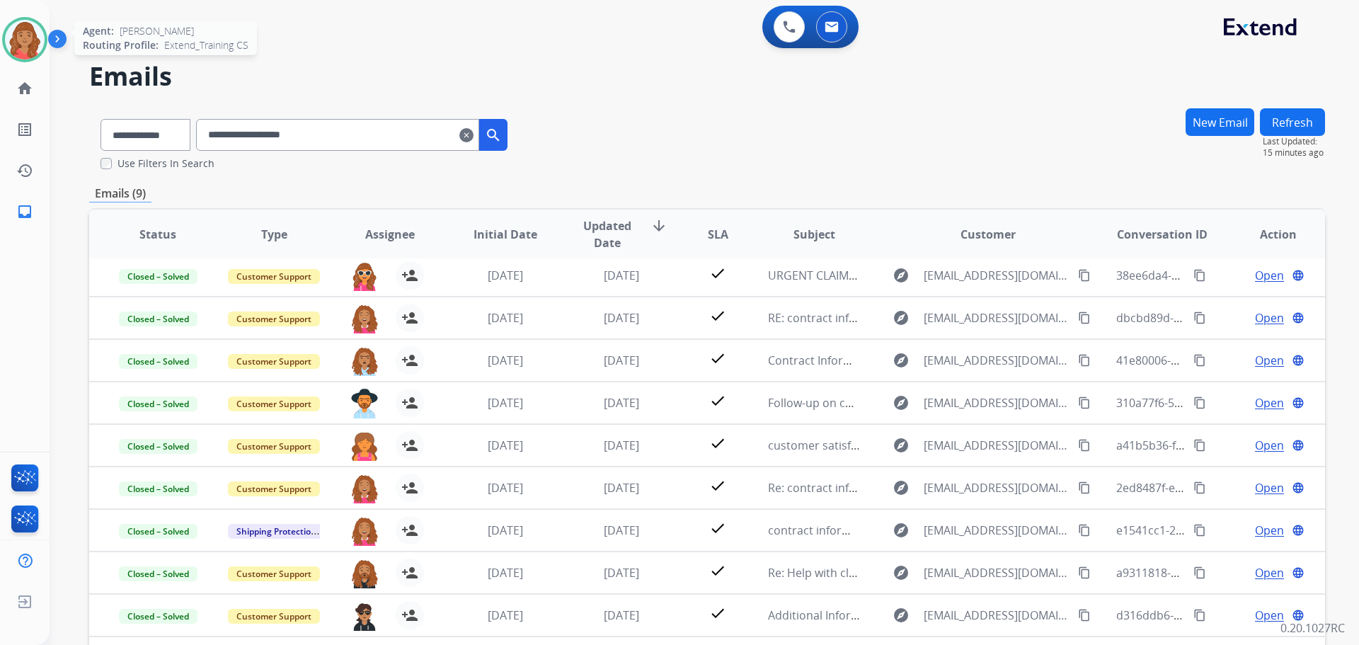
click at [28, 40] on img at bounding box center [25, 40] width 40 height 40
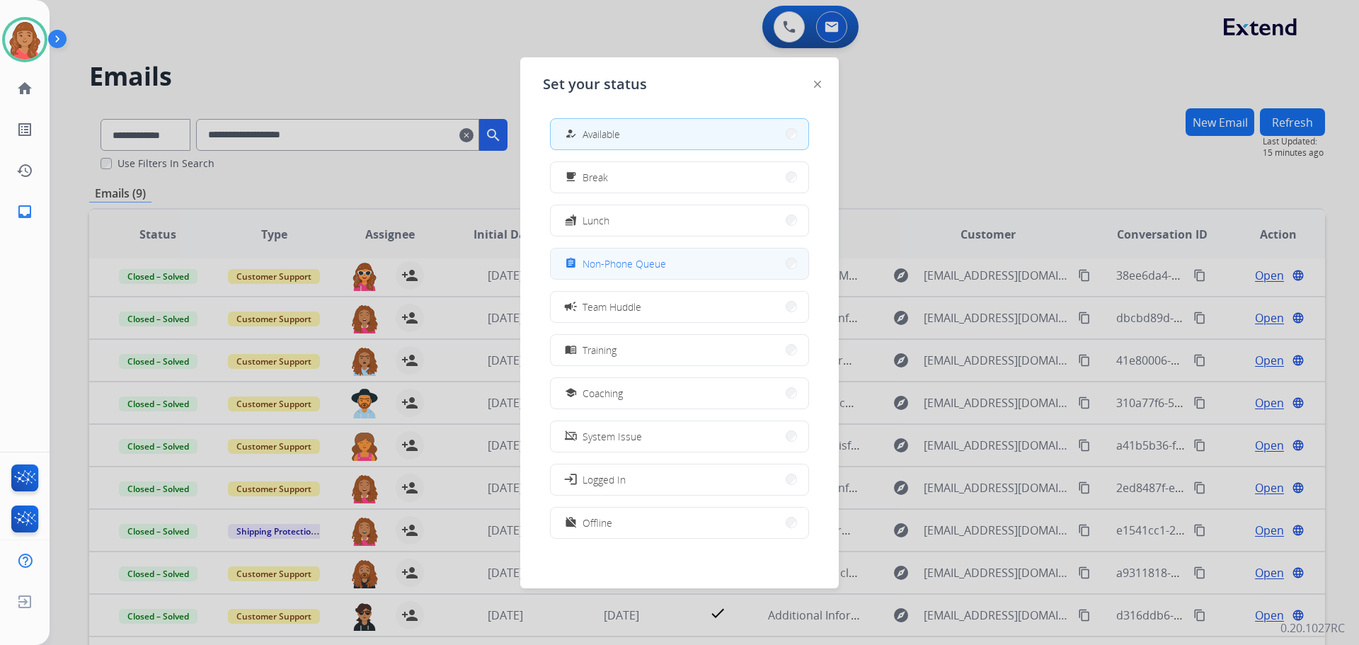
click at [598, 275] on button "assignment Non-Phone Queue" at bounding box center [680, 264] width 258 height 30
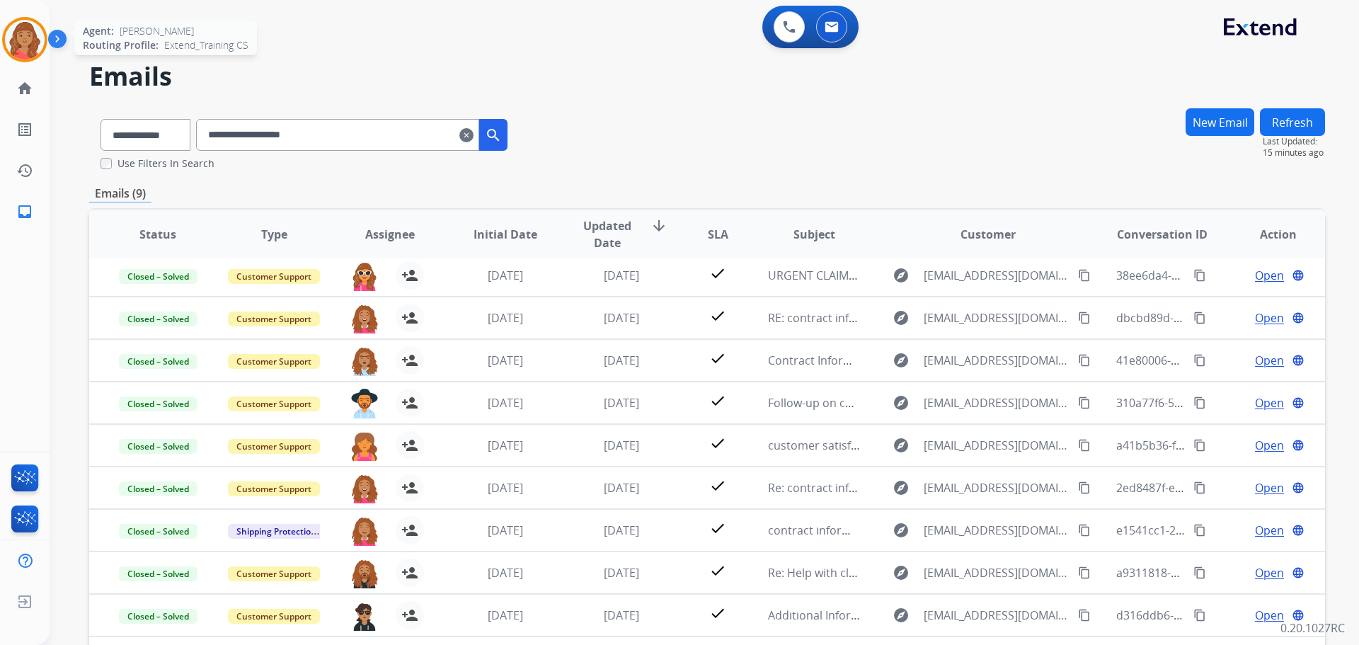
click at [23, 43] on img at bounding box center [25, 40] width 40 height 40
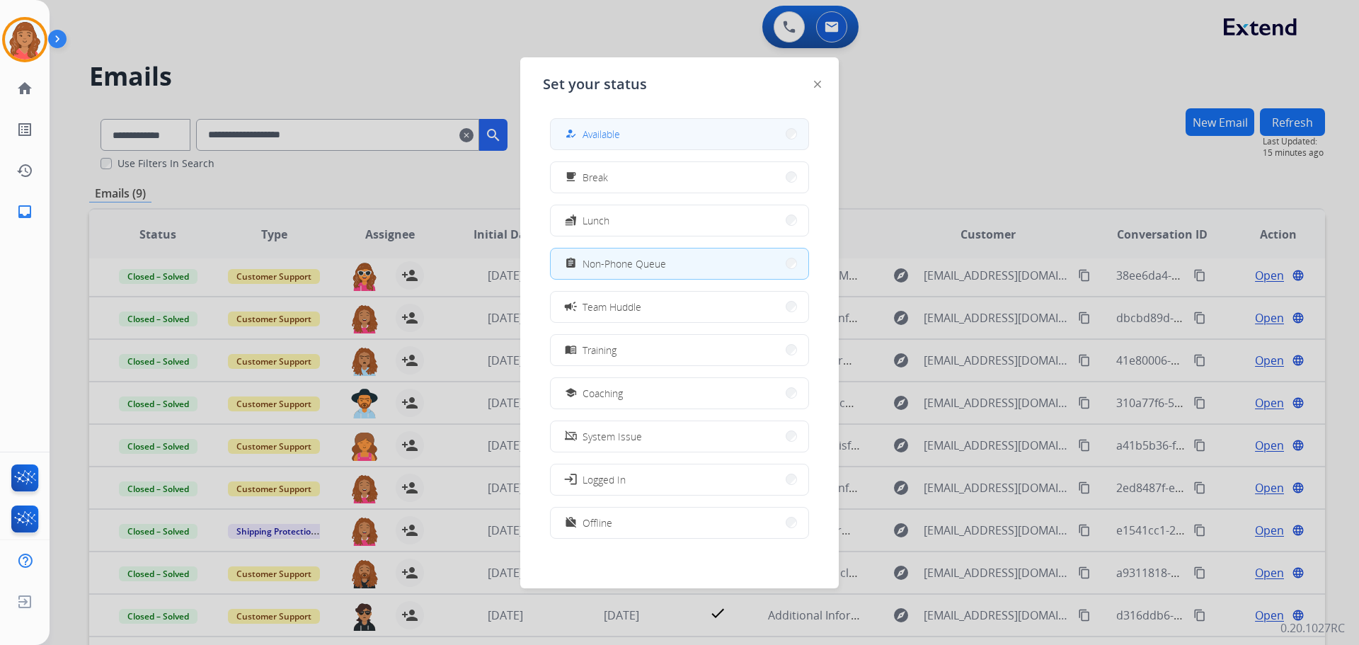
click at [613, 138] on span "Available" at bounding box center [602, 134] width 38 height 15
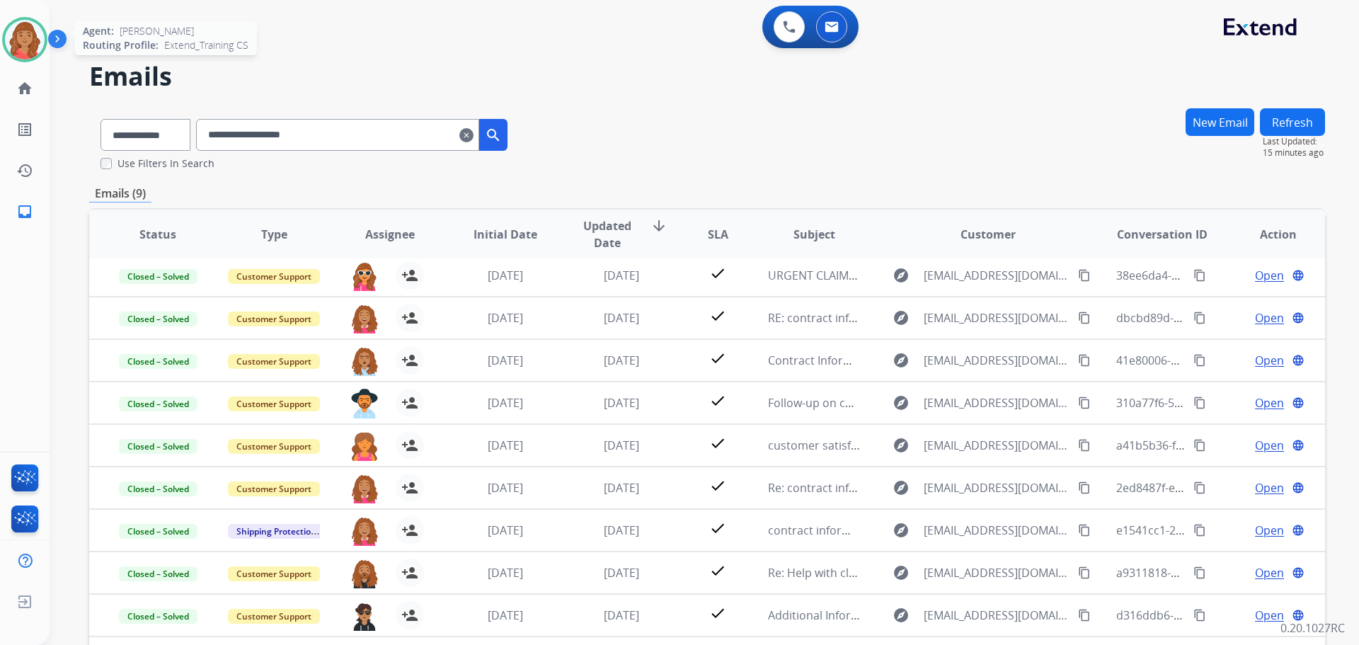
click at [31, 43] on img at bounding box center [25, 40] width 40 height 40
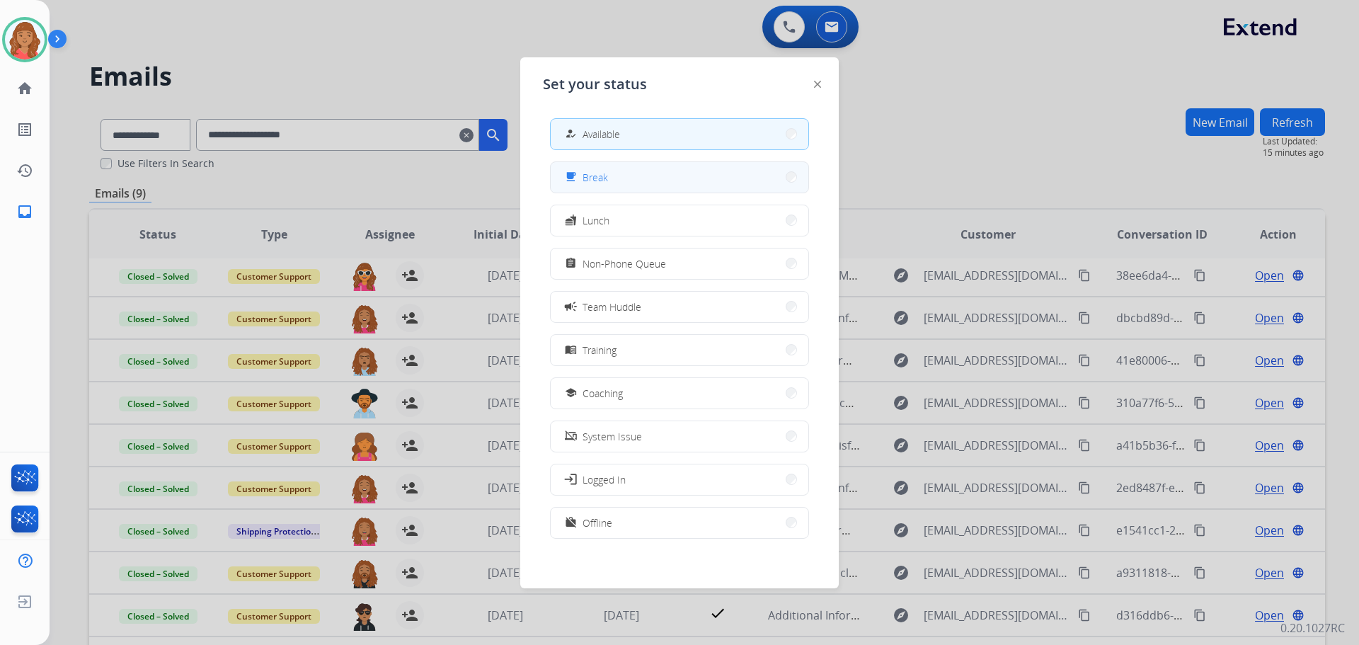
click at [565, 187] on button "free_breakfast Break" at bounding box center [680, 177] width 258 height 30
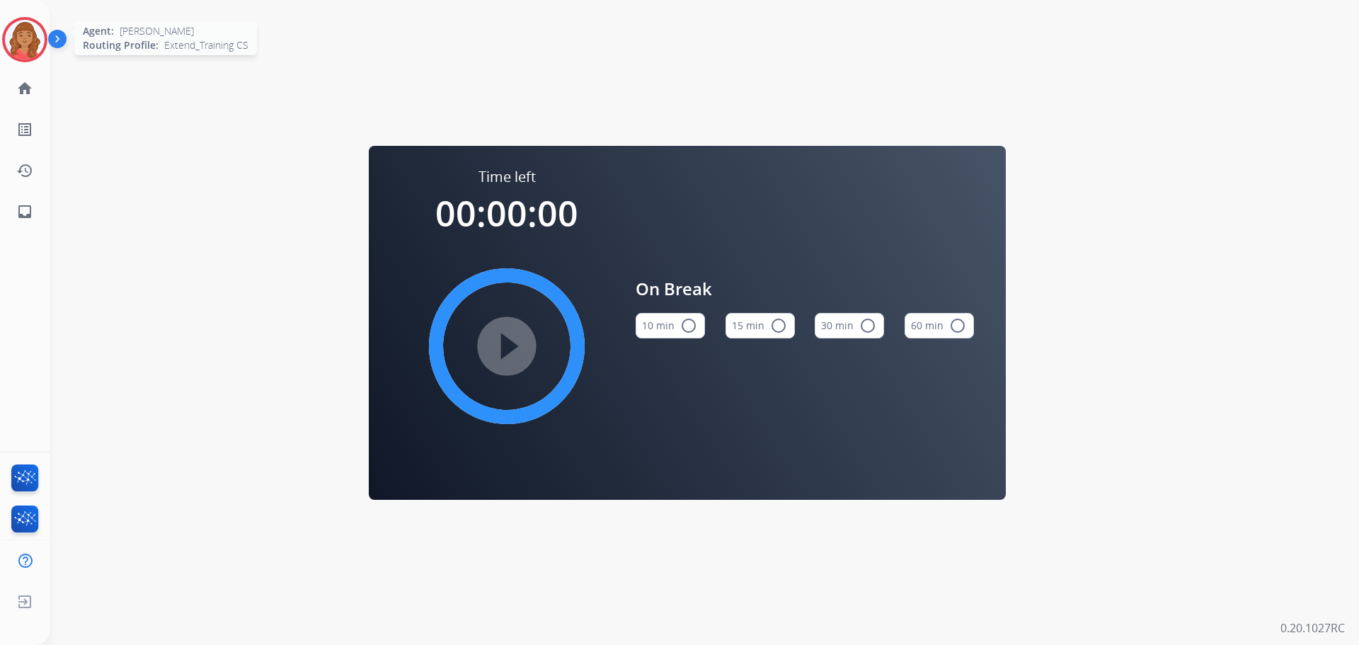
click at [28, 33] on img at bounding box center [25, 40] width 40 height 40
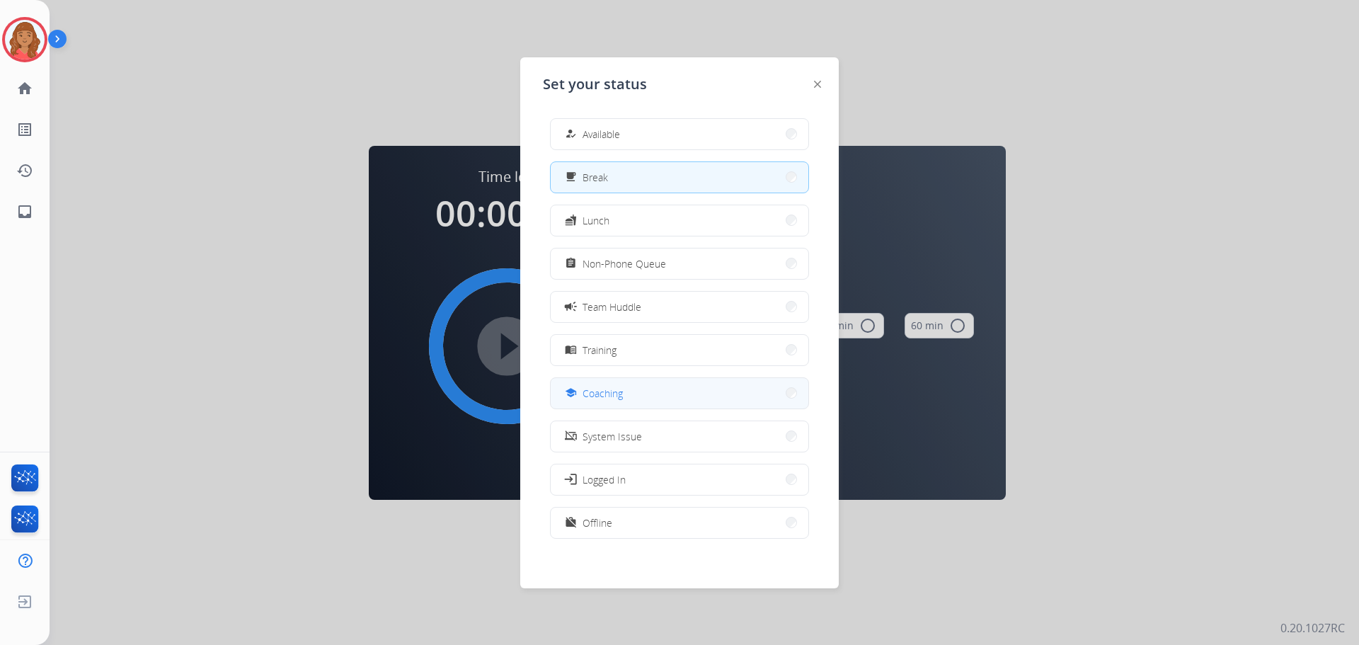
click at [631, 393] on button "school Coaching" at bounding box center [680, 393] width 258 height 30
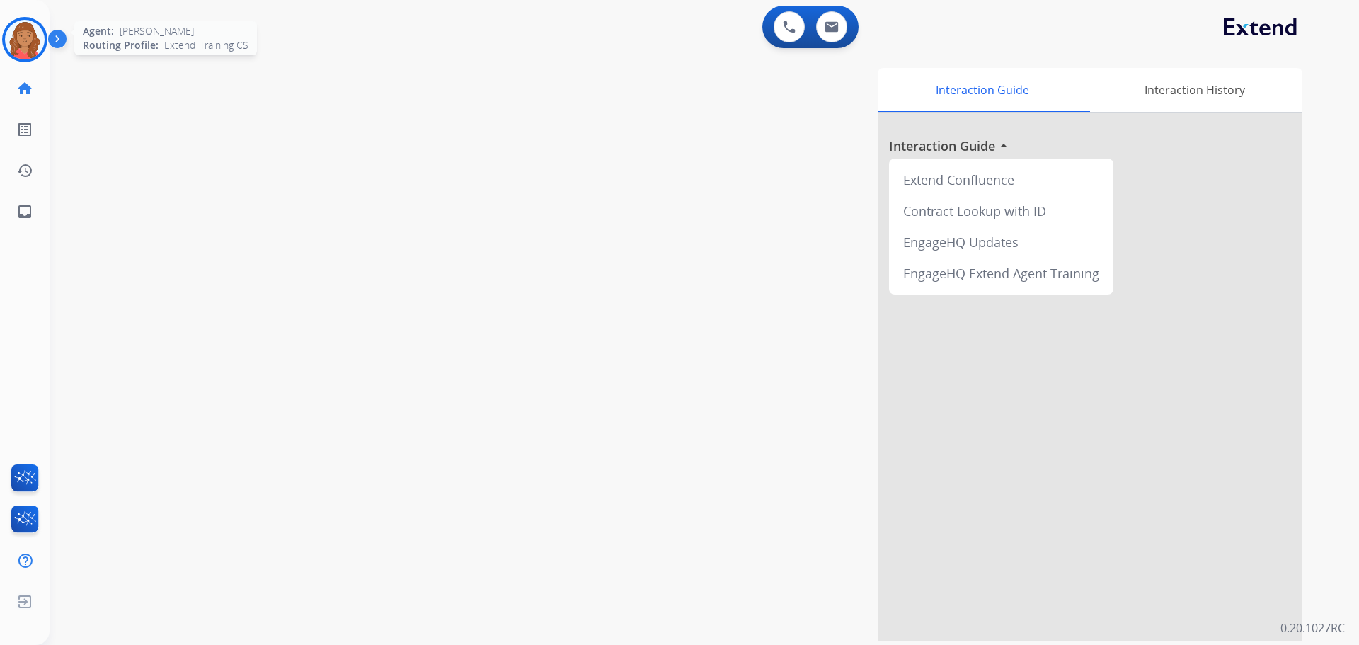
click at [28, 40] on img at bounding box center [25, 40] width 40 height 40
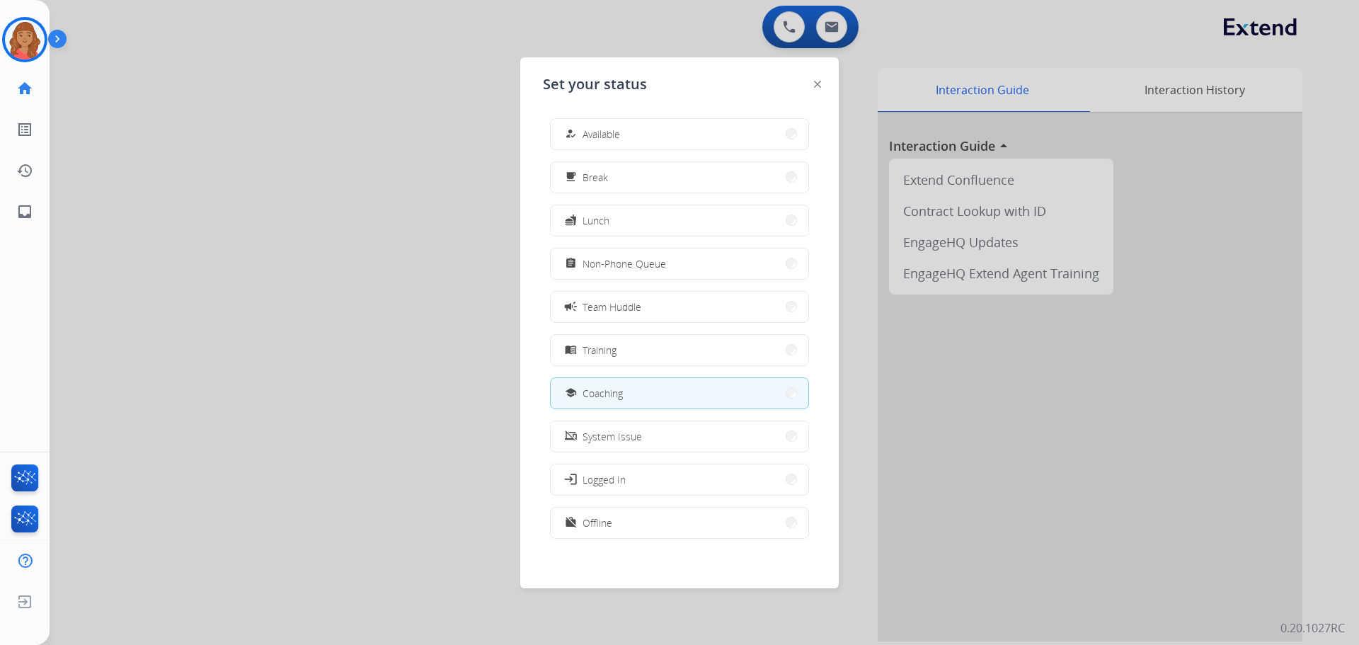
click at [620, 127] on span "Available" at bounding box center [602, 134] width 38 height 15
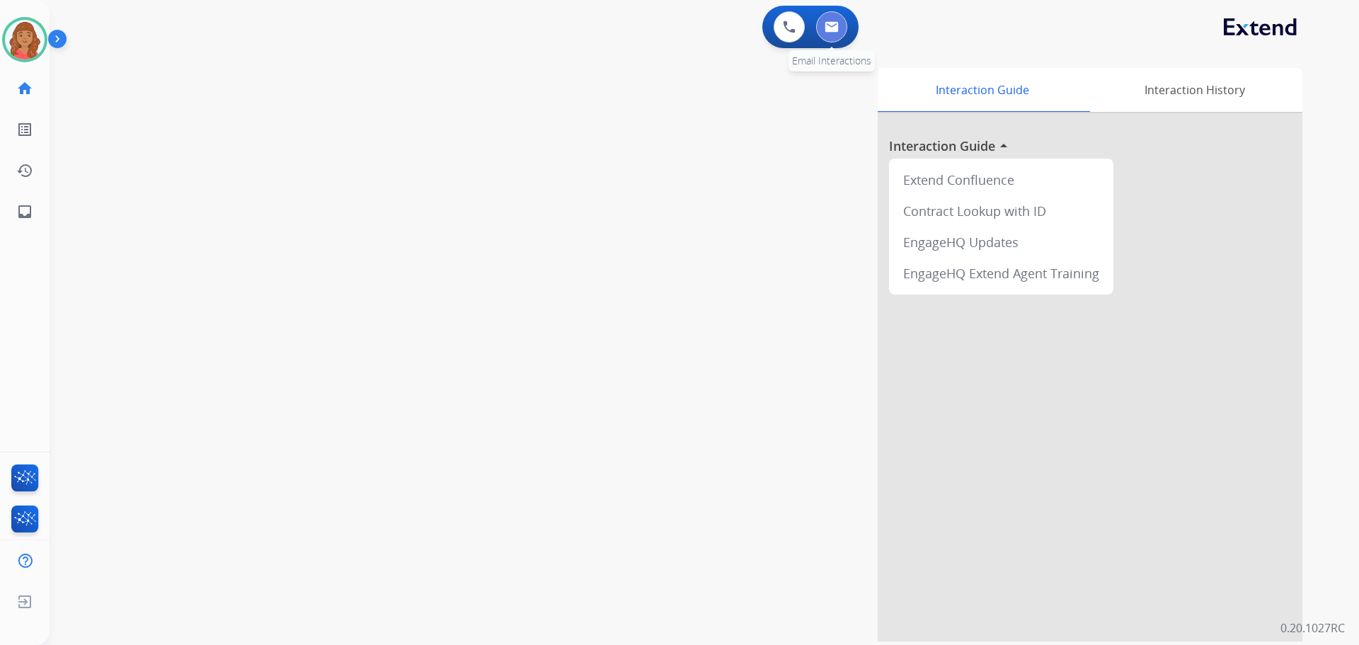
click at [835, 27] on img at bounding box center [832, 26] width 14 height 11
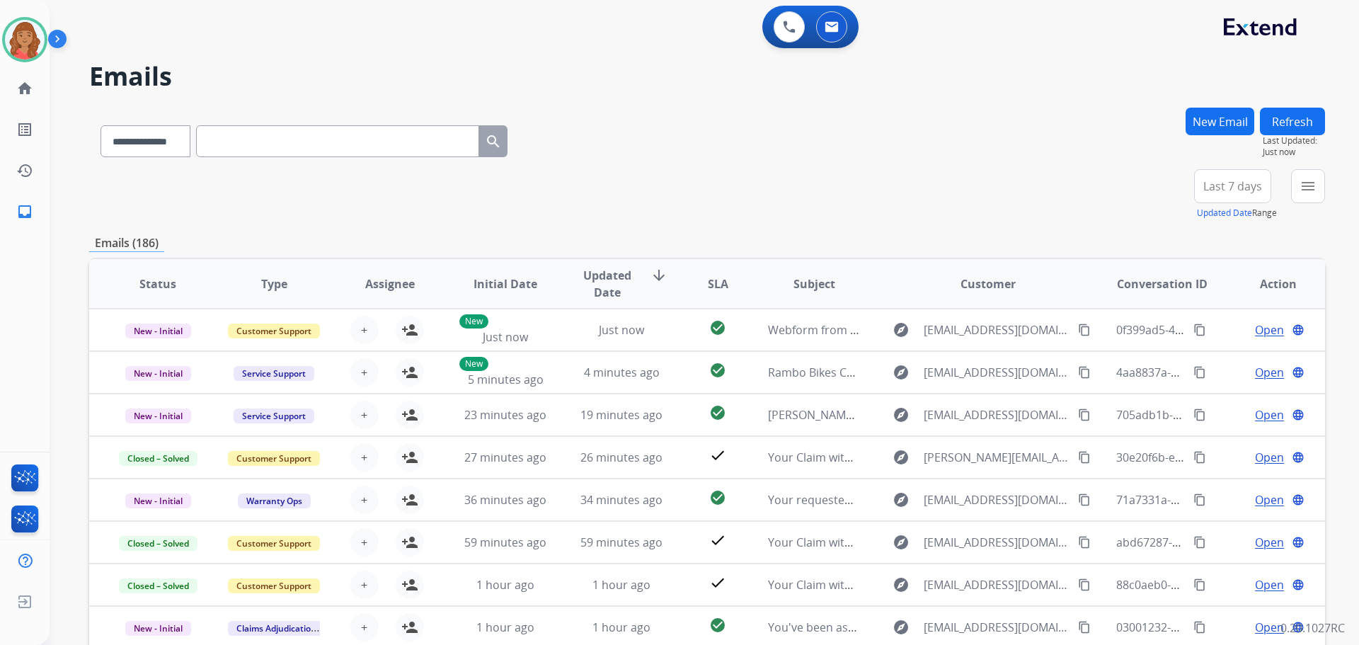
click at [1299, 193] on button "menu" at bounding box center [1308, 186] width 34 height 34
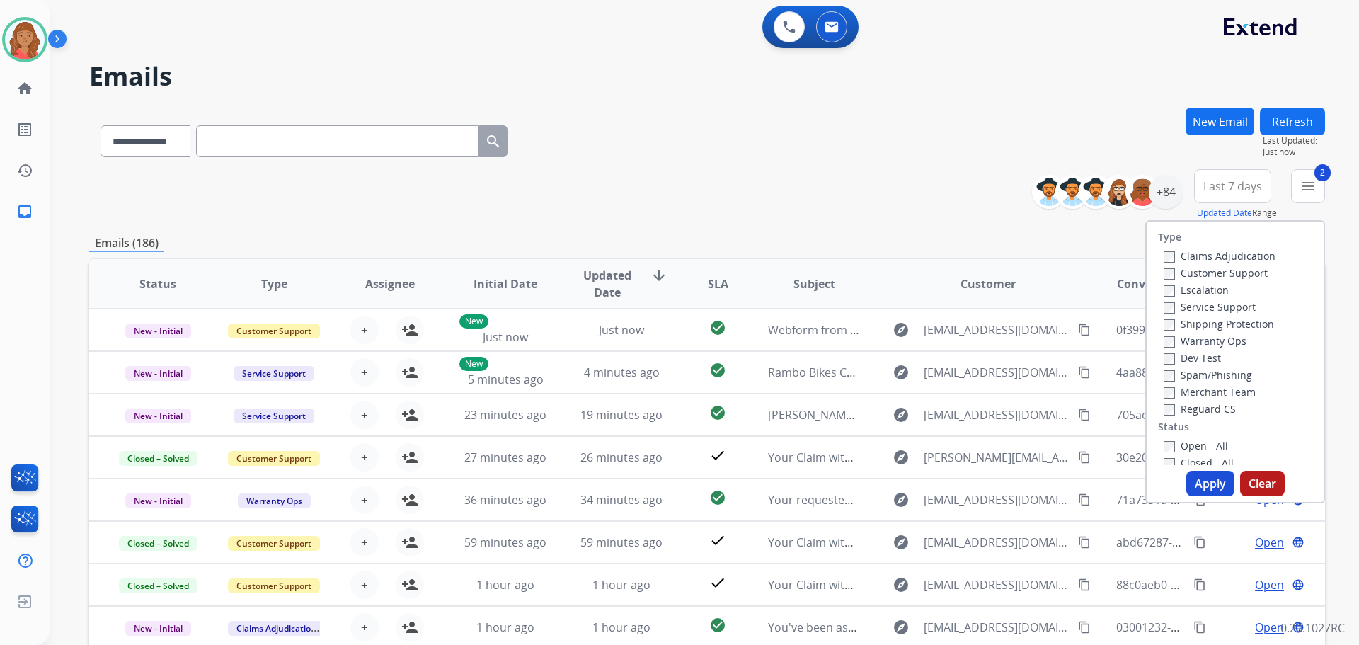
click at [1164, 319] on label "Shipping Protection" at bounding box center [1219, 323] width 110 height 13
click at [1196, 476] on button "Apply" at bounding box center [1211, 483] width 48 height 25
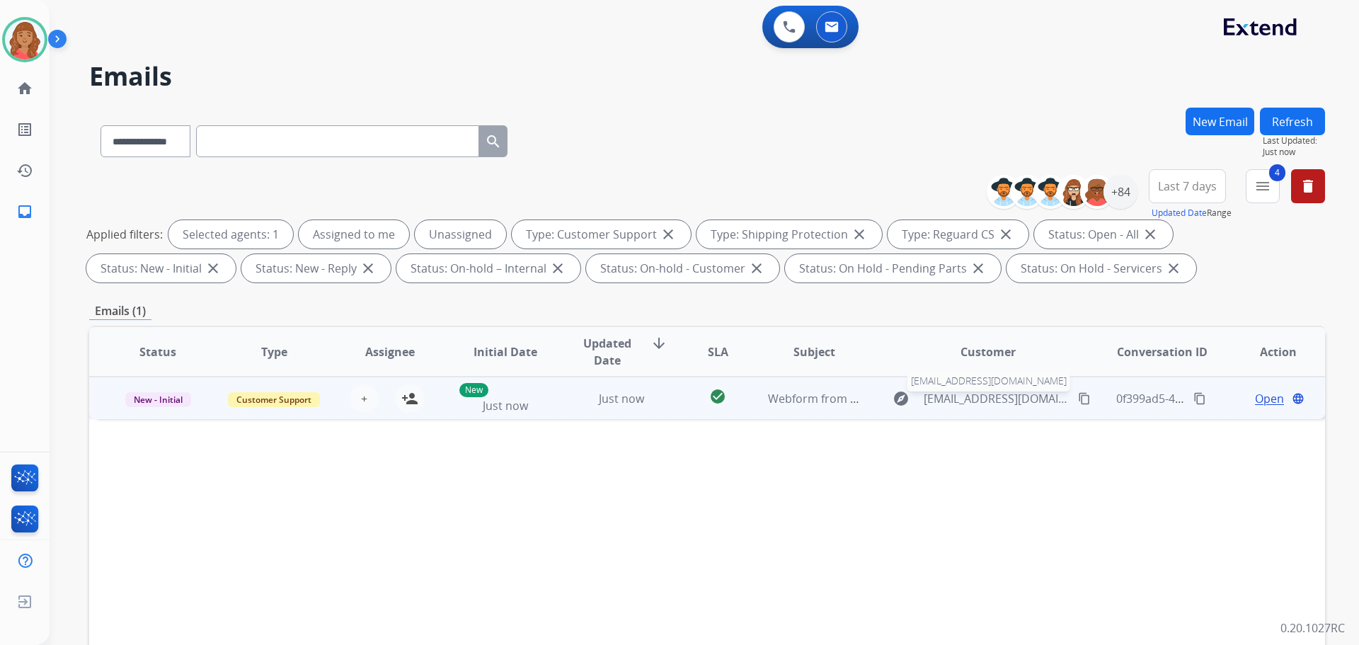
click at [949, 399] on span "Angeloseuropean@sbcglobal.net" at bounding box center [997, 398] width 146 height 17
type input "**********"
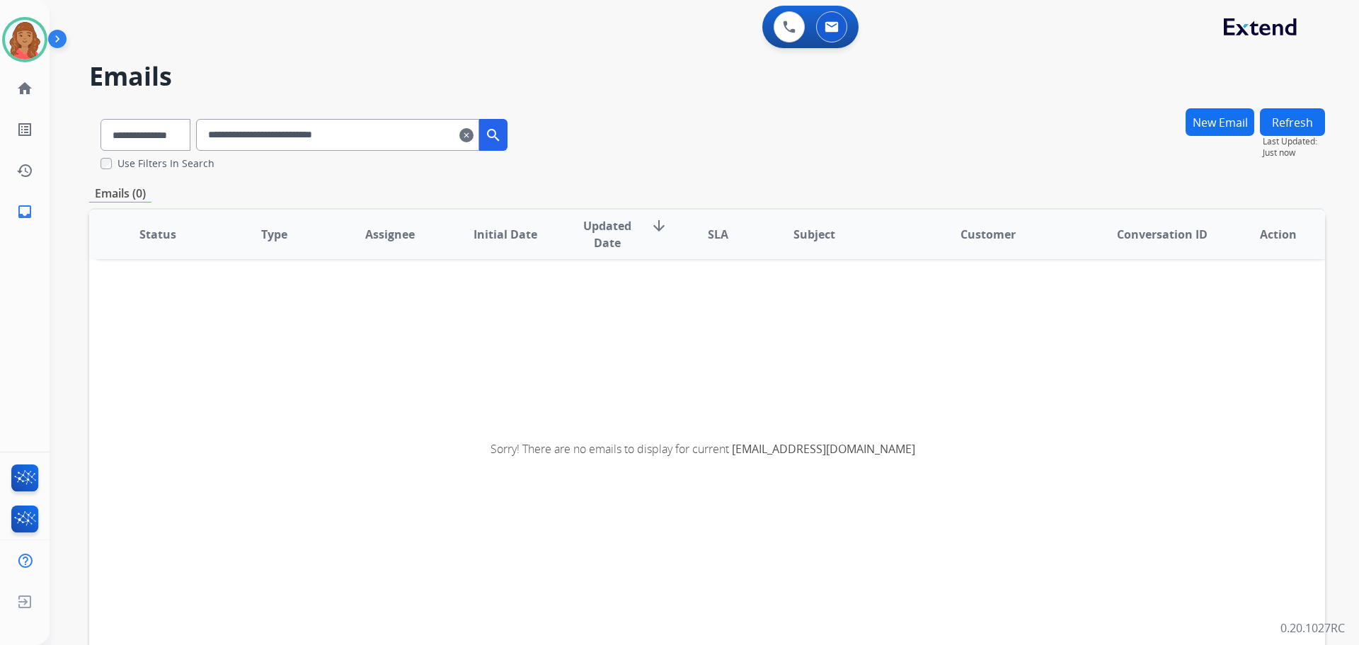
drag, startPoint x: 485, startPoint y: 137, endPoint x: 355, endPoint y: 137, distance: 129.6
click at [474, 137] on mat-icon "clear" at bounding box center [467, 135] width 14 height 17
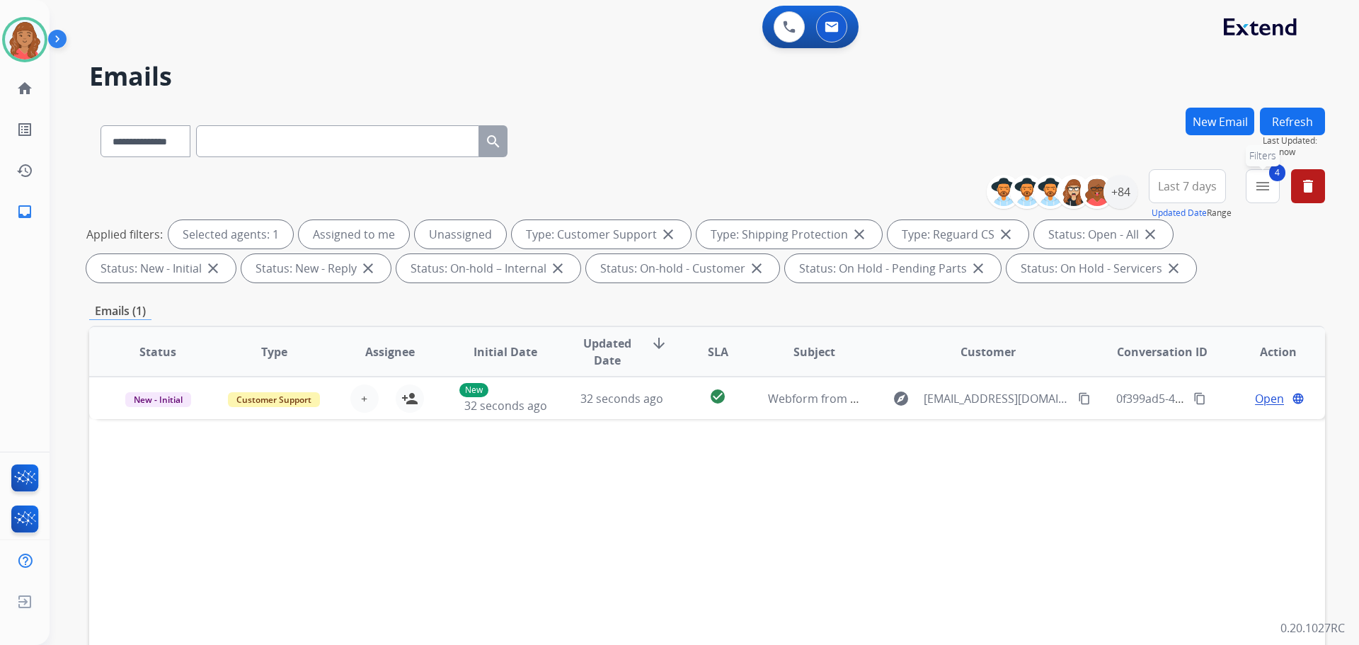
click at [1262, 195] on button "4 menu Filters" at bounding box center [1263, 186] width 34 height 34
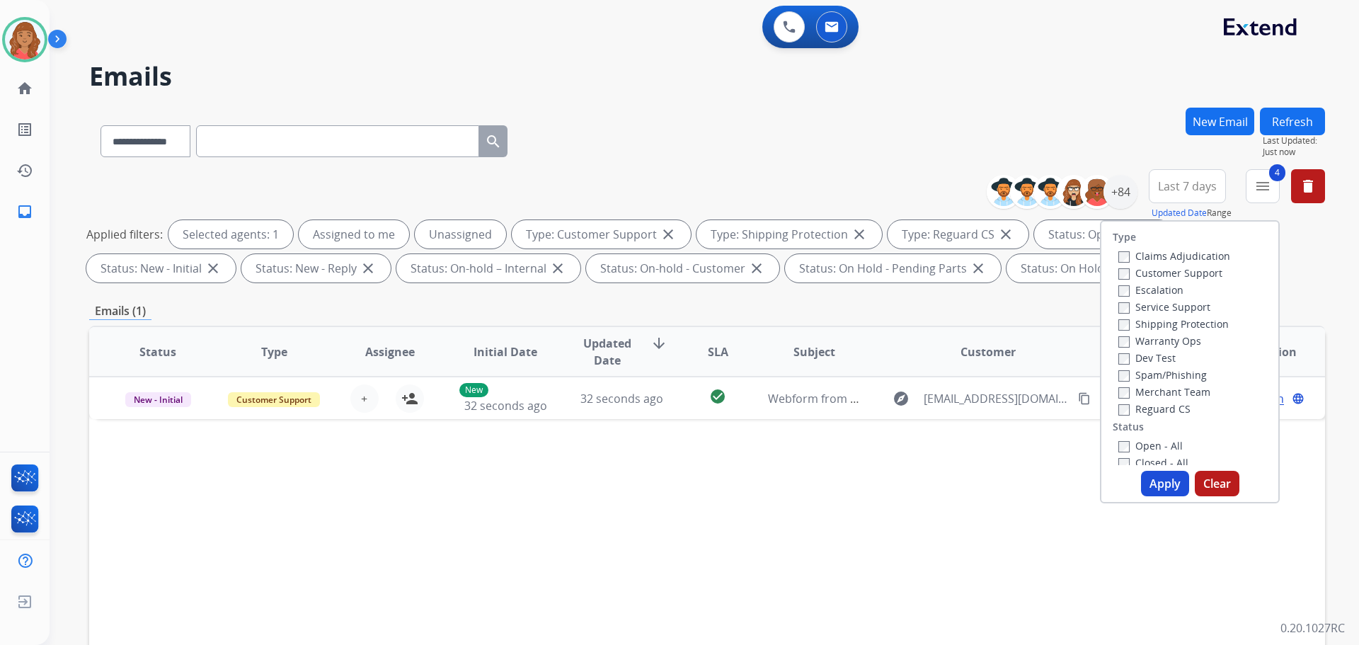
drag, startPoint x: 1145, startPoint y: 477, endPoint x: 1137, endPoint y: 474, distance: 8.3
click at [1141, 476] on button "Apply" at bounding box center [1165, 483] width 48 height 25
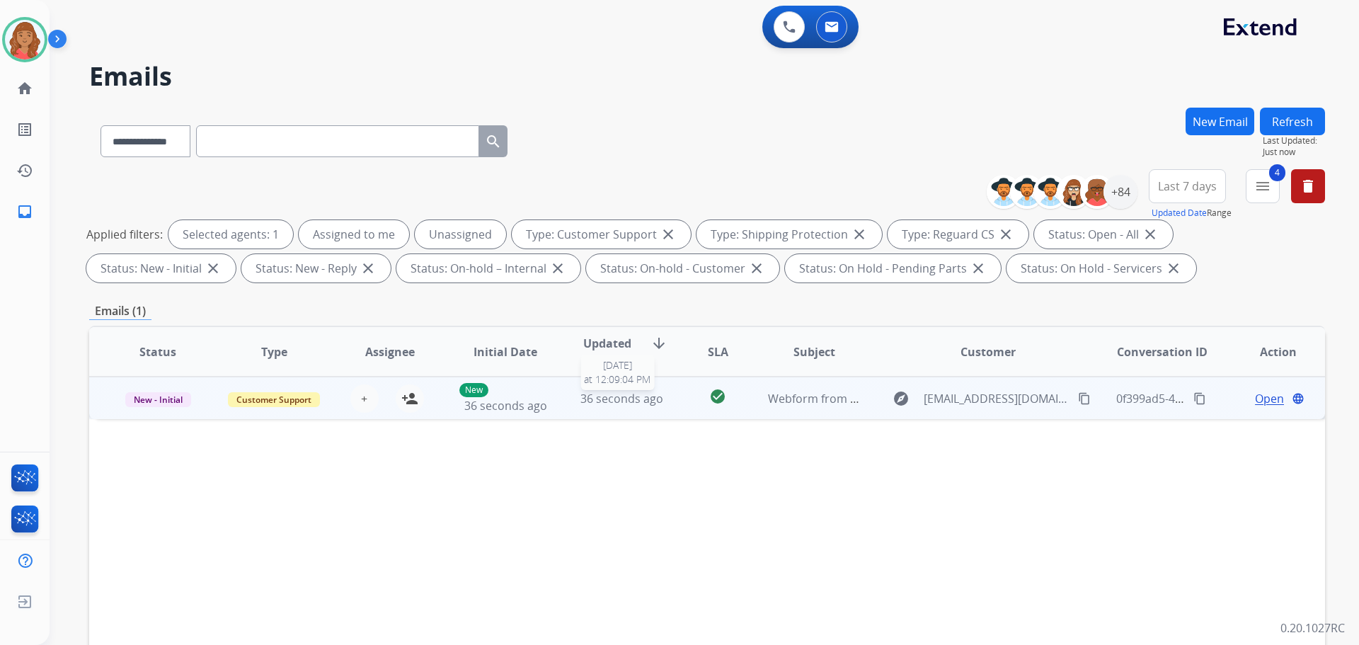
click at [586, 400] on span "36 seconds ago" at bounding box center [622, 399] width 83 height 16
click at [1078, 396] on mat-icon "content_copy" at bounding box center [1084, 398] width 13 height 13
click at [1255, 394] on span "Open" at bounding box center [1269, 397] width 29 height 17
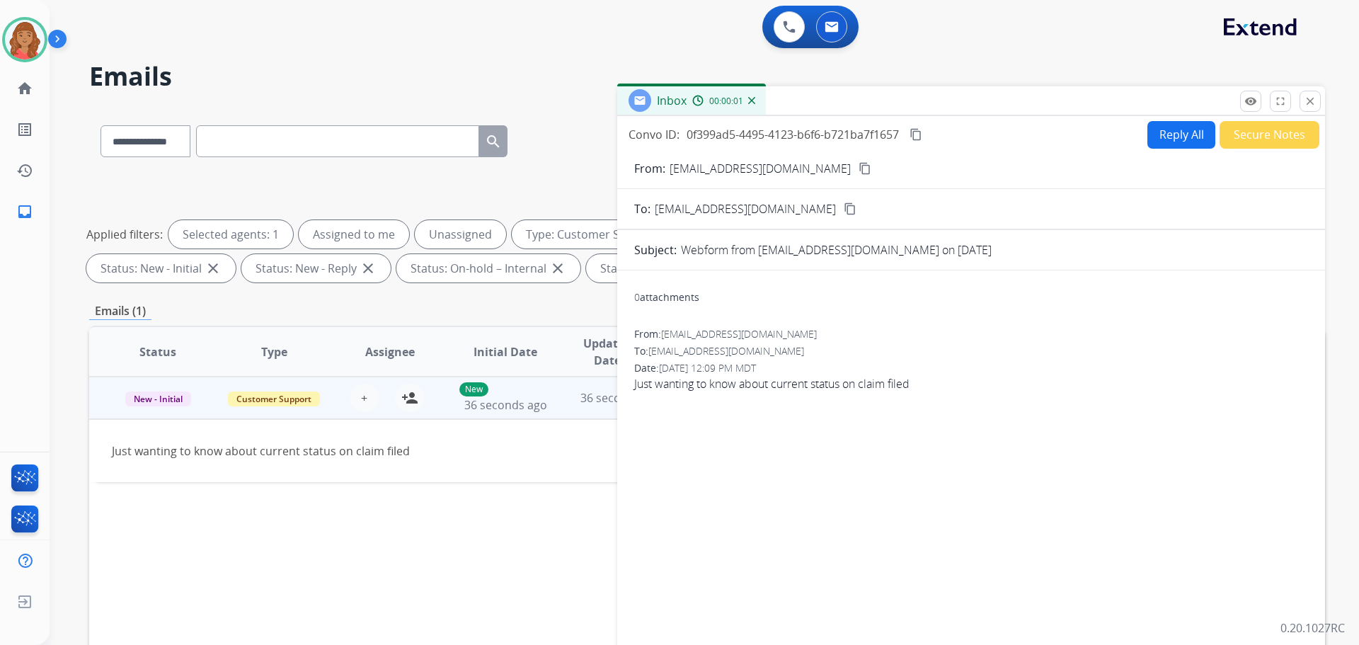
click at [1157, 137] on button "Reply All" at bounding box center [1182, 135] width 68 height 28
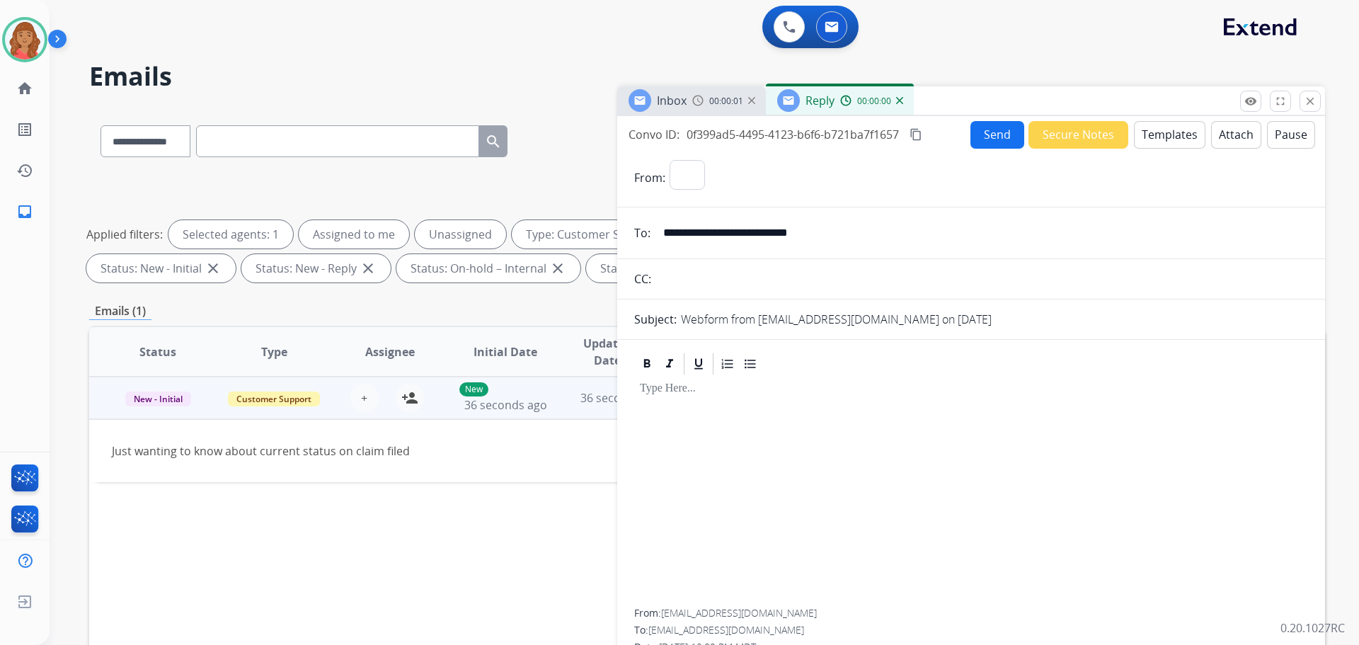
select select "**********"
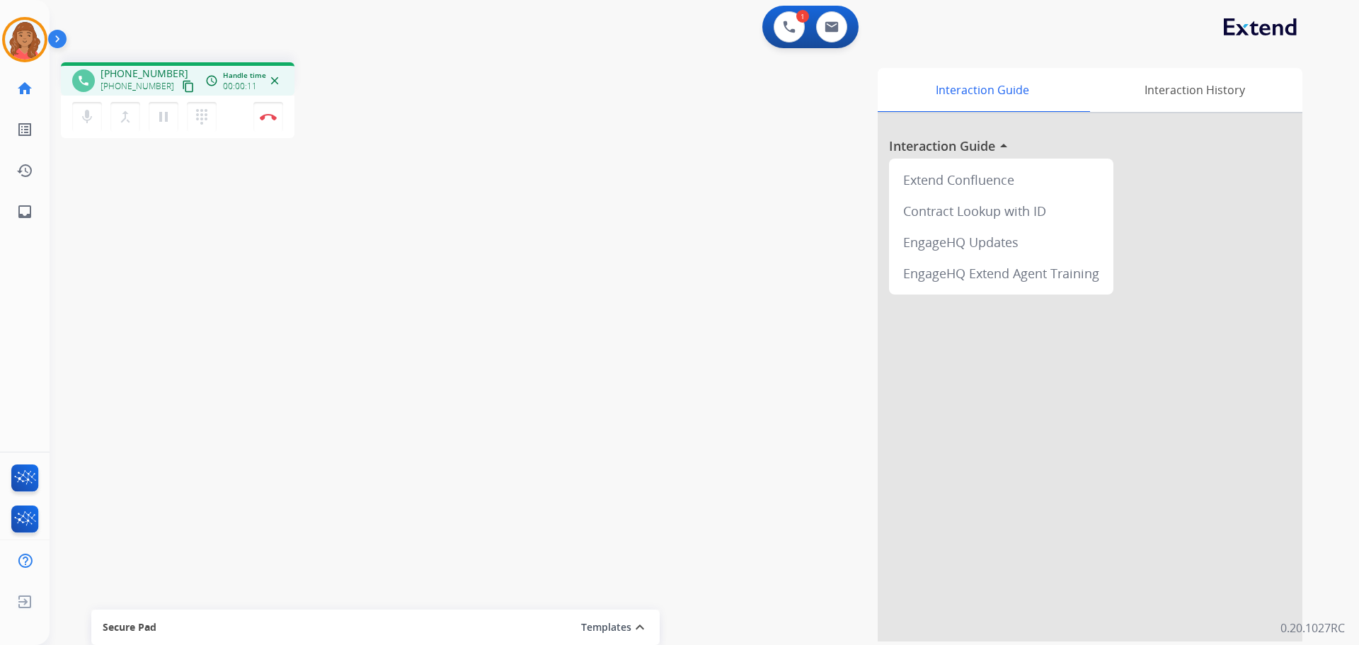
drag, startPoint x: 172, startPoint y: 79, endPoint x: 74, endPoint y: 61, distance: 99.4
click at [180, 79] on button "content_copy" at bounding box center [188, 86] width 17 height 17
click at [836, 26] on img at bounding box center [832, 26] width 14 height 11
select select "**********"
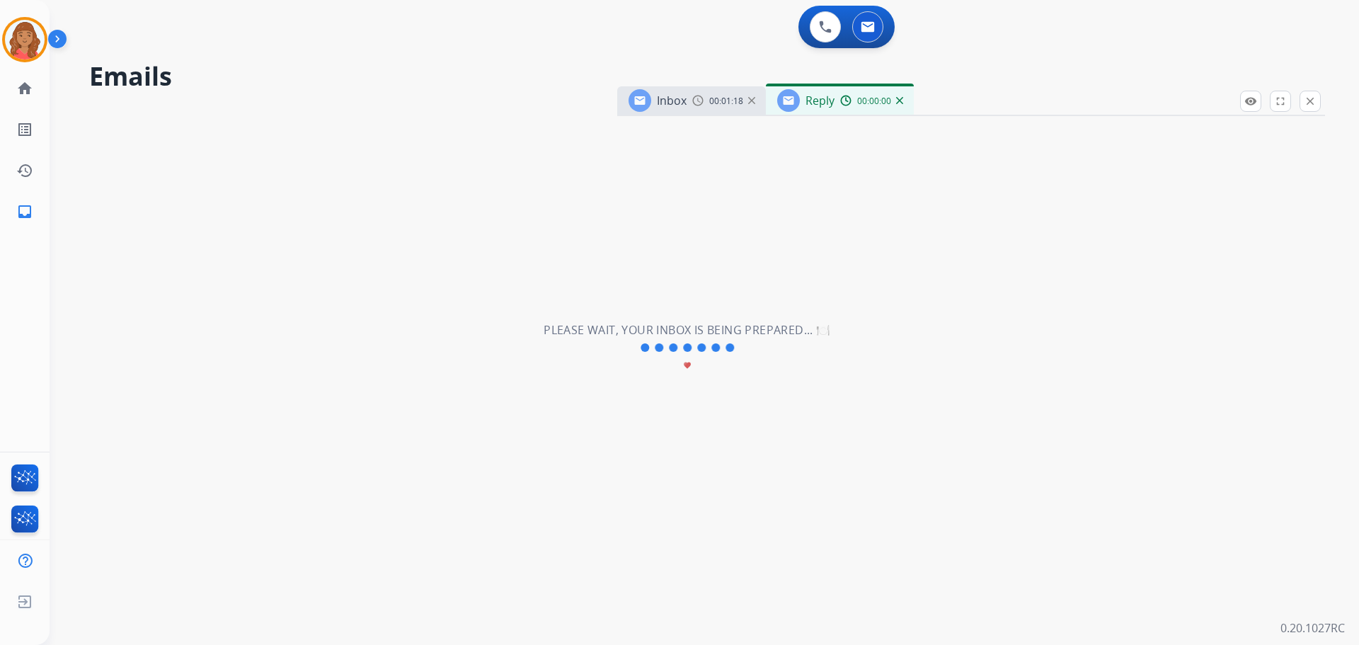
select select "**********"
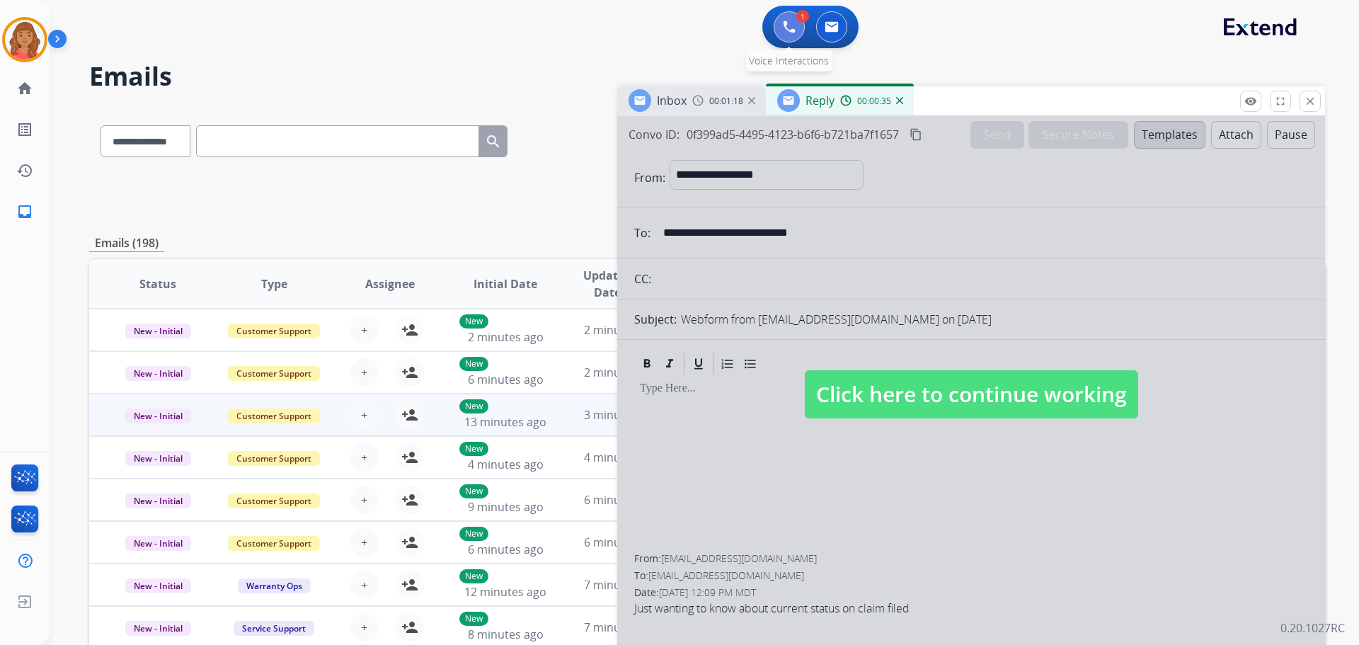
click at [782, 18] on button at bounding box center [789, 26] width 31 height 31
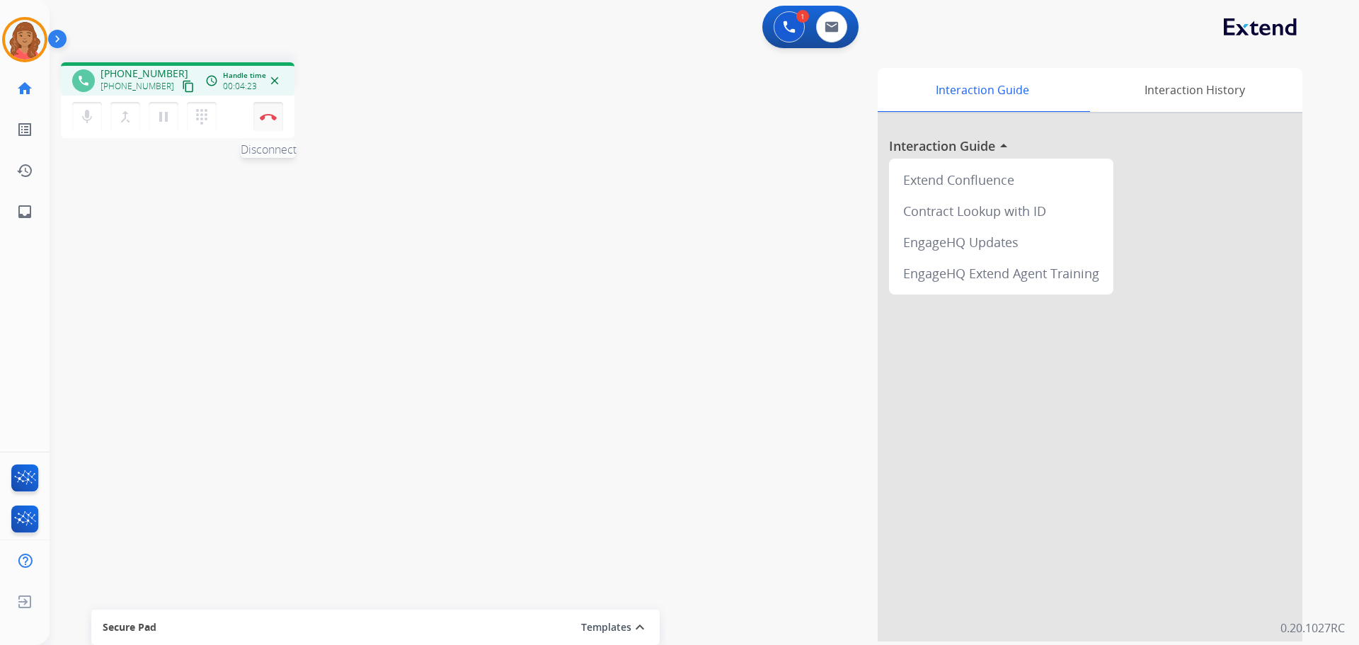
click at [273, 124] on button "Disconnect" at bounding box center [268, 117] width 30 height 30
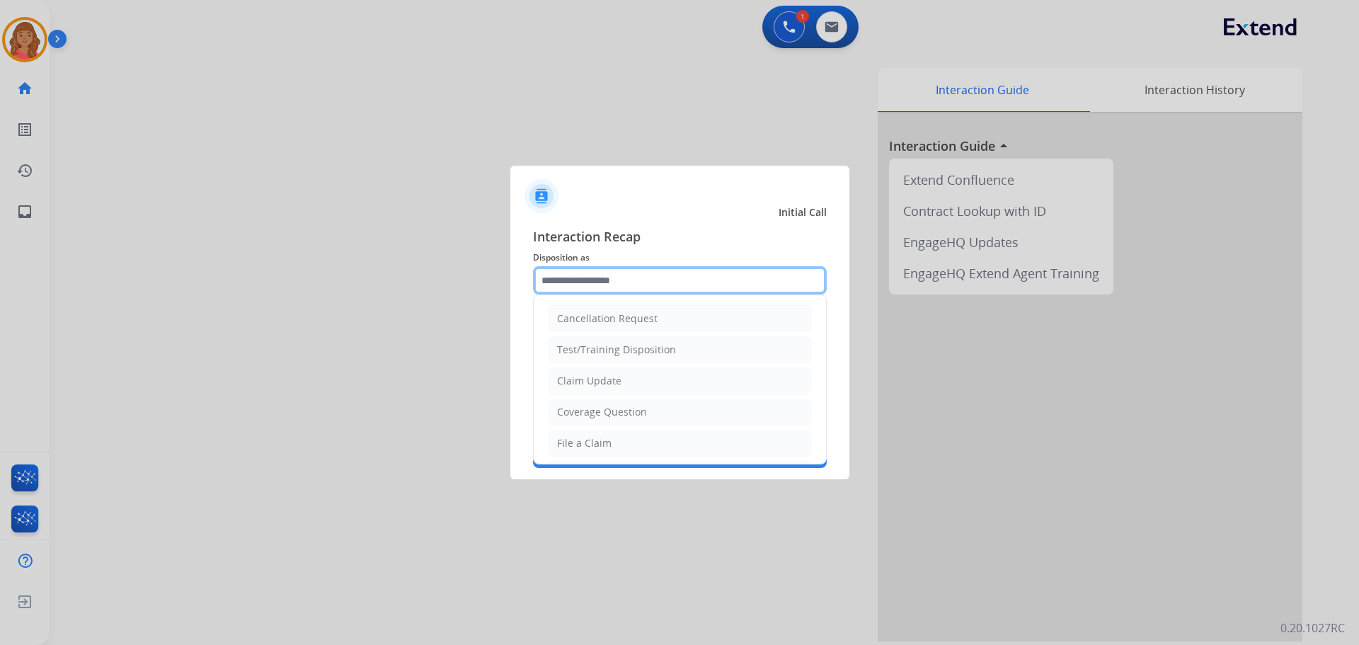
click at [610, 286] on input "text" at bounding box center [680, 280] width 294 height 28
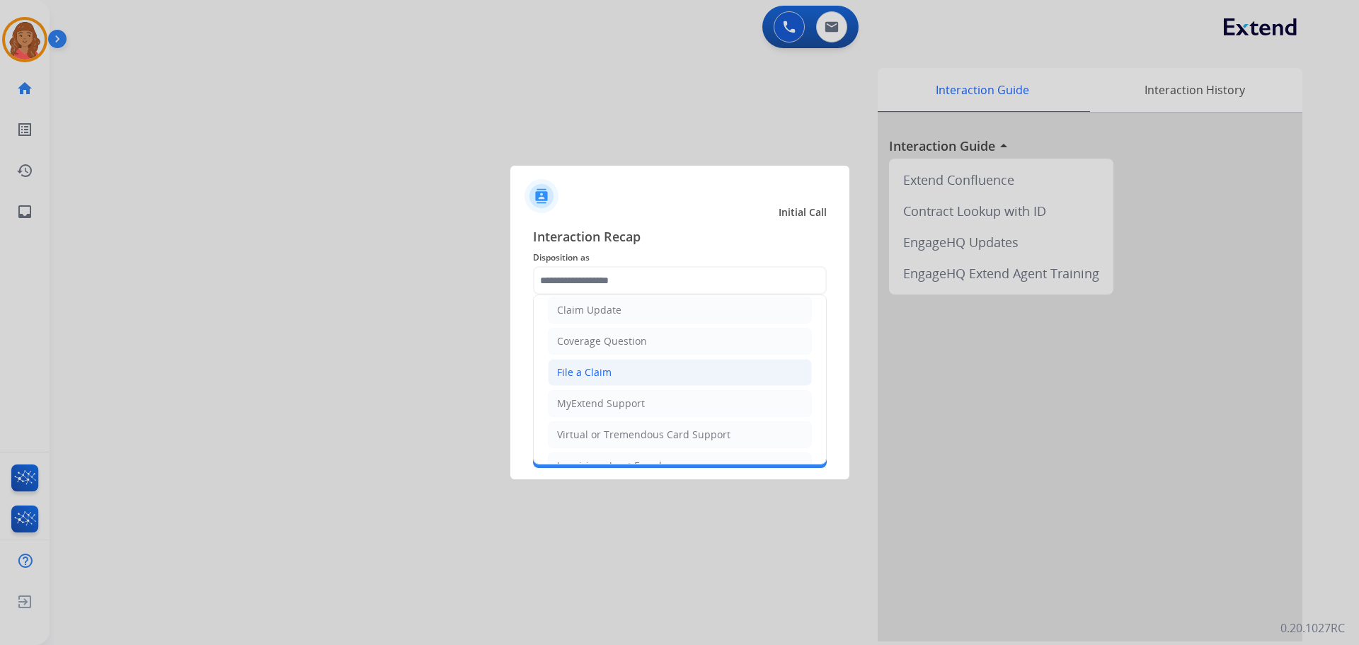
click at [582, 376] on div "File a Claim" at bounding box center [584, 372] width 55 height 14
type input "**********"
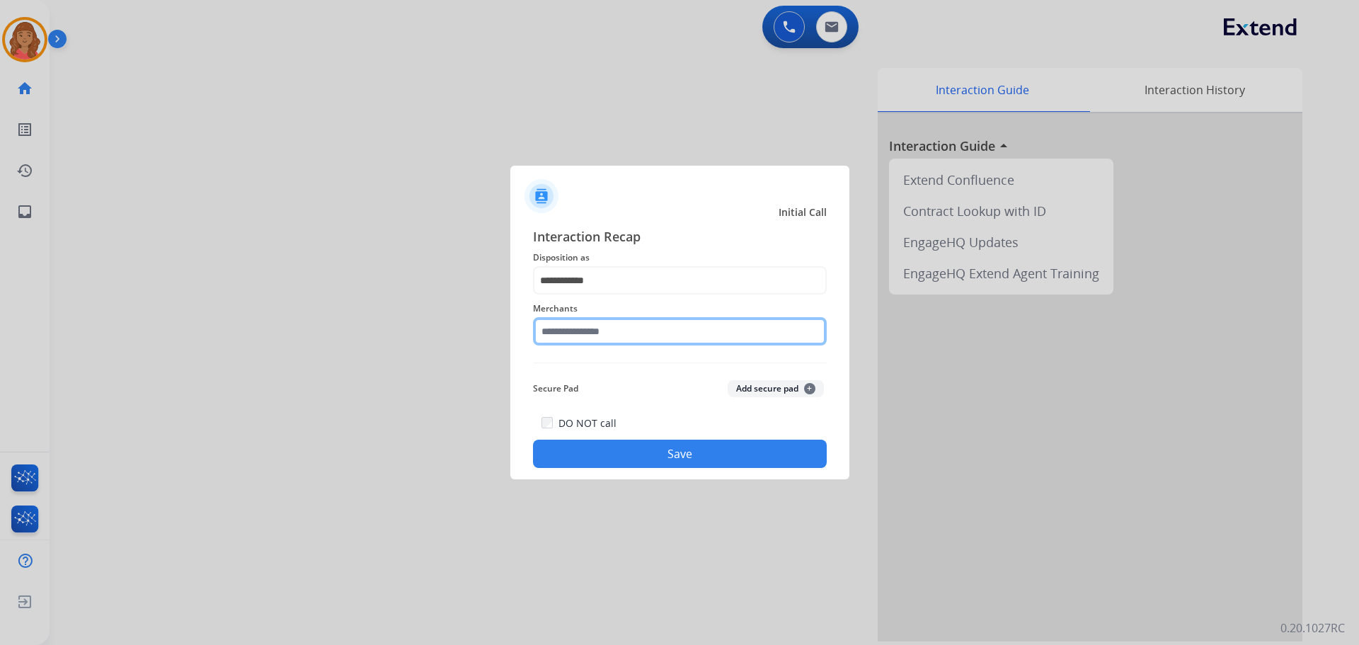
drag, startPoint x: 582, startPoint y: 331, endPoint x: 575, endPoint y: 346, distance: 16.5
click at [582, 331] on input "text" at bounding box center [680, 331] width 294 height 28
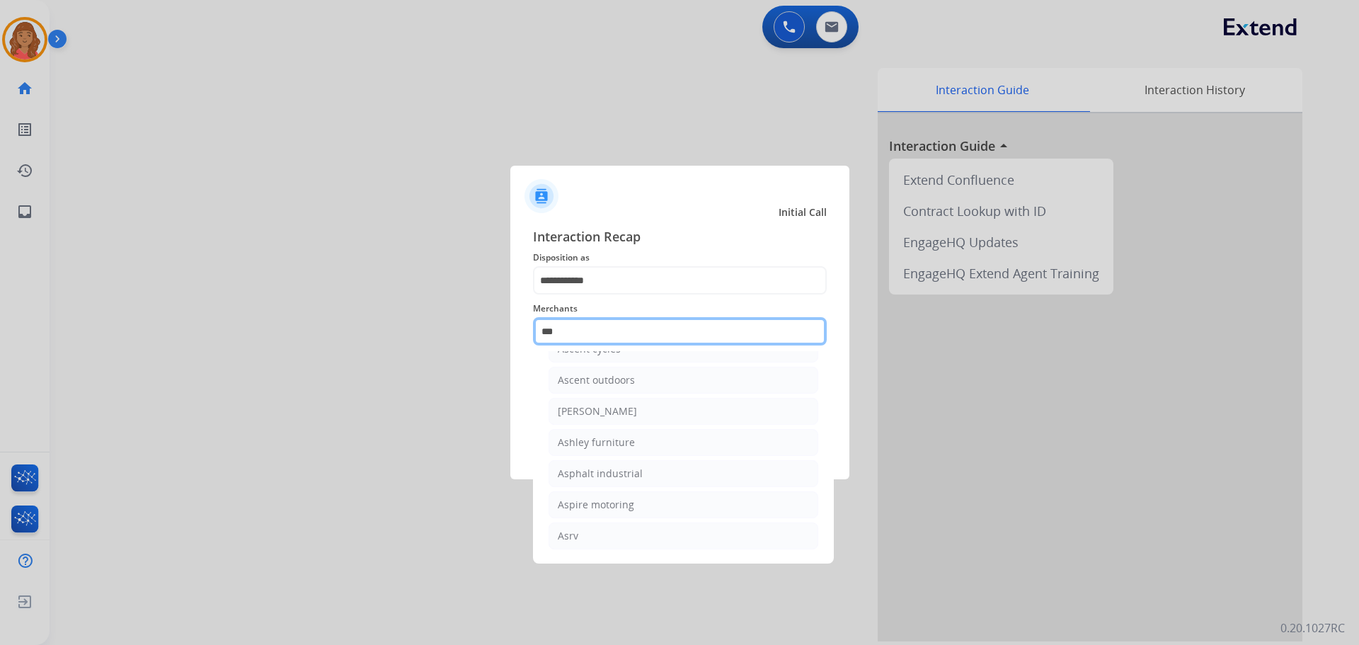
scroll to position [0, 0]
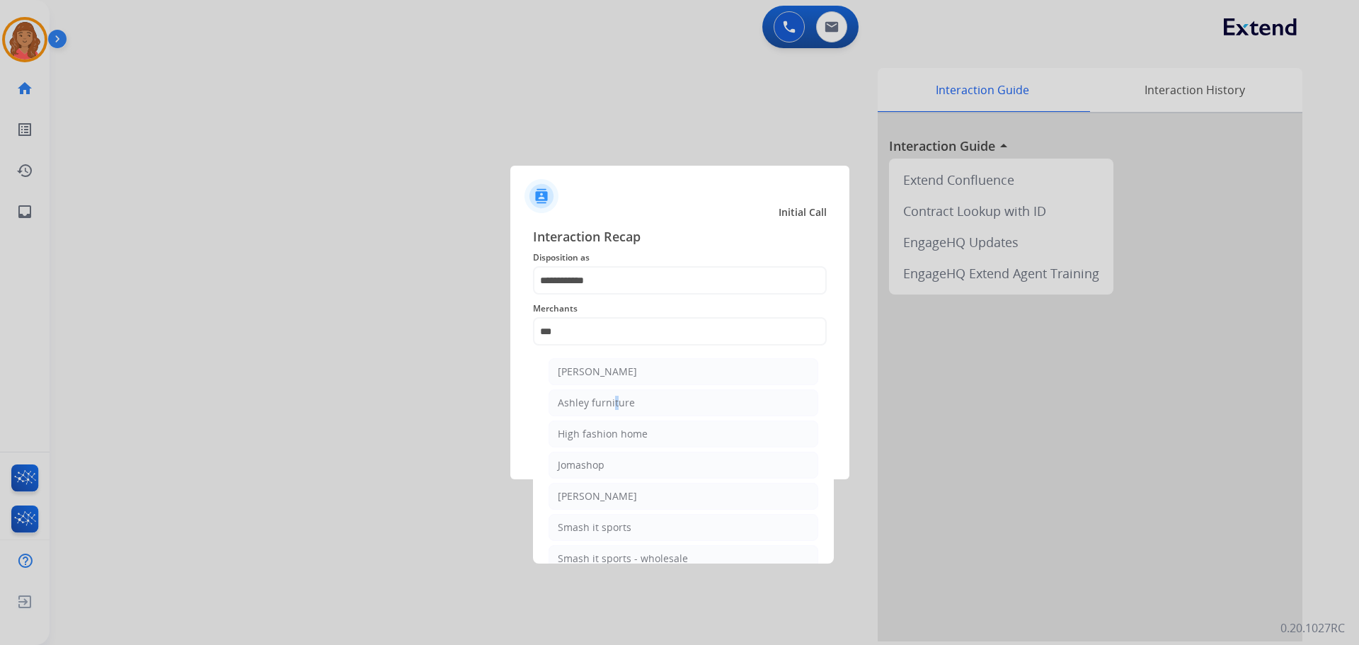
click at [612, 402] on div "Ashley furniture" at bounding box center [596, 403] width 77 height 14
type input "**********"
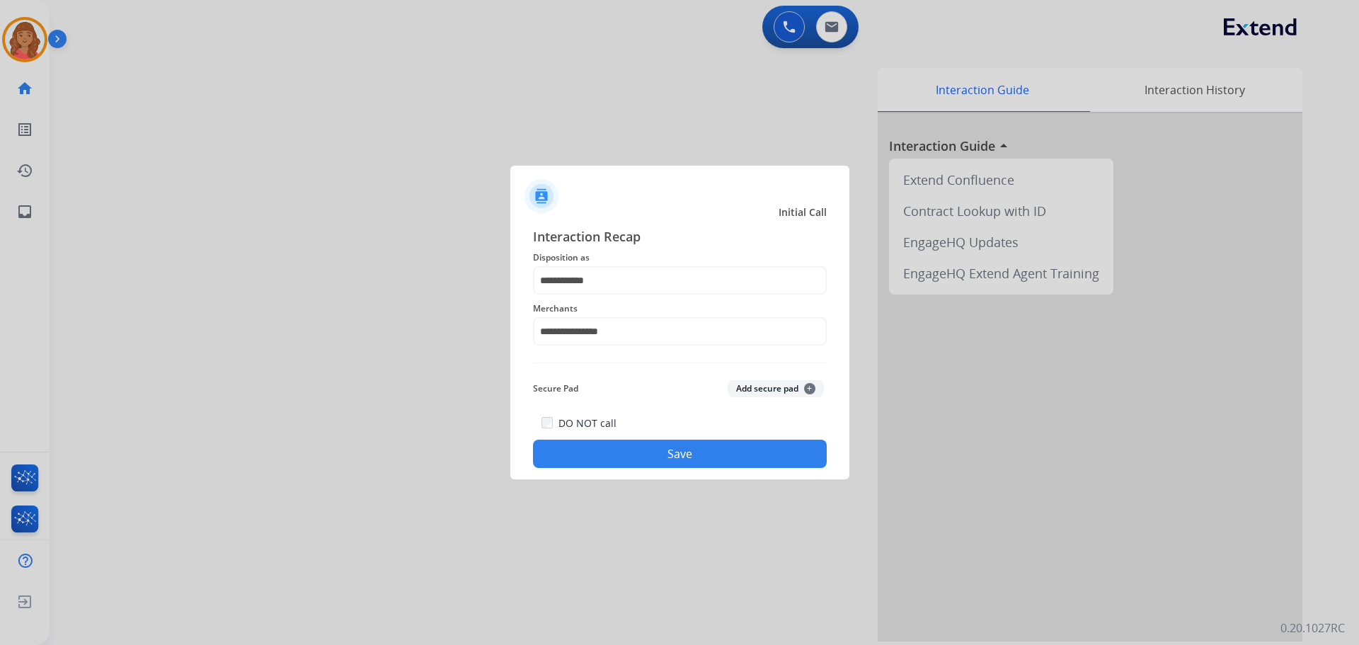
click at [664, 457] on button "Save" at bounding box center [680, 454] width 294 height 28
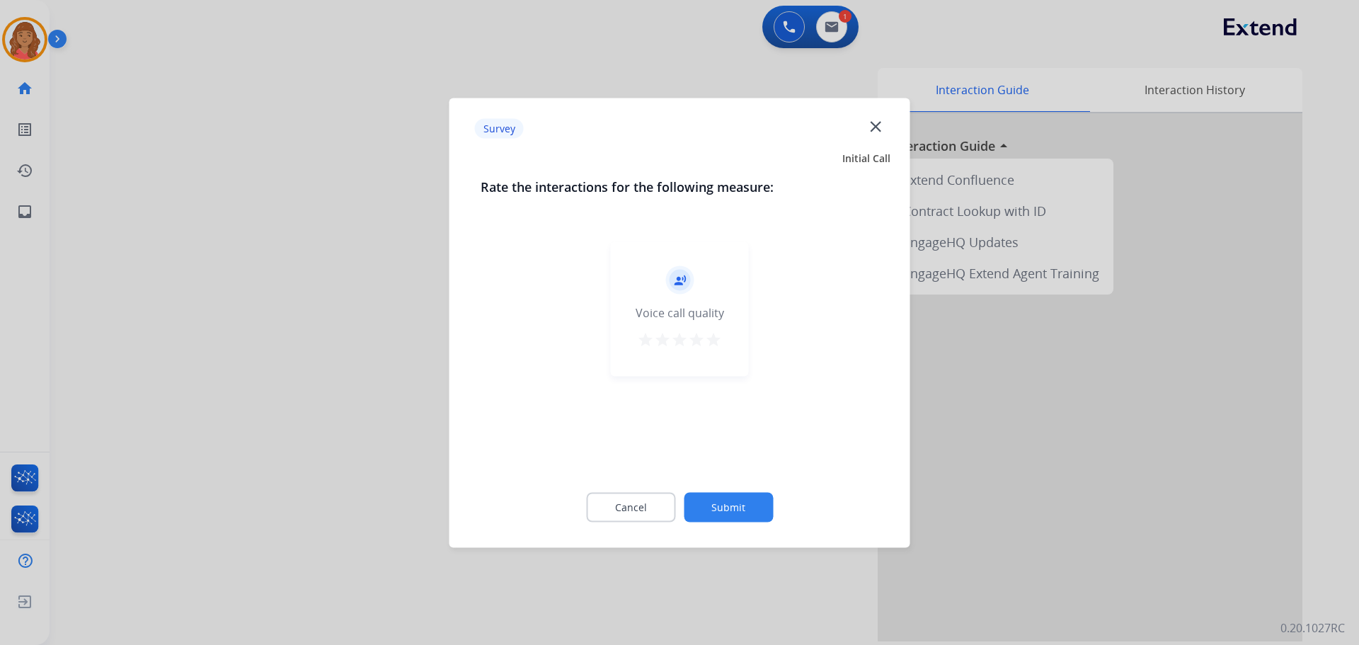
click at [708, 336] on mat-icon "star" at bounding box center [713, 339] width 17 height 17
click at [725, 518] on button "Submit" at bounding box center [728, 507] width 89 height 30
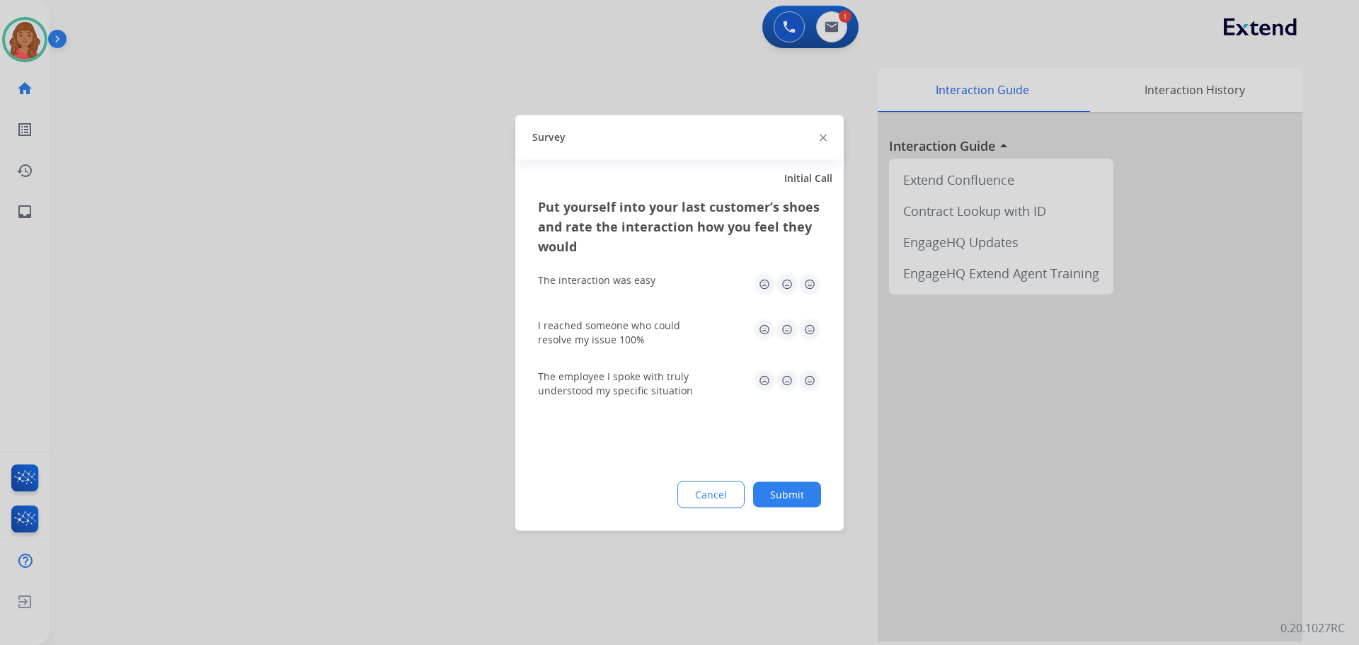
click at [809, 285] on img at bounding box center [810, 284] width 23 height 23
click at [804, 330] on img at bounding box center [810, 329] width 23 height 23
click at [807, 387] on img at bounding box center [810, 380] width 23 height 23
drag, startPoint x: 798, startPoint y: 490, endPoint x: 771, endPoint y: 458, distance: 41.7
click at [797, 490] on button "Submit" at bounding box center [787, 493] width 68 height 25
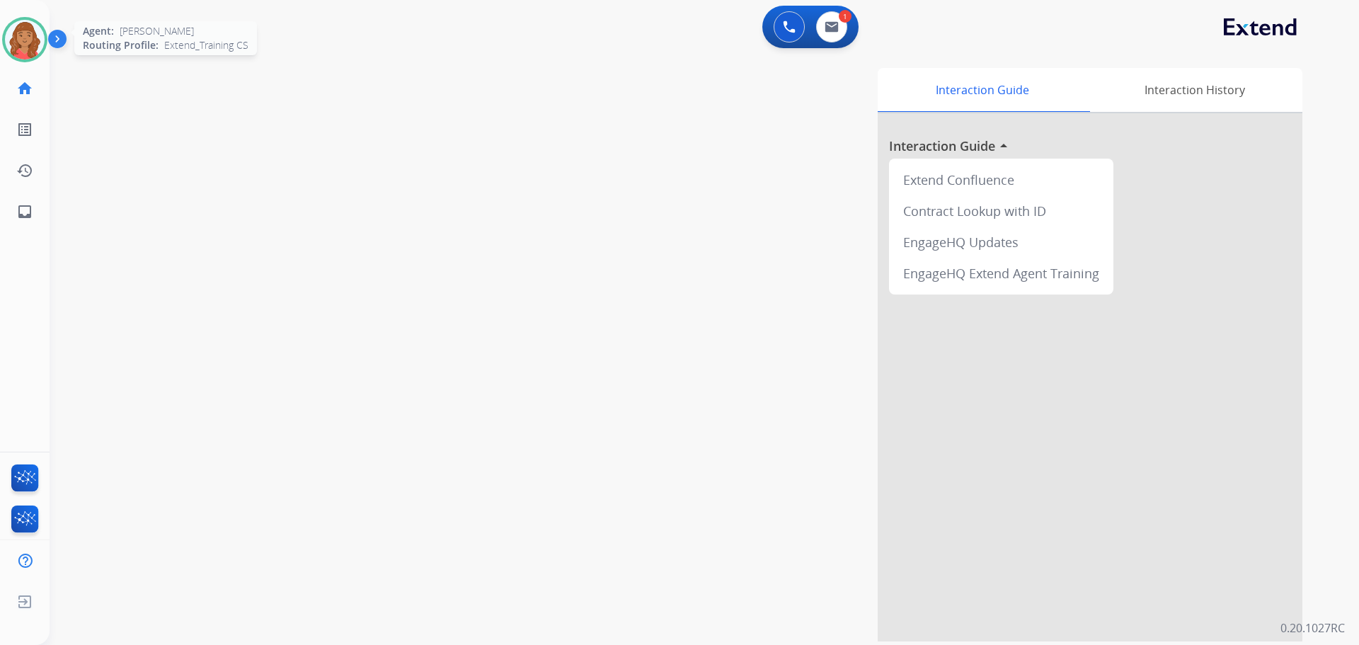
click at [32, 45] on img at bounding box center [25, 40] width 40 height 40
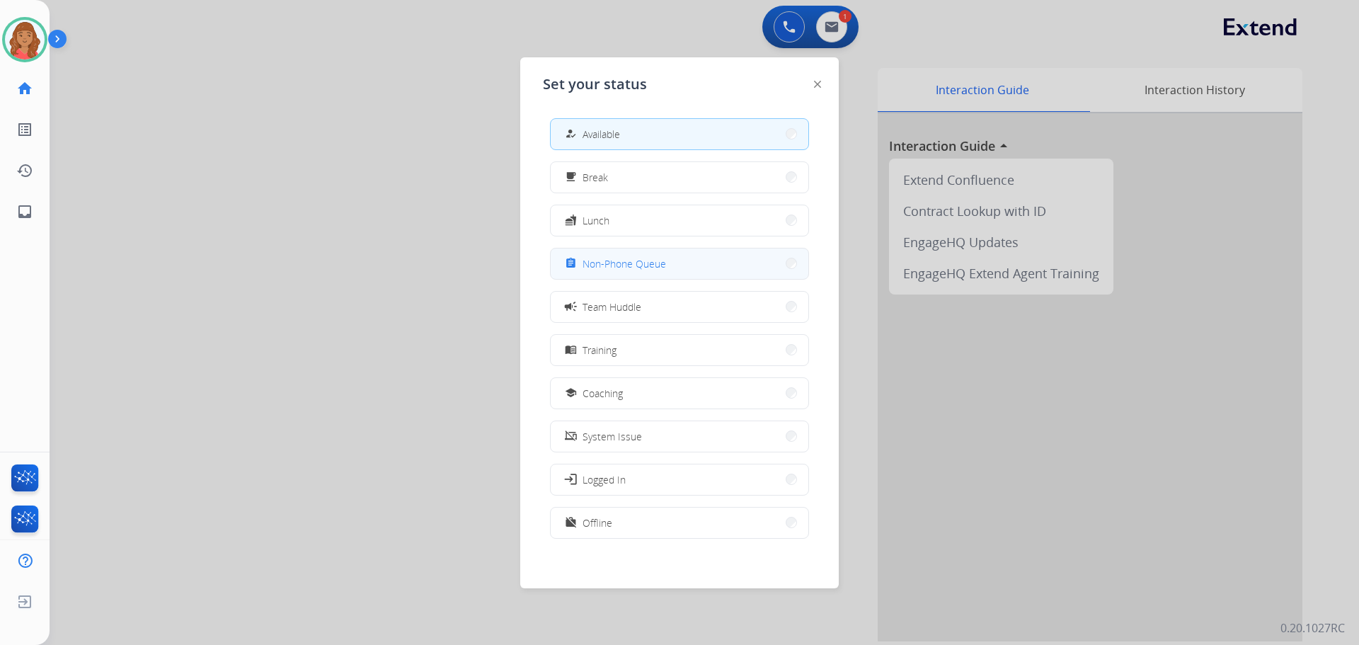
click at [584, 257] on div "assignment Non-Phone Queue" at bounding box center [614, 263] width 104 height 17
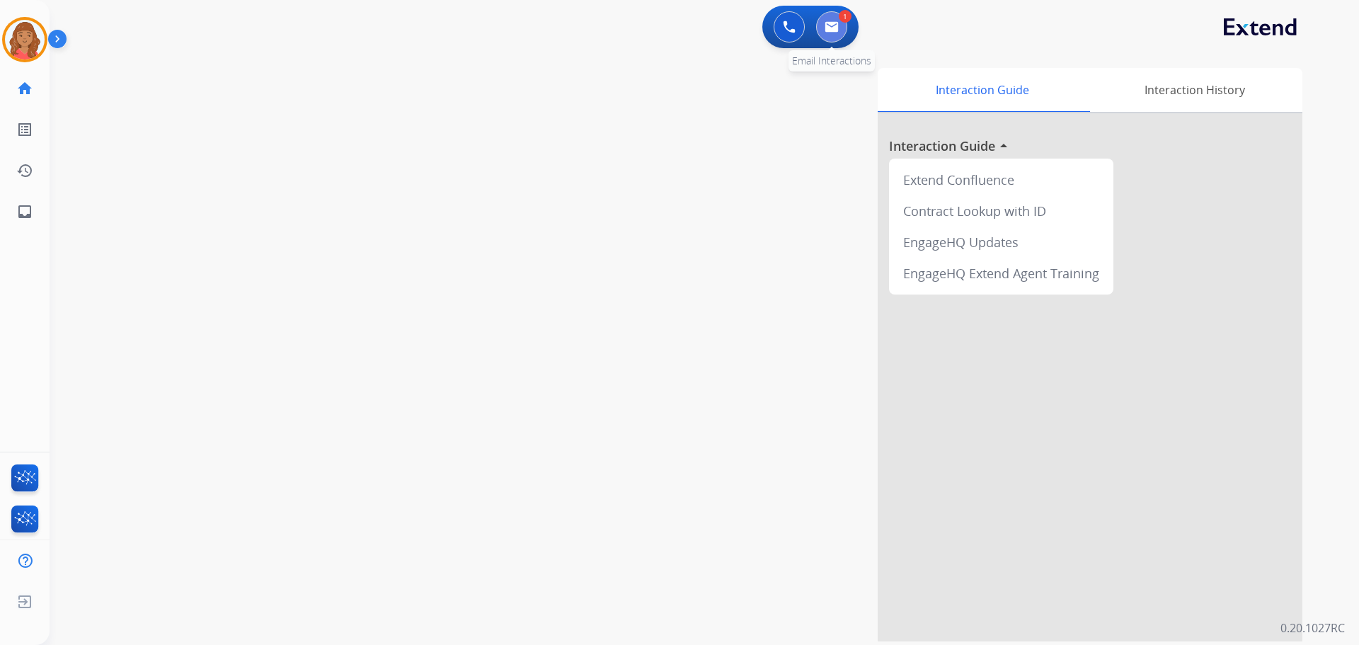
click at [843, 35] on button at bounding box center [831, 26] width 31 height 31
select select "**********"
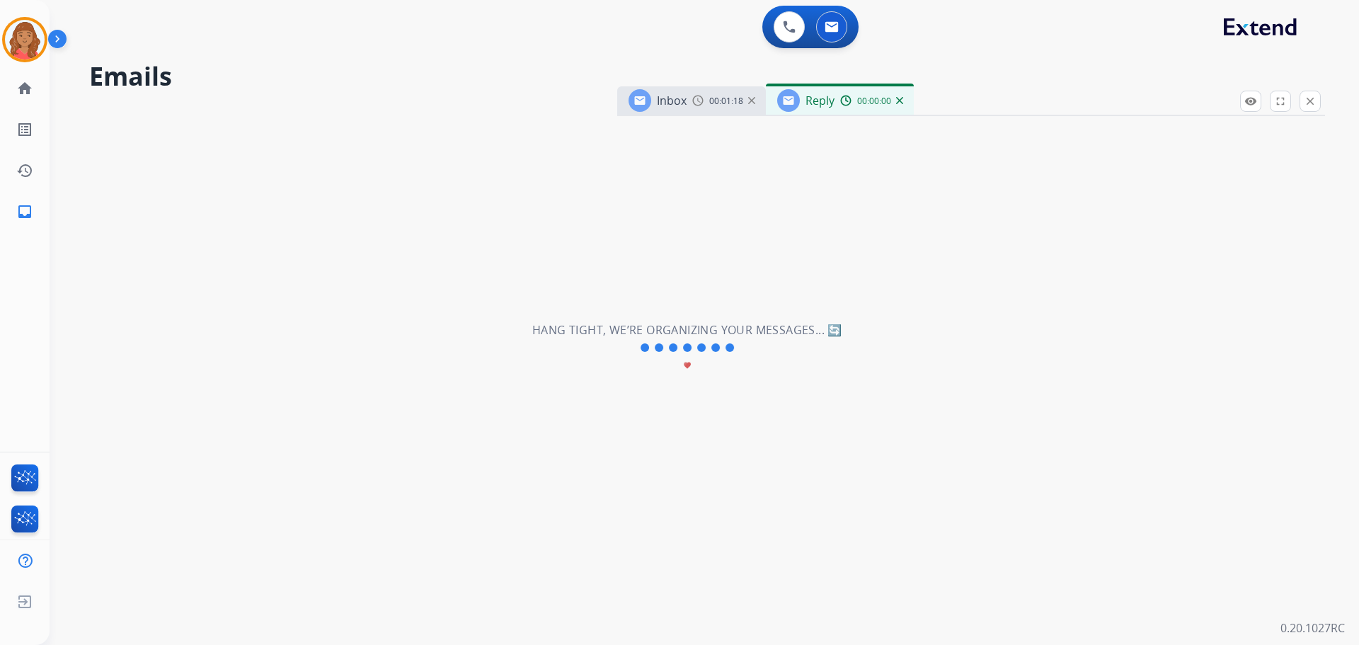
select select "**********"
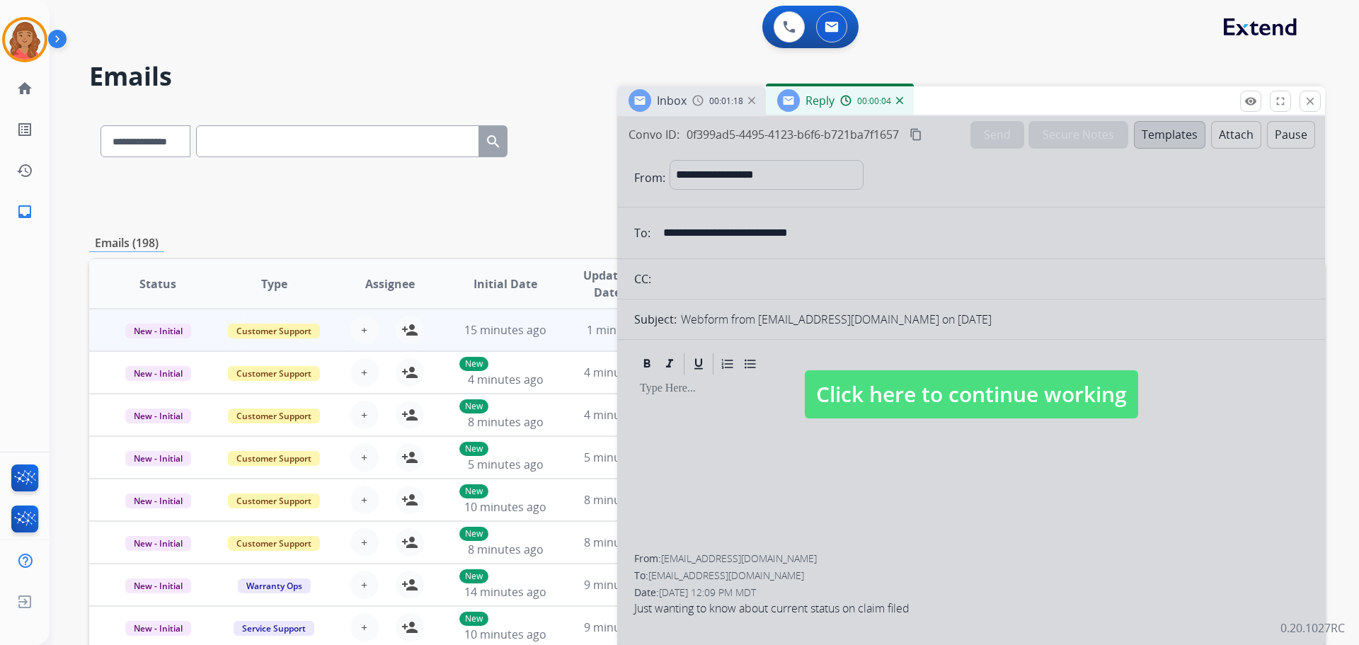
click at [880, 402] on span "Click here to continue working" at bounding box center [971, 394] width 333 height 48
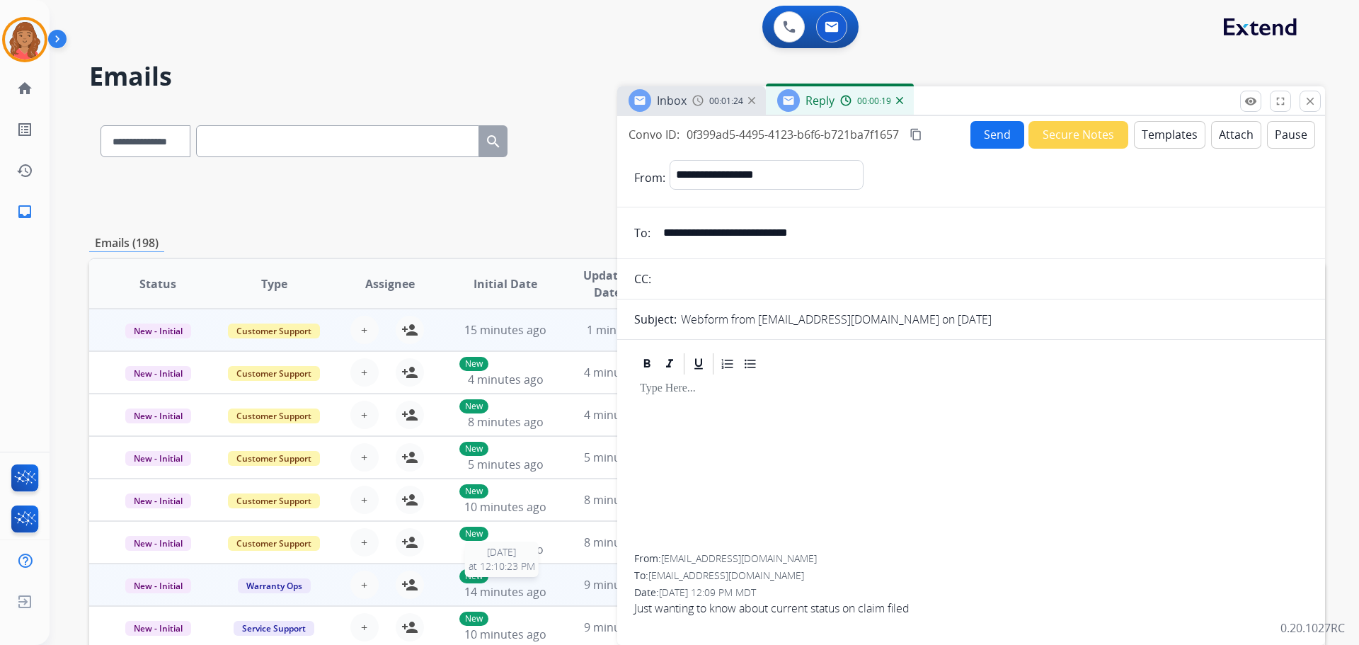
scroll to position [1, 0]
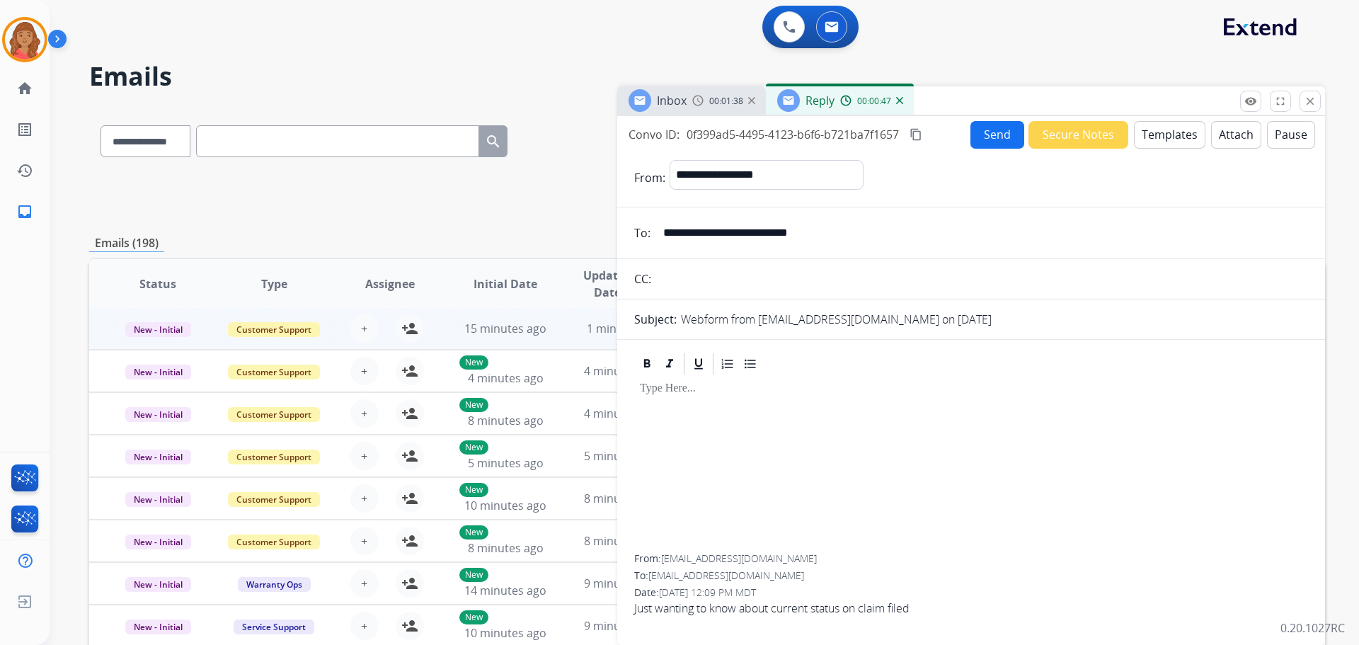
click at [1151, 132] on button "Templates" at bounding box center [1170, 135] width 72 height 28
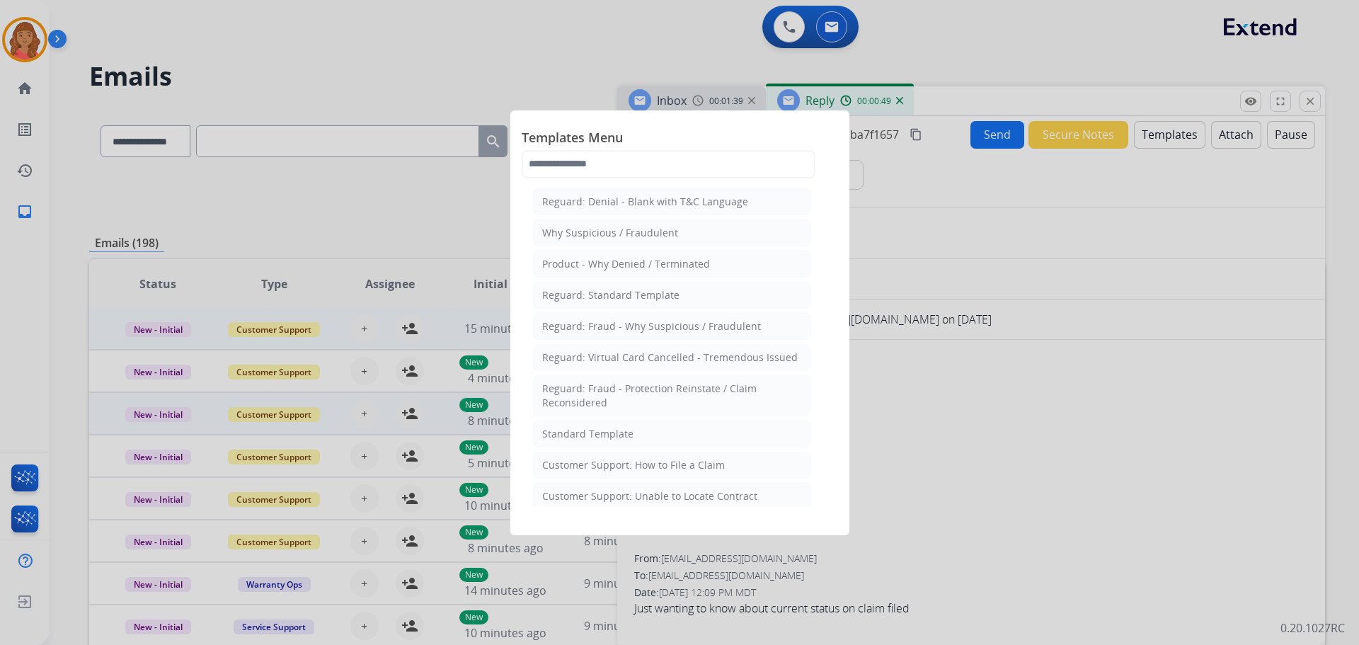
drag, startPoint x: 586, startPoint y: 432, endPoint x: 605, endPoint y: 434, distance: 19.2
click at [597, 433] on div "Standard Template" at bounding box center [587, 434] width 91 height 14
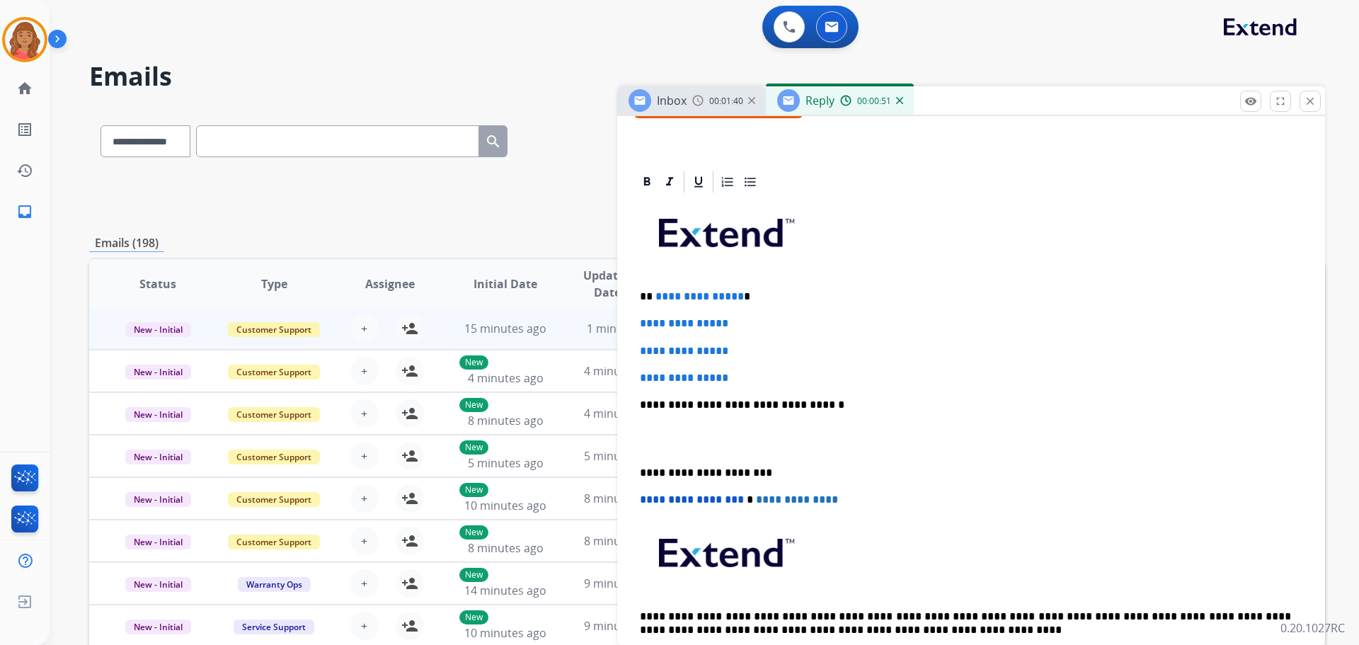
scroll to position [283, 0]
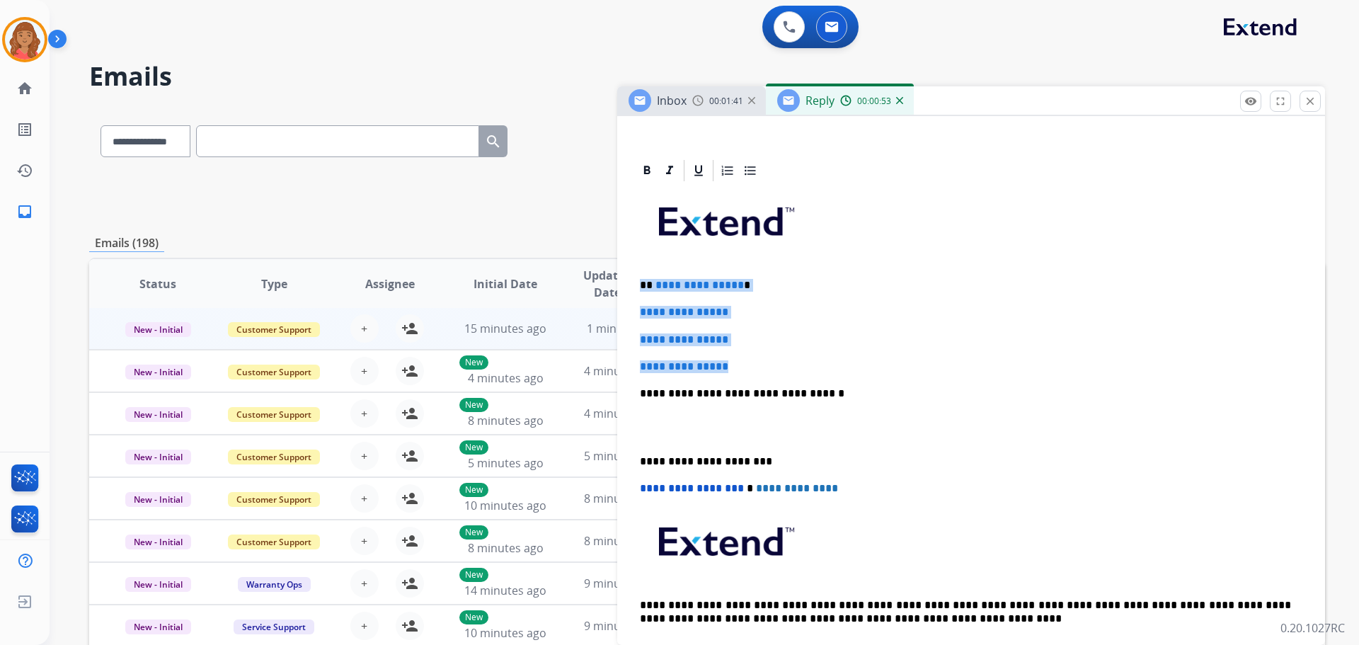
drag, startPoint x: 730, startPoint y: 368, endPoint x: 630, endPoint y: 285, distance: 130.2
click at [630, 285] on div "**********" at bounding box center [971, 451] width 708 height 586
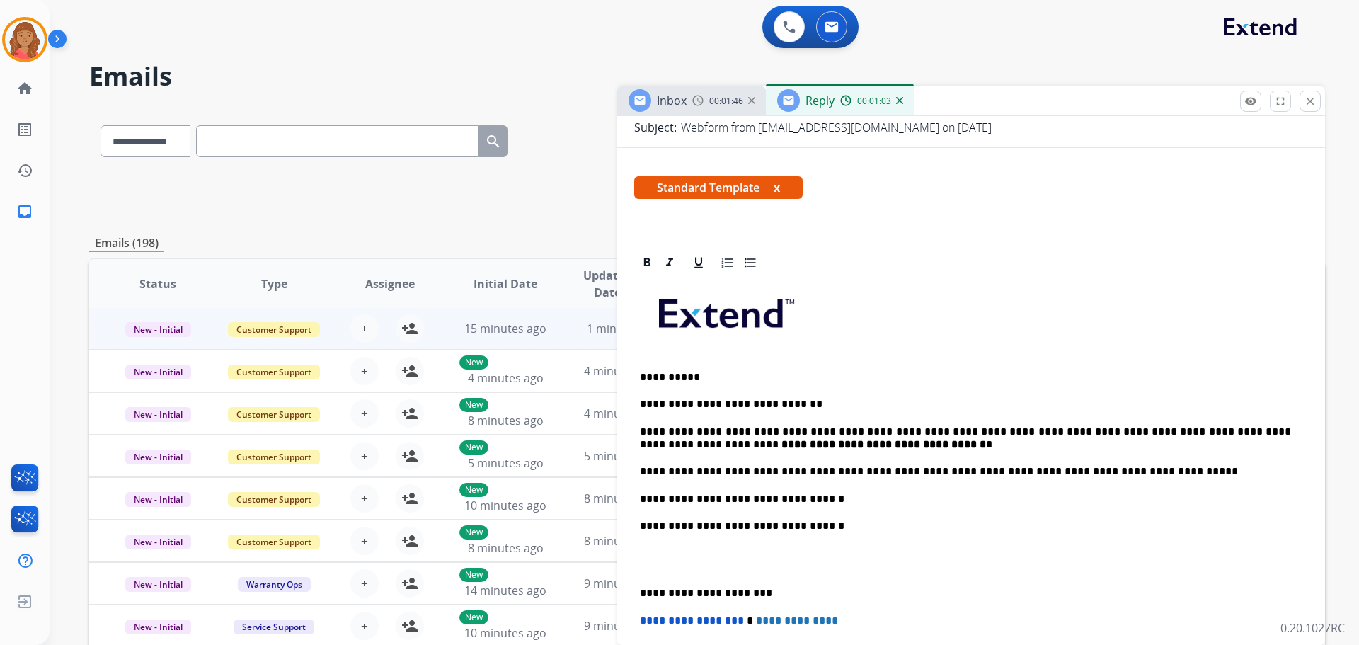
scroll to position [0, 0]
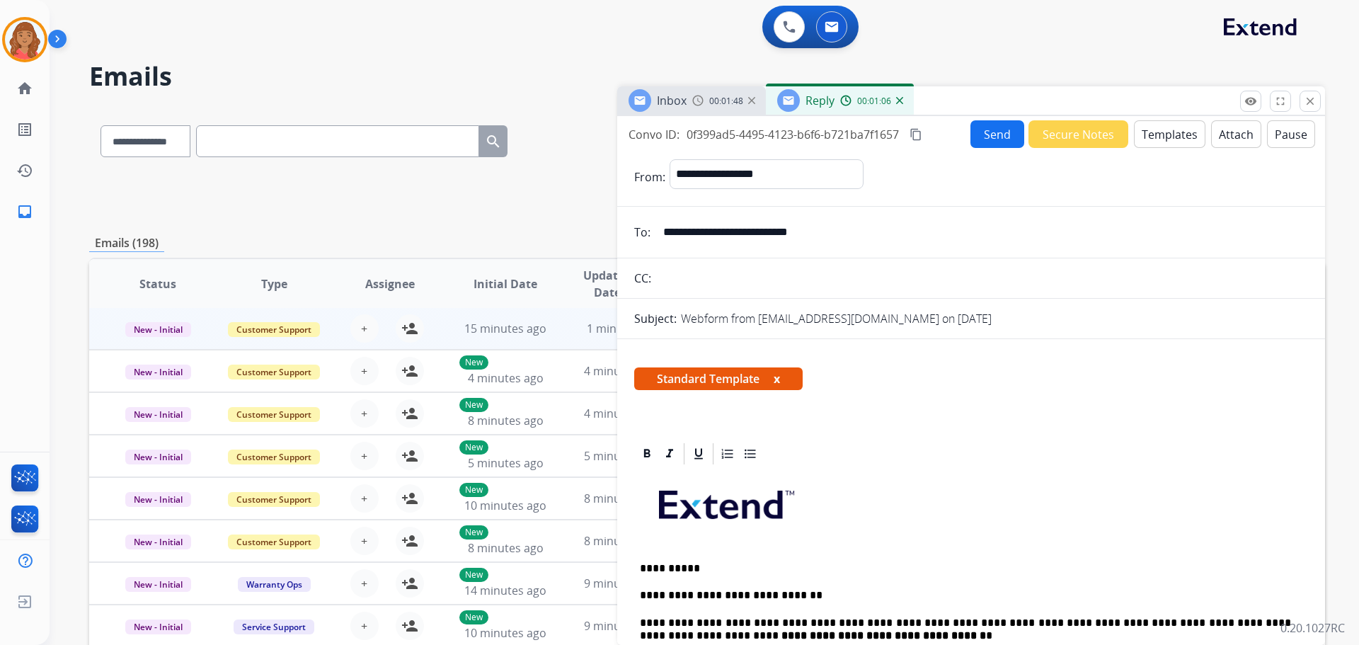
click at [919, 134] on mat-icon "content_copy" at bounding box center [916, 134] width 13 height 13
click at [993, 139] on button "Send" at bounding box center [998, 134] width 54 height 28
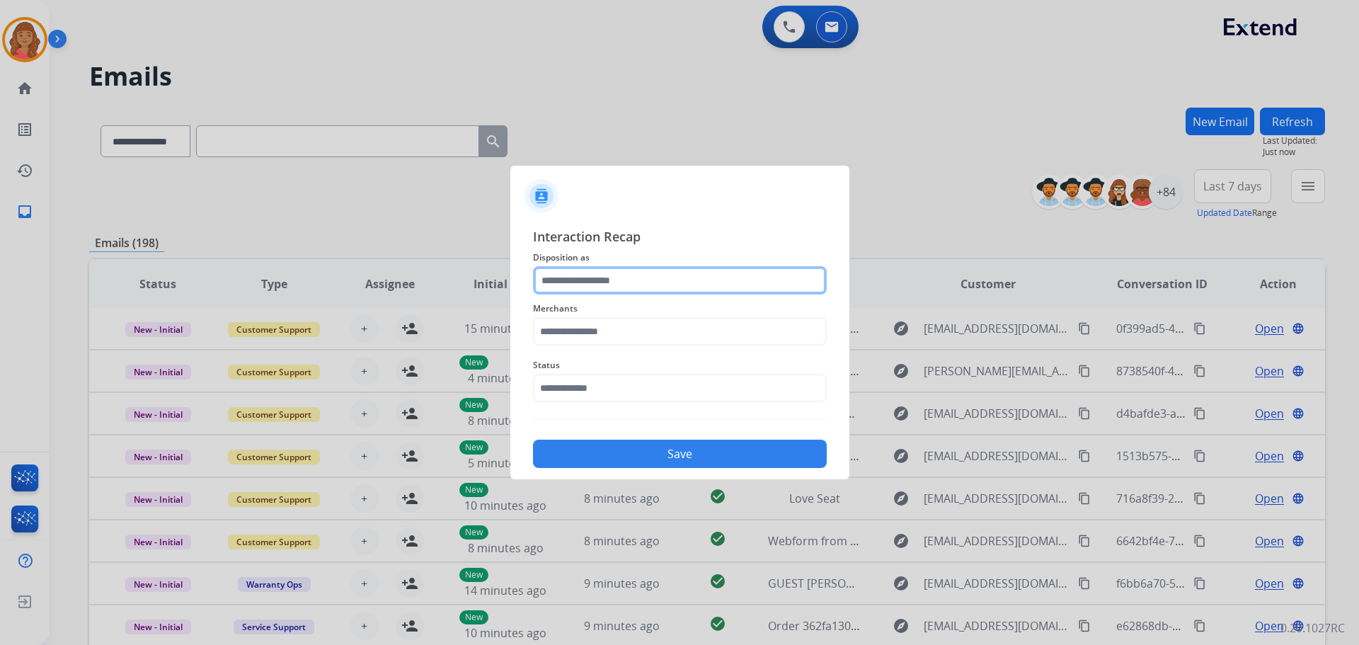
drag, startPoint x: 613, startPoint y: 287, endPoint x: 610, endPoint y: 294, distance: 7.3
click at [613, 287] on input "text" at bounding box center [680, 280] width 294 height 28
click at [598, 291] on input "text" at bounding box center [680, 280] width 294 height 28
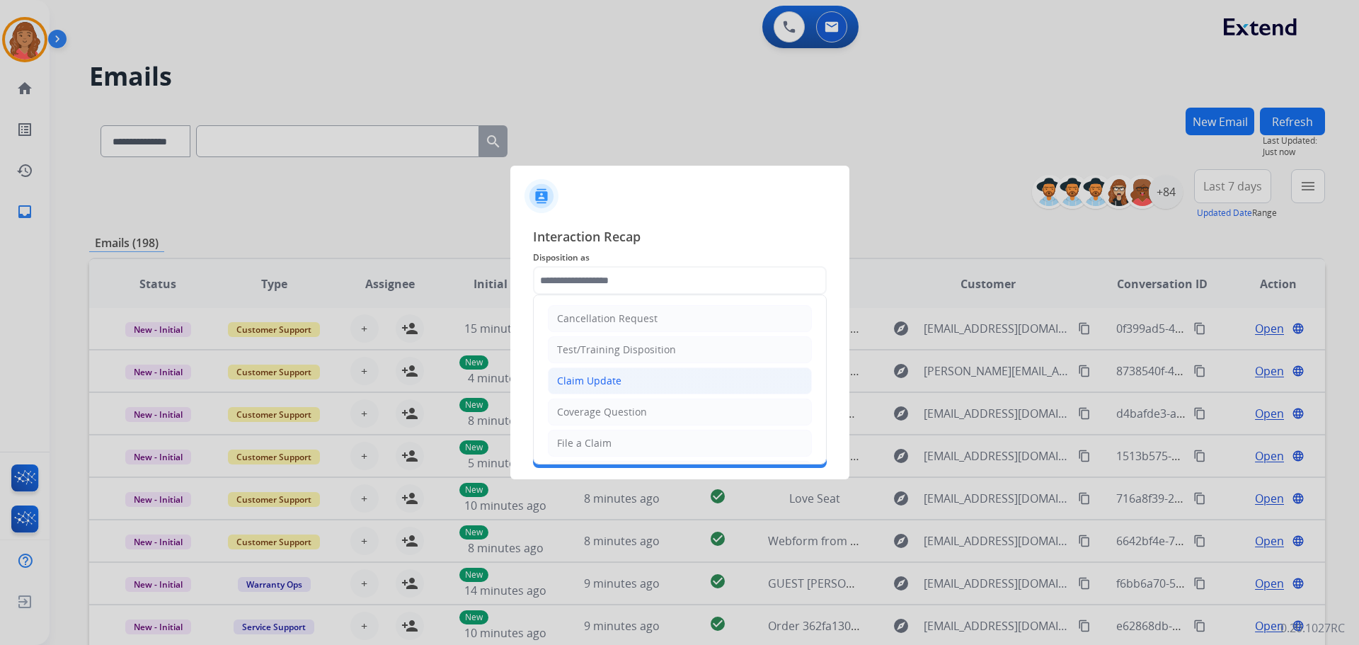
click at [581, 384] on div "Claim Update" at bounding box center [589, 381] width 64 height 14
type input "**********"
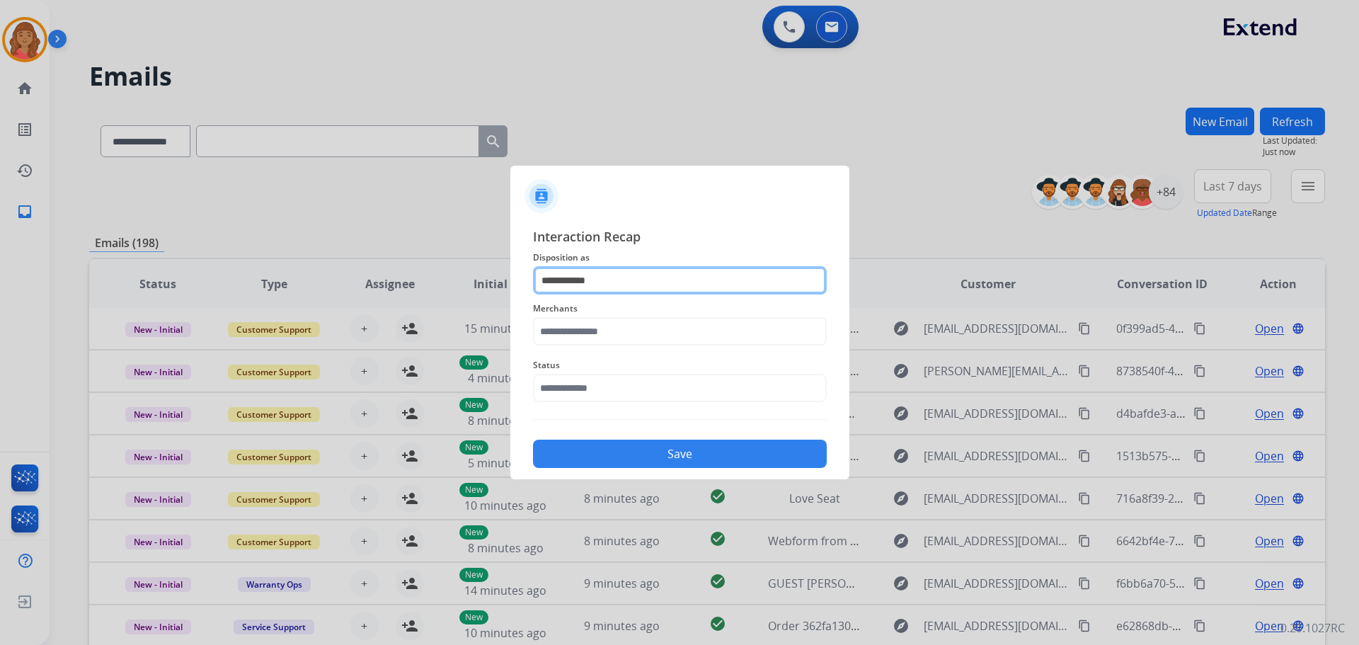
click at [589, 275] on input "**********" at bounding box center [680, 280] width 294 height 28
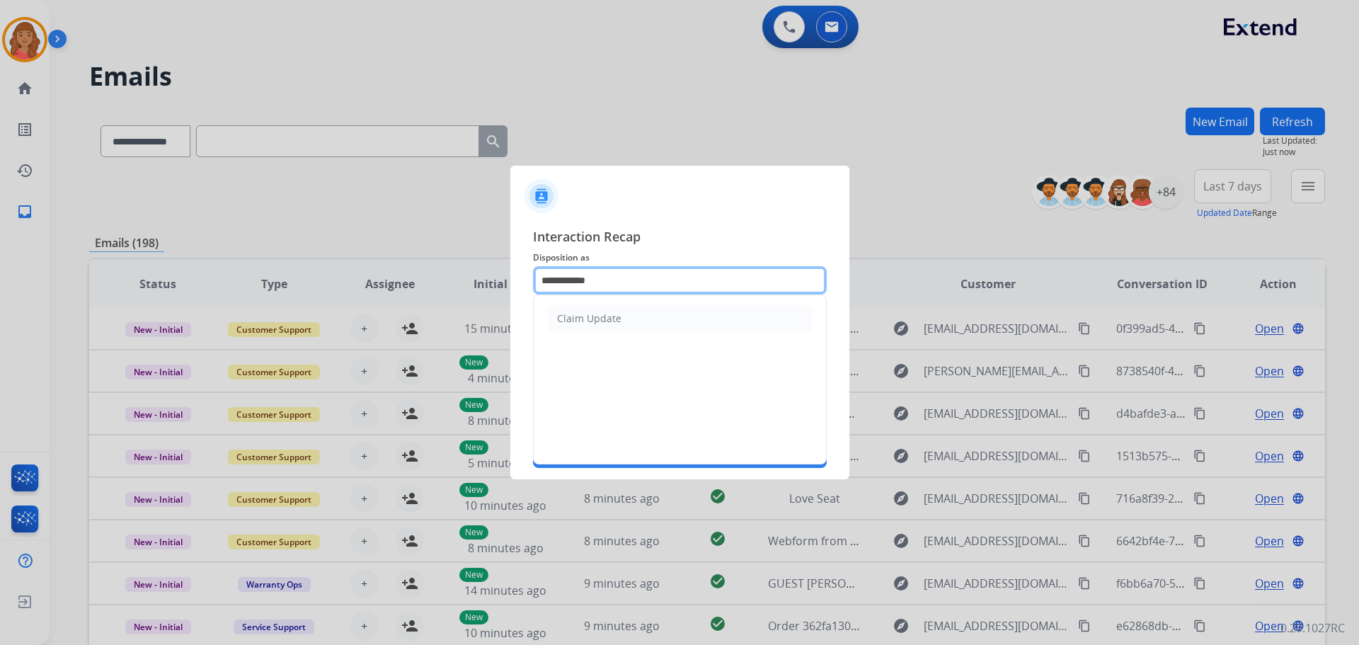
drag, startPoint x: 656, startPoint y: 280, endPoint x: 491, endPoint y: 285, distance: 165.0
click at [0, 283] on app-contact-recap-modal "**********" at bounding box center [0, 322] width 0 height 645
click at [581, 323] on div "File a Claim" at bounding box center [584, 319] width 55 height 14
type input "**********"
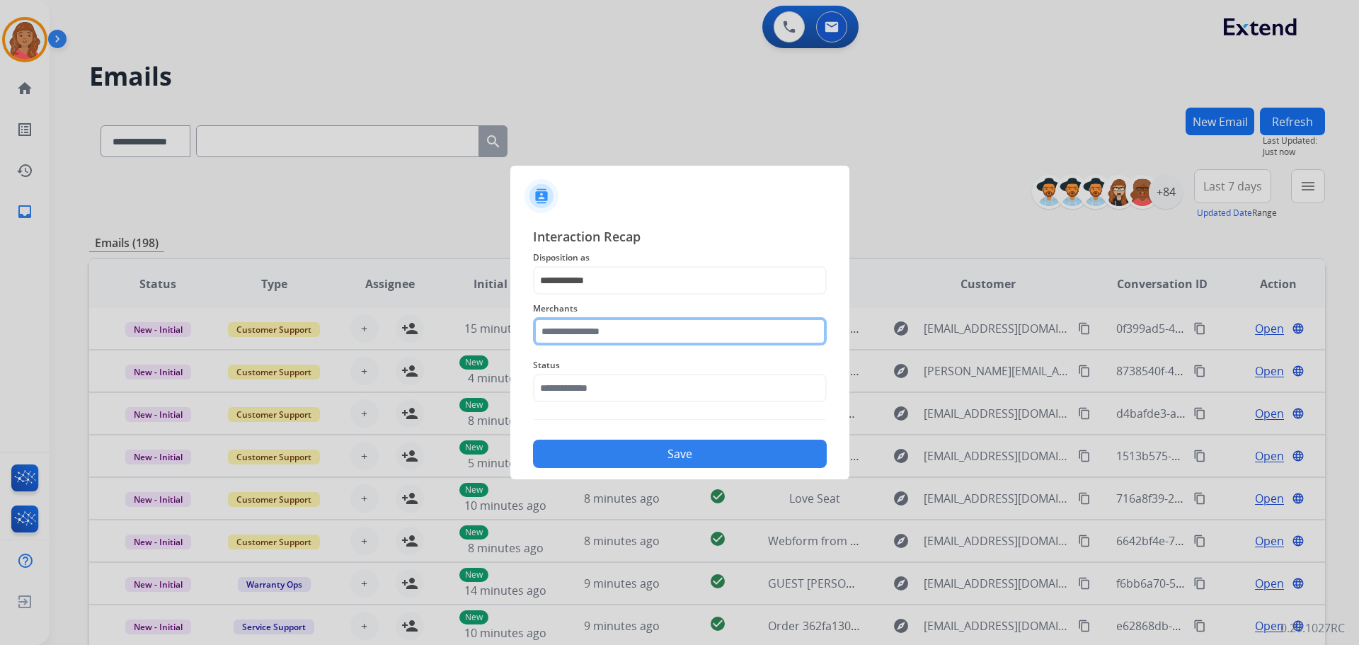
click at [564, 340] on input "text" at bounding box center [680, 331] width 294 height 28
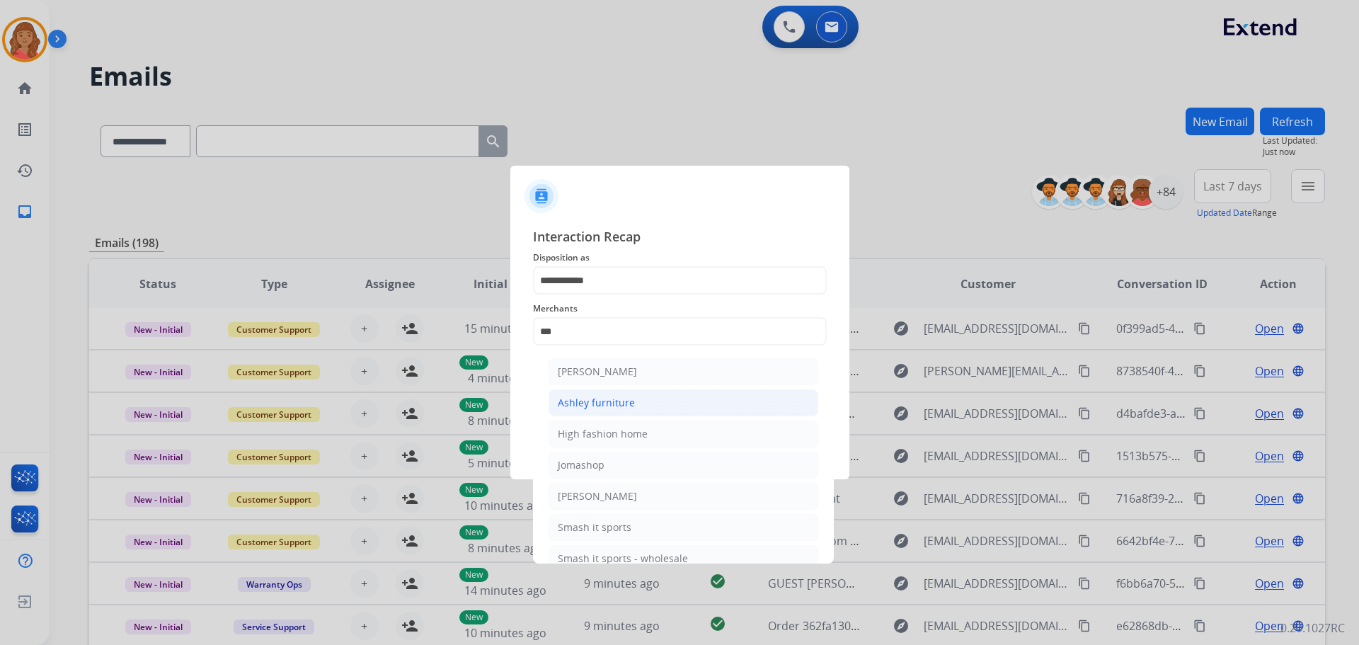
click at [586, 403] on div "Ashley furniture" at bounding box center [596, 403] width 77 height 14
type input "**********"
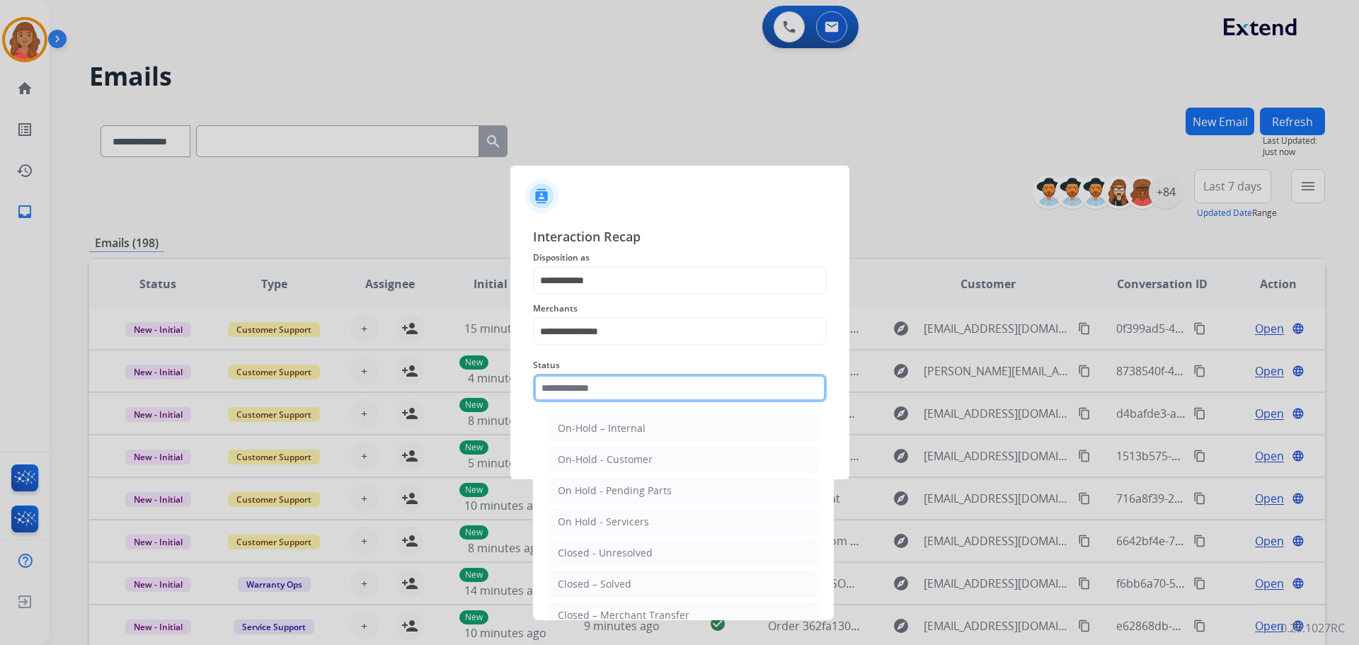
click at [571, 399] on input "text" at bounding box center [680, 388] width 294 height 28
click at [593, 586] on div "Closed – Solved" at bounding box center [595, 584] width 74 height 14
type input "**********"
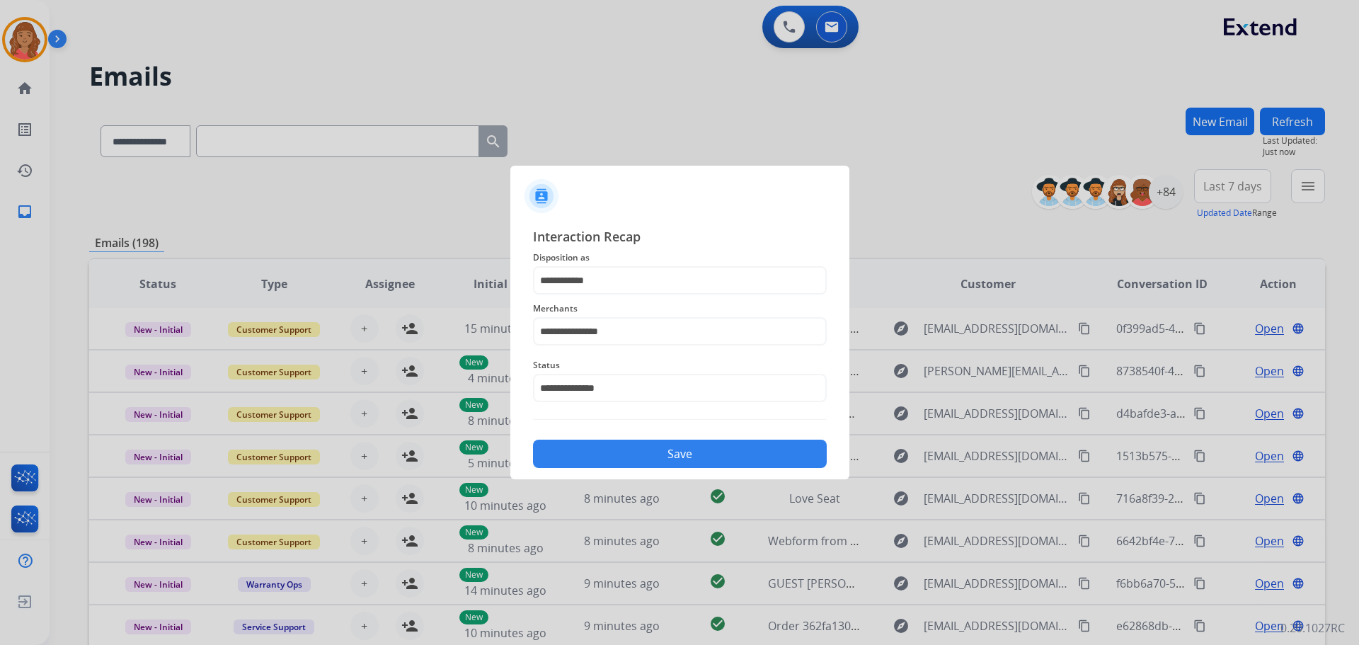
drag, startPoint x: 624, startPoint y: 464, endPoint x: 615, endPoint y: 456, distance: 12.0
click at [622, 458] on button "Save" at bounding box center [680, 454] width 294 height 28
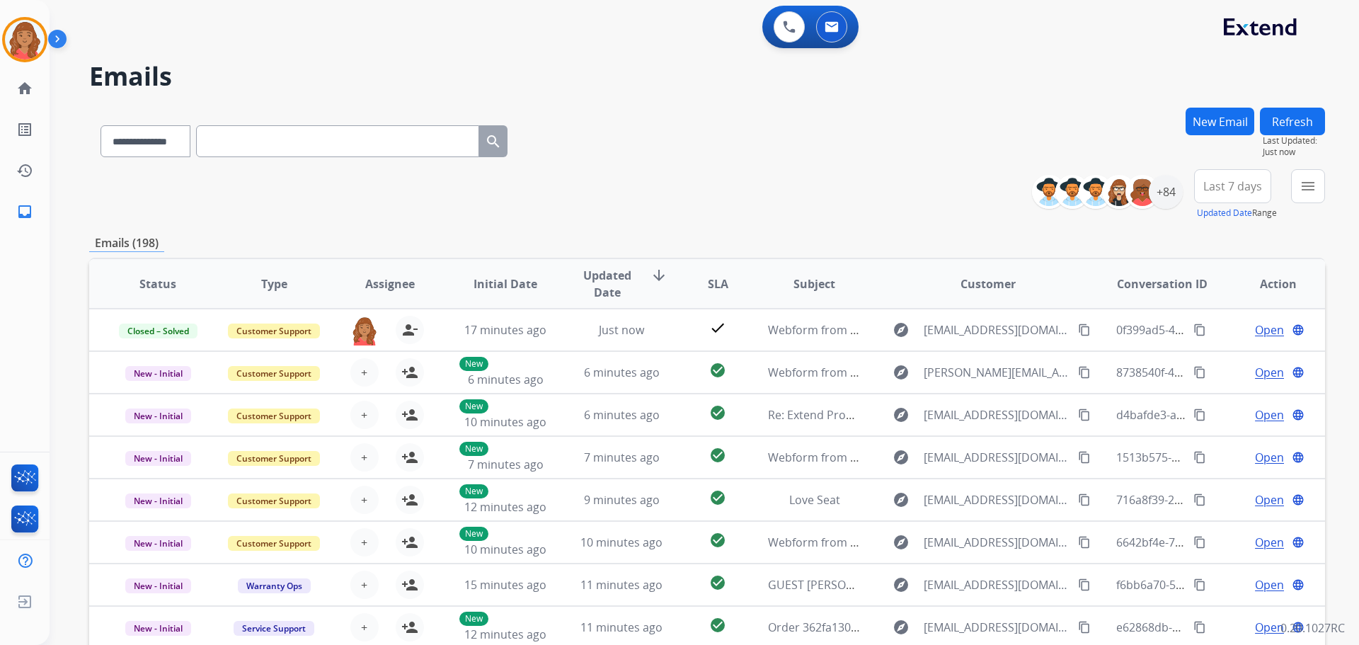
click at [1230, 116] on button "New Email" at bounding box center [1220, 122] width 69 height 28
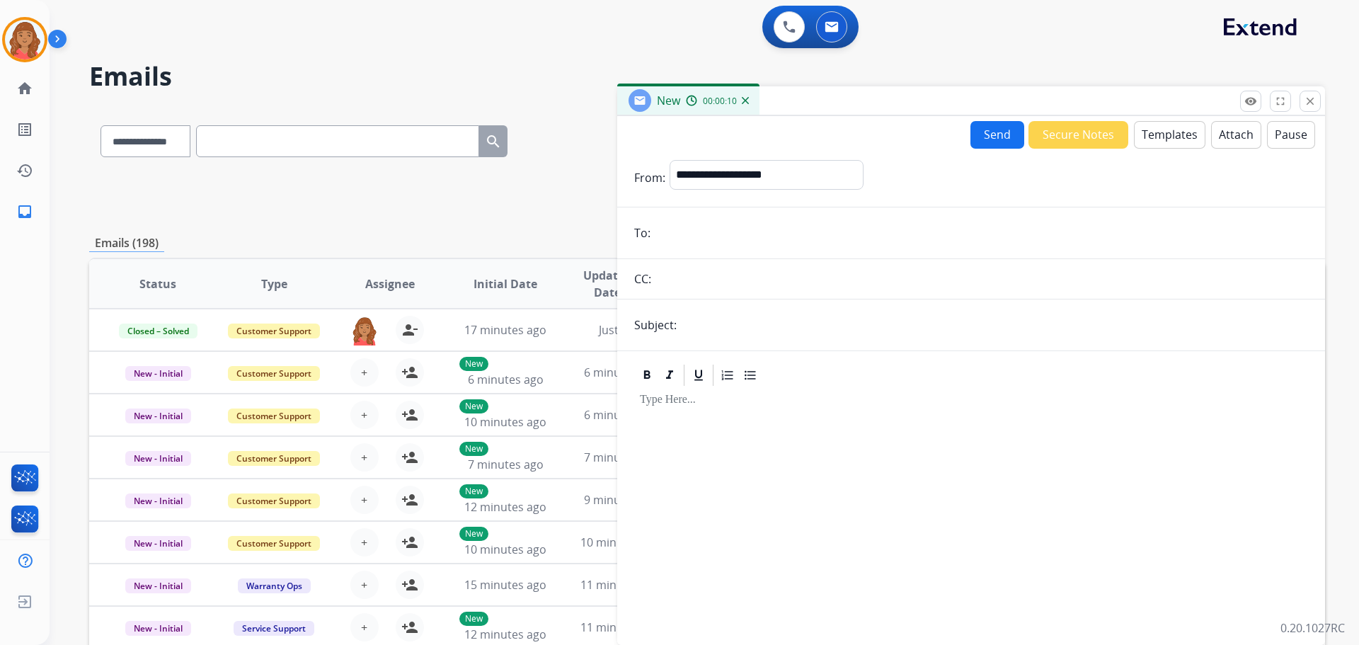
drag, startPoint x: 688, startPoint y: 234, endPoint x: 676, endPoint y: 223, distance: 15.5
click at [676, 223] on input "email" at bounding box center [982, 233] width 654 height 28
paste input "**********"
type input "**********"
click at [701, 181] on select "**********" at bounding box center [766, 174] width 193 height 28
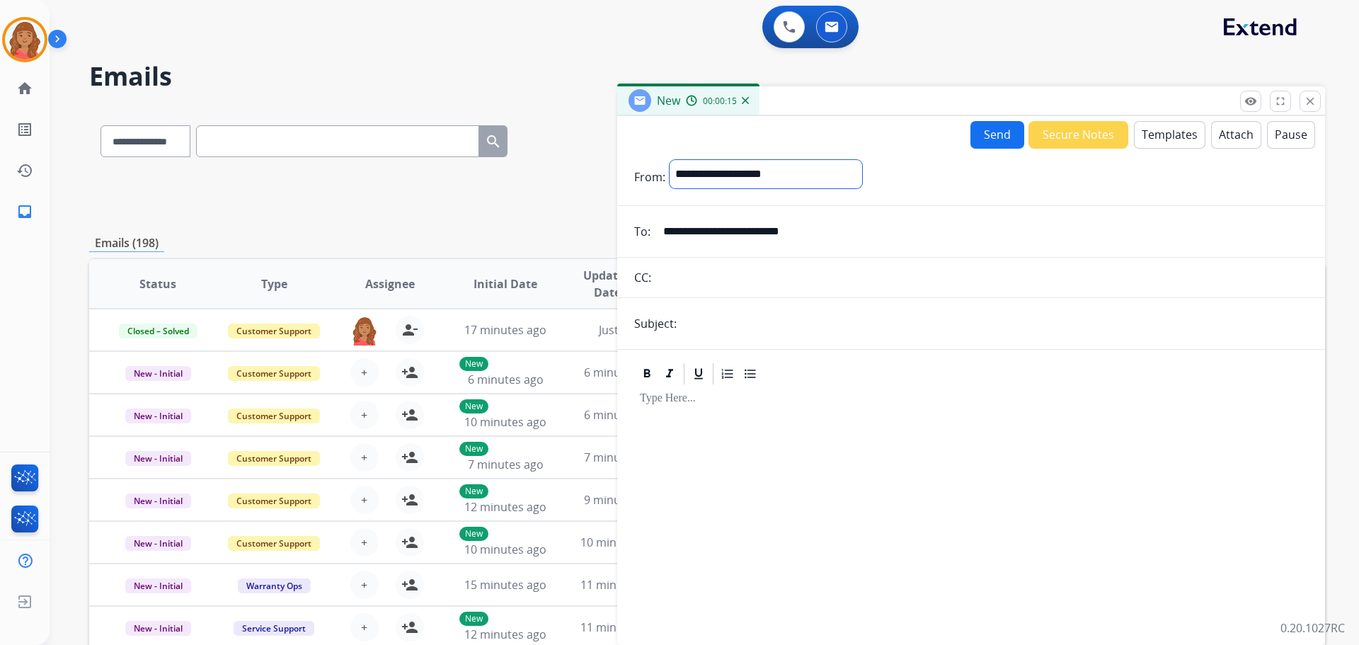
select select "**********"
click at [670, 160] on select "**********" at bounding box center [766, 174] width 193 height 28
click at [695, 329] on input "text" at bounding box center [994, 325] width 627 height 28
click at [689, 323] on input "**********" at bounding box center [994, 325] width 627 height 28
click at [797, 322] on input "**********" at bounding box center [994, 325] width 627 height 28
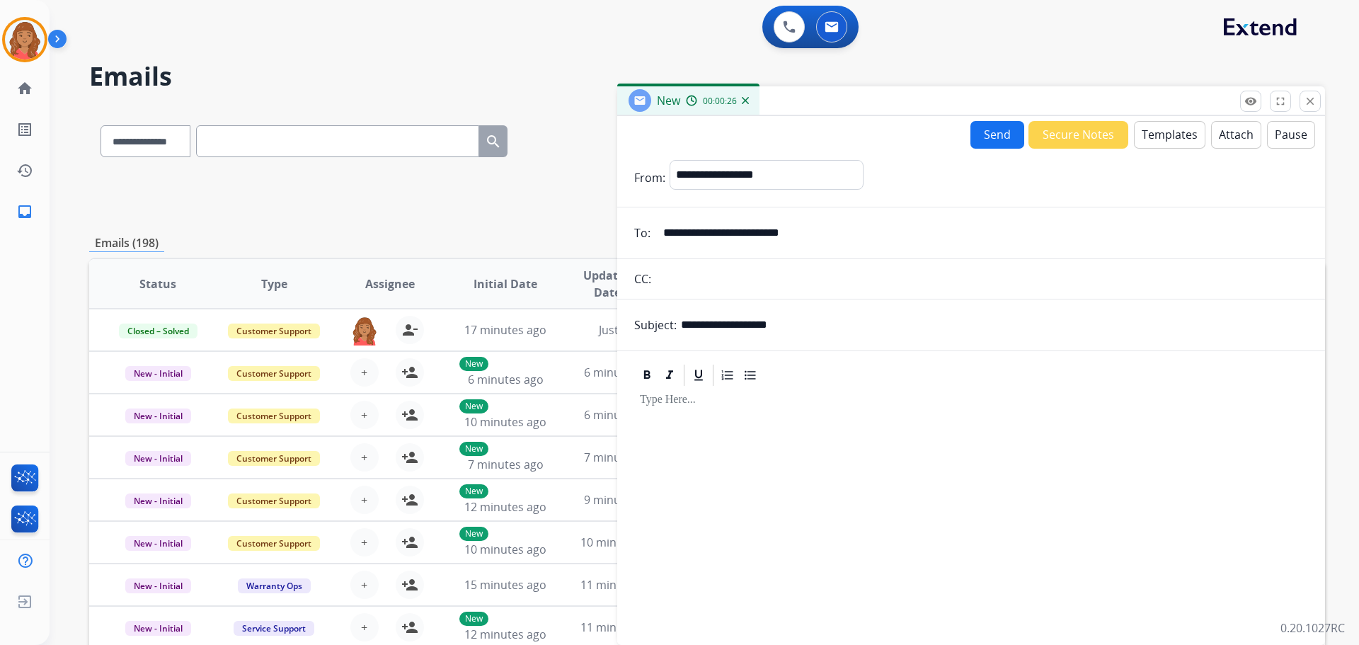
type input "**********"
click at [1224, 130] on button "Attach" at bounding box center [1236, 135] width 50 height 28
click at [1162, 132] on button "Templates" at bounding box center [1170, 135] width 72 height 28
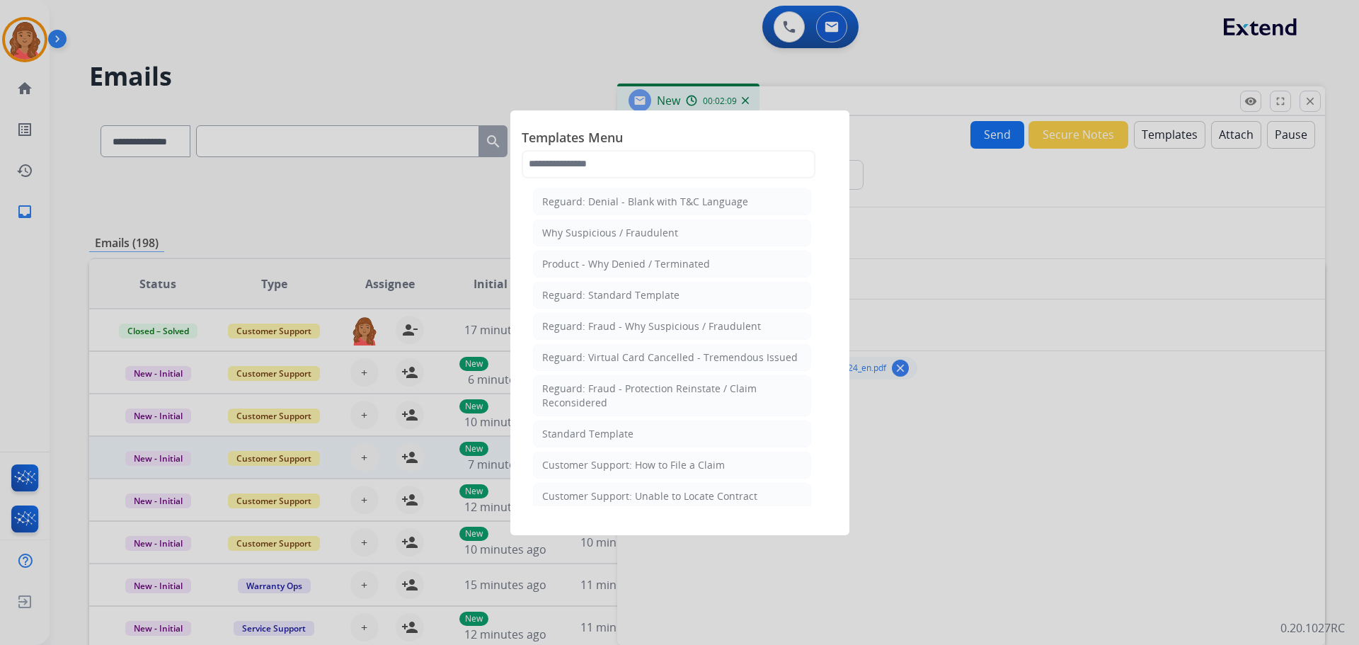
drag, startPoint x: 597, startPoint y: 435, endPoint x: 607, endPoint y: 438, distance: 10.1
click at [597, 435] on div "Standard Template" at bounding box center [587, 434] width 91 height 14
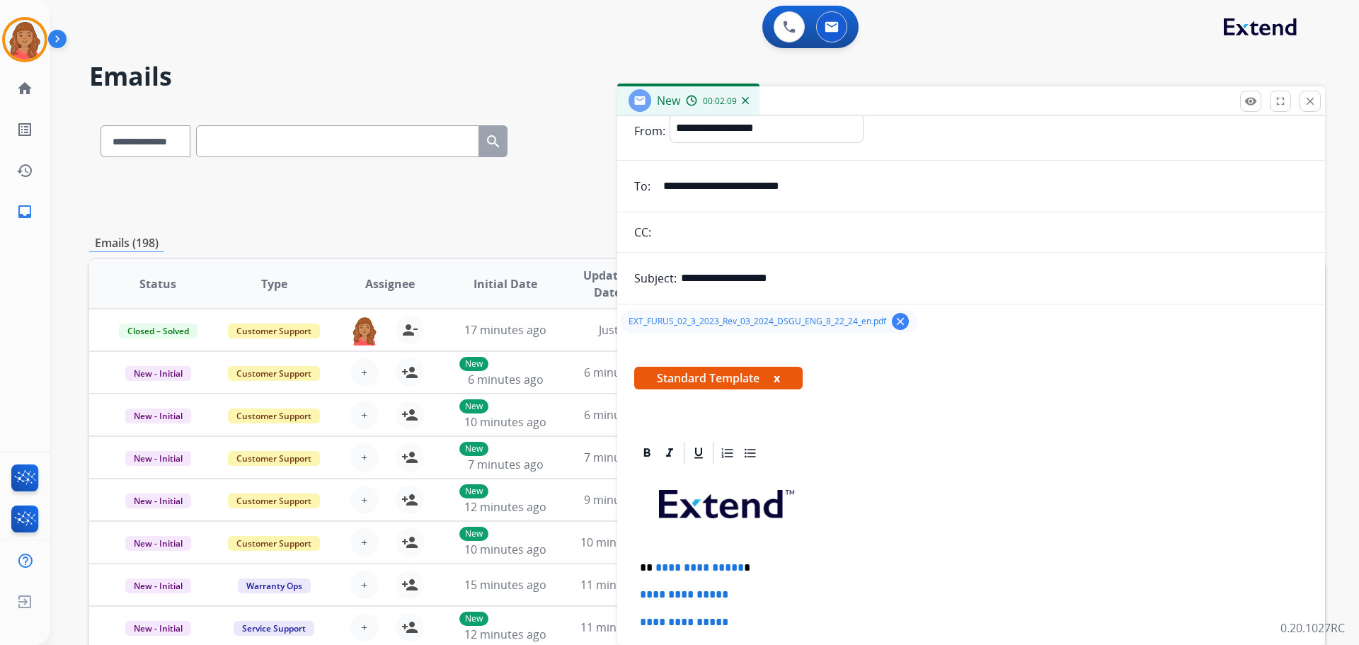
scroll to position [361, 0]
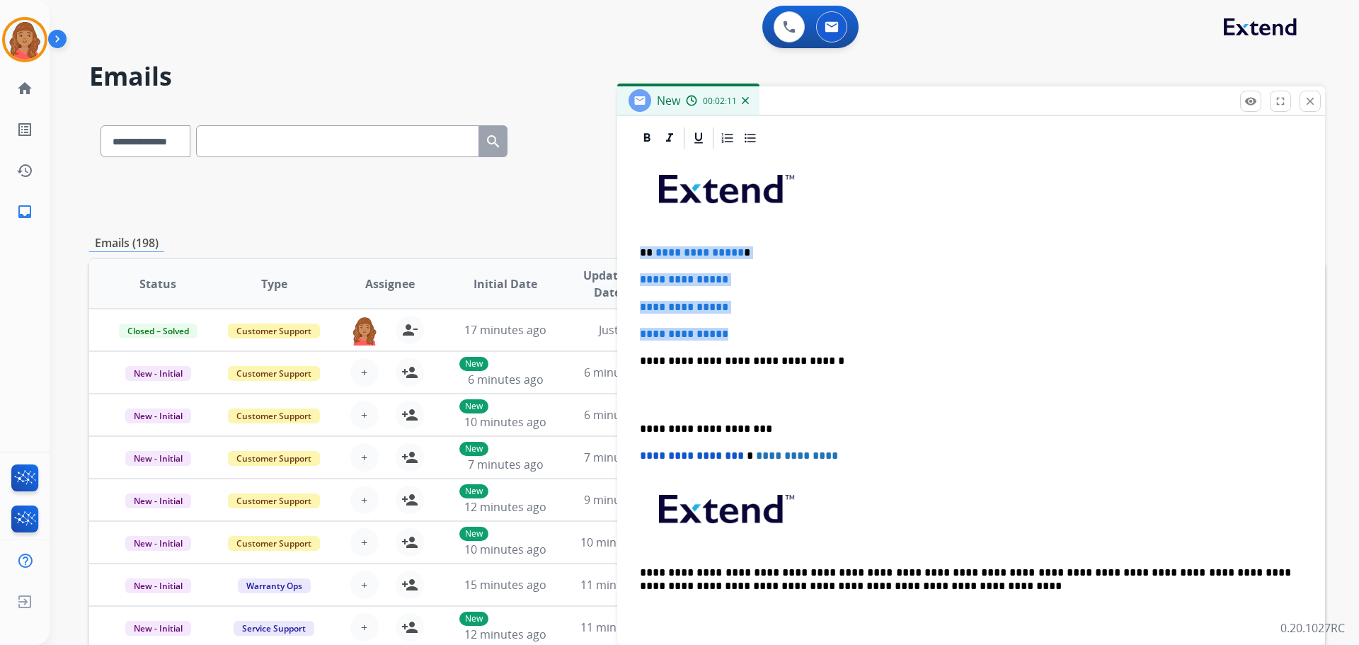
drag, startPoint x: 744, startPoint y: 331, endPoint x: 644, endPoint y: 244, distance: 133.0
click at [635, 232] on div "**********" at bounding box center [971, 394] width 674 height 487
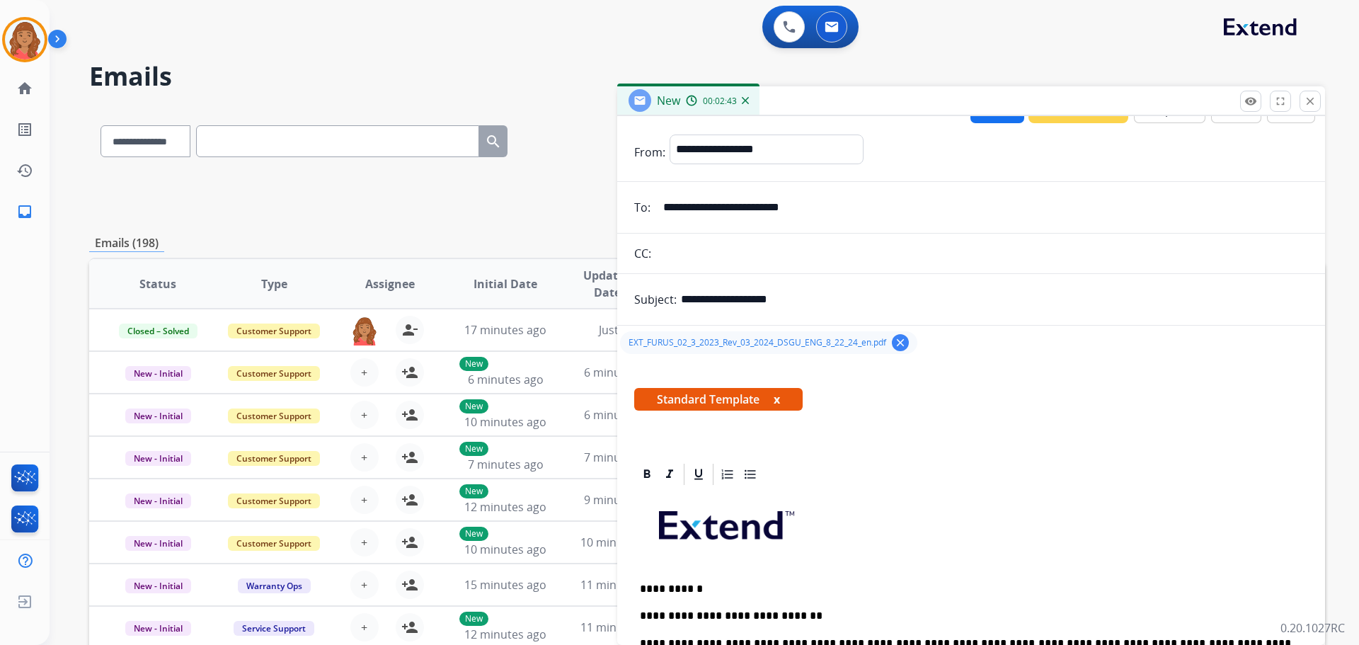
scroll to position [0, 0]
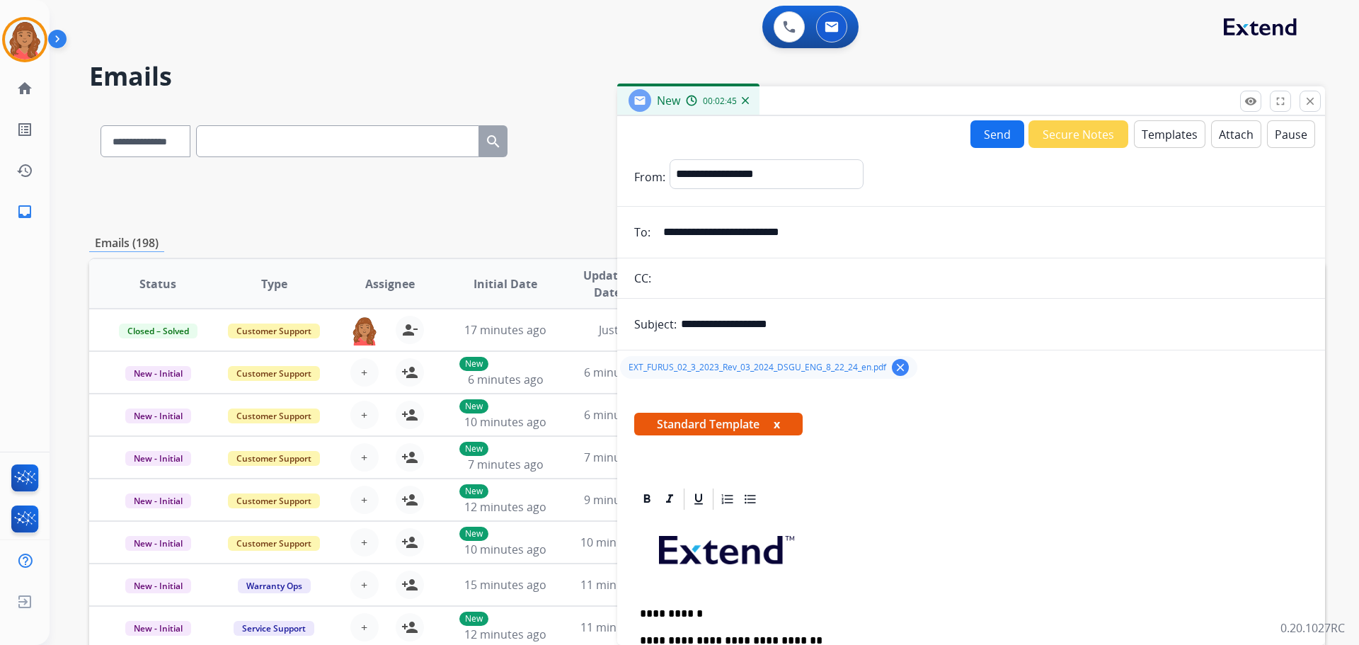
drag, startPoint x: 981, startPoint y: 134, endPoint x: 872, endPoint y: 170, distance: 115.5
click at [981, 136] on button "Send" at bounding box center [998, 134] width 54 height 28
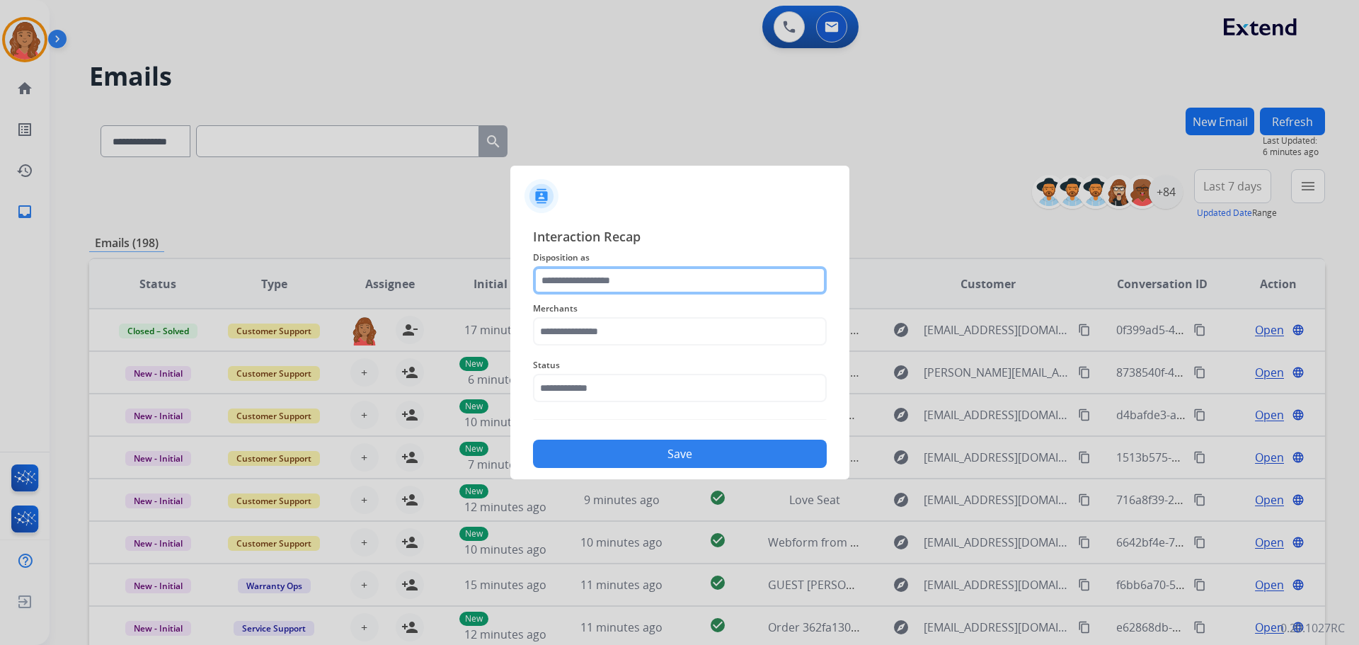
click at [611, 279] on input "text" at bounding box center [680, 280] width 294 height 28
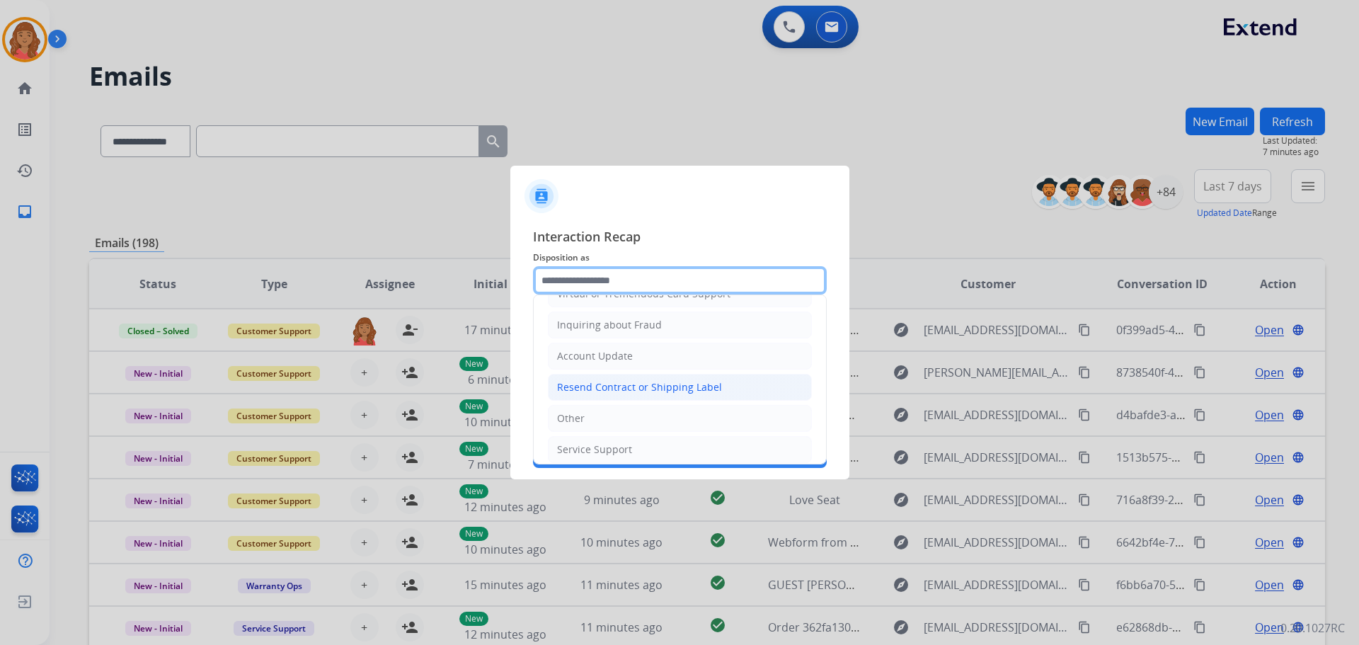
scroll to position [221, 0]
click at [598, 273] on input "text" at bounding box center [680, 280] width 294 height 28
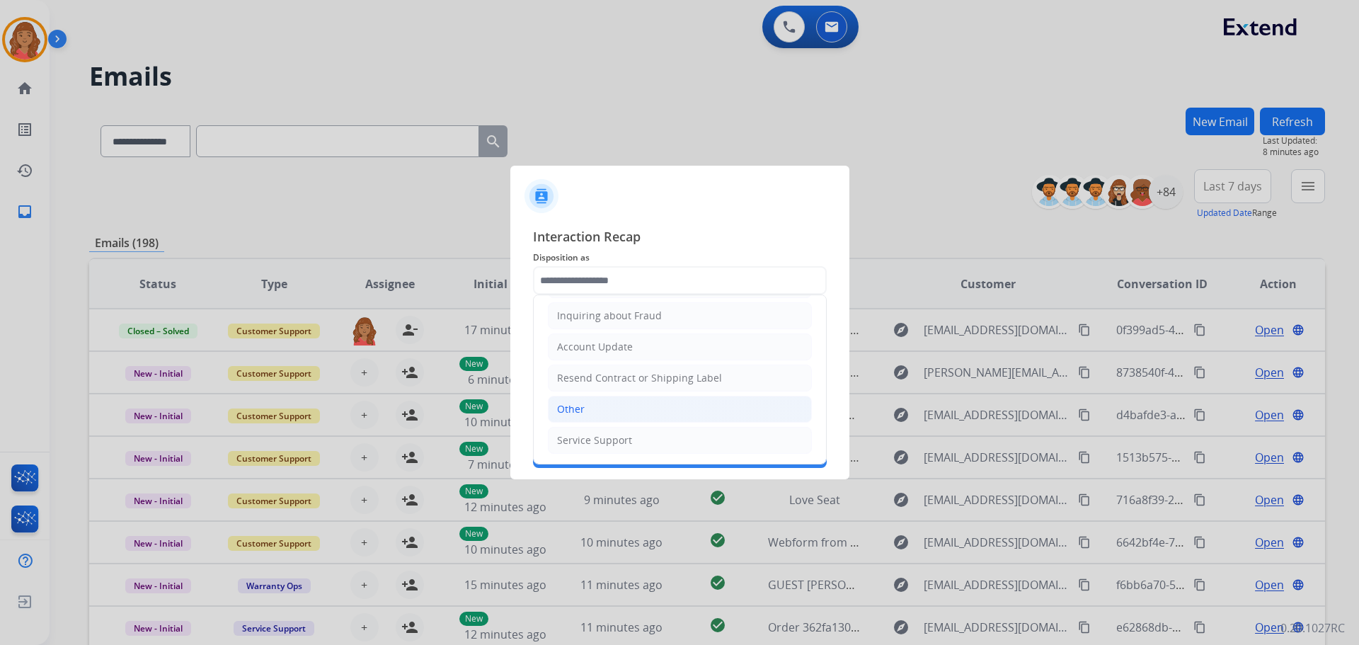
click at [586, 407] on li "Other" at bounding box center [680, 409] width 264 height 27
type input "*****"
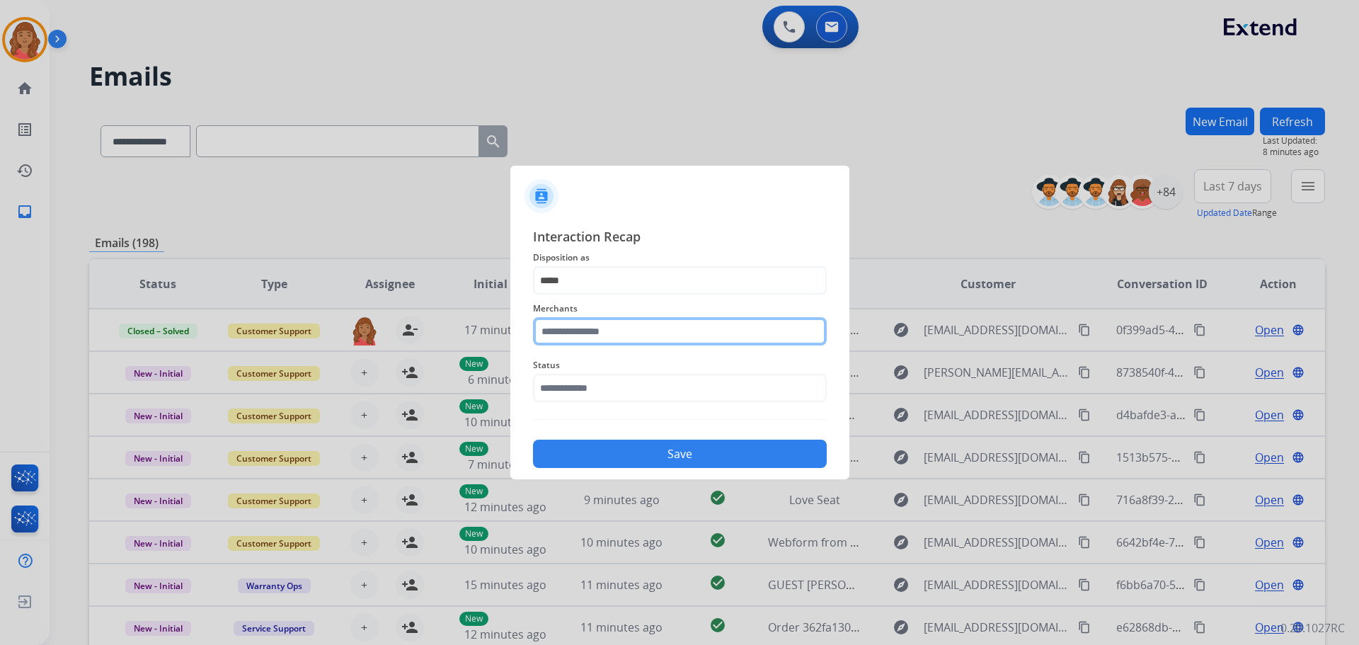
click at [581, 338] on input "text" at bounding box center [680, 331] width 294 height 28
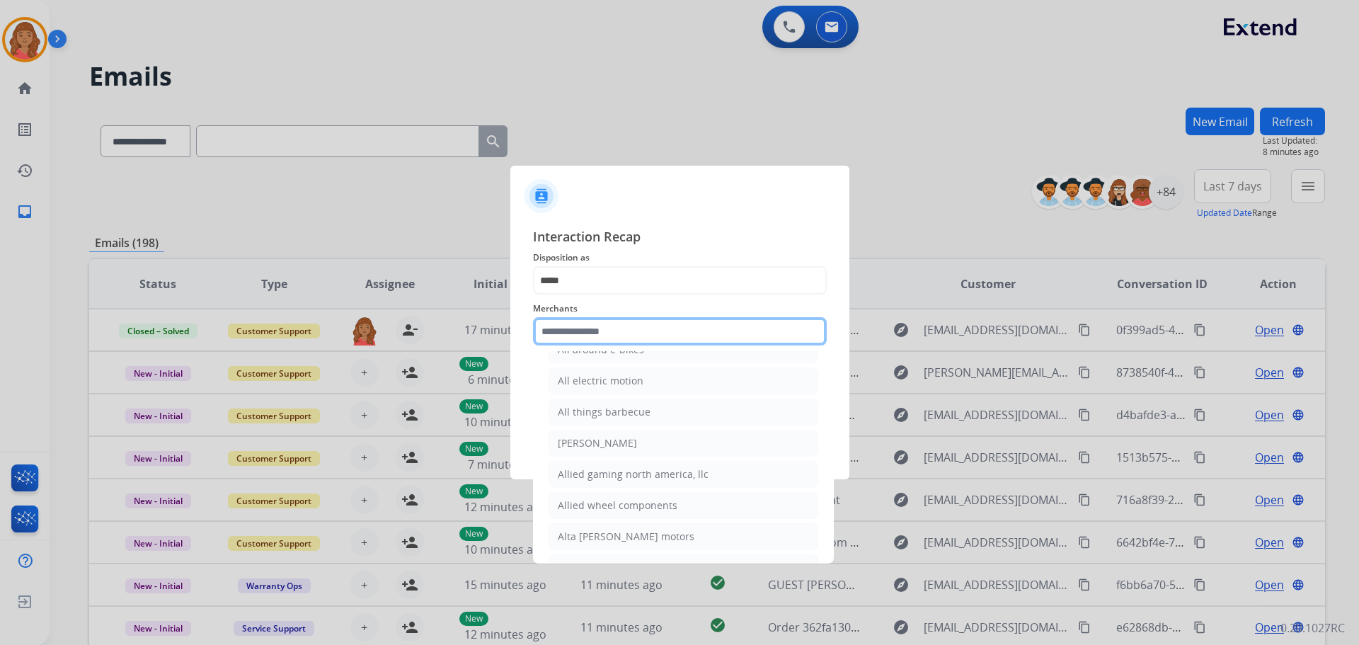
scroll to position [991, 0]
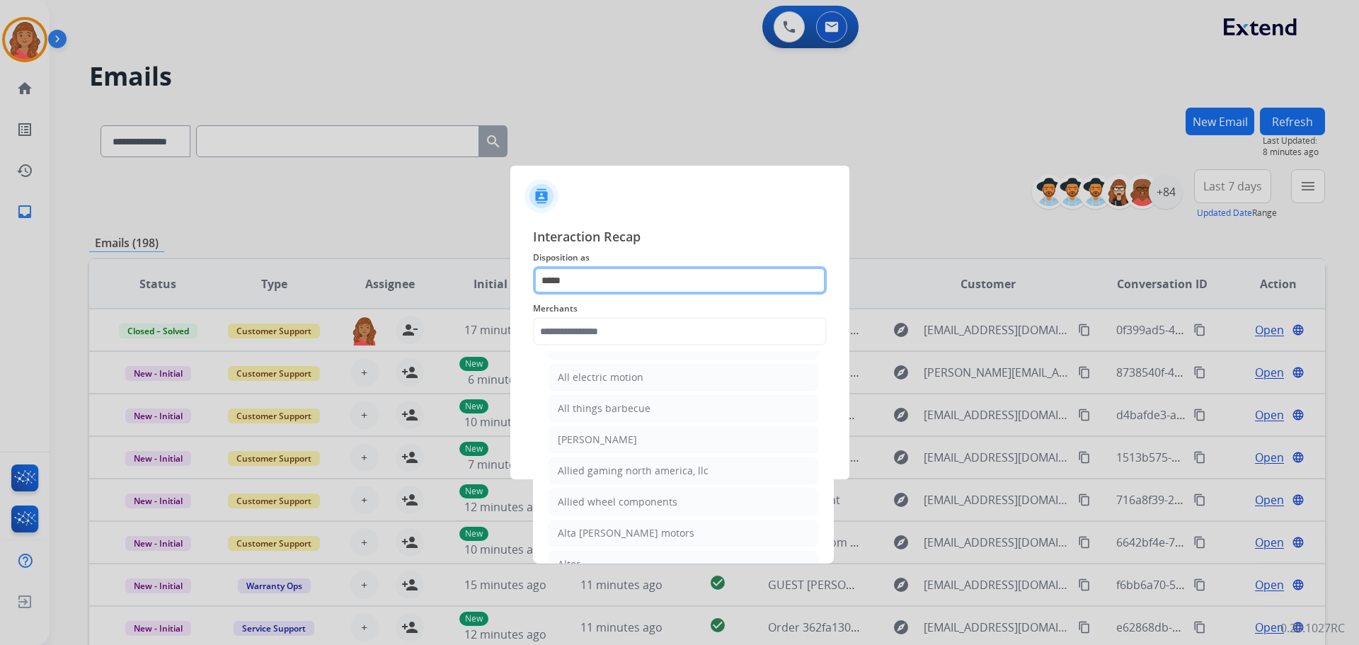
click at [588, 271] on input "*****" at bounding box center [680, 280] width 294 height 28
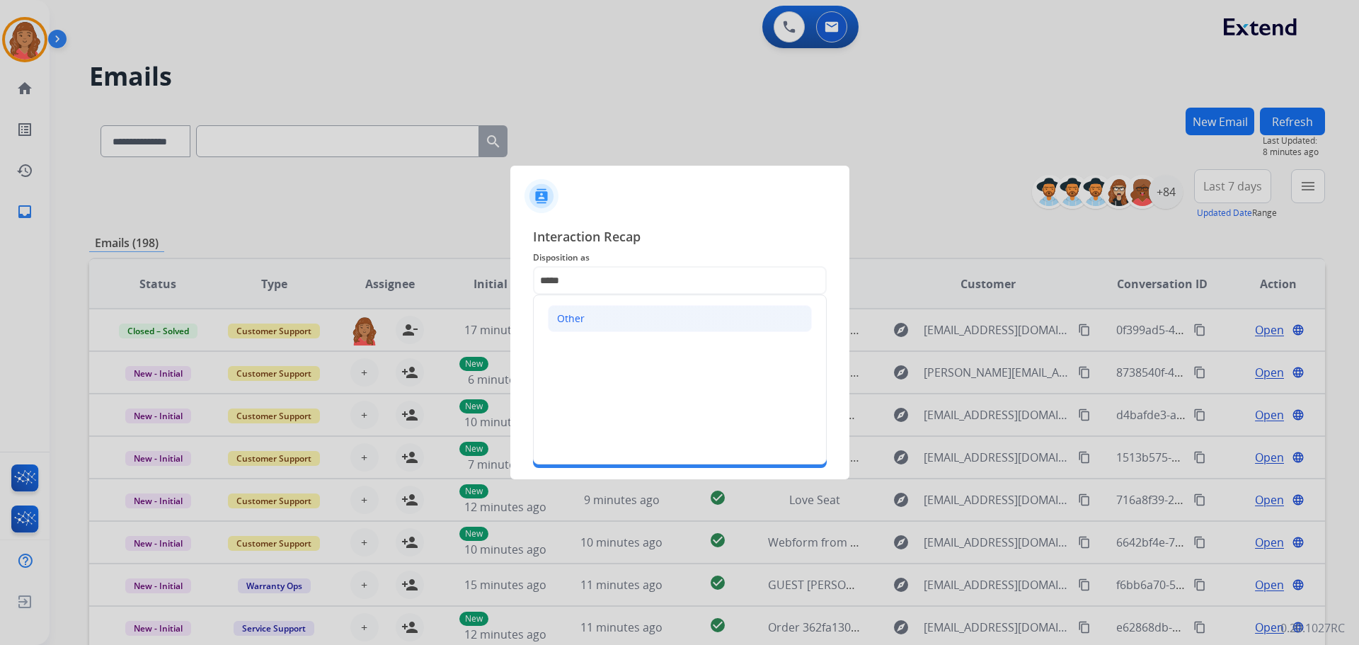
click at [570, 323] on div "Other" at bounding box center [571, 319] width 28 height 14
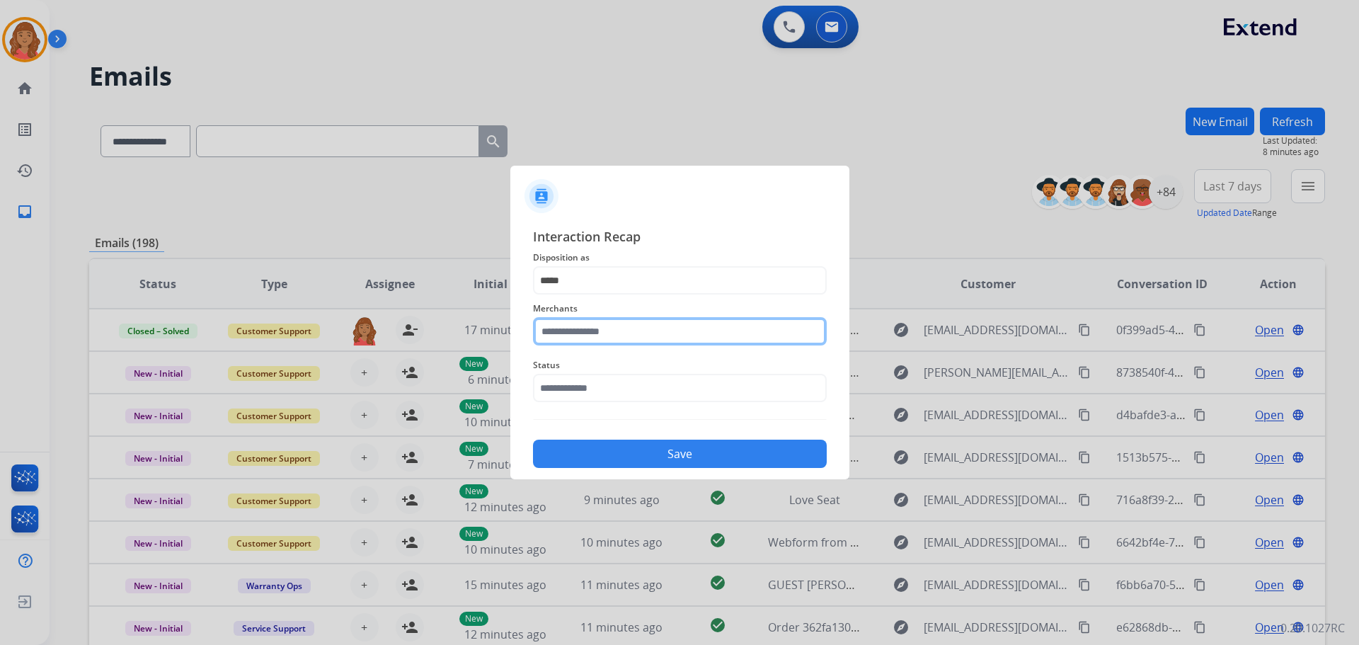
click at [566, 337] on input "text" at bounding box center [680, 331] width 294 height 28
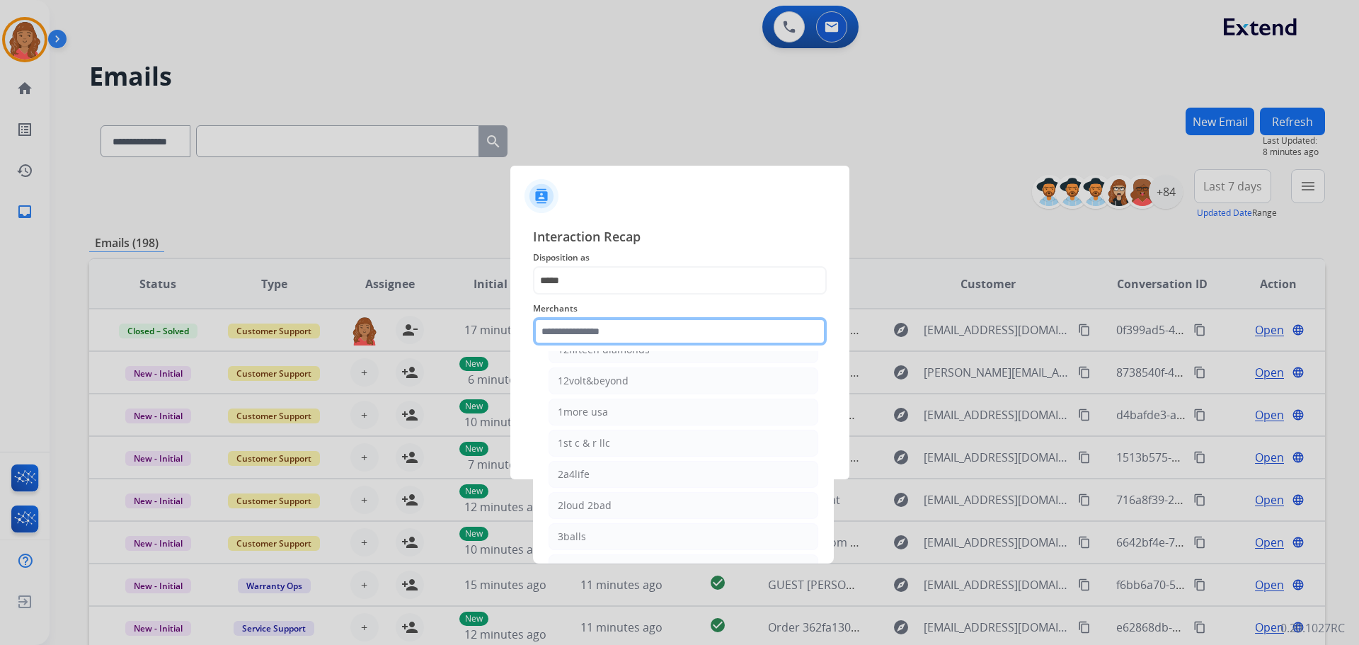
scroll to position [0, 0]
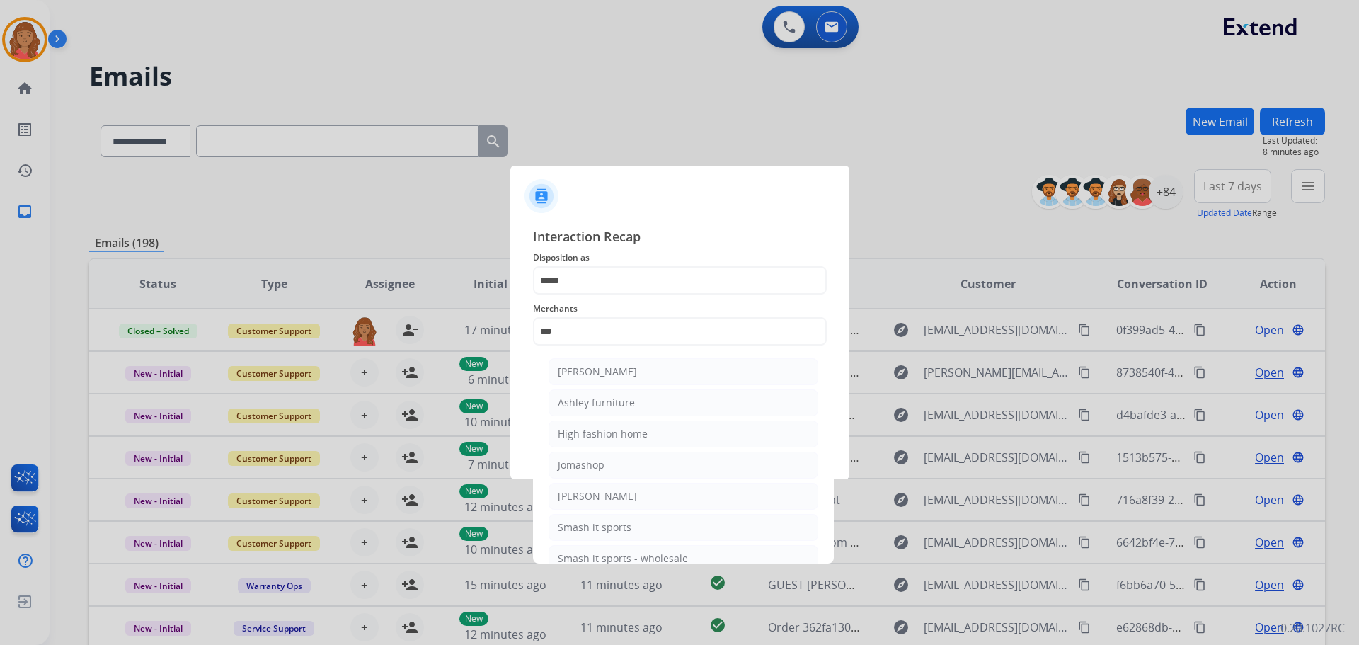
click at [593, 404] on div "Ashley furniture" at bounding box center [596, 403] width 77 height 14
type input "**********"
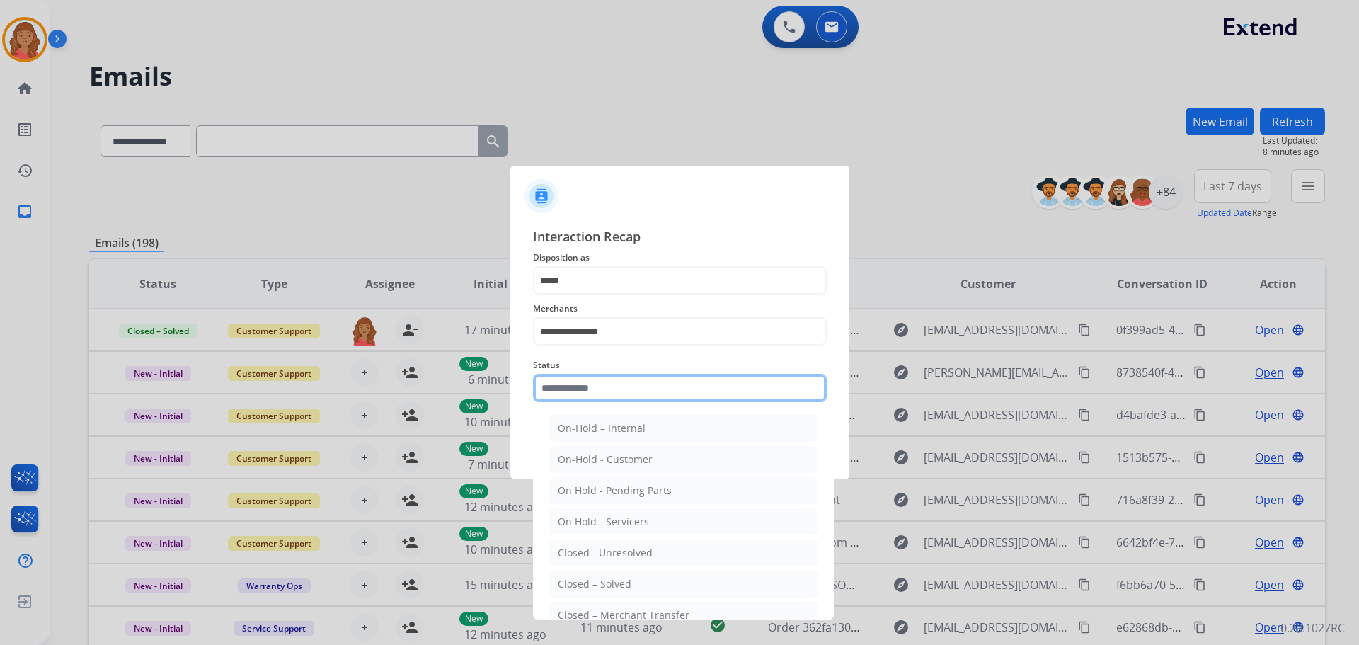
drag, startPoint x: 599, startPoint y: 387, endPoint x: 605, endPoint y: 402, distance: 15.9
click at [601, 391] on input "text" at bounding box center [680, 388] width 294 height 28
drag, startPoint x: 605, startPoint y: 584, endPoint x: 616, endPoint y: 547, distance: 38.5
click at [607, 584] on div "Closed – Solved" at bounding box center [595, 584] width 74 height 14
type input "**********"
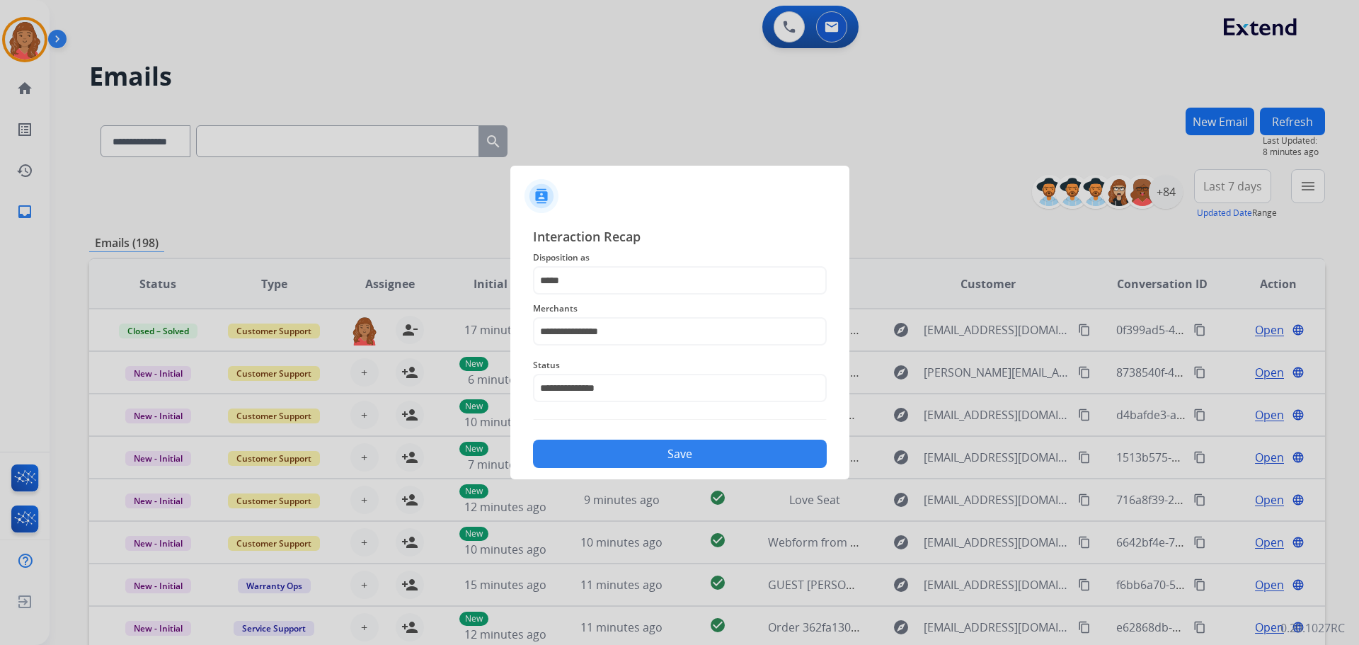
drag, startPoint x: 633, startPoint y: 443, endPoint x: 627, endPoint y: 468, distance: 26.3
click at [635, 445] on button "Save" at bounding box center [680, 454] width 294 height 28
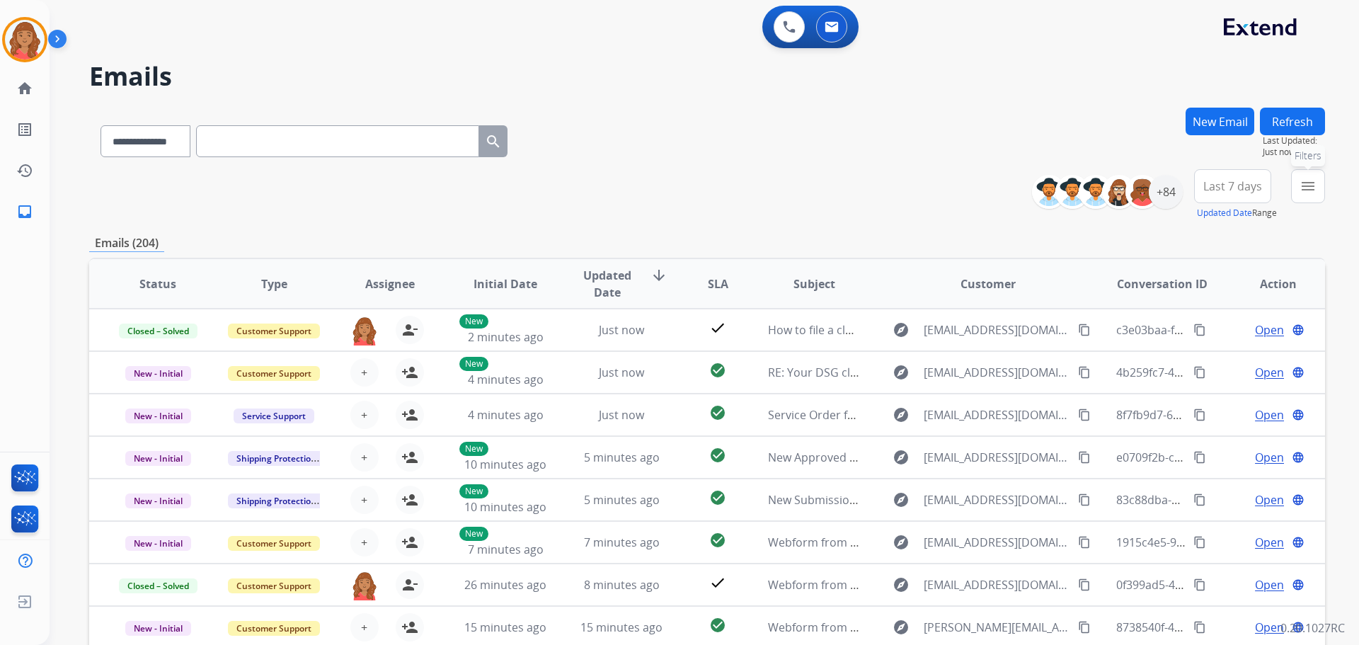
click at [1316, 186] on mat-icon "menu" at bounding box center [1308, 186] width 17 height 17
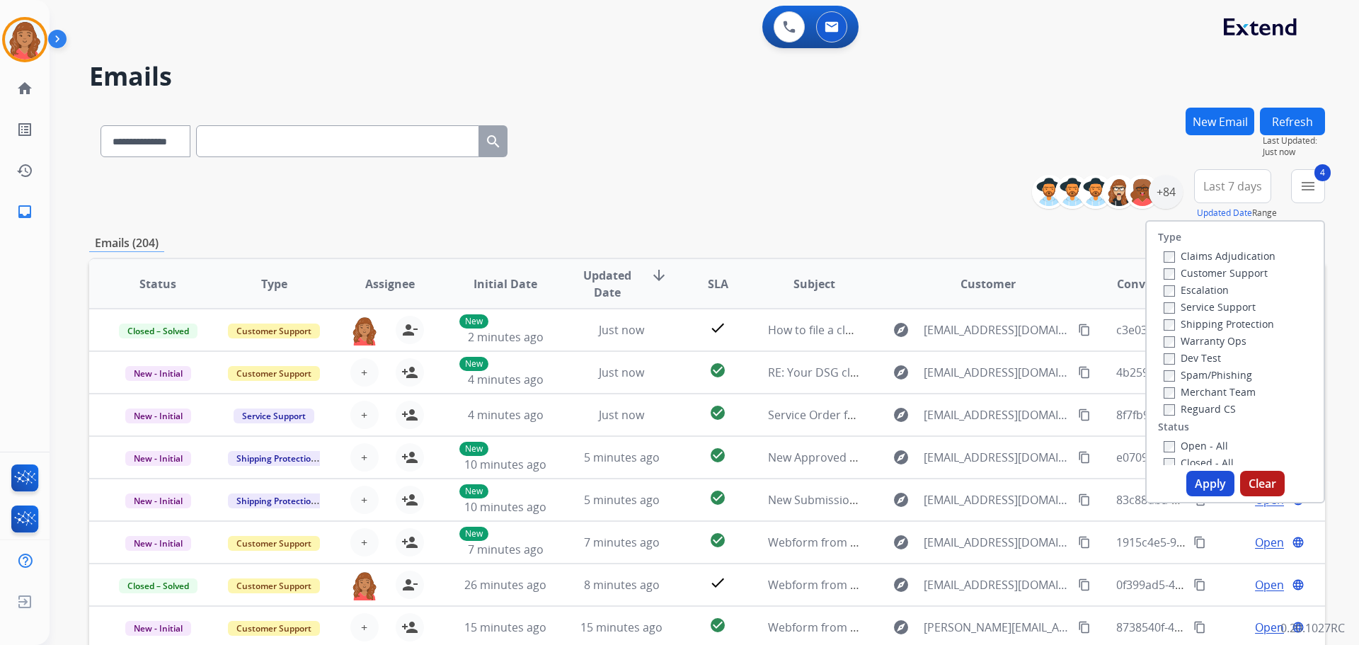
click at [1193, 477] on button "Apply" at bounding box center [1211, 483] width 48 height 25
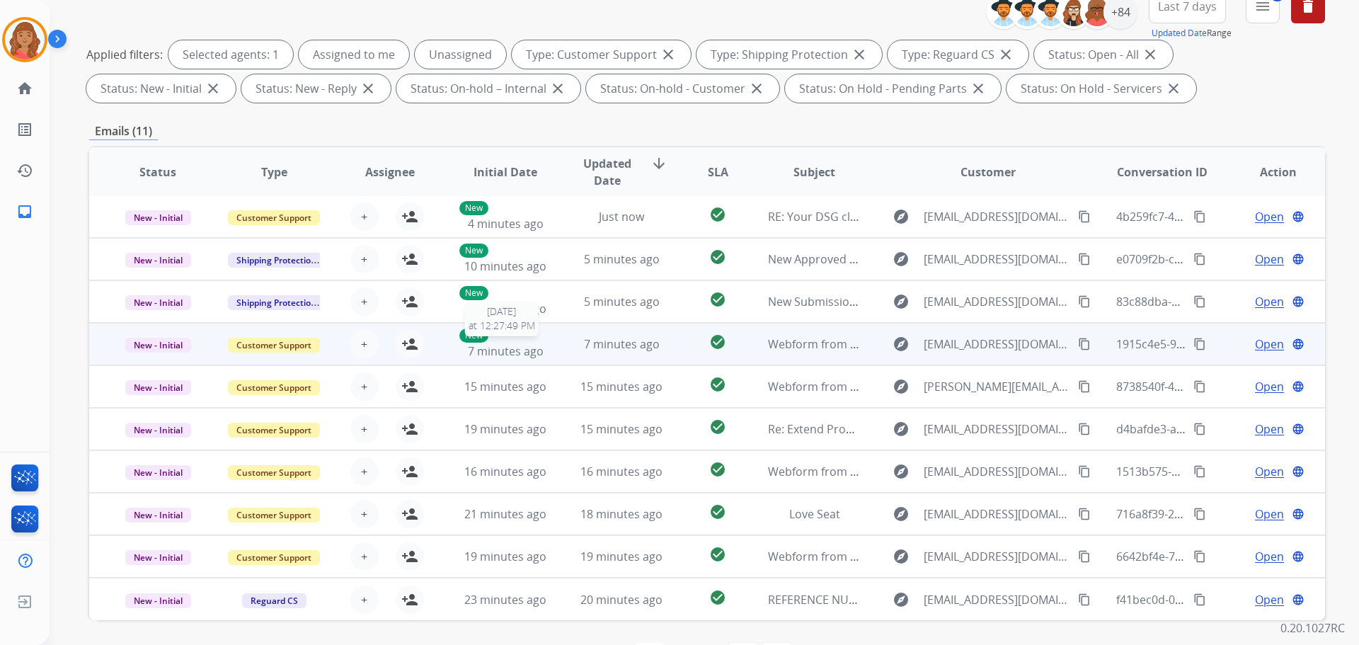
scroll to position [229, 0]
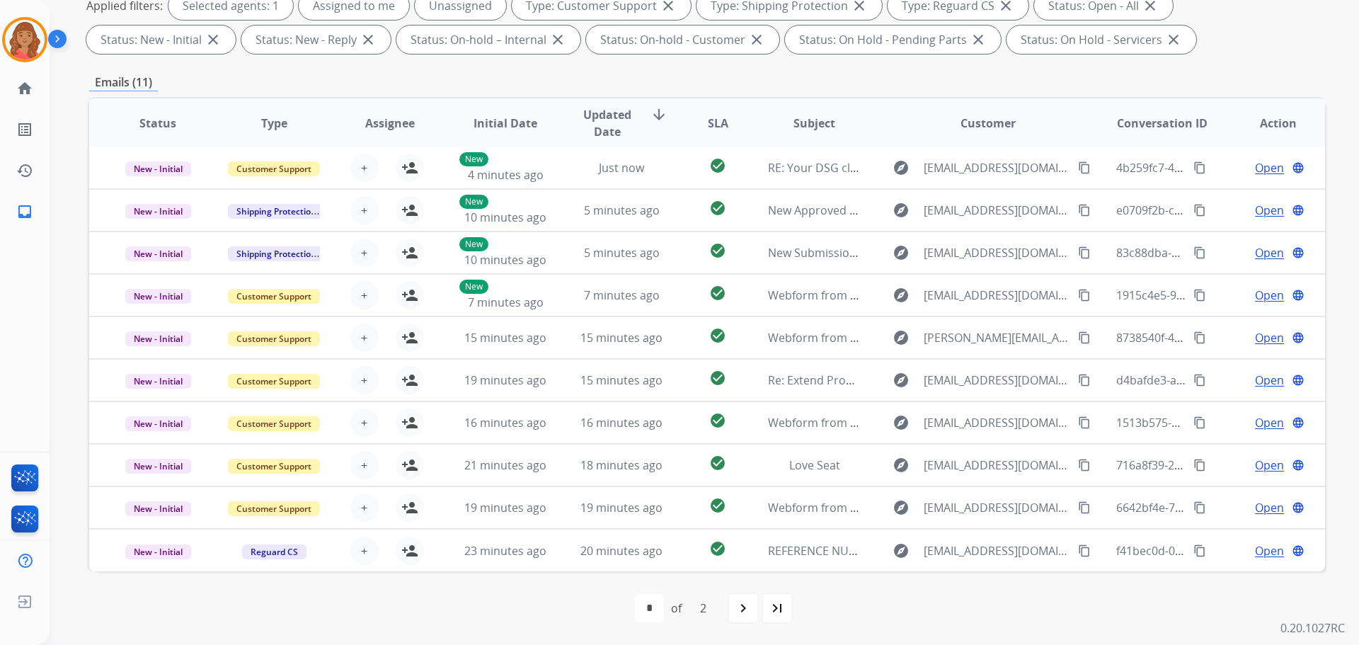
drag, startPoint x: 747, startPoint y: 611, endPoint x: 729, endPoint y: 608, distance: 18.7
click at [747, 610] on mat-icon "navigate_next" at bounding box center [743, 608] width 17 height 17
select select "*"
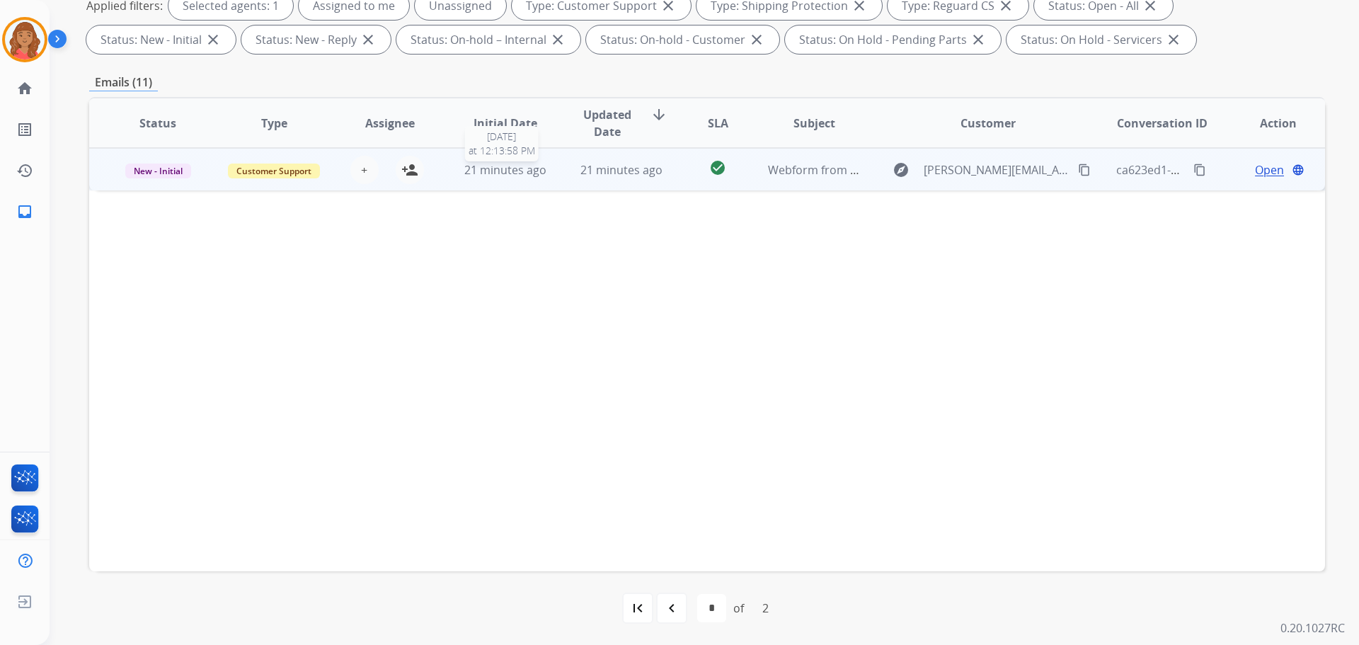
drag, startPoint x: 516, startPoint y: 169, endPoint x: 510, endPoint y: 174, distance: 8.5
click at [518, 169] on span "21 minutes ago" at bounding box center [505, 170] width 82 height 16
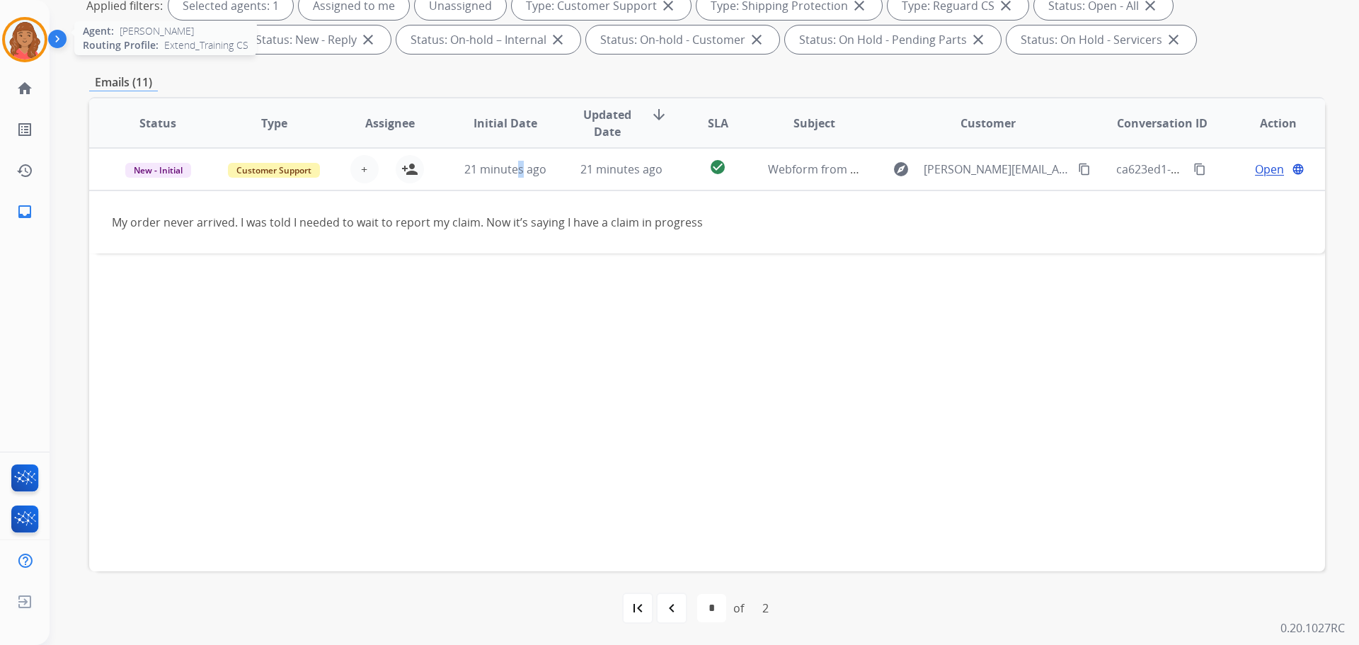
click at [23, 40] on img at bounding box center [25, 40] width 40 height 40
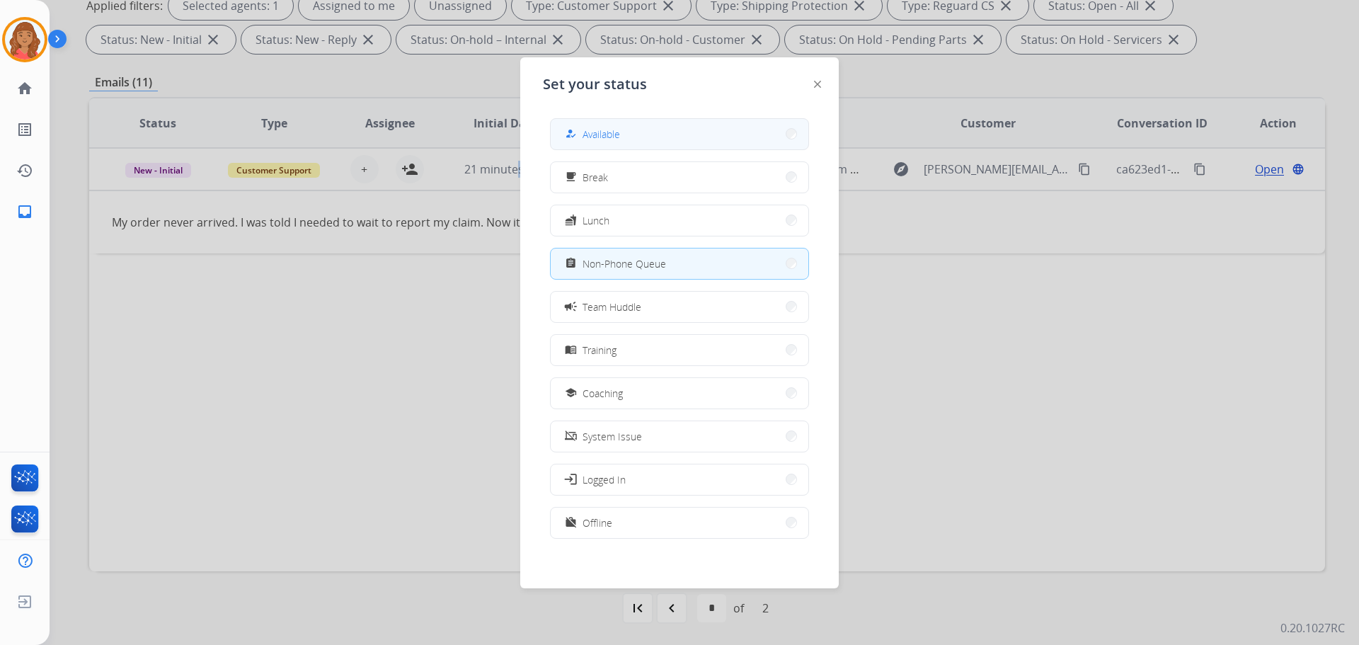
click at [605, 145] on button "how_to_reg Available" at bounding box center [680, 134] width 258 height 30
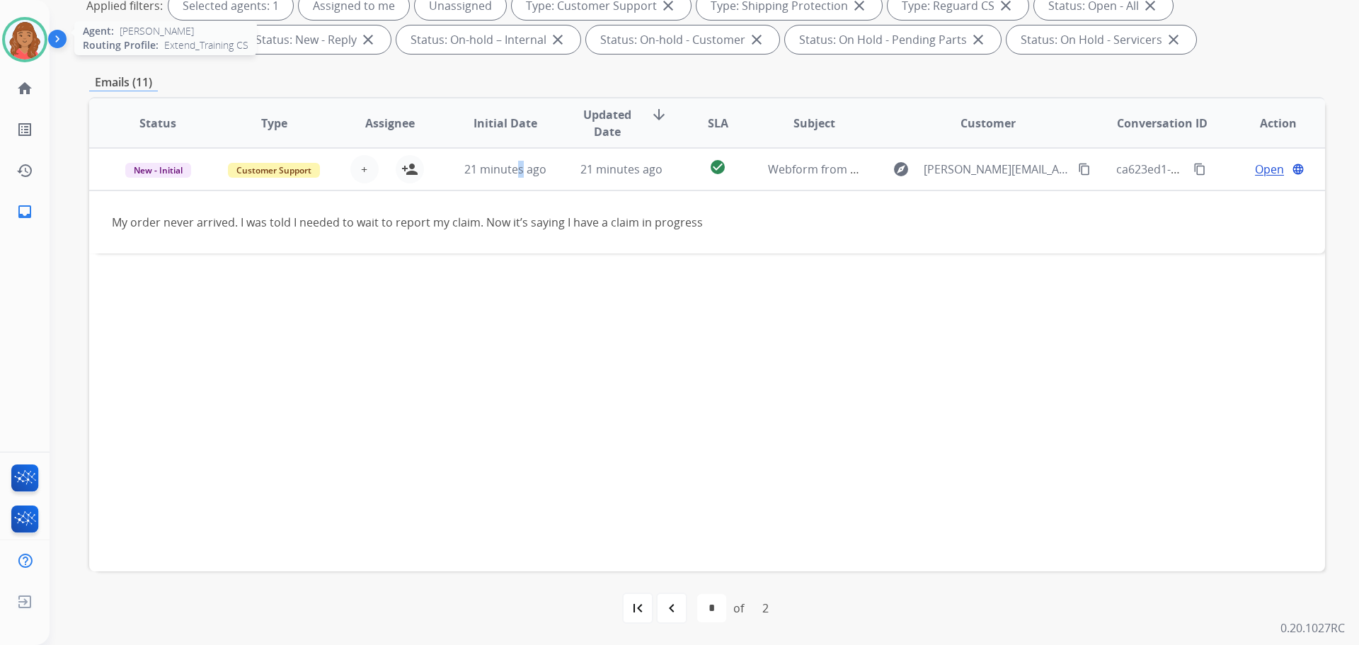
click at [37, 30] on img at bounding box center [25, 40] width 40 height 40
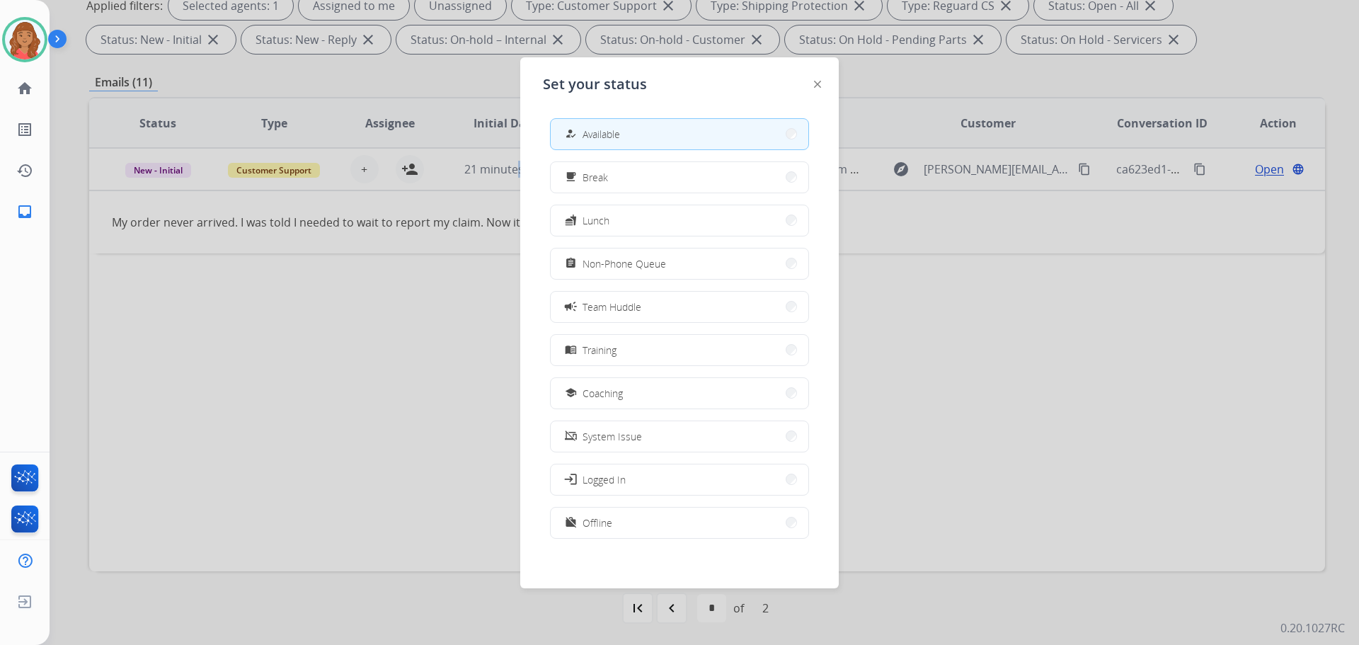
click at [618, 399] on span "Coaching" at bounding box center [603, 393] width 40 height 15
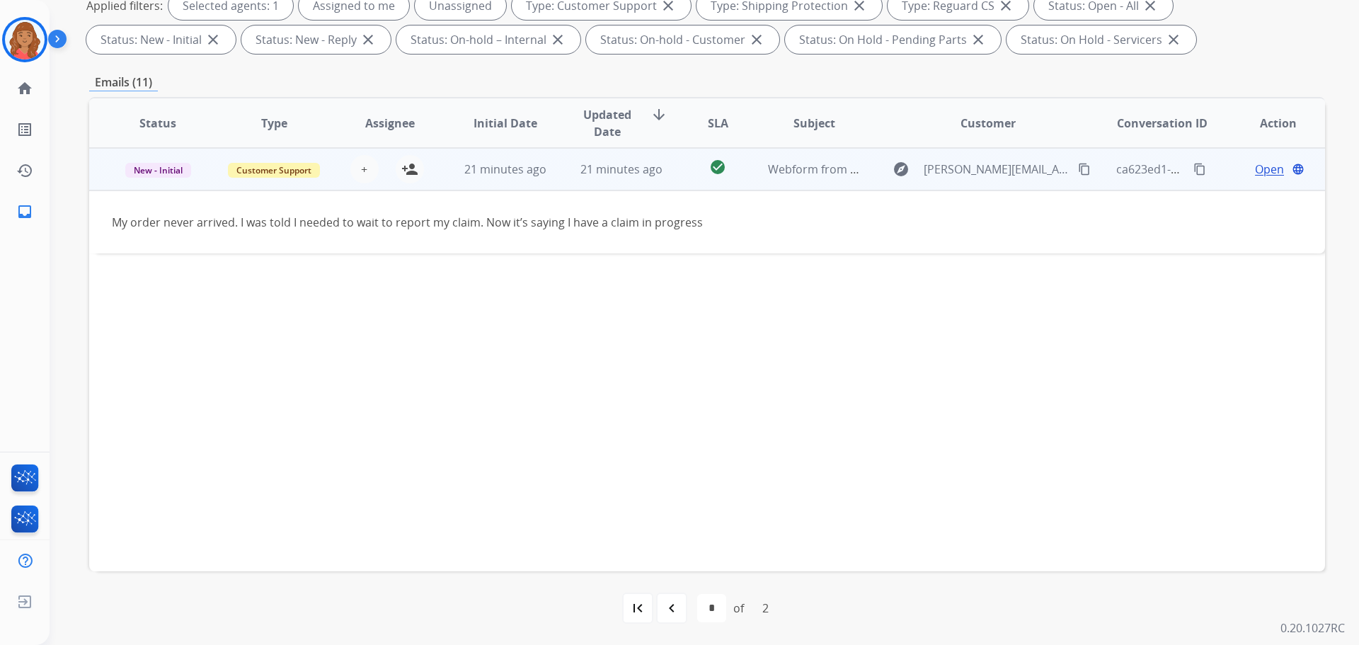
click at [502, 207] on td "My order never arrived. I was told I needed to wait to report my claim. Now it’…" at bounding box center [591, 221] width 1005 height 63
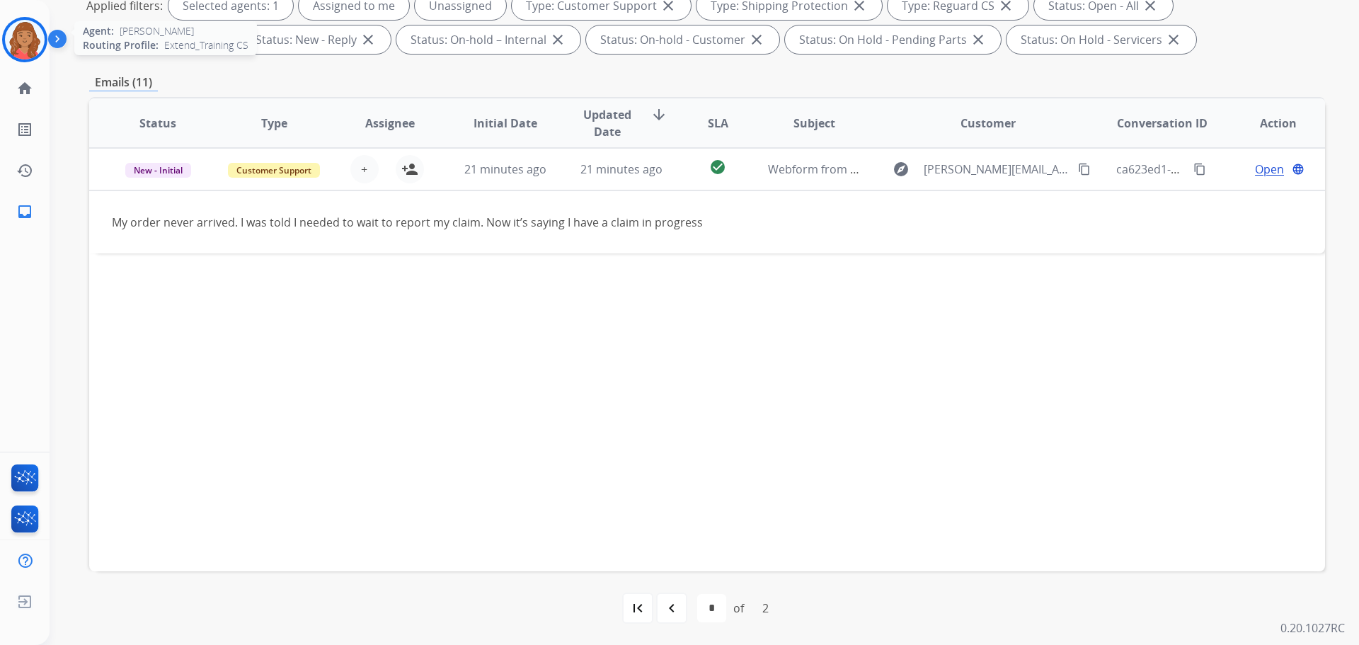
click at [32, 30] on img at bounding box center [25, 40] width 40 height 40
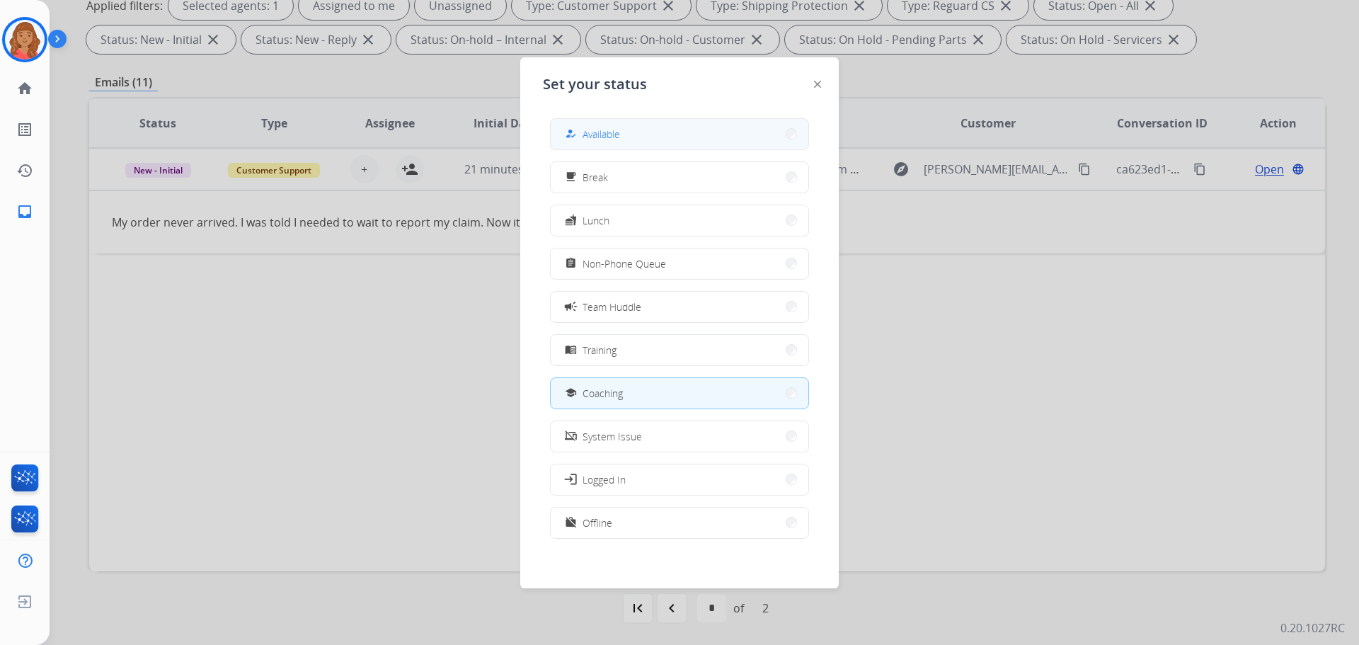
click at [592, 125] on button "how_to_reg Available" at bounding box center [680, 134] width 258 height 30
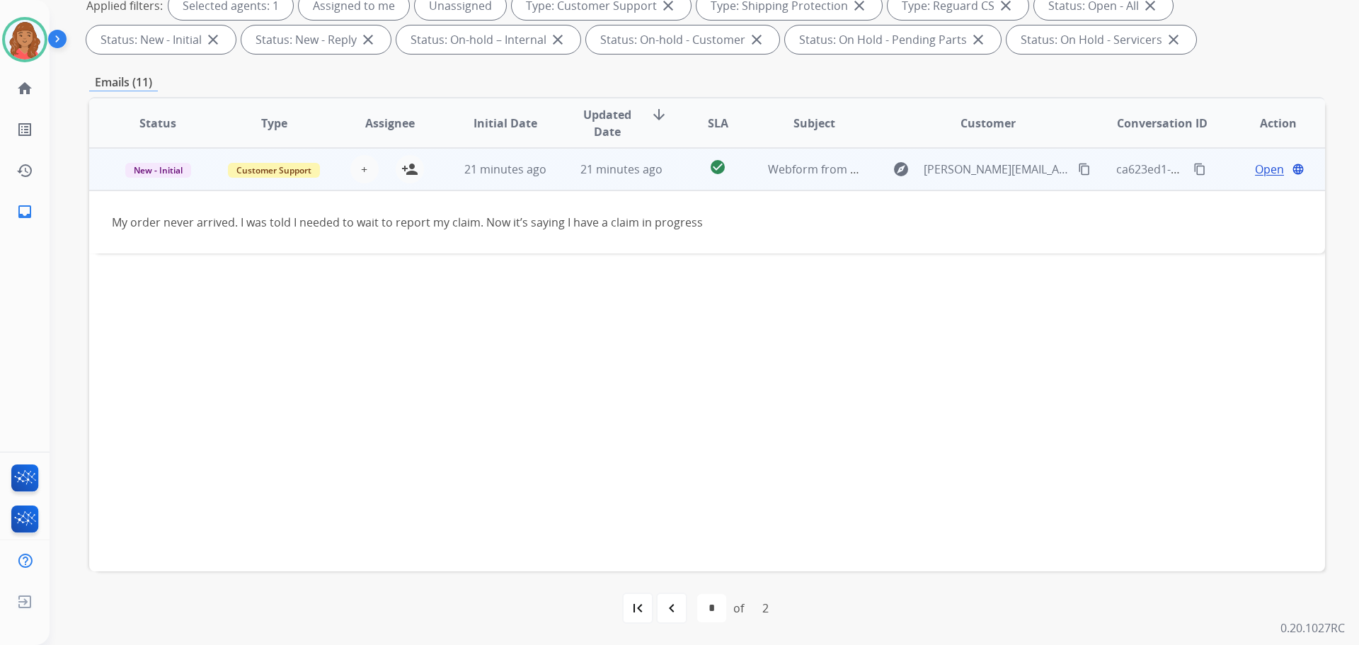
scroll to position [0, 0]
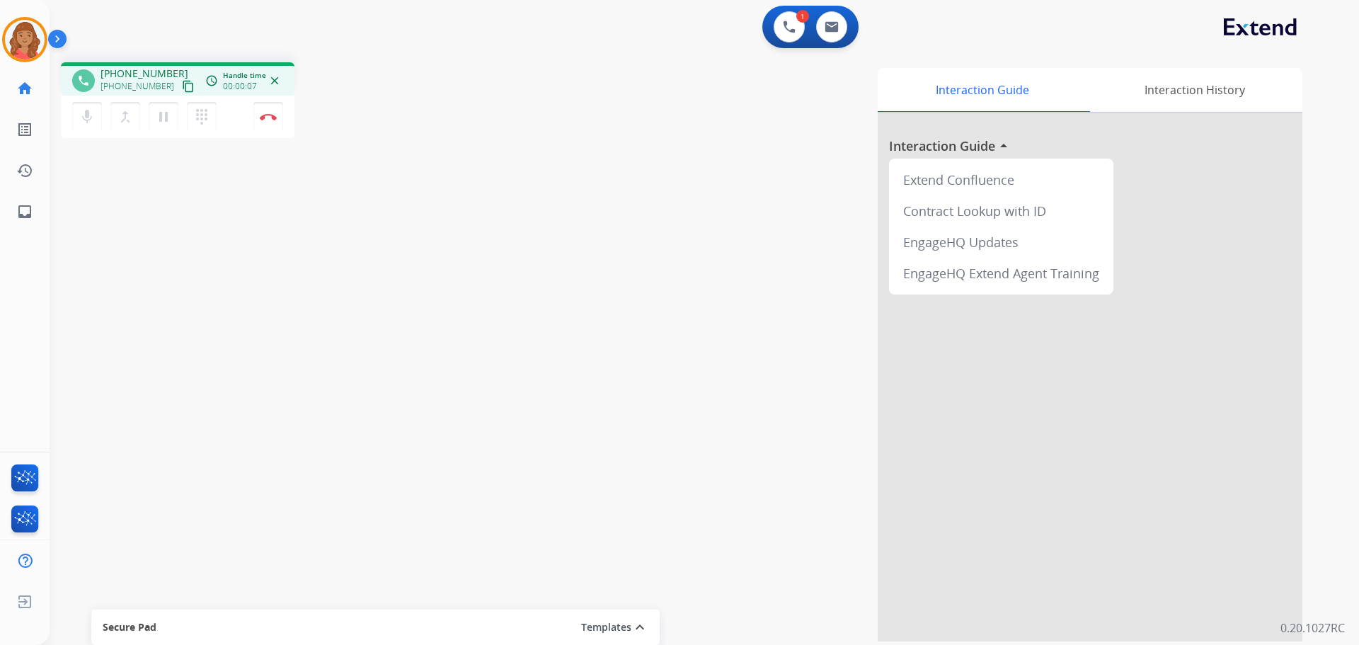
click at [170, 99] on div "mic Mute merge_type Bridge pause Hold dialpad Dialpad Disconnect" at bounding box center [178, 117] width 234 height 42
drag, startPoint x: 173, startPoint y: 85, endPoint x: 160, endPoint y: 91, distance: 14.2
click at [182, 85] on mat-icon "content_copy" at bounding box center [188, 86] width 13 height 13
click at [390, 281] on div "phone +12083902079 +12083902079 content_copy access_time Call metrics Queue 00:…" at bounding box center [688, 346] width 1276 height 591
click at [269, 115] on img at bounding box center [268, 116] width 17 height 7
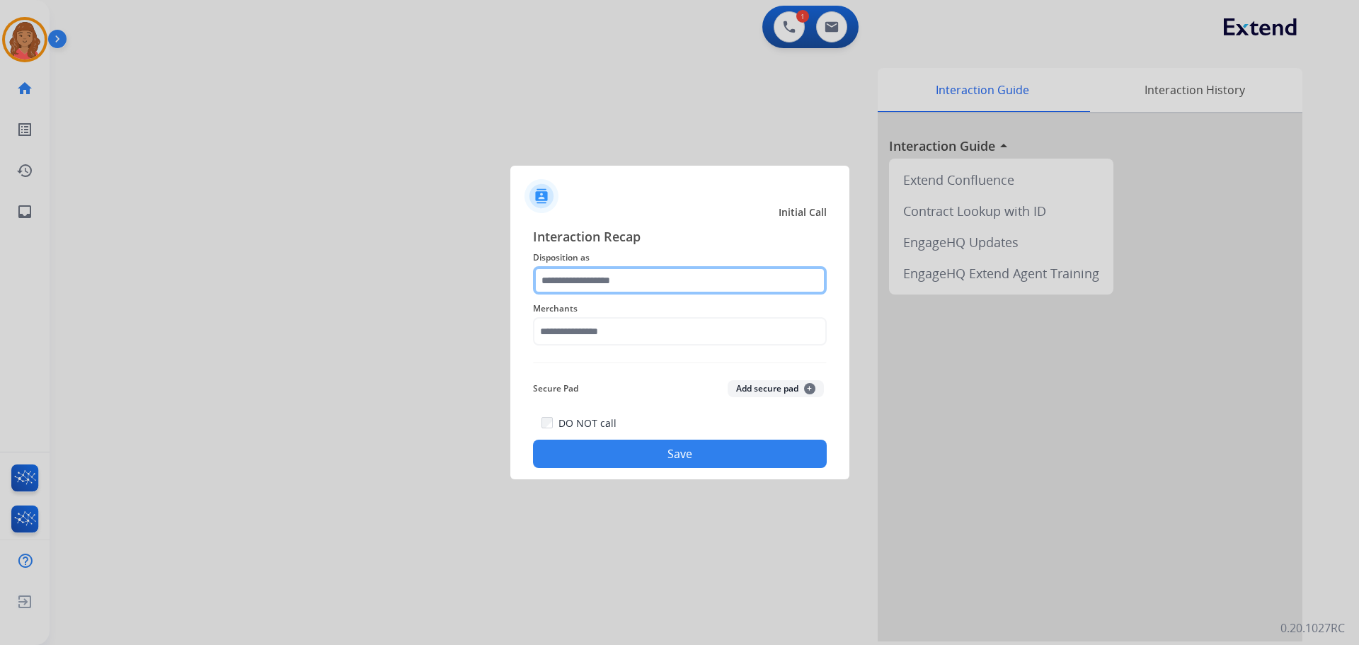
drag, startPoint x: 590, startPoint y: 276, endPoint x: 580, endPoint y: 286, distance: 14.0
click at [589, 277] on input "text" at bounding box center [680, 280] width 294 height 28
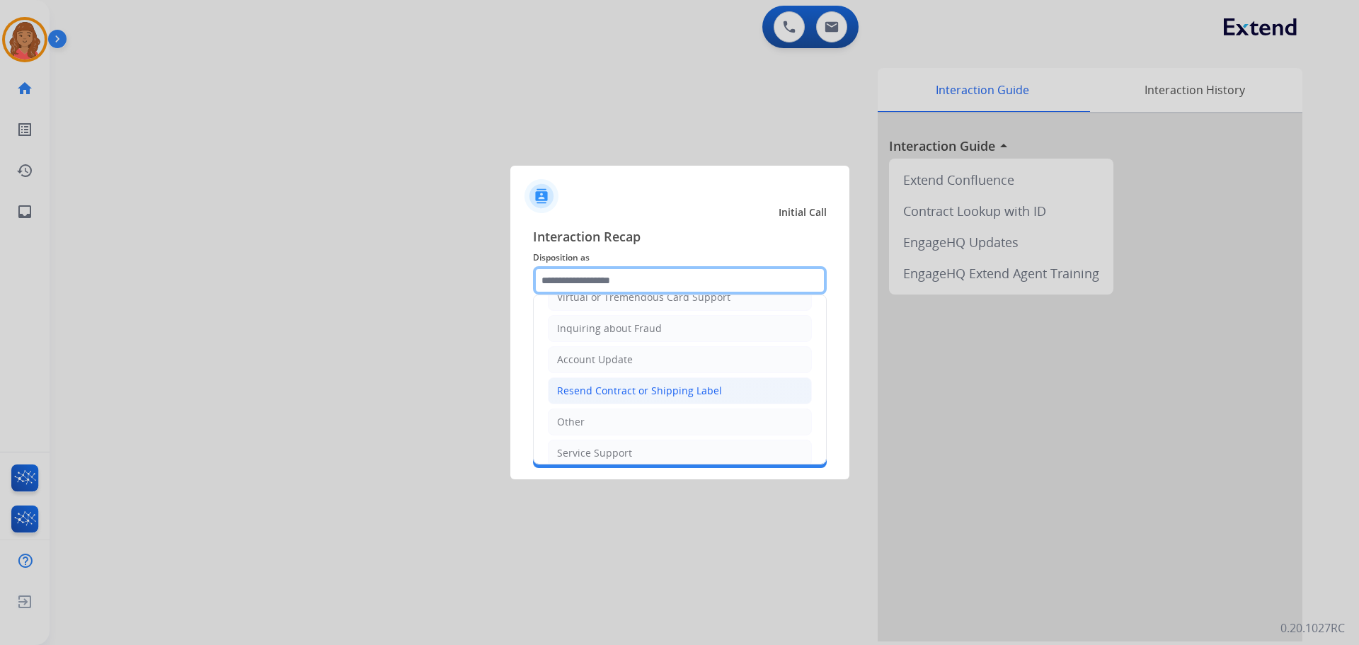
scroll to position [212, 0]
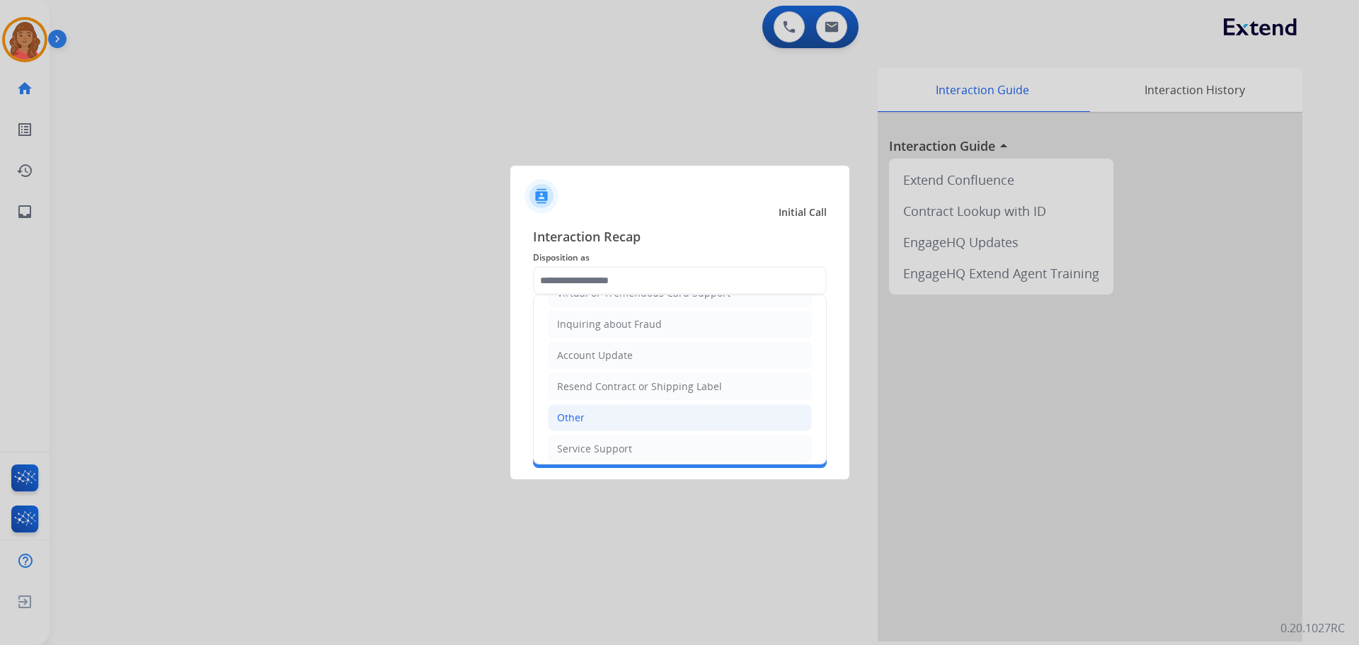
click at [572, 415] on div "Other" at bounding box center [571, 418] width 28 height 14
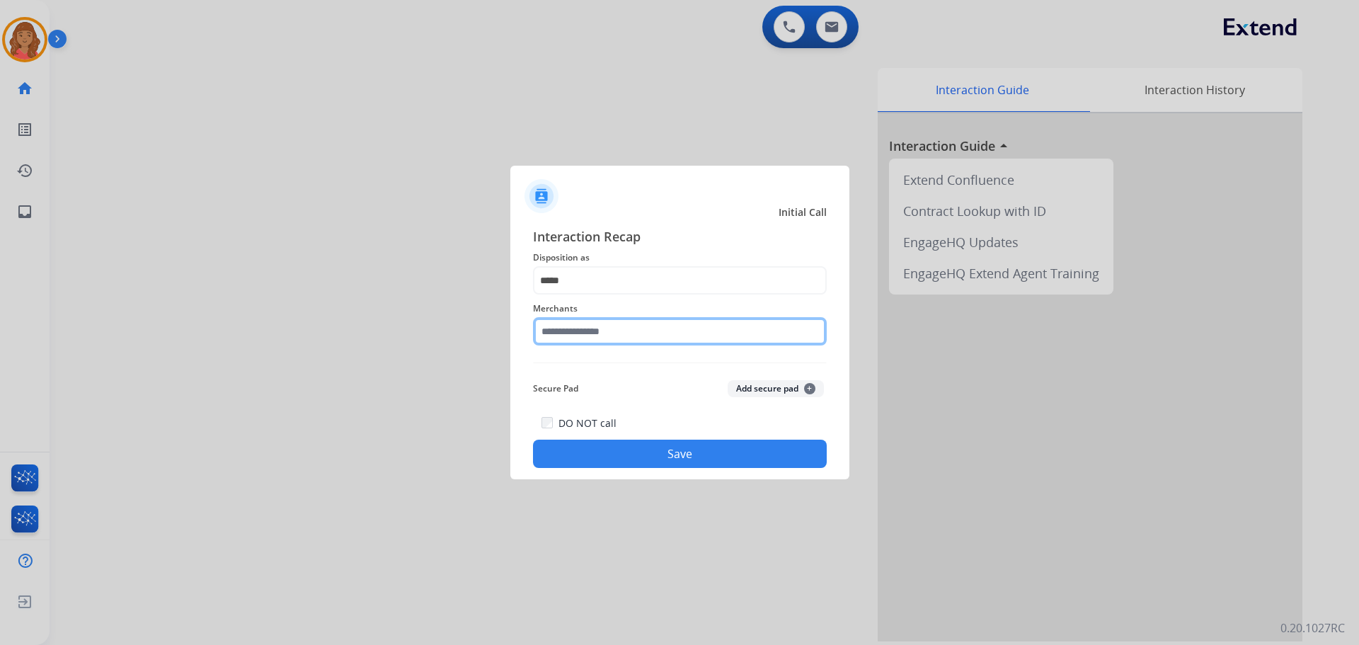
click at [576, 338] on input "text" at bounding box center [680, 331] width 294 height 28
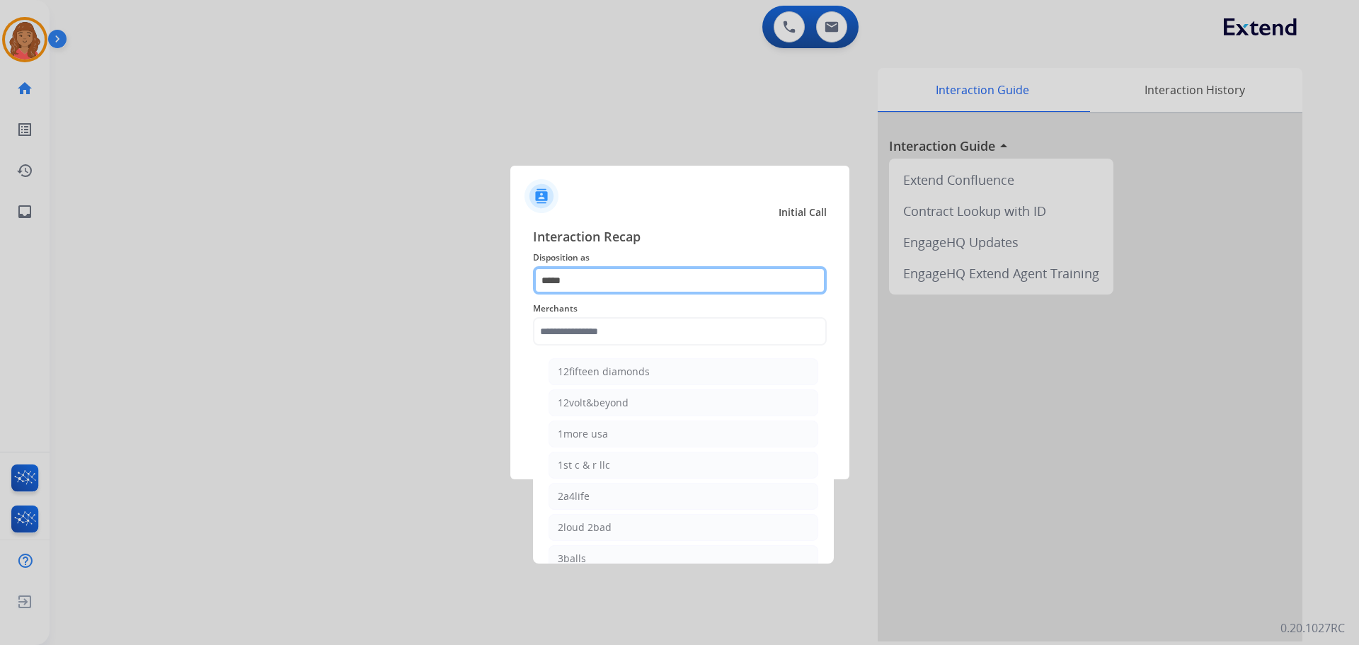
click at [572, 278] on input "*****" at bounding box center [680, 280] width 294 height 28
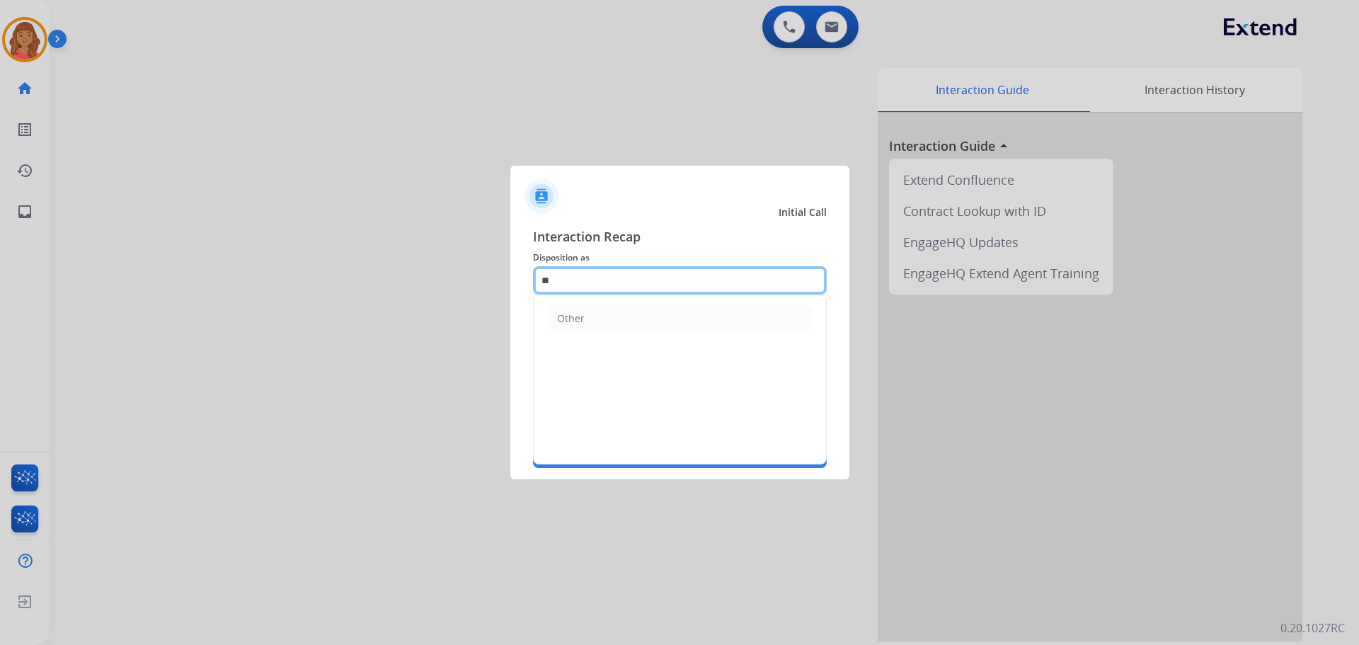
type input "*"
click at [586, 317] on div "File a Claim" at bounding box center [584, 319] width 55 height 14
type input "**********"
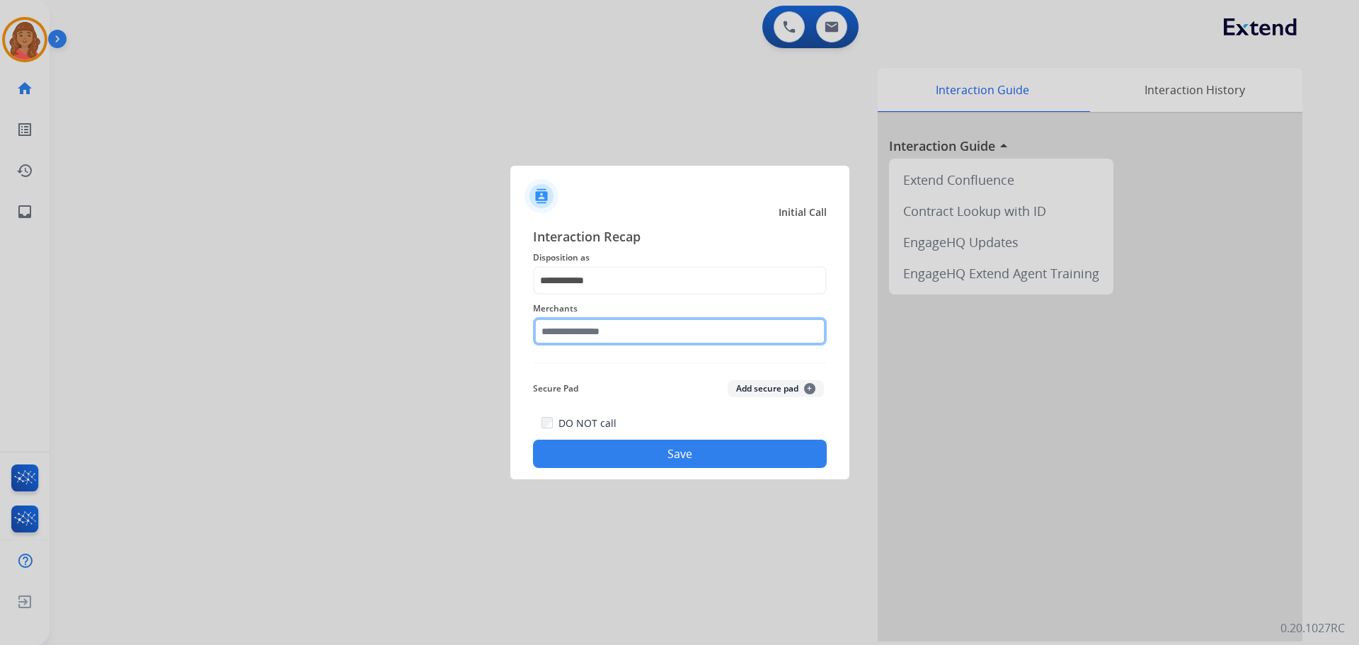
click at [580, 343] on input "text" at bounding box center [680, 331] width 294 height 28
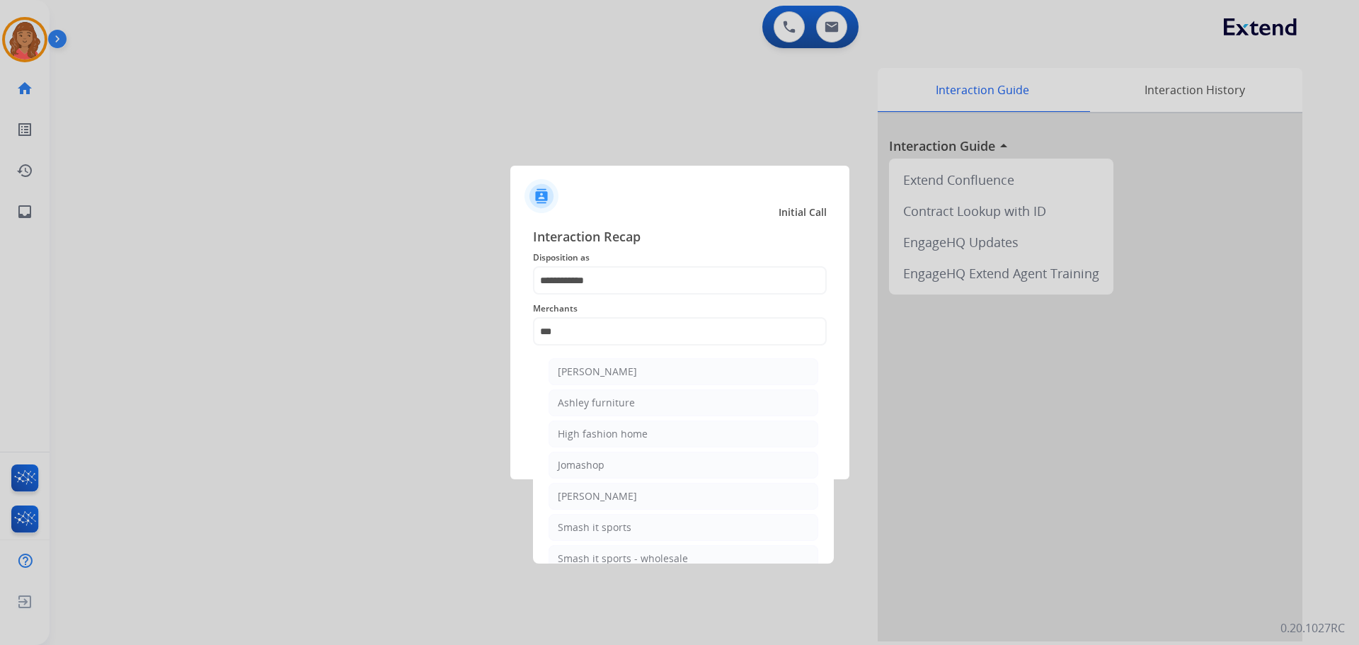
click at [593, 399] on div "Ashley furniture" at bounding box center [596, 403] width 77 height 14
type input "**********"
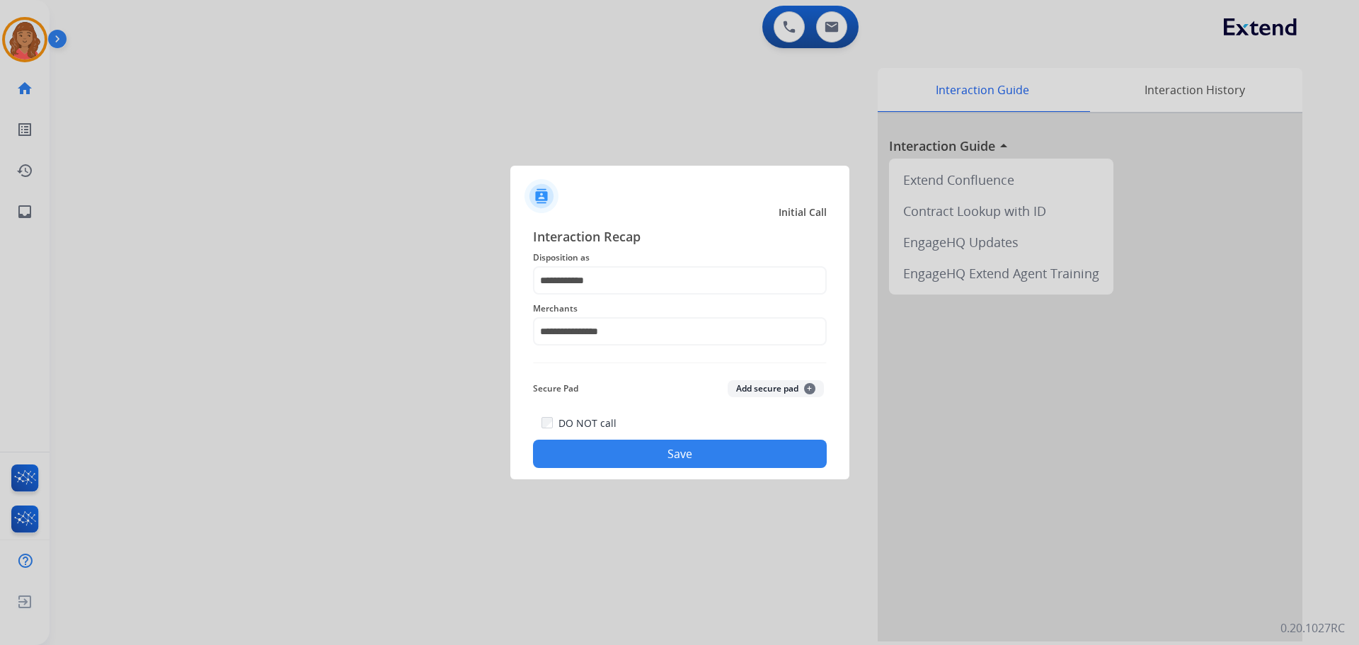
click at [634, 442] on button "Save" at bounding box center [680, 454] width 294 height 28
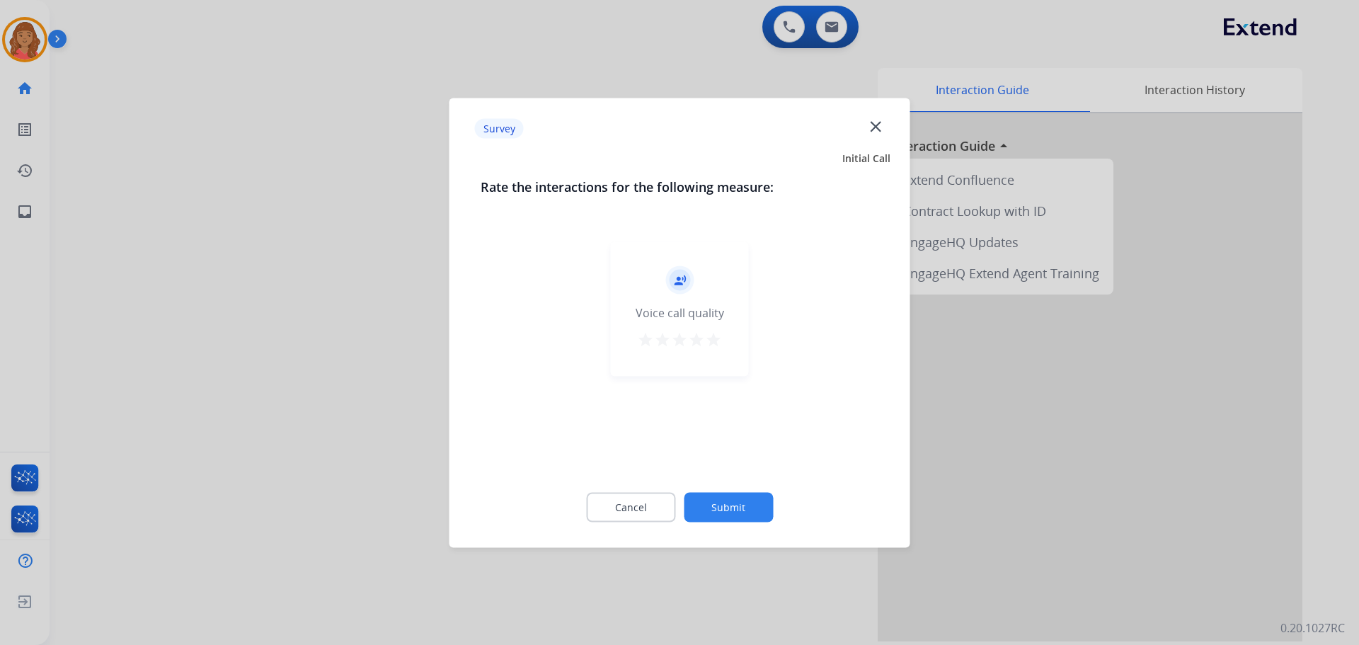
drag, startPoint x: 709, startPoint y: 339, endPoint x: 717, endPoint y: 352, distance: 14.9
click at [716, 343] on mat-icon "star" at bounding box center [713, 339] width 17 height 17
click at [726, 499] on button "Submit" at bounding box center [728, 507] width 89 height 30
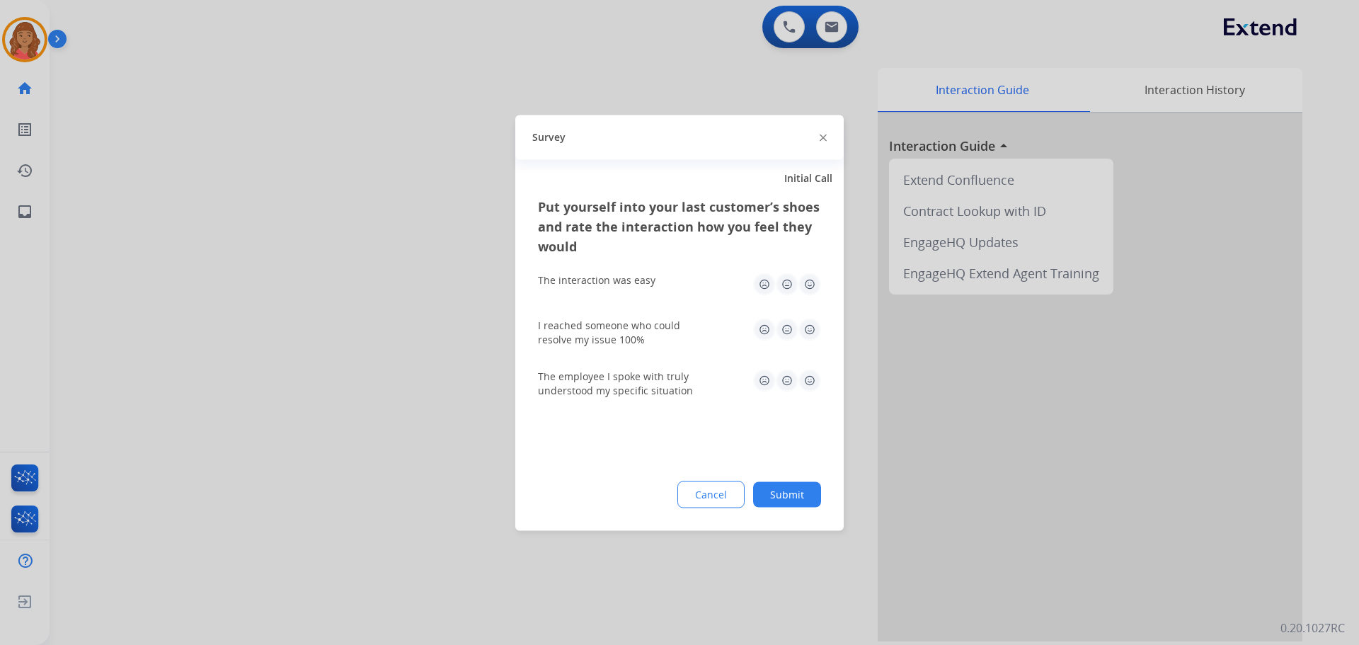
click at [805, 285] on img at bounding box center [810, 284] width 23 height 23
drag, startPoint x: 807, startPoint y: 331, endPoint x: 807, endPoint y: 343, distance: 12.7
click at [807, 332] on img at bounding box center [810, 329] width 23 height 23
click at [809, 385] on img at bounding box center [810, 380] width 23 height 23
click at [797, 485] on button "Submit" at bounding box center [787, 493] width 68 height 25
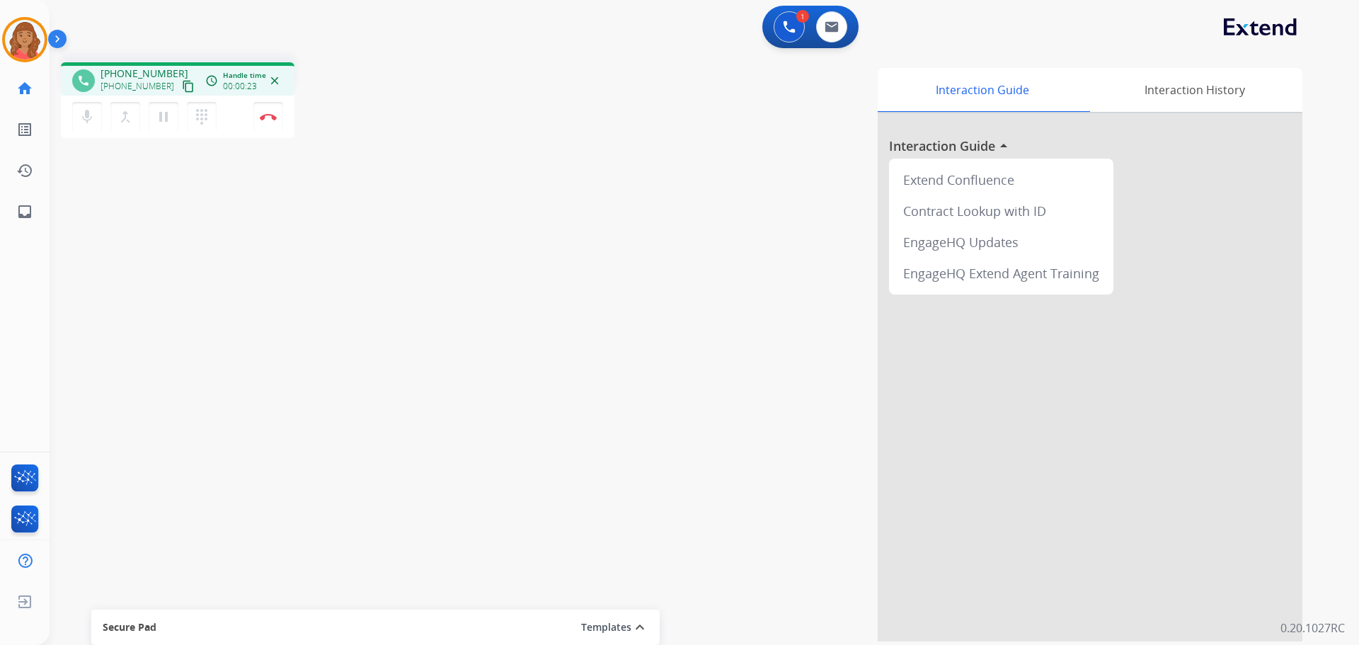
click at [182, 86] on mat-icon "content_copy" at bounding box center [188, 86] width 13 height 13
drag, startPoint x: 177, startPoint y: 91, endPoint x: 23, endPoint y: 103, distance: 154.8
click at [182, 91] on mat-icon "content_copy" at bounding box center [188, 86] width 13 height 13
drag, startPoint x: 178, startPoint y: 84, endPoint x: 46, endPoint y: 88, distance: 132.5
click at [182, 85] on mat-icon "content_copy" at bounding box center [188, 86] width 13 height 13
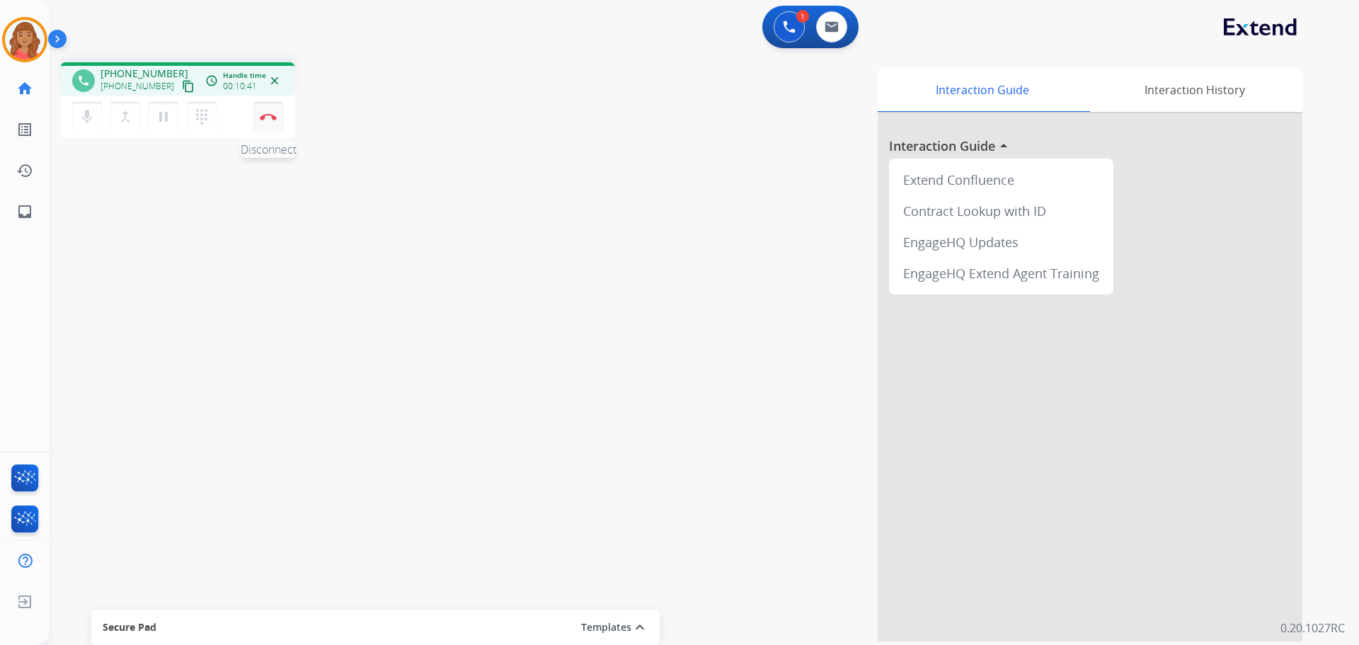
click at [268, 121] on button "Disconnect" at bounding box center [268, 117] width 30 height 30
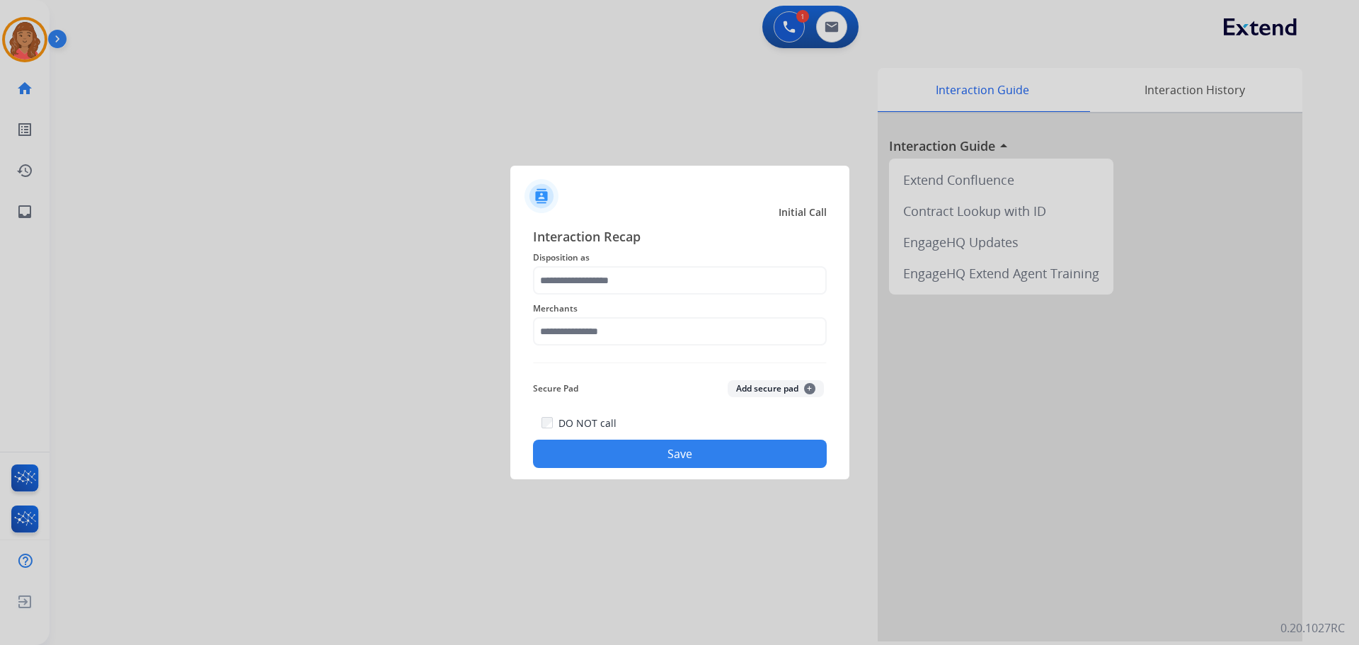
click at [573, 297] on div "Merchants" at bounding box center [680, 323] width 294 height 57
click at [569, 296] on div "Merchants" at bounding box center [680, 323] width 294 height 57
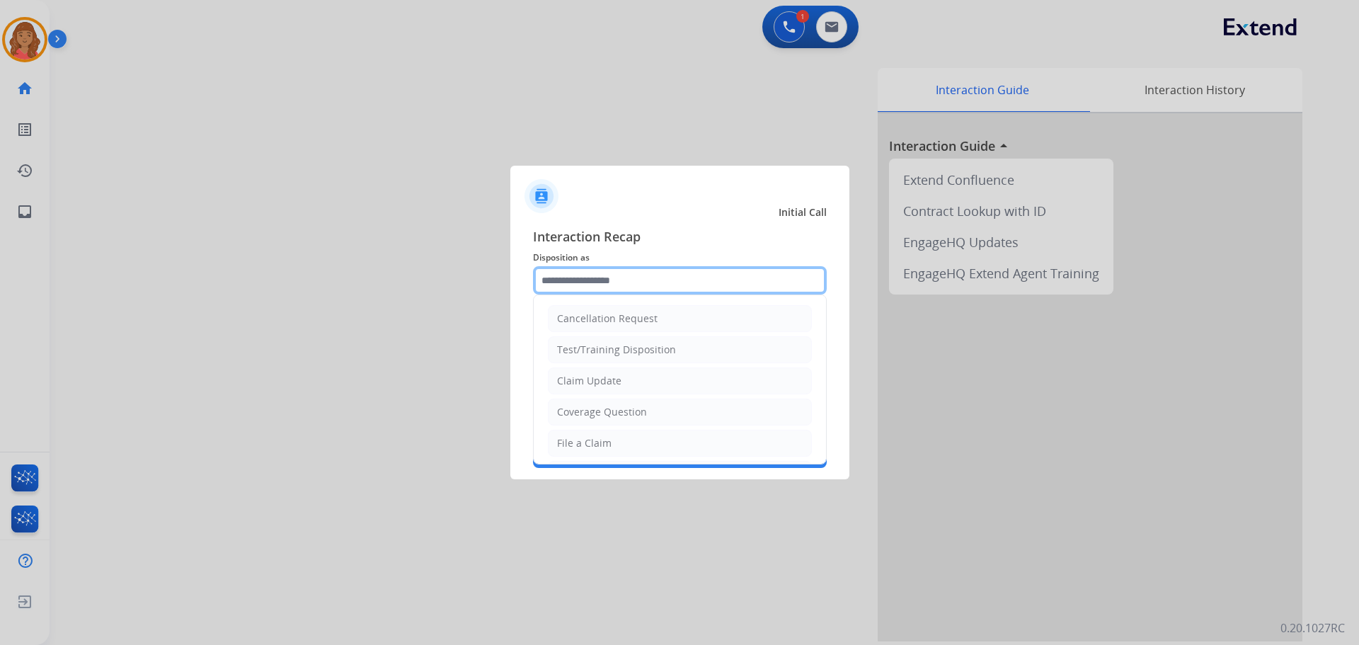
click at [560, 275] on input "text" at bounding box center [680, 280] width 294 height 28
click at [571, 408] on div "Other" at bounding box center [571, 409] width 28 height 14
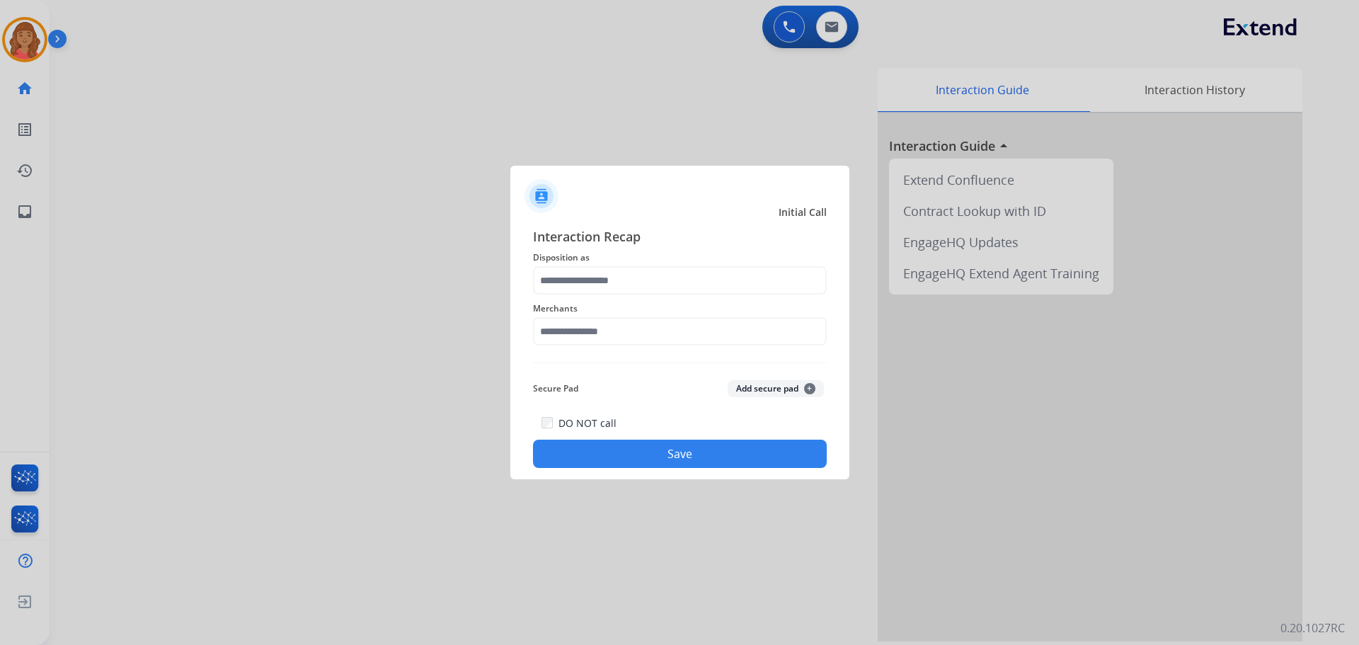
type input "*****"
click at [571, 333] on input "text" at bounding box center [680, 331] width 294 height 28
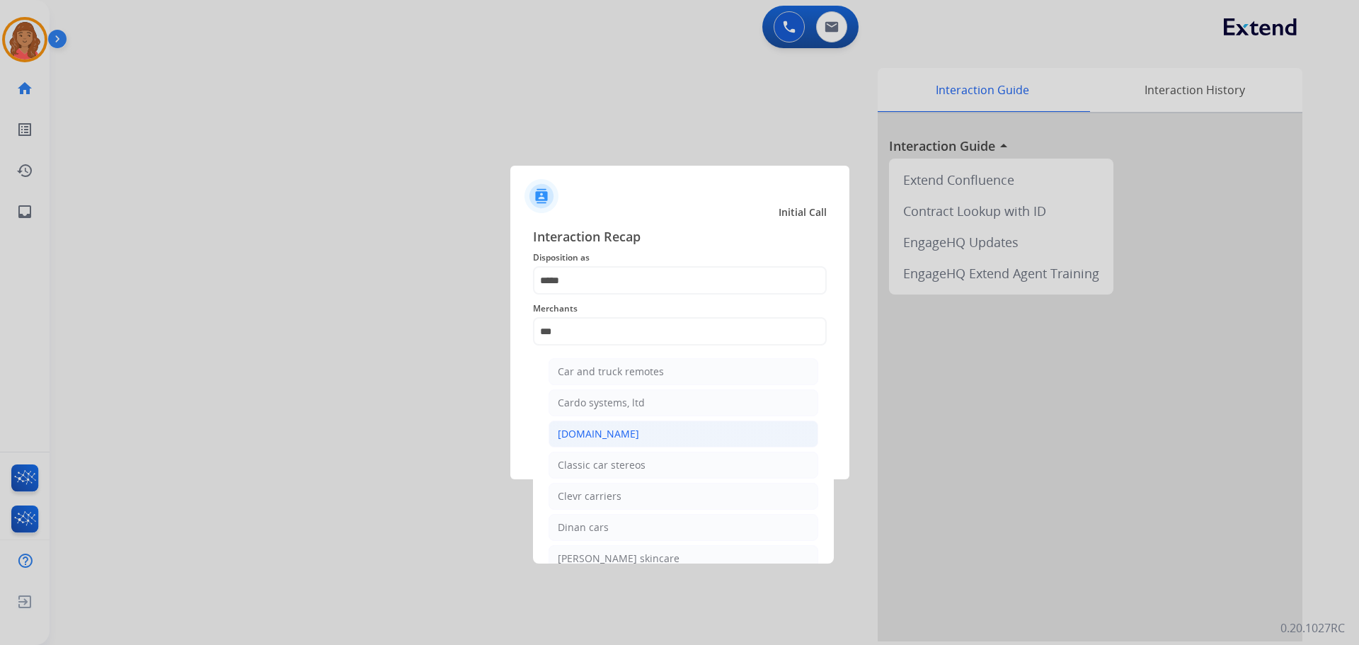
click at [583, 438] on div "[DOMAIN_NAME]" at bounding box center [598, 434] width 81 height 14
type input "**********"
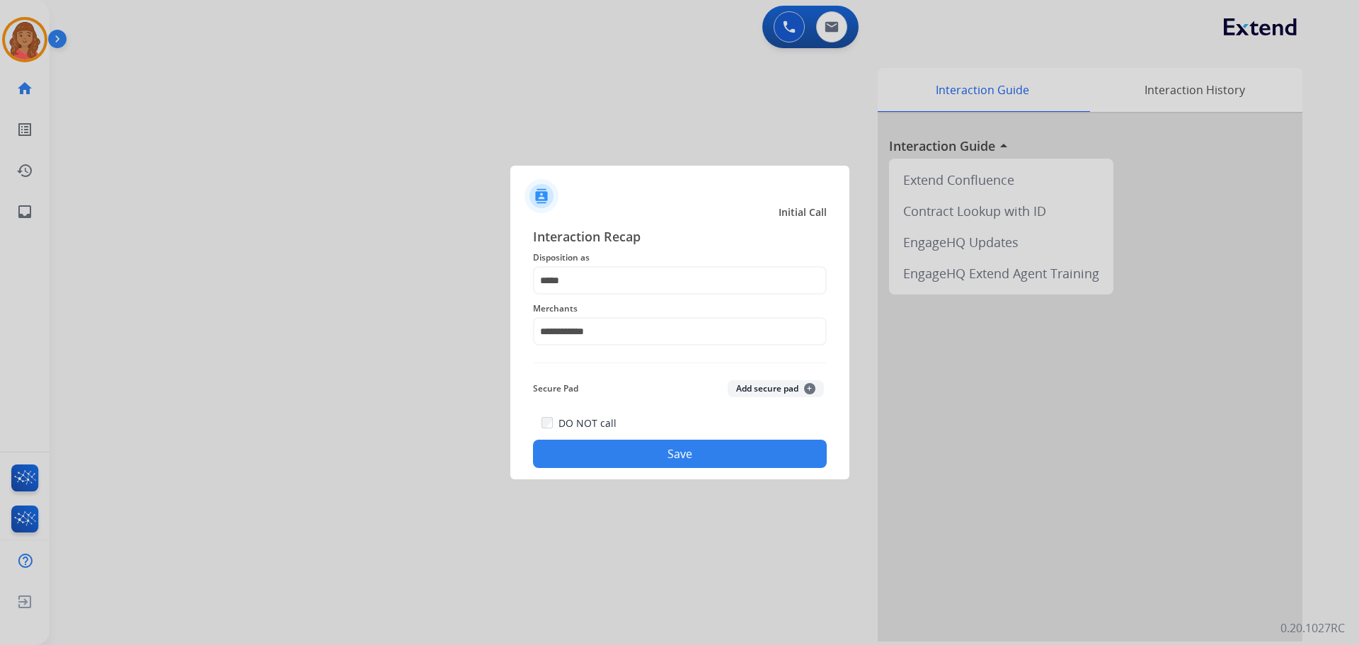
click at [634, 445] on button "Save" at bounding box center [680, 454] width 294 height 28
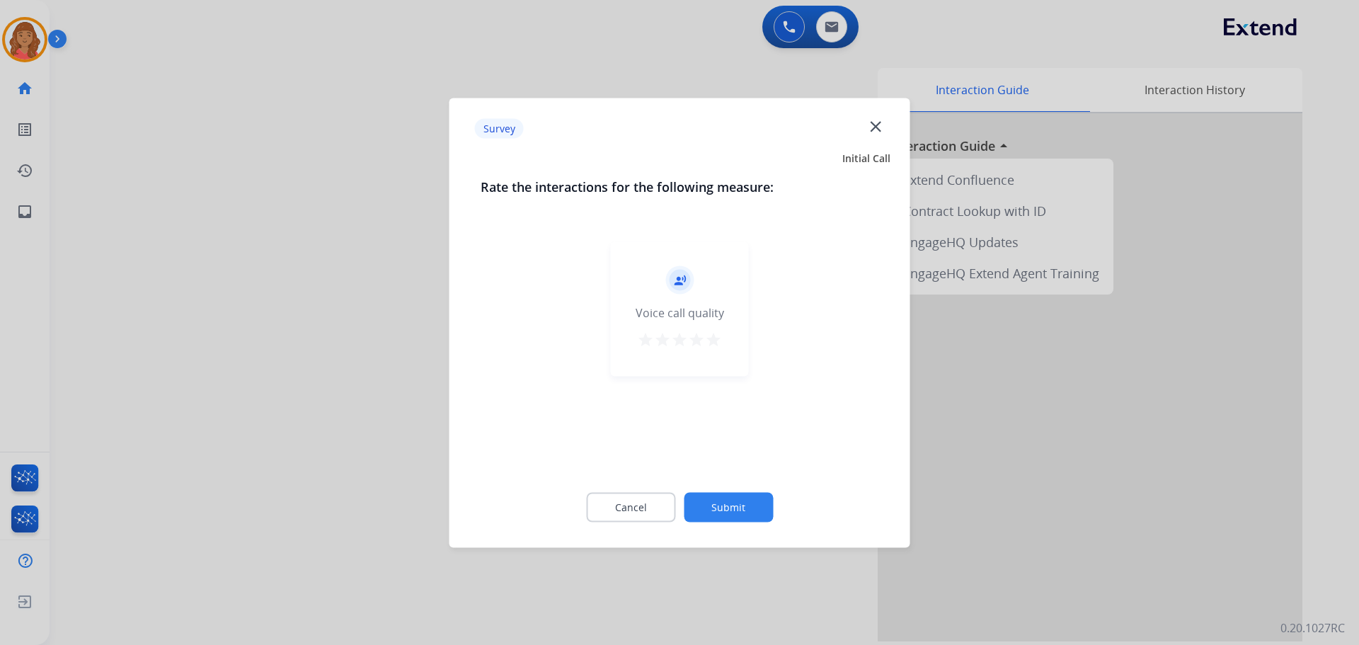
click at [705, 346] on div "star star star star star" at bounding box center [679, 341] width 85 height 21
drag, startPoint x: 705, startPoint y: 341, endPoint x: 713, endPoint y: 346, distance: 9.8
click at [707, 342] on mat-icon "star" at bounding box center [713, 339] width 17 height 17
drag, startPoint x: 735, startPoint y: 513, endPoint x: 745, endPoint y: 498, distance: 18.5
click at [745, 498] on button "Submit" at bounding box center [728, 507] width 89 height 30
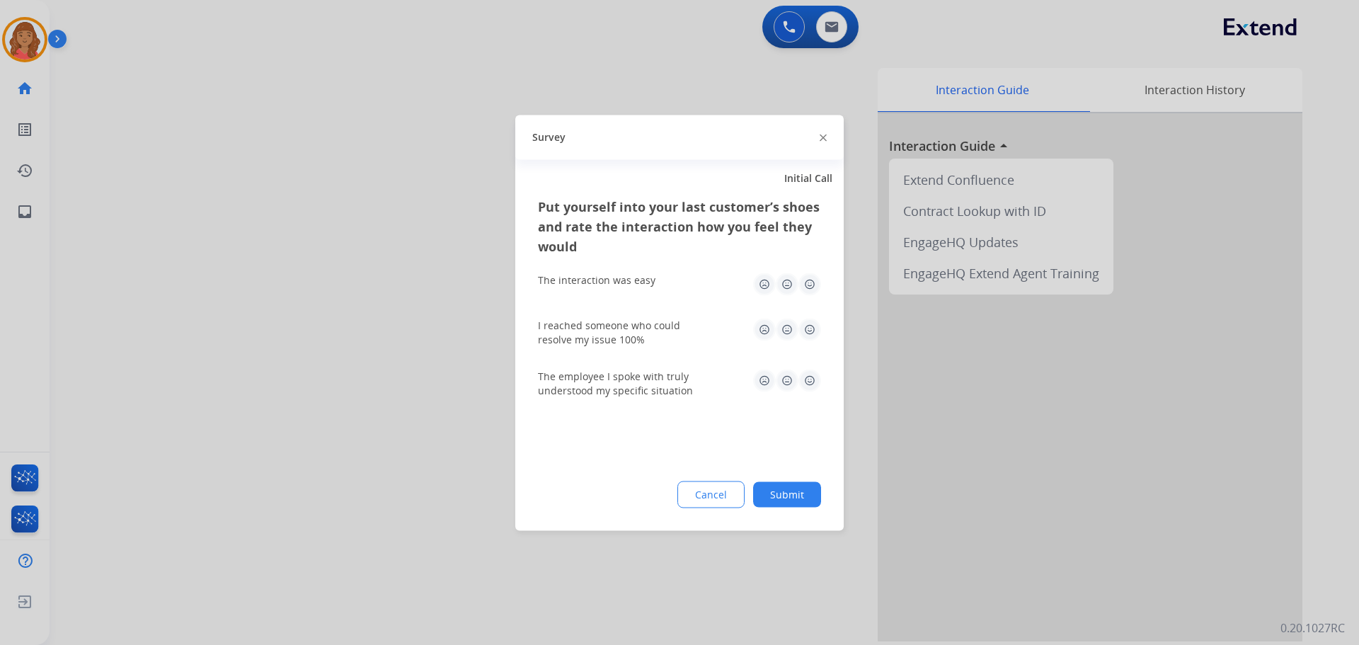
click at [795, 498] on button "Submit" at bounding box center [787, 493] width 68 height 25
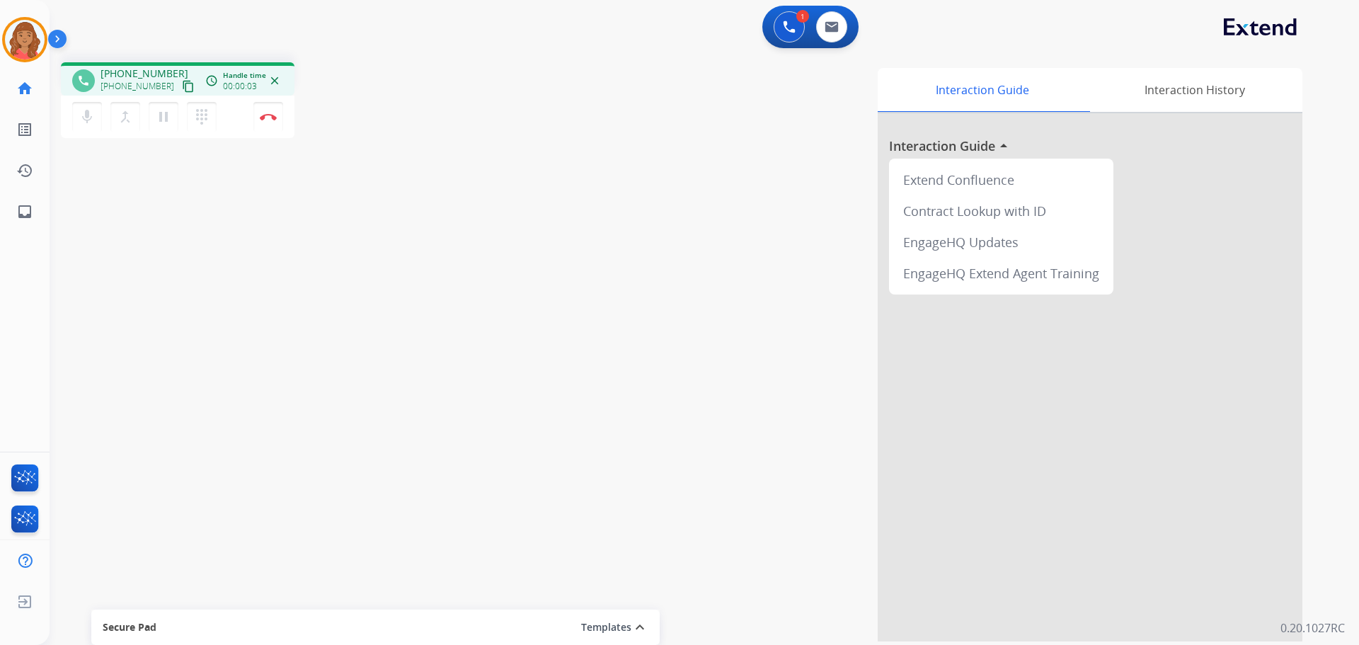
click at [182, 84] on mat-icon "content_copy" at bounding box center [188, 86] width 13 height 13
click at [273, 115] on img at bounding box center [268, 116] width 17 height 7
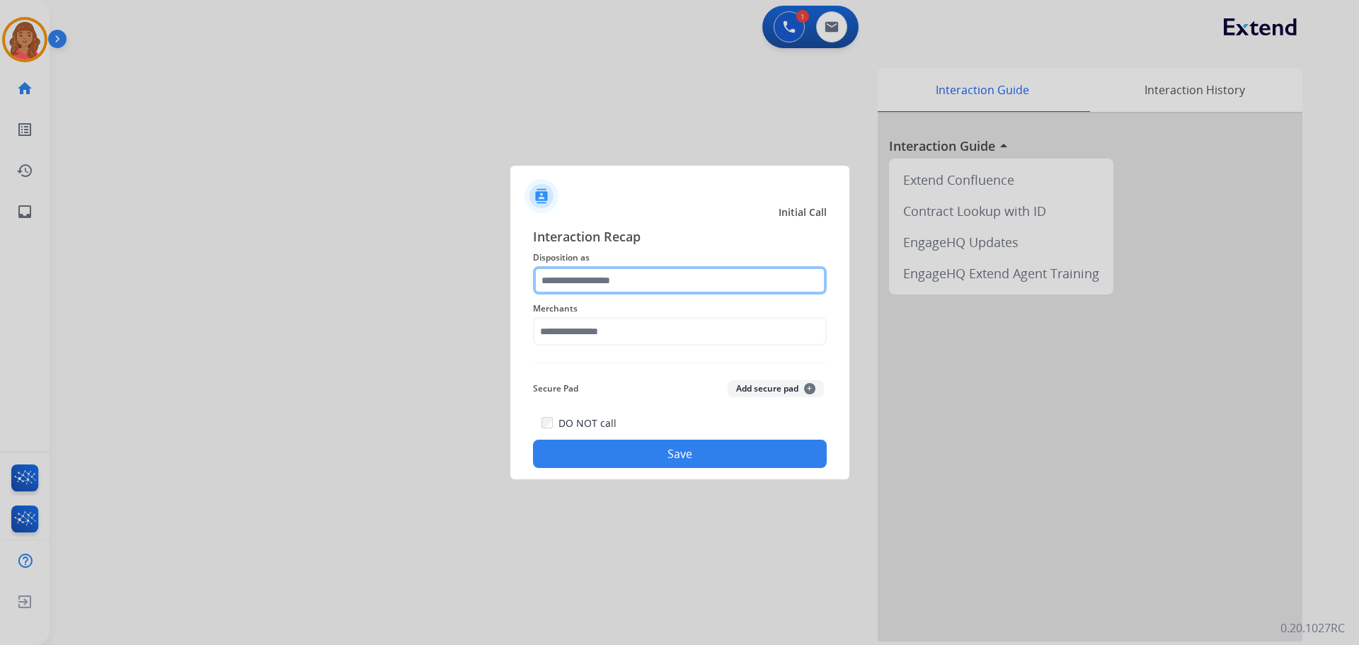
click at [580, 273] on input "text" at bounding box center [680, 280] width 294 height 28
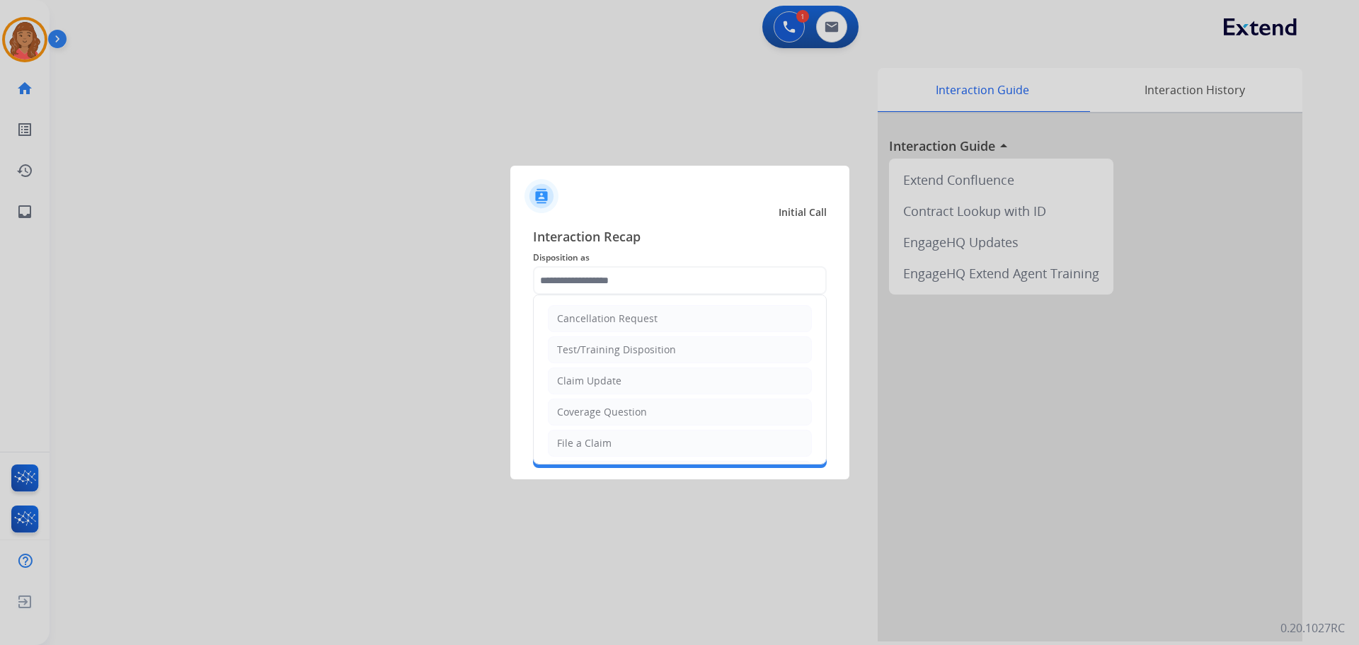
click at [572, 438] on div "File a Claim" at bounding box center [584, 443] width 55 height 14
type input "**********"
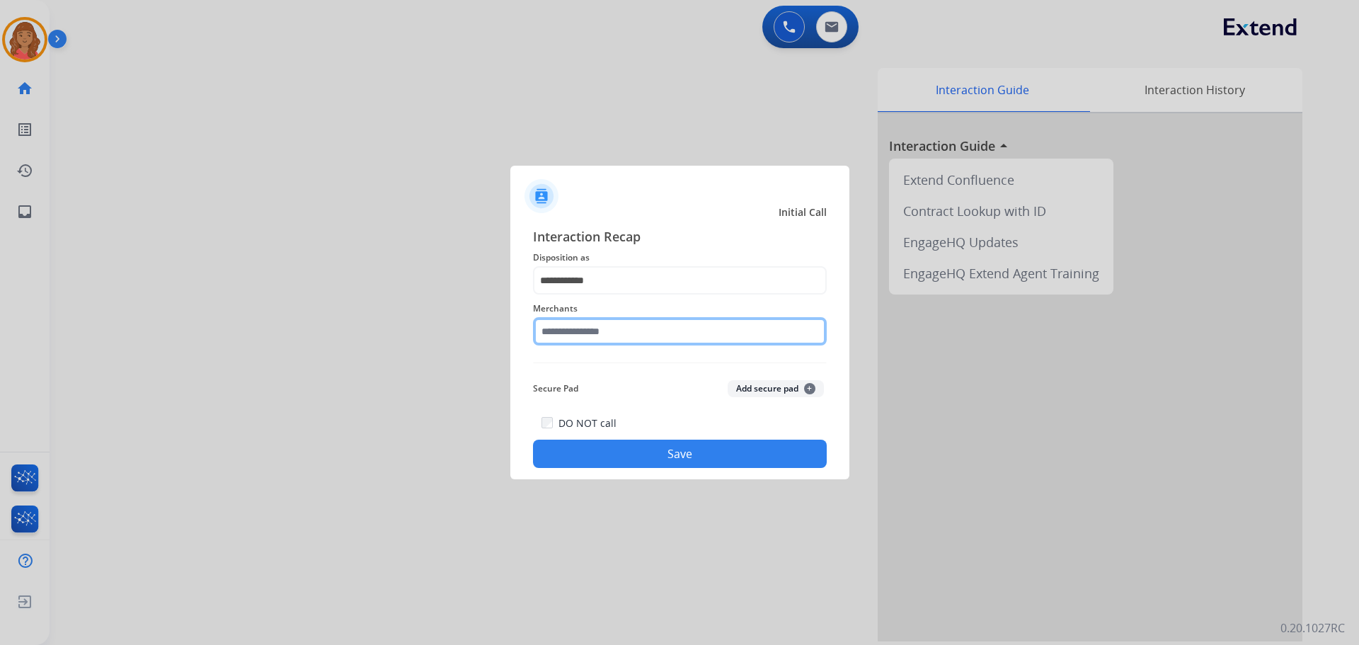
click at [582, 338] on input "text" at bounding box center [680, 331] width 294 height 28
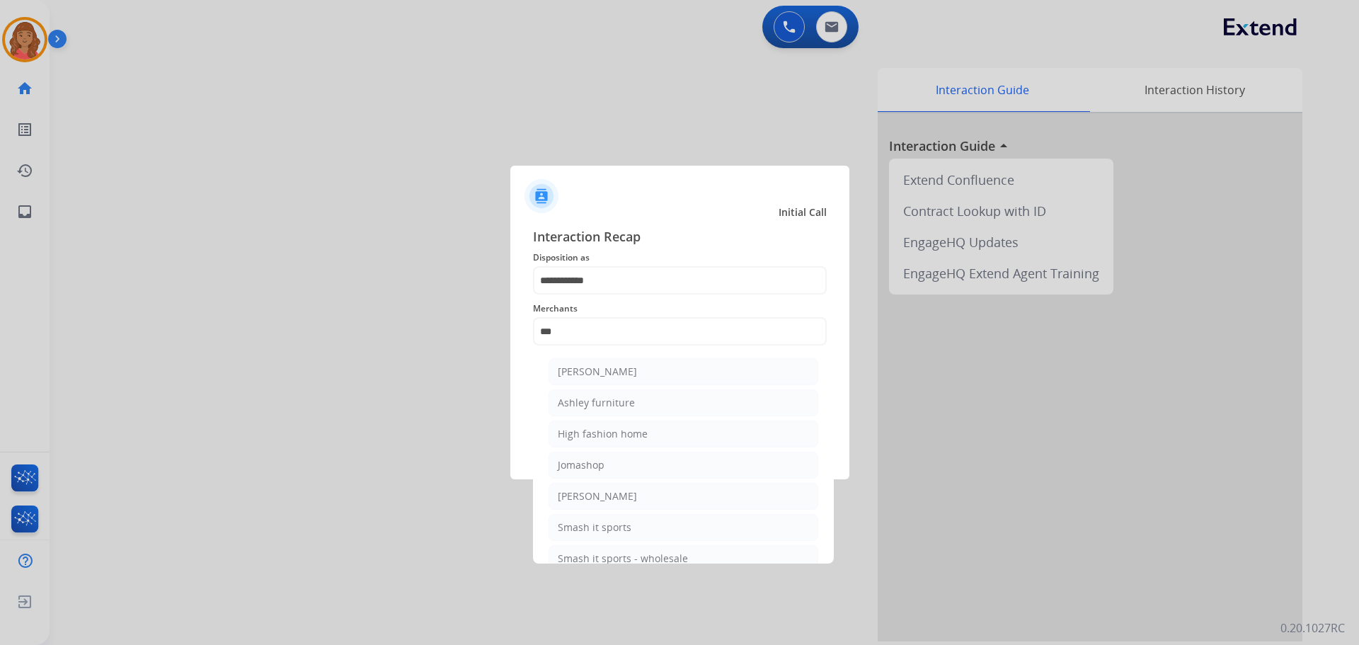
click at [593, 400] on div "Ashley furniture" at bounding box center [596, 403] width 77 height 14
type input "**********"
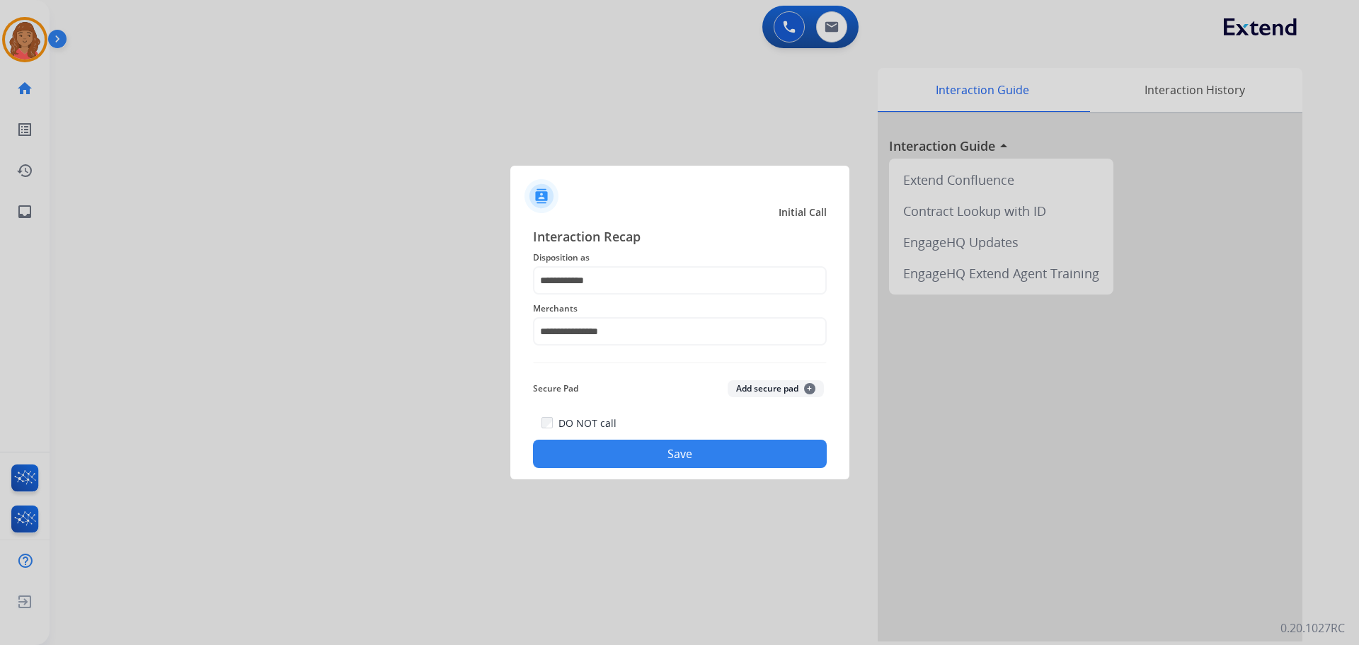
click at [634, 445] on button "Save" at bounding box center [680, 454] width 294 height 28
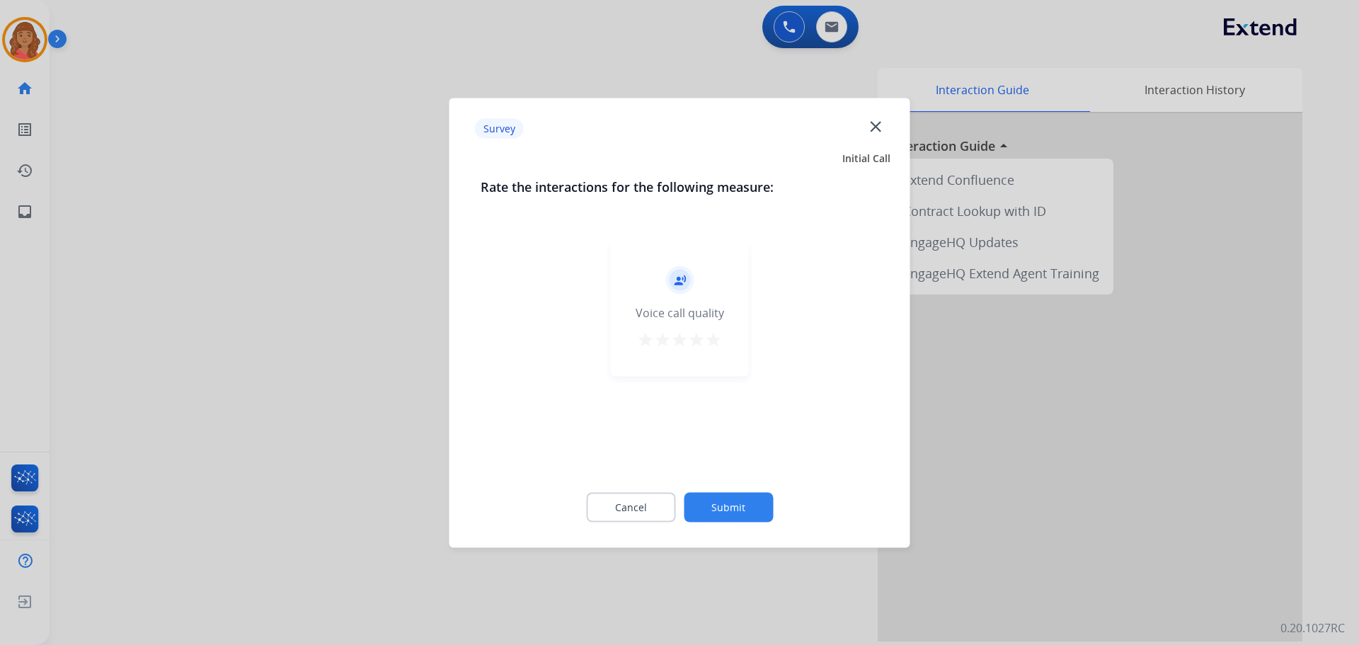
drag, startPoint x: 712, startPoint y: 335, endPoint x: 722, endPoint y: 370, distance: 36.1
click at [714, 336] on mat-icon "star" at bounding box center [713, 339] width 17 height 17
click at [734, 500] on button "Submit" at bounding box center [728, 507] width 89 height 30
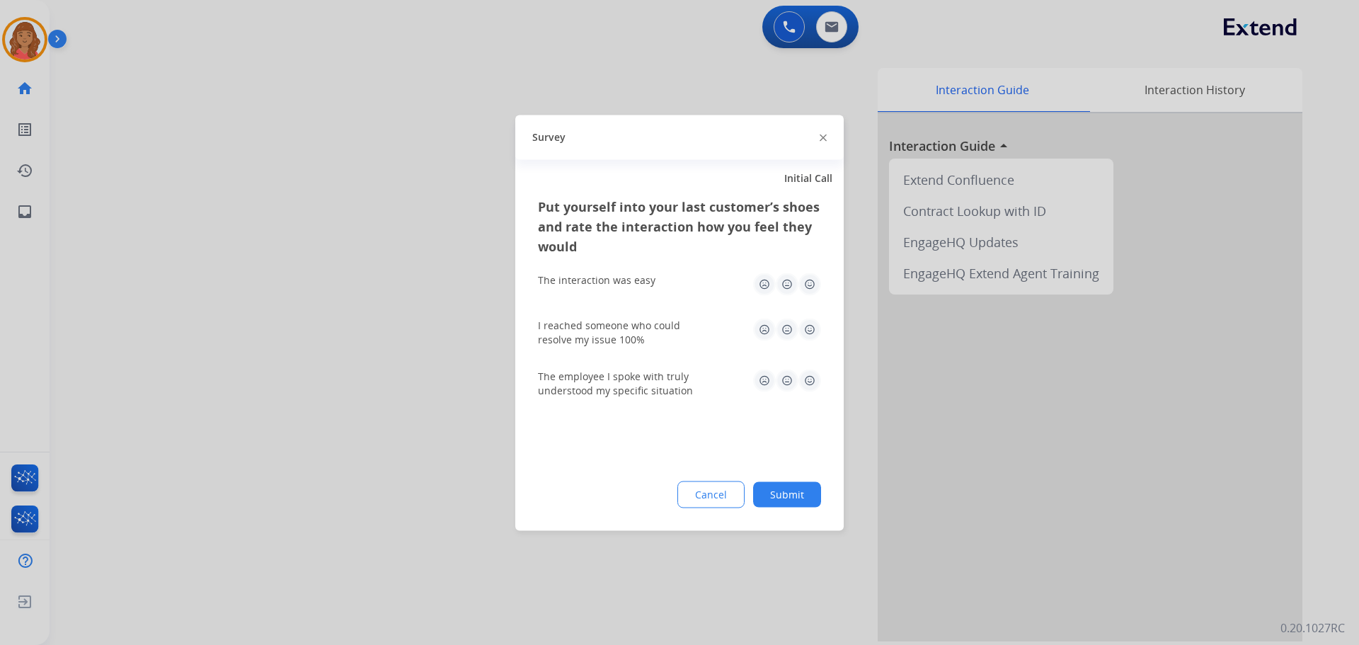
click at [810, 281] on img at bounding box center [810, 284] width 23 height 23
drag, startPoint x: 808, startPoint y: 326, endPoint x: 814, endPoint y: 348, distance: 22.7
click at [808, 328] on img at bounding box center [810, 329] width 23 height 23
drag, startPoint x: 806, startPoint y: 373, endPoint x: 809, endPoint y: 381, distance: 8.3
click at [806, 374] on img at bounding box center [810, 380] width 23 height 23
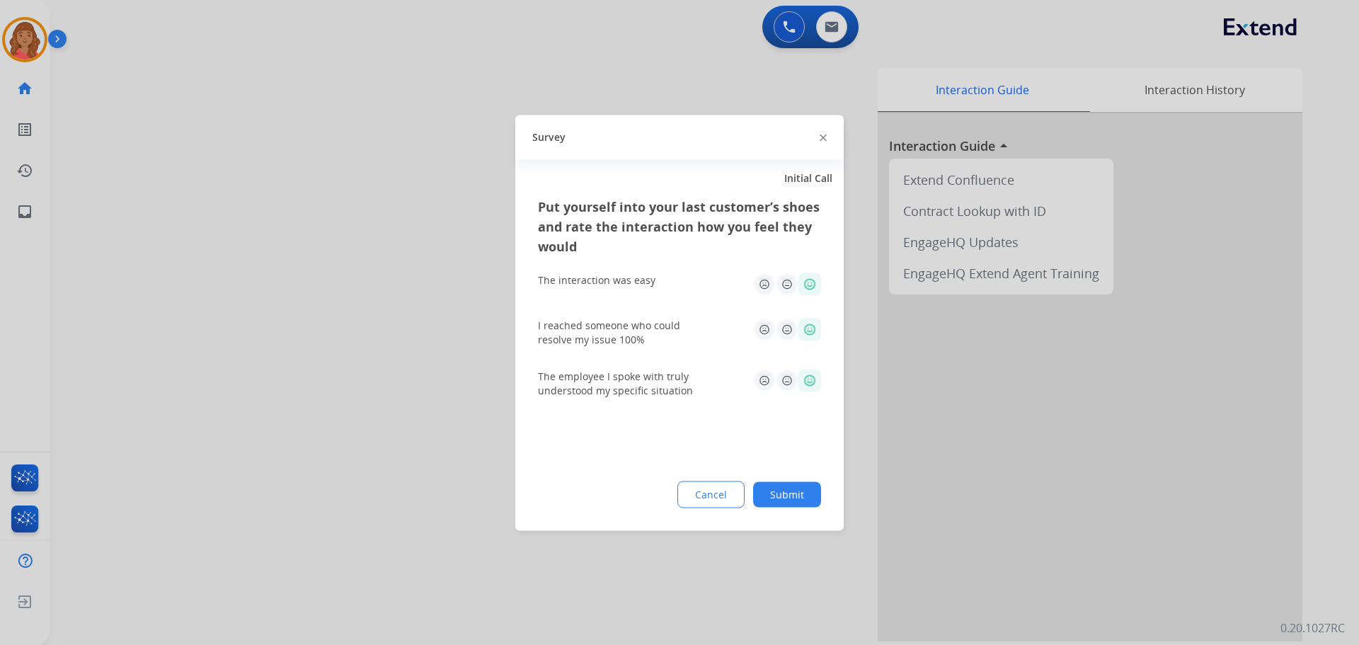
click at [792, 492] on button "Submit" at bounding box center [787, 493] width 68 height 25
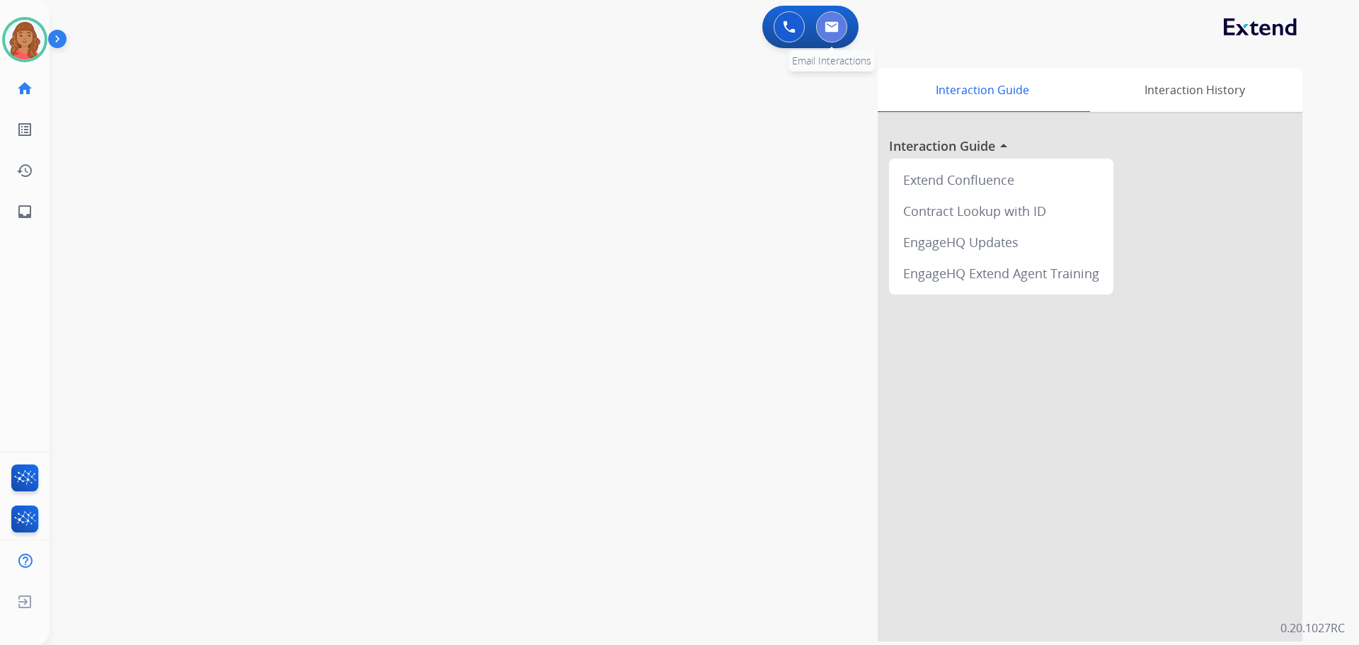
click at [837, 32] on button at bounding box center [831, 26] width 31 height 31
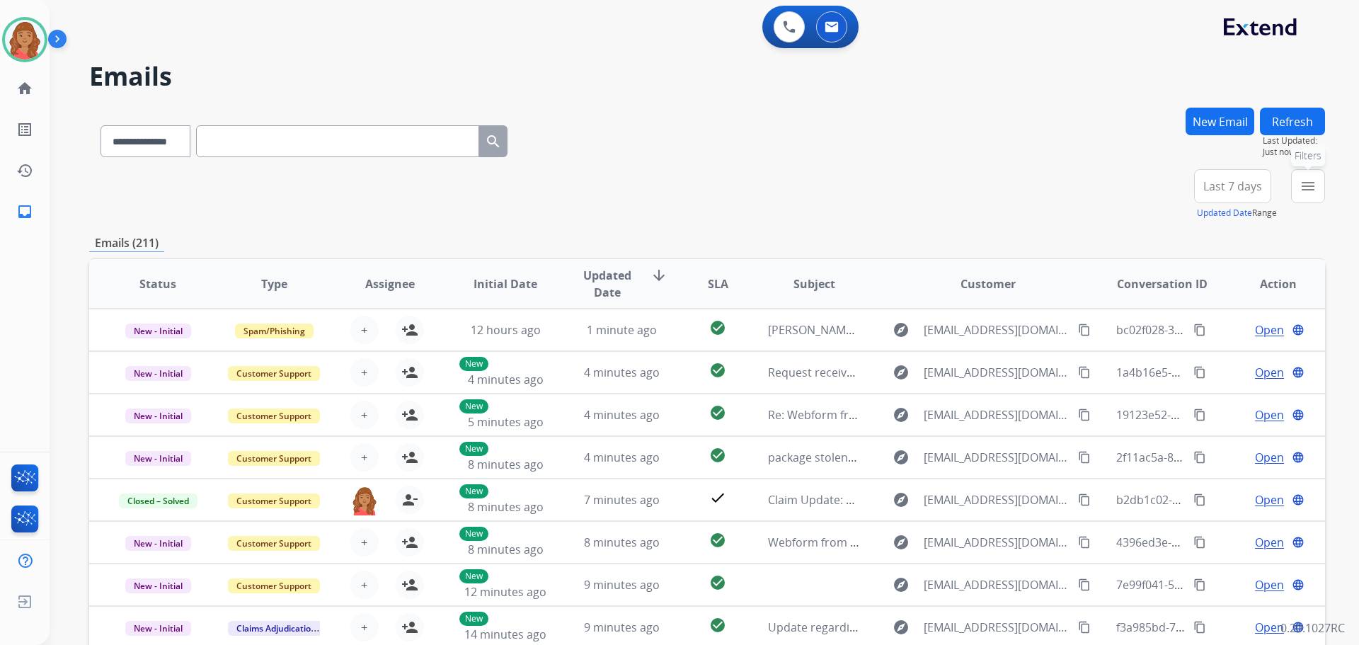
drag, startPoint x: 1316, startPoint y: 183, endPoint x: 1286, endPoint y: 207, distance: 38.8
click at [1318, 186] on button "menu Filters" at bounding box center [1308, 186] width 34 height 34
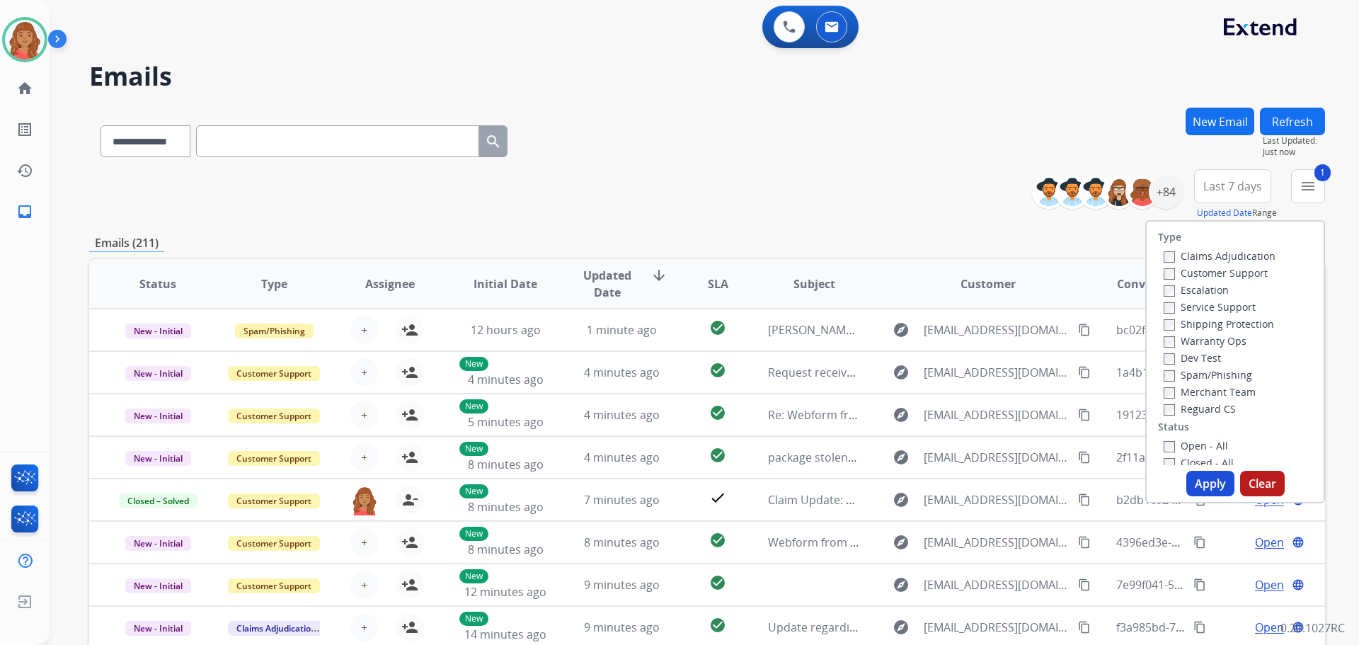
click at [1167, 326] on label "Shipping Protection" at bounding box center [1219, 323] width 110 height 13
click at [1193, 486] on button "Apply" at bounding box center [1211, 483] width 48 height 25
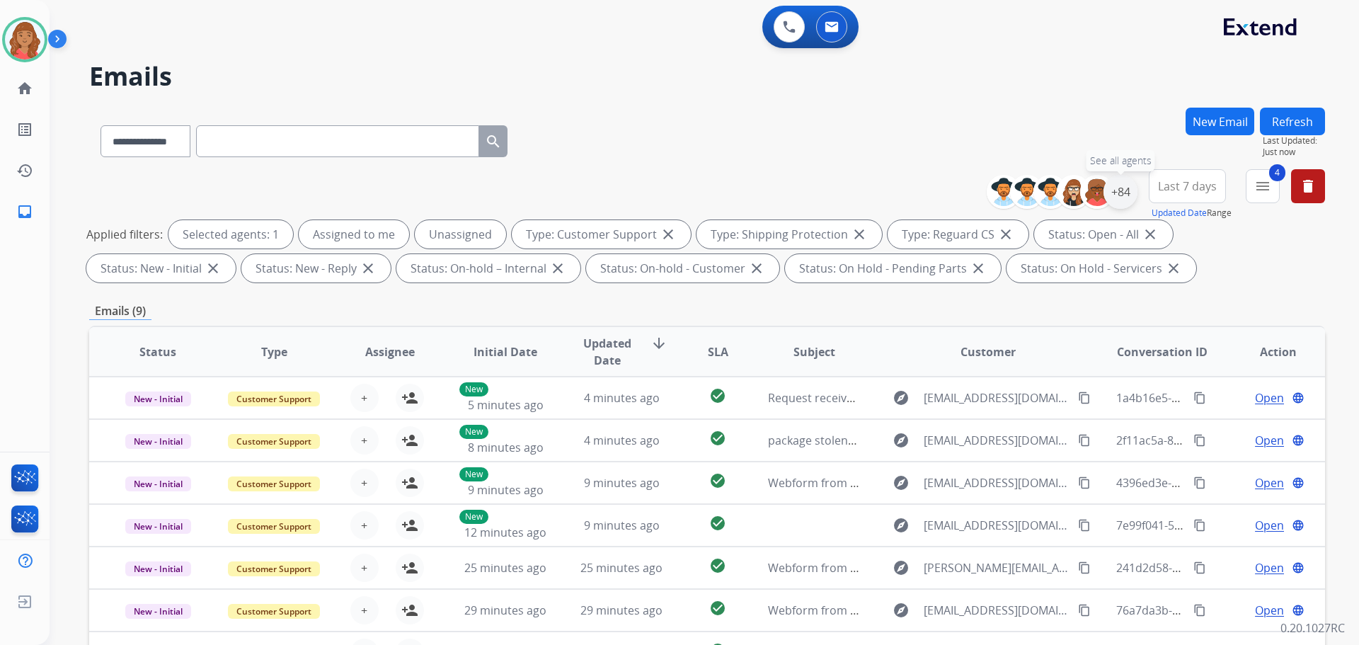
click at [1122, 199] on div "+84" at bounding box center [1121, 192] width 34 height 34
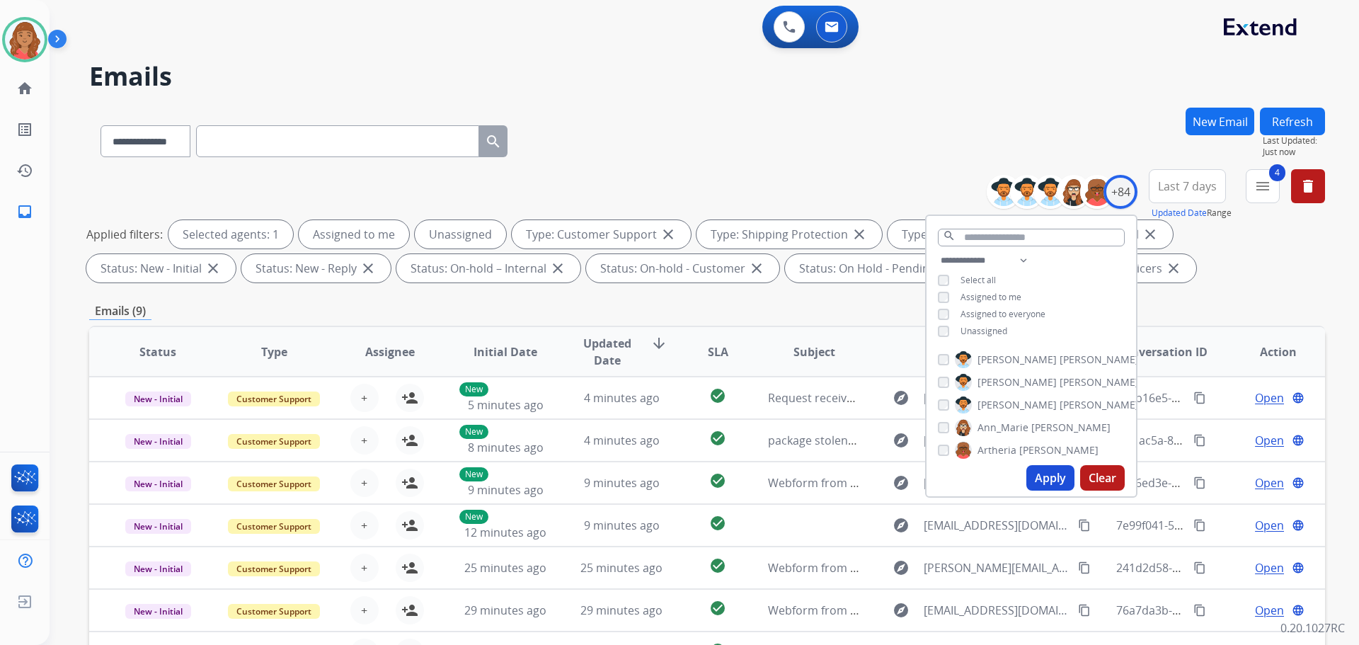
drag, startPoint x: 929, startPoint y: 327, endPoint x: 964, endPoint y: 359, distance: 47.6
click at [934, 329] on div "**********" at bounding box center [1032, 297] width 210 height 91
click at [1051, 479] on button "Apply" at bounding box center [1051, 477] width 48 height 25
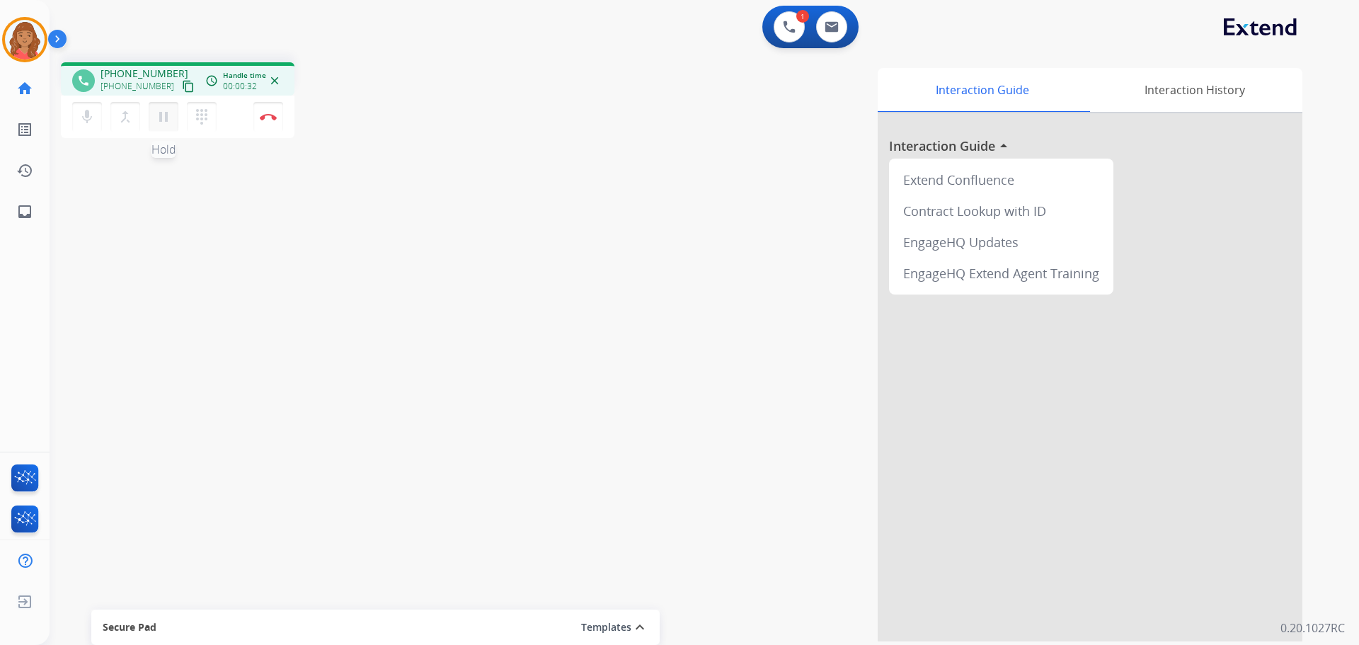
click at [166, 118] on mat-icon "pause" at bounding box center [163, 116] width 17 height 17
click at [158, 115] on mat-icon "play_arrow" at bounding box center [163, 116] width 17 height 17
click at [182, 82] on mat-icon "content_copy" at bounding box center [188, 86] width 13 height 13
click at [167, 117] on mat-icon "pause" at bounding box center [163, 116] width 17 height 17
click at [164, 125] on mat-icon "play_arrow" at bounding box center [163, 116] width 17 height 17
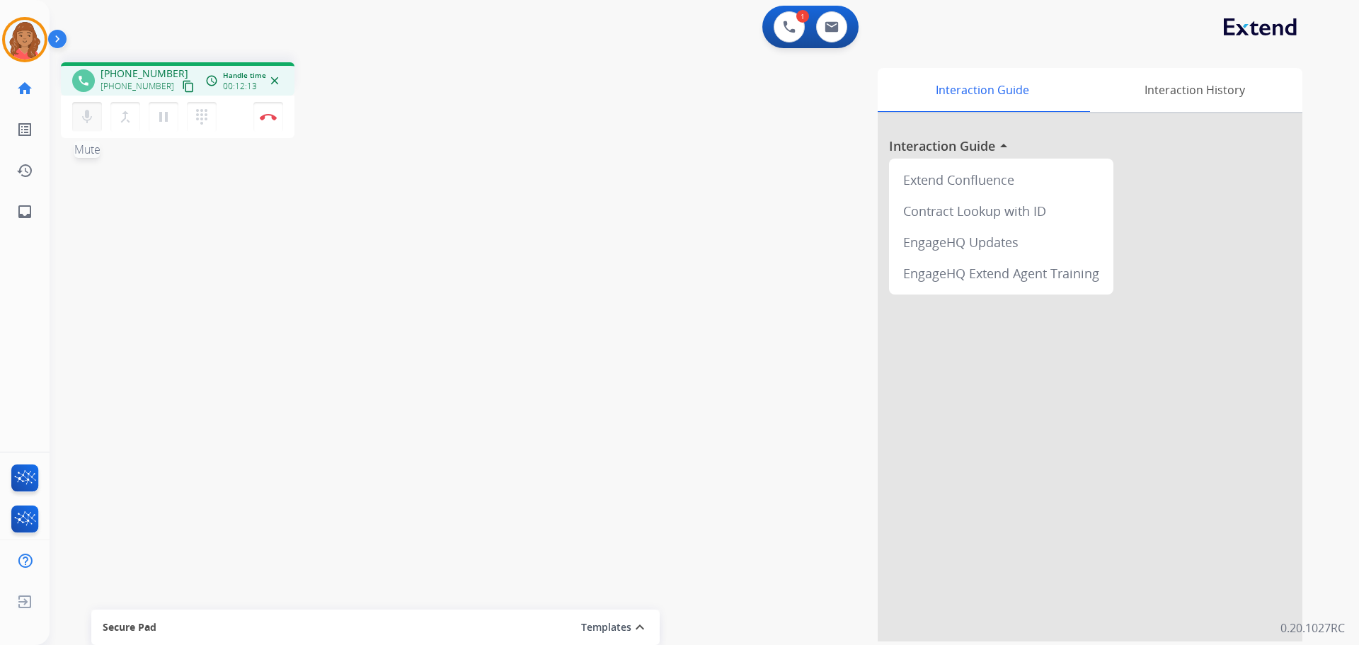
click at [89, 115] on mat-icon "mic" at bounding box center [87, 116] width 17 height 17
click at [77, 114] on button "mic_off Mute" at bounding box center [87, 117] width 30 height 30
click at [157, 118] on mat-icon "pause" at bounding box center [163, 116] width 17 height 17
click at [176, 115] on button "play_arrow Hold" at bounding box center [164, 117] width 30 height 30
click at [269, 118] on img at bounding box center [268, 116] width 17 height 7
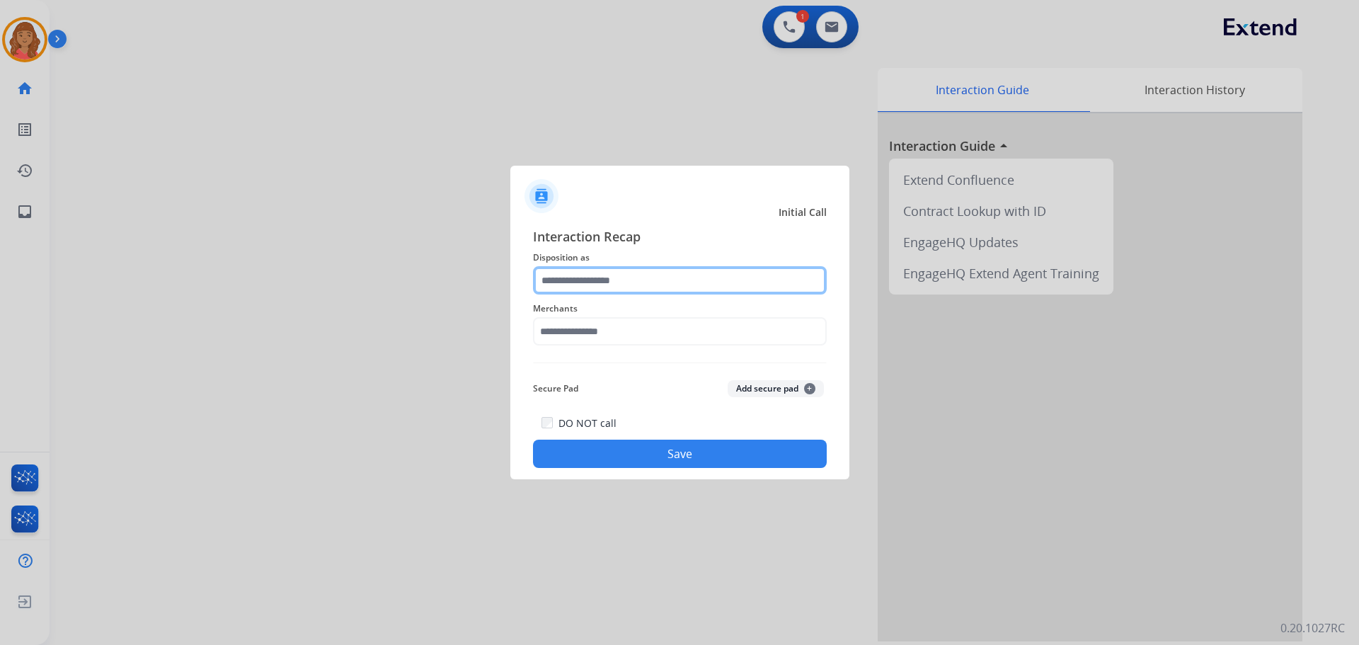
click at [583, 278] on input "text" at bounding box center [680, 280] width 294 height 28
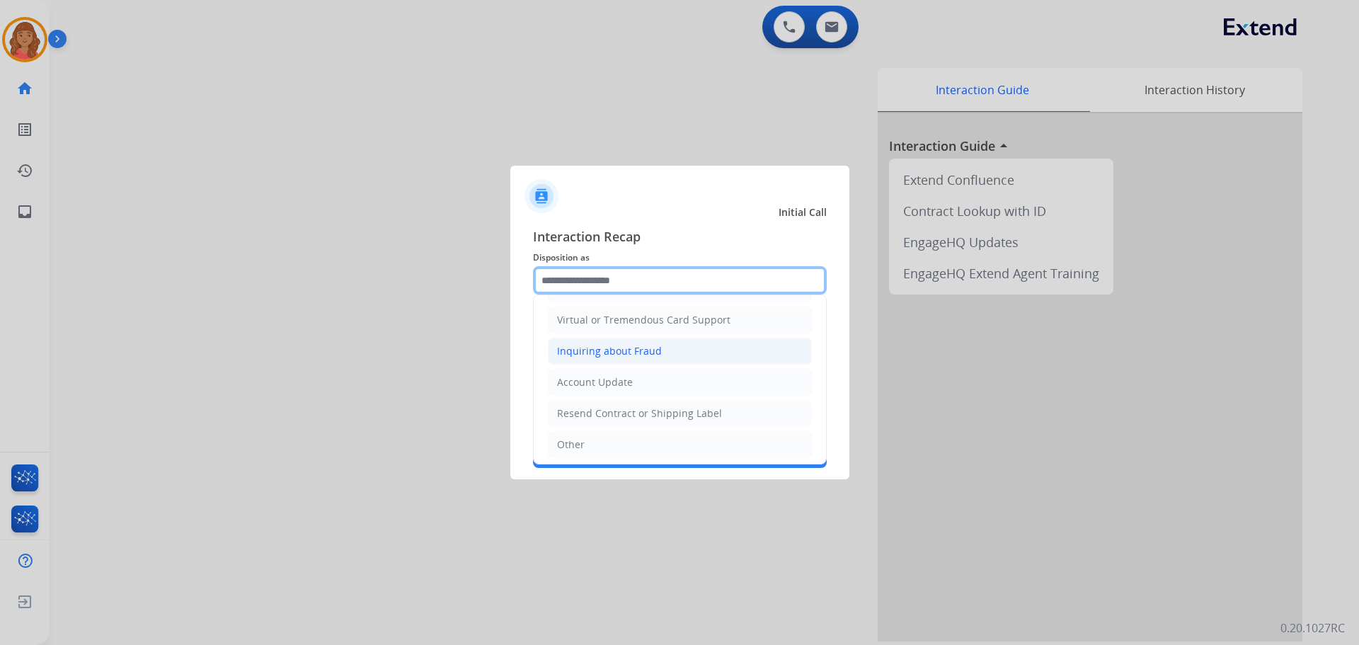
scroll to position [221, 0]
click at [600, 280] on input "text" at bounding box center [680, 280] width 294 height 28
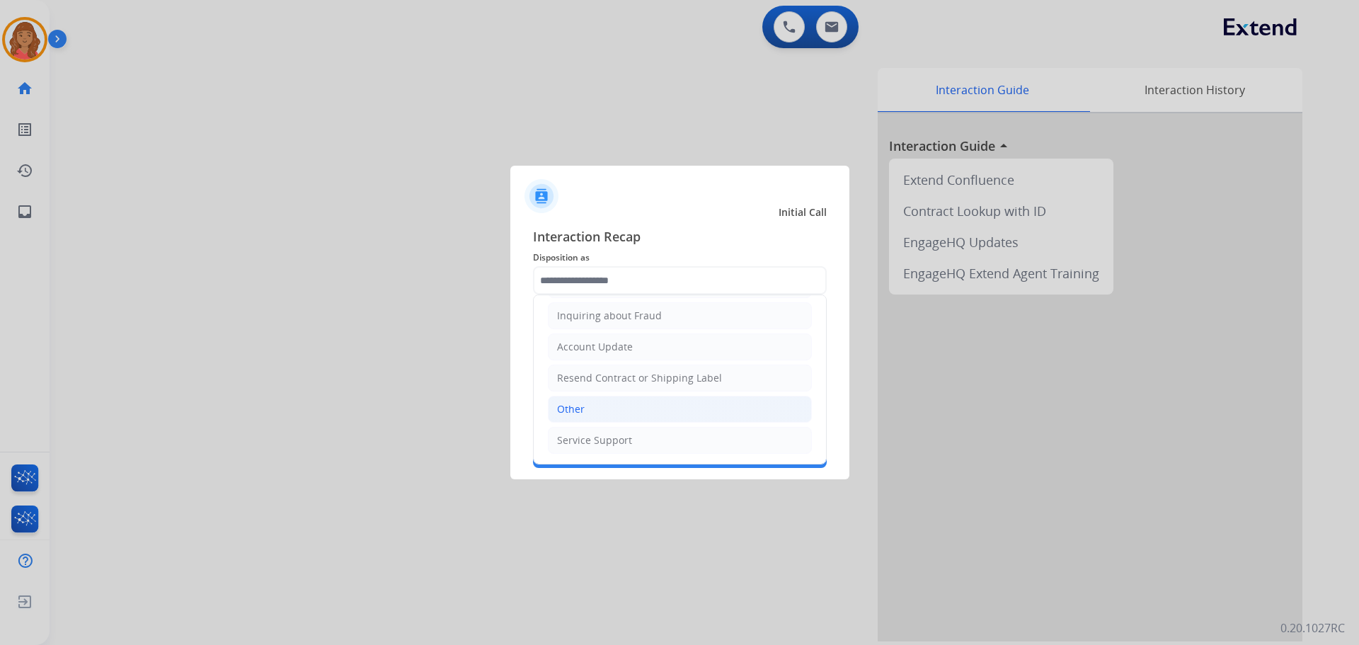
click at [569, 399] on li "Other" at bounding box center [680, 409] width 264 height 27
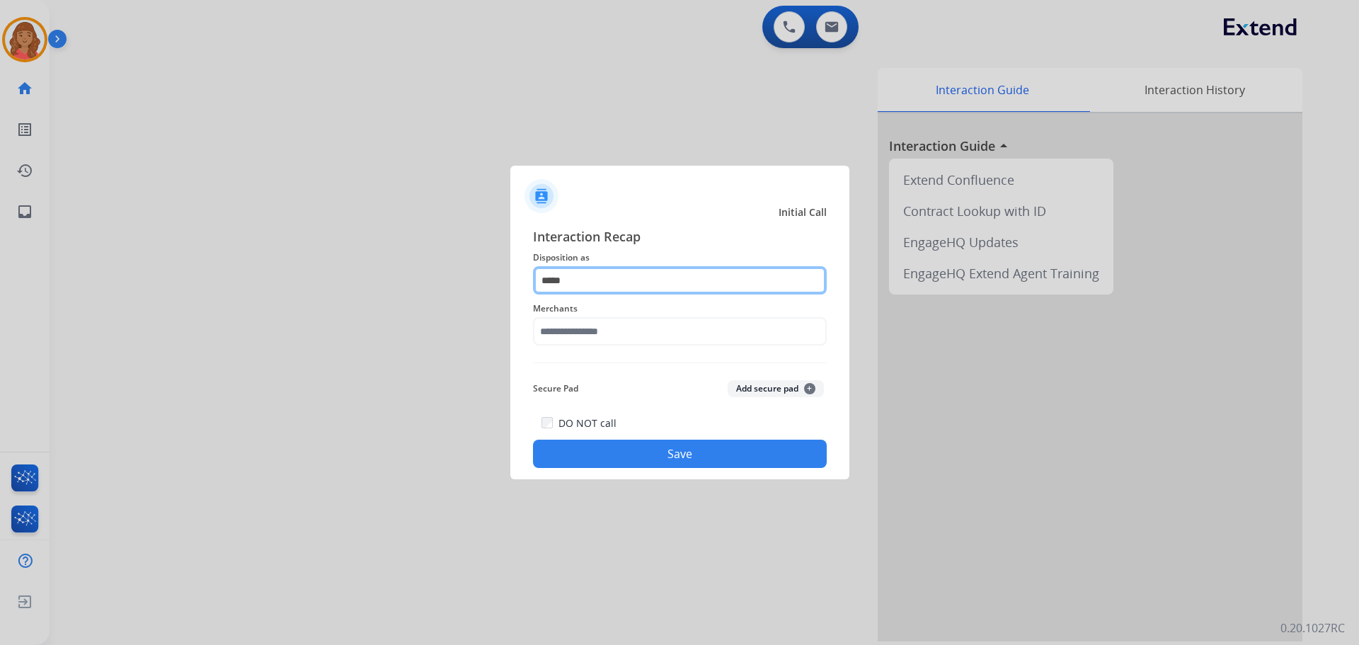
click at [587, 280] on input "*****" at bounding box center [680, 280] width 294 height 28
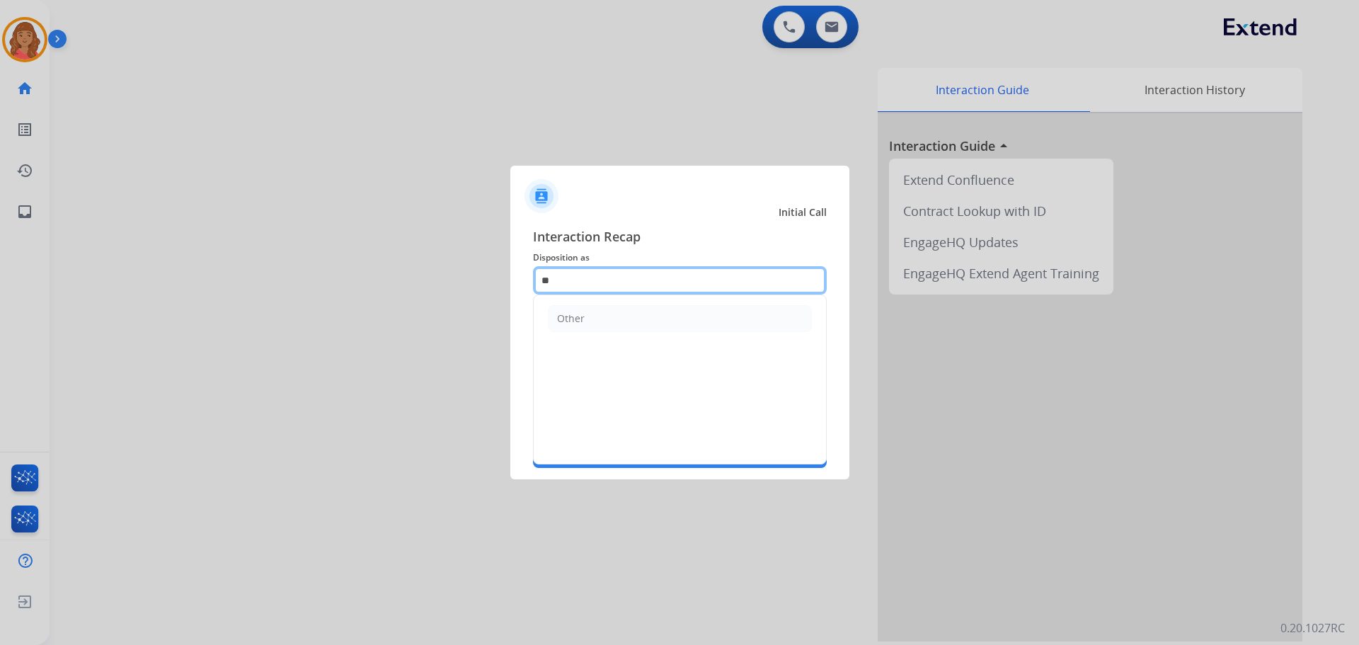
type input "*"
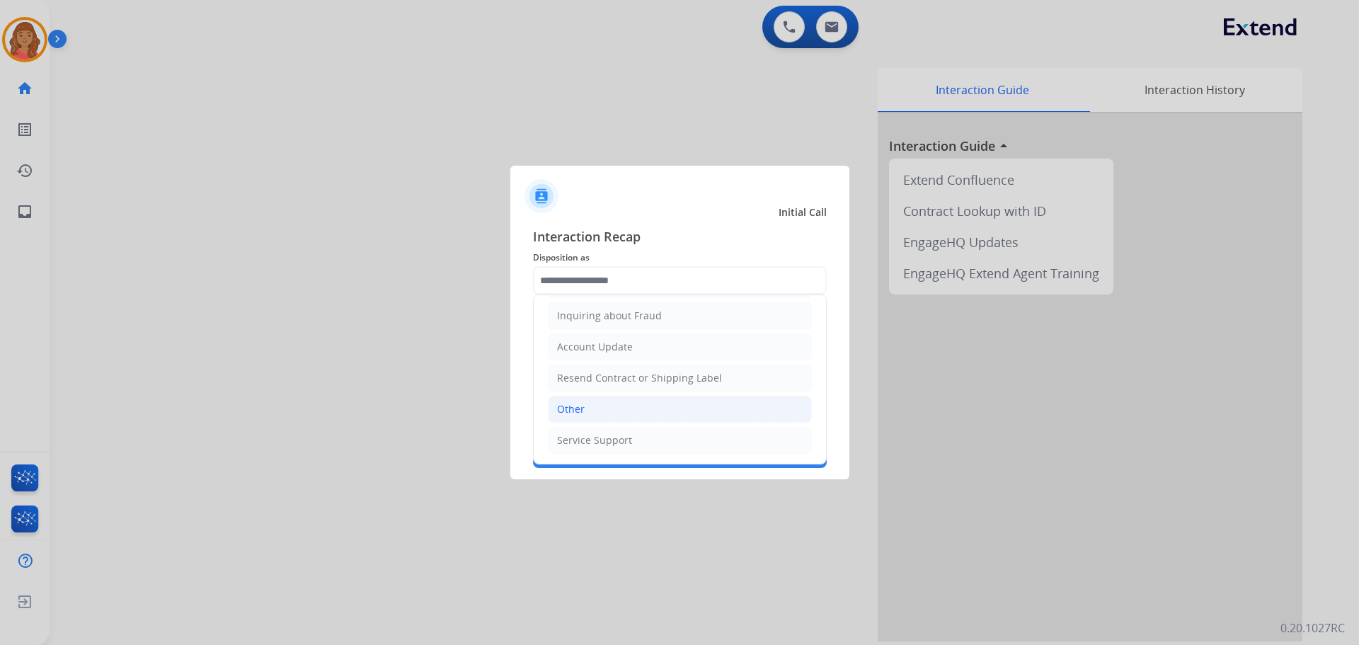
click at [570, 408] on div "Other" at bounding box center [571, 409] width 28 height 14
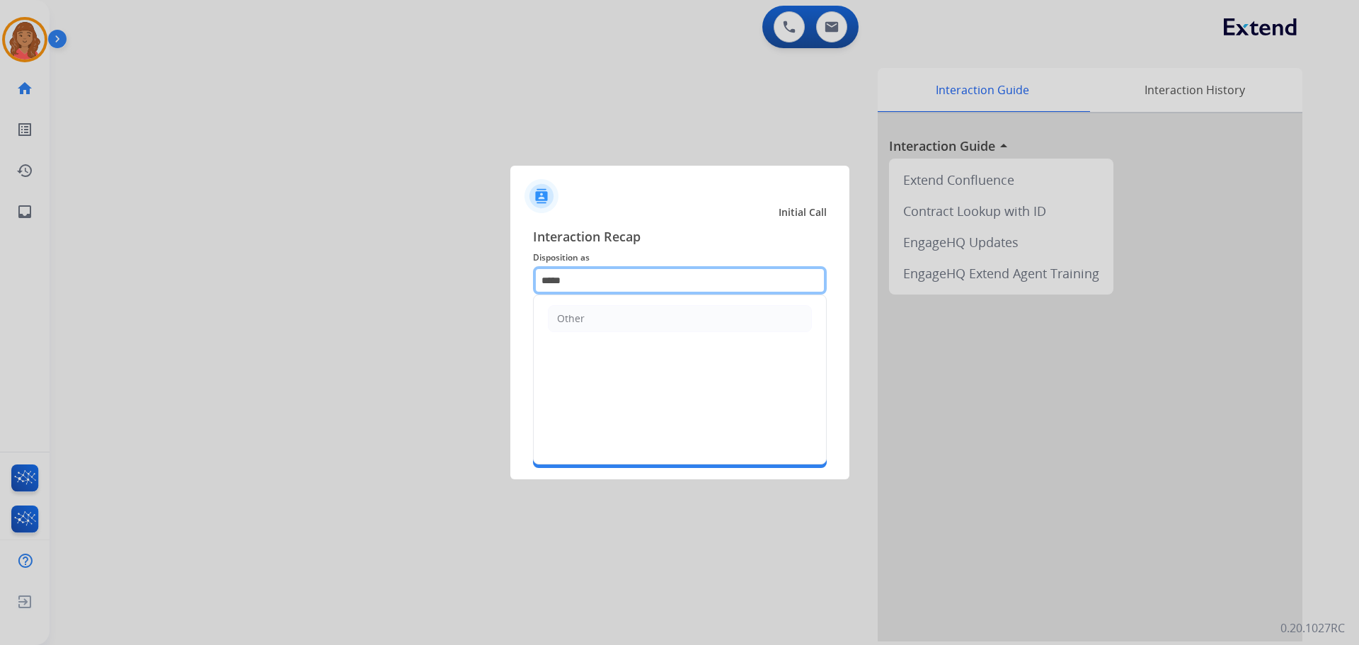
click at [581, 270] on input "*****" at bounding box center [680, 280] width 294 height 28
type input "*"
click at [572, 321] on div "Other" at bounding box center [571, 319] width 28 height 14
type input "*****"
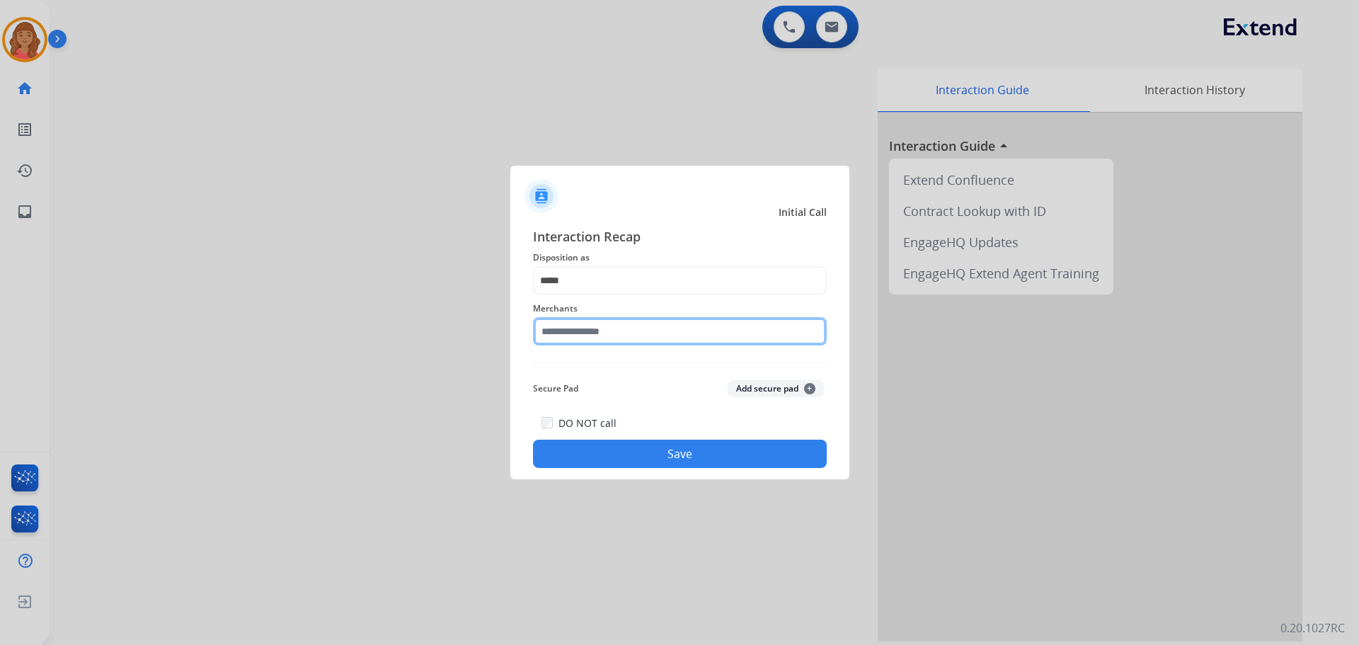
click at [572, 337] on input "text" at bounding box center [680, 331] width 294 height 28
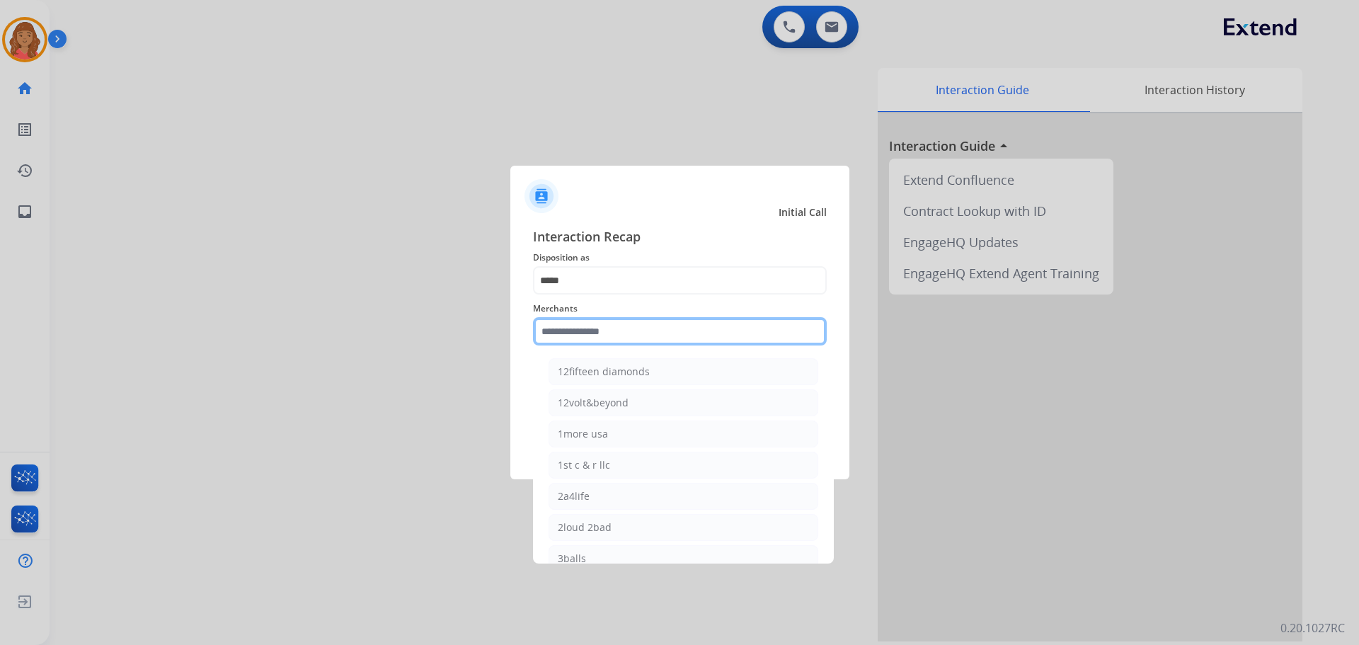
paste input "*******"
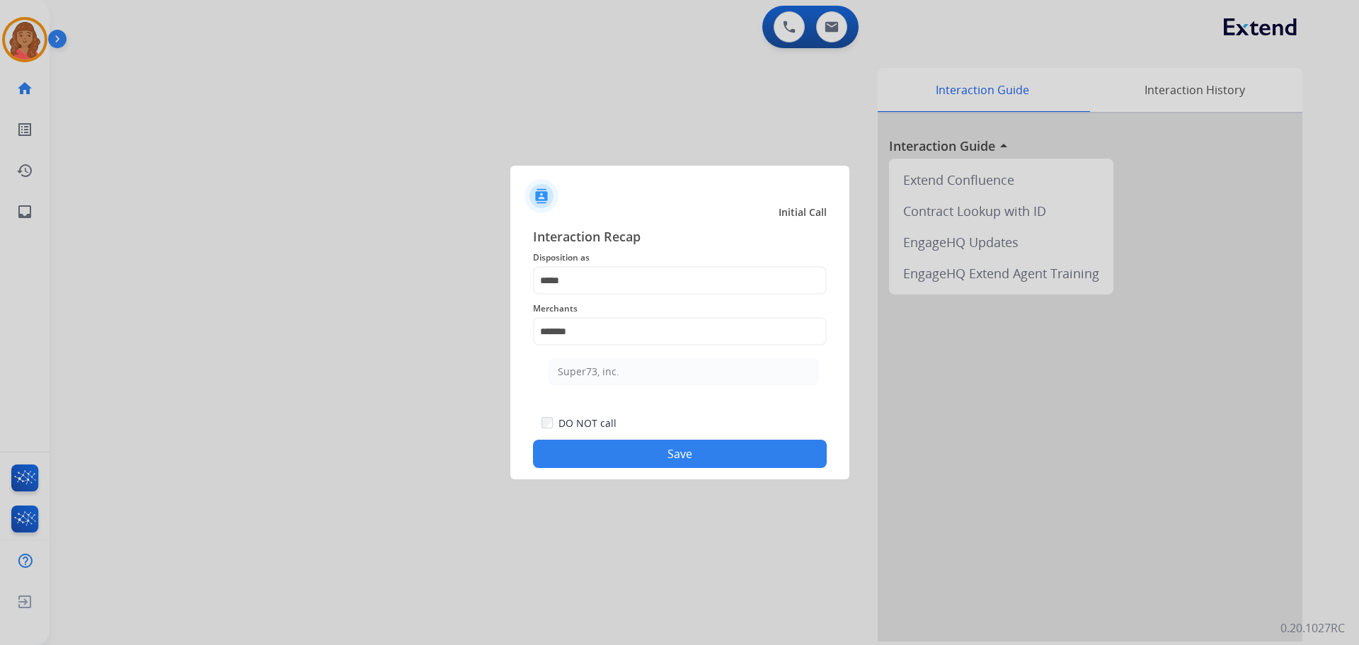
click at [593, 372] on div "Super73, inc." at bounding box center [589, 372] width 62 height 14
type input "**********"
click at [640, 455] on button "Save" at bounding box center [680, 454] width 294 height 28
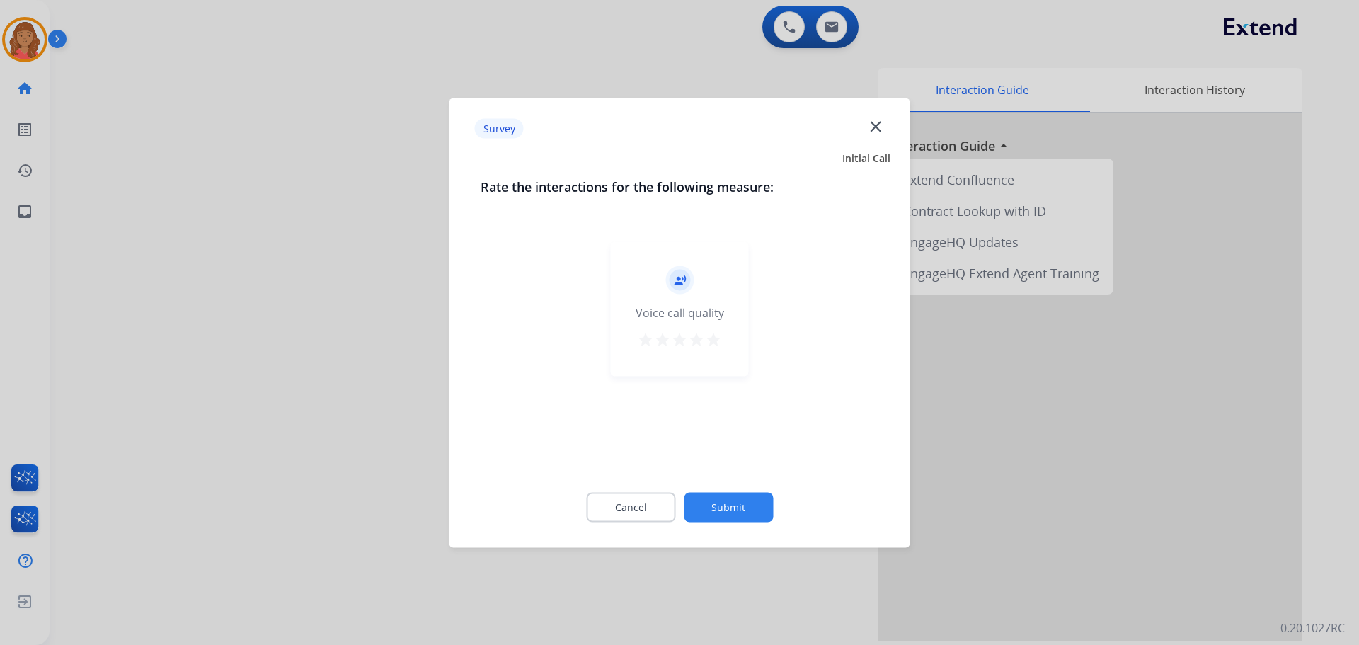
click at [715, 342] on mat-icon "star" at bounding box center [713, 339] width 17 height 17
click at [741, 498] on button "Submit" at bounding box center [728, 507] width 89 height 30
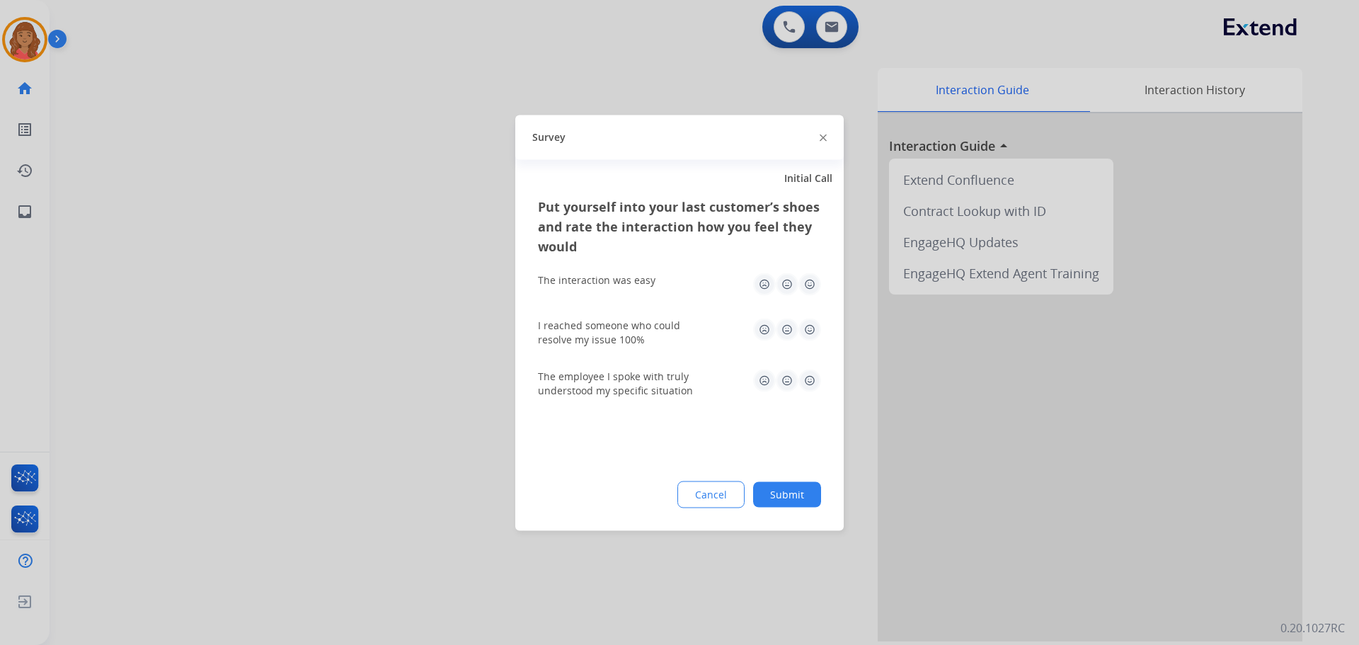
click at [809, 281] on img at bounding box center [810, 284] width 23 height 23
click at [811, 330] on img at bounding box center [810, 329] width 23 height 23
drag, startPoint x: 808, startPoint y: 377, endPoint x: 815, endPoint y: 438, distance: 60.6
click at [808, 380] on img at bounding box center [810, 380] width 23 height 23
click at [785, 491] on button "Submit" at bounding box center [787, 493] width 68 height 25
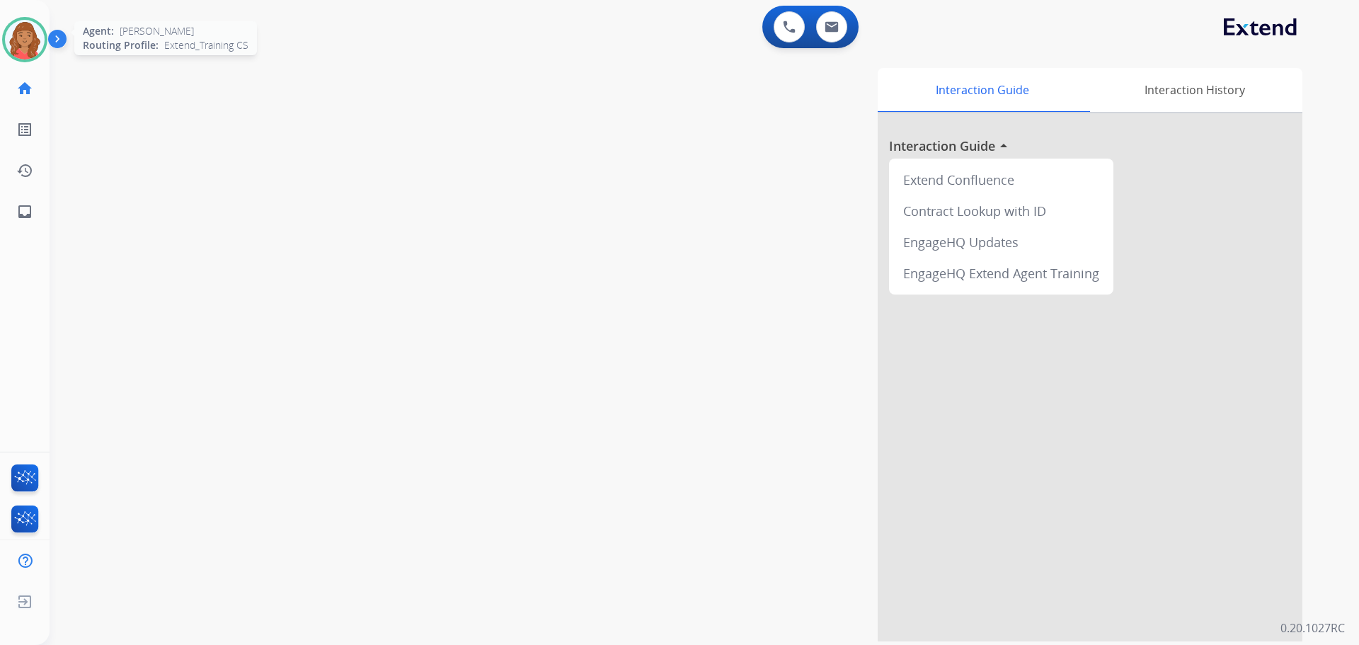
click at [28, 35] on img at bounding box center [25, 40] width 40 height 40
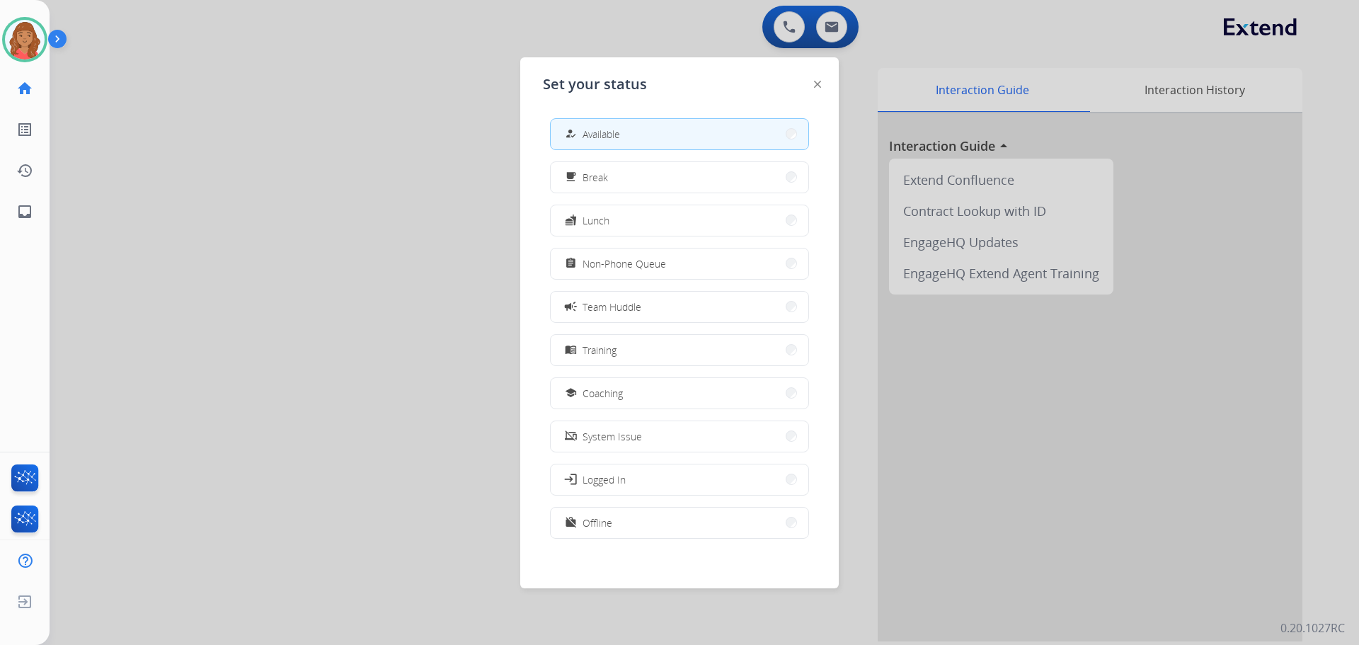
click at [611, 395] on span "Coaching" at bounding box center [603, 393] width 40 height 15
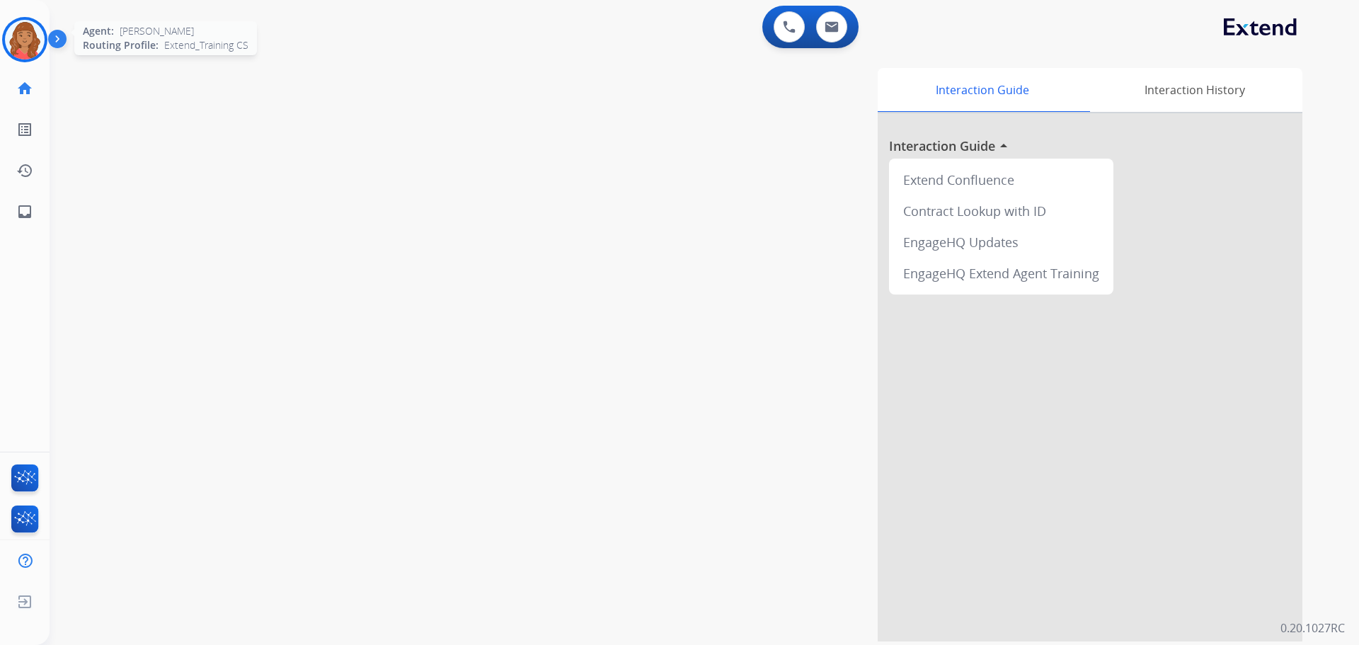
click at [24, 42] on img at bounding box center [25, 40] width 40 height 40
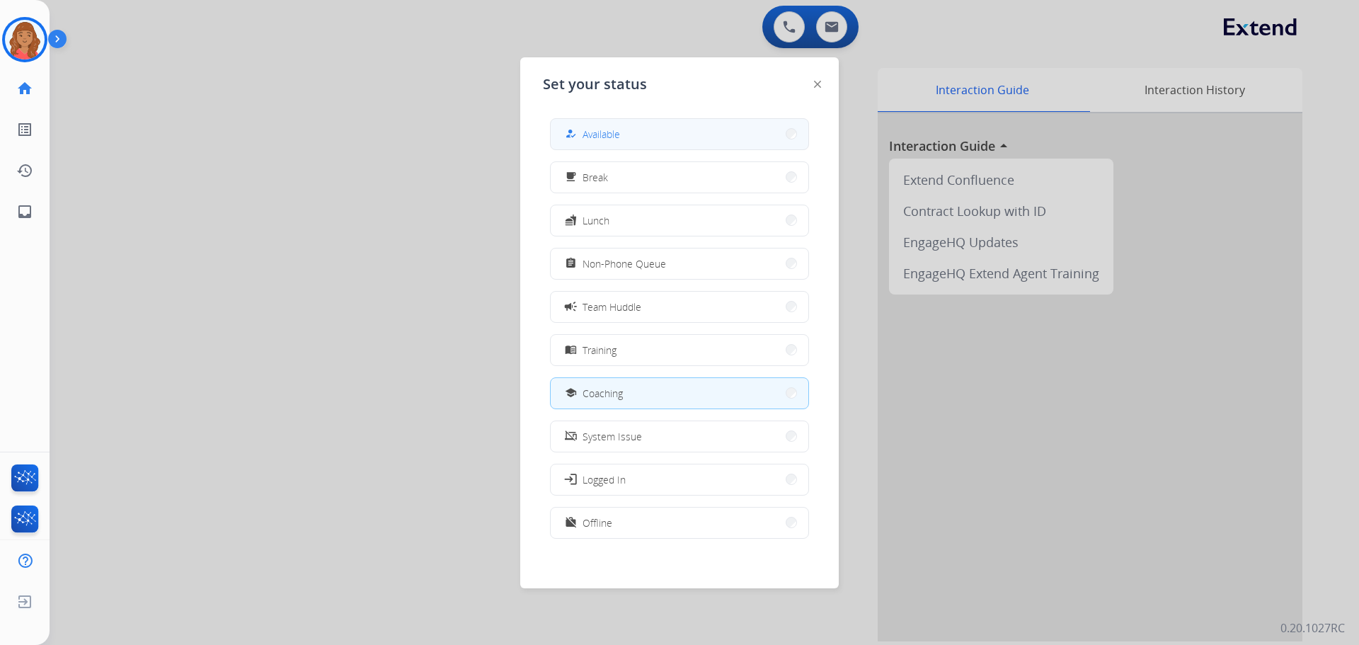
click at [603, 128] on span "Available" at bounding box center [602, 134] width 38 height 15
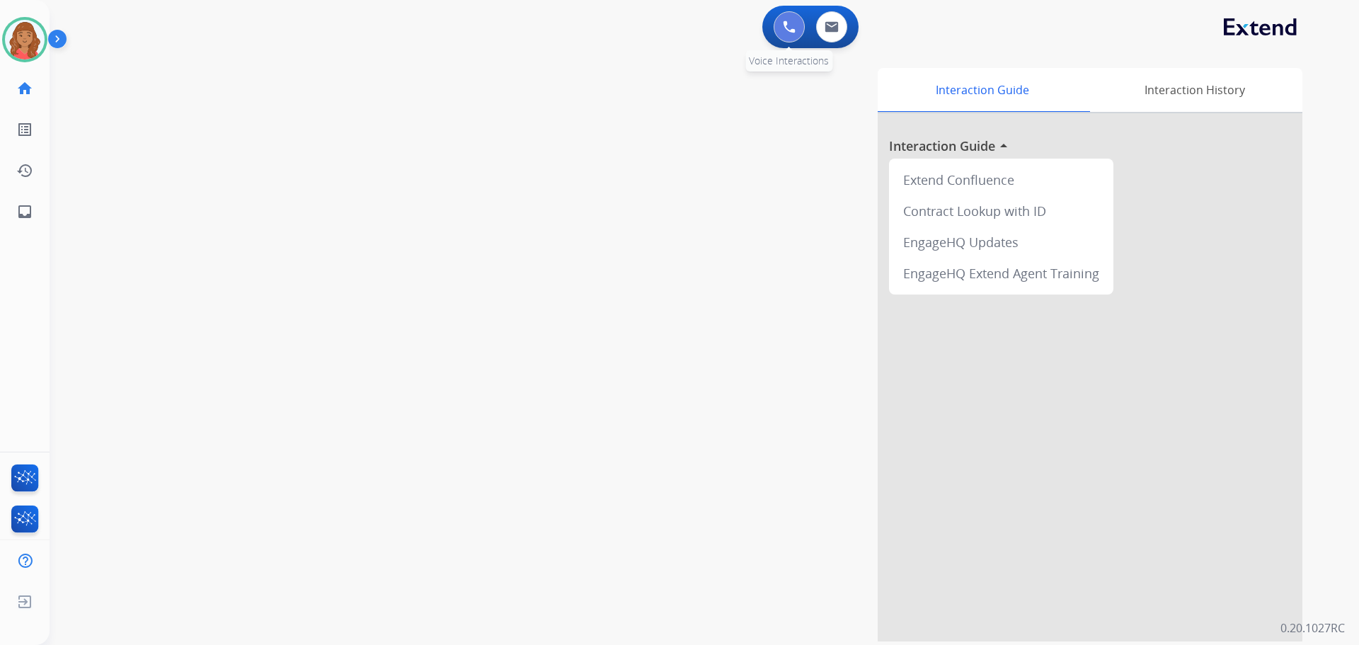
click at [778, 35] on div "0 Voice Interactions" at bounding box center [789, 26] width 42 height 31
click at [785, 30] on img at bounding box center [789, 27] width 13 height 13
click at [793, 16] on button at bounding box center [789, 26] width 31 height 31
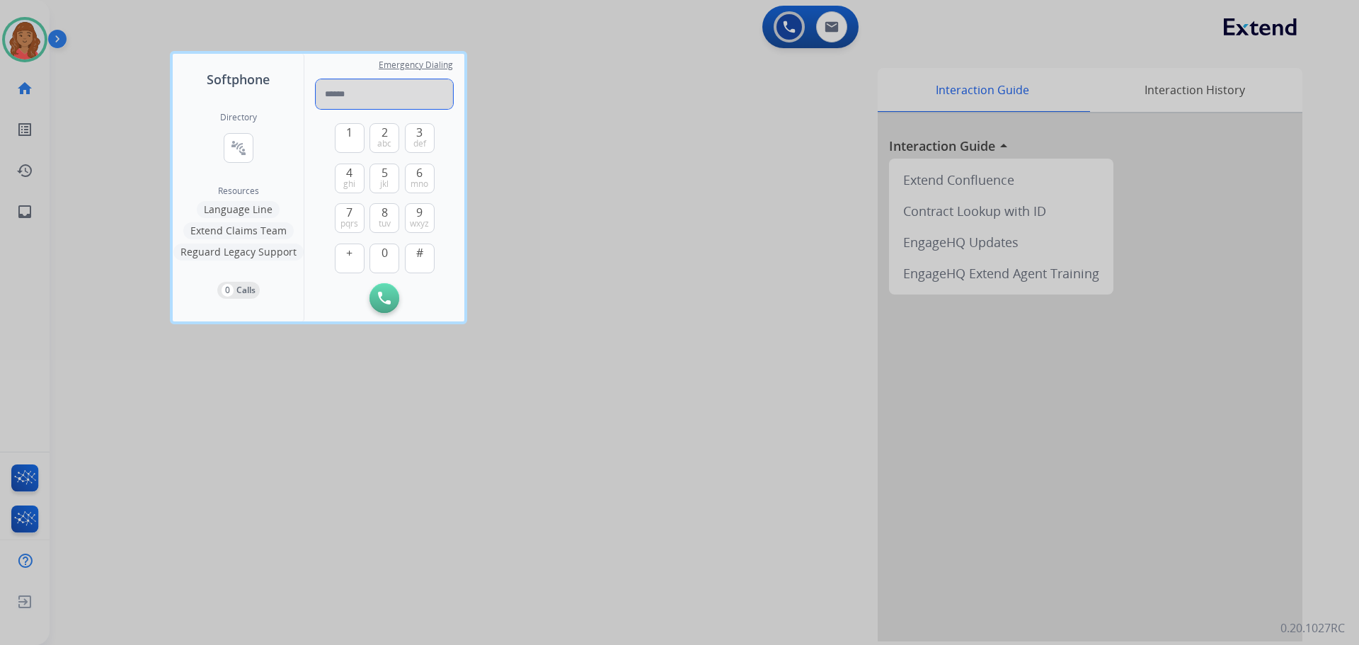
paste input "**********"
type input "**********"
click at [380, 307] on button "Initiate Call" at bounding box center [385, 298] width 30 height 30
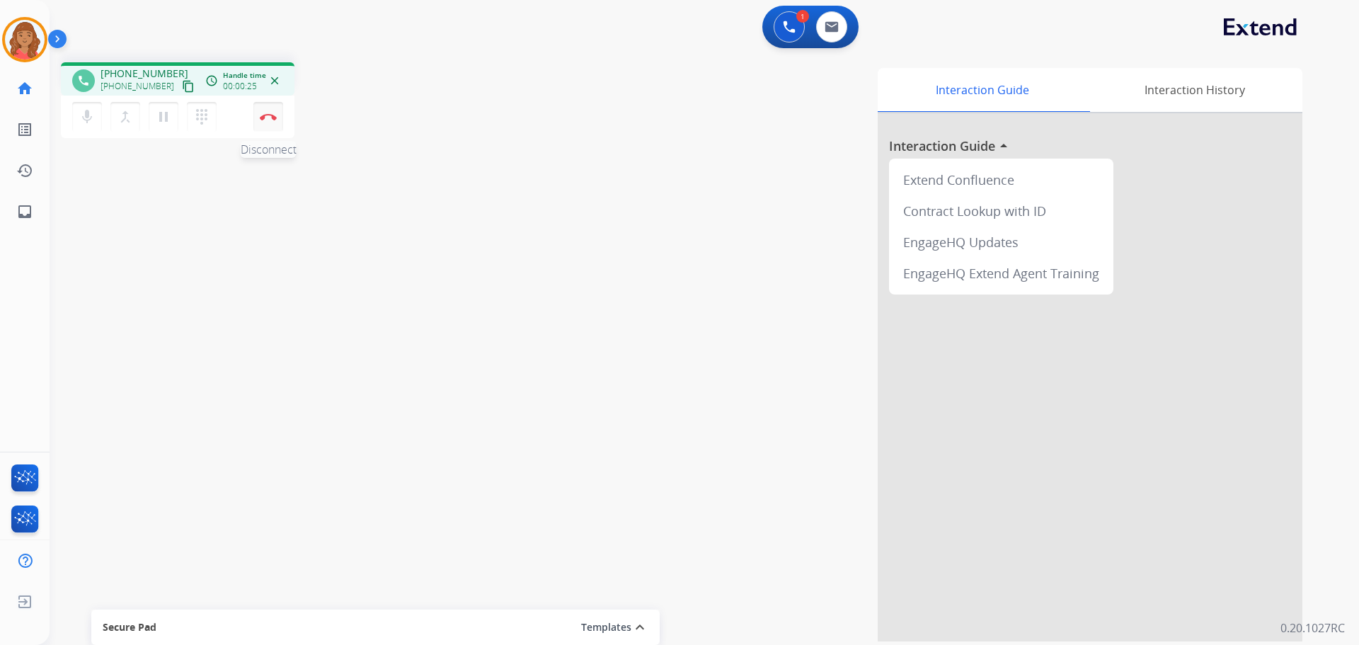
click at [268, 126] on button "Disconnect" at bounding box center [268, 117] width 30 height 30
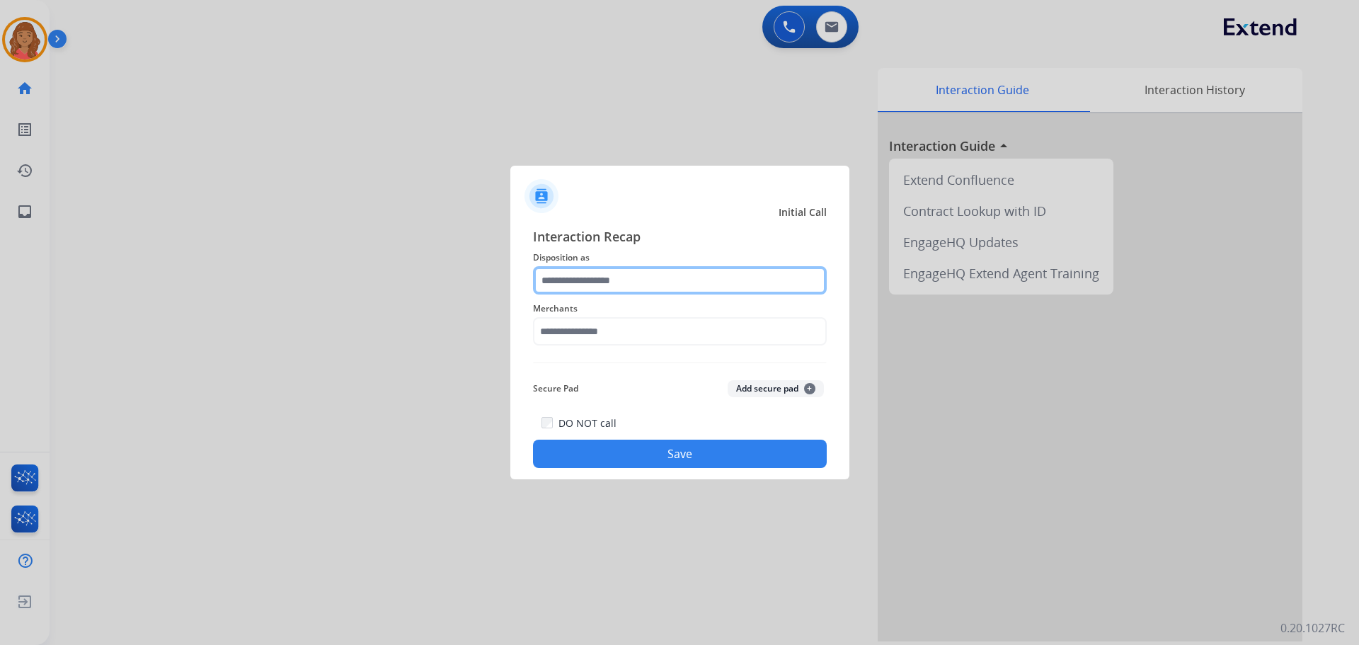
drag, startPoint x: 600, startPoint y: 272, endPoint x: 606, endPoint y: 285, distance: 13.9
click at [605, 275] on input "text" at bounding box center [680, 280] width 294 height 28
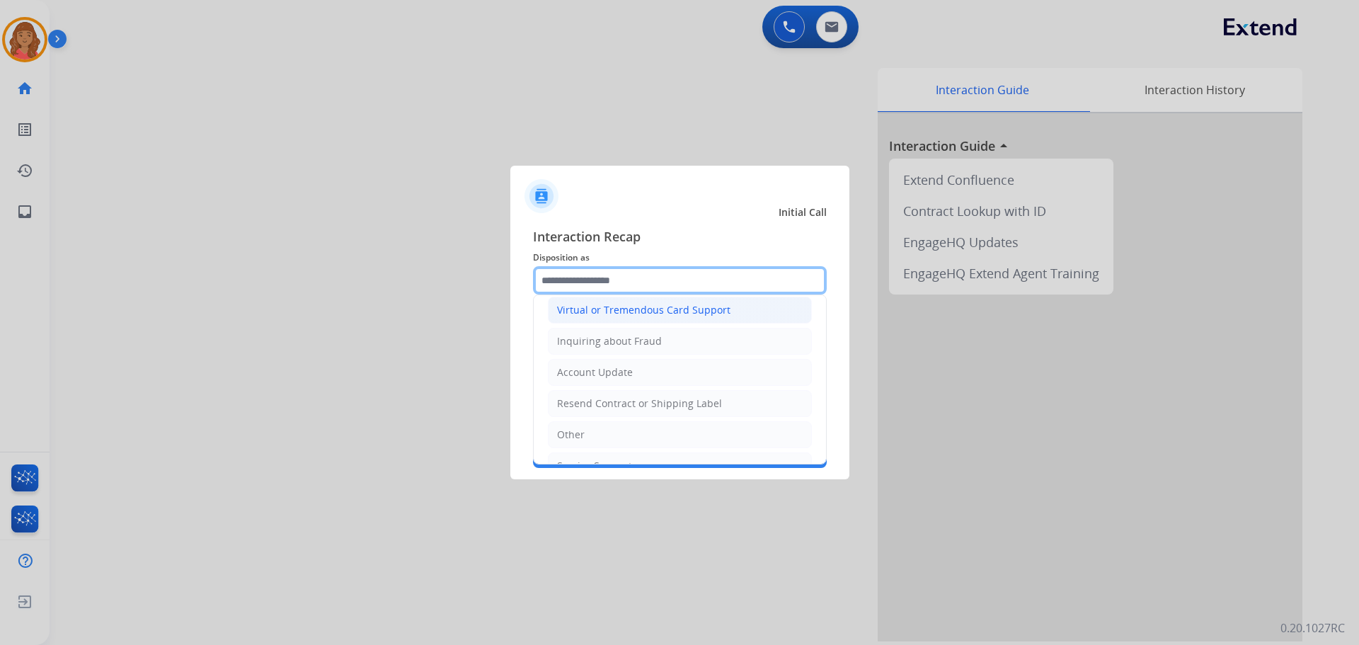
scroll to position [212, 0]
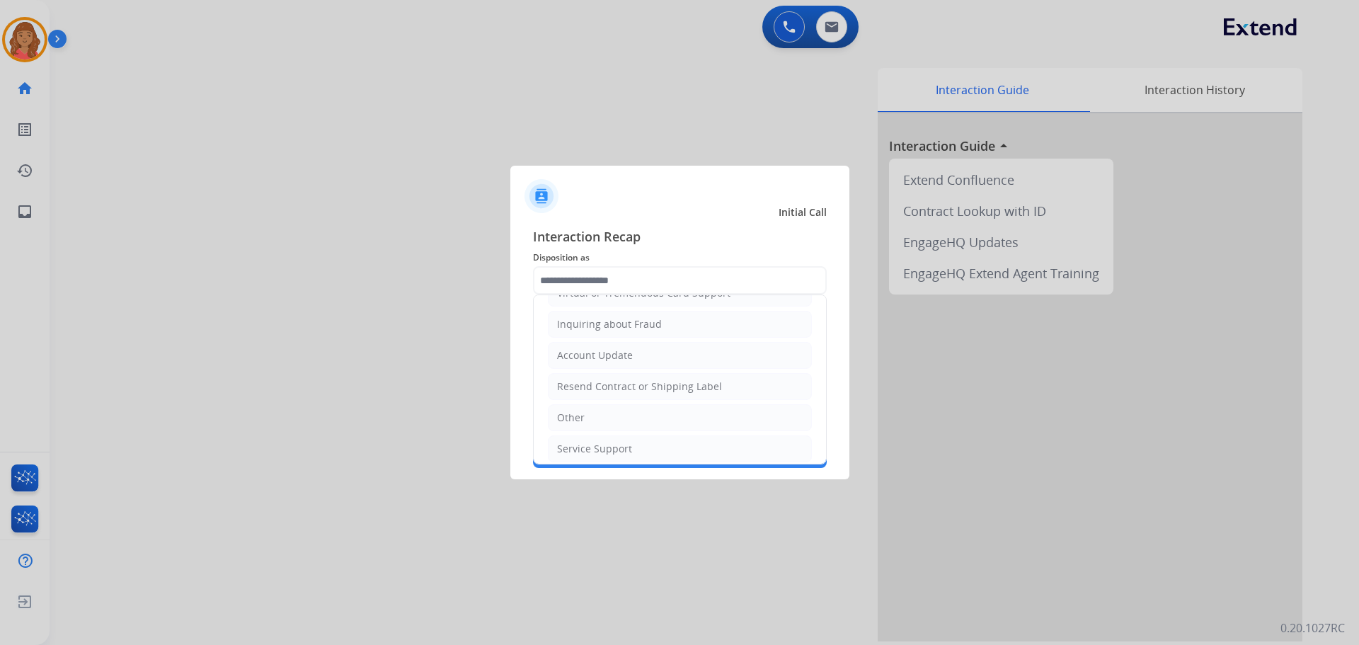
click at [571, 420] on div "Other" at bounding box center [571, 418] width 28 height 14
type input "*****"
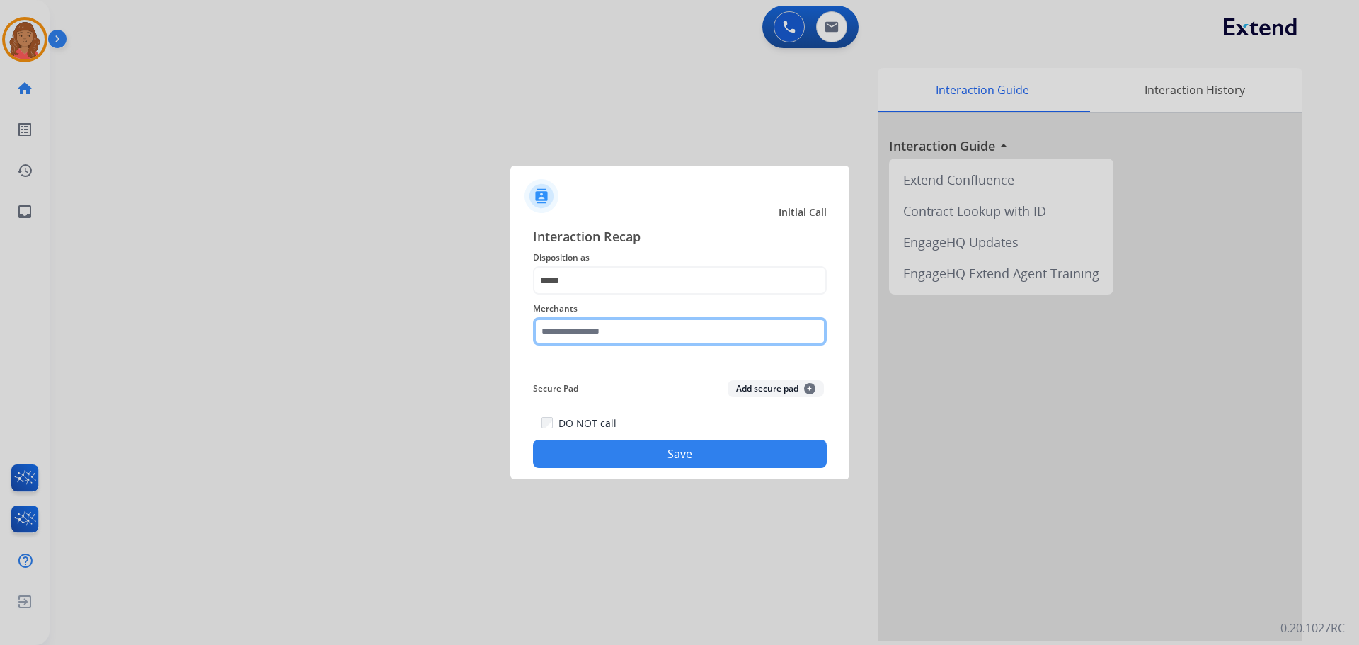
click at [583, 339] on input "text" at bounding box center [680, 331] width 294 height 28
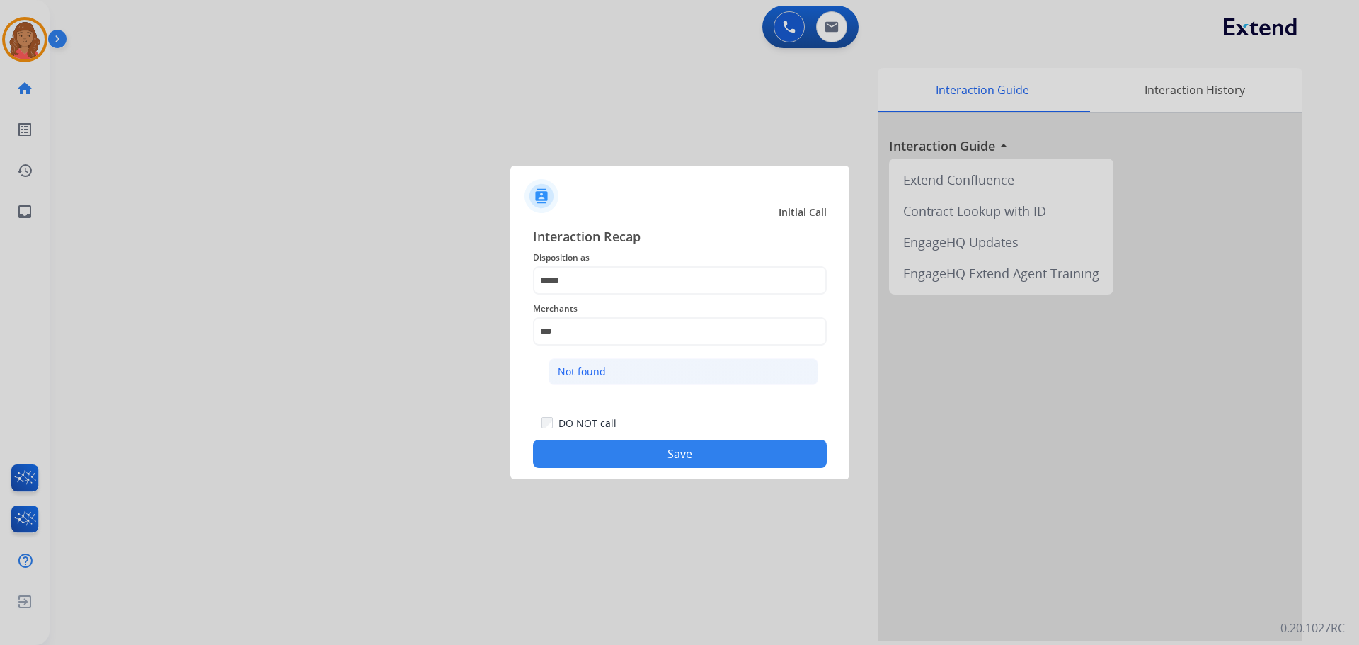
click at [595, 376] on div "Not found" at bounding box center [582, 372] width 48 height 14
type input "*********"
click at [636, 452] on button "Save" at bounding box center [680, 454] width 294 height 28
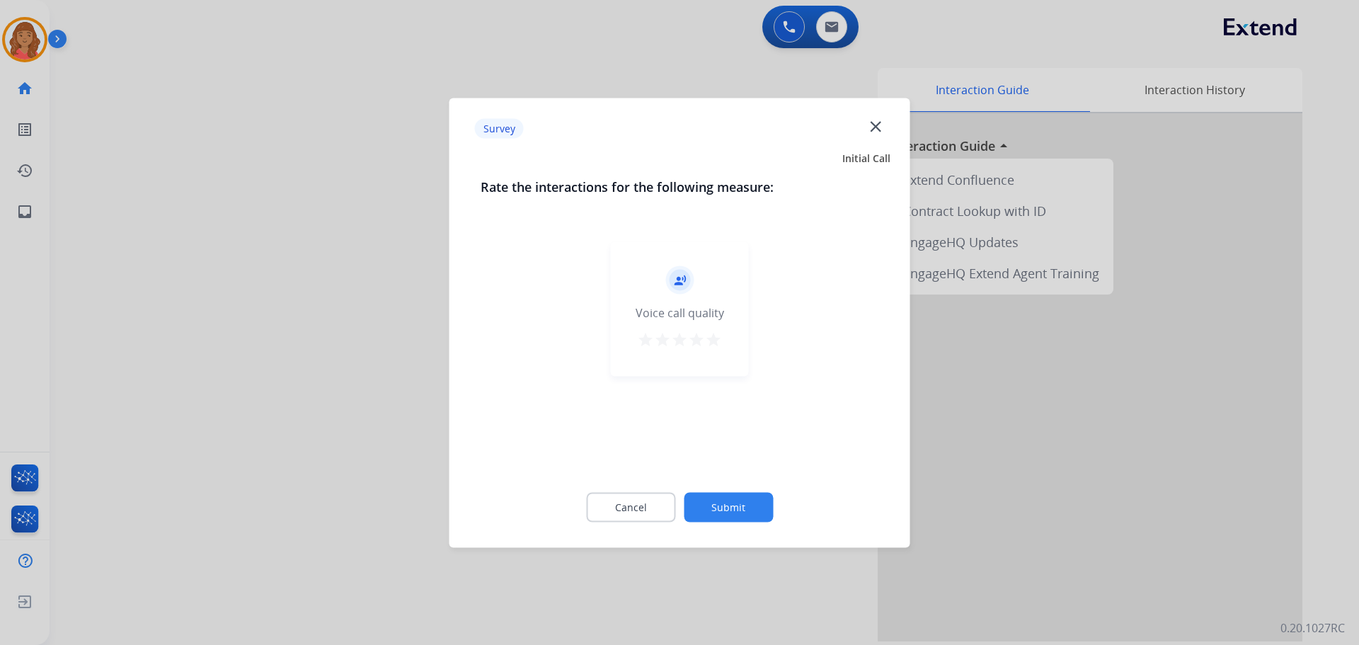
click at [712, 333] on mat-icon "star" at bounding box center [713, 339] width 17 height 17
click at [729, 527] on div "Cancel Submit" at bounding box center [680, 507] width 399 height 64
click at [731, 514] on button "Submit" at bounding box center [728, 507] width 89 height 30
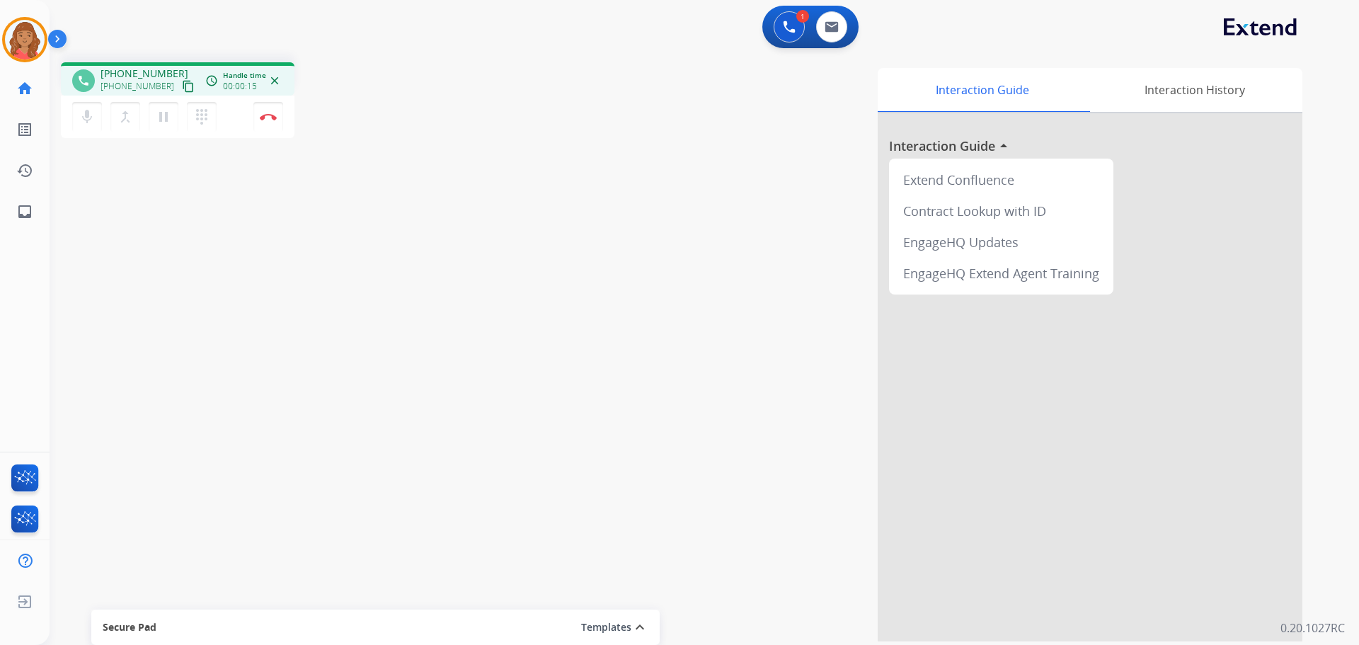
click at [182, 88] on mat-icon "content_copy" at bounding box center [188, 86] width 13 height 13
drag, startPoint x: 164, startPoint y: 86, endPoint x: 38, endPoint y: 80, distance: 126.2
click at [164, 85] on div "+14233055719 content_copy" at bounding box center [149, 86] width 96 height 17
click at [182, 91] on mat-icon "content_copy" at bounding box center [188, 86] width 13 height 13
click at [829, 29] on img at bounding box center [832, 26] width 14 height 11
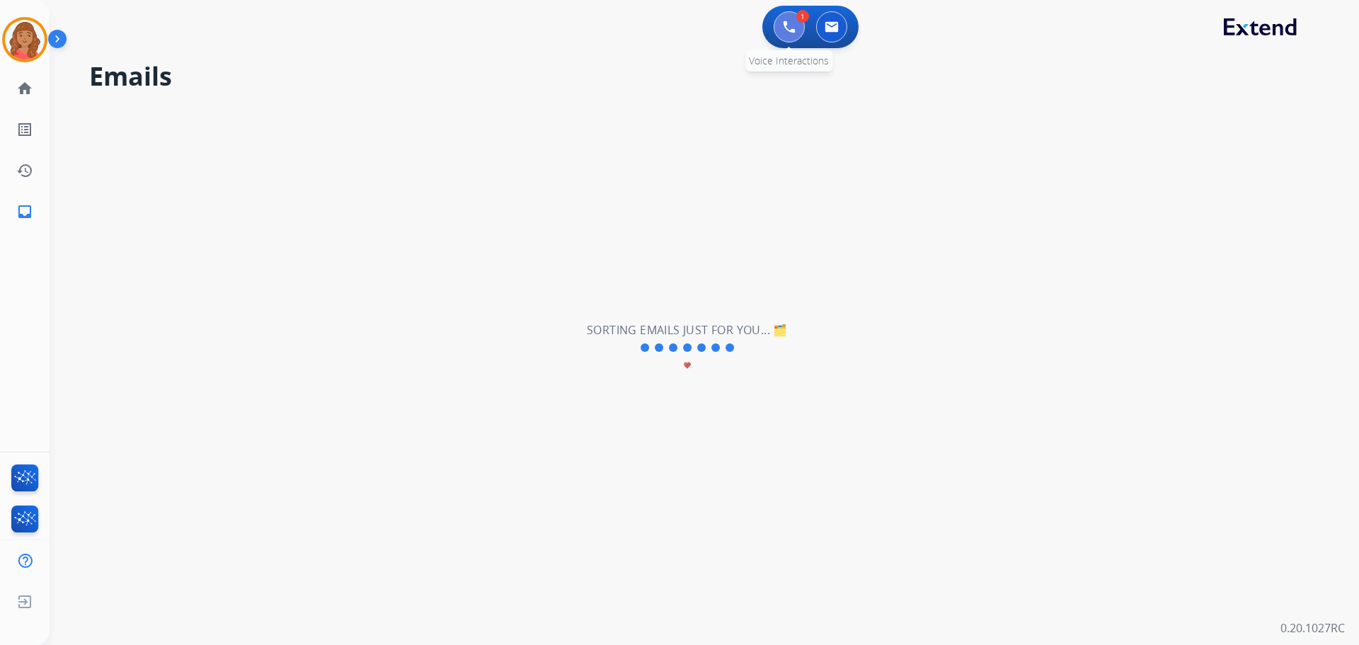
click at [787, 20] on button at bounding box center [789, 26] width 31 height 31
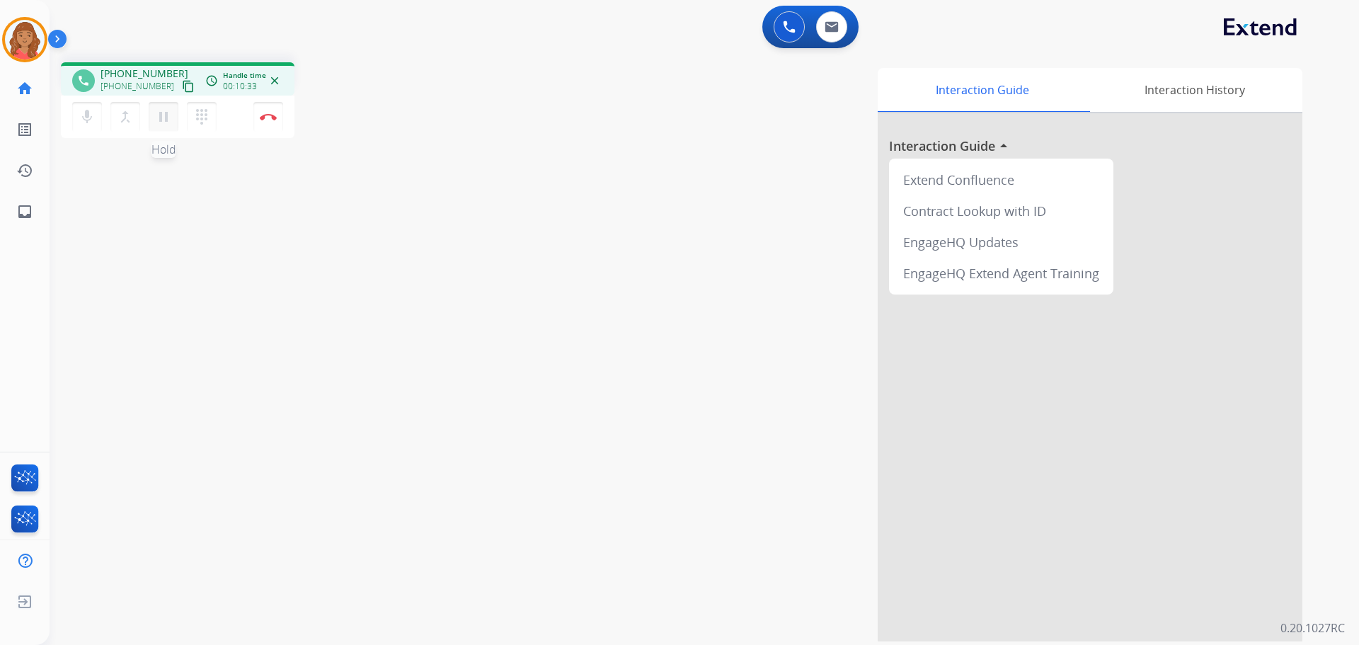
click at [166, 121] on mat-icon "pause" at bounding box center [163, 116] width 17 height 17
drag, startPoint x: 173, startPoint y: 119, endPoint x: 166, endPoint y: 126, distance: 10.5
click at [173, 119] on button "play_arrow Hold" at bounding box center [164, 117] width 30 height 30
click at [826, 28] on img at bounding box center [832, 26] width 14 height 11
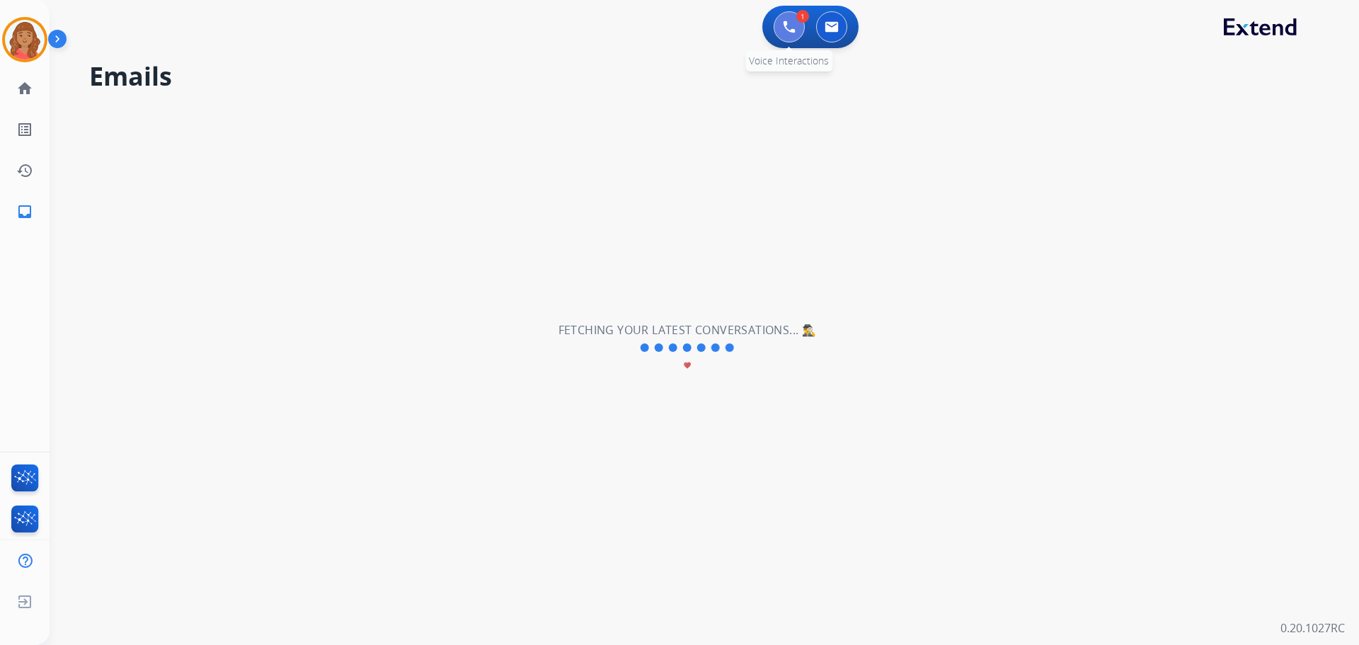
click at [787, 29] on img at bounding box center [789, 27] width 13 height 13
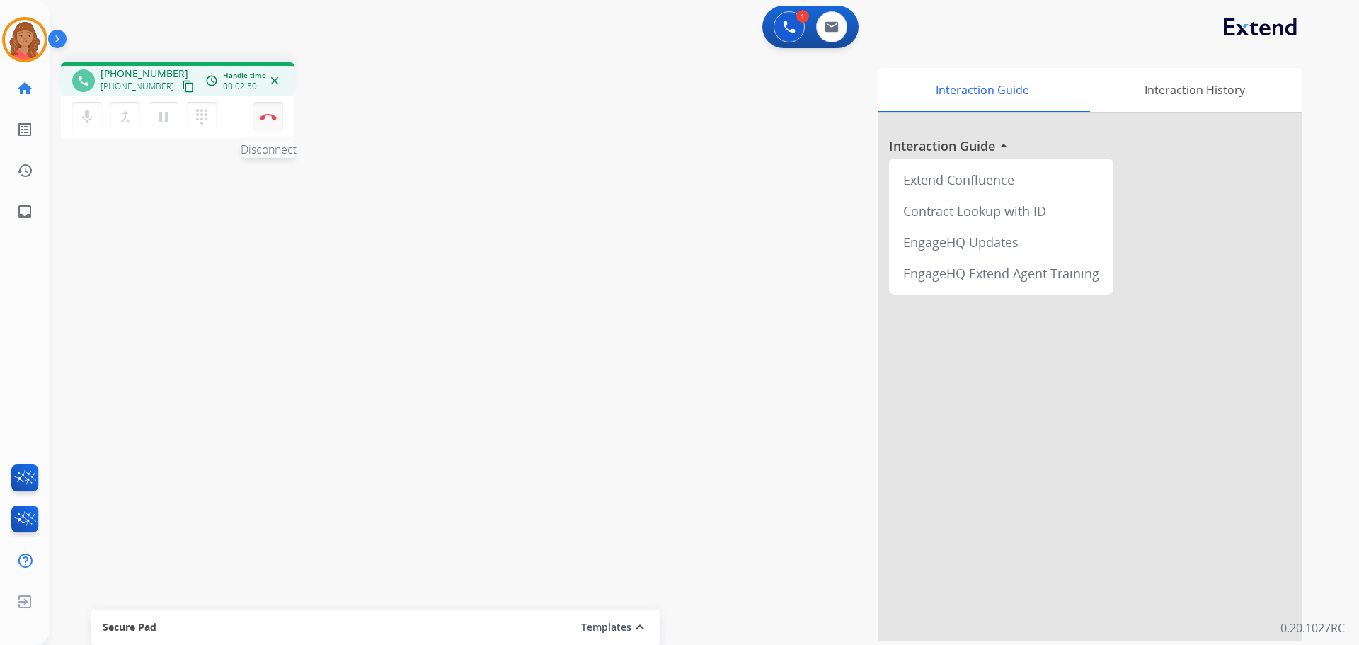
click at [270, 116] on img at bounding box center [268, 116] width 17 height 7
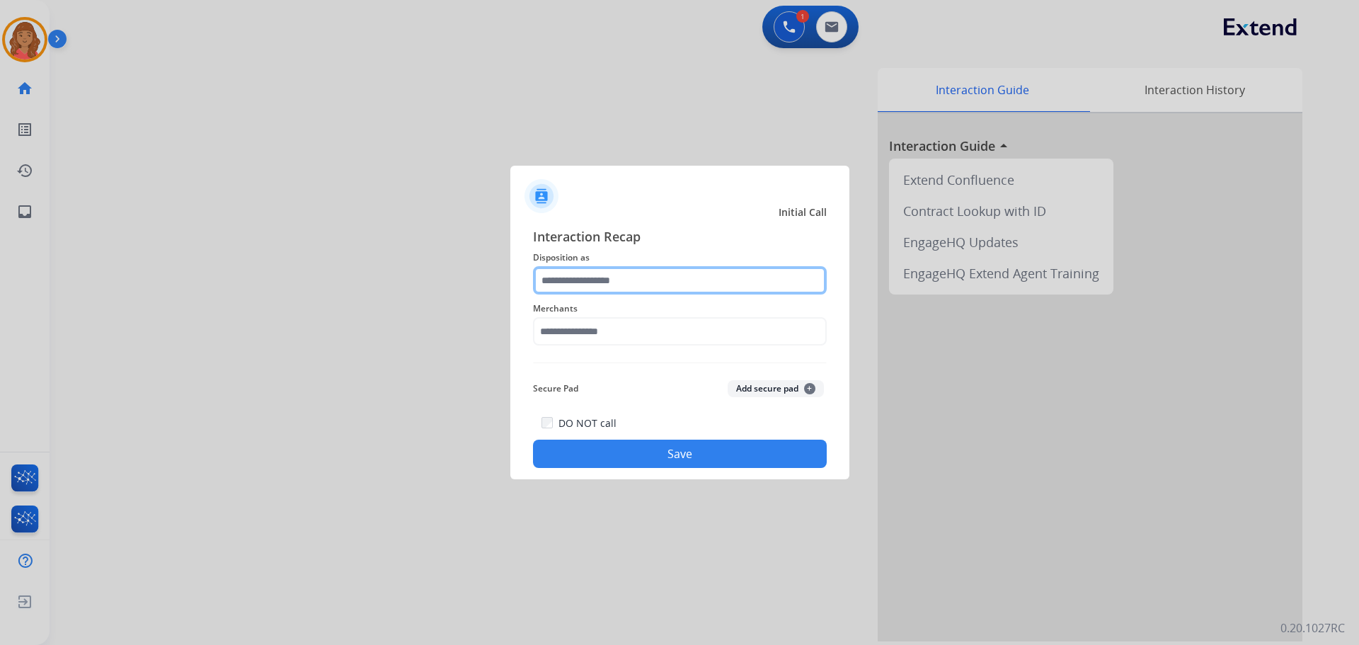
click at [594, 289] on input "text" at bounding box center [680, 280] width 294 height 28
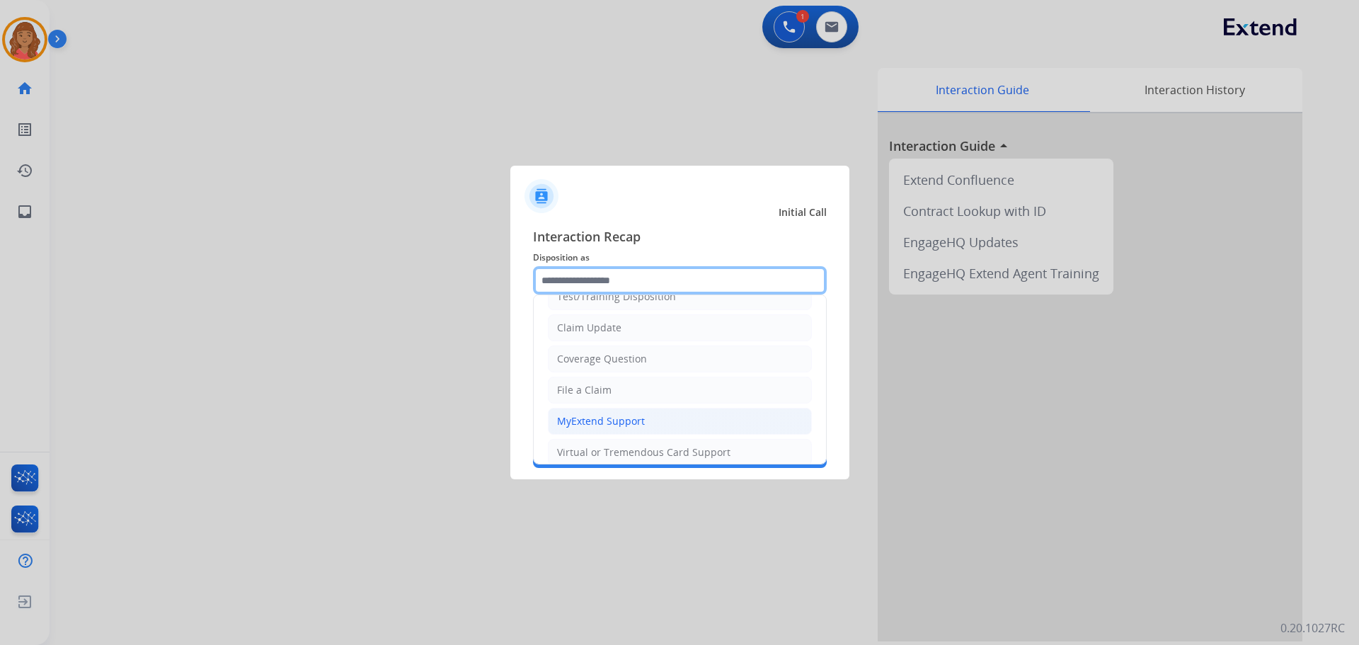
scroll to position [212, 0]
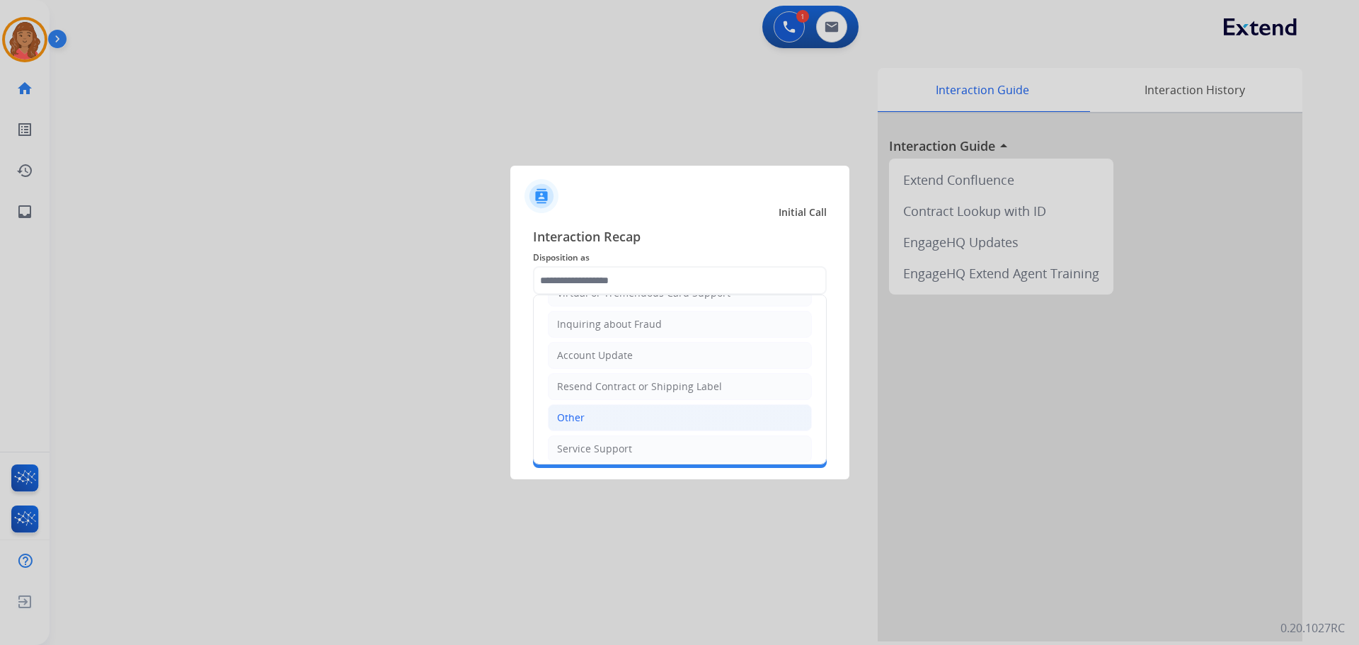
drag, startPoint x: 569, startPoint y: 418, endPoint x: 570, endPoint y: 401, distance: 17.1
click at [569, 418] on div "Other" at bounding box center [571, 418] width 28 height 14
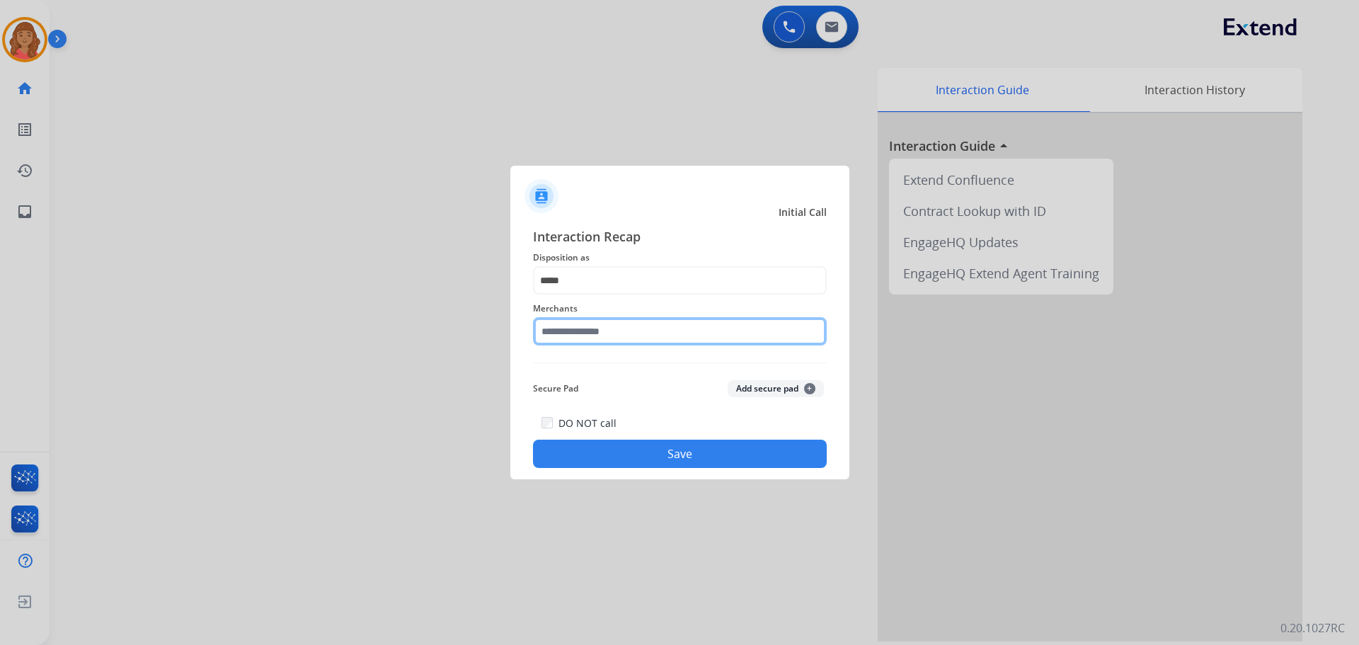
click at [576, 321] on input "text" at bounding box center [680, 331] width 294 height 28
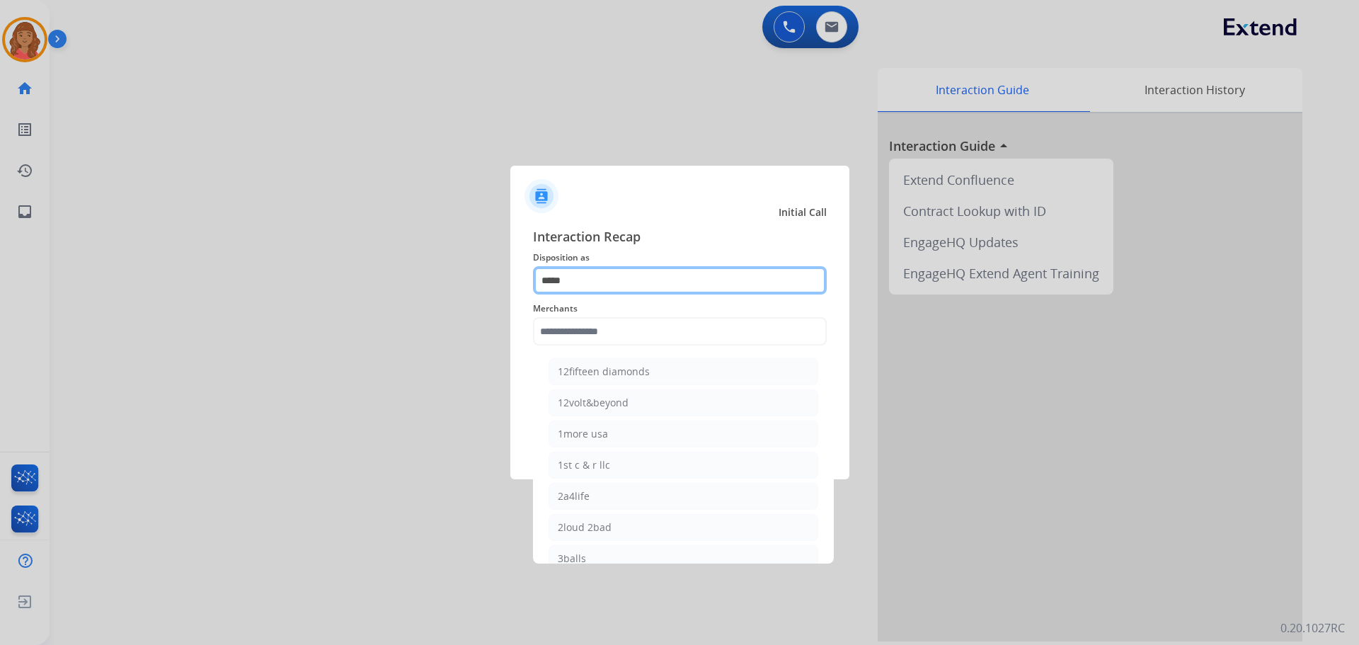
drag, startPoint x: 609, startPoint y: 286, endPoint x: 594, endPoint y: 285, distance: 14.9
click at [600, 286] on input "*****" at bounding box center [680, 280] width 294 height 28
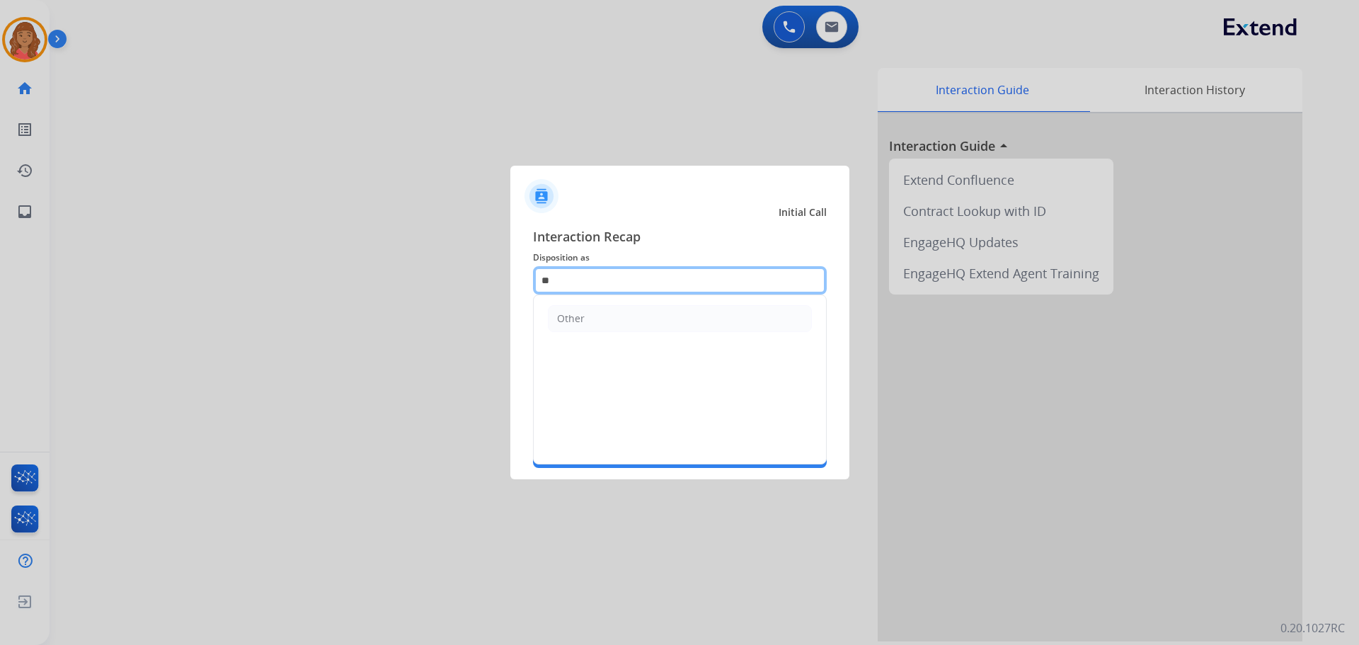
type input "*"
click at [583, 313] on div "File a Claim" at bounding box center [584, 319] width 55 height 14
type input "**********"
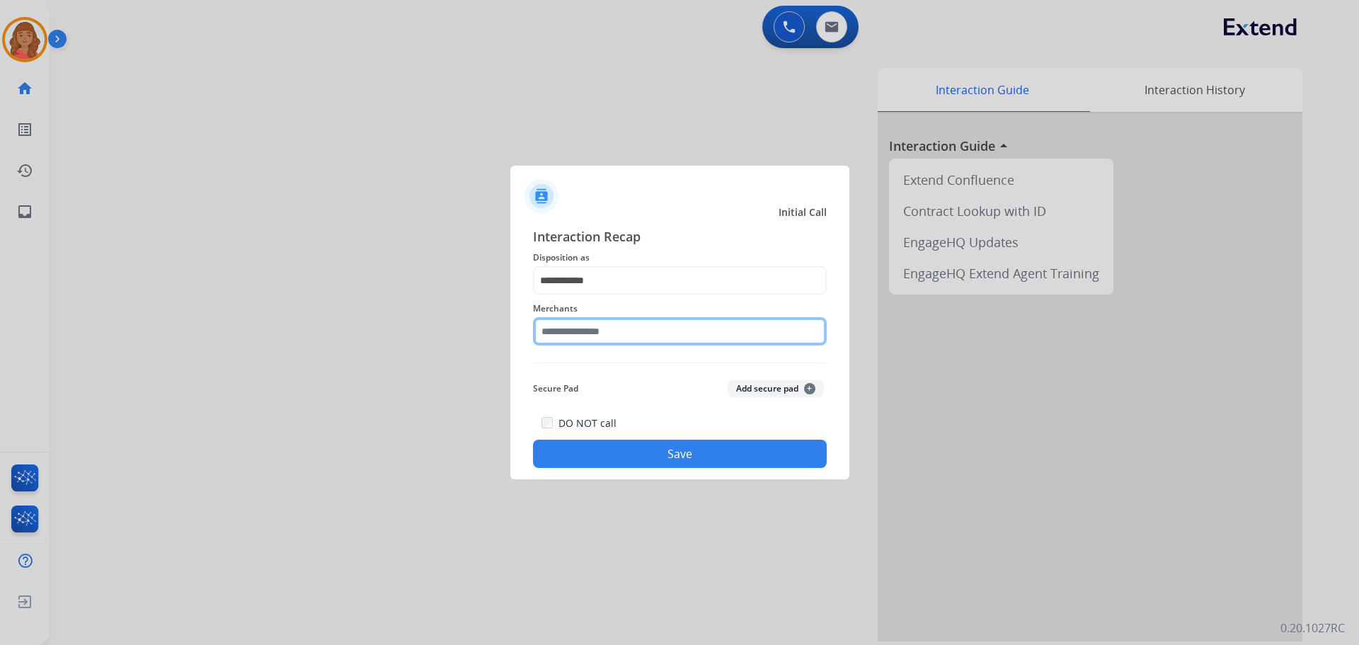
click at [578, 335] on input "text" at bounding box center [680, 331] width 294 height 28
type input "*"
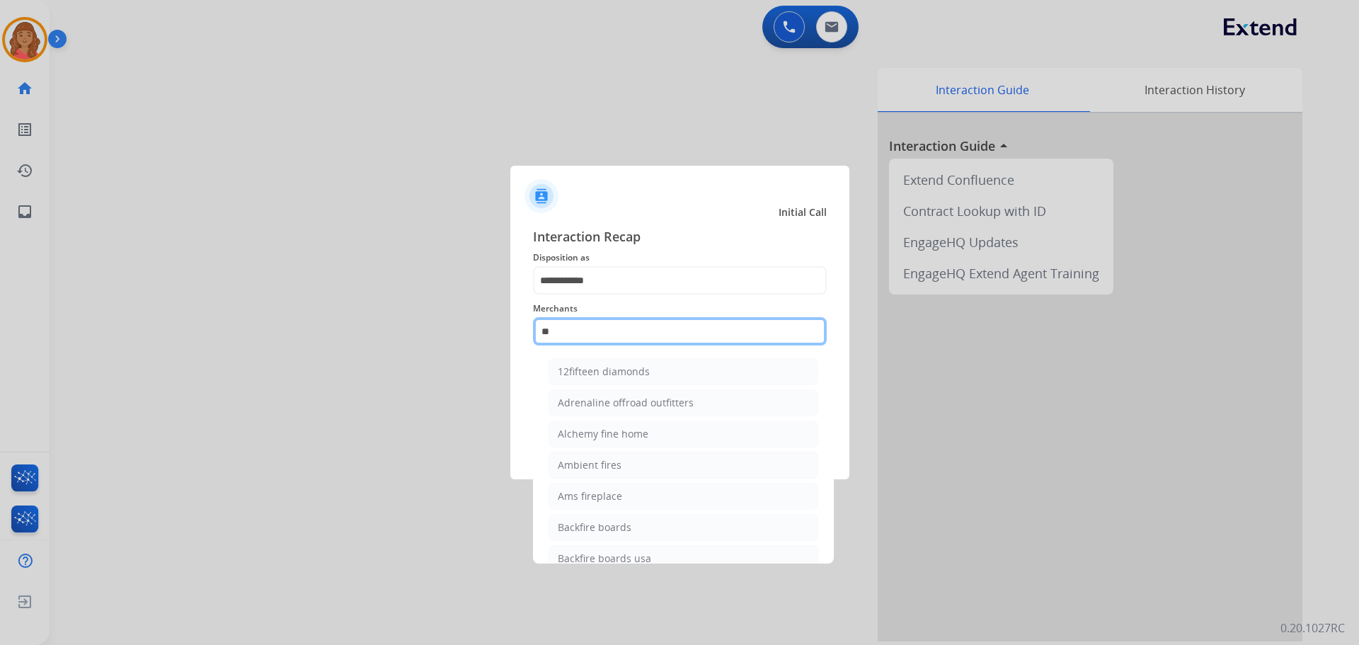
type input "*"
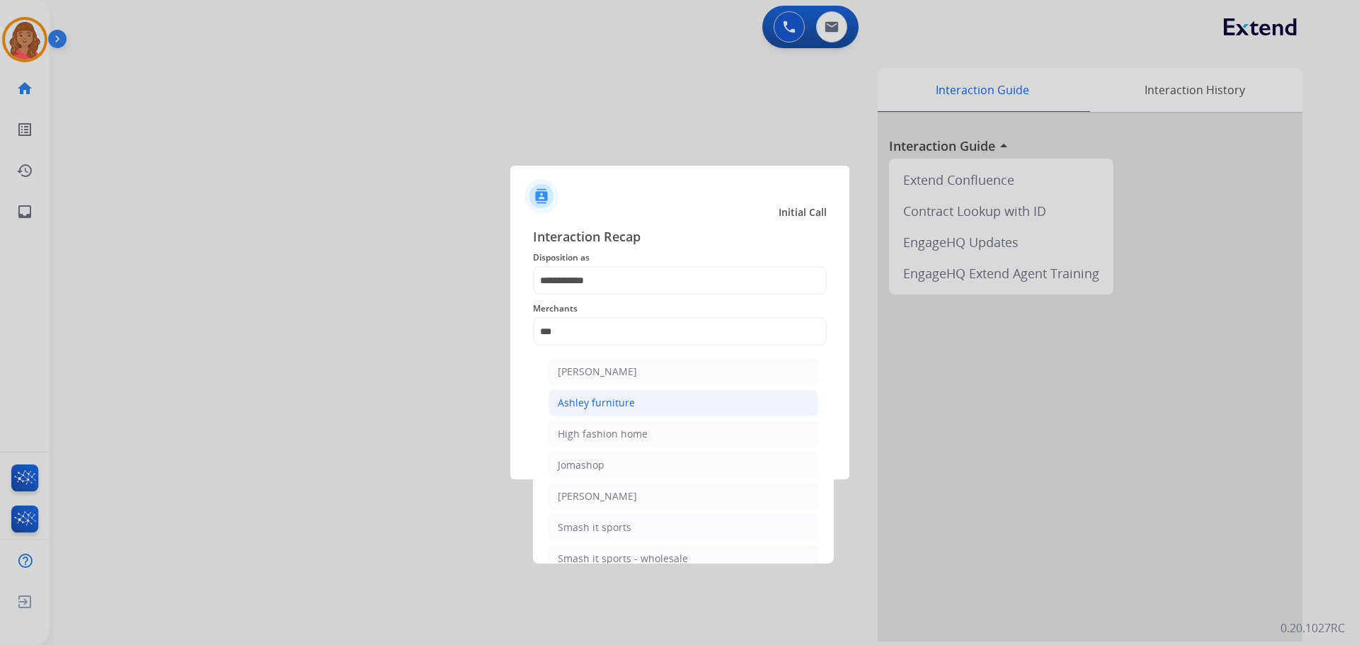
click at [640, 397] on li "Ashley furniture" at bounding box center [684, 402] width 270 height 27
type input "**********"
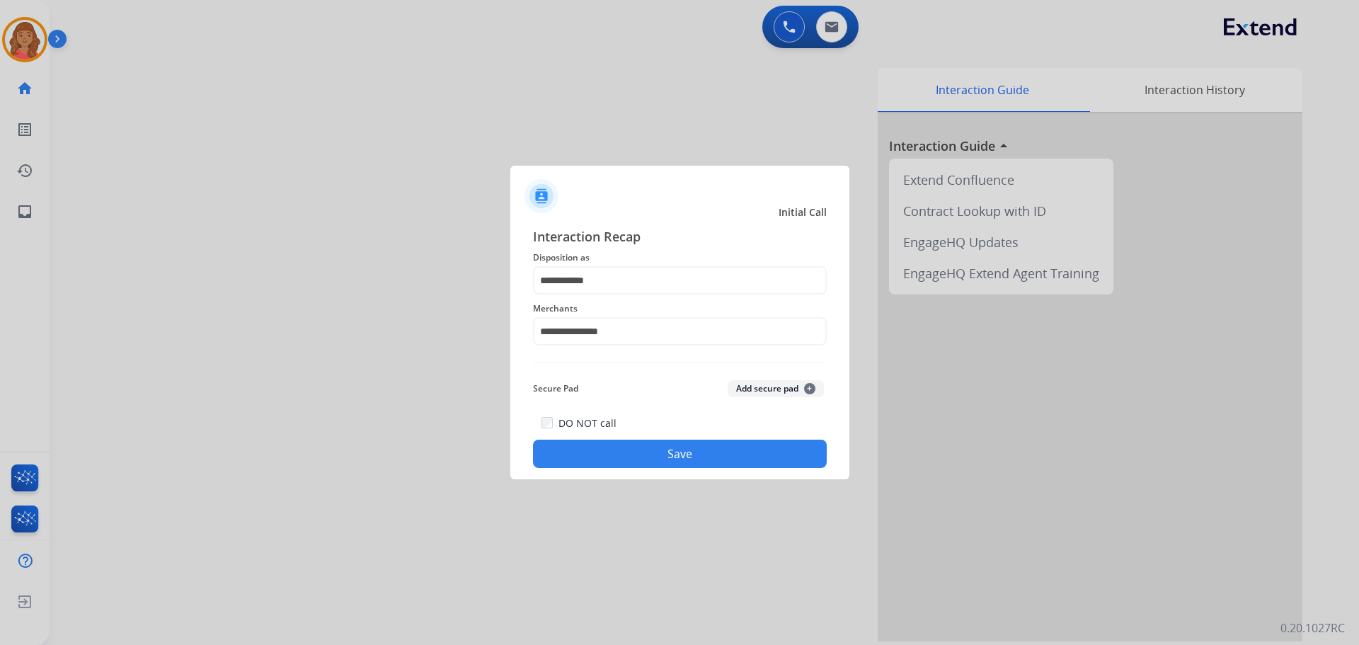
click at [661, 442] on button "Save" at bounding box center [680, 454] width 294 height 28
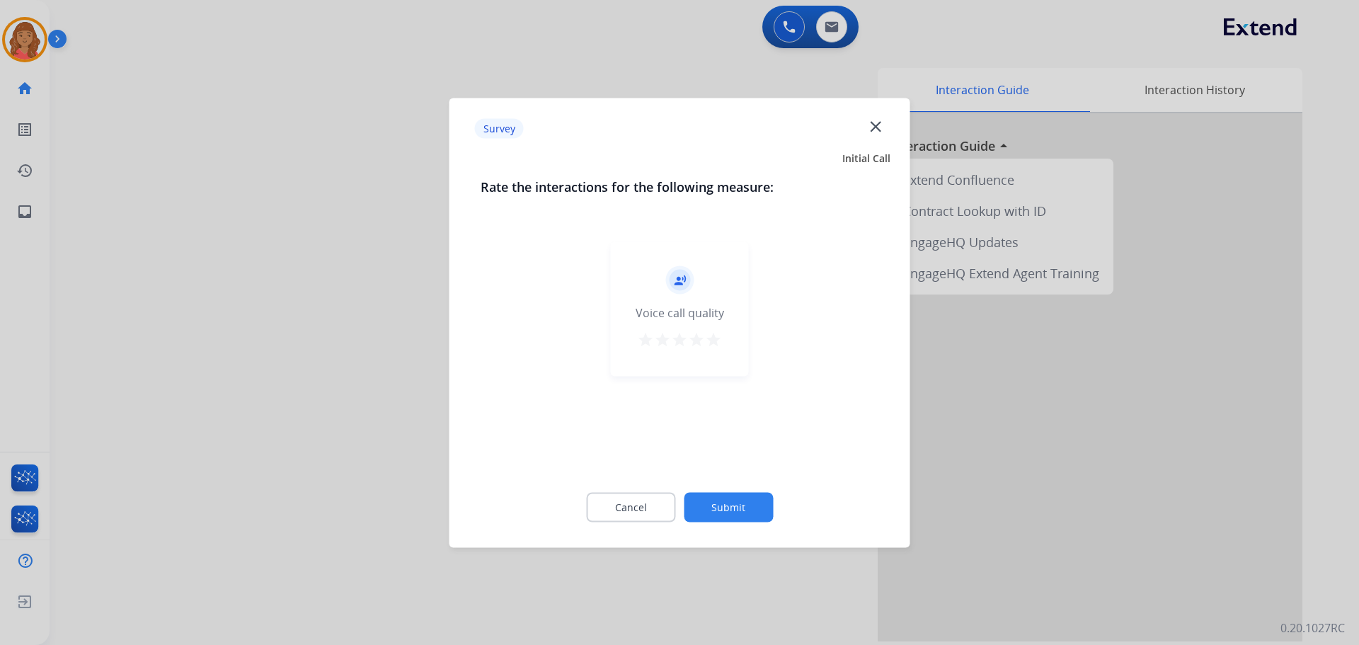
drag, startPoint x: 712, startPoint y: 335, endPoint x: 707, endPoint y: 348, distance: 14.1
click at [712, 336] on mat-icon "star" at bounding box center [713, 339] width 17 height 17
click at [721, 485] on div "Cancel Submit" at bounding box center [680, 507] width 399 height 64
click at [723, 494] on button "Submit" at bounding box center [728, 507] width 89 height 30
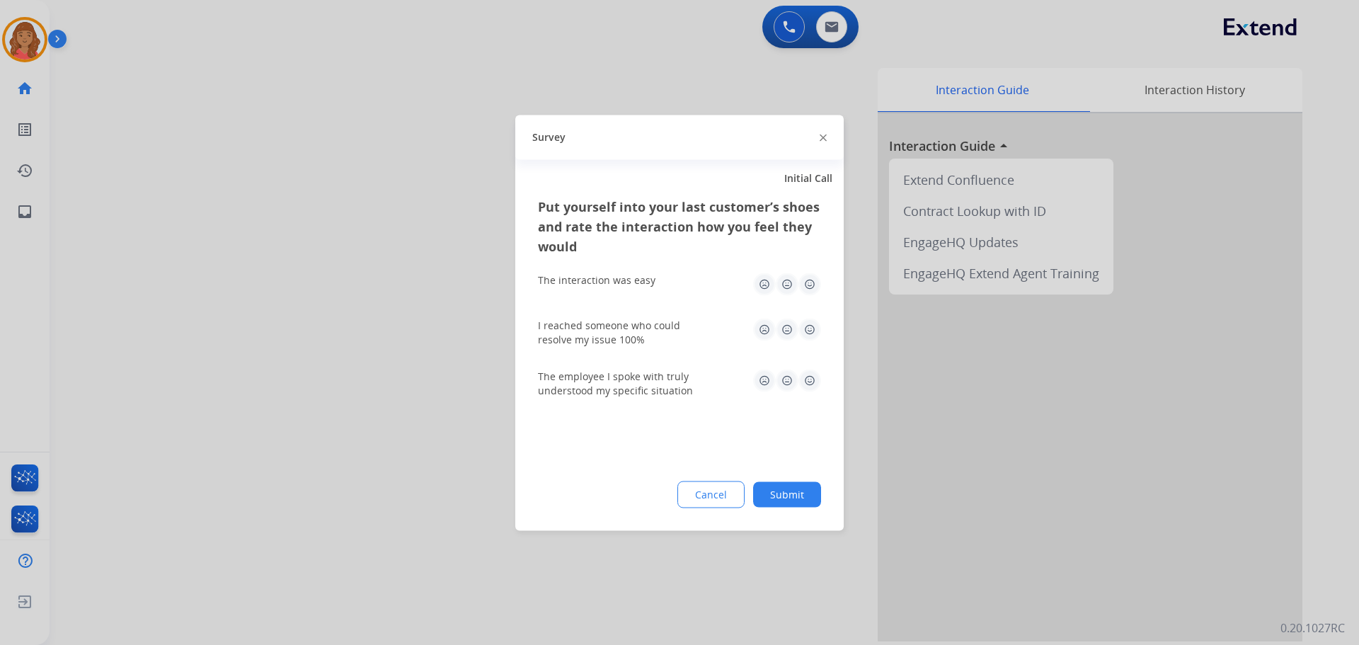
click at [810, 286] on img at bounding box center [810, 284] width 23 height 23
drag, startPoint x: 811, startPoint y: 331, endPoint x: 808, endPoint y: 360, distance: 28.5
click at [811, 332] on img at bounding box center [810, 329] width 23 height 23
click at [808, 392] on div "The employee I spoke with truly understood my specific situation" at bounding box center [679, 383] width 283 height 28
click at [810, 377] on img at bounding box center [810, 380] width 23 height 23
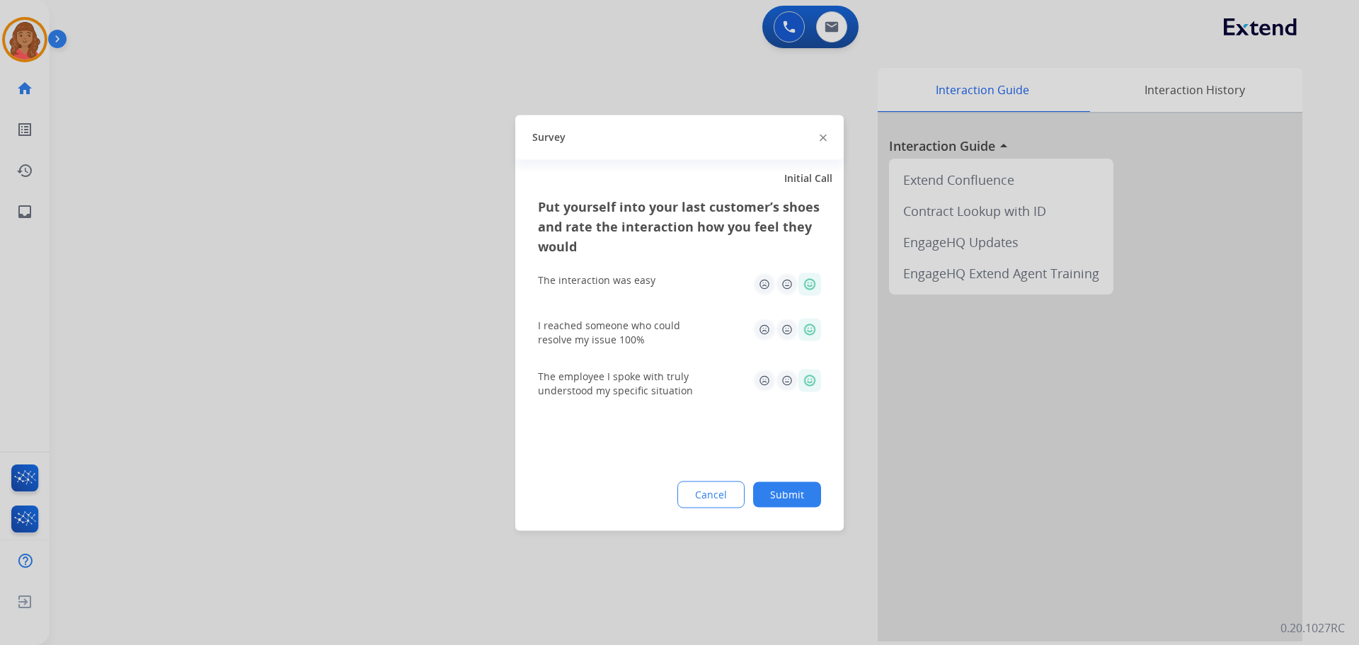
click at [787, 497] on button "Submit" at bounding box center [787, 493] width 68 height 25
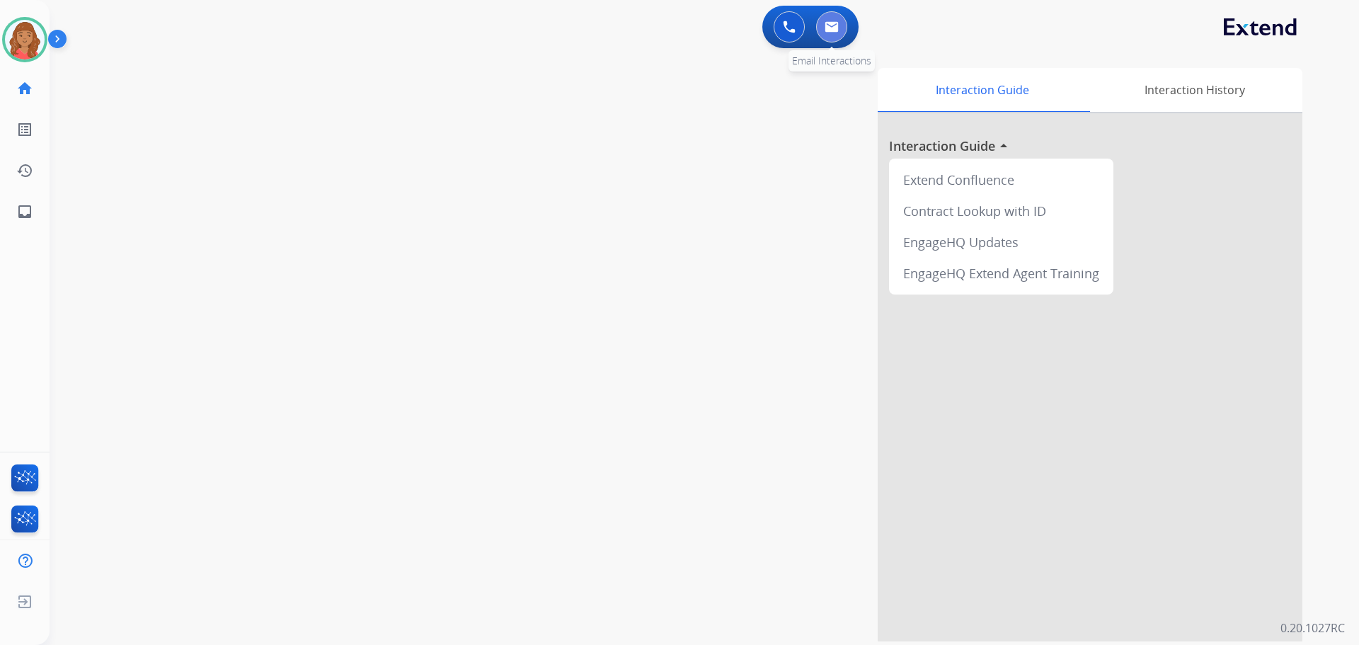
click at [826, 33] on button at bounding box center [831, 26] width 31 height 31
select select "**********"
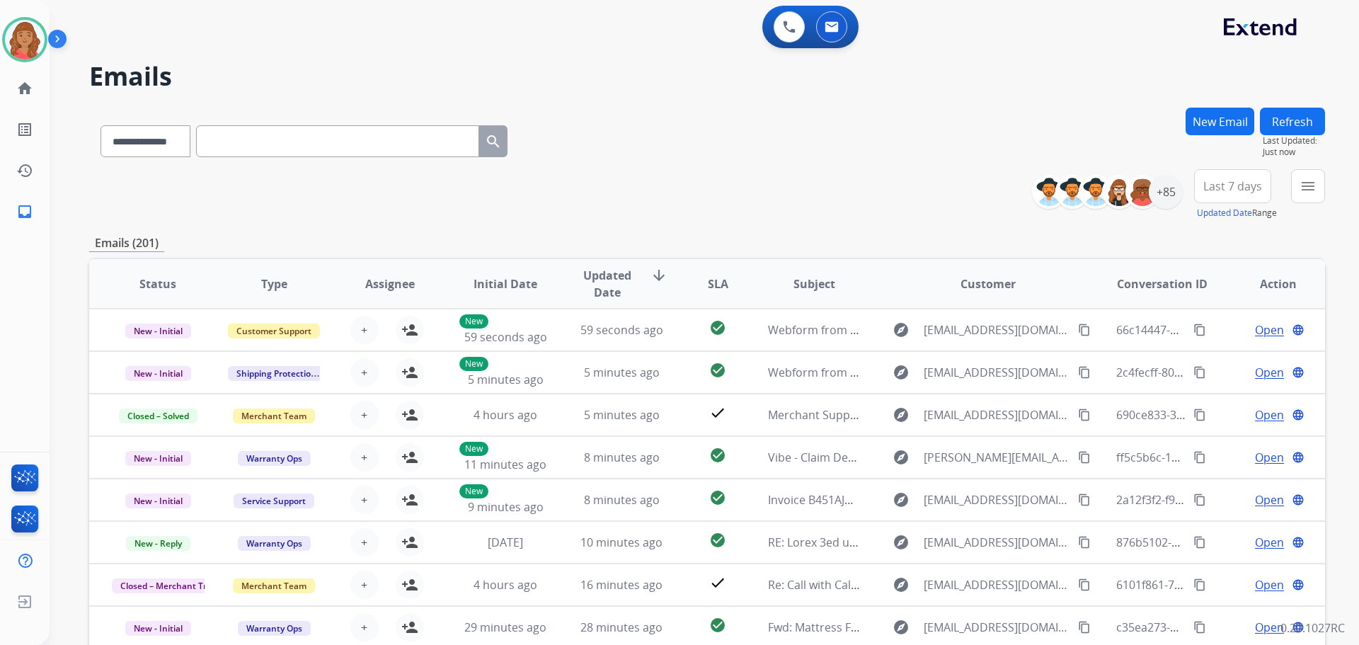
click at [1230, 122] on button "New Email" at bounding box center [1220, 122] width 69 height 28
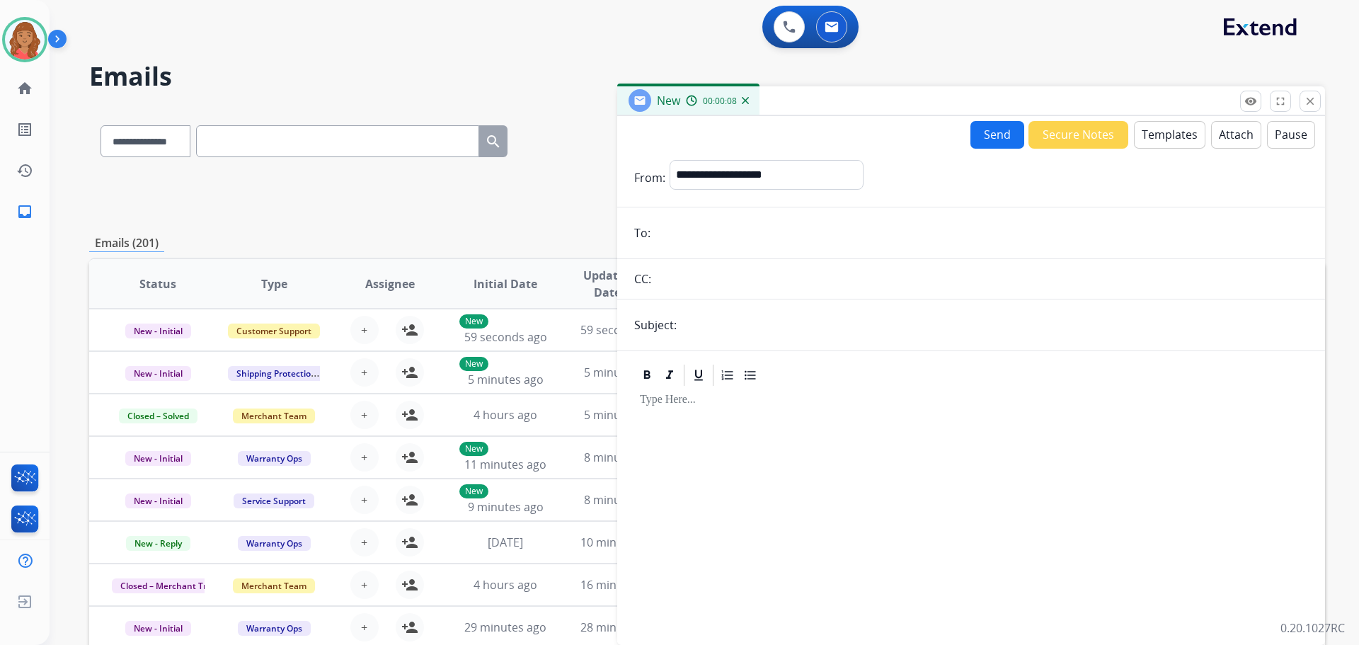
paste input "**********"
type input "**********"
click at [709, 178] on select "**********" at bounding box center [766, 174] width 193 height 28
select select "**********"
click at [670, 160] on select "**********" at bounding box center [766, 174] width 193 height 28
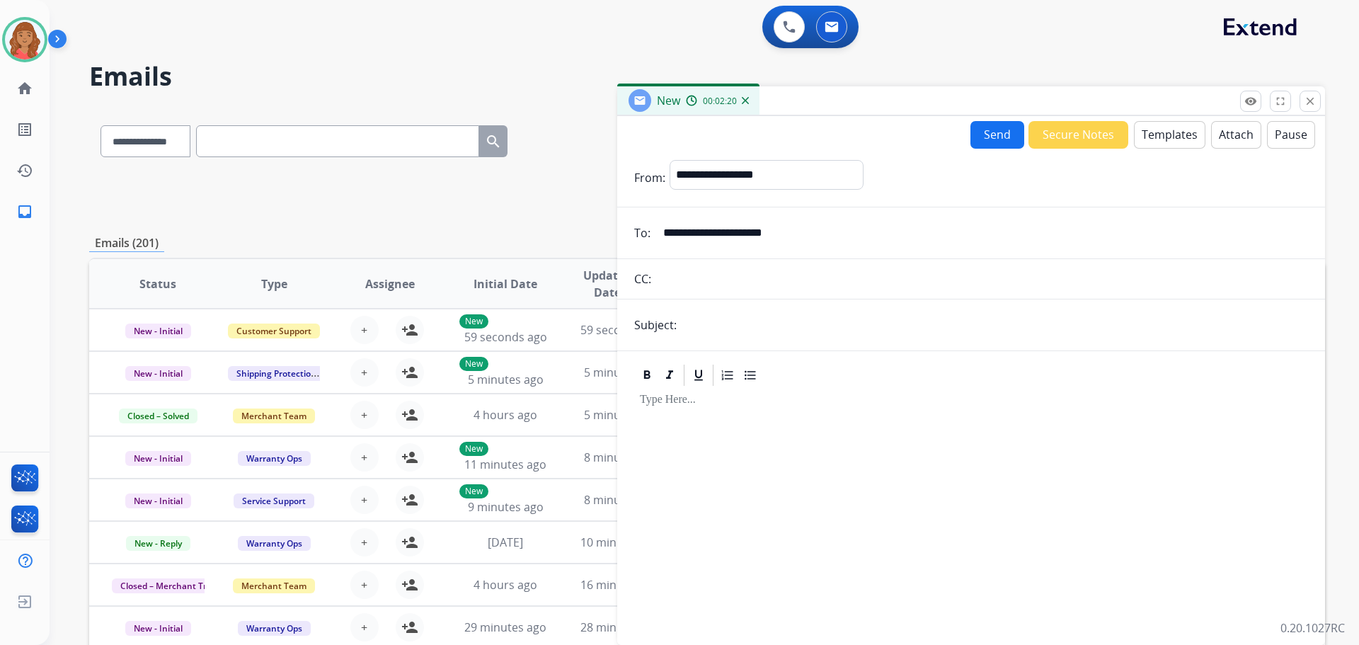
click at [1152, 138] on button "Templates" at bounding box center [1170, 135] width 72 height 28
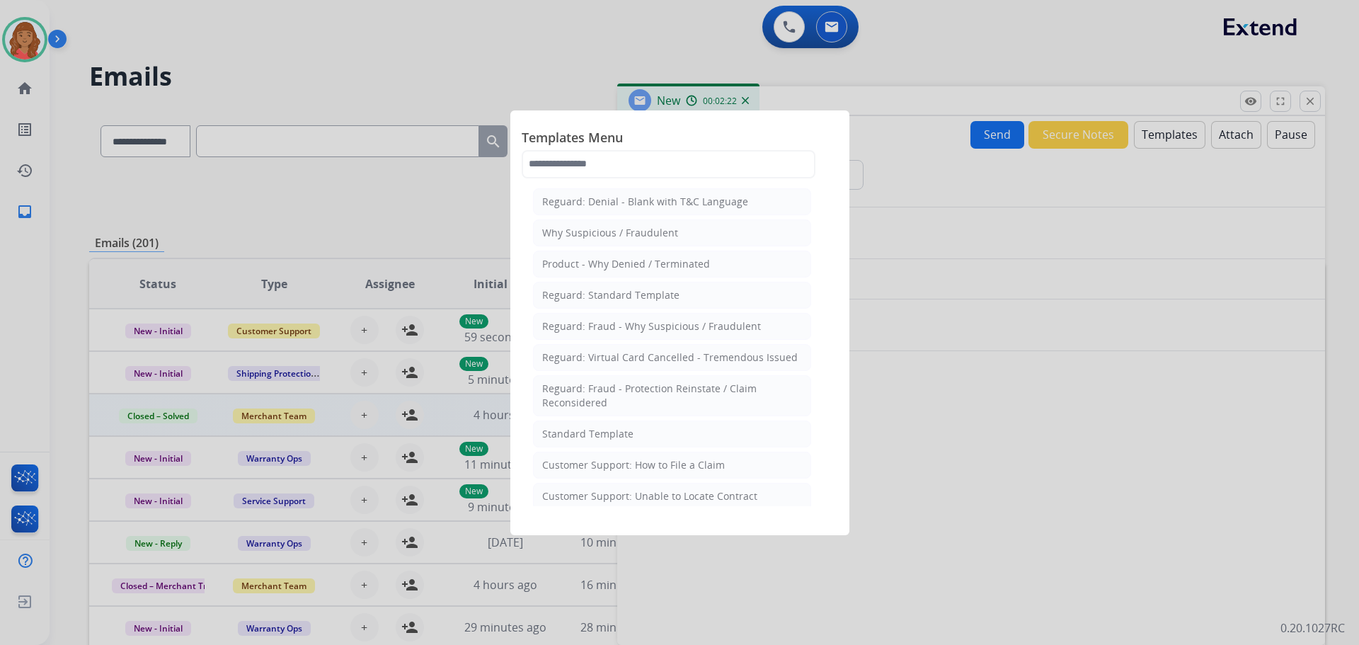
click at [599, 433] on div "Standard Template" at bounding box center [587, 434] width 91 height 14
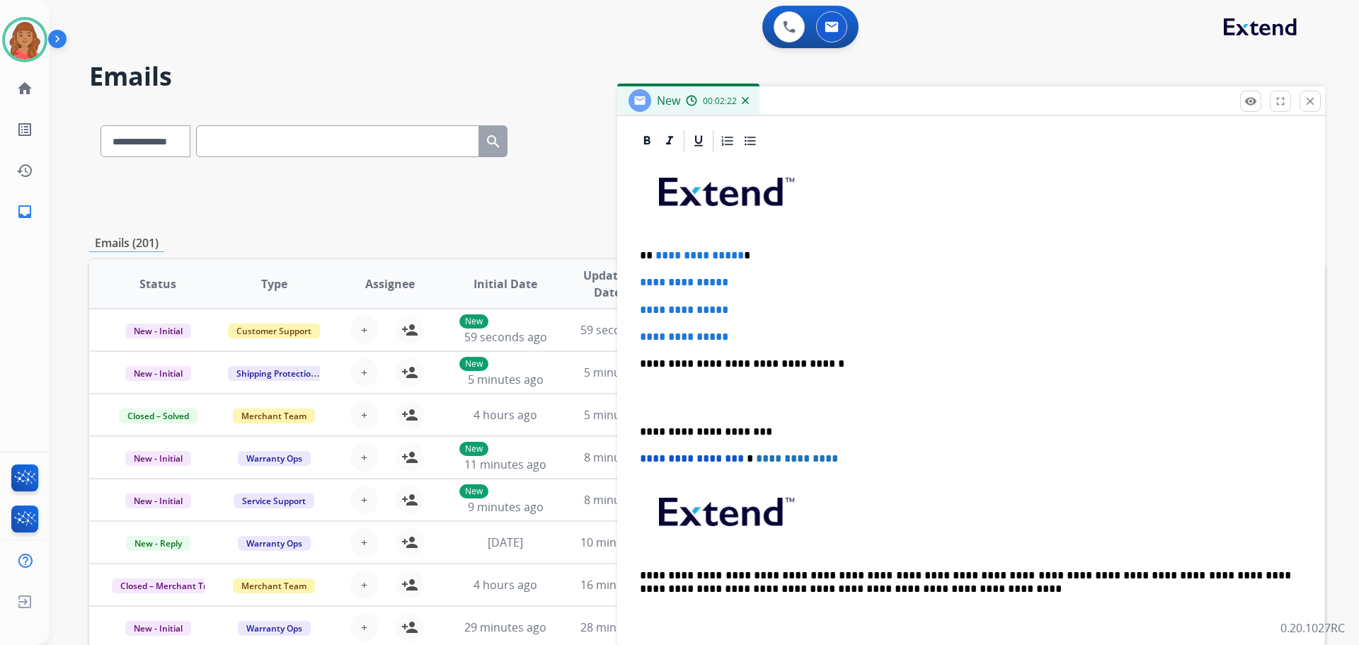
scroll to position [327, 0]
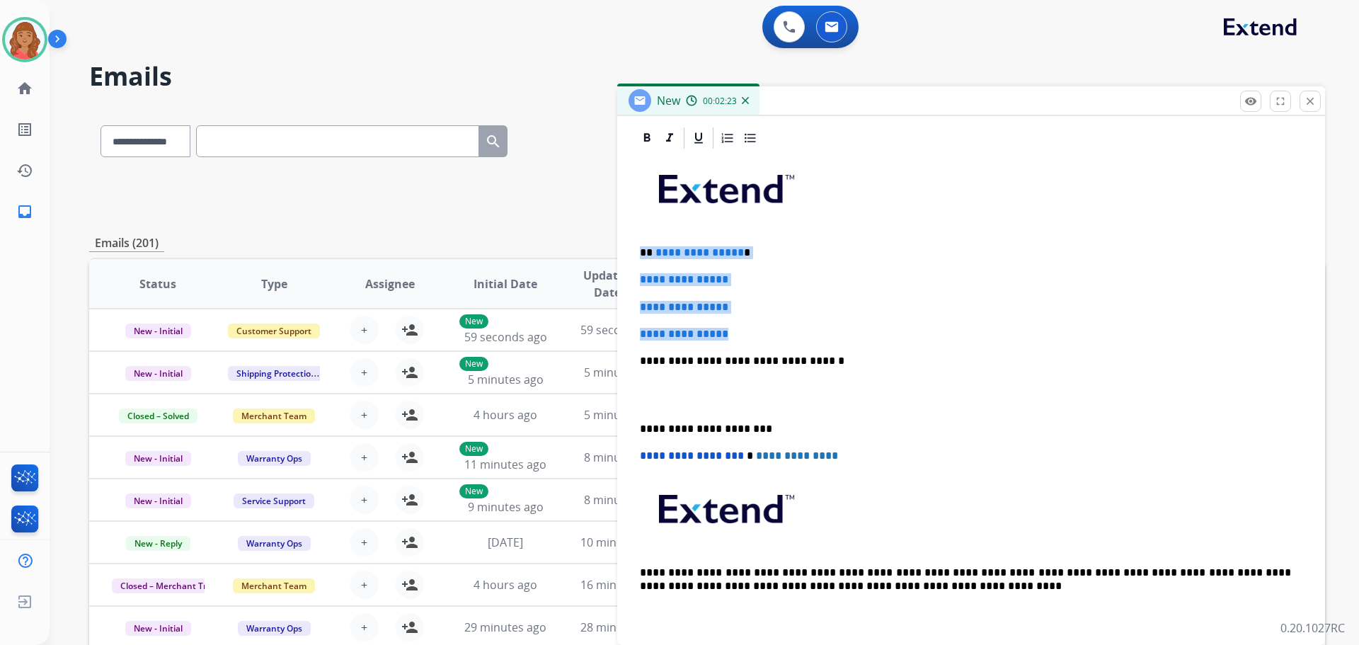
drag, startPoint x: 728, startPoint y: 336, endPoint x: 615, endPoint y: 241, distance: 146.8
click at [612, 239] on div "**********" at bounding box center [707, 457] width 1236 height 698
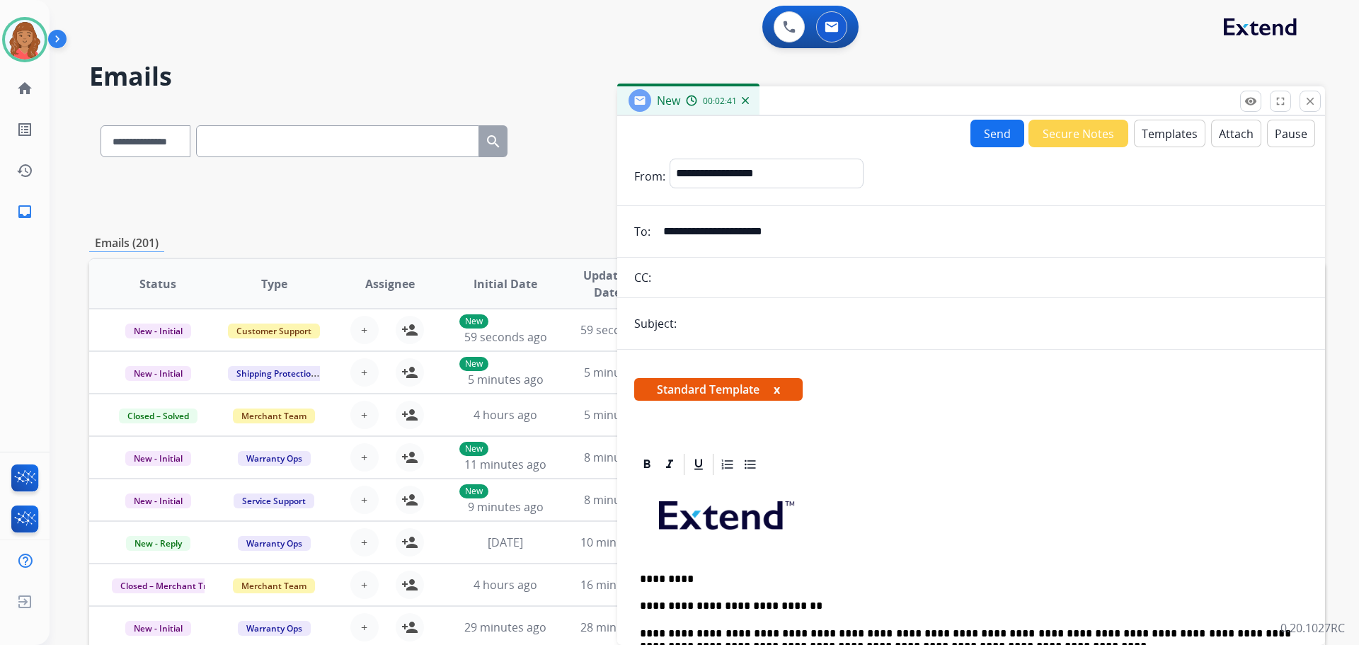
scroll to position [0, 0]
click at [1232, 132] on button "Attach" at bounding box center [1236, 134] width 50 height 28
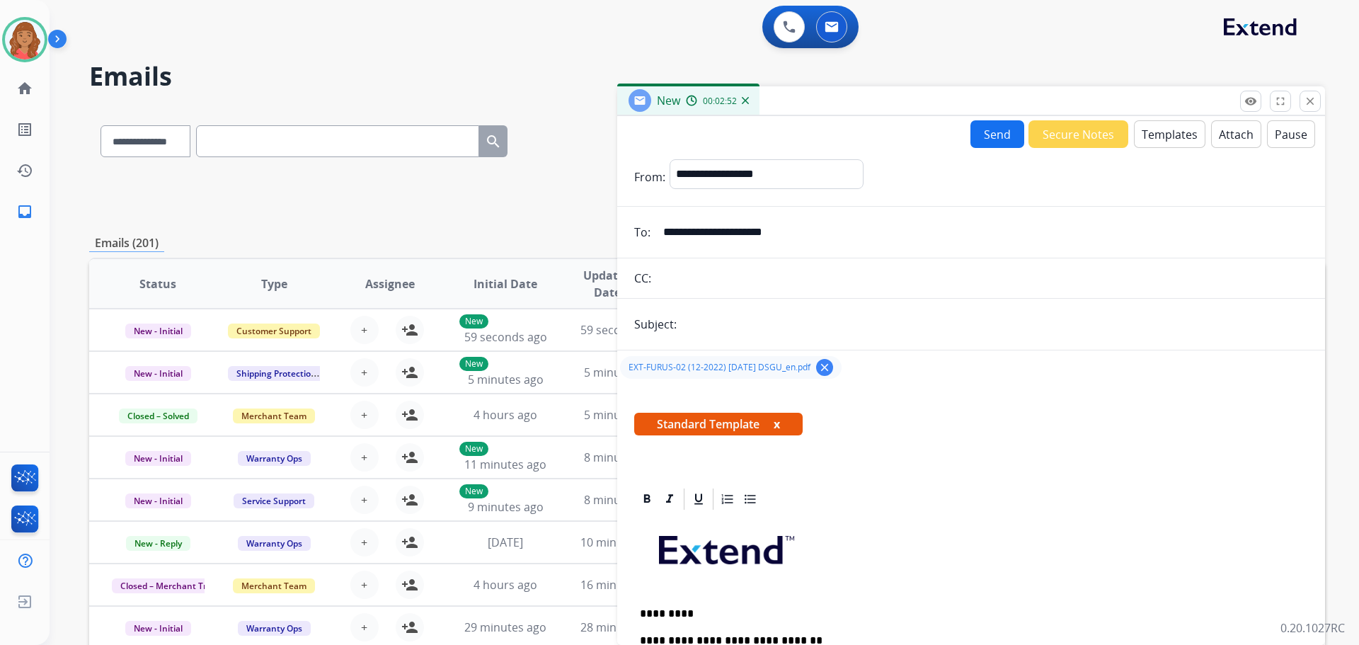
click at [714, 324] on input "text" at bounding box center [994, 324] width 627 height 28
click at [685, 329] on input "**********" at bounding box center [994, 324] width 627 height 28
click at [778, 323] on input "**********" at bounding box center [994, 324] width 627 height 28
type input "**********"
click at [983, 138] on button "Send" at bounding box center [998, 134] width 54 height 28
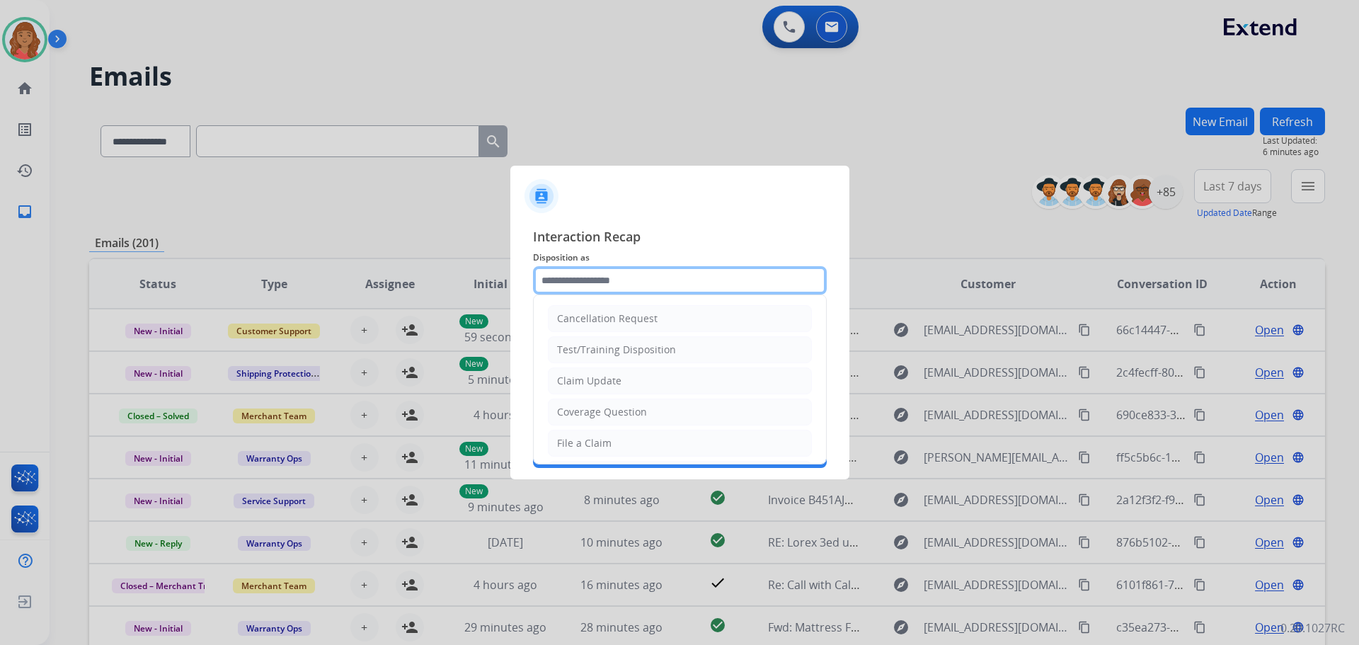
drag, startPoint x: 604, startPoint y: 273, endPoint x: 605, endPoint y: 299, distance: 25.5
click at [603, 274] on input "text" at bounding box center [680, 280] width 294 height 28
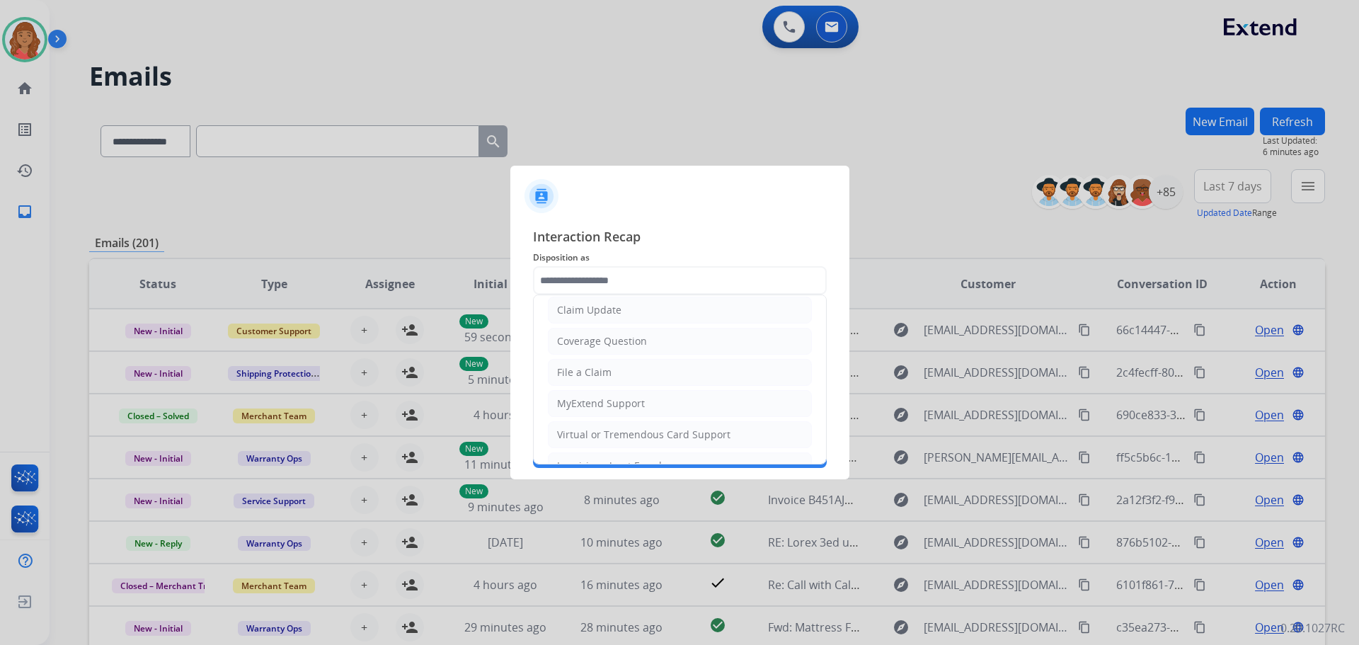
click at [575, 367] on div "File a Claim" at bounding box center [584, 372] width 55 height 14
type input "**********"
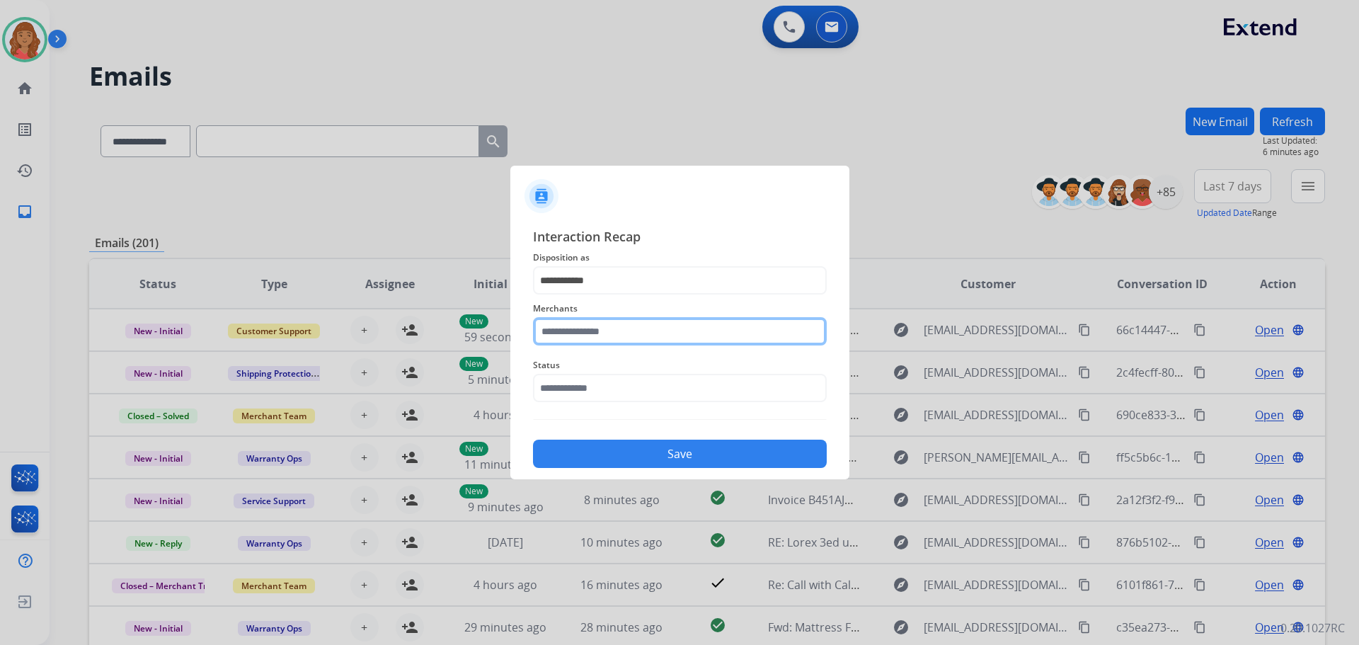
click at [578, 342] on input "text" at bounding box center [680, 331] width 294 height 28
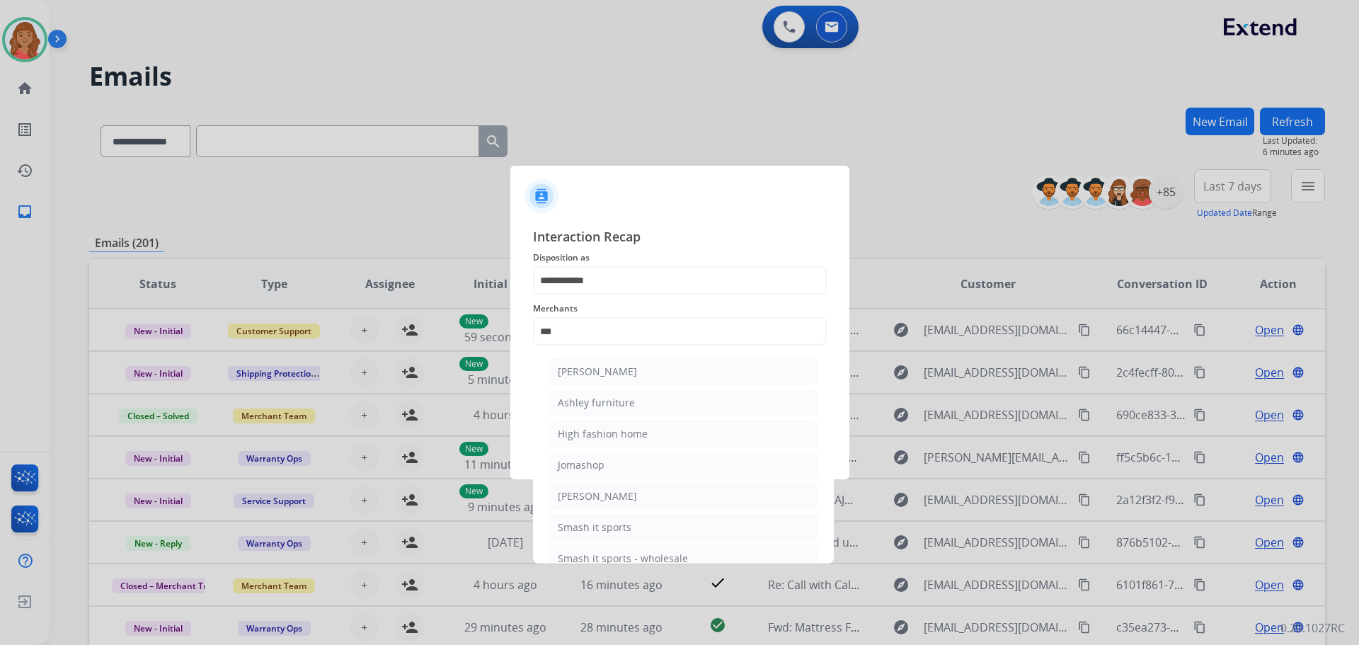
click at [583, 401] on div "Ashley furniture" at bounding box center [596, 403] width 77 height 14
type input "**********"
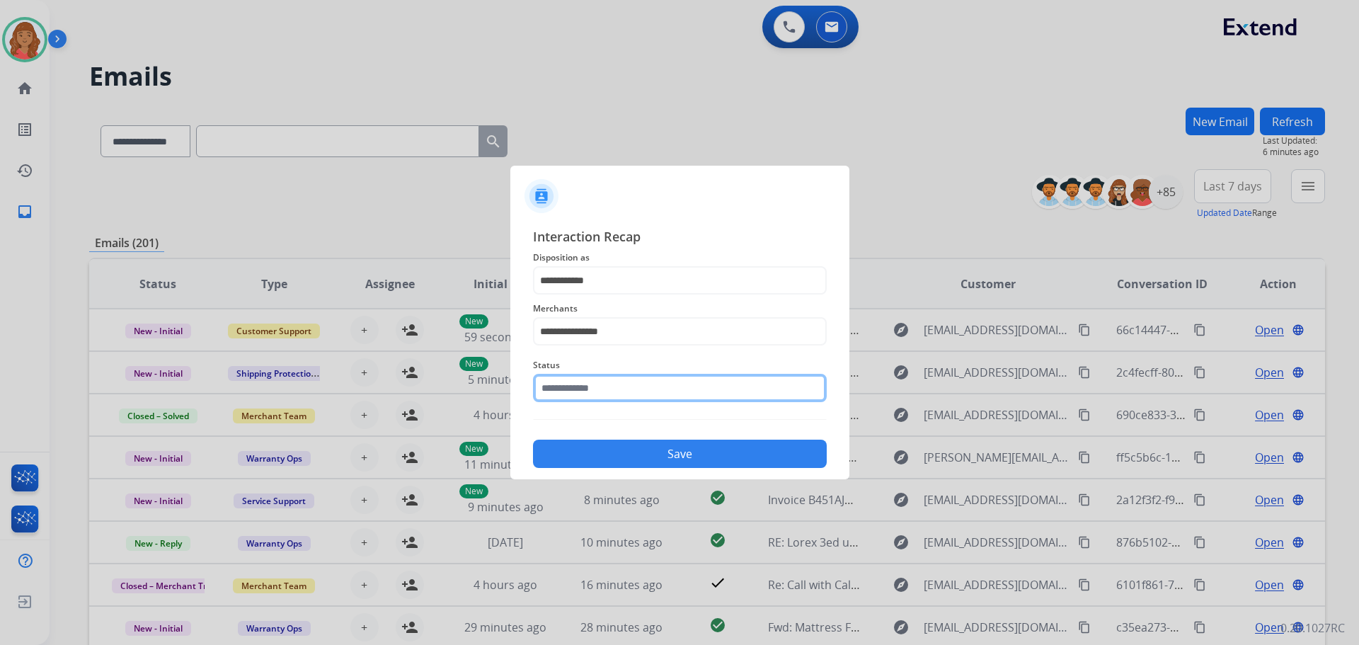
click at [583, 387] on input "text" at bounding box center [680, 388] width 294 height 28
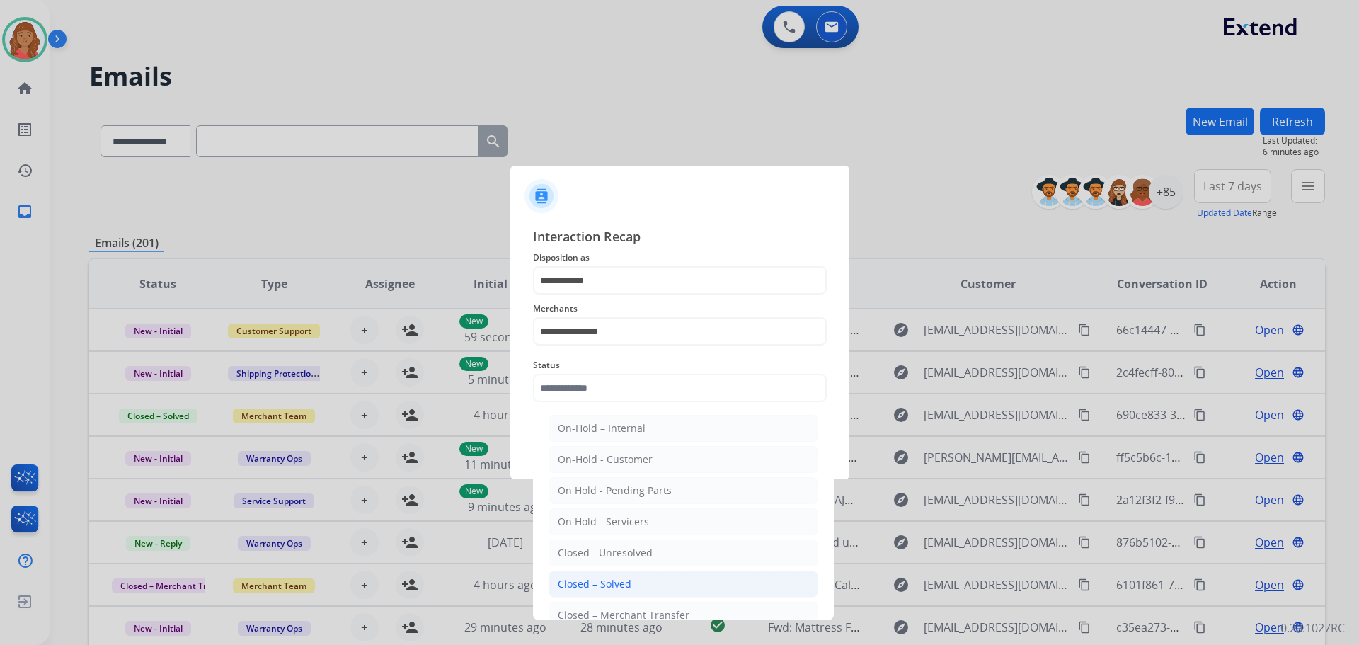
click at [595, 581] on div "Closed – Solved" at bounding box center [595, 584] width 74 height 14
type input "**********"
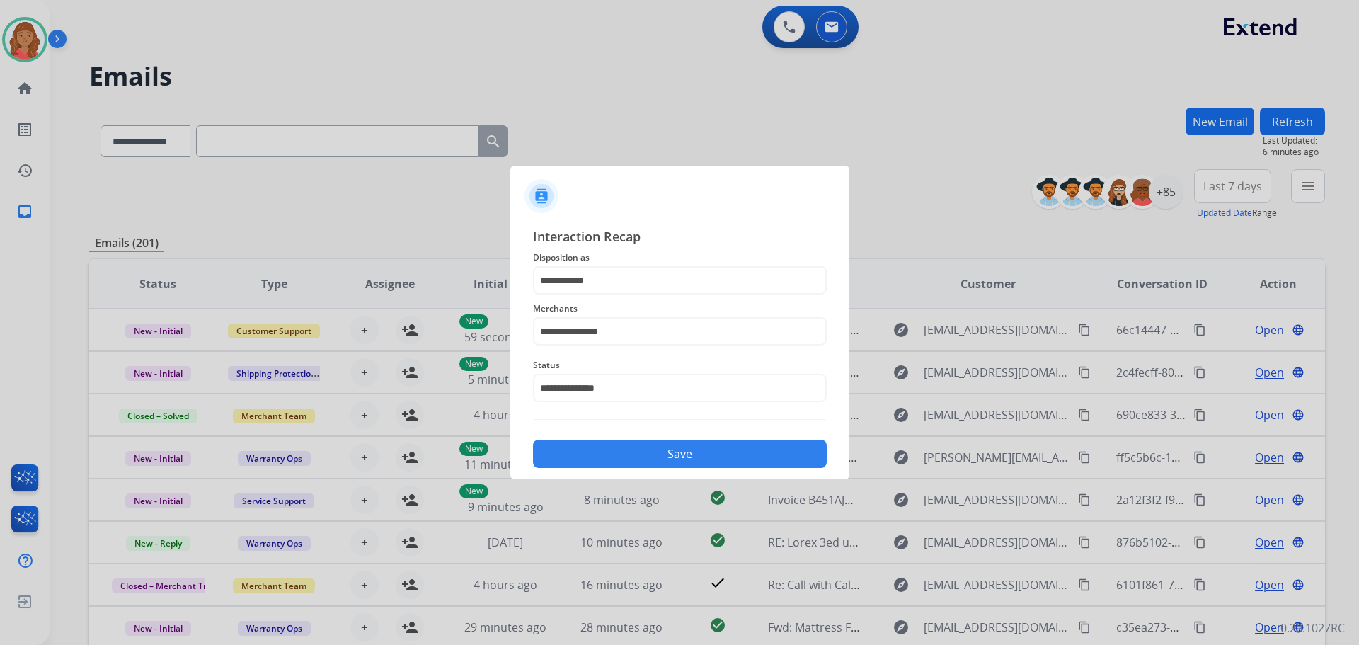
click at [605, 456] on button "Save" at bounding box center [680, 454] width 294 height 28
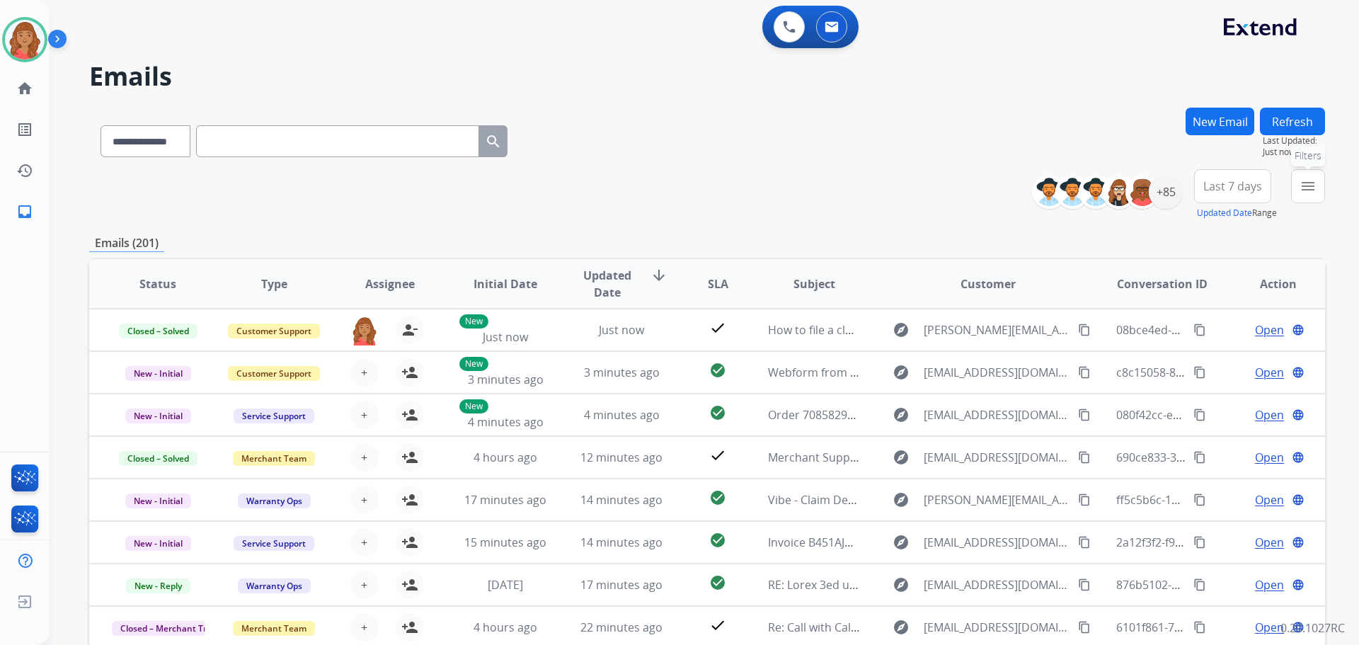
click at [1306, 189] on mat-icon "menu" at bounding box center [1308, 186] width 17 height 17
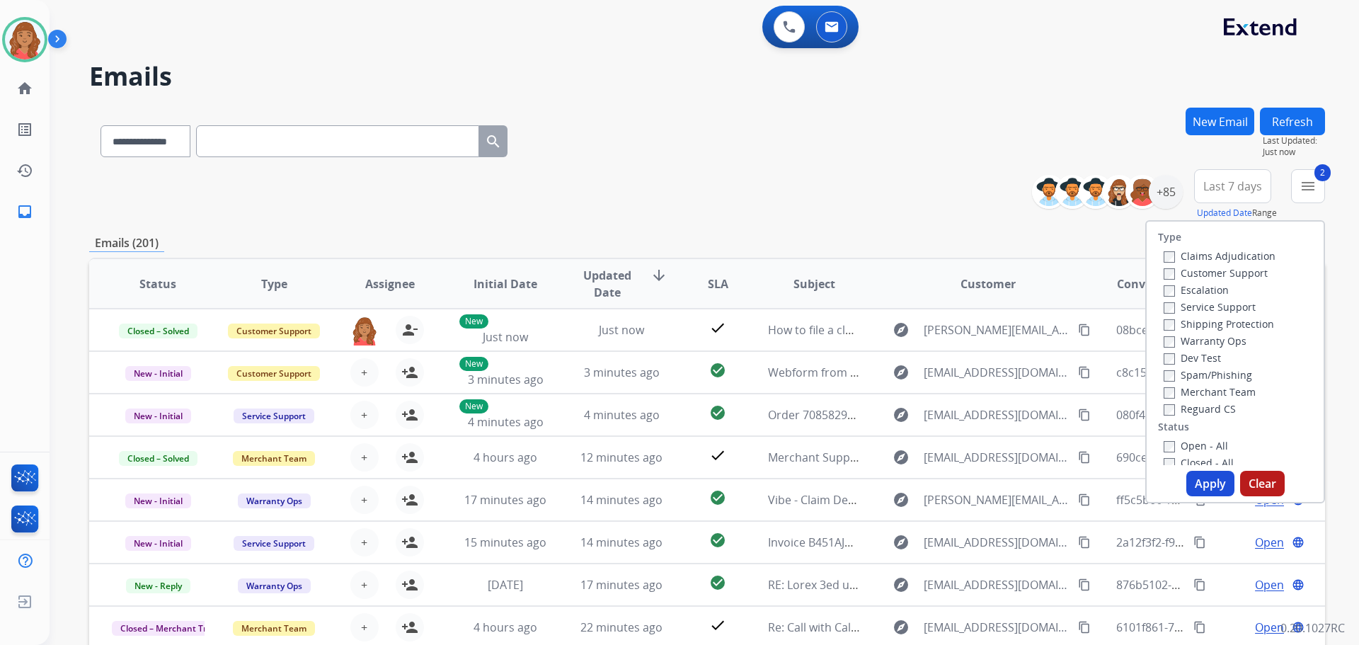
click at [1164, 404] on label "Reguard CS" at bounding box center [1200, 408] width 72 height 13
click at [1164, 440] on label "Open - All" at bounding box center [1196, 445] width 64 height 13
drag, startPoint x: 1198, startPoint y: 477, endPoint x: 1191, endPoint y: 476, distance: 7.2
click at [1199, 477] on button "Apply" at bounding box center [1211, 483] width 48 height 25
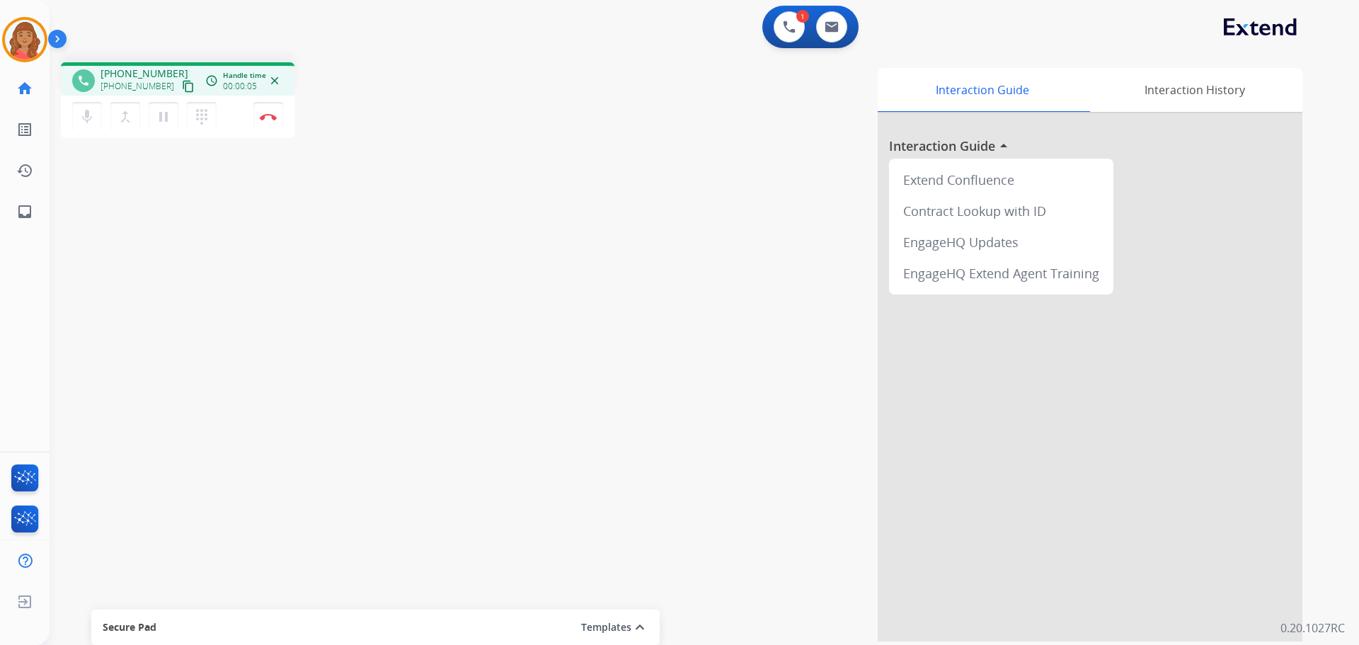
click at [180, 93] on button "content_copy" at bounding box center [188, 86] width 17 height 17
click at [210, 116] on mat-icon "dialpad" at bounding box center [201, 116] width 17 height 17
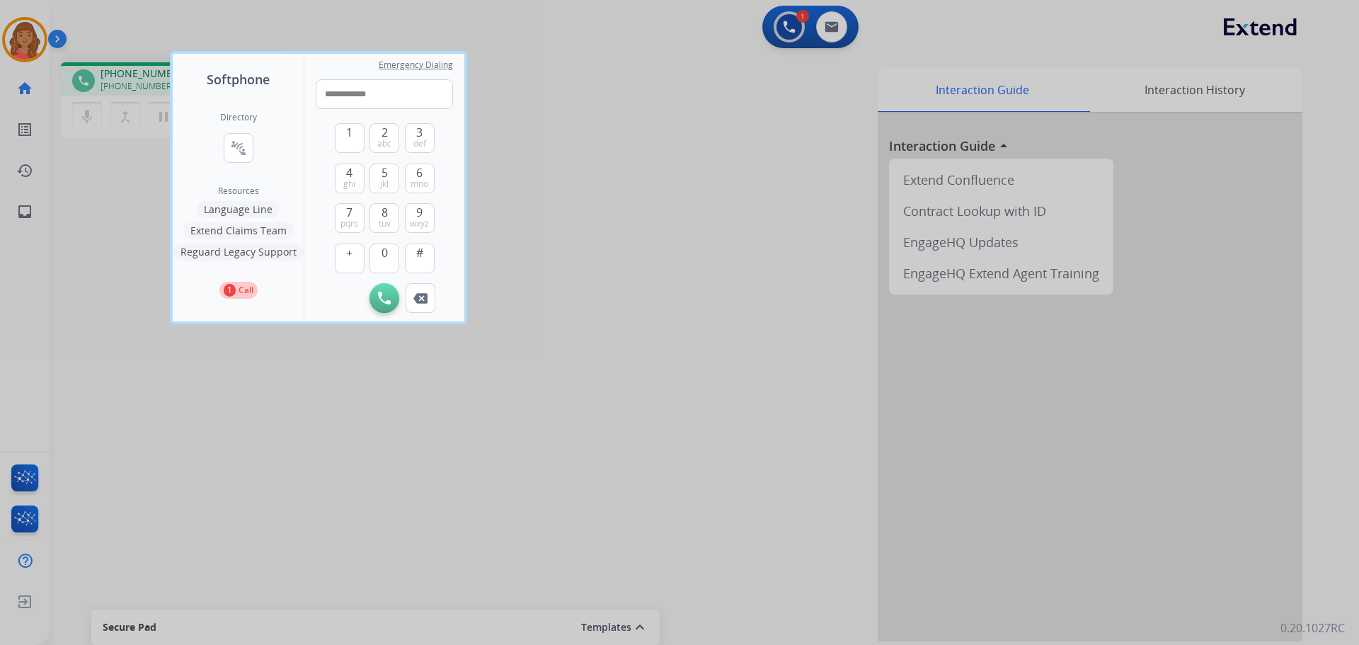
type input "**********"
click at [386, 294] on img at bounding box center [384, 298] width 13 height 13
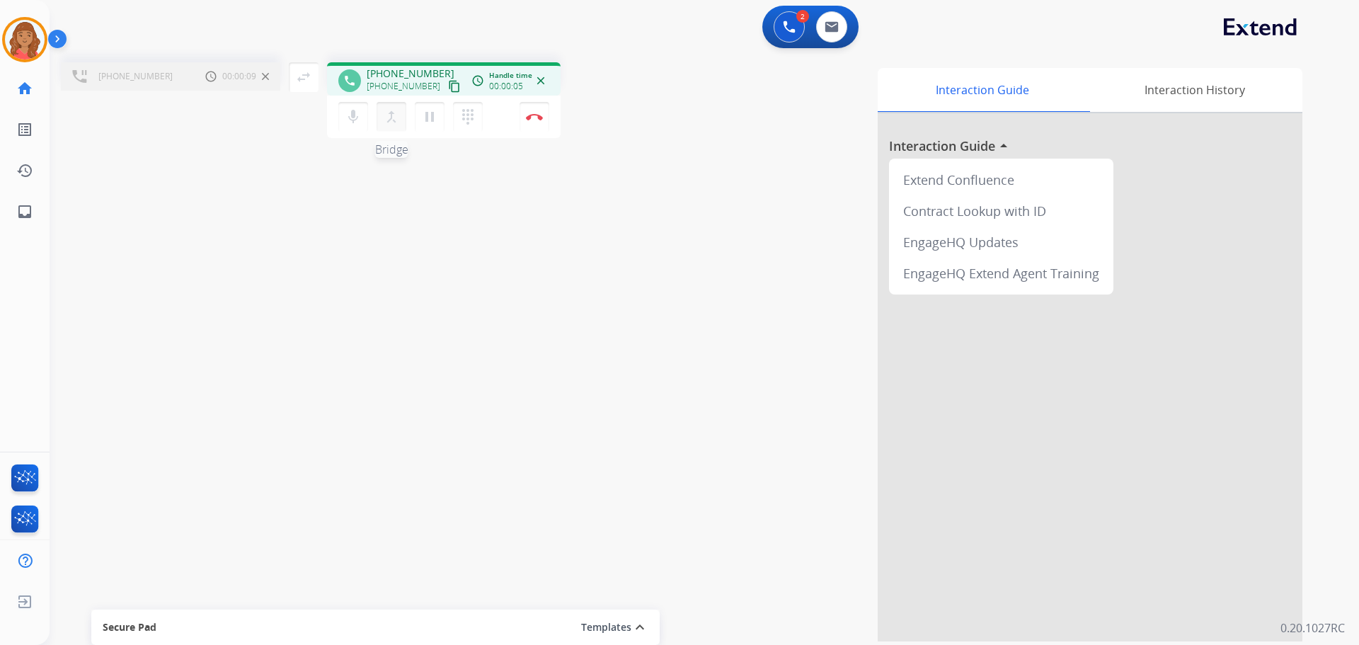
click at [398, 117] on mat-icon "merge_type" at bounding box center [391, 116] width 17 height 17
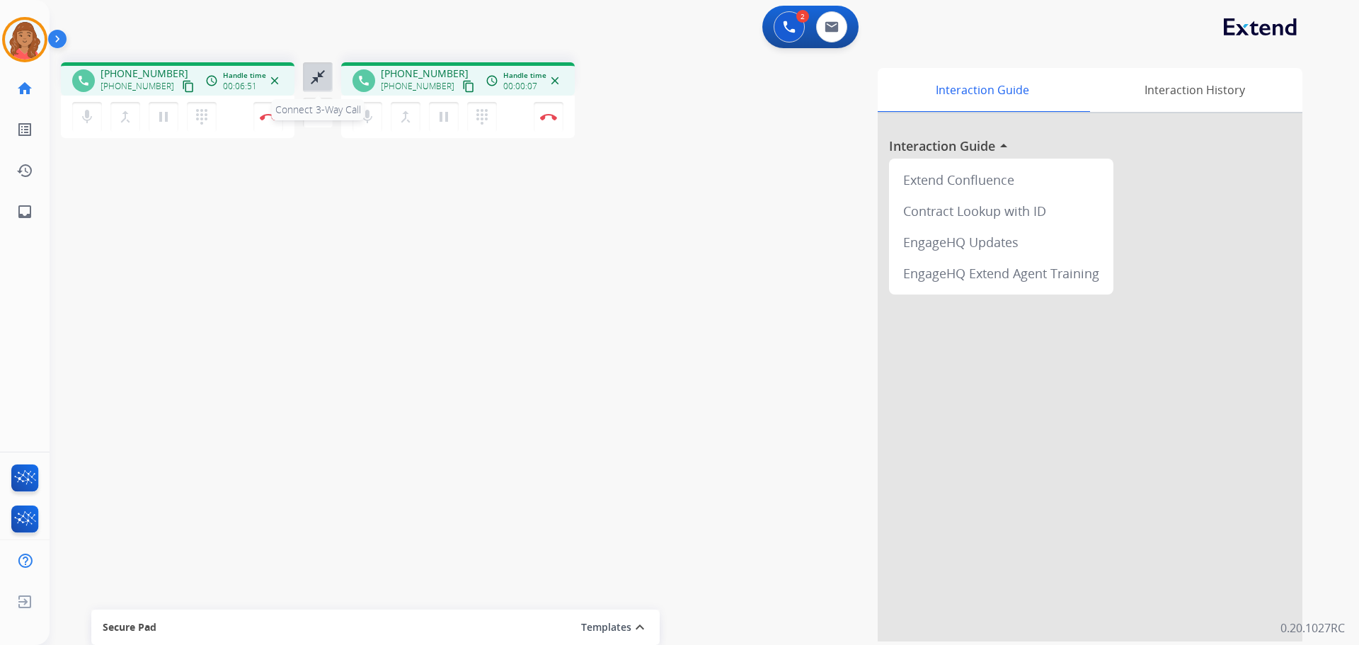
click at [317, 79] on mat-icon "close_fullscreen" at bounding box center [317, 77] width 17 height 17
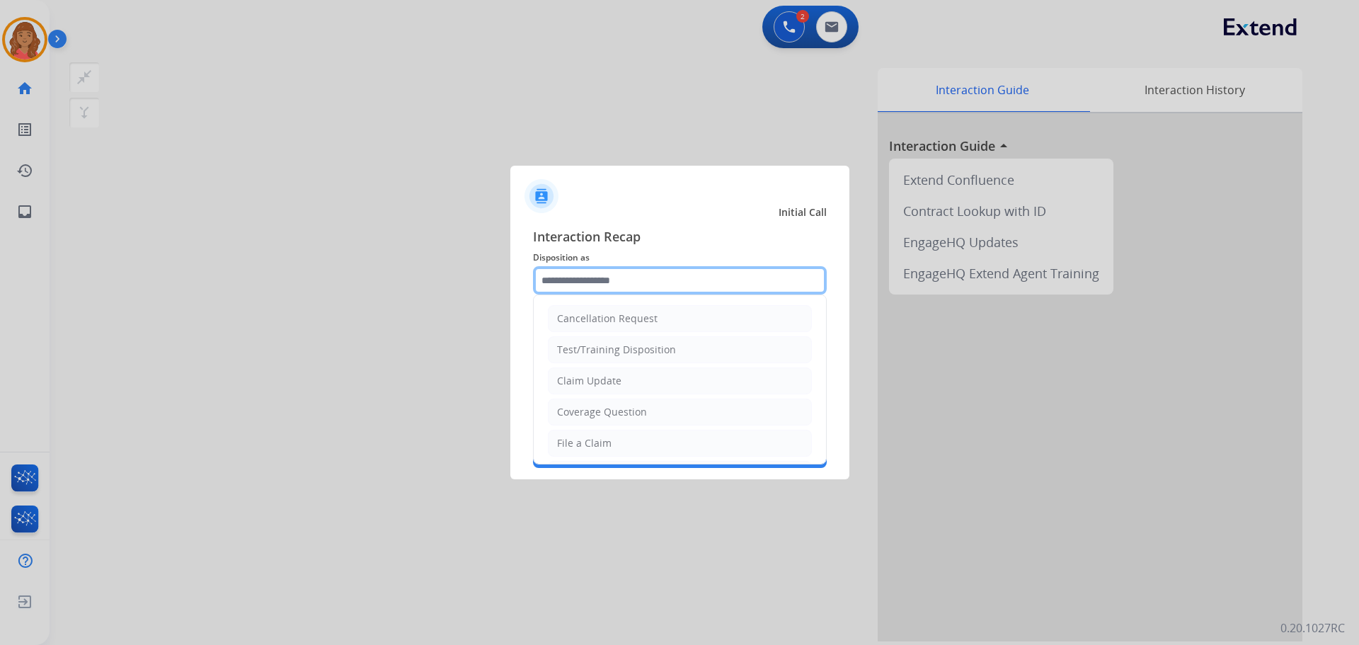
drag, startPoint x: 603, startPoint y: 280, endPoint x: 605, endPoint y: 287, distance: 8.1
click at [604, 281] on input "text" at bounding box center [680, 280] width 294 height 28
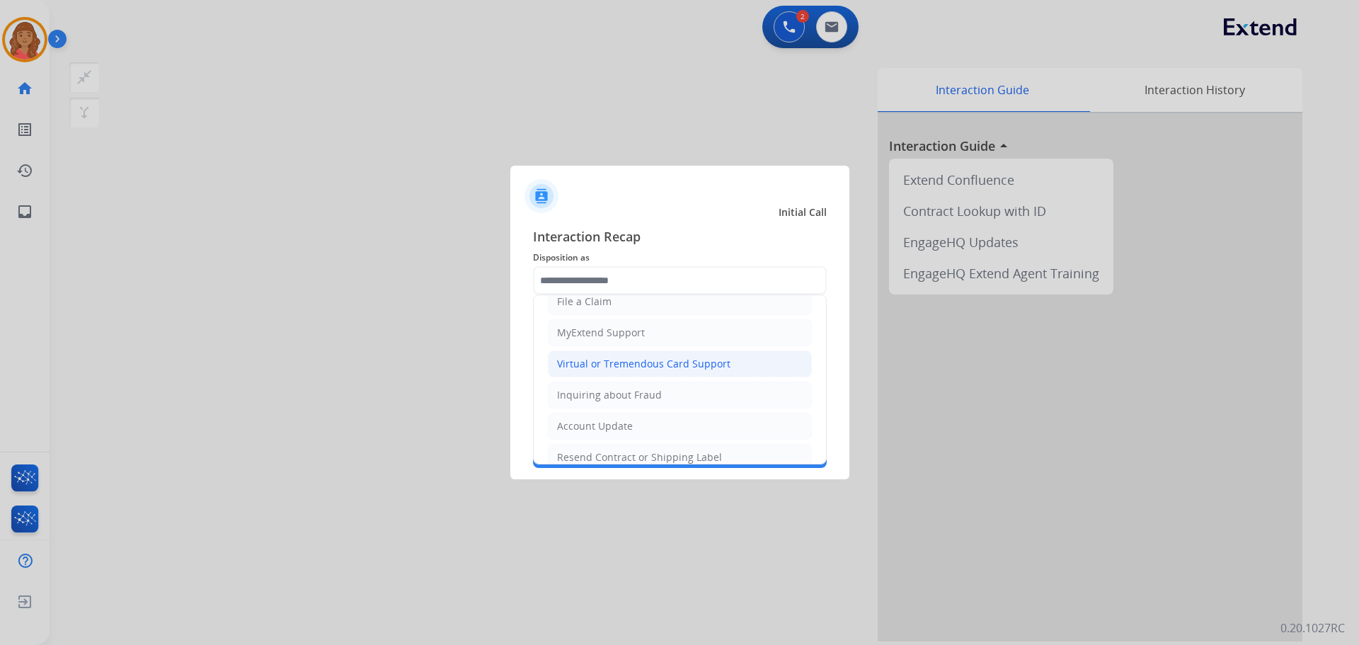
click at [588, 357] on div "Virtual or Tremendous Card Support" at bounding box center [643, 364] width 173 height 14
type input "**********"
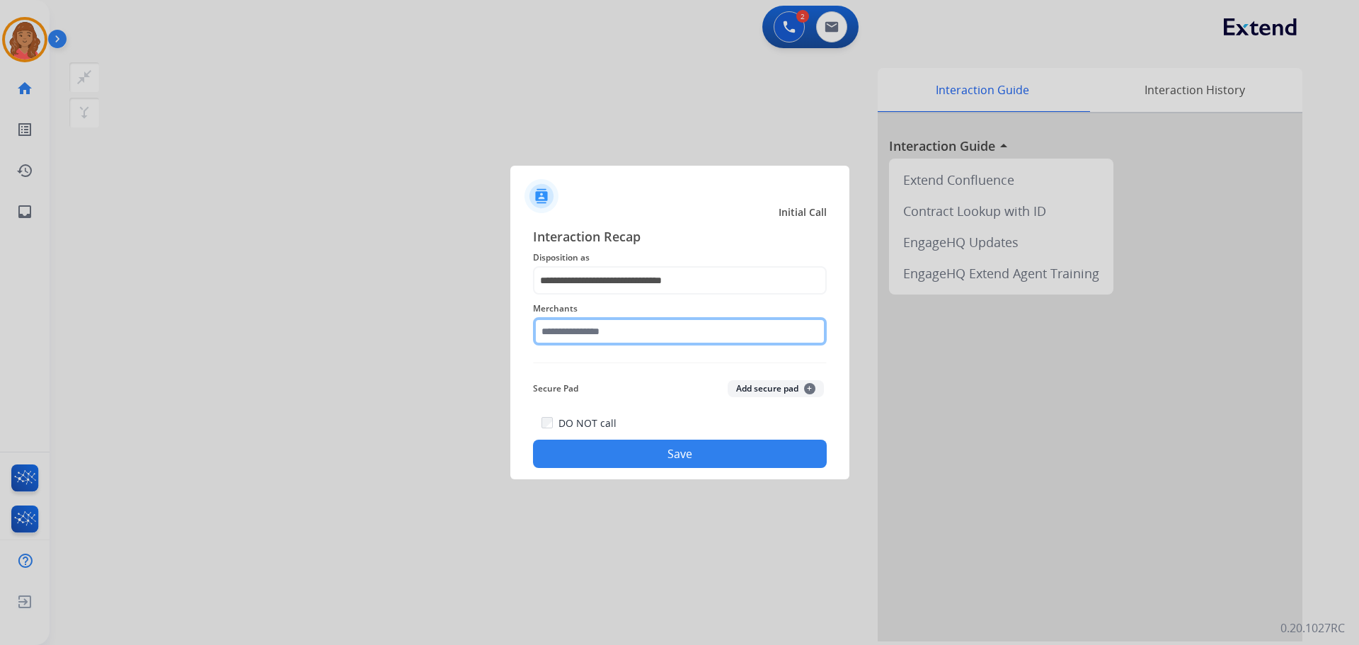
click at [584, 337] on input "text" at bounding box center [680, 331] width 294 height 28
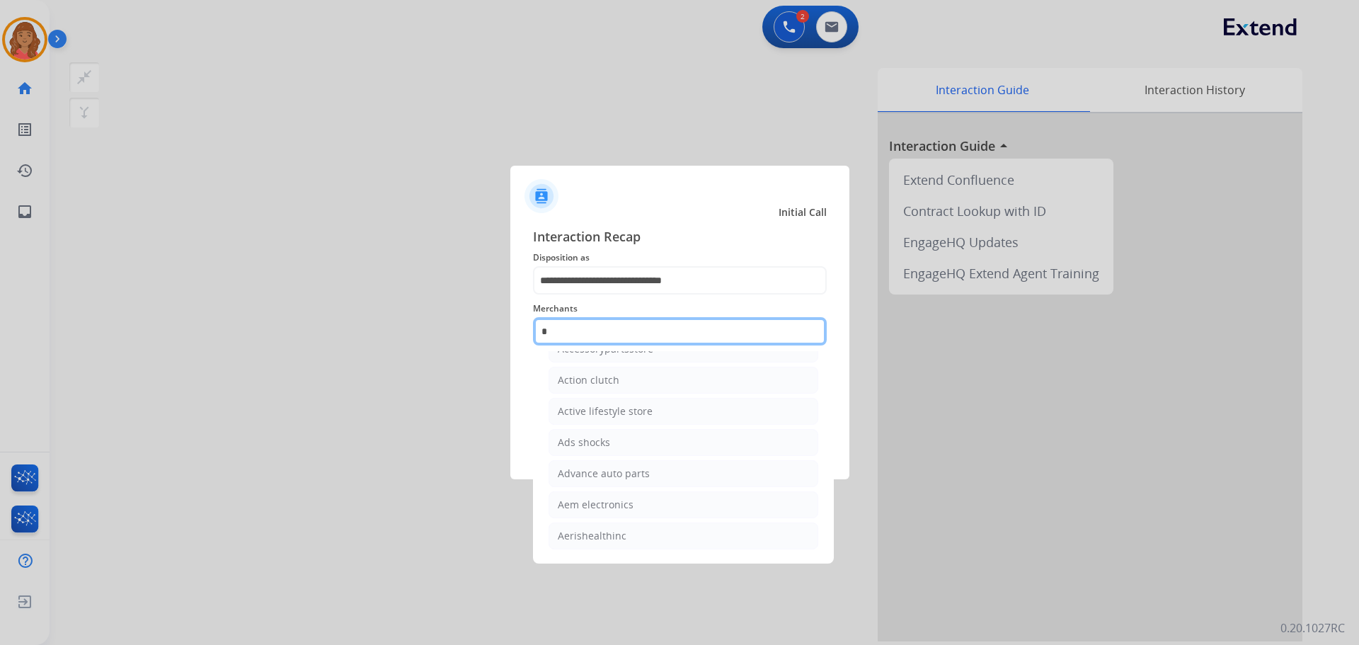
scroll to position [0, 0]
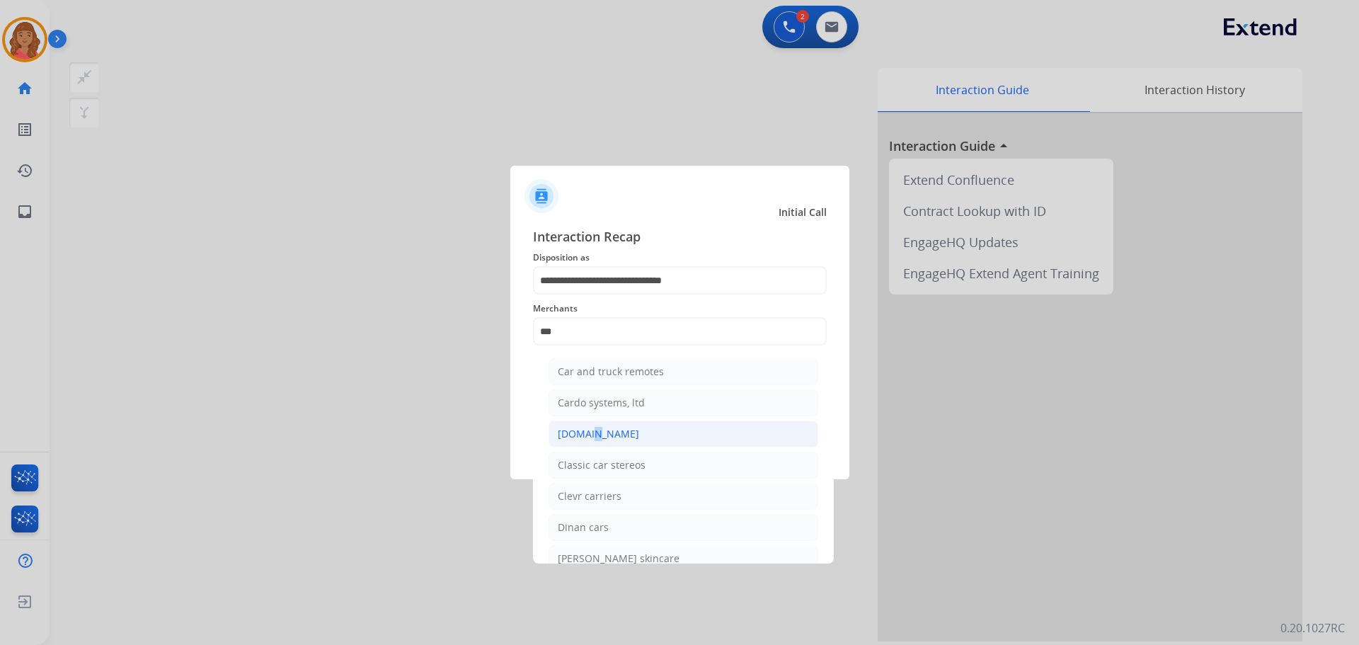
click at [589, 434] on div "[DOMAIN_NAME]" at bounding box center [598, 434] width 81 height 14
type input "**********"
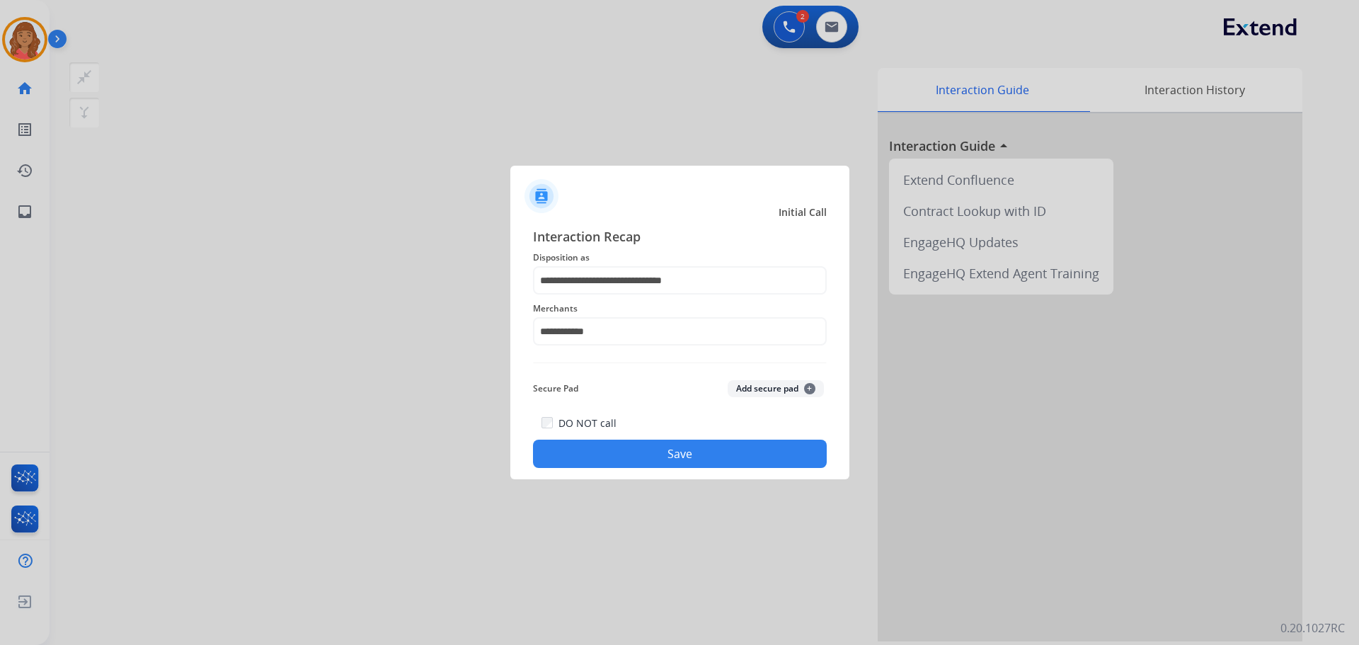
click at [630, 452] on button "Save" at bounding box center [680, 454] width 294 height 28
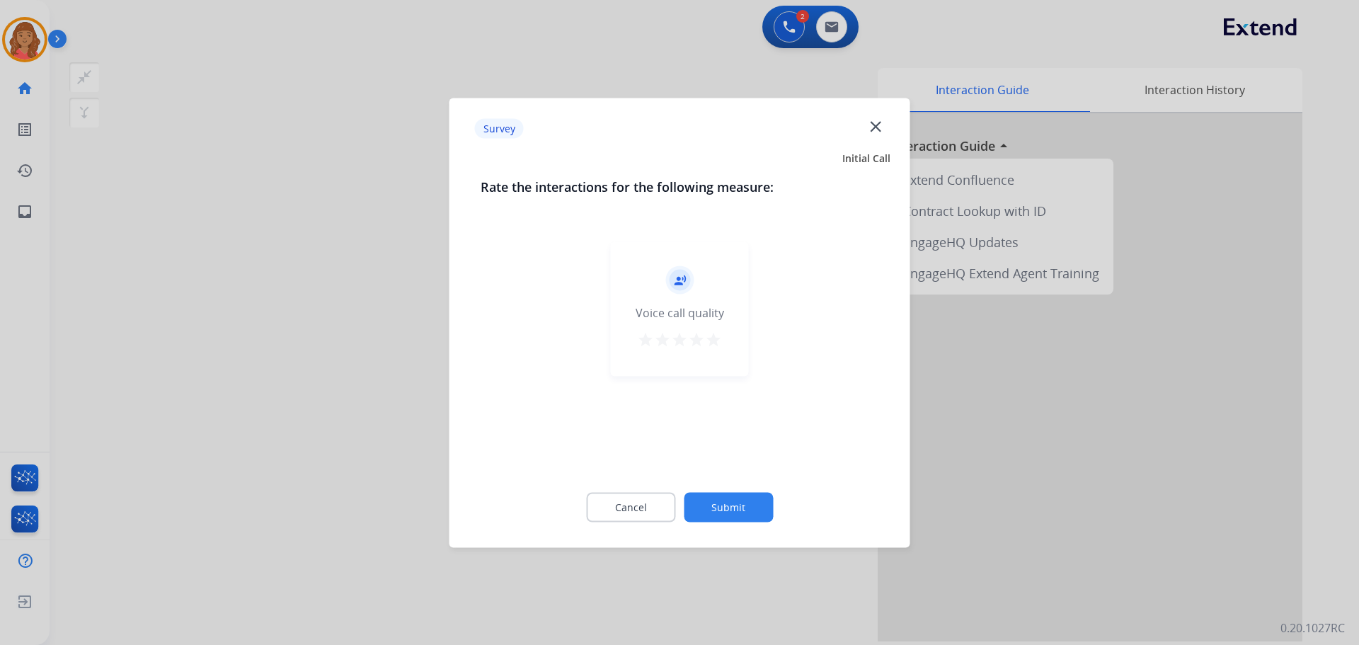
click at [712, 335] on mat-icon "star" at bounding box center [713, 339] width 17 height 17
click at [746, 515] on button "Submit" at bounding box center [728, 507] width 89 height 30
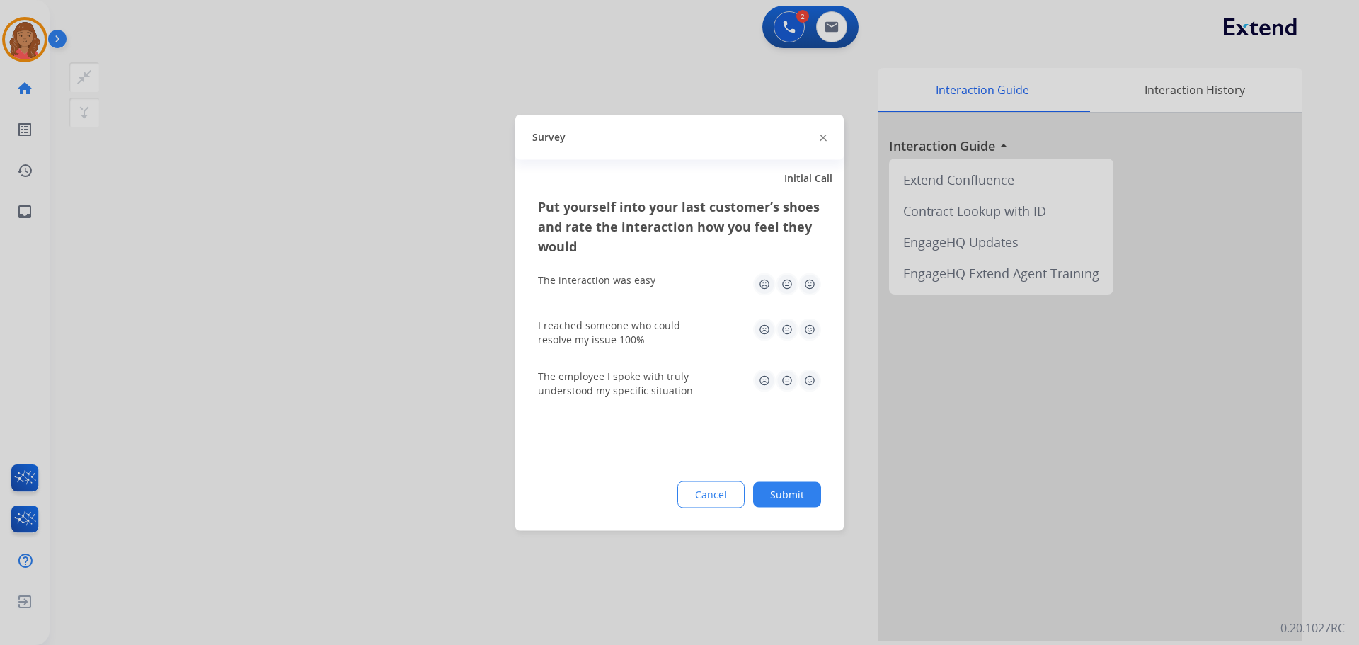
click at [808, 285] on img at bounding box center [810, 284] width 23 height 23
drag, startPoint x: 809, startPoint y: 334, endPoint x: 811, endPoint y: 362, distance: 27.7
click at [809, 336] on img at bounding box center [810, 329] width 23 height 23
drag, startPoint x: 811, startPoint y: 384, endPoint x: 819, endPoint y: 400, distance: 17.7
click at [811, 386] on img at bounding box center [810, 380] width 23 height 23
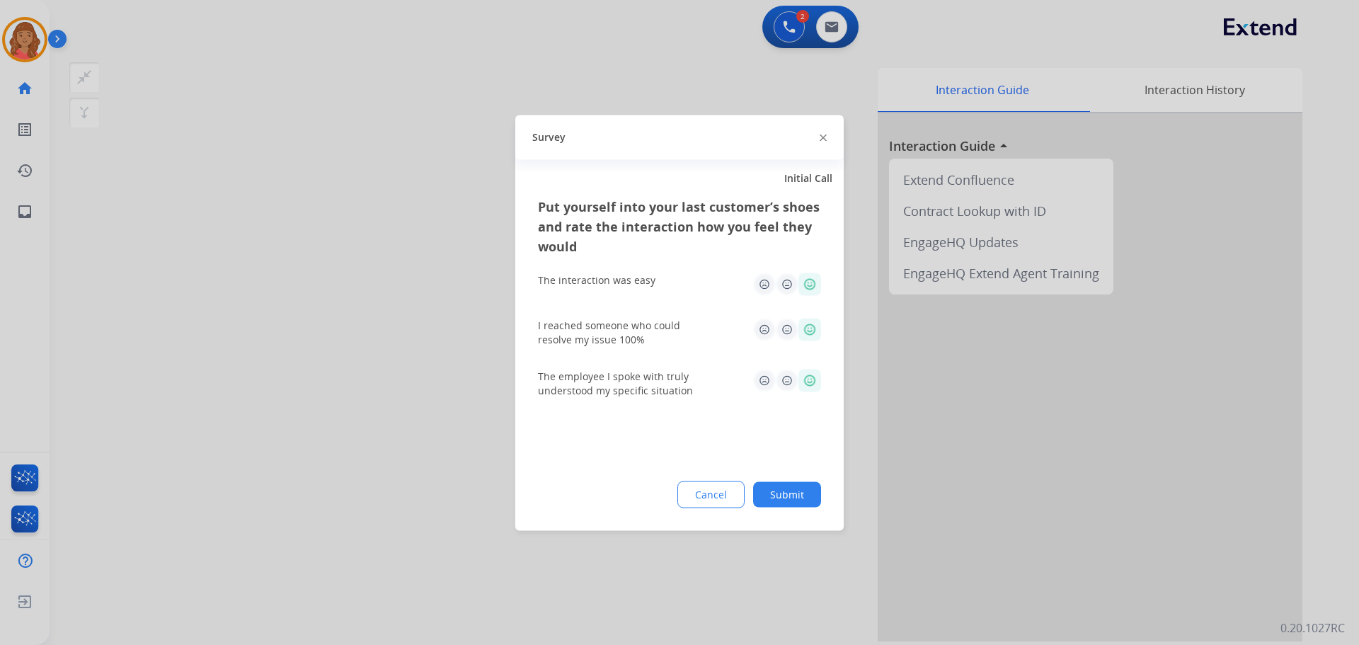
click at [799, 491] on button "Submit" at bounding box center [787, 493] width 68 height 25
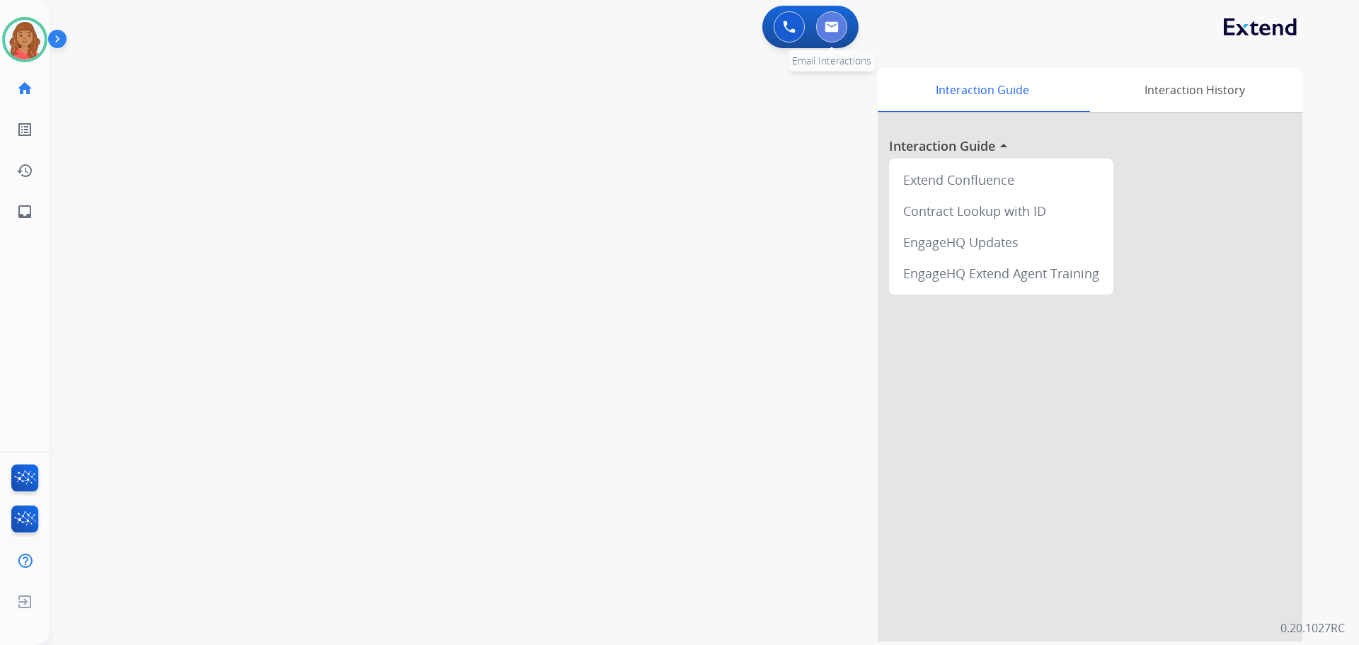
click at [829, 29] on img at bounding box center [832, 26] width 14 height 11
select select "**********"
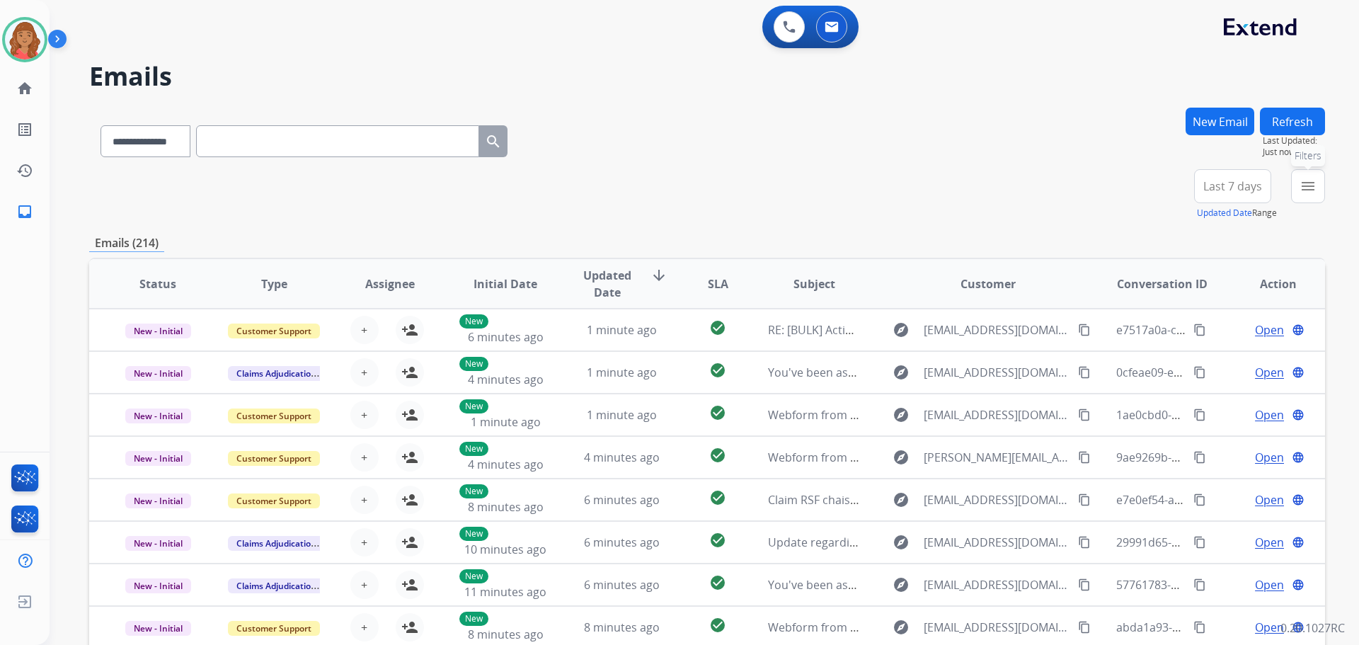
click at [1312, 187] on mat-icon "menu" at bounding box center [1308, 186] width 17 height 17
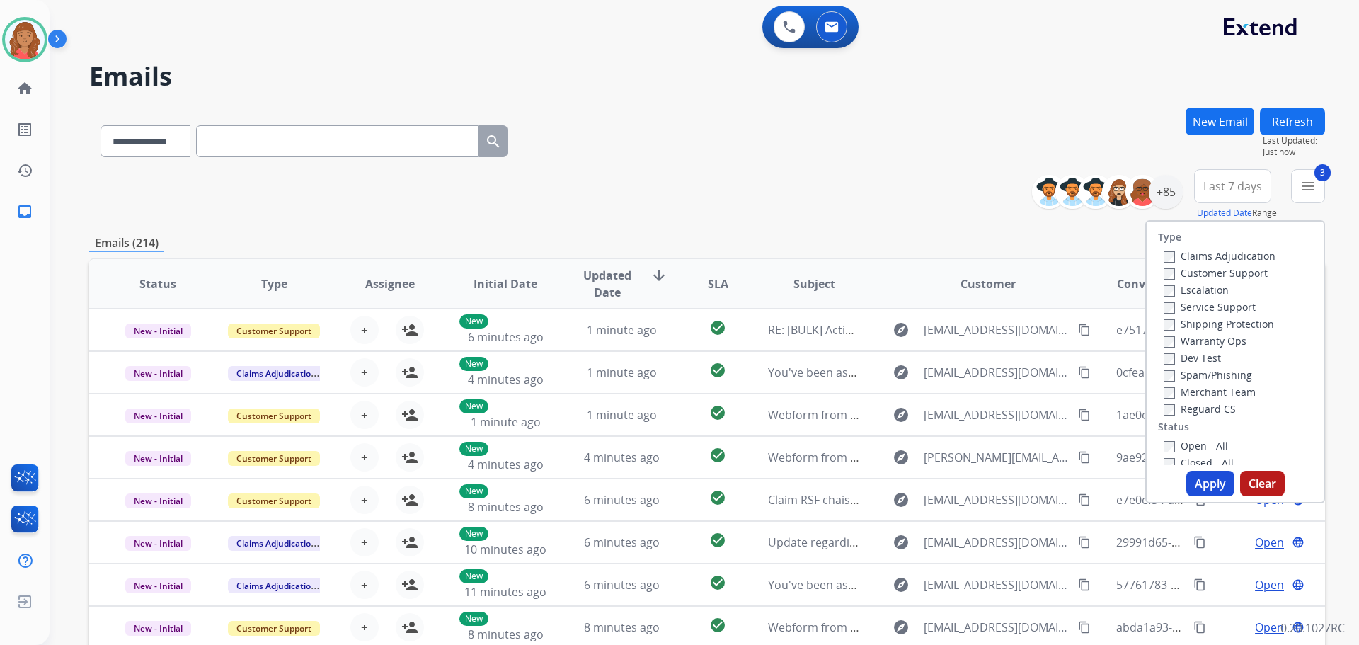
click at [1158, 445] on div "Open - All Closed - All New - Initial New - Reply On-hold – Internal On-hold - …" at bounding box center [1235, 530] width 154 height 187
drag, startPoint x: 1228, startPoint y: 484, endPoint x: 1193, endPoint y: 471, distance: 37.0
click at [1223, 483] on button "Apply" at bounding box center [1211, 483] width 48 height 25
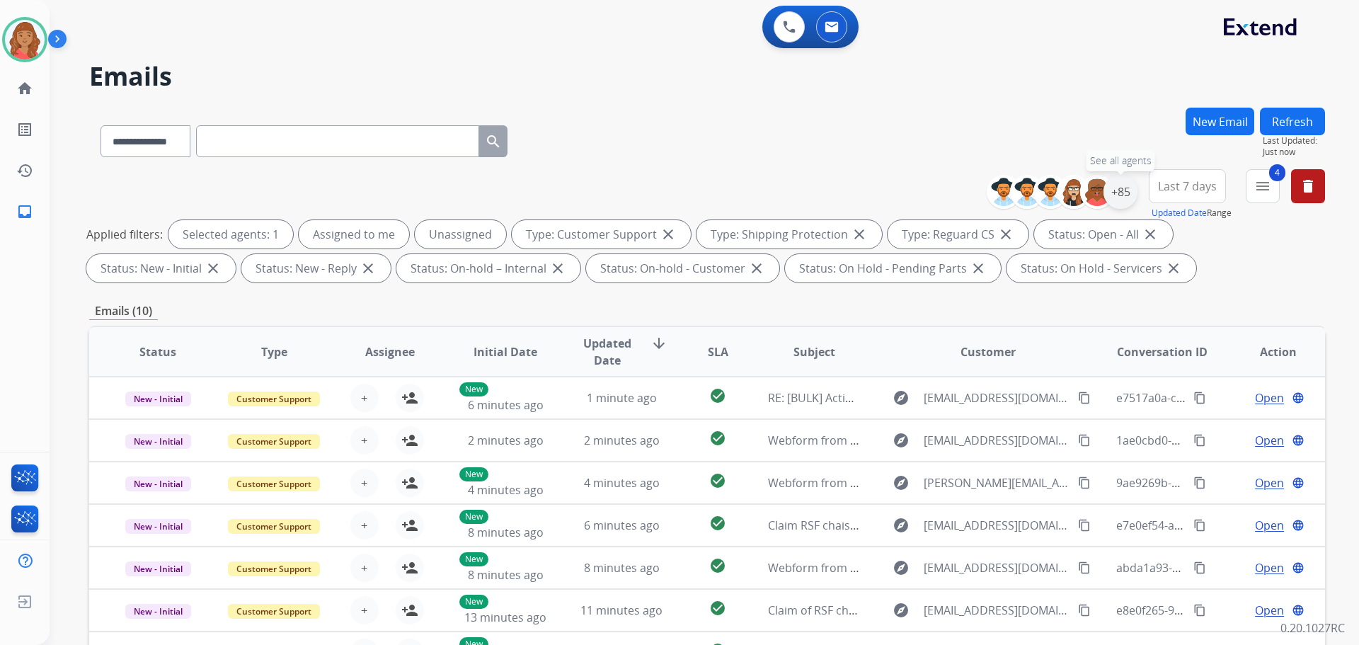
drag, startPoint x: 1120, startPoint y: 189, endPoint x: 1115, endPoint y: 198, distance: 10.5
click at [1121, 190] on div "+85" at bounding box center [1121, 192] width 34 height 34
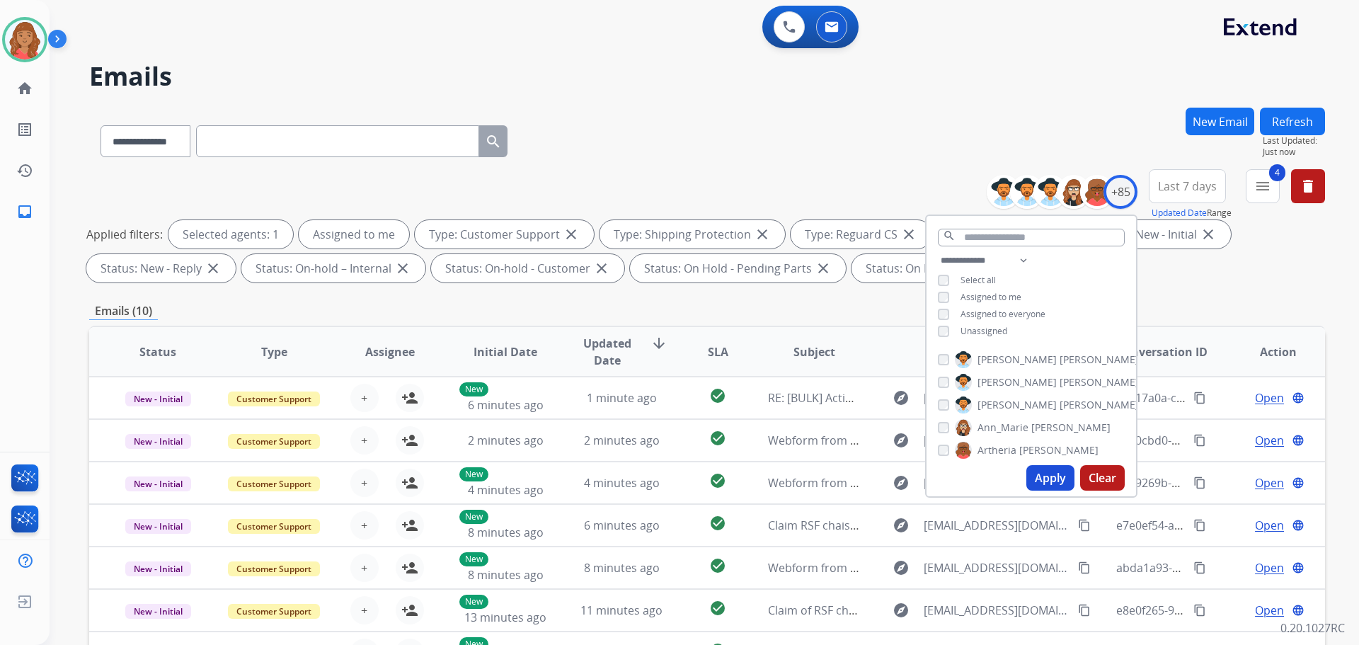
click at [1036, 477] on button "Apply" at bounding box center [1051, 477] width 48 height 25
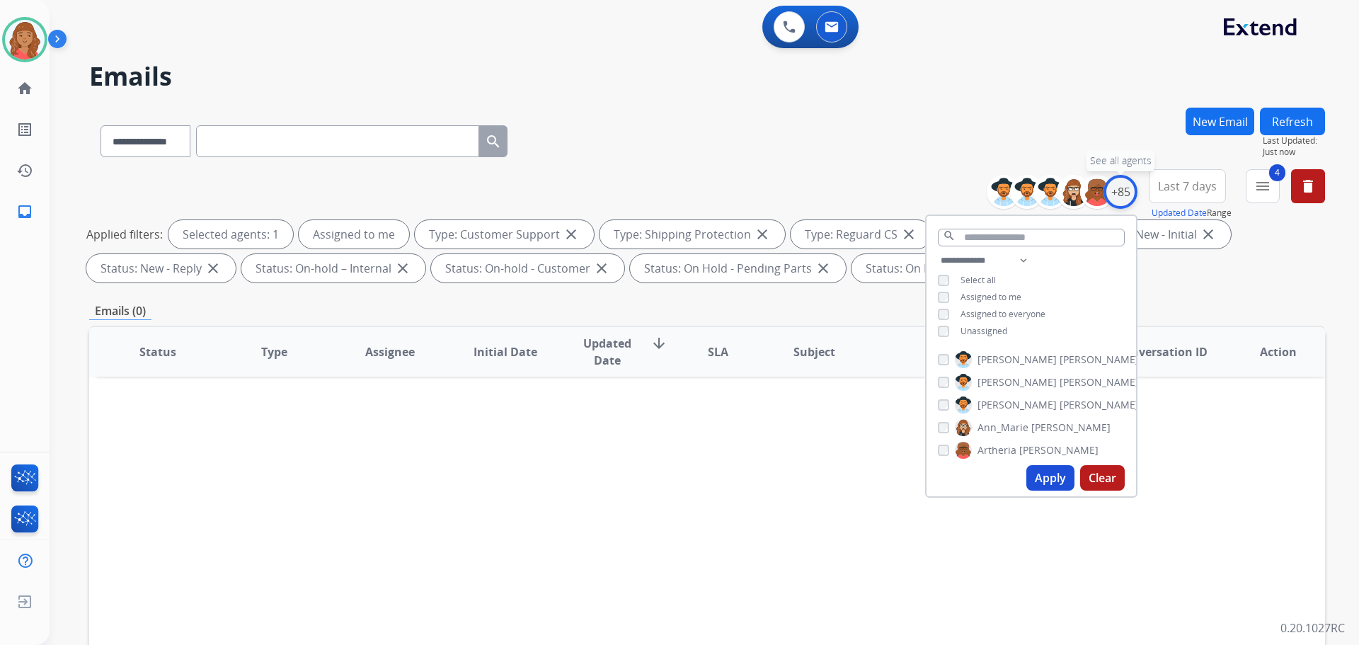
click at [1121, 193] on div "+85" at bounding box center [1121, 192] width 34 height 34
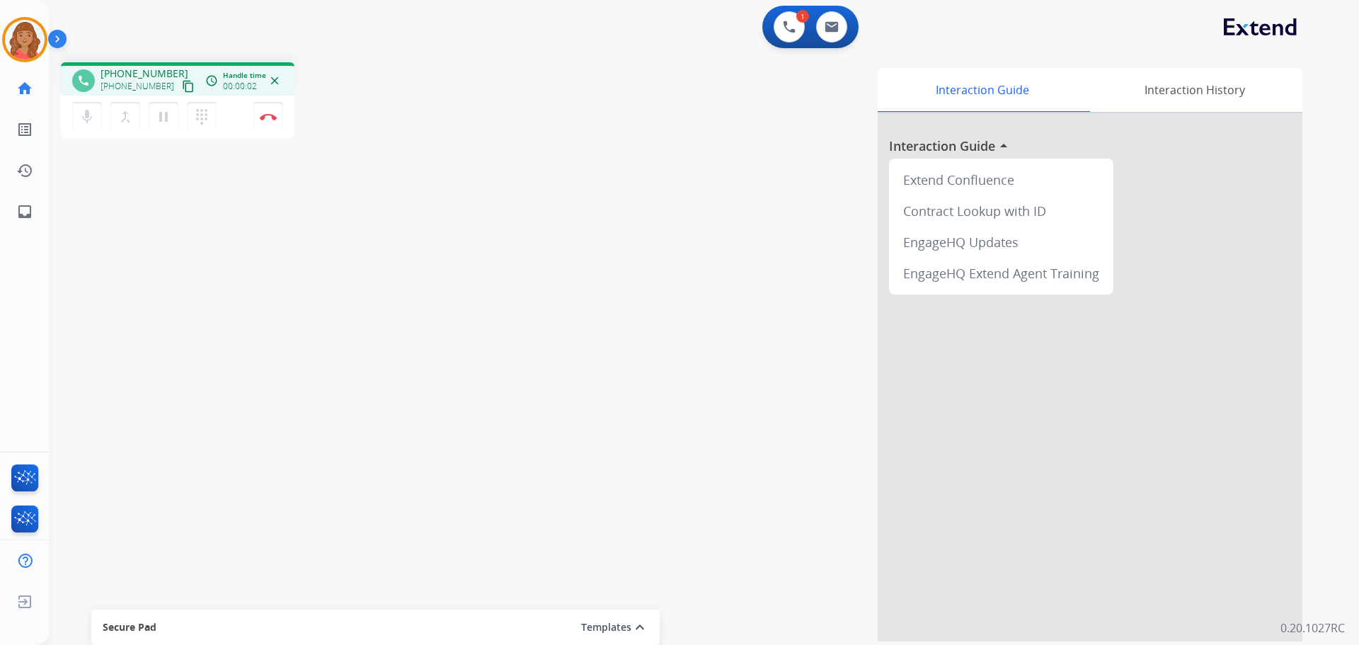
click at [182, 89] on mat-icon "content_copy" at bounding box center [188, 86] width 13 height 13
click at [270, 115] on img at bounding box center [268, 116] width 17 height 7
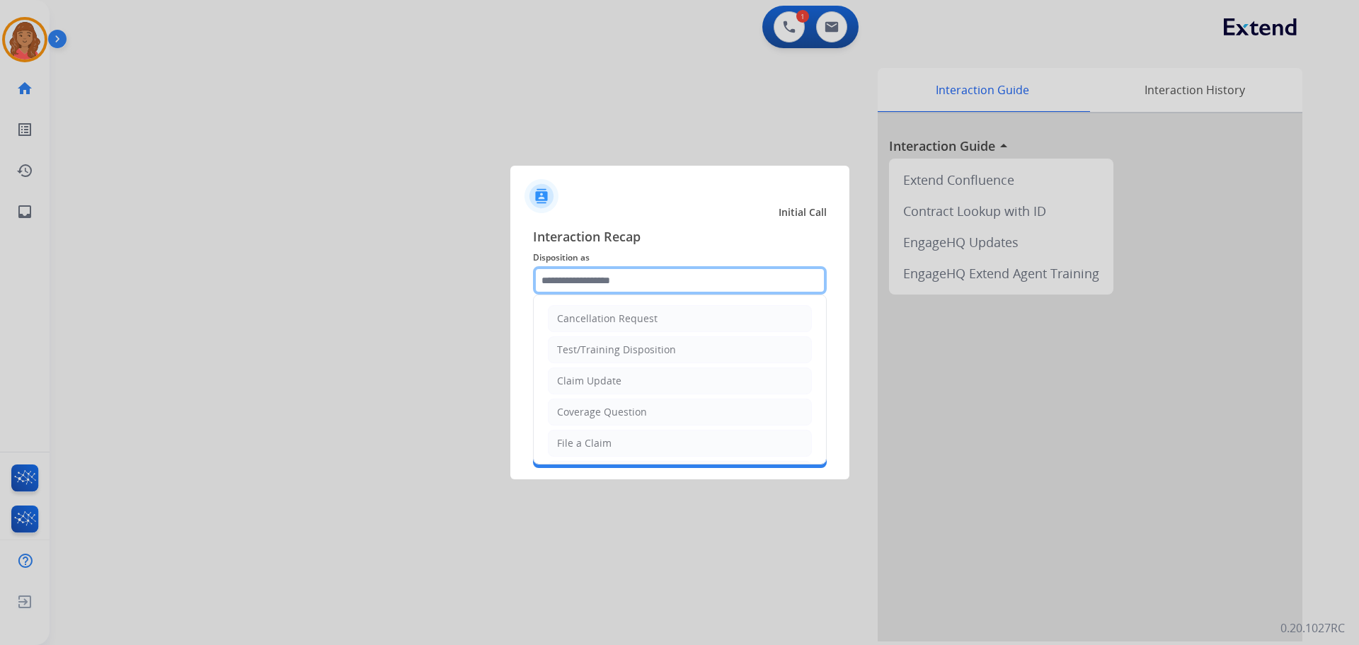
drag, startPoint x: 579, startPoint y: 289, endPoint x: 580, endPoint y: 297, distance: 8.5
click at [580, 291] on input "text" at bounding box center [680, 280] width 294 height 28
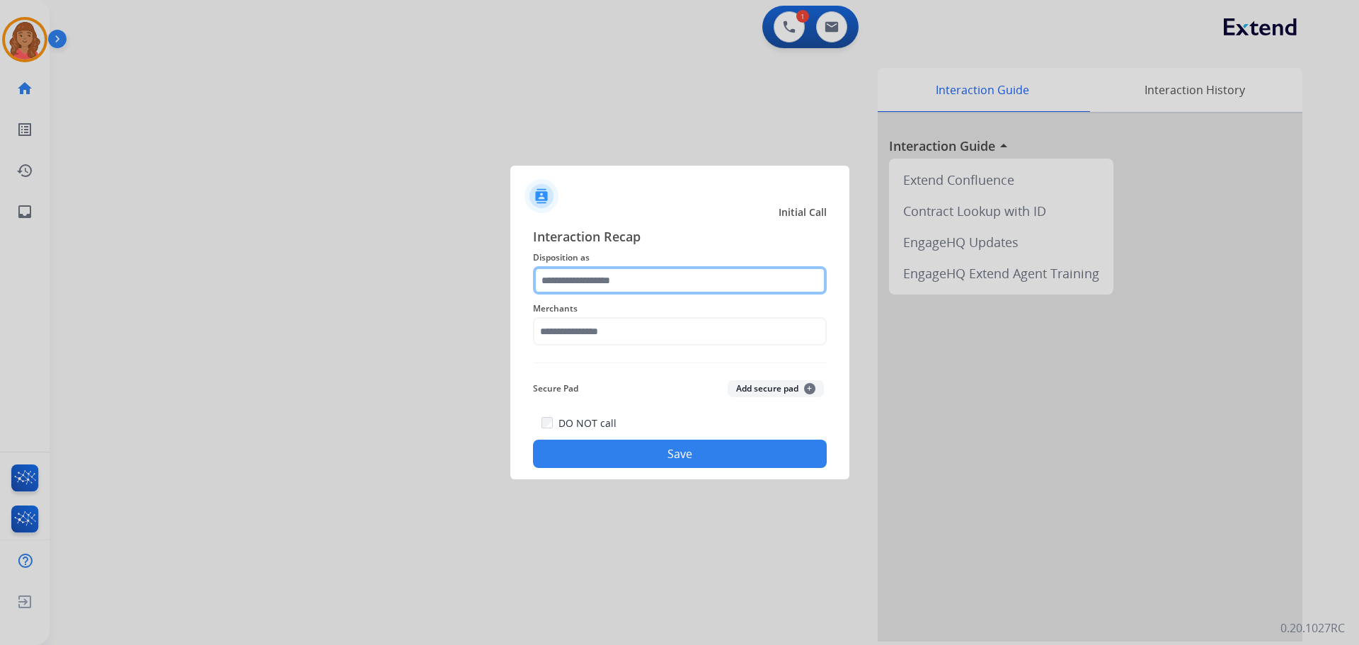
click at [581, 274] on input "text" at bounding box center [680, 280] width 294 height 28
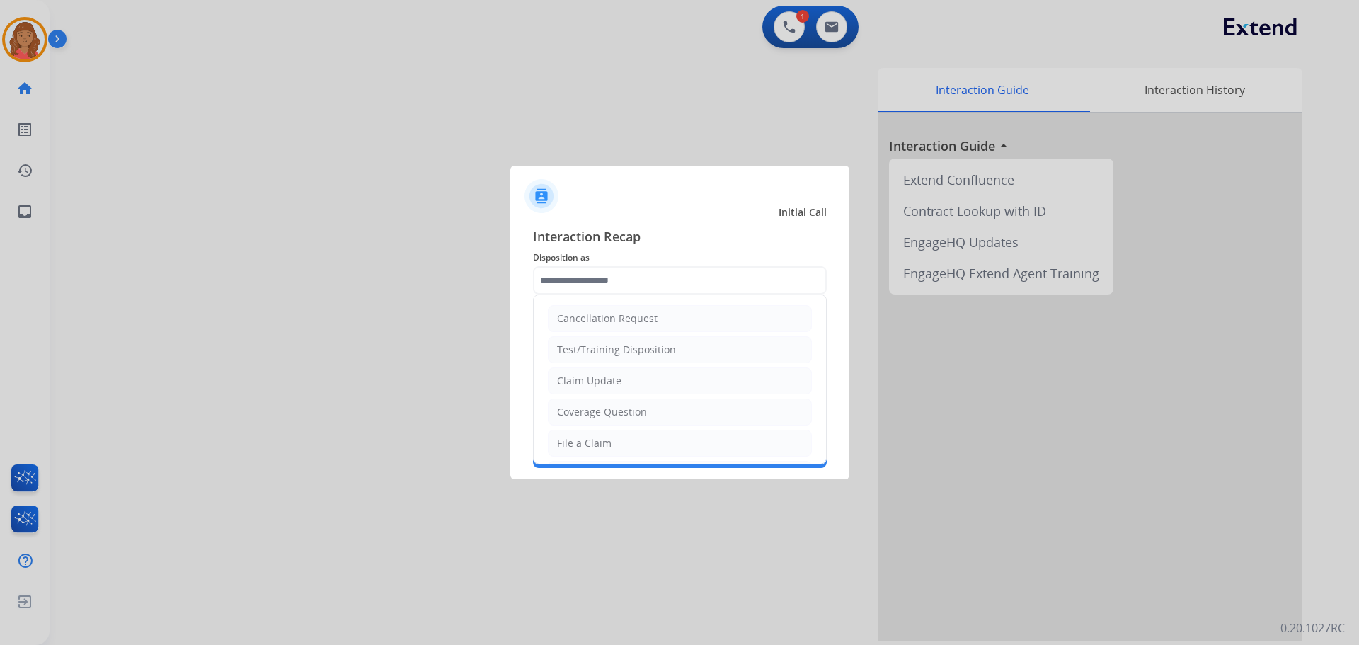
drag, startPoint x: 580, startPoint y: 439, endPoint x: 574, endPoint y: 404, distance: 35.2
click at [581, 430] on li "File a Claim" at bounding box center [680, 443] width 264 height 27
type input "**********"
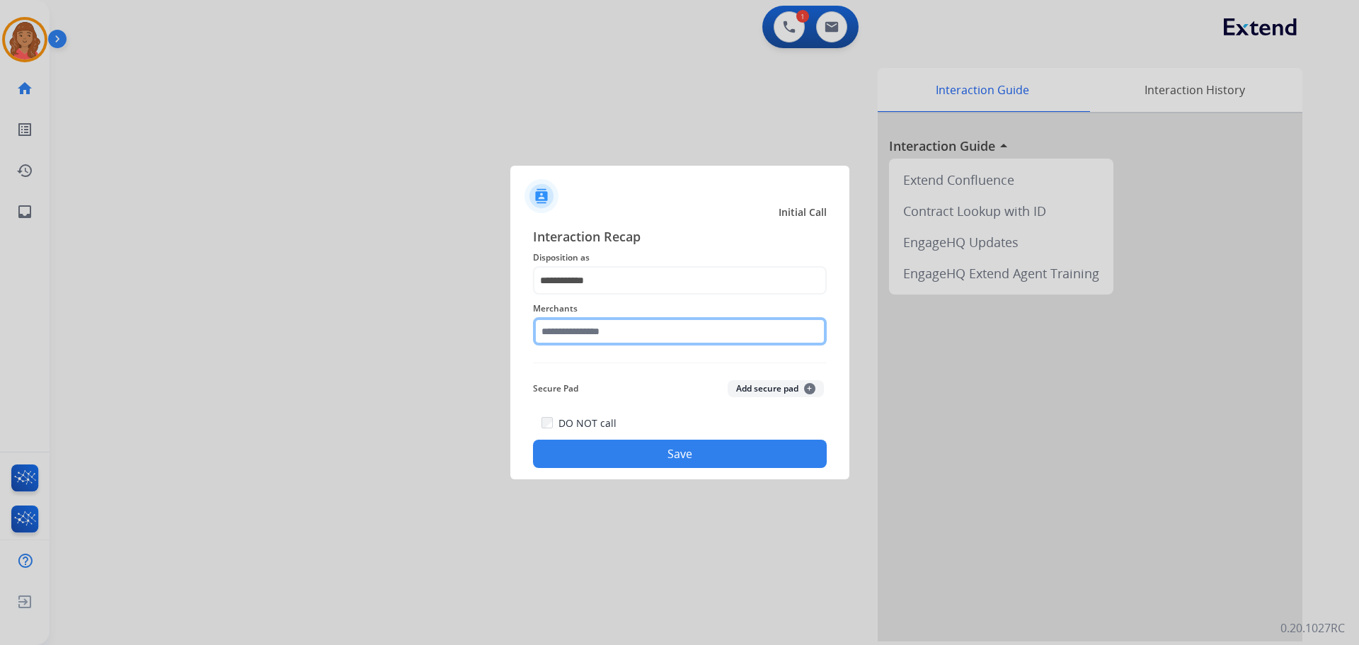
click at [581, 331] on input "text" at bounding box center [680, 331] width 294 height 28
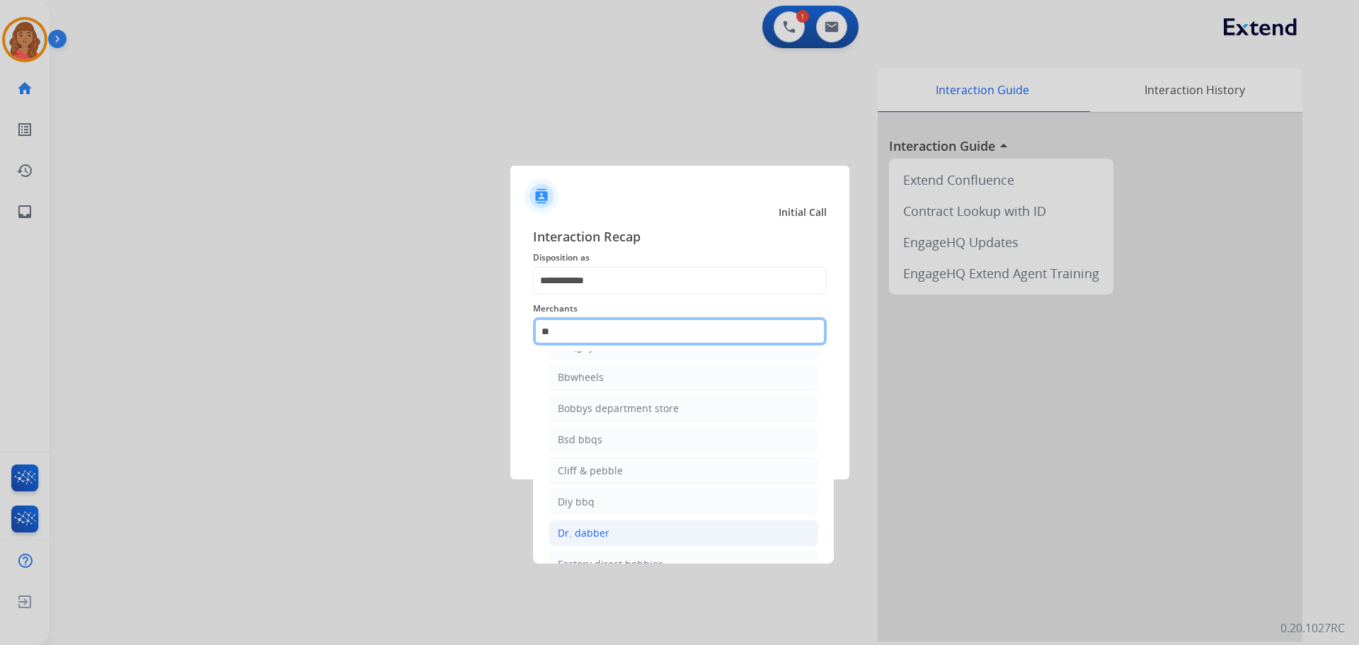
scroll to position [71, 0]
click at [589, 325] on input "**" at bounding box center [680, 331] width 294 height 28
type input "*"
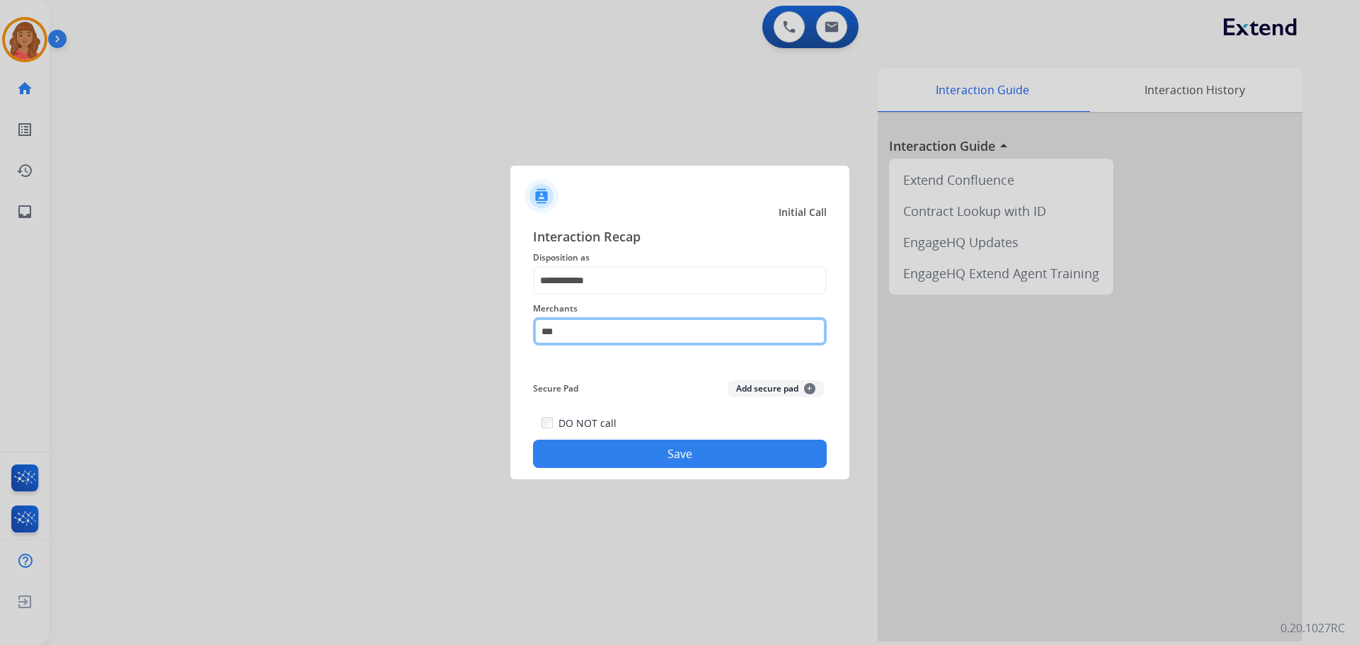
scroll to position [0, 0]
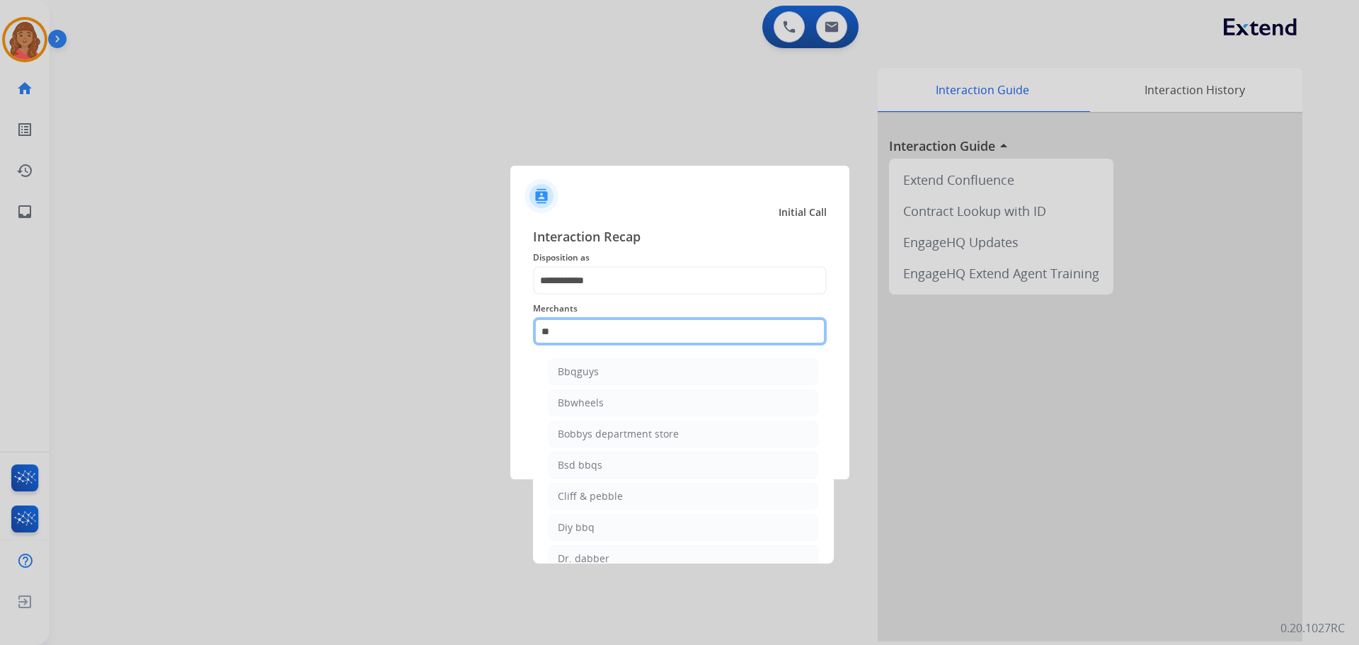
type input "***"
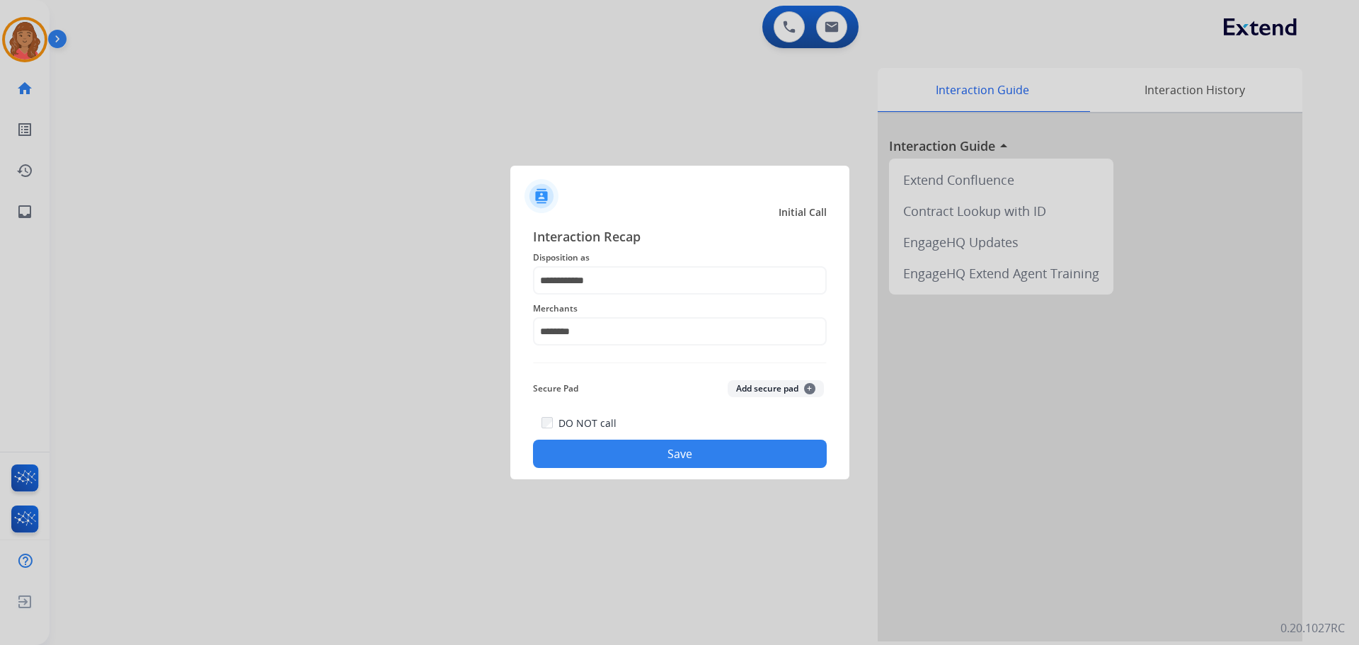
click at [649, 470] on div "**********" at bounding box center [680, 347] width 339 height 264
click at [695, 449] on button "Save" at bounding box center [680, 454] width 294 height 28
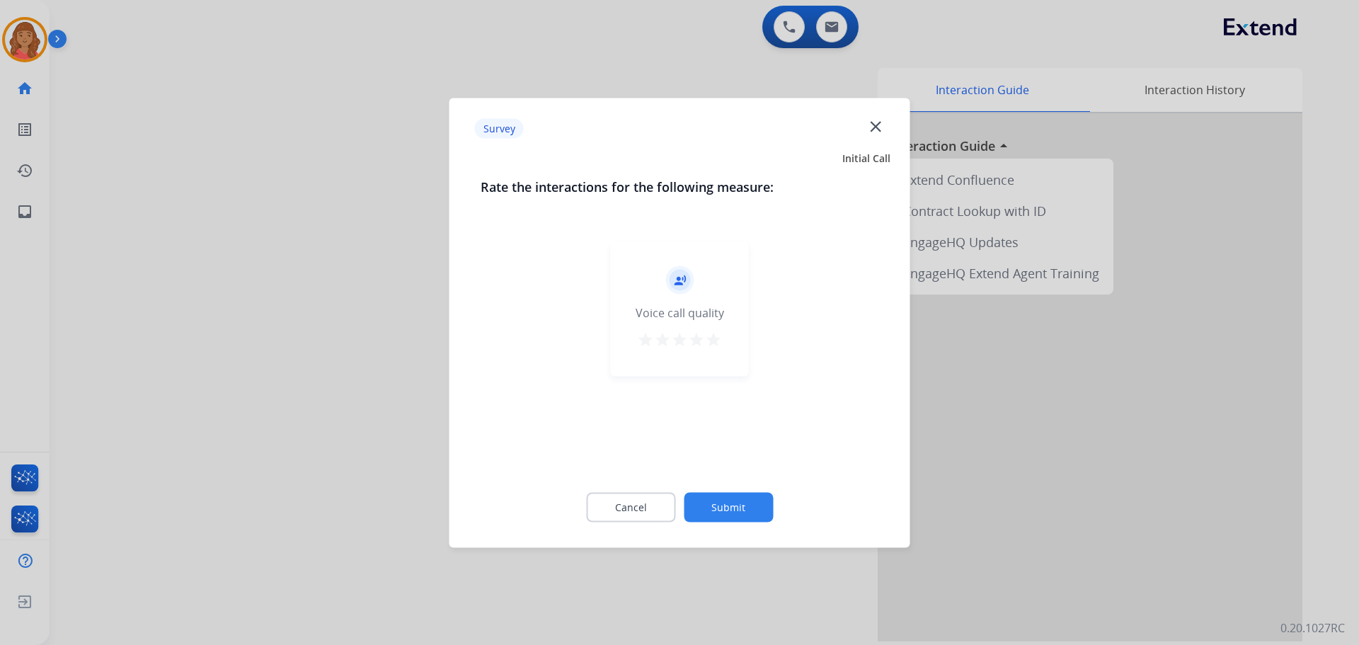
click at [698, 346] on mat-icon "star" at bounding box center [696, 339] width 17 height 17
click at [717, 341] on mat-icon "star" at bounding box center [713, 339] width 17 height 17
click at [719, 494] on button "Submit" at bounding box center [728, 507] width 89 height 30
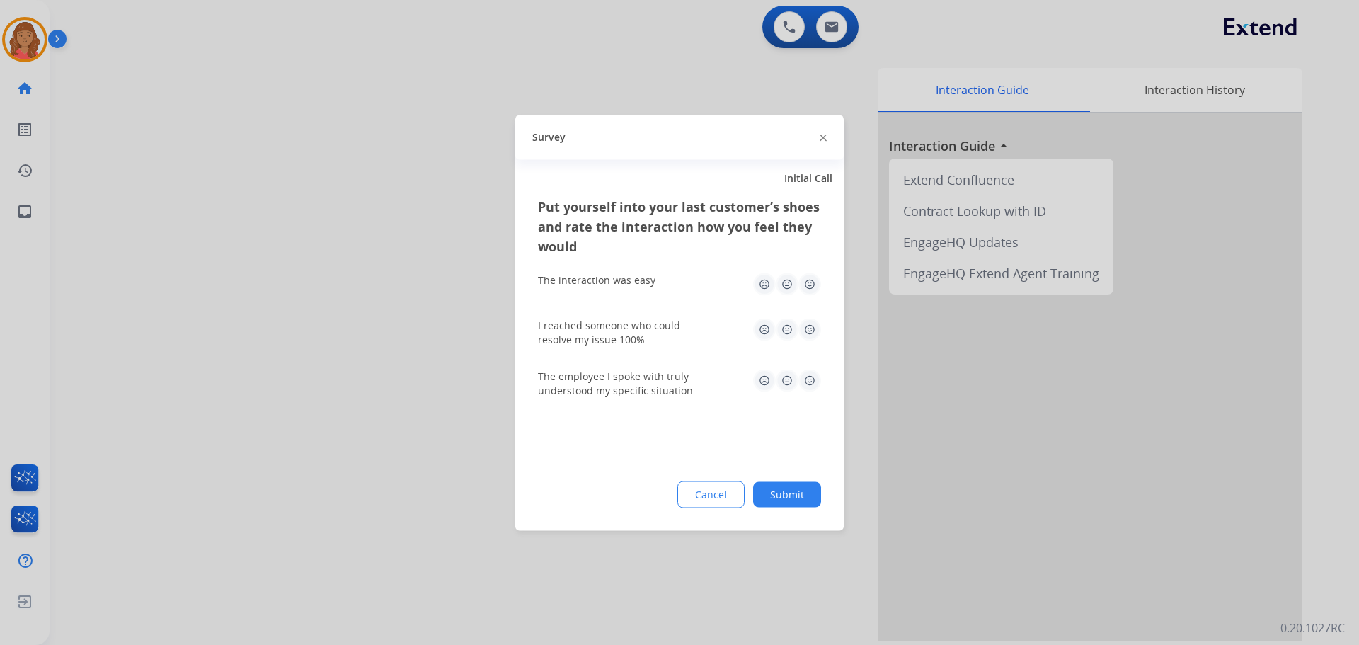
click at [811, 276] on img at bounding box center [810, 284] width 23 height 23
drag, startPoint x: 809, startPoint y: 318, endPoint x: 813, endPoint y: 357, distance: 39.2
click at [810, 319] on img at bounding box center [810, 329] width 23 height 23
drag, startPoint x: 806, startPoint y: 375, endPoint x: 809, endPoint y: 394, distance: 19.3
click at [806, 377] on img at bounding box center [810, 380] width 23 height 23
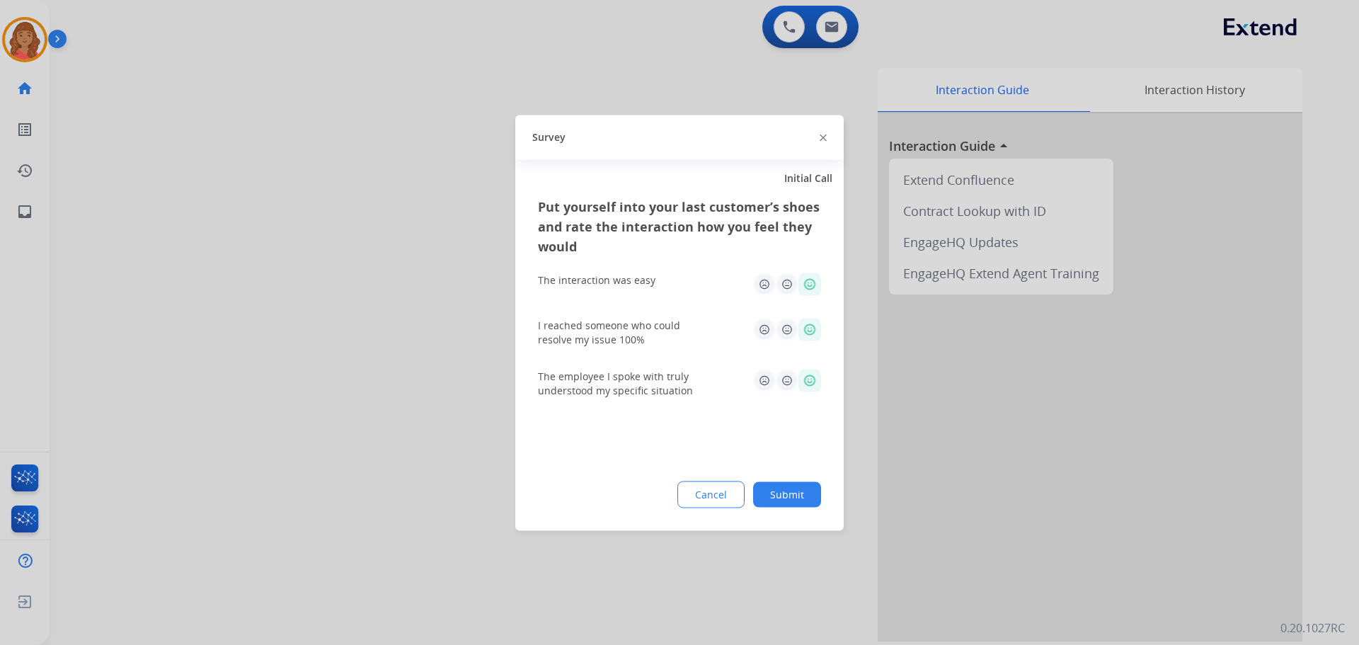
click at [797, 498] on button "Submit" at bounding box center [787, 493] width 68 height 25
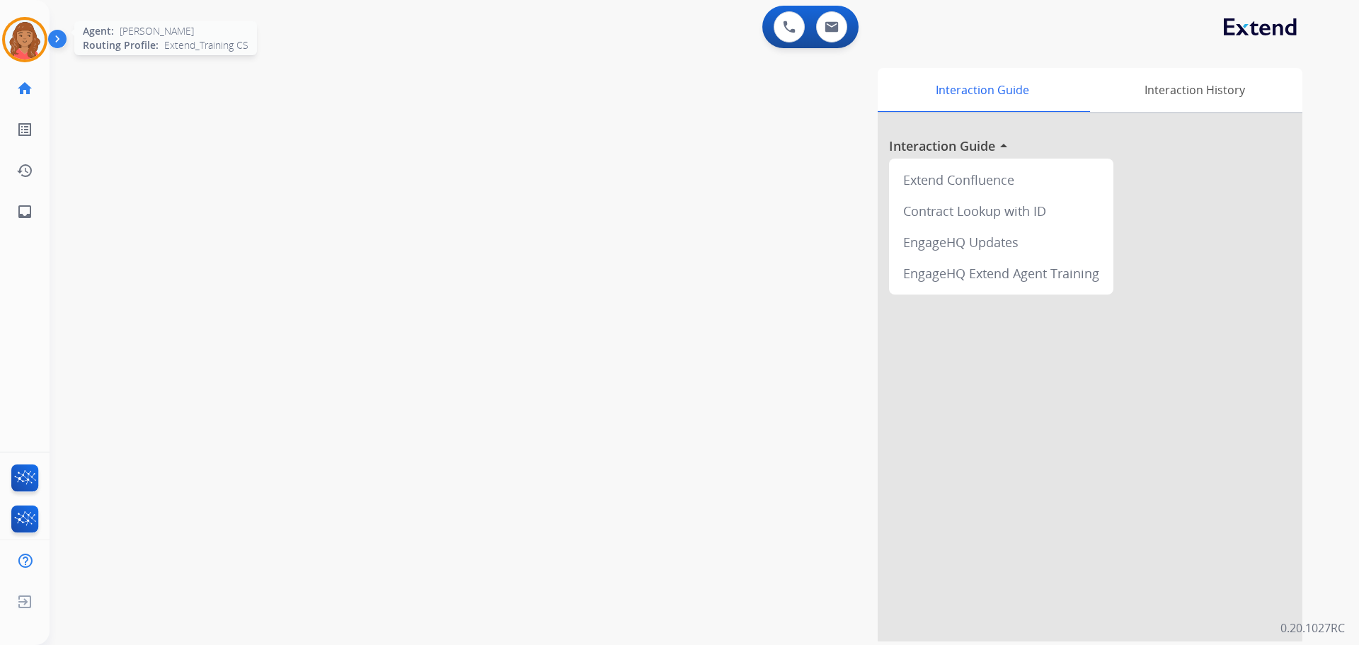
click at [31, 37] on img at bounding box center [25, 40] width 40 height 40
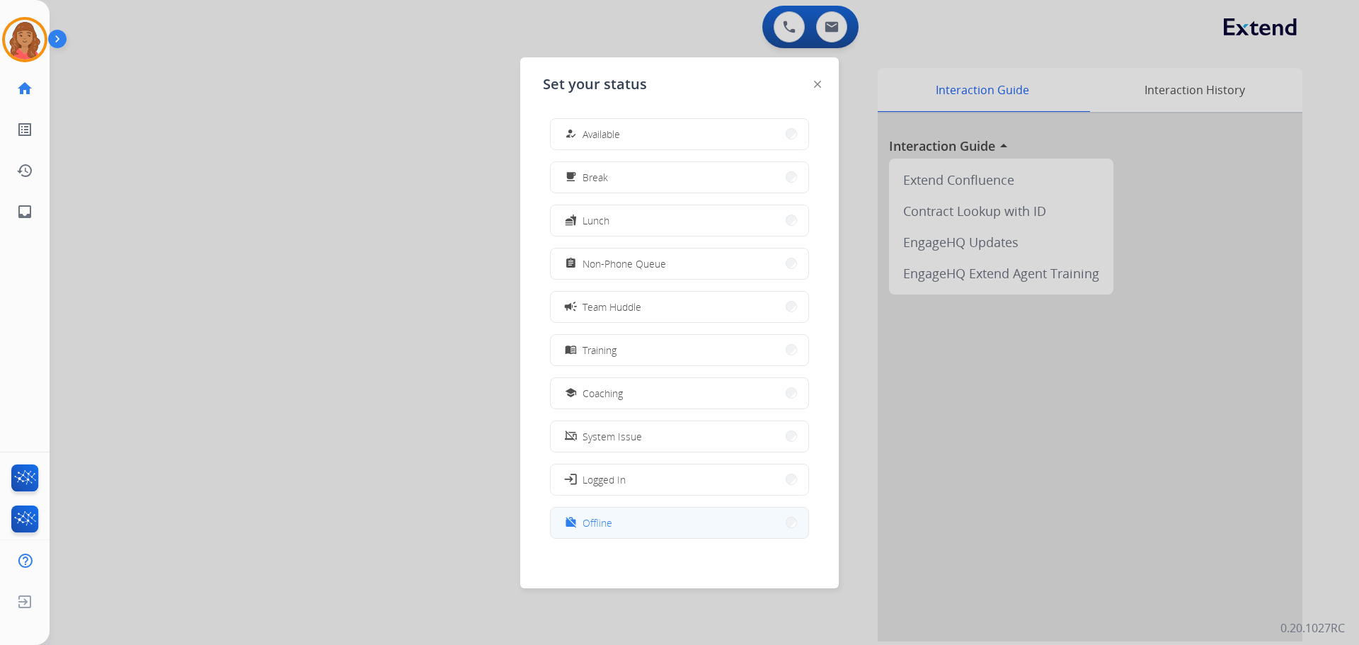
click at [603, 527] on span "Offline" at bounding box center [598, 522] width 30 height 15
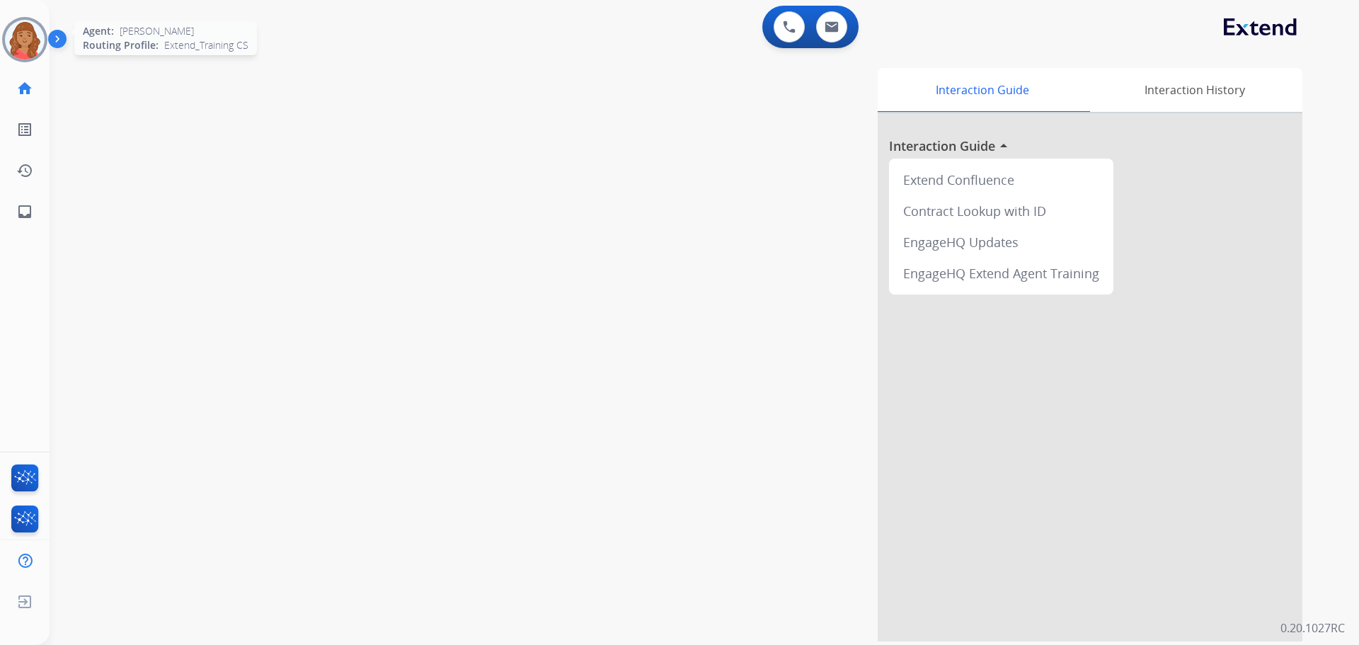
click at [23, 40] on img at bounding box center [25, 40] width 40 height 40
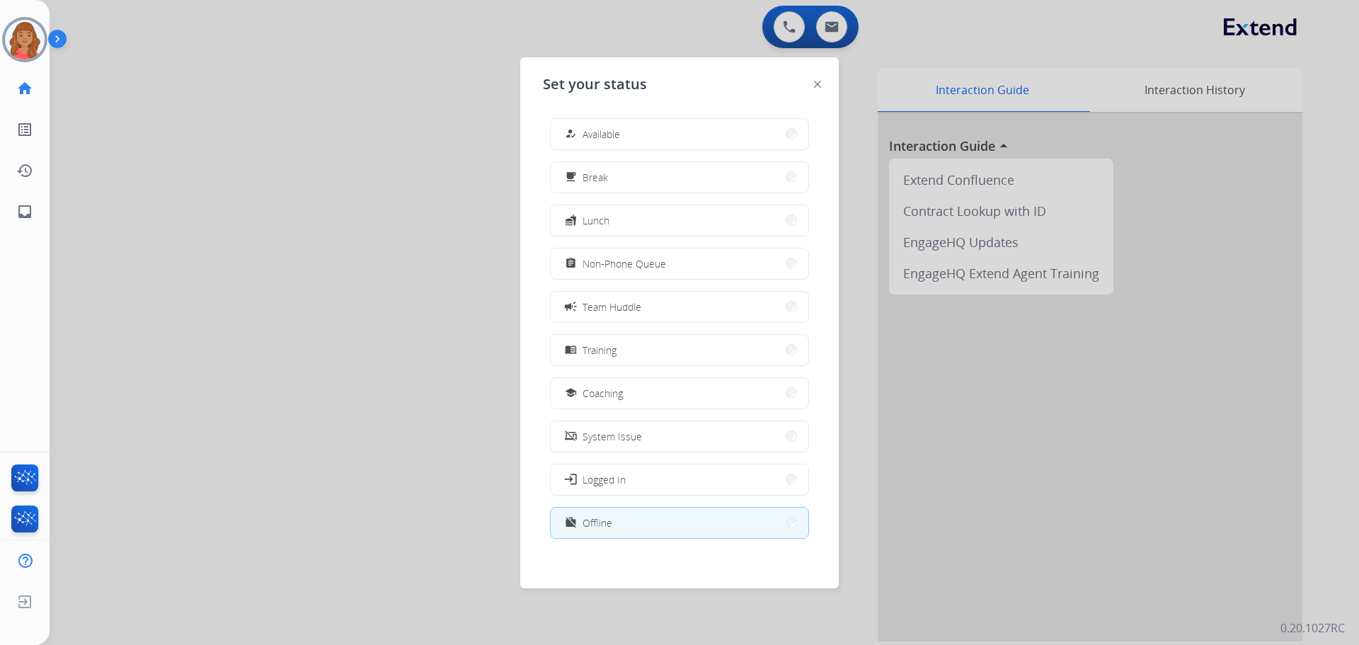
click at [764, 532] on button "work_off Offline" at bounding box center [680, 523] width 258 height 30
